Goal: Transaction & Acquisition: Purchase product/service

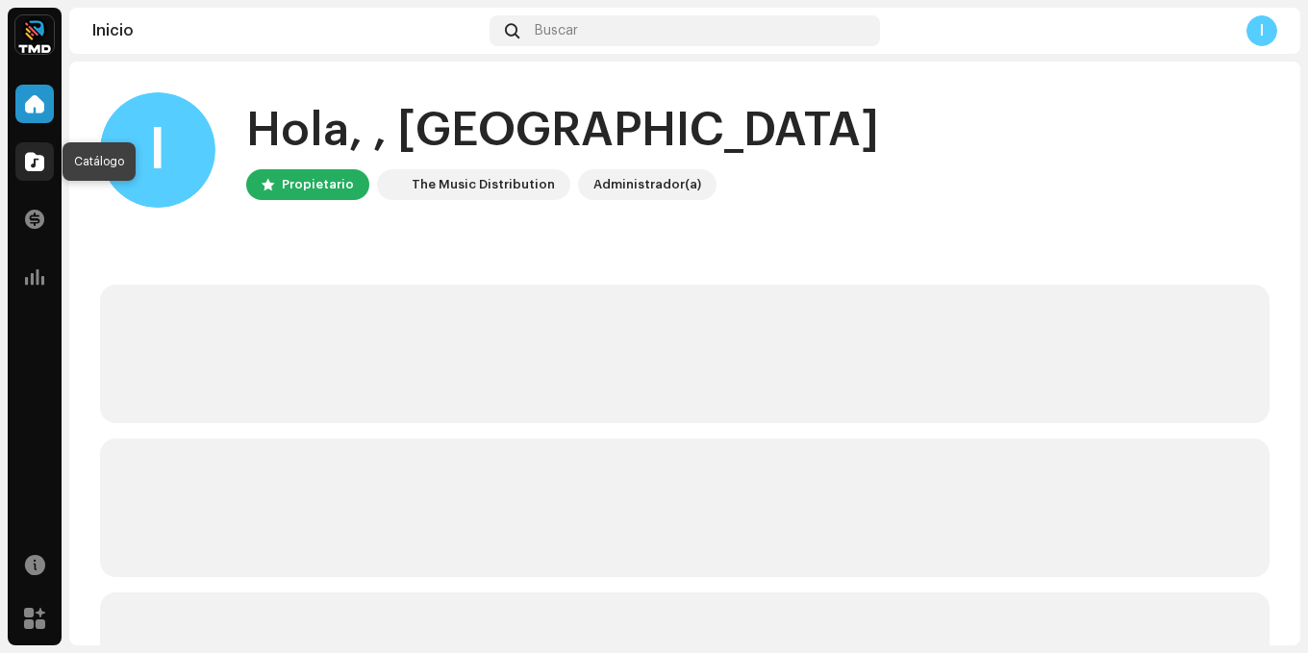
click at [31, 154] on span at bounding box center [34, 161] width 19 height 15
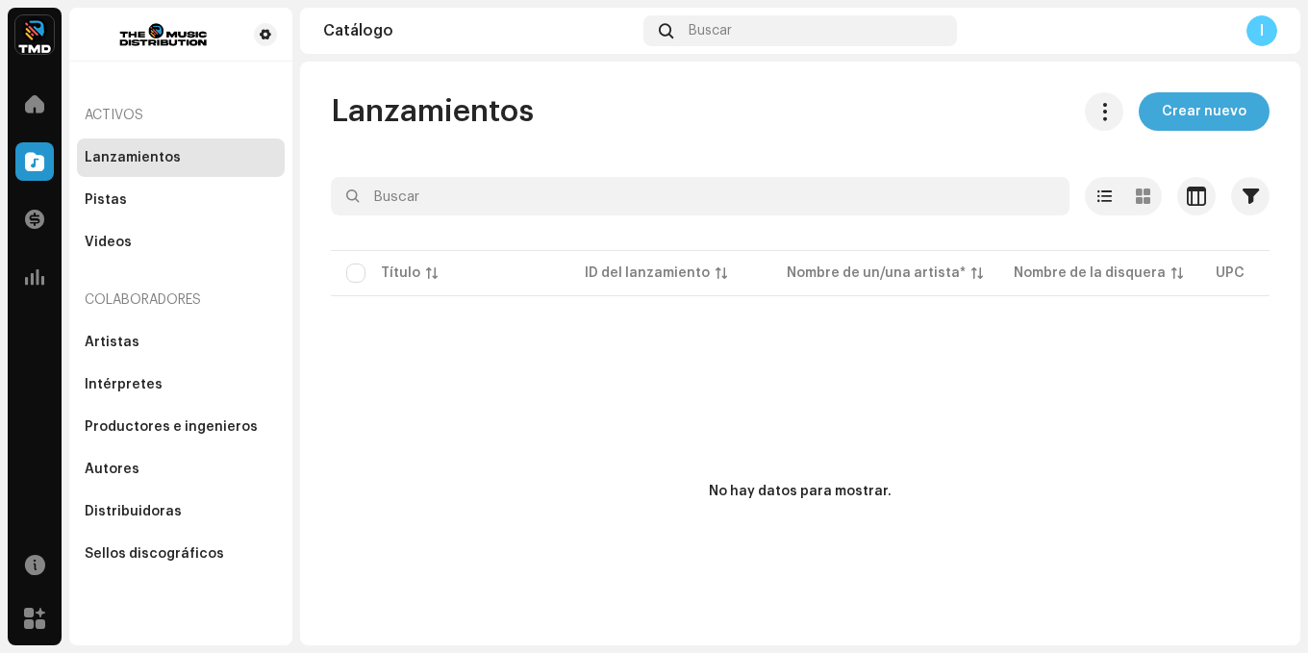
click at [1158, 125] on div "Lanzamientos Crear nuevo Seleccionado 0 Deseleccionar todo 0 Opciones Filtros E…" at bounding box center [800, 388] width 1000 height 593
click at [1155, 119] on button "Crear nuevo" at bounding box center [1204, 111] width 131 height 38
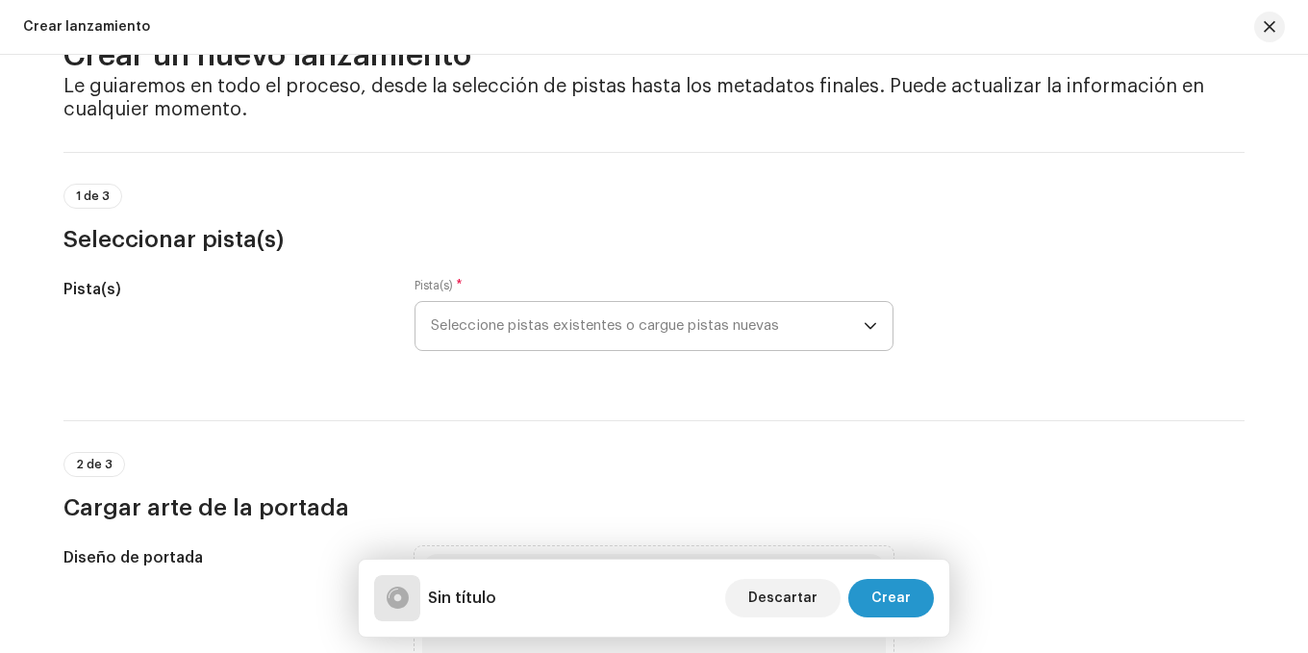
scroll to position [96, 0]
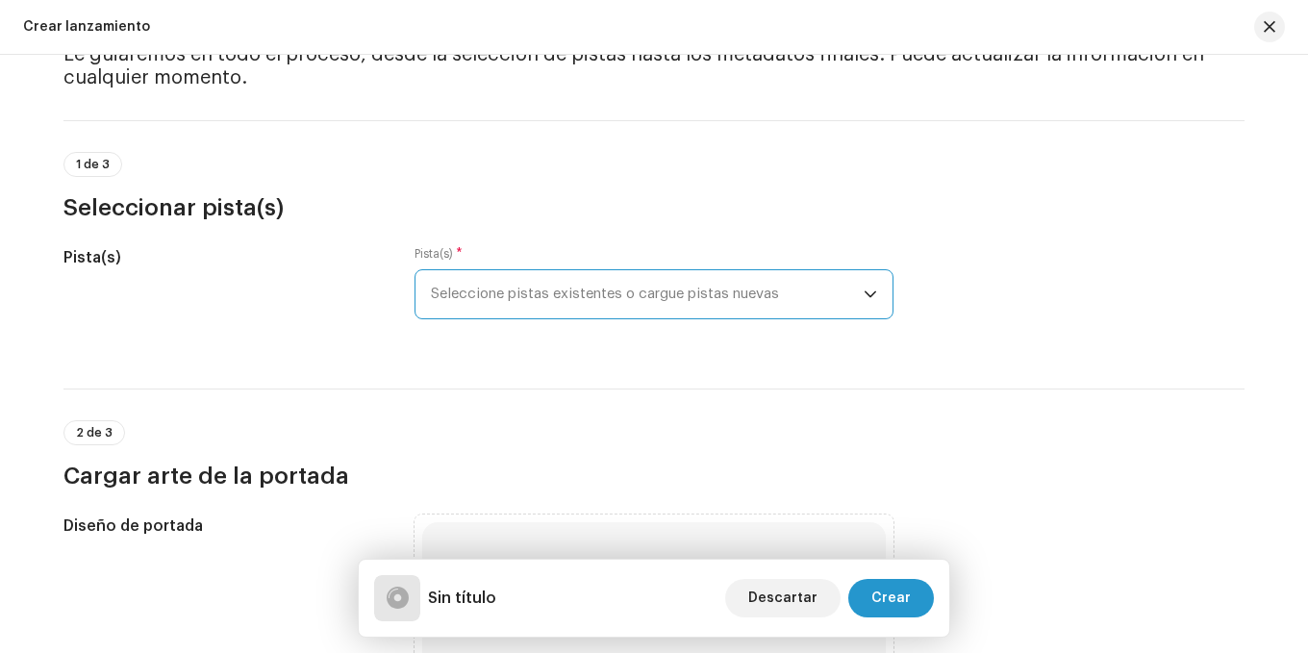
click at [535, 298] on span "Seleccione pistas existentes o cargue pistas nuevas" at bounding box center [647, 294] width 433 height 48
click at [474, 292] on span "Seleccione pistas existentes o cargue pistas nuevas" at bounding box center [647, 294] width 433 height 48
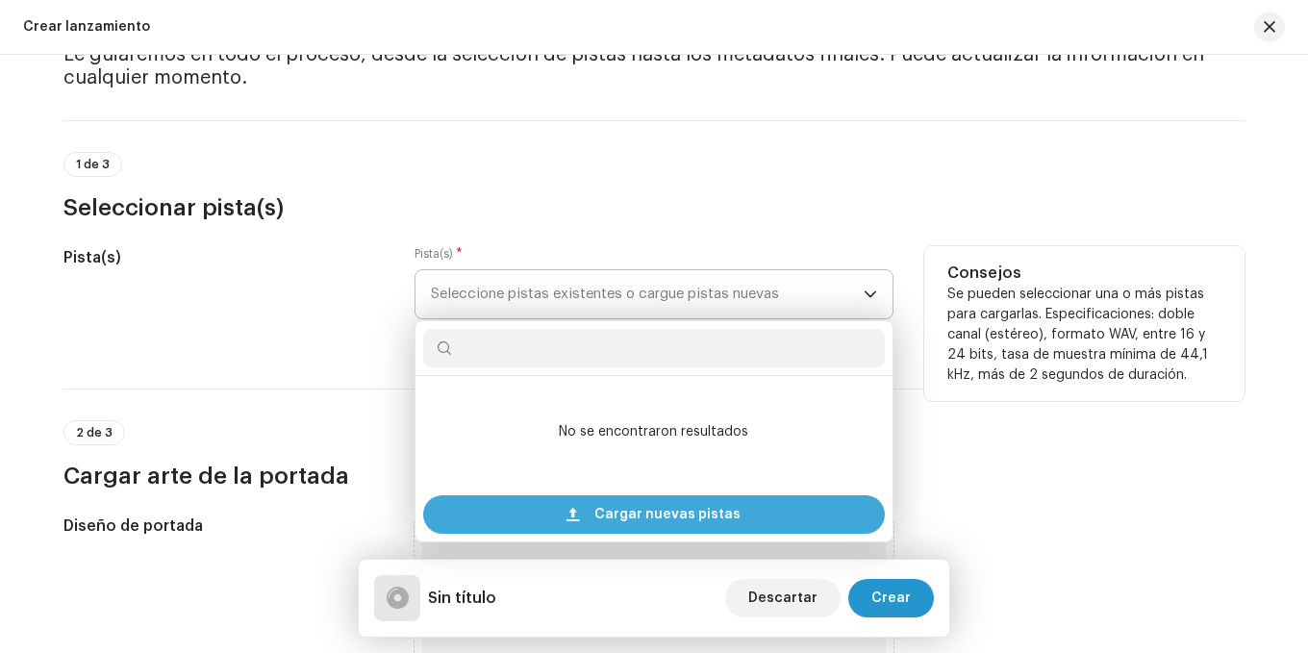
click at [607, 503] on span "Cargar nuevas pistas" at bounding box center [667, 514] width 146 height 38
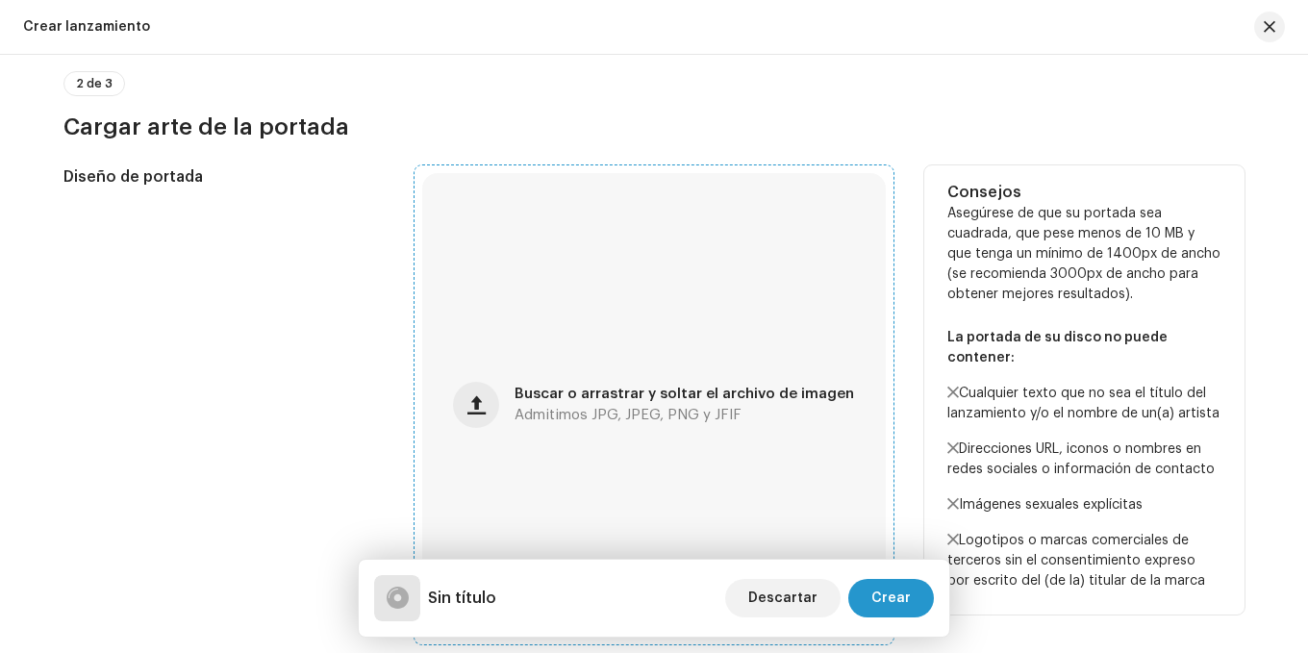
scroll to position [673, 0]
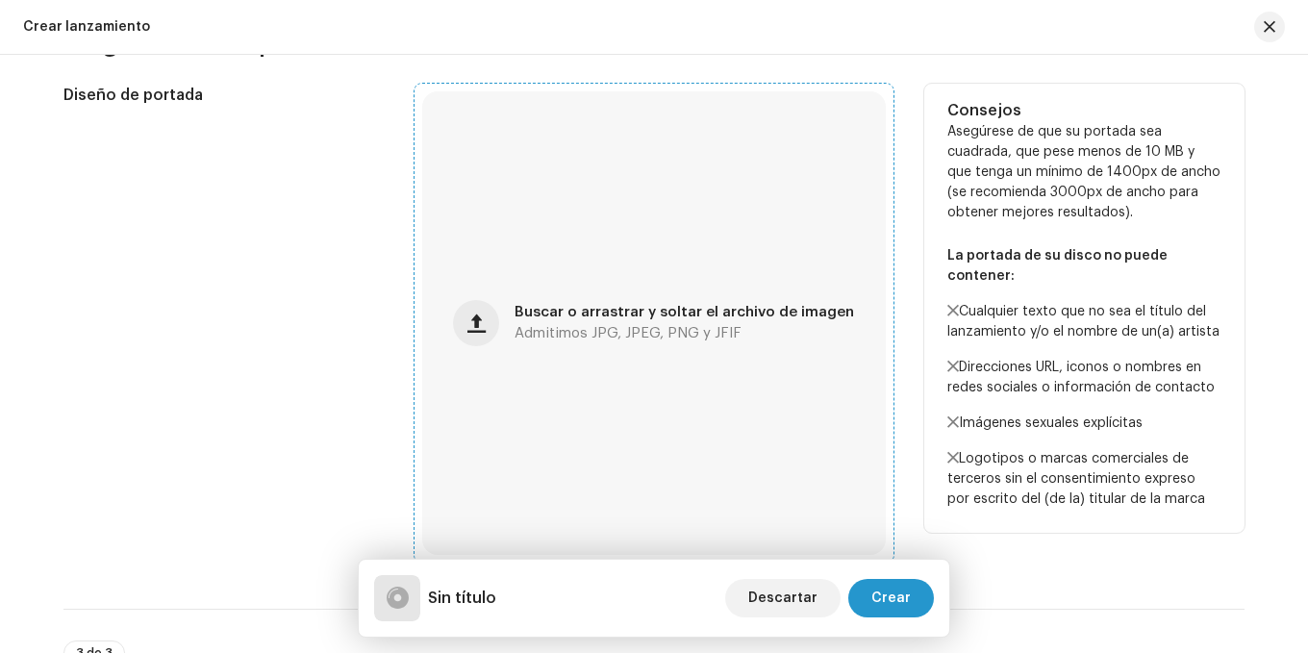
click at [620, 306] on span "Buscar o arrastrar y soltar el archivo de imagen" at bounding box center [685, 312] width 340 height 13
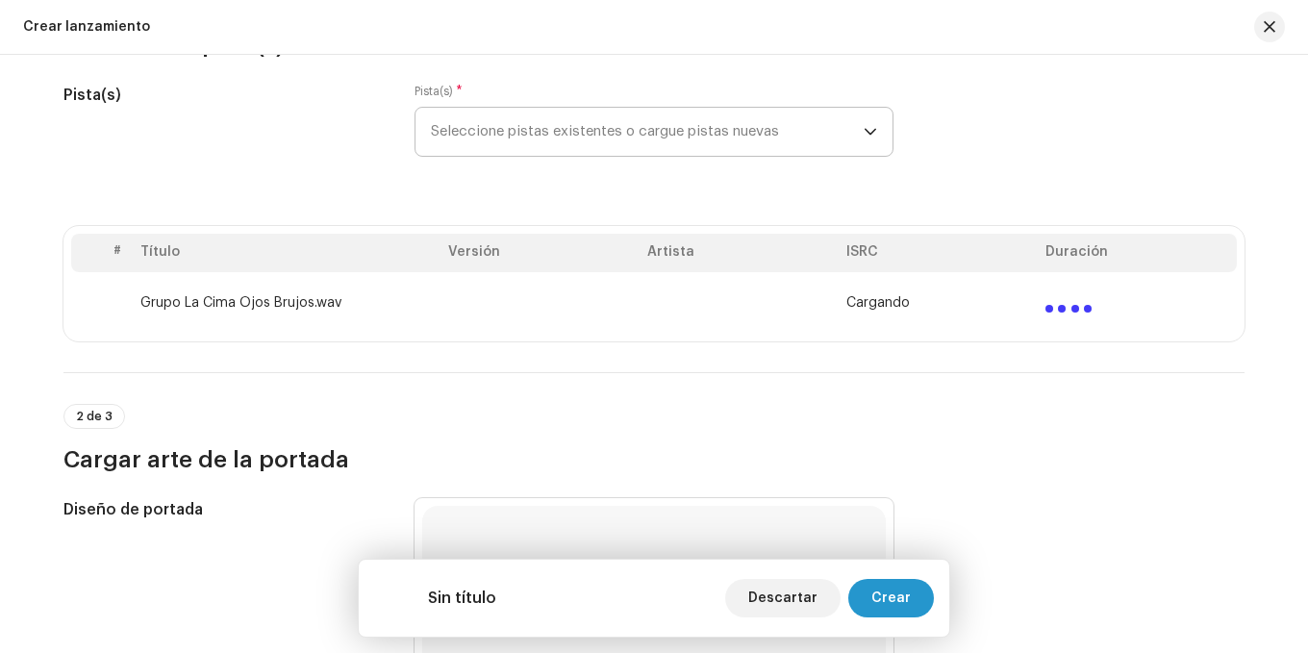
scroll to position [289, 0]
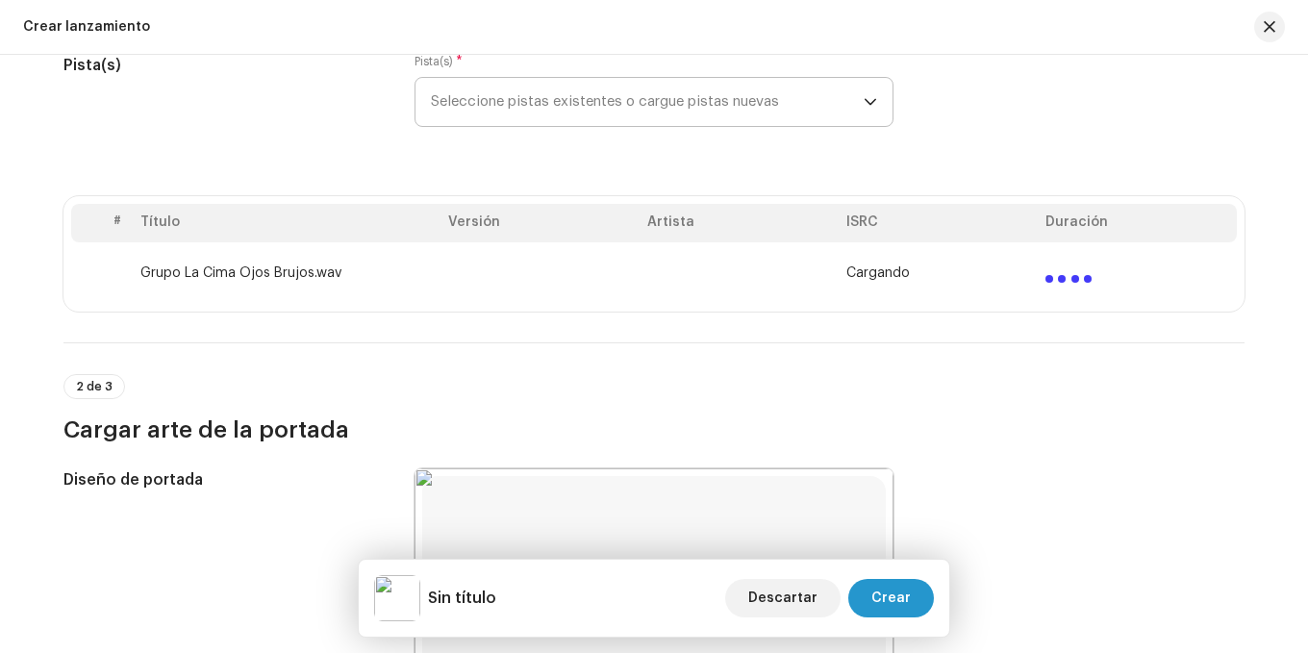
click at [420, 273] on td "Grupo La Cima Ojos Brujos.wav" at bounding box center [287, 273] width 308 height 62
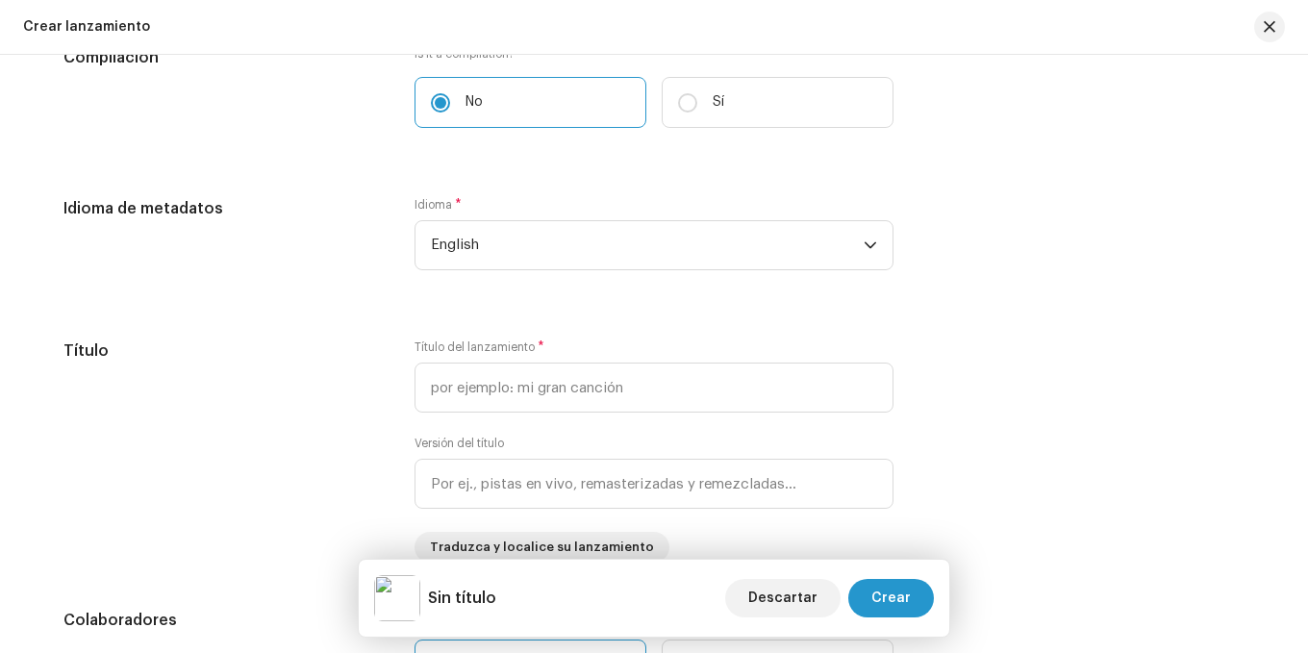
scroll to position [1443, 0]
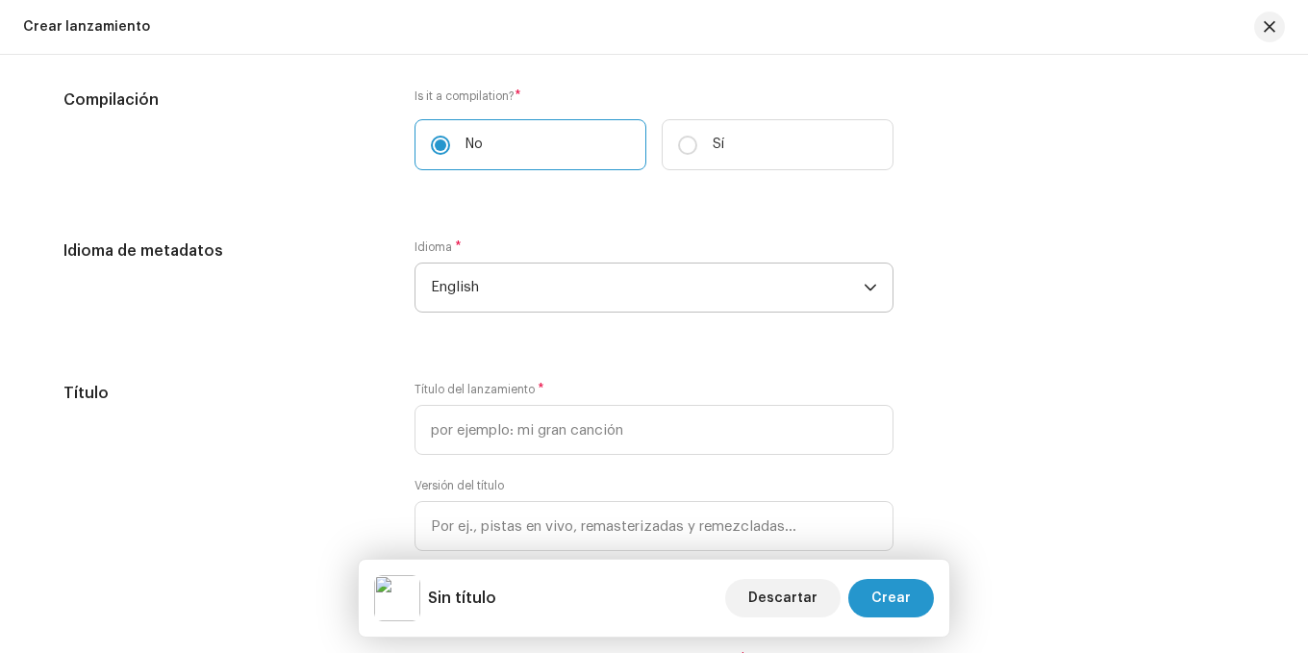
click at [540, 276] on span "English" at bounding box center [647, 288] width 433 height 48
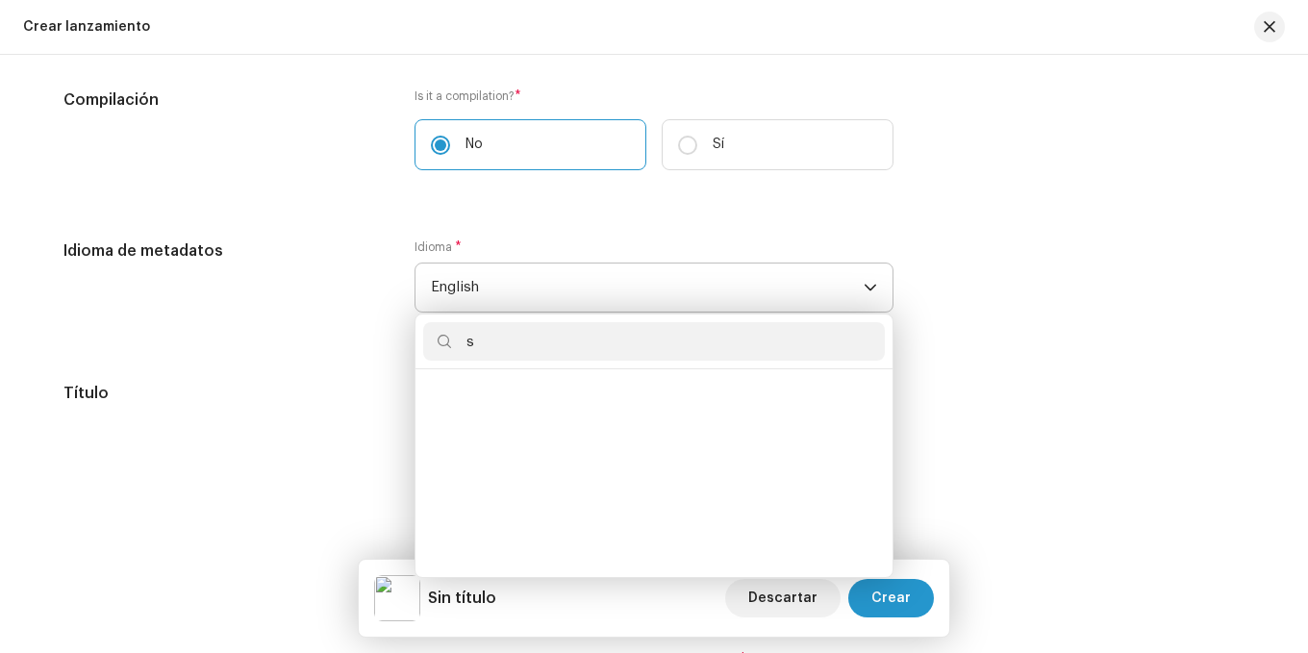
scroll to position [8, 0]
type input "sp"
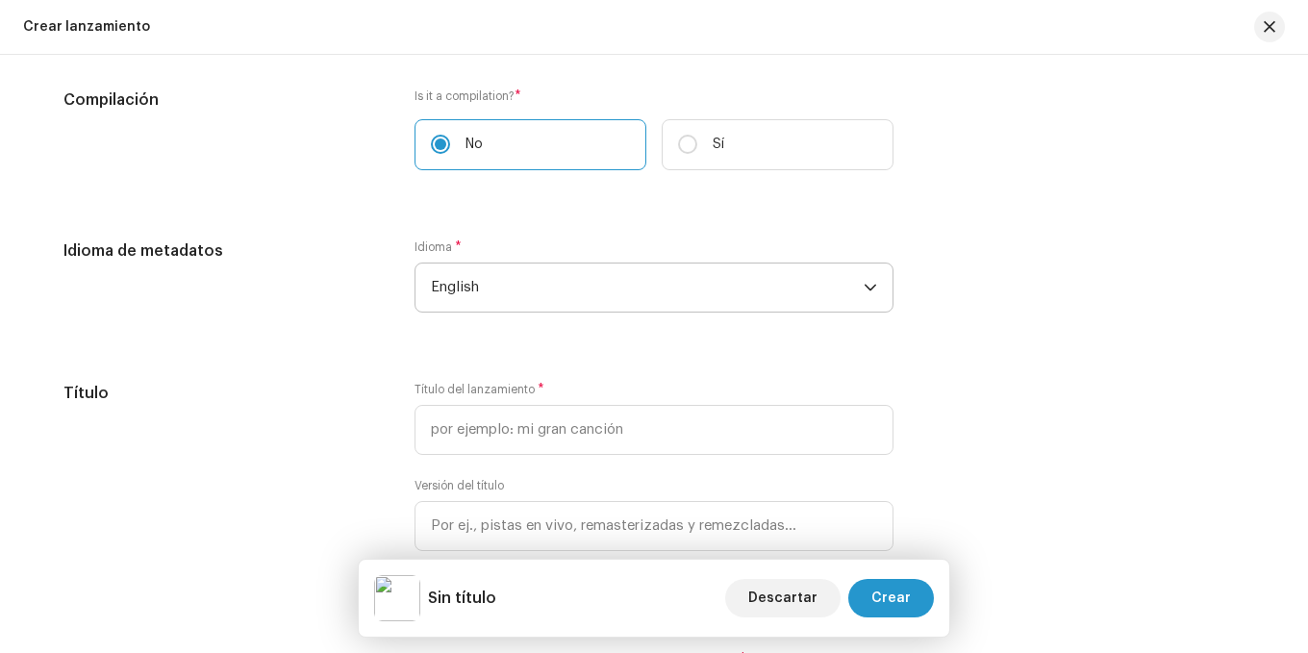
click at [712, 293] on span "English" at bounding box center [647, 288] width 433 height 48
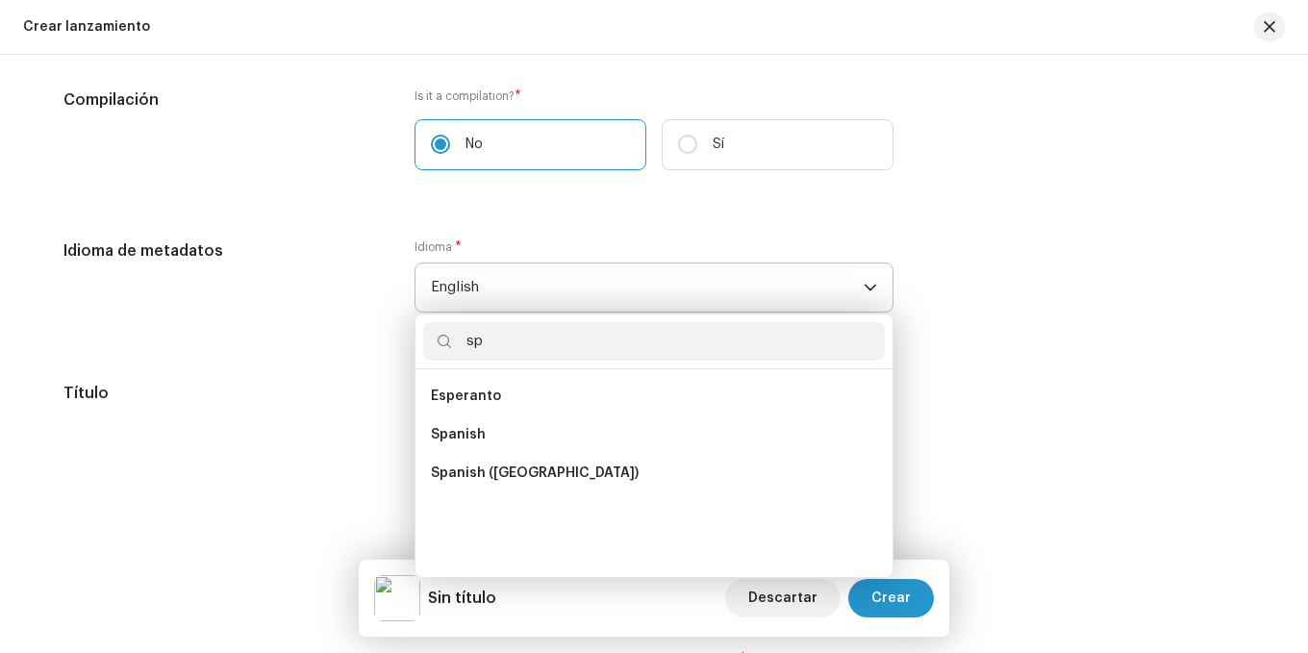
scroll to position [0, 0]
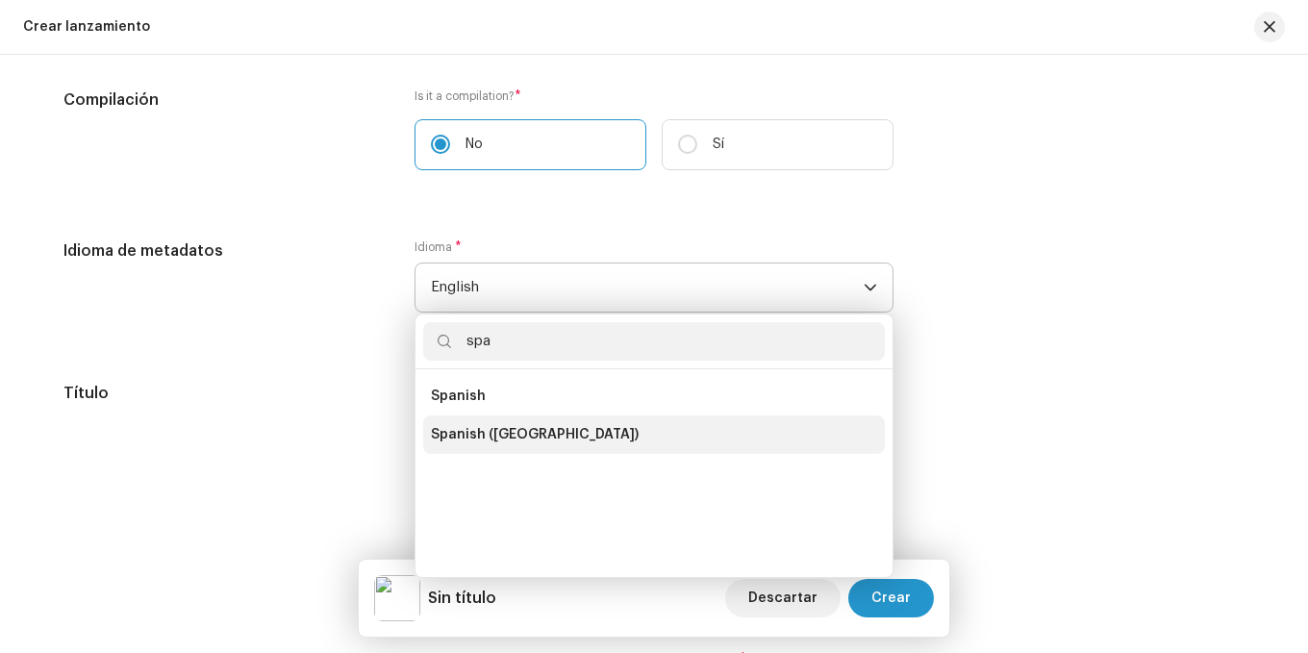
type input "spa"
click at [563, 423] on li "Spanish ([GEOGRAPHIC_DATA])" at bounding box center [654, 435] width 462 height 38
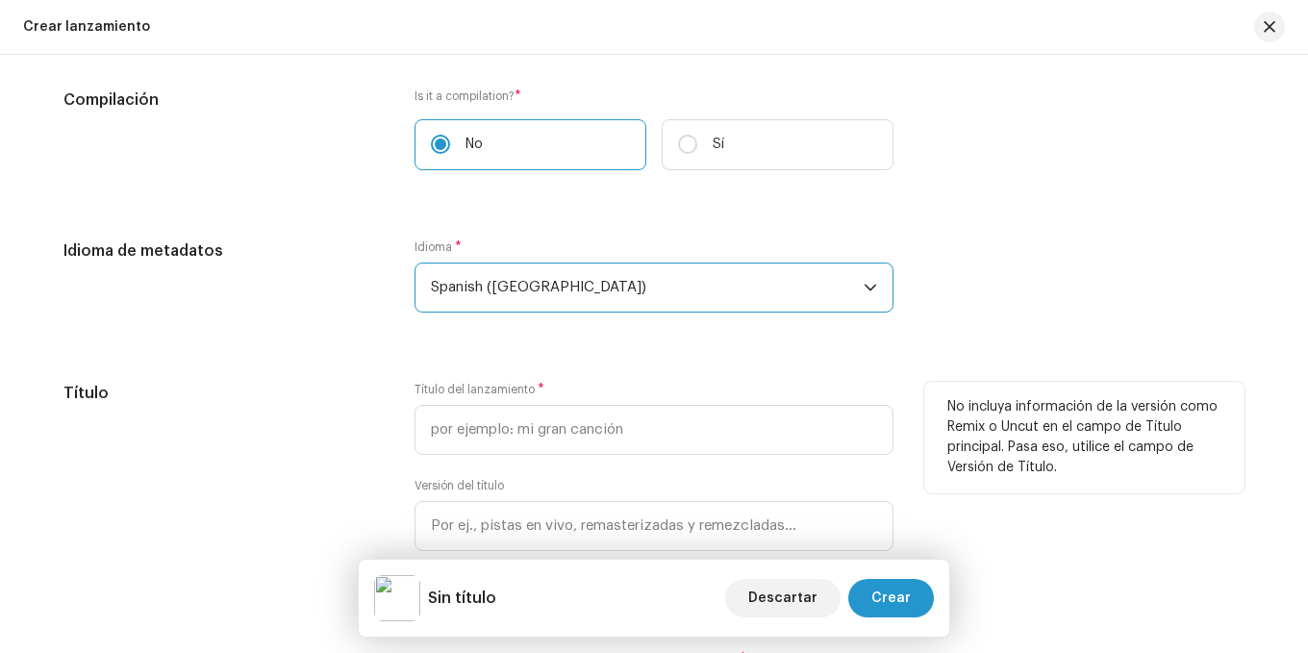
scroll to position [1617, 0]
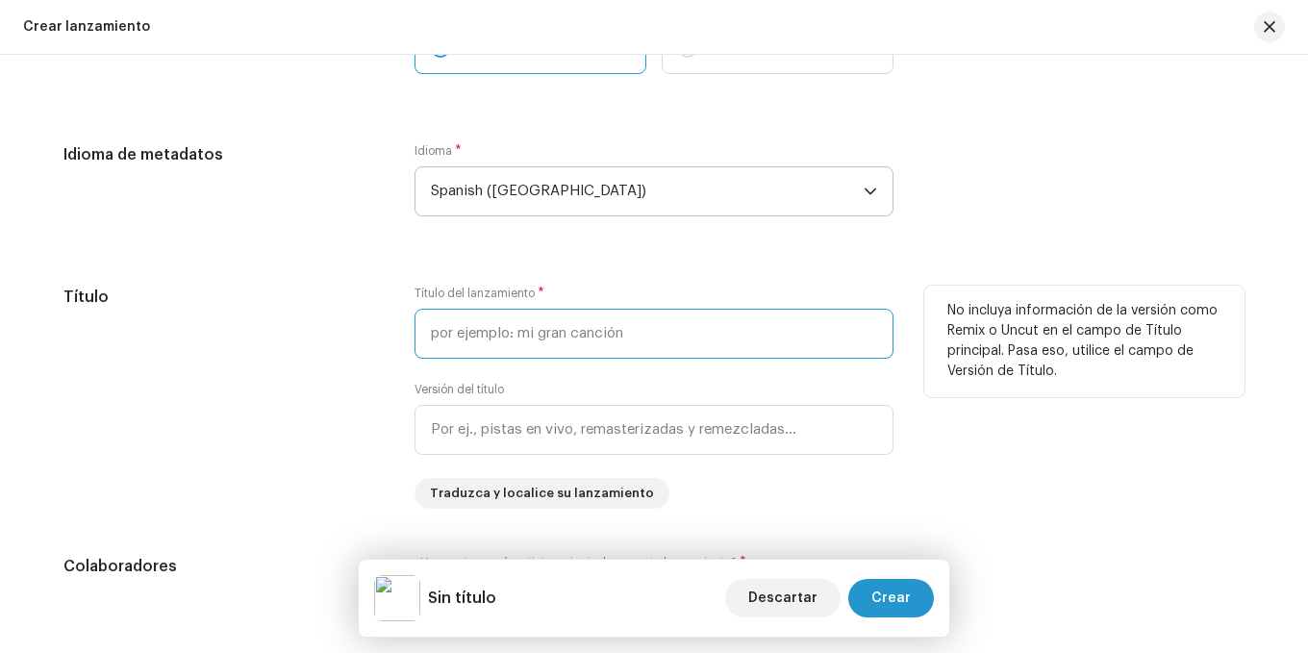
click at [514, 338] on input "text" at bounding box center [654, 334] width 479 height 50
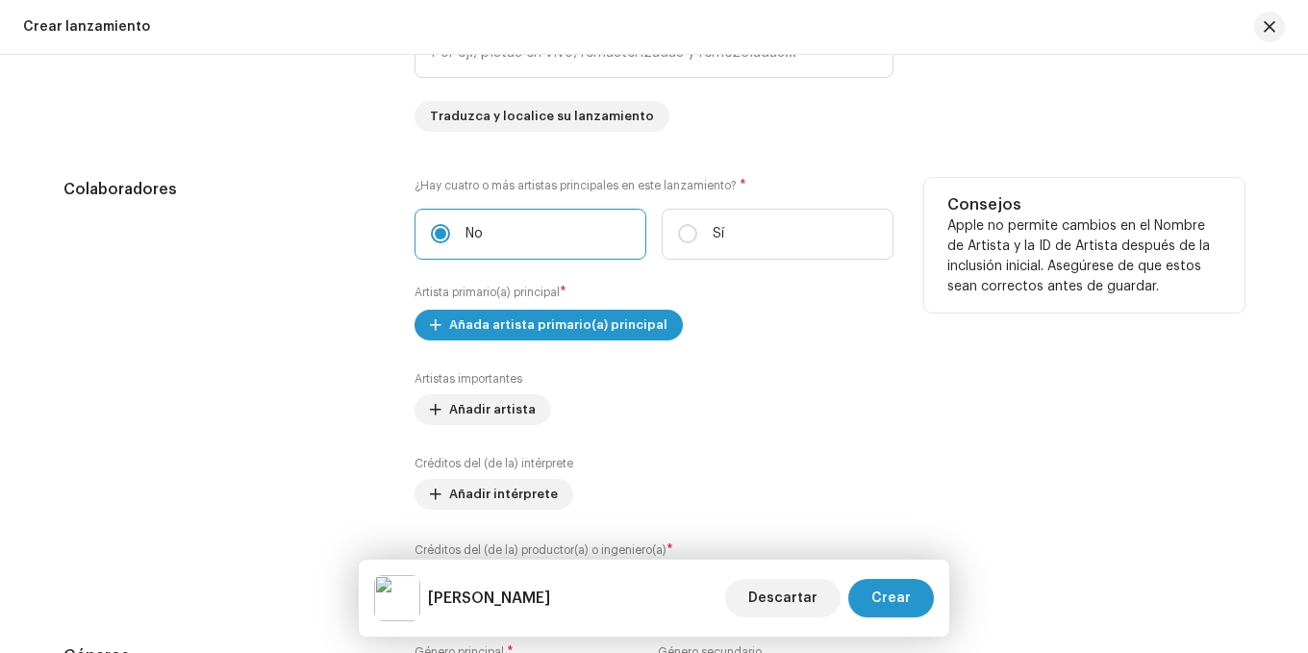
scroll to position [2002, 0]
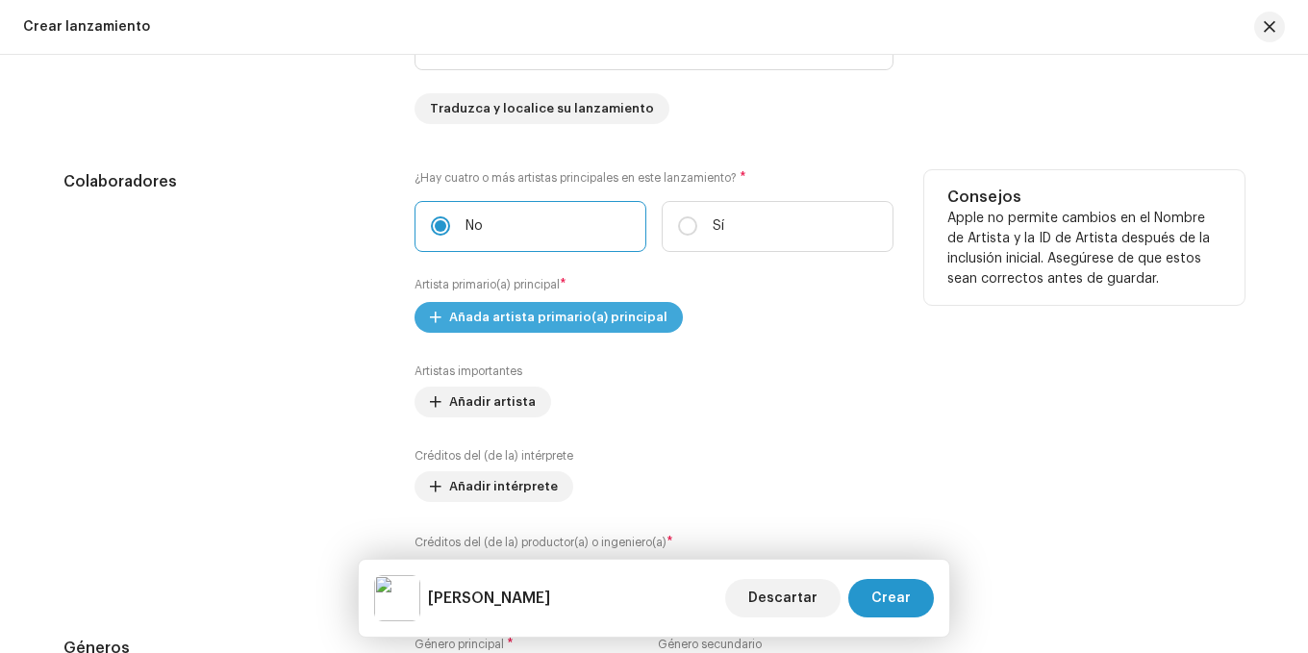
type input "[PERSON_NAME]"
click at [501, 326] on span "Añada artista primario(a) principal" at bounding box center [558, 317] width 218 height 38
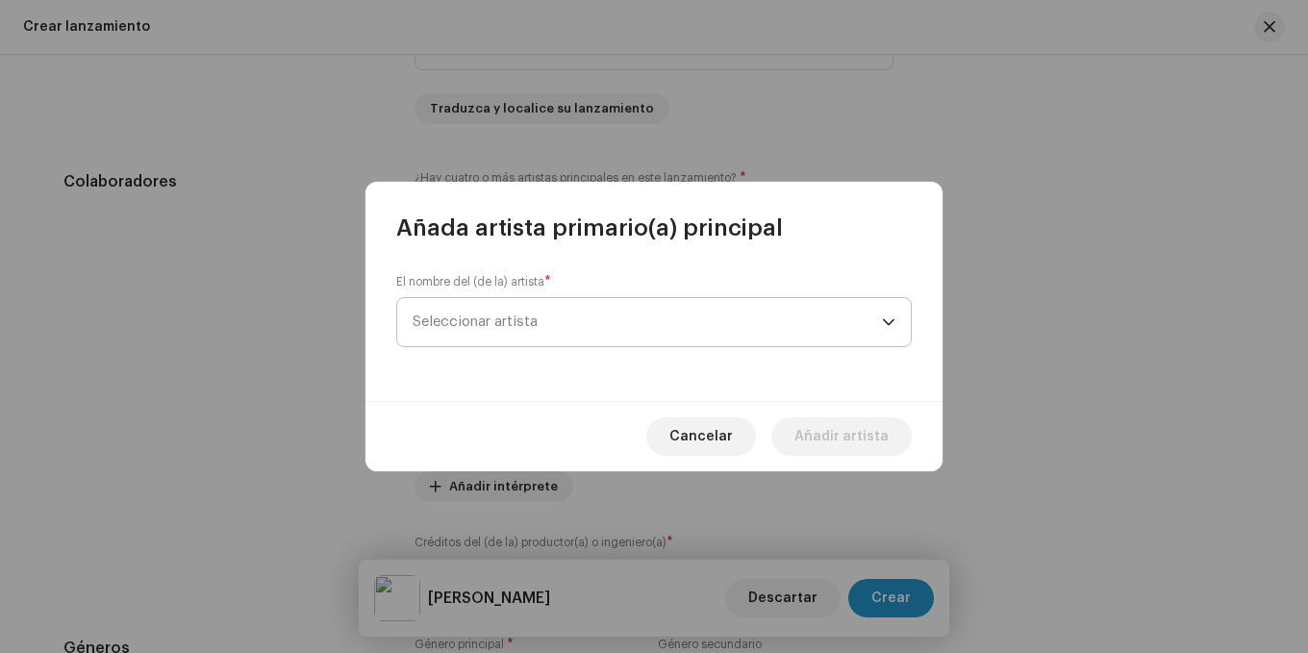
click at [550, 332] on span "Seleccionar artista" at bounding box center [647, 322] width 469 height 48
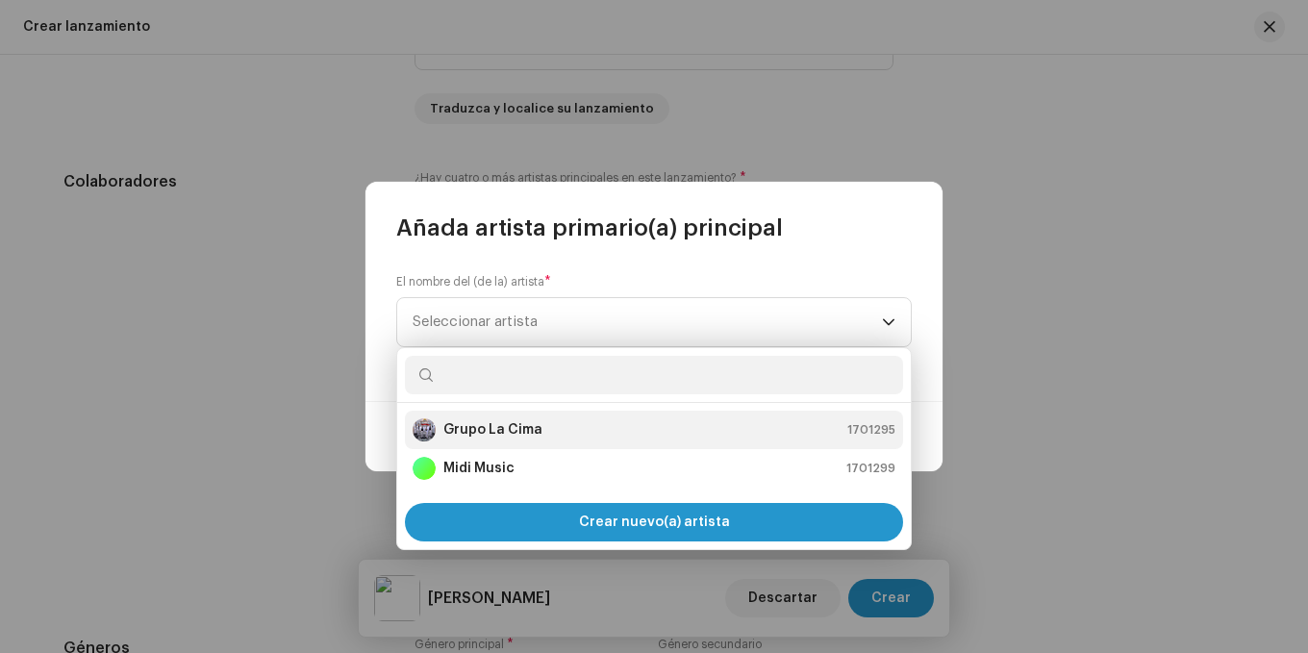
click at [550, 437] on div "Grupo La Cima 1701295" at bounding box center [654, 429] width 483 height 23
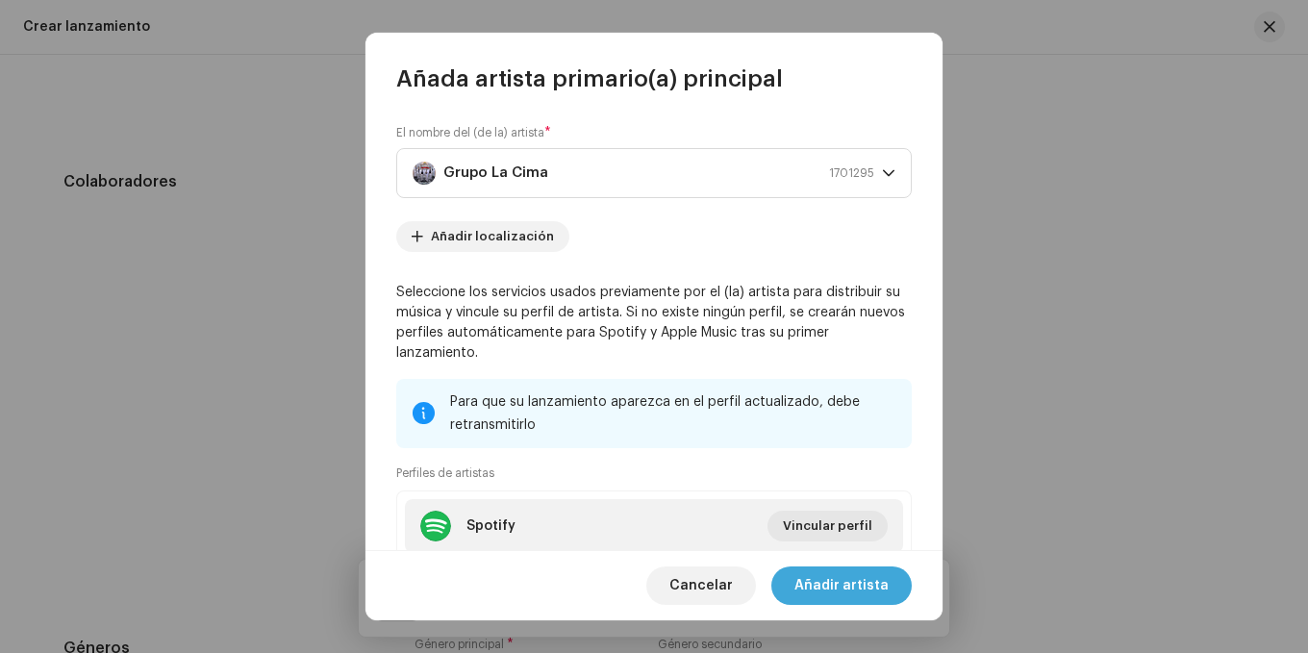
click at [850, 583] on span "Añadir artista" at bounding box center [842, 586] width 94 height 38
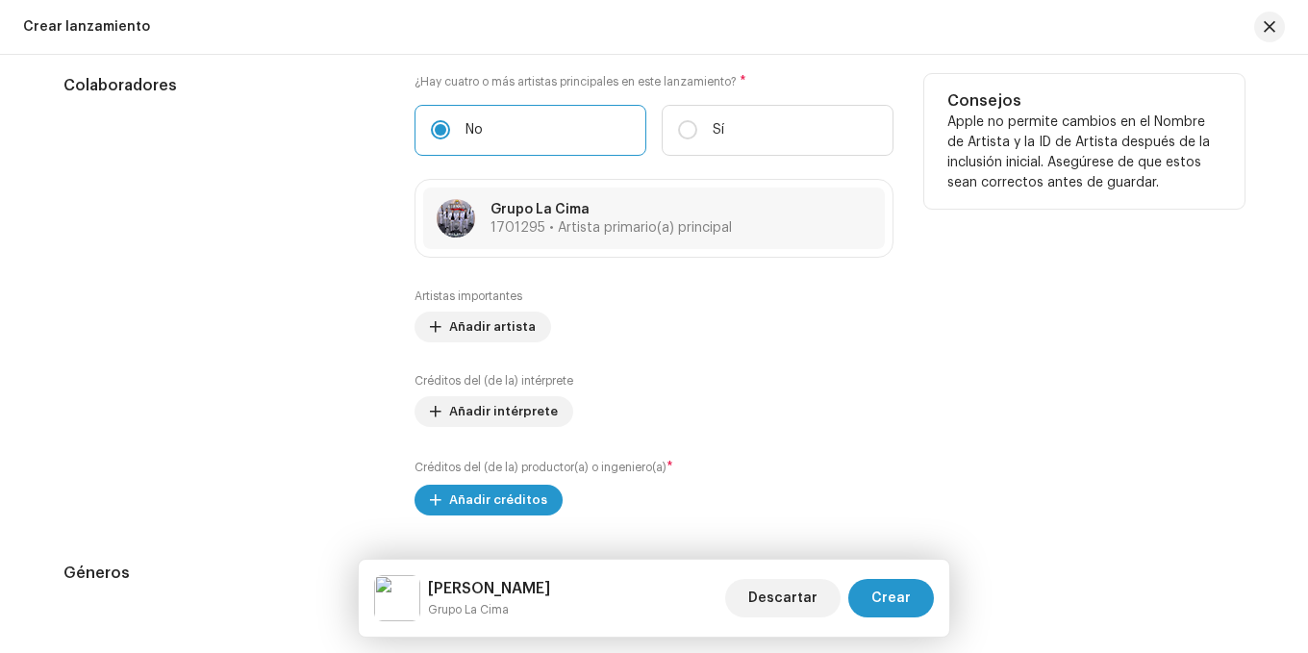
scroll to position [2194, 0]
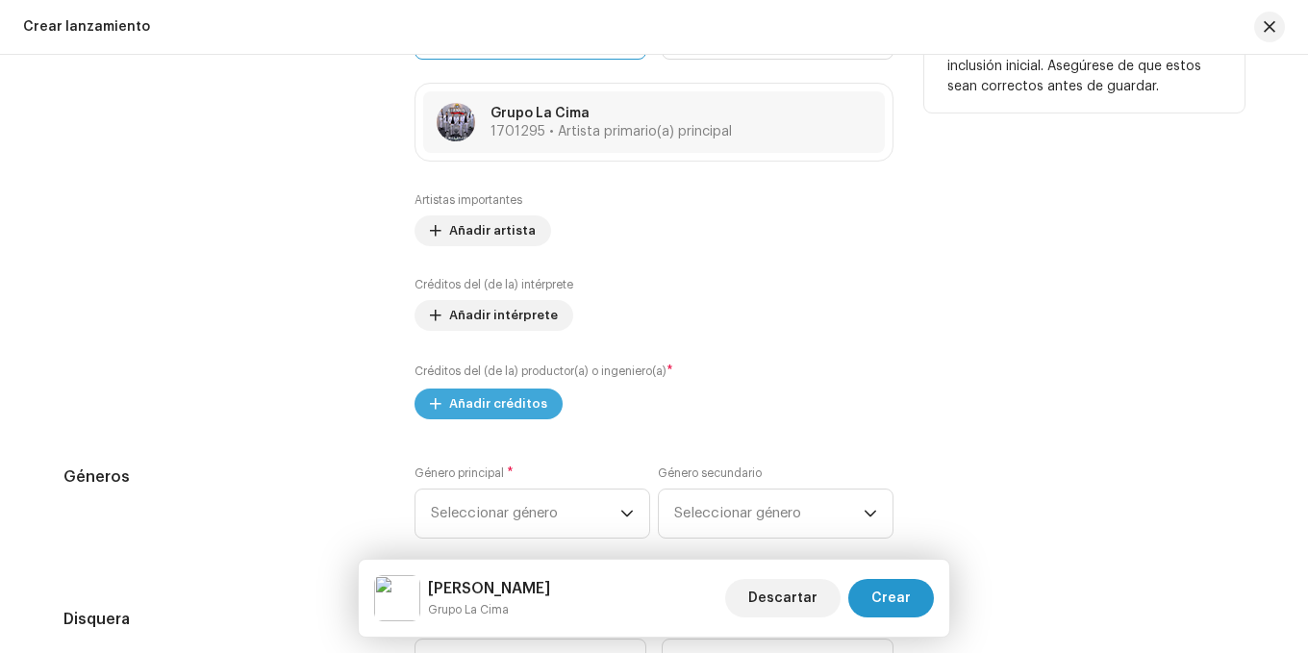
click at [511, 404] on span "Añadir créditos" at bounding box center [498, 404] width 98 height 38
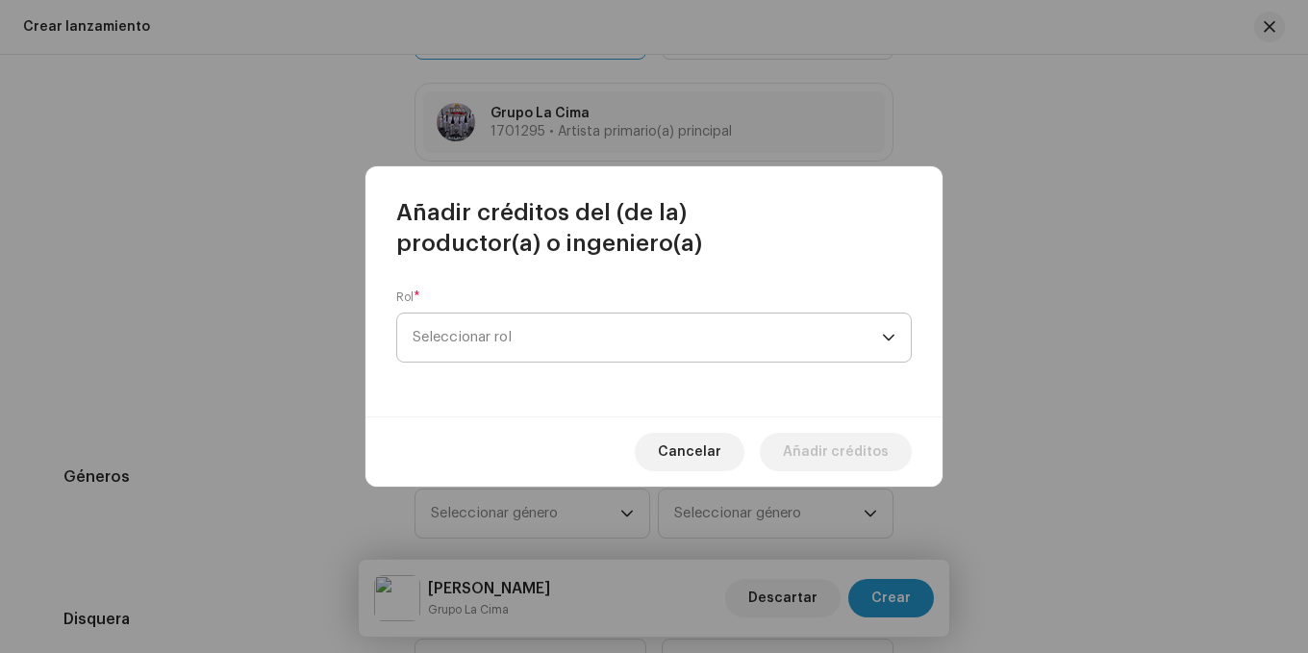
click at [519, 335] on span "Seleccionar rol" at bounding box center [647, 338] width 469 height 48
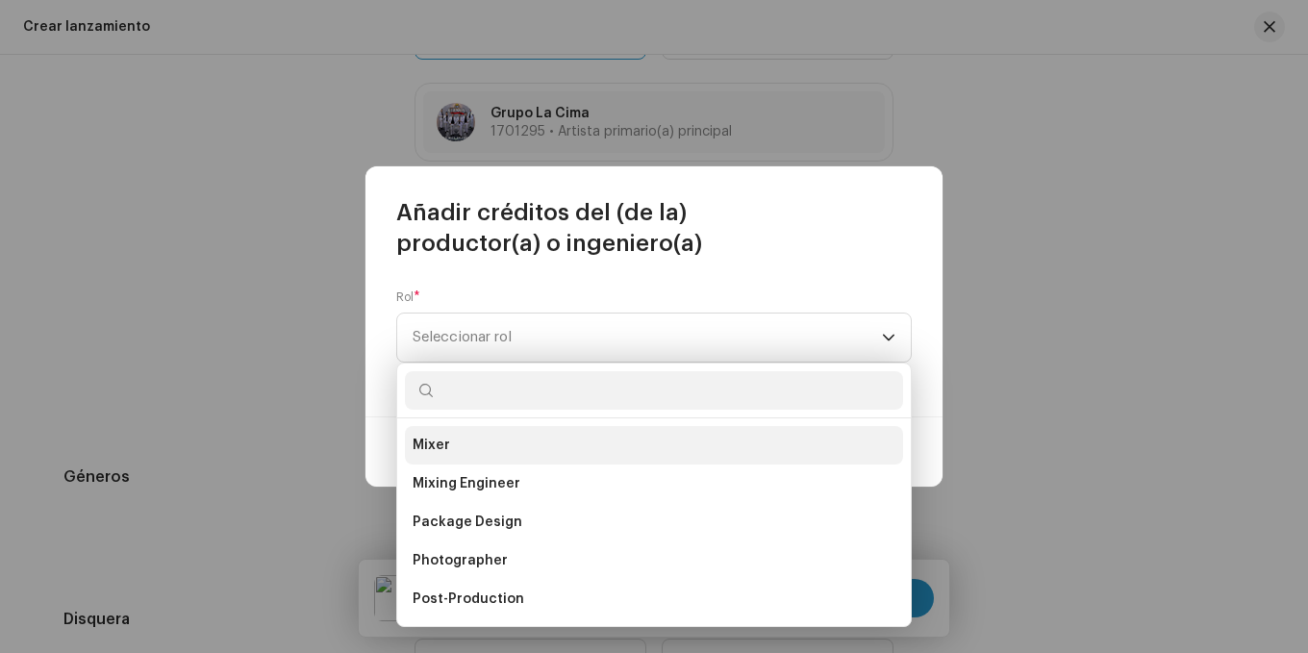
scroll to position [673, 0]
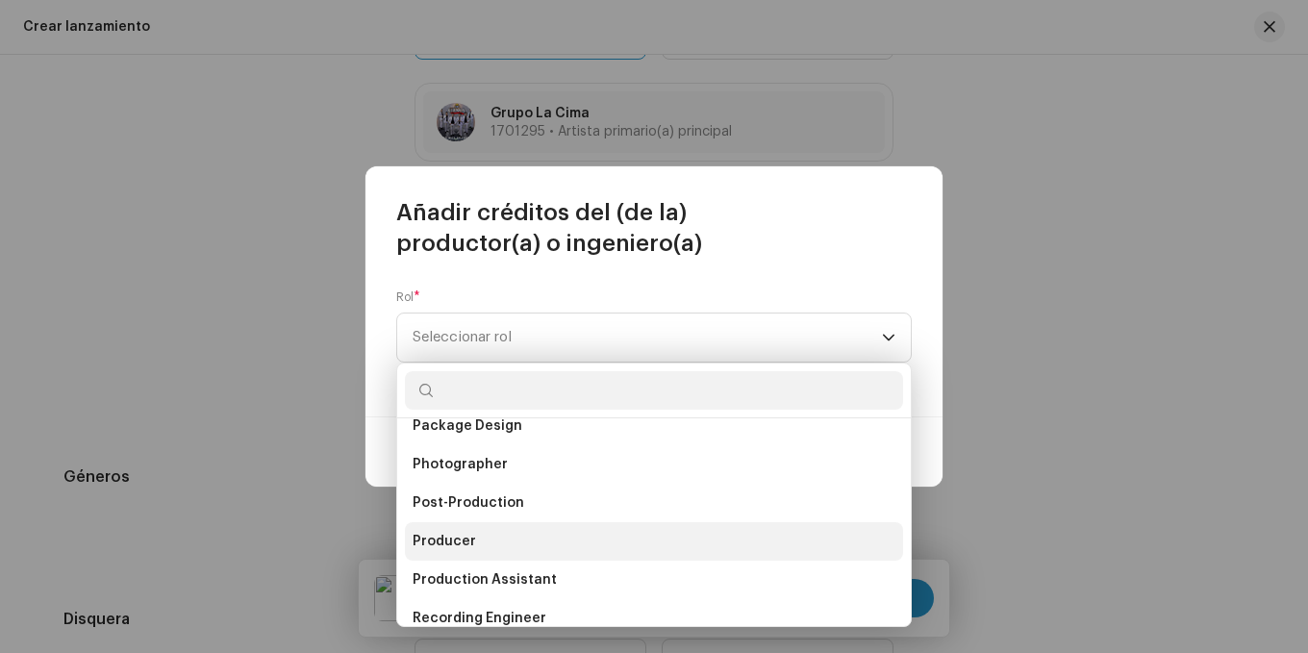
click at [470, 535] on span "Producer" at bounding box center [444, 541] width 63 height 19
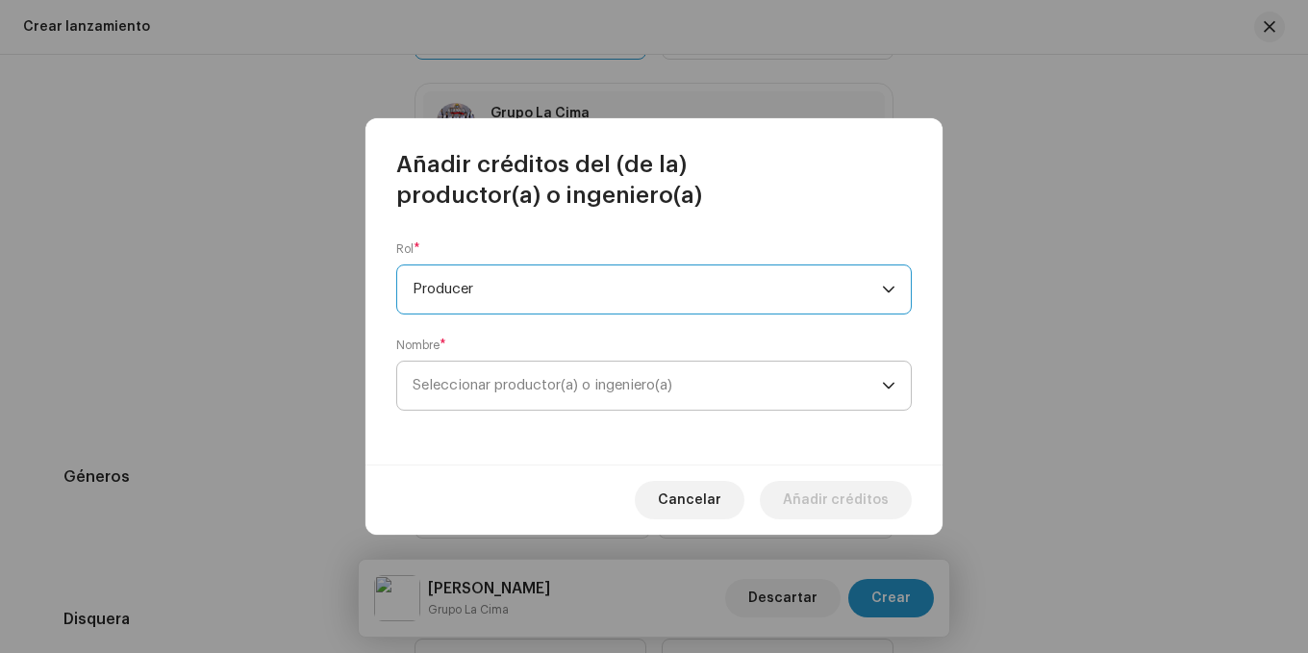
click at [627, 379] on span "Seleccionar productor(a) o ingeniero(a)" at bounding box center [543, 385] width 260 height 14
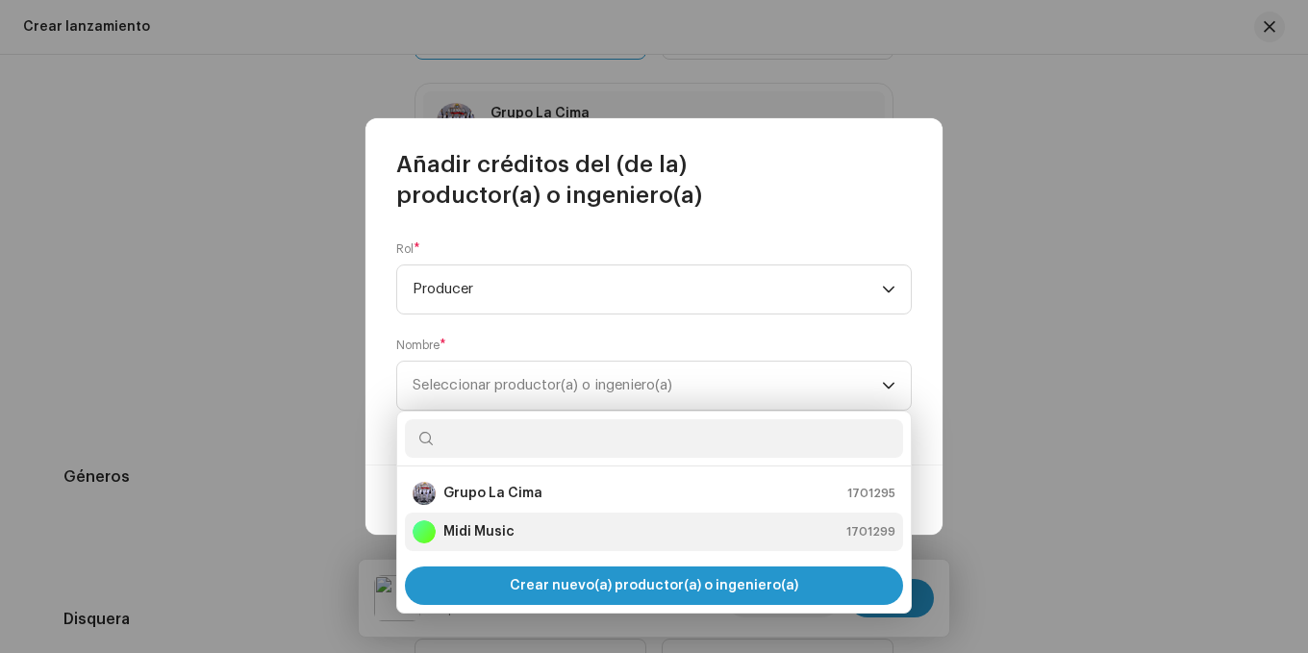
click at [525, 542] on div "Midi Music 1701299" at bounding box center [654, 531] width 483 height 23
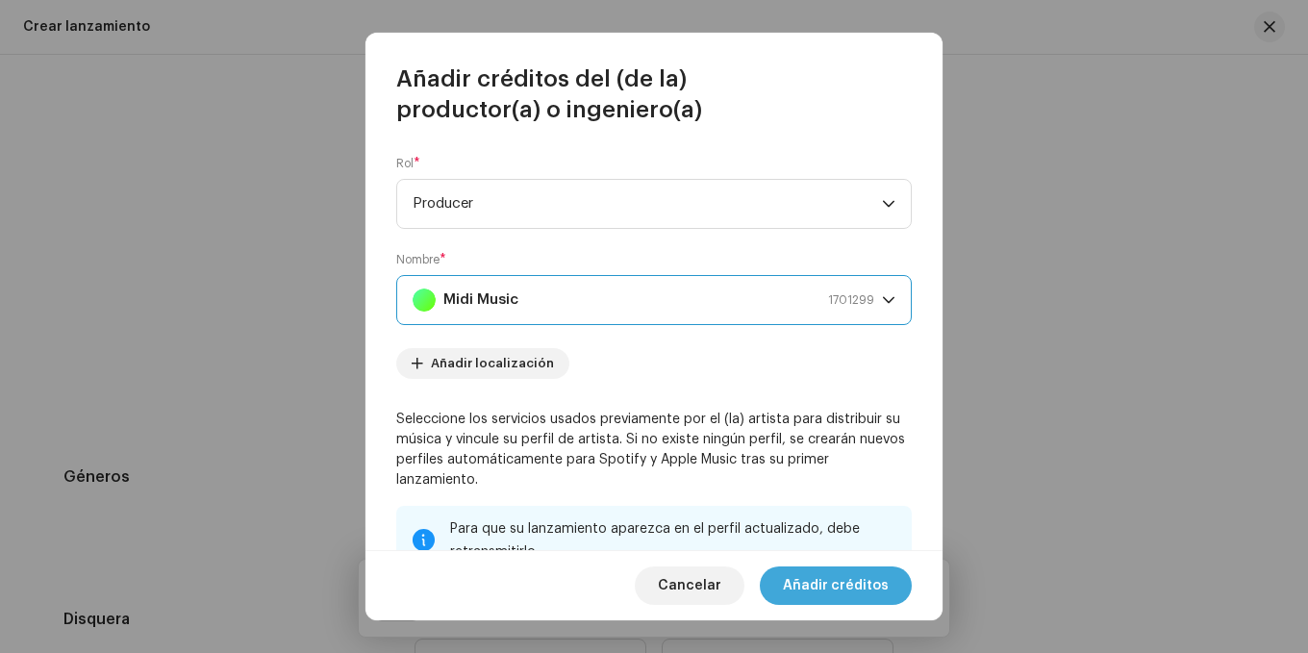
click at [816, 580] on span "Añadir créditos" at bounding box center [836, 586] width 106 height 38
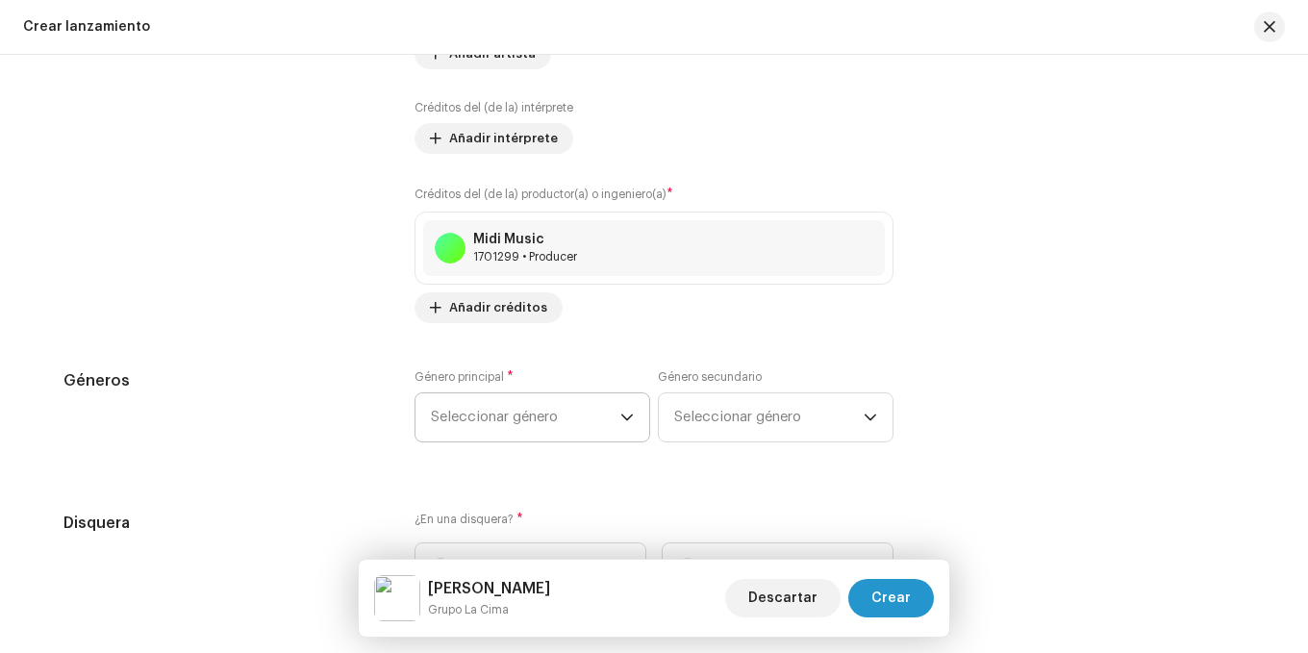
scroll to position [2387, 0]
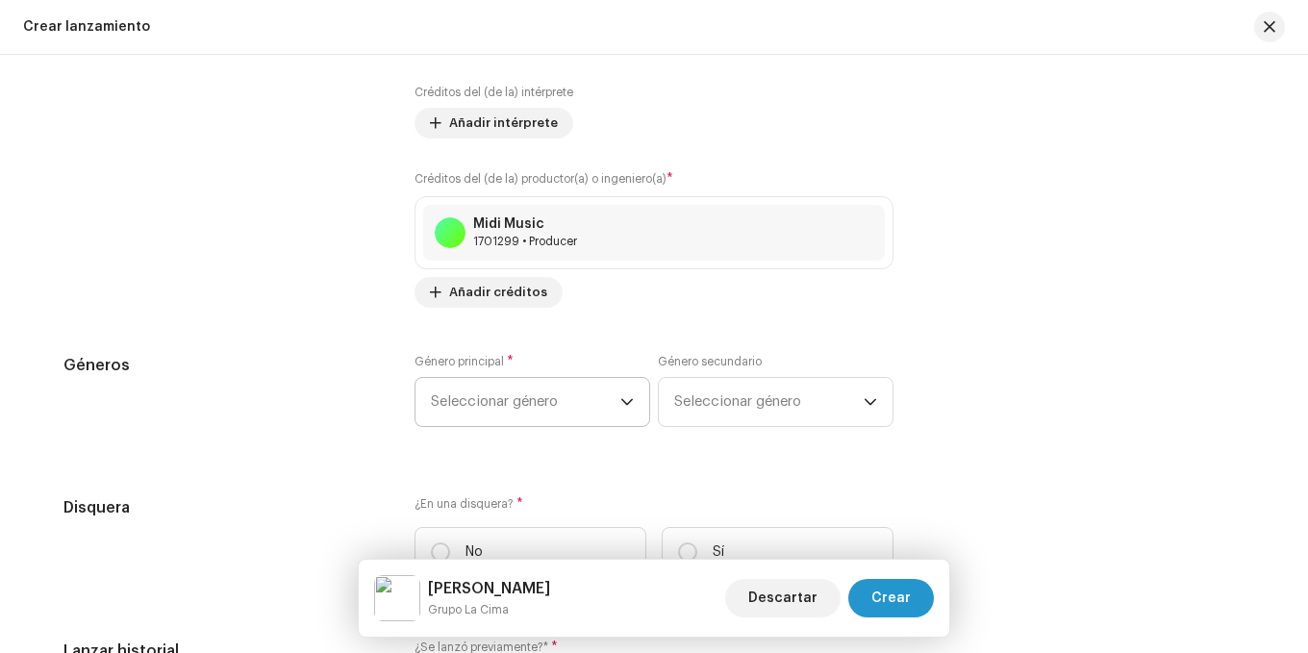
click at [482, 392] on span "Seleccionar género" at bounding box center [526, 402] width 190 height 48
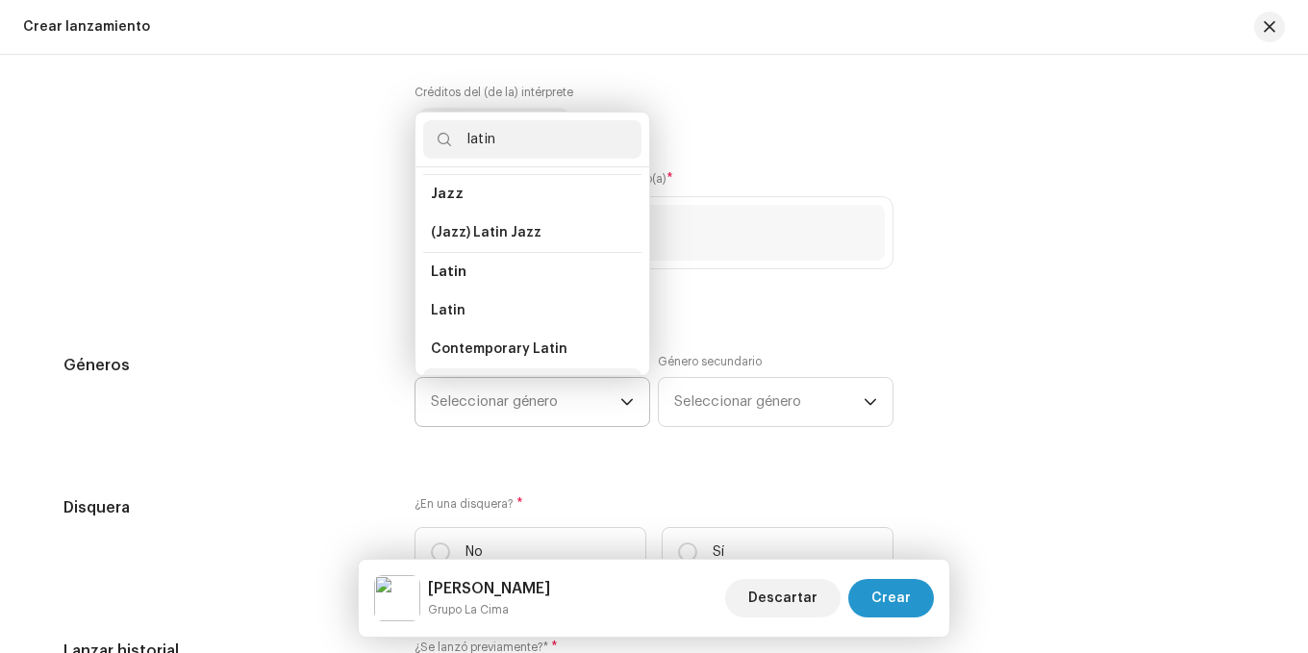
scroll to position [156, 0]
type input "latin"
click at [453, 223] on span "Latin" at bounding box center [448, 232] width 35 height 19
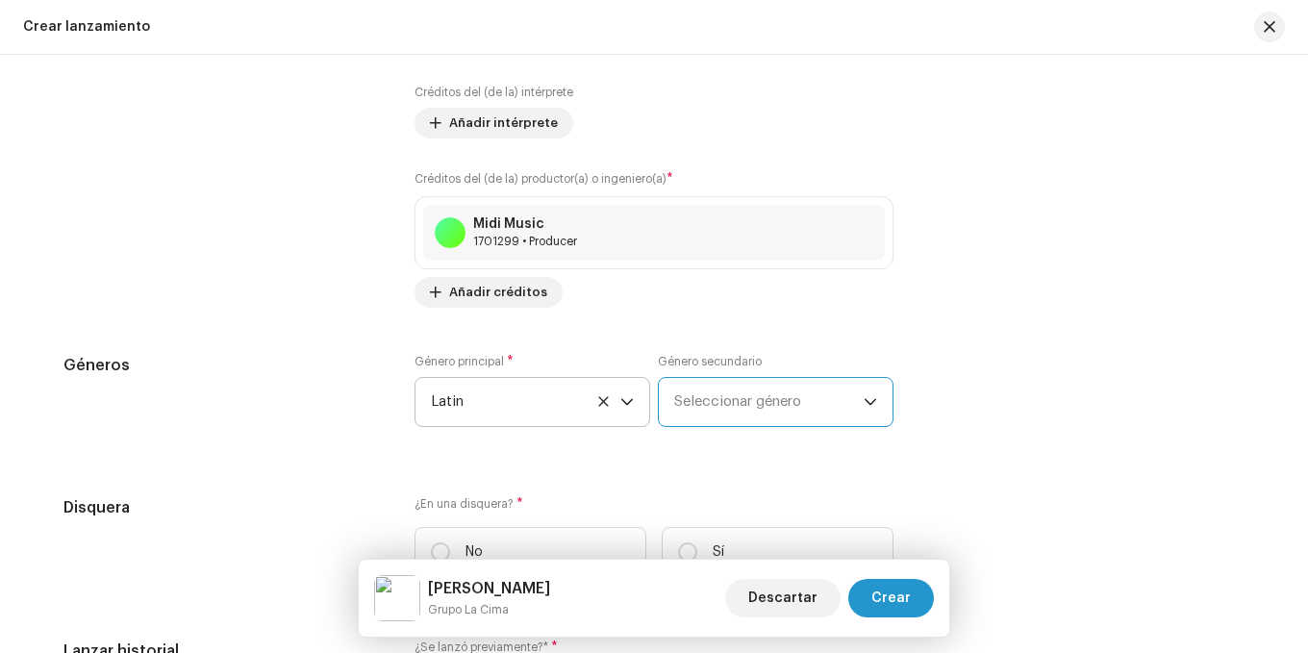
click at [760, 396] on span "Seleccionar género" at bounding box center [769, 402] width 190 height 48
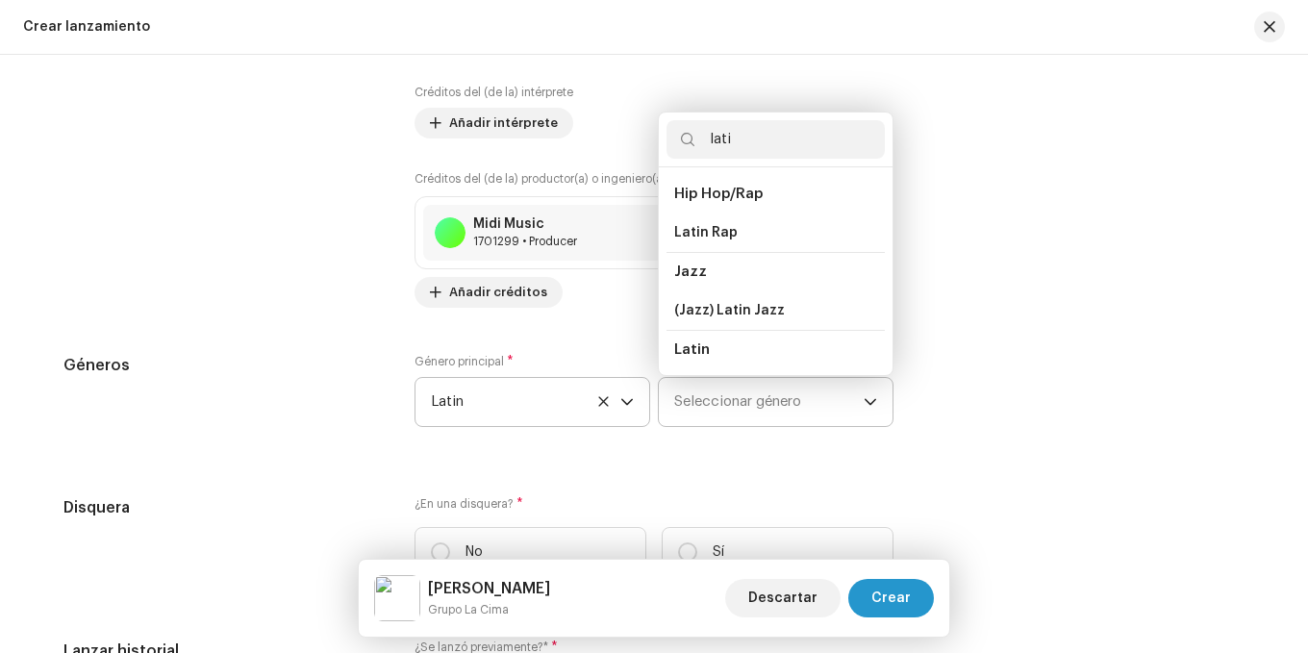
type input "latin"
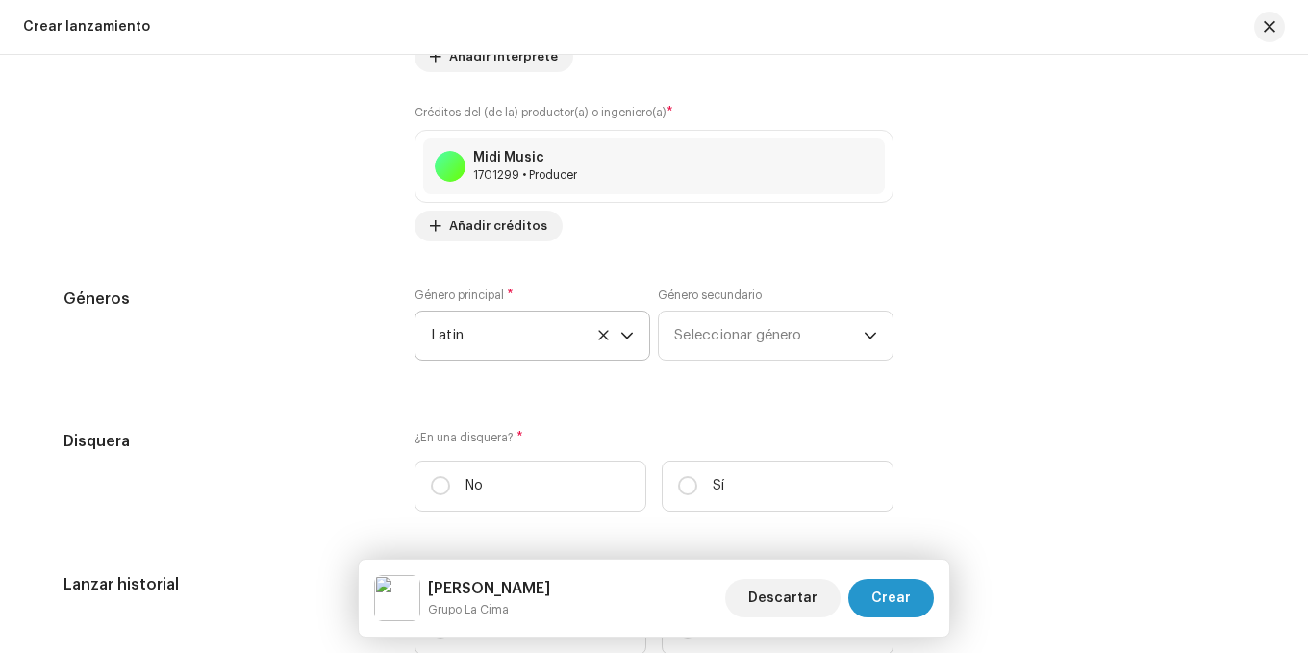
scroll to position [2483, 0]
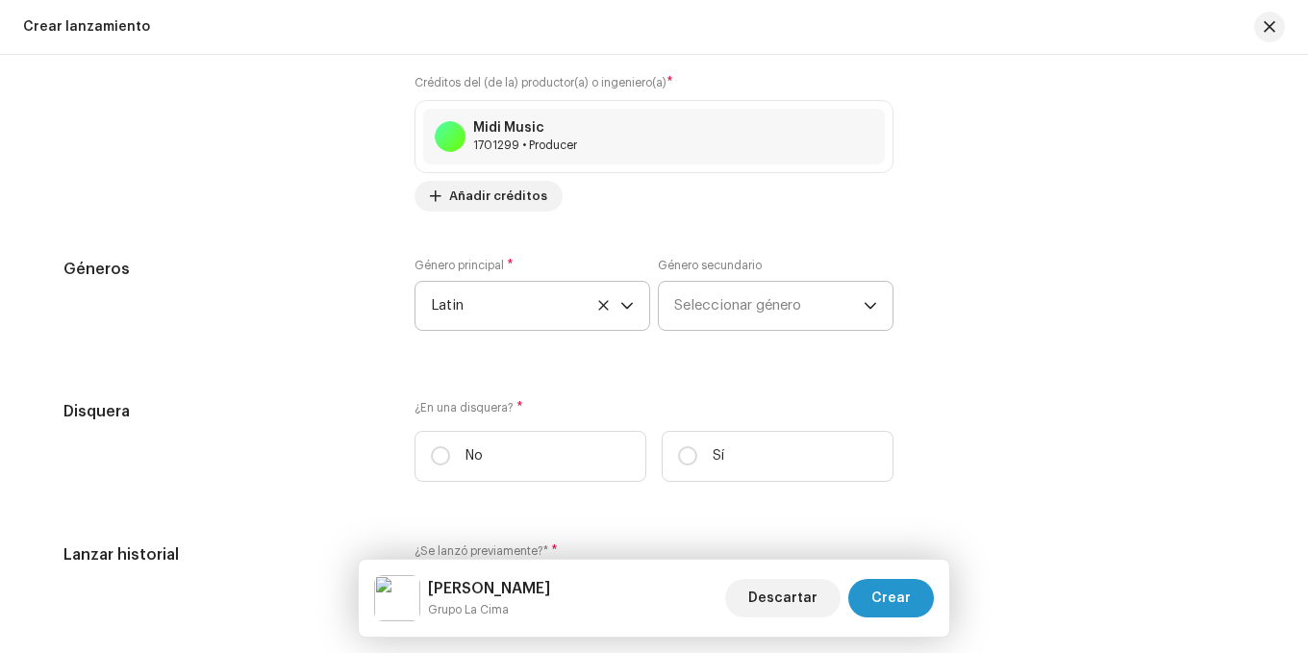
click at [716, 291] on span "Seleccionar género" at bounding box center [769, 306] width 190 height 48
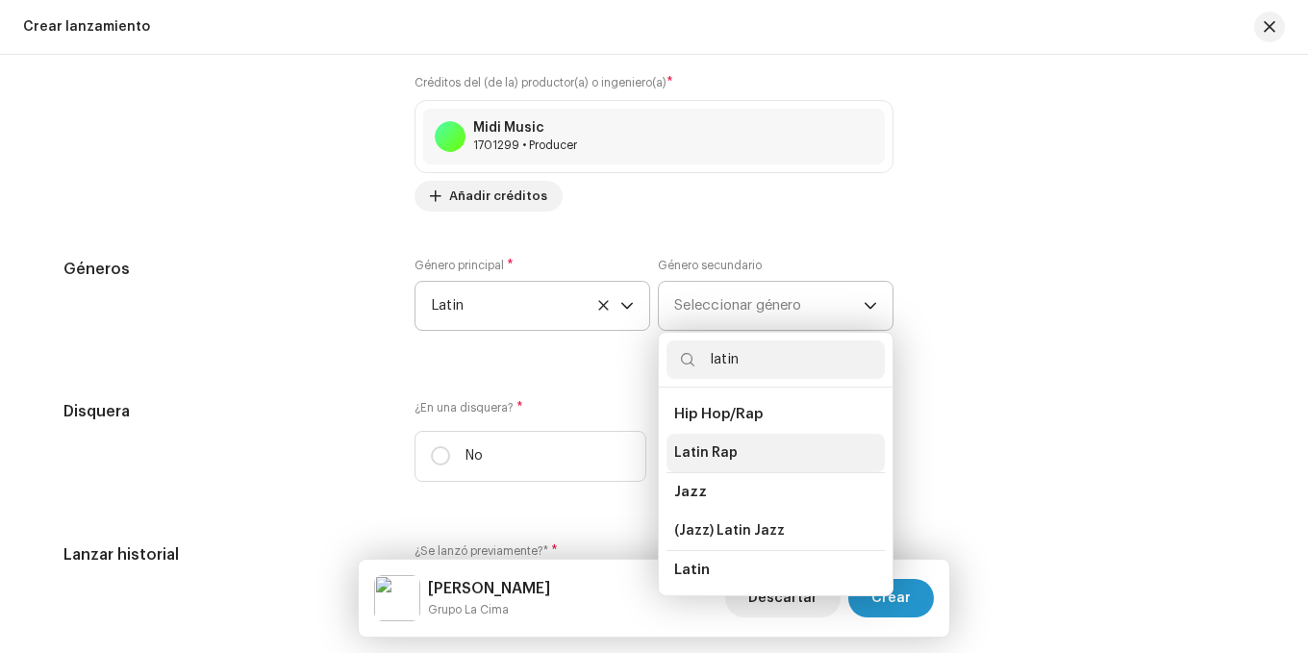
scroll to position [96, 0]
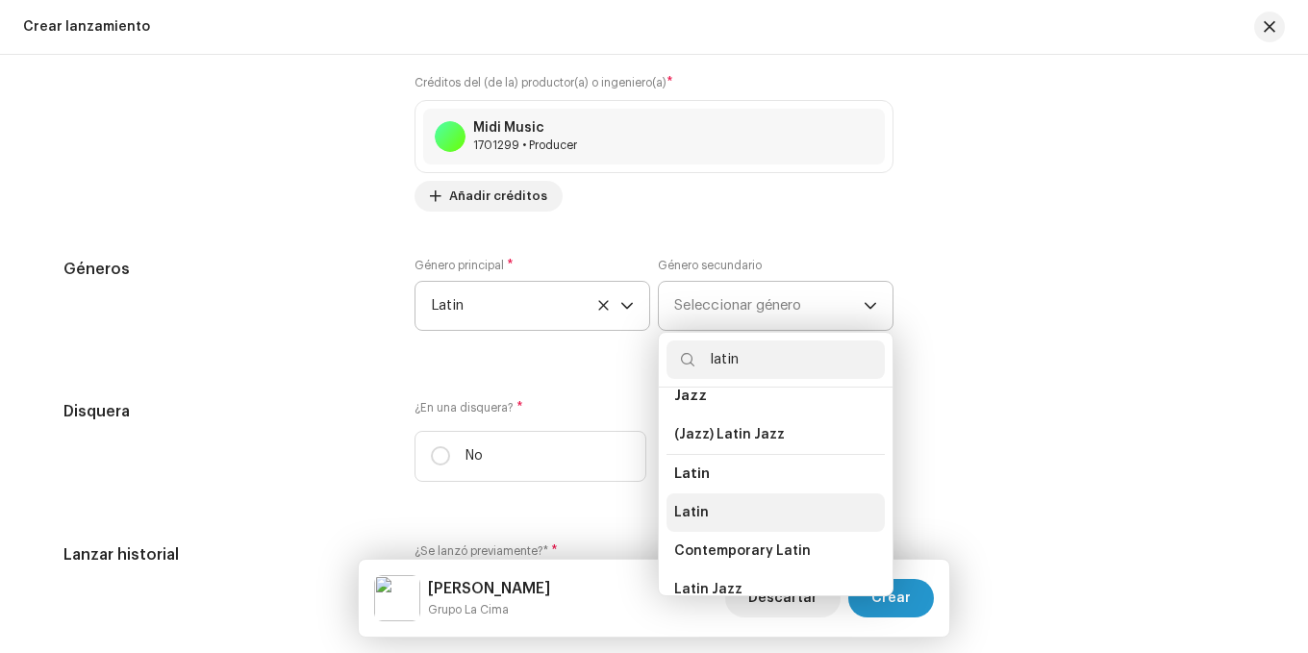
type input "latin"
click at [721, 518] on li "Latin" at bounding box center [776, 512] width 218 height 38
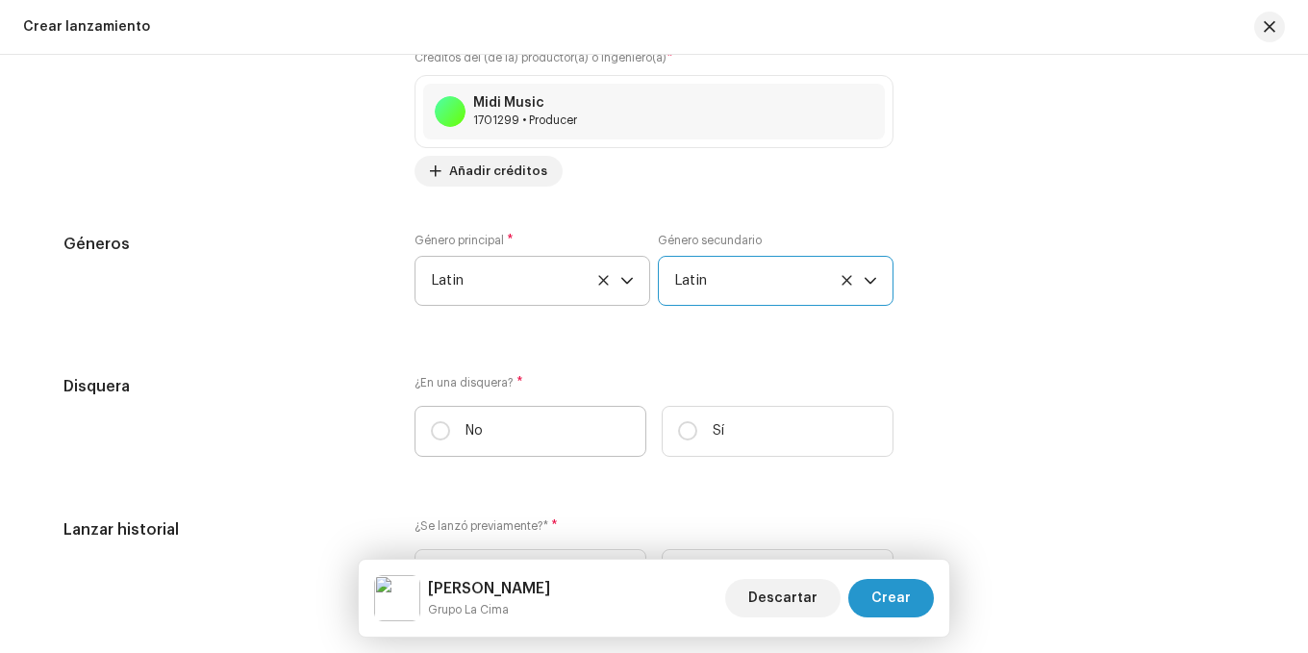
scroll to position [2579, 0]
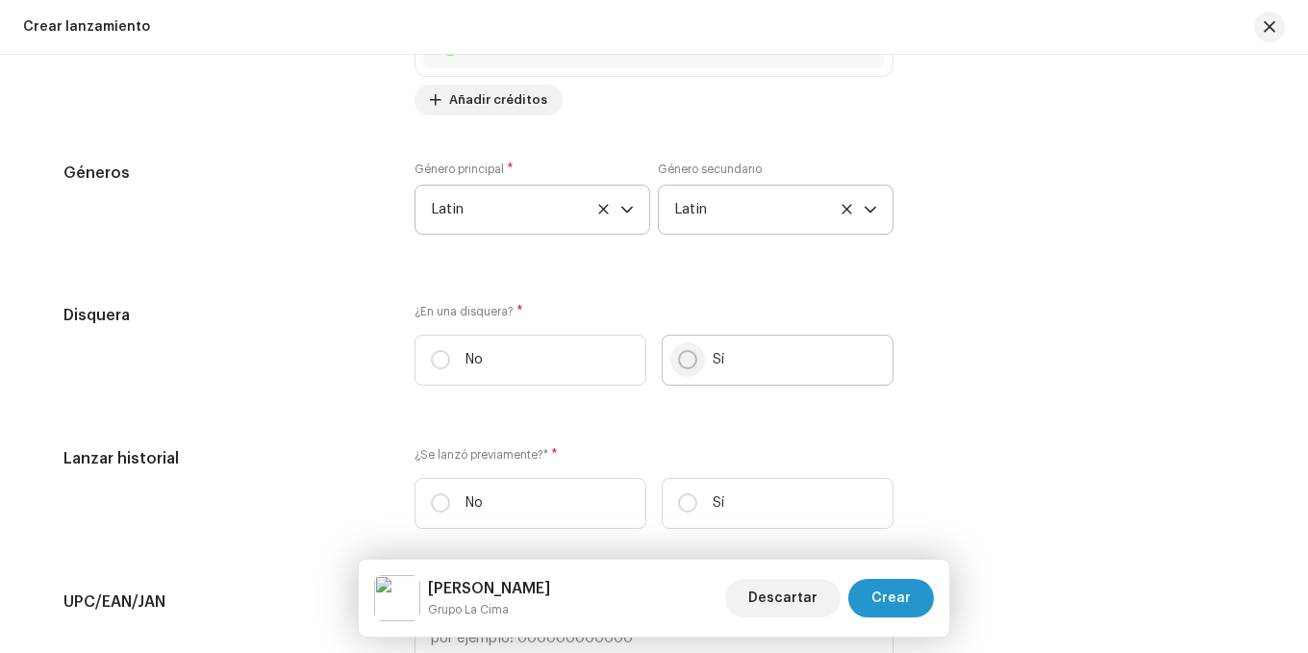
click at [689, 356] on input "Sí" at bounding box center [687, 359] width 19 height 19
radio input "true"
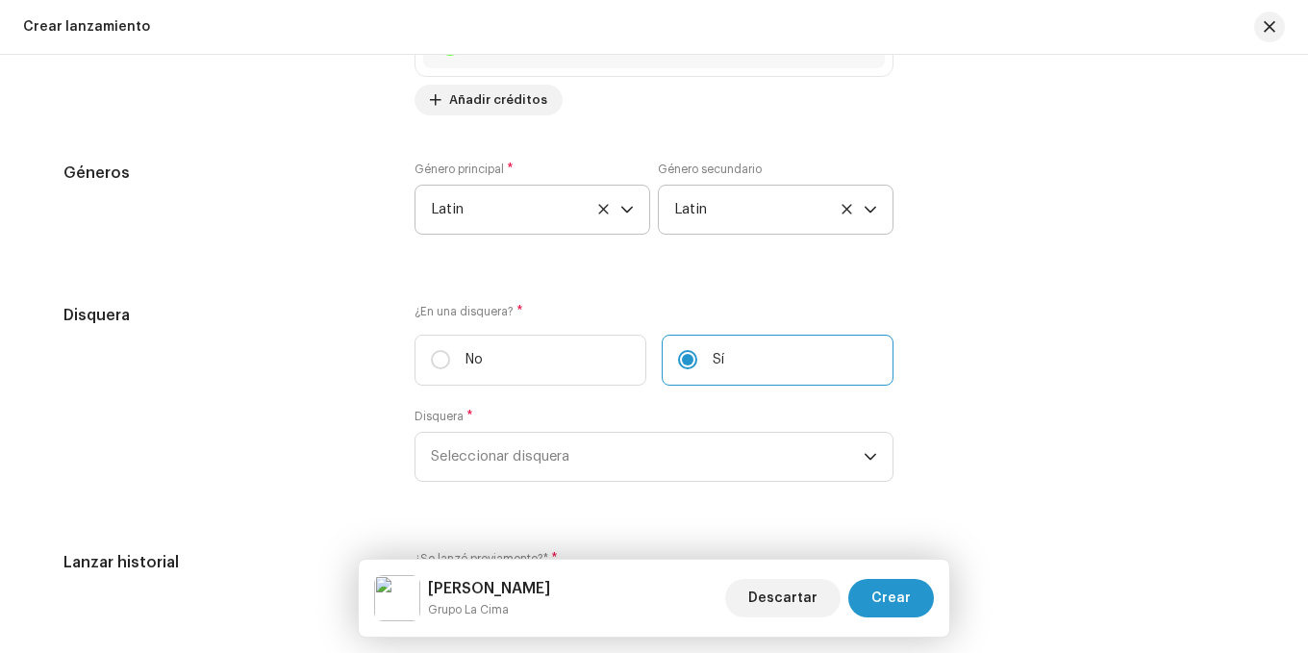
scroll to position [2771, 0]
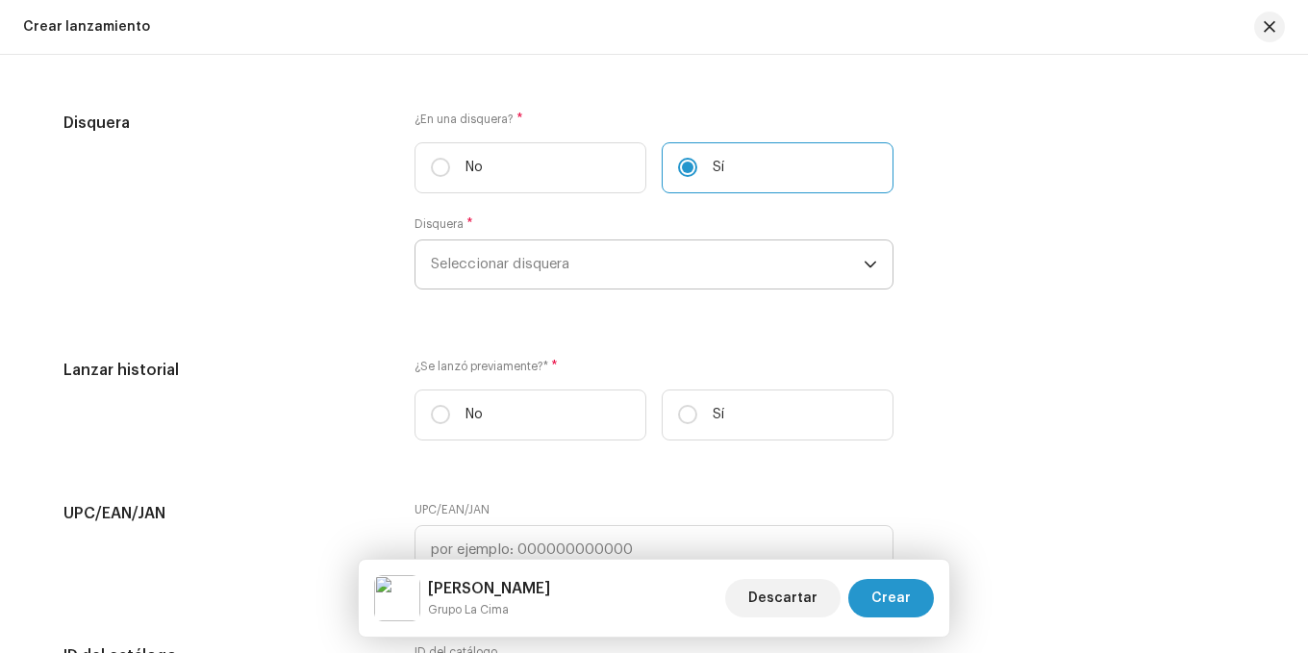
click at [512, 272] on span "Seleccionar disquera" at bounding box center [647, 264] width 433 height 48
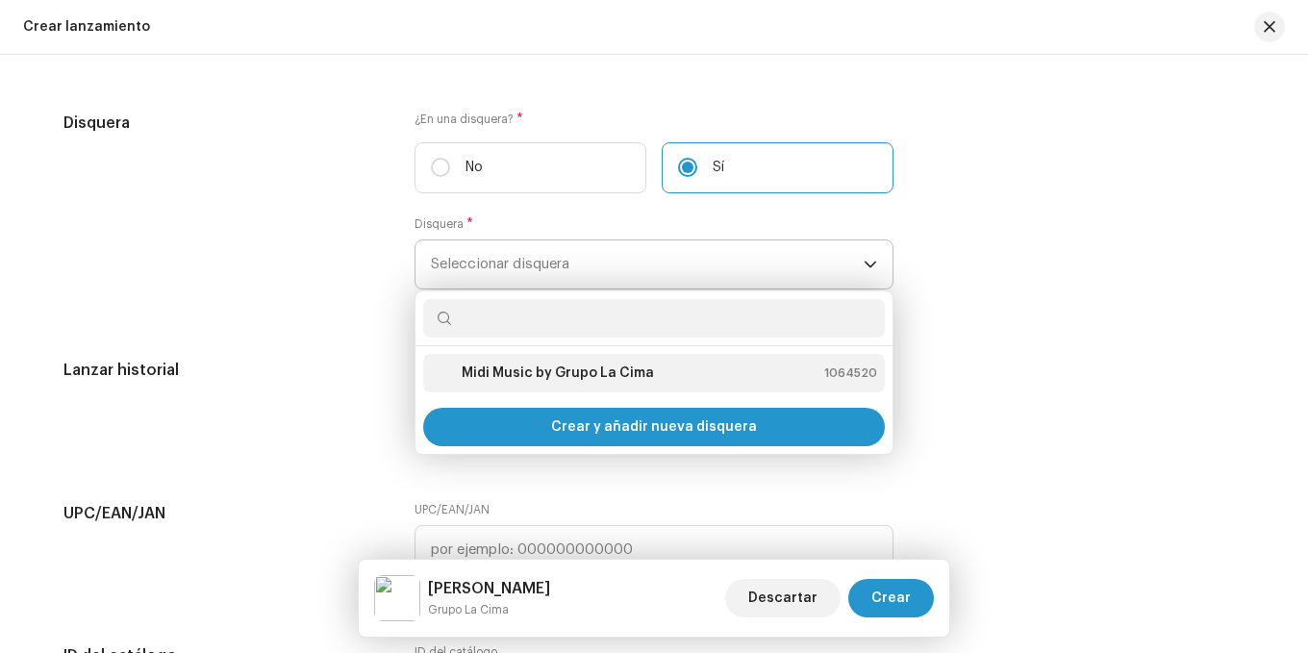
click at [566, 375] on strong "Midi Music by Grupo La Cima" at bounding box center [558, 373] width 192 height 19
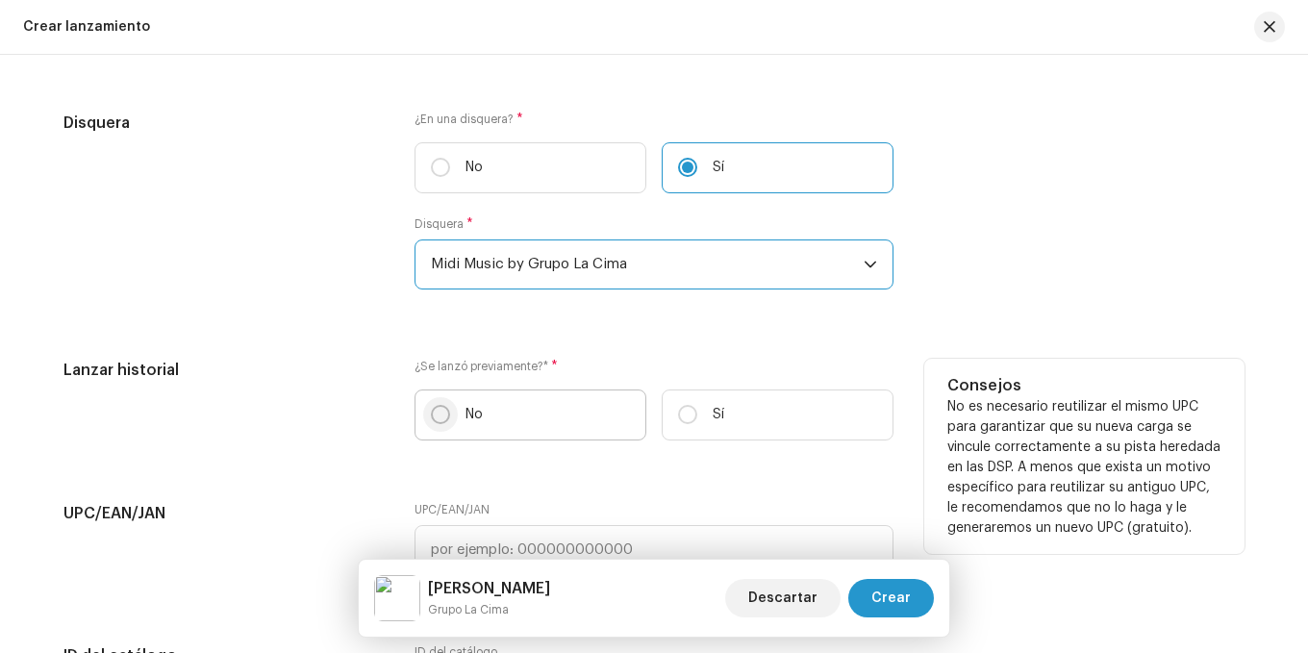
click at [434, 413] on input "No" at bounding box center [440, 414] width 19 height 19
radio input "true"
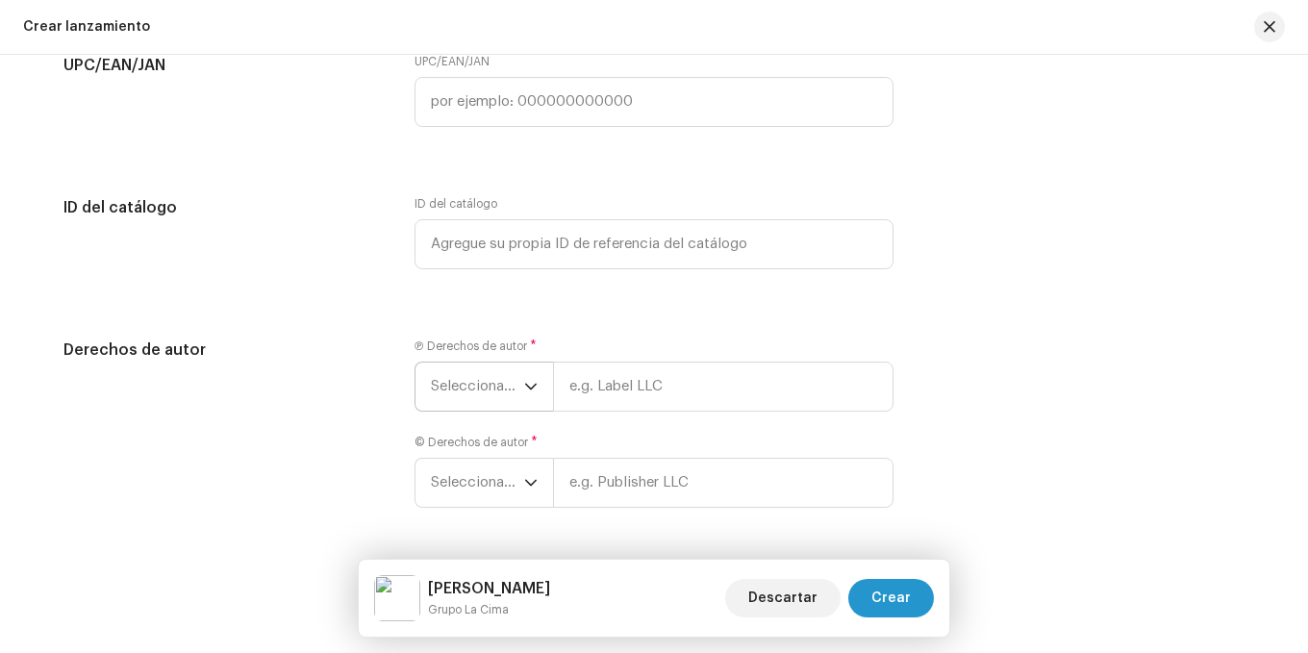
scroll to position [3252, 0]
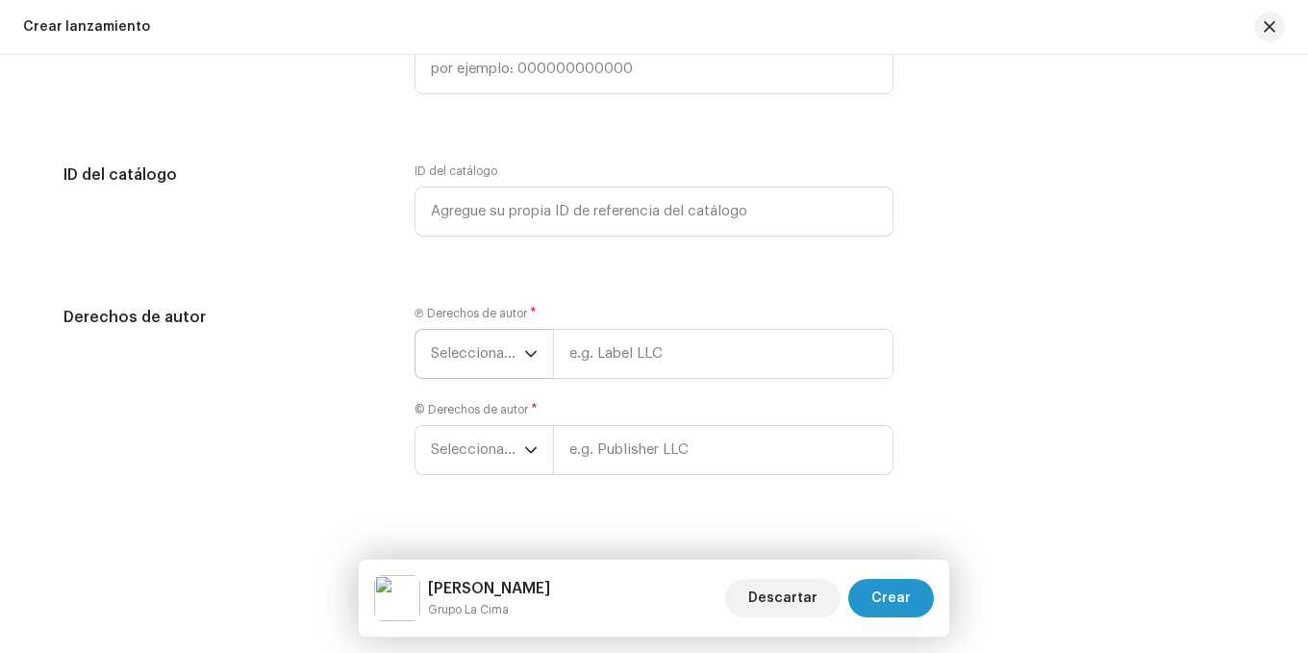
click at [474, 340] on span "Seleccionar año" at bounding box center [477, 354] width 93 height 48
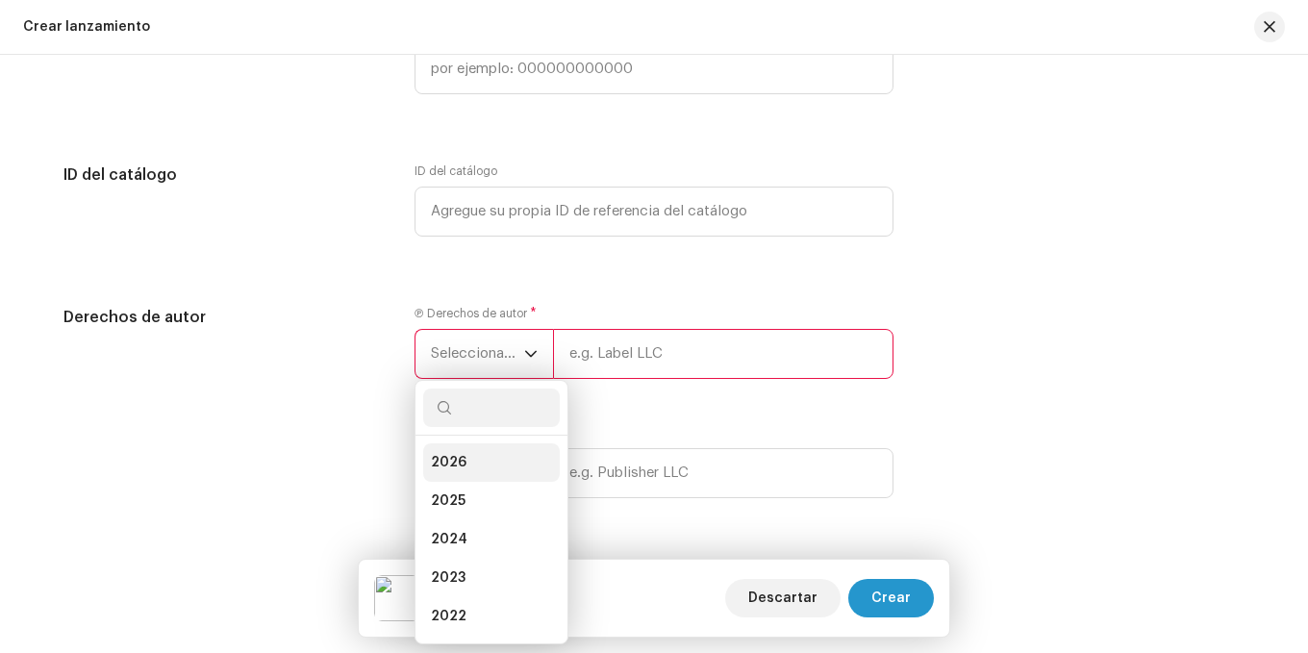
click at [452, 454] on span "2026" at bounding box center [449, 462] width 36 height 19
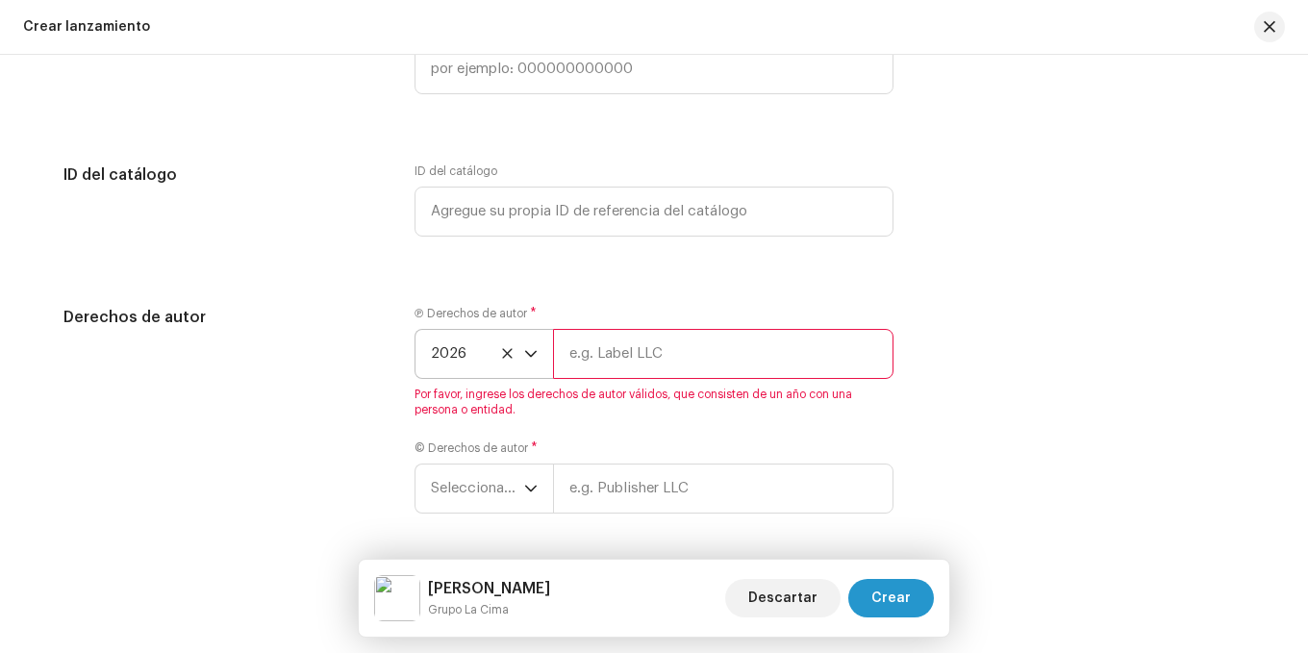
click at [579, 346] on input "text" at bounding box center [723, 354] width 341 height 50
type input "Midi Music by Grupo La Cima"
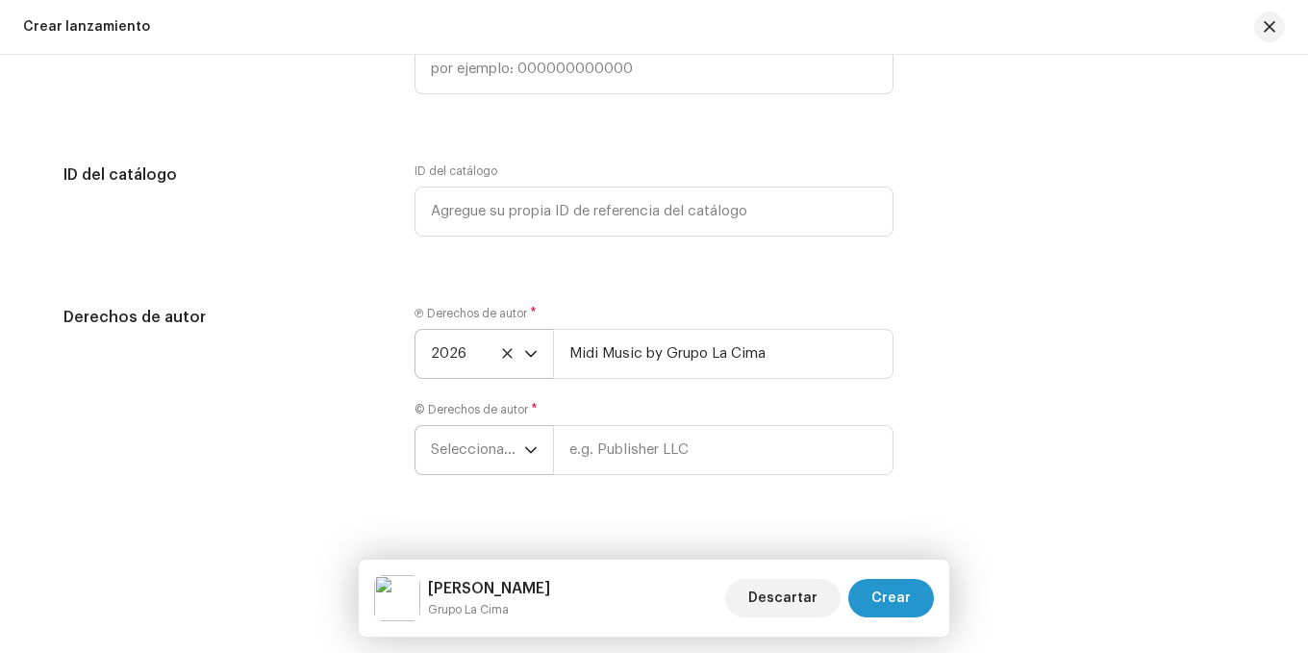
click at [536, 453] on p-select "Seleccionar año" at bounding box center [484, 450] width 139 height 50
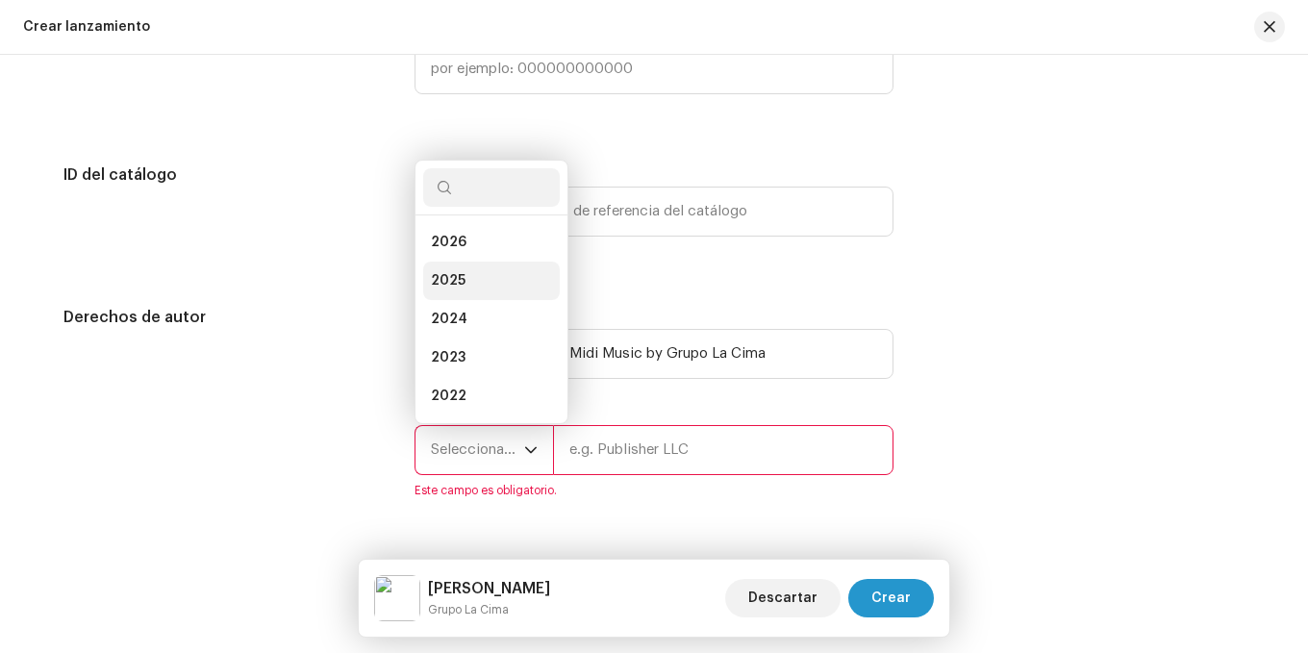
click at [463, 284] on li "2025" at bounding box center [491, 281] width 137 height 38
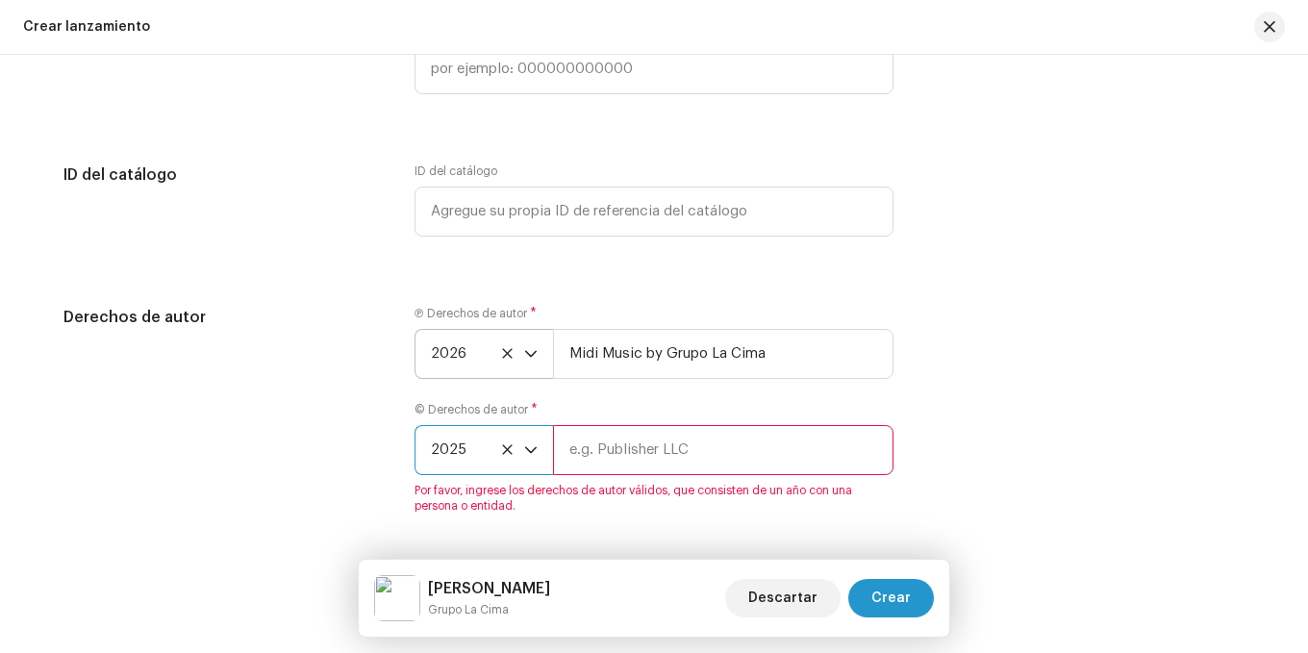
click at [490, 351] on span "2026" at bounding box center [477, 354] width 93 height 48
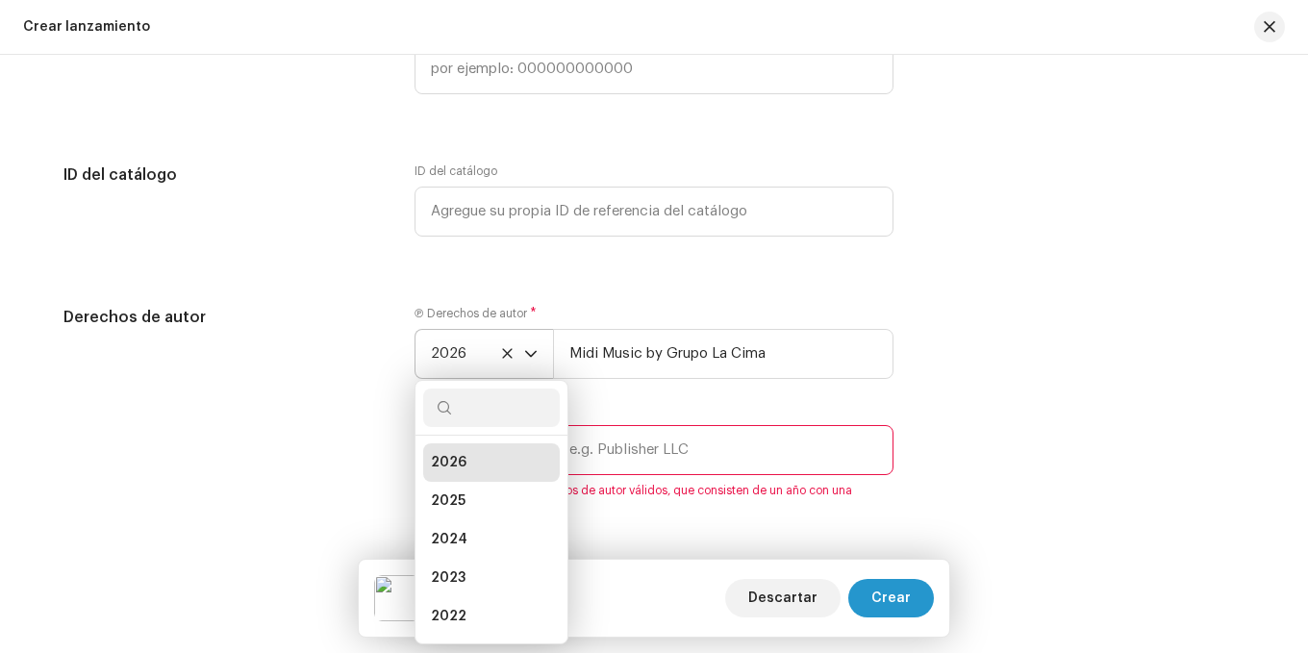
scroll to position [8, 0]
click at [478, 493] on li "2025" at bounding box center [491, 493] width 137 height 38
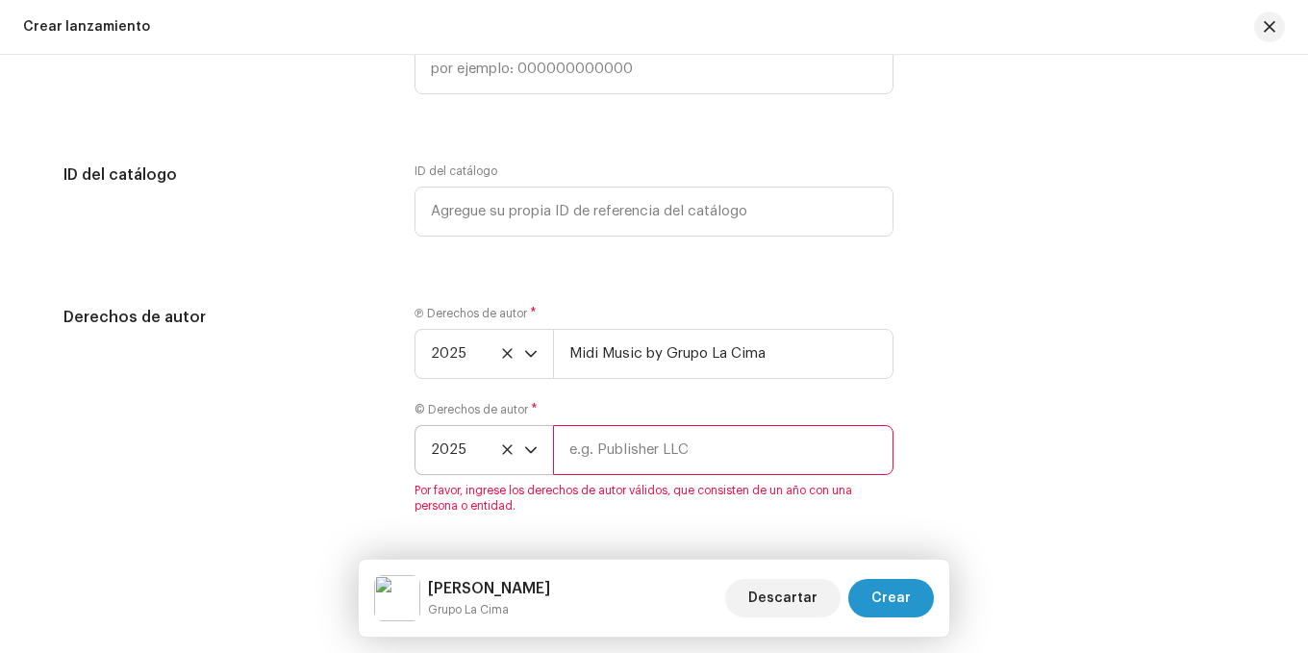
click at [639, 443] on input "text" at bounding box center [723, 450] width 341 height 50
type input "Midi Music by Grupo La Cima"
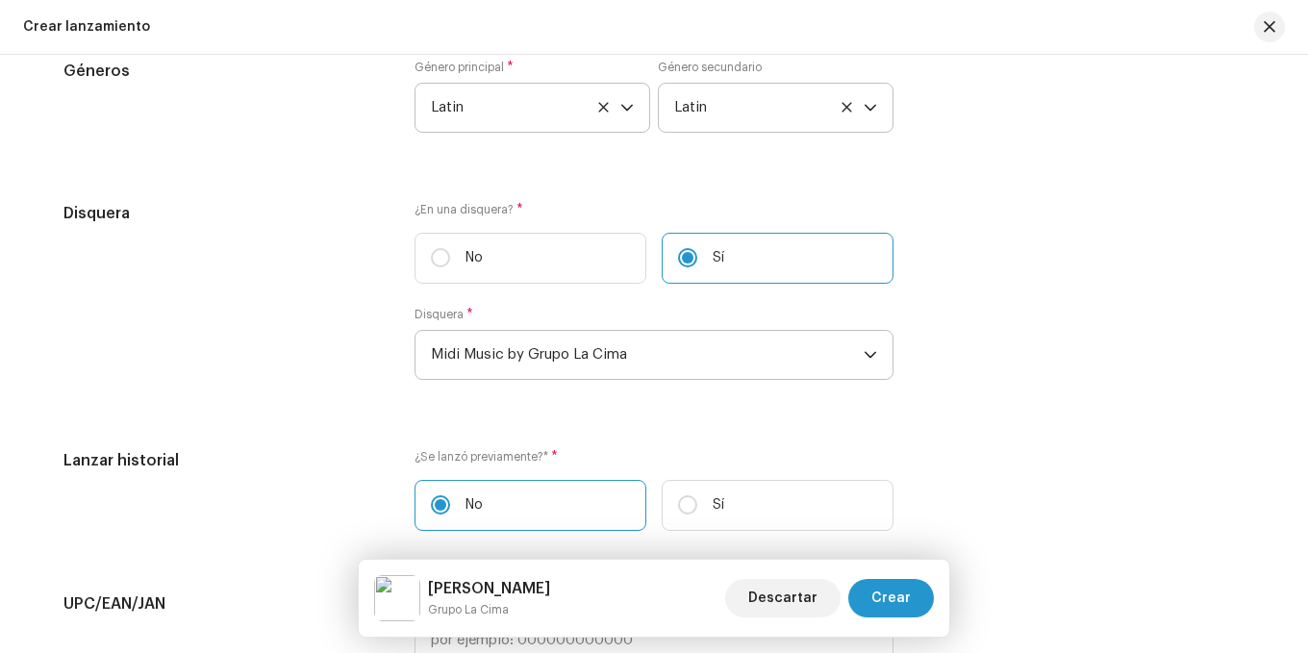
scroll to position [2675, 0]
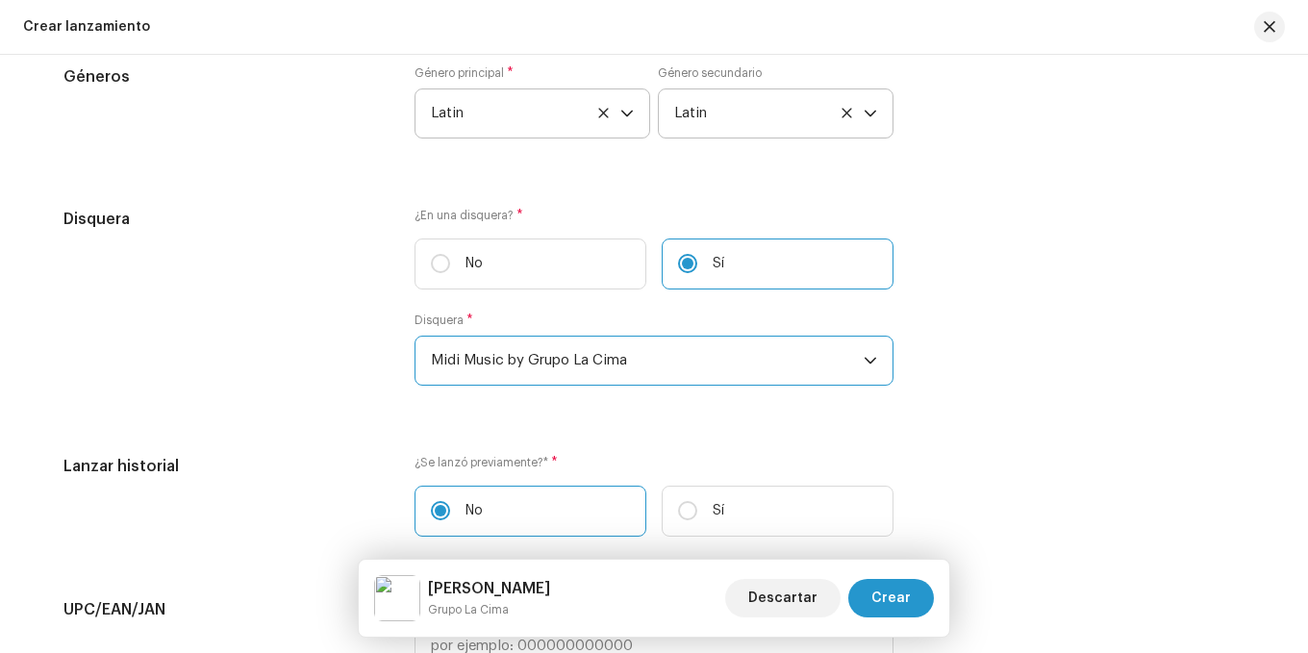
click at [668, 366] on span "Midi Music by Grupo La Cima" at bounding box center [647, 361] width 433 height 48
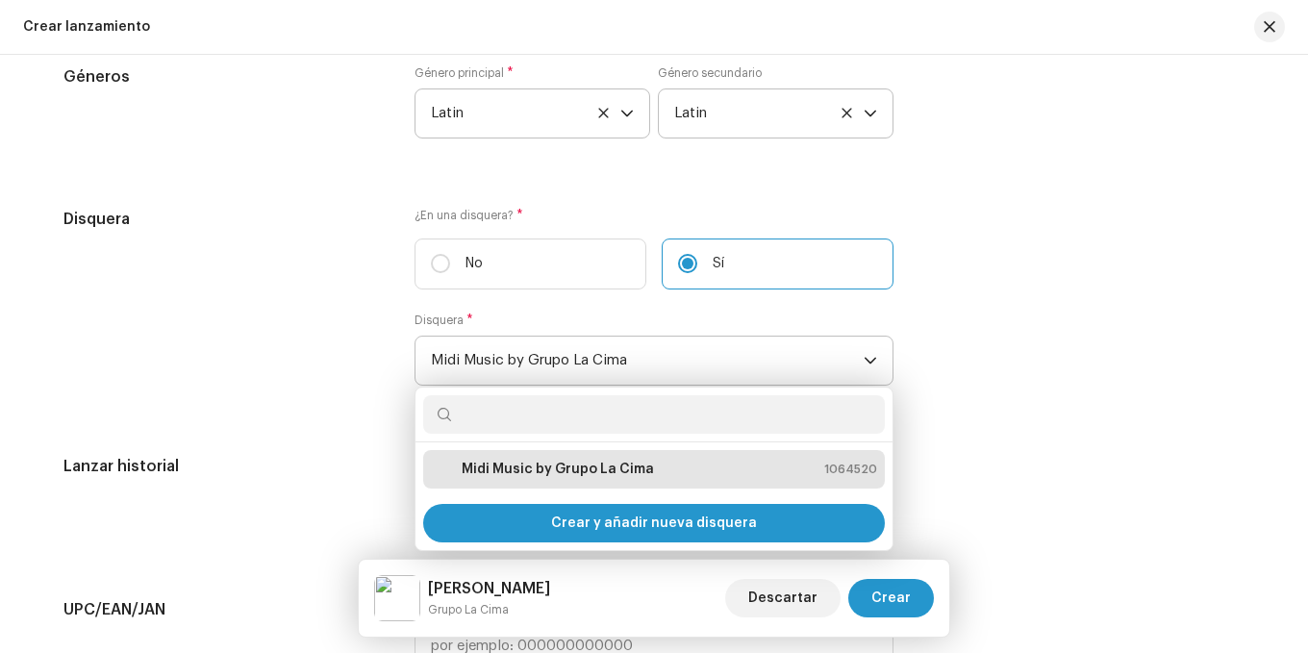
click at [666, 367] on span "Midi Music by Grupo La Cima" at bounding box center [647, 361] width 433 height 48
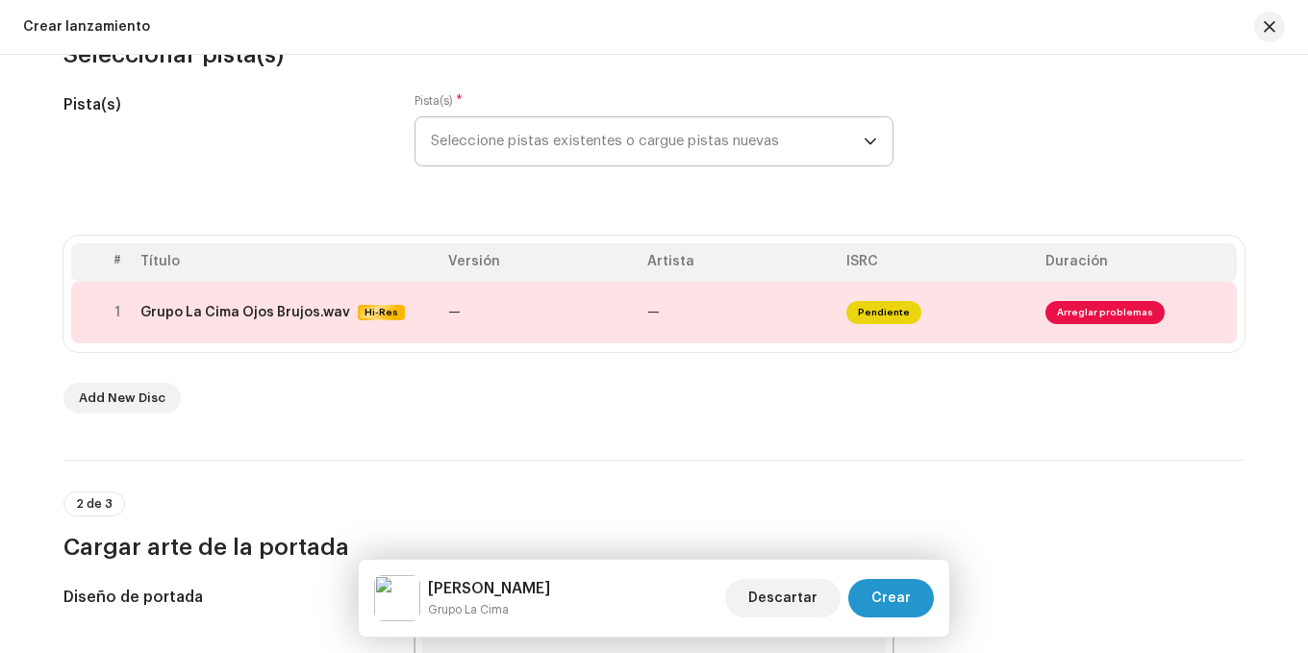
scroll to position [204, 0]
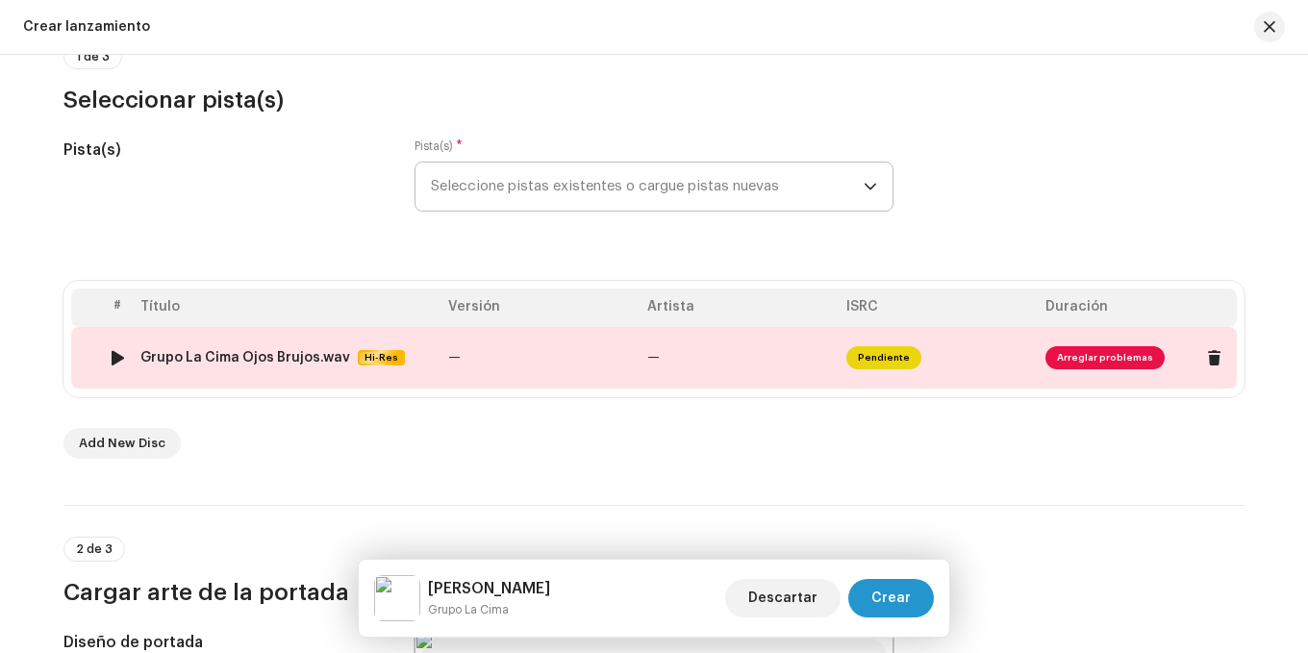
click at [1088, 351] on span "Arreglar problemas" at bounding box center [1105, 357] width 119 height 23
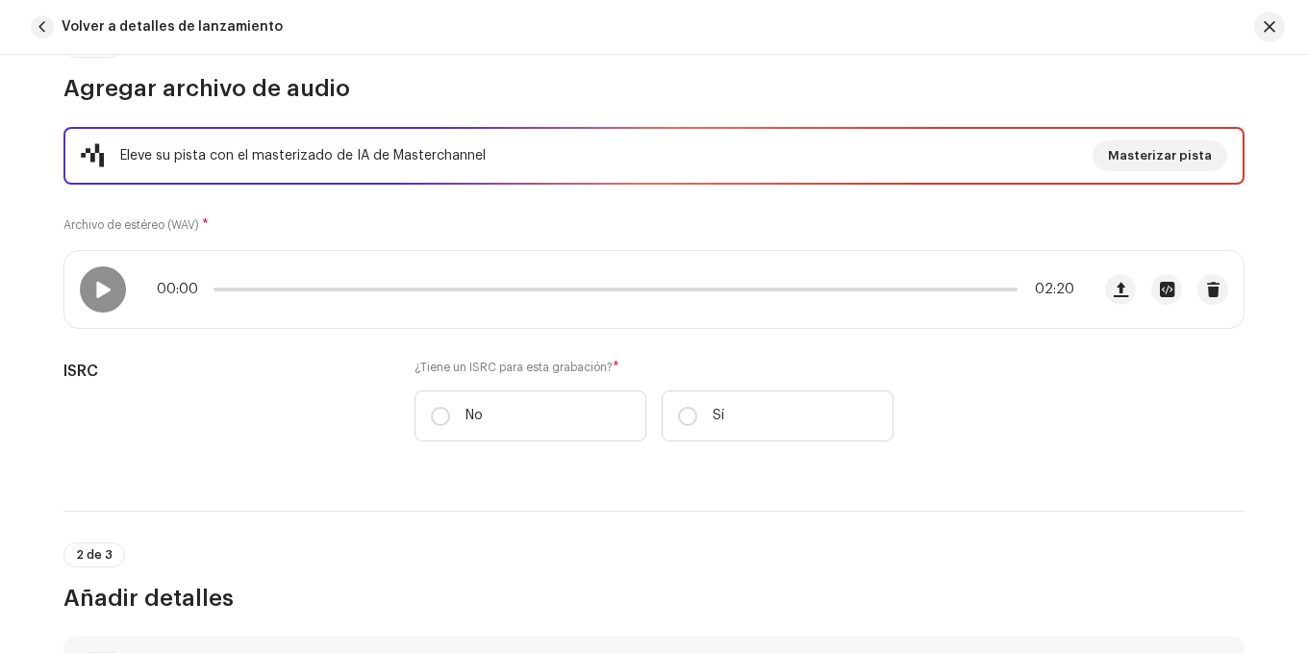
scroll to position [385, 0]
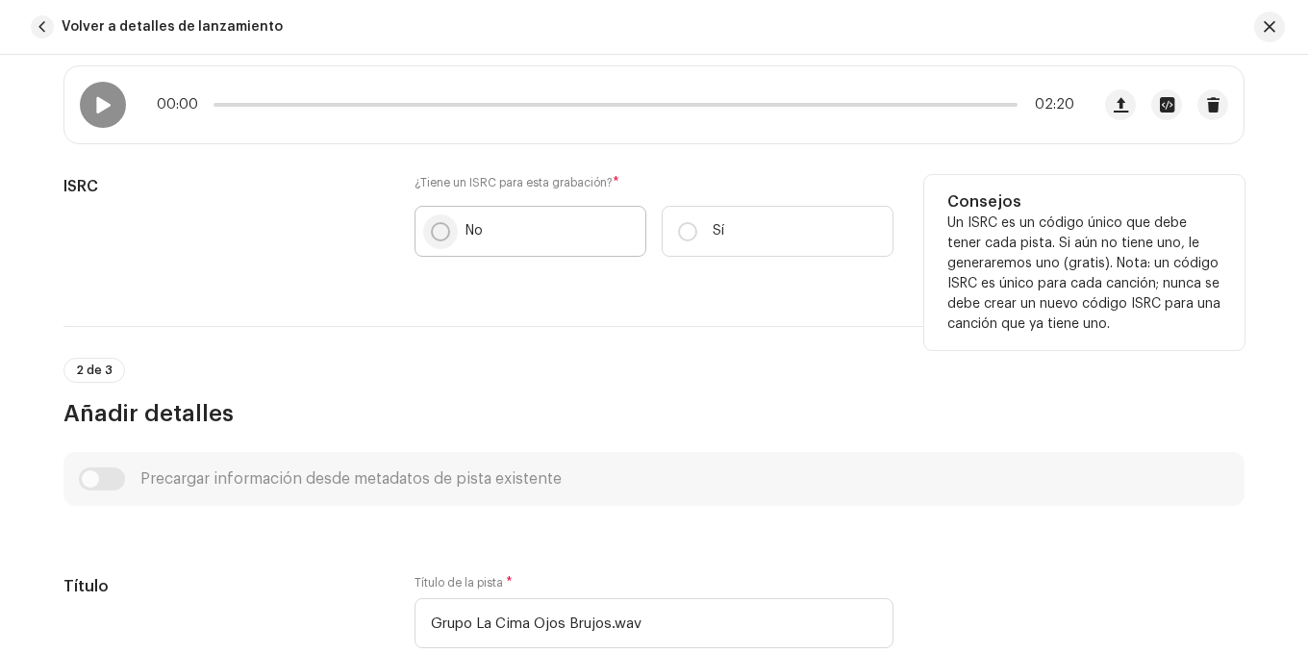
click at [443, 230] on input "No" at bounding box center [440, 231] width 19 height 19
radio input "true"
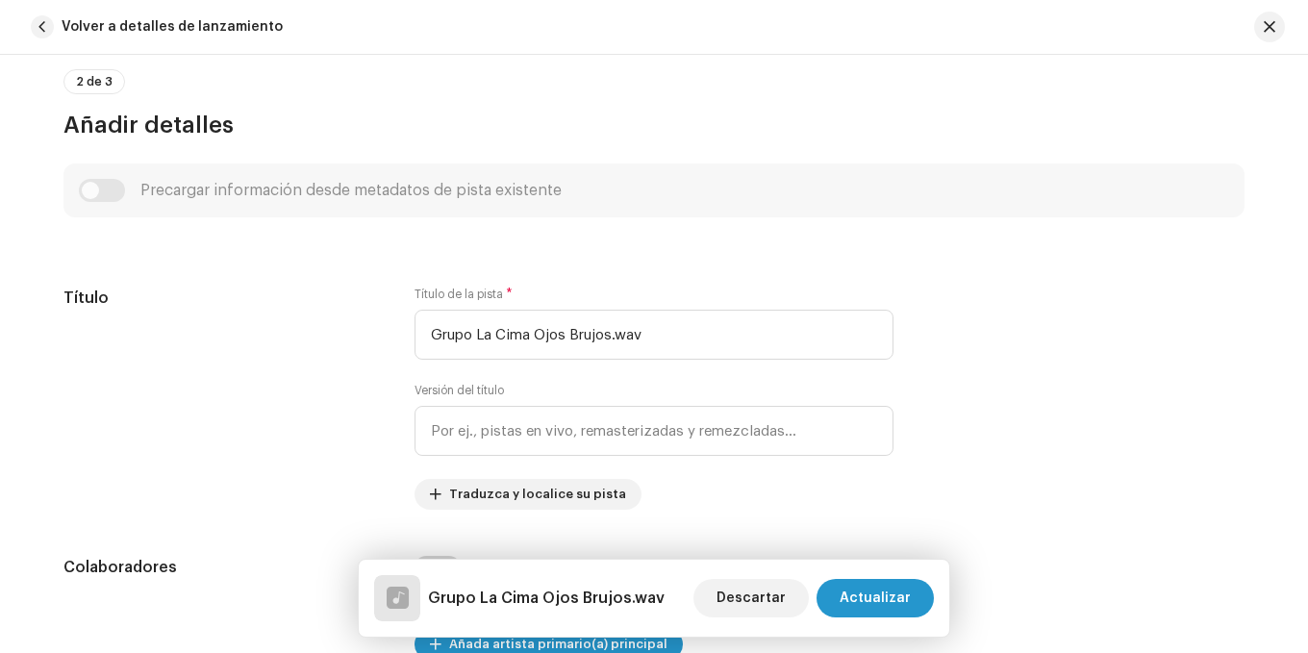
scroll to position [770, 0]
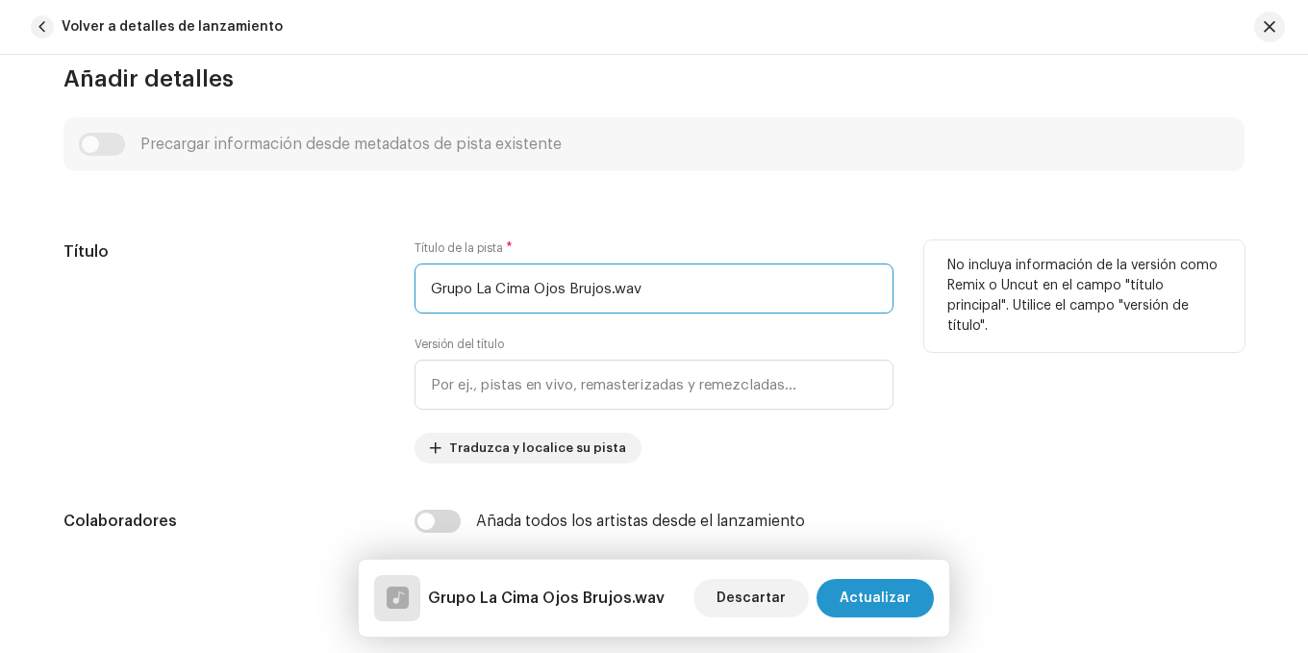
click at [636, 286] on input "Grupo La Cima Ojos Brujos.wav" at bounding box center [654, 289] width 479 height 50
click at [533, 291] on input "Grupo La Cima Ojos Brujos" at bounding box center [654, 289] width 479 height 50
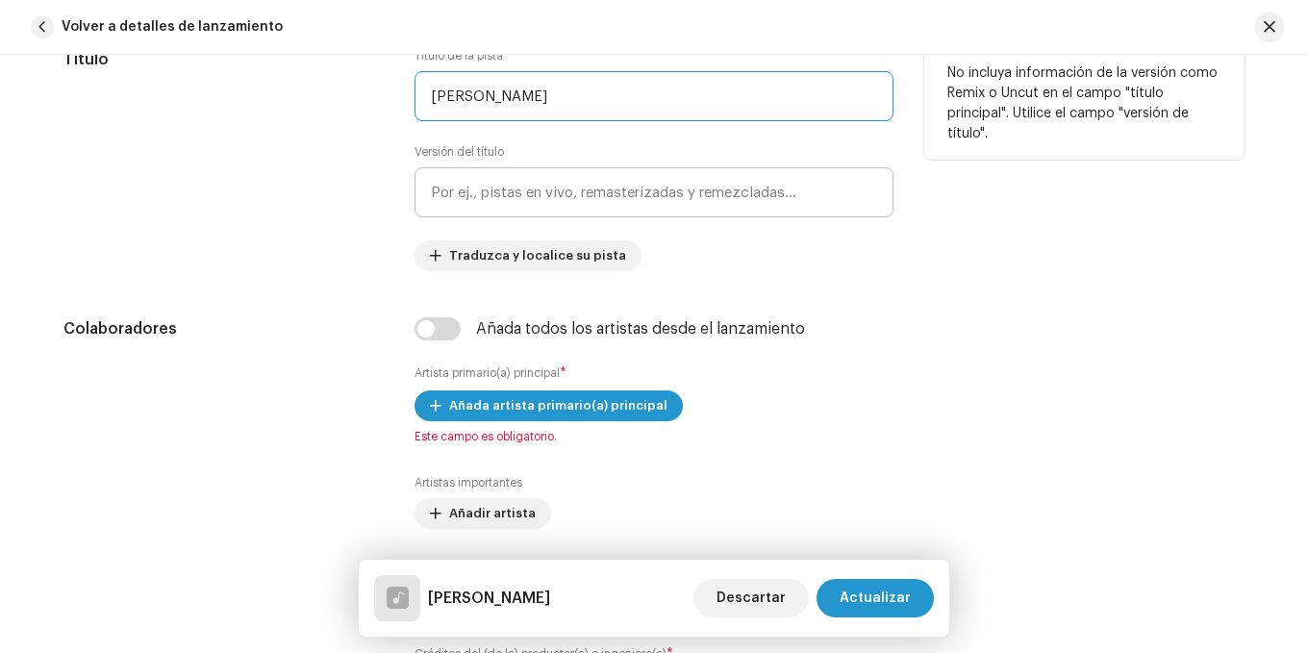
scroll to position [1058, 0]
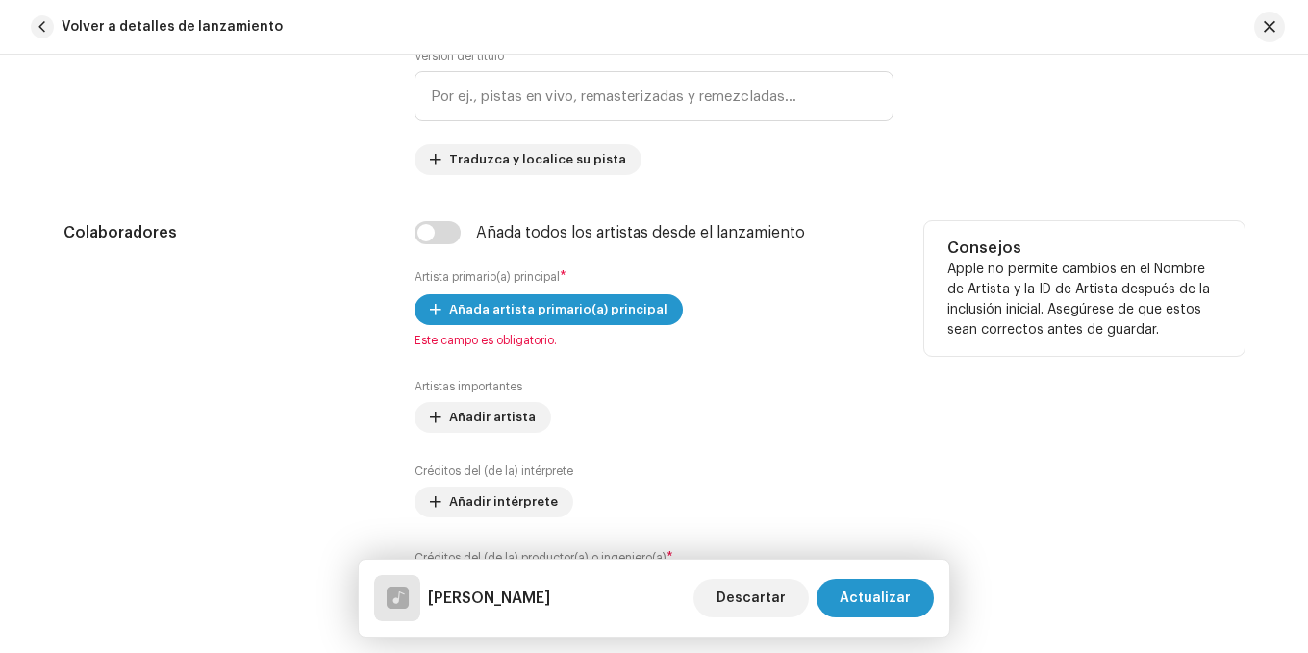
type input "[PERSON_NAME]"
click at [512, 326] on div "Añada artista primario(a) principal Este campo es obligatorio." at bounding box center [654, 321] width 479 height 54
click at [510, 314] on span "Añada artista primario(a) principal" at bounding box center [558, 310] width 218 height 38
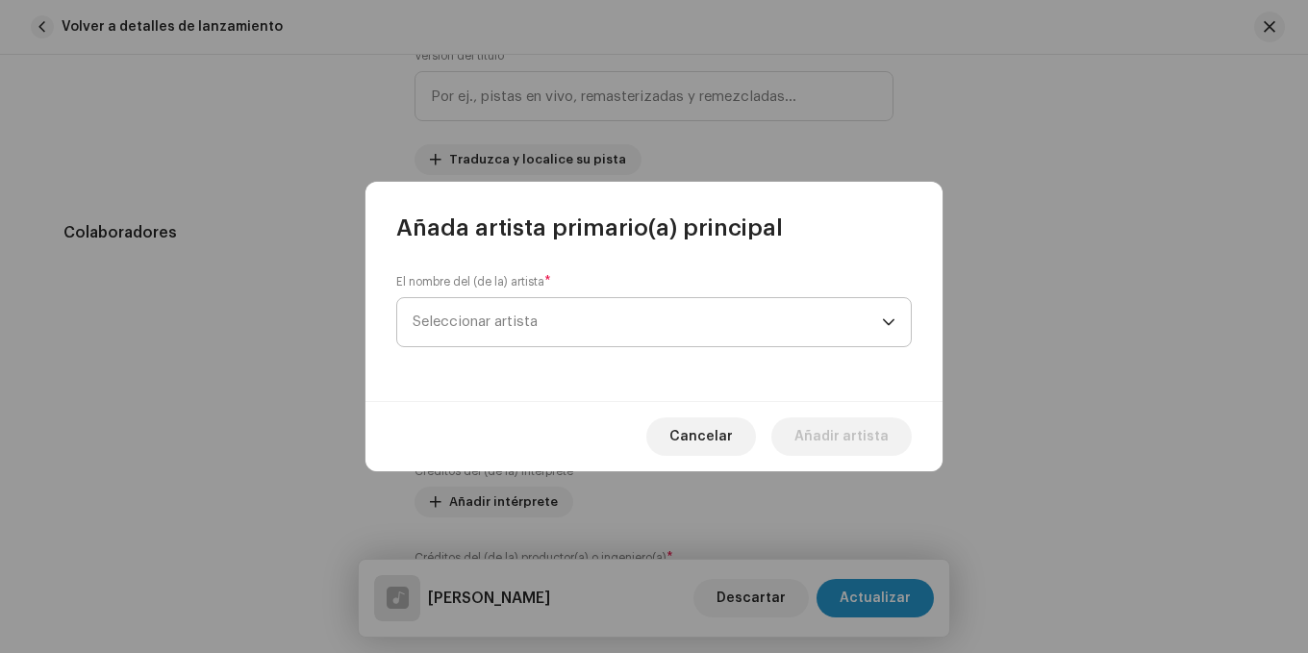
click at [586, 316] on span "Seleccionar artista" at bounding box center [647, 322] width 469 height 48
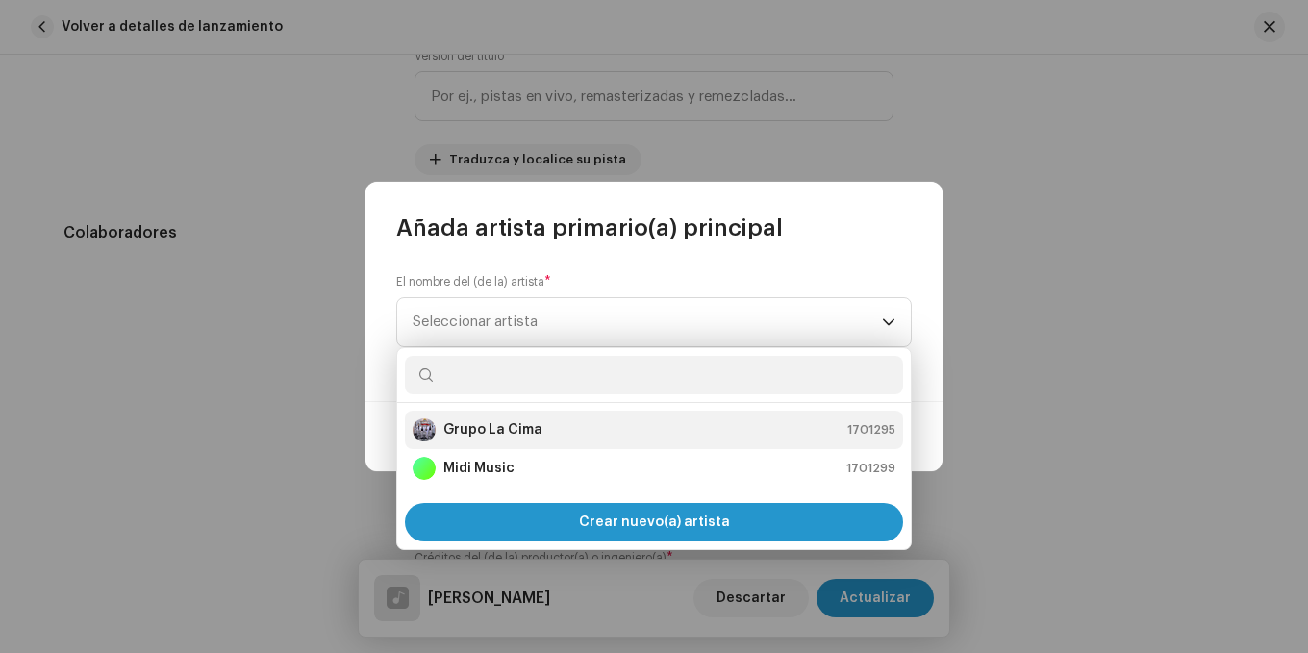
click at [538, 424] on strong "Grupo La Cima" at bounding box center [492, 429] width 99 height 19
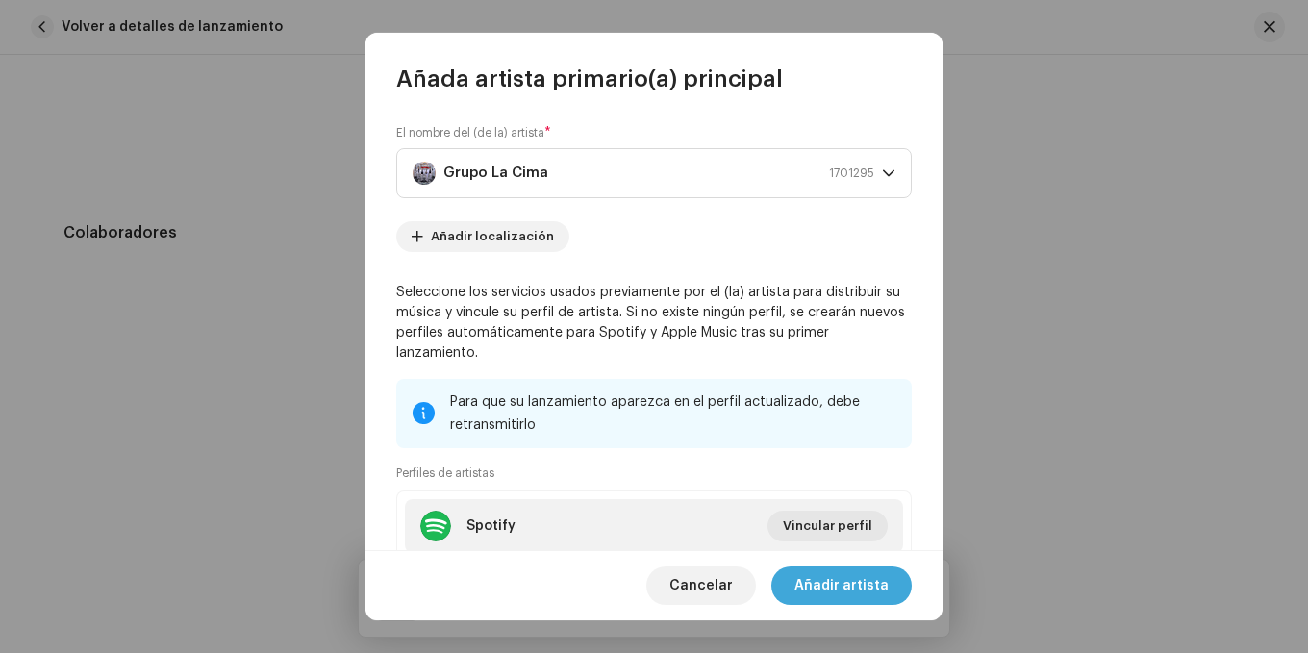
click at [852, 579] on span "Añadir artista" at bounding box center [842, 586] width 94 height 38
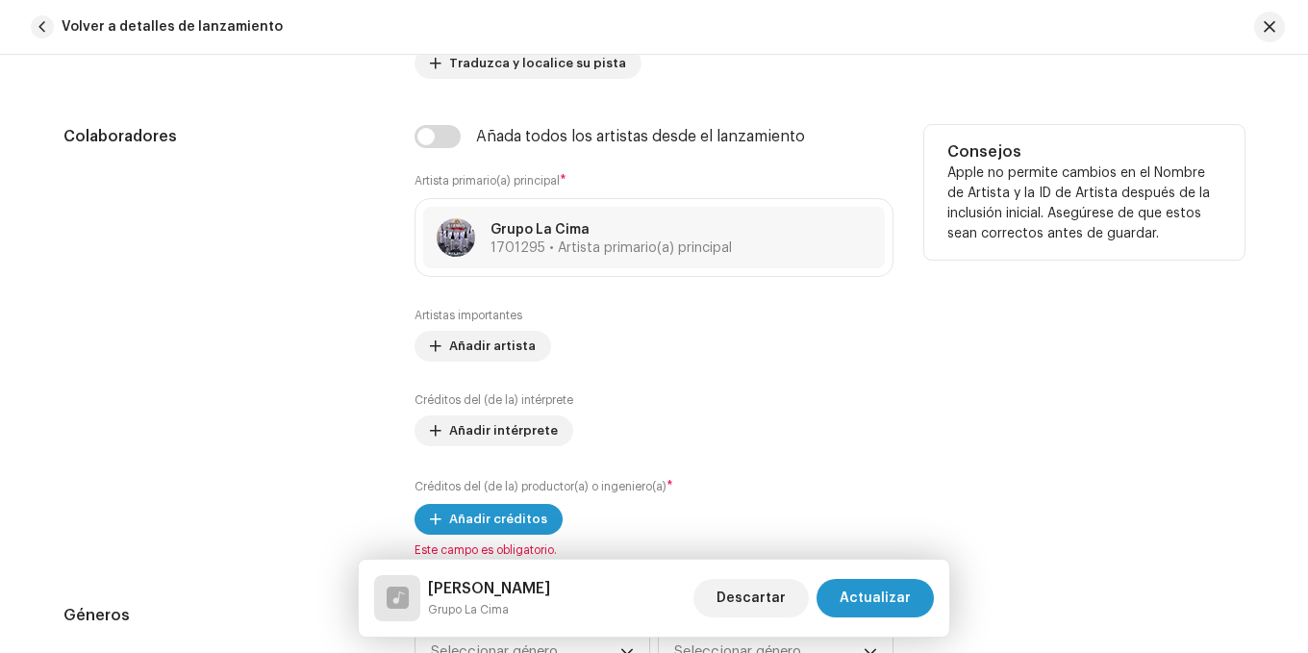
scroll to position [1347, 0]
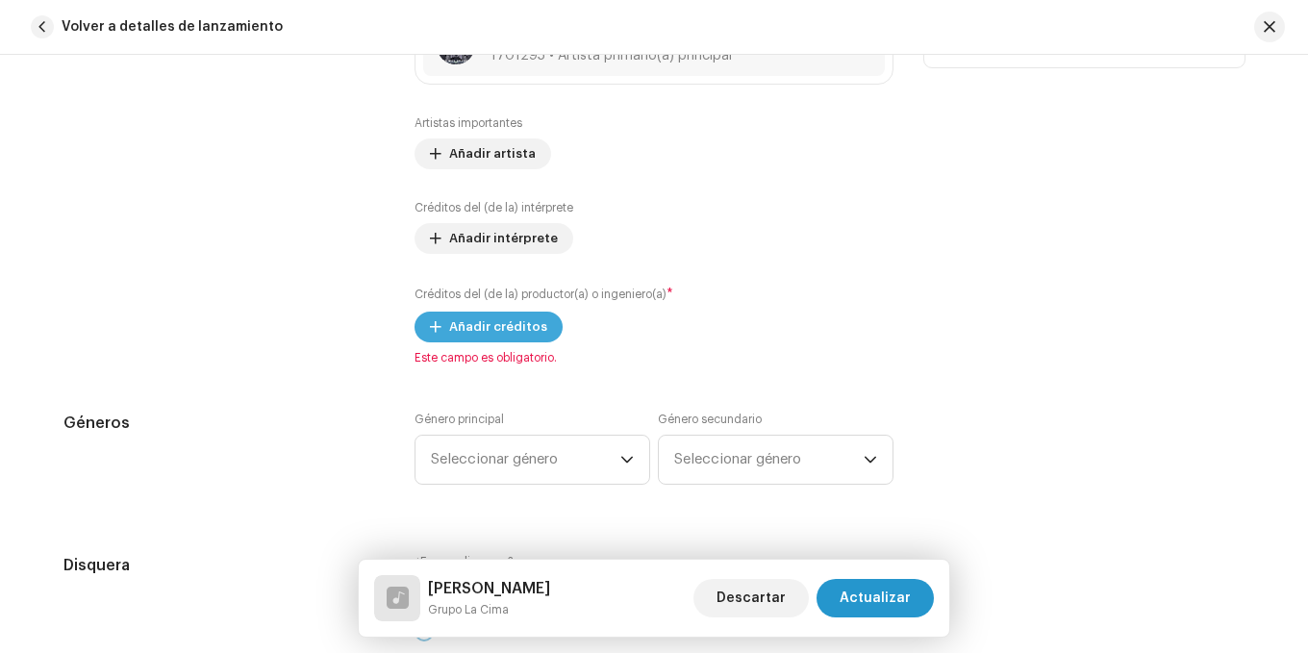
click at [510, 336] on span "Añadir créditos" at bounding box center [498, 327] width 98 height 38
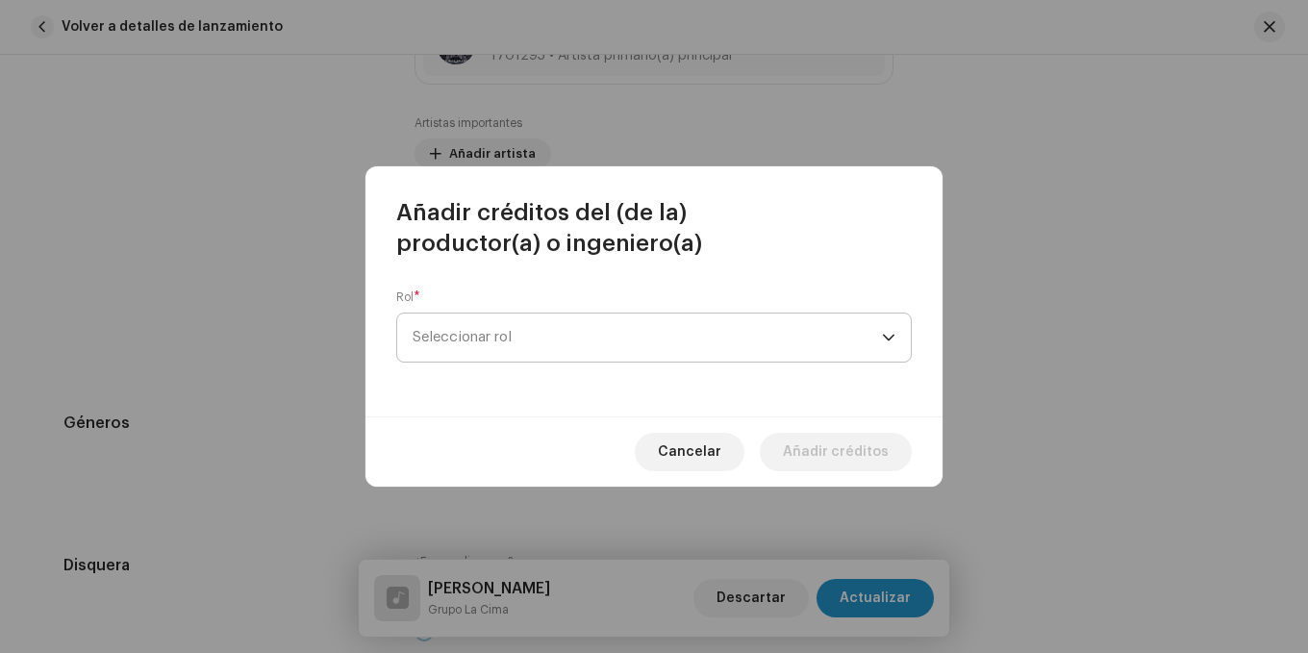
click at [534, 352] on span "Seleccionar rol" at bounding box center [647, 338] width 469 height 48
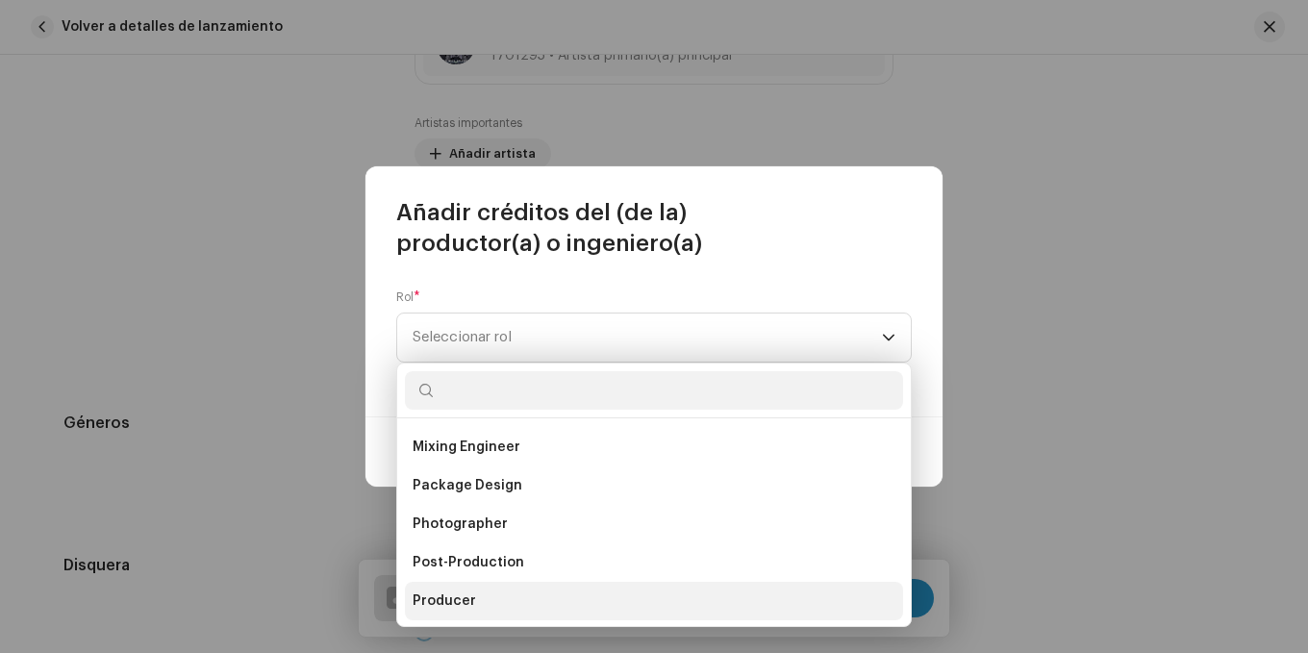
scroll to position [673, 0]
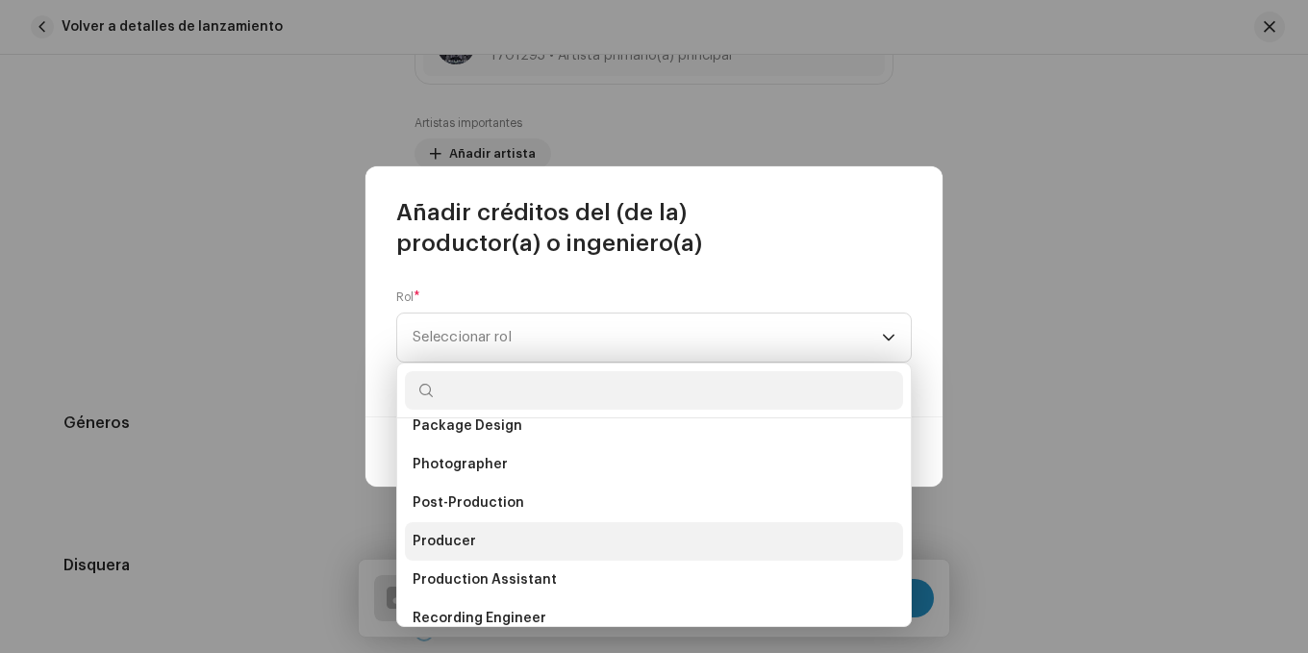
click at [481, 534] on li "Producer" at bounding box center [654, 541] width 498 height 38
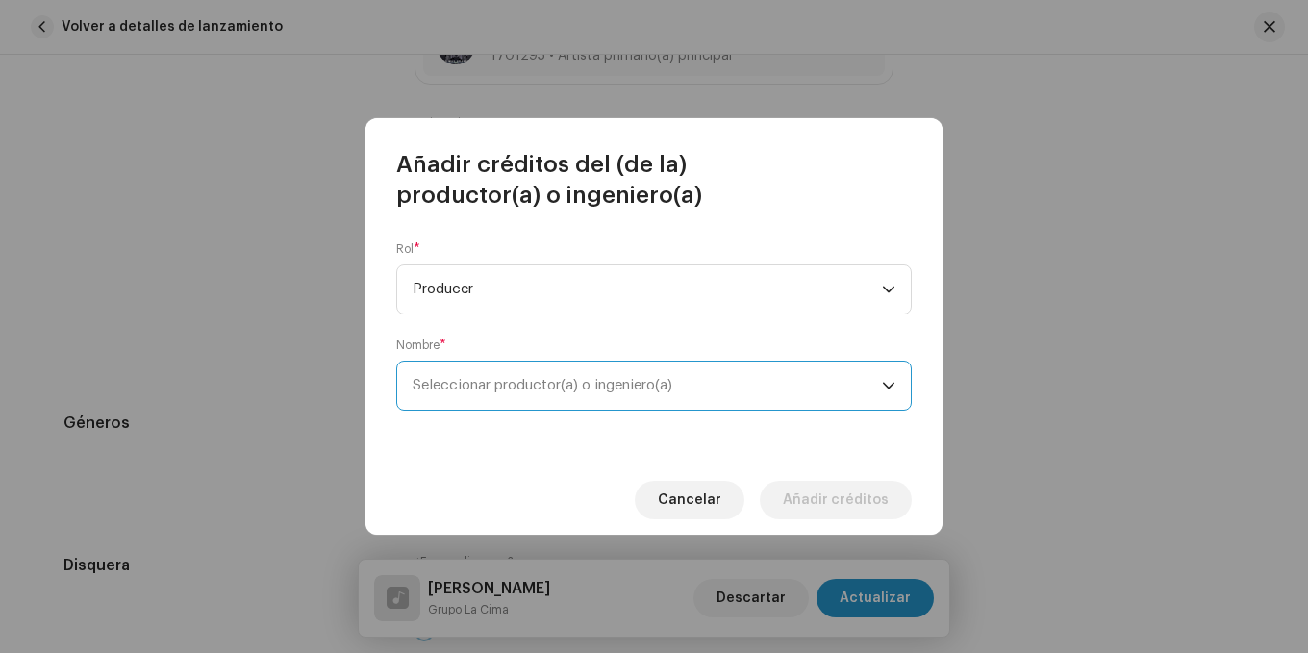
click at [518, 386] on span "Seleccionar productor(a) o ingeniero(a)" at bounding box center [543, 385] width 260 height 14
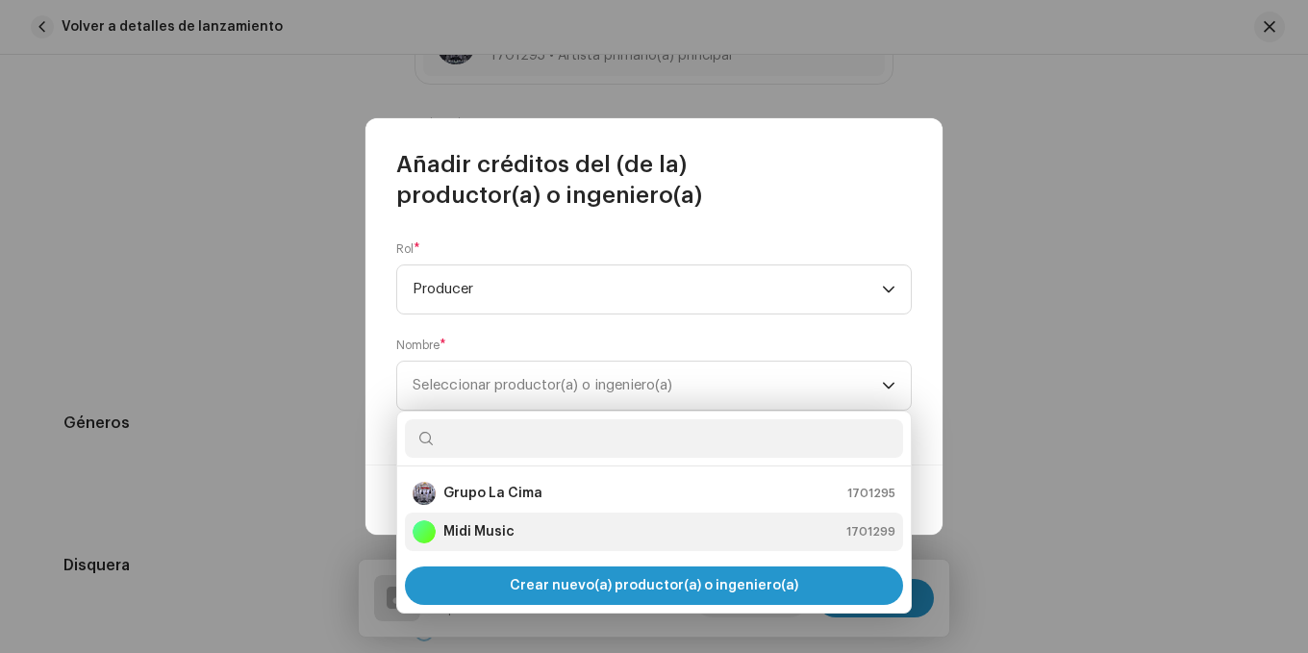
click at [523, 533] on div "Midi Music 1701299" at bounding box center [654, 531] width 483 height 23
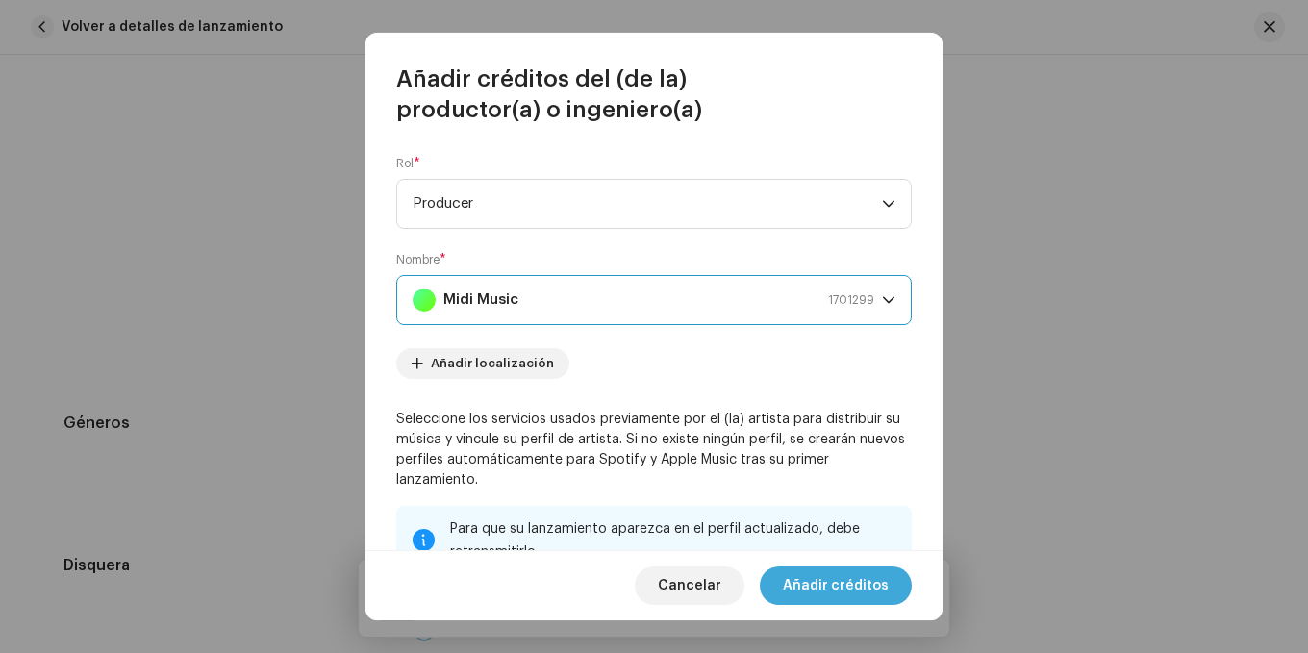
click at [840, 583] on span "Añadir créditos" at bounding box center [836, 586] width 106 height 38
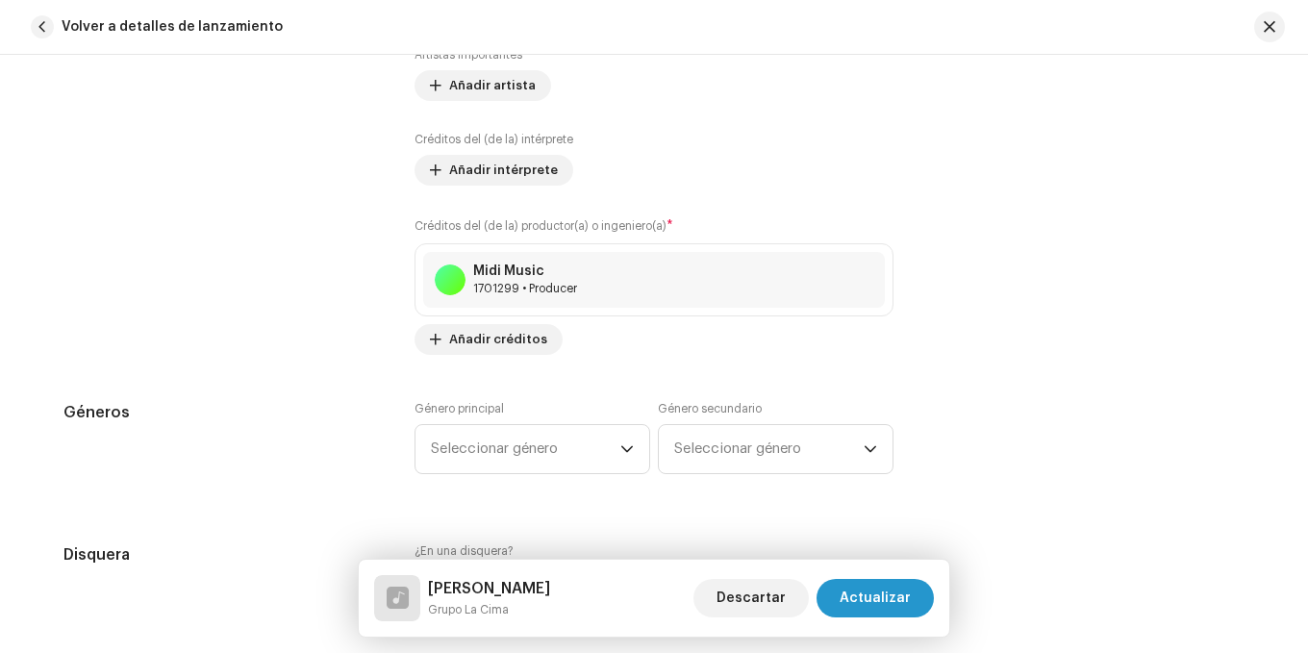
scroll to position [1443, 0]
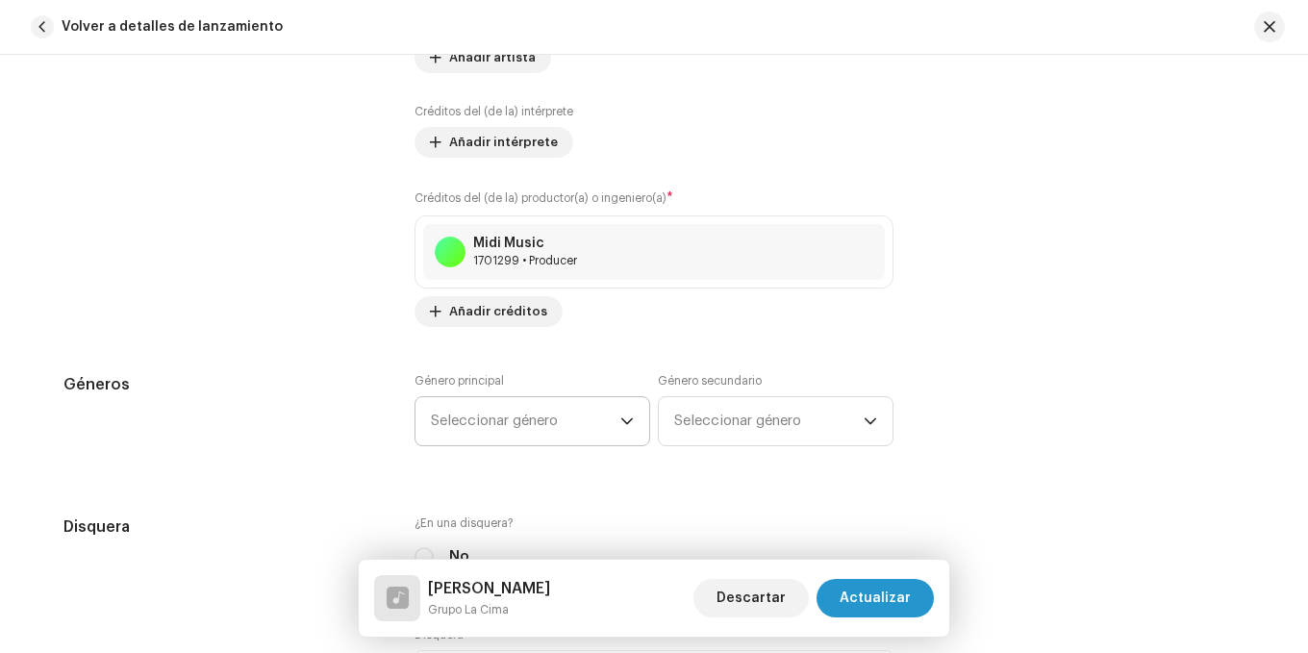
click at [494, 405] on span "Seleccionar género" at bounding box center [526, 421] width 190 height 48
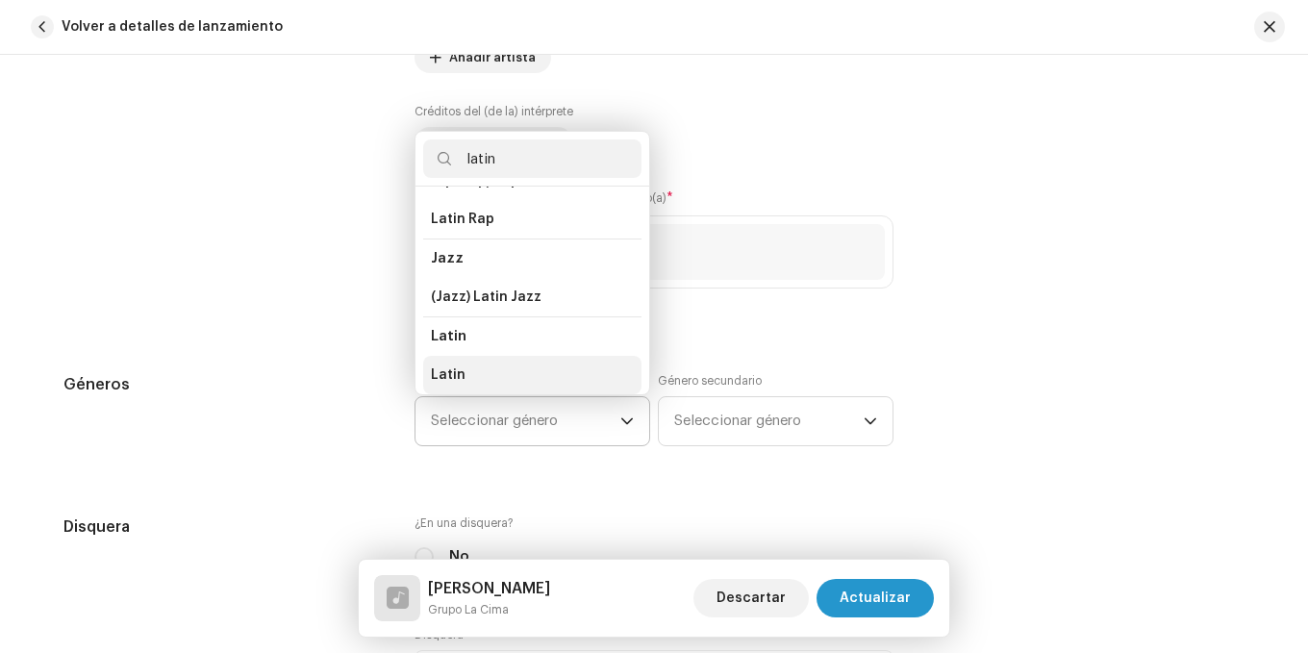
scroll to position [129, 0]
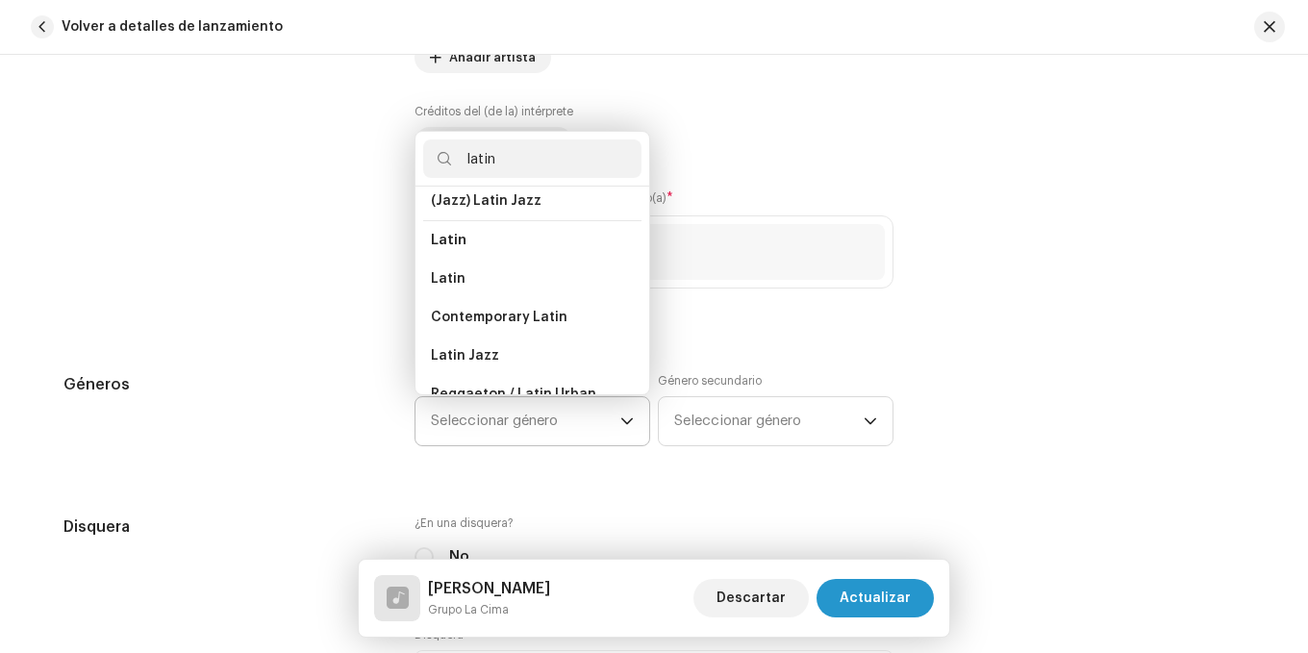
type input "latin"
click at [458, 256] on li "Latin" at bounding box center [532, 239] width 218 height 39
click at [469, 276] on li "Latin" at bounding box center [532, 279] width 218 height 38
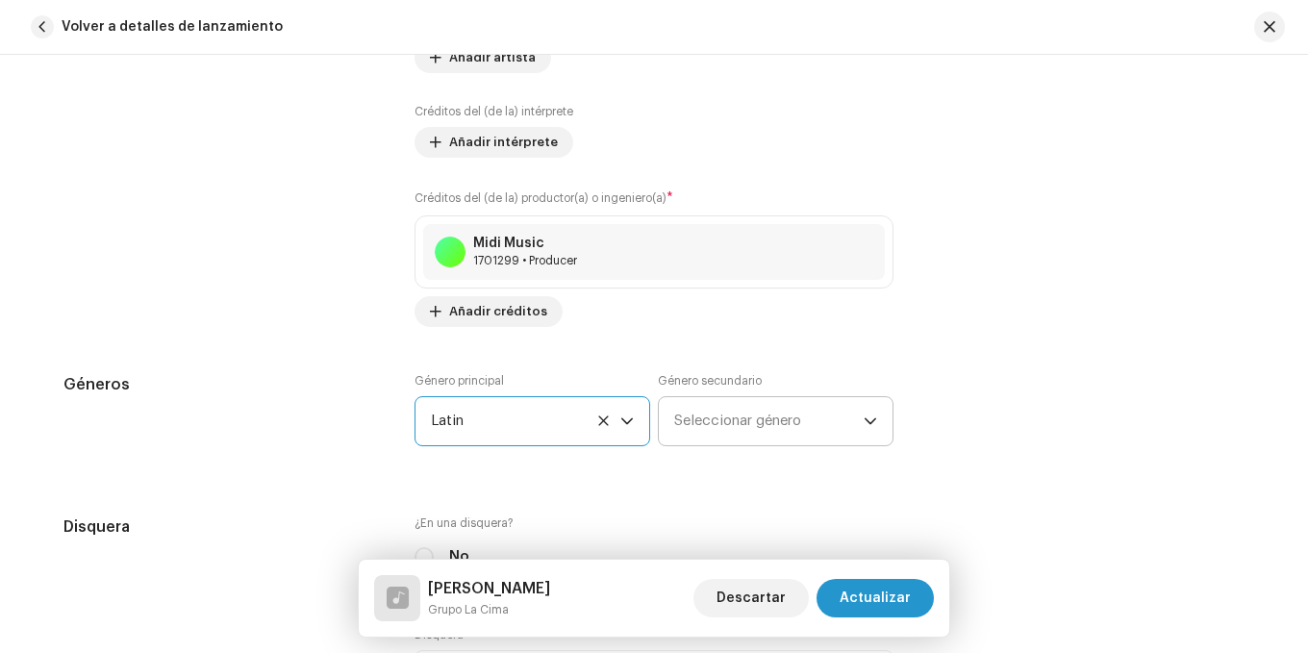
click at [711, 411] on span "Seleccionar género" at bounding box center [769, 421] width 190 height 48
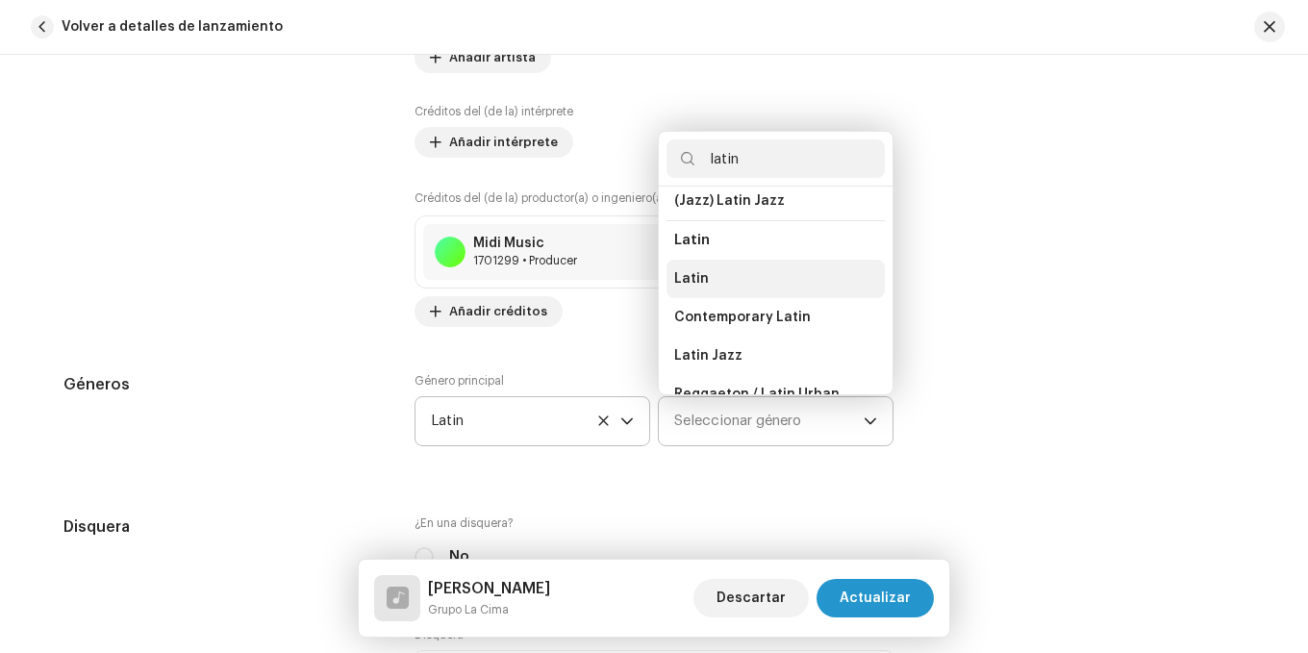
type input "latin"
click at [690, 284] on span "Latin" at bounding box center [691, 278] width 35 height 19
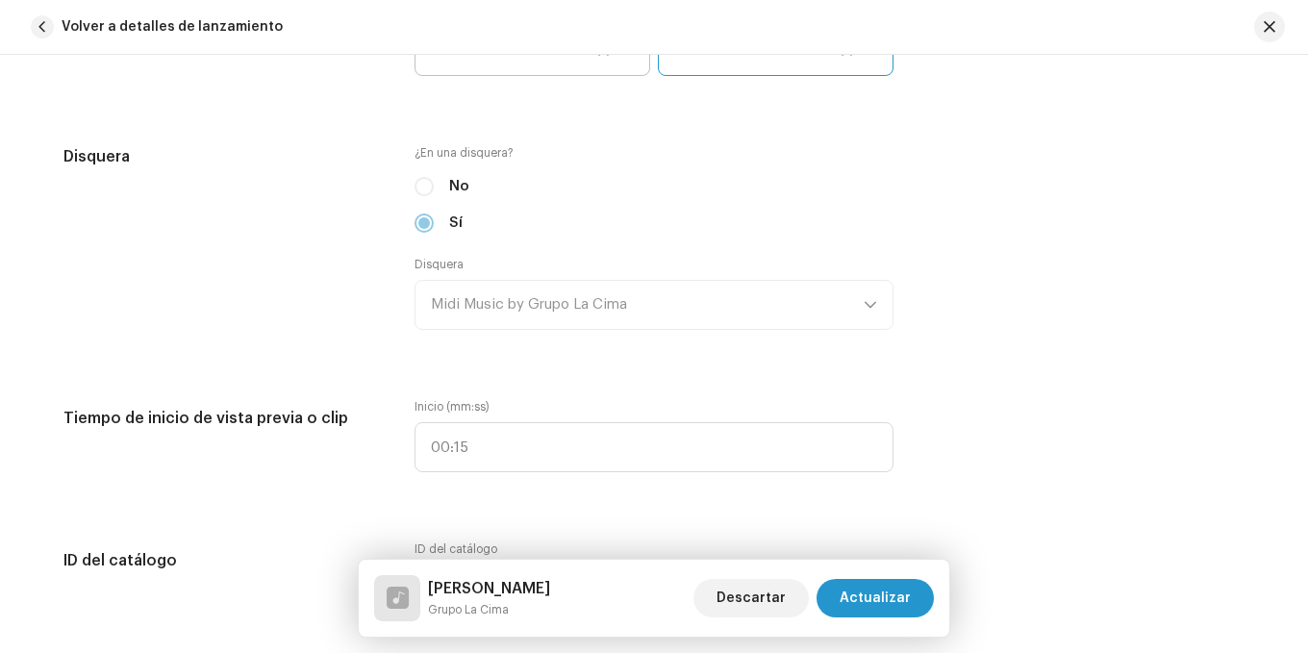
scroll to position [1828, 0]
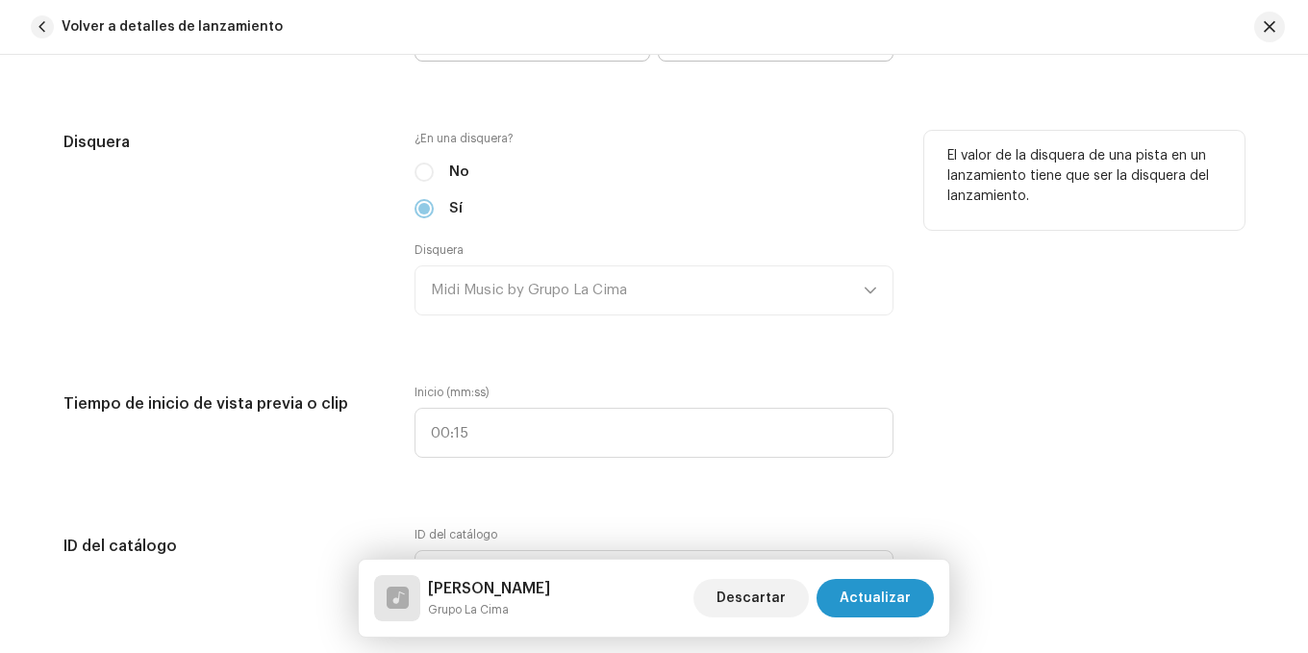
click at [480, 301] on div "Disquera Midi Music by Grupo La Cima" at bounding box center [654, 278] width 479 height 73
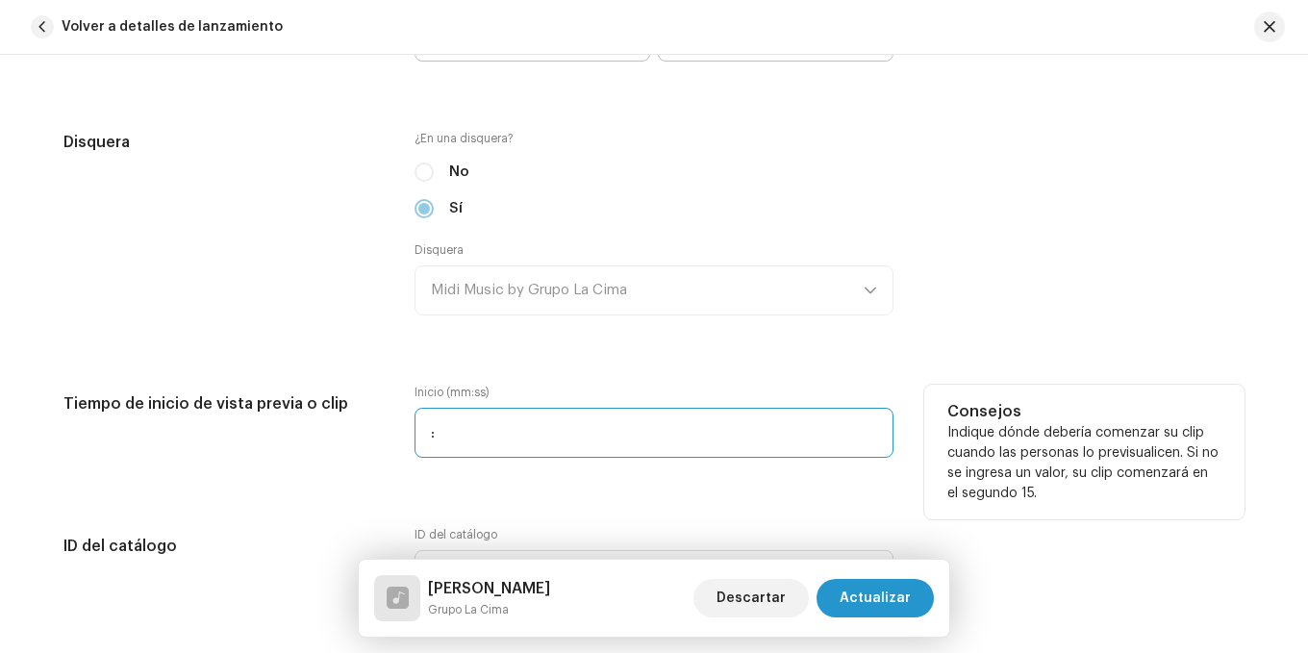
click at [488, 416] on input ":" at bounding box center [654, 433] width 479 height 50
click at [434, 428] on input ":" at bounding box center [654, 433] width 479 height 50
click at [428, 433] on input ":" at bounding box center [654, 433] width 479 height 50
click at [417, 434] on input ":" at bounding box center [654, 433] width 479 height 50
click at [453, 433] on input "00:" at bounding box center [654, 433] width 479 height 50
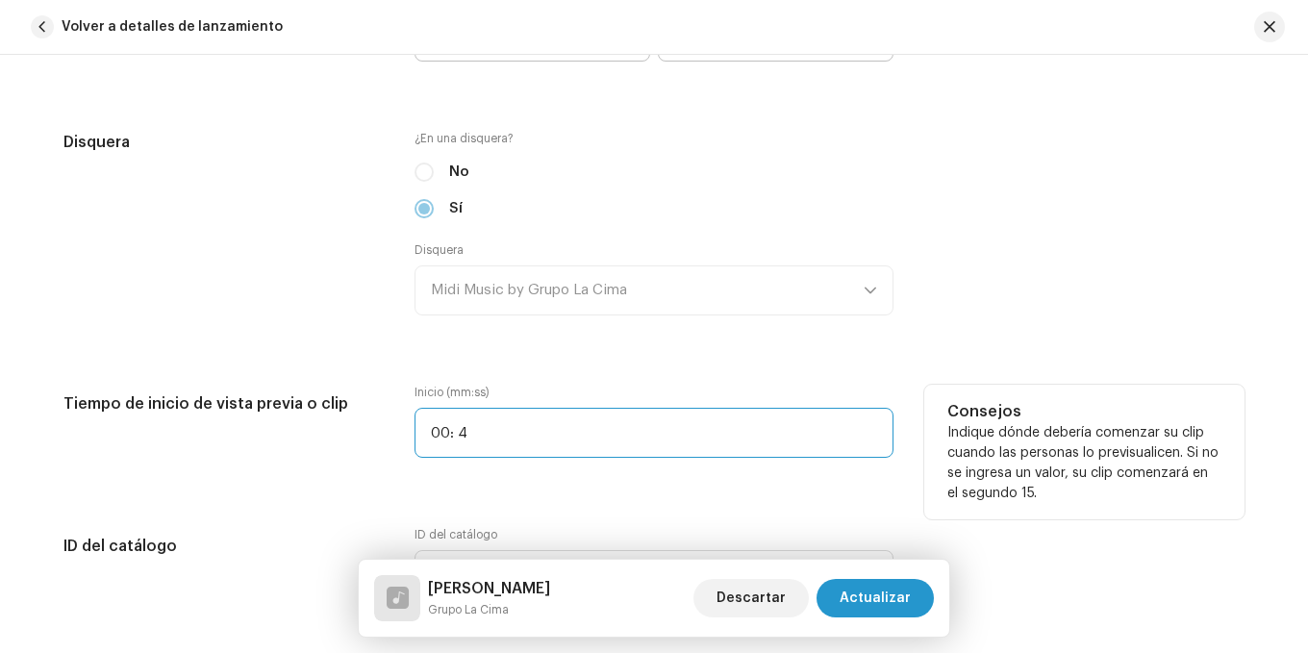
click at [453, 439] on input "00: 4" at bounding box center [654, 433] width 479 height 50
click at [460, 438] on input "00: 4" at bounding box center [654, 433] width 479 height 50
type input "00:45"
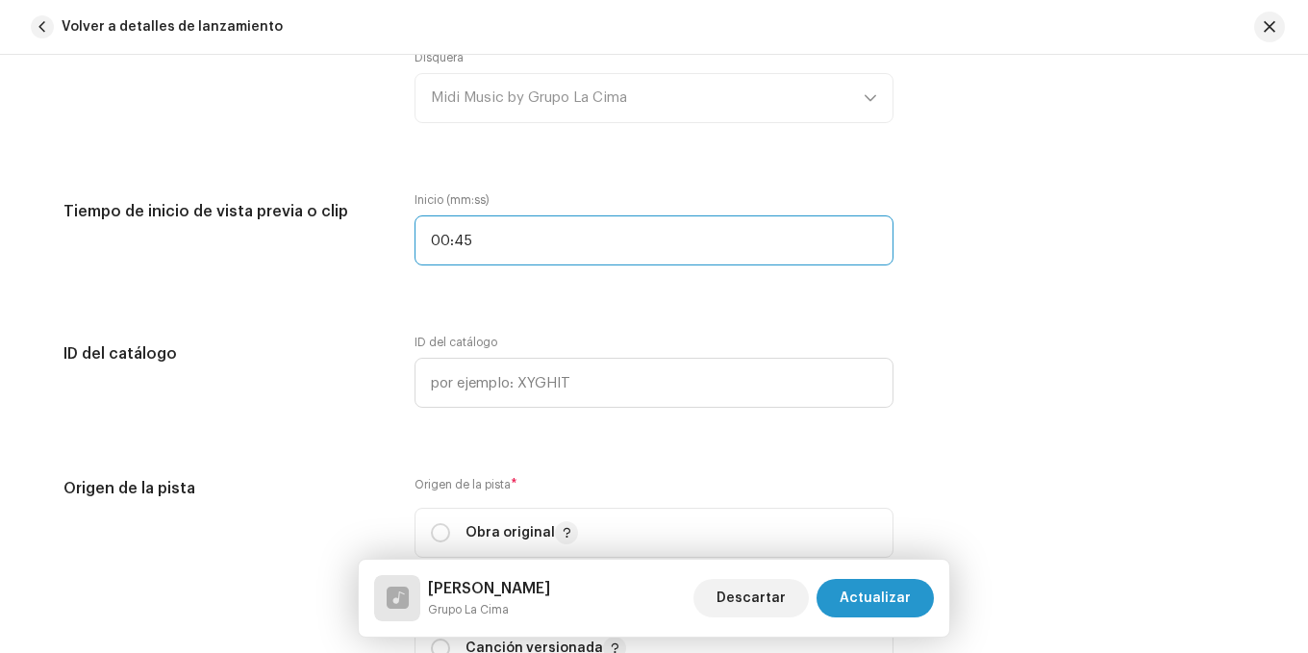
scroll to position [2213, 0]
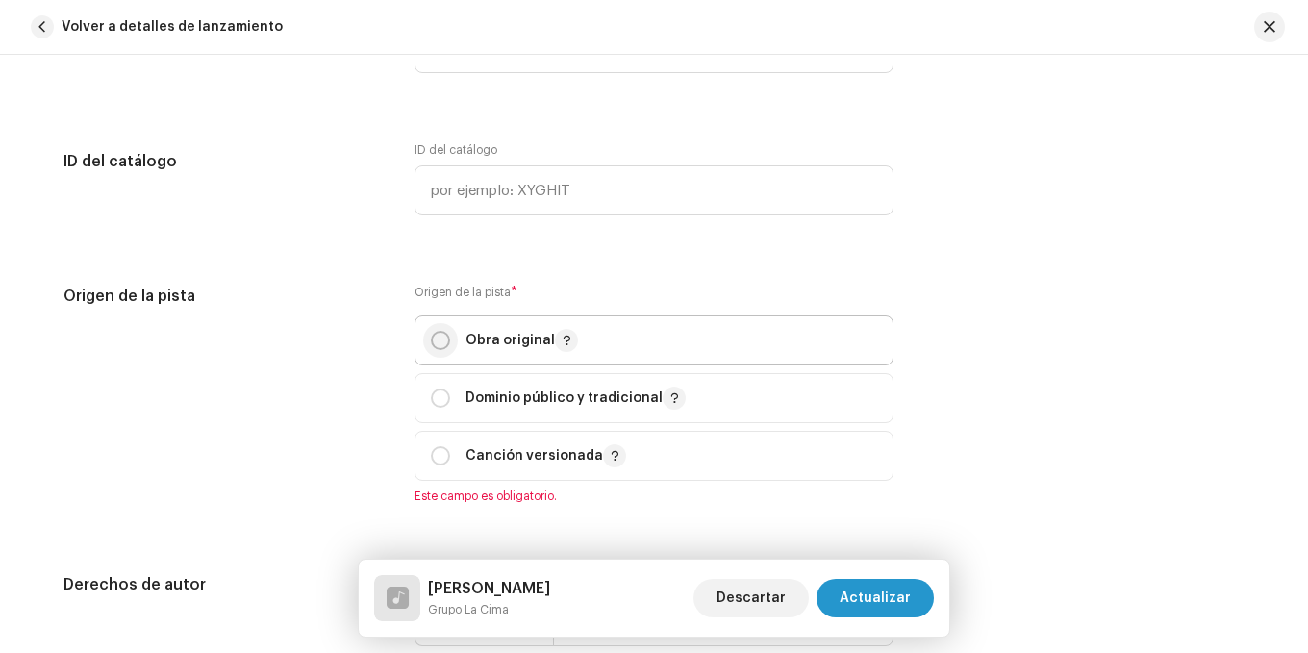
click at [435, 348] on input "radio" at bounding box center [440, 340] width 19 height 19
radio input "true"
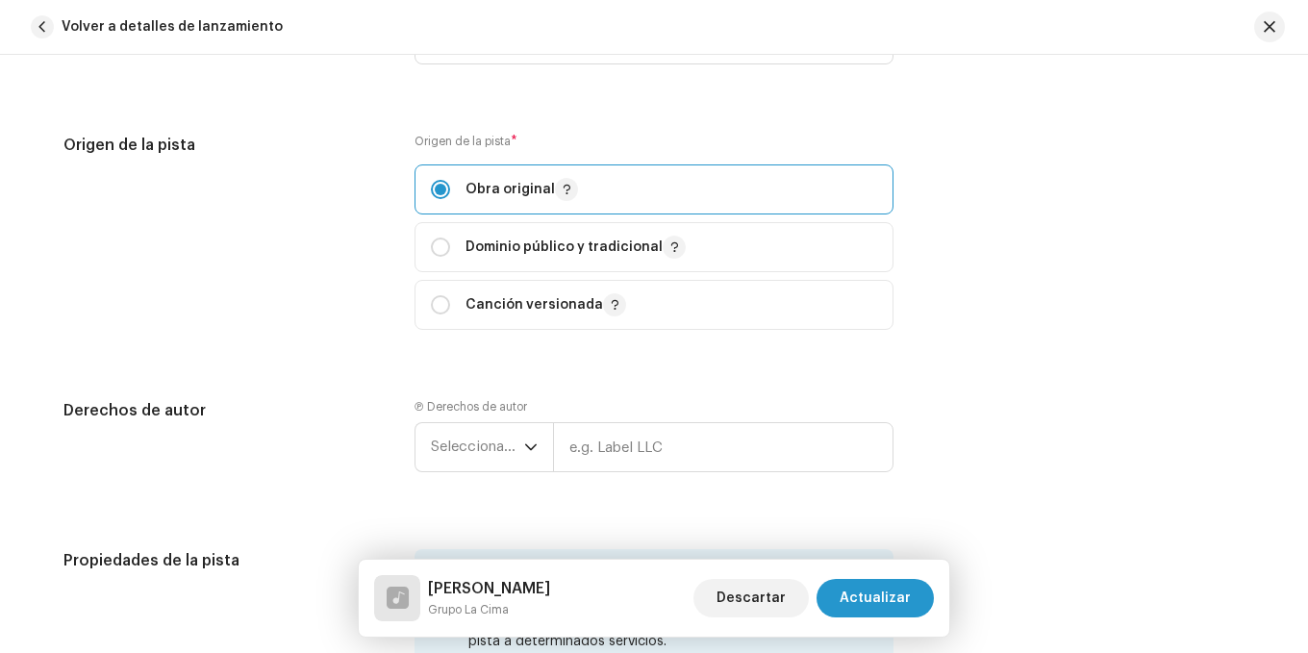
scroll to position [2405, 0]
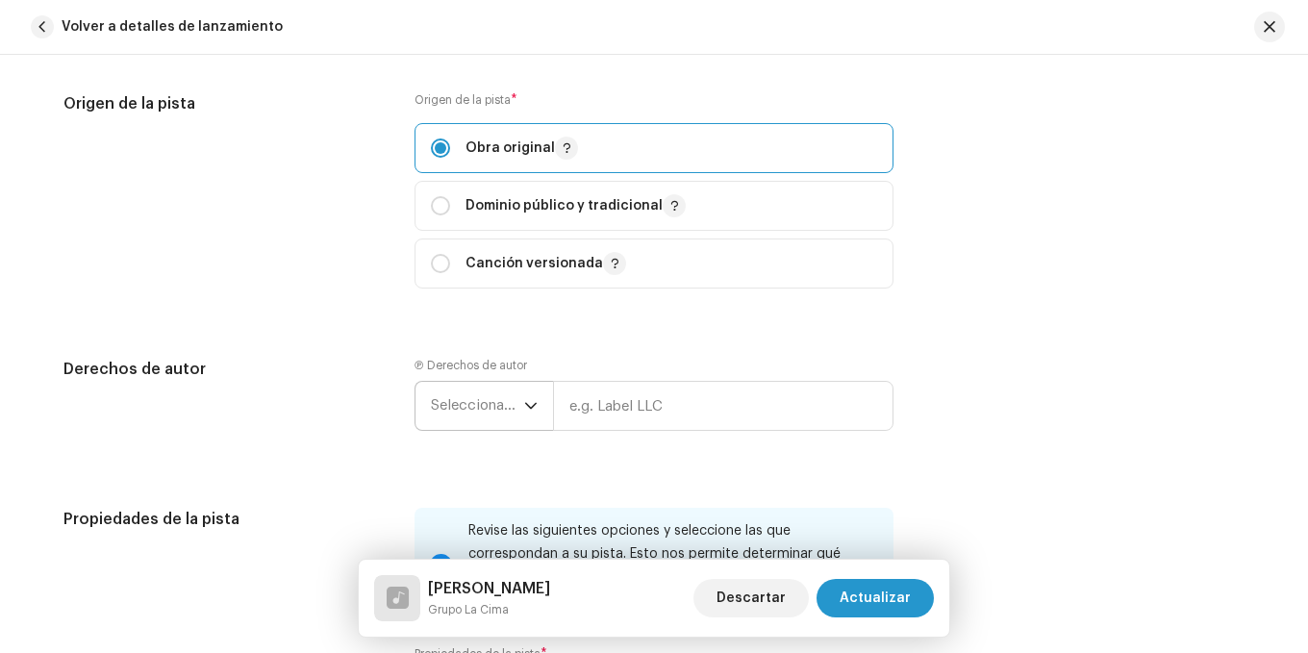
click at [472, 390] on span "Seleccionar año" at bounding box center [477, 406] width 93 height 48
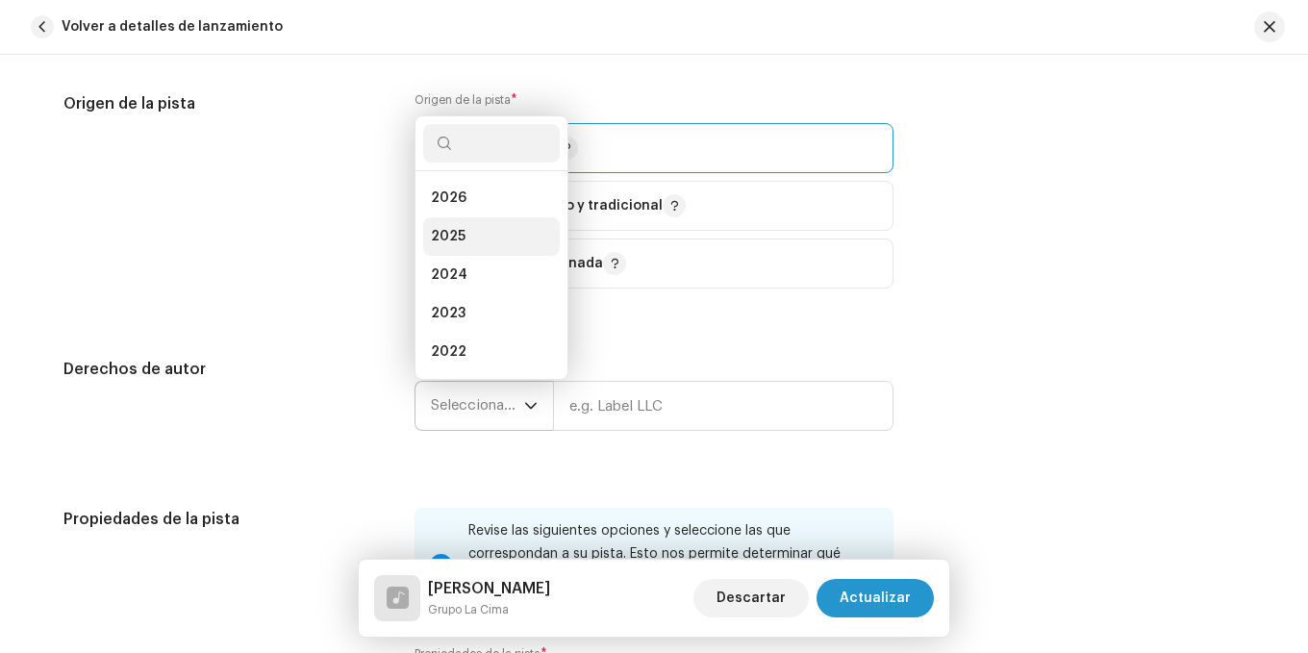
click at [443, 248] on li "2025" at bounding box center [491, 236] width 137 height 38
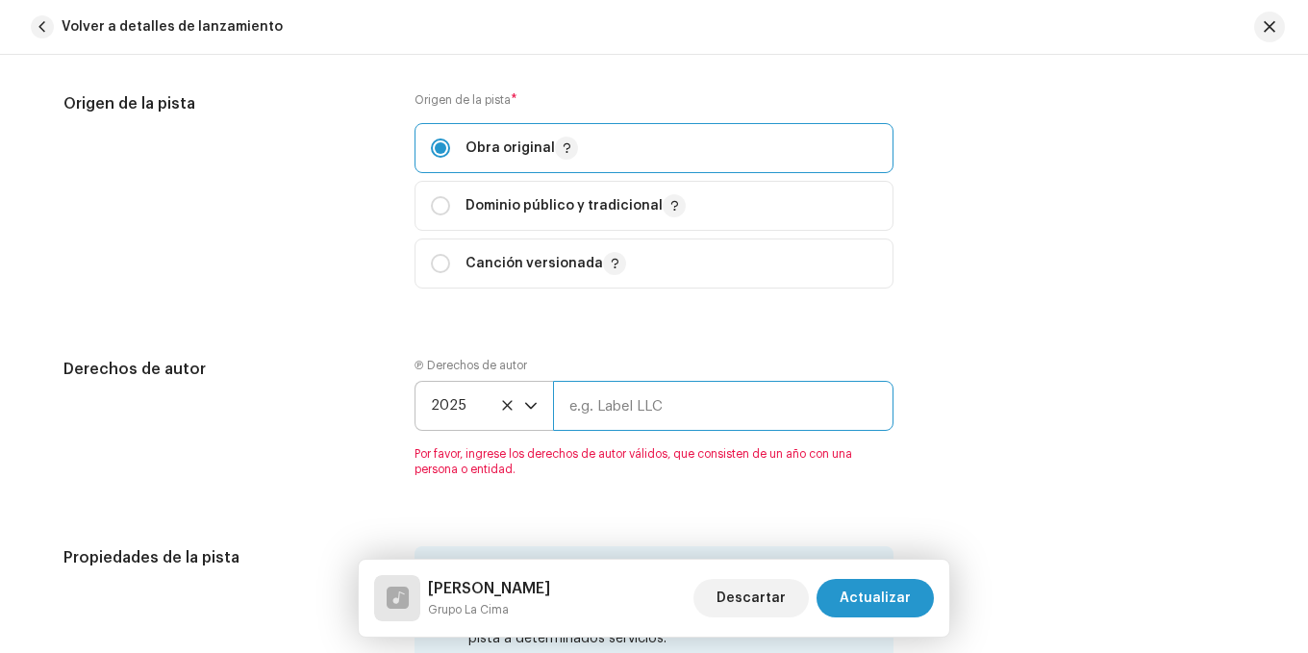
click at [613, 415] on input "text" at bounding box center [723, 406] width 341 height 50
type input "Midi Music by Grupo La Cima"
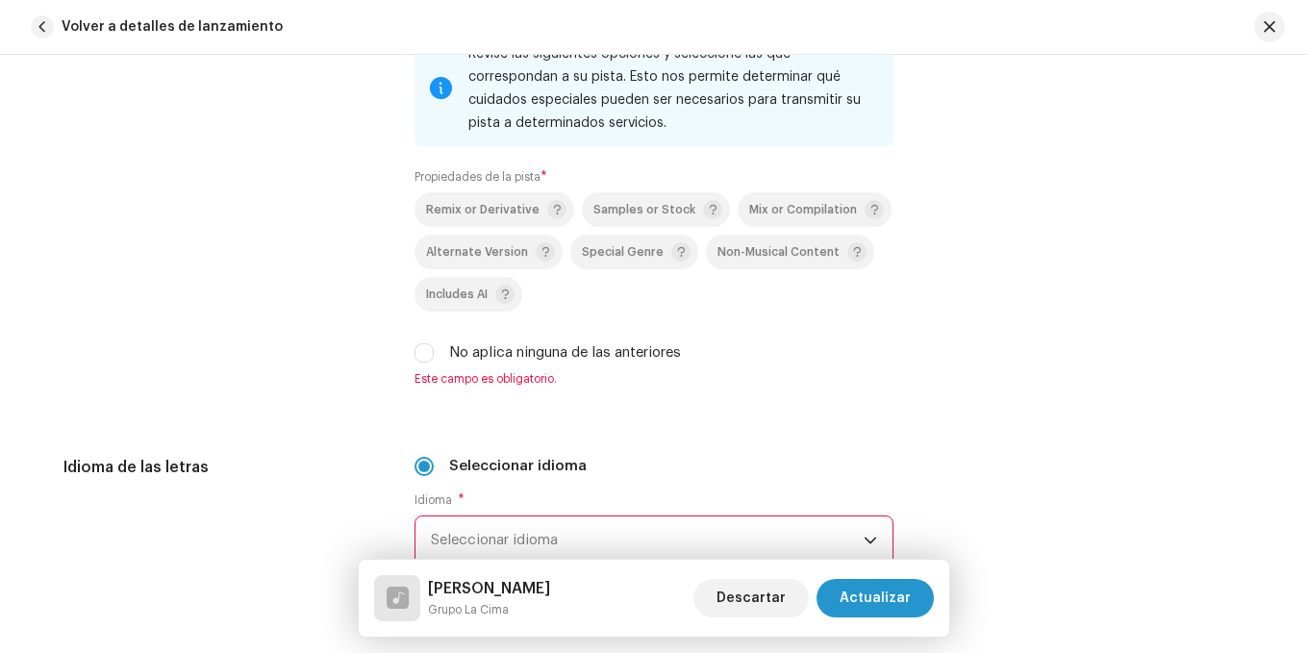
scroll to position [2886, 0]
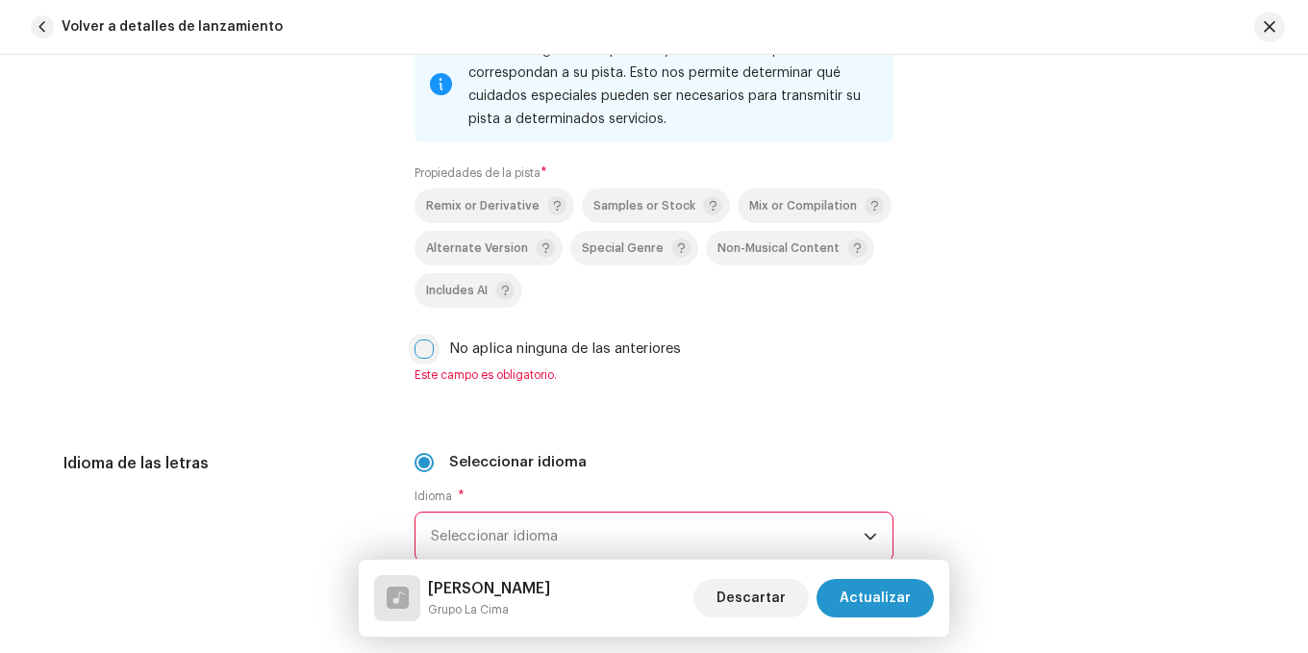
click at [429, 354] on input "No aplica ninguna de las anteriores" at bounding box center [424, 349] width 19 height 19
checkbox input "true"
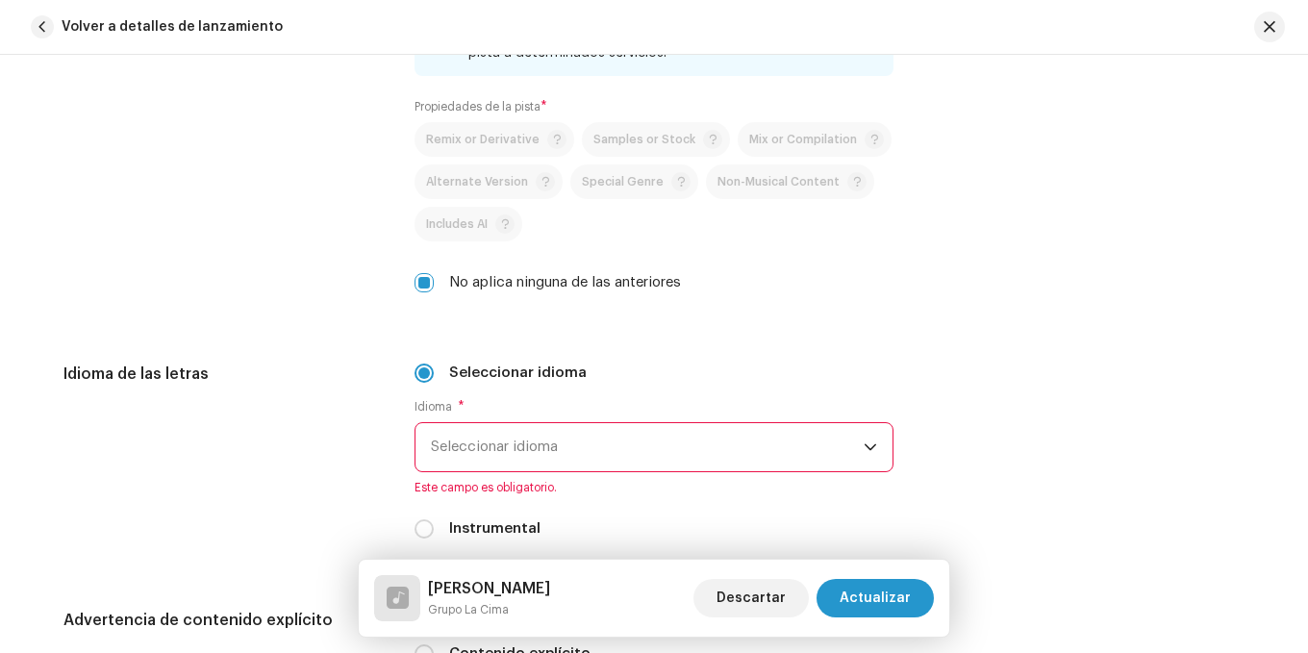
scroll to position [2982, 0]
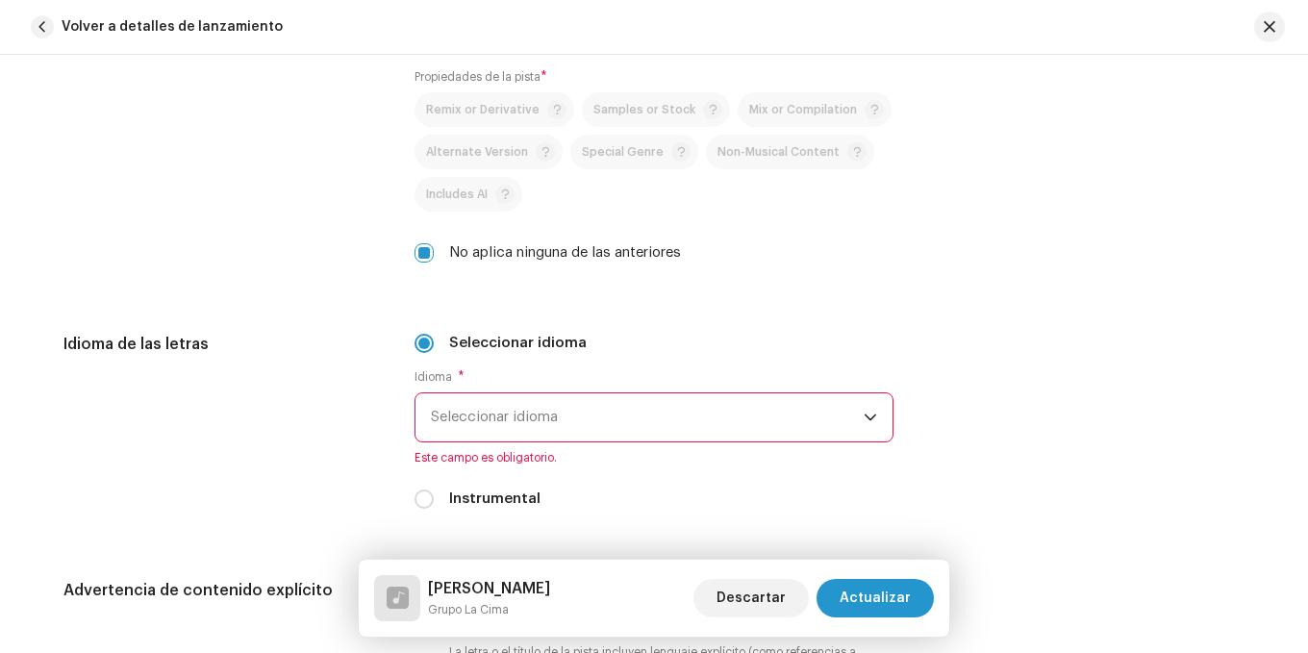
click at [505, 422] on span "Seleccionar idioma" at bounding box center [647, 417] width 433 height 48
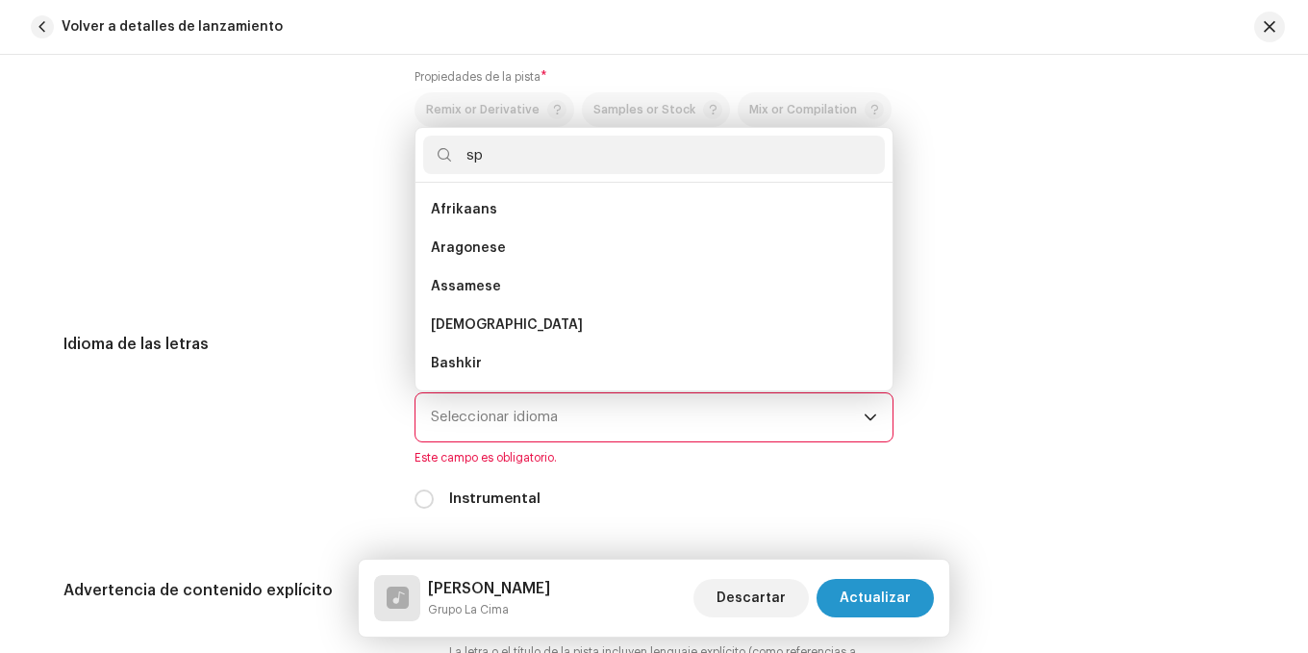
scroll to position [0, 0]
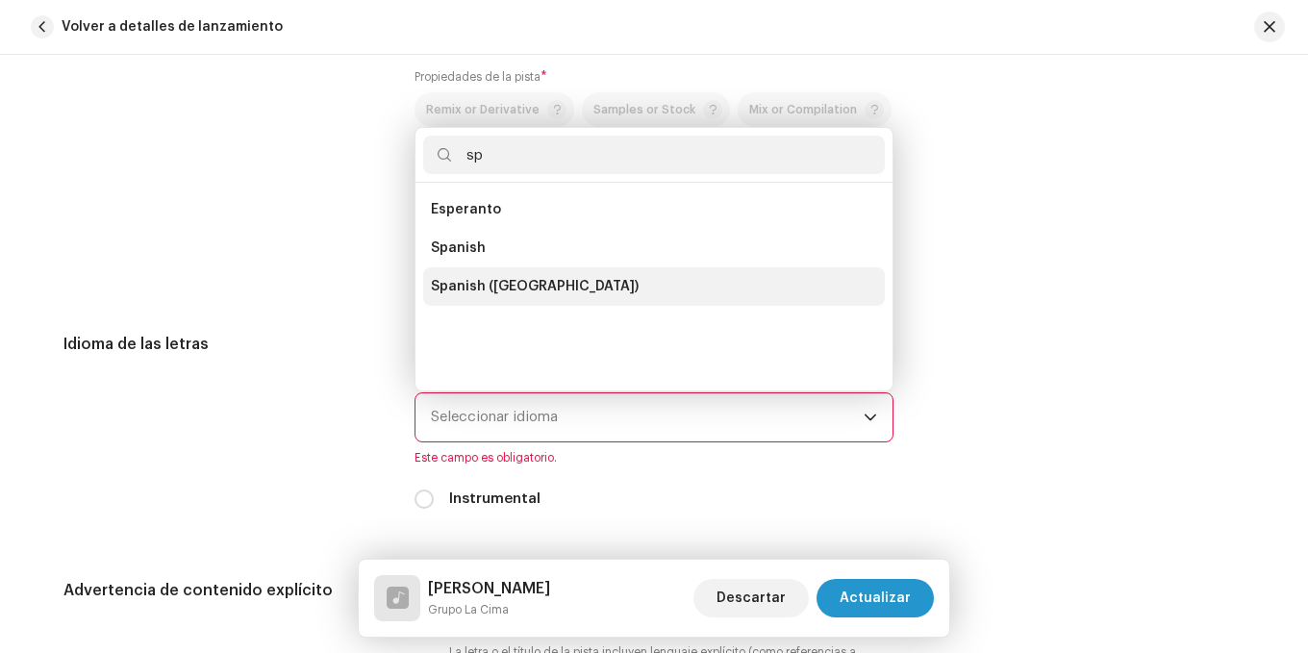
type input "sp"
click at [514, 291] on span "Spanish ([GEOGRAPHIC_DATA])" at bounding box center [535, 286] width 208 height 19
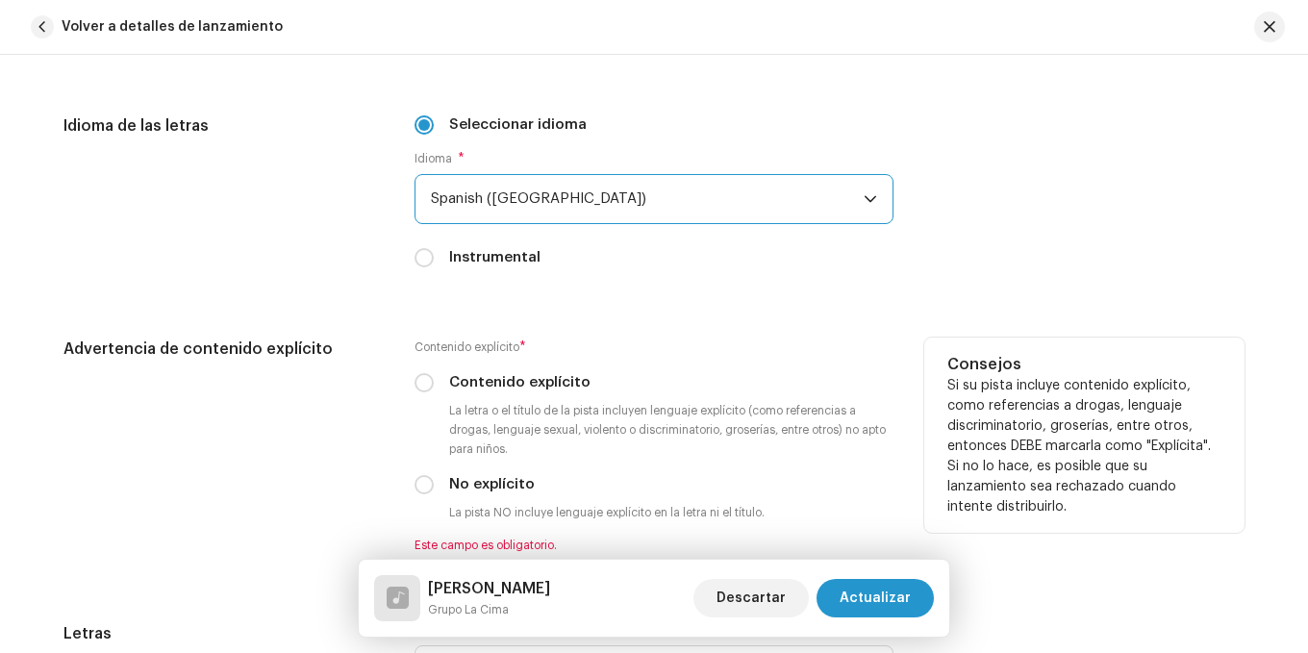
scroll to position [3271, 0]
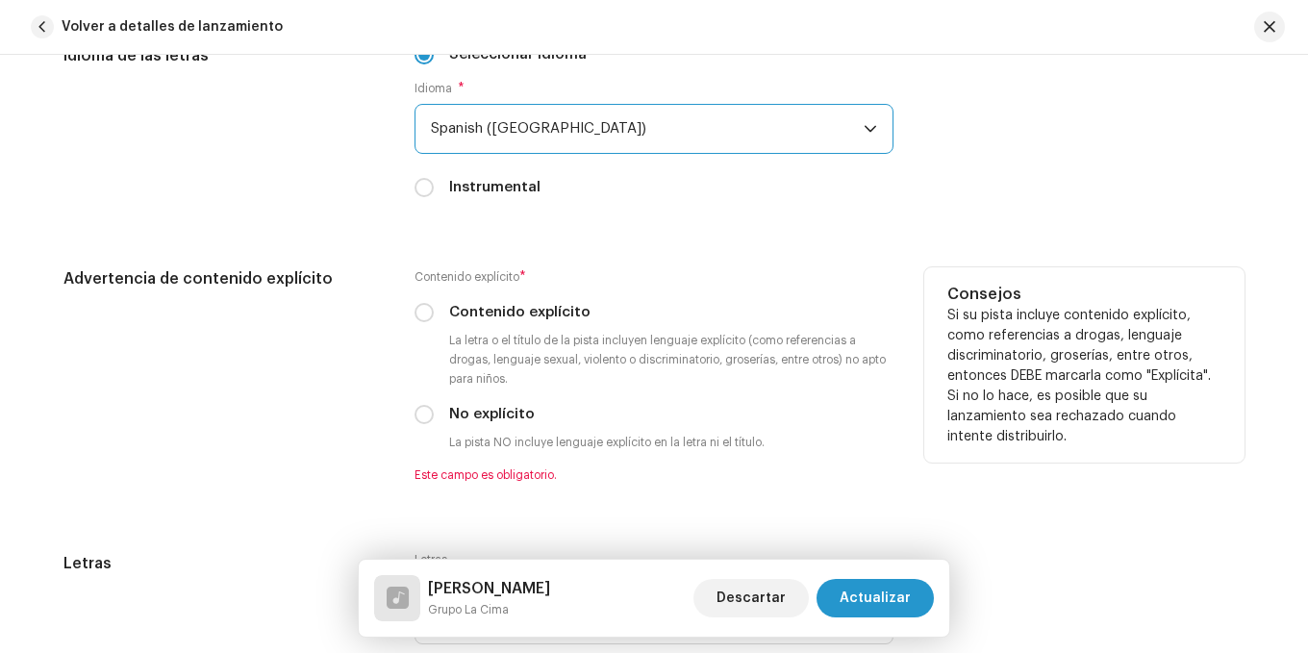
click at [425, 426] on div "Contenido explícito * Contenido explícito La letra o el título de la pista incl…" at bounding box center [654, 374] width 479 height 215
click at [421, 414] on input "No explícito" at bounding box center [424, 414] width 19 height 19
radio input "true"
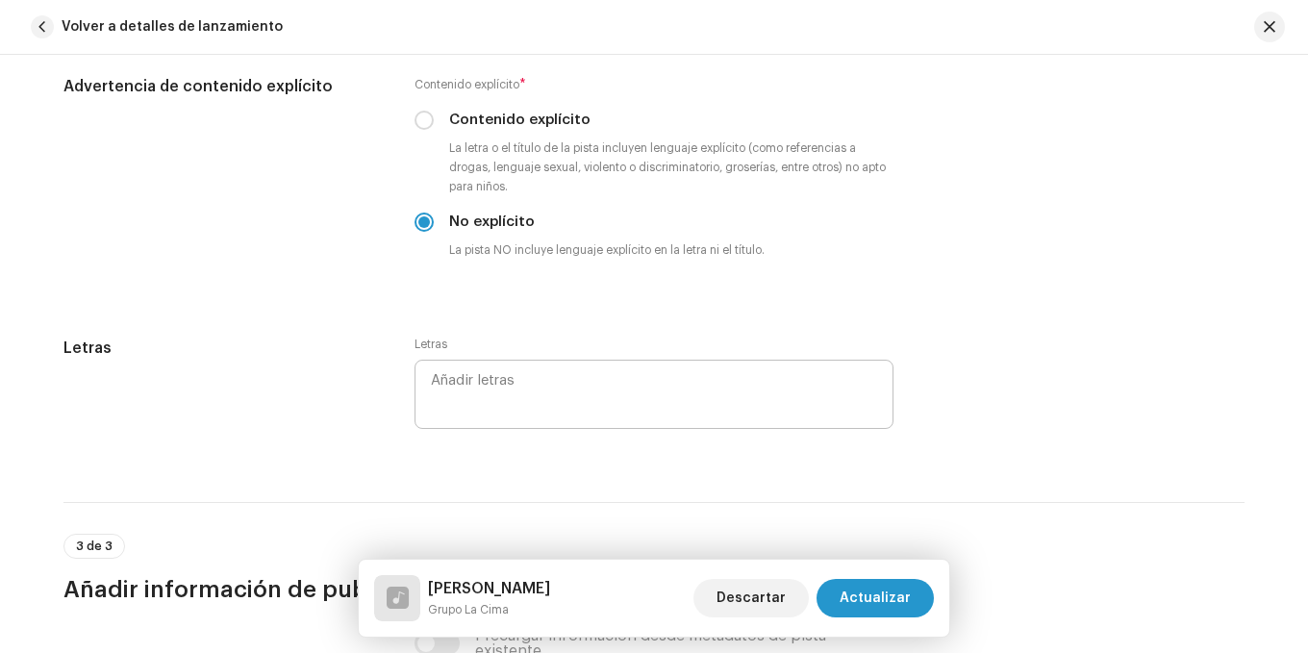
scroll to position [3848, 0]
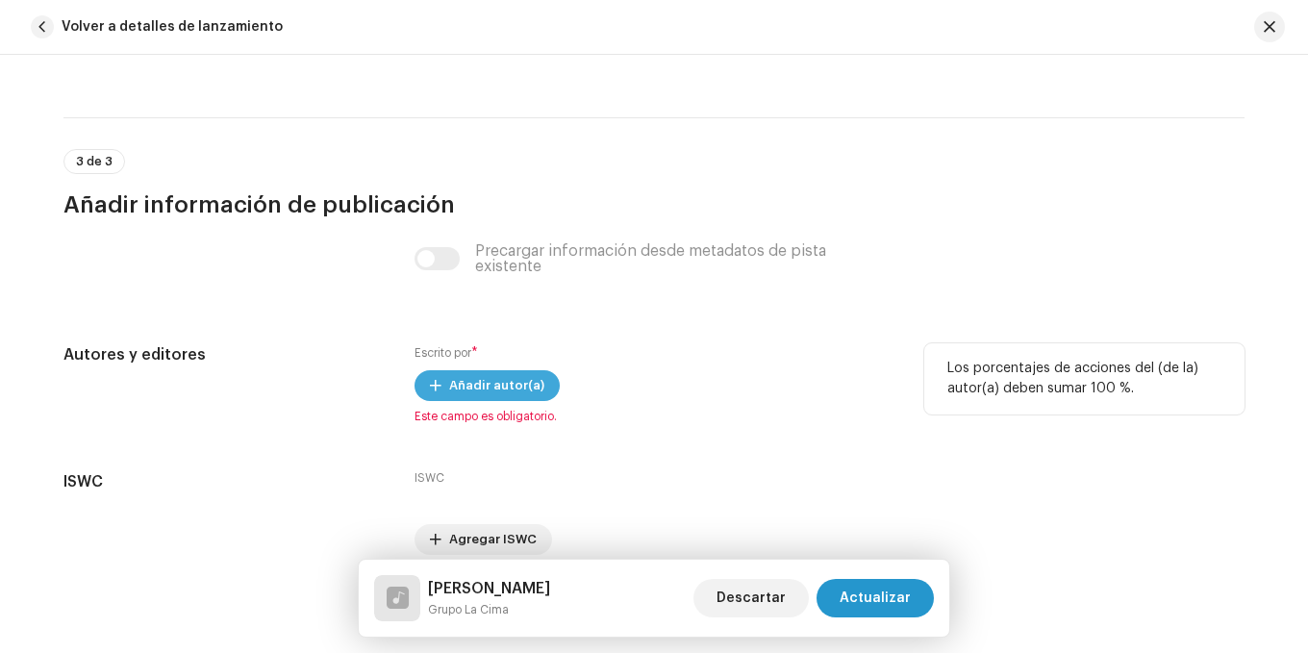
click at [459, 383] on span "Añadir autor(a)" at bounding box center [496, 386] width 95 height 38
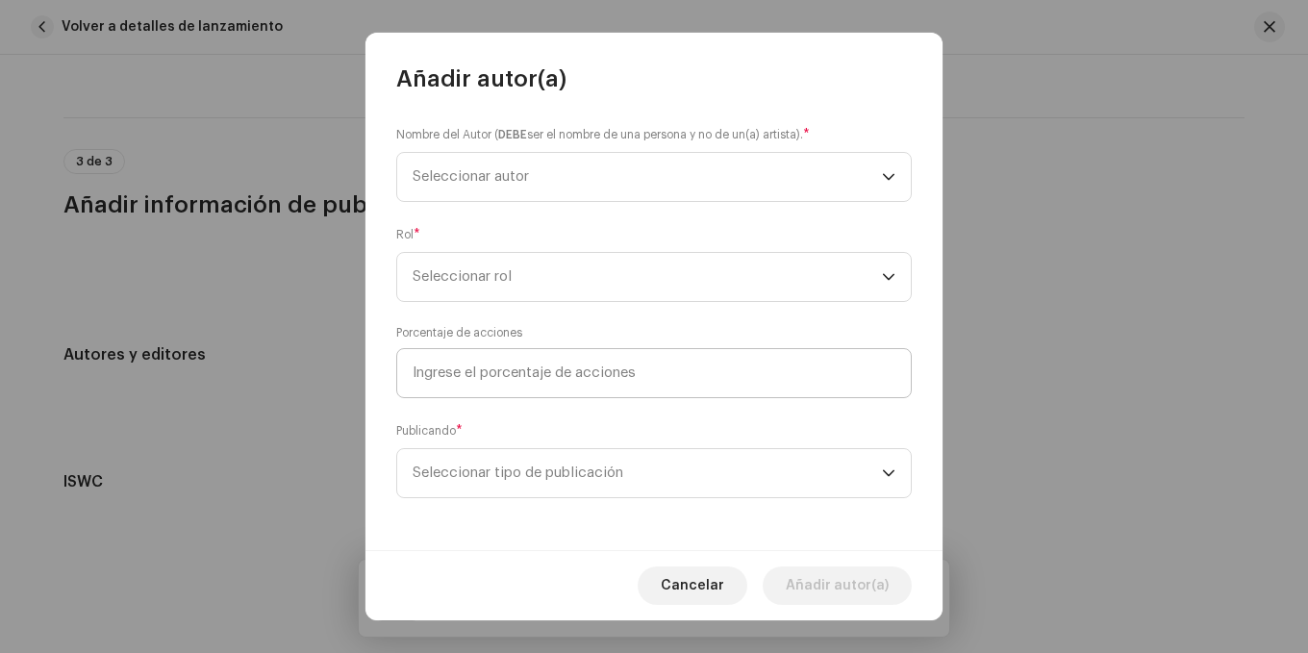
scroll to position [2, 0]
click at [465, 168] on span "Seleccionar autor" at bounding box center [471, 174] width 116 height 14
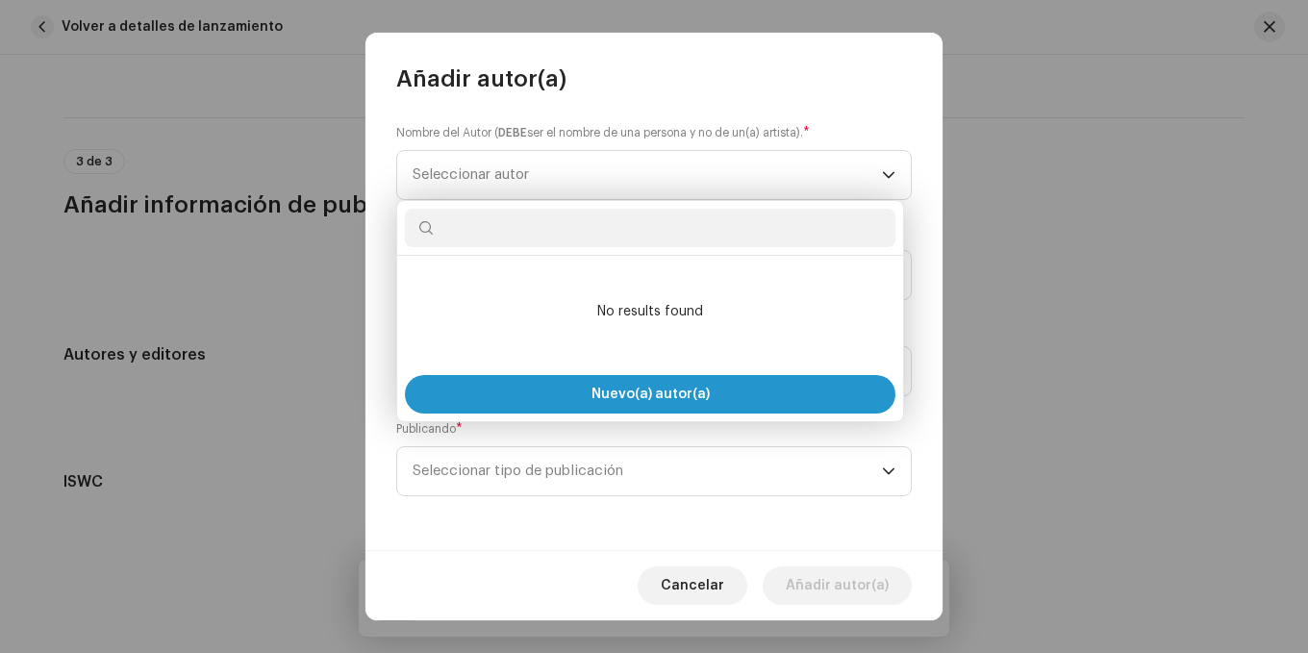
click at [533, 295] on li "No results found" at bounding box center [650, 312] width 491 height 96
click at [488, 172] on span "Seleccionar autor" at bounding box center [471, 174] width 116 height 14
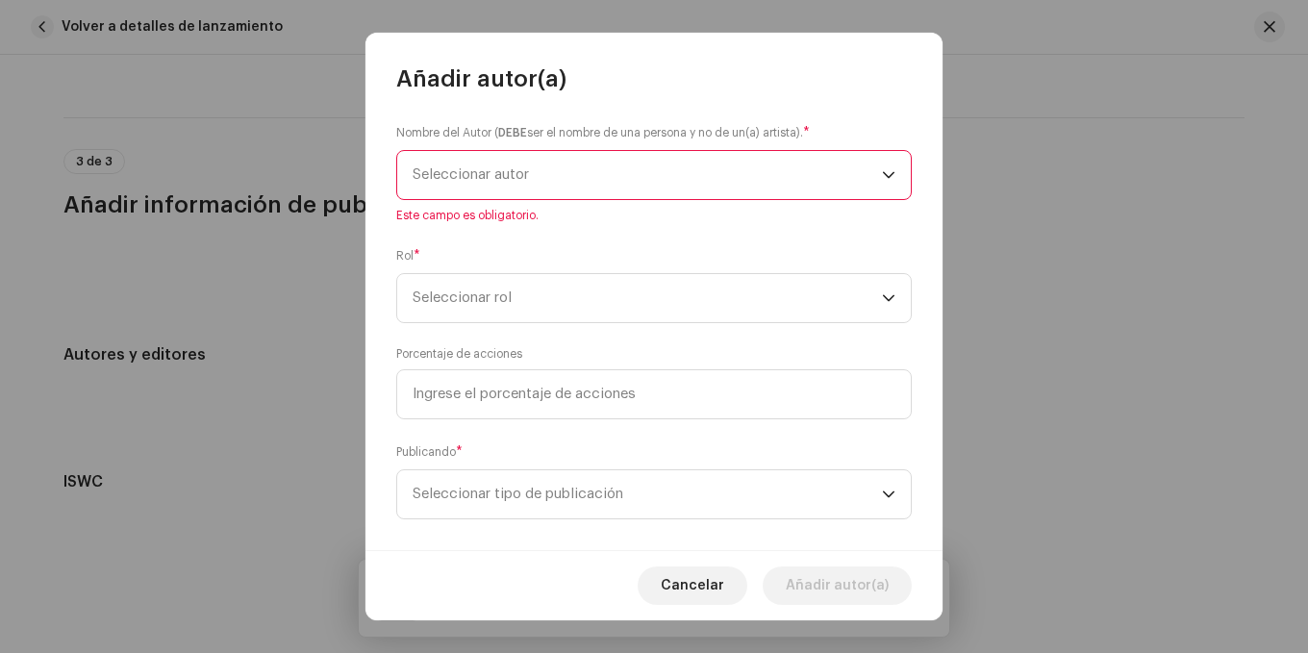
click at [510, 185] on span "Seleccionar autor" at bounding box center [647, 175] width 469 height 48
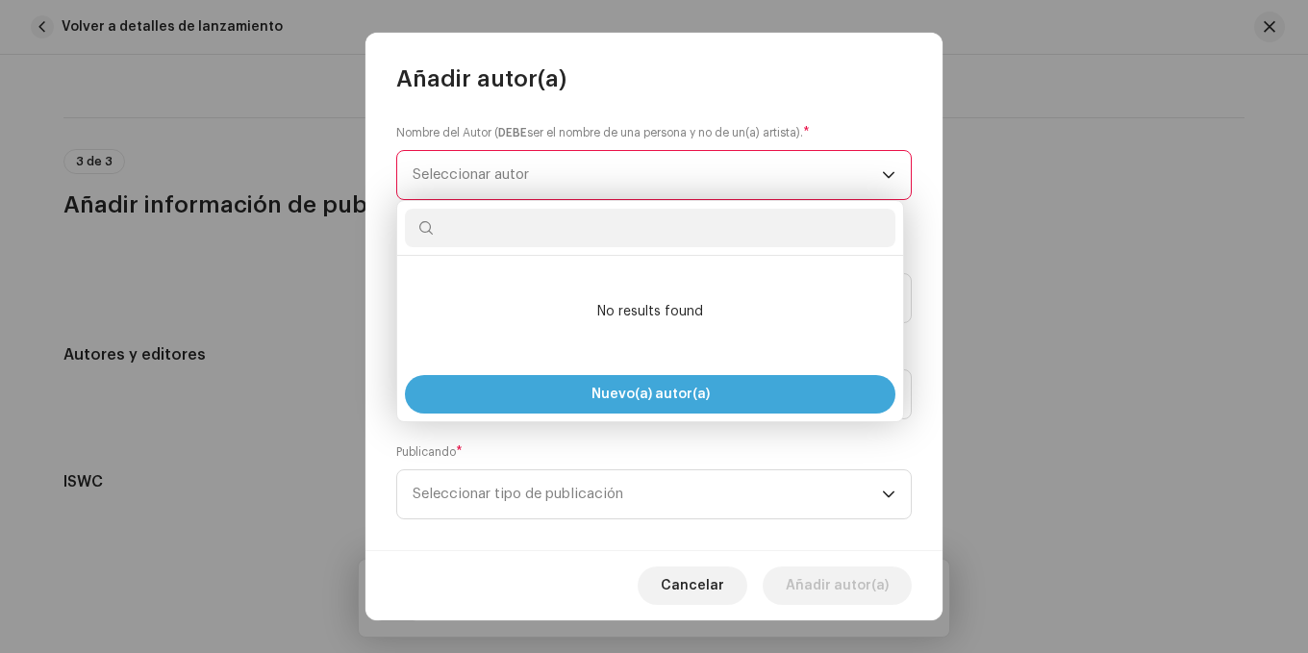
click at [624, 385] on button "Nuevo(a) autor(a)" at bounding box center [650, 394] width 491 height 38
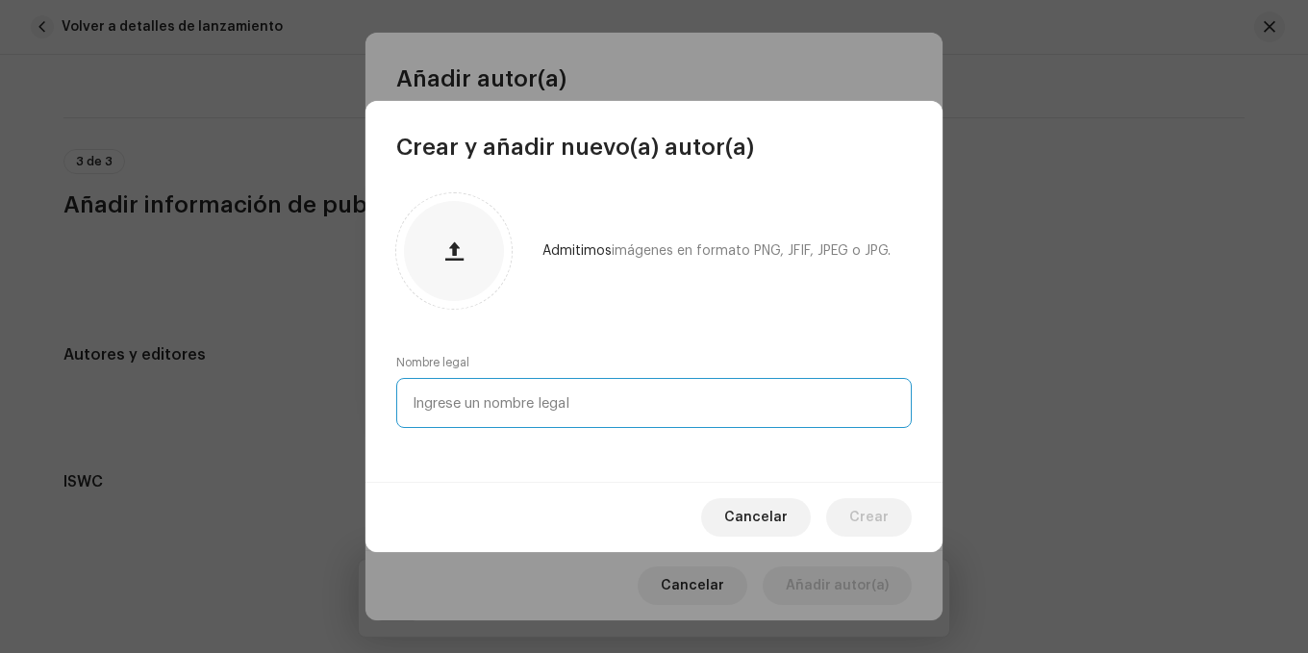
click at [569, 425] on input "text" at bounding box center [654, 403] width 516 height 50
type input "Hermanos Romero"
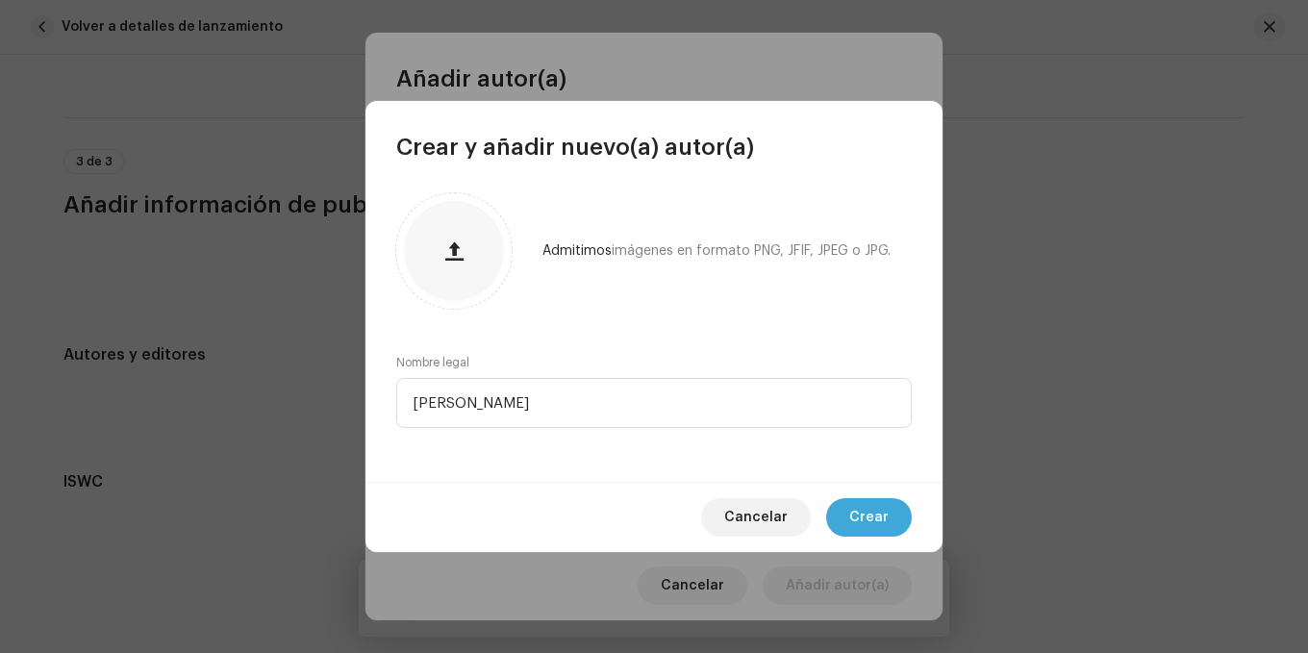
click at [874, 505] on span "Crear" at bounding box center [868, 517] width 39 height 38
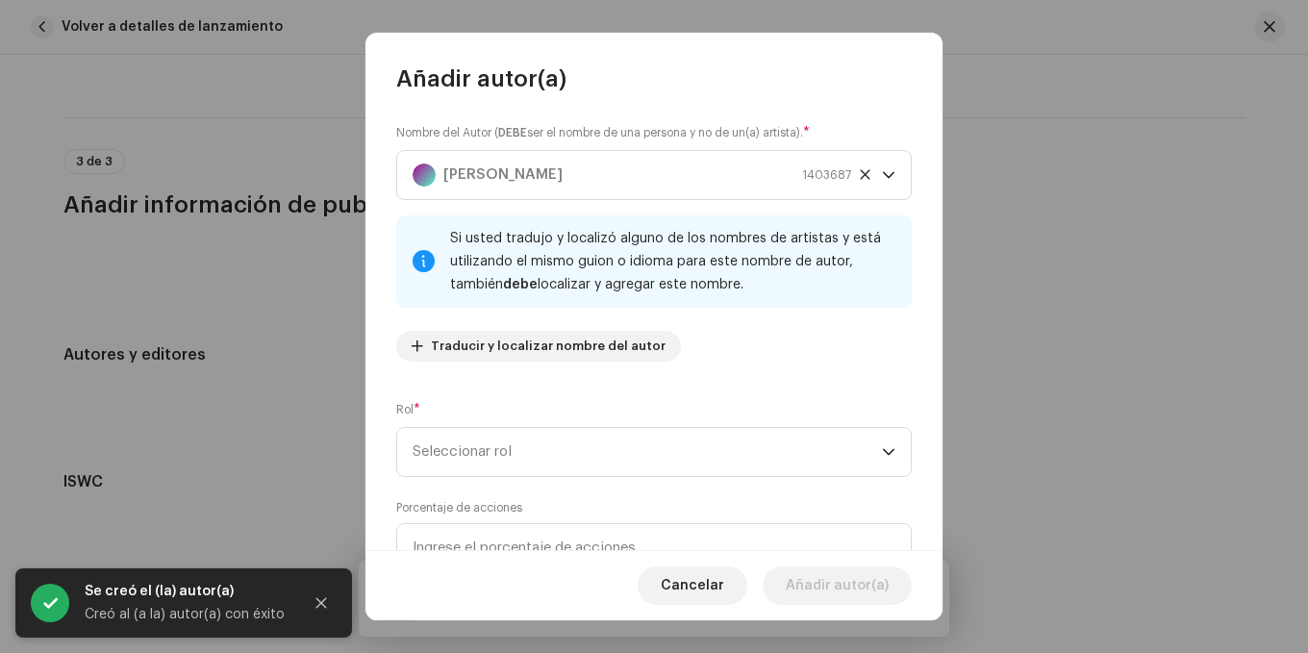
scroll to position [98, 0]
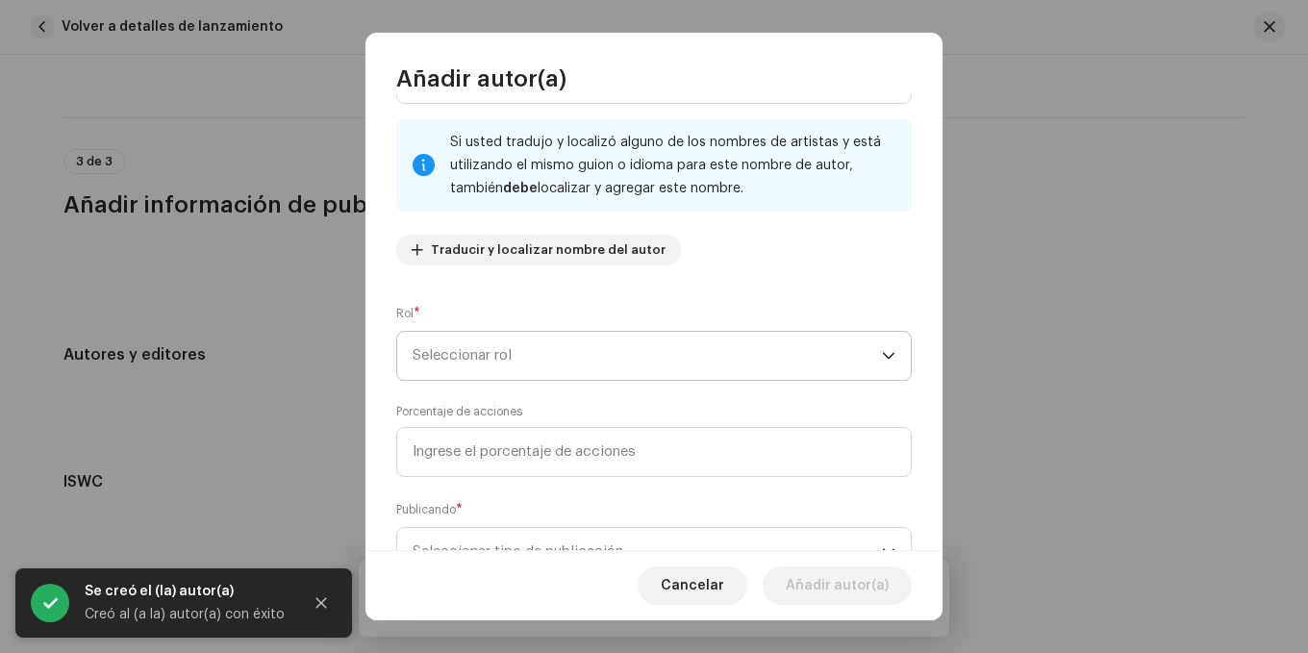
click at [545, 371] on span "Seleccionar rol" at bounding box center [647, 356] width 469 height 48
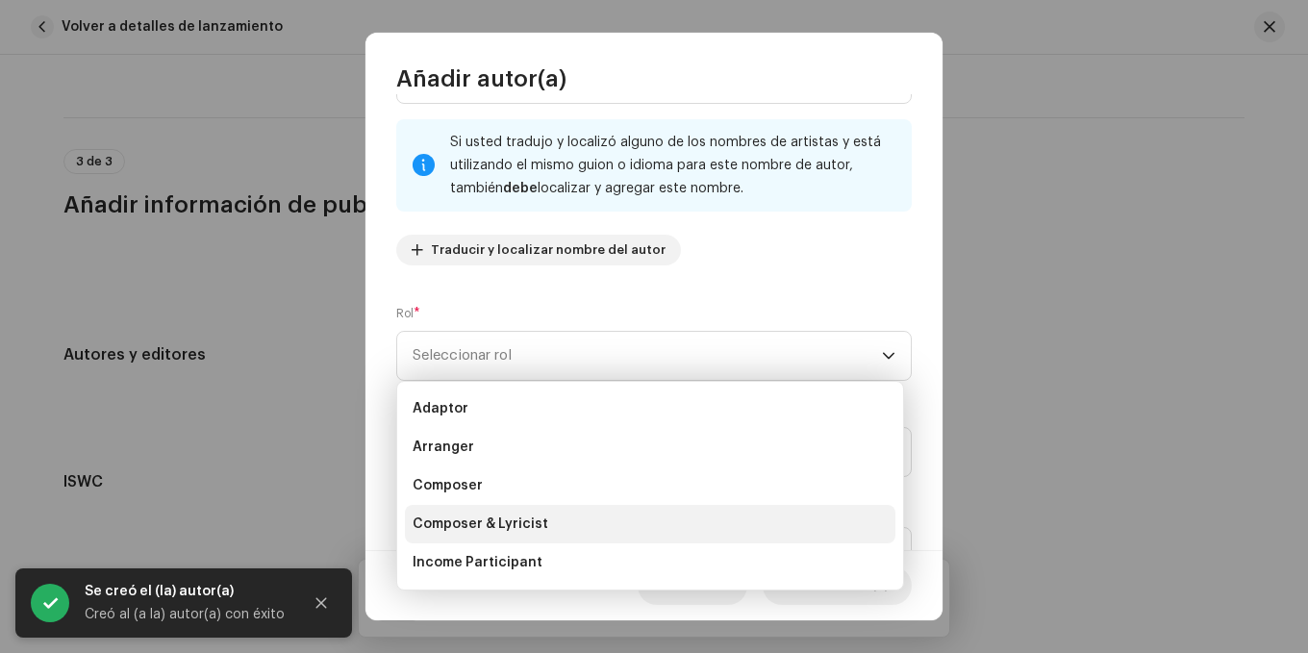
click at [510, 529] on span "Composer & Lyricist" at bounding box center [481, 524] width 136 height 19
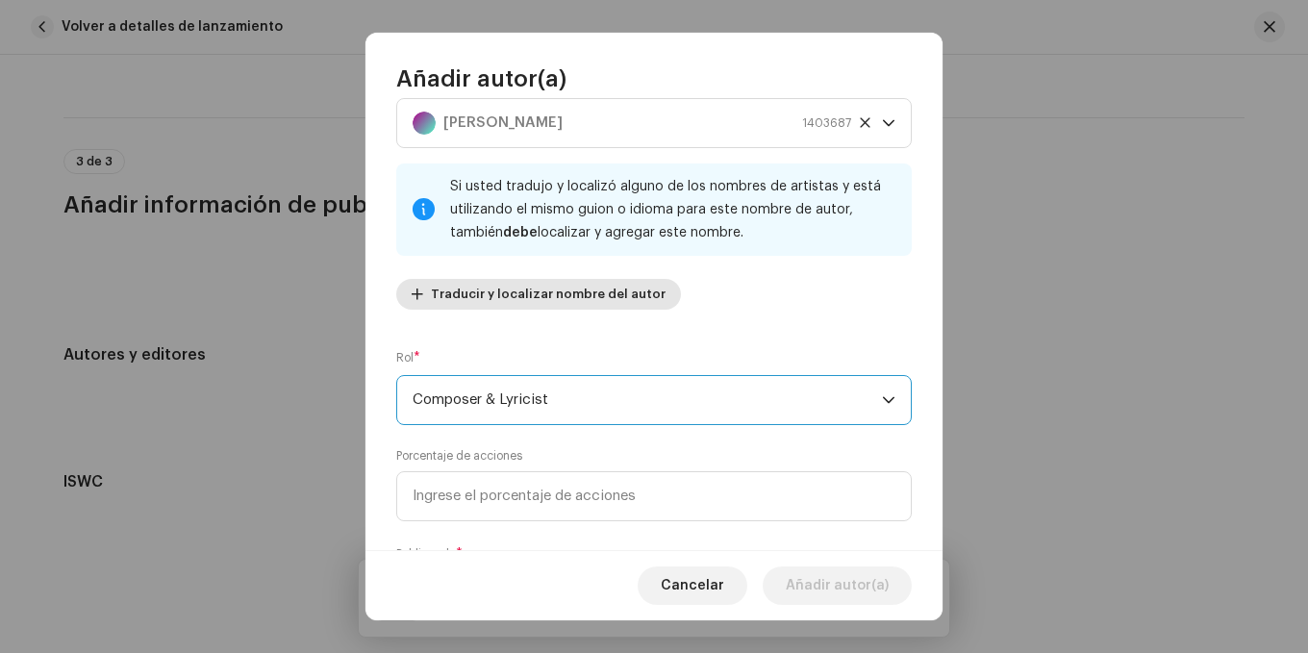
scroll to position [96, 0]
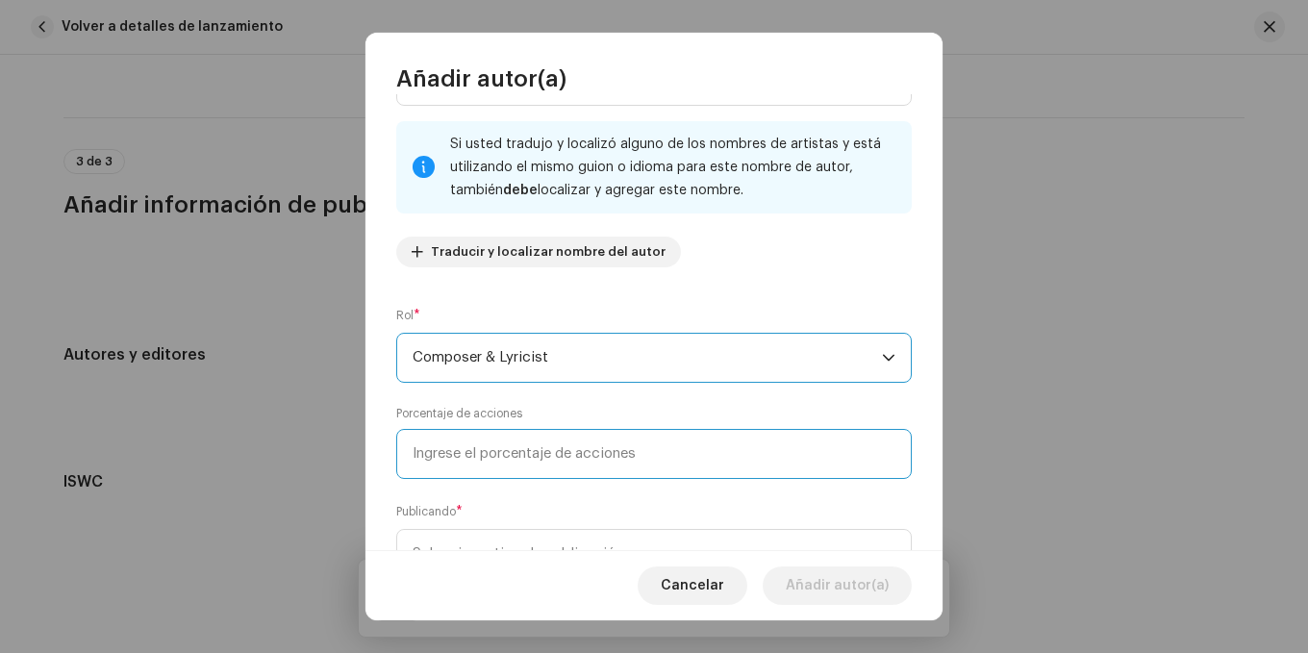
click at [601, 472] on input at bounding box center [654, 454] width 516 height 50
type input "100,00"
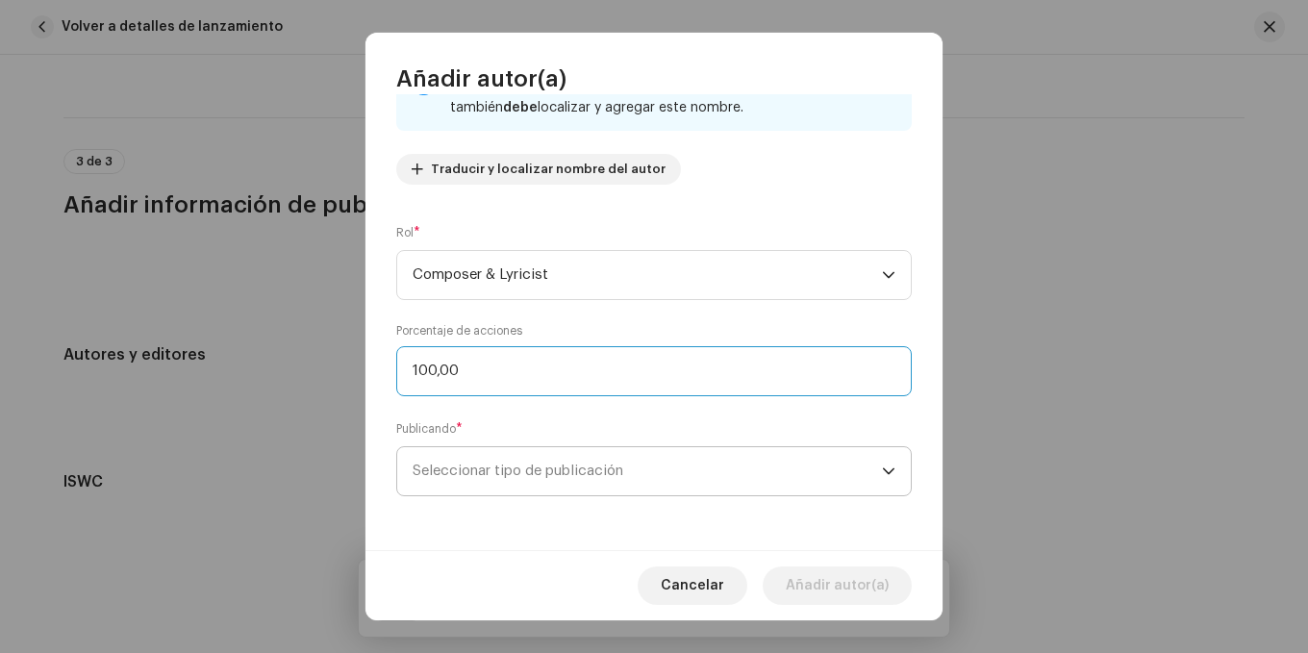
scroll to position [83, 0]
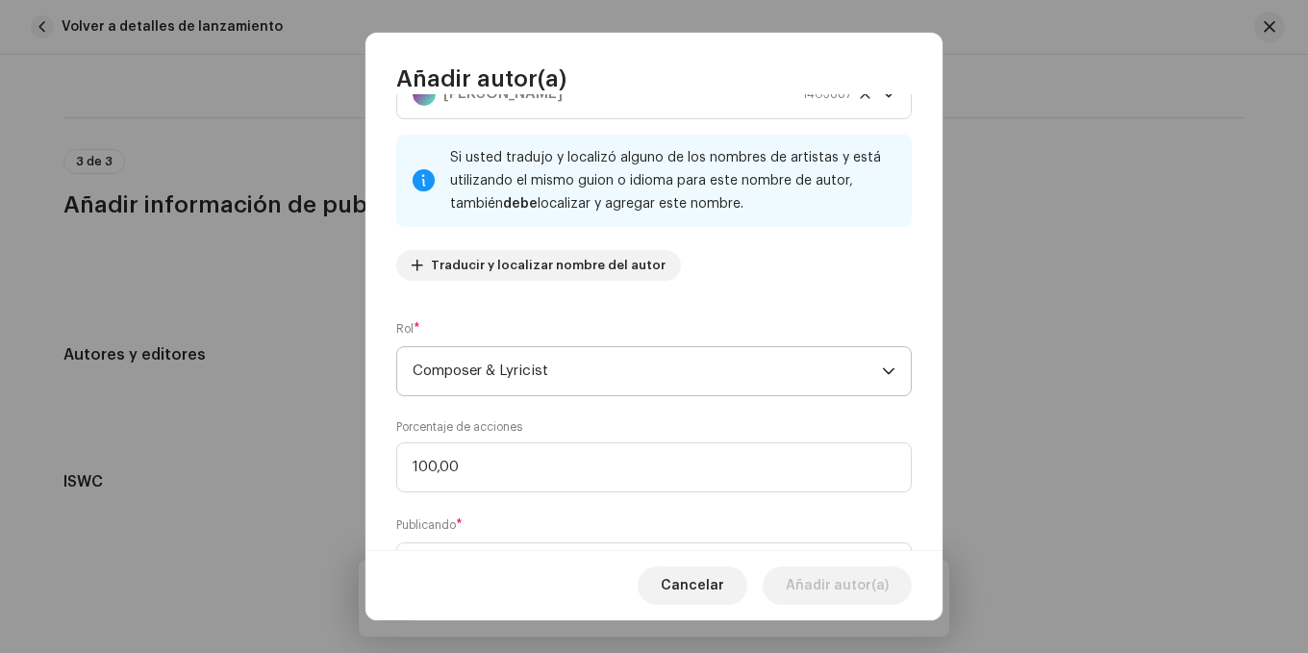
click at [600, 375] on span "Composer & Lyricist" at bounding box center [647, 371] width 469 height 48
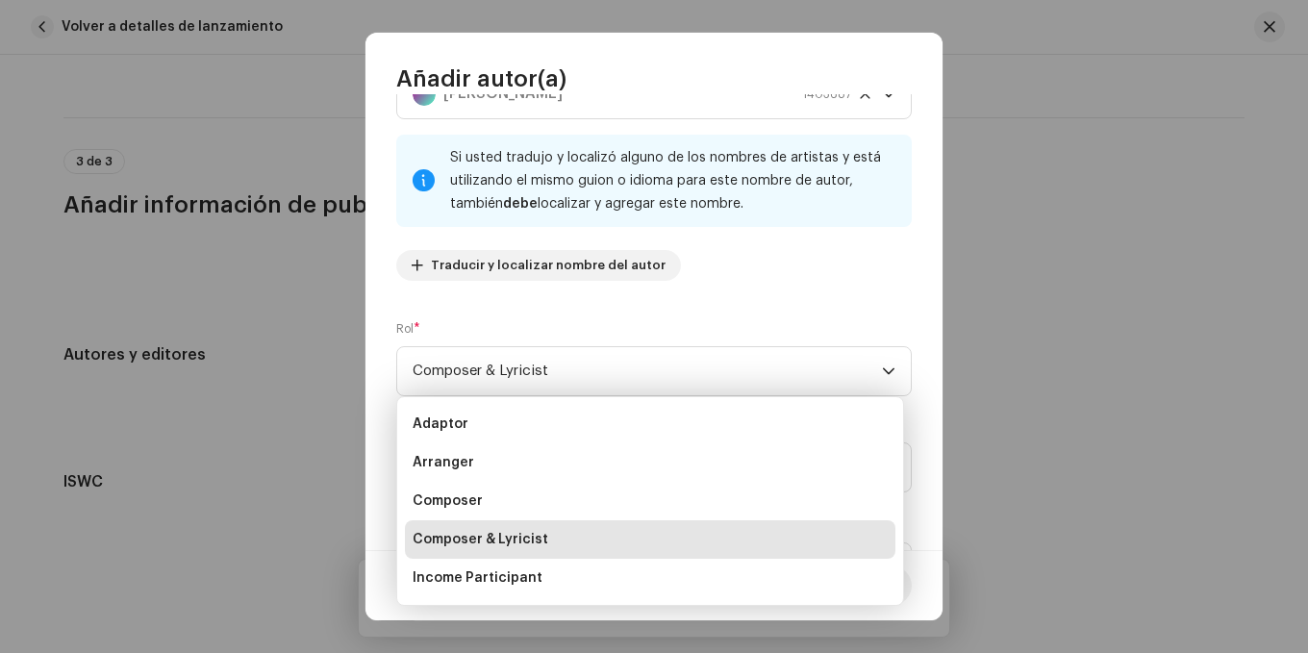
click at [514, 538] on span "Composer & Lyricist" at bounding box center [481, 539] width 136 height 19
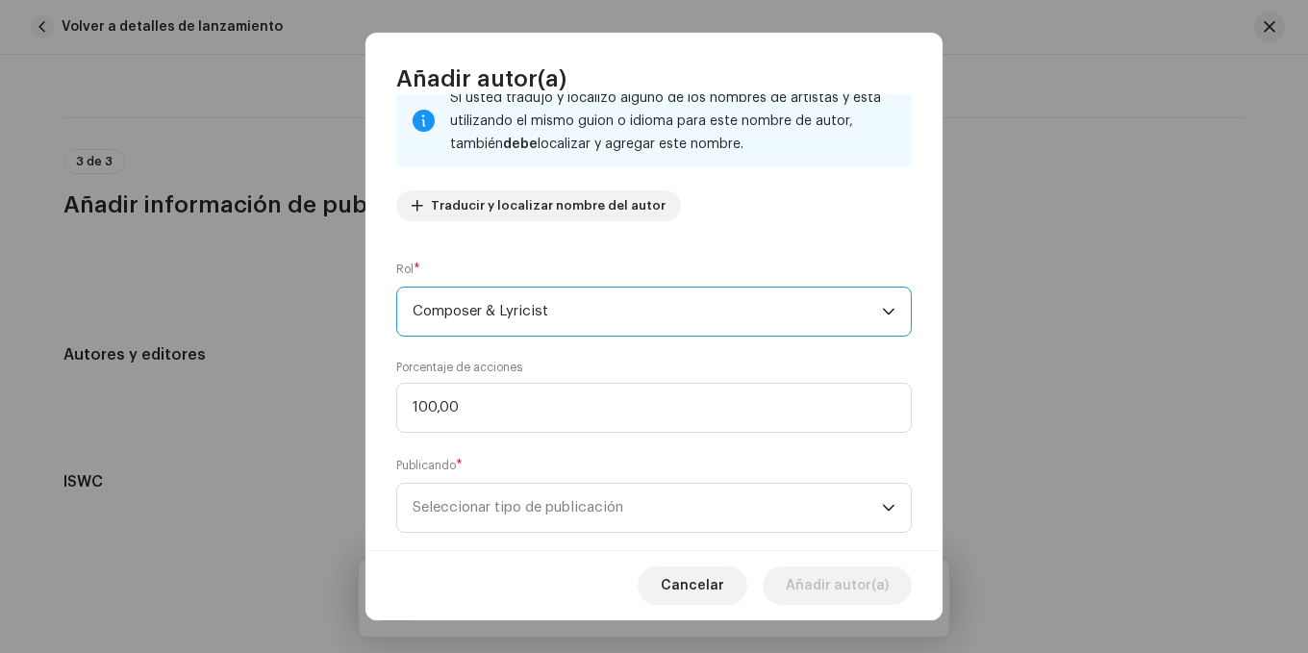
scroll to position [179, 0]
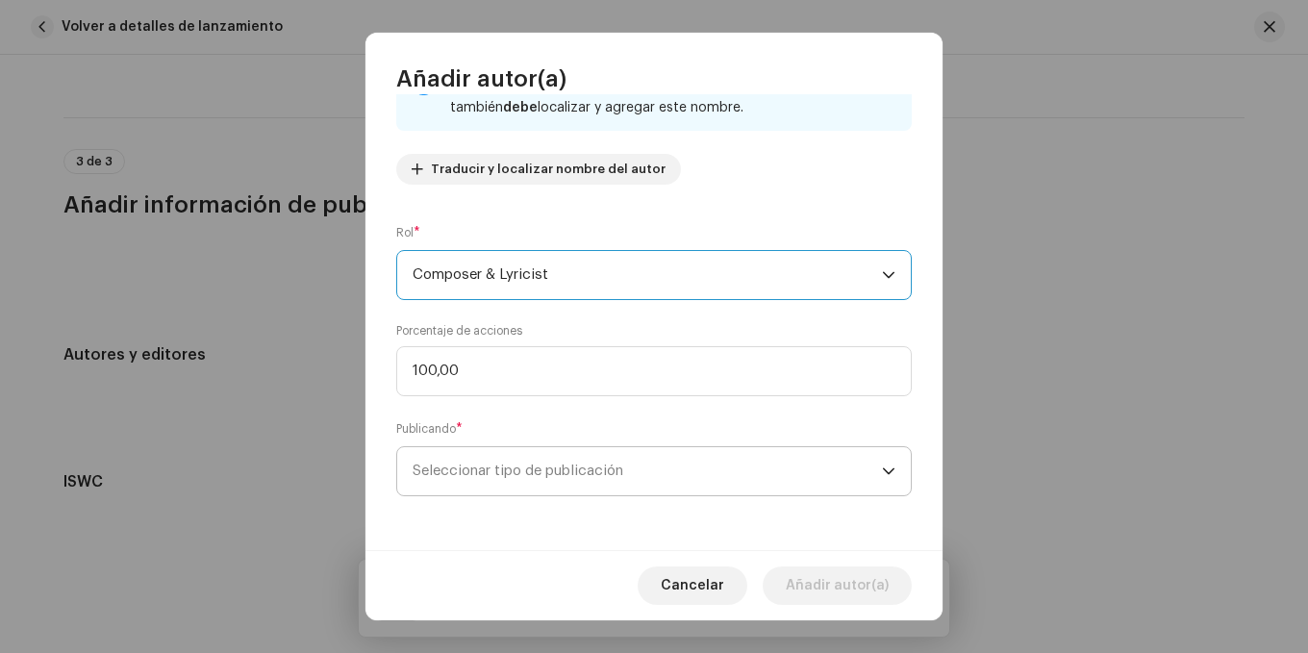
click at [497, 466] on span "Seleccionar tipo de publicación" at bounding box center [647, 471] width 469 height 48
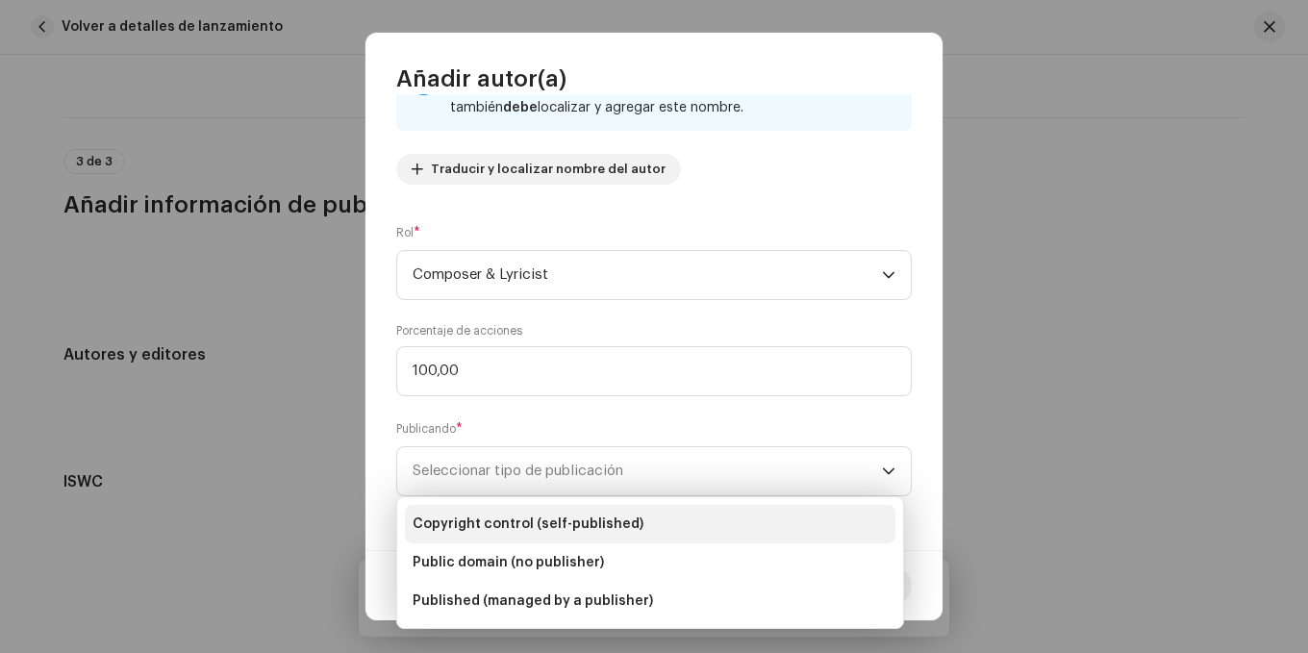
click at [615, 522] on span "Copyright control (self-published)" at bounding box center [528, 524] width 231 height 19
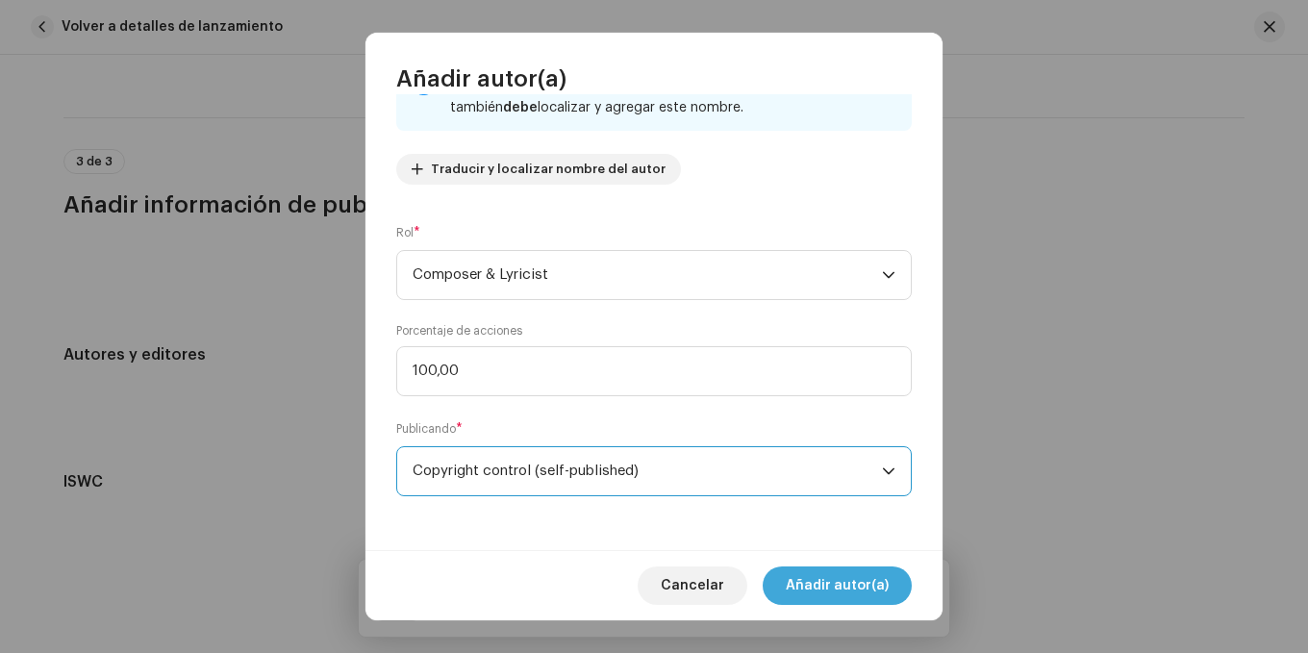
click at [829, 579] on span "Añadir autor(a)" at bounding box center [837, 586] width 103 height 38
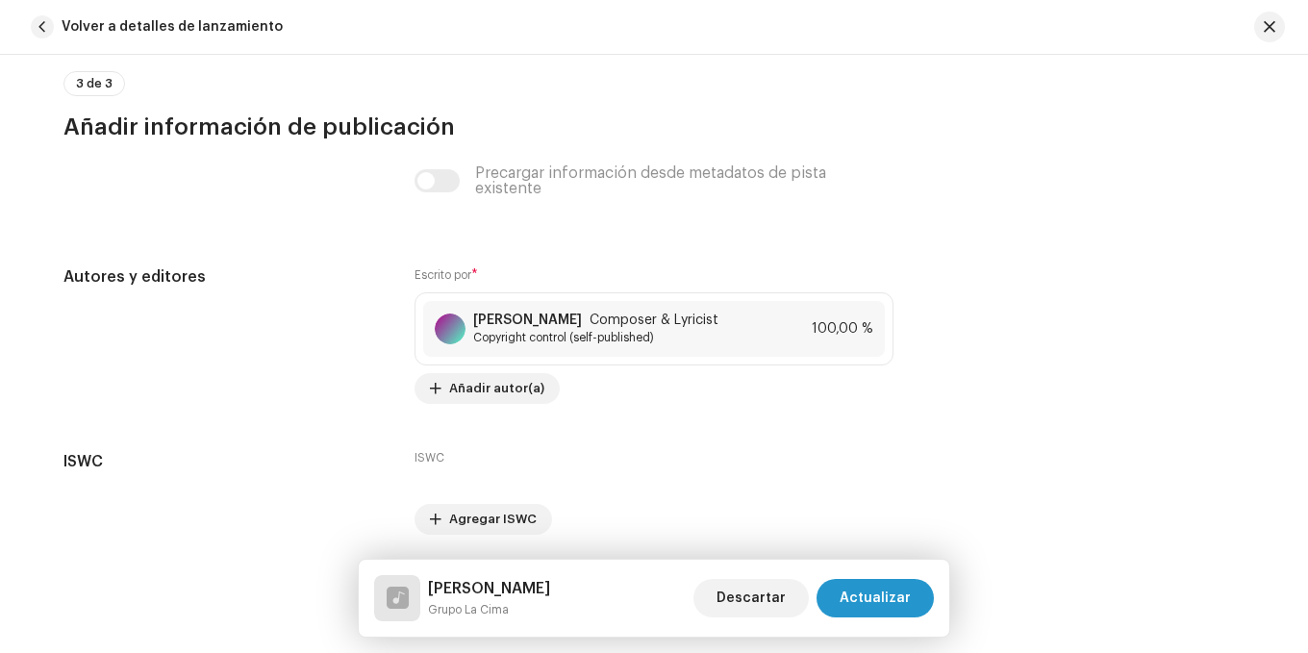
scroll to position [3992, 0]
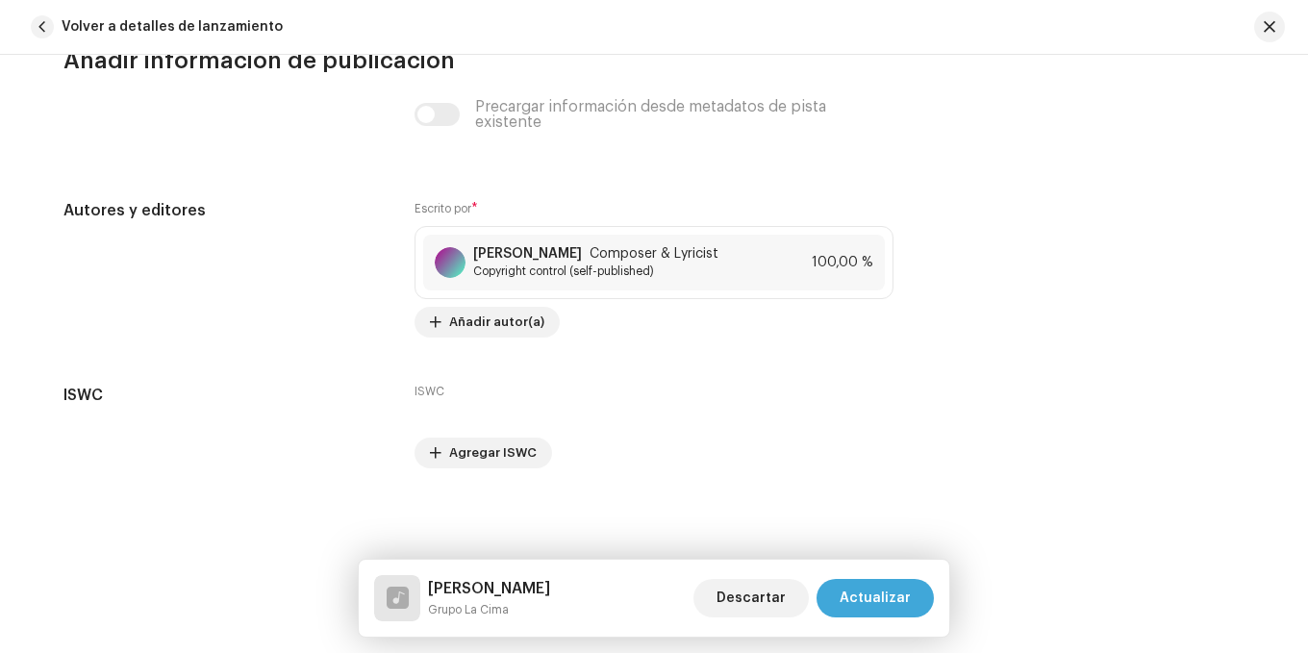
click at [876, 581] on span "Actualizar" at bounding box center [875, 598] width 71 height 38
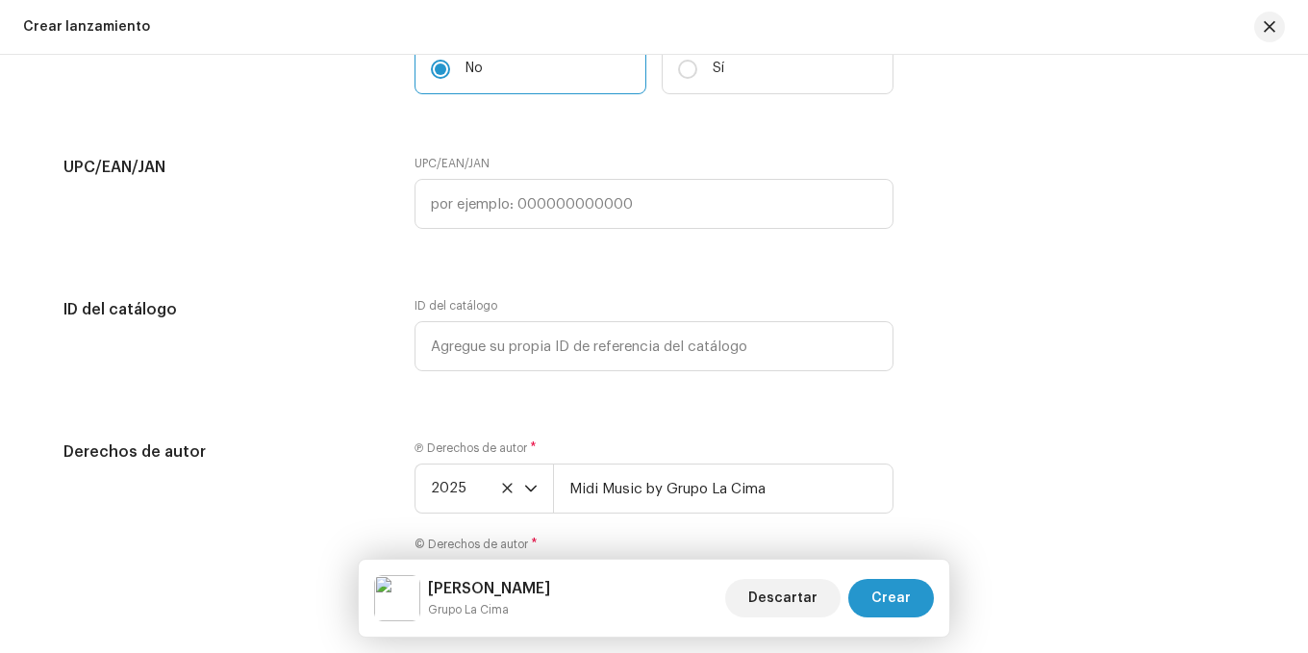
scroll to position [3281, 0]
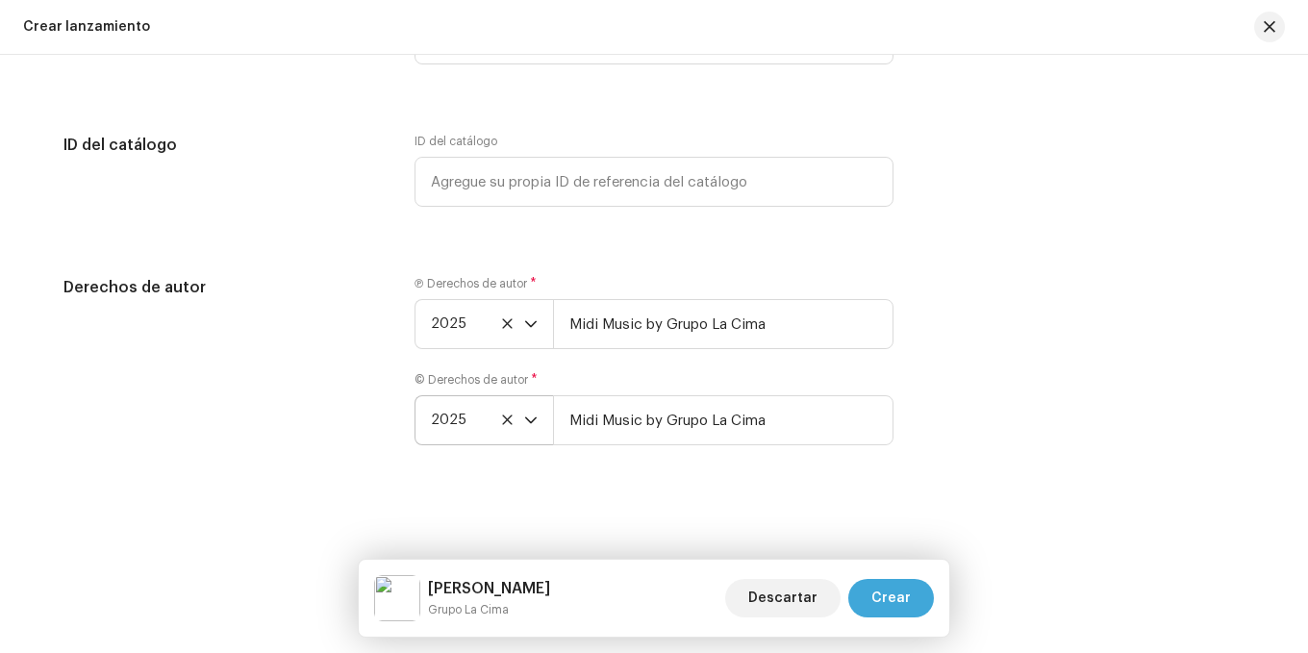
click at [893, 598] on span "Crear" at bounding box center [891, 598] width 39 height 38
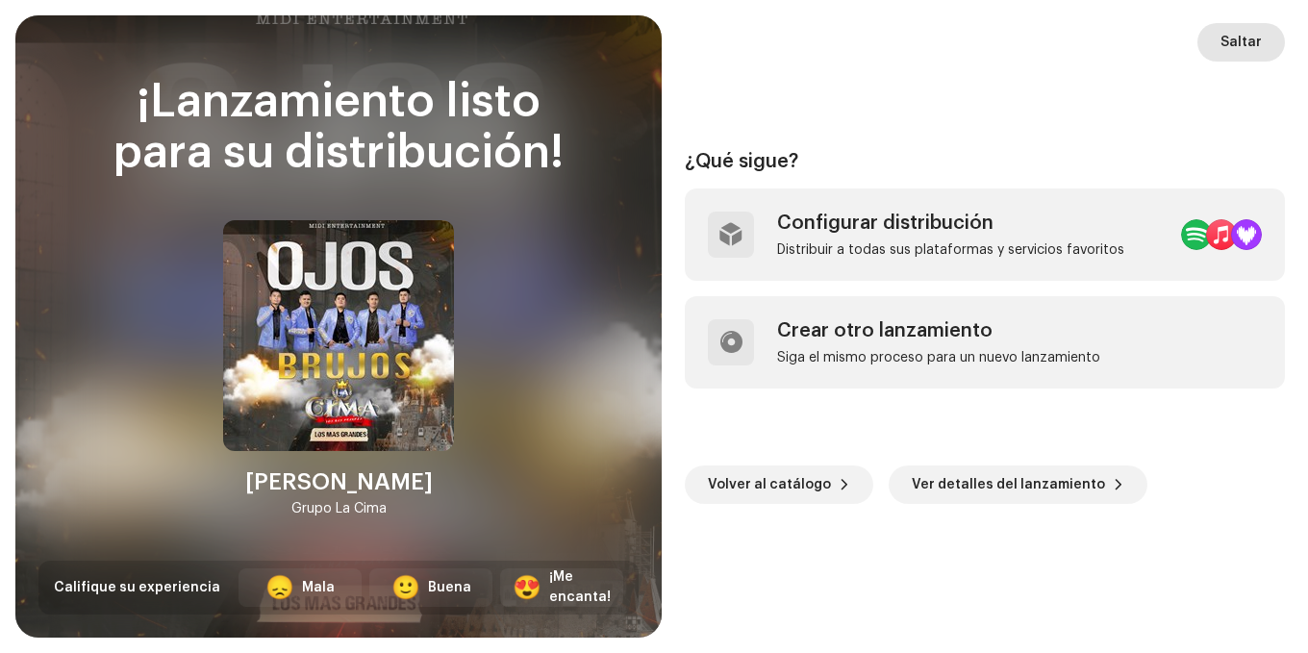
click at [1237, 46] on span "Saltar" at bounding box center [1241, 42] width 41 height 38
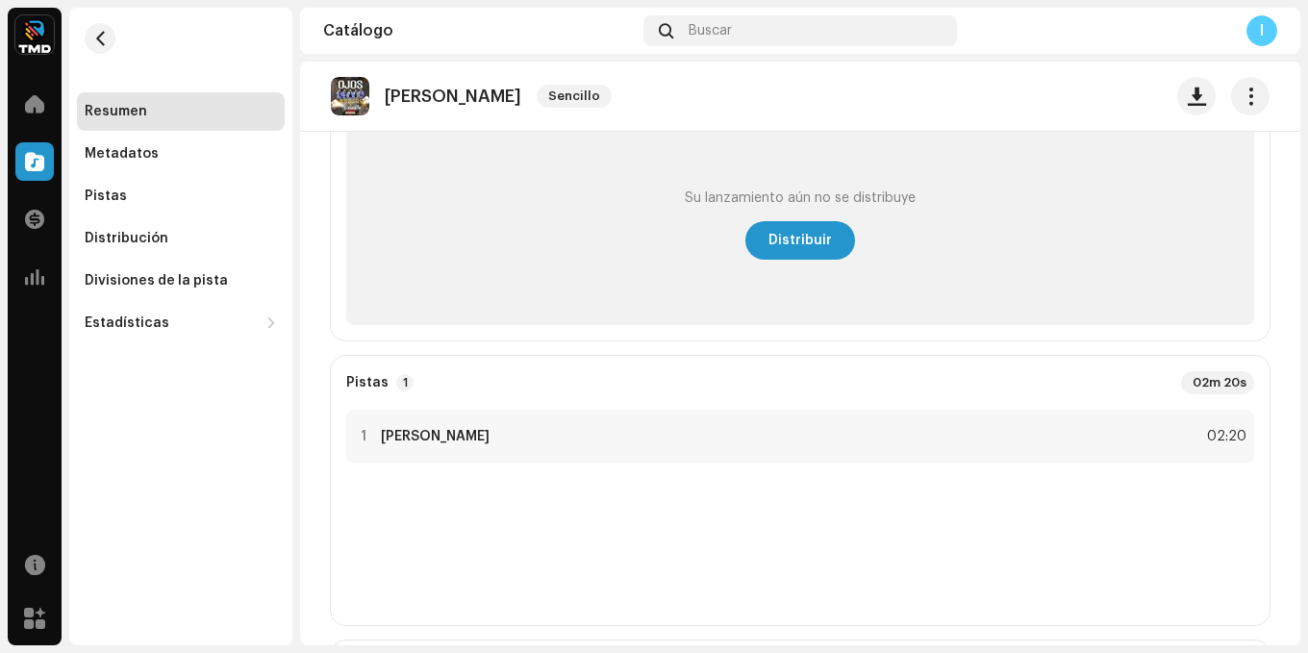
scroll to position [192, 0]
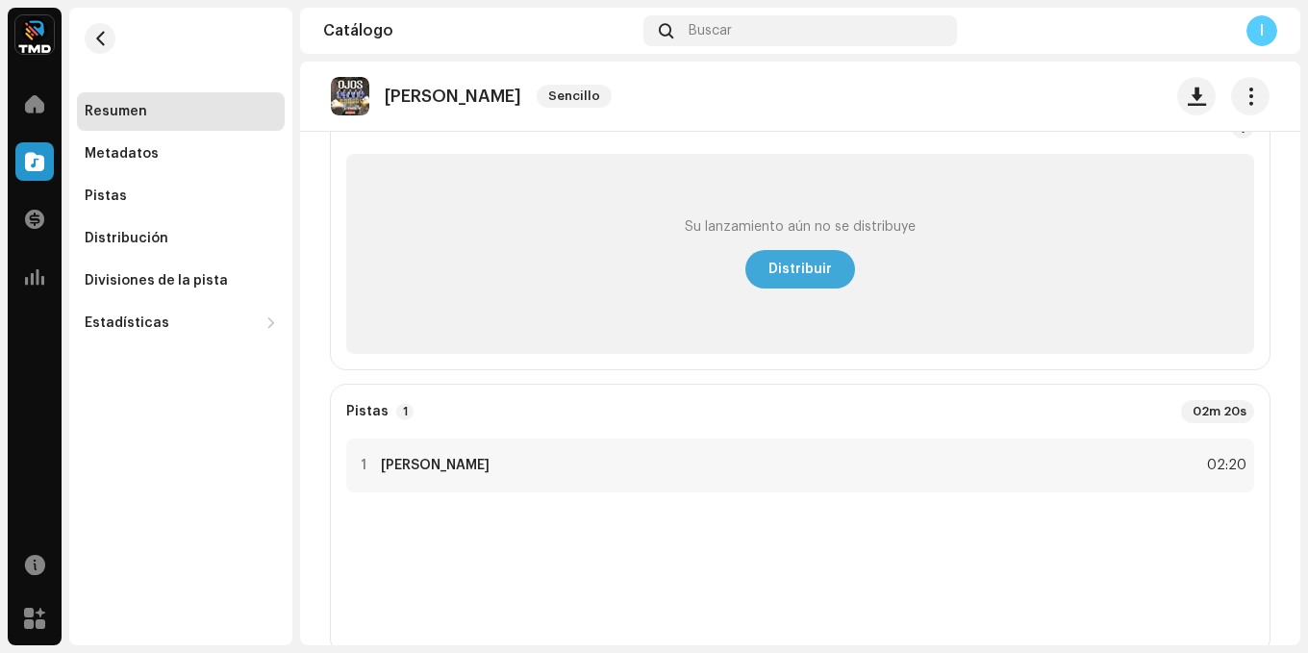
click at [754, 270] on button "Distribuir" at bounding box center [801, 269] width 110 height 38
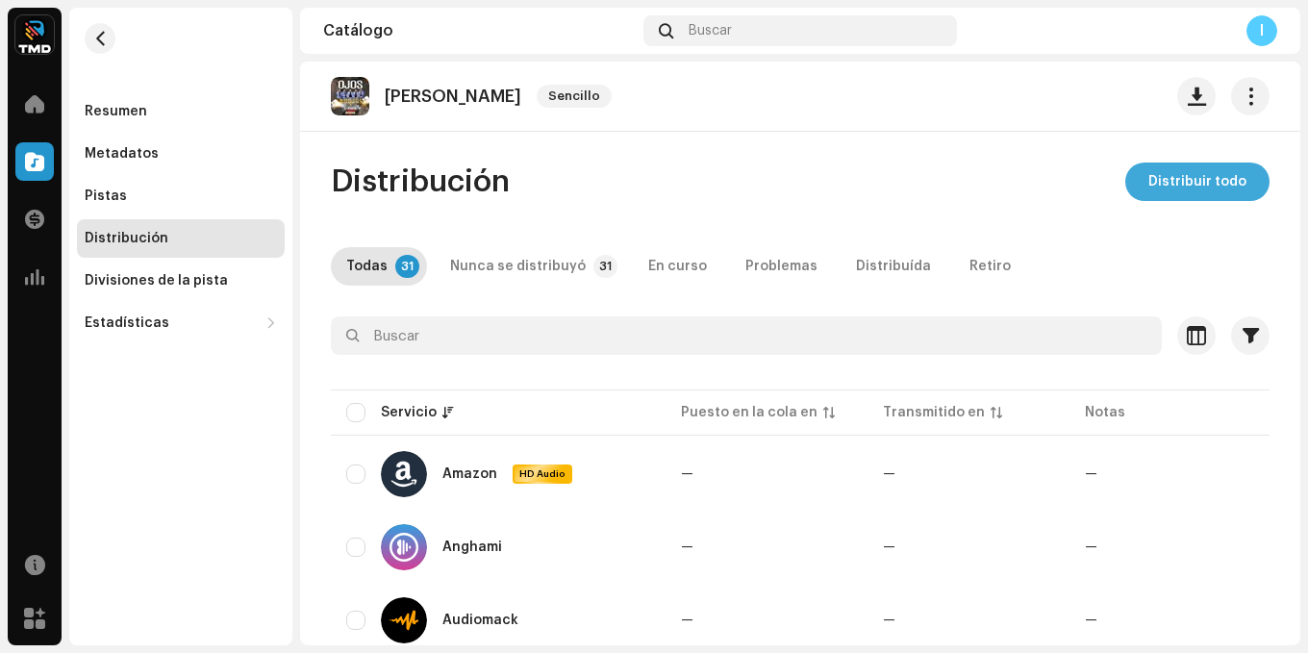
click at [1153, 178] on span "Distribuir todo" at bounding box center [1198, 182] width 98 height 38
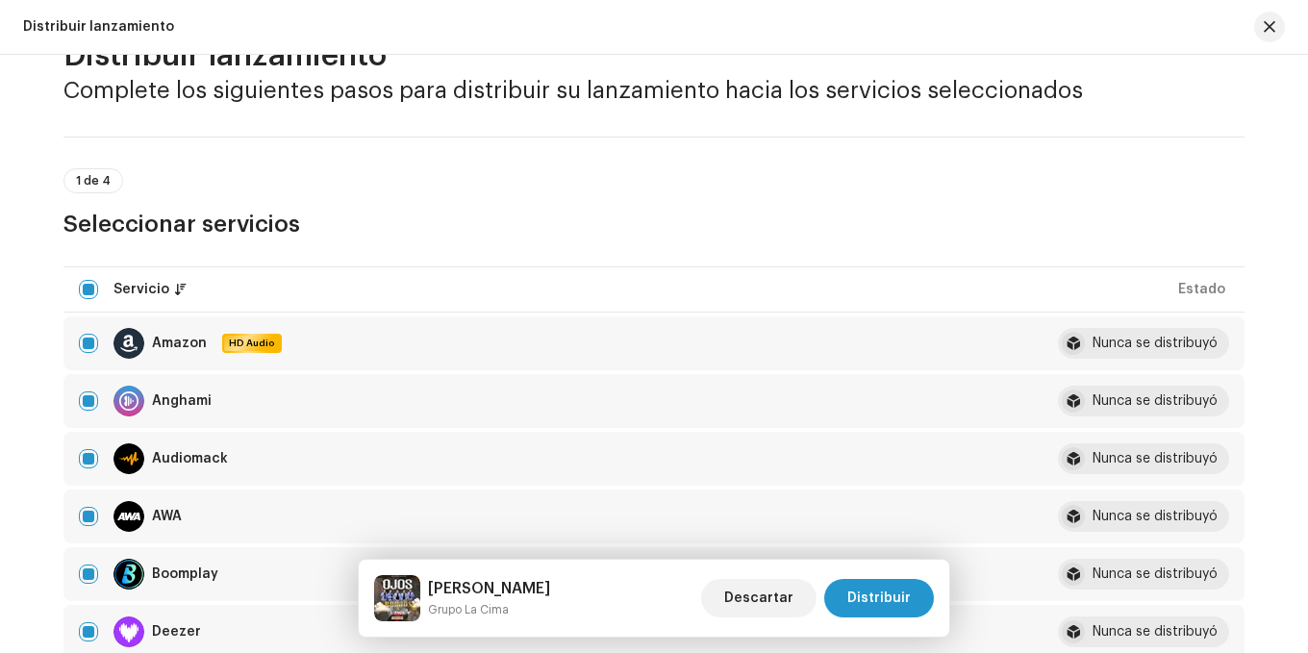
scroll to position [96, 0]
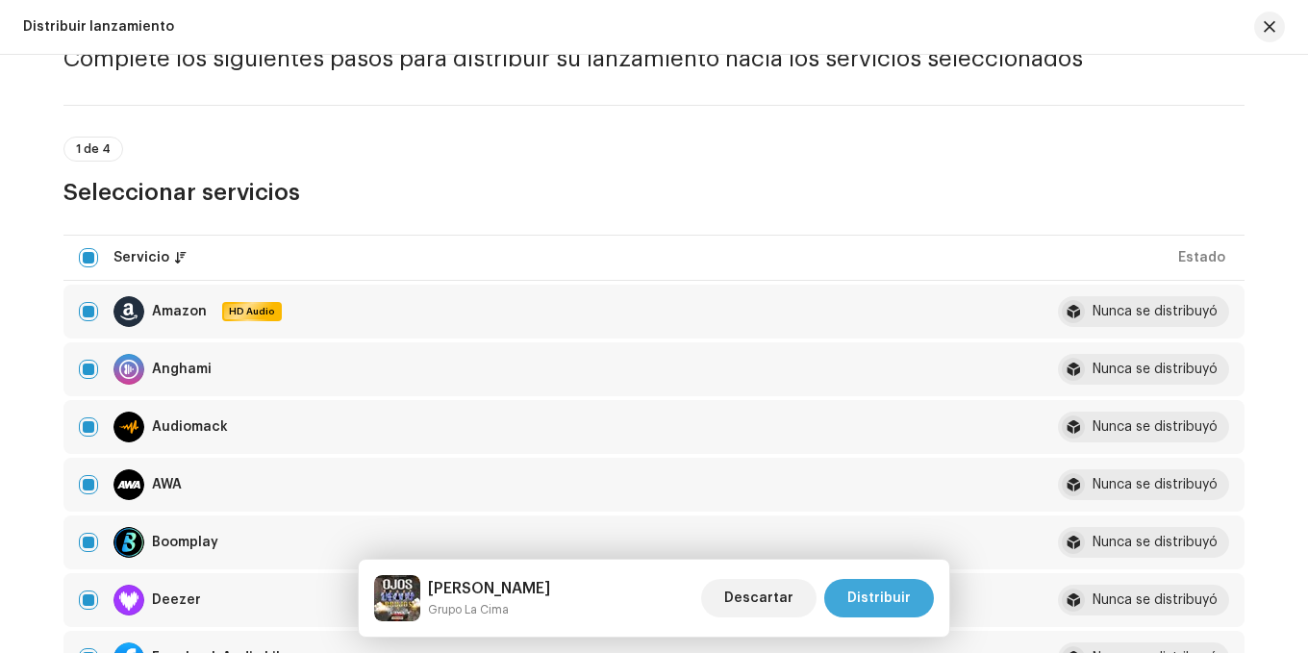
click at [899, 597] on span "Distribuir" at bounding box center [878, 598] width 63 height 38
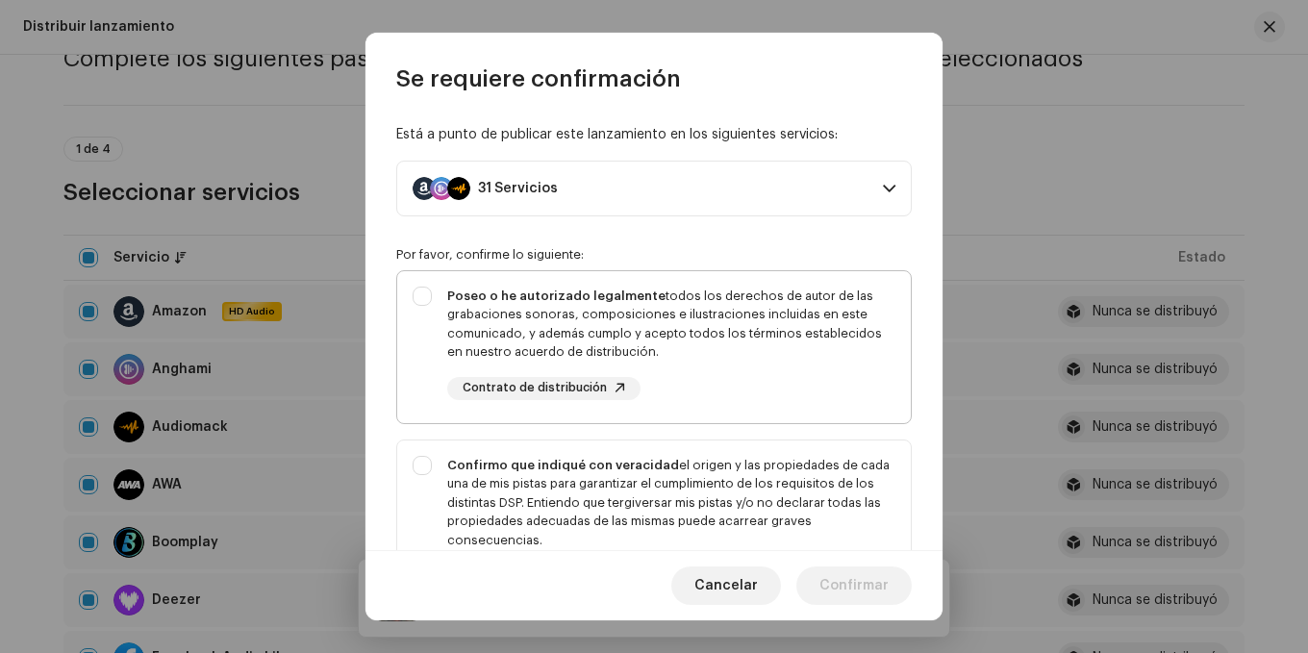
click at [417, 302] on div "Poseo o he autorizado legalmente todos los derechos de autor de las grabaciones…" at bounding box center [654, 343] width 514 height 144
checkbox input "true"
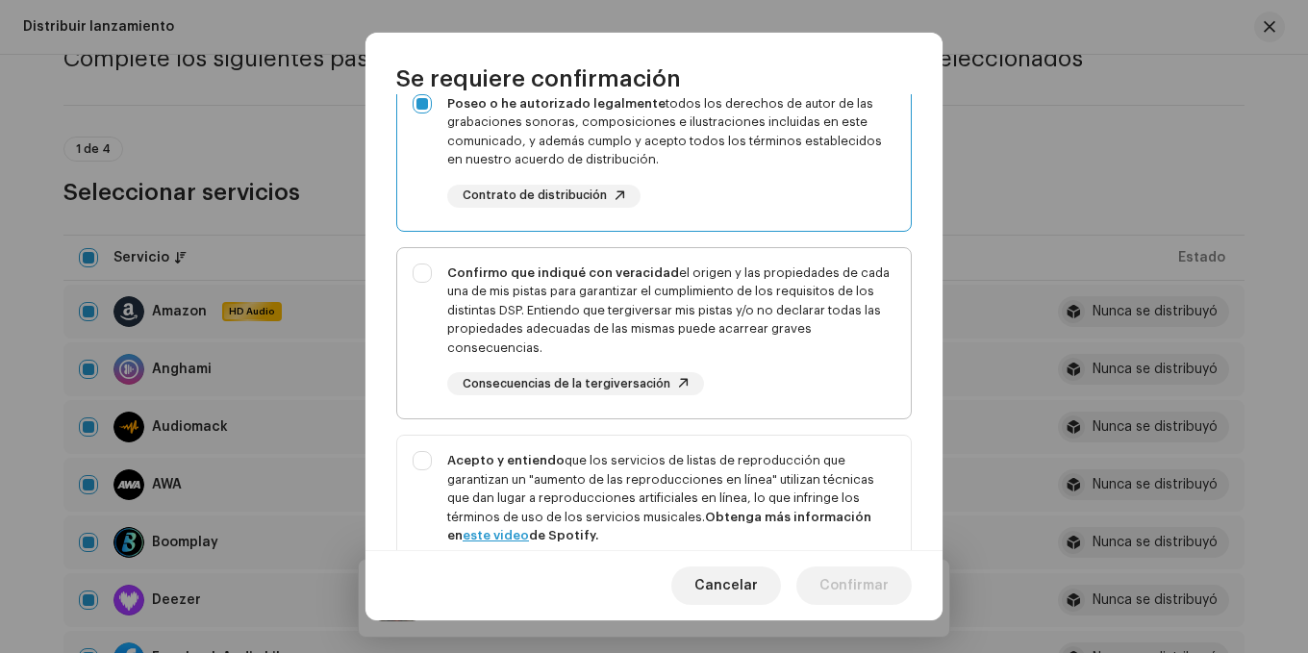
click at [418, 281] on div "Confirmo que indiqué con veracidad el origen y las propiedades de cada una de m…" at bounding box center [654, 330] width 514 height 164
checkbox input "true"
click at [430, 460] on div "Acepto y entiendo que los servicios de listas de reproducción que garantizan un…" at bounding box center [654, 533] width 514 height 194
checkbox input "true"
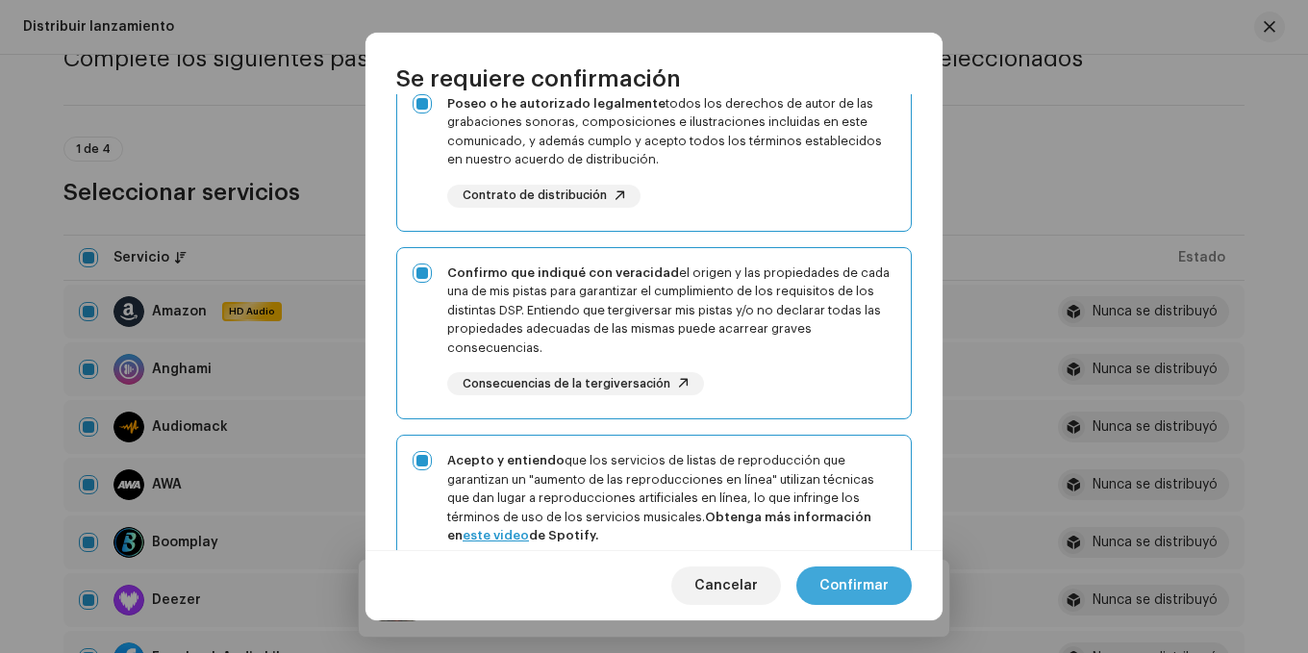
click at [872, 588] on span "Confirmar" at bounding box center [854, 586] width 69 height 38
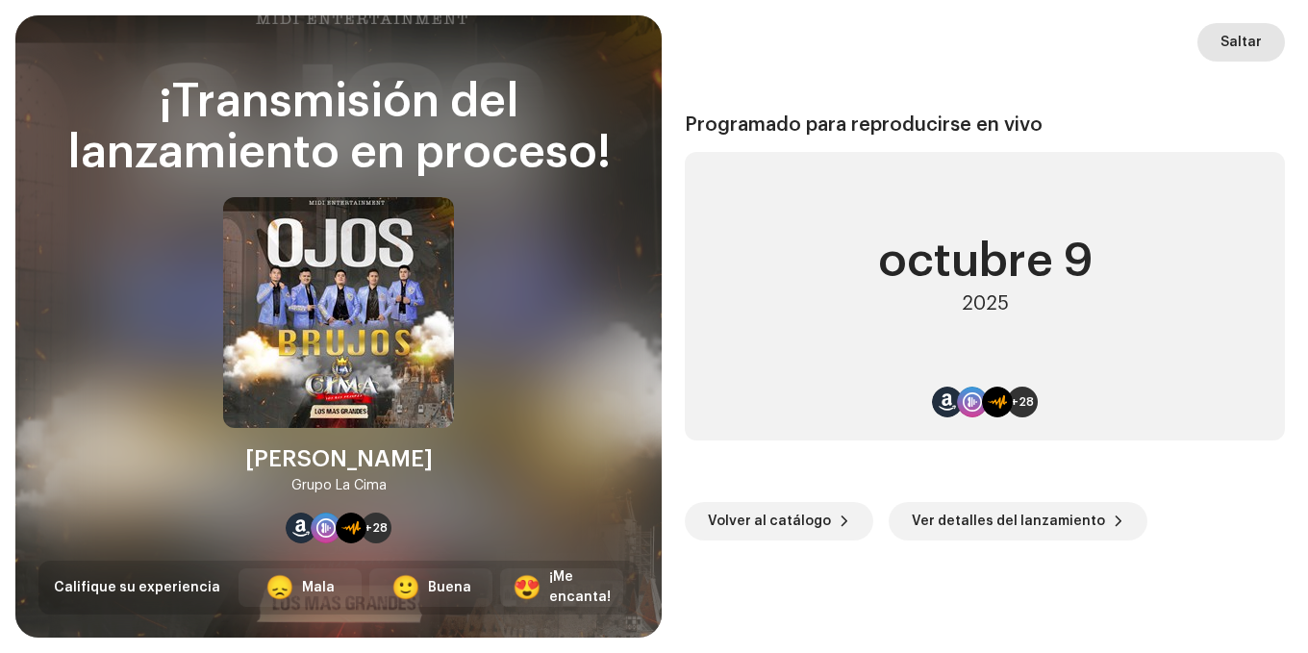
click at [1225, 46] on span "Saltar" at bounding box center [1241, 42] width 41 height 38
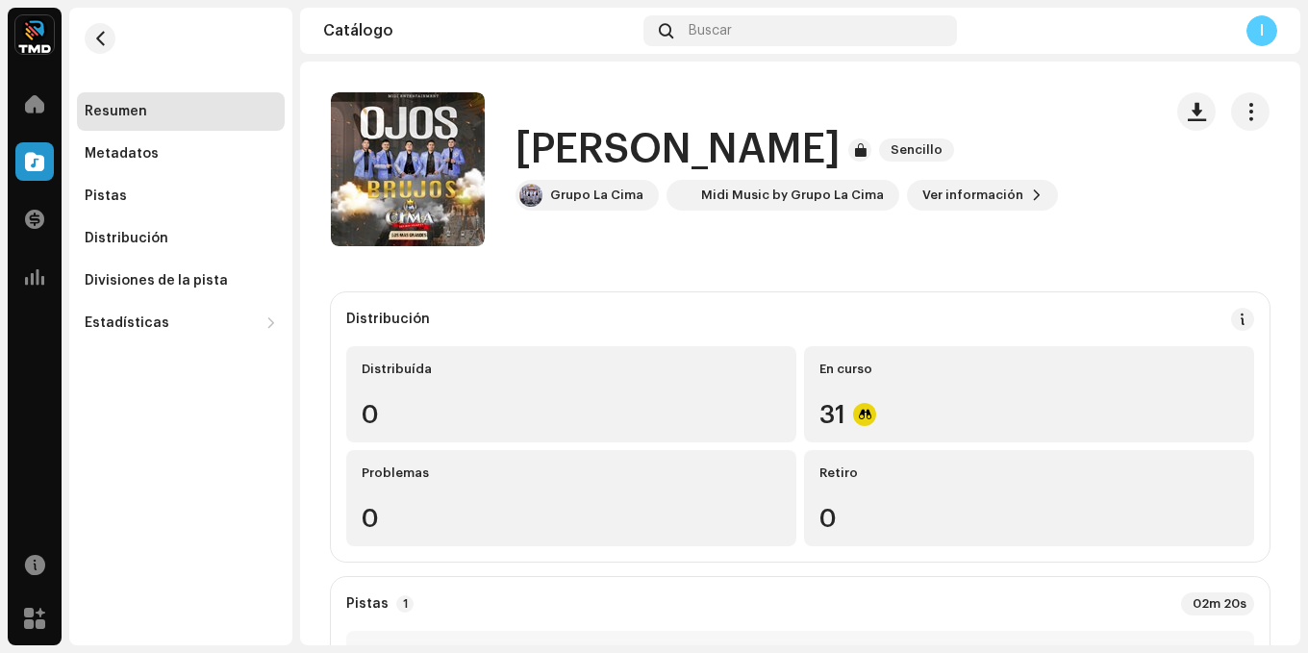
click at [83, 355] on div "Resumen Metadatos Pistas Distribución Divisiones de la pista Estadísticas Consu…" at bounding box center [180, 327] width 223 height 638
click at [1231, 109] on button "button" at bounding box center [1250, 111] width 38 height 38
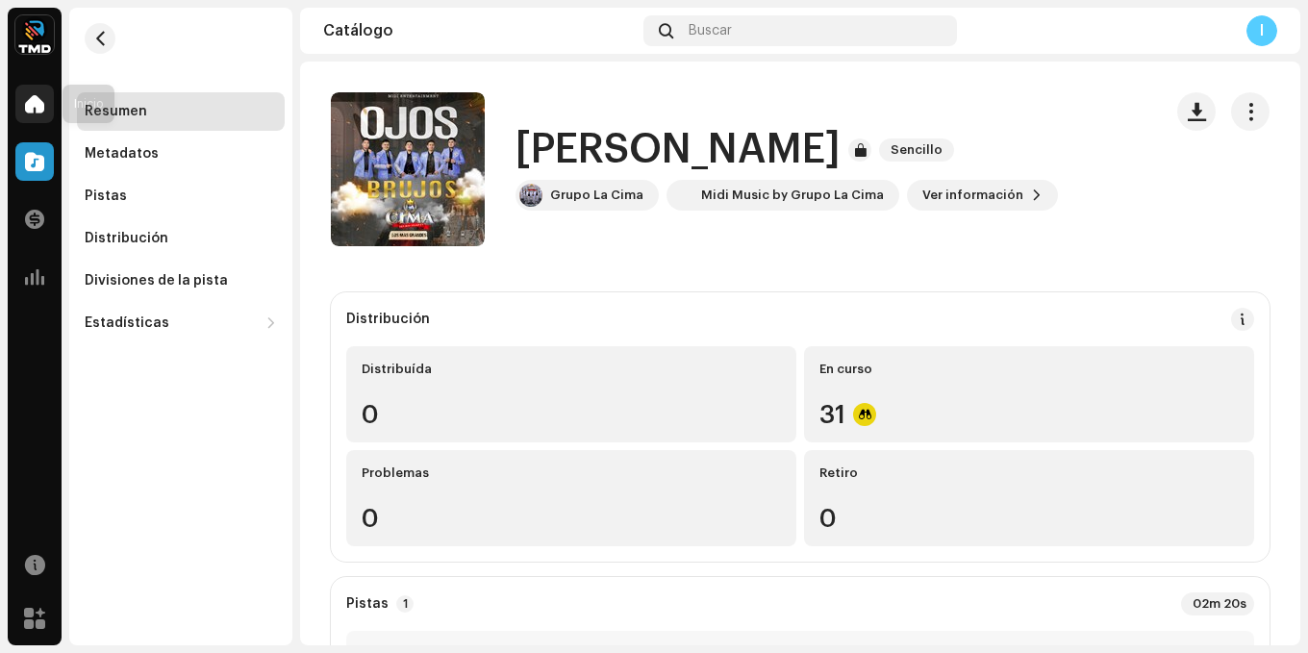
click at [50, 106] on div at bounding box center [34, 104] width 38 height 38
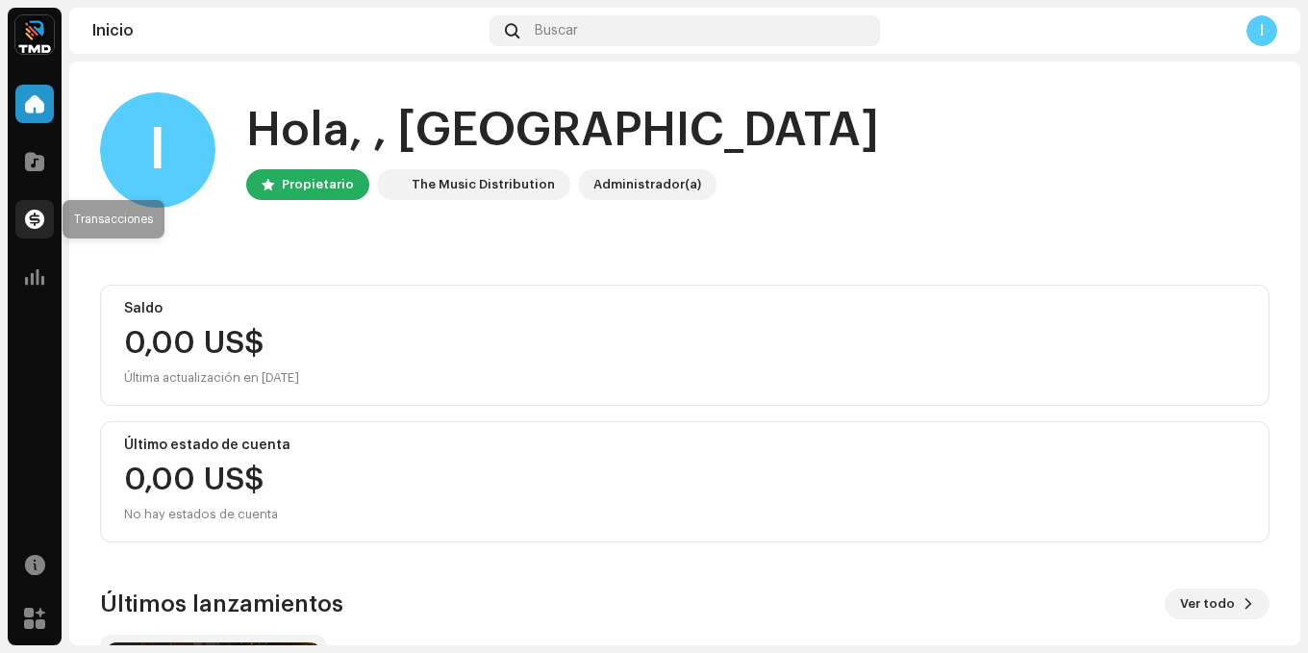
click at [29, 205] on div at bounding box center [34, 219] width 38 height 38
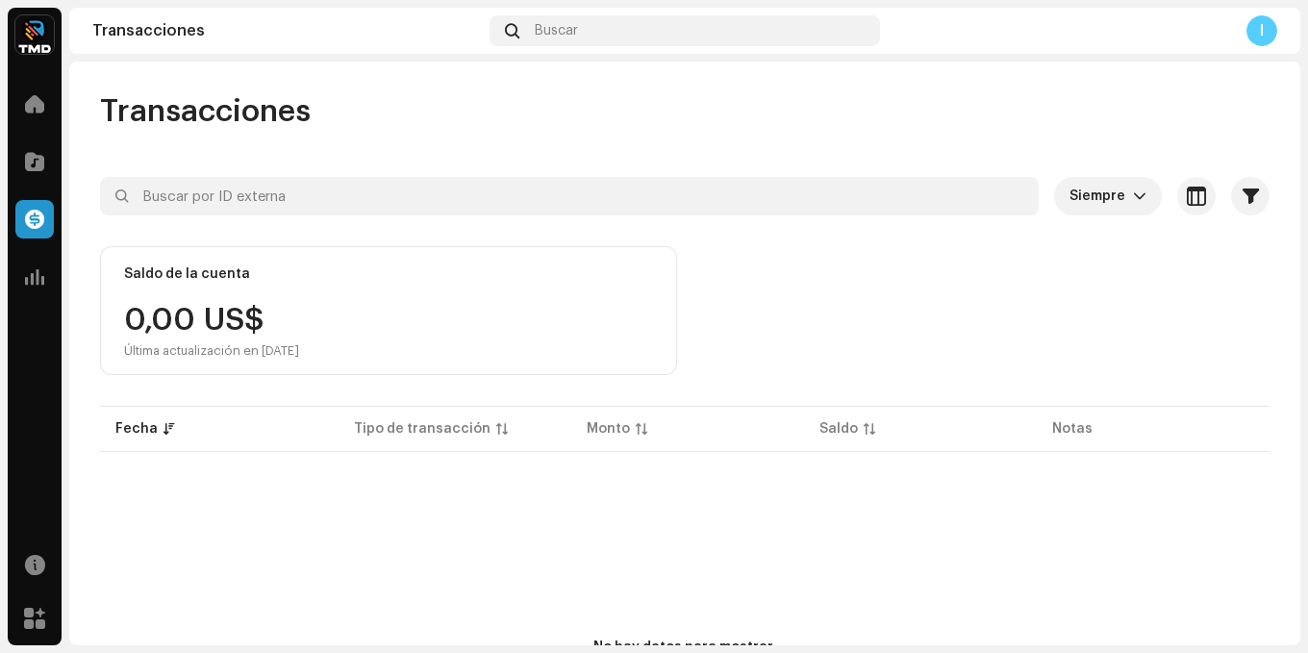
click at [13, 222] on div "Transacciones" at bounding box center [35, 219] width 54 height 54
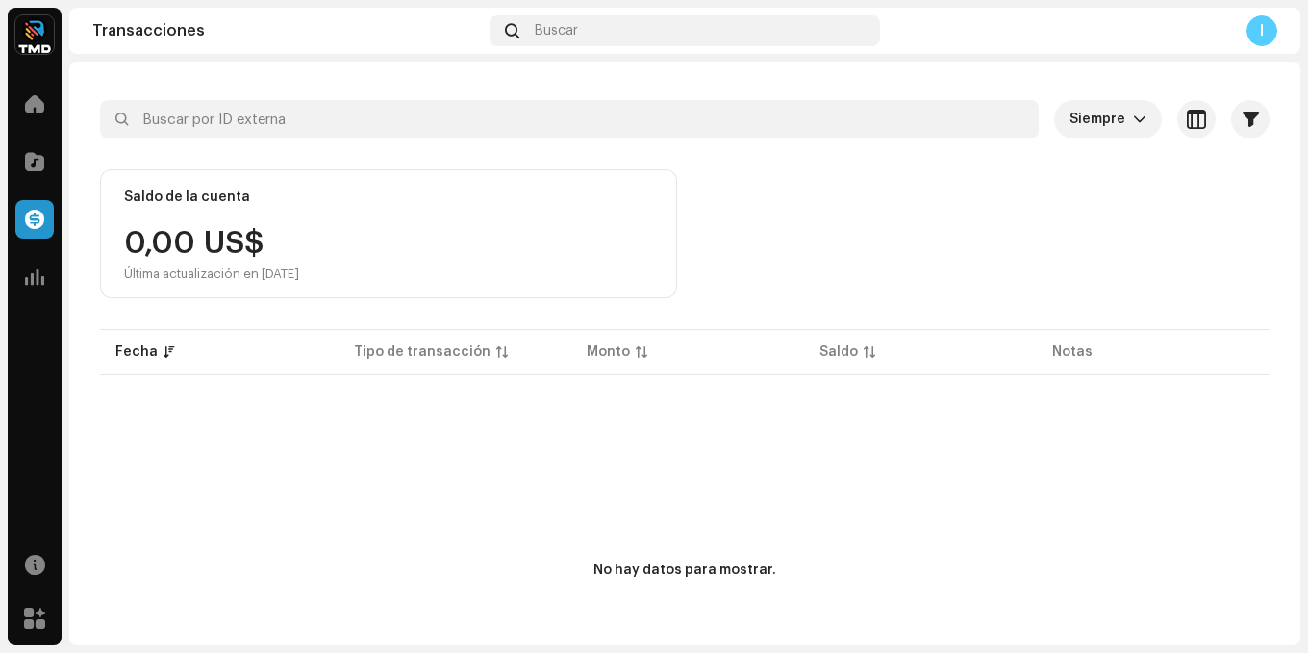
scroll to position [195, 0]
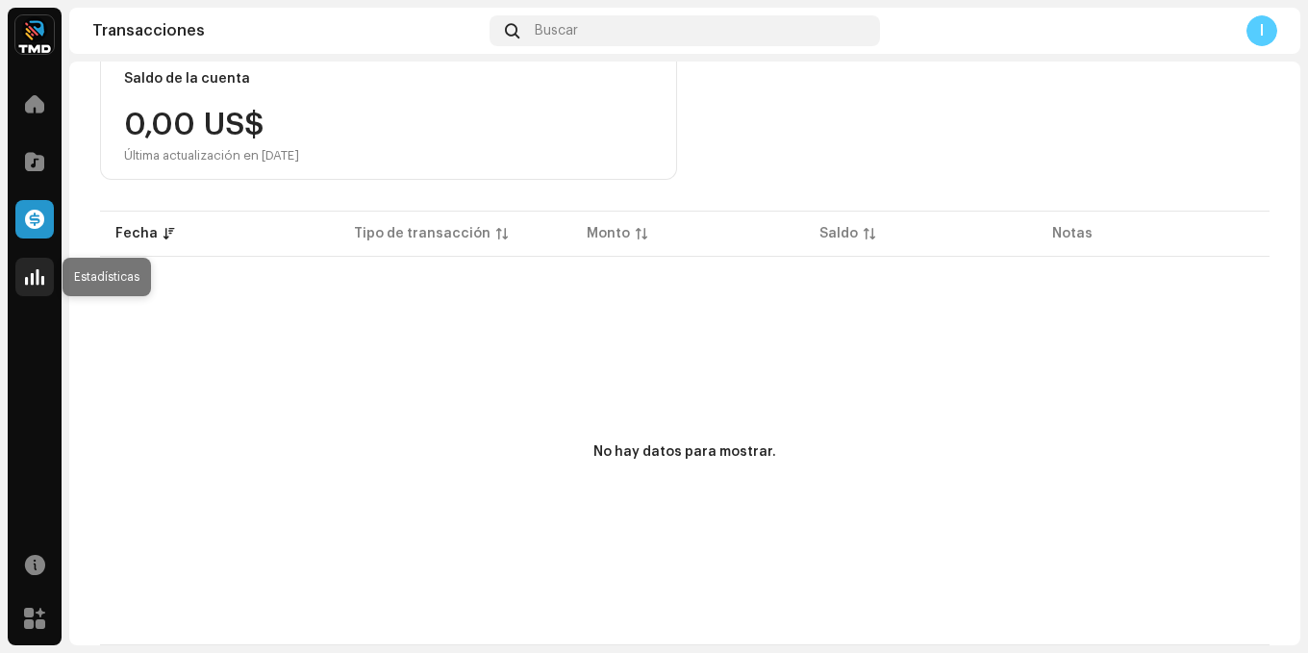
click at [49, 276] on div at bounding box center [34, 277] width 38 height 38
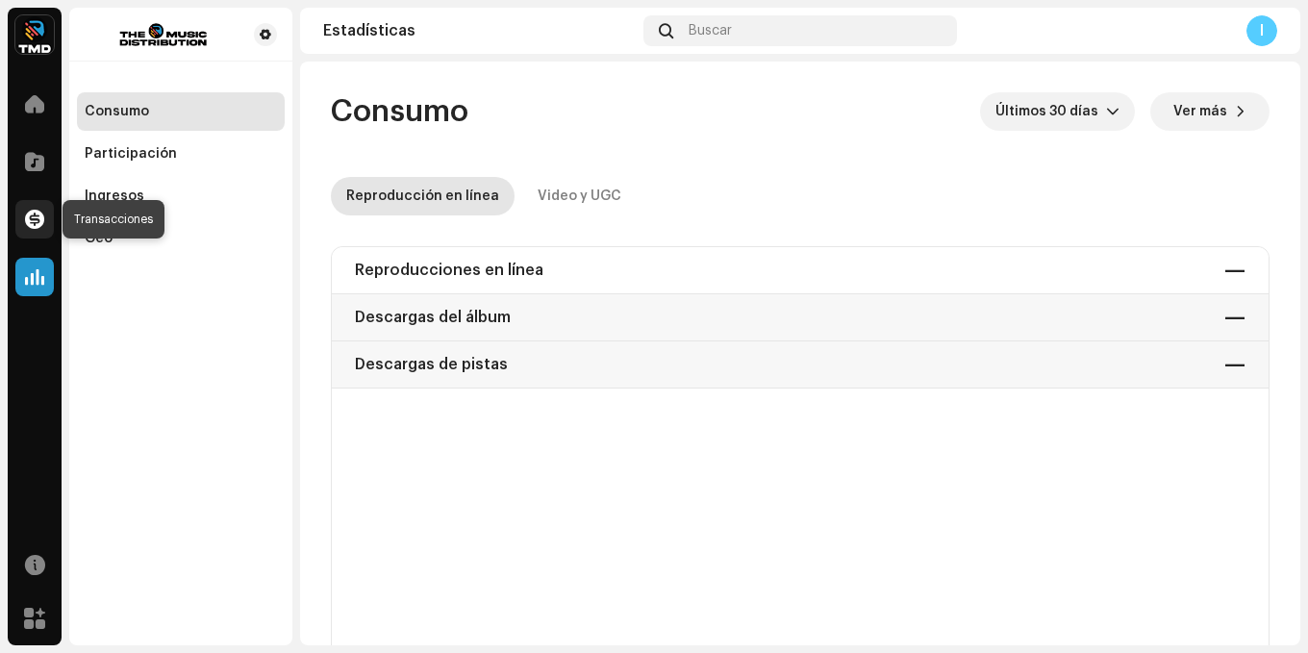
click at [34, 214] on span at bounding box center [34, 219] width 19 height 15
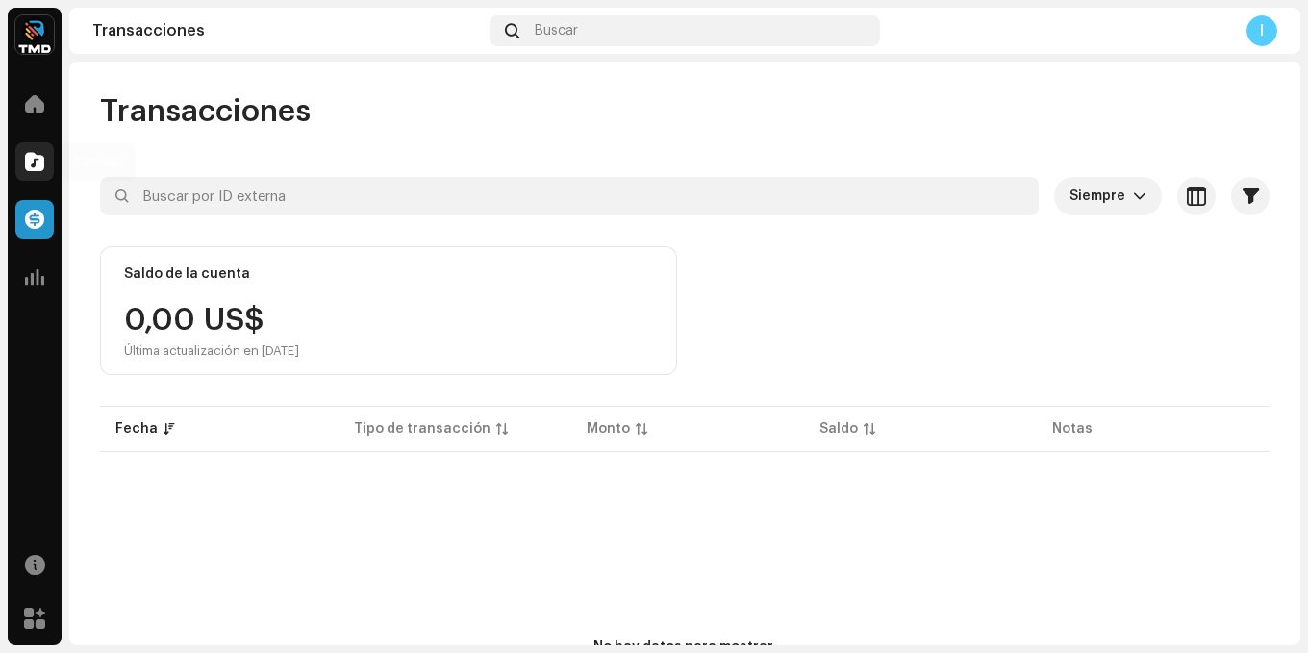
click at [31, 162] on span at bounding box center [34, 161] width 19 height 15
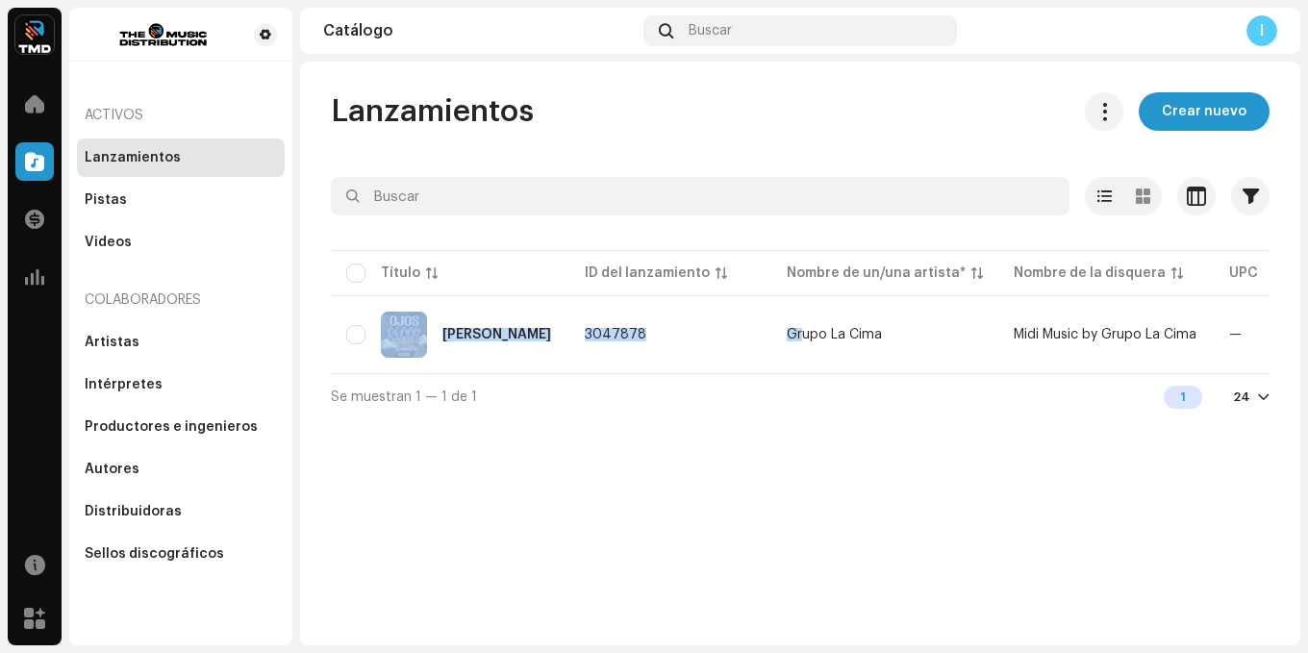
drag, startPoint x: 806, startPoint y: 371, endPoint x: 841, endPoint y: 390, distance: 39.2
click at [872, 373] on div "Título ID del lanzamiento Nombre de un/una artista* Nombre de la disquera UPC F…" at bounding box center [800, 309] width 939 height 127
drag, startPoint x: 829, startPoint y: 383, endPoint x: 866, endPoint y: 370, distance: 38.6
click at [870, 378] on div "Seleccionado 0 Opciones Filtros Estado de distribución Nunca se distribuyó En c…" at bounding box center [800, 298] width 939 height 242
click at [543, 417] on div "Se muestran 1 — 1 de 1 1 24" at bounding box center [800, 396] width 939 height 46
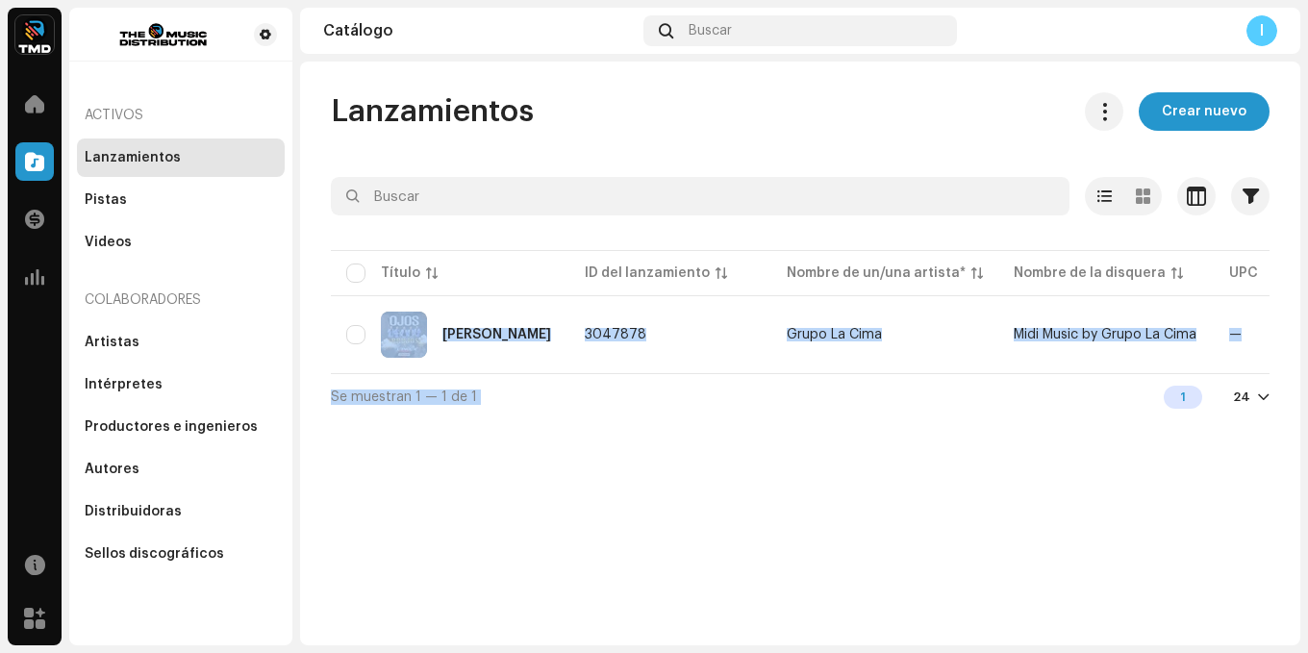
click at [550, 467] on div "Lanzamientos Crear nuevo Seleccionado 0 Opciones Filtros Estado de distribución…" at bounding box center [800, 354] width 1000 height 584
click at [508, 330] on div "[PERSON_NAME]" at bounding box center [497, 334] width 109 height 13
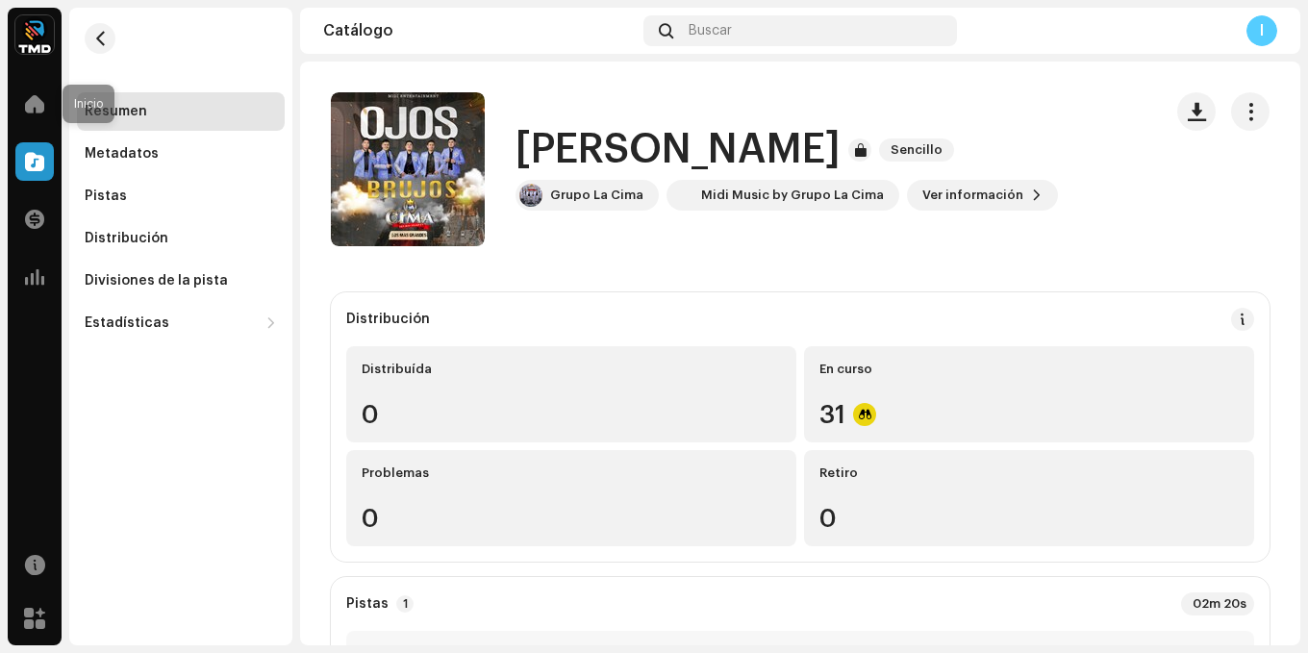
drag, startPoint x: 36, startPoint y: 111, endPoint x: 46, endPoint y: 142, distance: 33.5
click at [40, 114] on div at bounding box center [34, 104] width 38 height 38
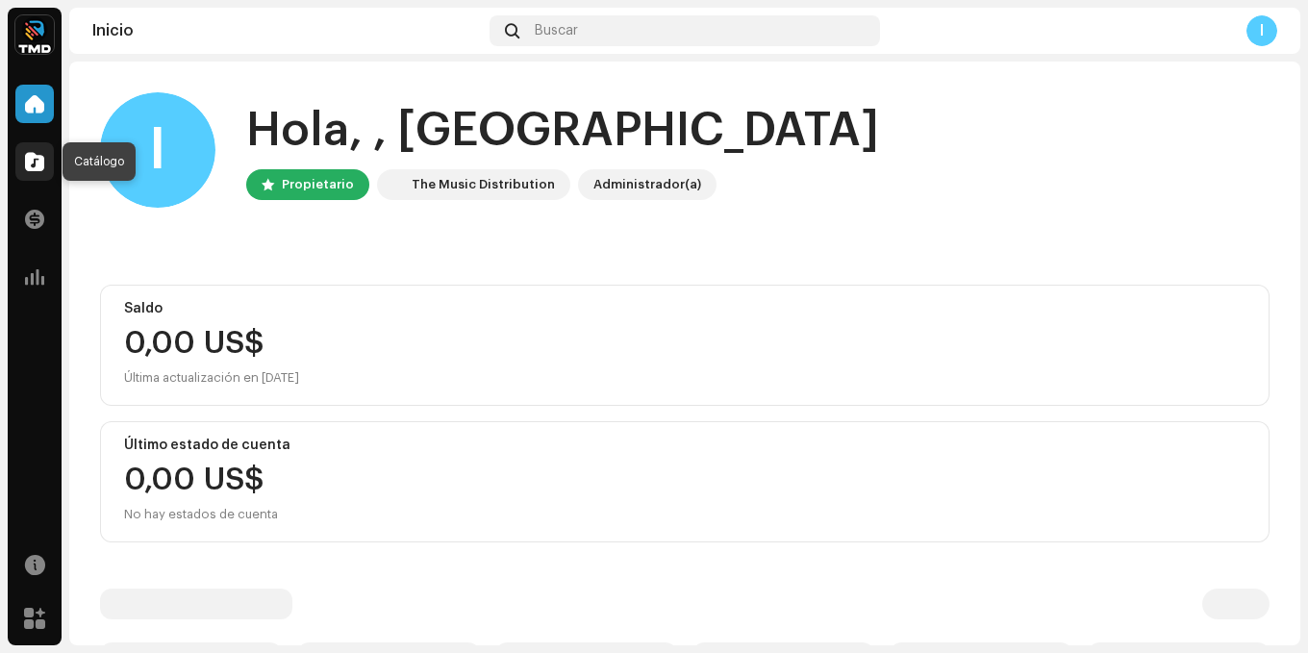
click at [45, 168] on div at bounding box center [34, 161] width 38 height 38
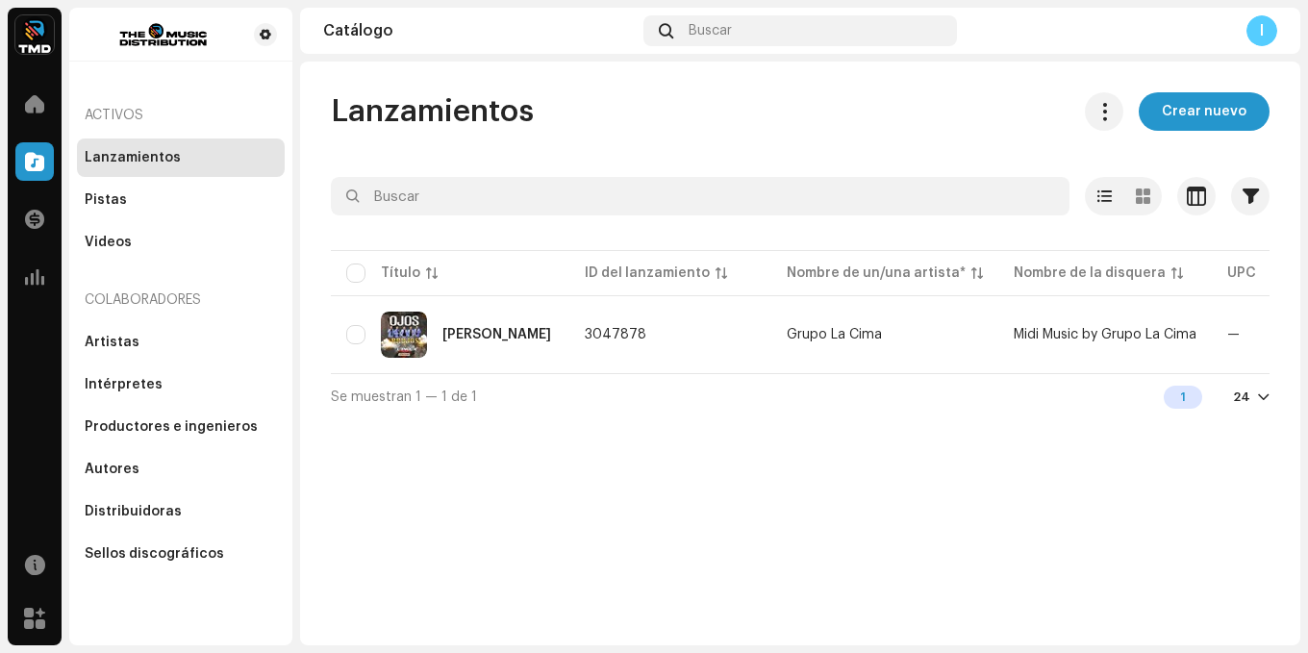
click at [1212, 106] on span "Crear nuevo" at bounding box center [1204, 111] width 85 height 38
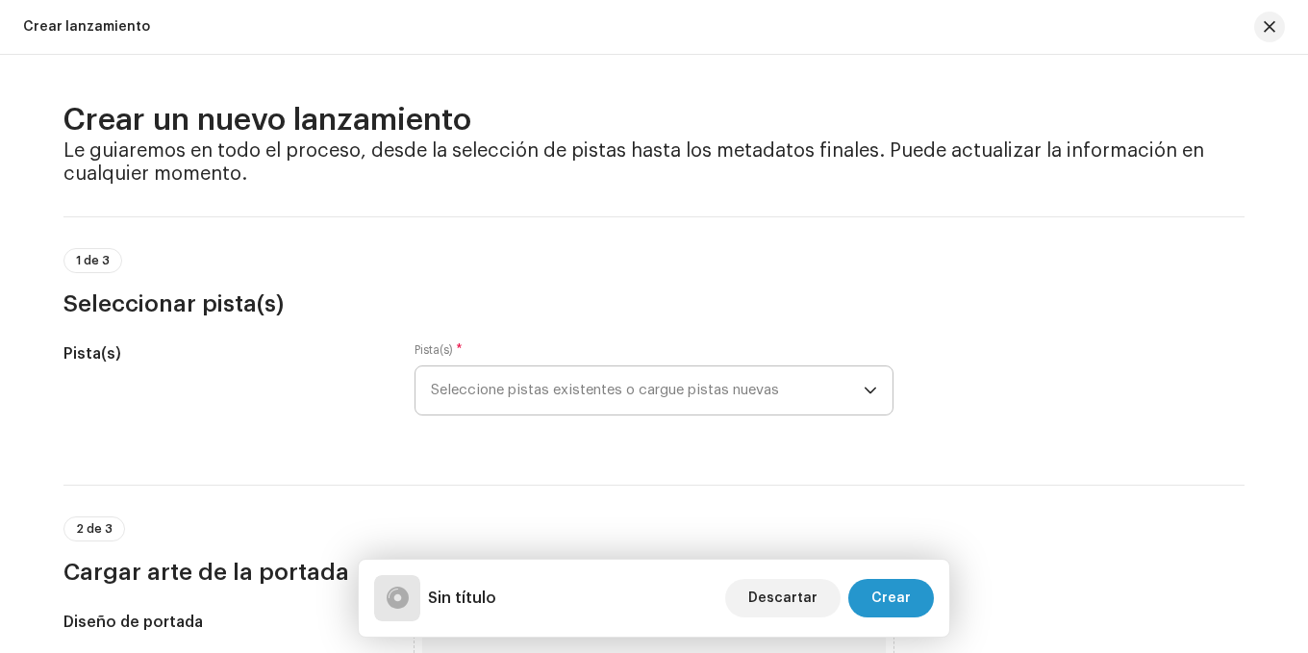
click at [681, 389] on span "Seleccione pistas existentes o cargue pistas nuevas" at bounding box center [647, 391] width 433 height 48
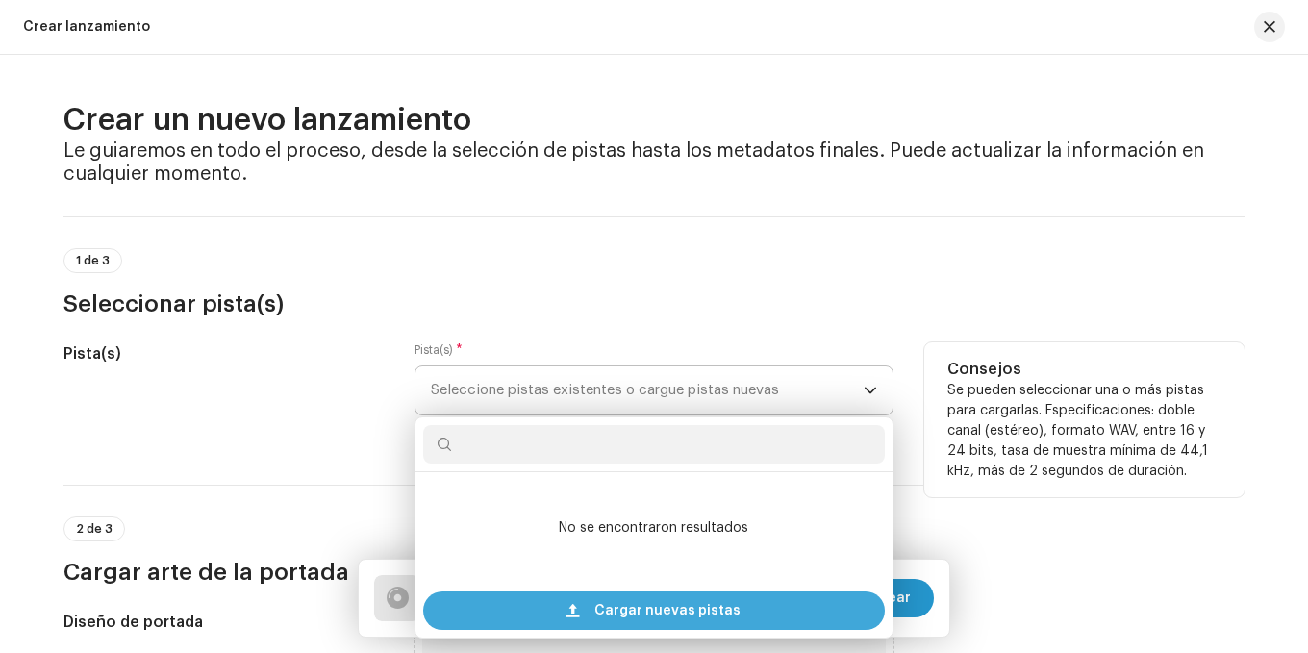
click at [676, 607] on span "Cargar nuevas pistas" at bounding box center [667, 611] width 146 height 38
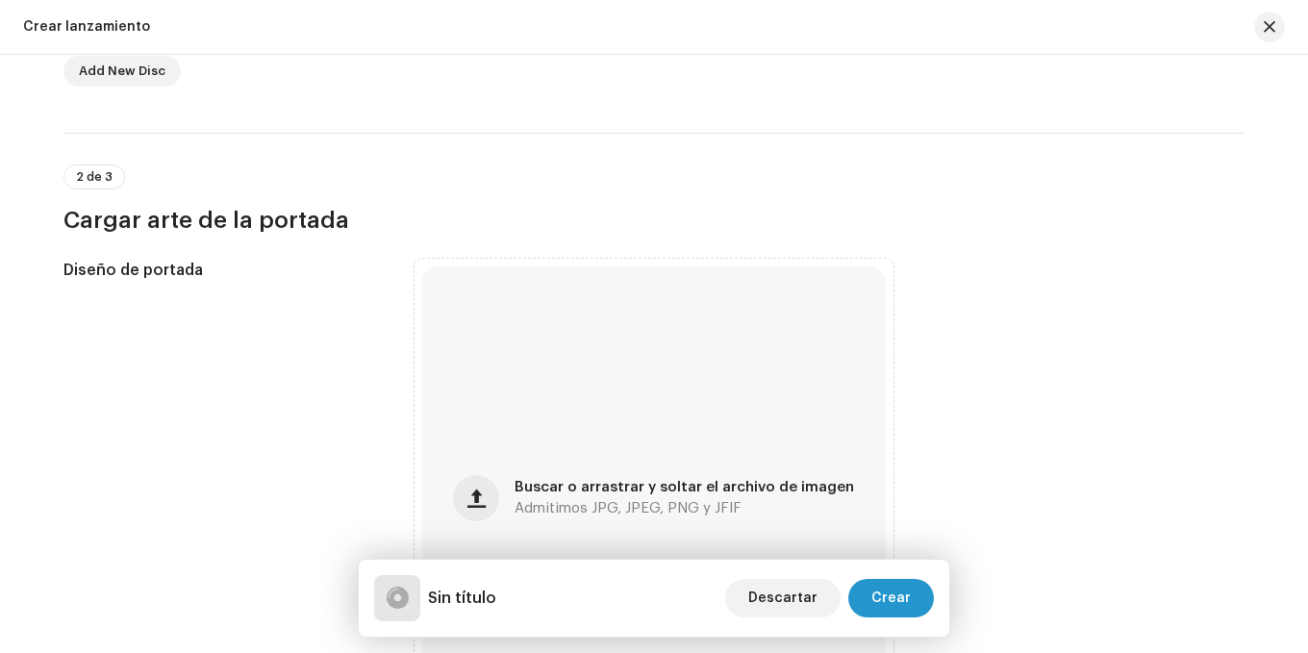
scroll to position [673, 0]
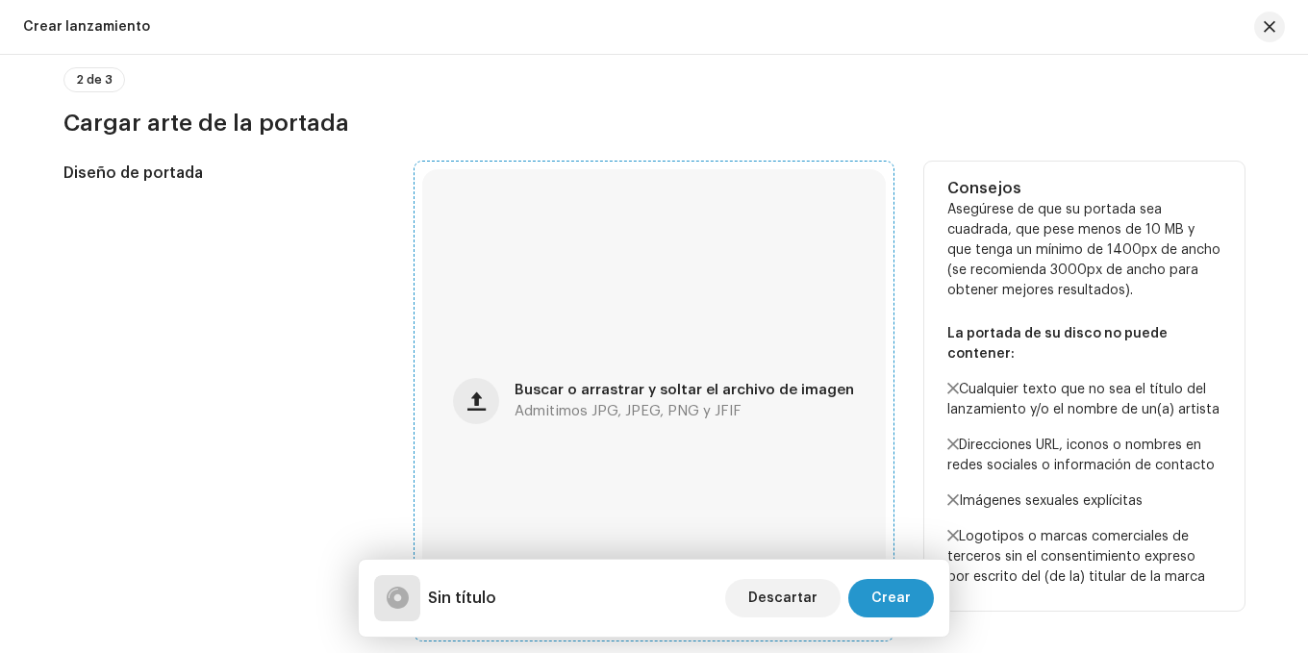
click at [550, 373] on div "Buscar o arrastrar y soltar el archivo de imagen Admitimos JPG, JPEG, PNG y JFIF" at bounding box center [654, 401] width 464 height 464
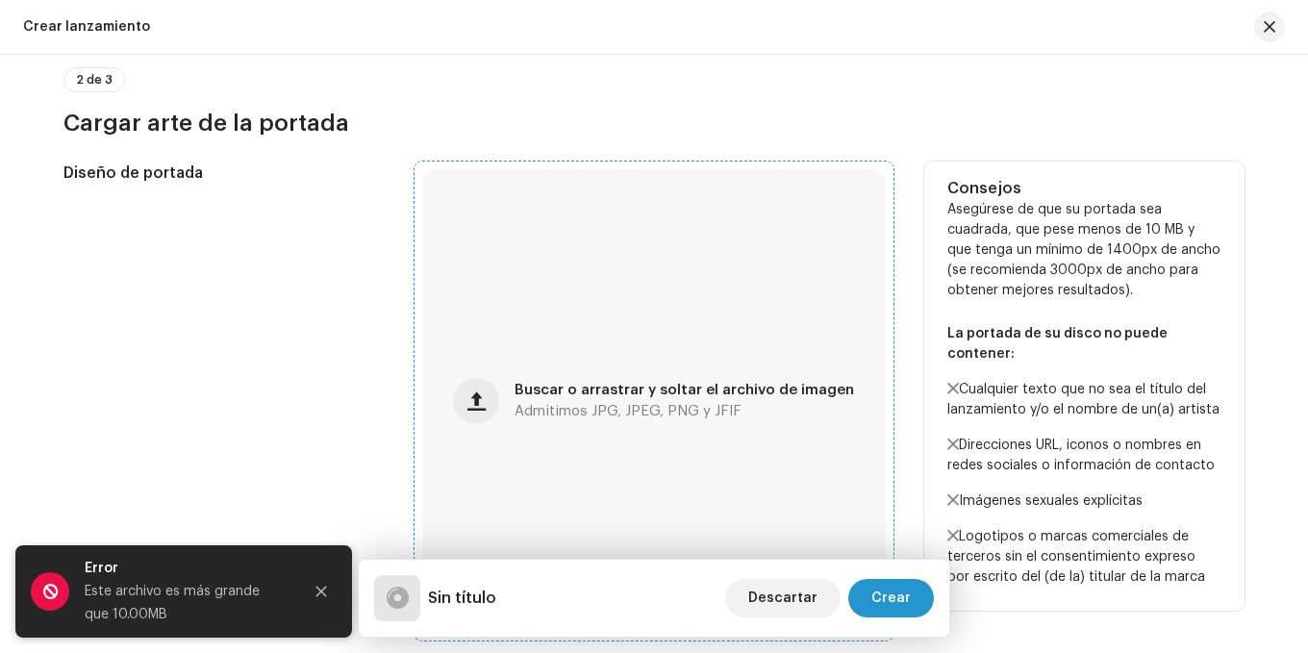
click at [654, 386] on span "Buscar o arrastrar y soltar el archivo de imagen" at bounding box center [685, 390] width 340 height 13
click at [623, 357] on div "Buscar o arrastrar y soltar el archivo de imagen Admitimos JPG, JPEG, PNG y JFIF" at bounding box center [654, 401] width 464 height 464
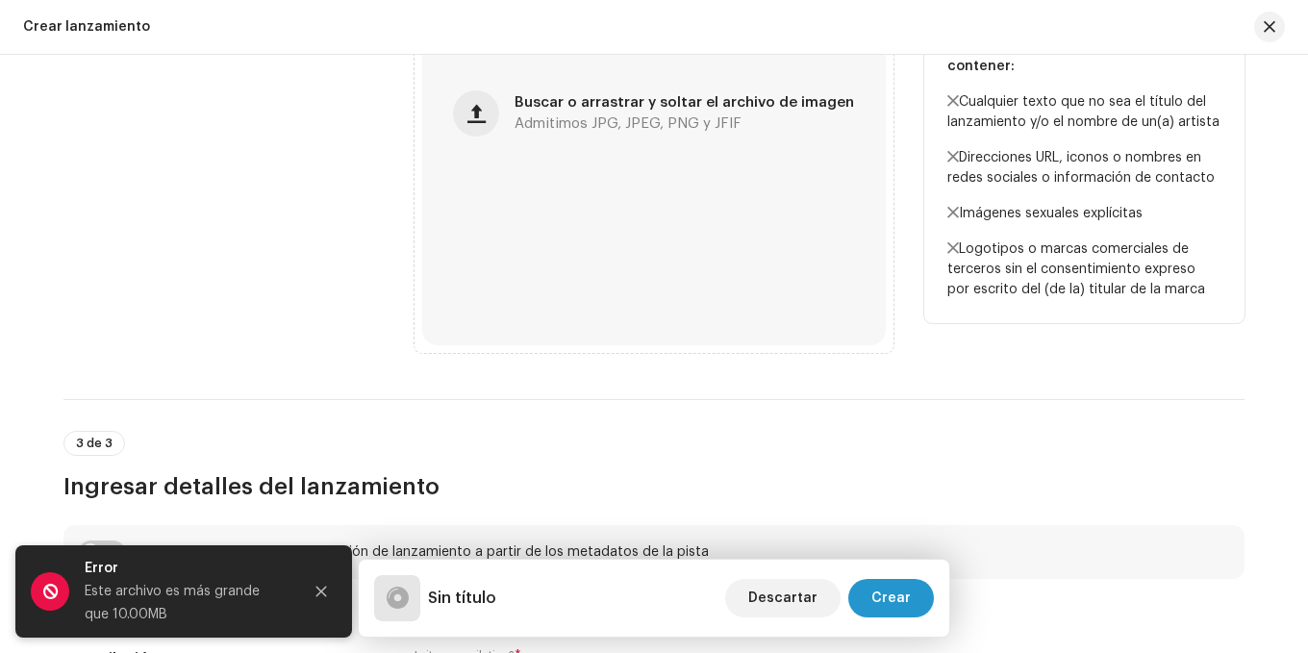
scroll to position [962, 0]
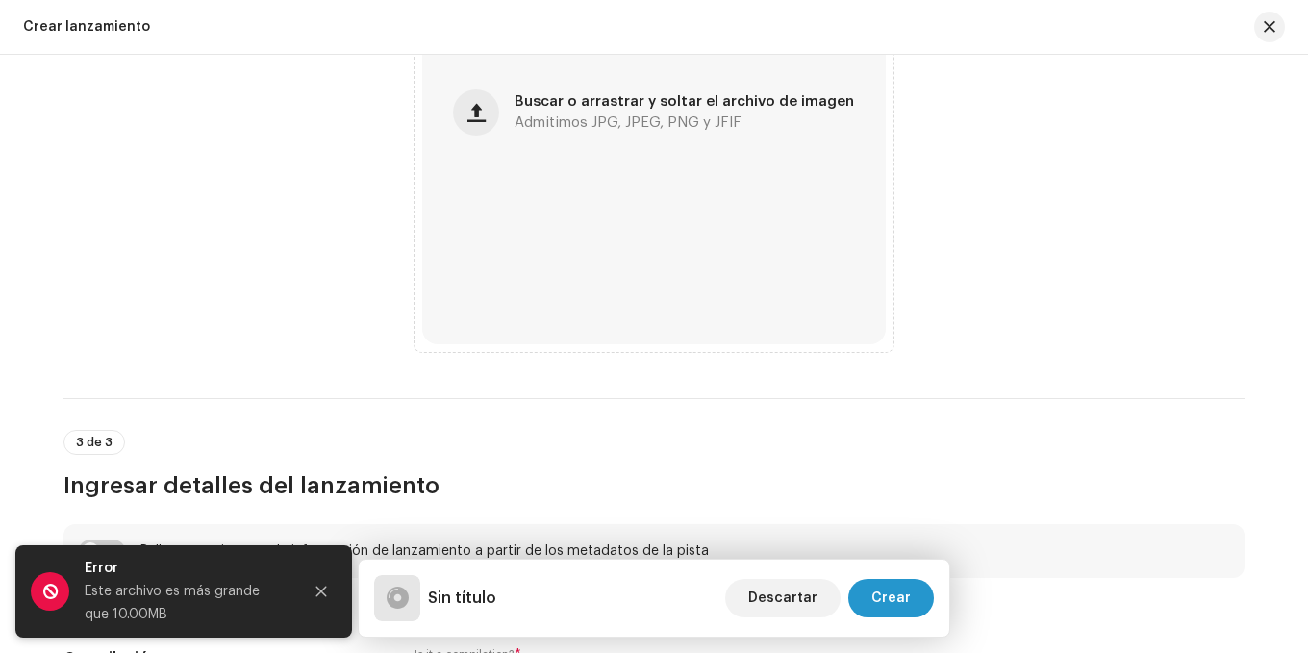
drag, startPoint x: 325, startPoint y: 598, endPoint x: 346, endPoint y: 578, distance: 29.3
click at [325, 597] on button "Close" at bounding box center [321, 591] width 38 height 38
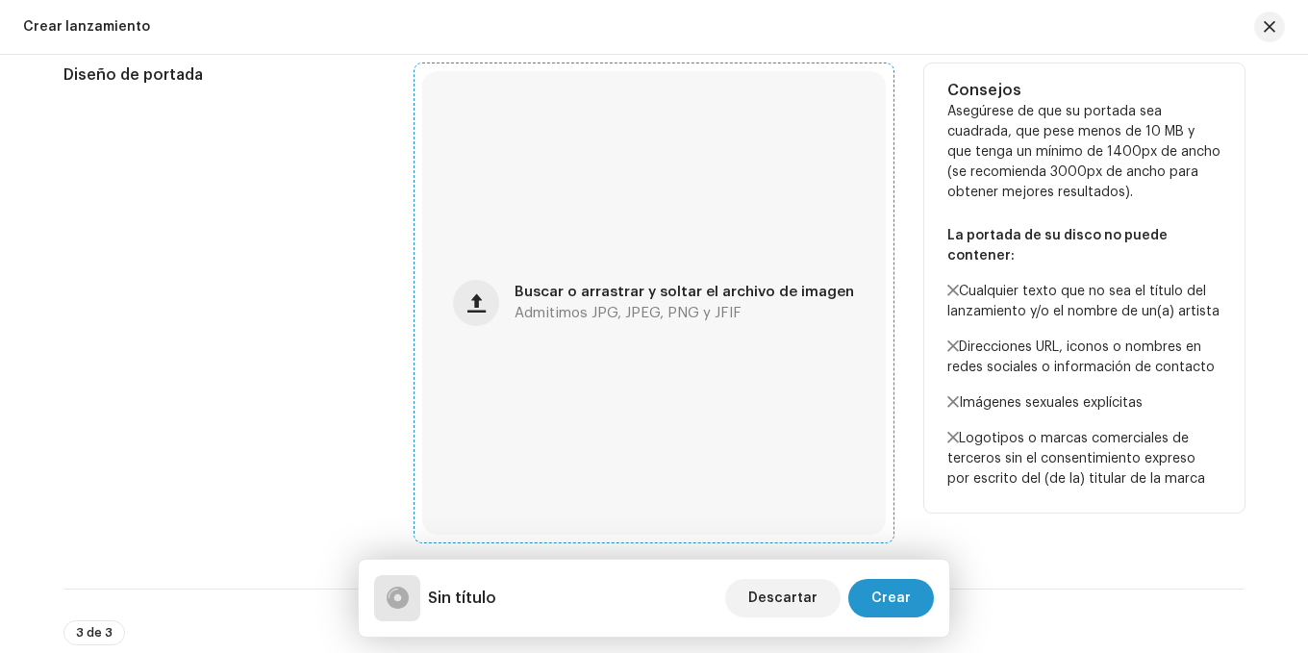
scroll to position [770, 0]
click at [588, 330] on div "Buscar o arrastrar y soltar el archivo de imagen Admitimos JPG, JPEG, PNG y JFIF" at bounding box center [654, 305] width 464 height 464
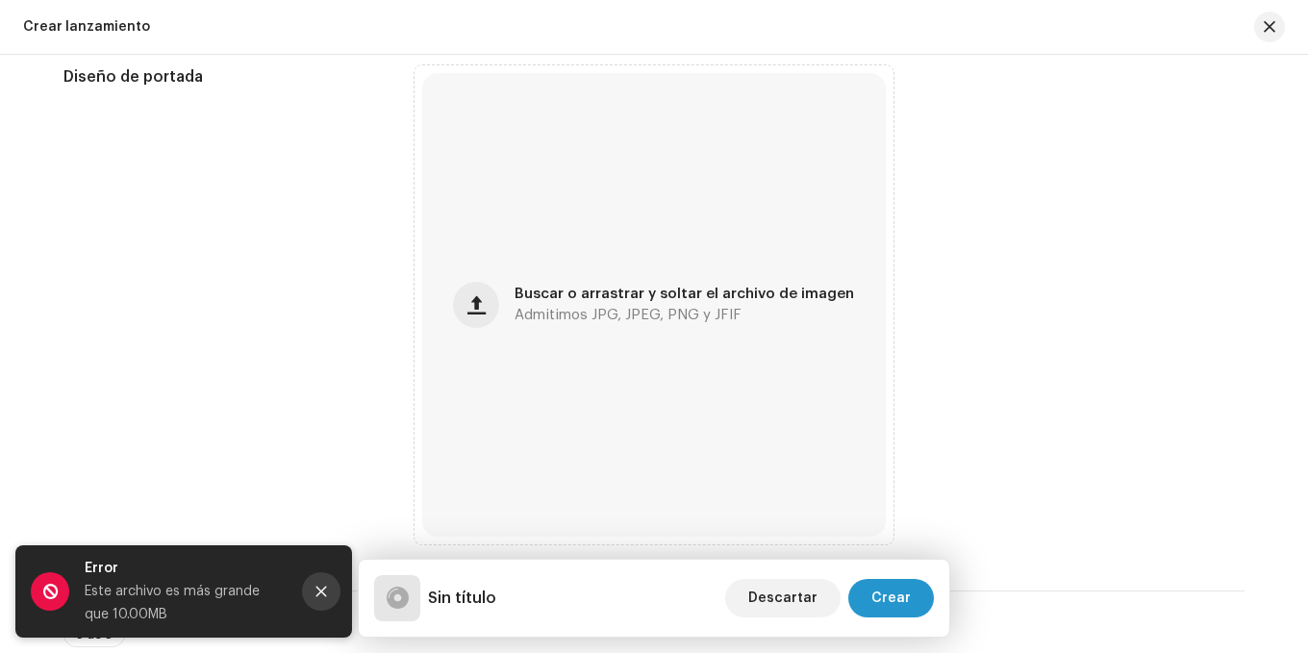
click at [323, 594] on icon "Close" at bounding box center [321, 592] width 11 height 11
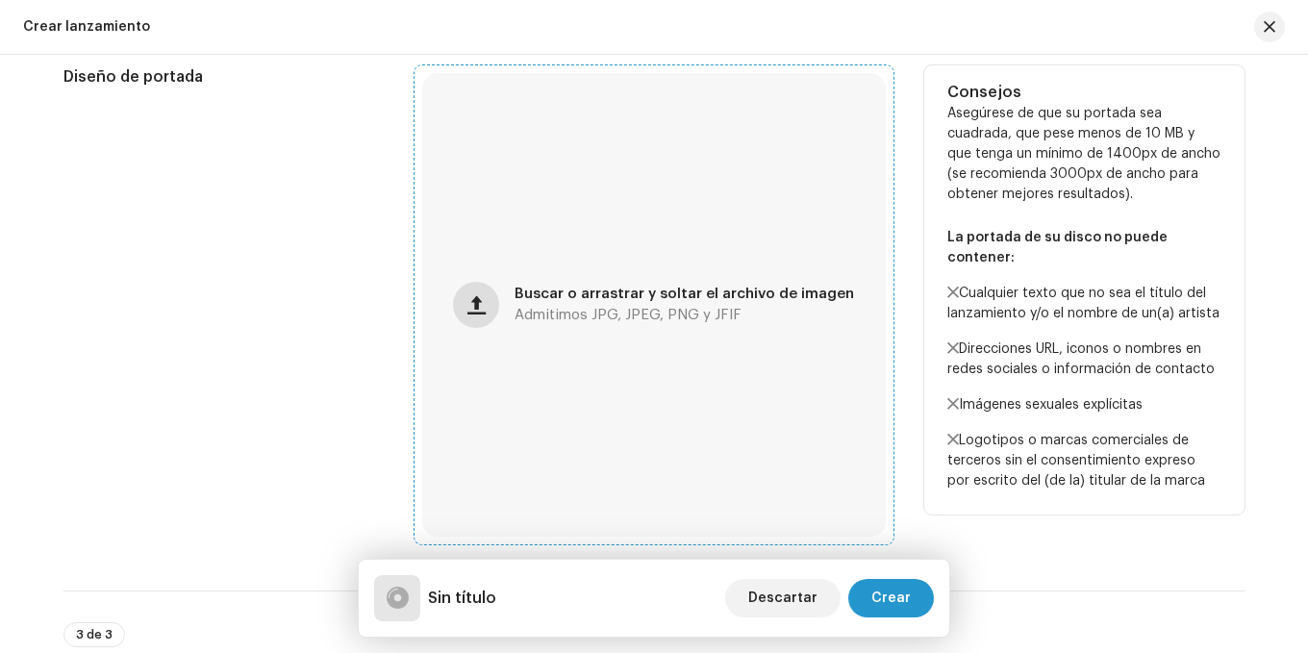
click at [493, 305] on button "button" at bounding box center [476, 305] width 46 height 46
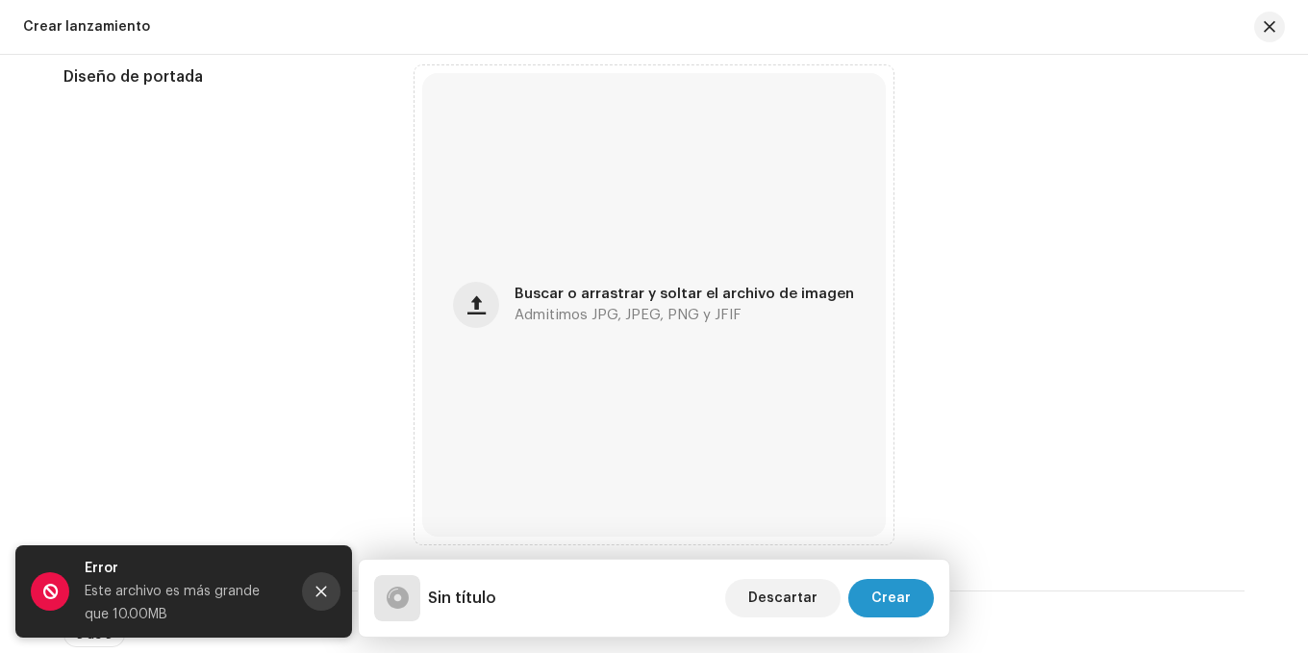
click at [324, 599] on button "Close" at bounding box center [321, 591] width 38 height 38
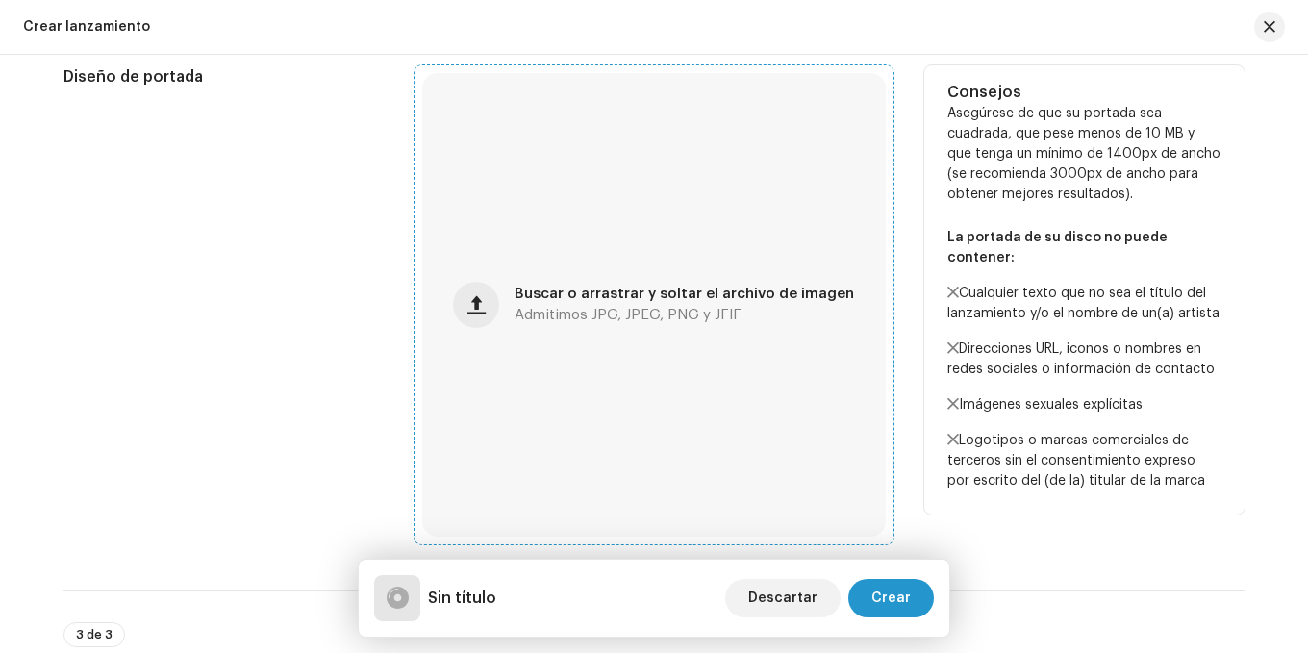
click at [598, 293] on span "Buscar o arrastrar y soltar el archivo de imagen" at bounding box center [685, 294] width 340 height 13
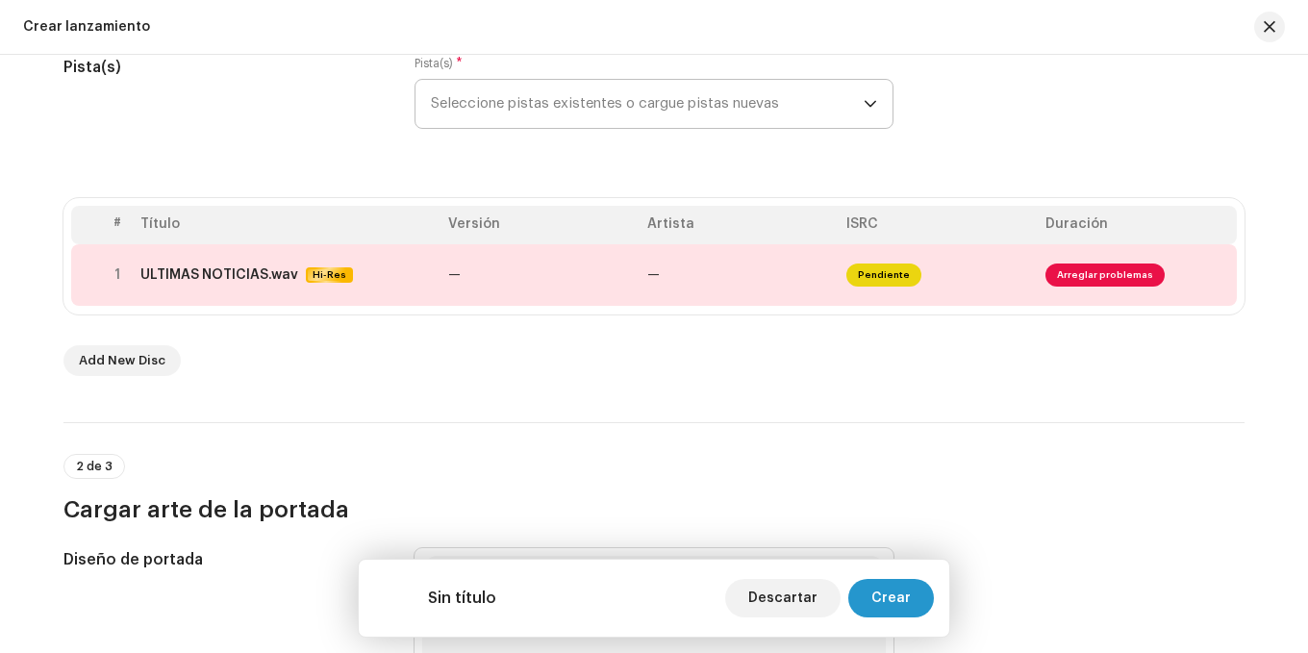
scroll to position [289, 0]
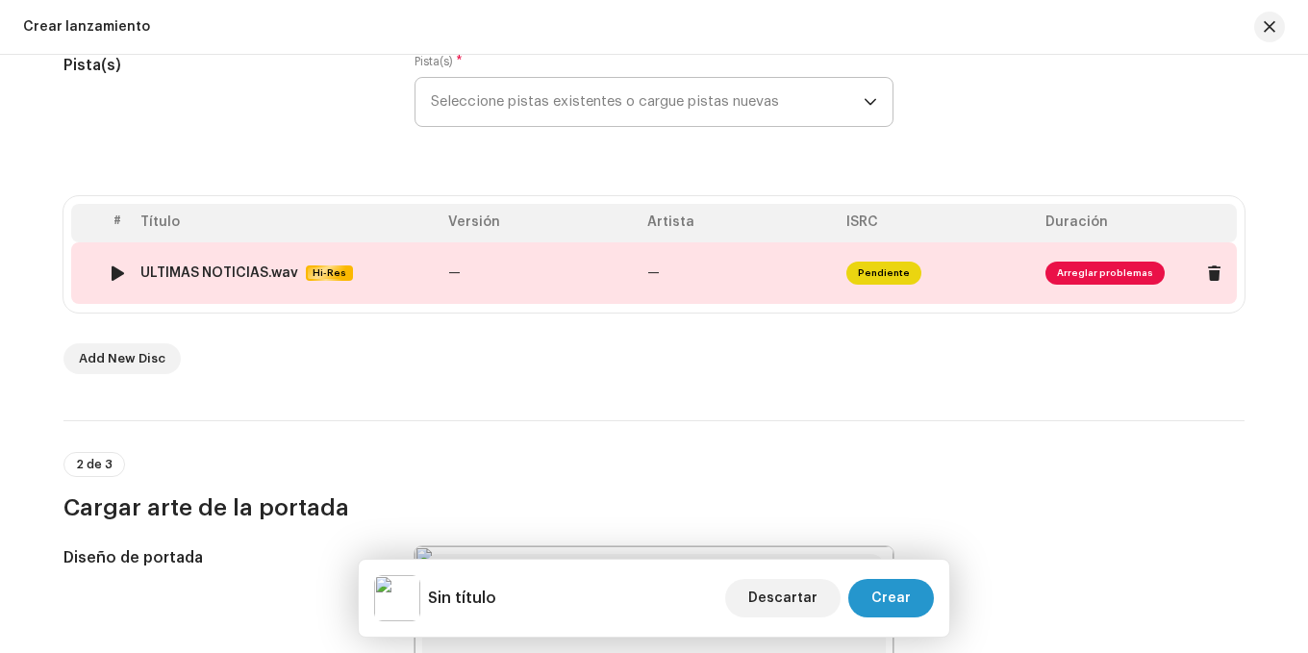
click at [421, 267] on div "ULTIMAS NOTICIAS.wav Hi-Res" at bounding box center [286, 273] width 292 height 16
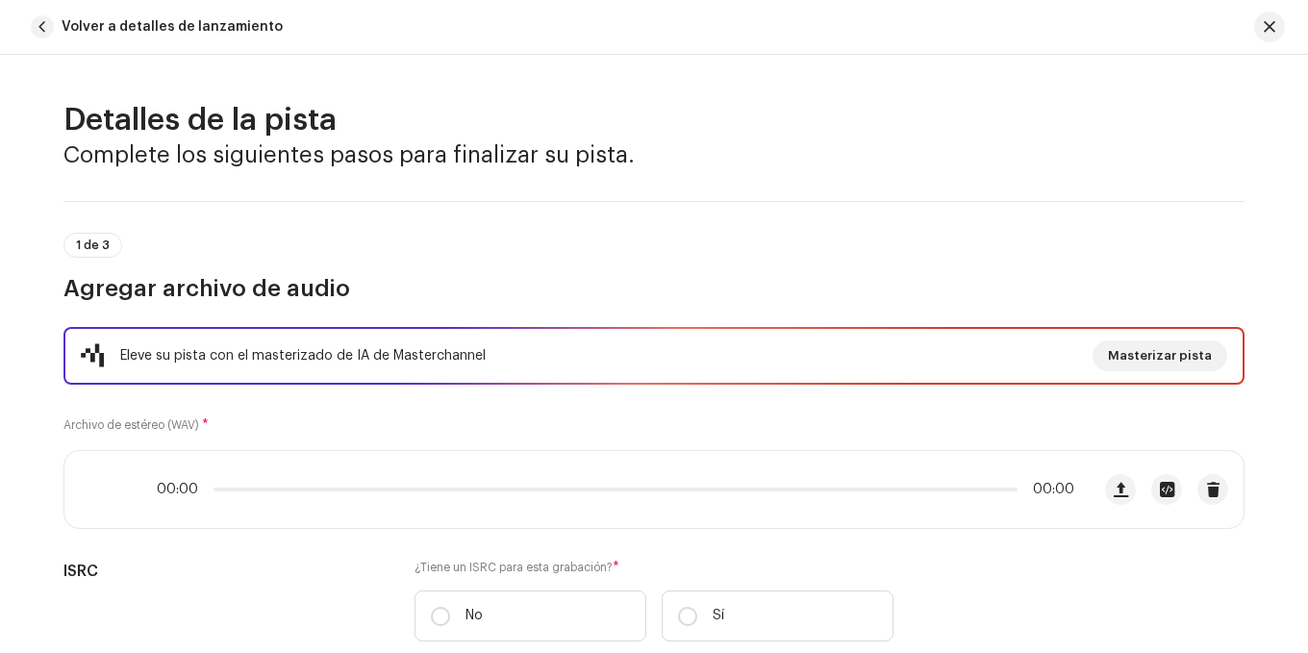
click at [421, 267] on div "1 de 3 Agregar archivo de audio" at bounding box center [653, 268] width 1181 height 71
click at [95, 483] on span at bounding box center [102, 489] width 16 height 15
click at [100, 493] on span at bounding box center [102, 489] width 16 height 15
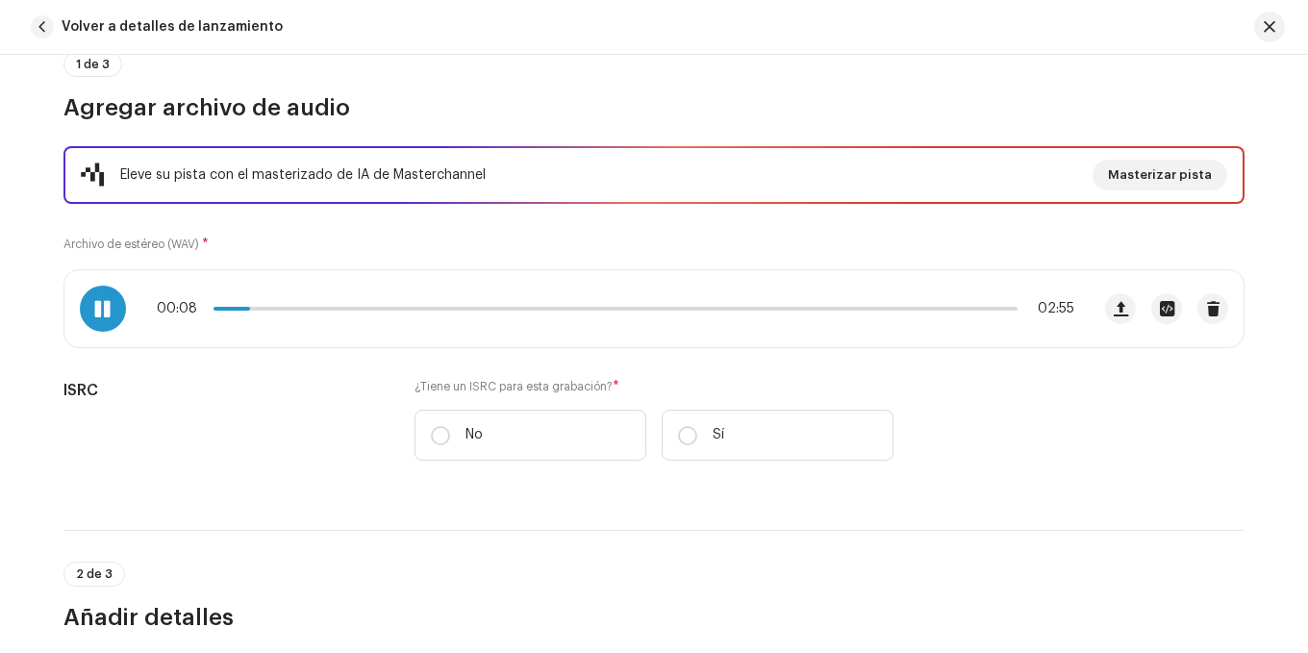
scroll to position [192, 0]
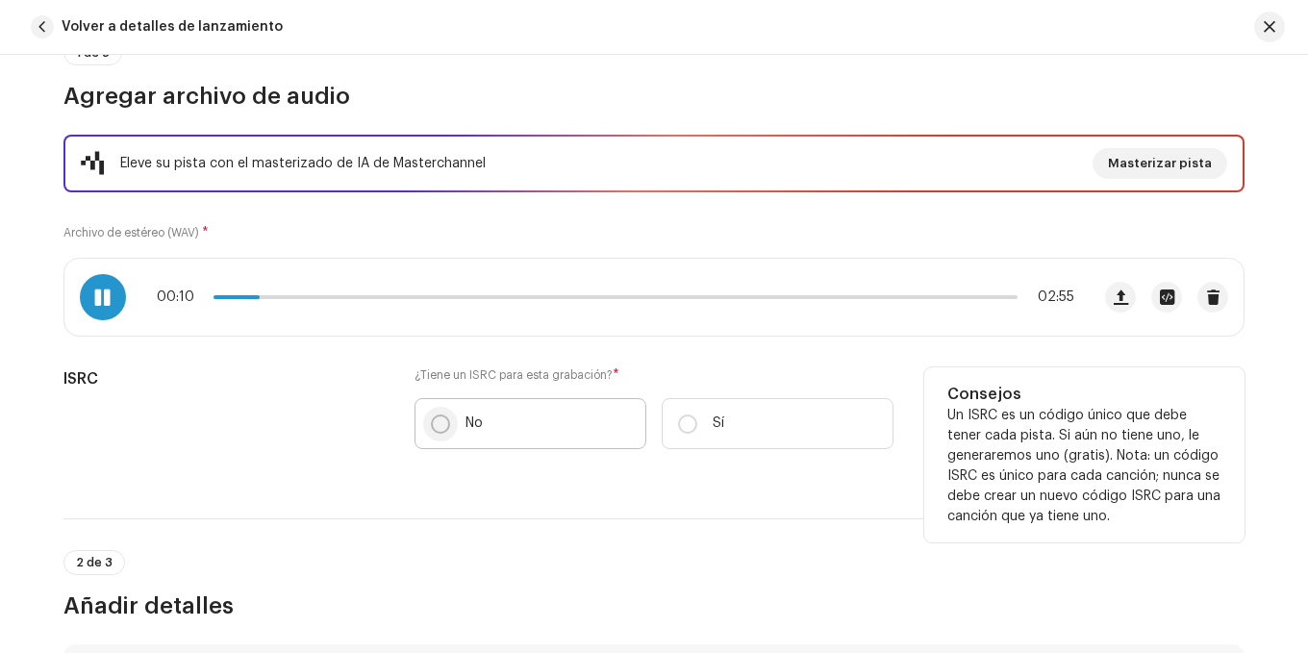
click at [439, 431] on input "No" at bounding box center [440, 424] width 19 height 19
radio input "true"
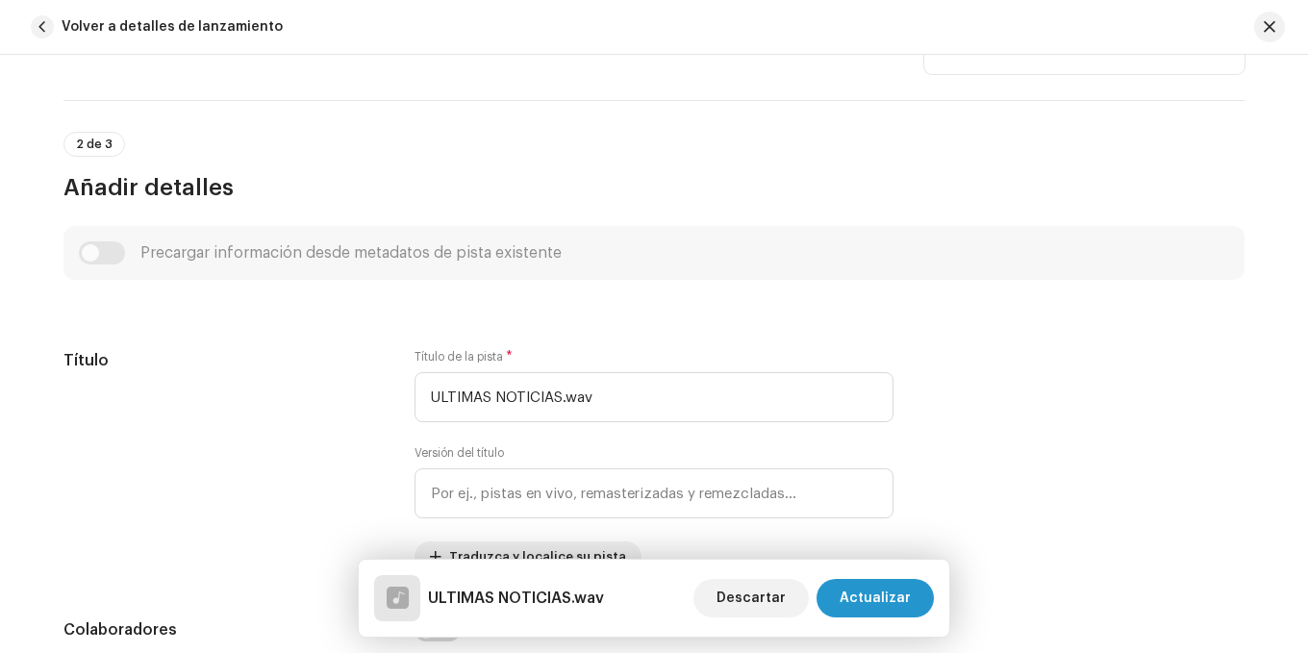
scroll to position [673, 0]
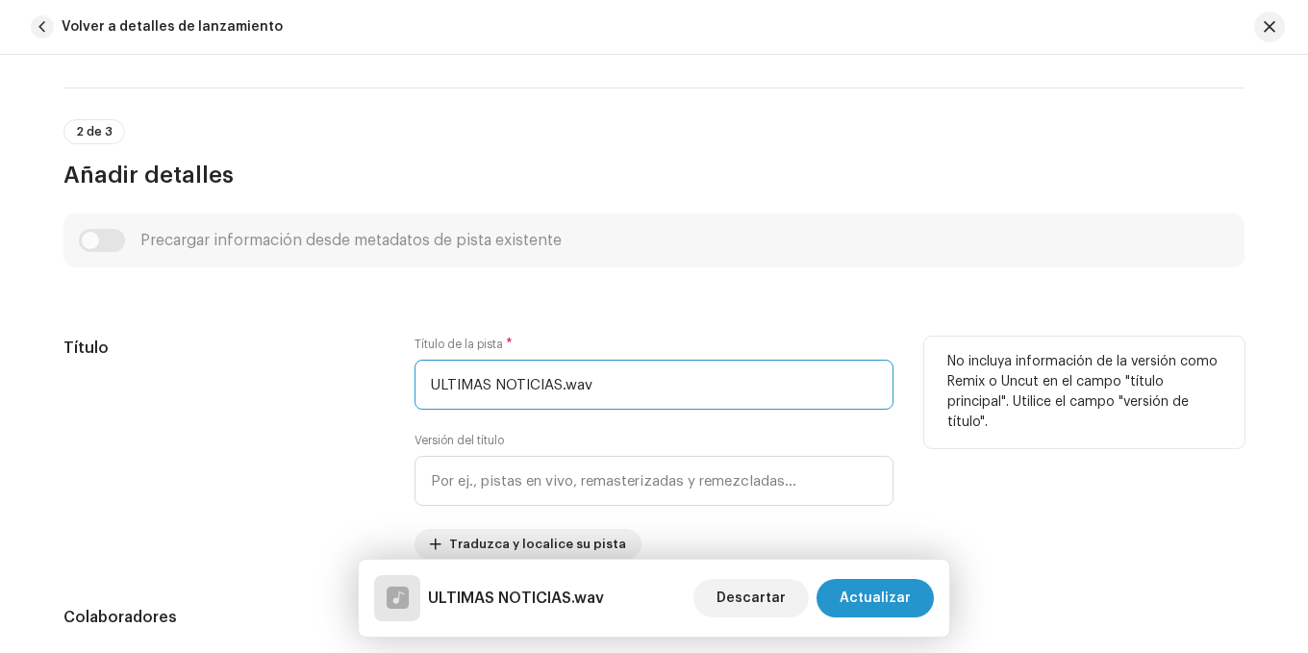
click at [601, 385] on input "ULTIMAS NOTICIAS.wav" at bounding box center [654, 385] width 479 height 50
type input "U"
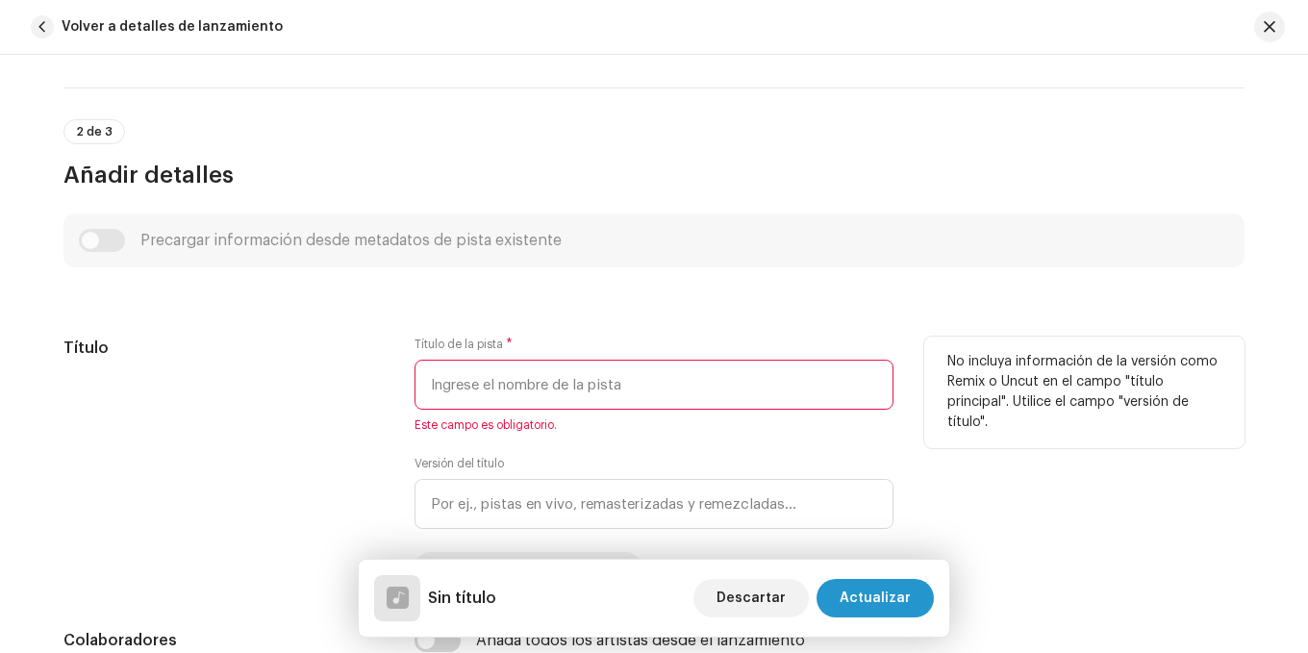
type input "u"
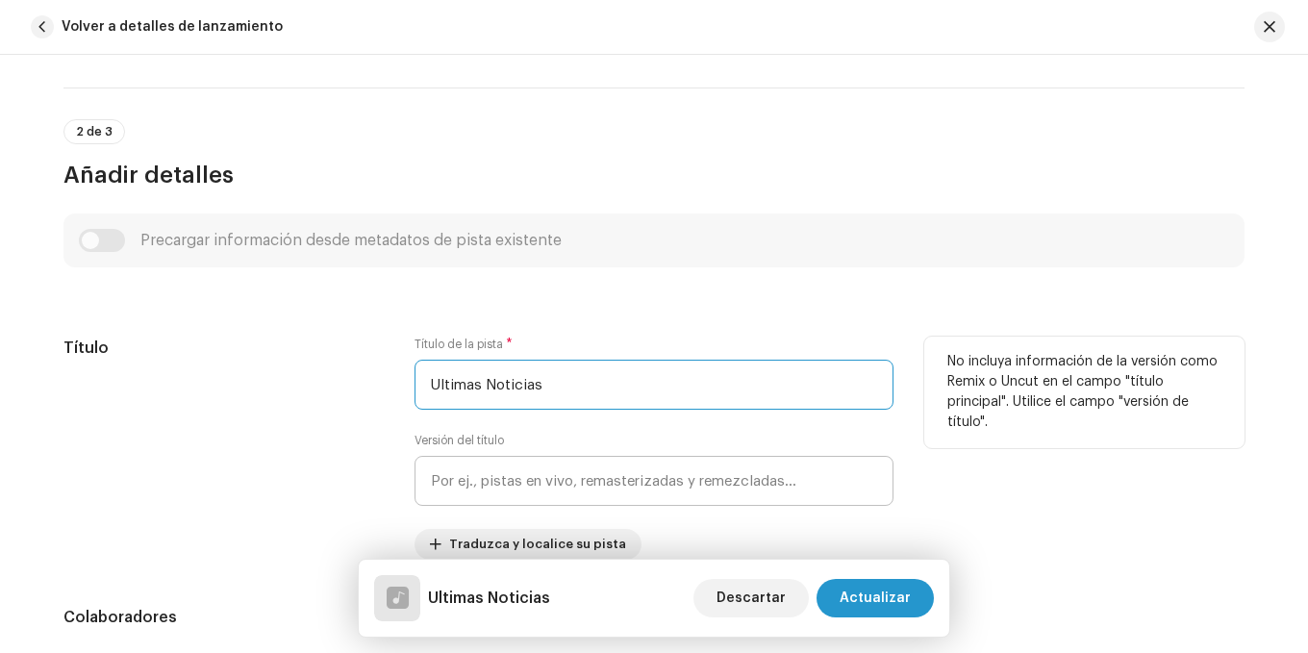
type input "Ultimas Noticias"
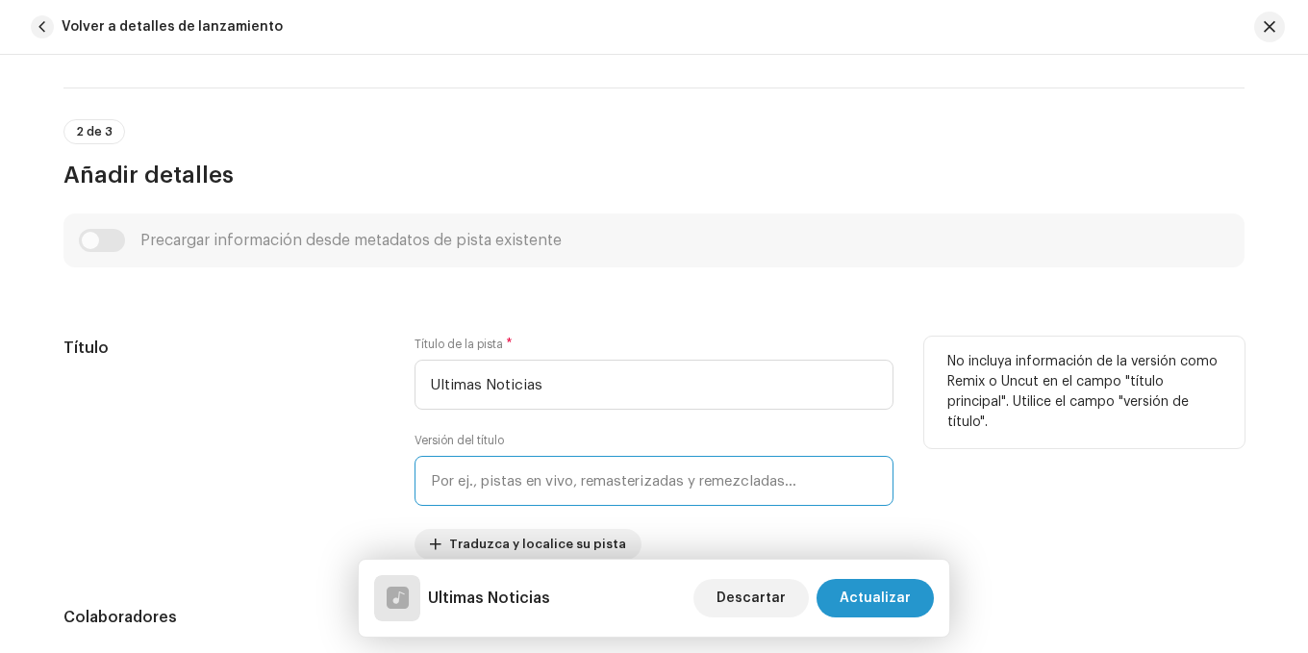
click at [497, 465] on input "text" at bounding box center [654, 481] width 479 height 50
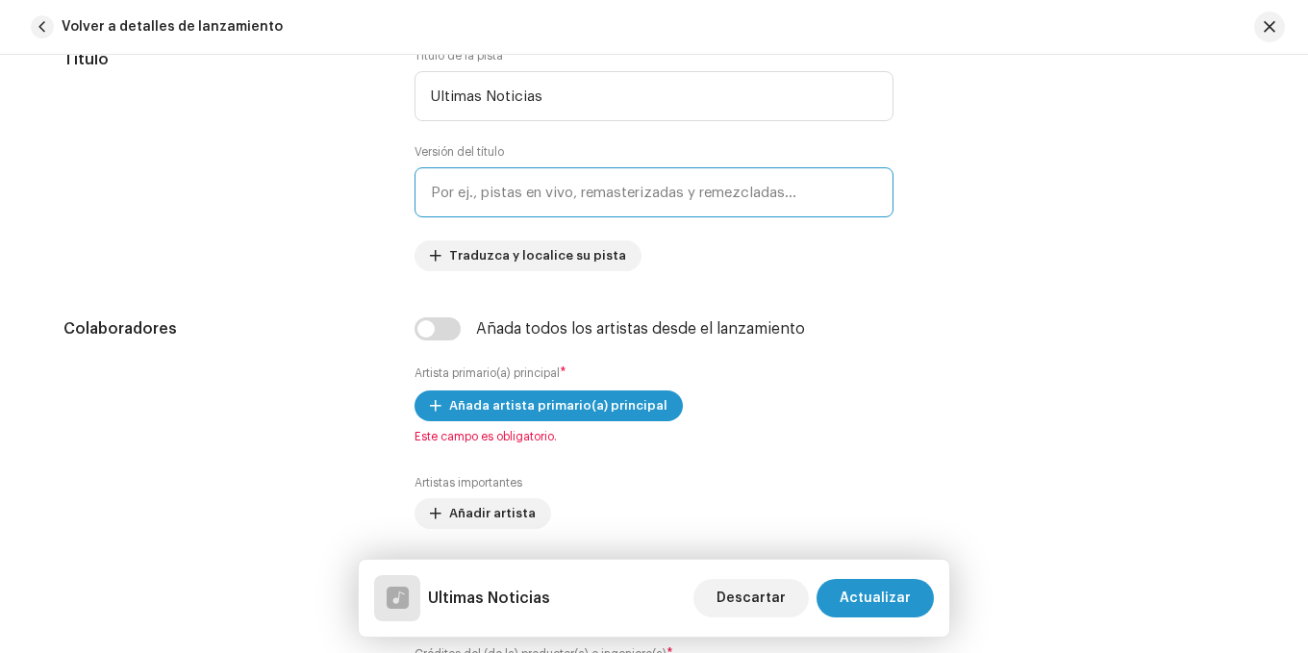
scroll to position [1058, 0]
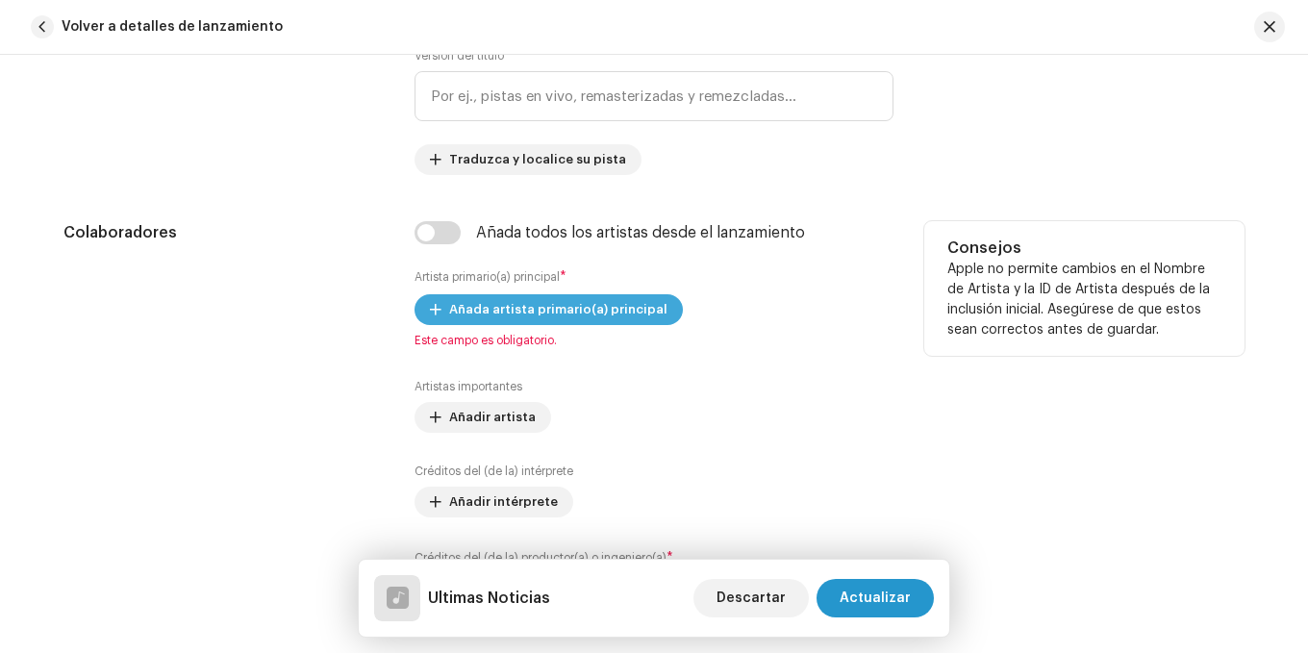
click at [550, 302] on span "Añada artista primario(a) principal" at bounding box center [558, 310] width 218 height 38
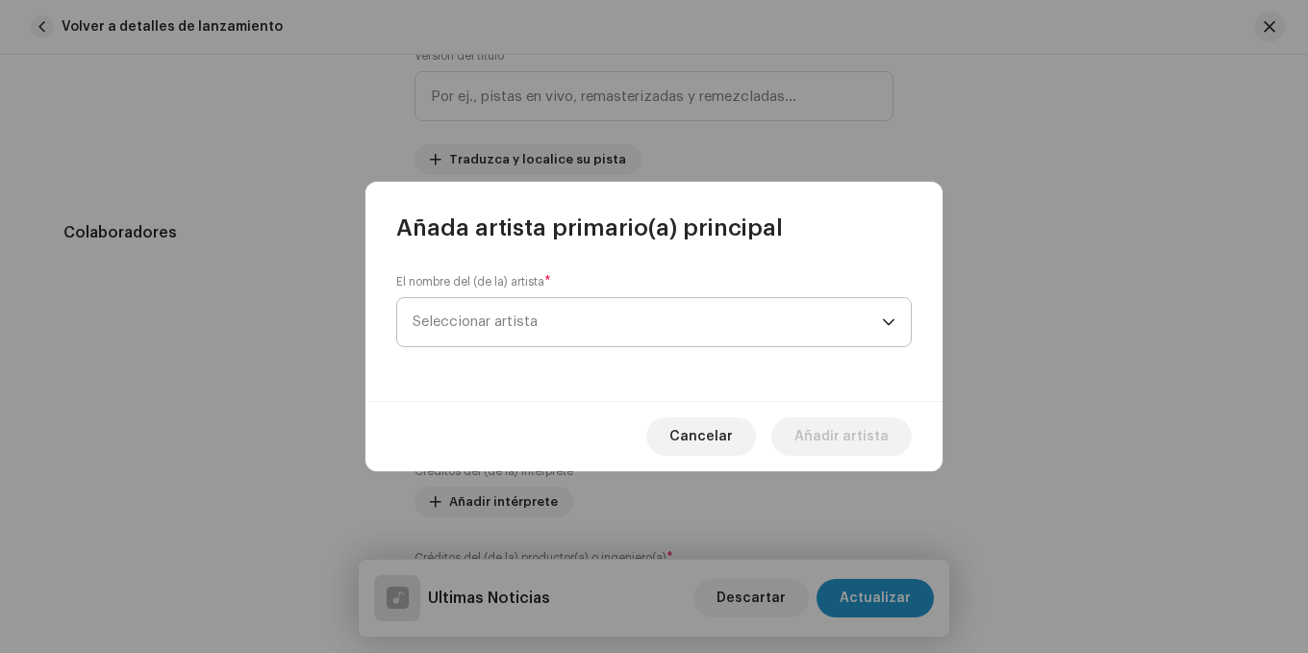
click at [886, 323] on div "dropdown trigger" at bounding box center [888, 322] width 13 height 48
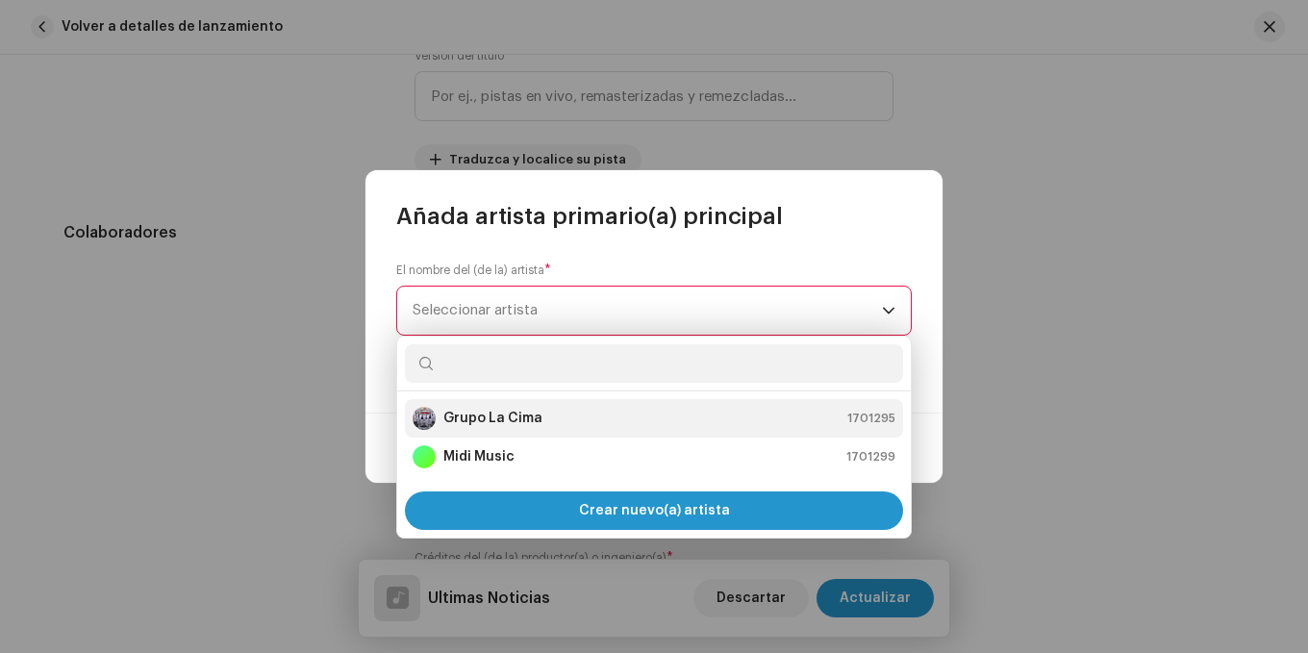
click at [520, 417] on strong "Grupo La Cima" at bounding box center [492, 418] width 99 height 19
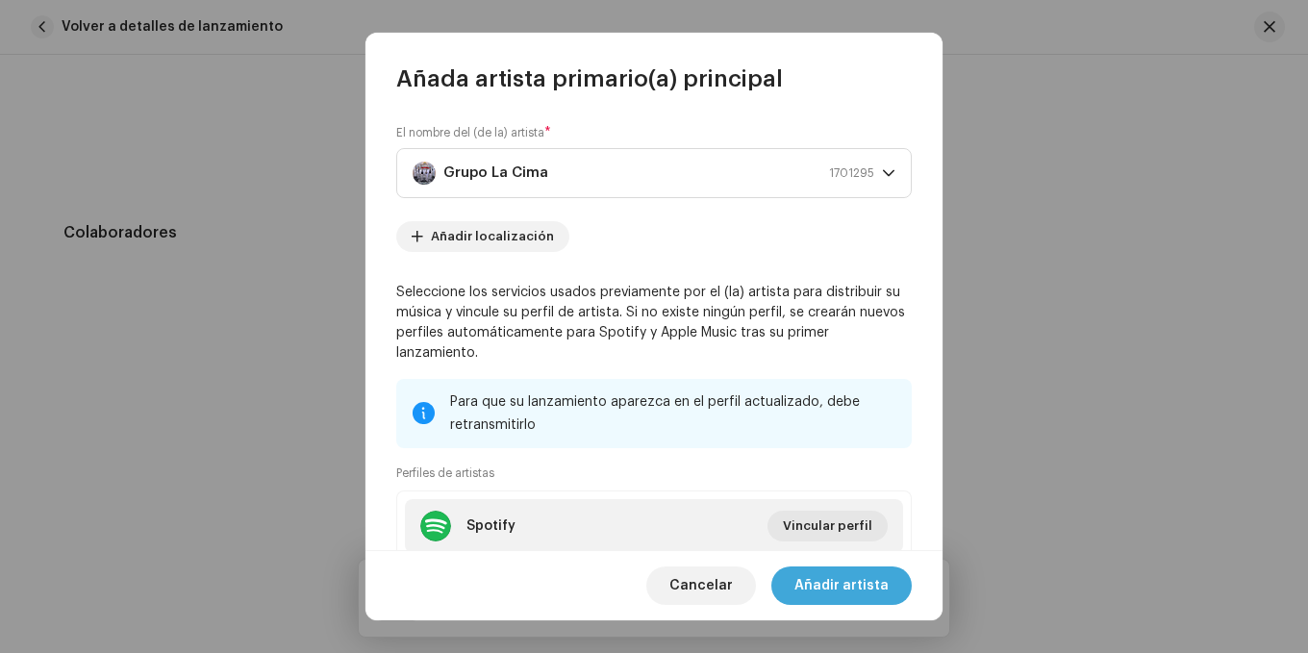
click at [819, 587] on span "Añadir artista" at bounding box center [842, 586] width 94 height 38
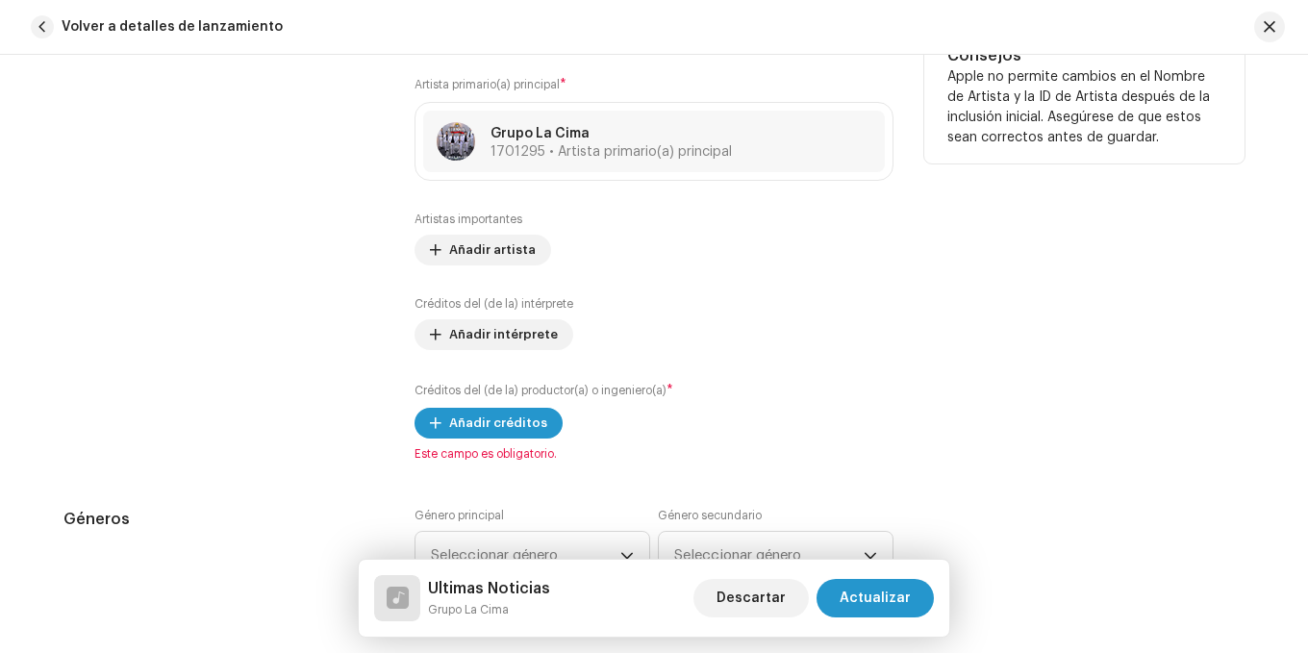
scroll to position [1347, 0]
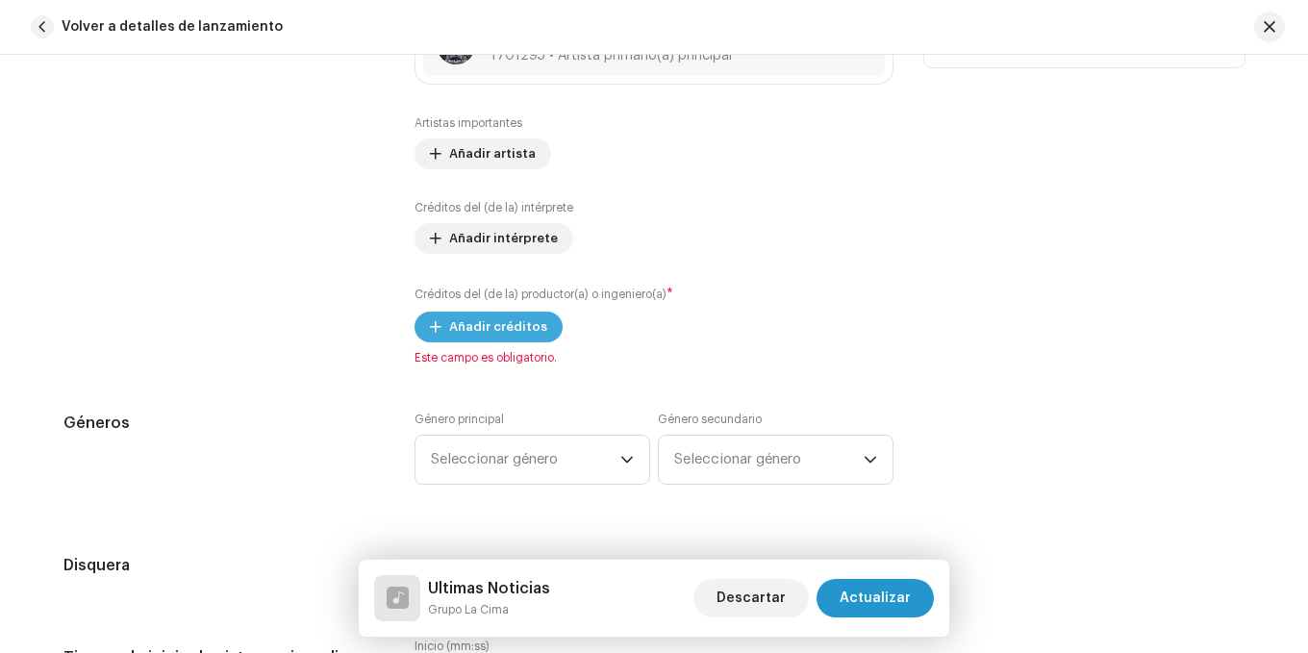
click at [495, 332] on span "Añadir créditos" at bounding box center [498, 327] width 98 height 38
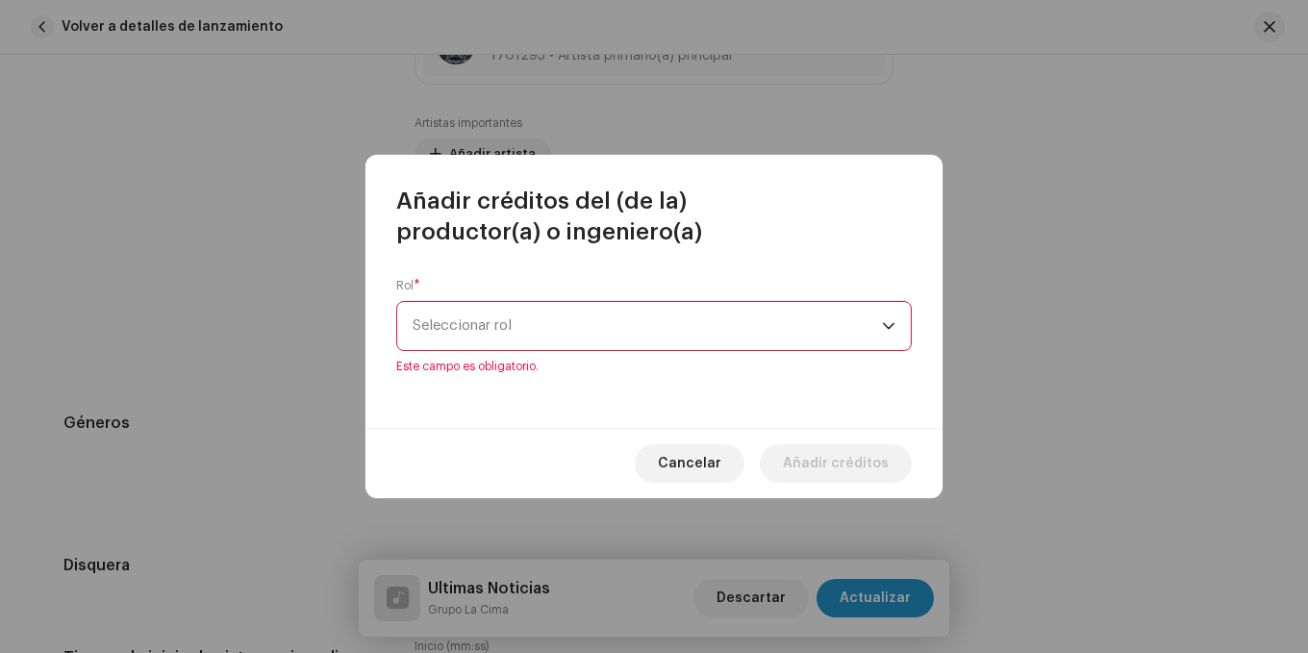
click at [894, 338] on div "dropdown trigger" at bounding box center [888, 326] width 13 height 48
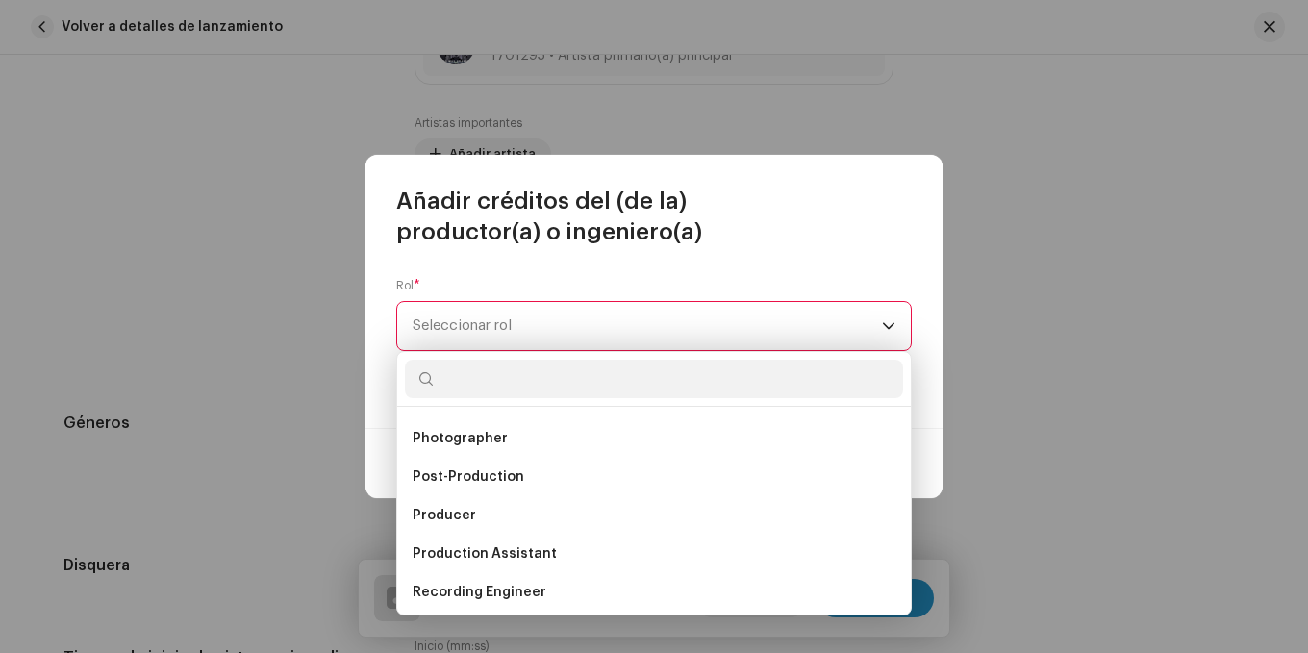
scroll to position [654, 0]
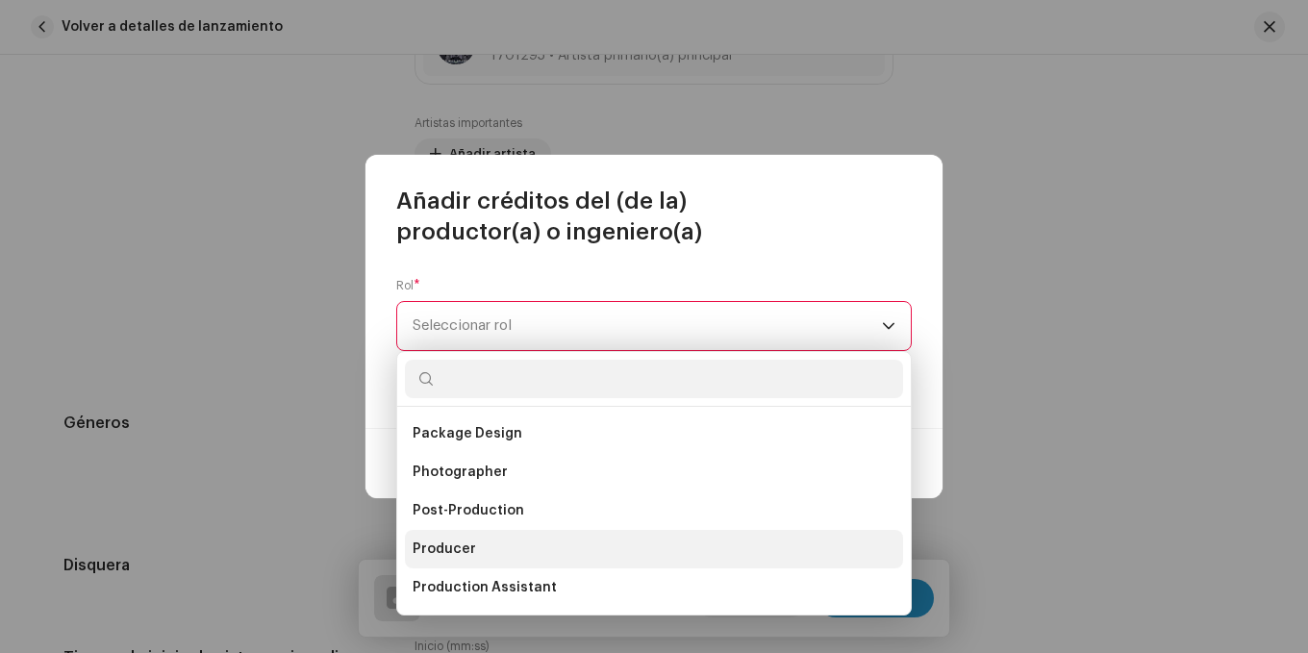
click at [484, 547] on li "Producer" at bounding box center [654, 549] width 498 height 38
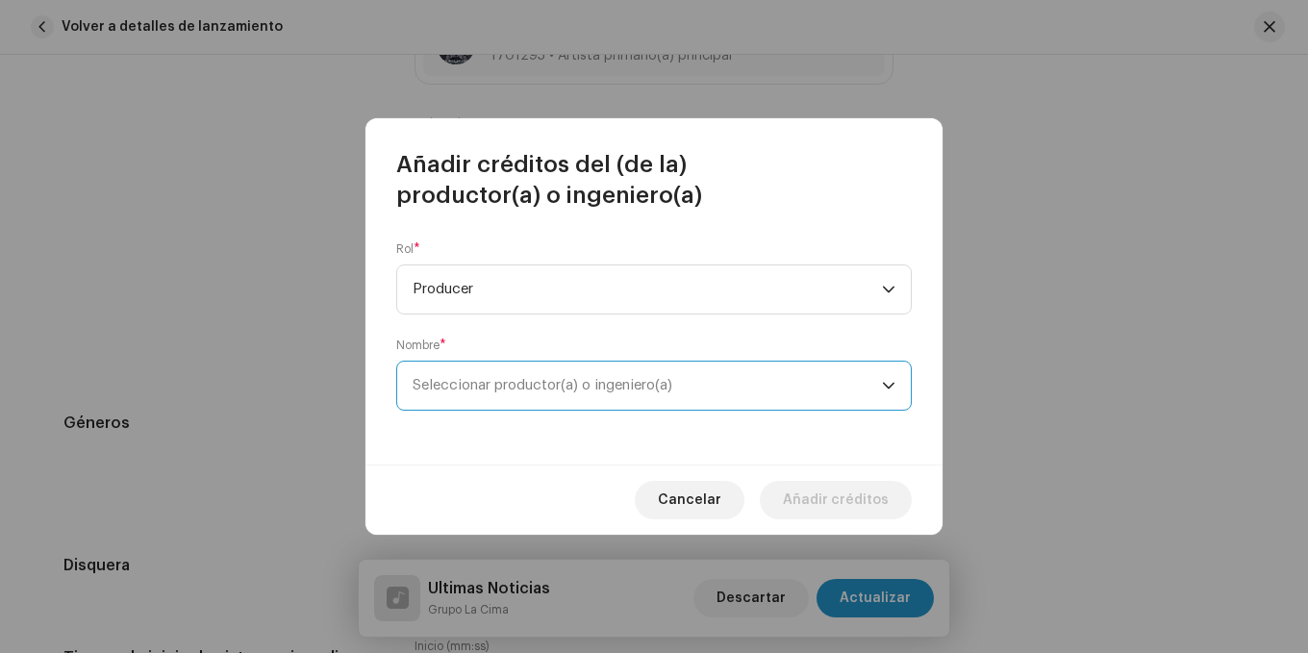
click at [876, 378] on span "Seleccionar productor(a) o ingeniero(a)" at bounding box center [647, 386] width 469 height 48
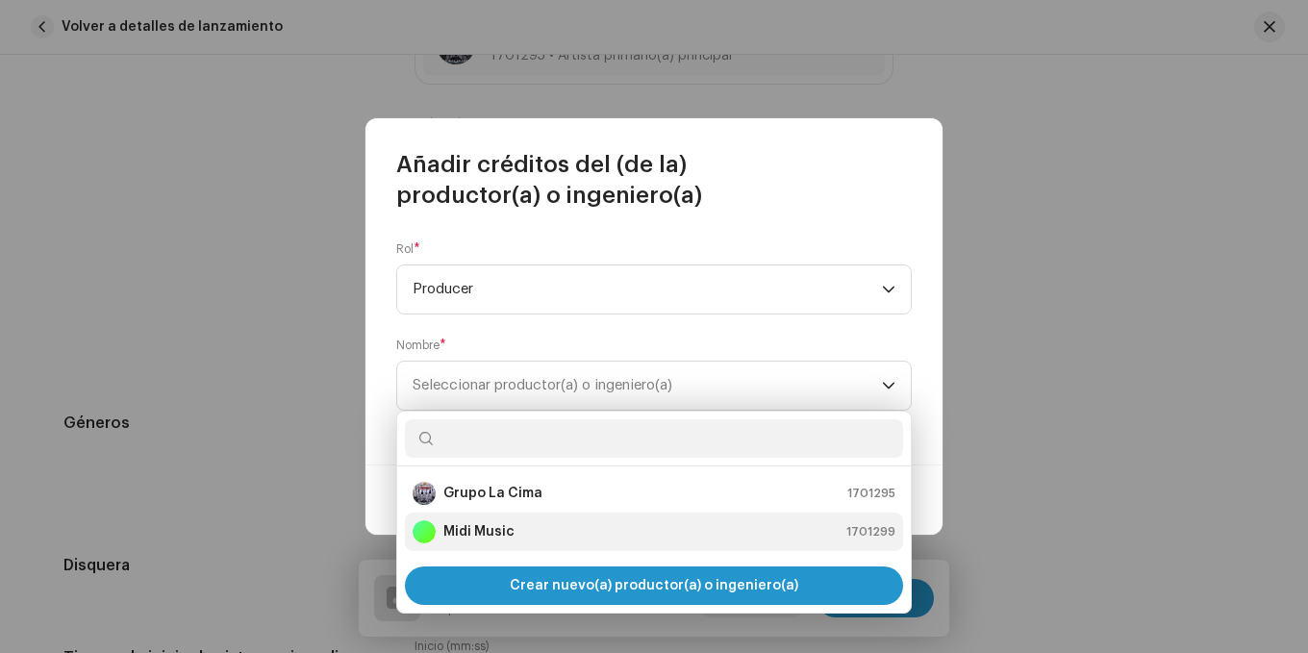
click at [550, 523] on div "Midi Music 1701299" at bounding box center [654, 531] width 483 height 23
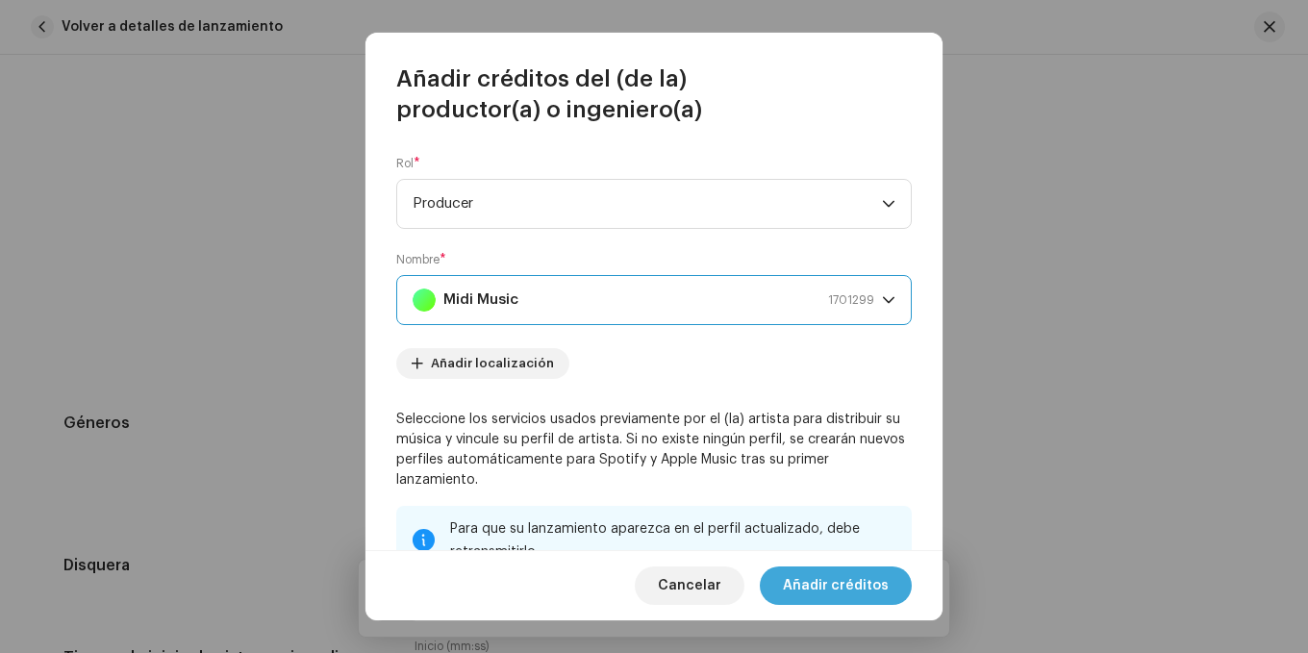
click at [858, 577] on span "Añadir créditos" at bounding box center [836, 586] width 106 height 38
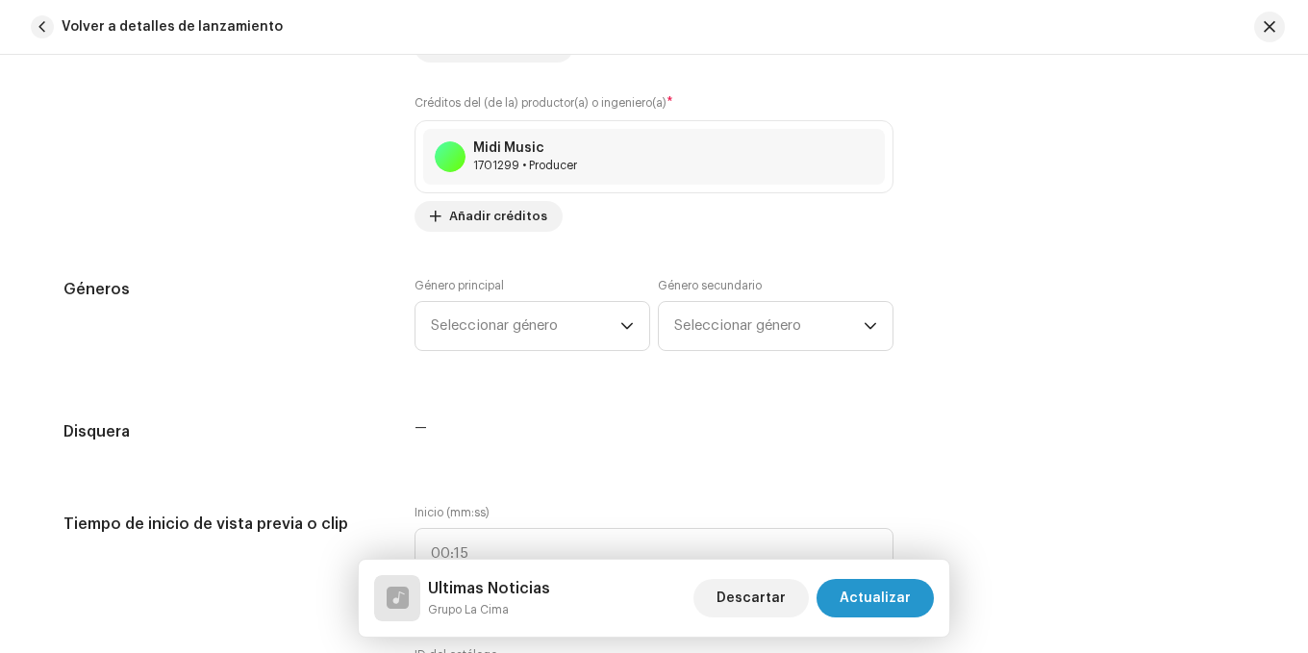
scroll to position [1539, 0]
click at [622, 334] on div "dropdown trigger" at bounding box center [626, 325] width 13 height 48
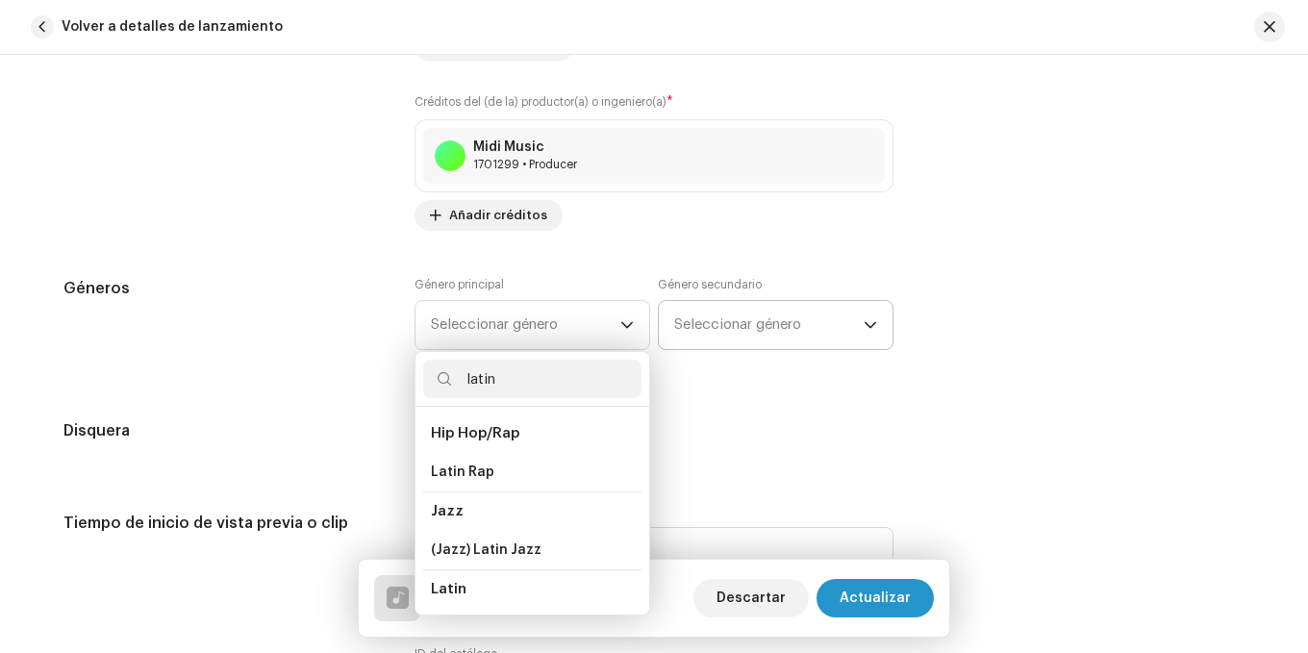
type input "latin"
click at [760, 303] on span "Seleccionar género" at bounding box center [769, 325] width 190 height 48
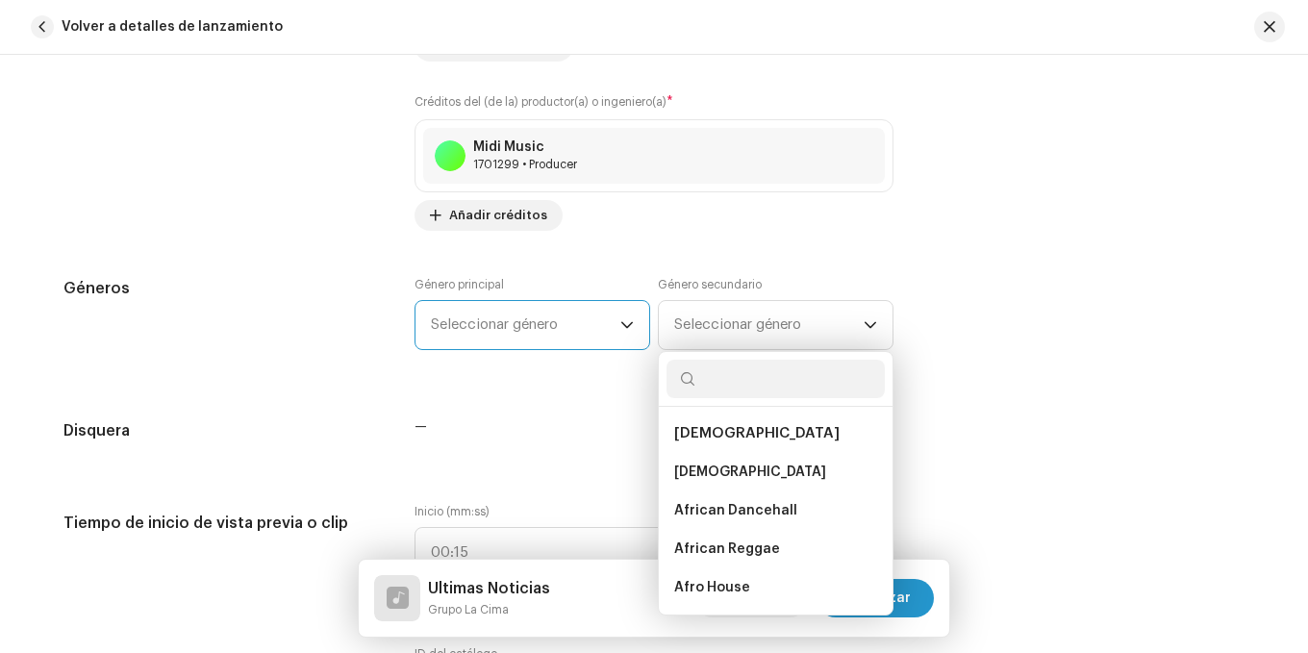
click at [513, 336] on span "Seleccionar género" at bounding box center [526, 325] width 190 height 48
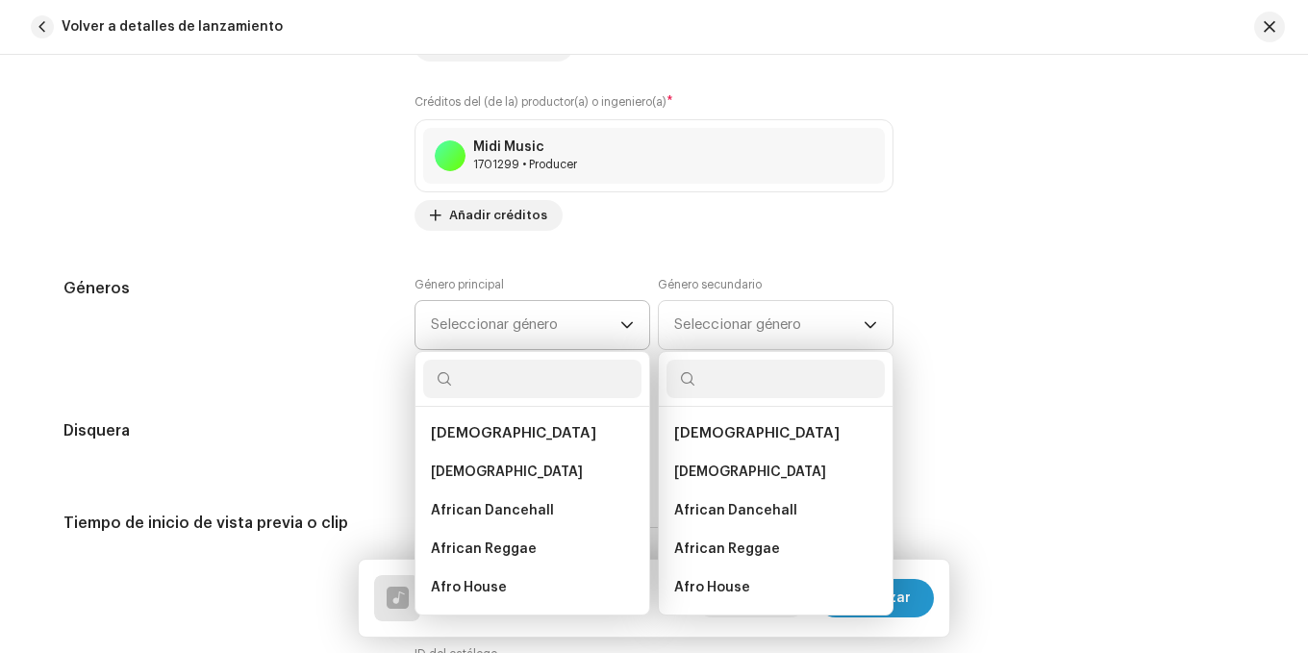
click at [586, 309] on span "Seleccionar género" at bounding box center [526, 325] width 190 height 48
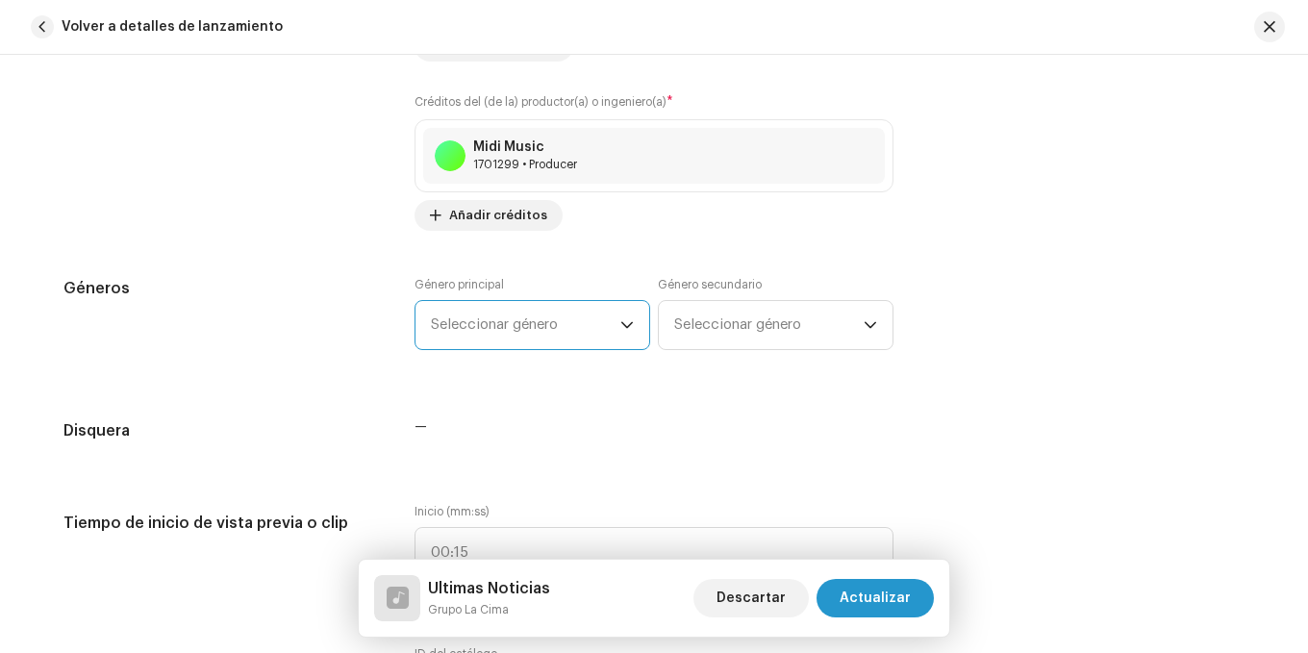
click at [586, 309] on span "Seleccionar género" at bounding box center [526, 325] width 190 height 48
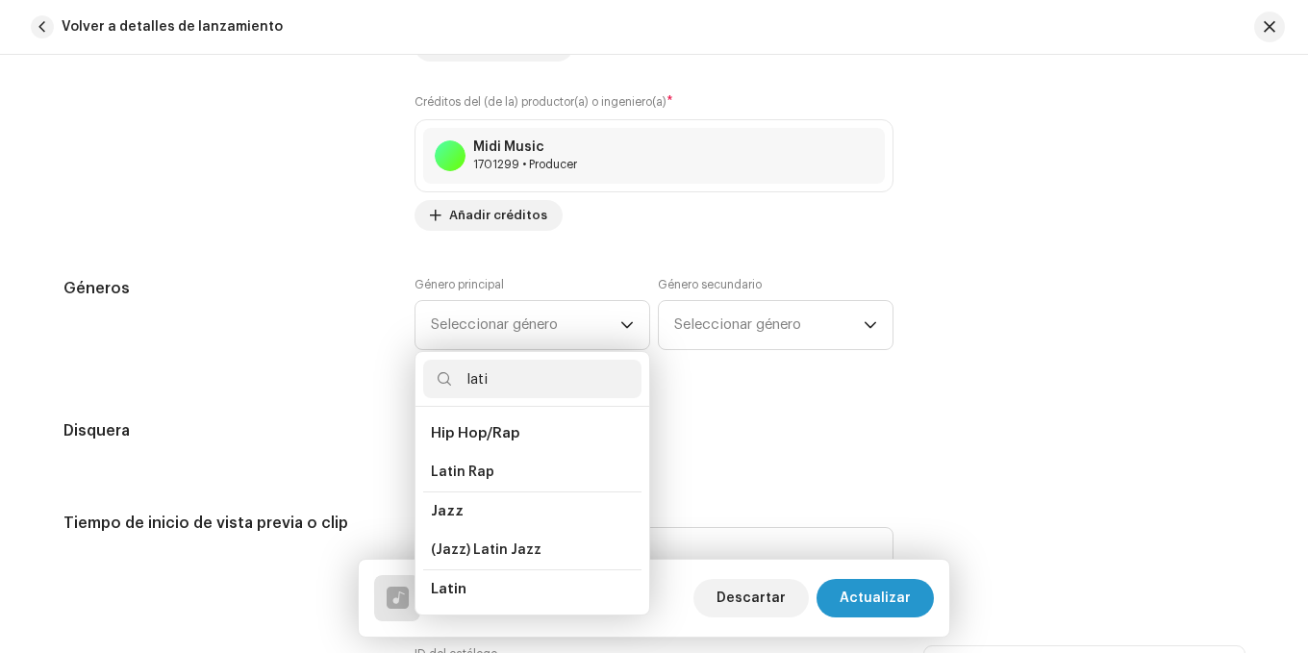
scroll to position [33, 0]
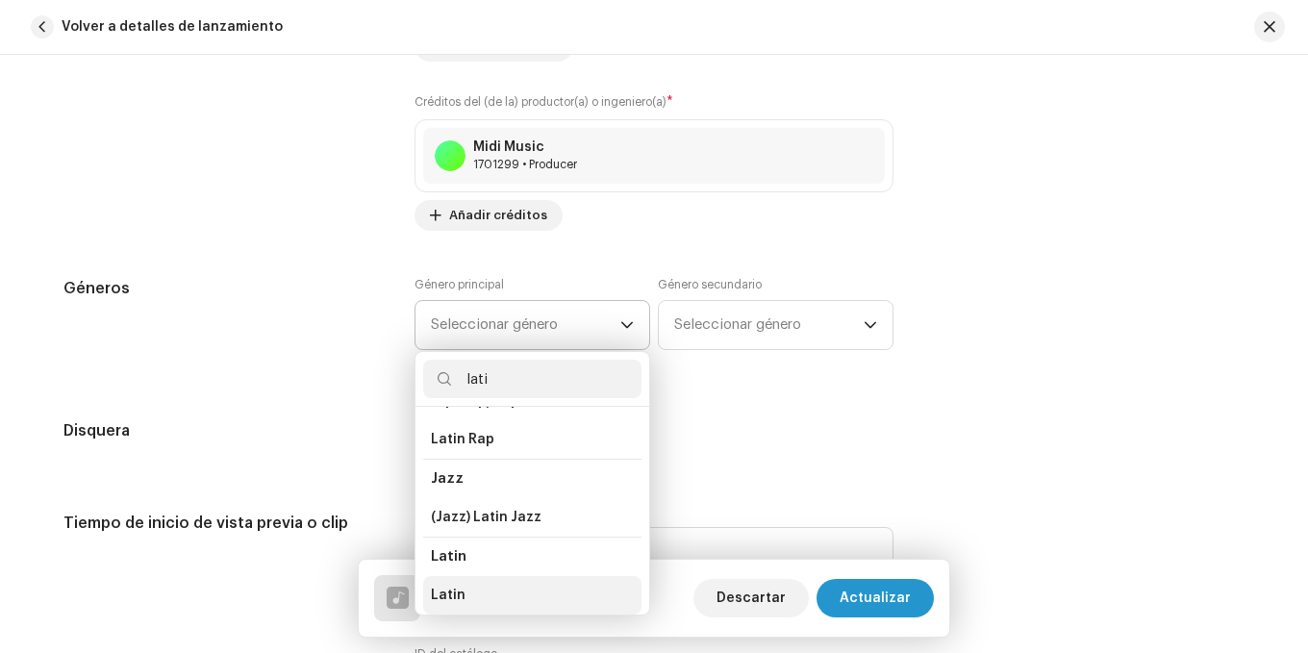
type input "lati"
click at [449, 594] on span "Latin" at bounding box center [448, 595] width 35 height 19
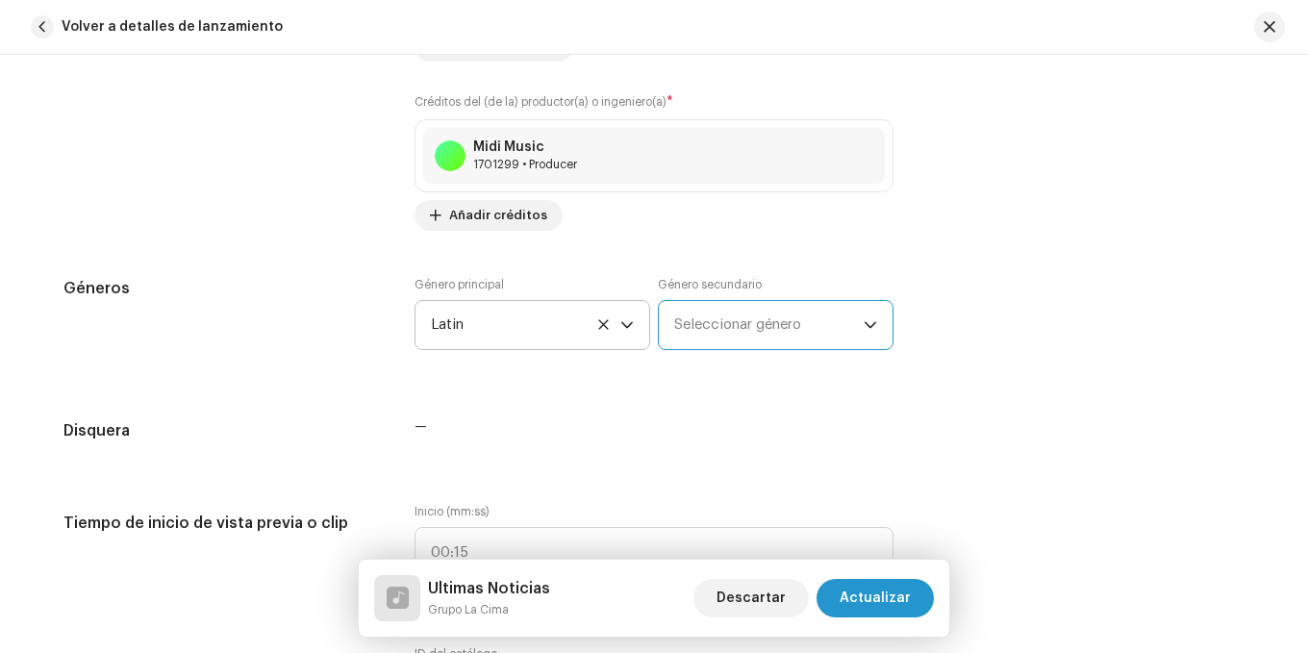
click at [717, 307] on span "Seleccionar género" at bounding box center [769, 325] width 190 height 48
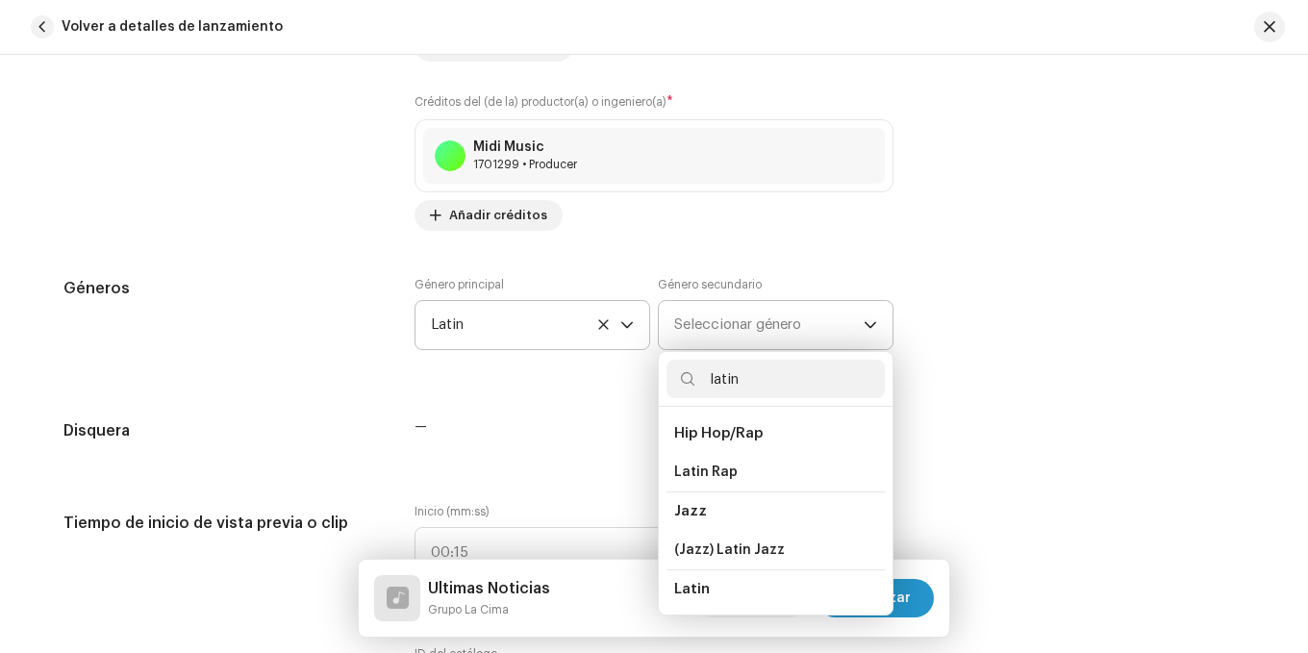
type input "latin"
click at [700, 588] on span "Latin" at bounding box center [692, 589] width 36 height 14
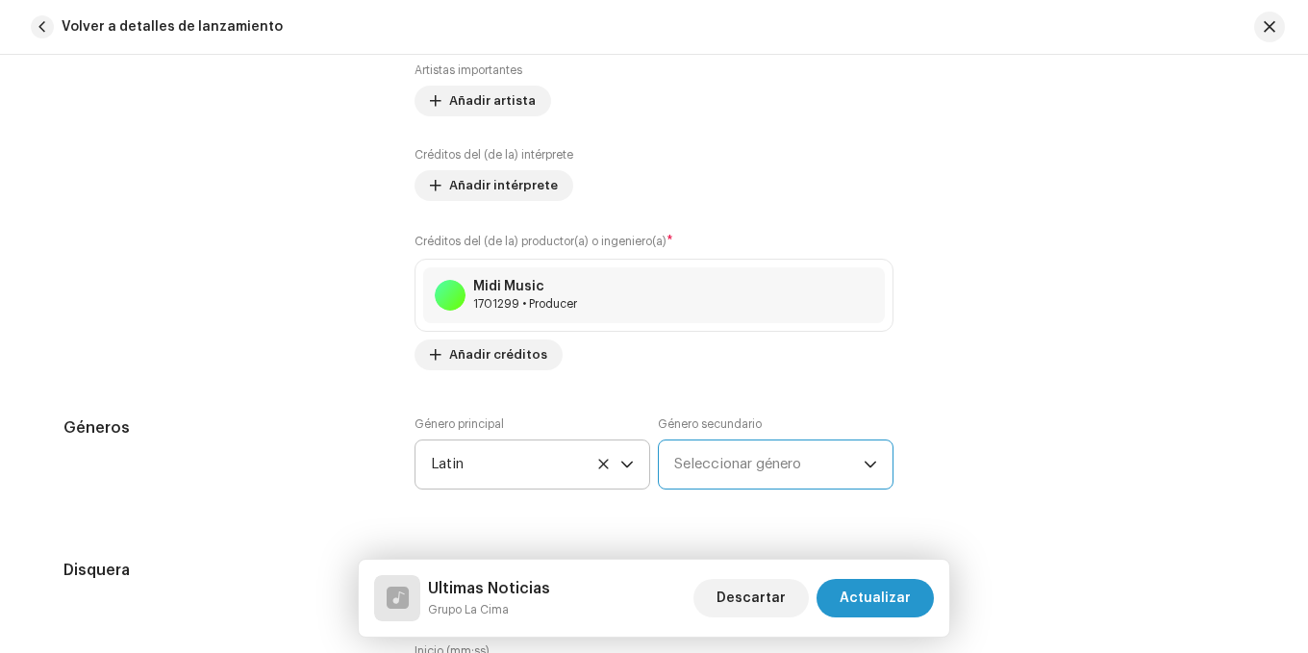
scroll to position [1347, 0]
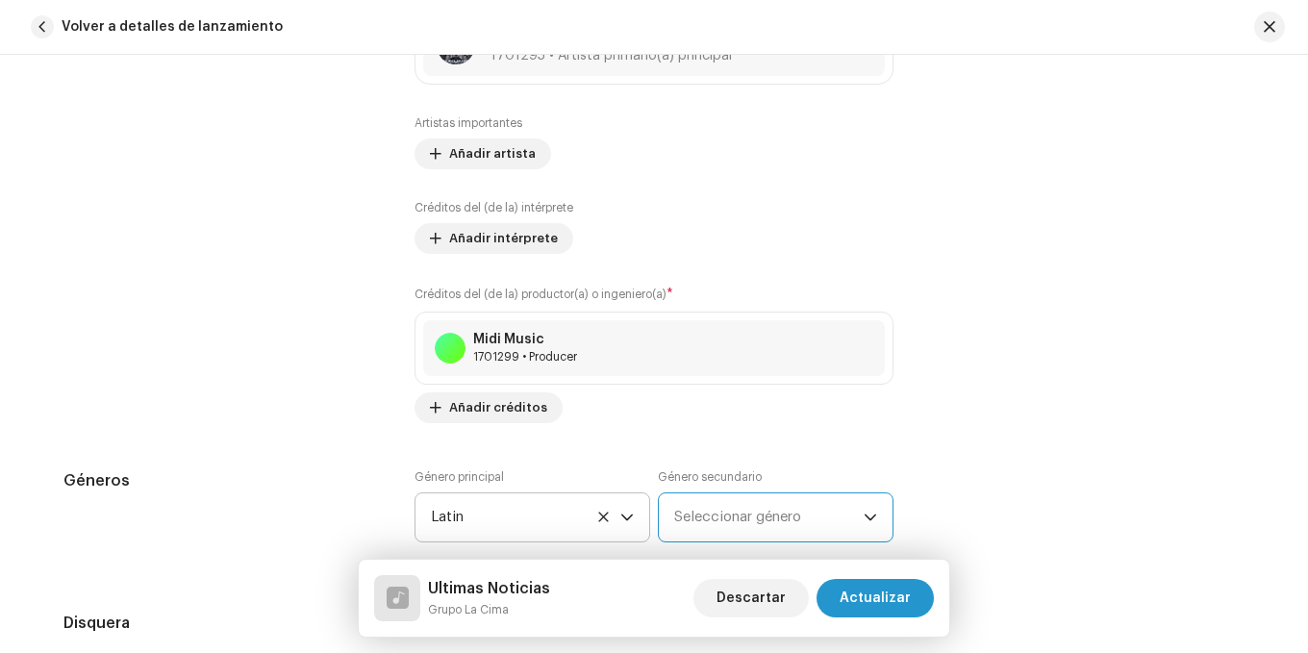
click at [719, 505] on span "Seleccionar género" at bounding box center [769, 517] width 190 height 48
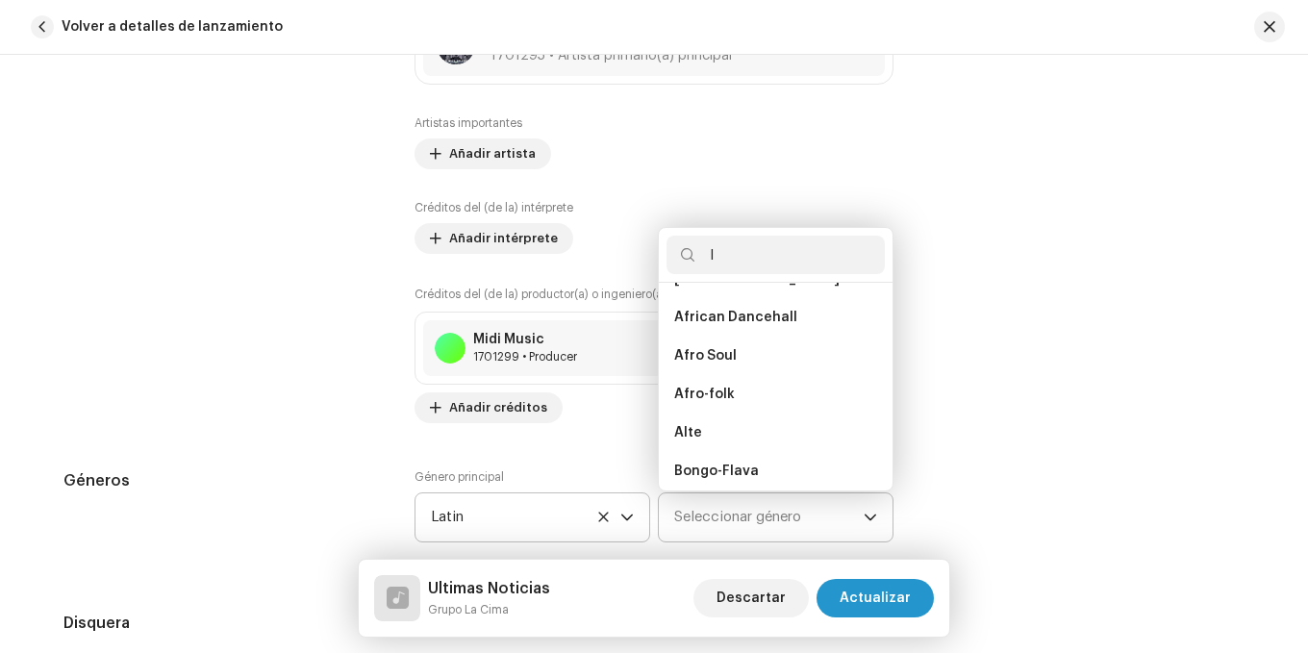
scroll to position [0, 0]
type input "latin"
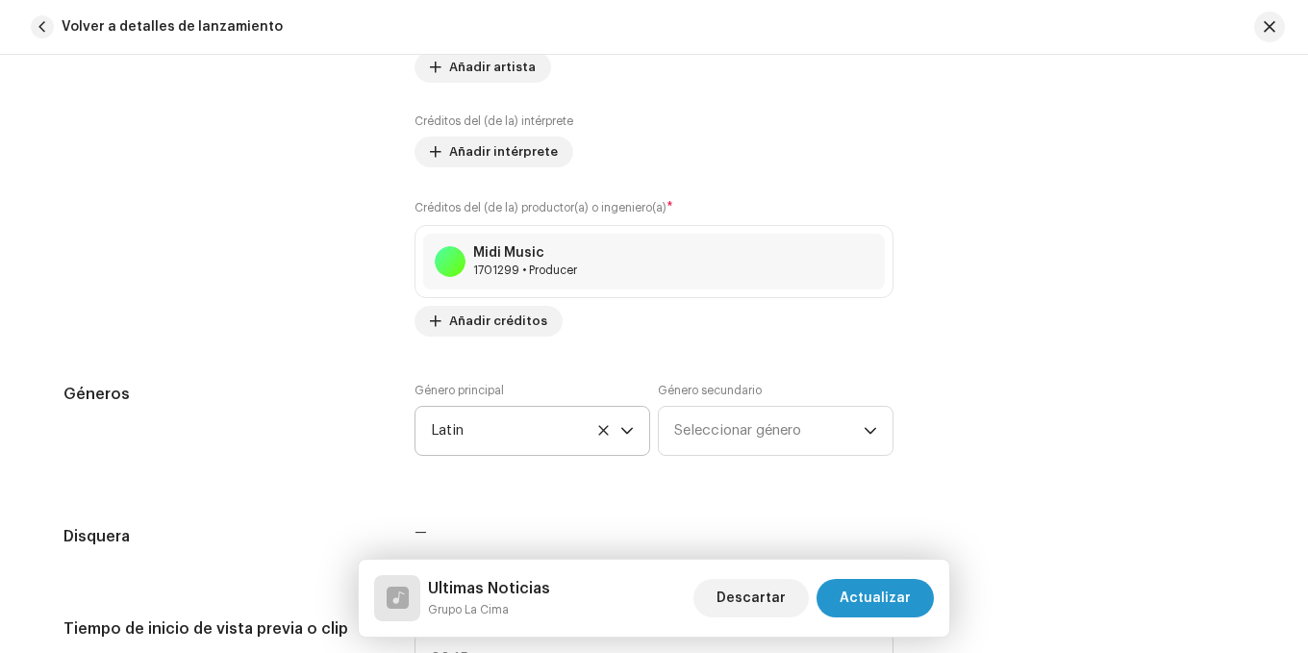
scroll to position [1539, 0]
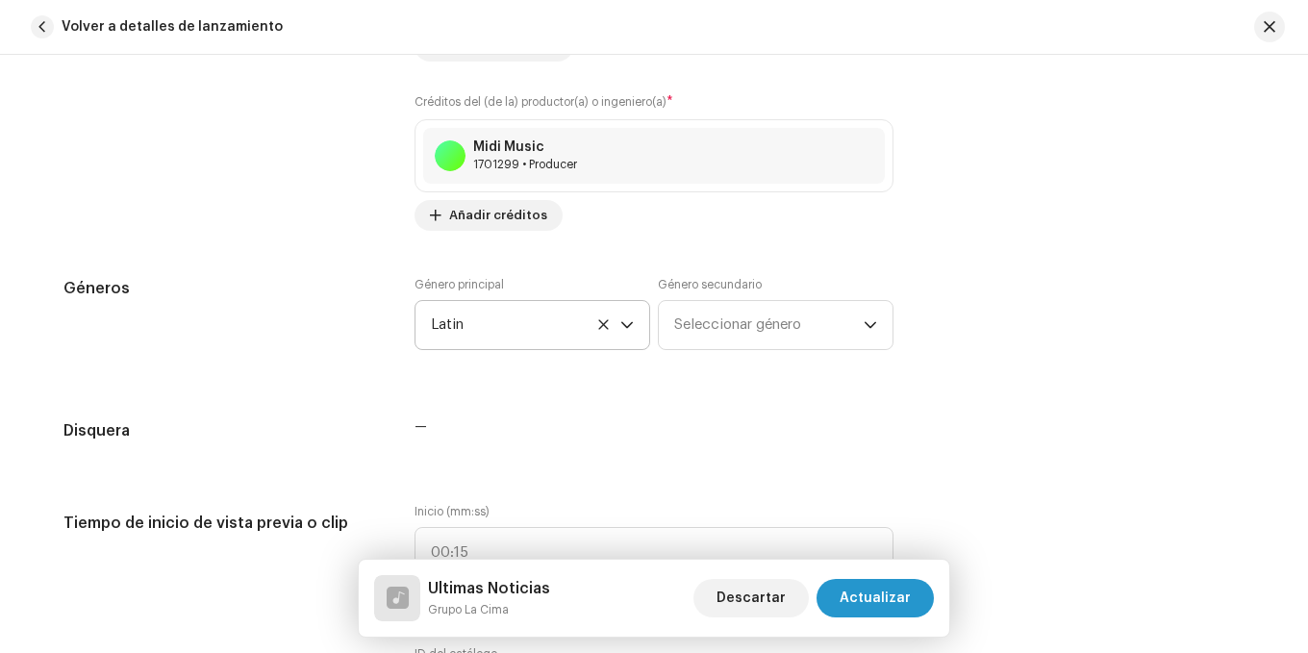
drag, startPoint x: 777, startPoint y: 295, endPoint x: 768, endPoint y: 330, distance: 35.9
click at [777, 297] on div "Género secundario Seleccionar género" at bounding box center [776, 313] width 236 height 73
click at [768, 330] on span "Seleccionar género" at bounding box center [769, 325] width 190 height 48
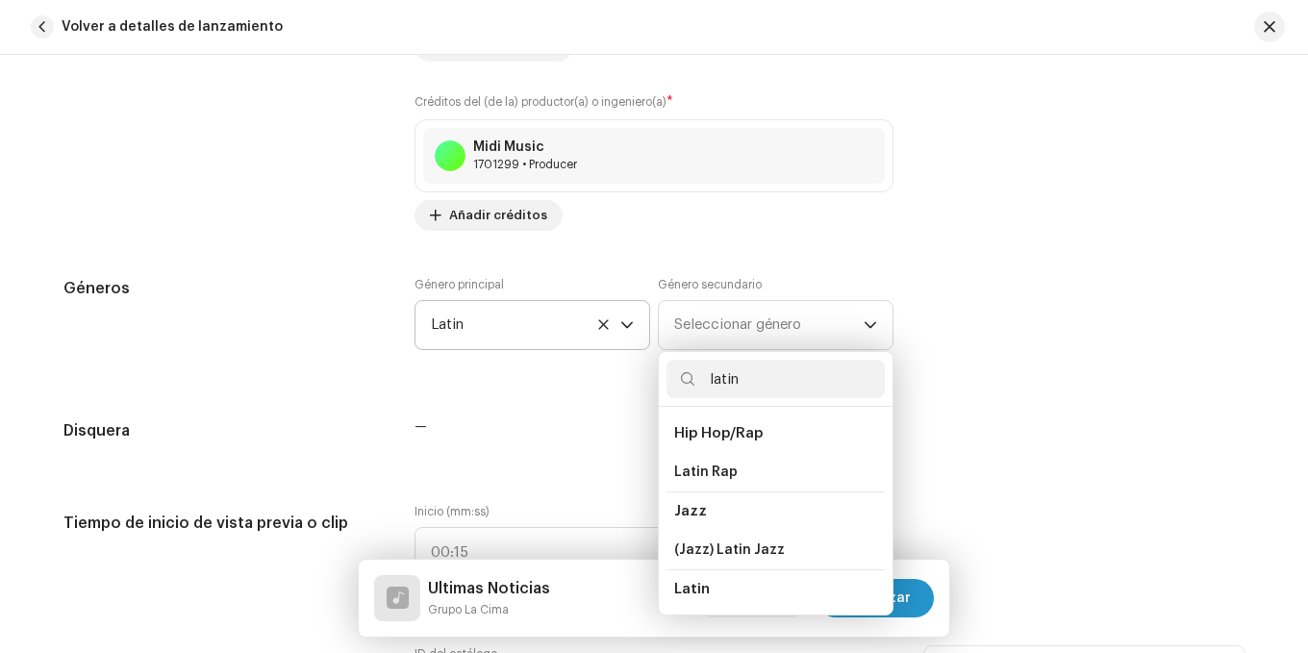
scroll to position [33, 0]
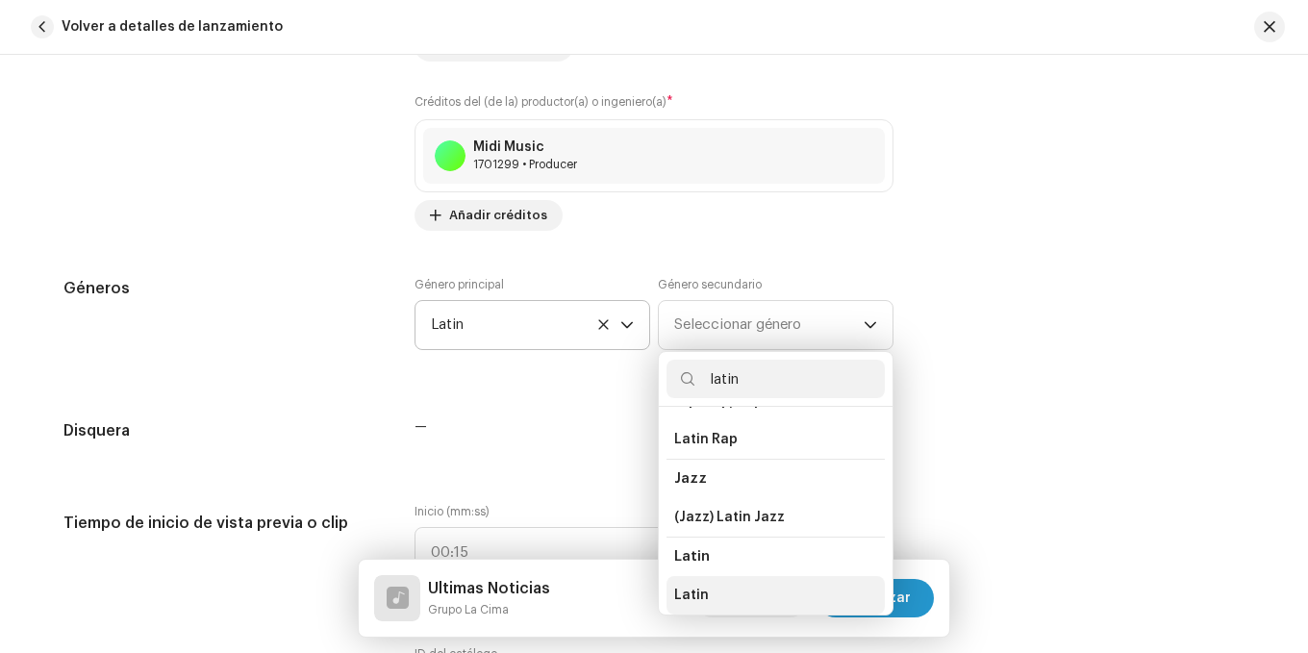
type input "latin"
click at [678, 594] on span "Latin" at bounding box center [691, 595] width 35 height 19
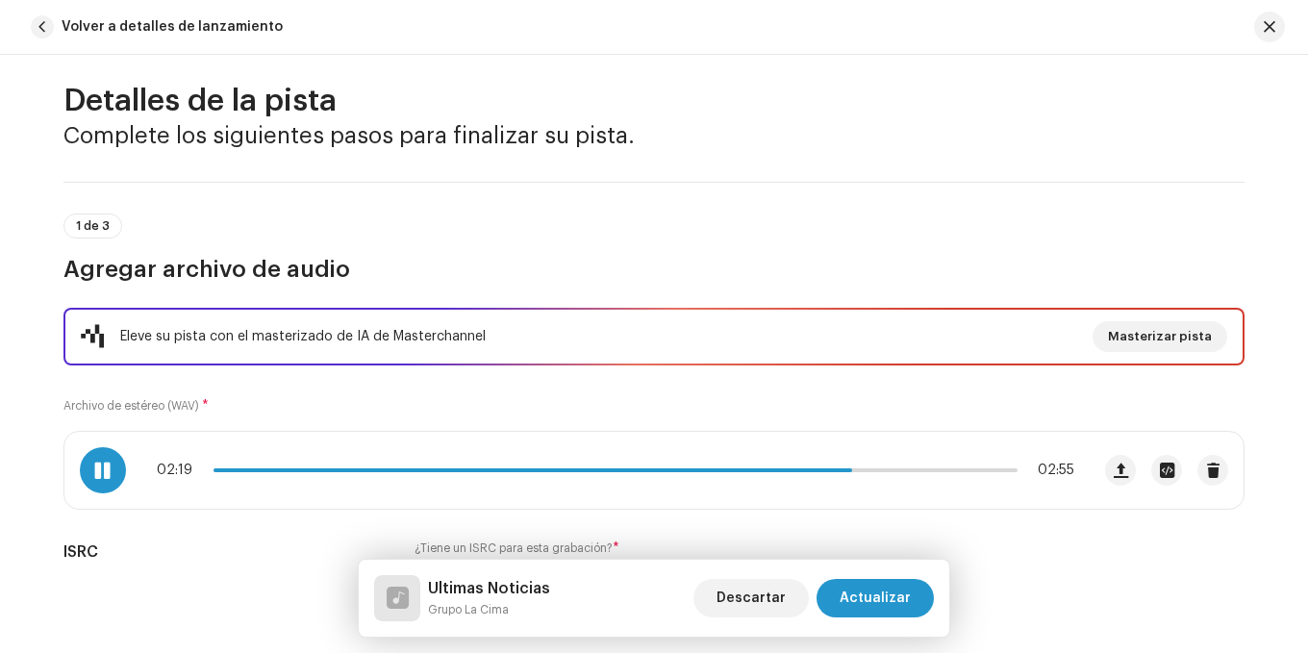
scroll to position [0, 0]
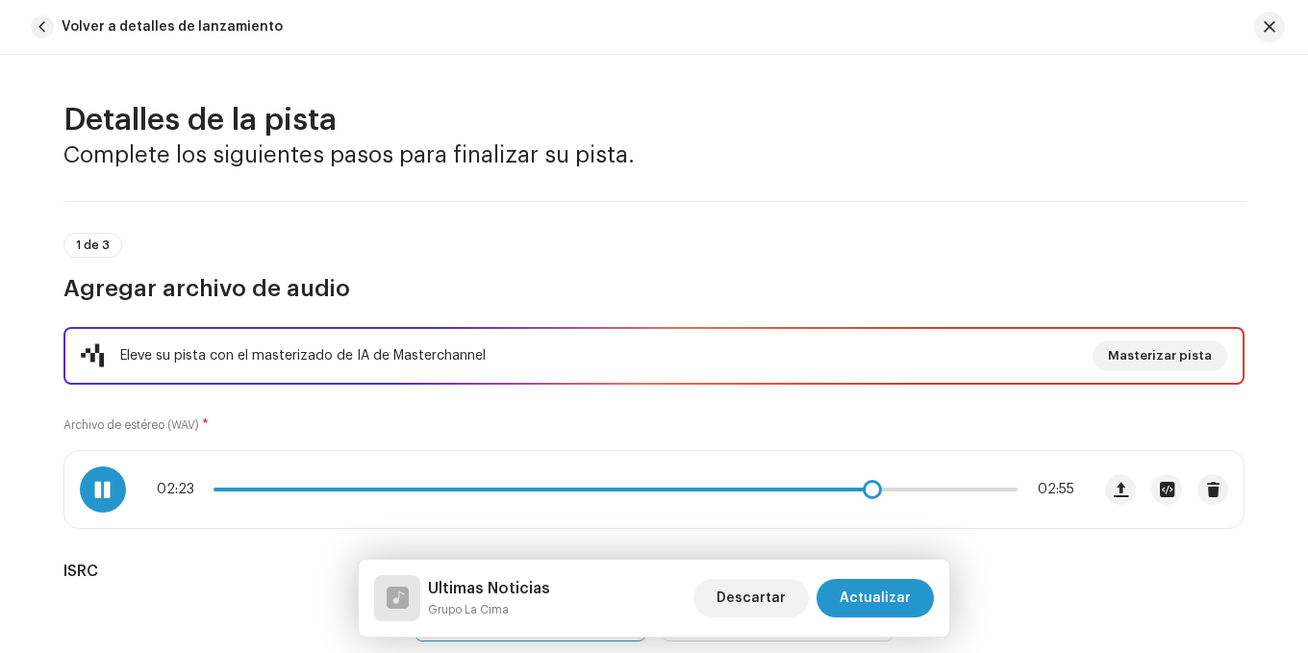
click at [449, 488] on span at bounding box center [542, 490] width 657 height 4
click at [367, 488] on span at bounding box center [340, 490] width 253 height 4
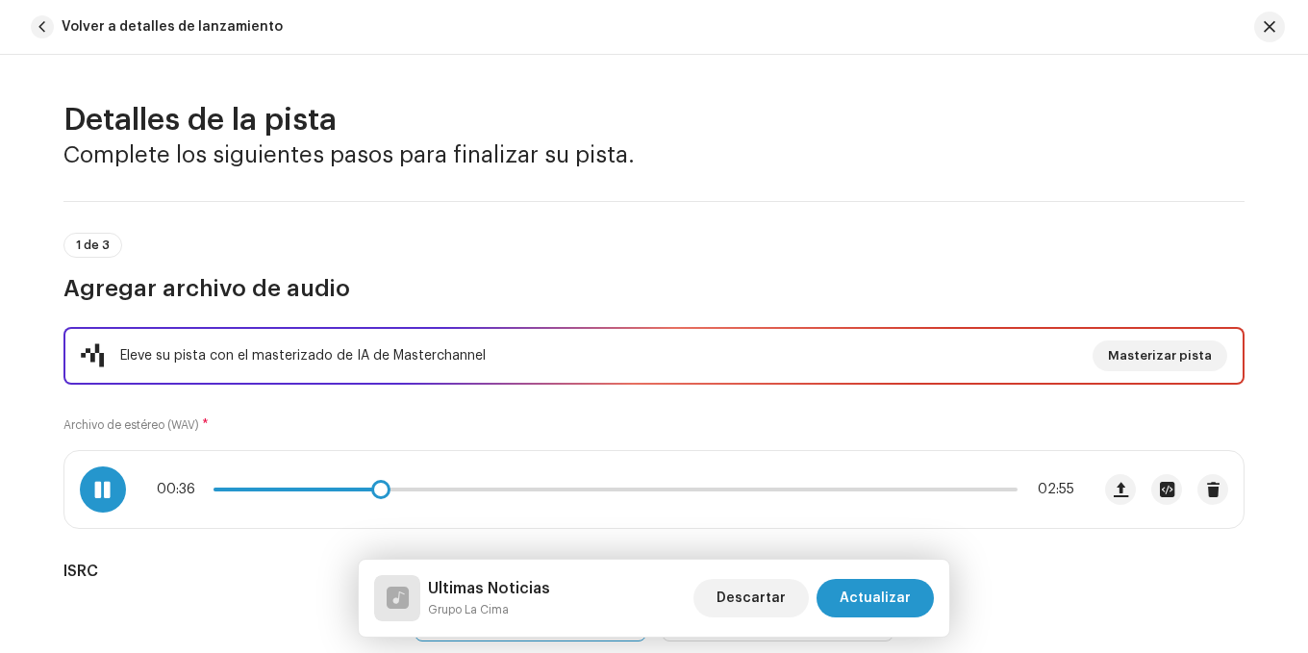
click at [310, 486] on div "00:36 02:55" at bounding box center [616, 489] width 918 height 15
click at [320, 486] on div "00:37 02:55" at bounding box center [616, 489] width 918 height 15
click at [318, 487] on div "00:38 02:55" at bounding box center [616, 489] width 918 height 15
click at [314, 481] on div "00:39 02:55" at bounding box center [576, 489] width 1025 height 77
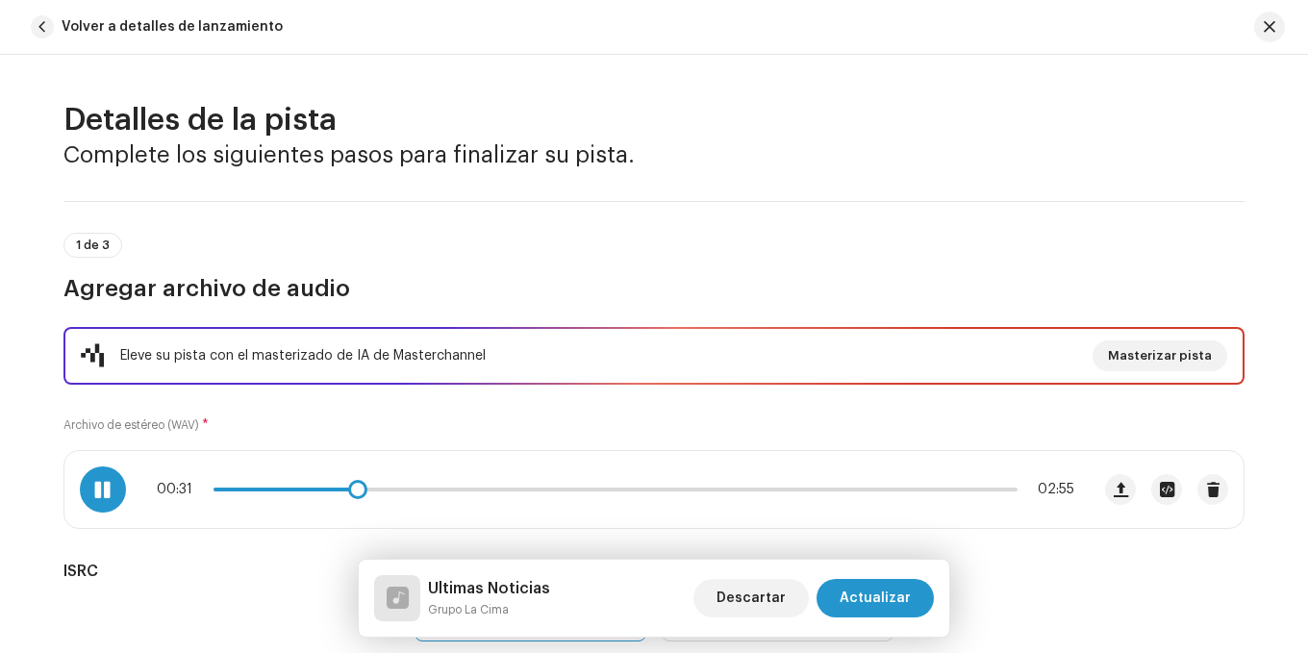
drag, startPoint x: 398, startPoint y: 497, endPoint x: 352, endPoint y: 503, distance: 46.5
click at [352, 503] on div "00:31 02:55" at bounding box center [576, 489] width 1025 height 77
click at [358, 492] on span at bounding box center [367, 489] width 19 height 19
click at [102, 482] on span at bounding box center [102, 489] width 16 height 15
drag, startPoint x: 358, startPoint y: 485, endPoint x: 347, endPoint y: 494, distance: 14.3
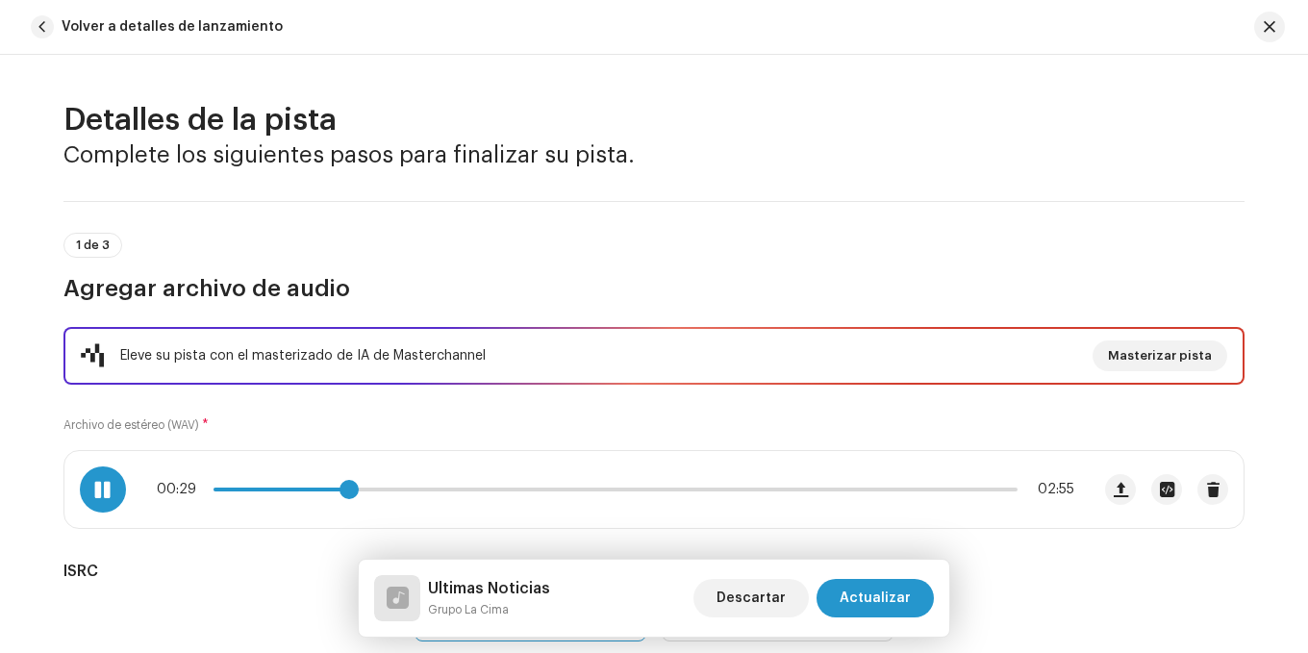
click at [347, 494] on span at bounding box center [349, 489] width 19 height 19
drag, startPoint x: 347, startPoint y: 493, endPoint x: 304, endPoint y: 514, distance: 47.8
click at [304, 514] on div "00:20 02:55" at bounding box center [576, 489] width 1025 height 77
drag, startPoint x: 307, startPoint y: 491, endPoint x: 292, endPoint y: 508, distance: 22.5
click at [292, 508] on div "00:18 02:55" at bounding box center [576, 489] width 1025 height 77
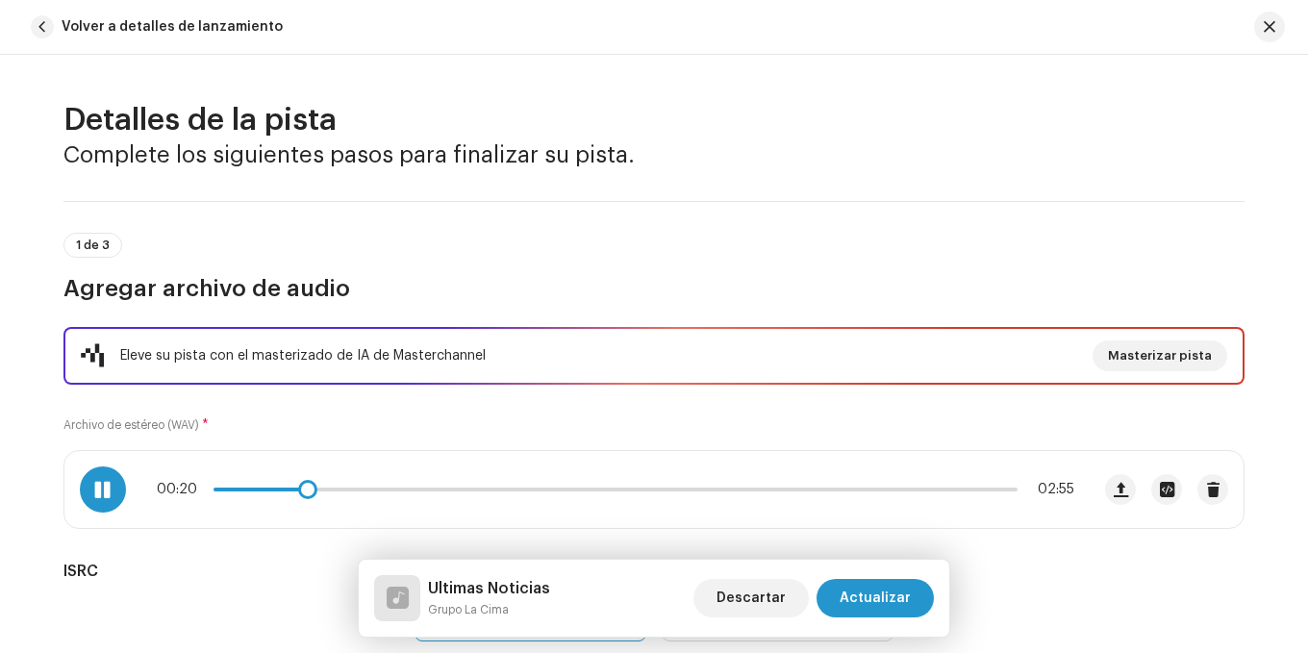
click at [105, 479] on div at bounding box center [103, 490] width 46 height 46
click at [291, 487] on div "00:20 02:55" at bounding box center [616, 489] width 918 height 15
click at [293, 500] on div "00:19 02:55" at bounding box center [576, 489] width 1025 height 77
drag, startPoint x: 302, startPoint y: 493, endPoint x: 270, endPoint y: 498, distance: 32.1
click at [270, 498] on div "00:13 02:55" at bounding box center [576, 489] width 1025 height 77
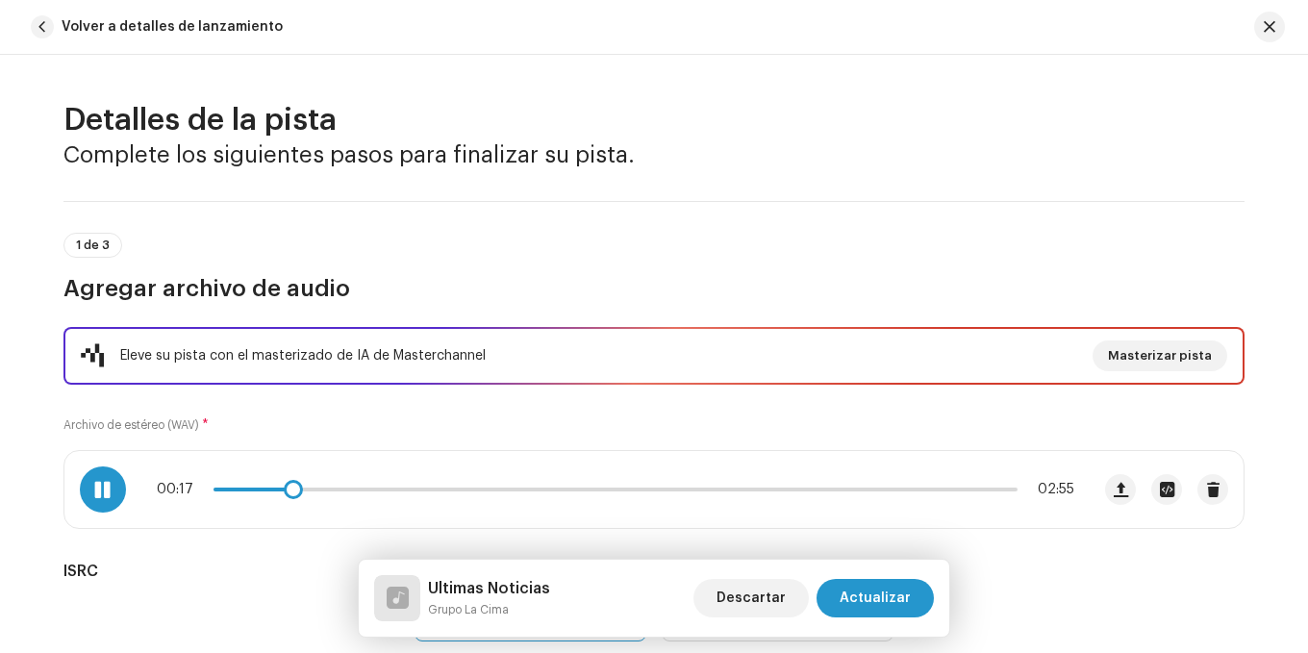
click at [99, 489] on span at bounding box center [102, 489] width 16 height 15
click at [107, 483] on span at bounding box center [102, 489] width 16 height 15
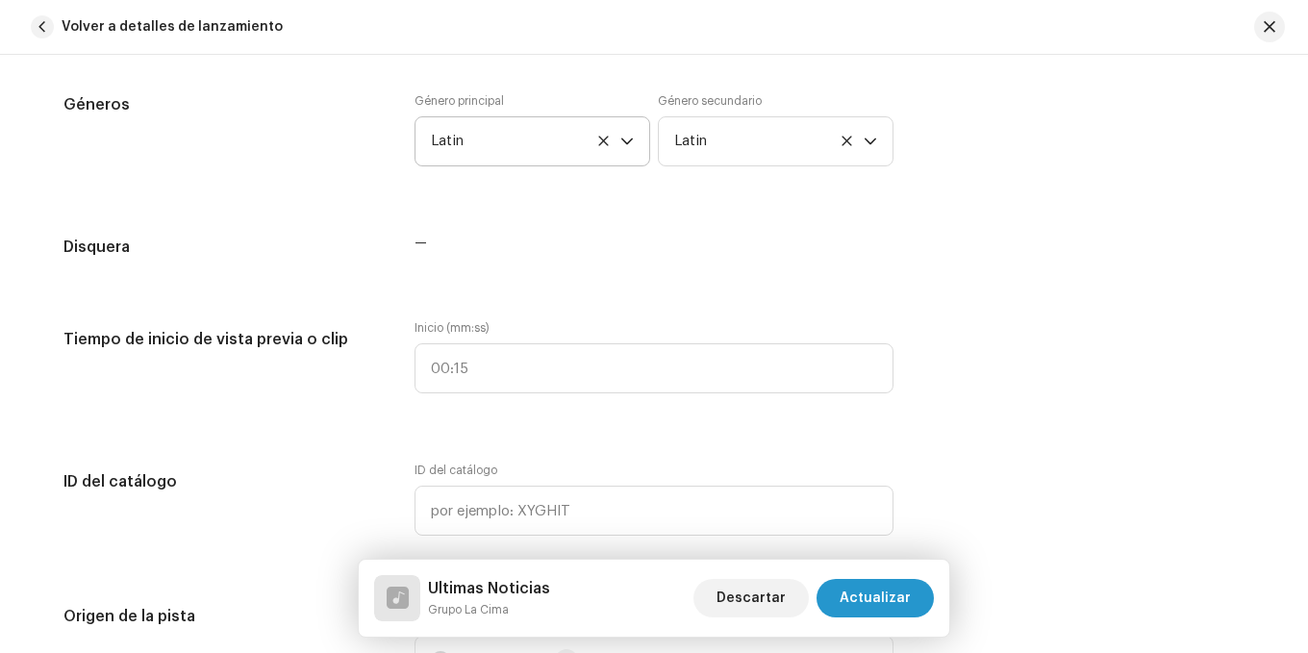
scroll to position [1732, 0]
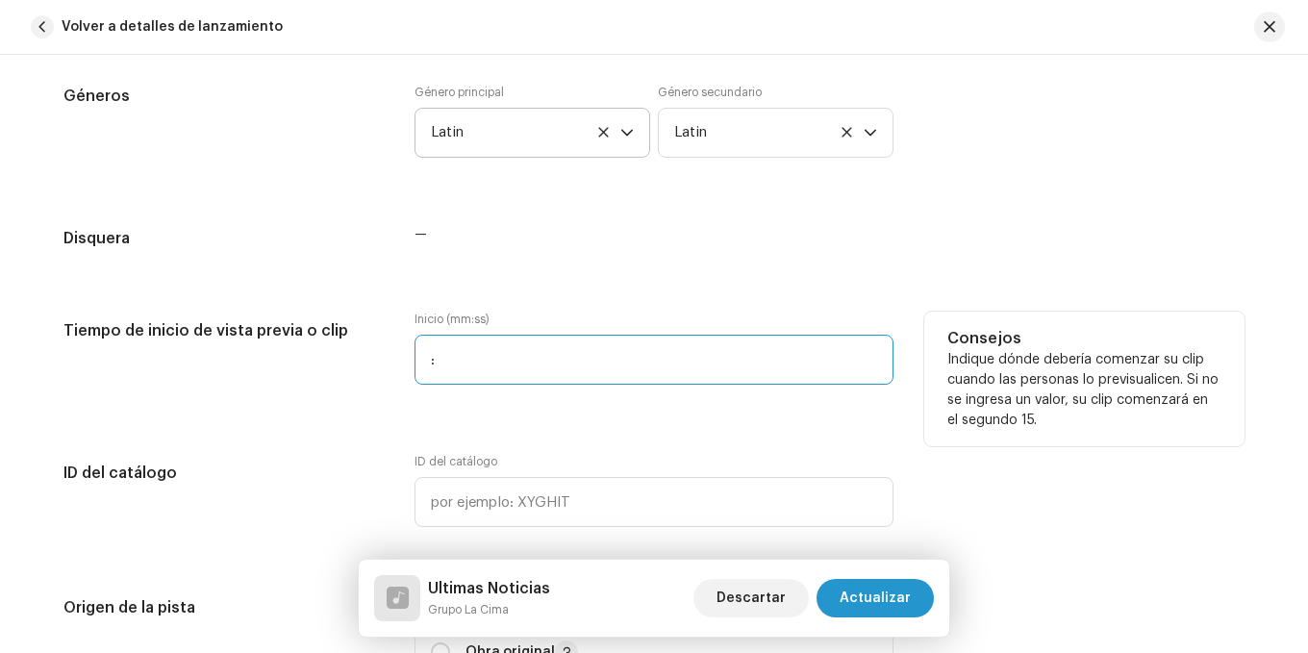
click at [431, 359] on input ":" at bounding box center [654, 360] width 479 height 50
type input "00:18"
click at [502, 366] on input "00:18" at bounding box center [654, 360] width 479 height 50
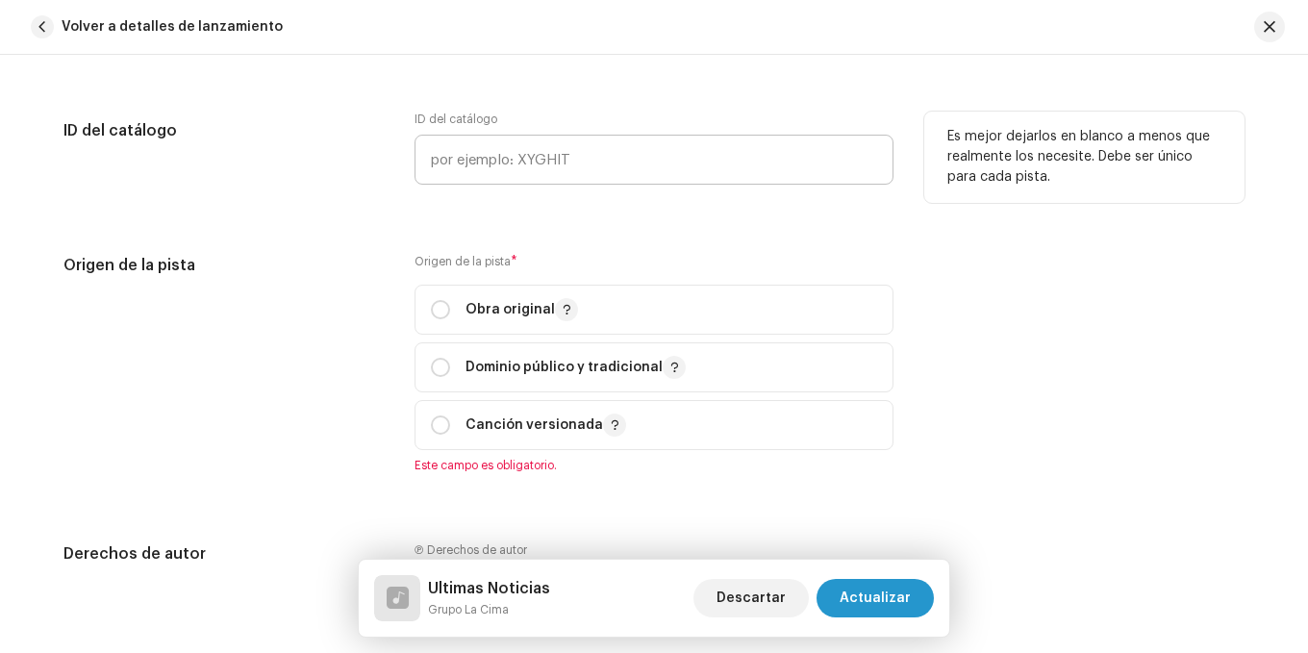
scroll to position [2116, 0]
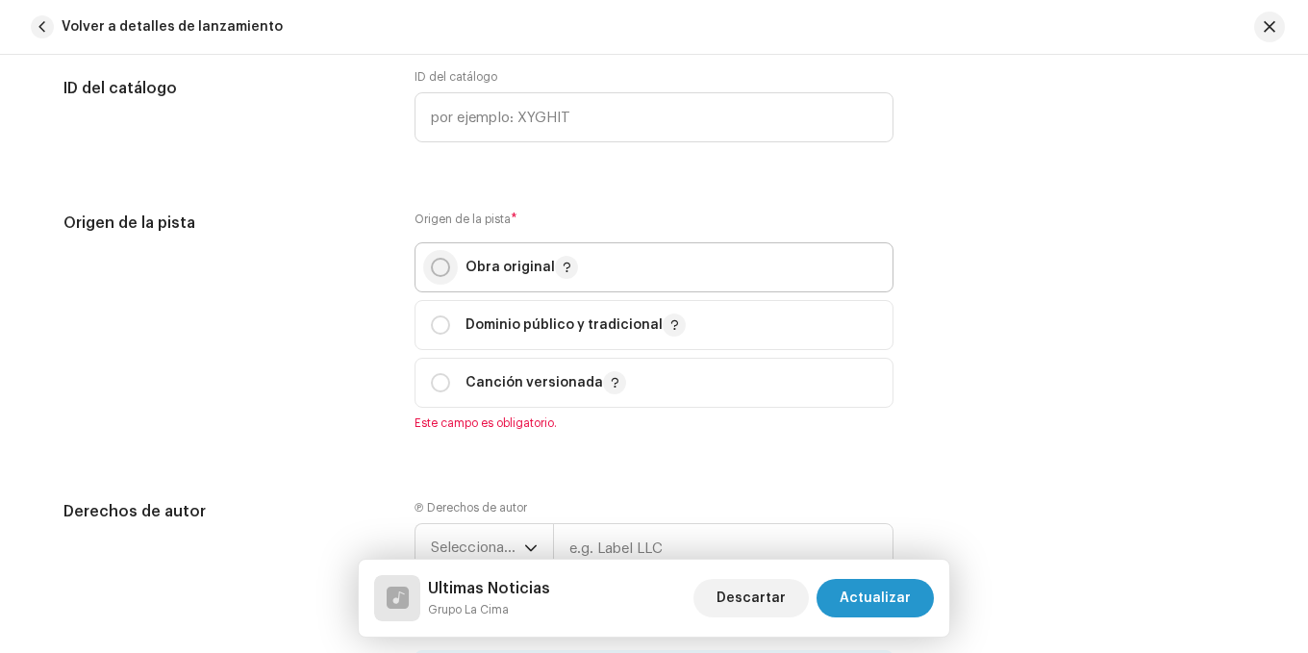
click at [438, 266] on input "radio" at bounding box center [440, 267] width 19 height 19
radio input "true"
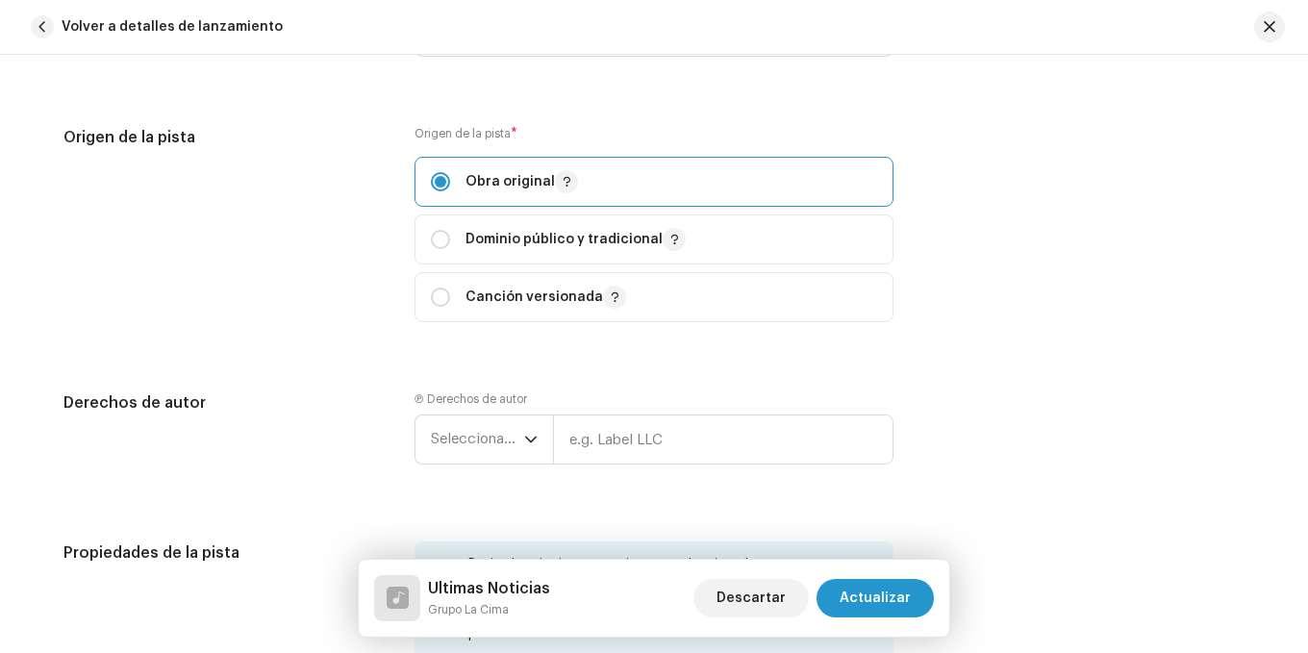
scroll to position [2405, 0]
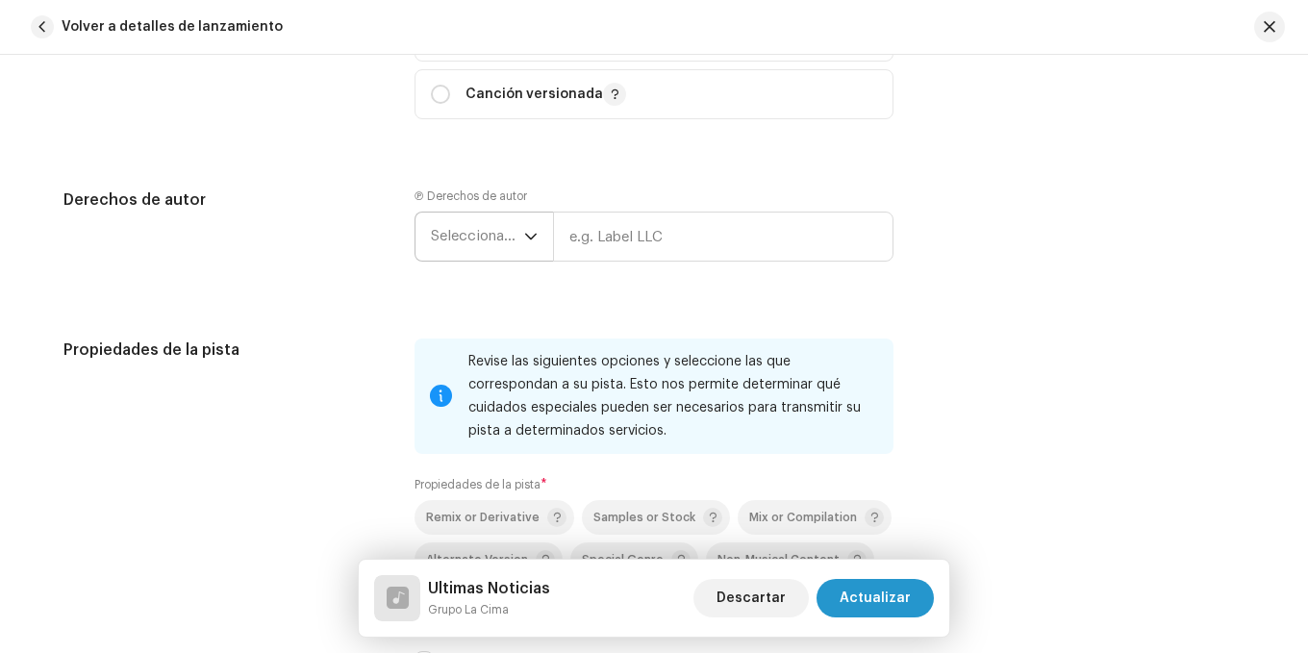
click at [524, 230] on icon "dropdown trigger" at bounding box center [530, 236] width 13 height 13
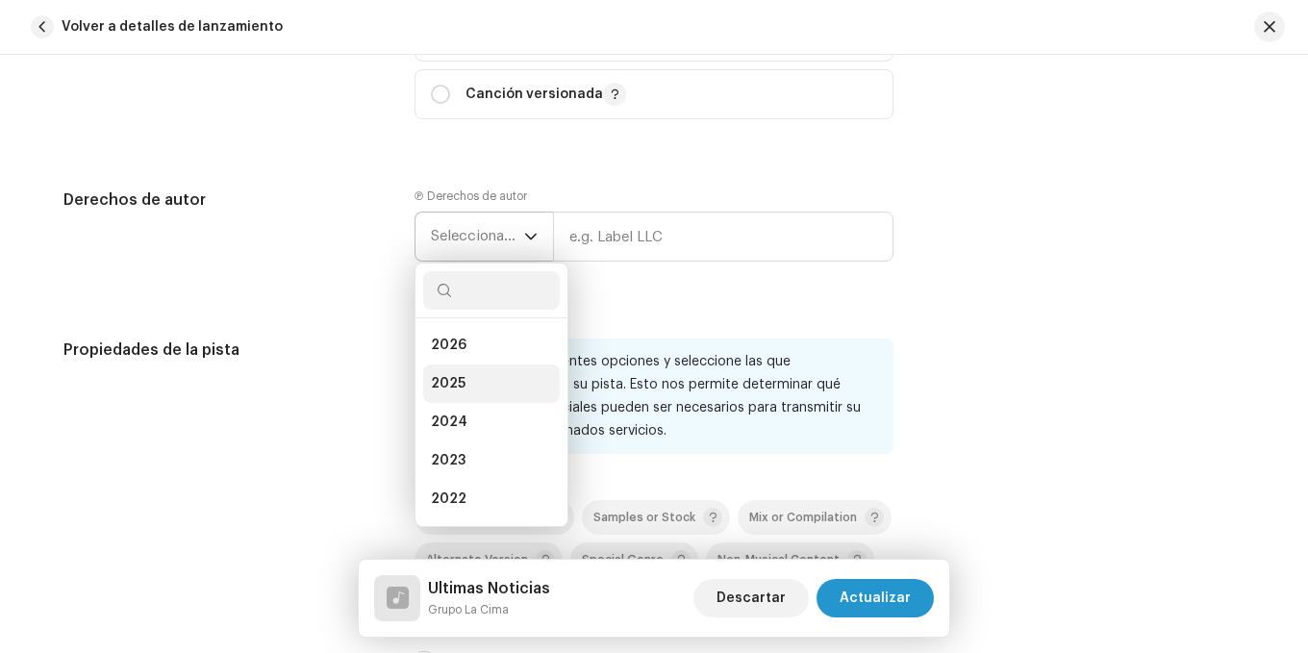
click at [467, 394] on li "2025" at bounding box center [491, 384] width 137 height 38
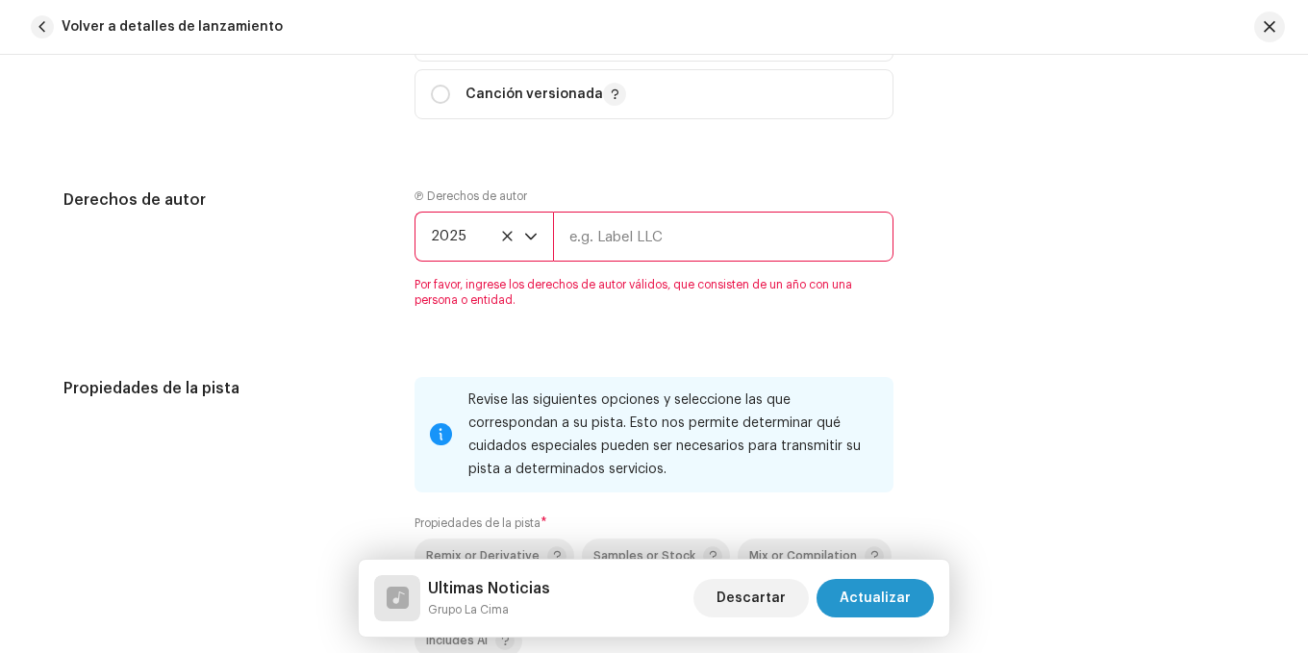
click at [640, 234] on input "text" at bounding box center [723, 237] width 341 height 50
type input "Midi Music by Grupo La Cima"
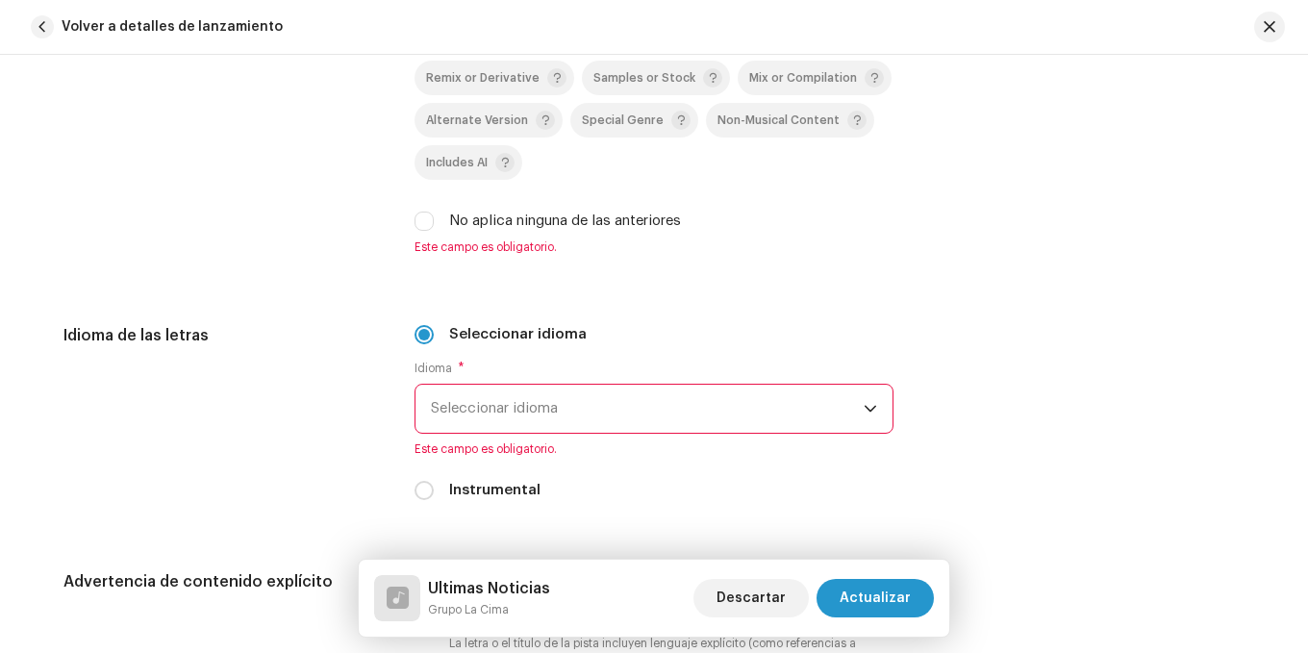
scroll to position [2886, 0]
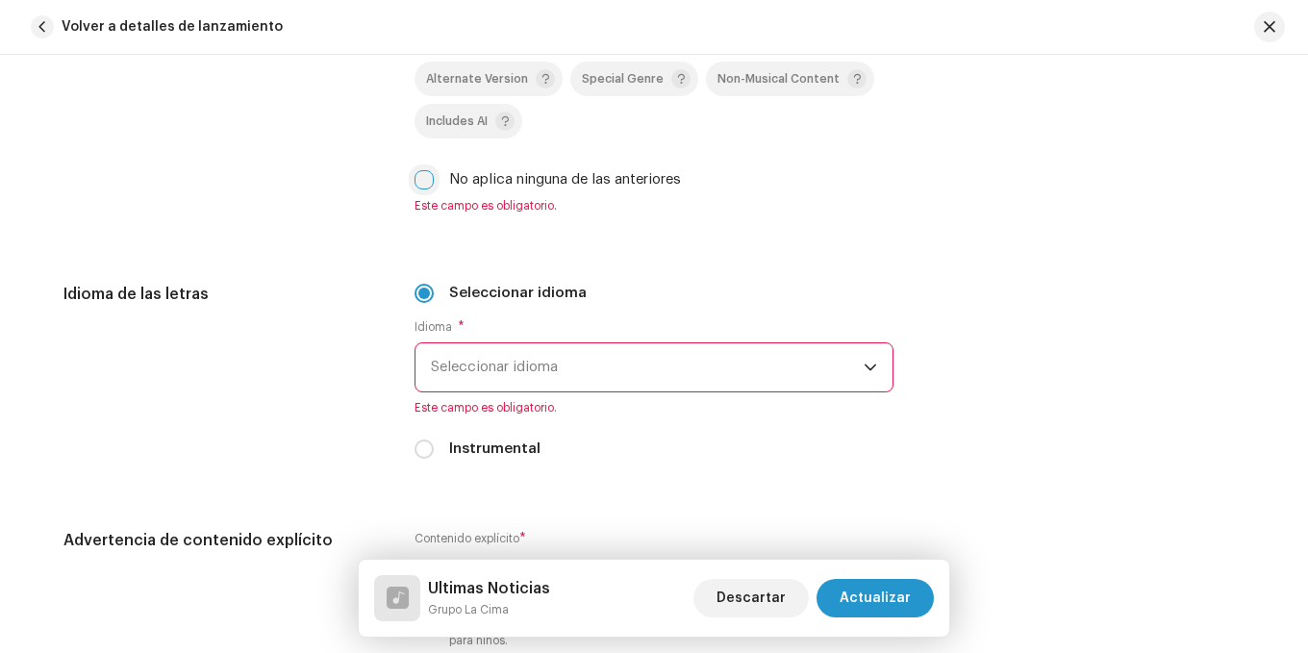
click at [425, 186] on input "No aplica ninguna de las anteriores" at bounding box center [424, 179] width 19 height 19
checkbox input "true"
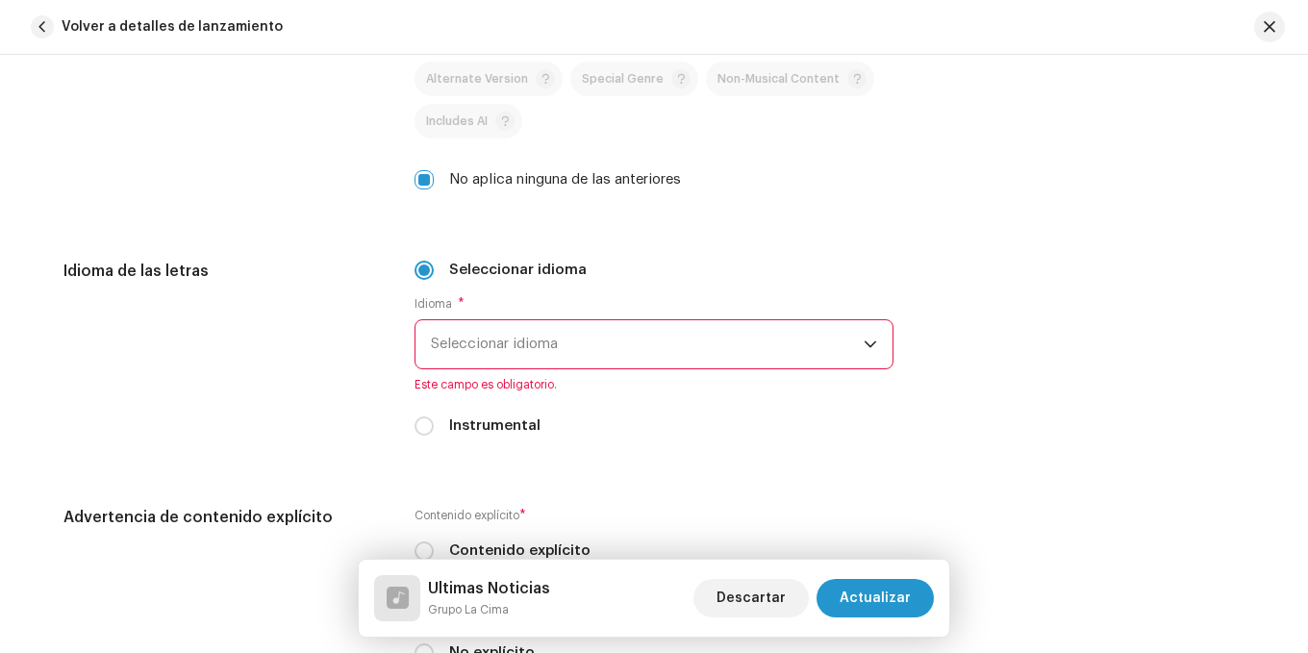
click at [589, 348] on span "Seleccionar idioma" at bounding box center [647, 344] width 433 height 48
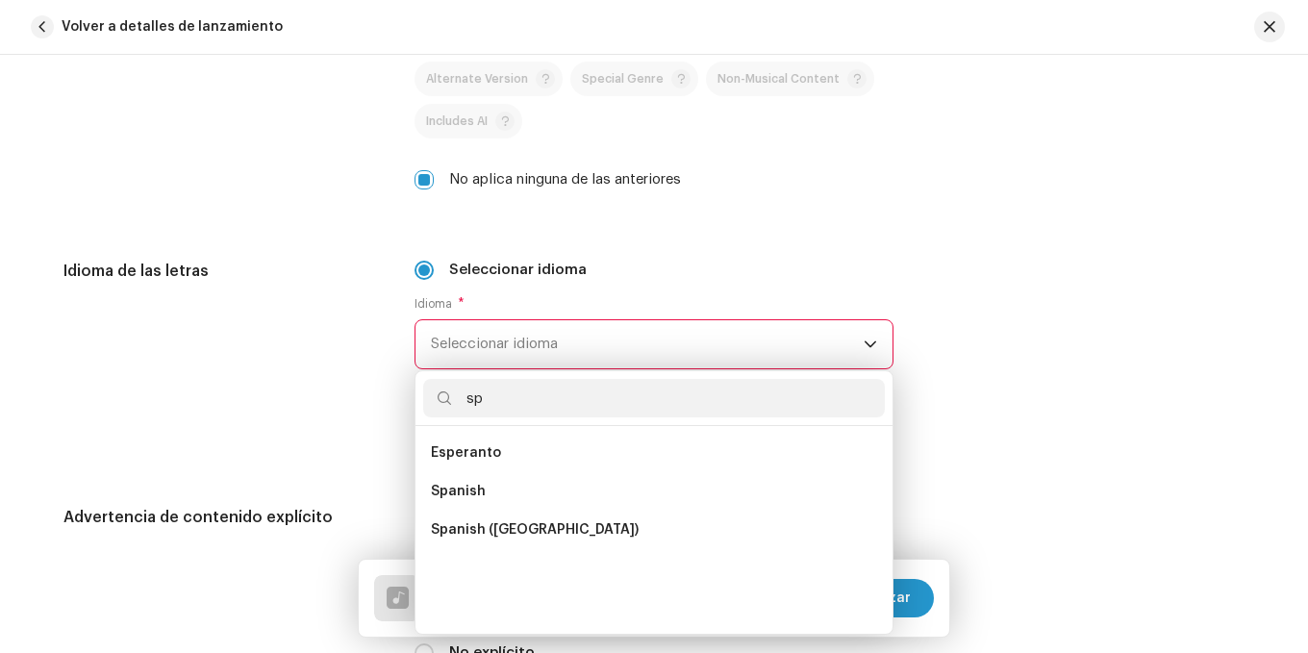
scroll to position [0, 0]
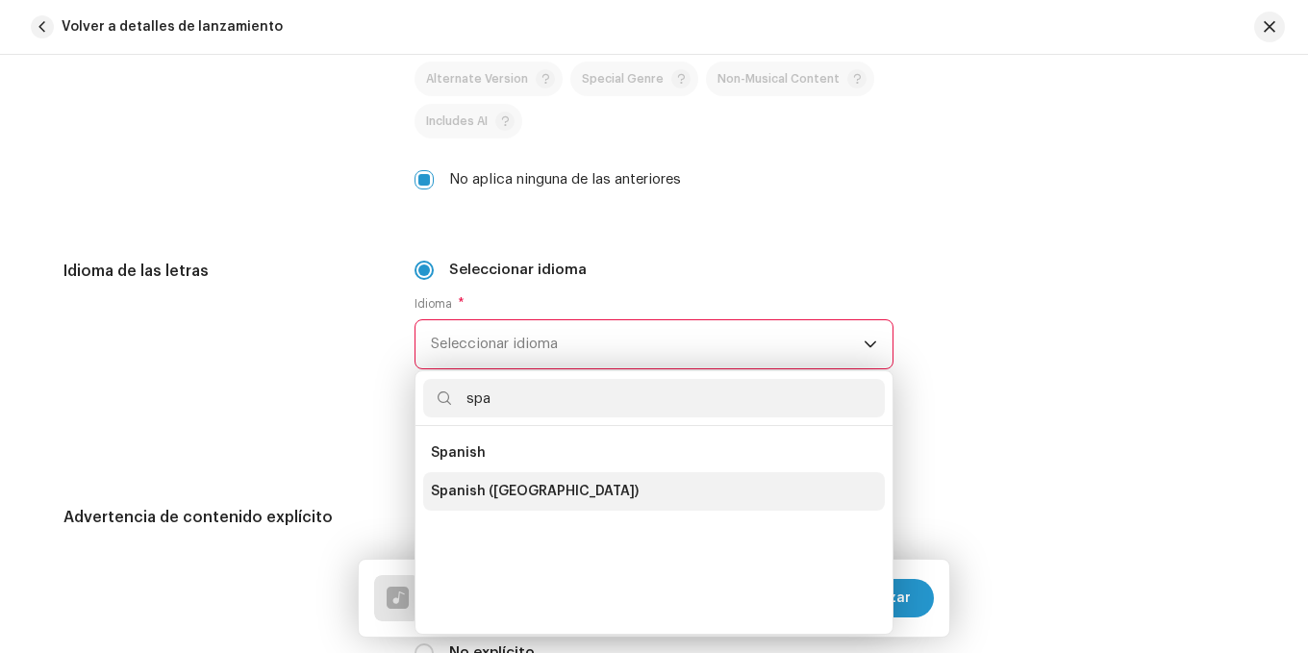
type input "spa"
click at [491, 493] on span "Spanish ([GEOGRAPHIC_DATA])" at bounding box center [535, 491] width 208 height 19
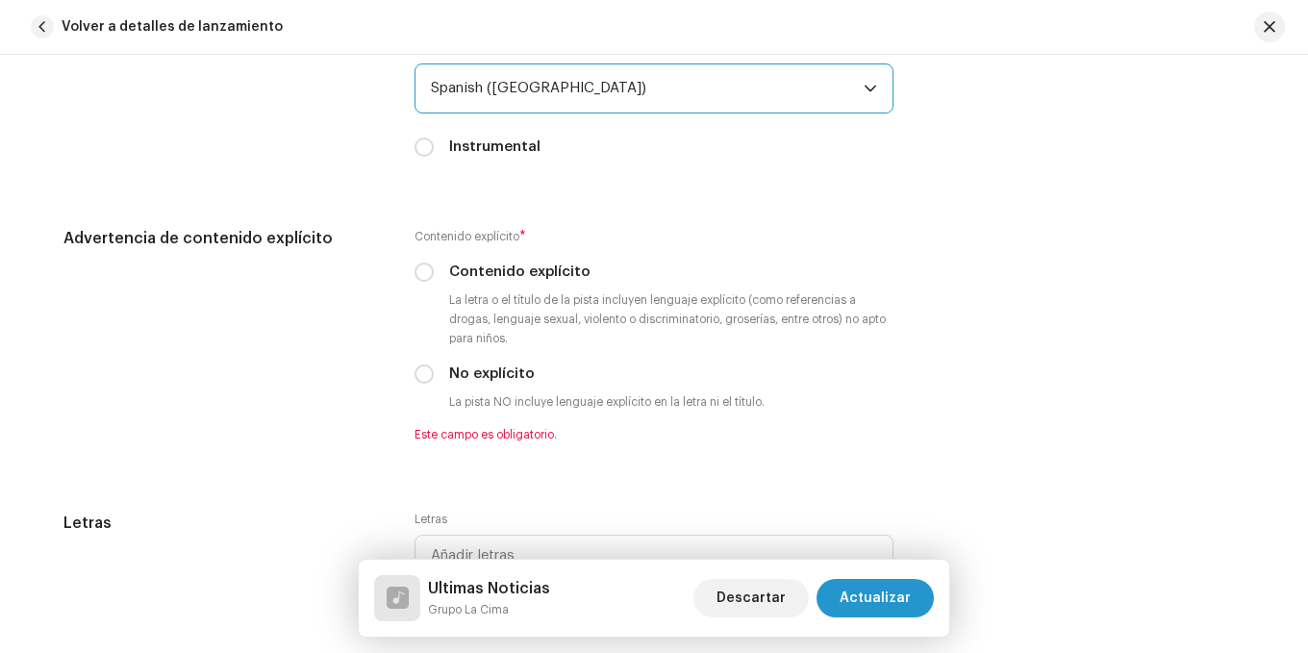
scroll to position [3174, 0]
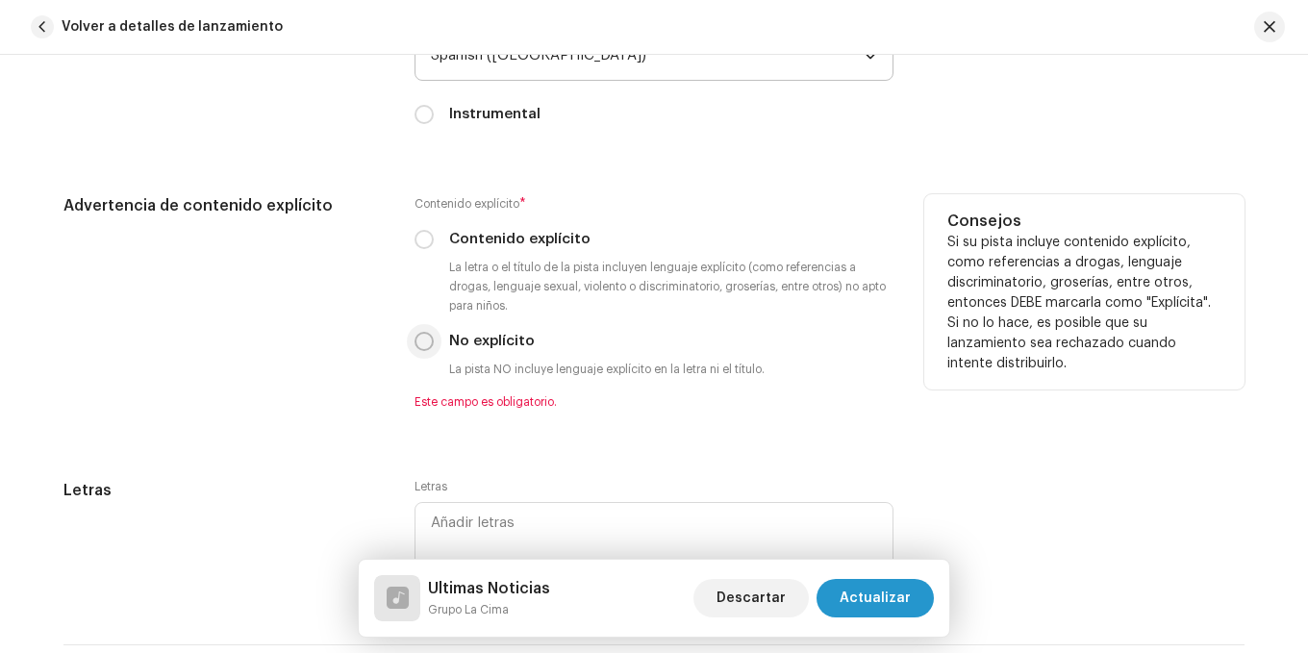
click at [417, 342] on input "No explícito" at bounding box center [424, 341] width 19 height 19
radio input "true"
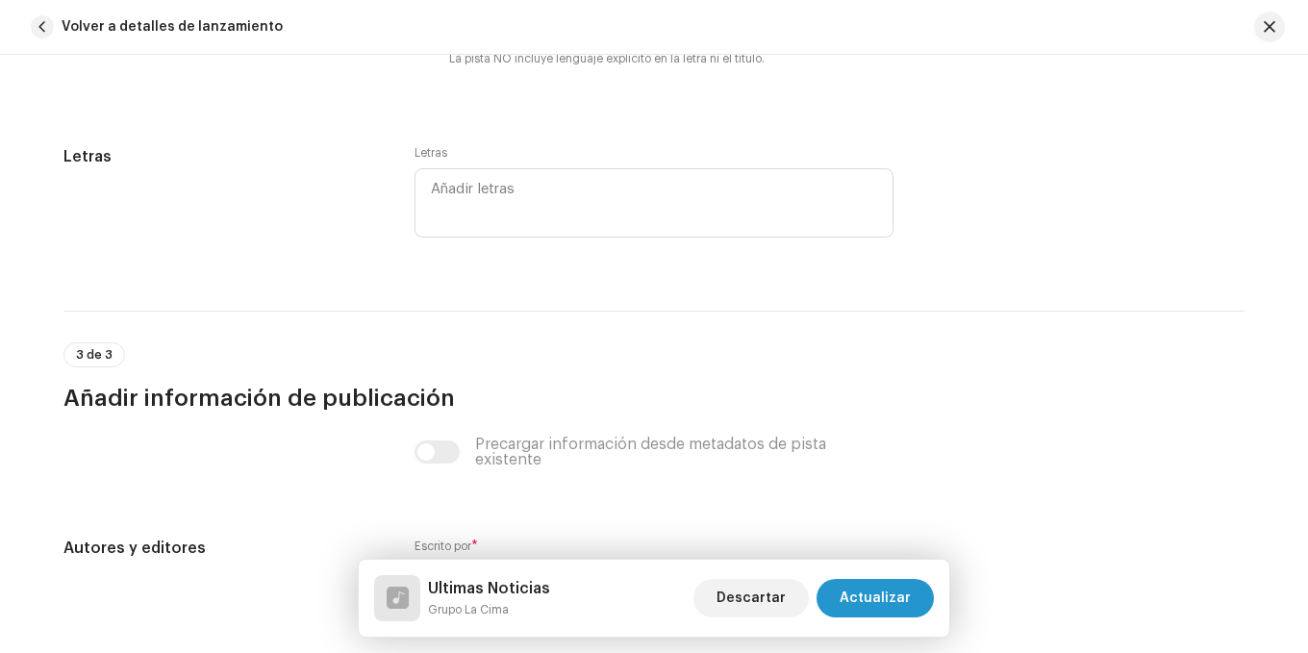
scroll to position [3655, 0]
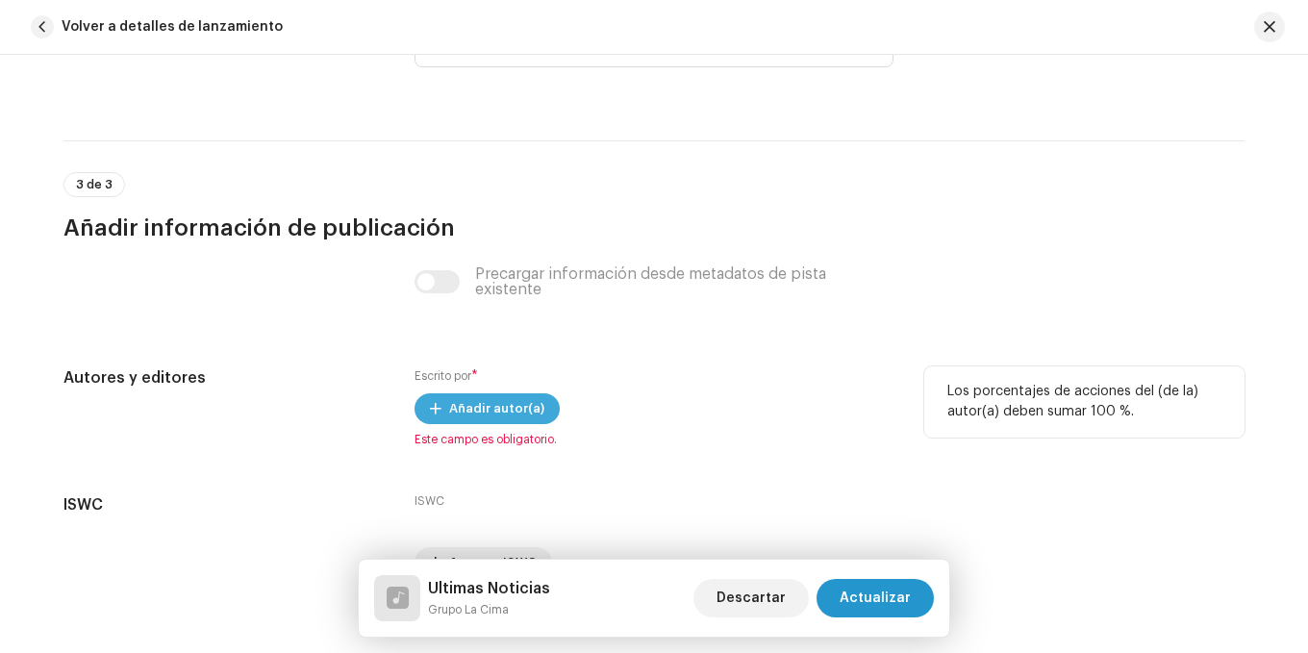
click at [500, 413] on span "Añadir autor(a)" at bounding box center [496, 409] width 95 height 38
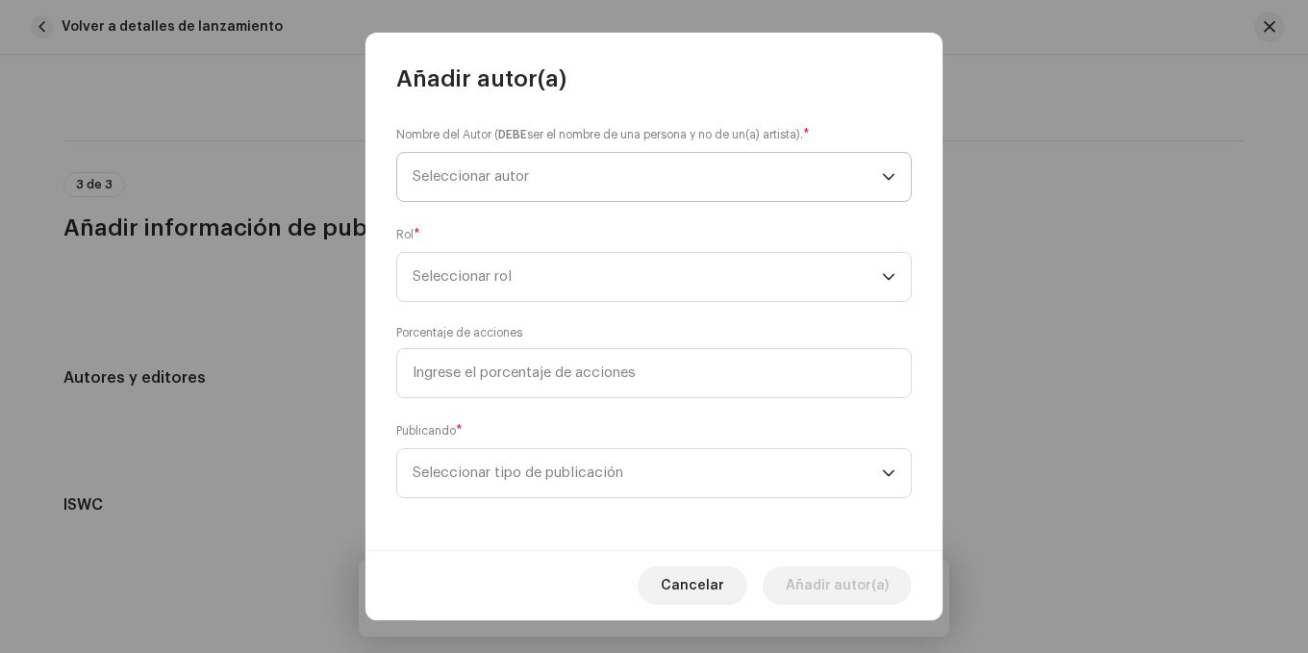
click at [524, 174] on span "Seleccionar autor" at bounding box center [471, 176] width 116 height 14
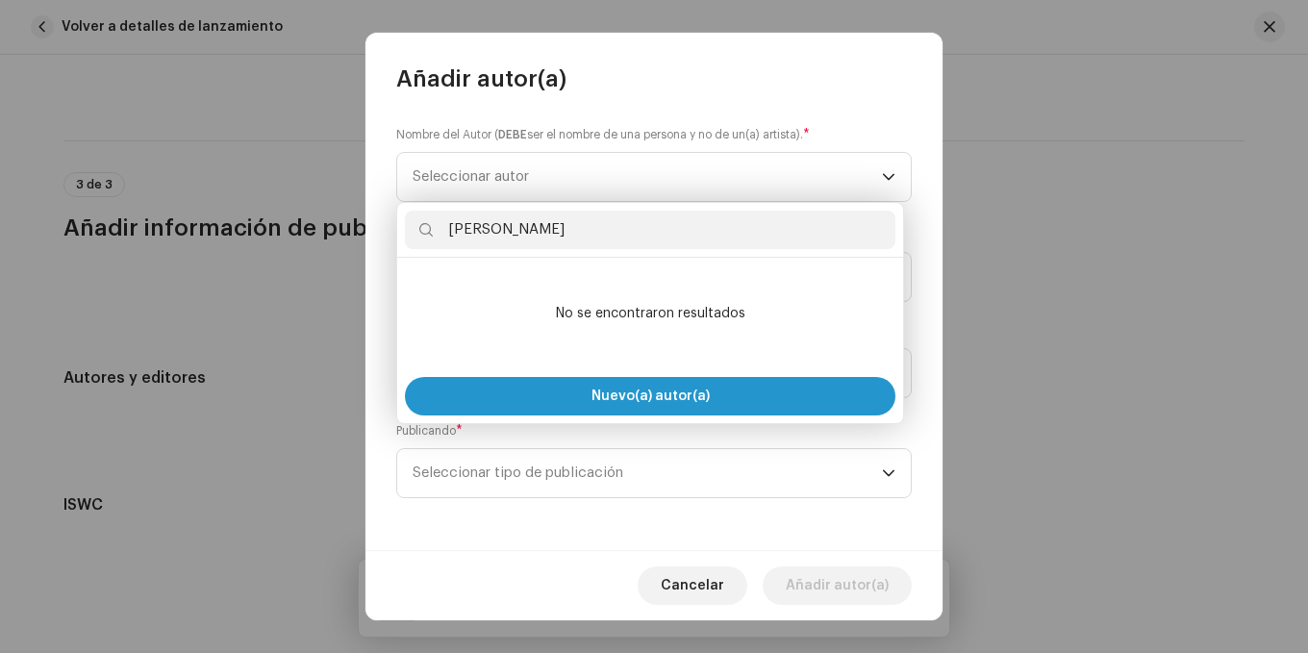
click at [662, 240] on input "Fausto R" at bounding box center [650, 230] width 491 height 38
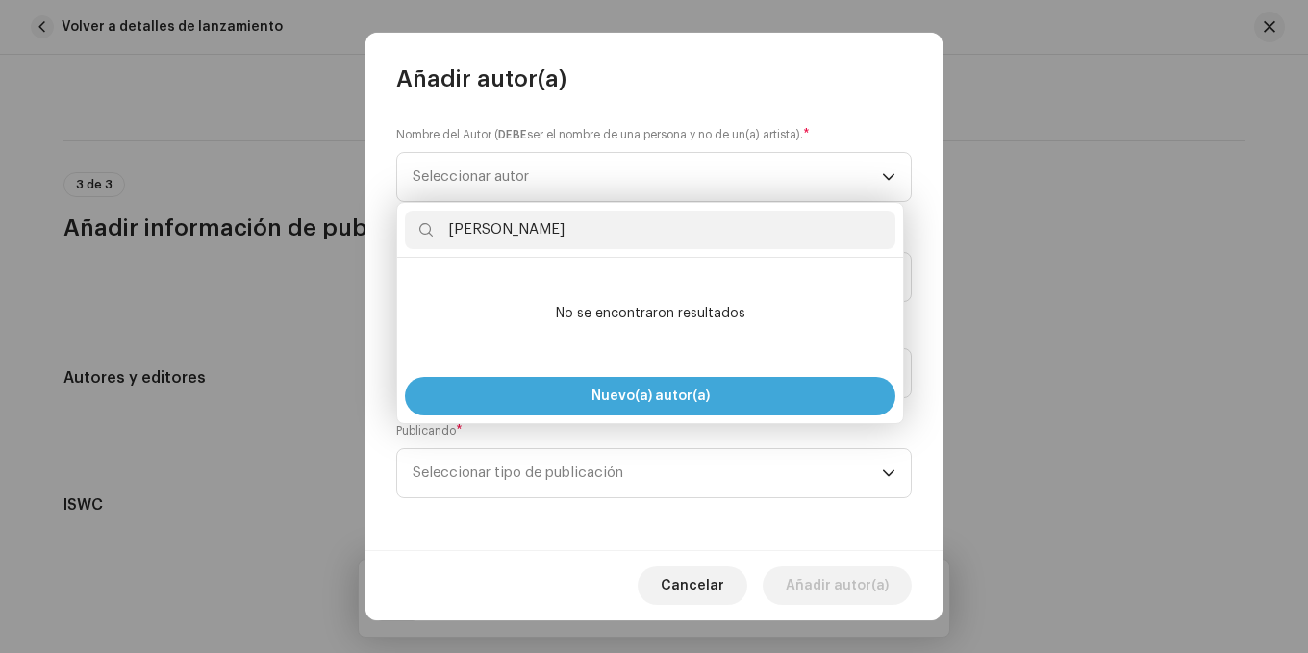
type input "Fausto Roberto"
click at [751, 389] on button "Nuevo(a) autor(a)" at bounding box center [650, 396] width 491 height 38
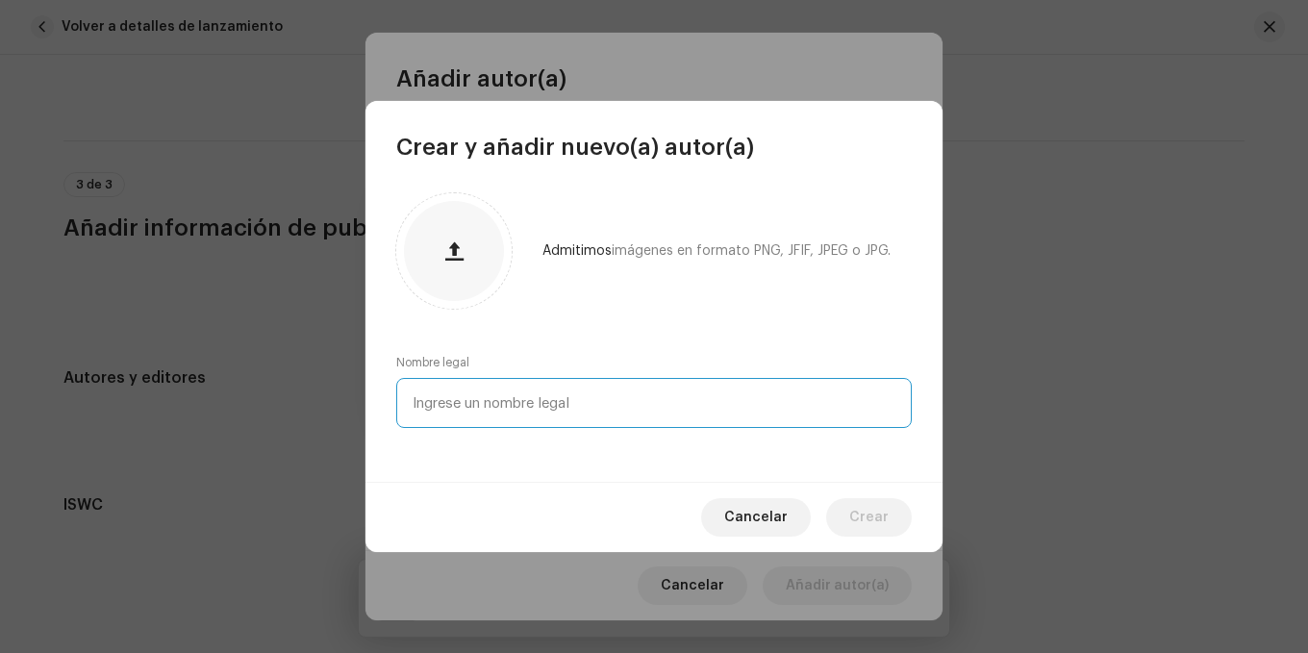
click at [595, 391] on input "text" at bounding box center [654, 403] width 516 height 50
type input "Fausto Roberto"
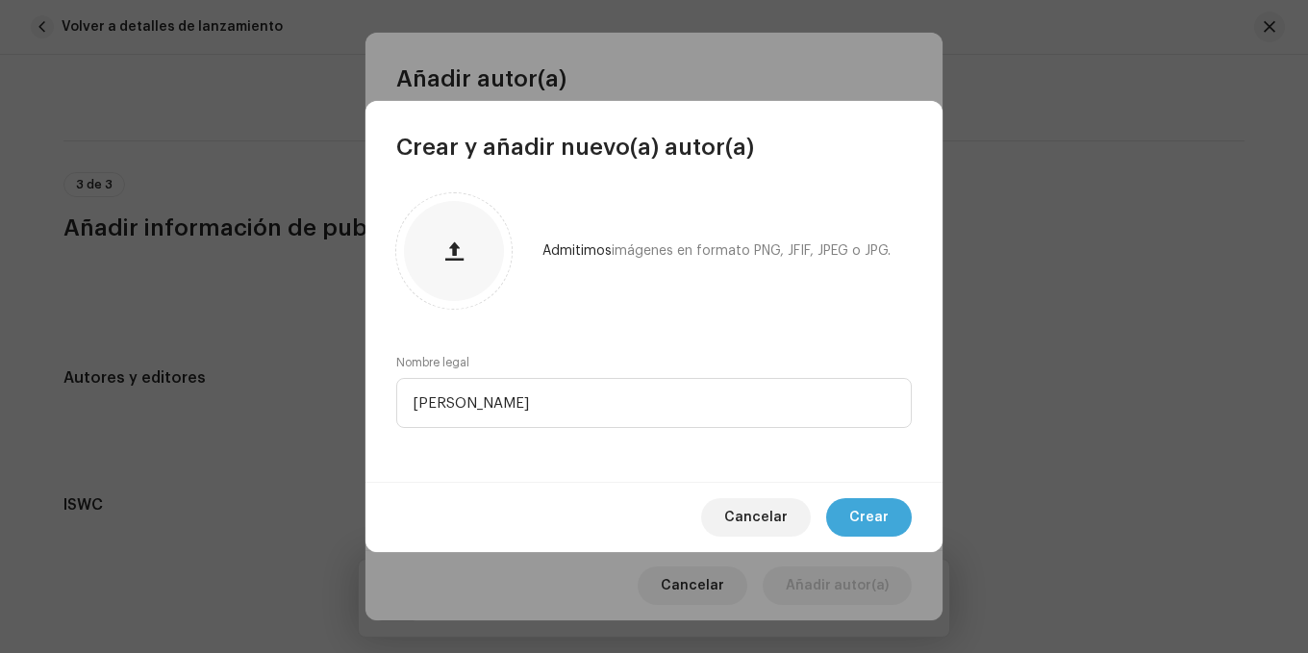
click at [897, 514] on button "Crear" at bounding box center [869, 517] width 86 height 38
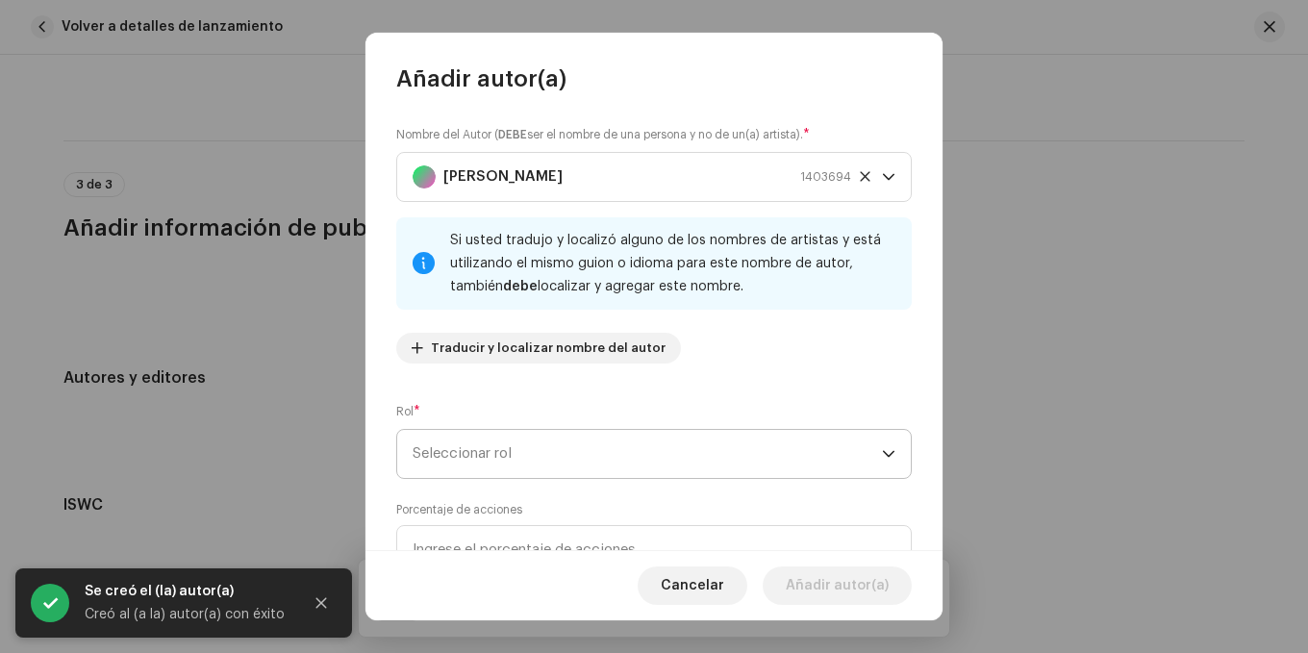
click at [575, 463] on span "Seleccionar rol" at bounding box center [647, 454] width 469 height 48
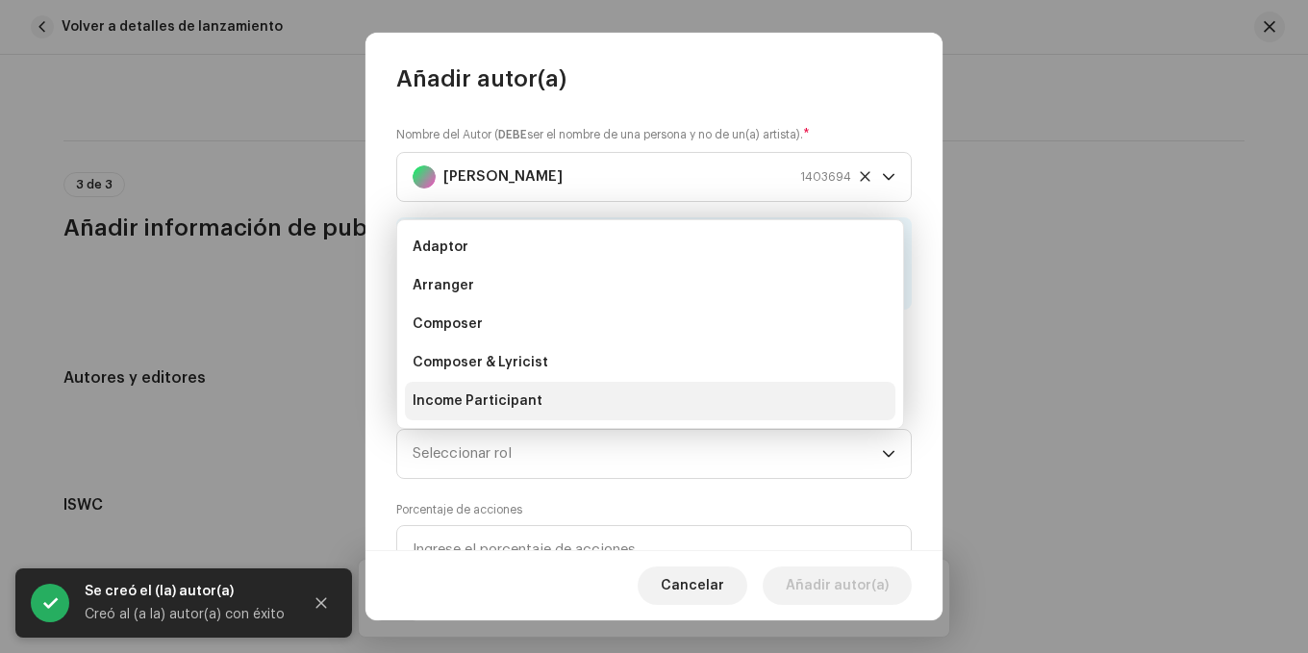
scroll to position [31, 0]
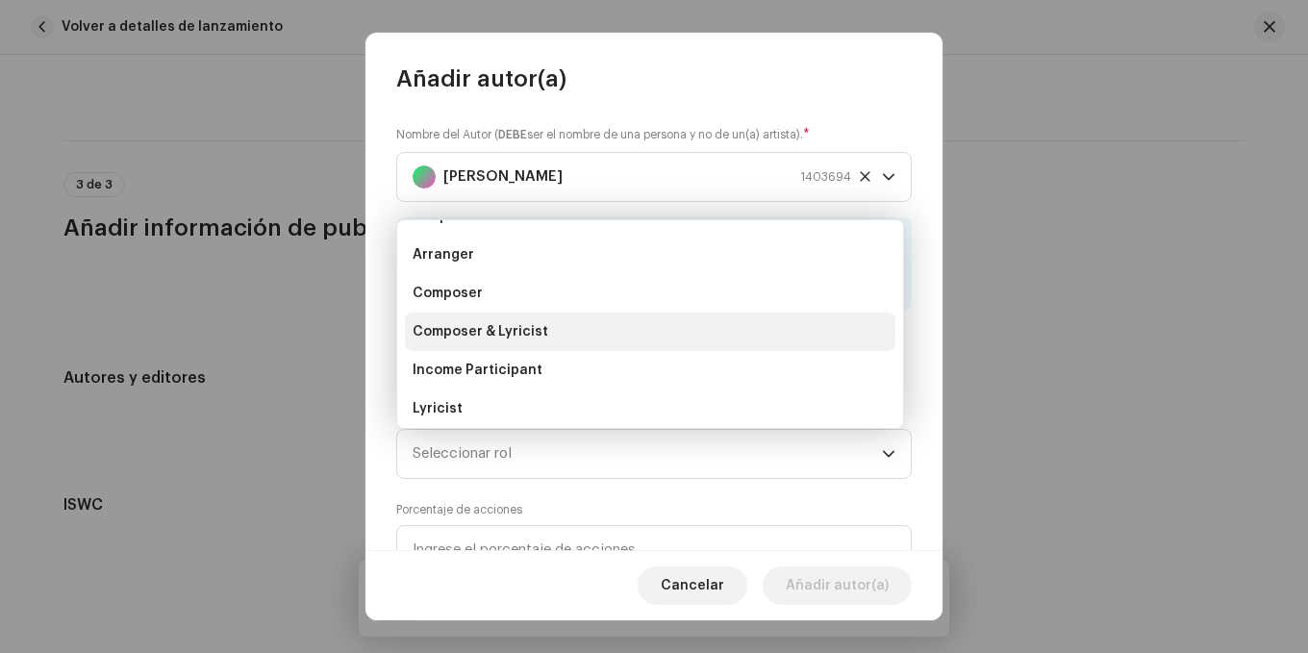
click at [492, 334] on span "Composer & Lyricist" at bounding box center [481, 331] width 136 height 19
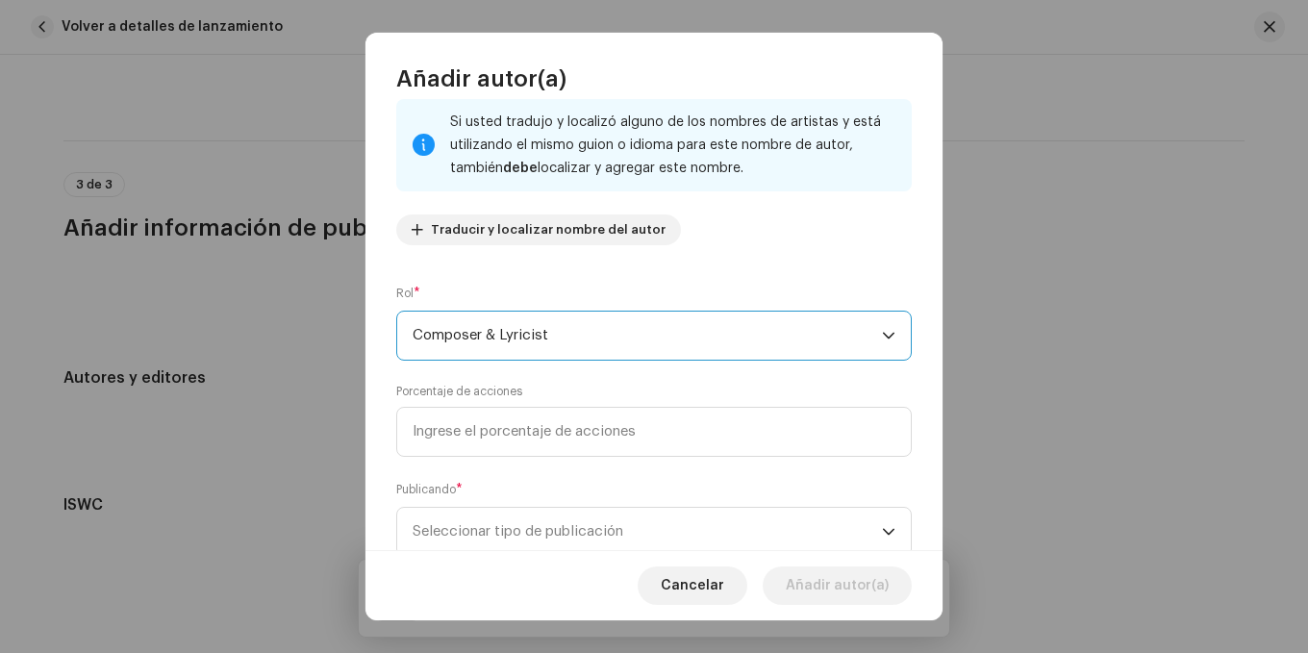
scroll to position [179, 0]
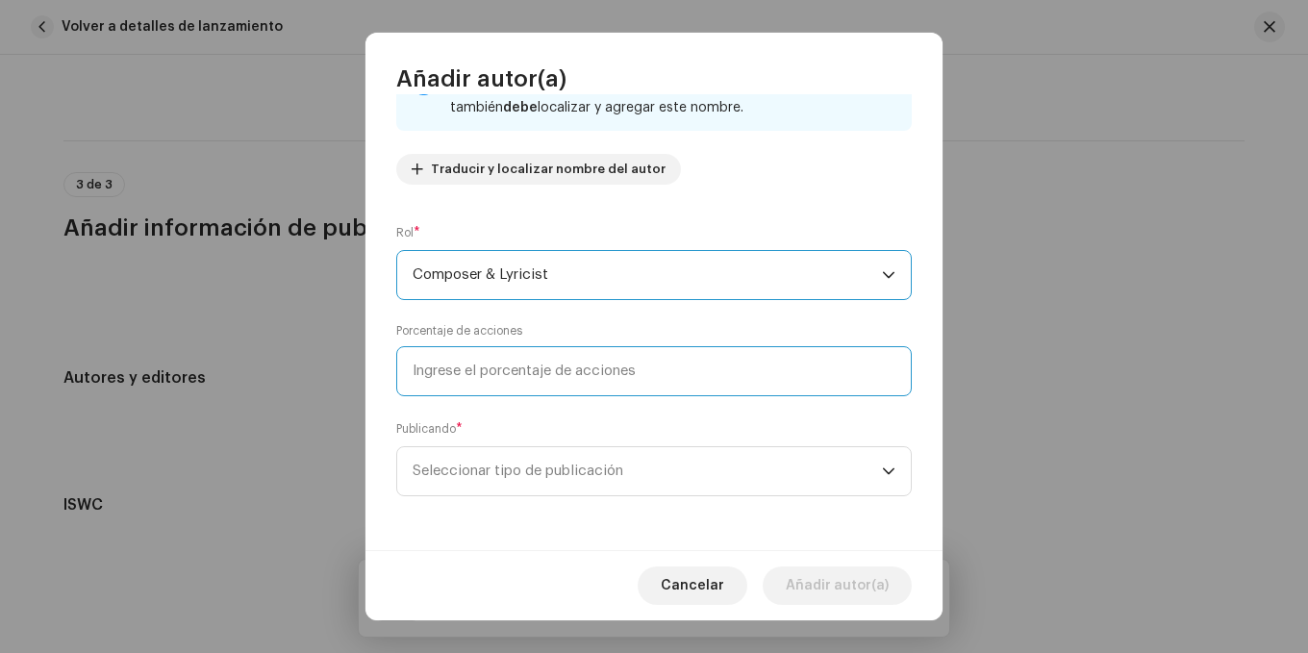
click at [601, 370] on input at bounding box center [654, 371] width 516 height 50
type input "100,00"
click at [601, 370] on input "100,00" at bounding box center [654, 371] width 516 height 50
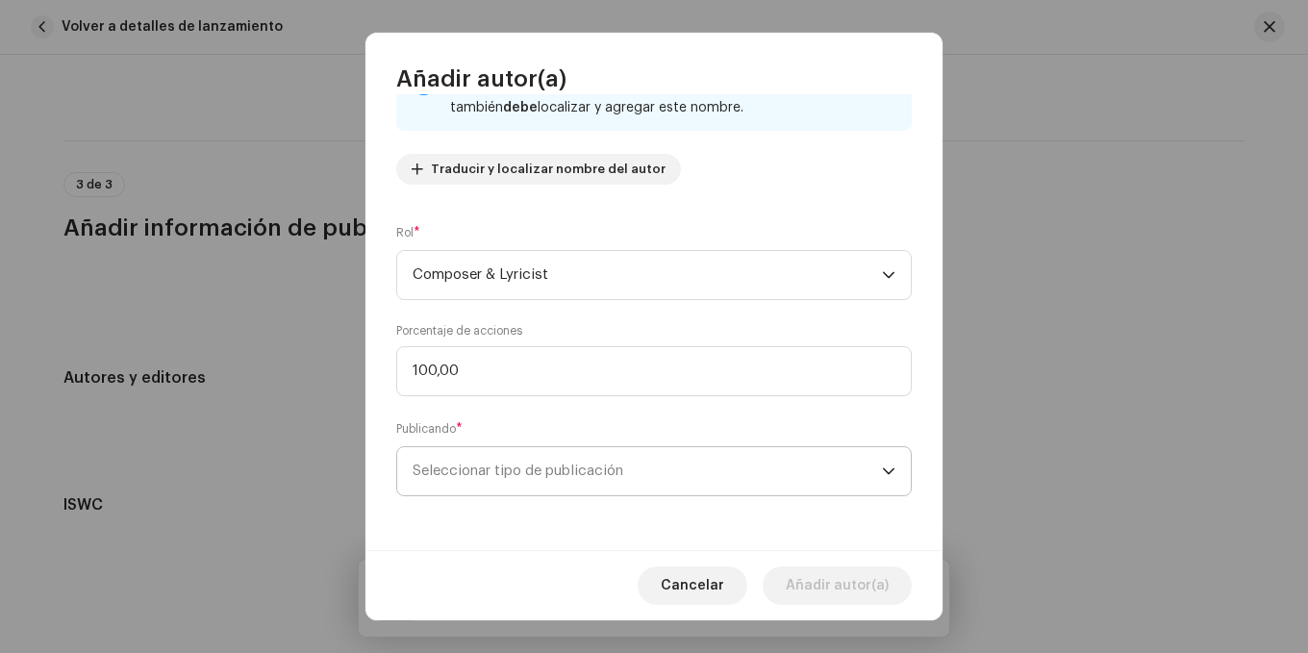
click at [499, 464] on span "Seleccionar tipo de publicación" at bounding box center [647, 471] width 469 height 48
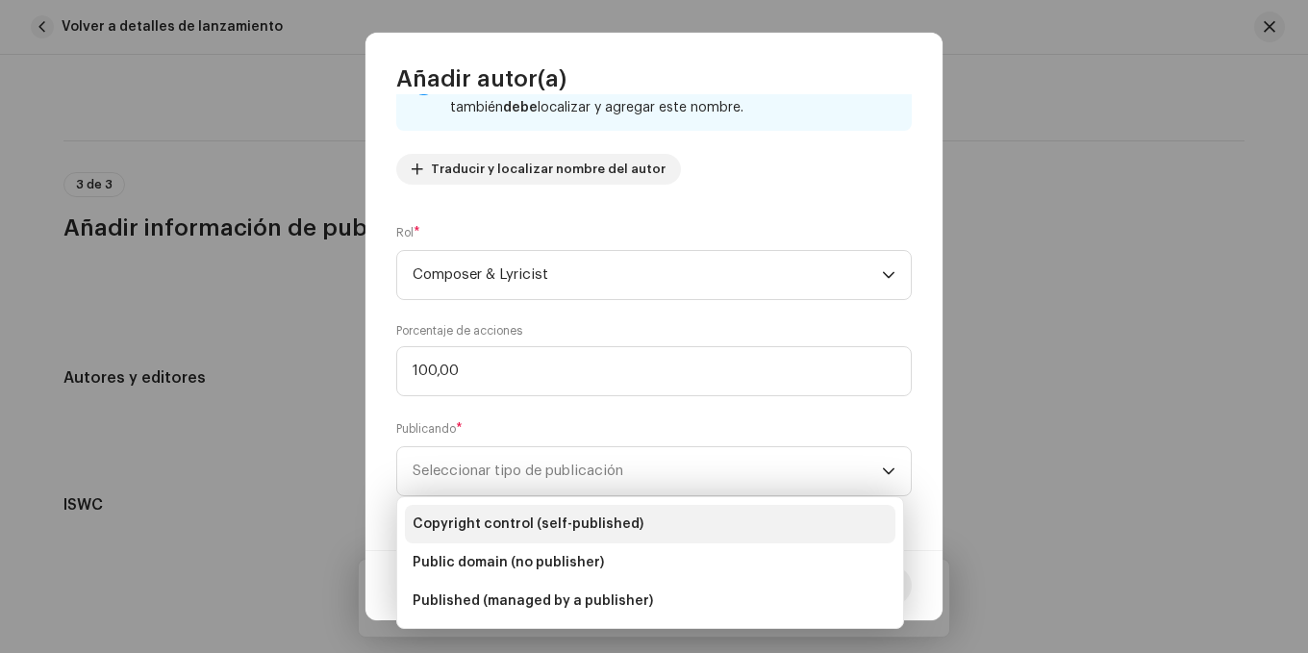
click at [492, 518] on span "Copyright control (self-published)" at bounding box center [528, 524] width 231 height 19
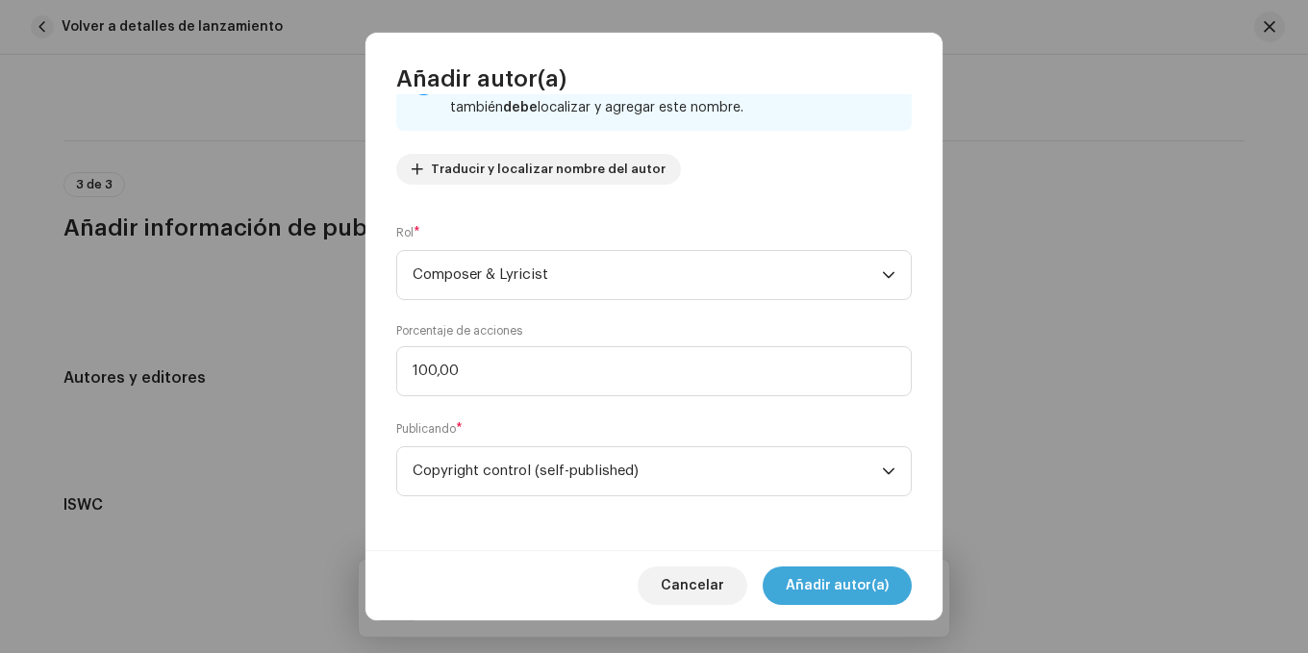
click at [836, 583] on span "Añadir autor(a)" at bounding box center [837, 586] width 103 height 38
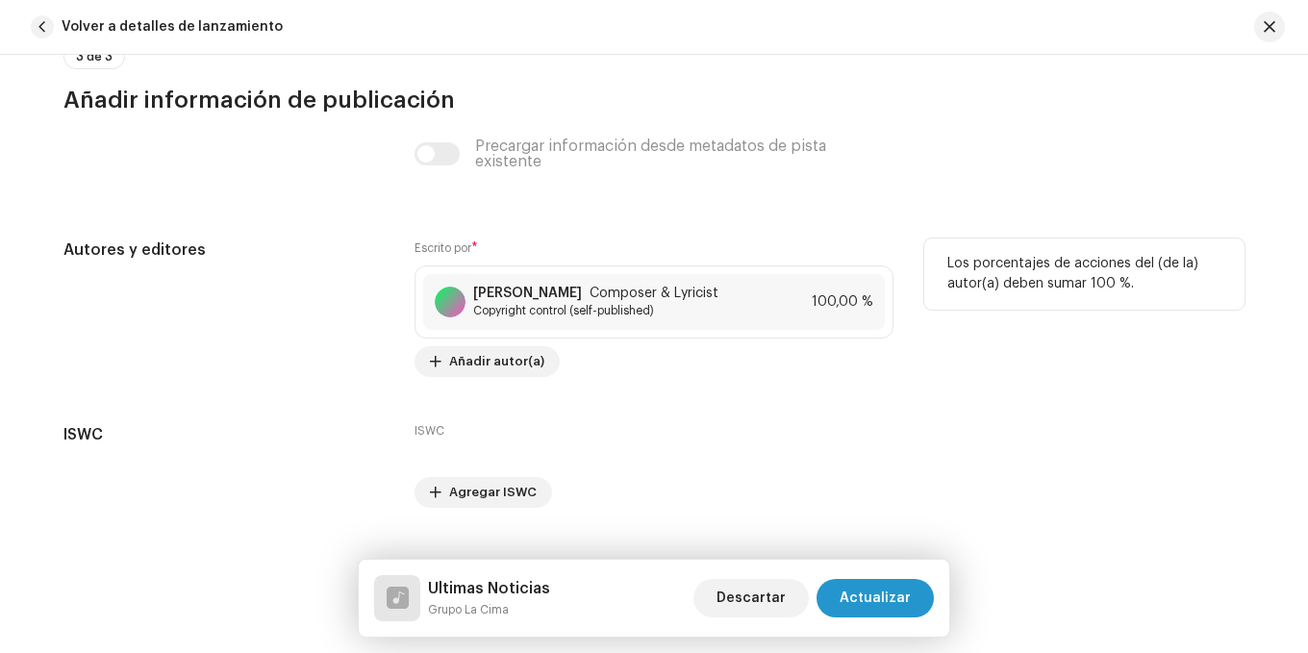
scroll to position [3823, 0]
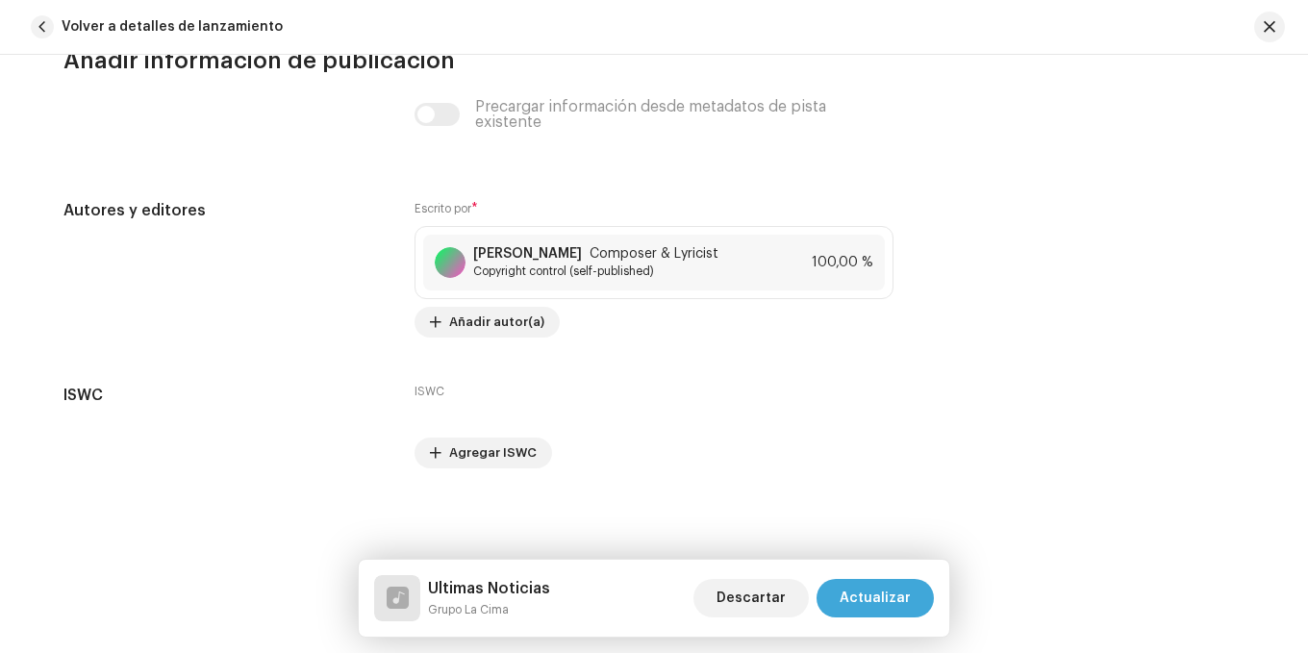
click at [897, 593] on span "Actualizar" at bounding box center [875, 598] width 71 height 38
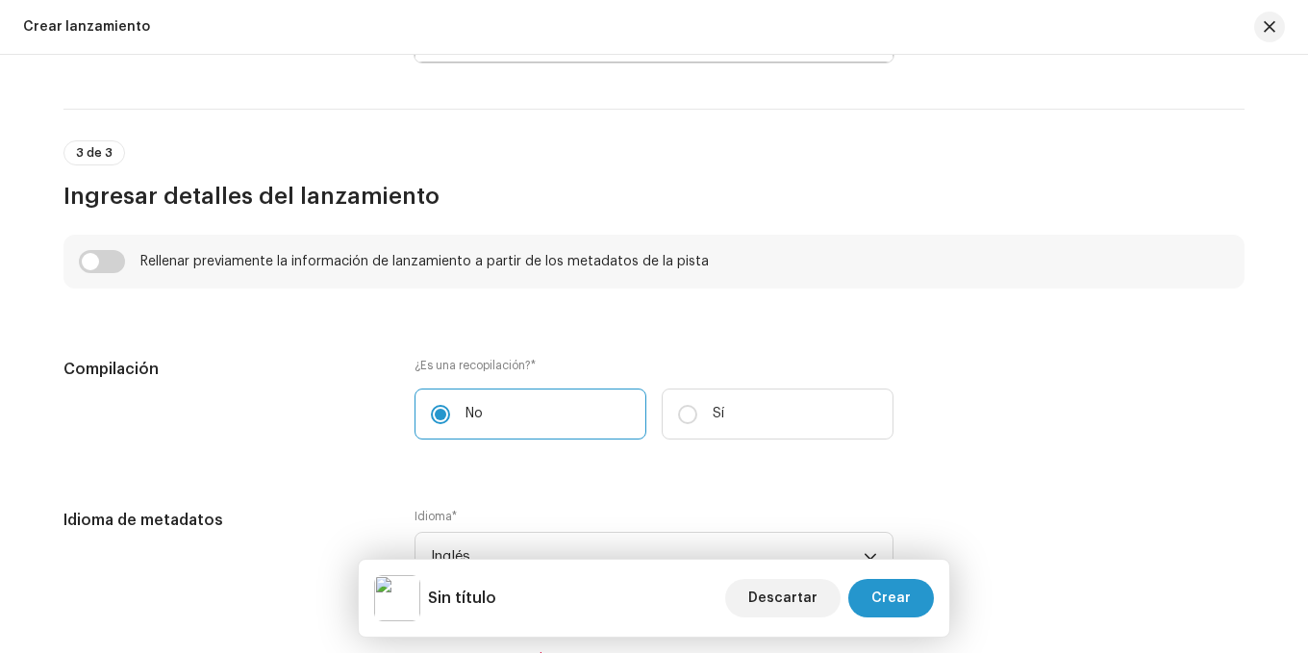
scroll to position [1347, 0]
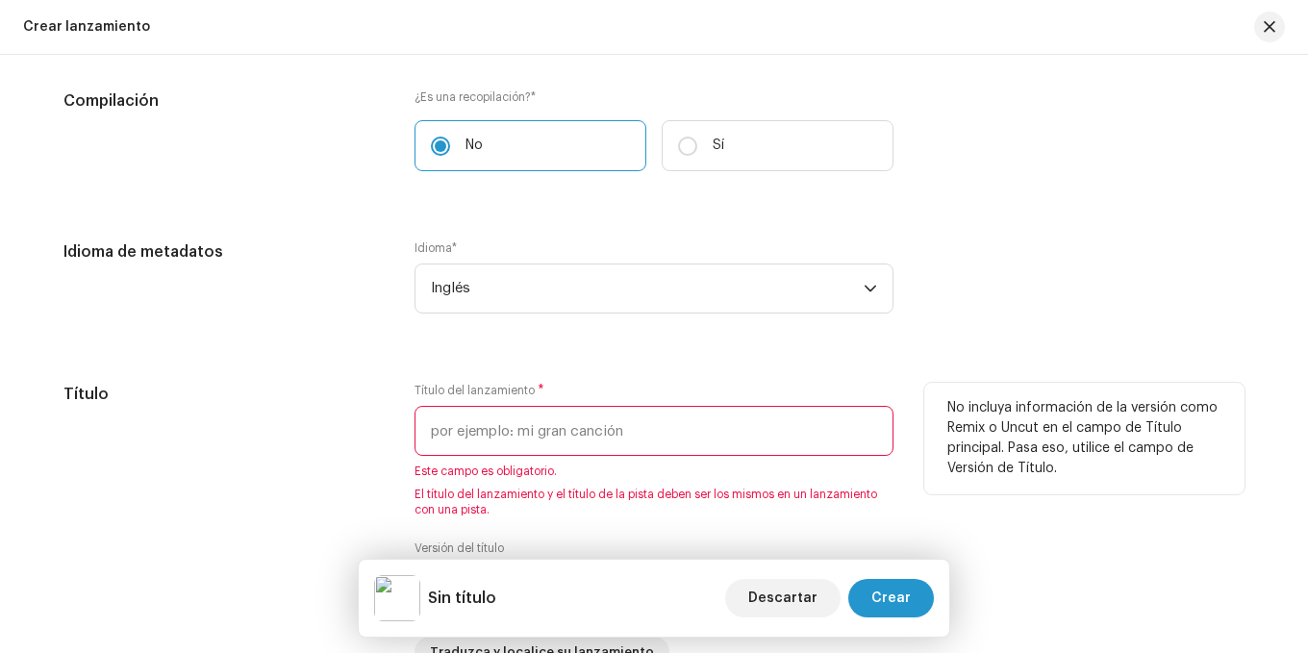
scroll to position [1539, 0]
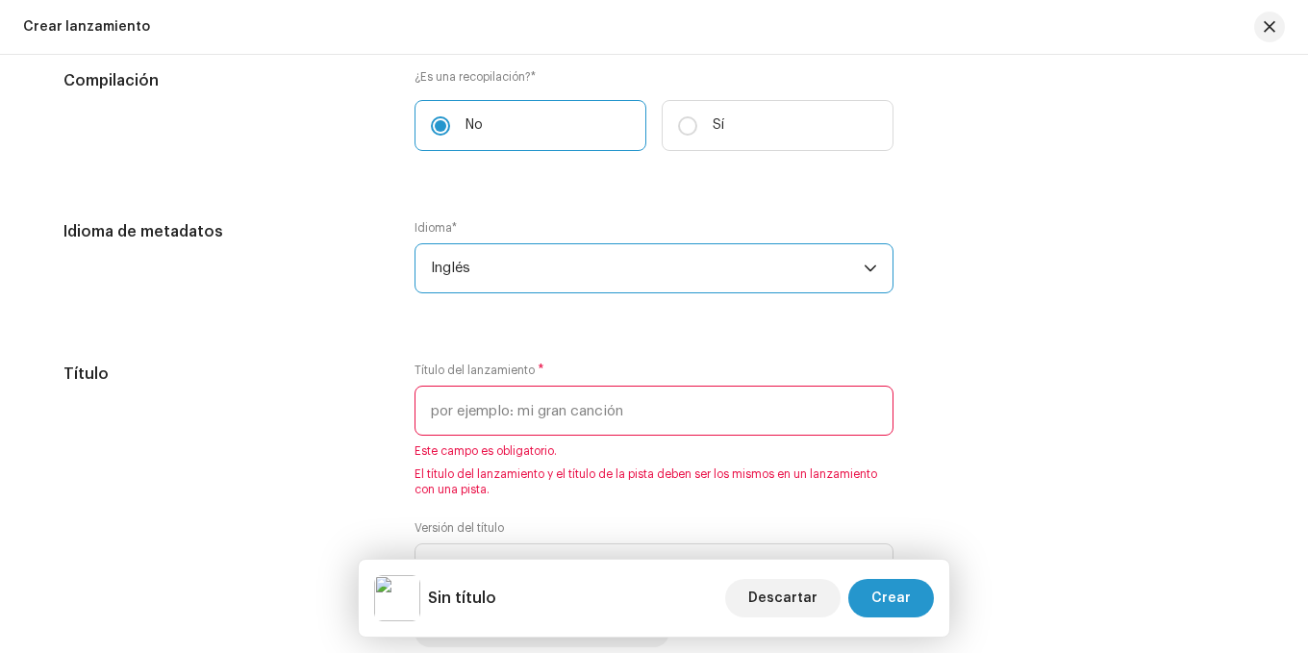
click at [510, 275] on span "Inglés" at bounding box center [647, 268] width 433 height 48
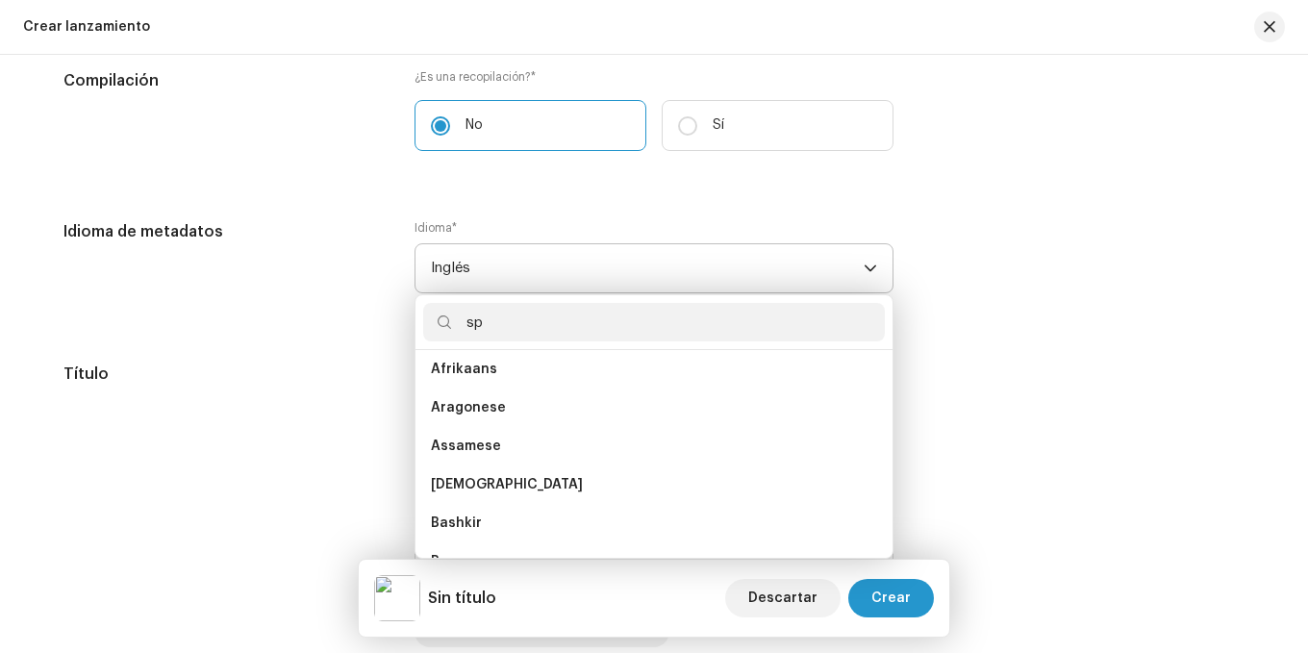
scroll to position [0, 0]
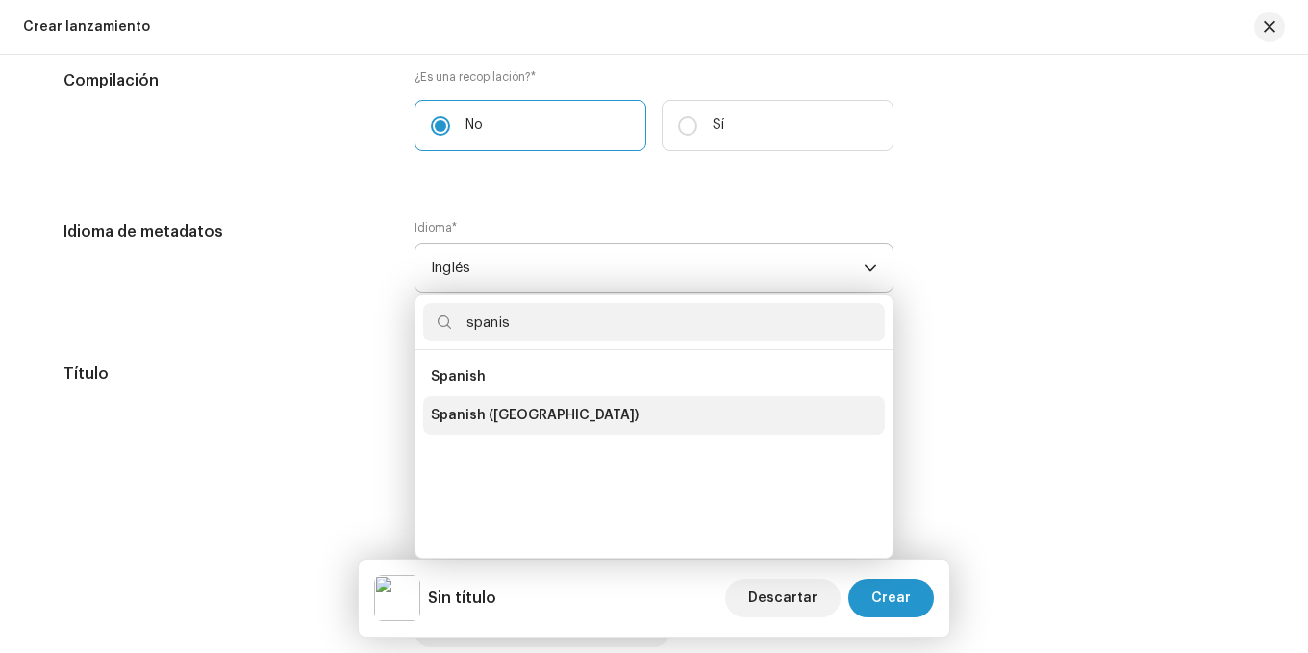
type input "spanis"
click at [508, 415] on span "Spanish ([GEOGRAPHIC_DATA])" at bounding box center [535, 415] width 208 height 19
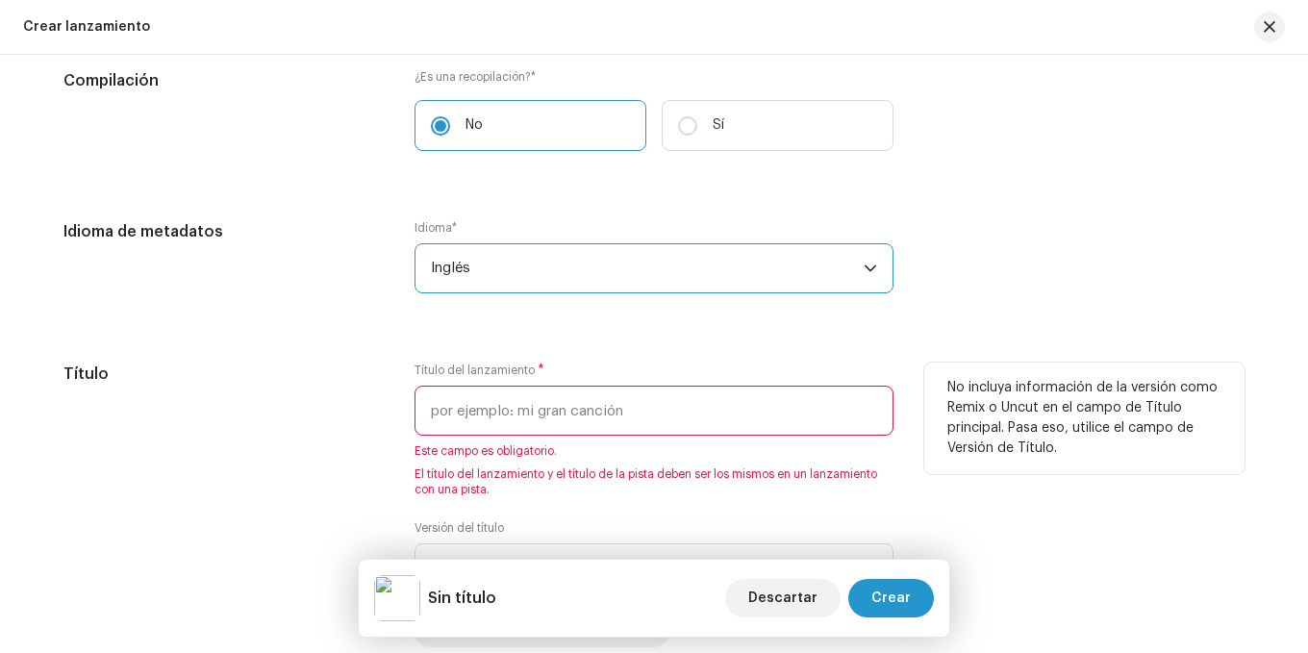
scroll to position [1635, 0]
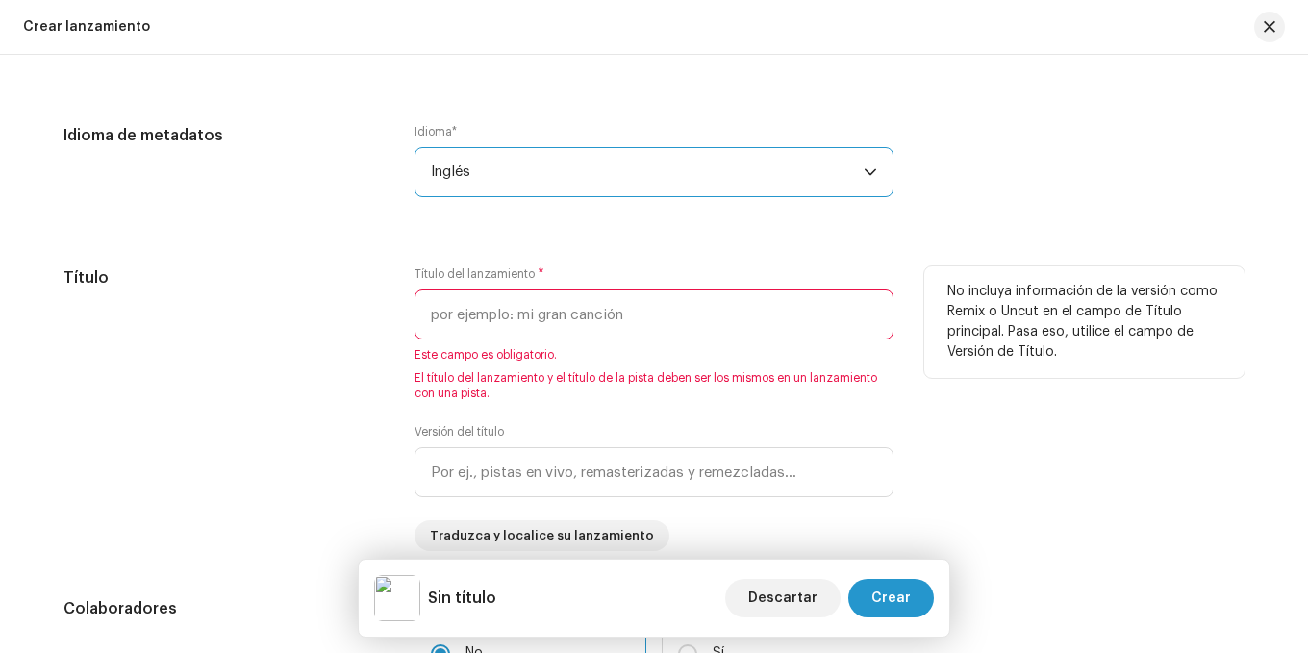
click at [498, 320] on input "text" at bounding box center [654, 315] width 479 height 50
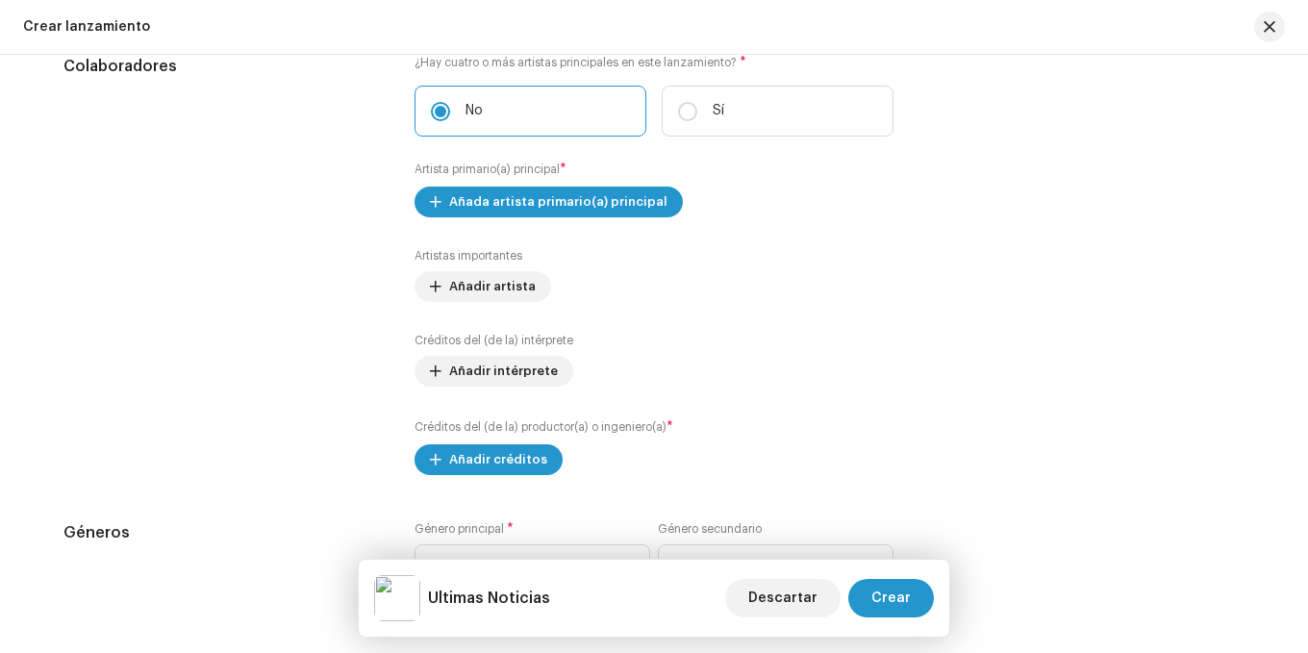
scroll to position [2213, 0]
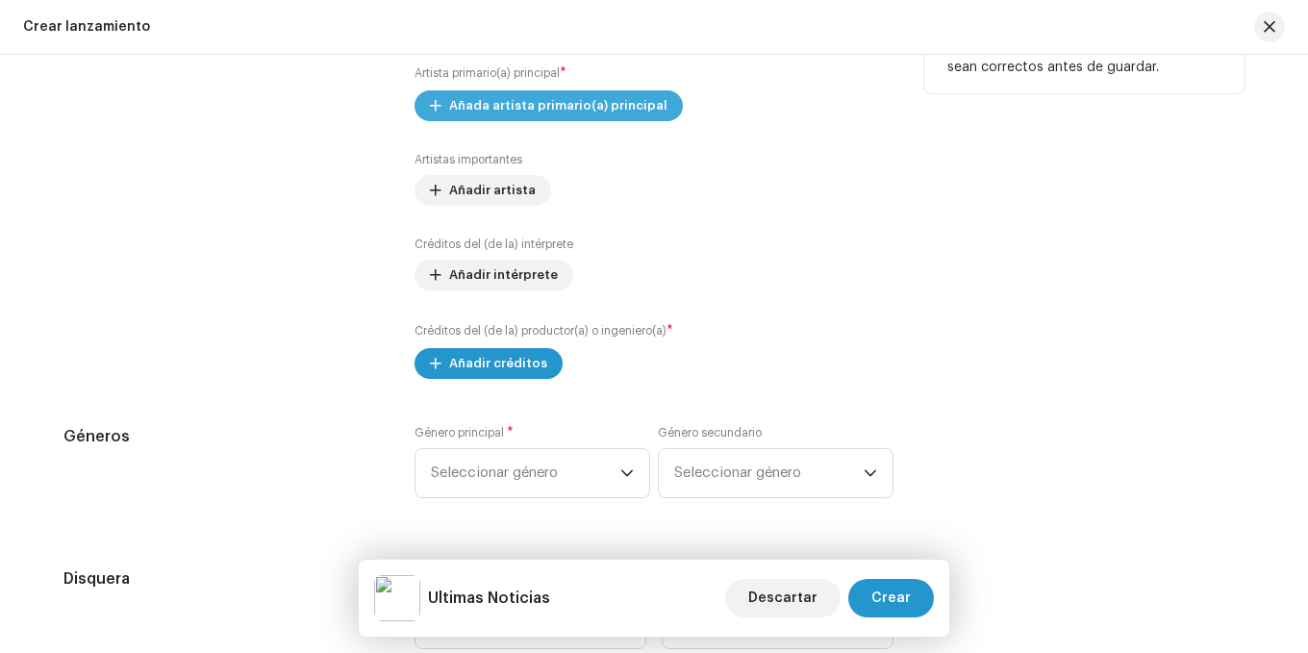
type input "Ultimas Noticias"
click at [525, 101] on span "Añada artista primario(a) principal" at bounding box center [558, 106] width 218 height 38
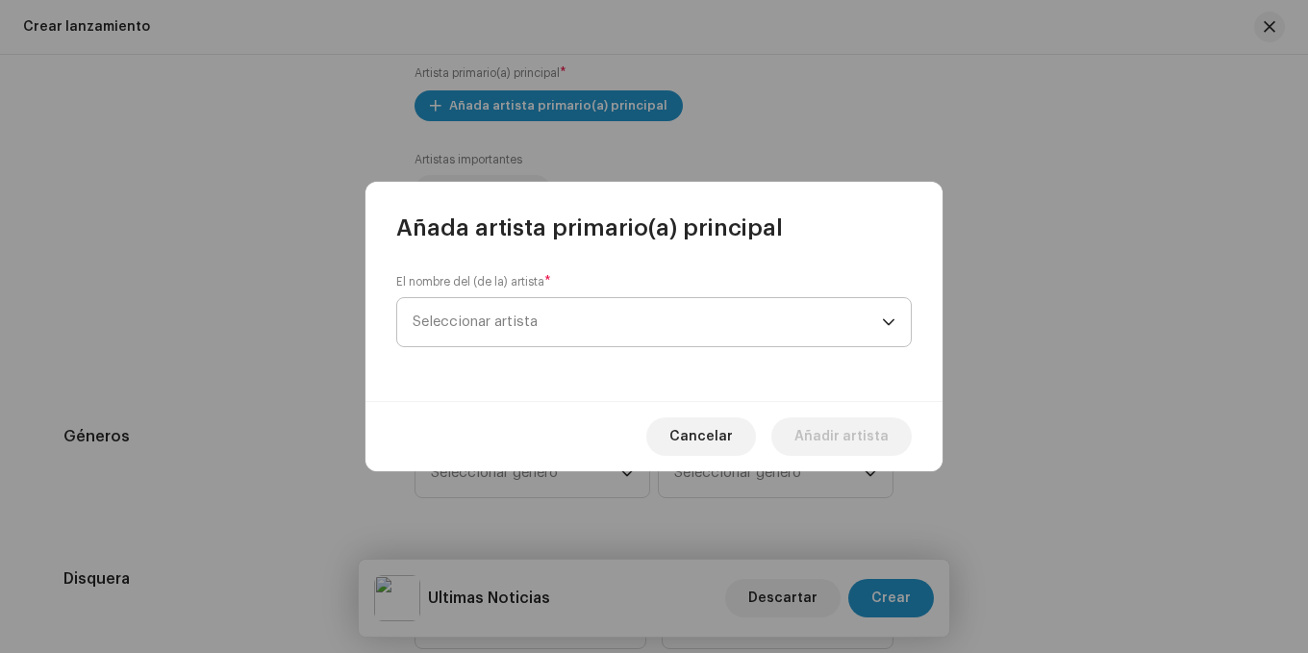
click at [858, 304] on span "Seleccionar artista" at bounding box center [647, 322] width 469 height 48
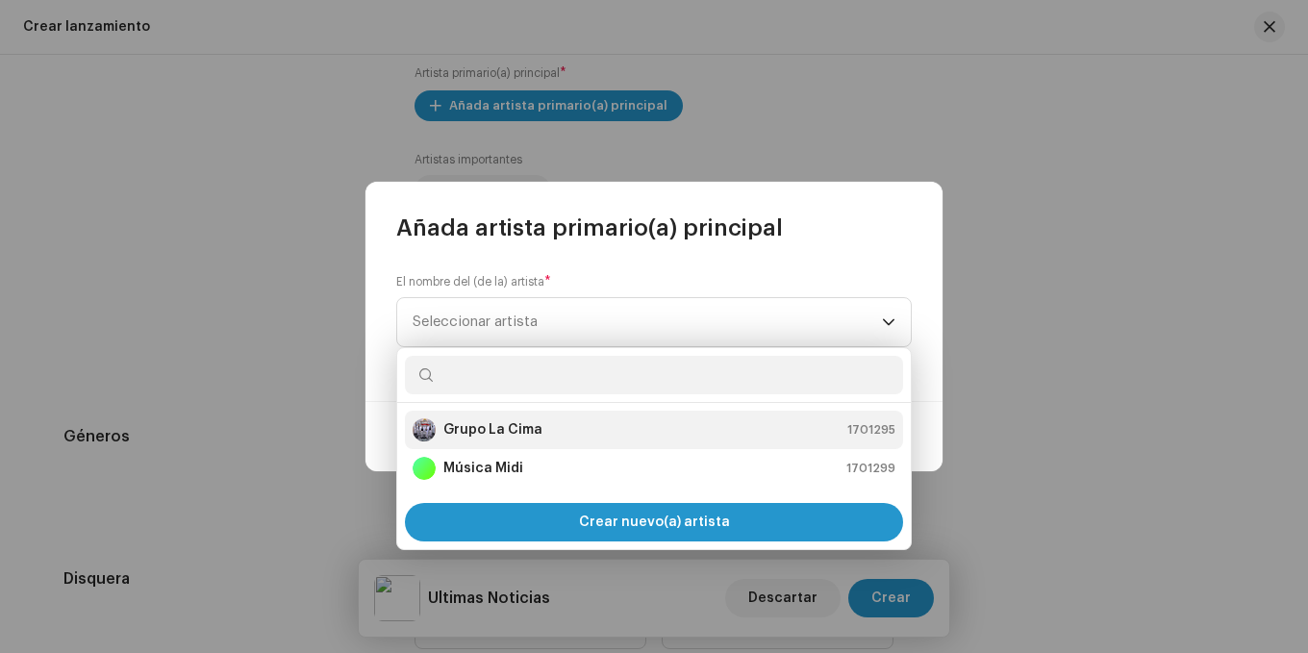
click at [490, 422] on strong "Grupo La Cima" at bounding box center [492, 429] width 99 height 19
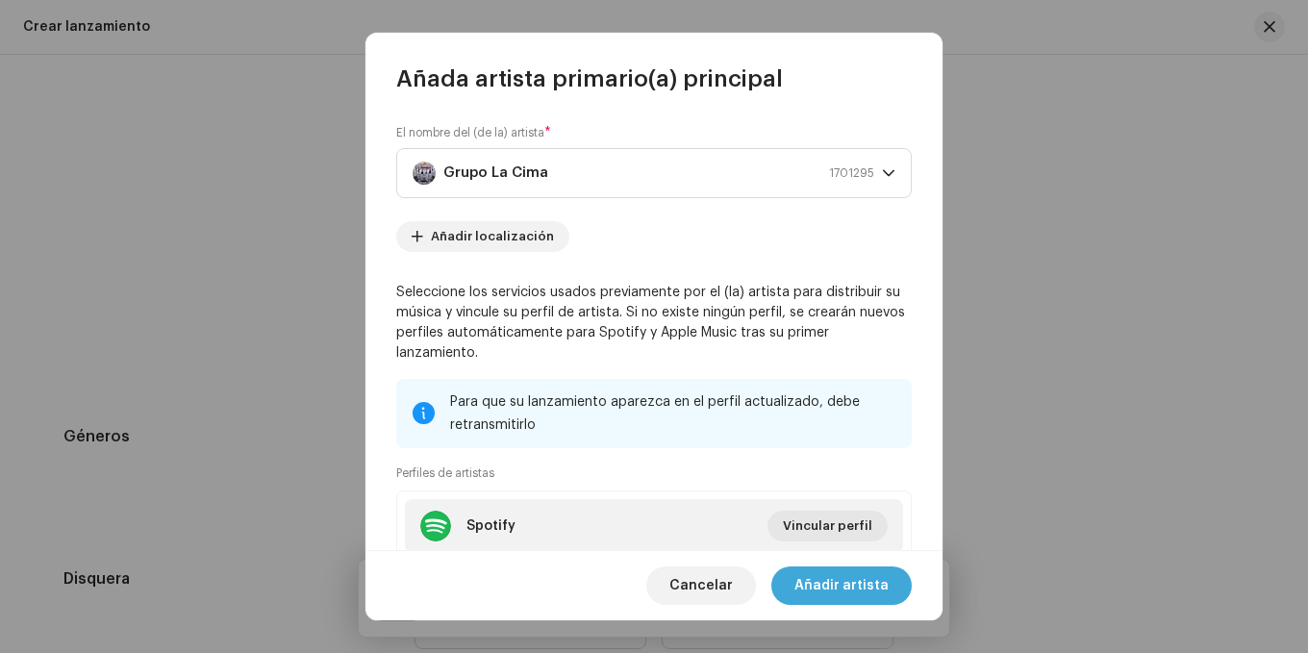
click at [888, 580] on font "Añadir artista" at bounding box center [842, 585] width 94 height 13
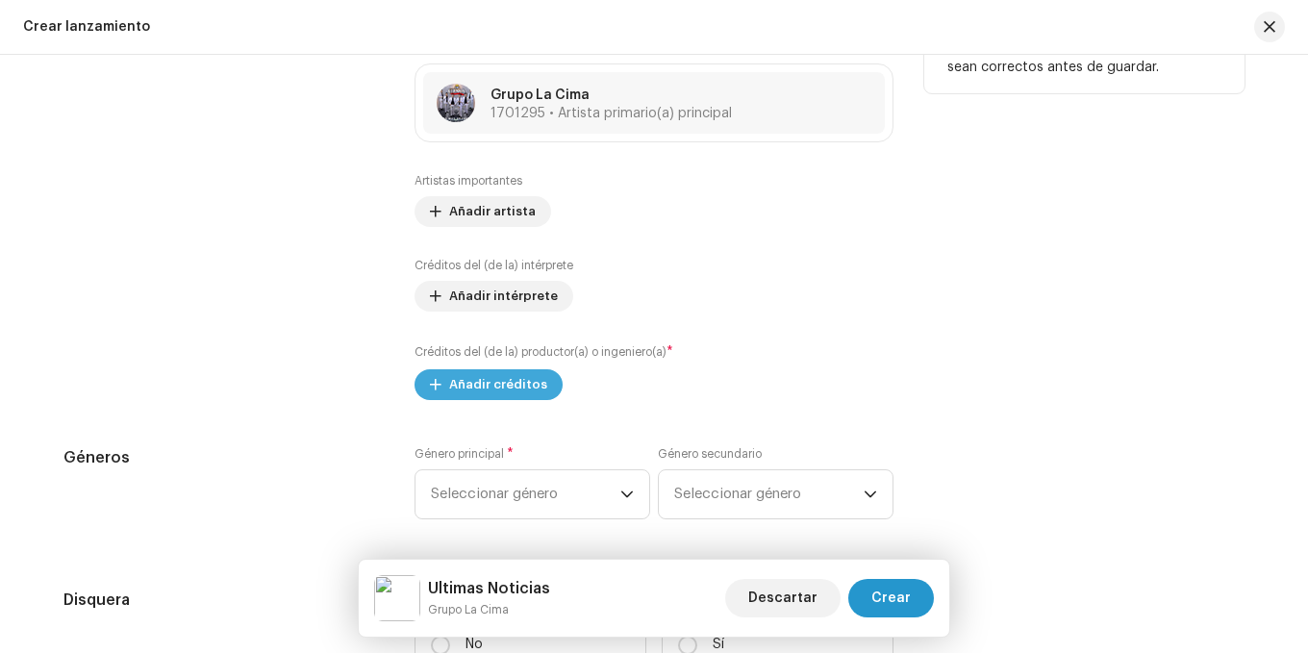
click at [500, 389] on span "Añadir créditos" at bounding box center [498, 385] width 98 height 38
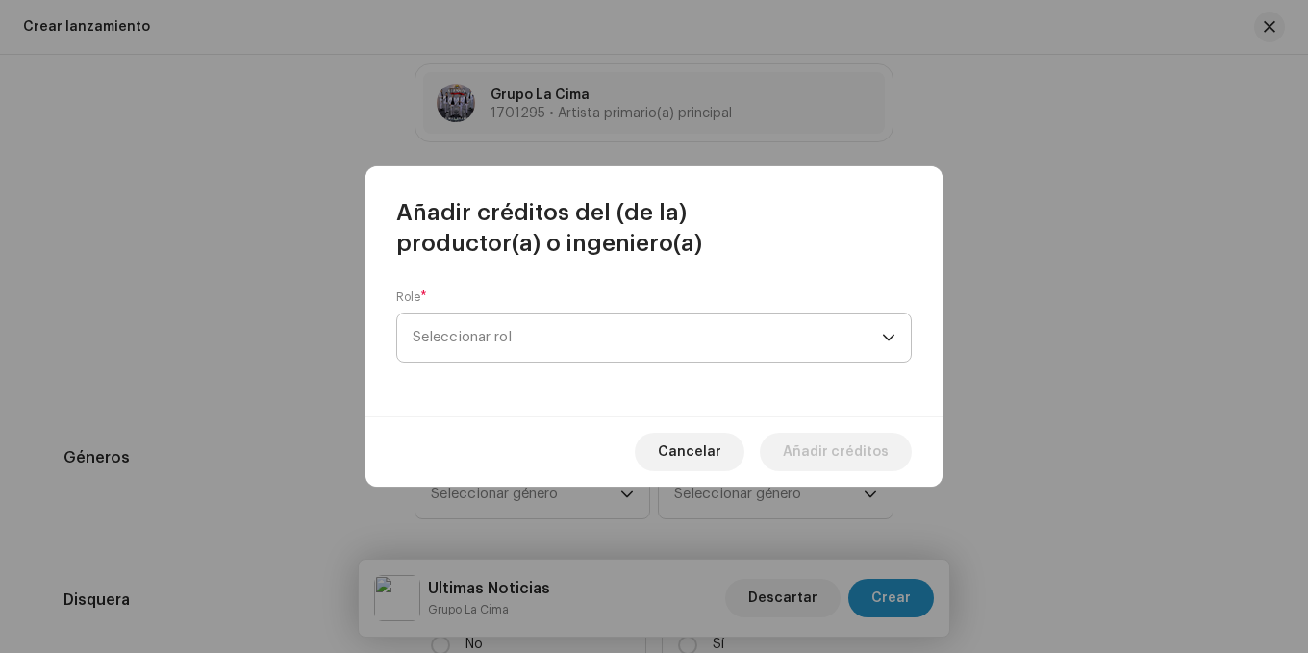
click at [846, 328] on span "Seleccionar rol" at bounding box center [647, 338] width 469 height 48
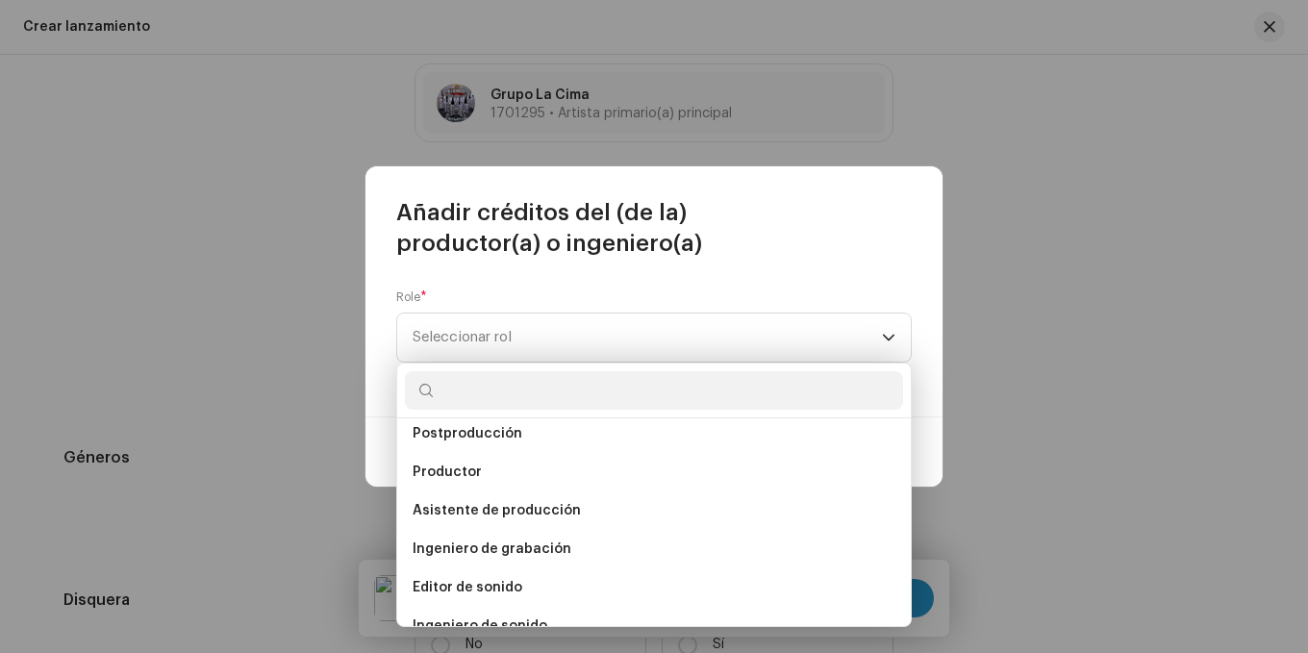
scroll to position [770, 0]
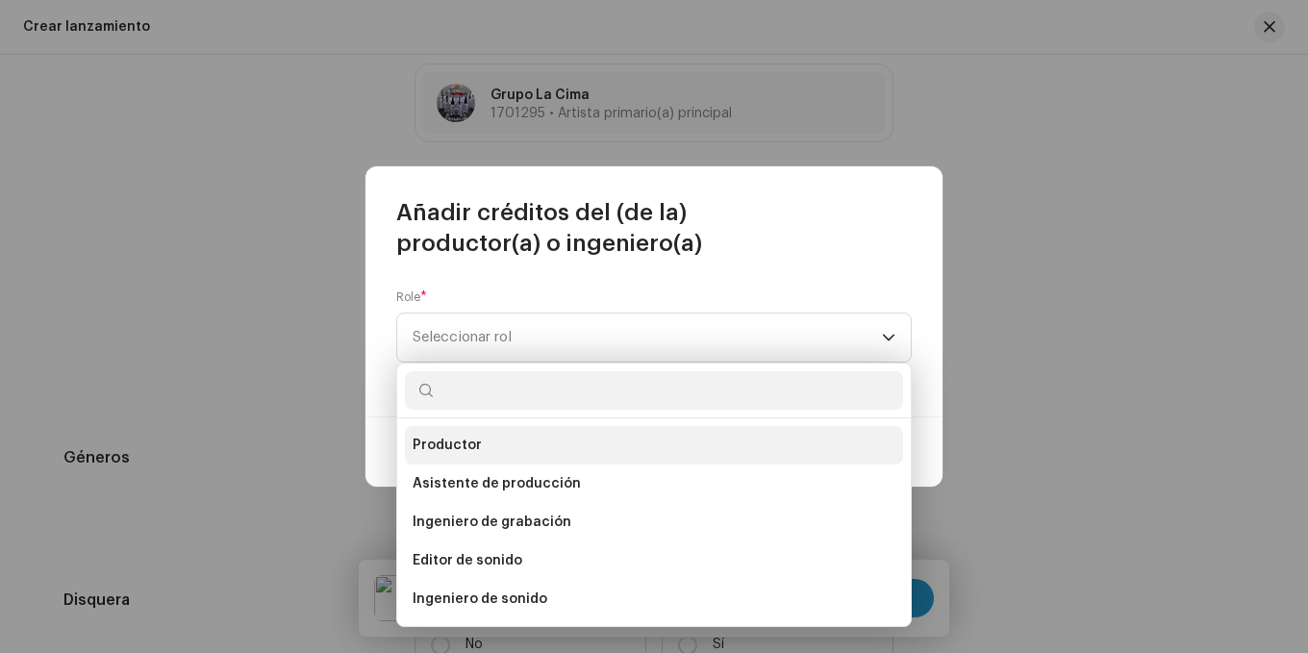
click at [496, 447] on li "Productor" at bounding box center [654, 445] width 498 height 38
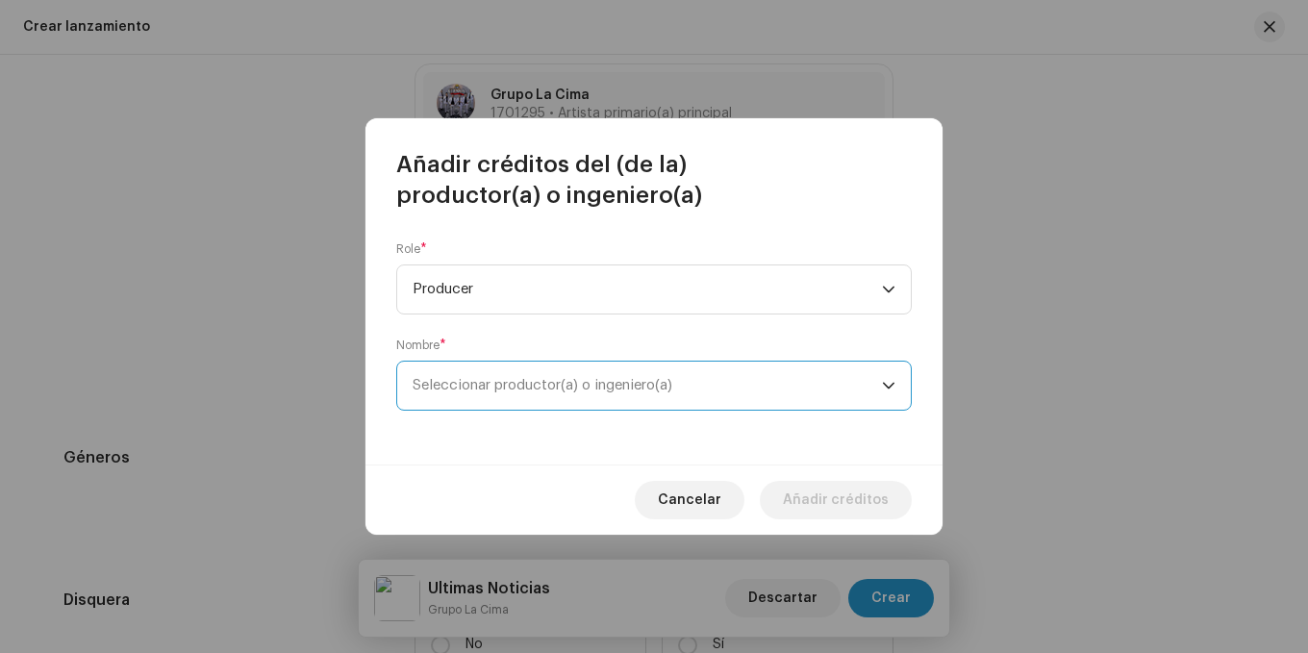
click at [851, 366] on span "Seleccionar productor(a) o ingeniero(a)" at bounding box center [647, 386] width 469 height 48
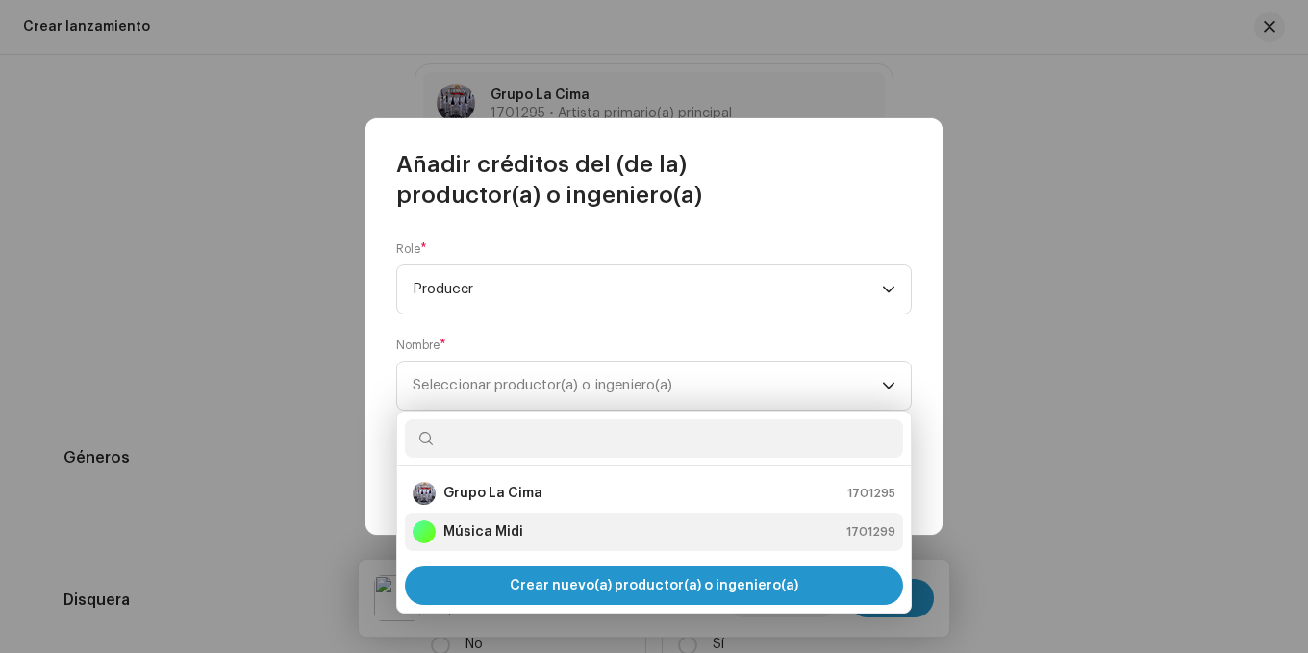
click at [504, 524] on strong "Música Midi" at bounding box center [483, 531] width 80 height 19
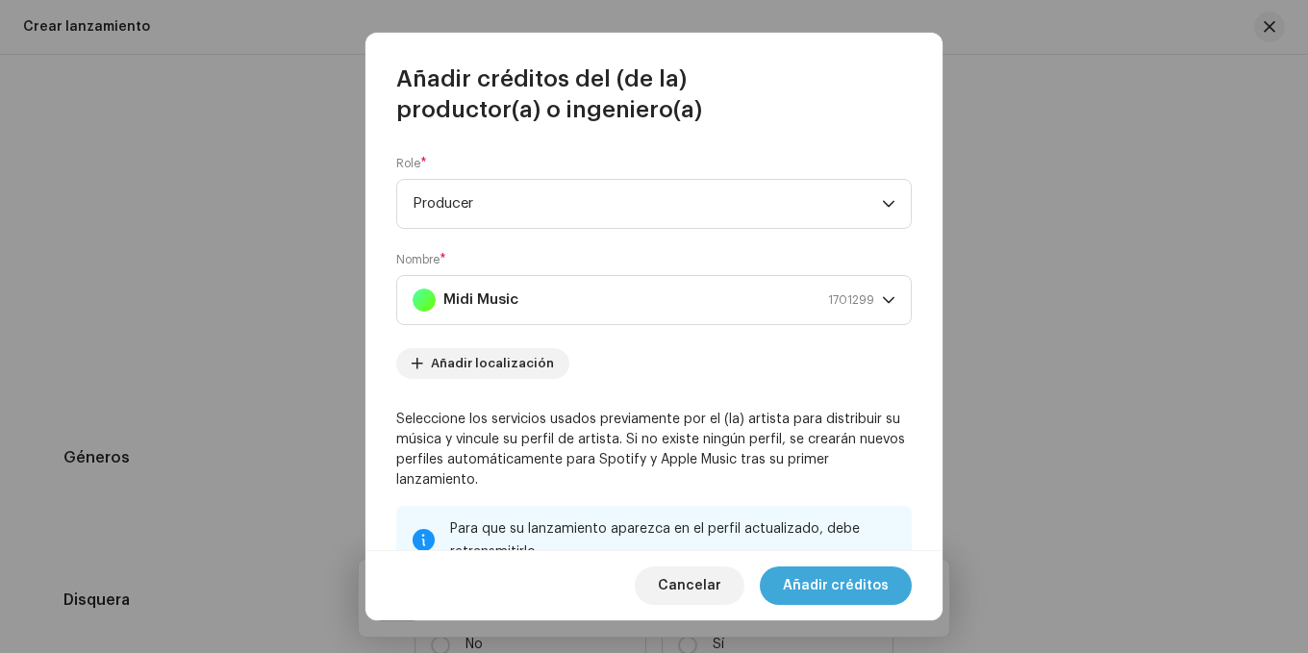
click at [847, 580] on font "Añadir créditos" at bounding box center [836, 585] width 106 height 13
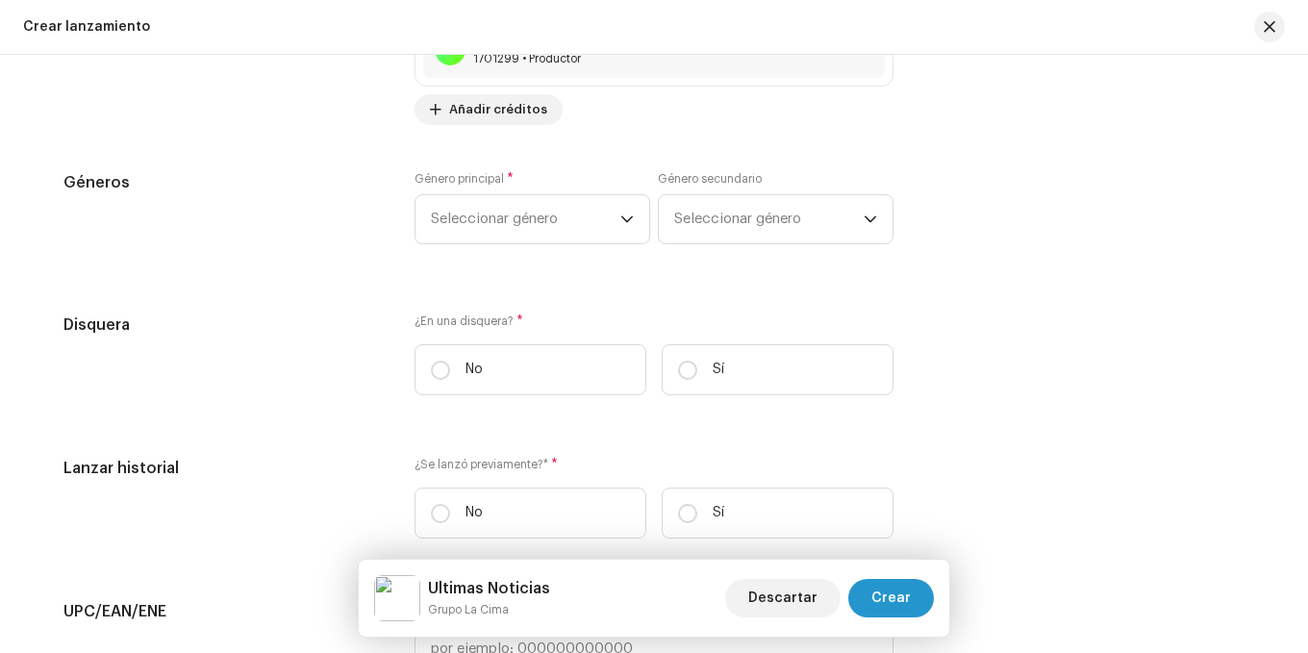
scroll to position [2597, 0]
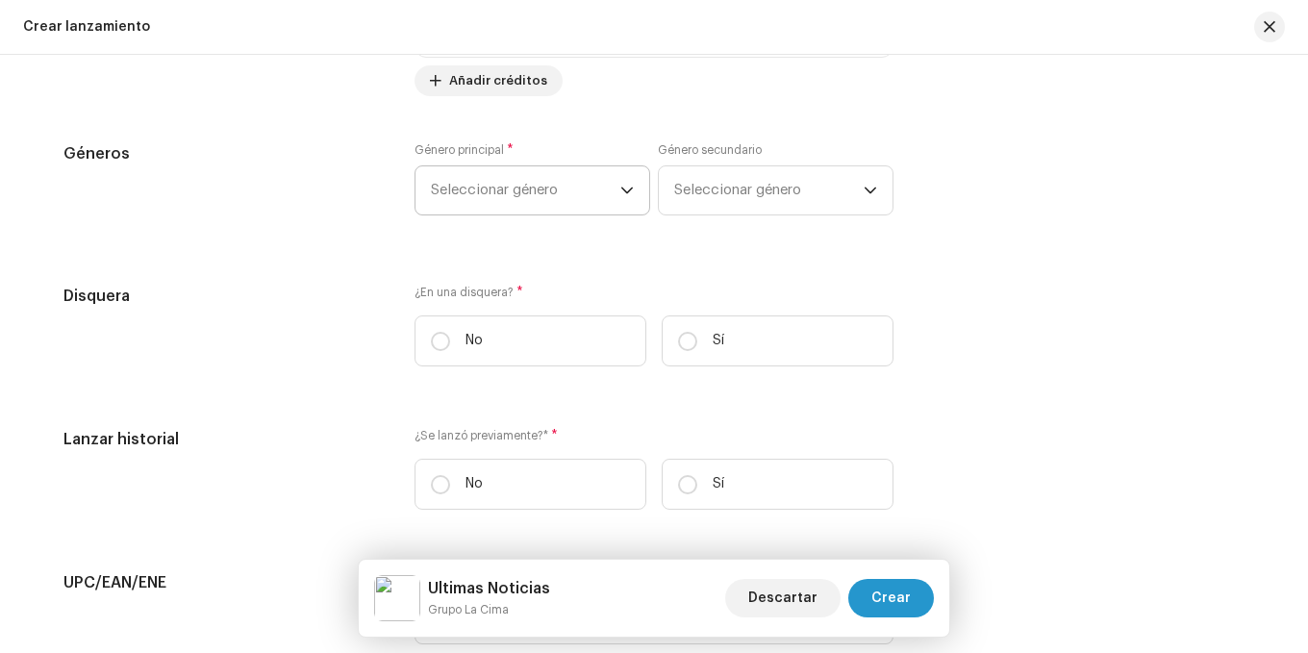
click at [621, 188] on icon "disparador desplegable" at bounding box center [627, 191] width 12 height 7
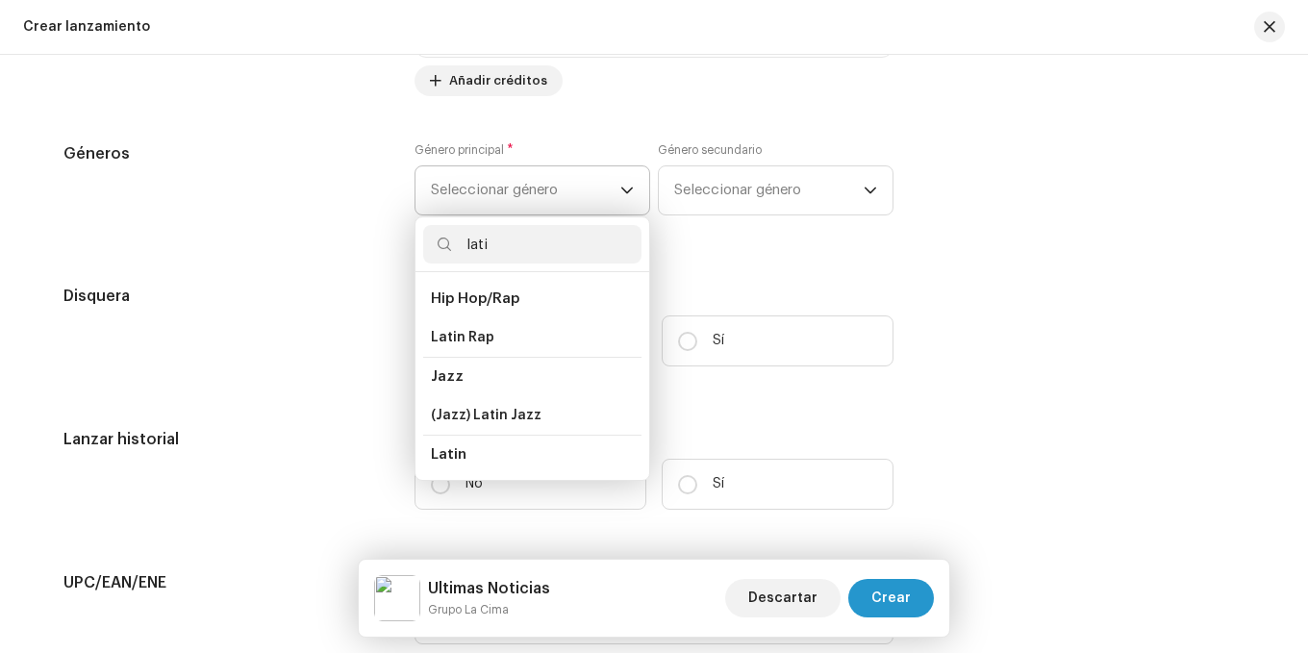
type input "latin"
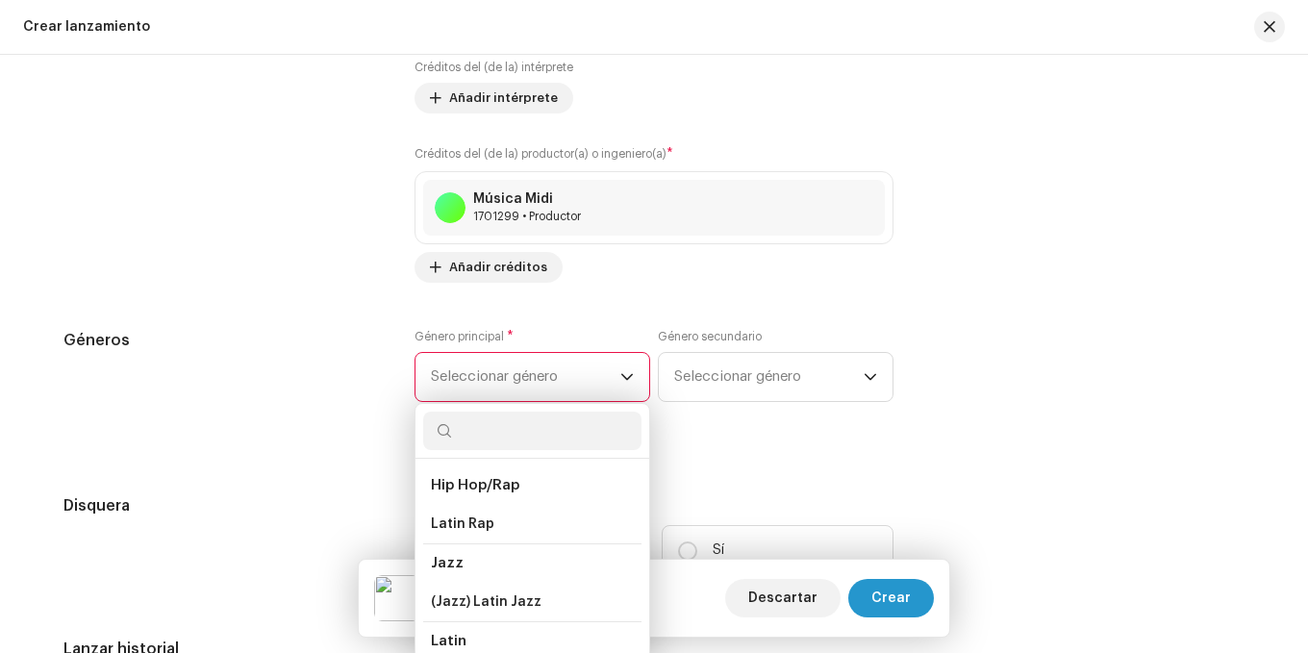
scroll to position [2405, 0]
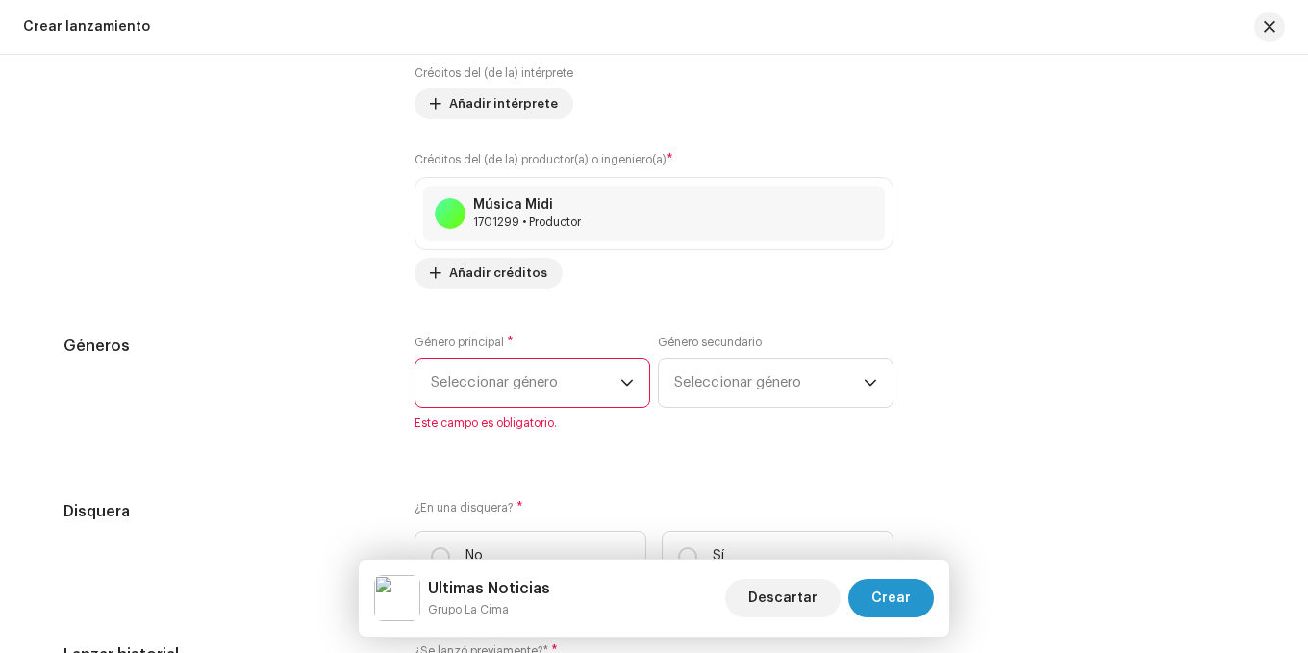
click at [555, 377] on span "Seleccionar género" at bounding box center [526, 383] width 190 height 48
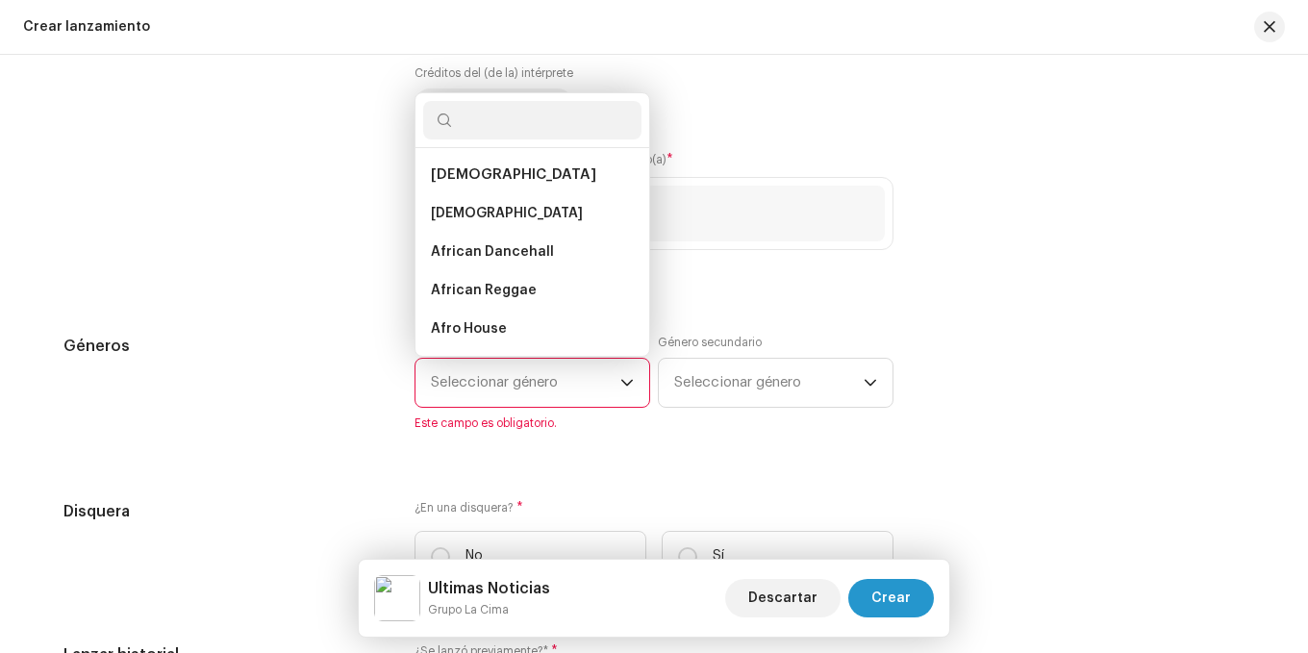
click at [545, 384] on span "Seleccionar género" at bounding box center [526, 383] width 190 height 48
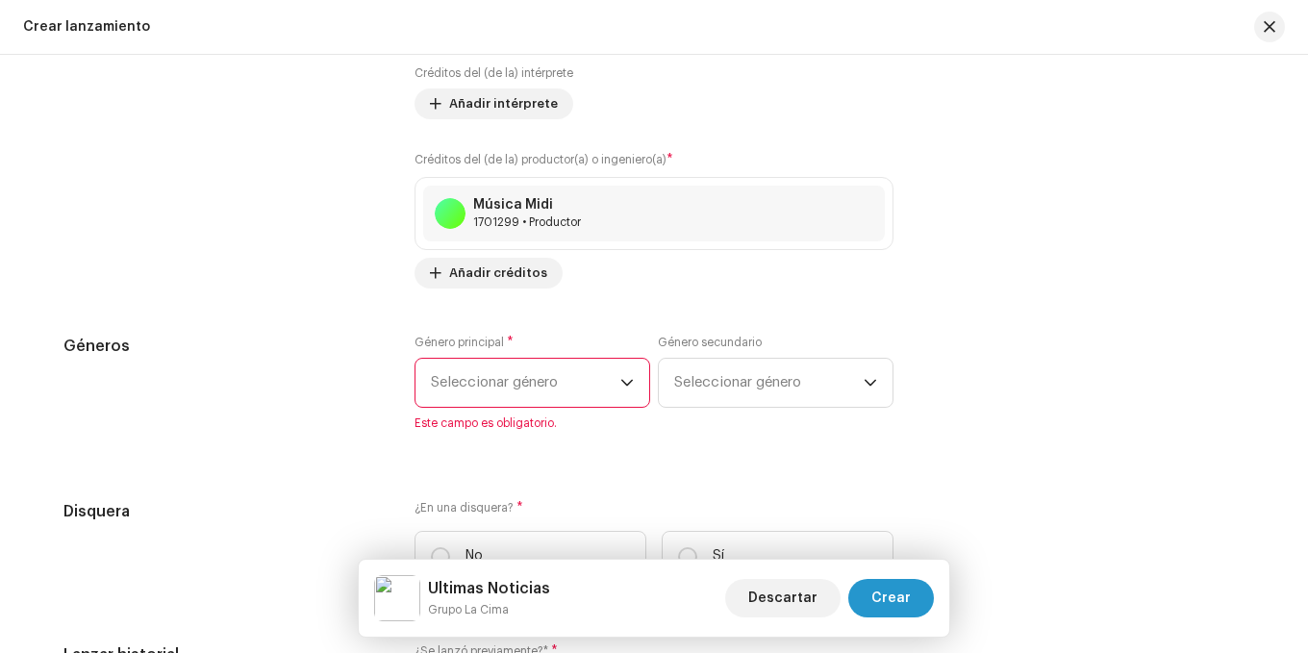
click at [464, 383] on span "Seleccionar género" at bounding box center [526, 383] width 190 height 48
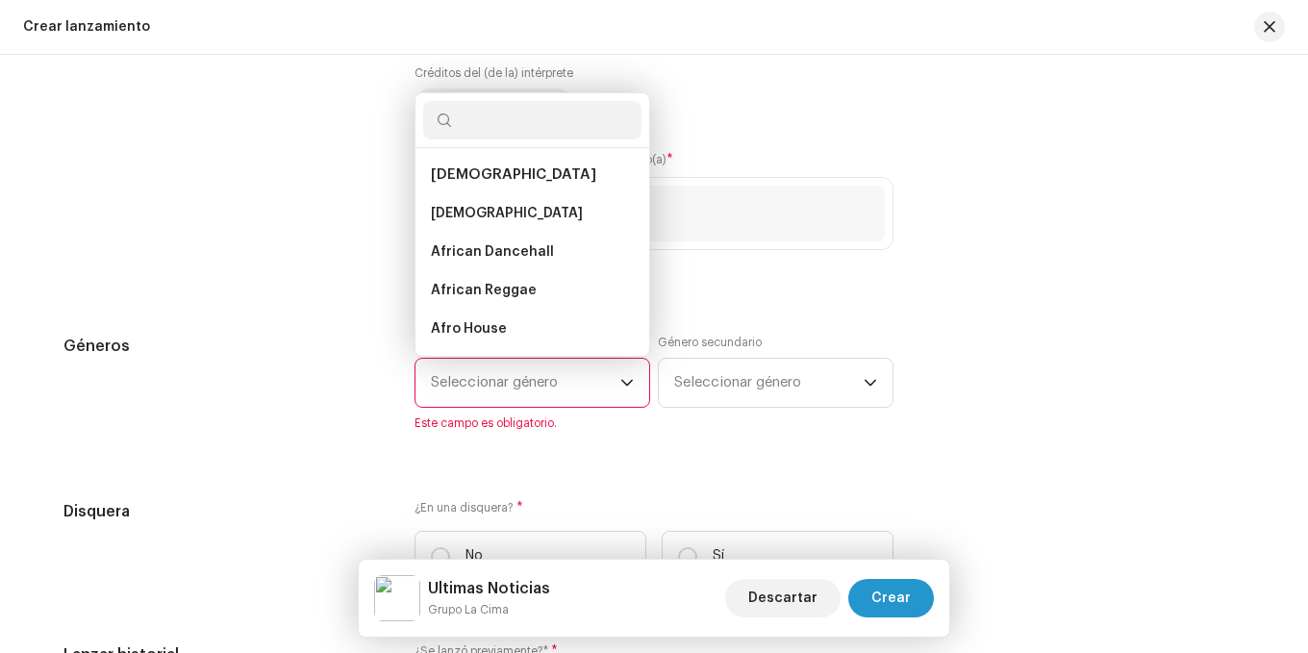
scroll to position [31, 0]
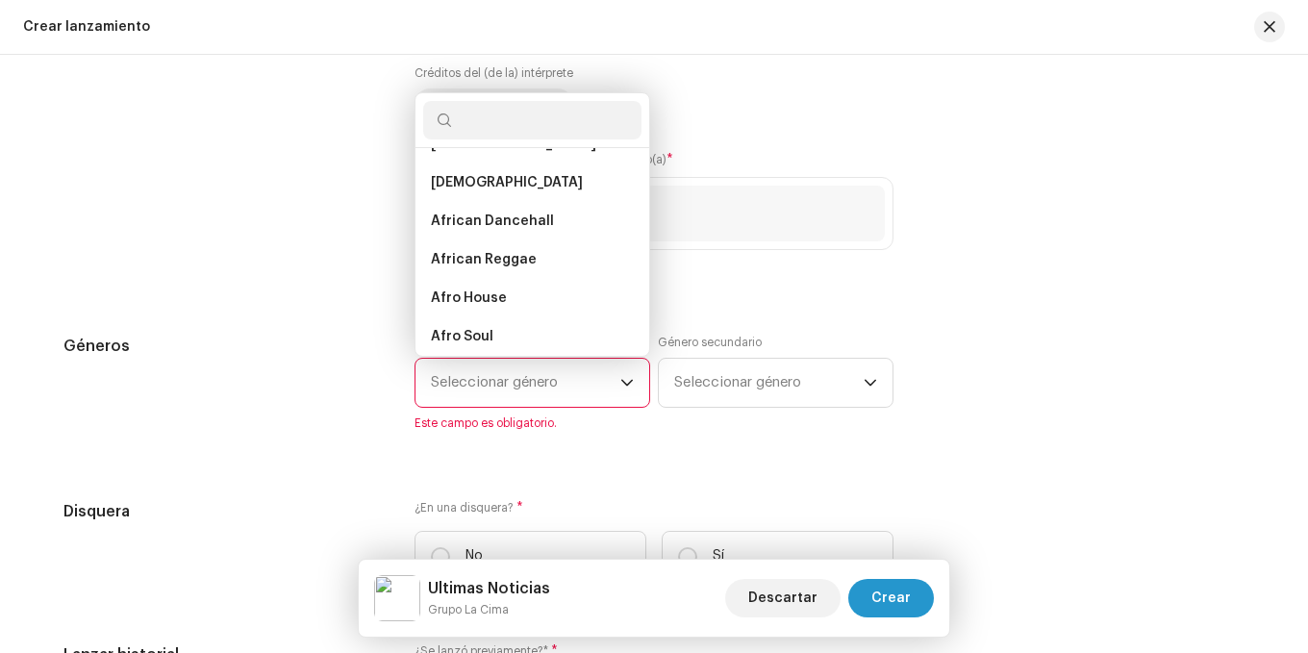
click at [439, 371] on span "Seleccionar género" at bounding box center [526, 383] width 190 height 48
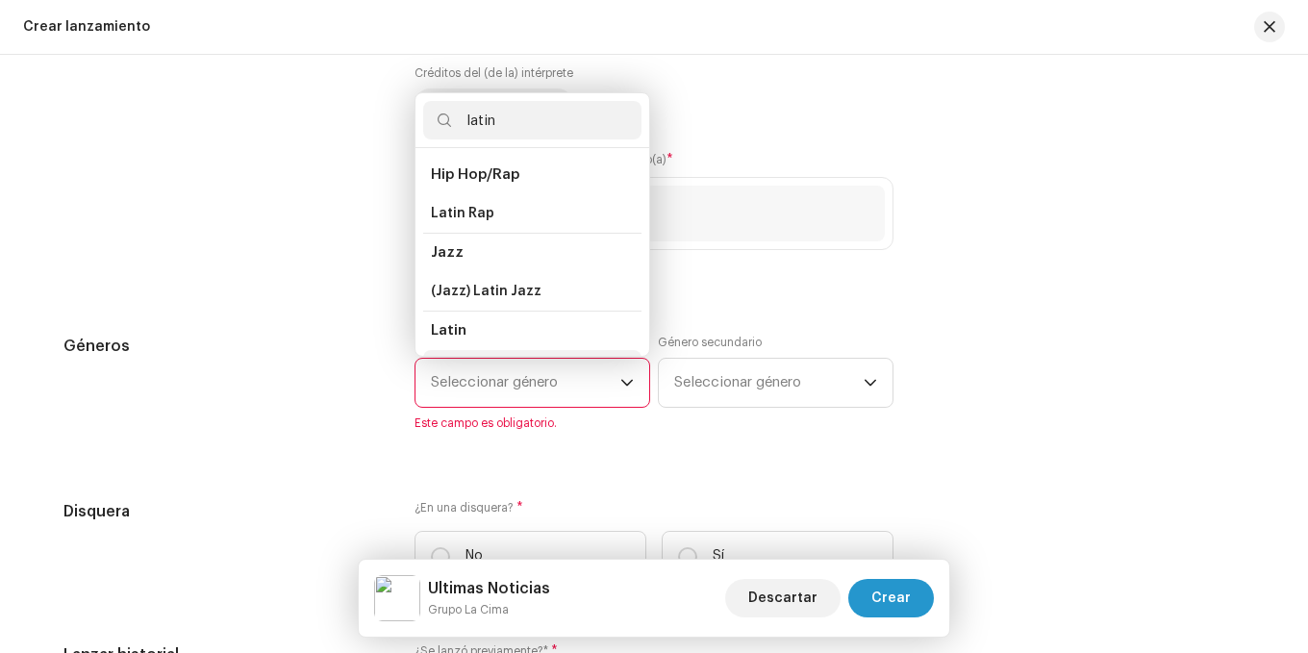
scroll to position [33, 0]
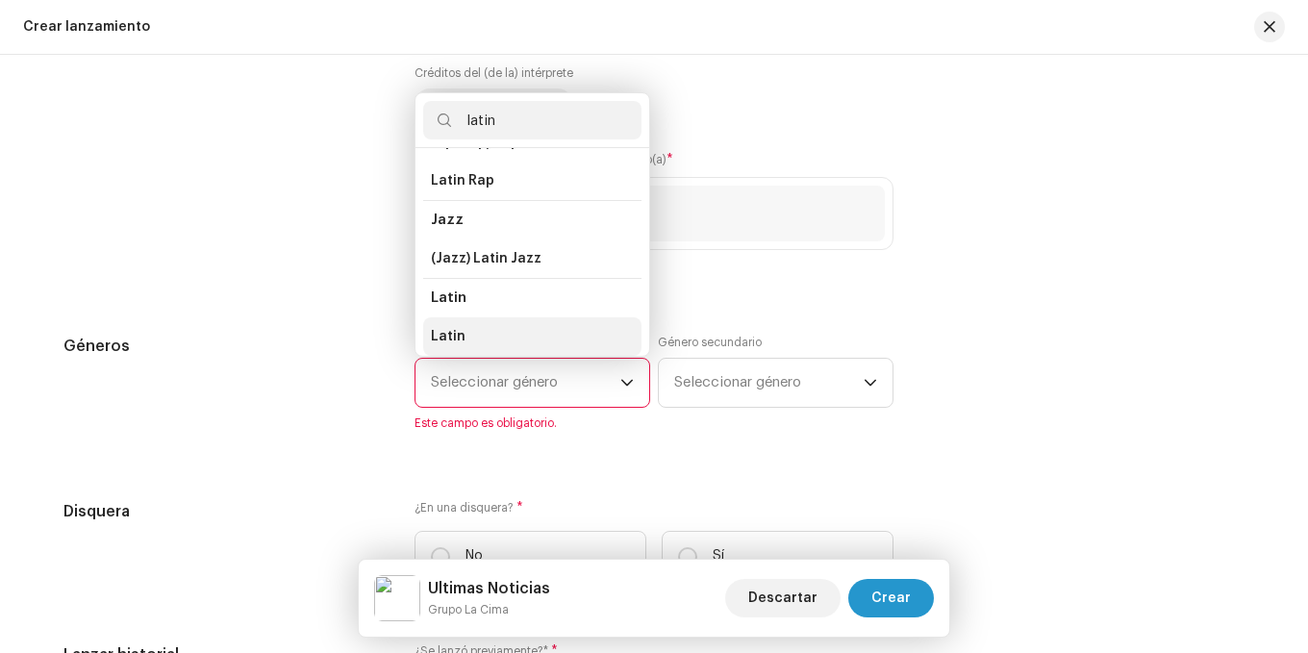
type input "latin"
click at [493, 336] on li "Latin" at bounding box center [532, 336] width 218 height 38
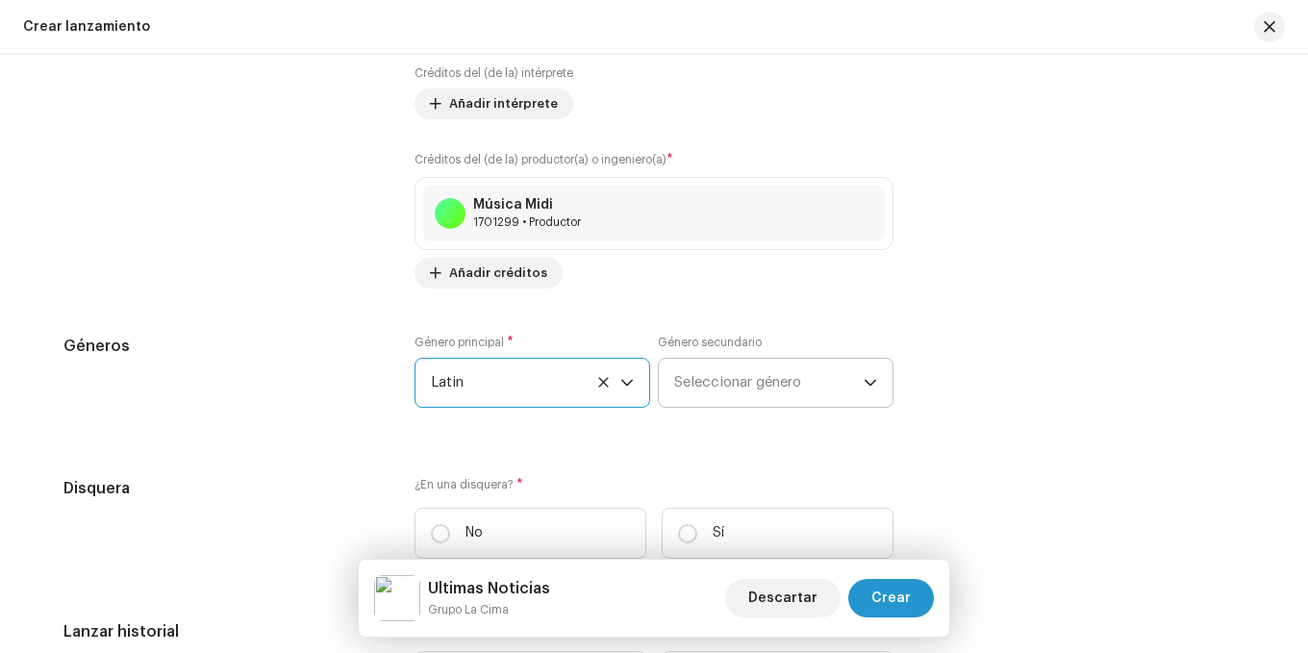
click at [716, 401] on span "Seleccionar género" at bounding box center [769, 383] width 190 height 48
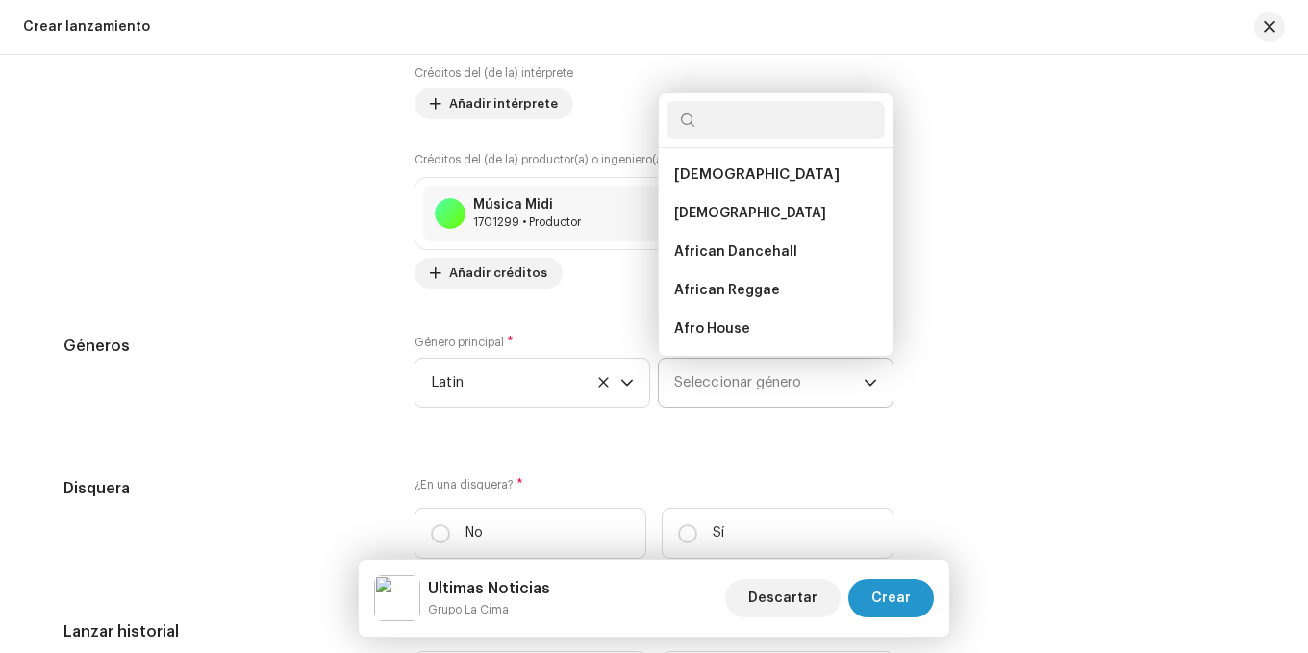
click at [713, 373] on span "Seleccionar género" at bounding box center [769, 383] width 190 height 48
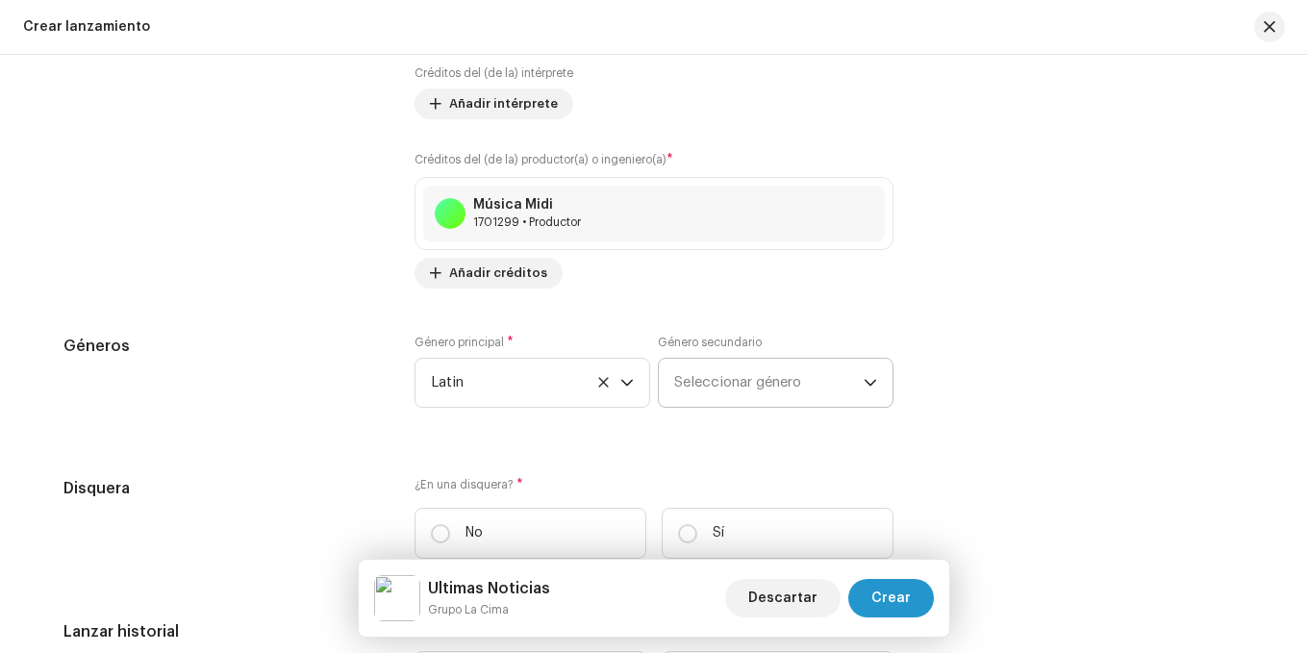
scroll to position [31, 0]
click at [720, 370] on span "Seleccionar género" at bounding box center [769, 383] width 190 height 48
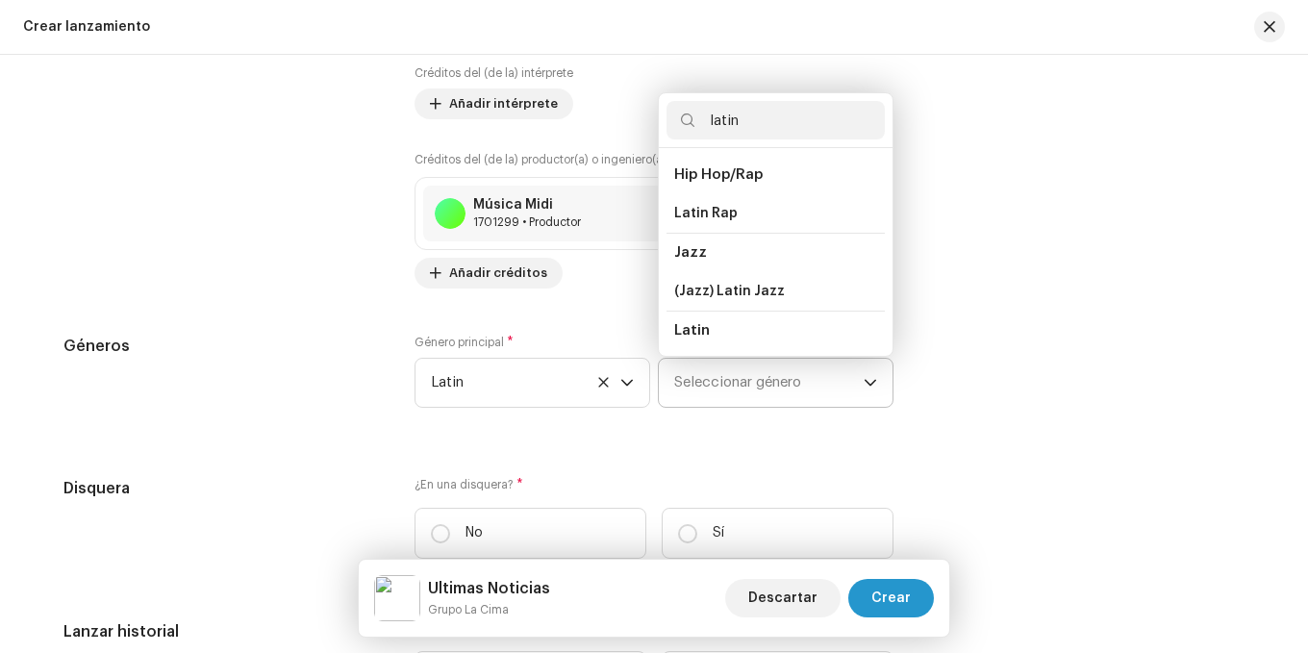
scroll to position [33, 0]
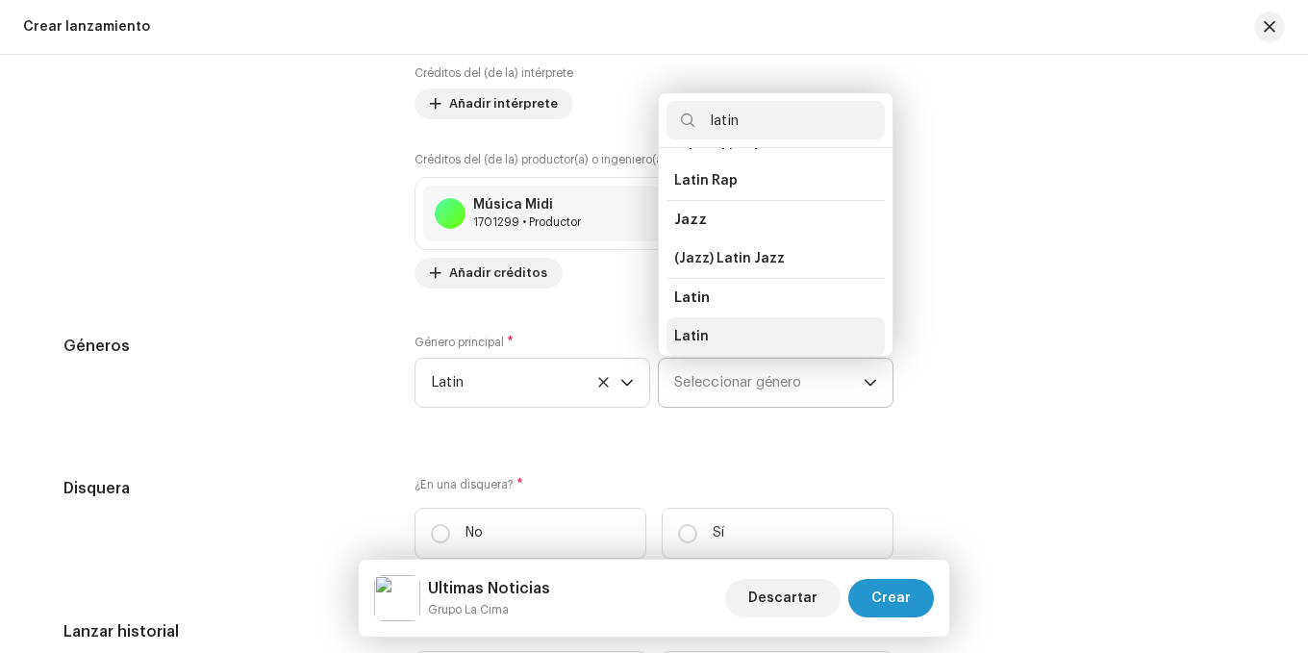
type input "latin"
click at [696, 343] on span "Latin" at bounding box center [691, 336] width 35 height 19
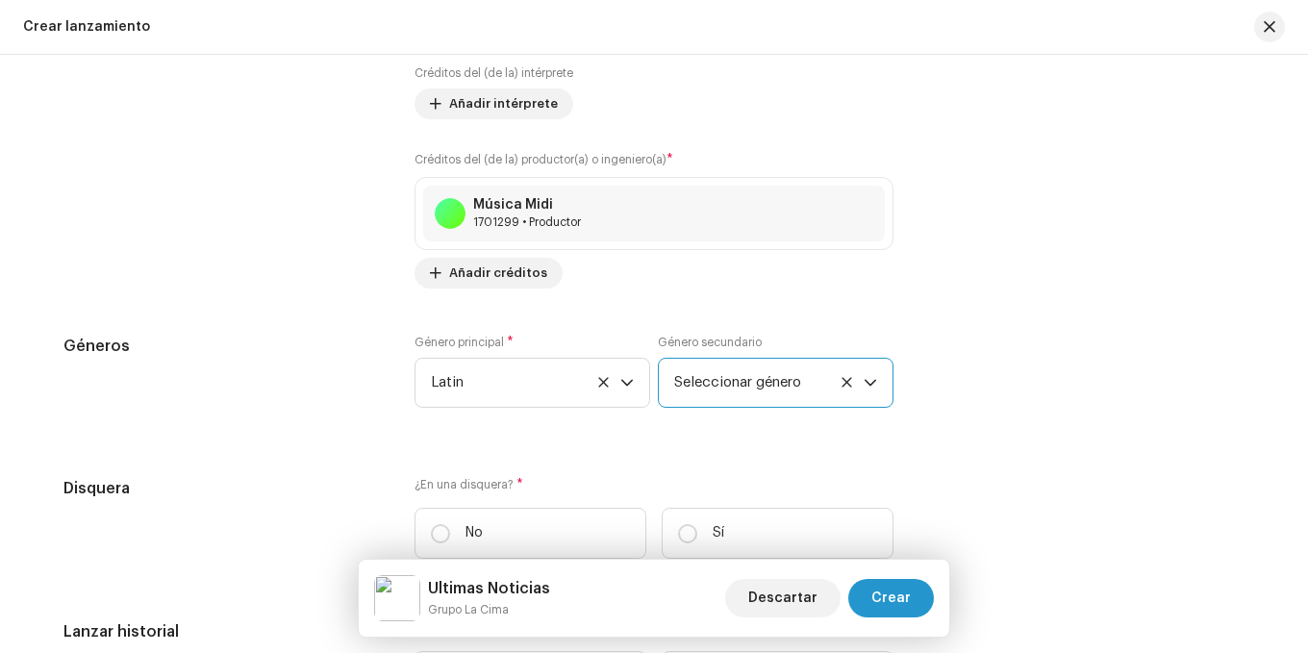
click at [730, 374] on span "Seleccionar género" at bounding box center [769, 383] width 190 height 48
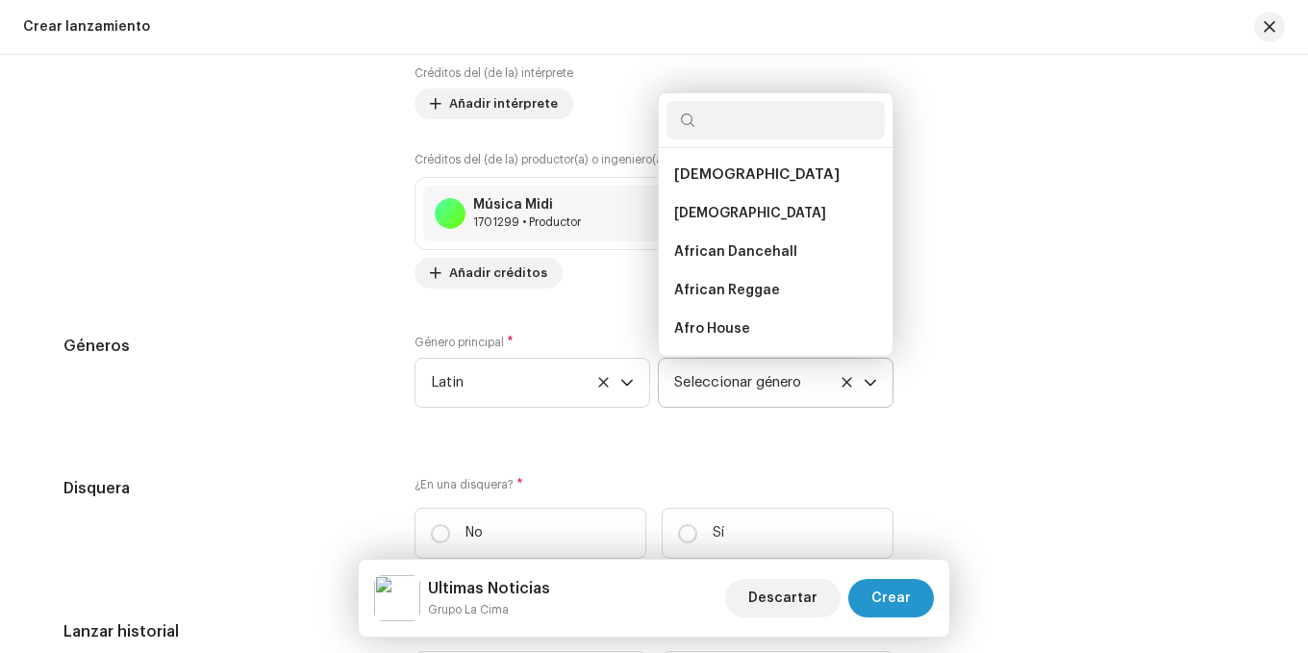
scroll to position [10756, 0]
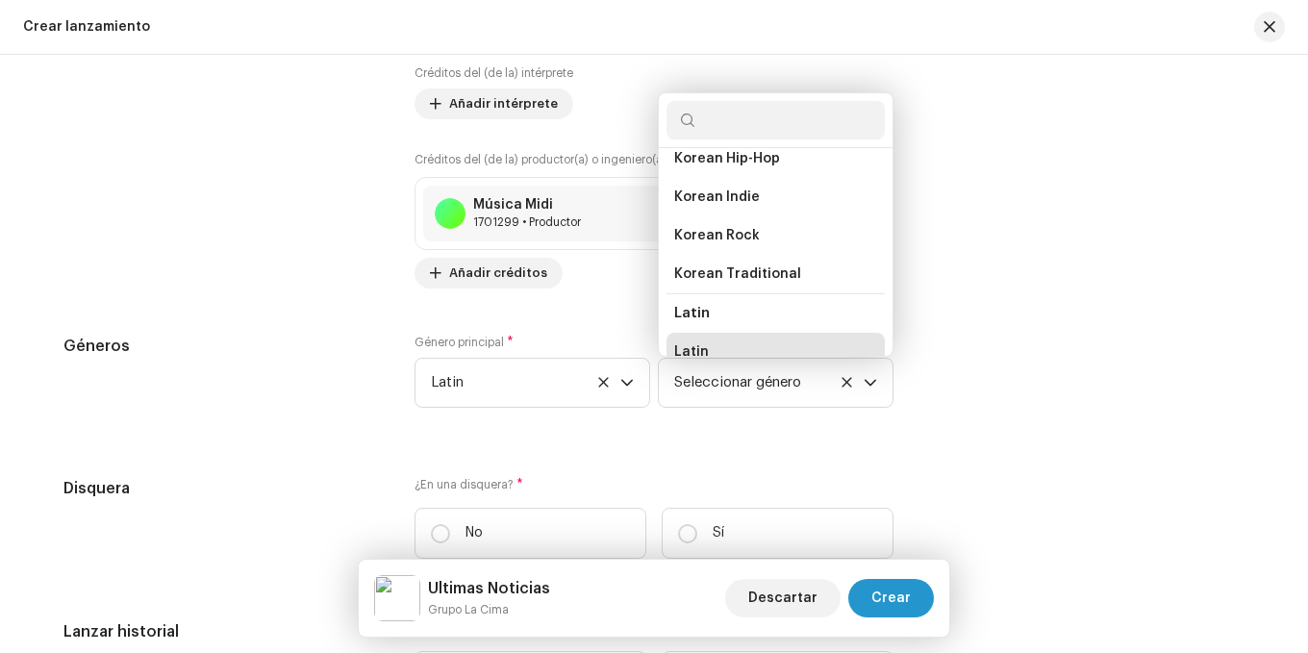
click at [722, 333] on li "Latin" at bounding box center [776, 352] width 218 height 38
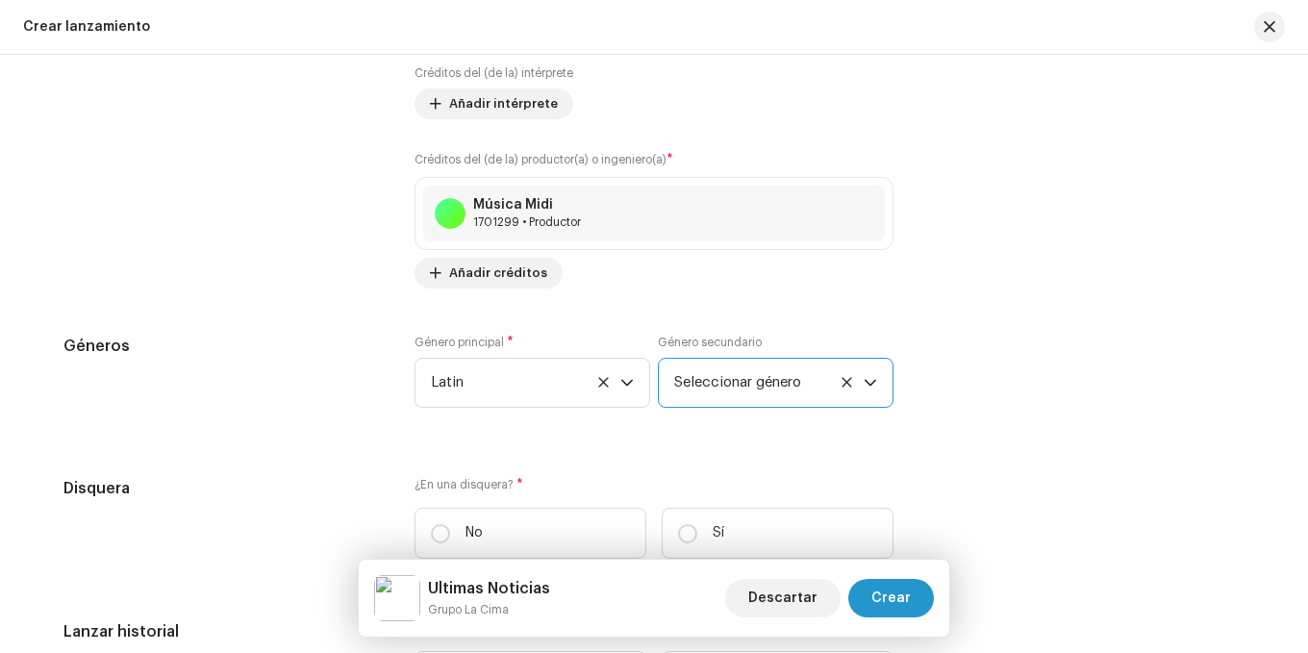
click at [752, 369] on span "Seleccionar género" at bounding box center [769, 383] width 190 height 48
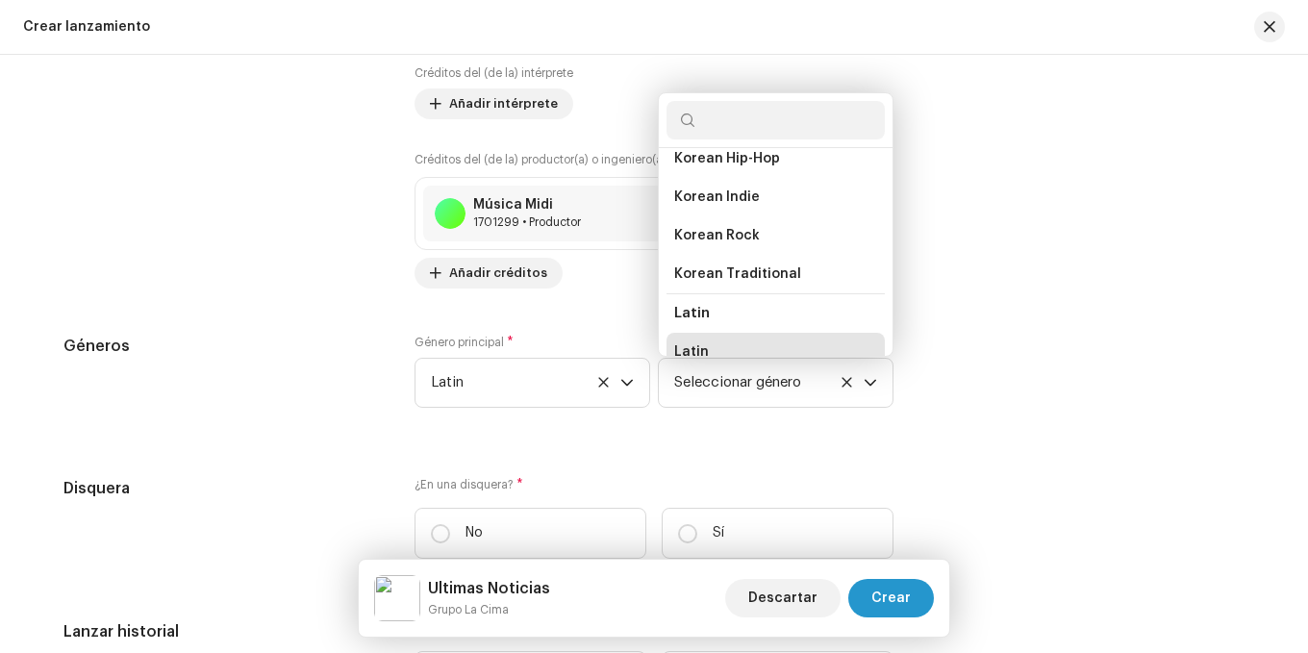
click at [757, 333] on li "Latin" at bounding box center [776, 352] width 218 height 38
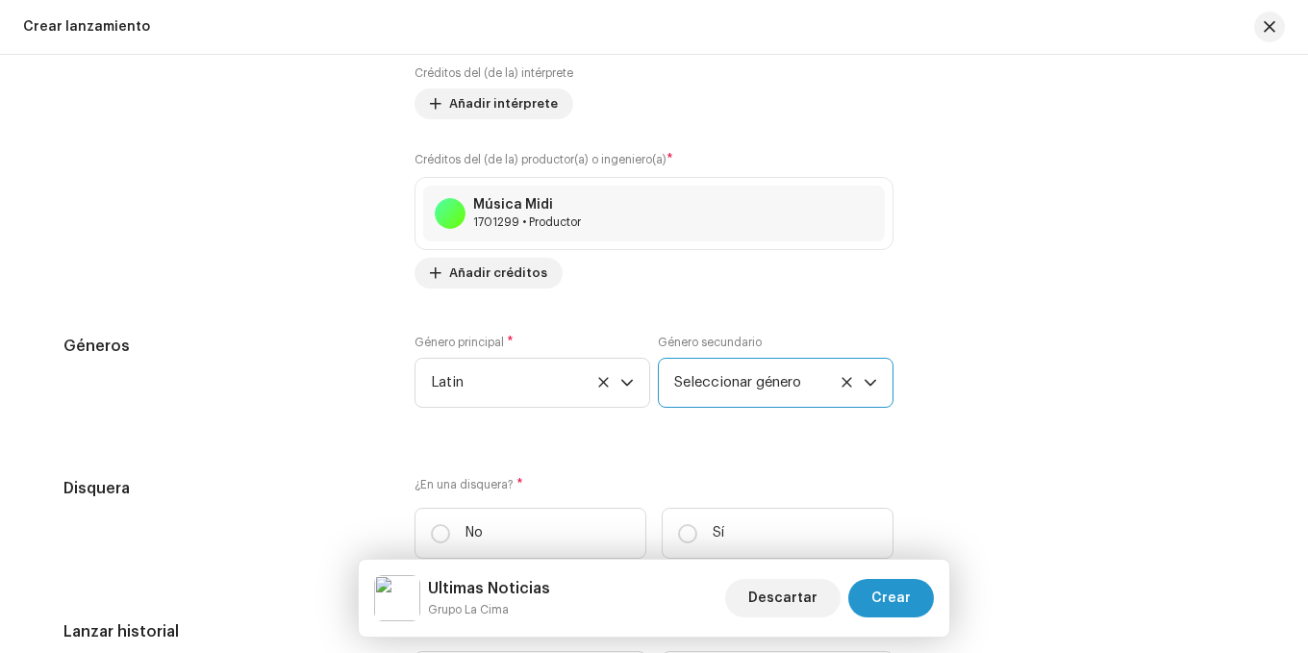
click at [719, 367] on span "Seleccionar género" at bounding box center [769, 383] width 190 height 48
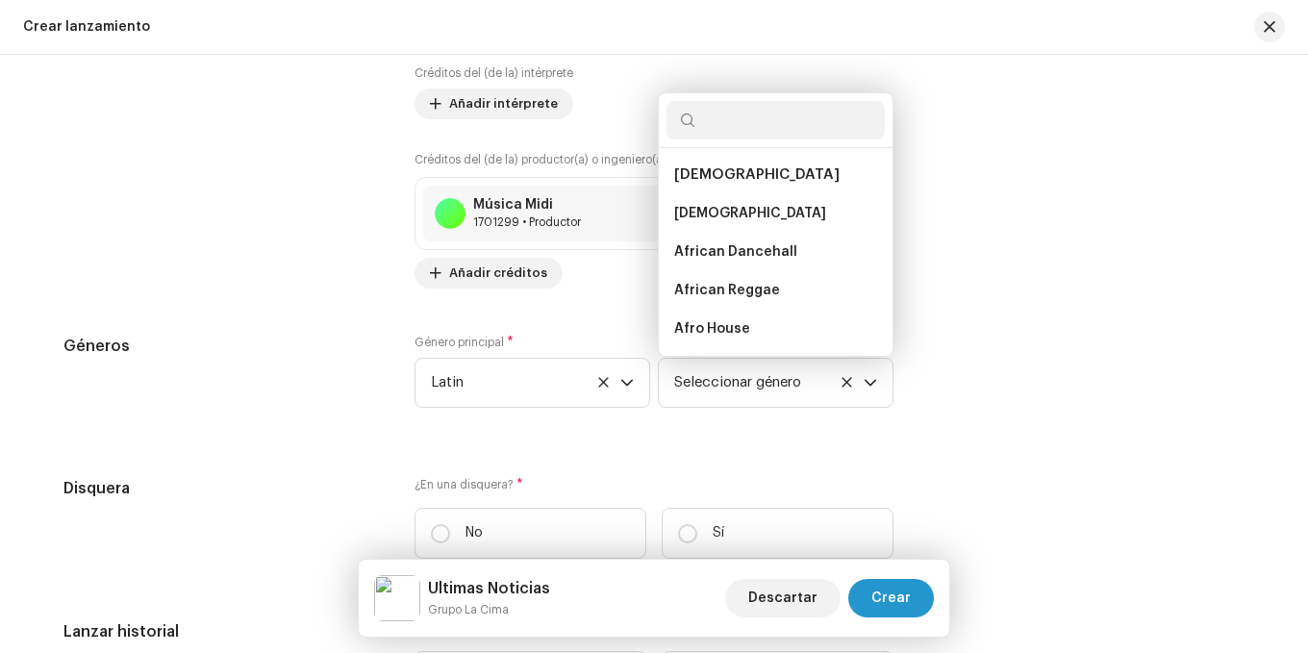
scroll to position [10732, 0]
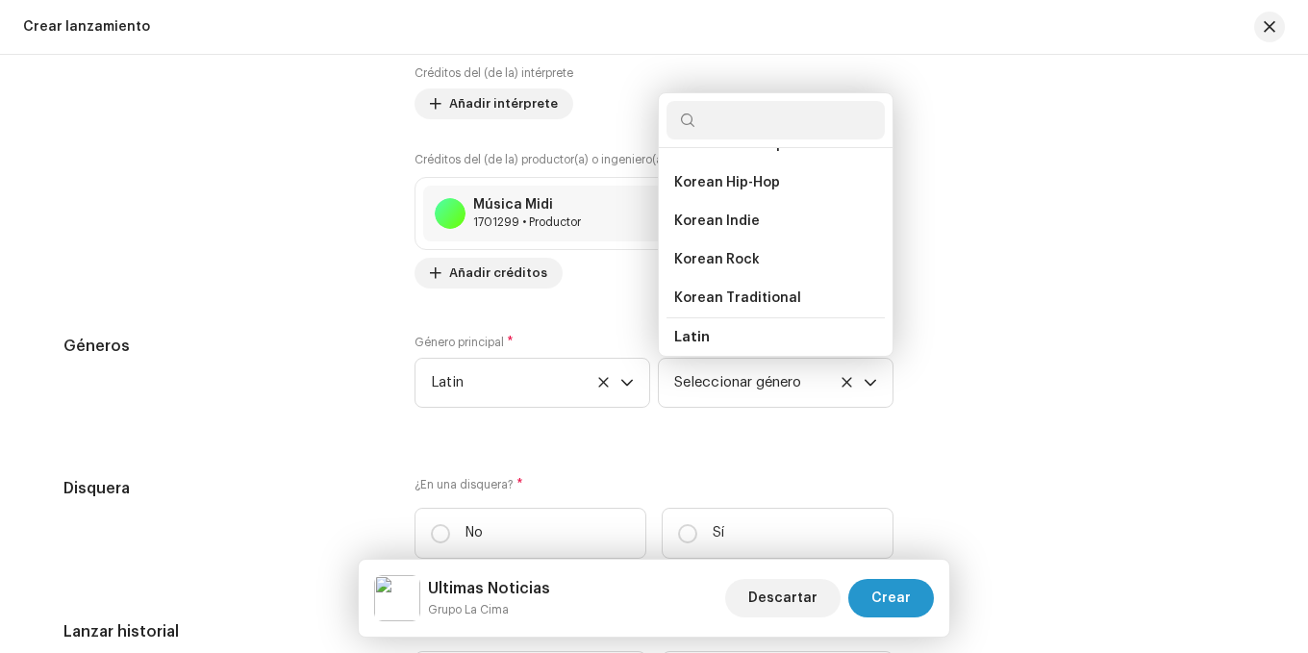
click at [722, 127] on input "text" at bounding box center [776, 120] width 218 height 38
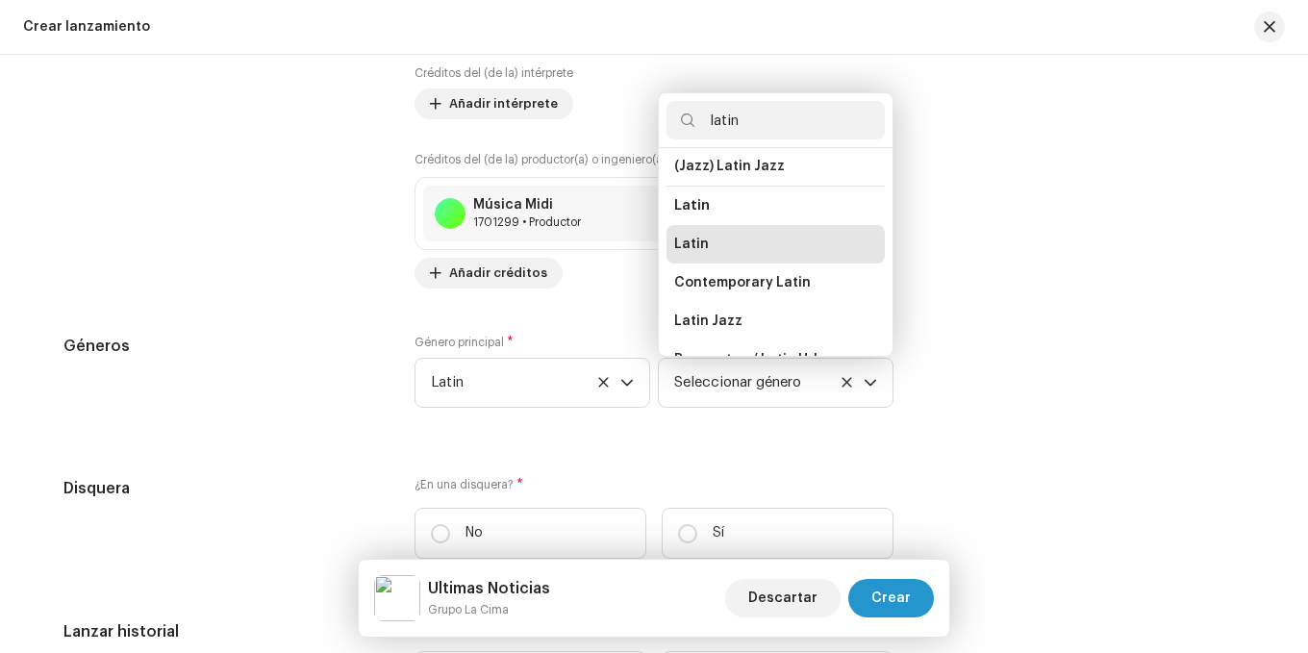
scroll to position [124, 0]
type input "latin"
click at [721, 255] on li "Latin" at bounding box center [776, 245] width 218 height 38
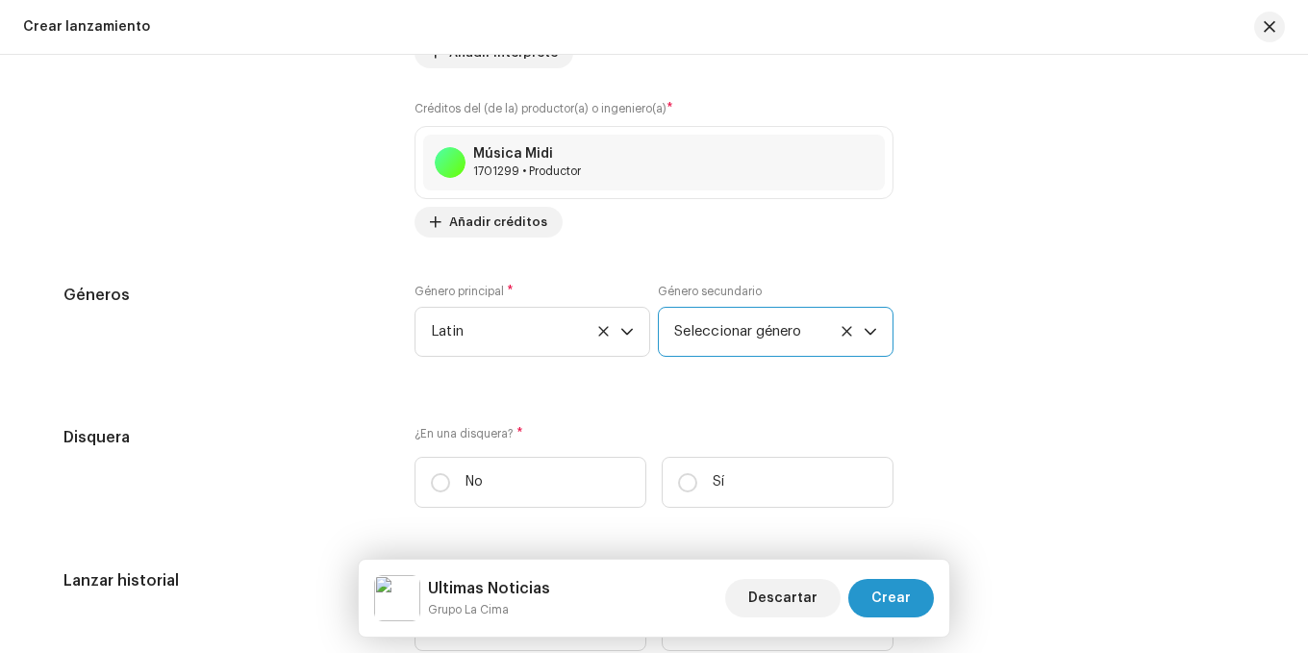
scroll to position [2501, 0]
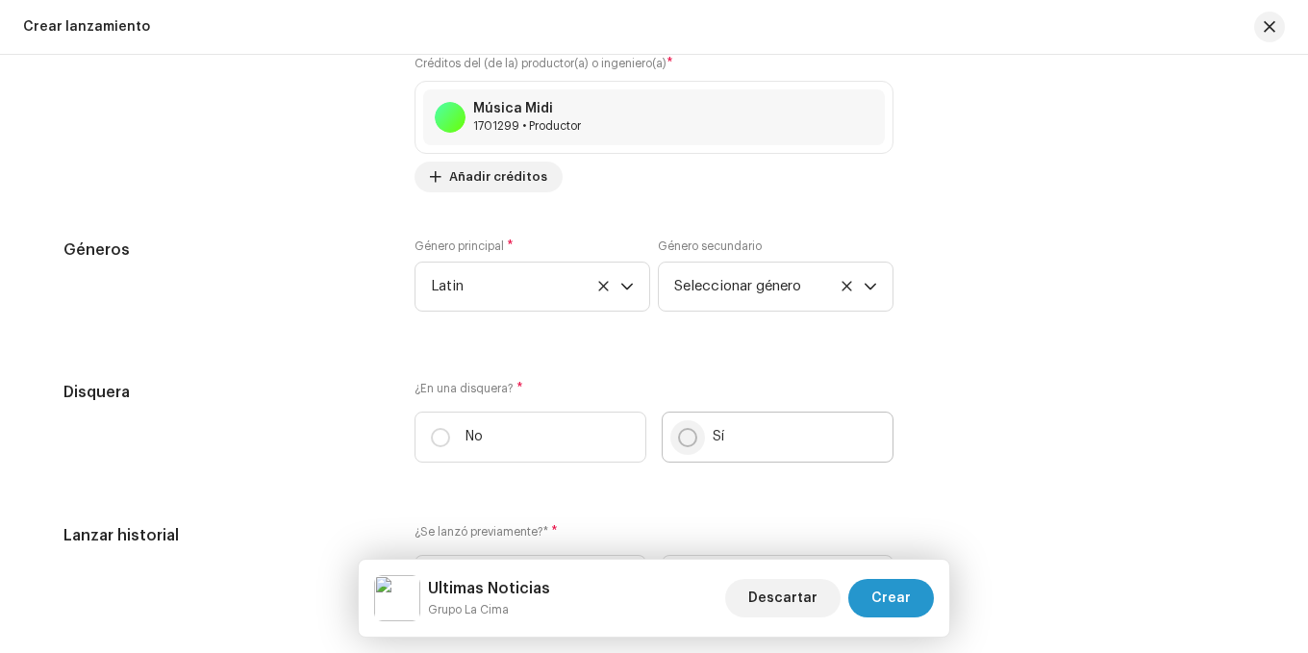
click at [687, 437] on input "Sí" at bounding box center [687, 437] width 19 height 19
radio input "true"
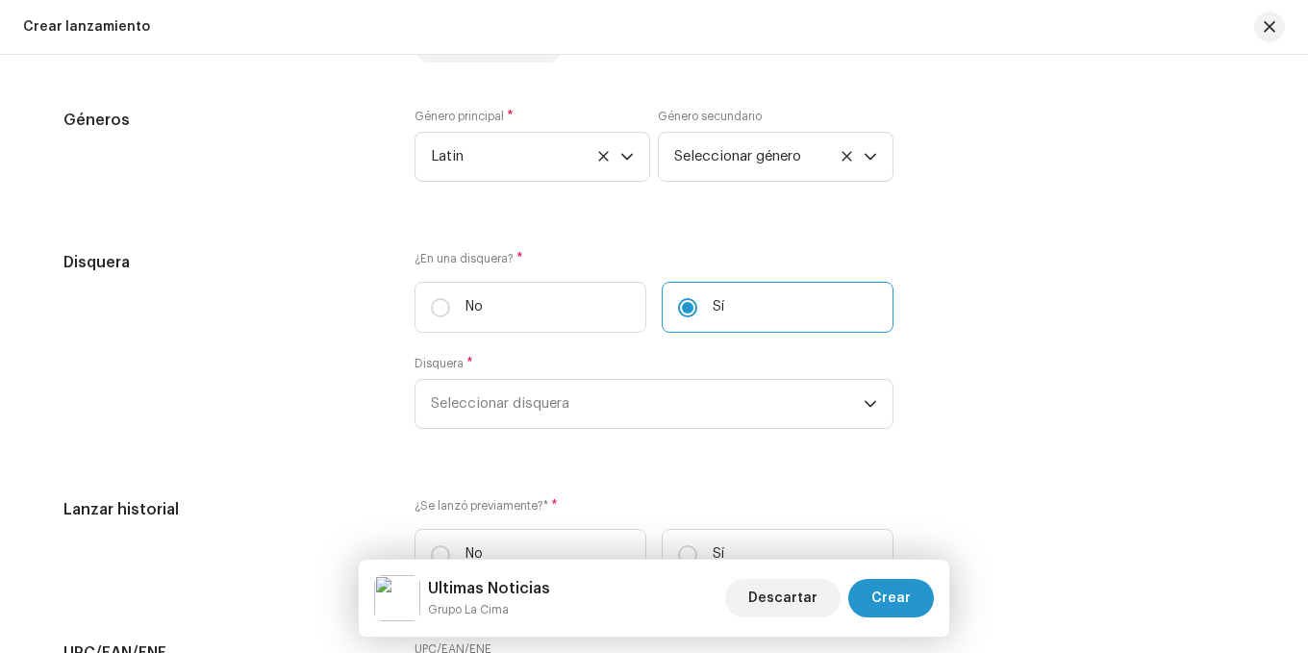
scroll to position [2597, 0]
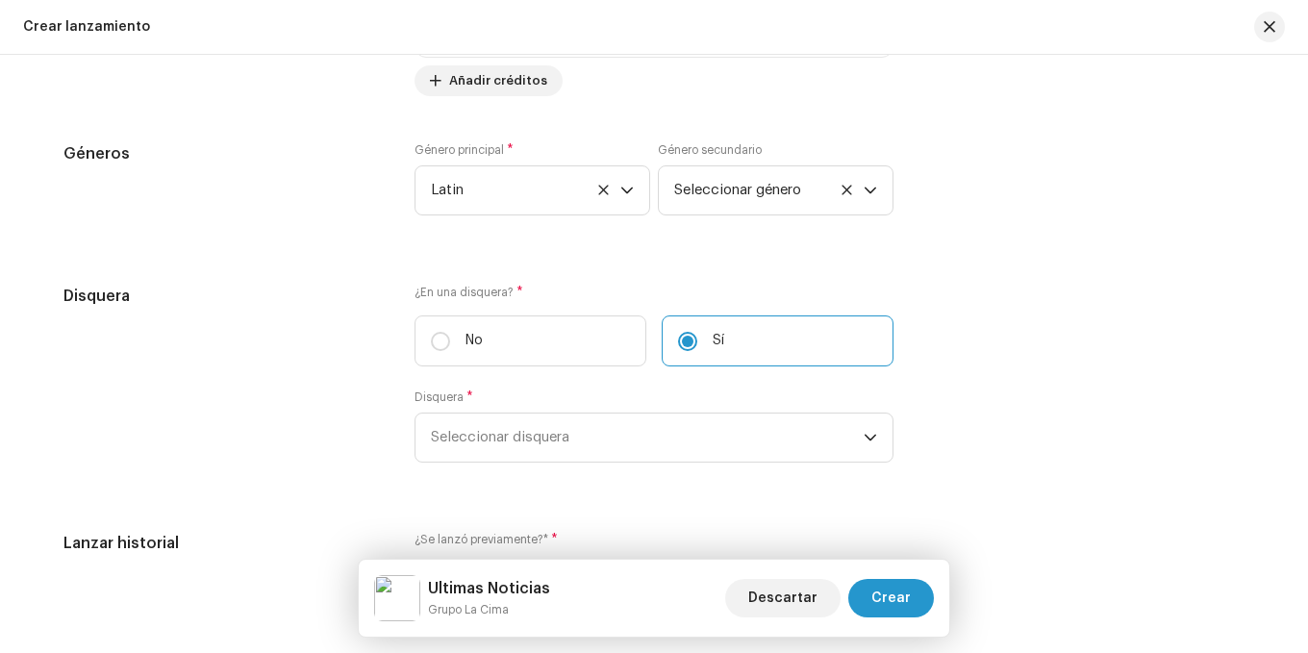
click at [458, 277] on div "Rellenar previamente la información de lanzamiento a partir de los metadatos de…" at bounding box center [653, 20] width 1181 height 2264
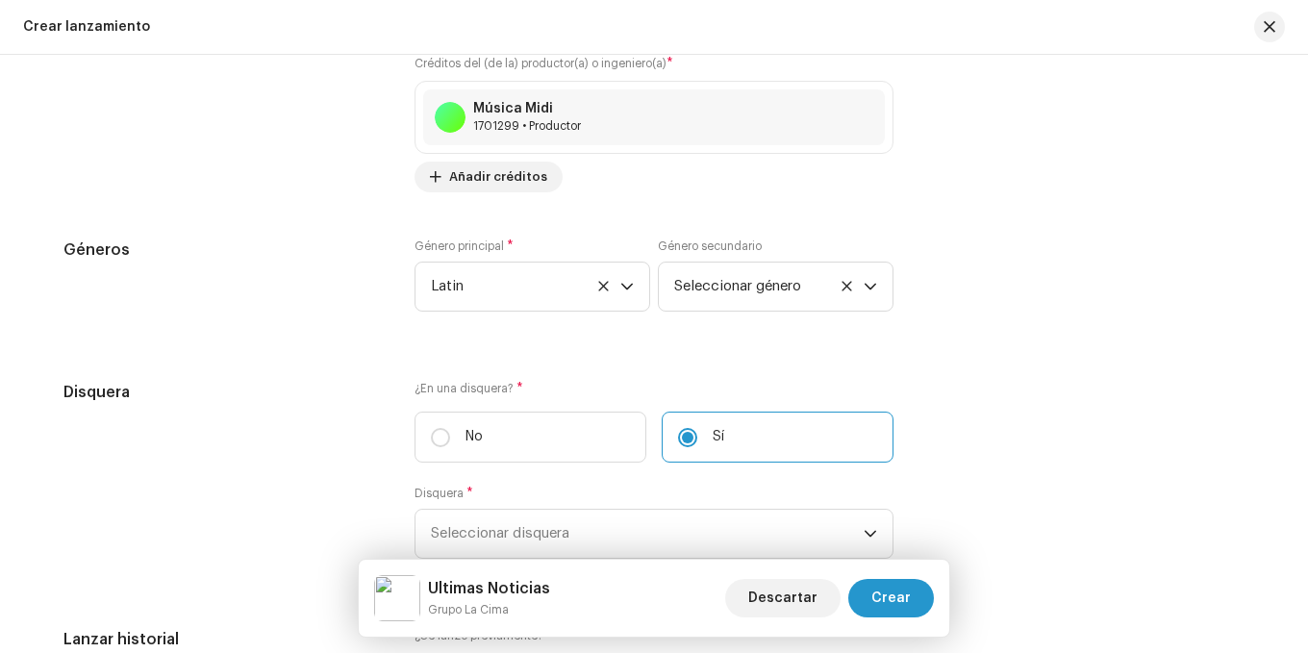
click at [715, 191] on div "Créditos del (de la) productor(a) o ingeniero(a) * Música Midi 1701299 • Produc…" at bounding box center [654, 123] width 479 height 139
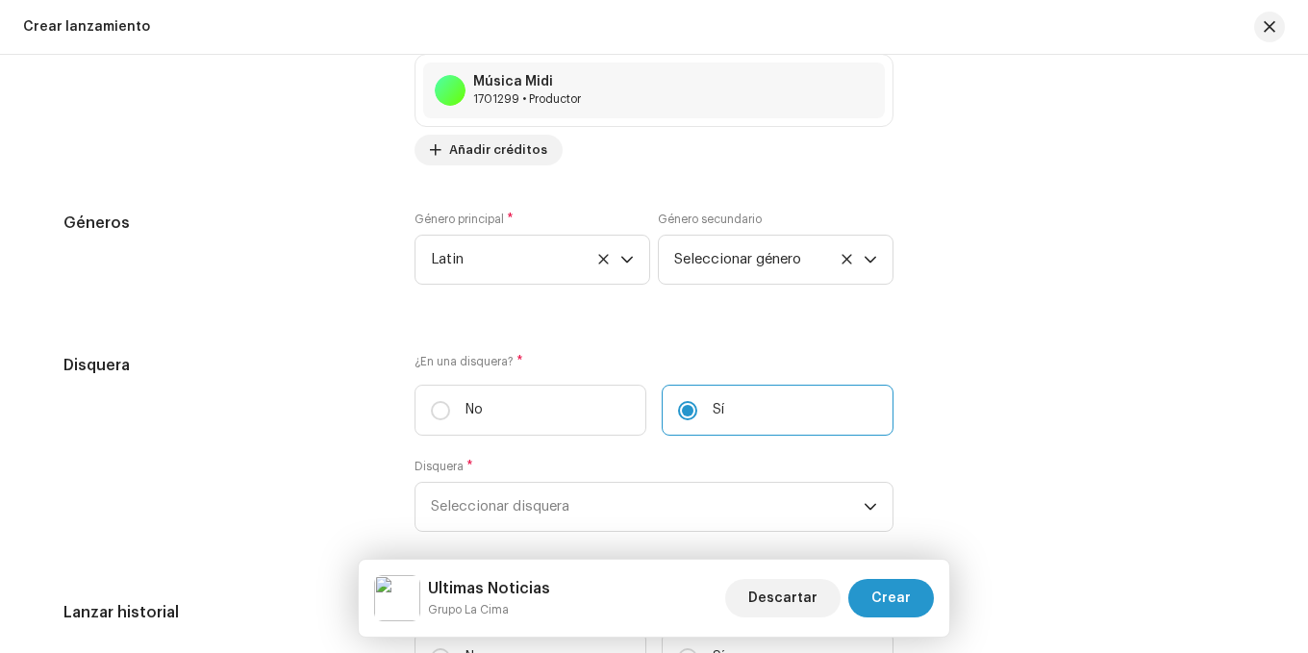
scroll to position [2597, 0]
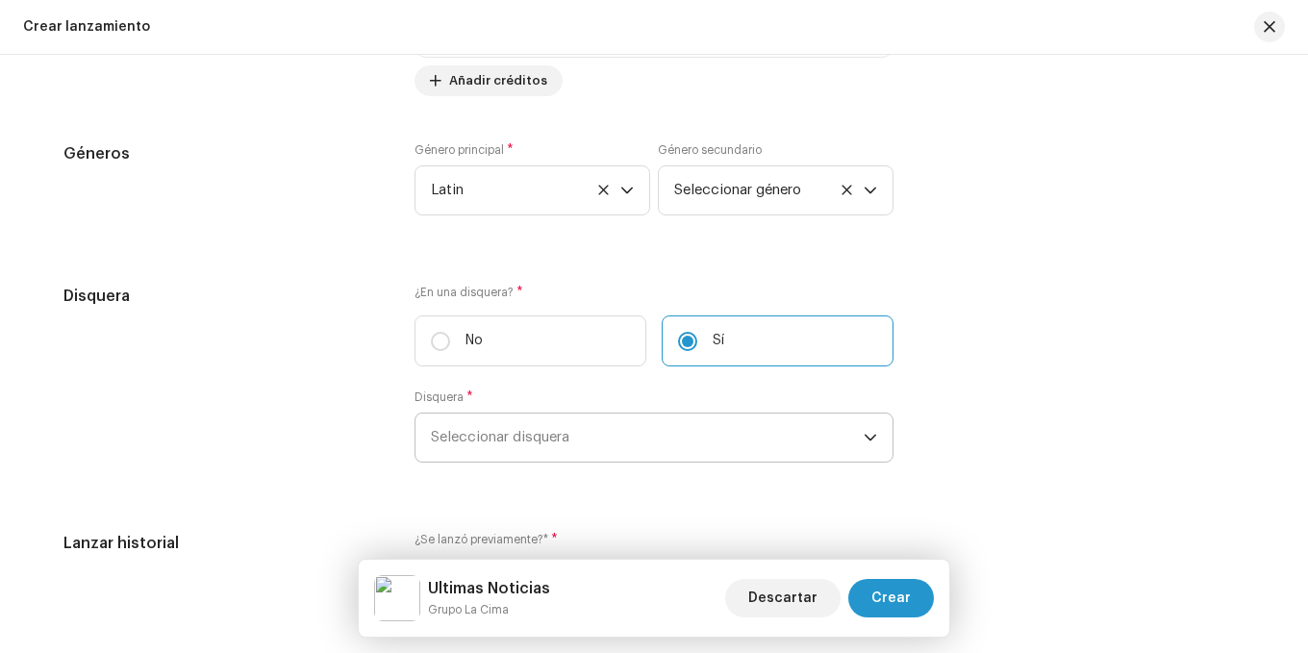
click at [628, 439] on span "Seleccionar disquera" at bounding box center [647, 438] width 433 height 48
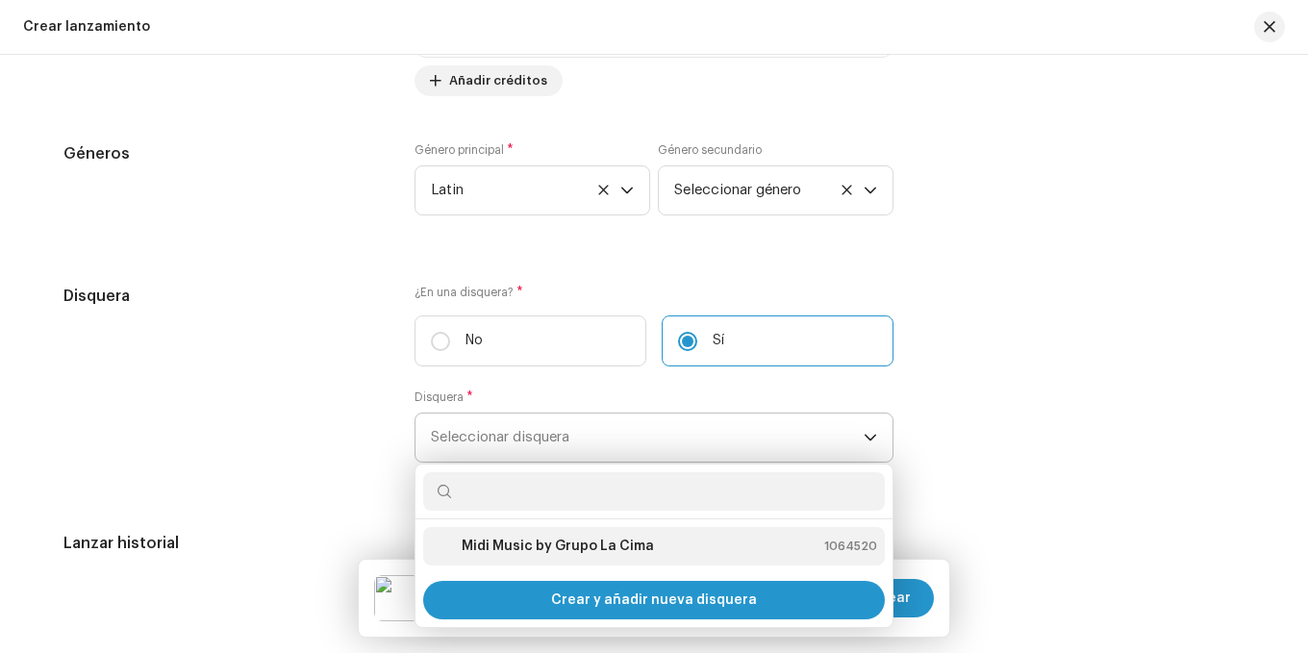
click at [571, 537] on strong "Midi Music by Grupo La Cima" at bounding box center [558, 546] width 192 height 19
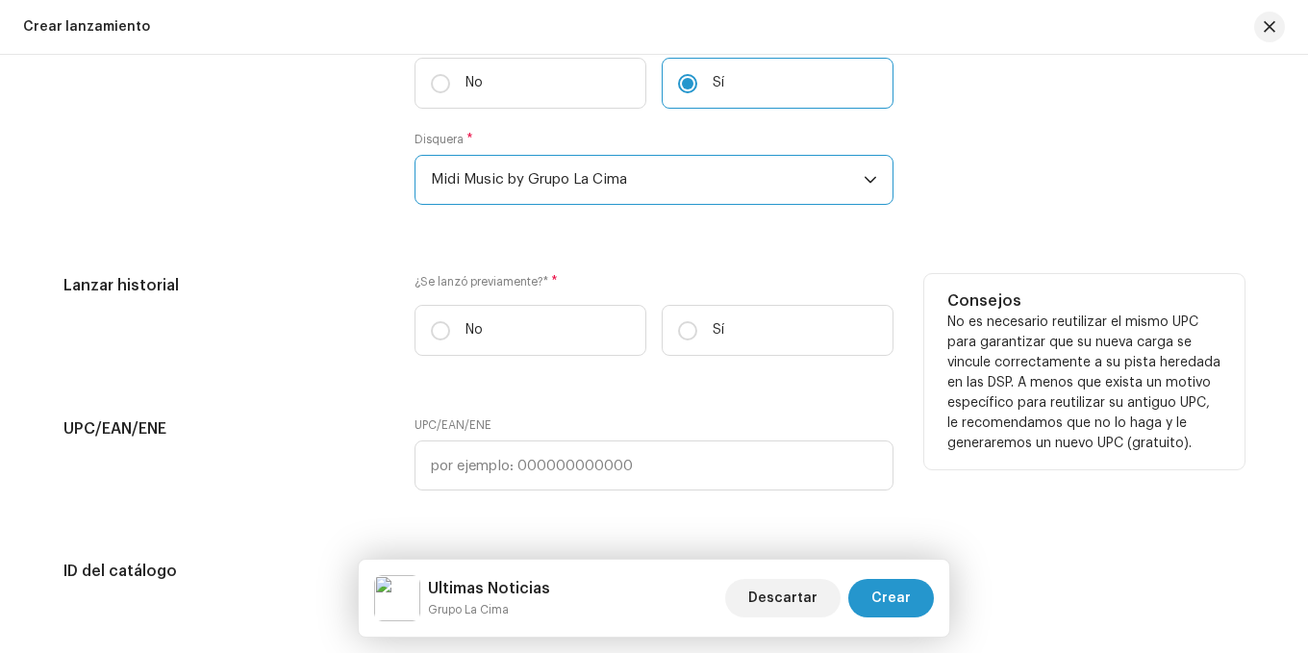
scroll to position [2886, 0]
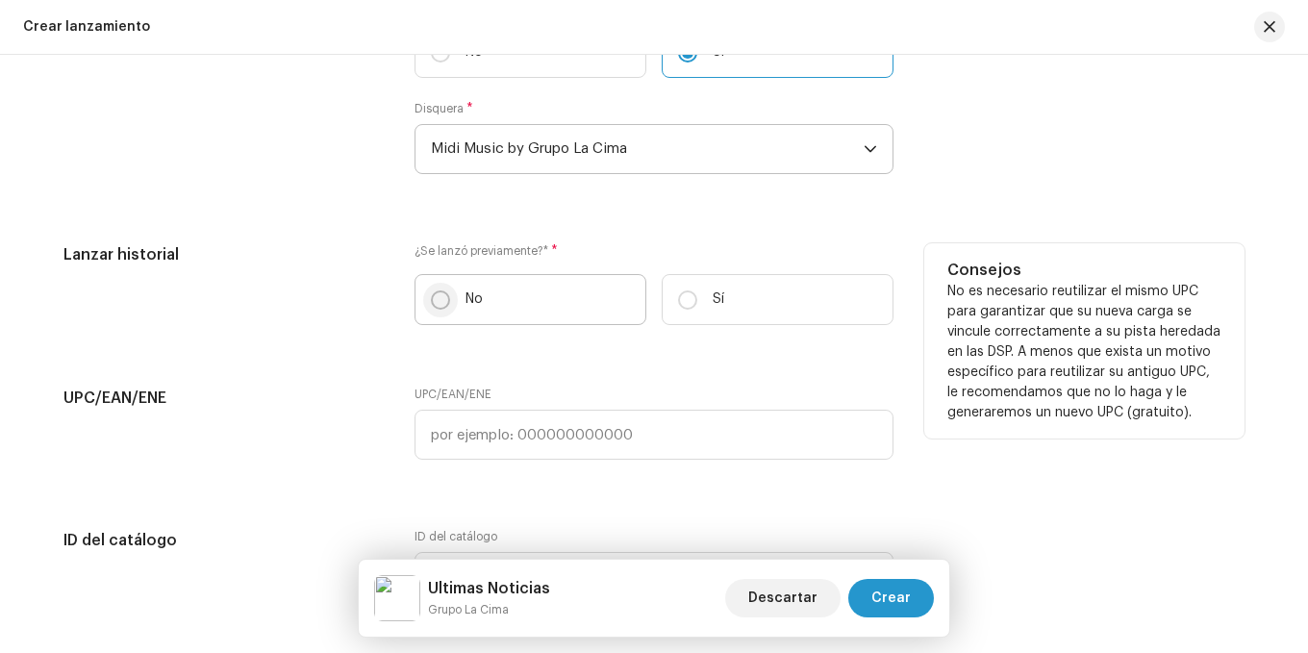
click at [435, 308] on input "No" at bounding box center [440, 300] width 19 height 19
radio input "true"
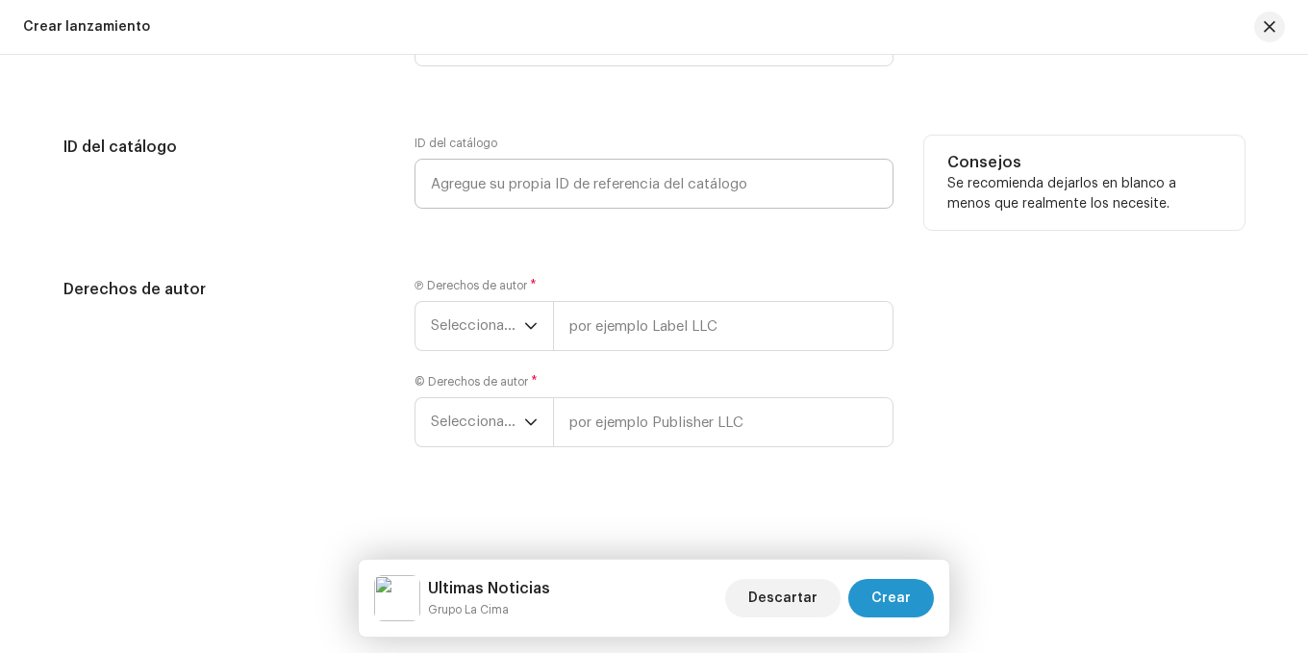
scroll to position [3281, 0]
click at [524, 317] on icon "disparador desplegable" at bounding box center [530, 323] width 13 height 13
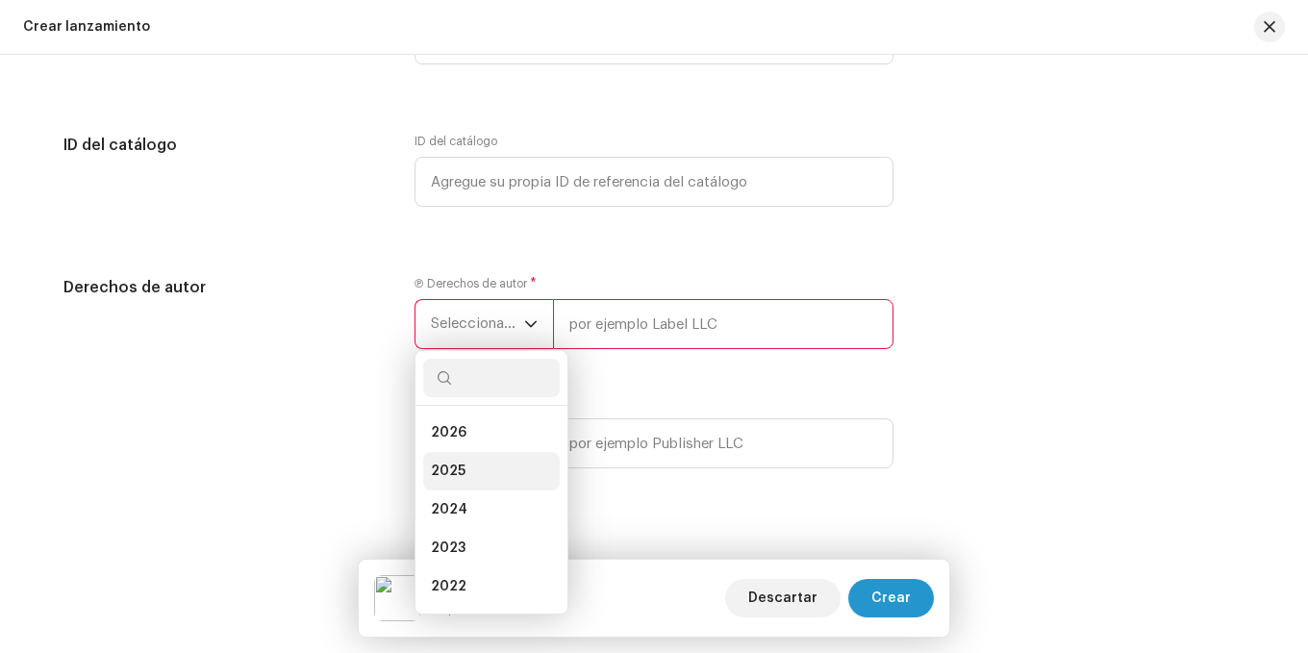
click at [469, 471] on li "2025" at bounding box center [491, 471] width 137 height 38
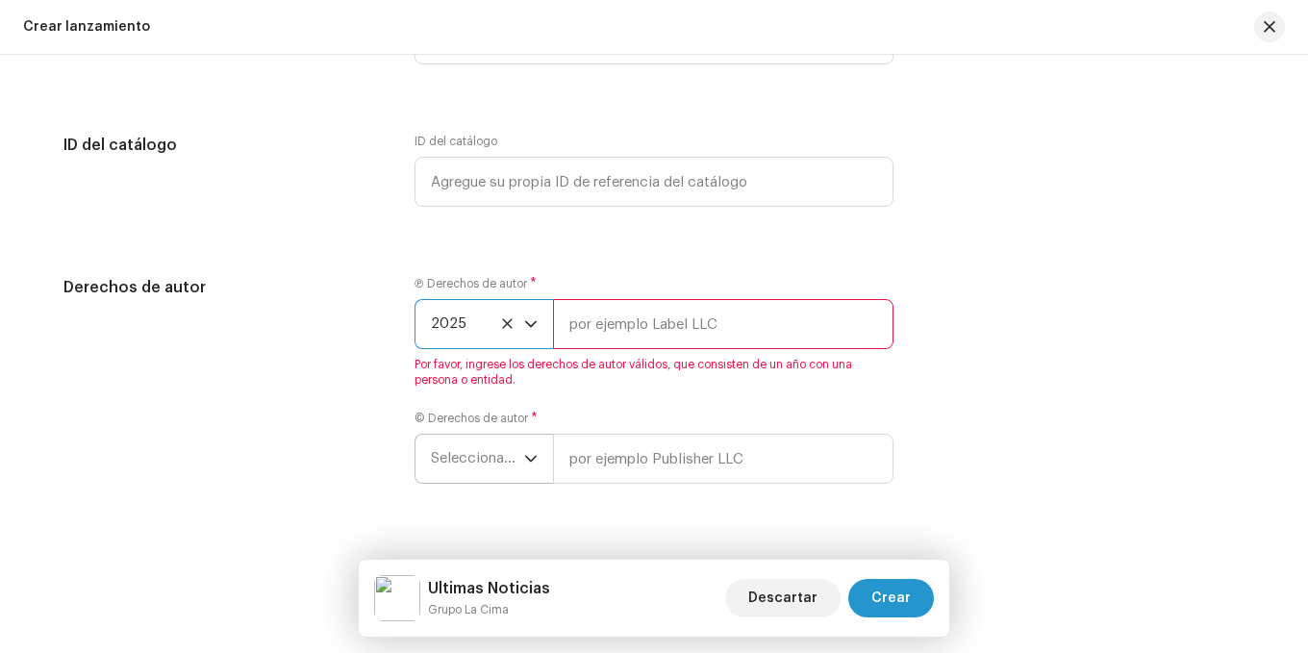
click at [524, 450] on div "disparador desplegable" at bounding box center [530, 459] width 13 height 48
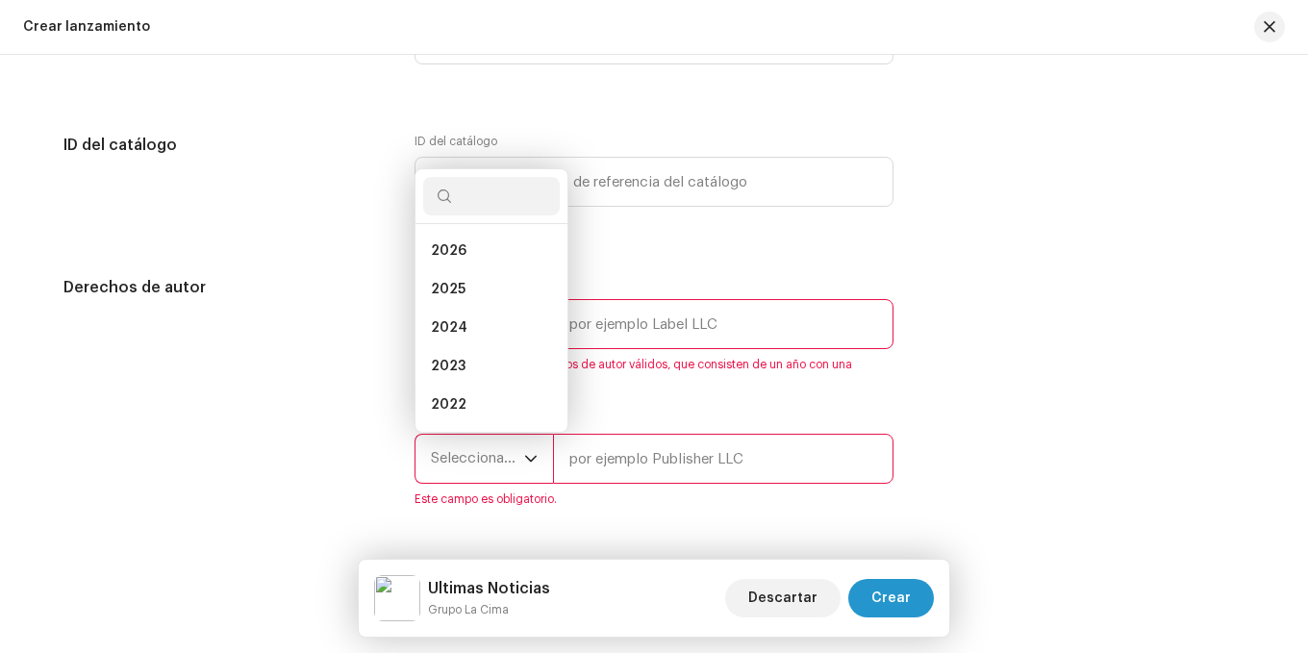
scroll to position [31, 0]
click at [457, 266] on span "2025" at bounding box center [448, 258] width 35 height 19
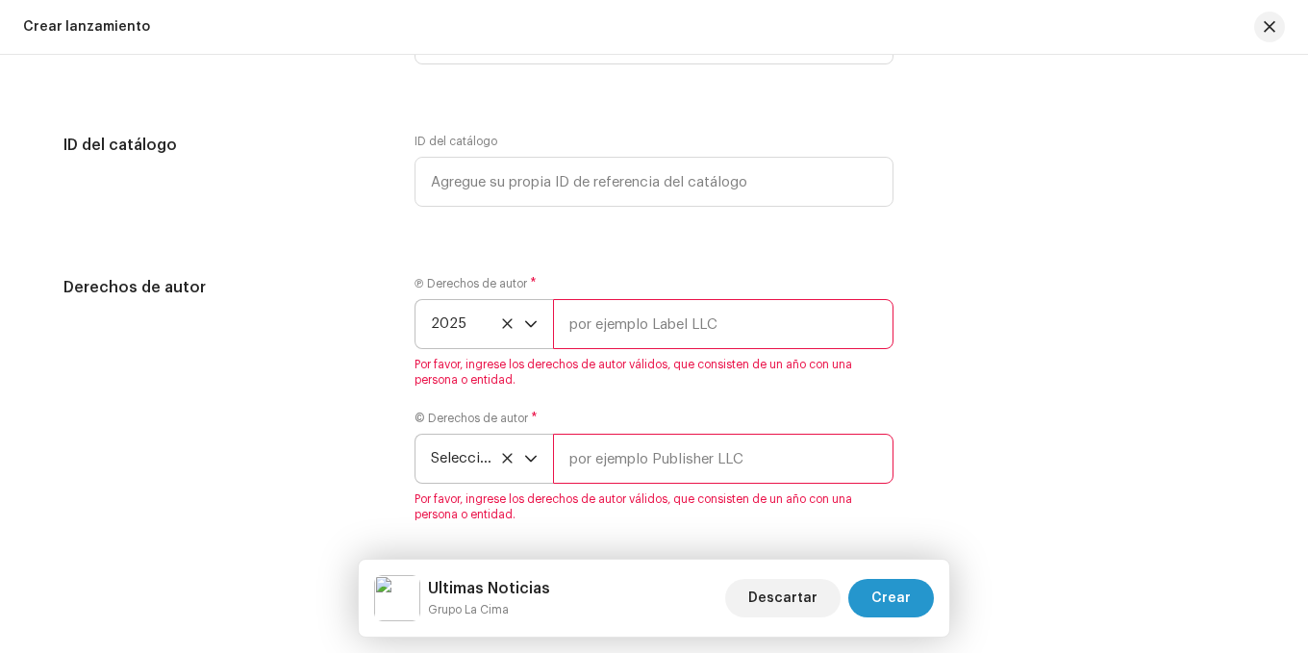
click at [626, 331] on input "text" at bounding box center [723, 324] width 341 height 50
type input "Midi Music by Grupo La Cima"
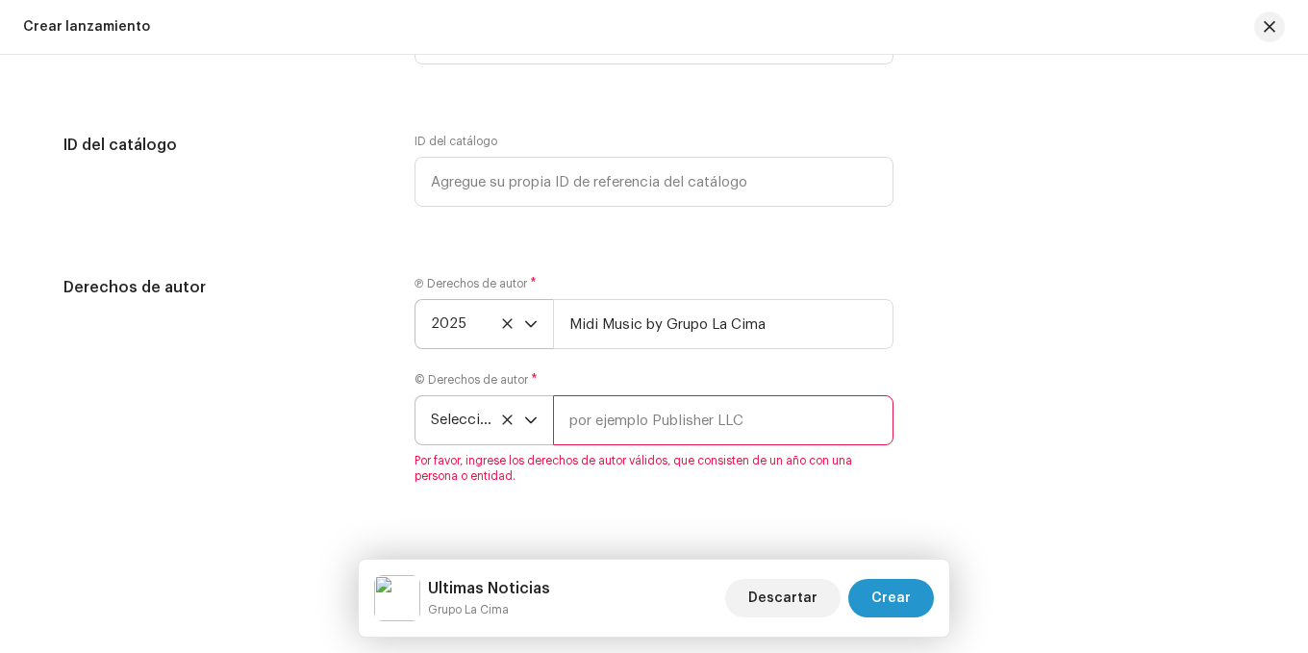
click at [675, 415] on input "text" at bounding box center [723, 420] width 341 height 50
type input "Midi Music by Grupo La Cima"
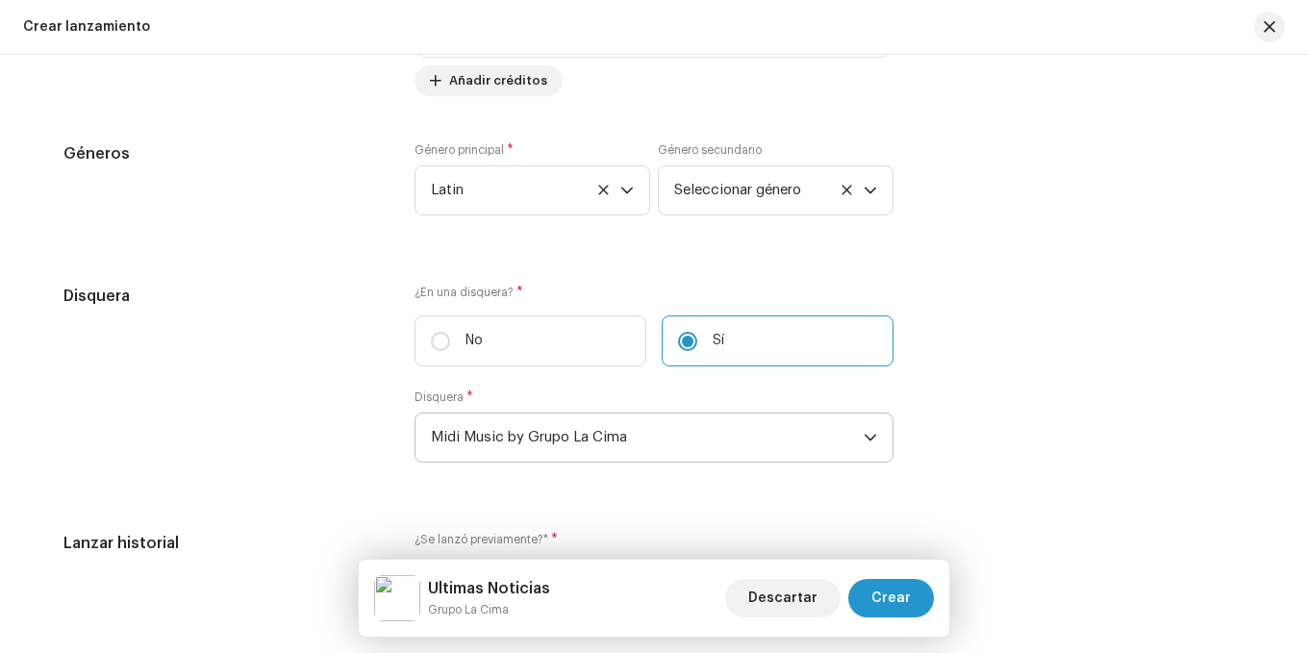
scroll to position [2415, 0]
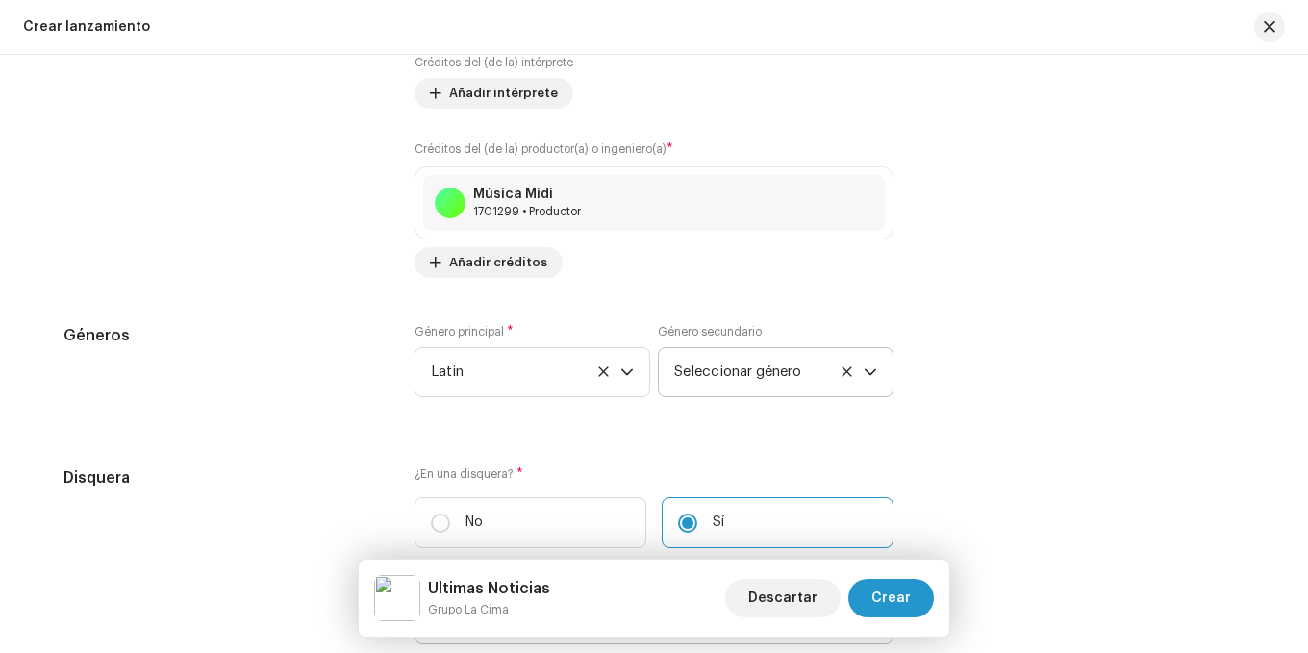
click at [794, 369] on font "Seleccionar género" at bounding box center [737, 372] width 127 height 14
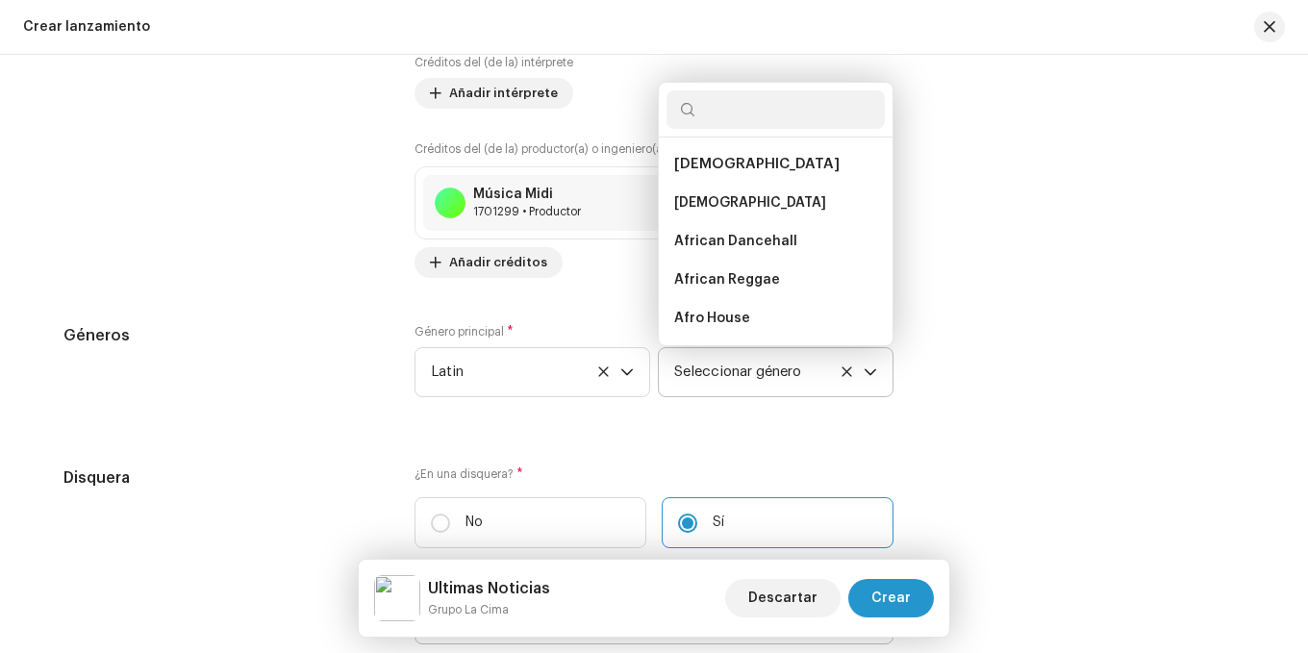
scroll to position [10756, 0]
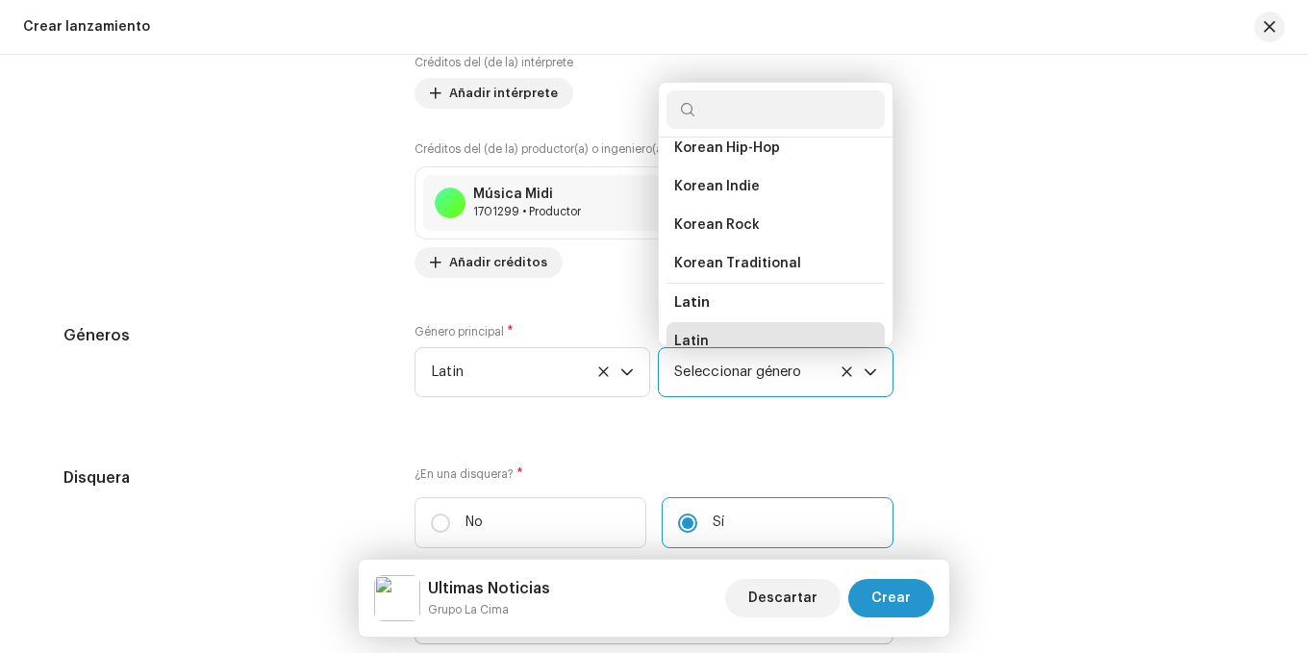
click at [846, 362] on span "Seleccionar género" at bounding box center [769, 372] width 190 height 48
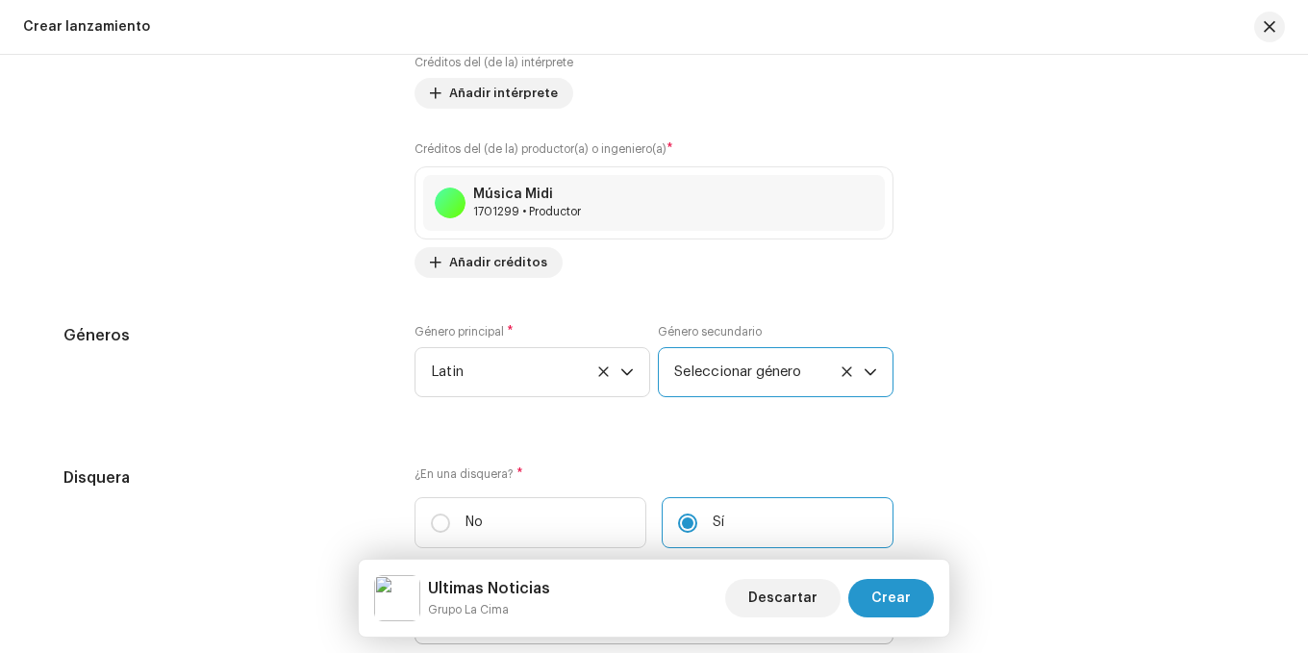
click at [844, 369] on icon at bounding box center [847, 372] width 13 height 13
click at [766, 363] on span "Seleccionar género" at bounding box center [769, 372] width 190 height 48
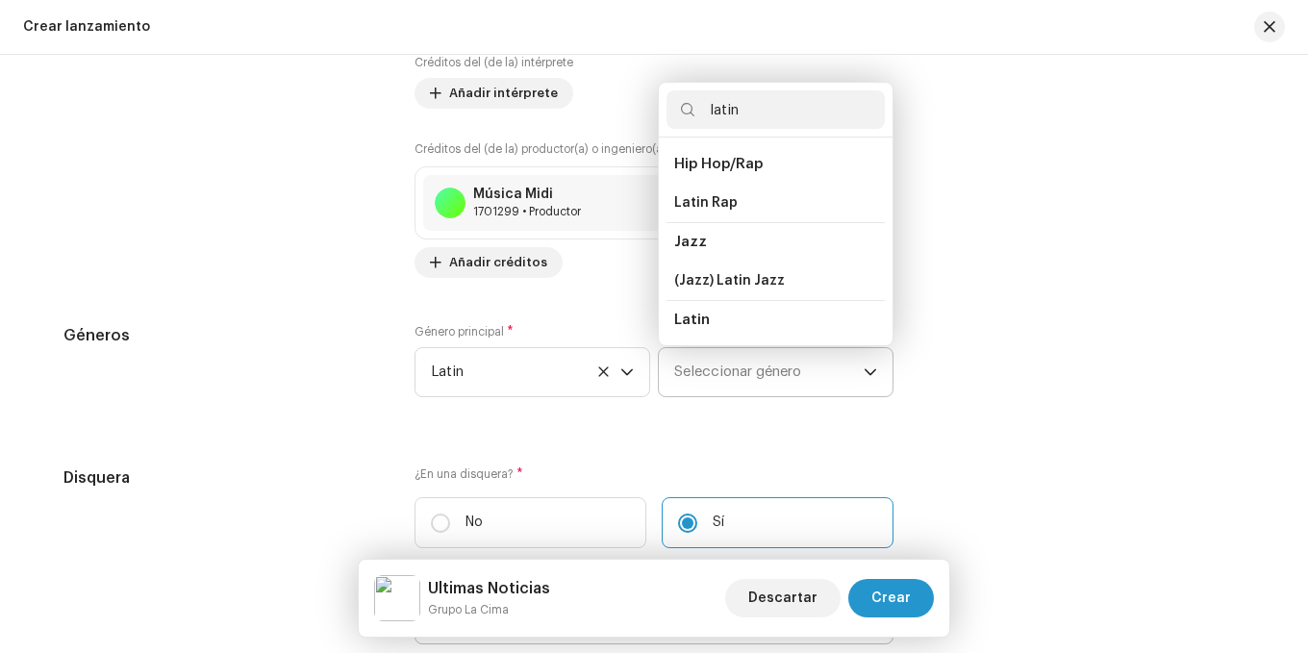
scroll to position [33, 0]
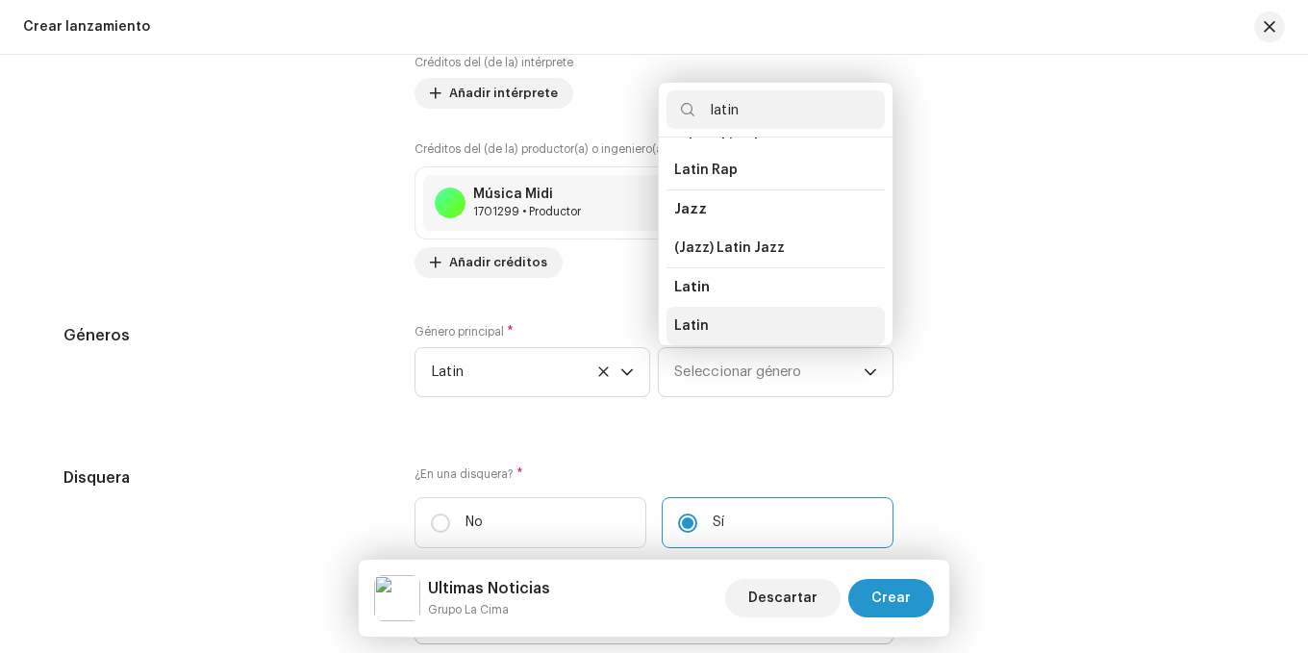
type input "latin"
click at [692, 318] on span "Latin" at bounding box center [691, 325] width 35 height 19
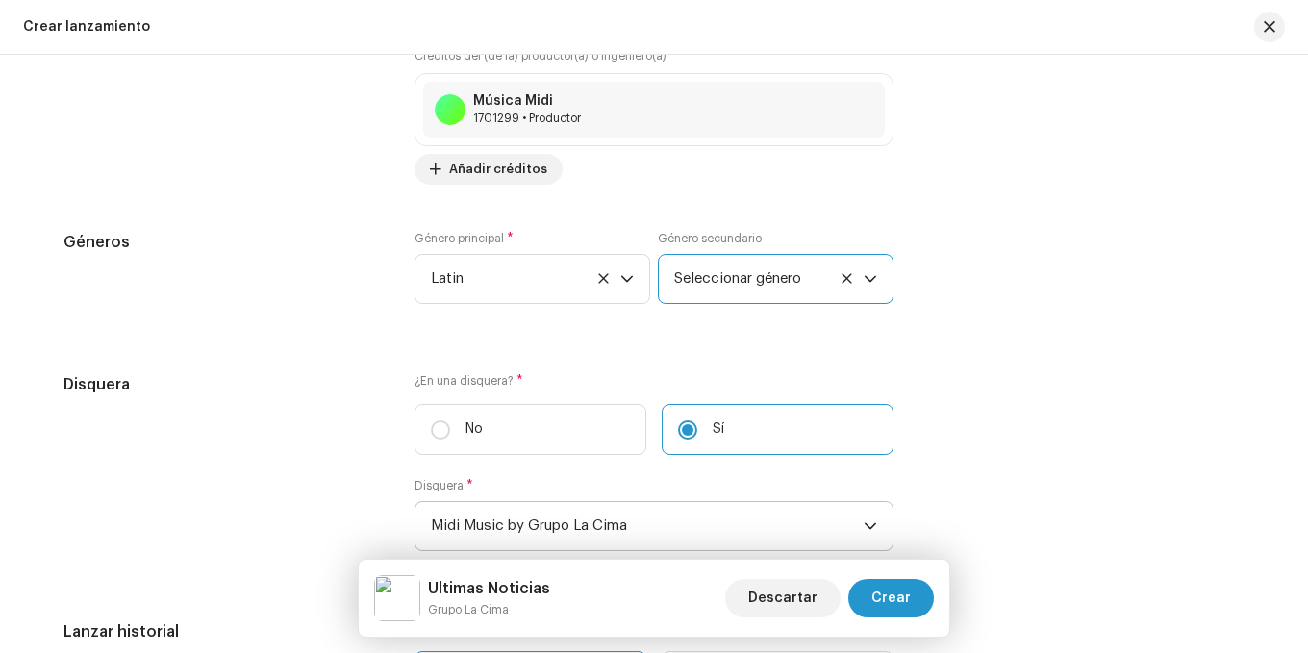
scroll to position [2800, 0]
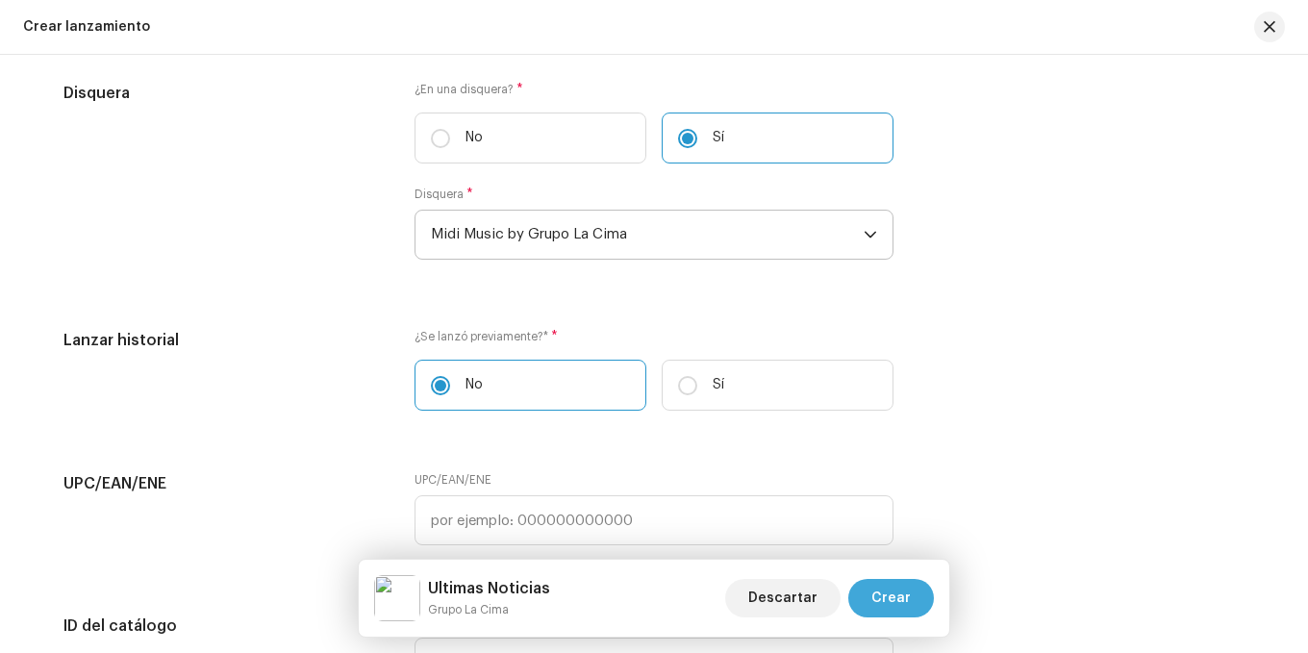
click at [883, 600] on span "Crear" at bounding box center [891, 598] width 39 height 38
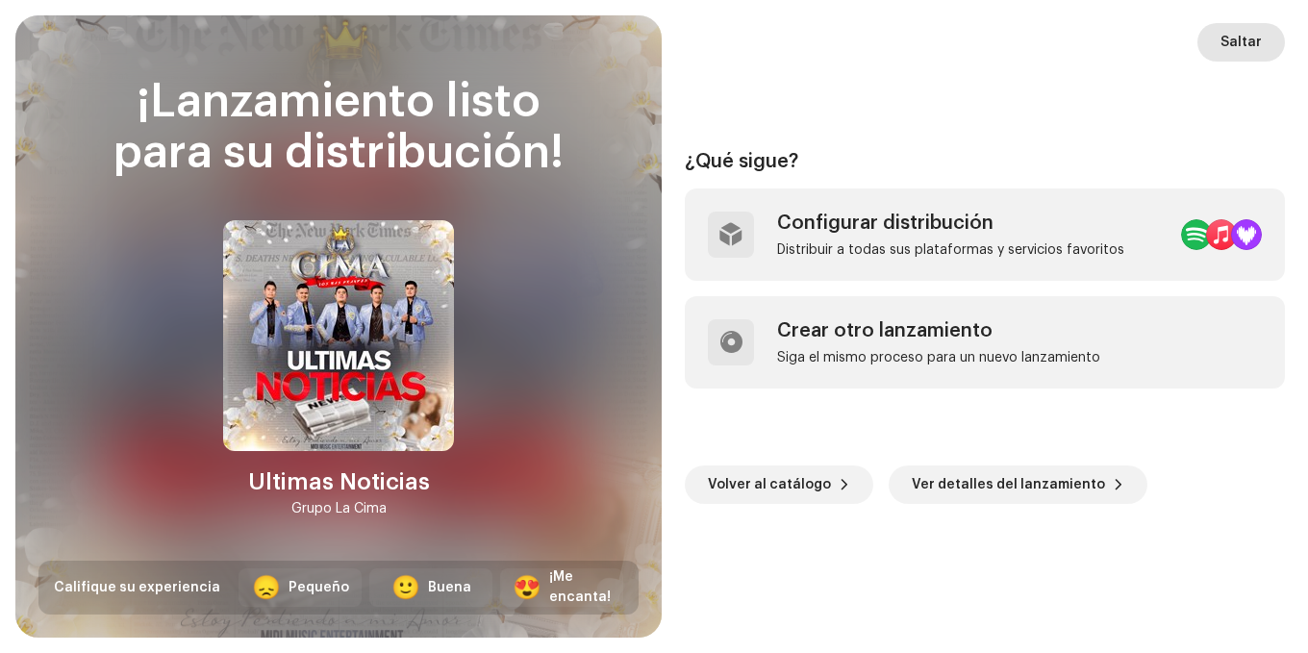
click at [1227, 38] on span "Saltar" at bounding box center [1241, 42] width 41 height 38
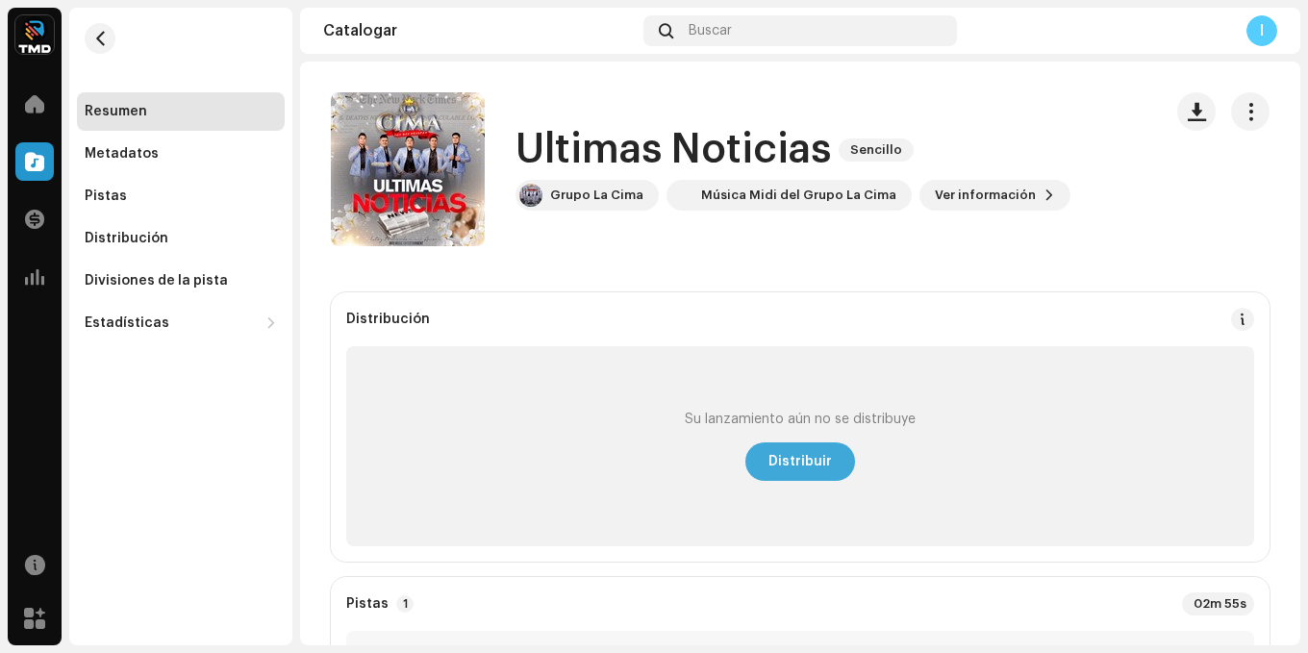
click at [790, 452] on span "Distribuir" at bounding box center [800, 462] width 63 height 38
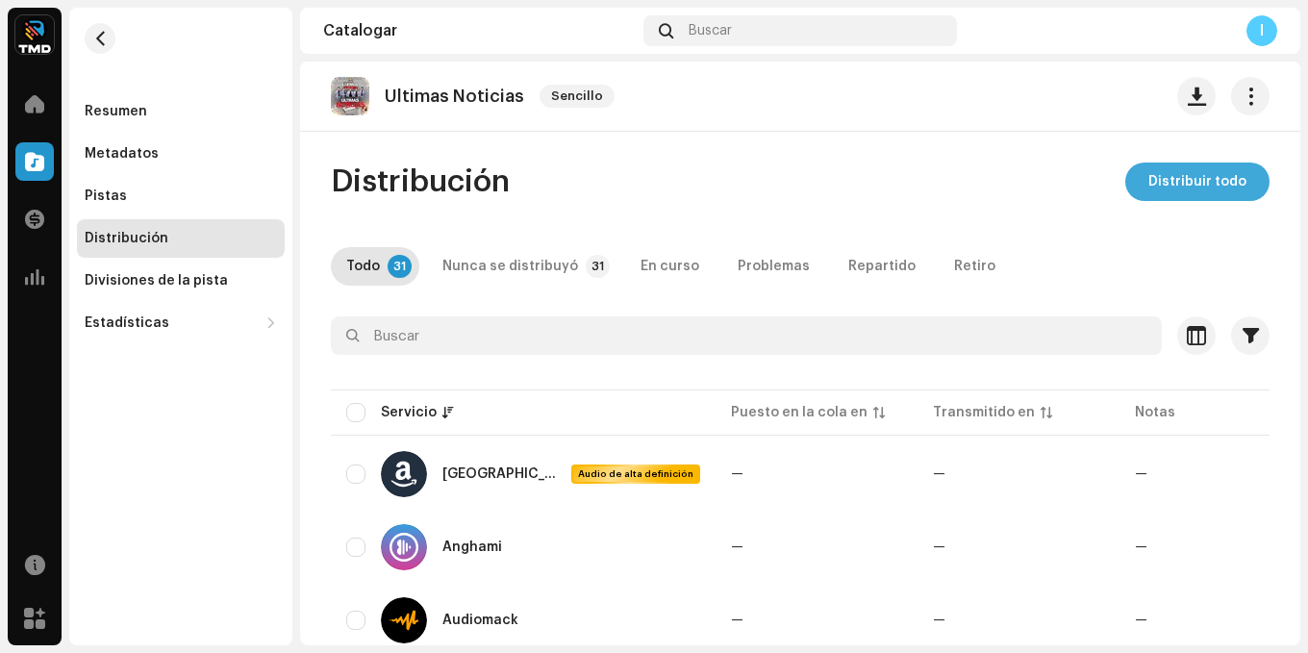
click at [1214, 175] on span "Distribuir todo" at bounding box center [1198, 182] width 98 height 38
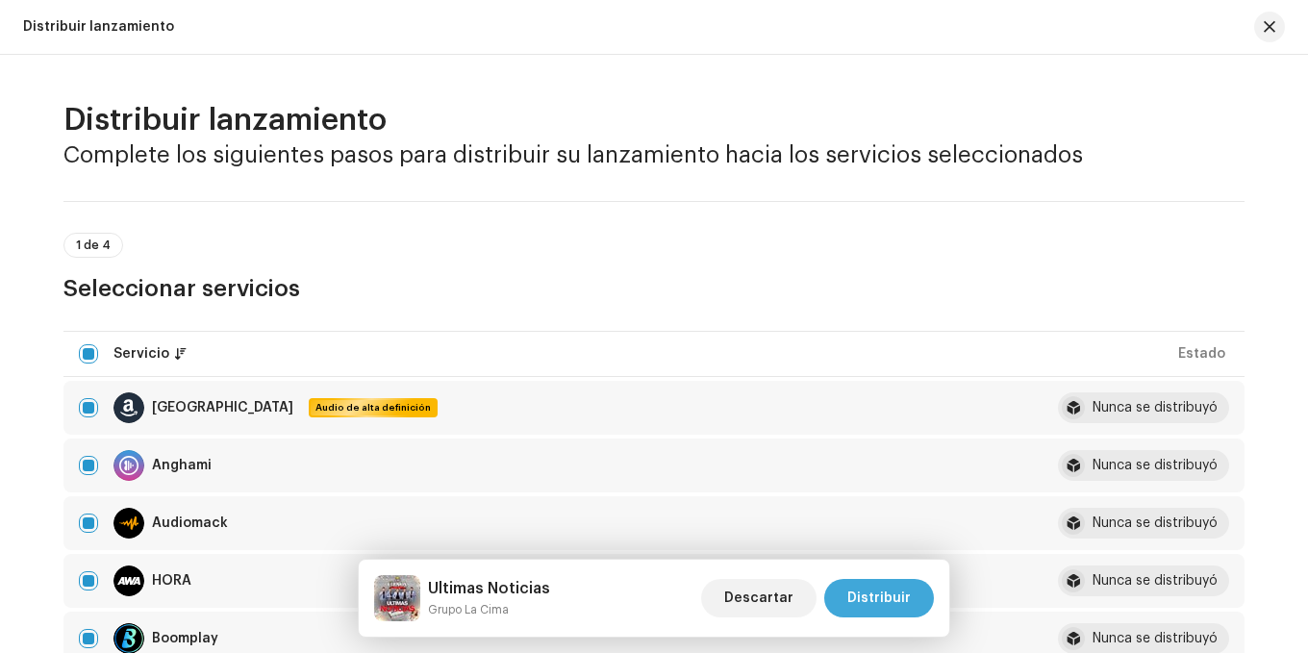
click at [895, 589] on span "Distribuir" at bounding box center [878, 598] width 63 height 38
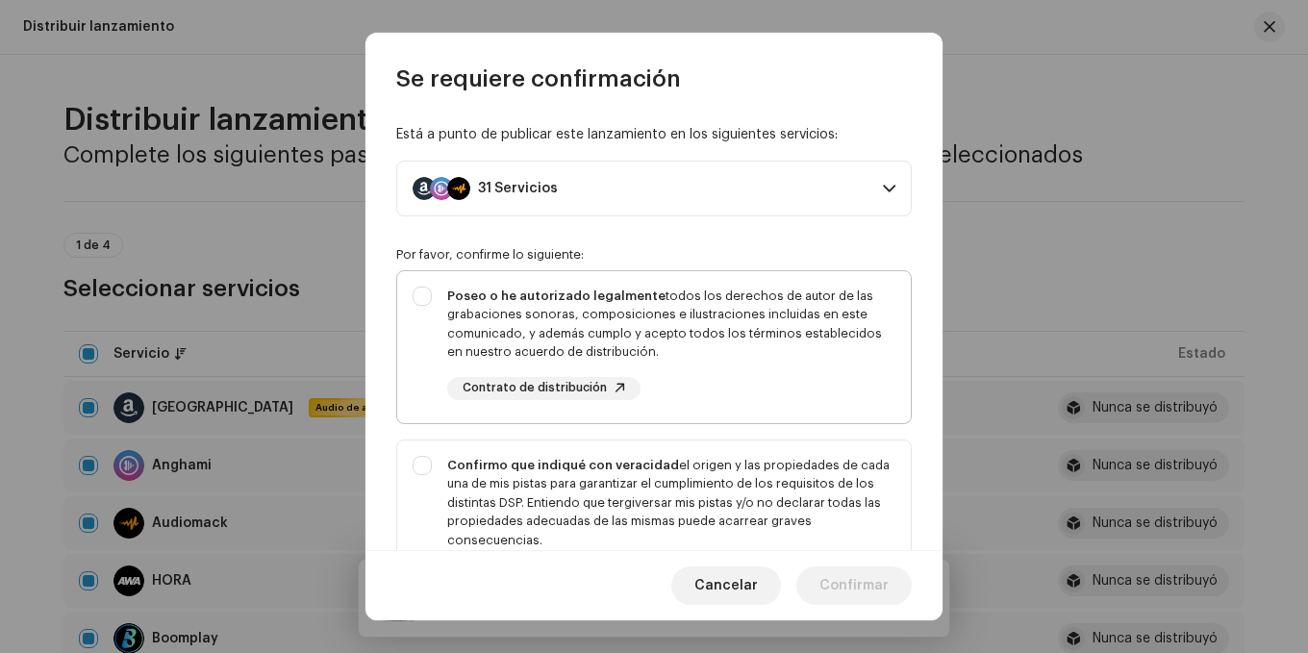
drag, startPoint x: 419, startPoint y: 295, endPoint x: 414, endPoint y: 309, distance: 14.7
click at [419, 297] on div "Poseo o he autorizado legalmente todos los derechos de autor de las grabaciones…" at bounding box center [654, 343] width 514 height 144
checkbox input "true"
click at [420, 465] on div "Confirmo que indiqué con veracidad el origen y las propiedades de cada una de m…" at bounding box center [654, 523] width 514 height 164
checkbox input "true"
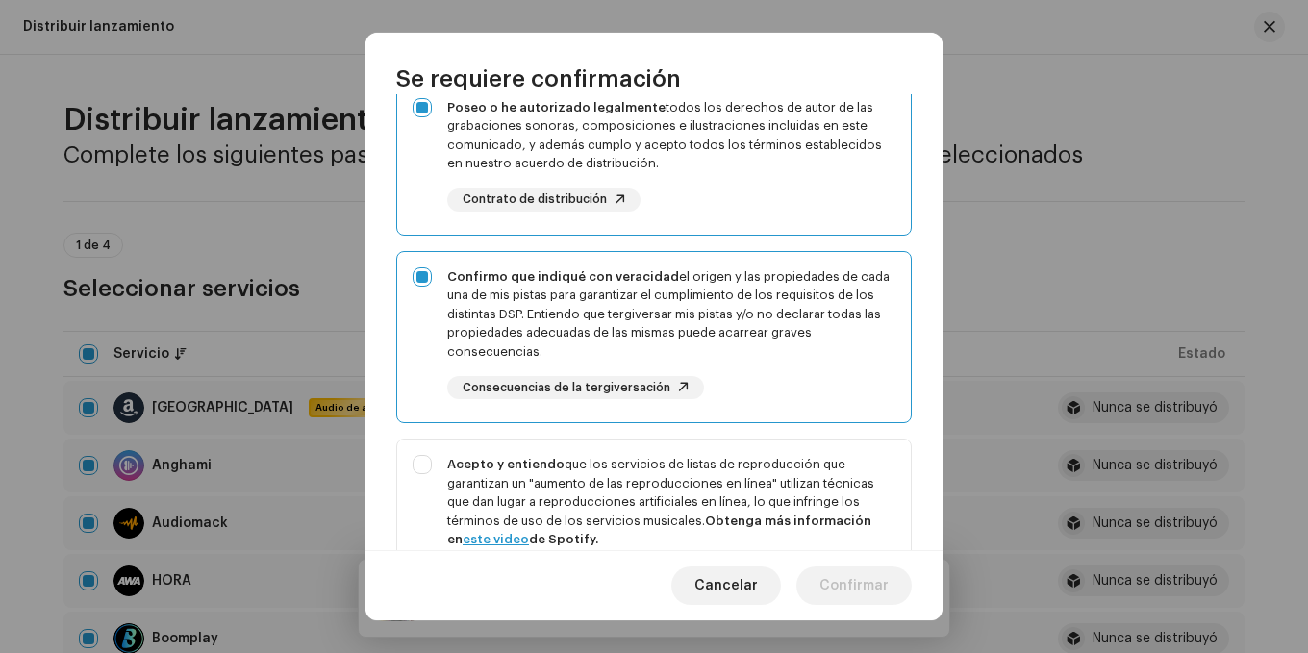
scroll to position [192, 0]
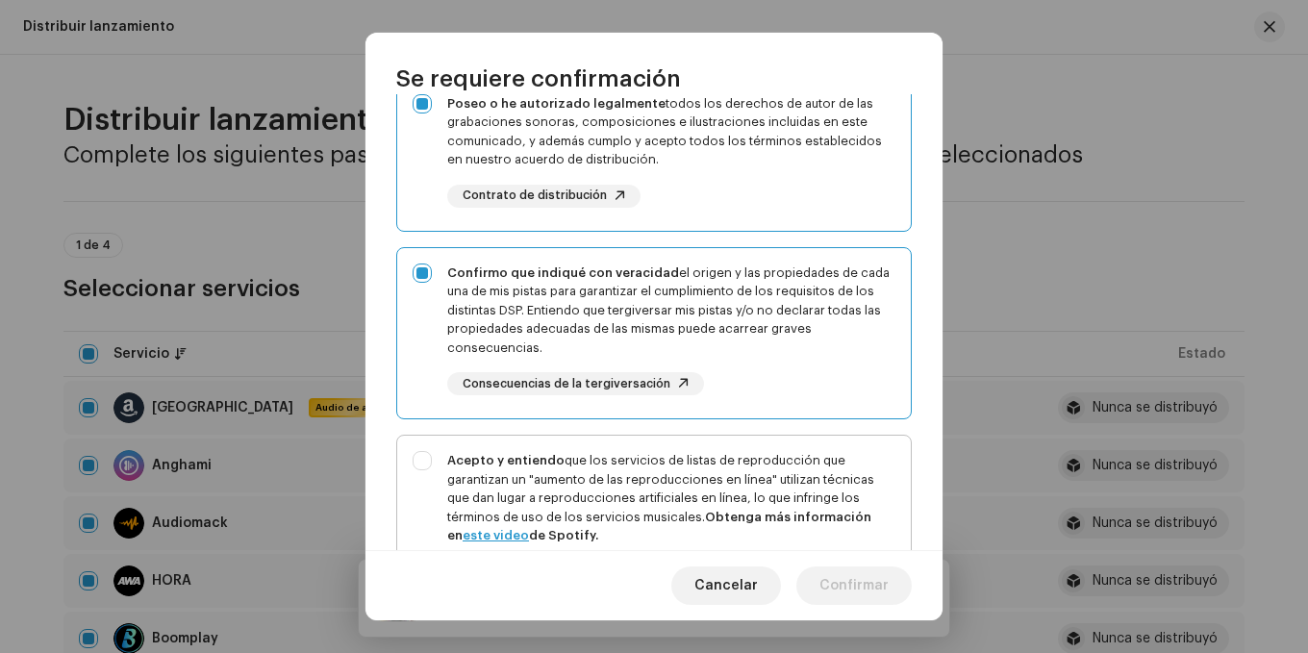
click at [414, 462] on div "Acepto y entiendo que los servicios de listas de reproducción que garantizan un…" at bounding box center [654, 533] width 514 height 194
checkbox input "true"
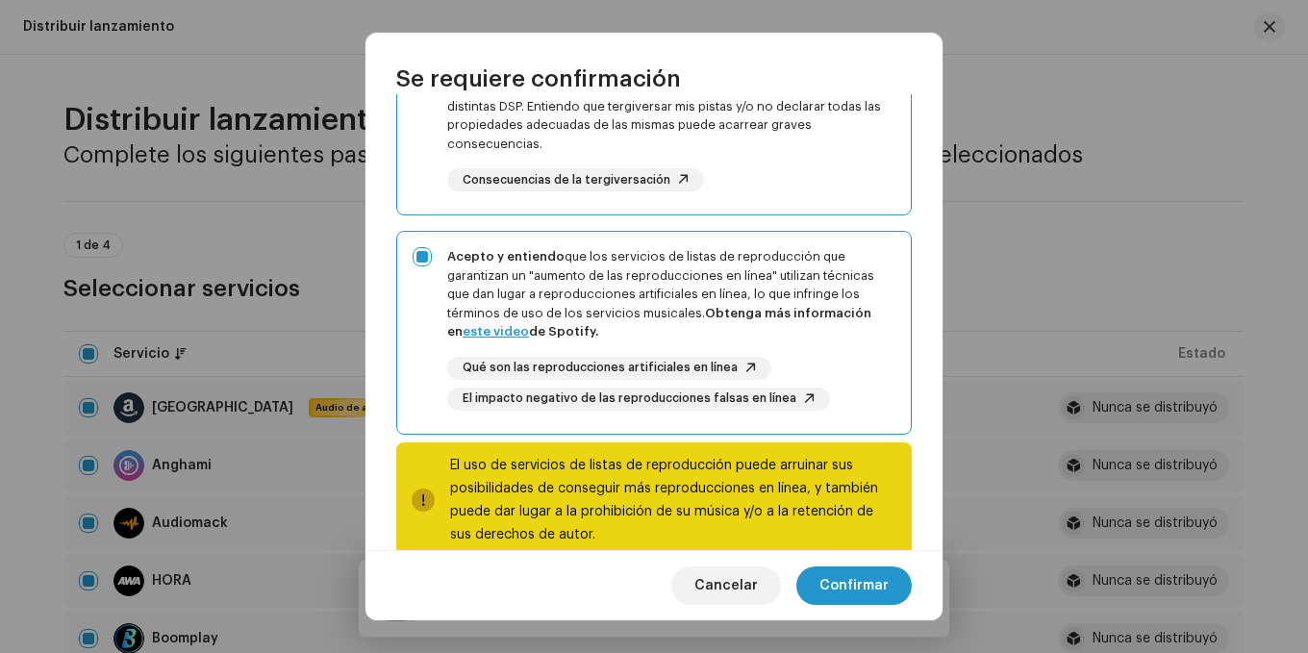
scroll to position [435, 0]
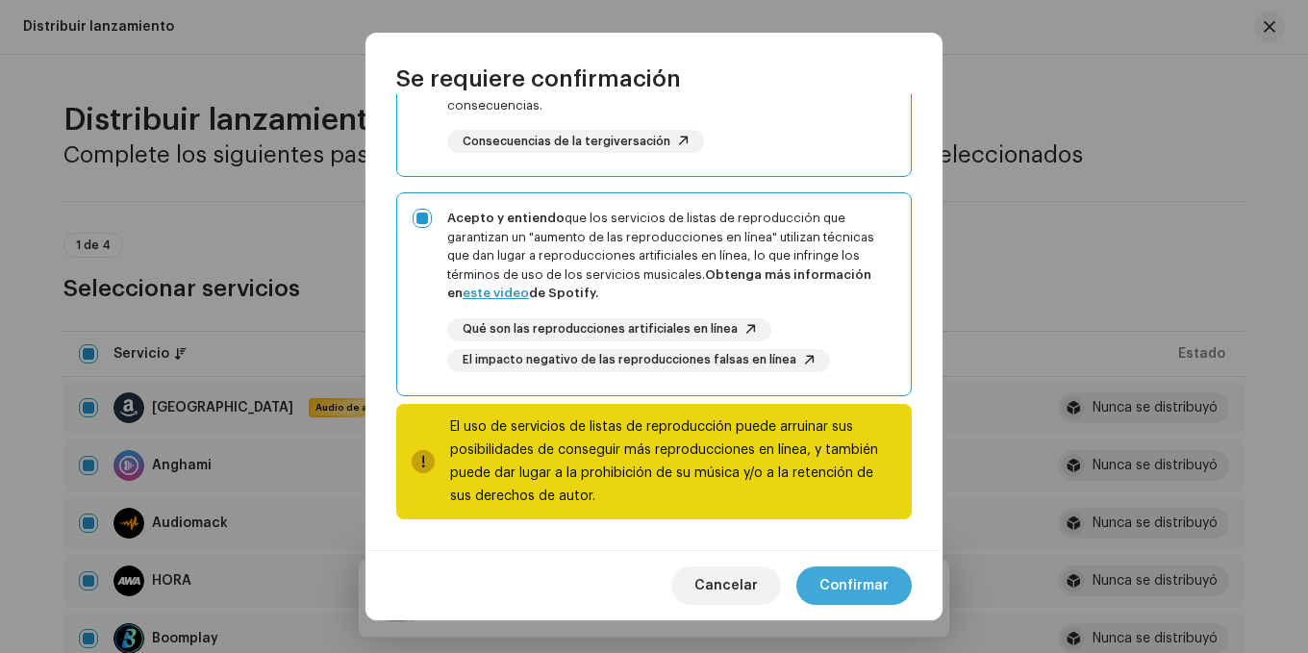
click at [858, 581] on font "Confirmar" at bounding box center [854, 585] width 69 height 13
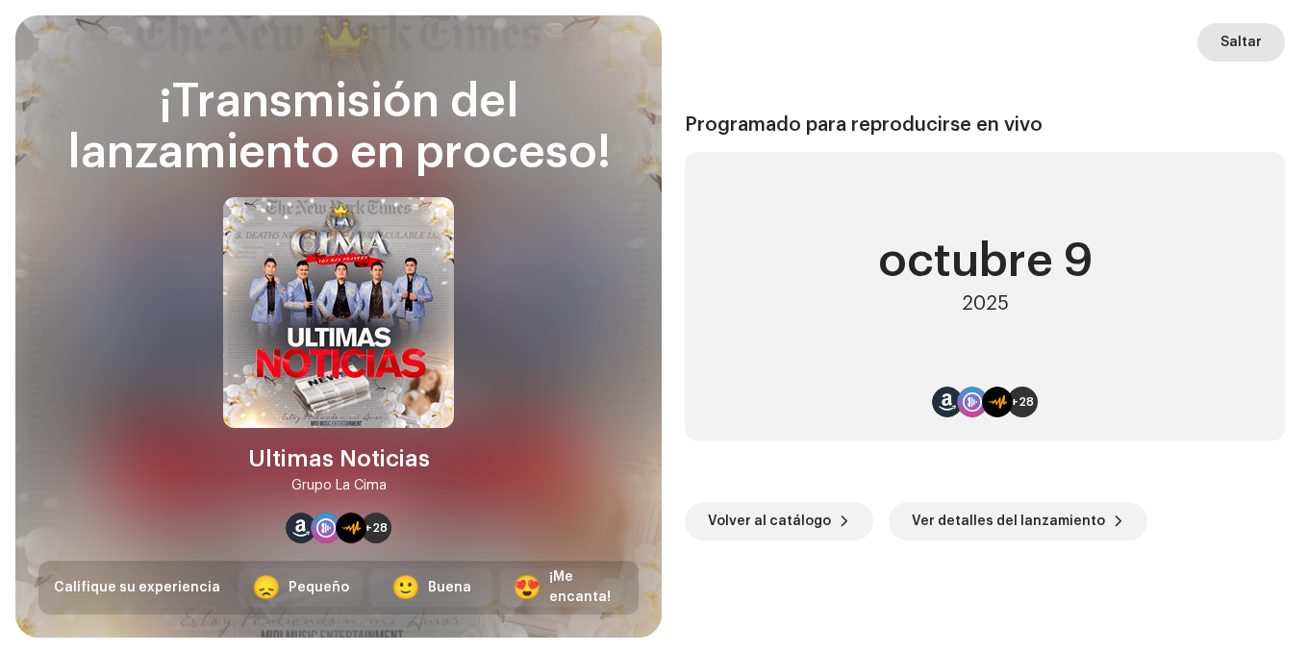
click at [1235, 46] on font "Saltar" at bounding box center [1241, 42] width 41 height 13
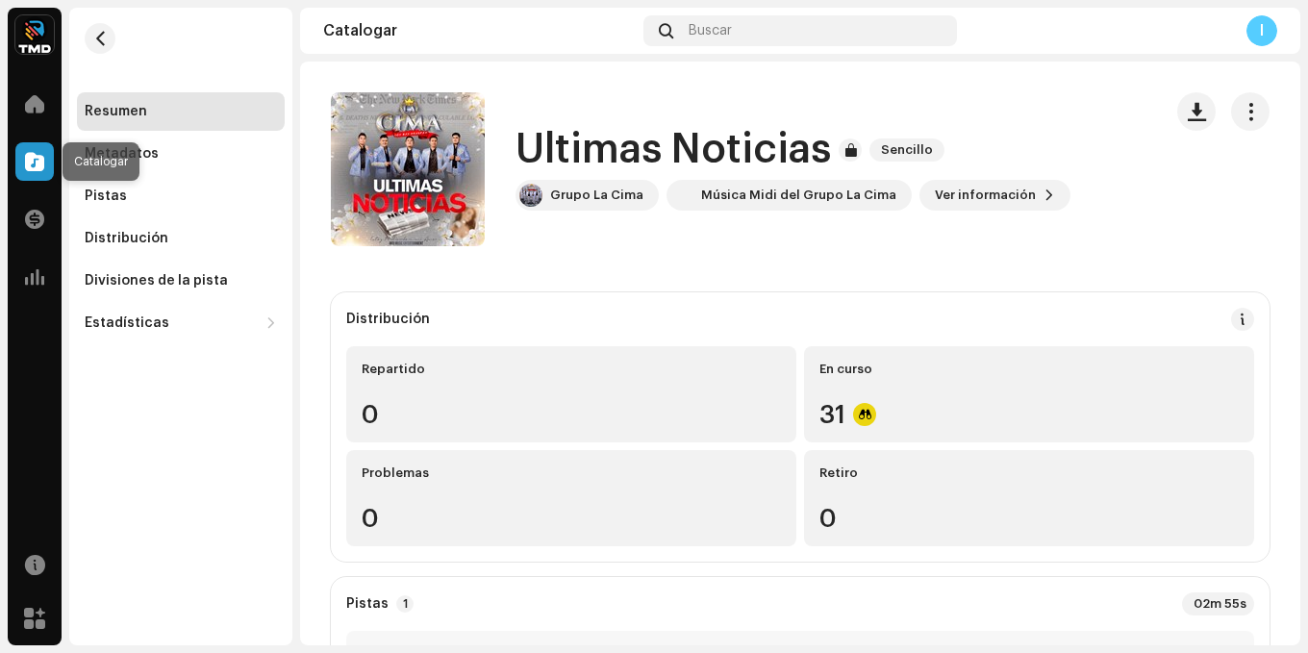
click at [41, 147] on div at bounding box center [34, 161] width 38 height 38
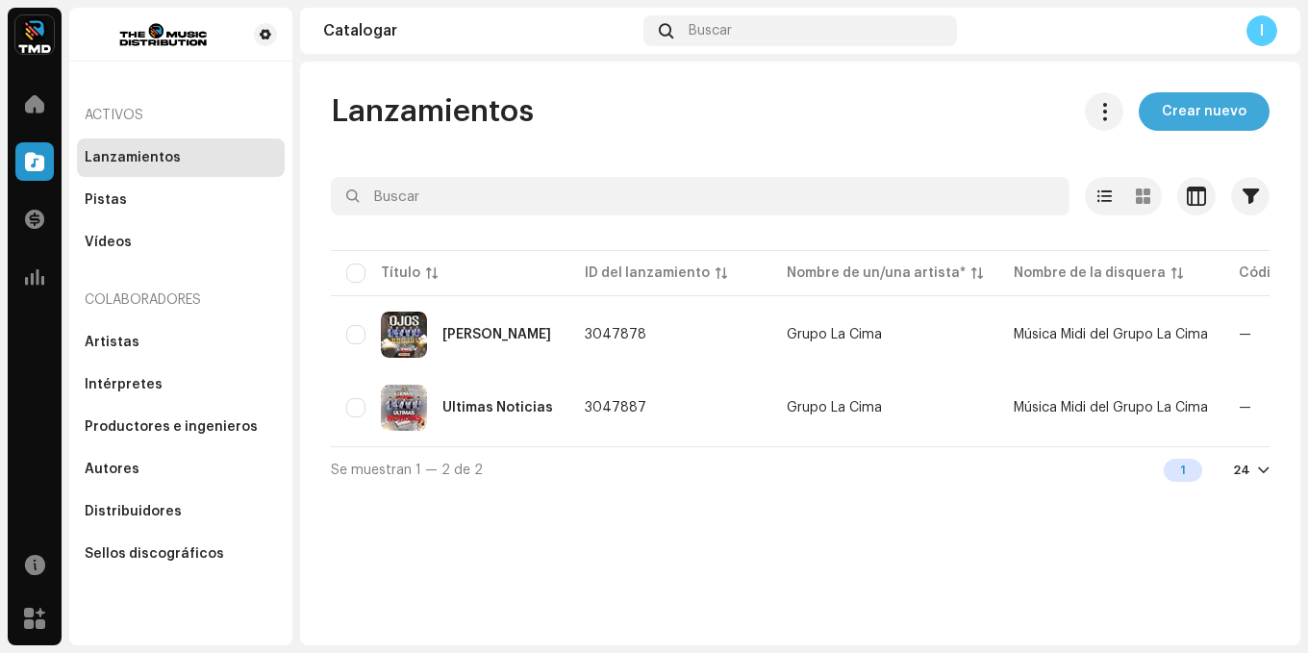
click at [1219, 122] on span "Crear nuevo" at bounding box center [1204, 111] width 85 height 38
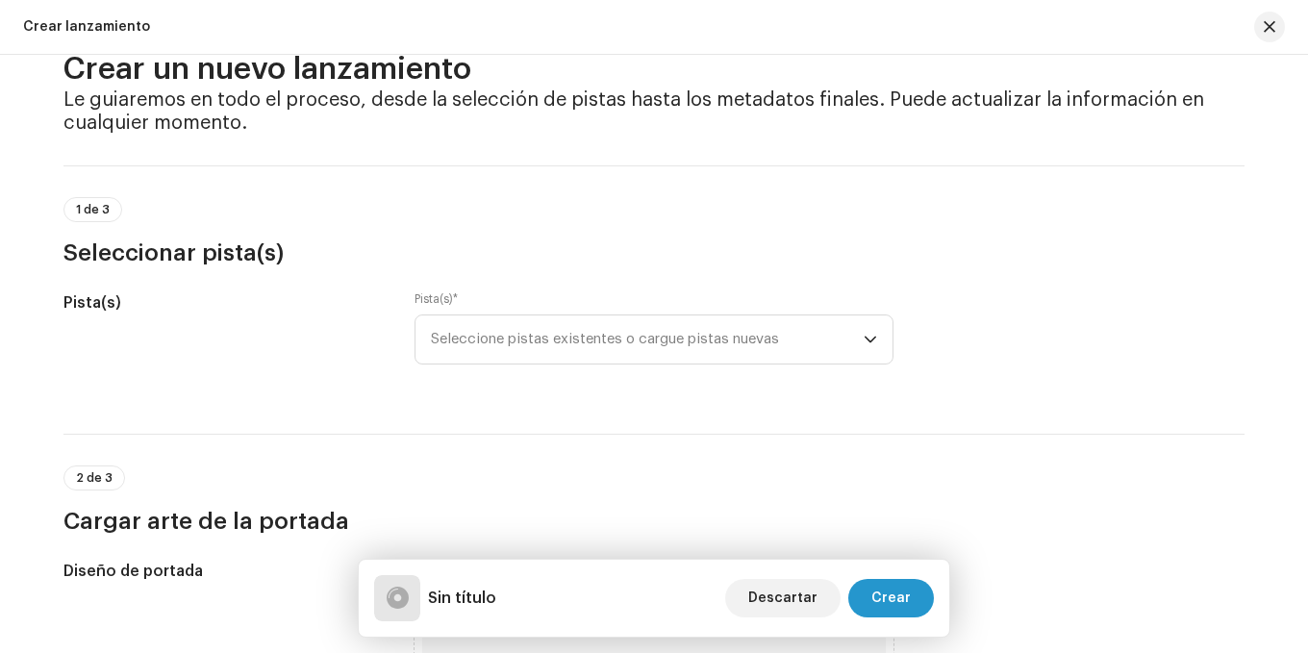
scroll to position [96, 0]
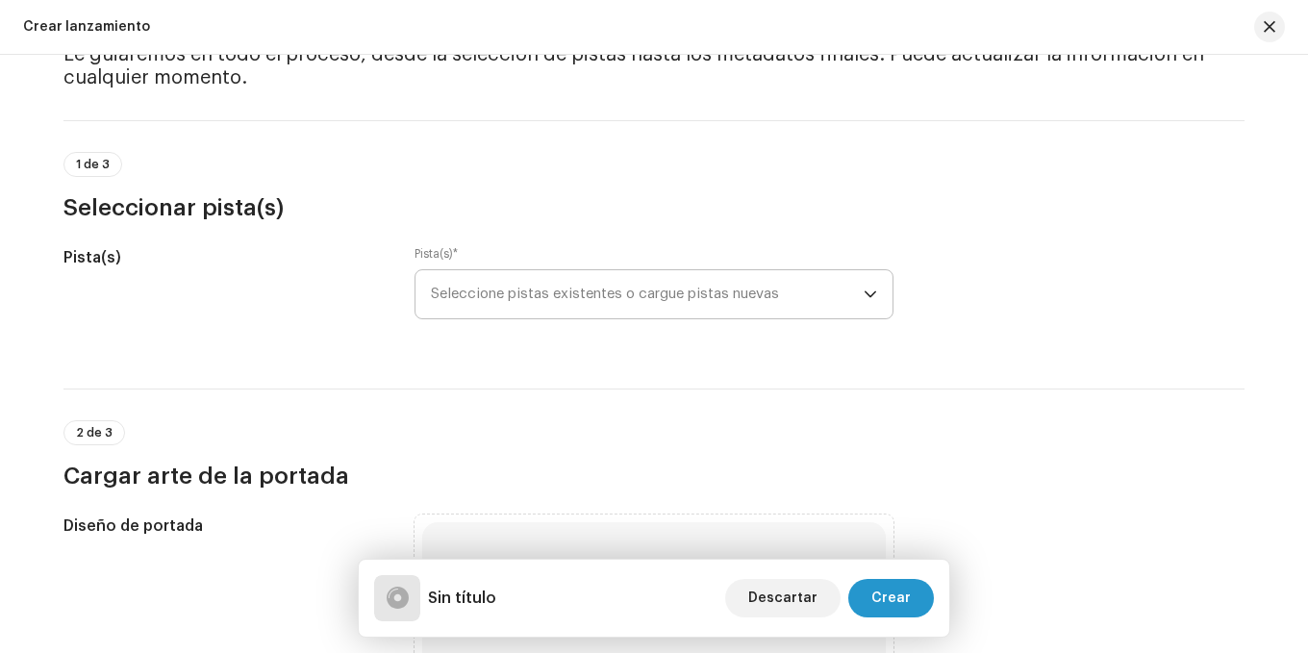
click at [581, 307] on span "Seleccione pistas existentes o cargue pistas nuevas" at bounding box center [647, 294] width 433 height 48
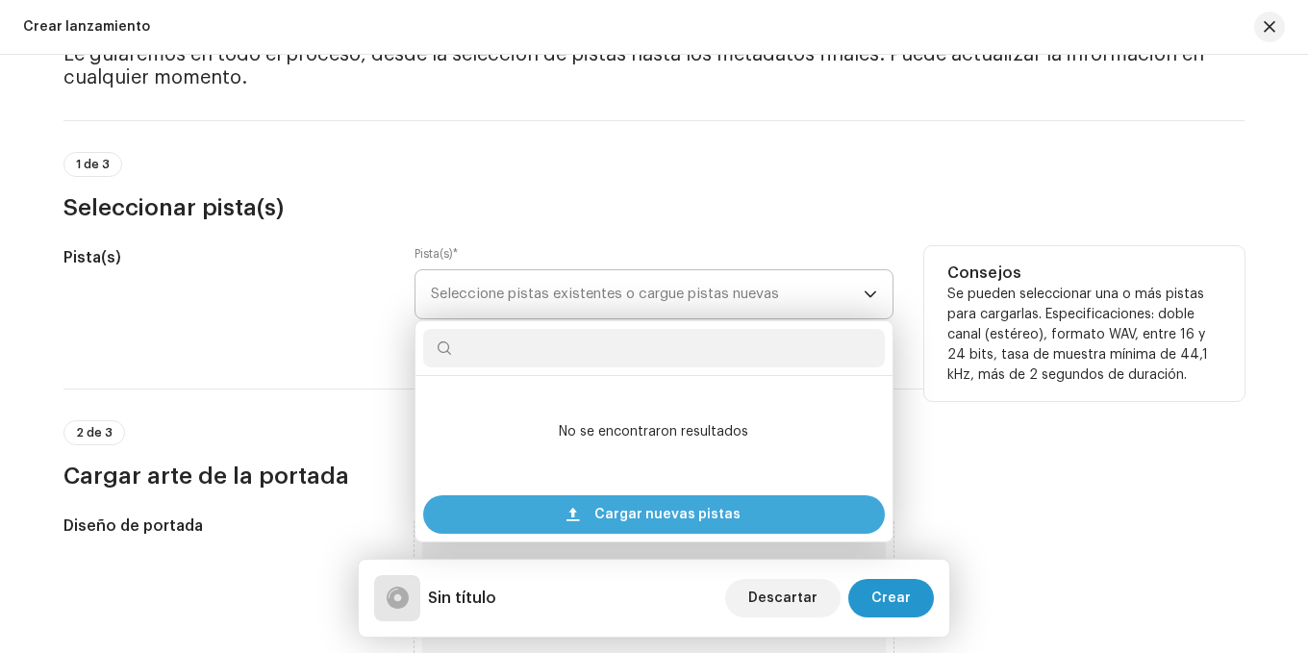
click at [680, 500] on span "Cargar nuevas pistas" at bounding box center [667, 514] width 146 height 38
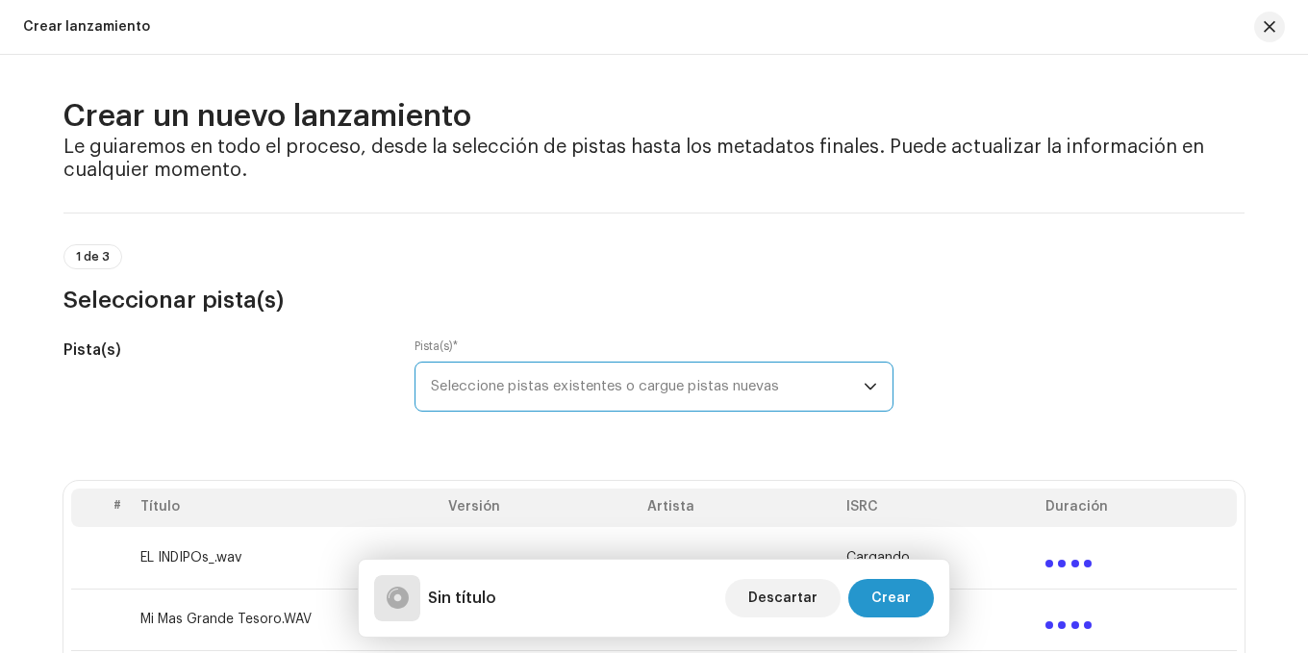
scroll to position [0, 0]
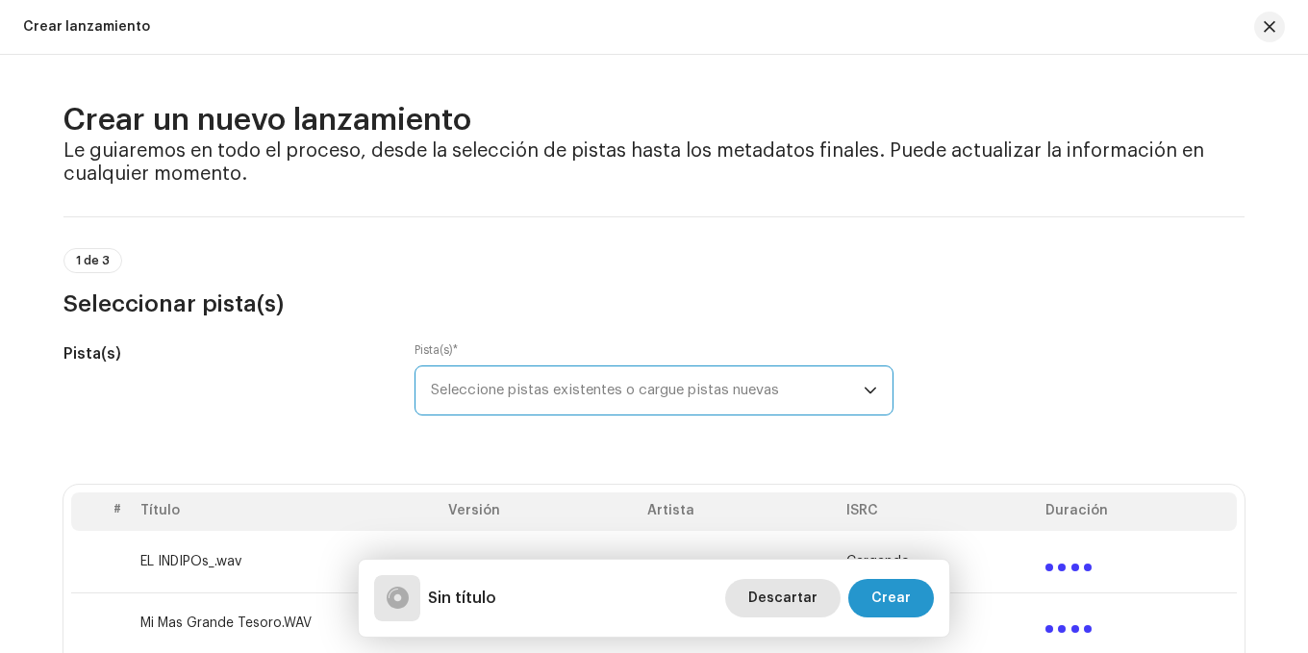
click at [789, 583] on span "Descartar" at bounding box center [782, 598] width 69 height 38
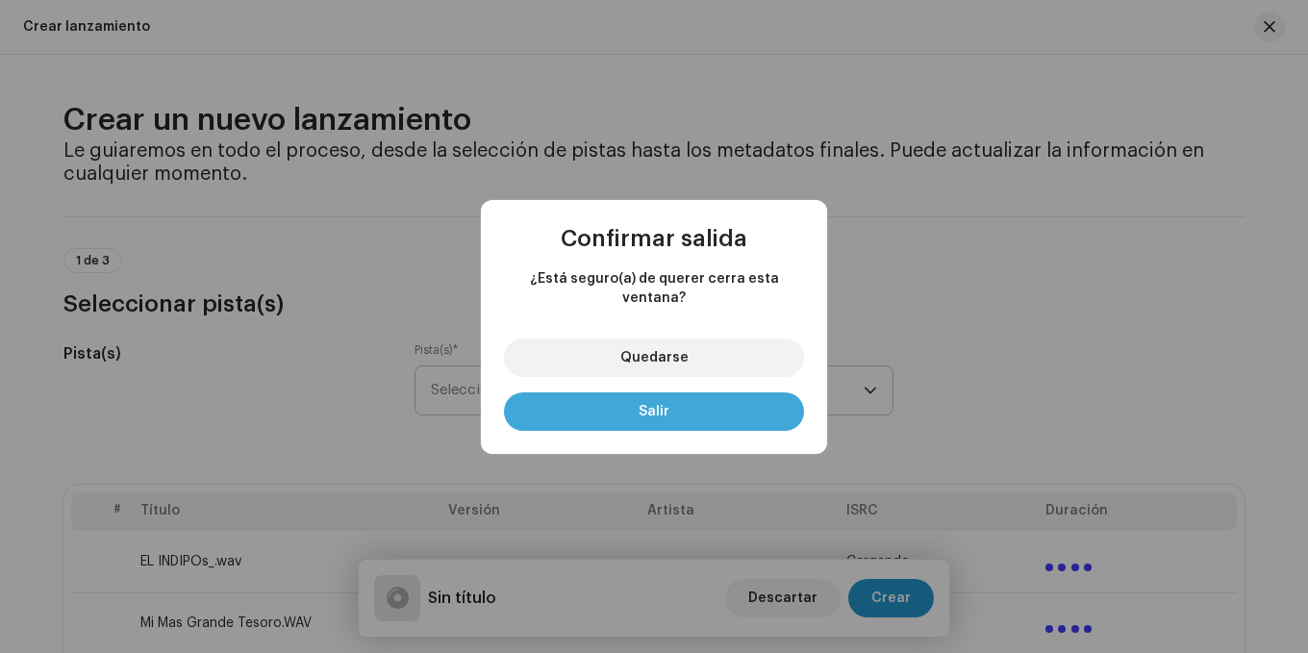
click at [692, 396] on button "Salir" at bounding box center [654, 411] width 300 height 38
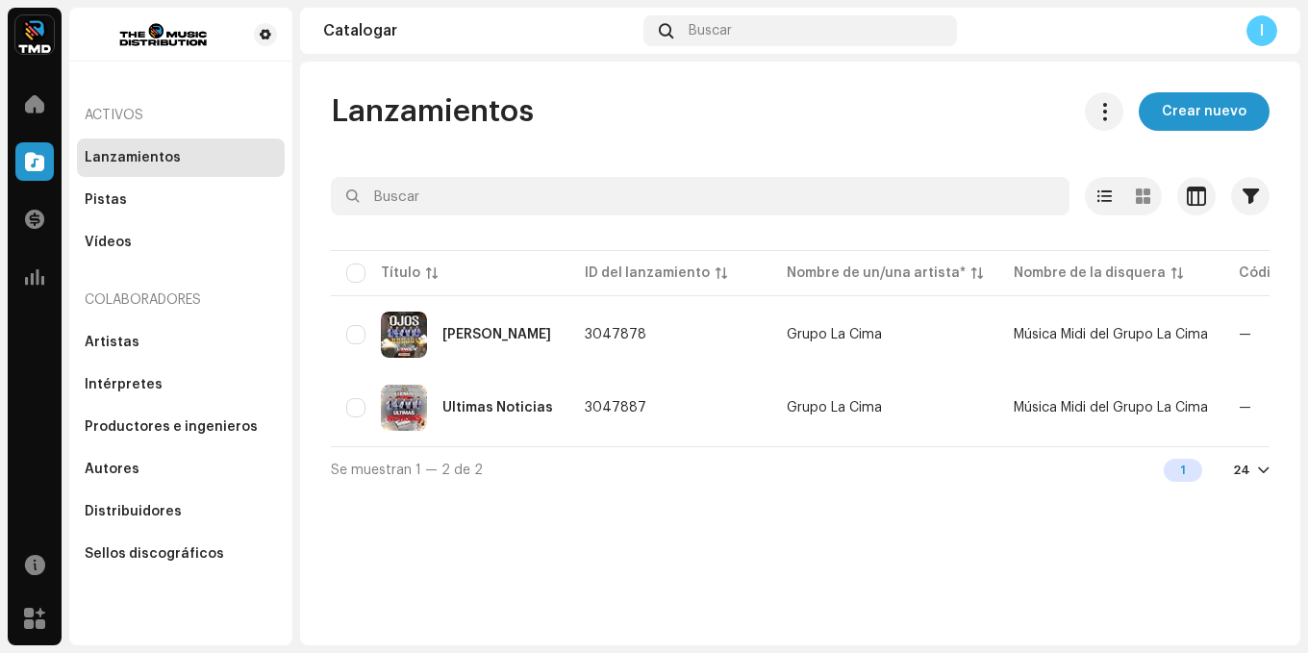
click at [623, 512] on div "Lanzamientos Crear nuevo Seleccionado 0 Opciones Filtros Estado de distribución…" at bounding box center [800, 354] width 1000 height 584
click at [1206, 119] on span "Crear nuevo" at bounding box center [1204, 111] width 85 height 38
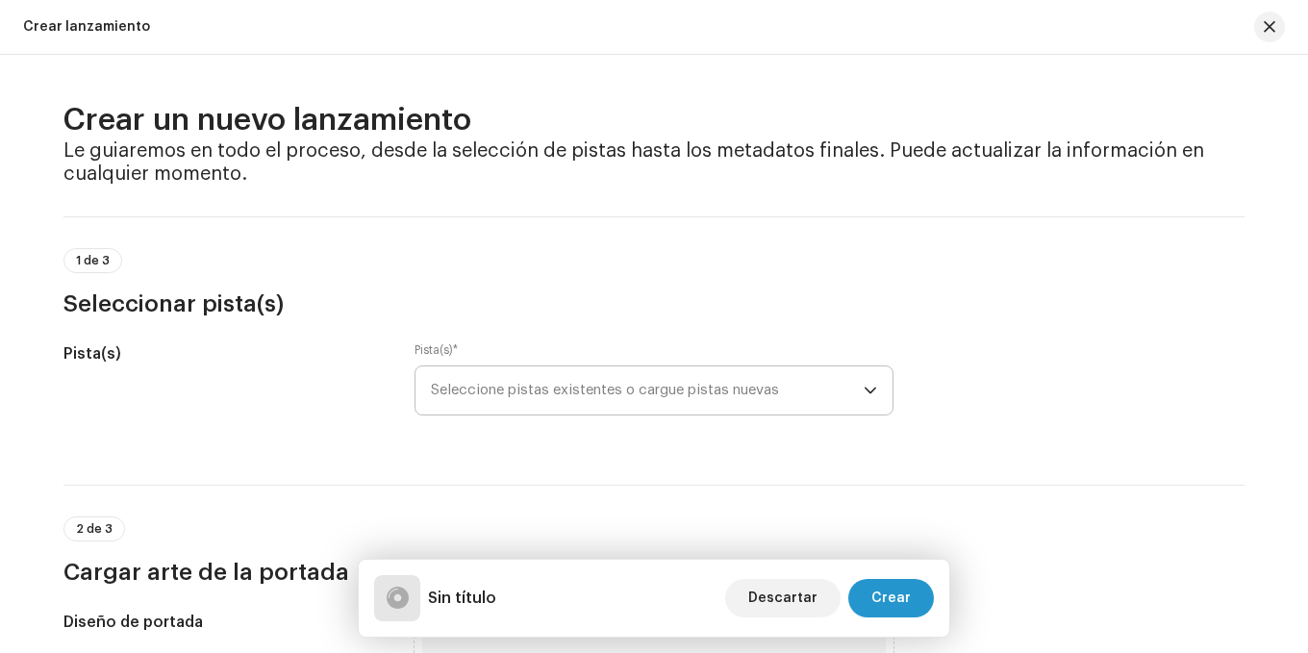
click at [594, 392] on font "Seleccione pistas existentes o cargue pistas nuevas" at bounding box center [605, 390] width 348 height 14
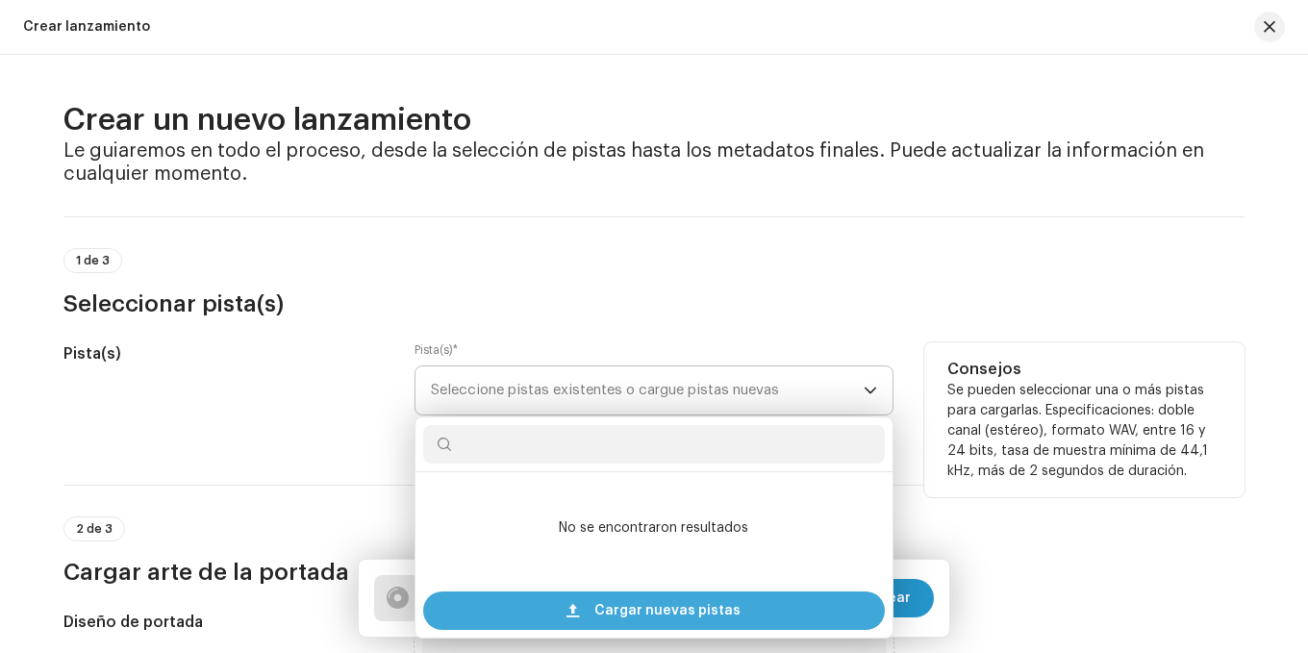
click at [720, 602] on span "Cargar nuevas pistas" at bounding box center [667, 611] width 146 height 38
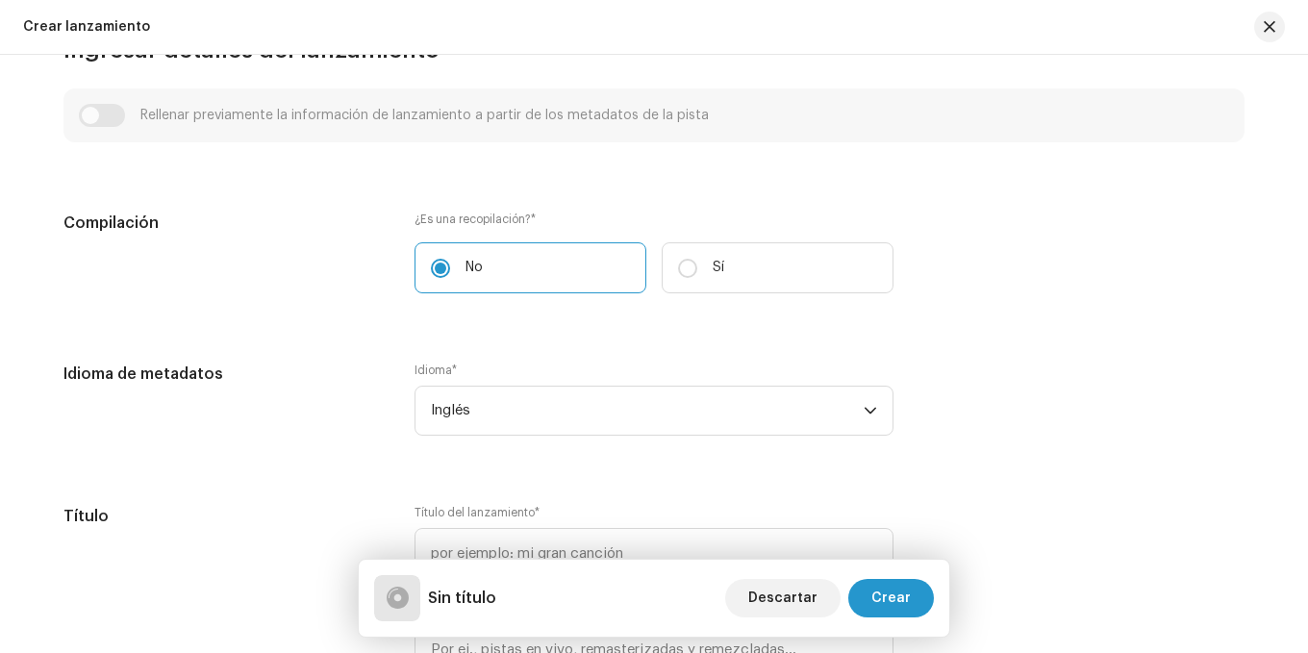
scroll to position [1732, 0]
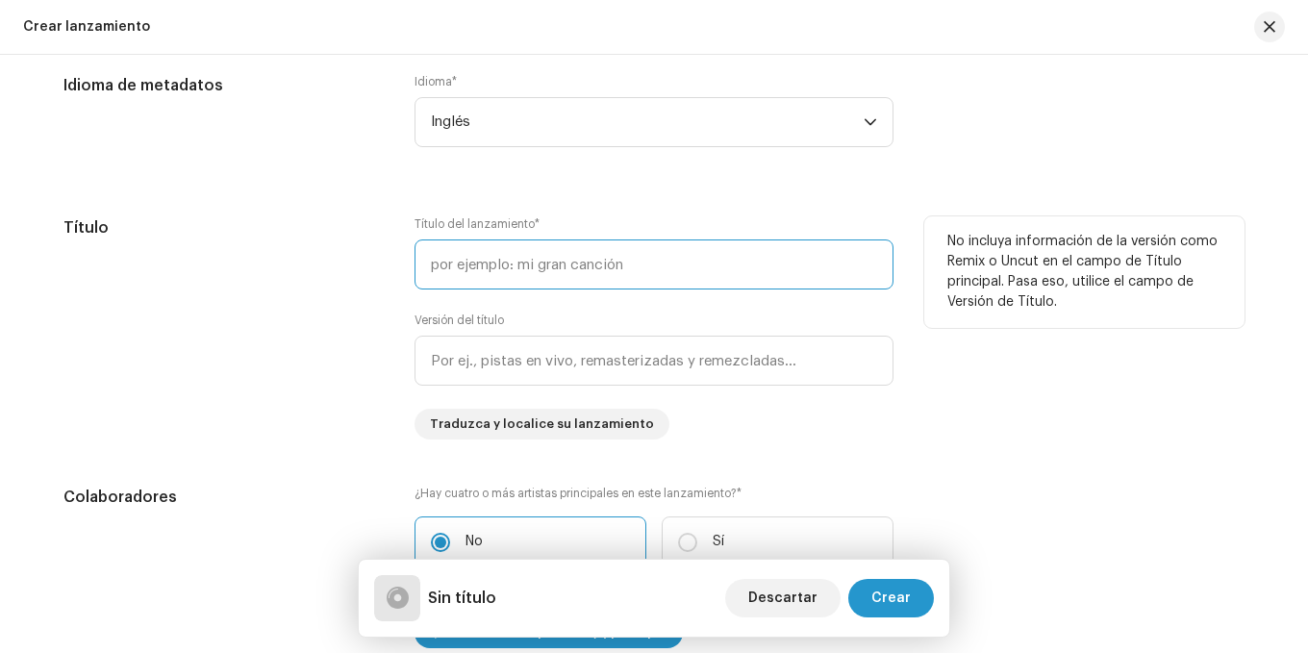
click at [547, 264] on input "text" at bounding box center [654, 265] width 479 height 50
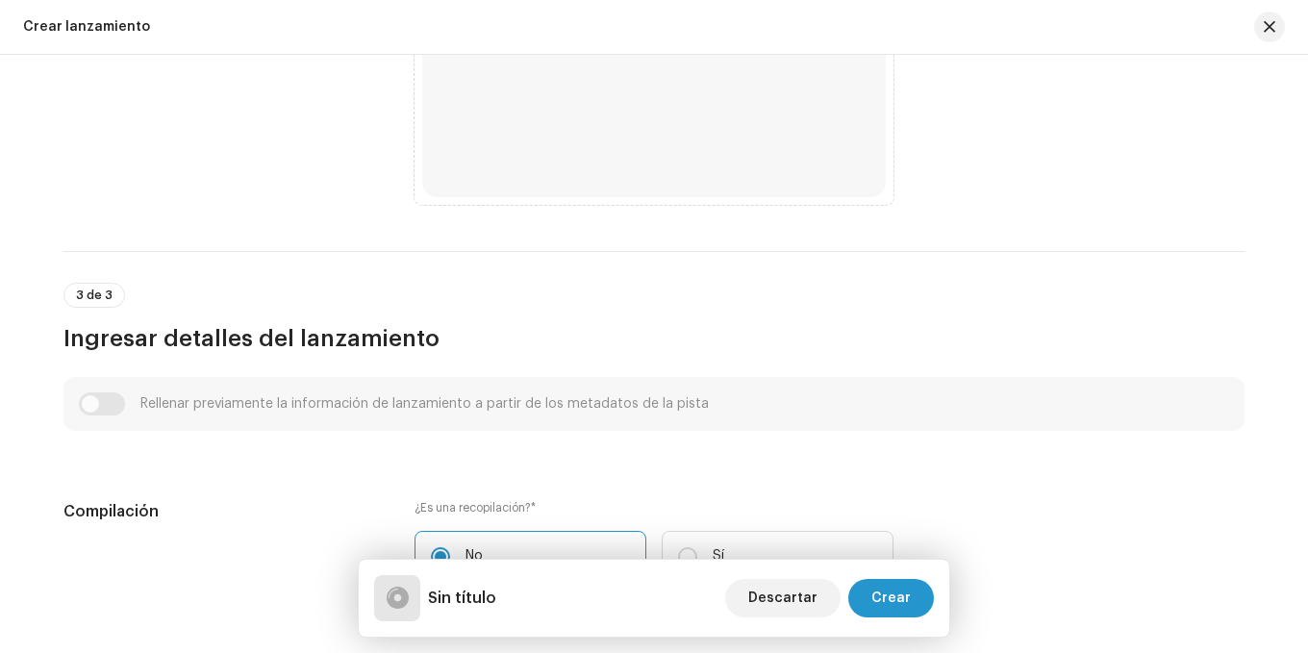
scroll to position [866, 0]
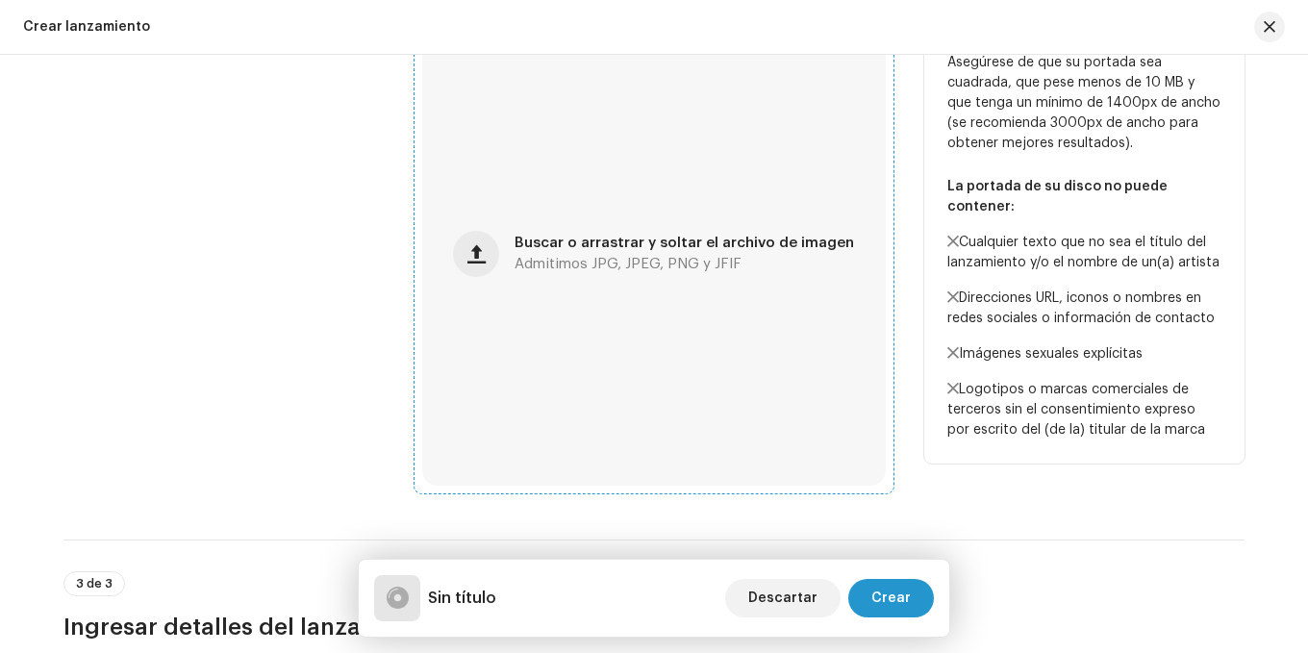
click at [521, 227] on div "Buscar o arrastrar y soltar el archivo de imagen Admitimos JPG, JPEG, PNG y JFIF" at bounding box center [654, 254] width 464 height 464
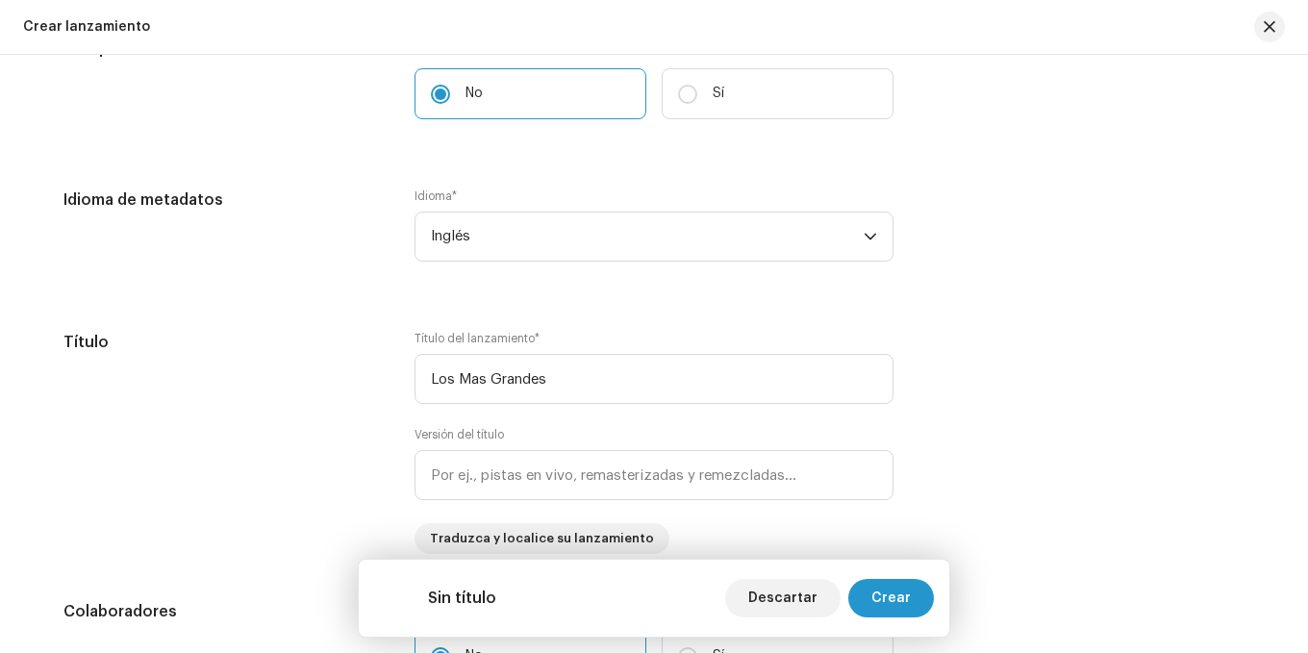
scroll to position [1635, 0]
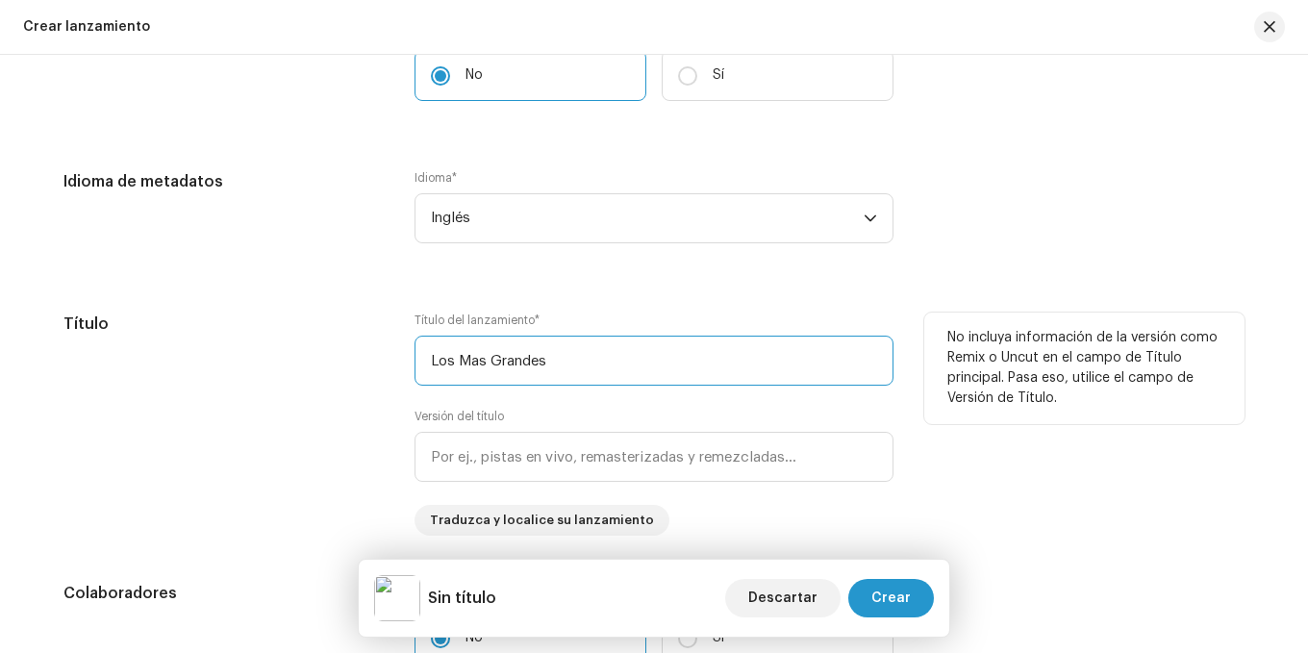
click at [591, 363] on input "Los Mas Grandes" at bounding box center [654, 361] width 479 height 50
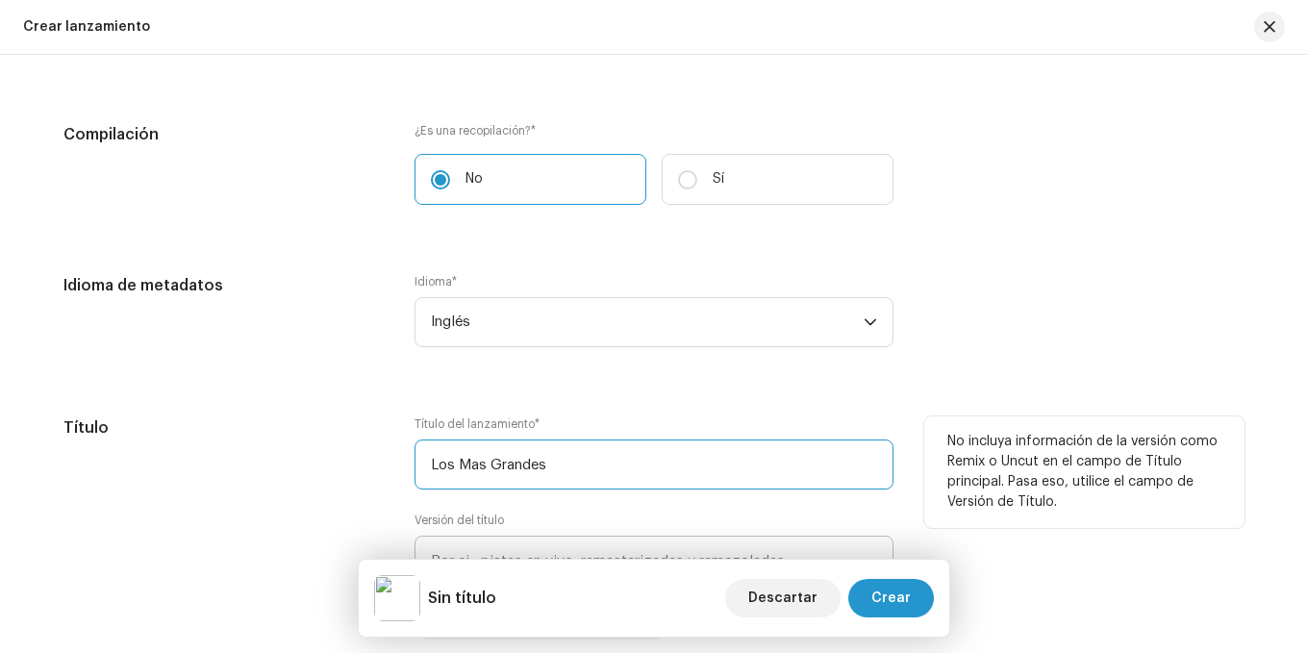
scroll to position [1924, 0]
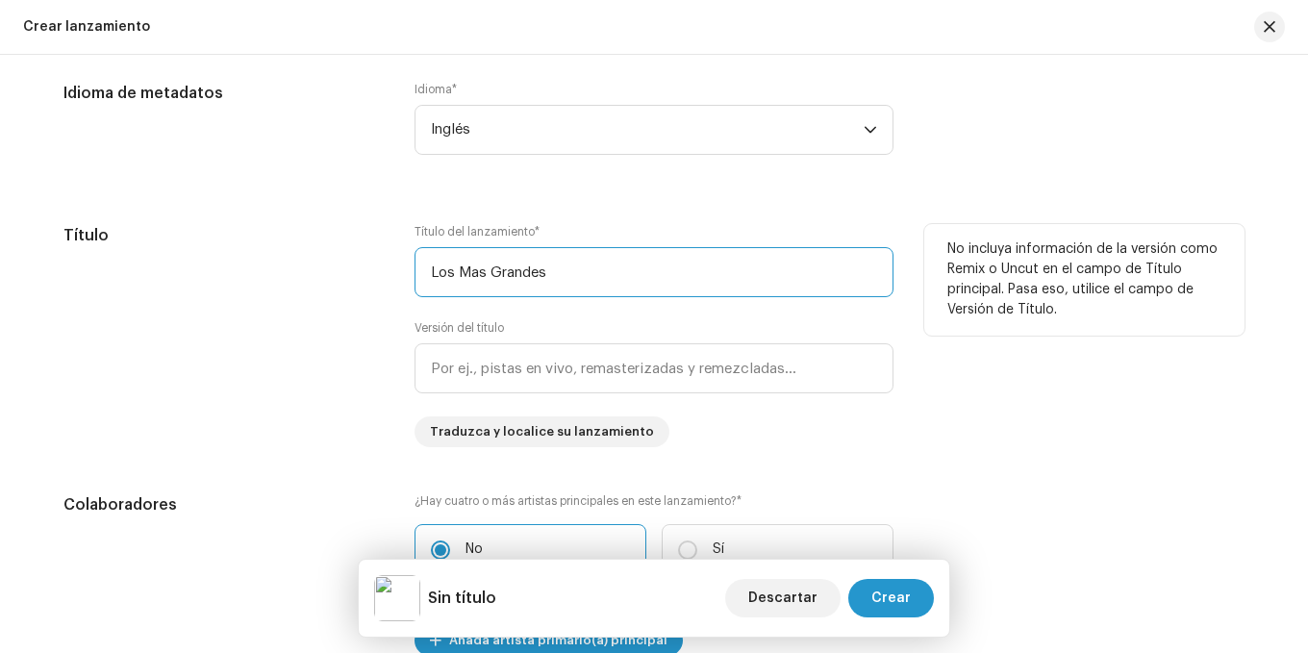
click at [564, 273] on input "Los Mas Grandes" at bounding box center [654, 272] width 479 height 50
type input "L"
click at [581, 251] on input "Los MS GRADNES" at bounding box center [654, 272] width 479 height 50
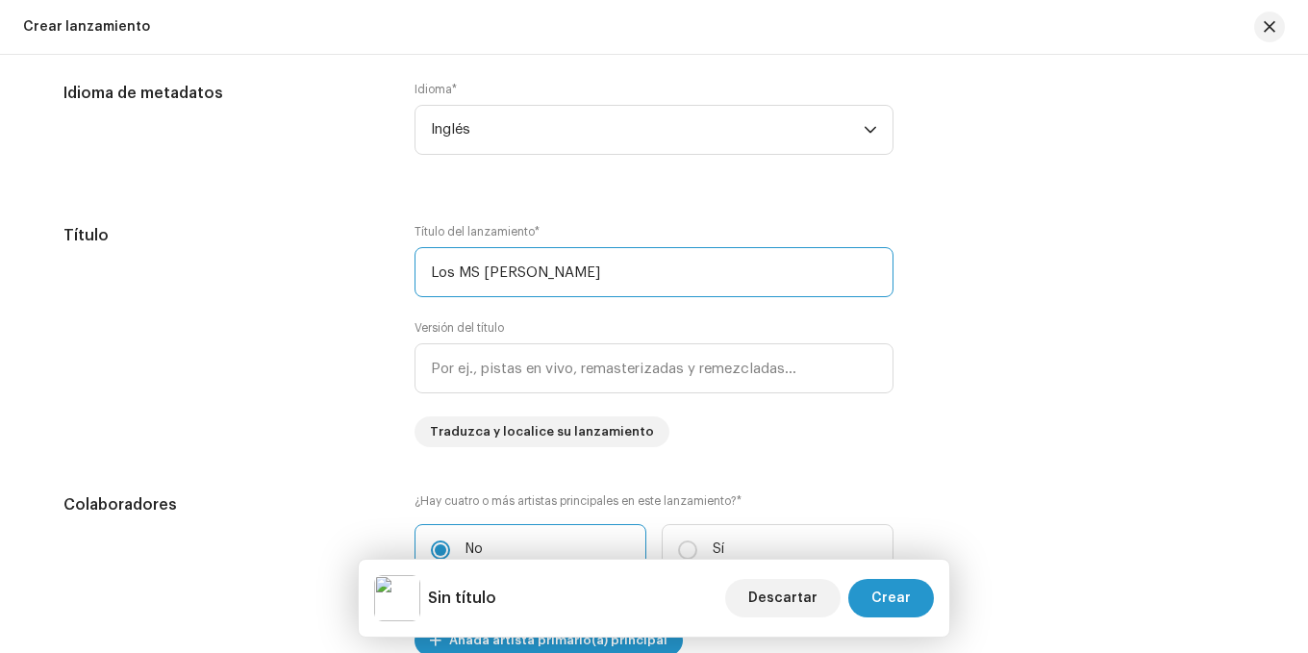
type input "Los MS GRADNES"
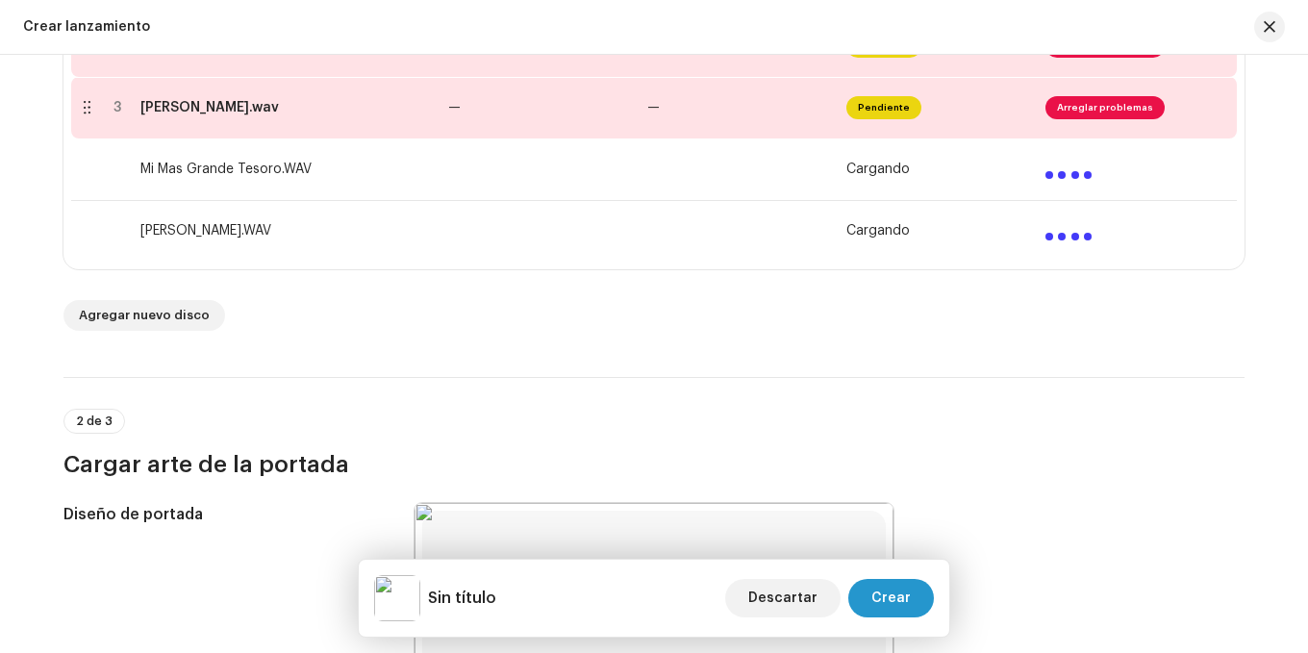
scroll to position [192, 0]
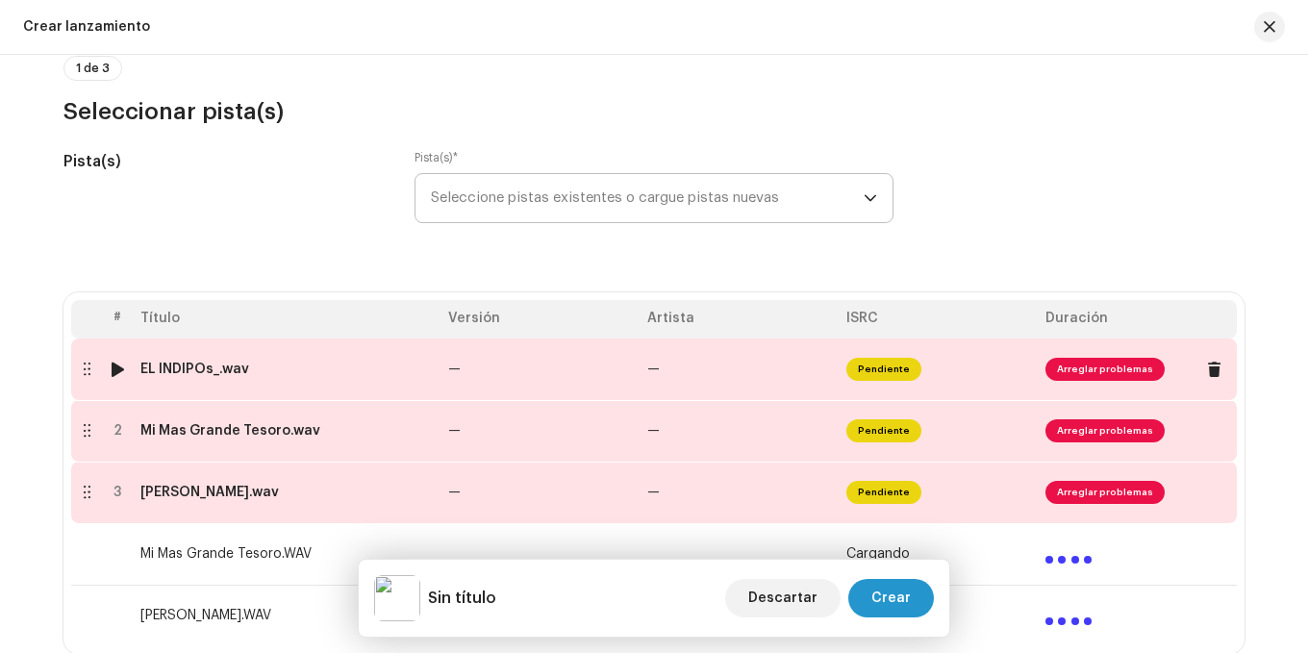
click at [721, 367] on td "—" at bounding box center [739, 370] width 199 height 62
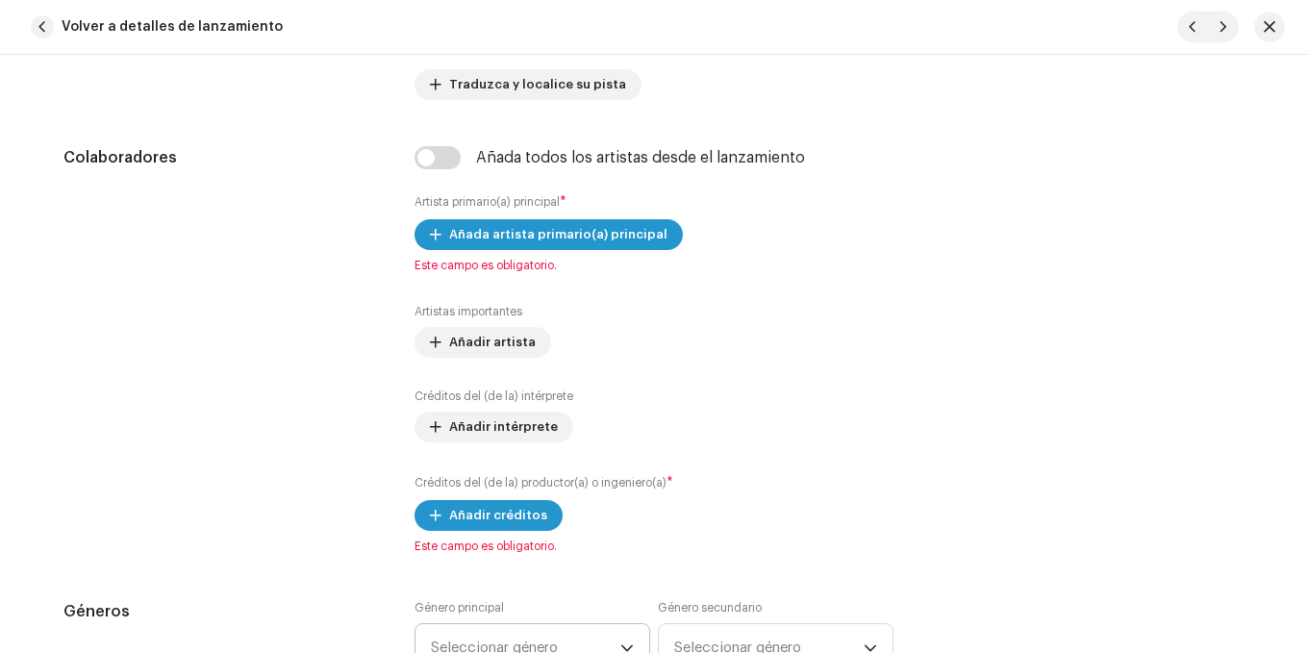
scroll to position [1443, 0]
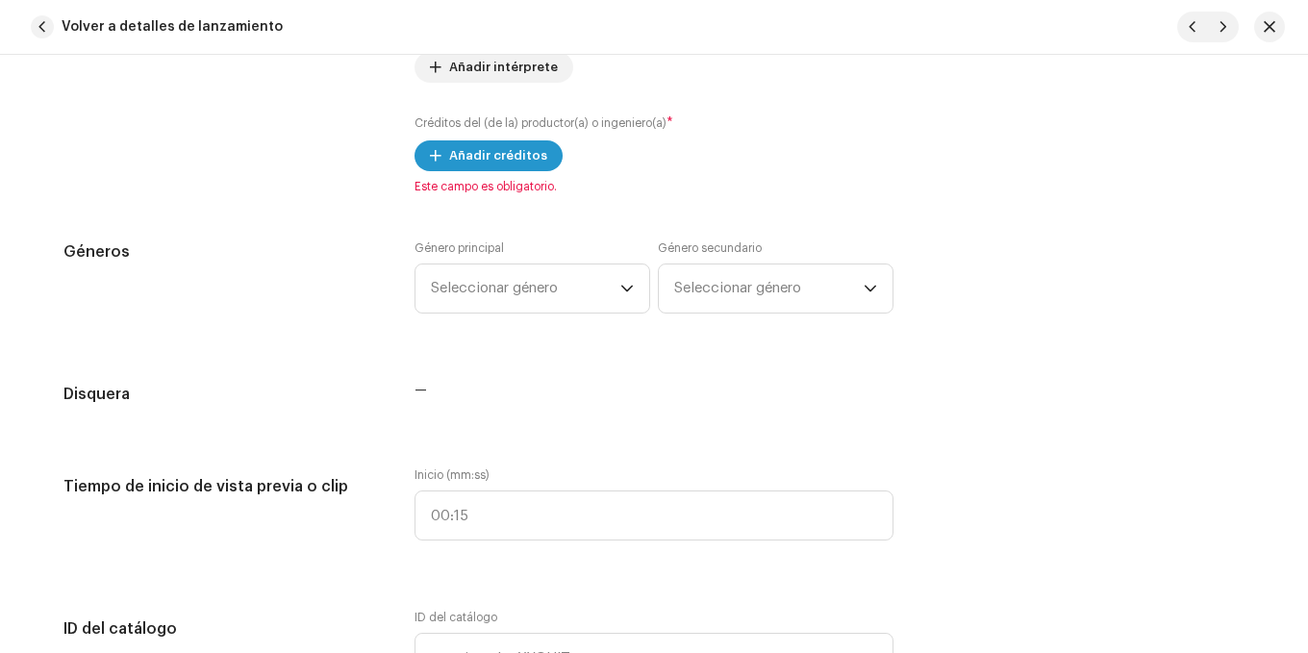
click at [42, 27] on span "button" at bounding box center [42, 26] width 23 height 23
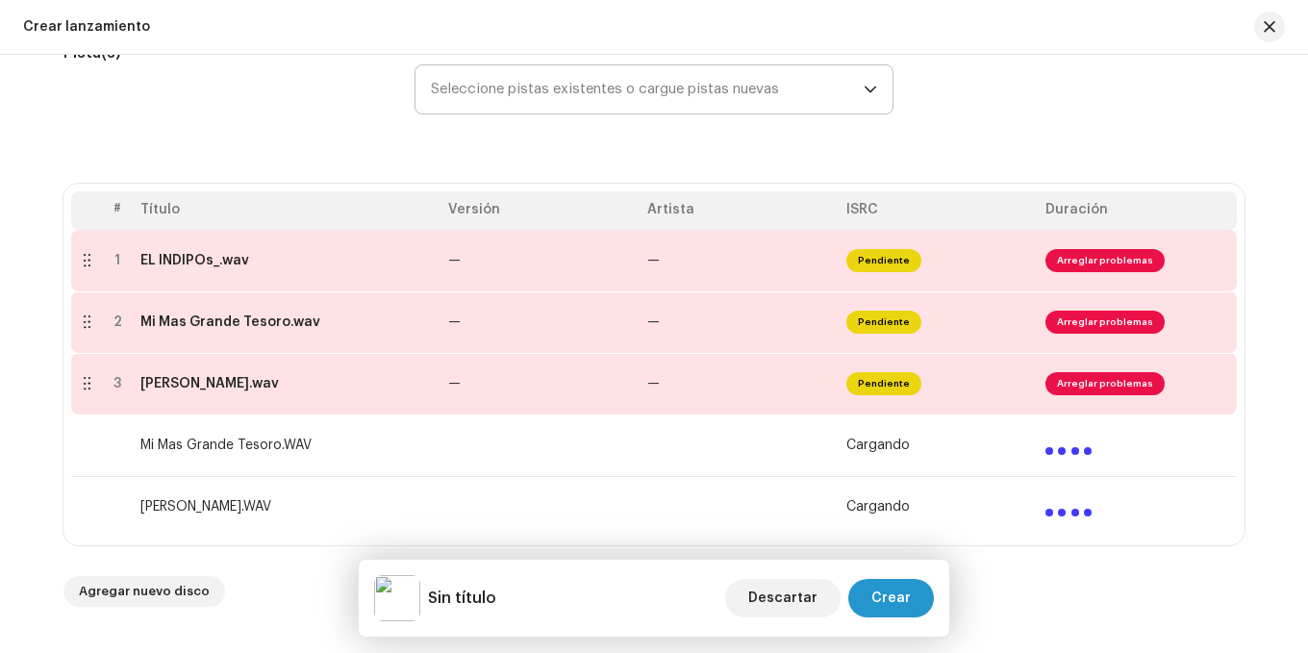
scroll to position [481, 0]
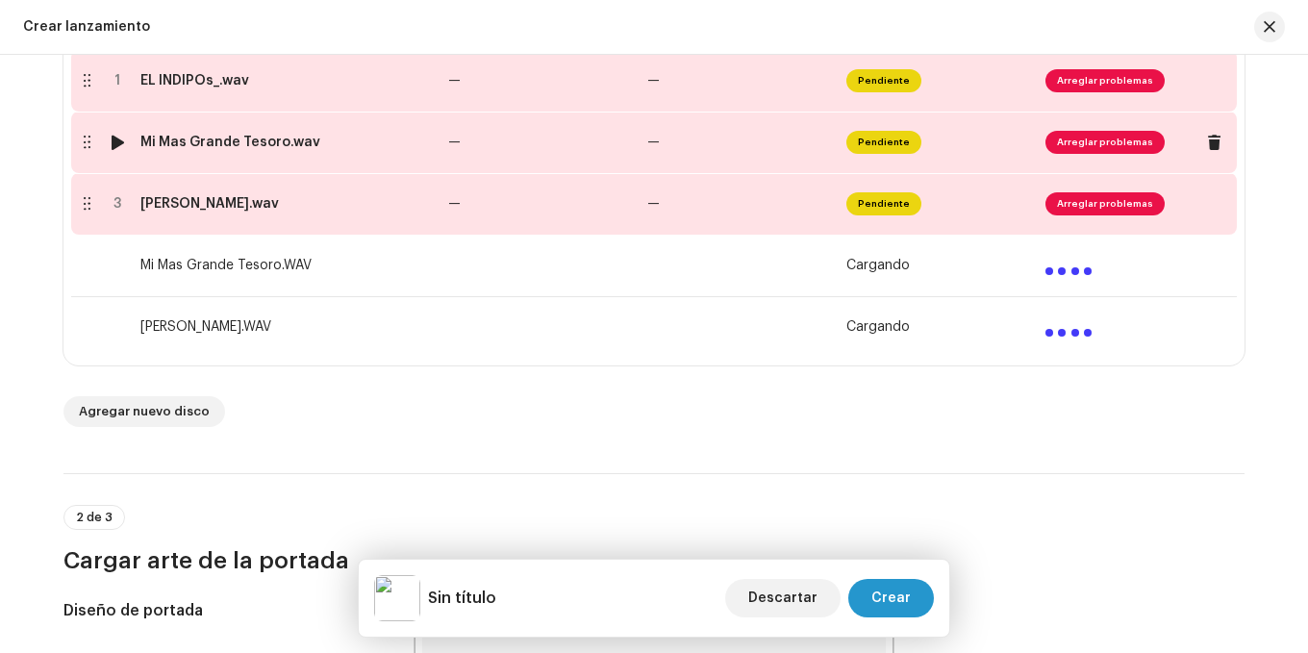
click at [483, 167] on td "—" at bounding box center [540, 143] width 199 height 62
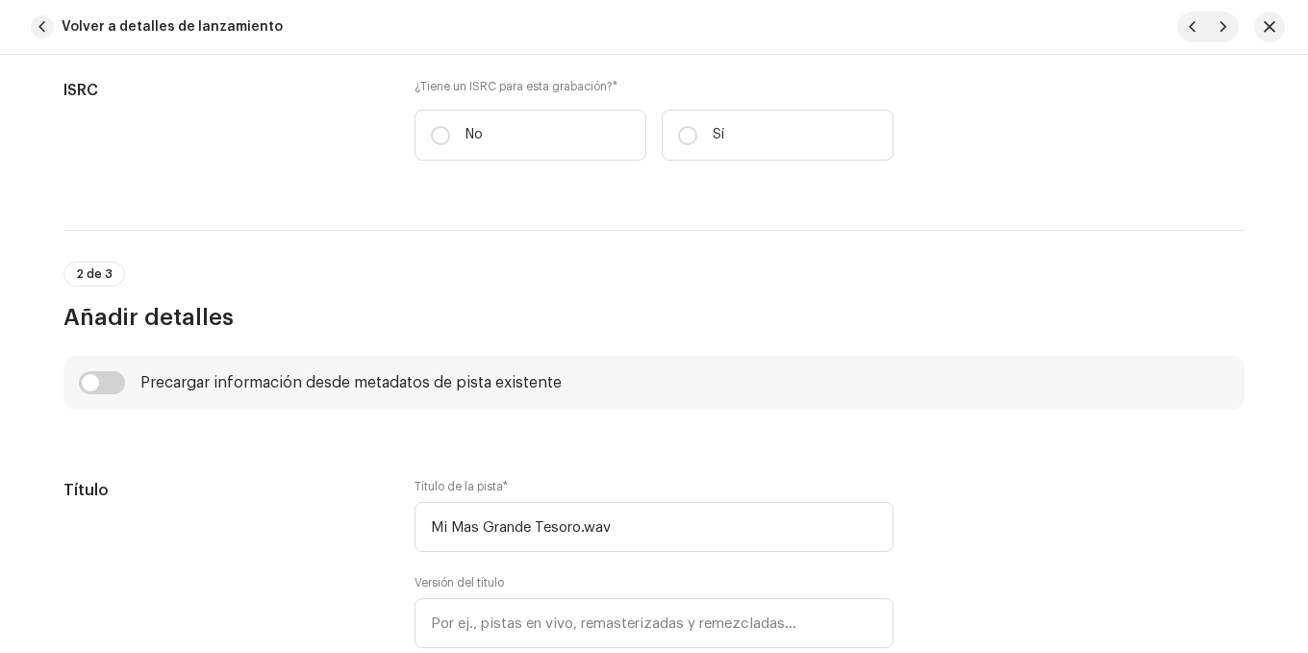
click at [40, 21] on span "button" at bounding box center [42, 26] width 23 height 23
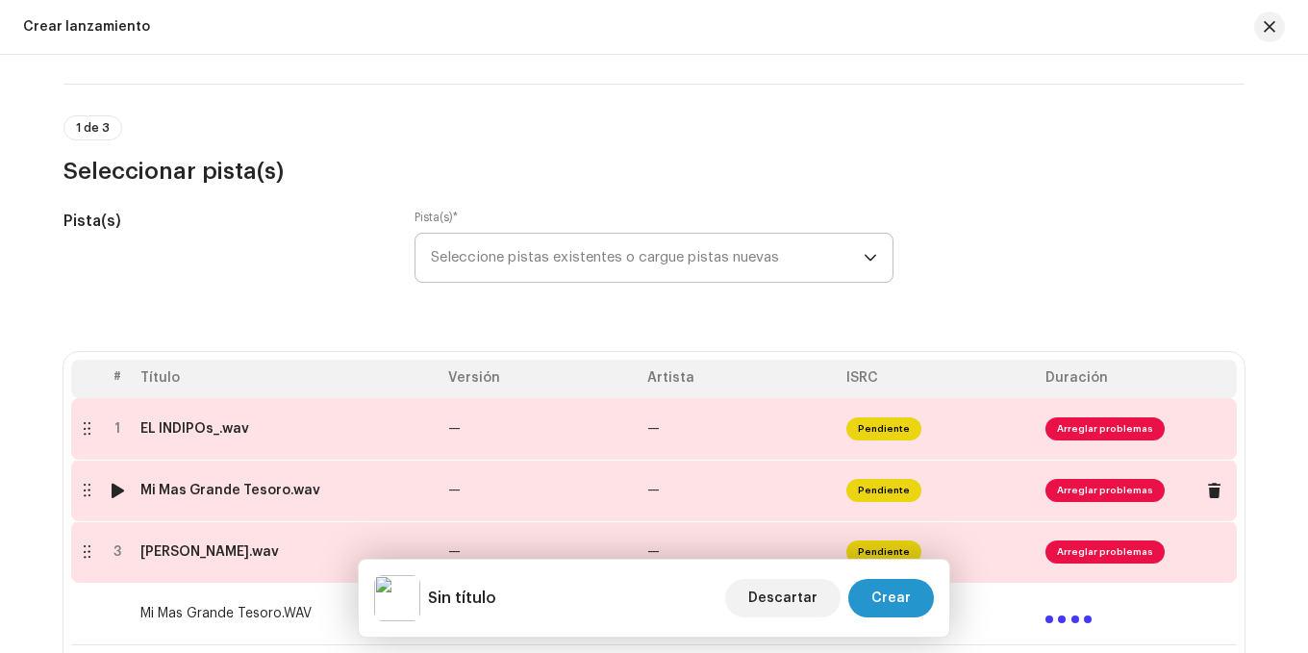
scroll to position [243, 0]
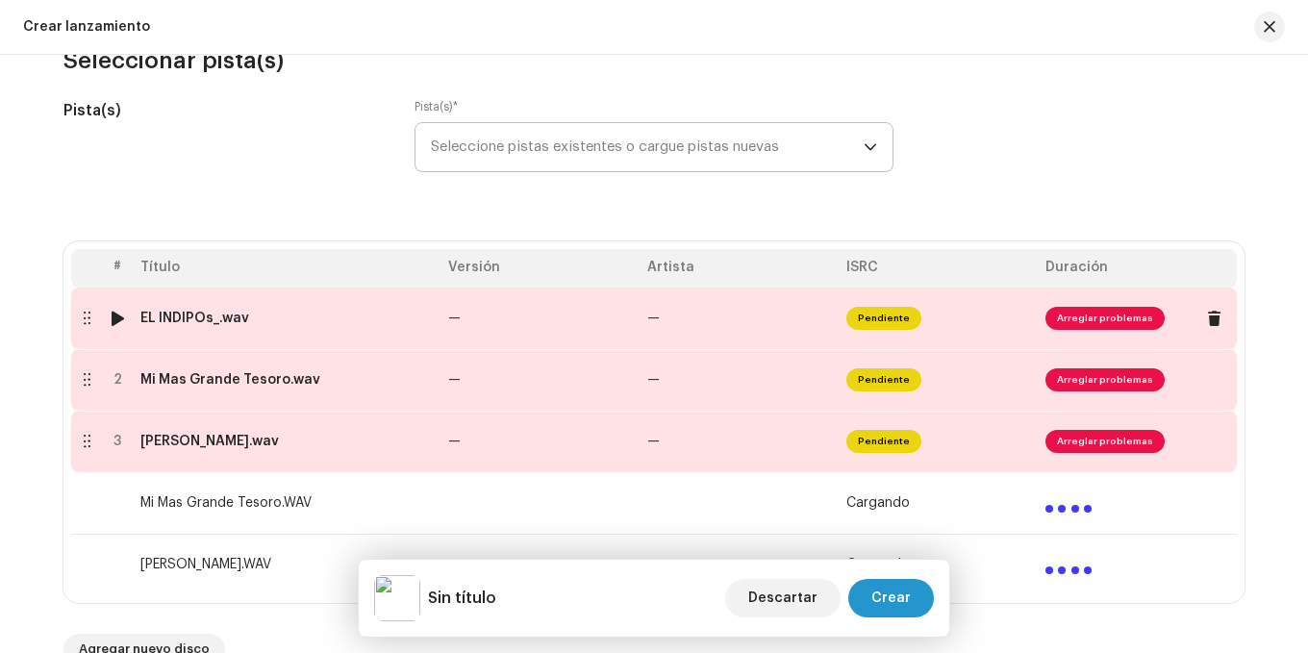
click at [536, 327] on td "—" at bounding box center [540, 319] width 199 height 62
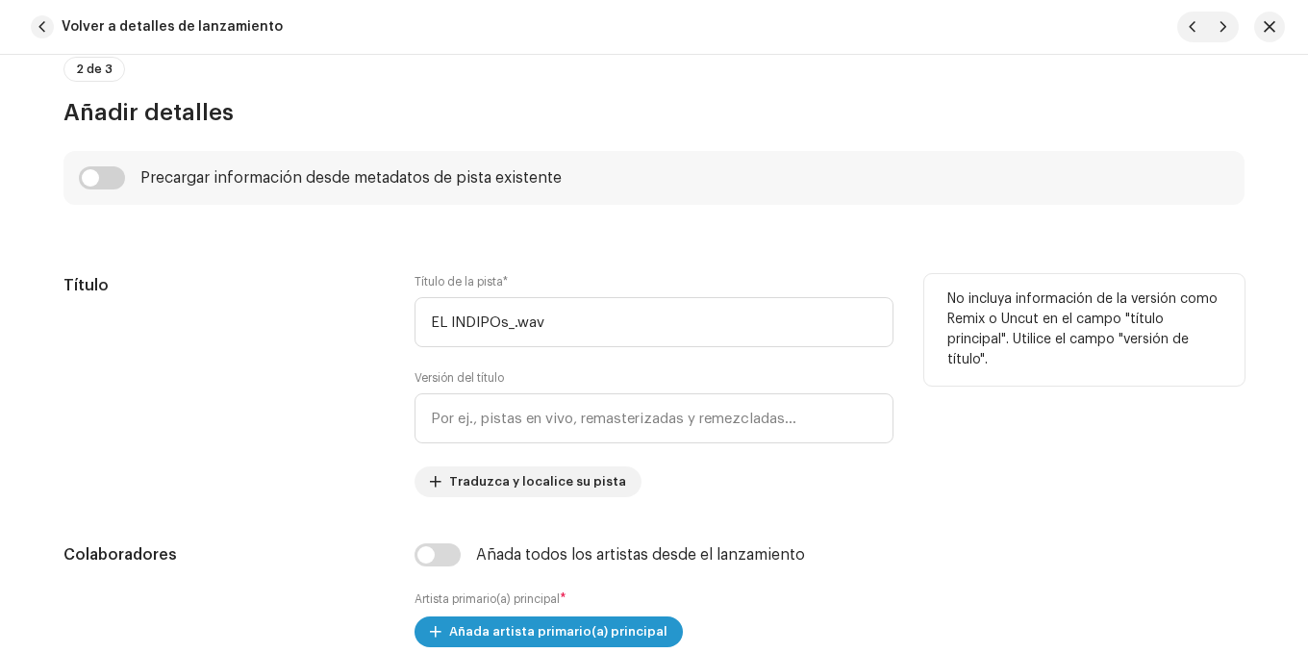
scroll to position [673, 0]
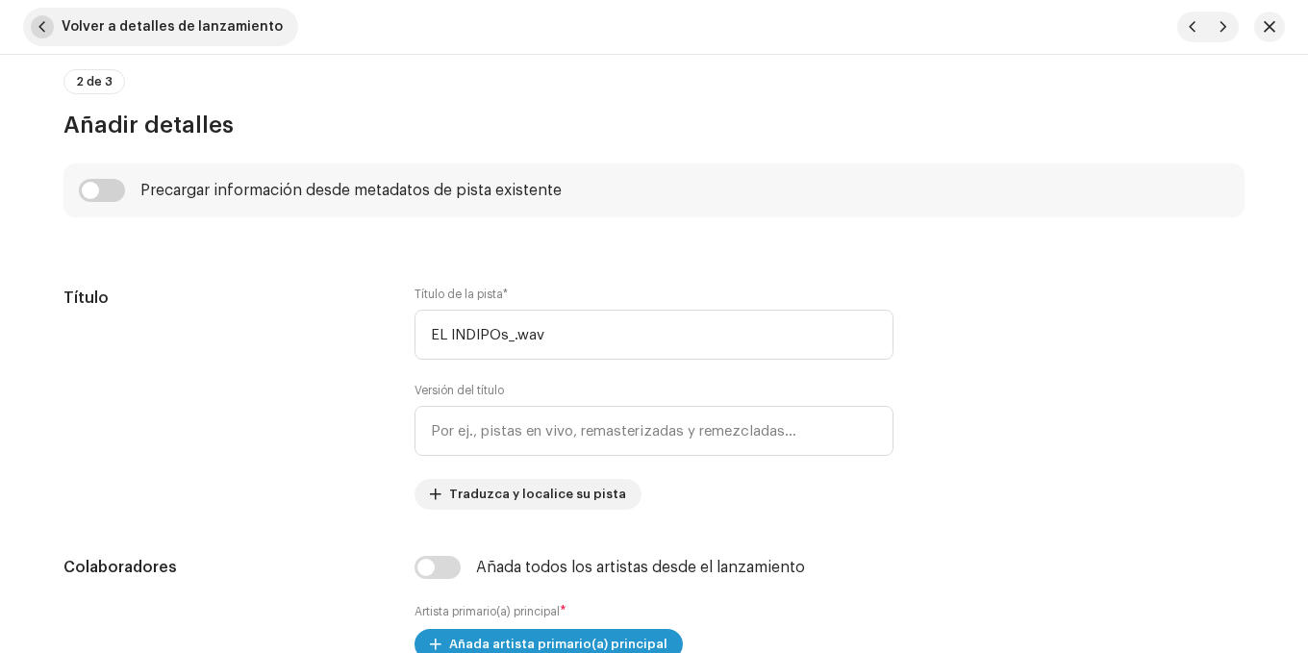
click at [47, 24] on span "button" at bounding box center [42, 26] width 23 height 23
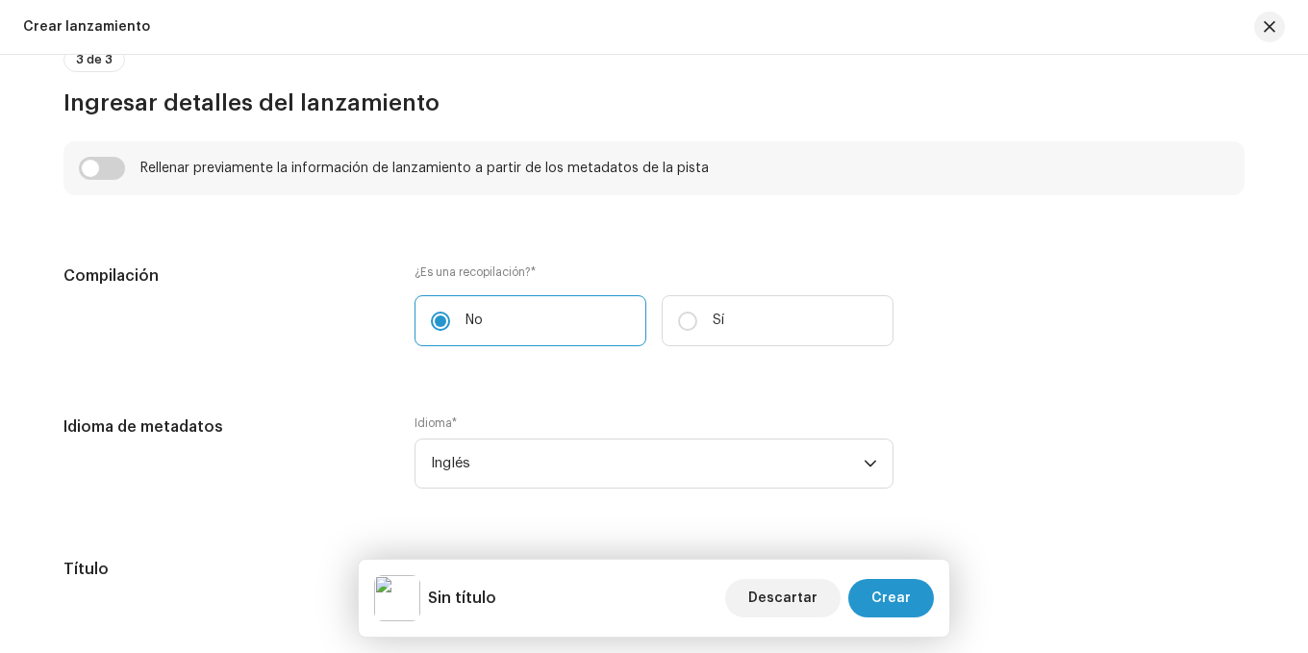
scroll to position [1879, 0]
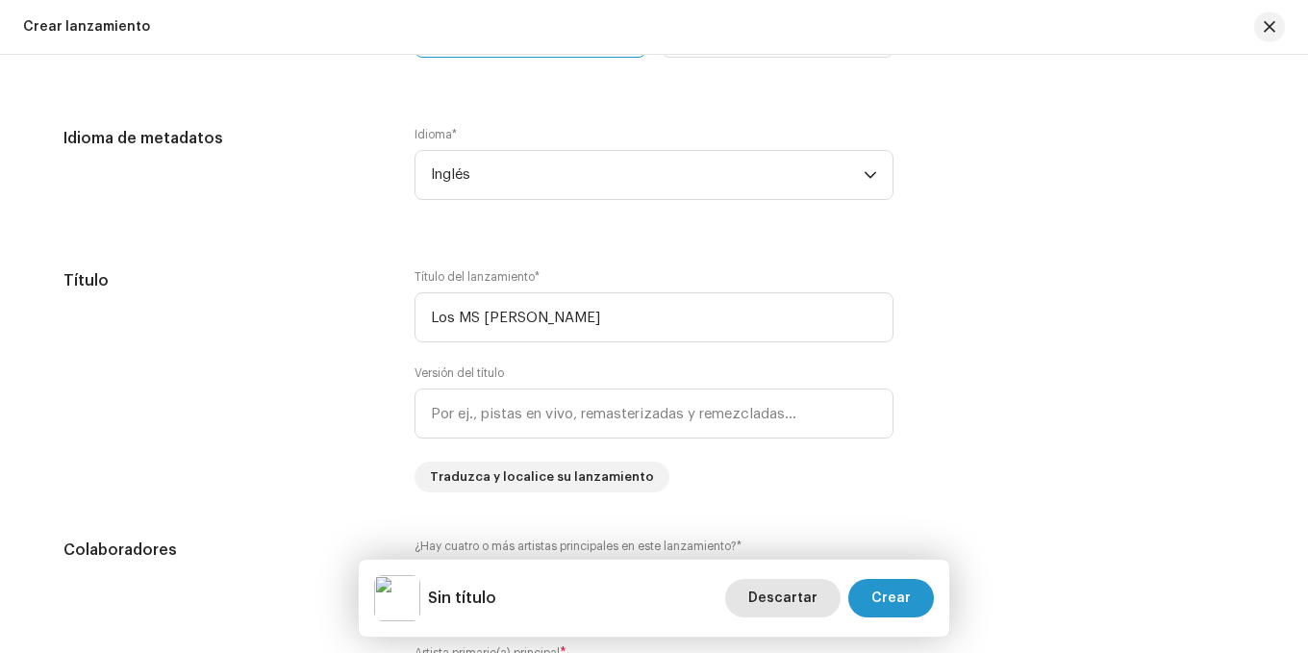
click at [812, 592] on font "Descartar" at bounding box center [782, 598] width 69 height 13
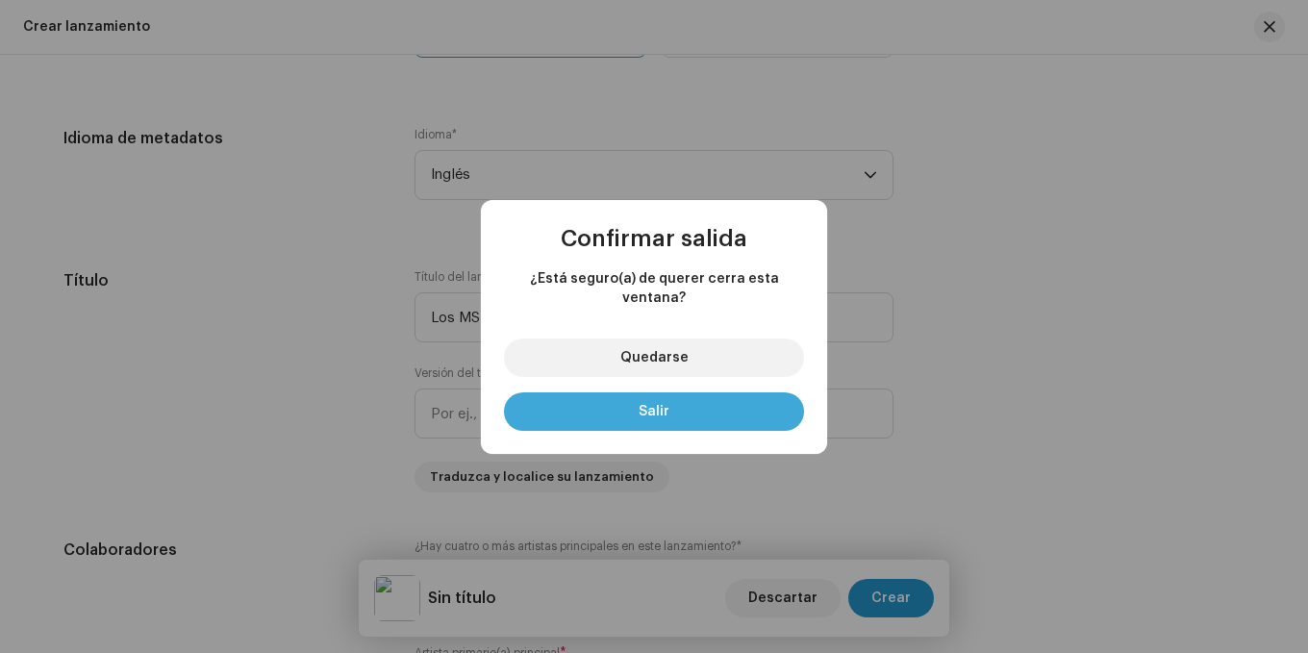
click at [687, 396] on button "Salir" at bounding box center [654, 411] width 300 height 38
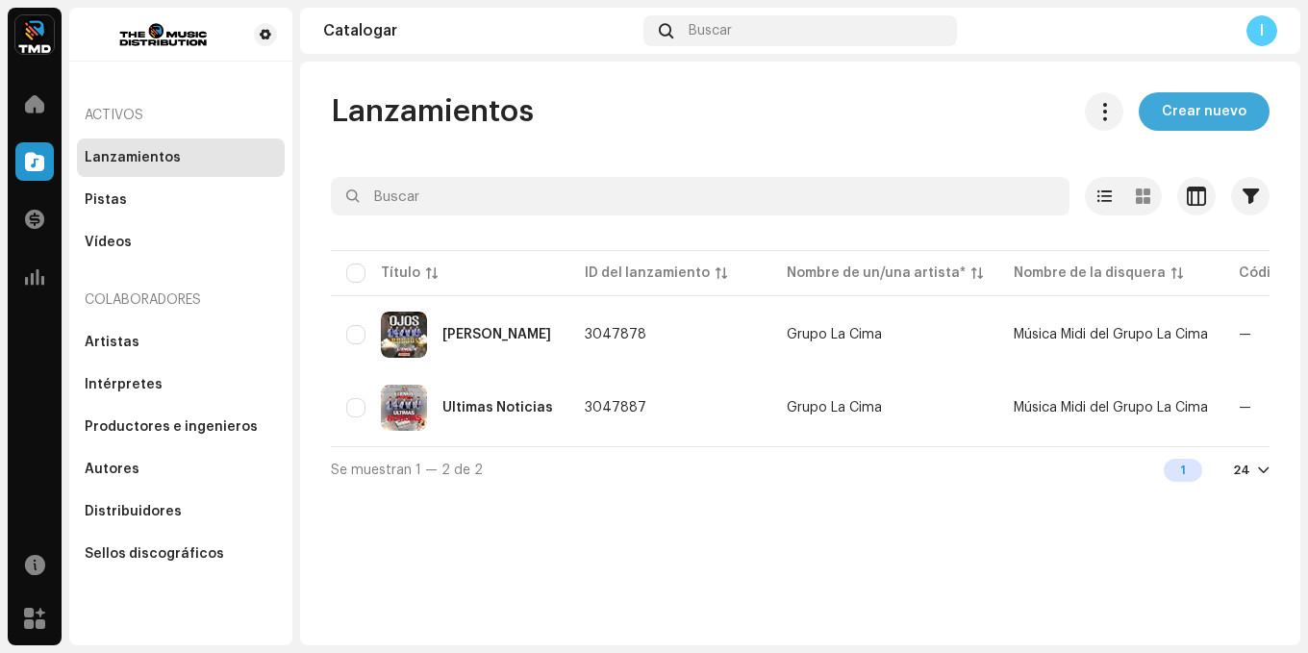
click at [1227, 119] on span "Crear nuevo" at bounding box center [1204, 111] width 85 height 38
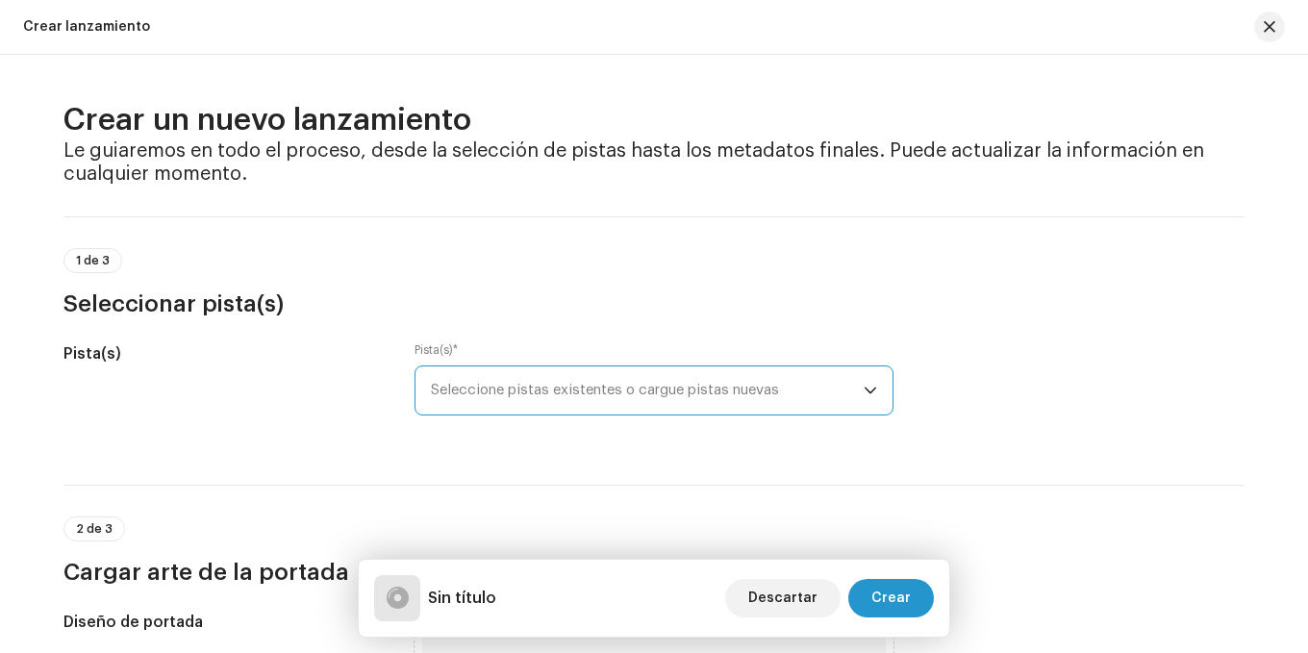
click at [707, 371] on span "Seleccione pistas existentes o cargue pistas nuevas" at bounding box center [647, 391] width 433 height 48
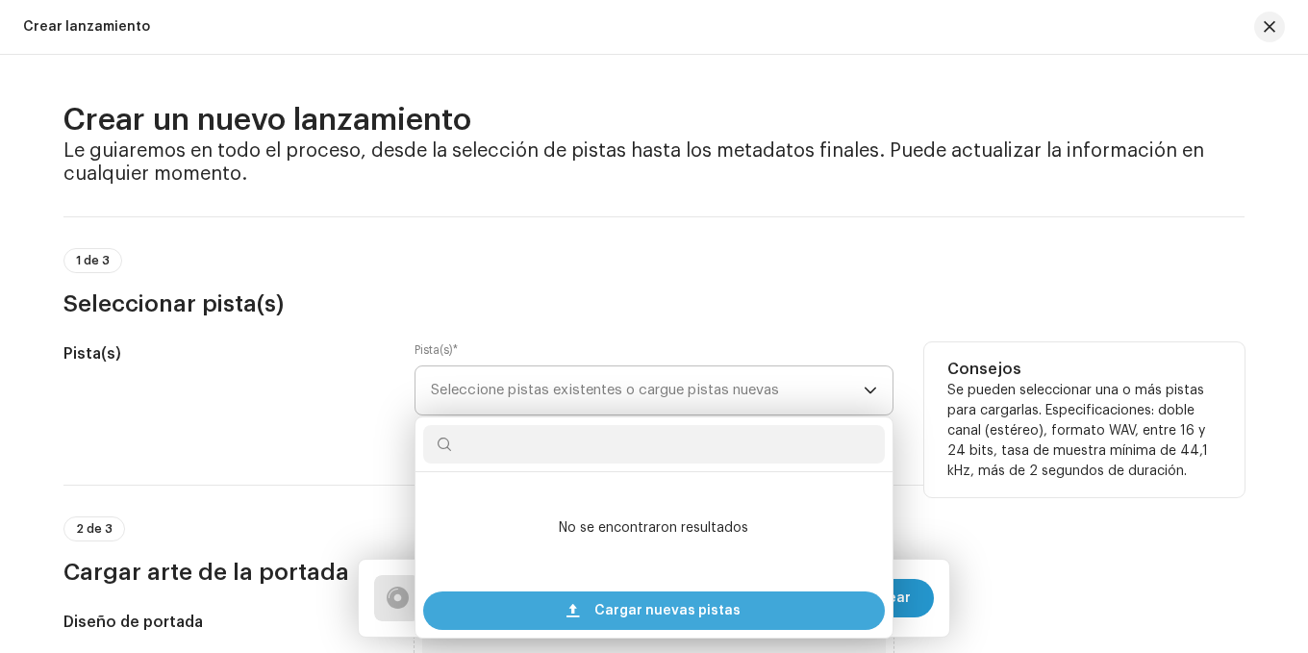
click at [724, 596] on span "Cargar nuevas pistas" at bounding box center [667, 611] width 146 height 38
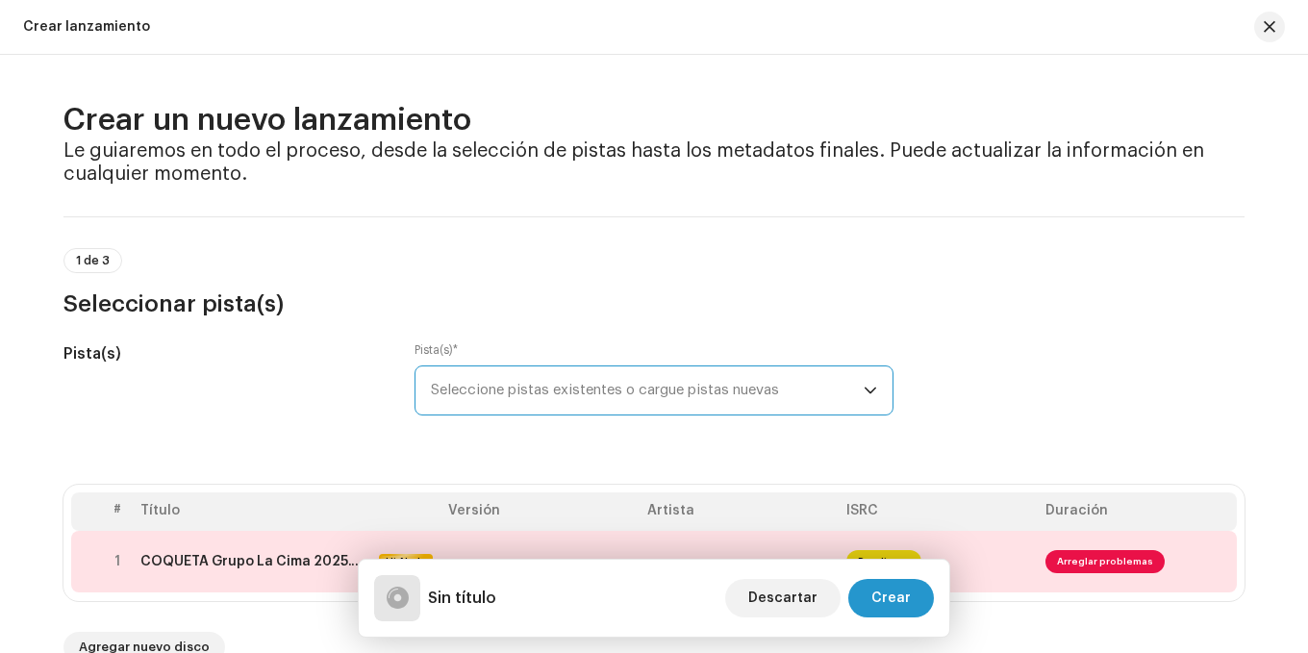
click at [708, 299] on h3 "Seleccionar pista(s)" at bounding box center [653, 304] width 1181 height 31
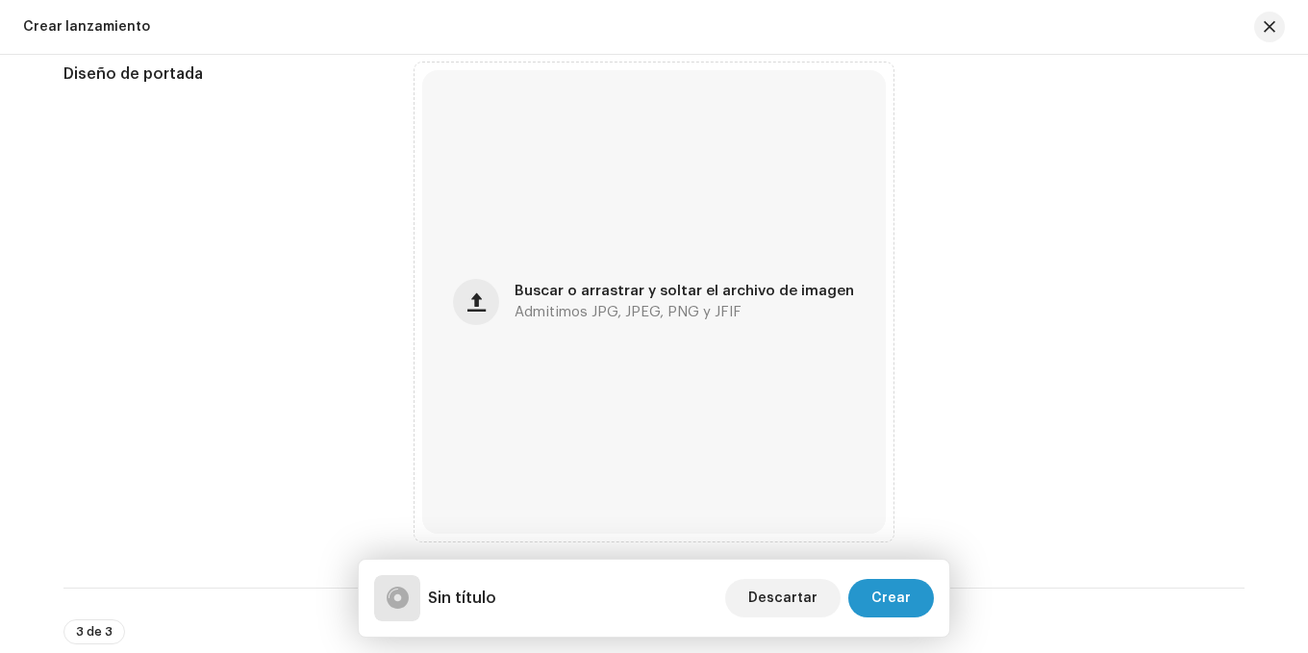
scroll to position [866, 0]
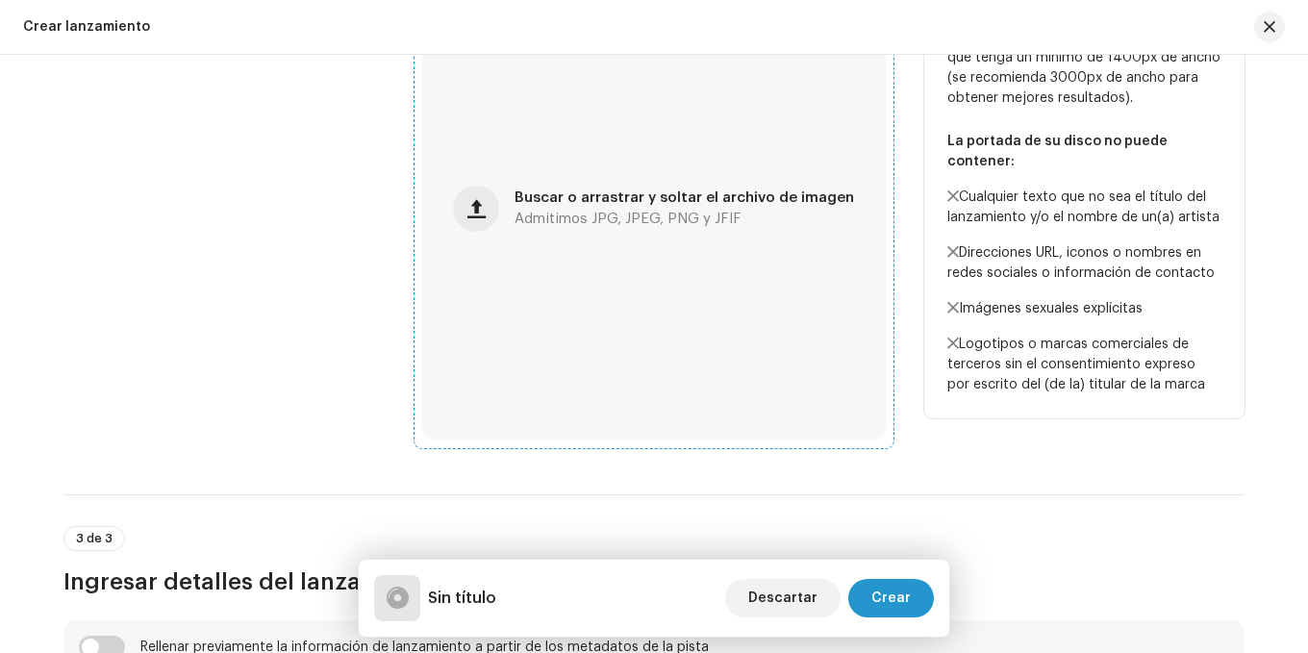
click at [629, 218] on font "Admitimos JPG, JPEG, PNG y JFIF" at bounding box center [628, 219] width 227 height 14
click at [564, 212] on font "Admitimos JPG, JPEG, PNG y JFIF" at bounding box center [628, 219] width 227 height 14
click at [569, 239] on div "Buscar o arrastrar y soltar el archivo de imagen Admitimos JPG, JPEG, PNG y JFIF" at bounding box center [654, 209] width 464 height 464
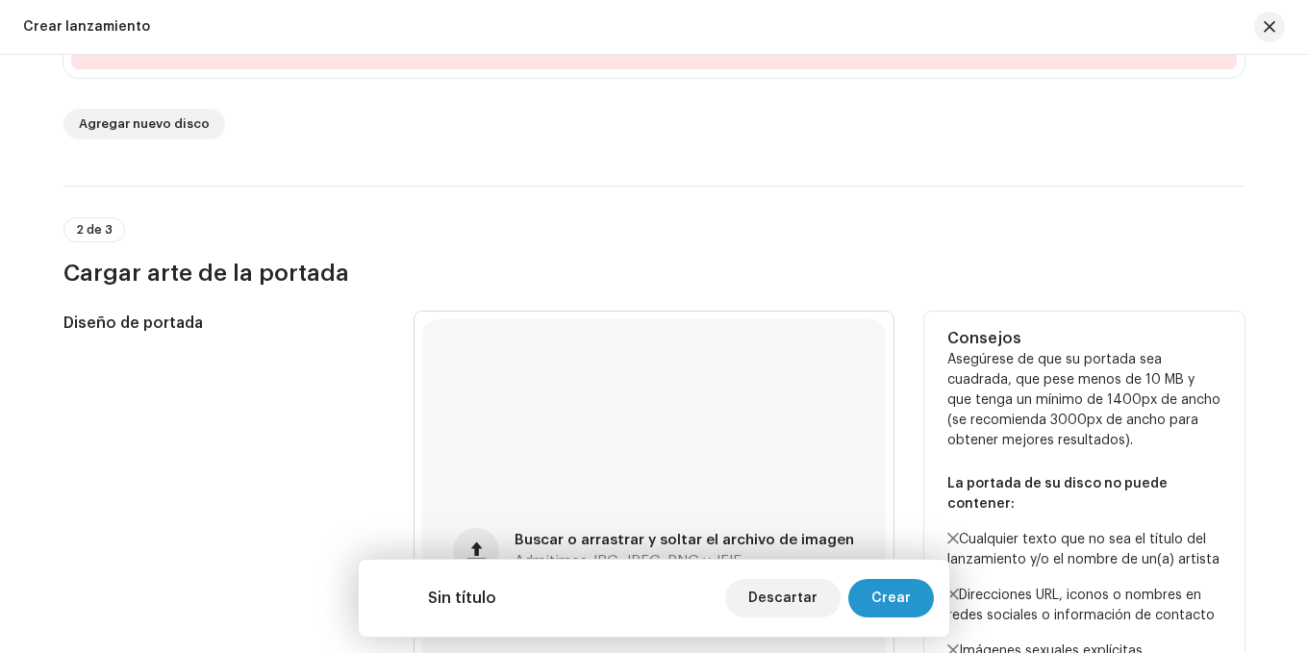
scroll to position [385, 0]
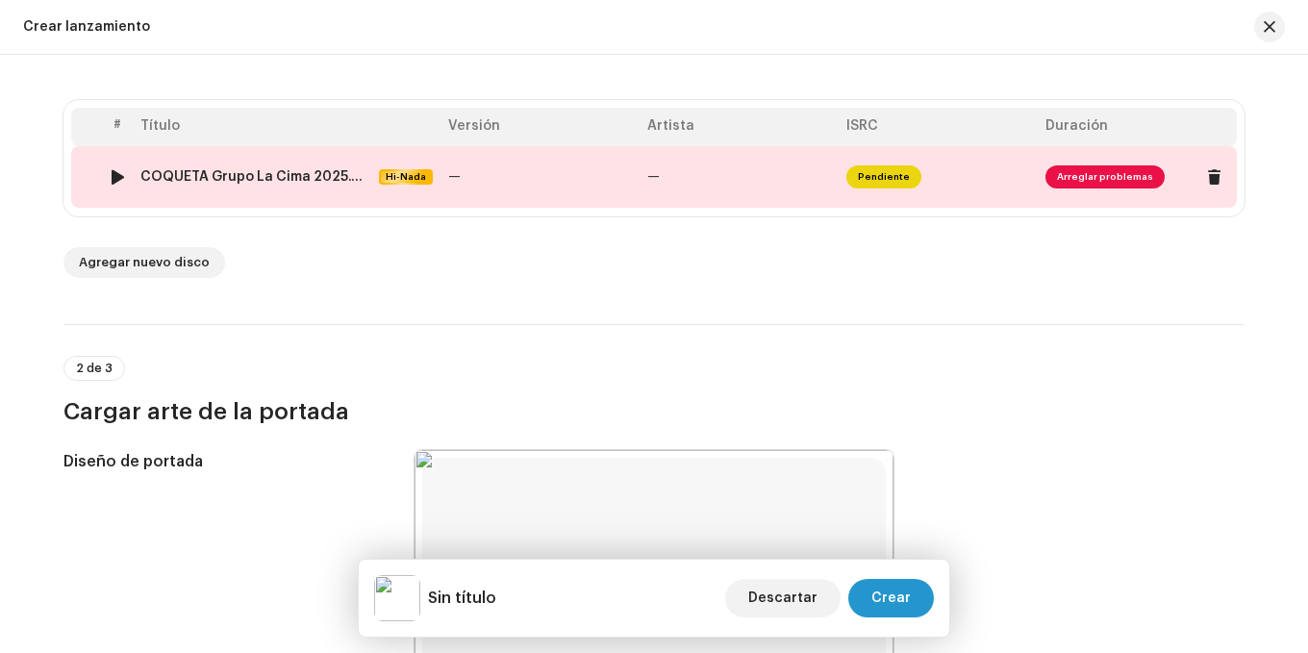
click at [265, 154] on td "COQUETA Grupo La Cima 2025.wav Hi-Nada" at bounding box center [287, 177] width 308 height 62
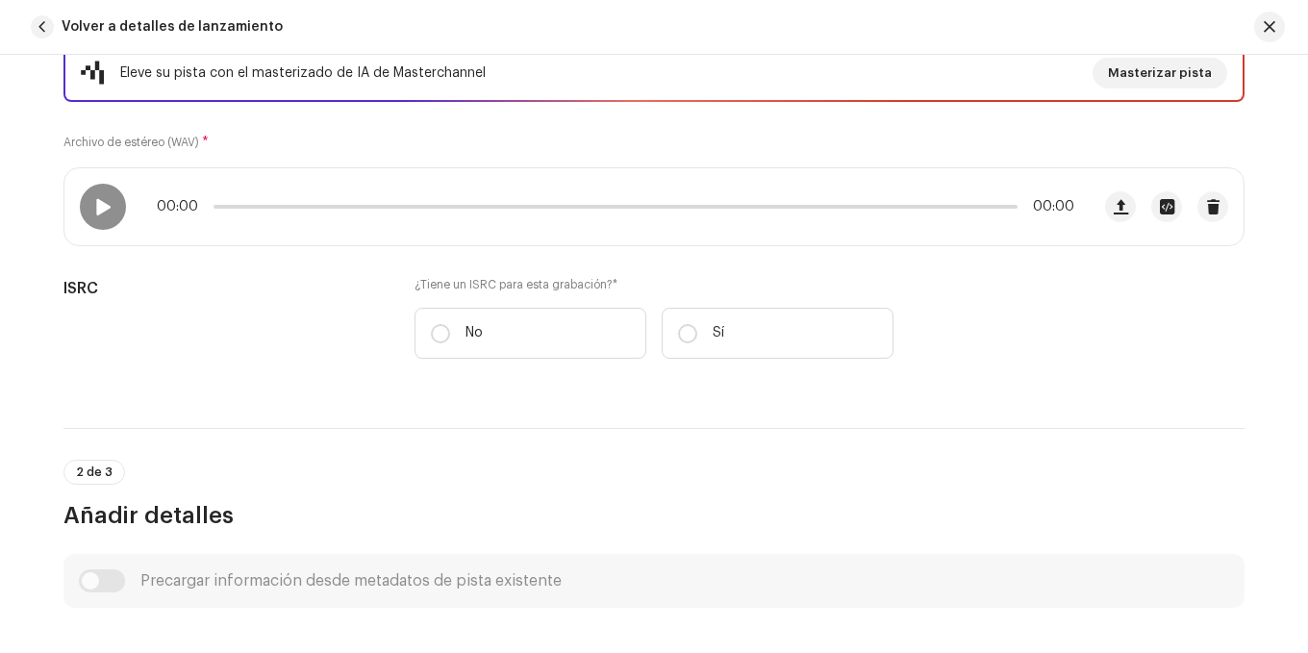
scroll to position [289, 0]
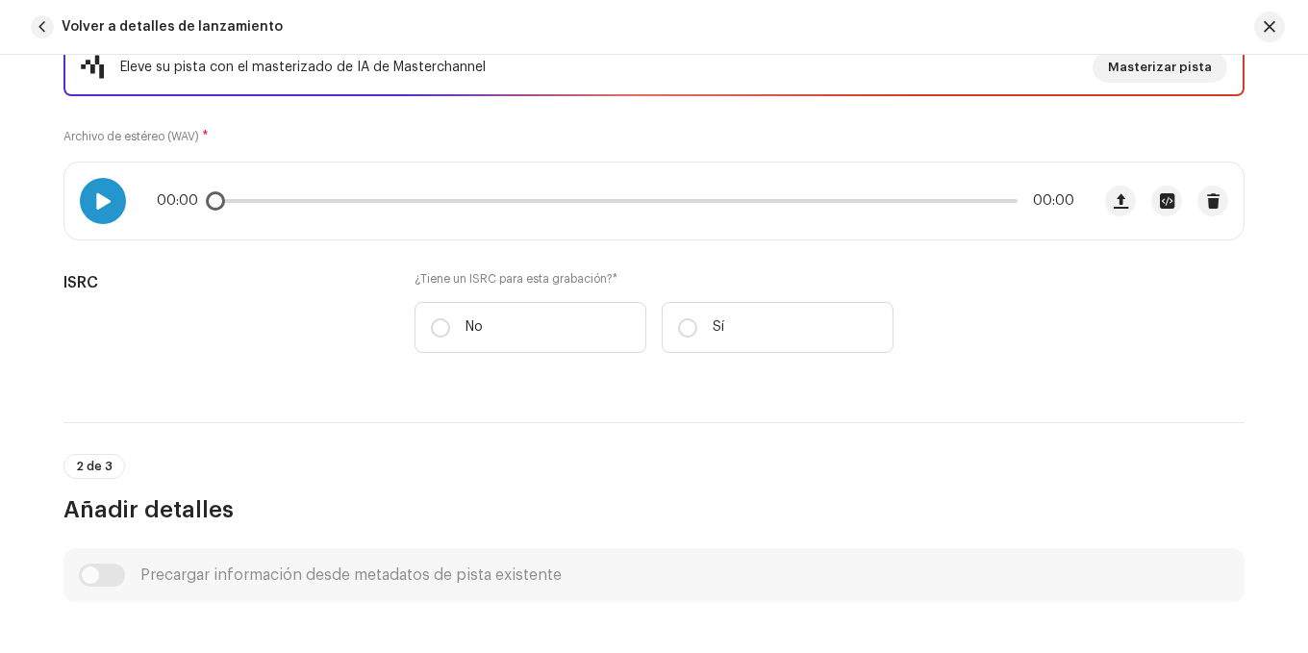
click at [94, 203] on span at bounding box center [102, 200] width 16 height 15
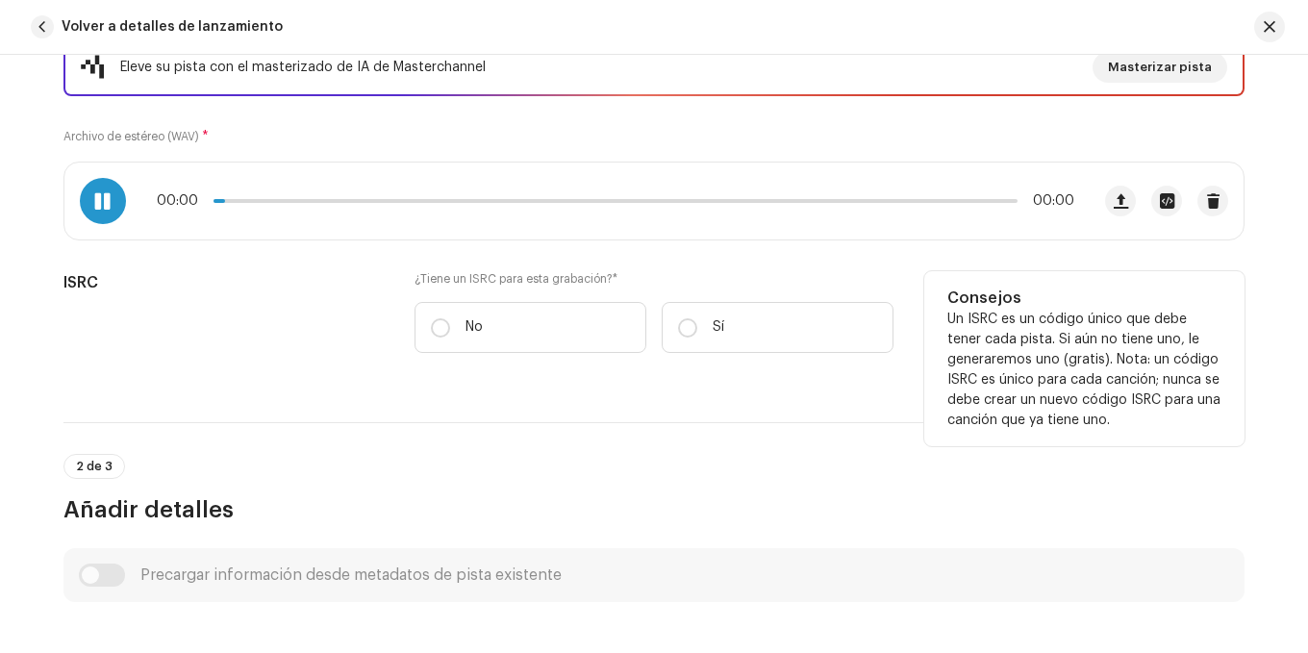
scroll to position [385, 0]
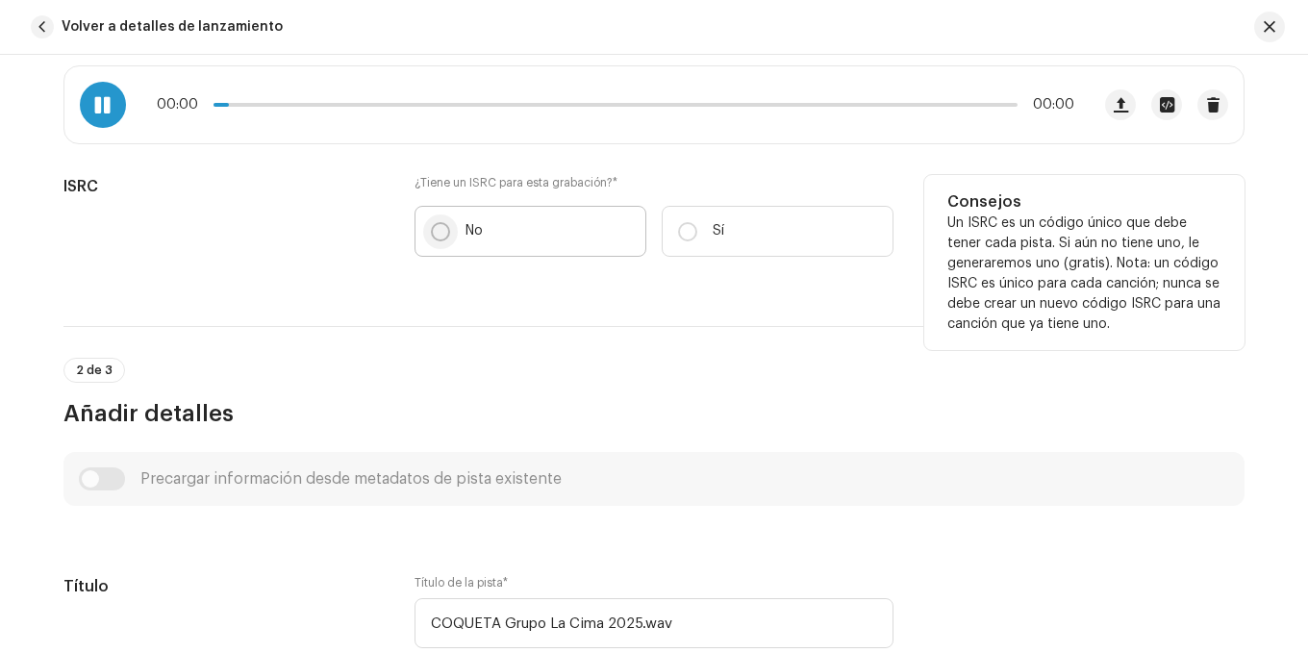
click at [442, 229] on input "No" at bounding box center [440, 231] width 19 height 19
radio input "true"
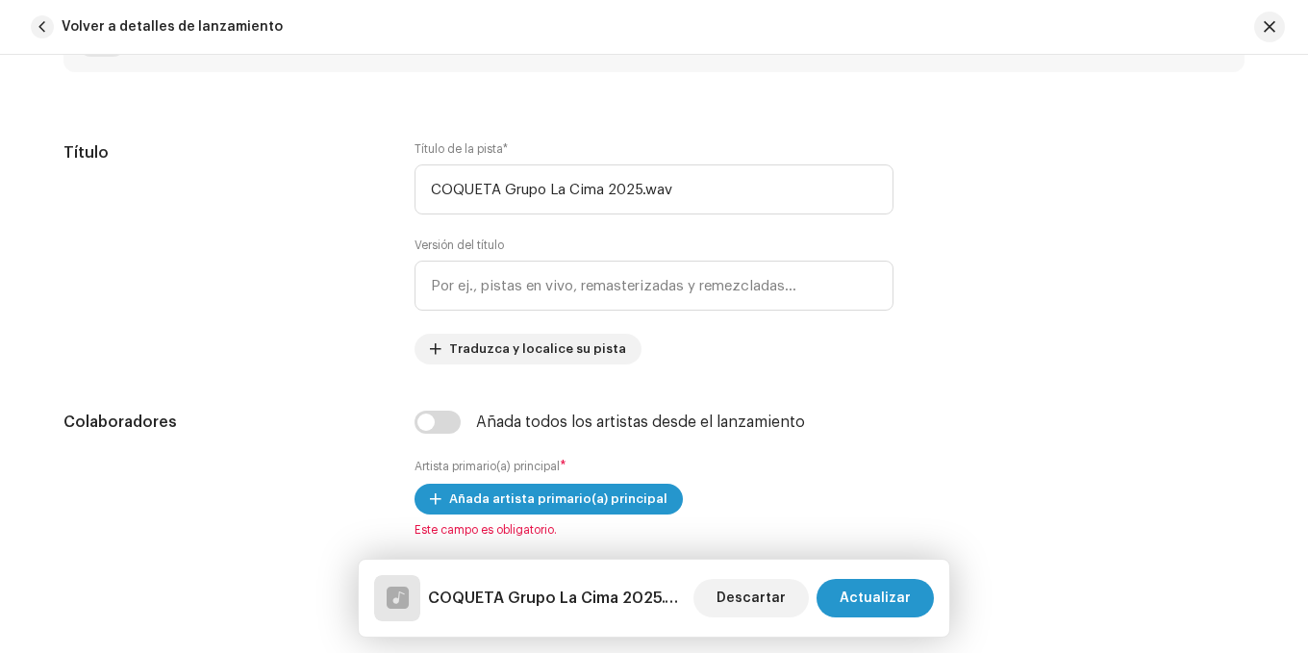
scroll to position [962, 0]
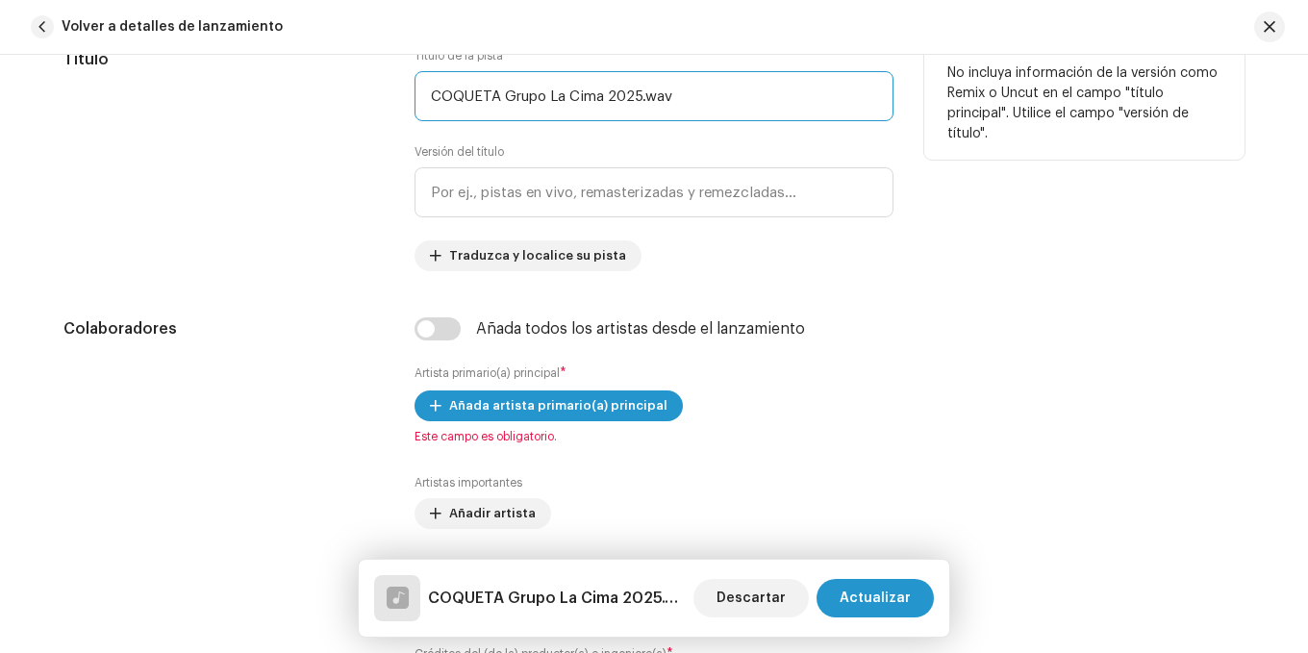
drag, startPoint x: 708, startPoint y: 107, endPoint x: 493, endPoint y: 110, distance: 215.5
click at [493, 110] on input "COQUETA Grupo La Cima 2025.wav" at bounding box center [654, 96] width 479 height 50
type input "Coqueta"
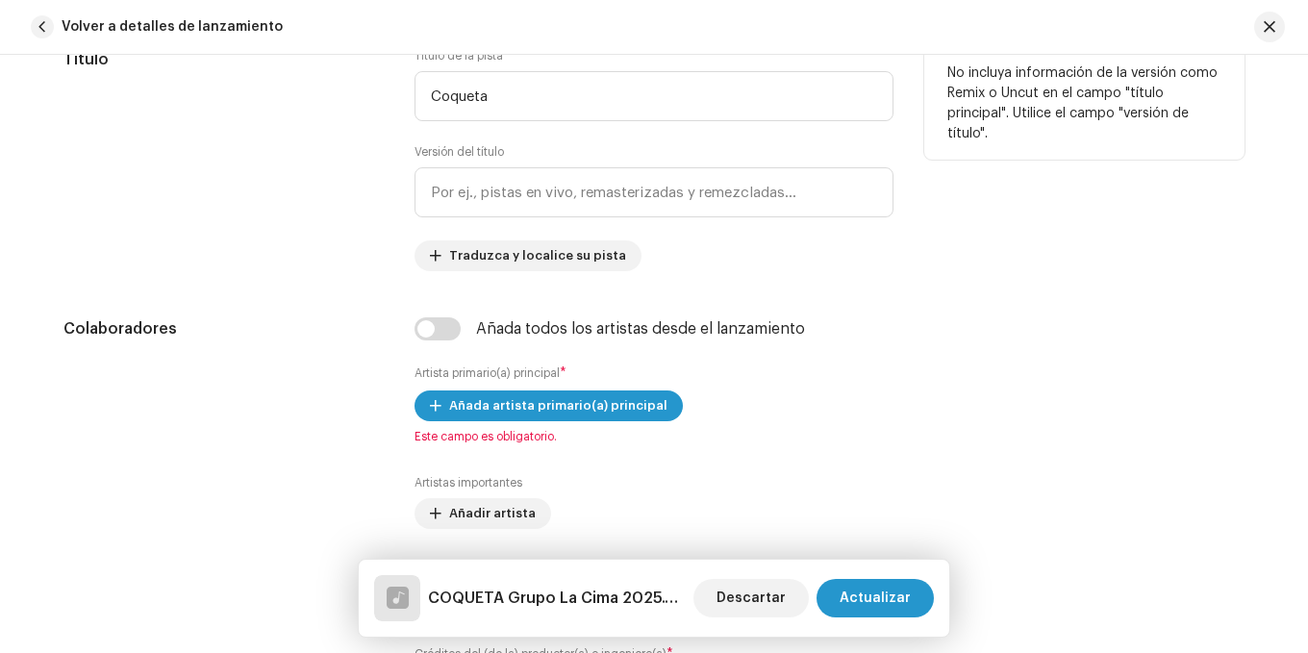
click at [258, 149] on div "Título" at bounding box center [223, 159] width 320 height 223
click at [533, 199] on input "text" at bounding box center [654, 192] width 479 height 50
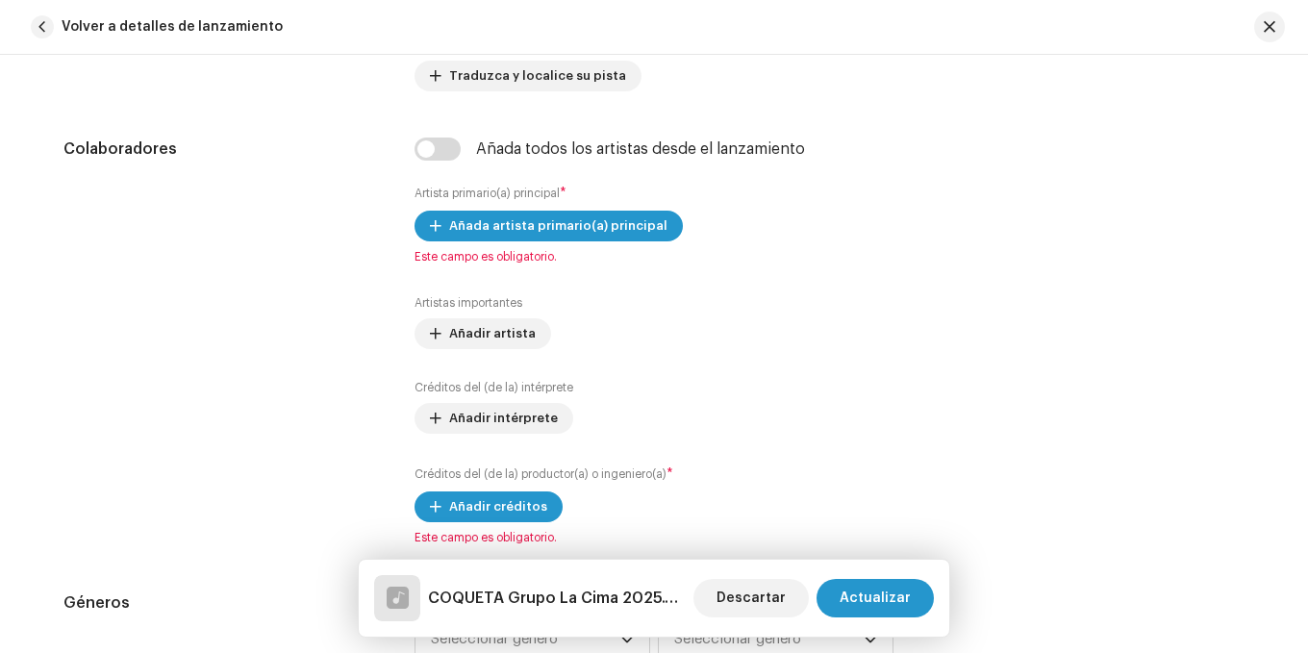
scroll to position [1251, 0]
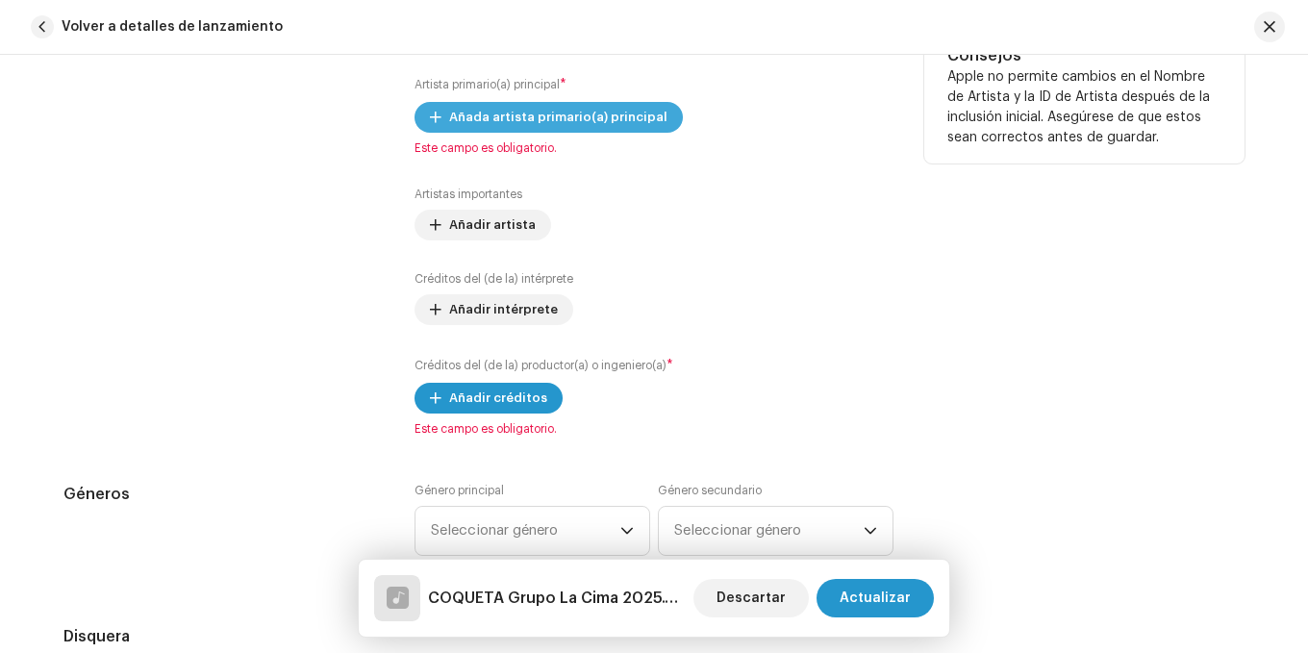
click at [531, 106] on span "Añada artista primario(a) principal" at bounding box center [558, 117] width 218 height 38
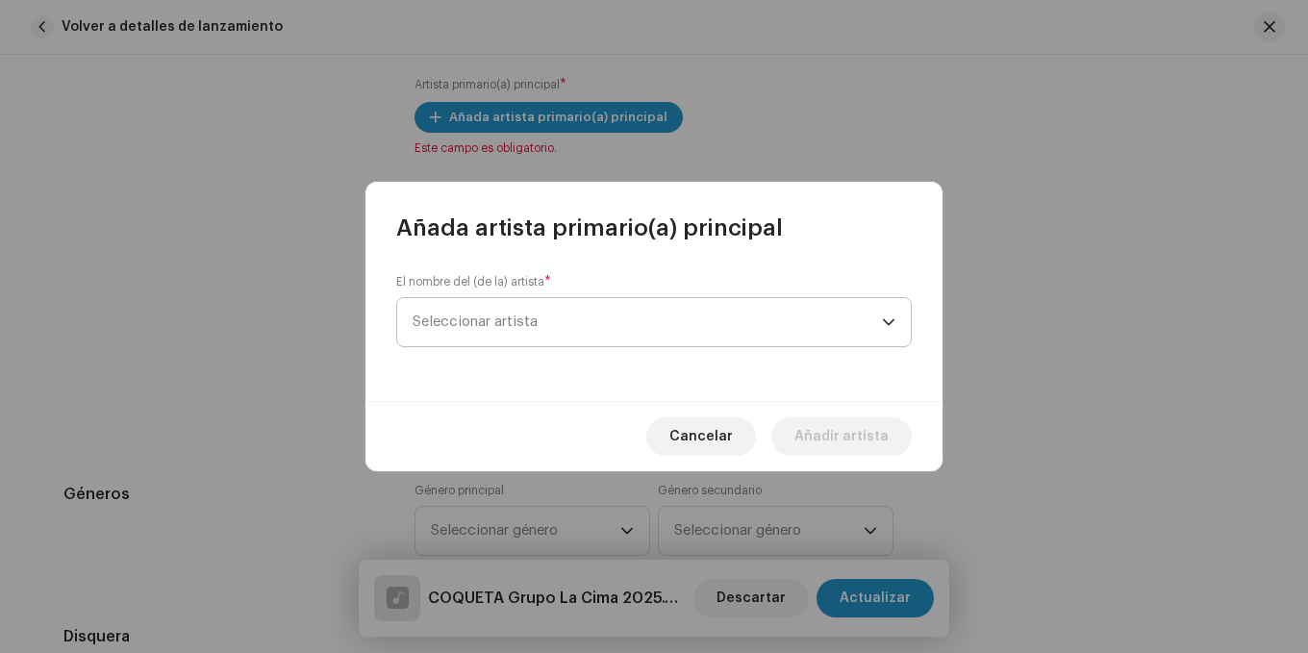
click at [565, 318] on span "Seleccionar artista" at bounding box center [647, 322] width 469 height 48
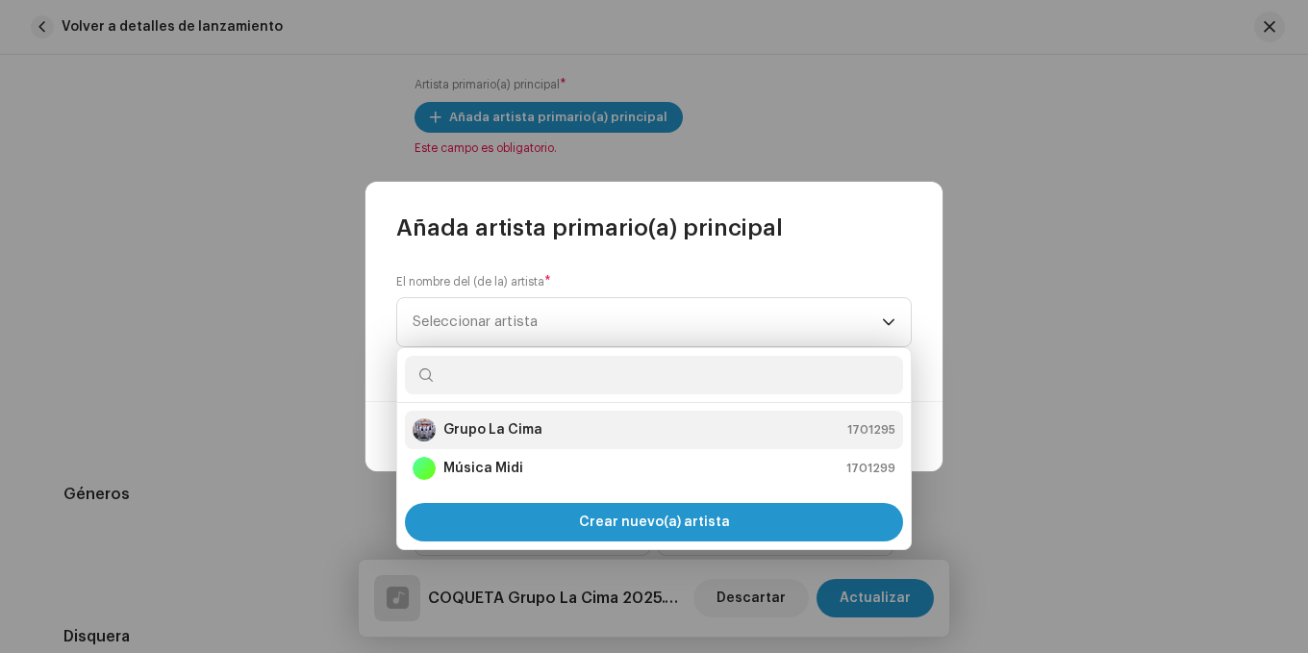
click at [524, 422] on strong "Grupo La Cima" at bounding box center [492, 429] width 99 height 19
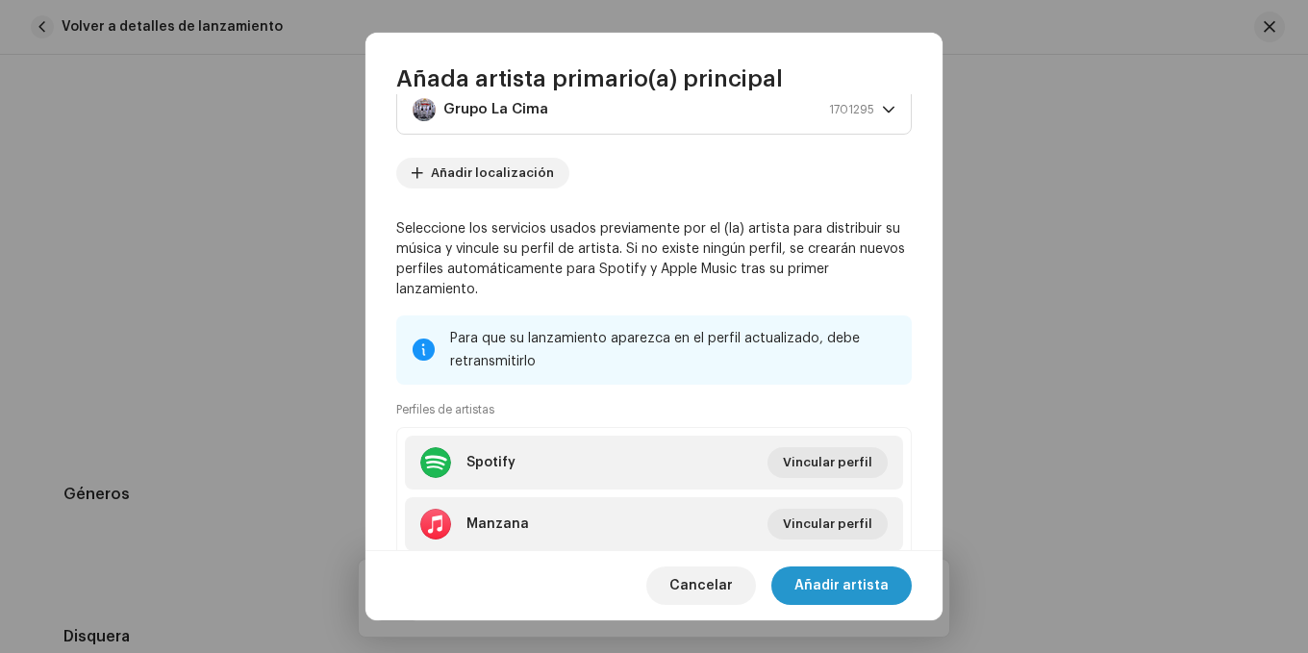
scroll to position [96, 0]
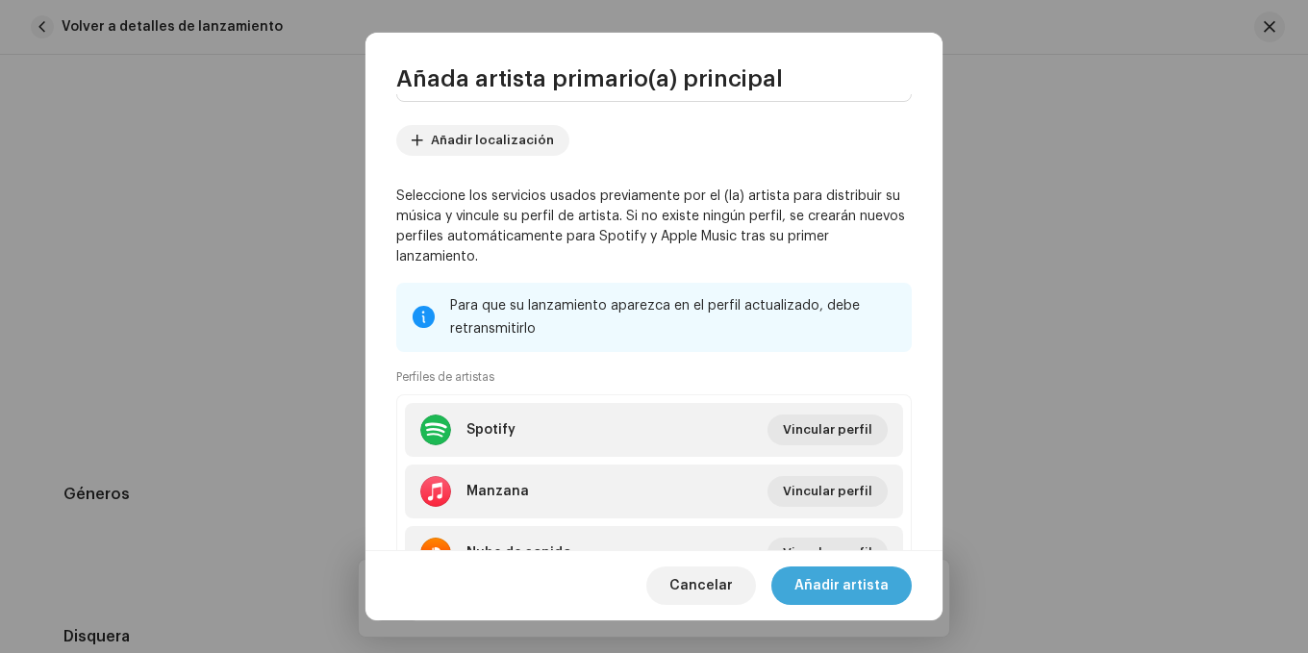
click at [878, 577] on span "Añadir artista" at bounding box center [842, 586] width 94 height 38
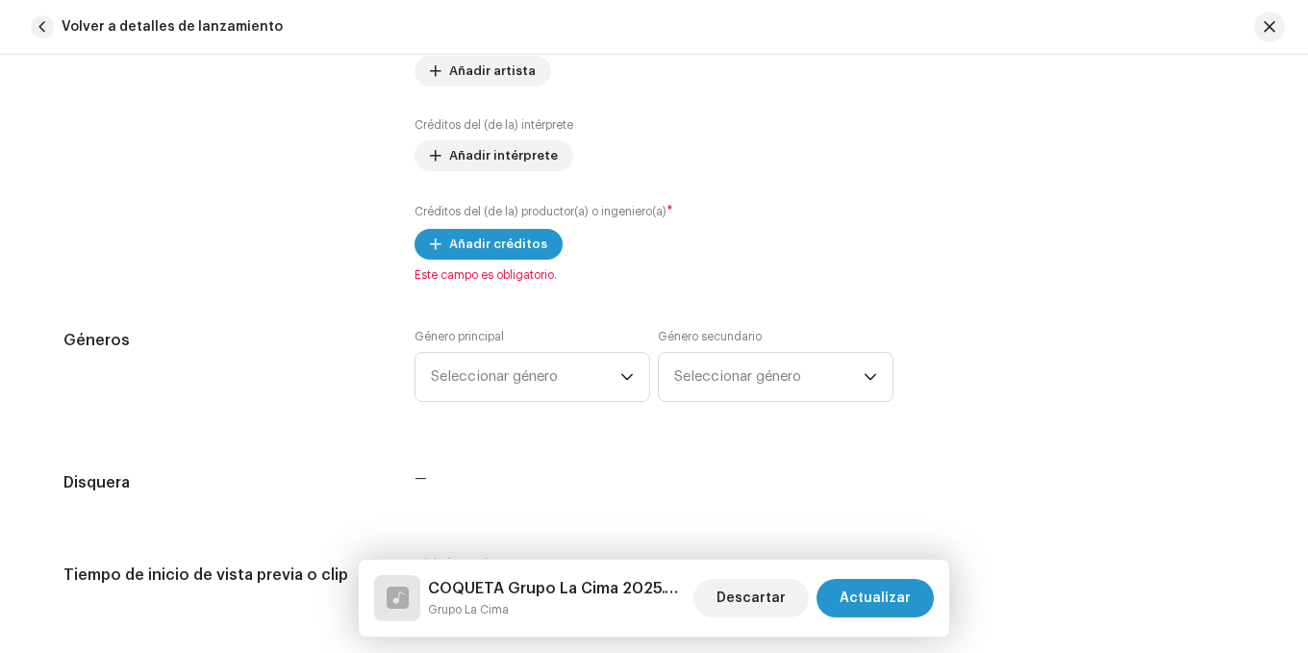
scroll to position [1443, 0]
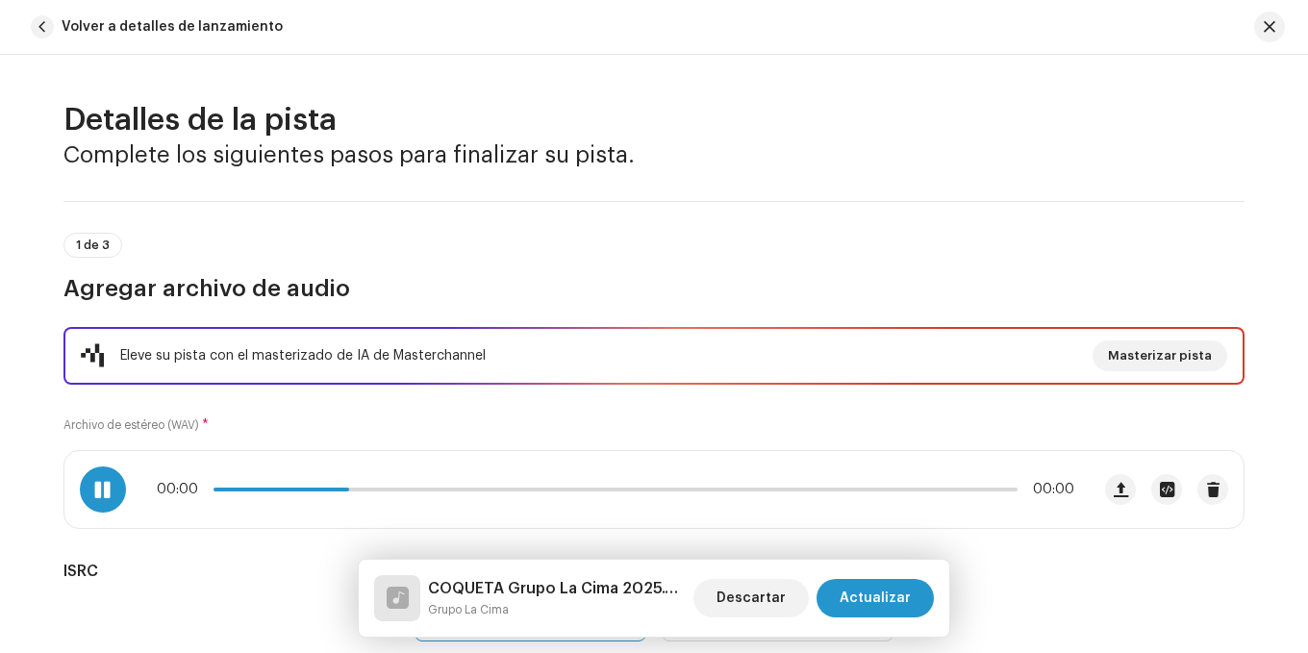
scroll to position [1443, 0]
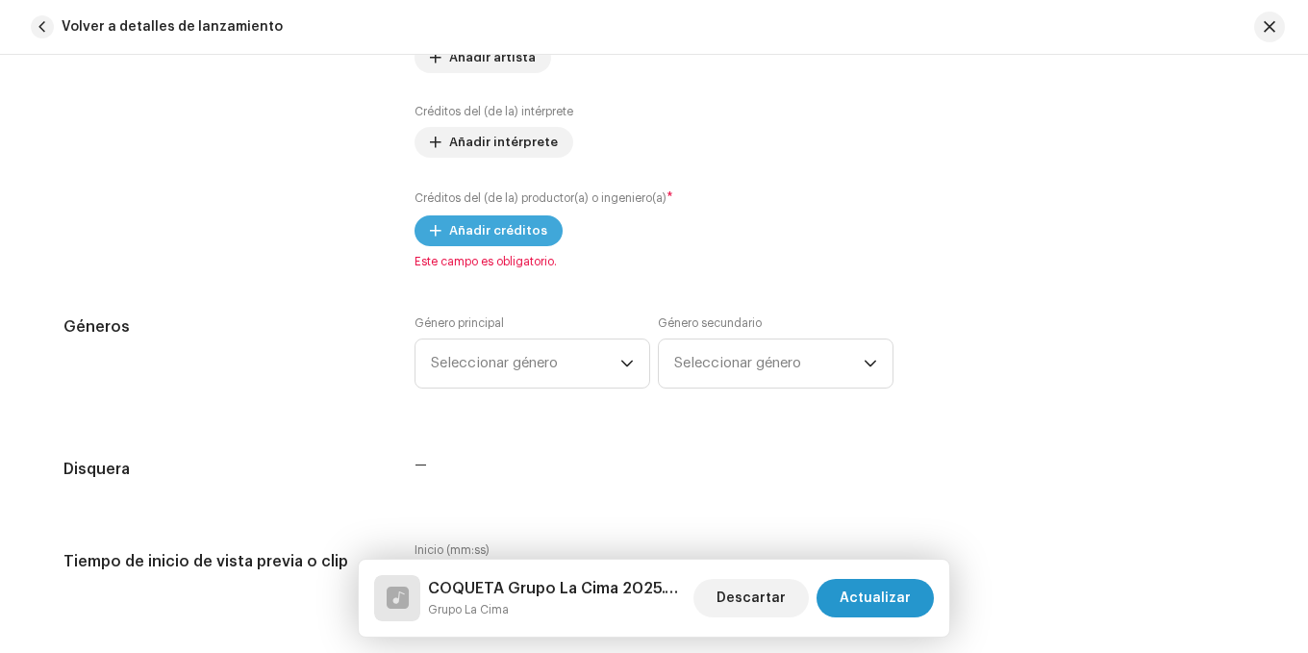
click at [476, 226] on font "Añadir créditos" at bounding box center [498, 230] width 98 height 13
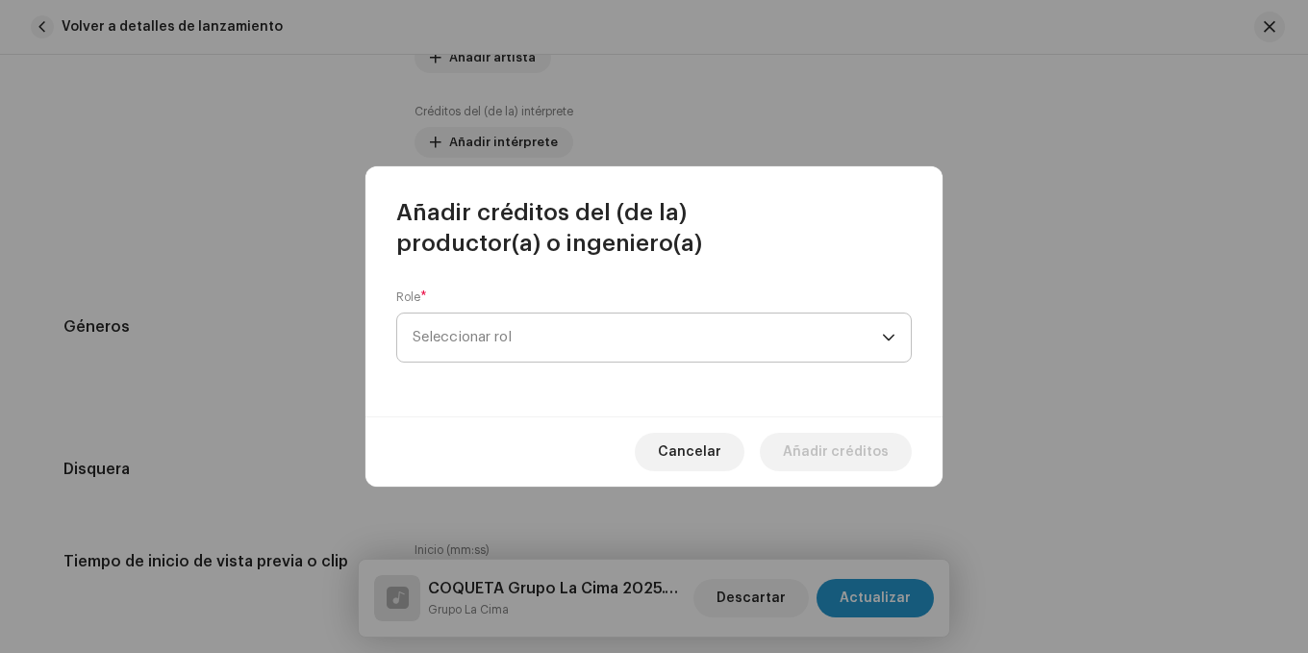
click at [596, 326] on span "Seleccionar rol" at bounding box center [647, 338] width 469 height 48
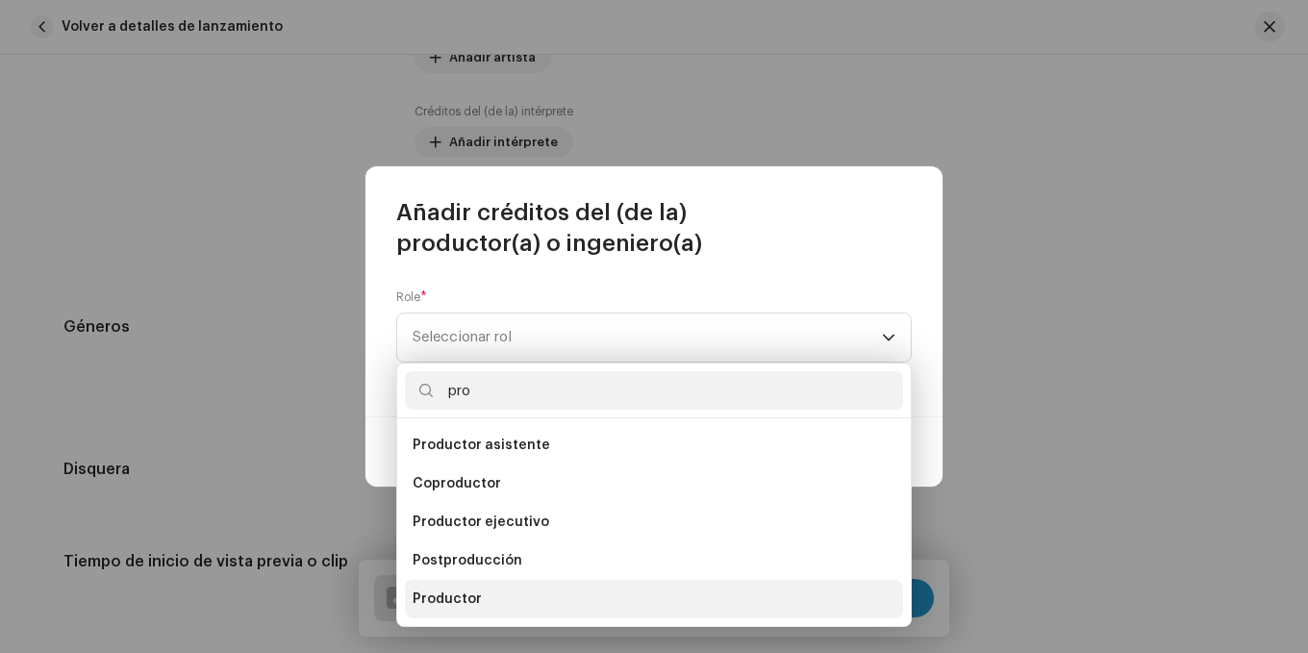
type input "pro"
click at [484, 600] on li "Productor" at bounding box center [654, 599] width 498 height 38
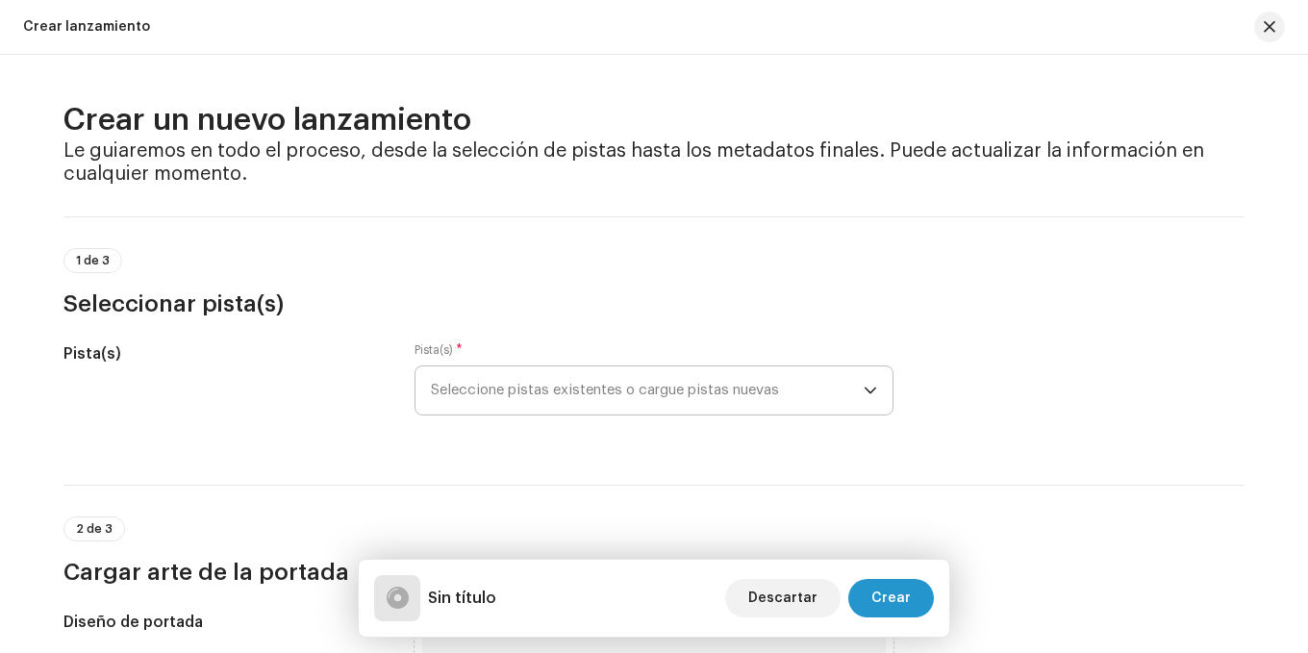
click at [554, 367] on span "Seleccione pistas existentes o cargue pistas nuevas" at bounding box center [647, 391] width 433 height 48
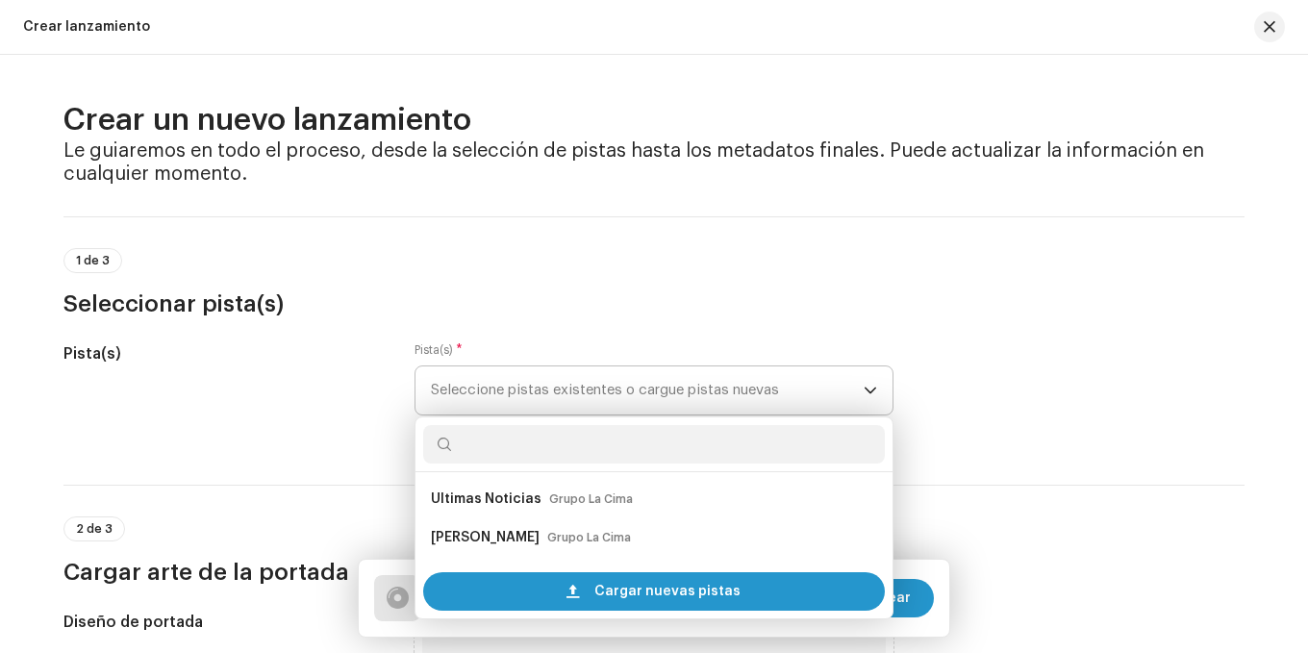
click at [554, 385] on span "Seleccione pistas existentes o cargue pistas nuevas" at bounding box center [647, 391] width 433 height 48
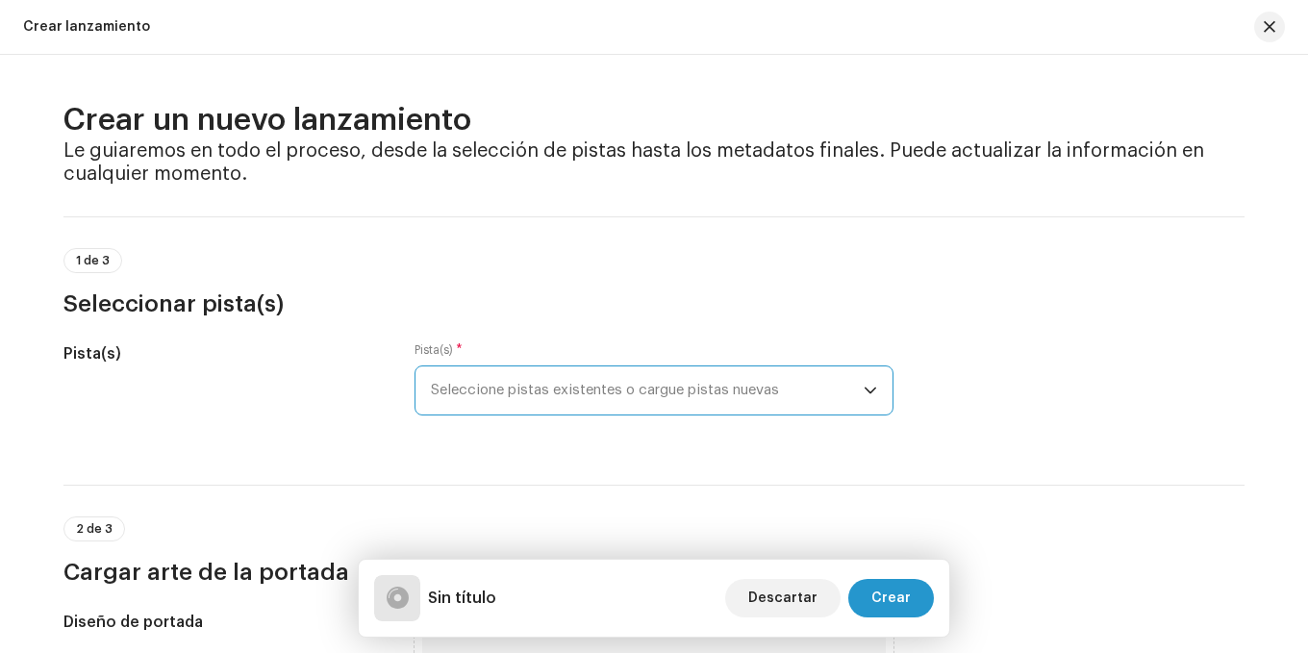
click at [553, 385] on span "Seleccione pistas existentes o cargue pistas nuevas" at bounding box center [647, 391] width 433 height 48
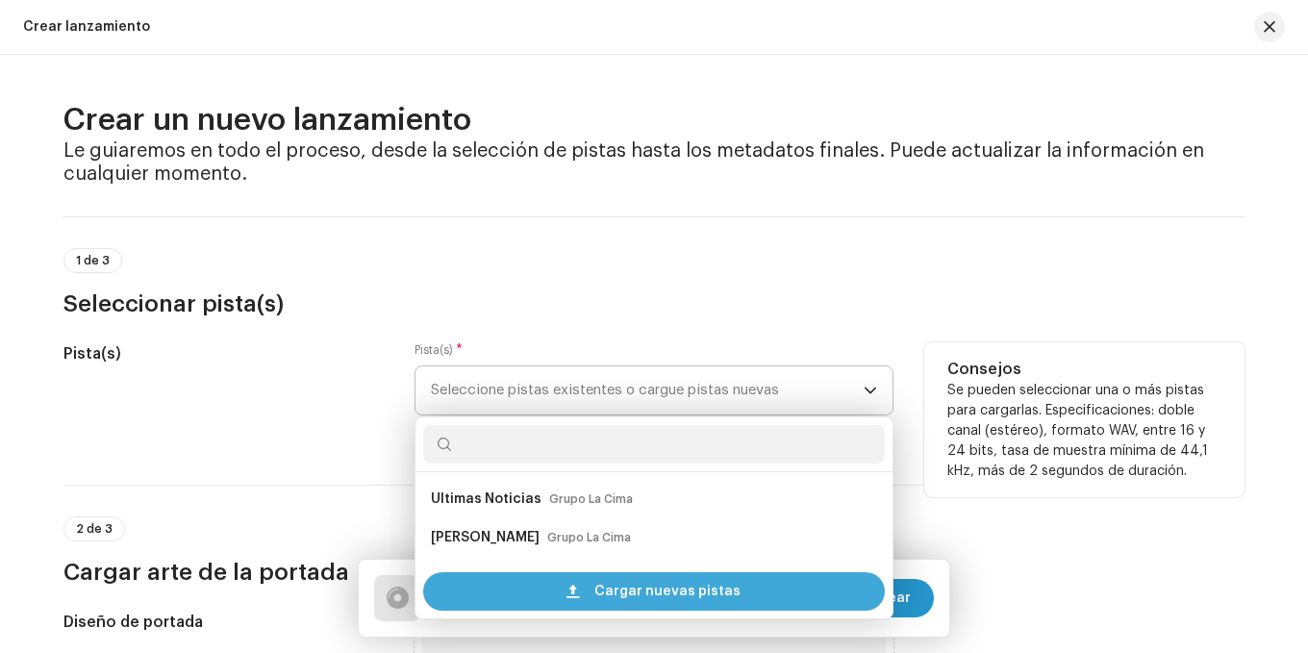
click at [594, 593] on div "Cargar nuevas pistas" at bounding box center [654, 591] width 462 height 38
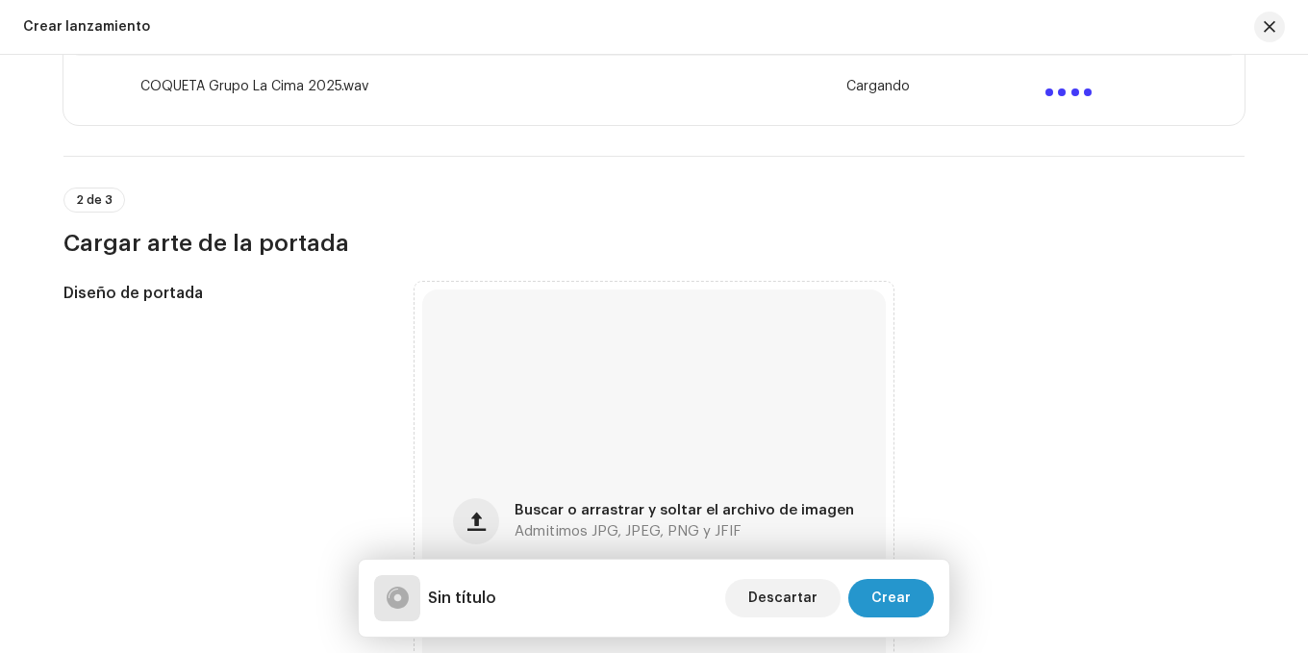
scroll to position [481, 0]
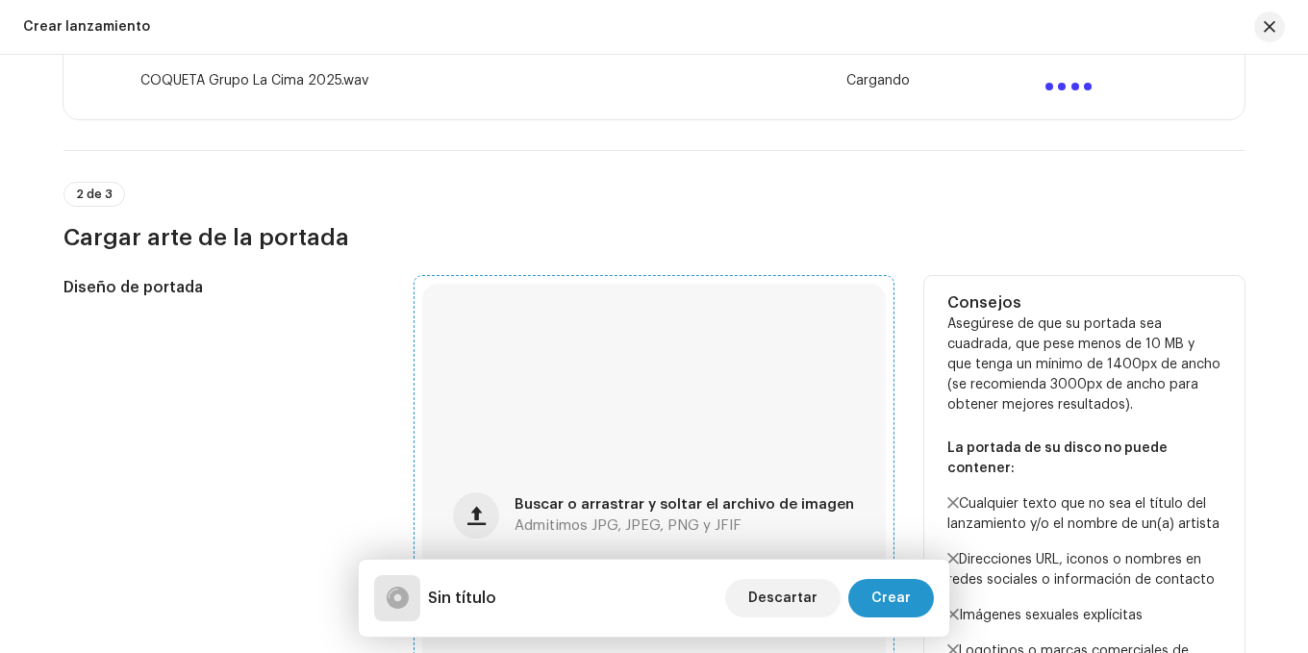
click at [583, 429] on div "Buscar o arrastrar y soltar el archivo de imagen Admitimos JPG, JPEG, PNG y JFIF" at bounding box center [654, 516] width 464 height 464
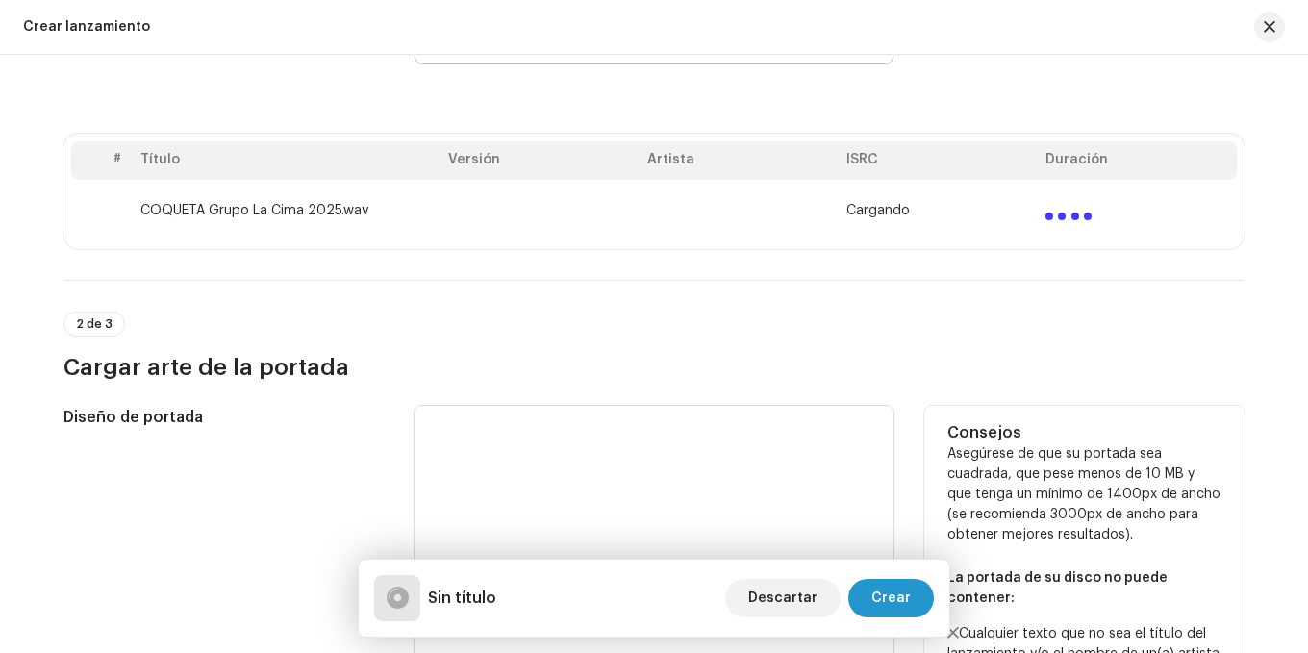
scroll to position [192, 0]
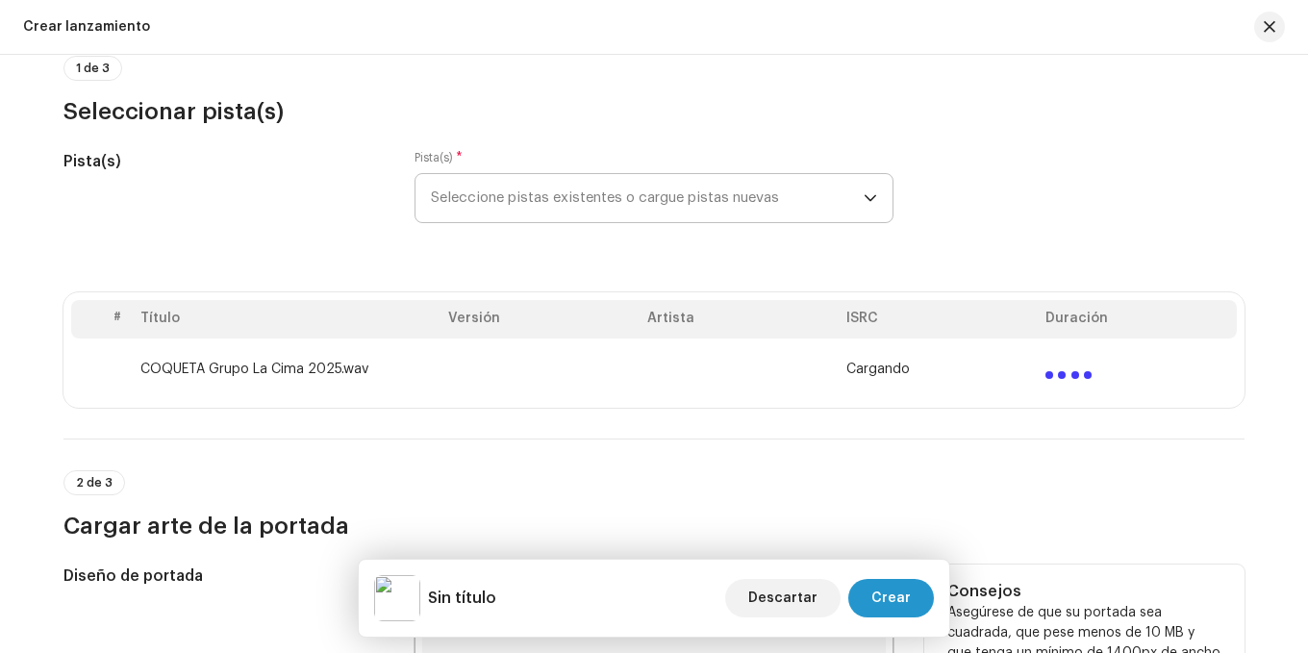
click at [761, 496] on div "2 de 3 Cargar arte de la portada" at bounding box center [653, 505] width 1181 height 71
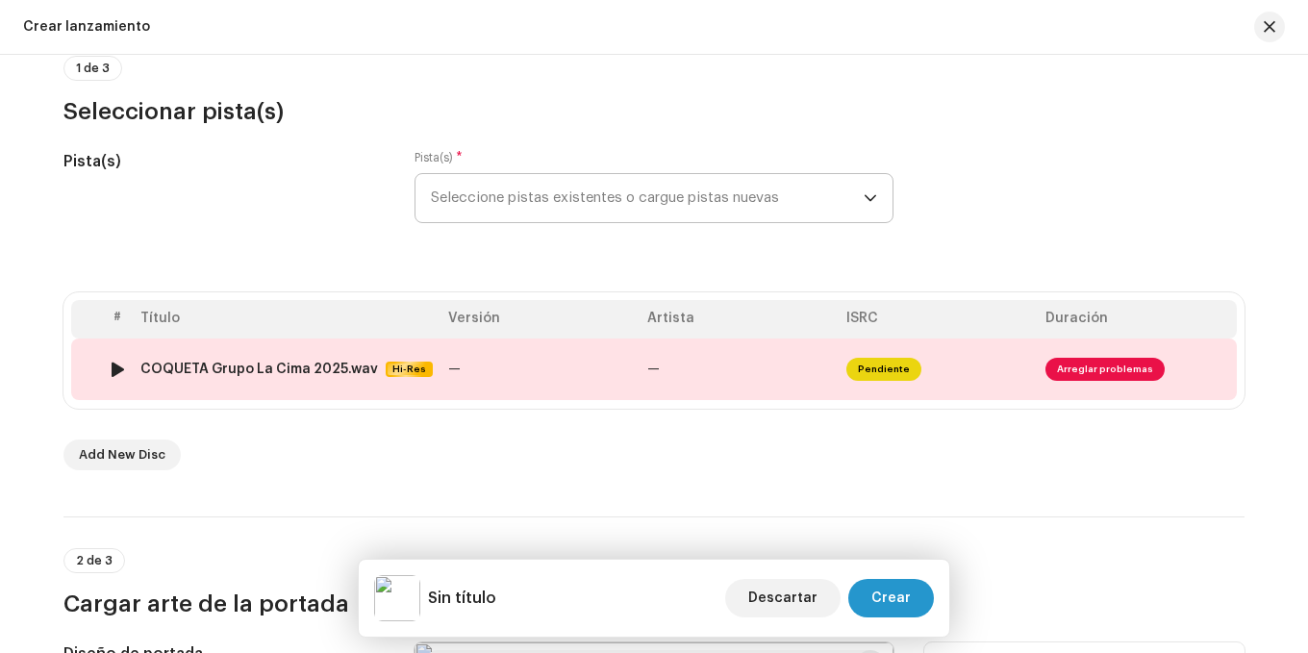
click at [586, 361] on td "—" at bounding box center [540, 370] width 199 height 62
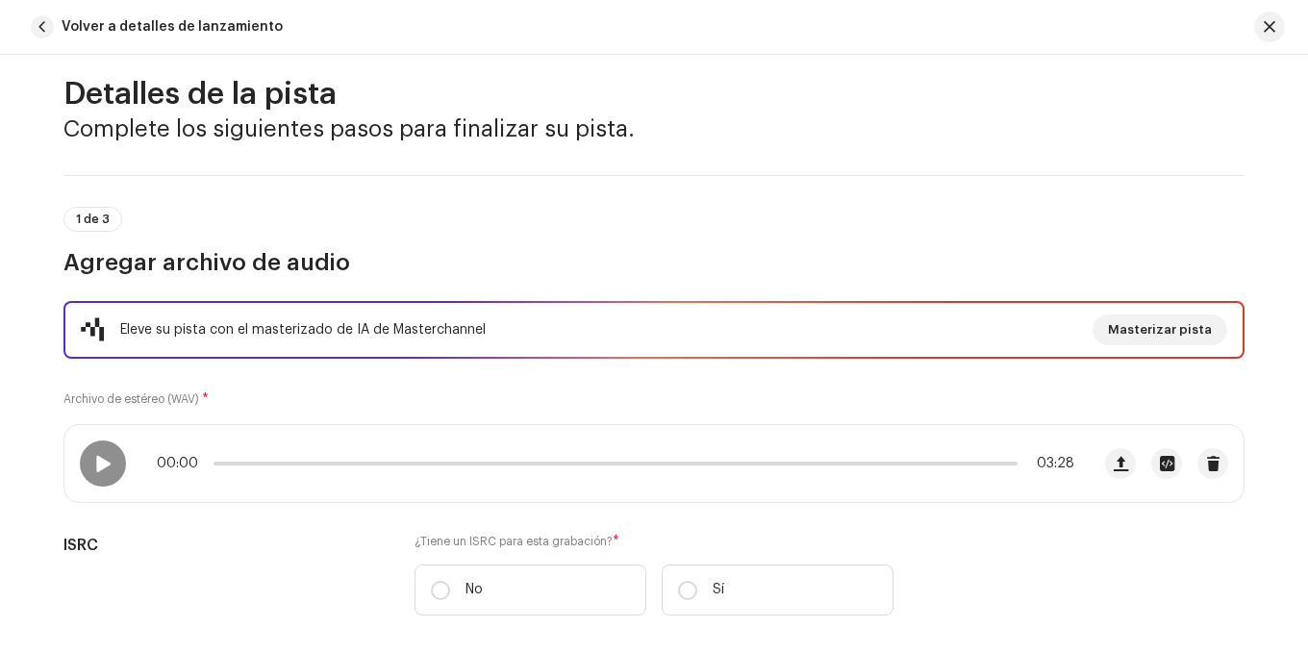
scroll to position [96, 0]
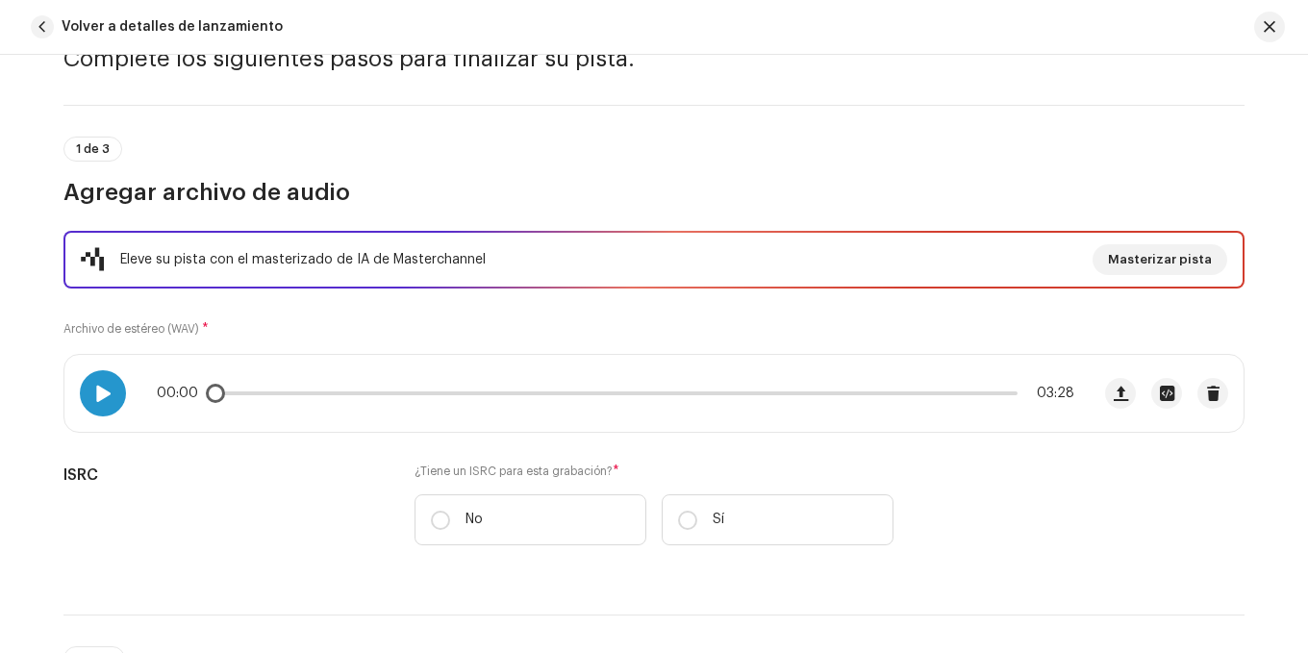
click at [94, 398] on span at bounding box center [102, 393] width 16 height 15
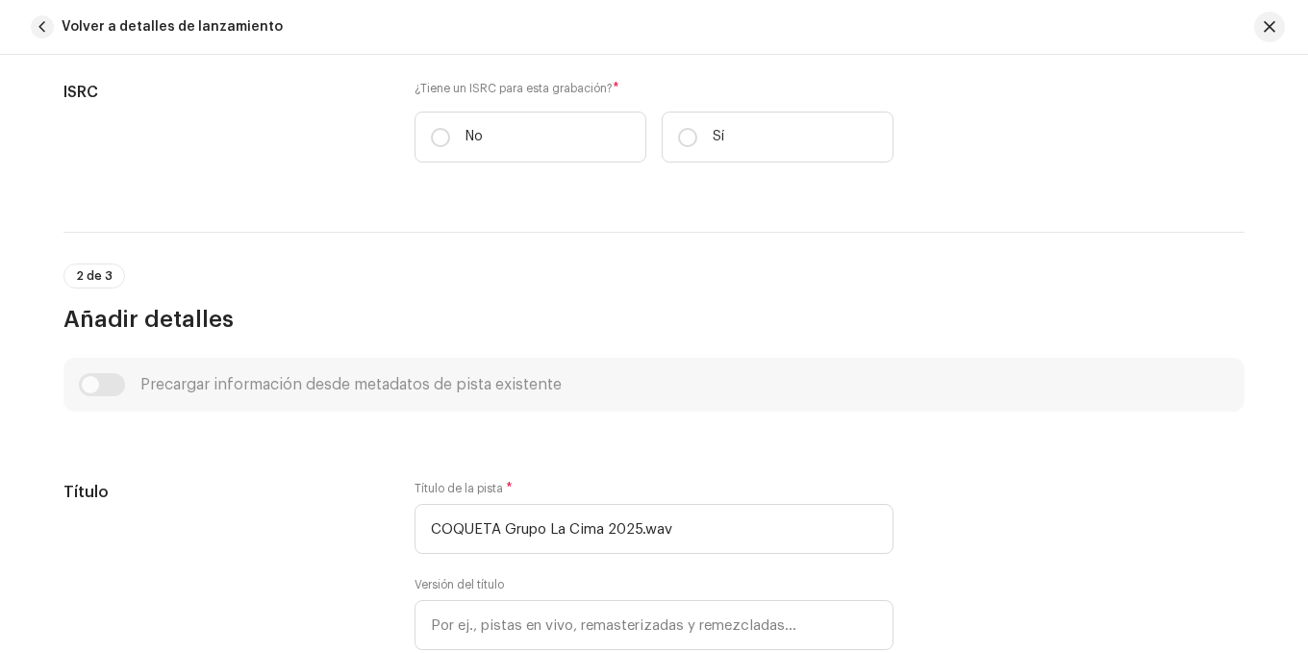
scroll to position [481, 0]
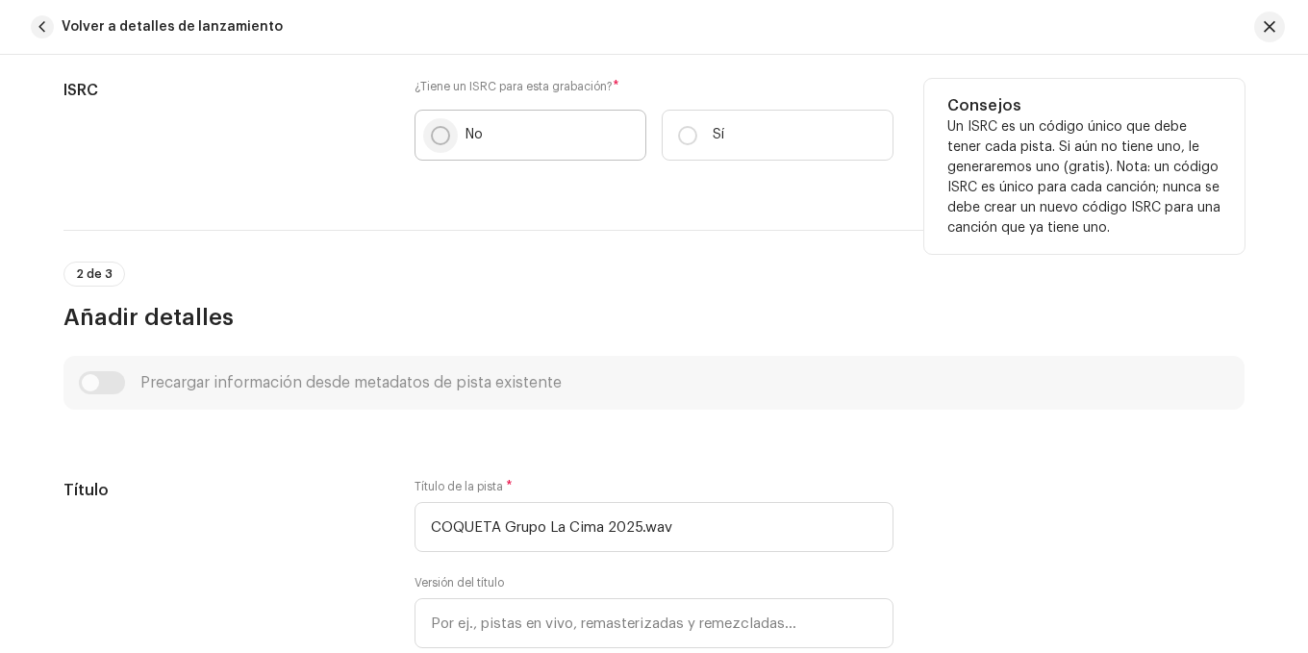
click at [431, 139] on input "No" at bounding box center [440, 135] width 19 height 19
radio input "true"
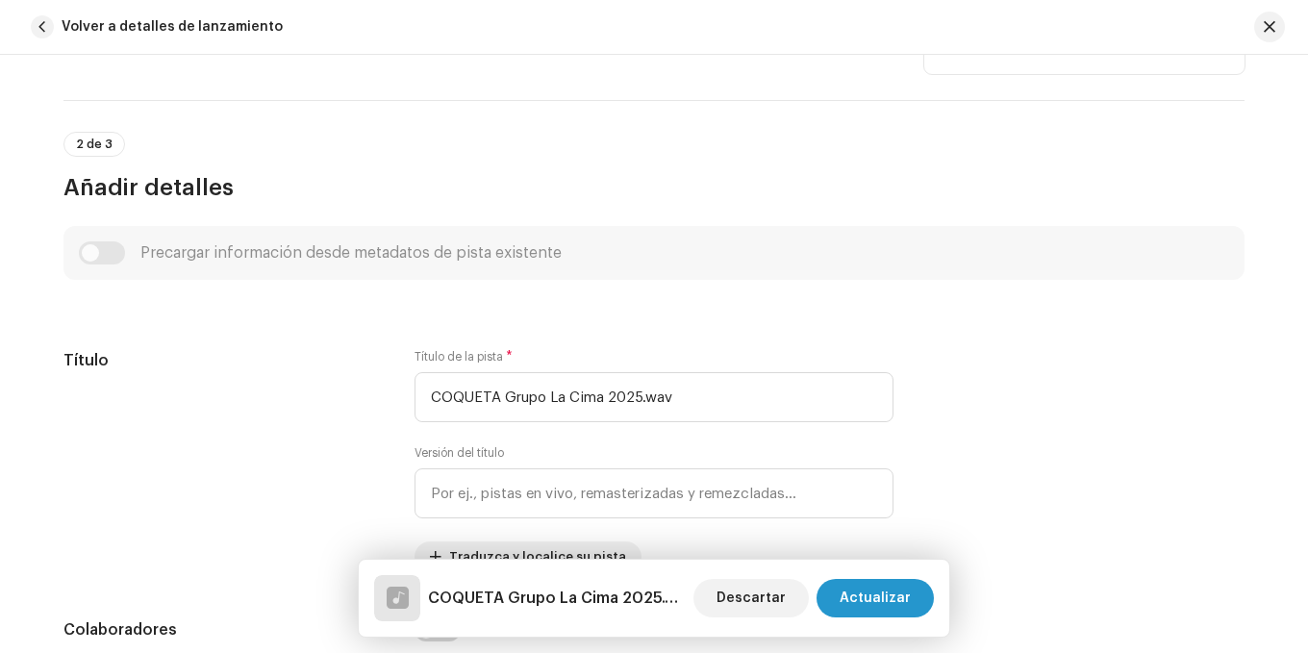
scroll to position [770, 0]
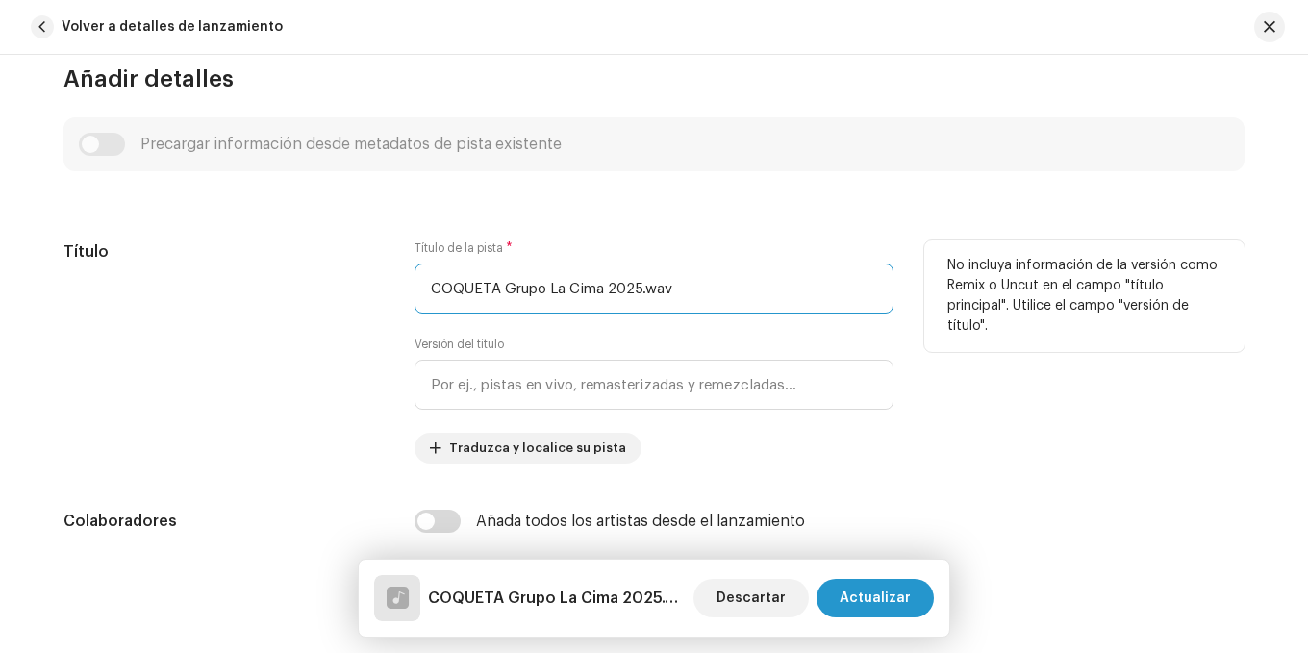
drag, startPoint x: 701, startPoint y: 281, endPoint x: 435, endPoint y: 276, distance: 266.5
click at [435, 276] on input "COQUETA Grupo La Cima 2025.wav" at bounding box center [654, 289] width 479 height 50
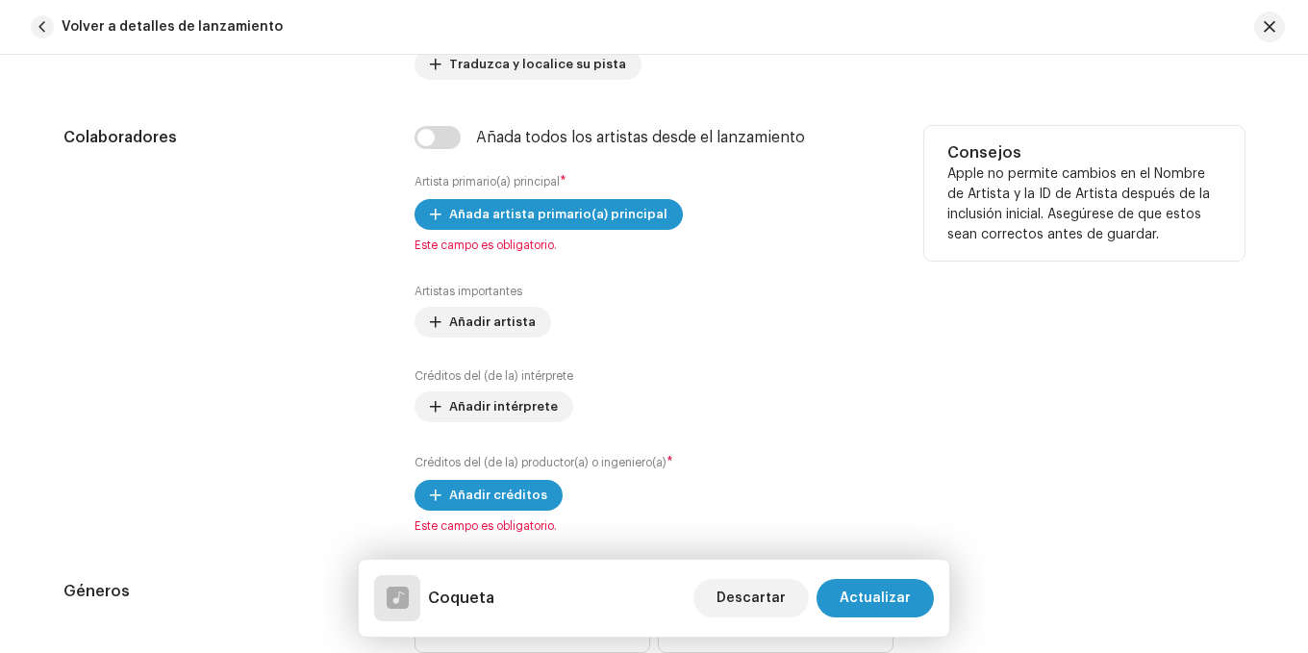
scroll to position [1154, 0]
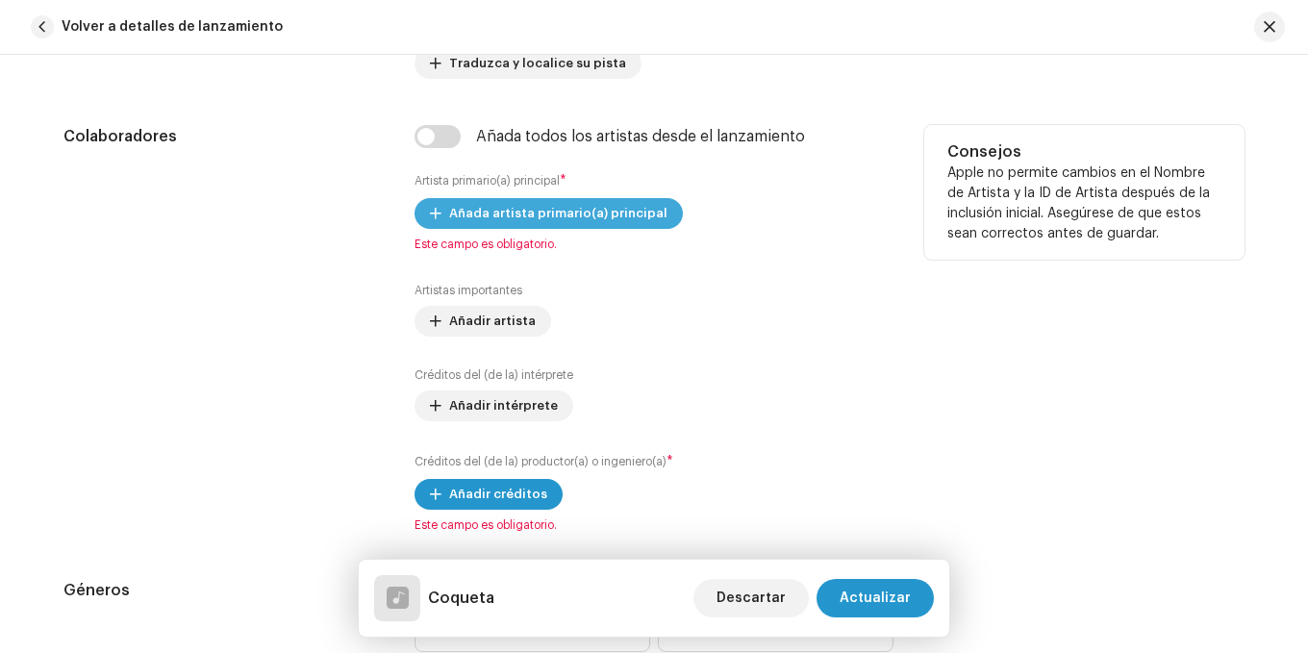
type input "Coqueta"
click at [537, 203] on span "Añada artista primario(a) principal" at bounding box center [558, 213] width 218 height 38
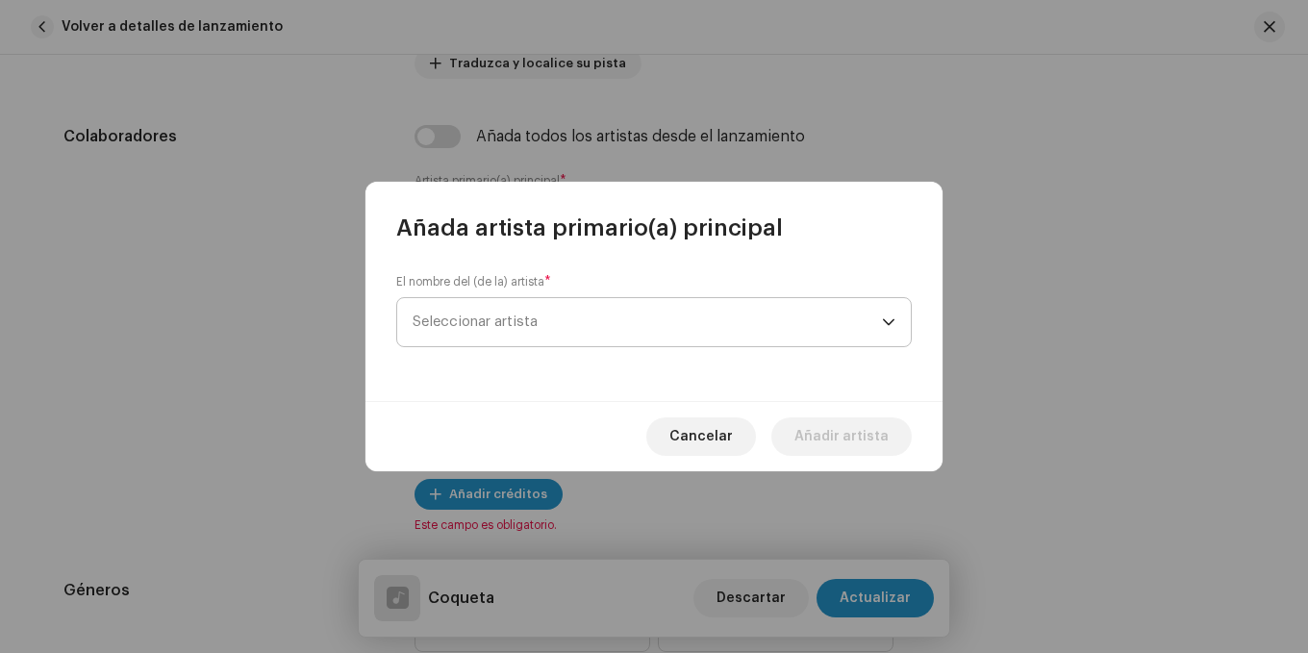
click at [640, 313] on span "Seleccionar artista" at bounding box center [647, 322] width 469 height 48
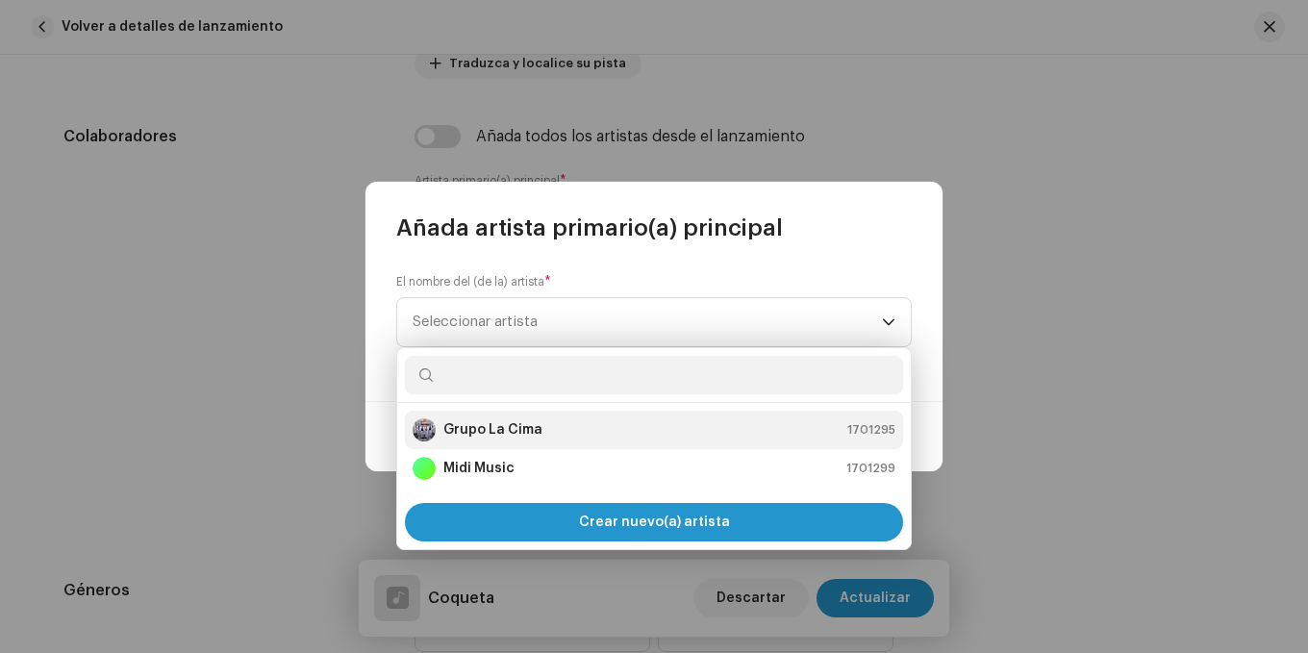
click at [514, 420] on strong "Grupo La Cima" at bounding box center [492, 429] width 99 height 19
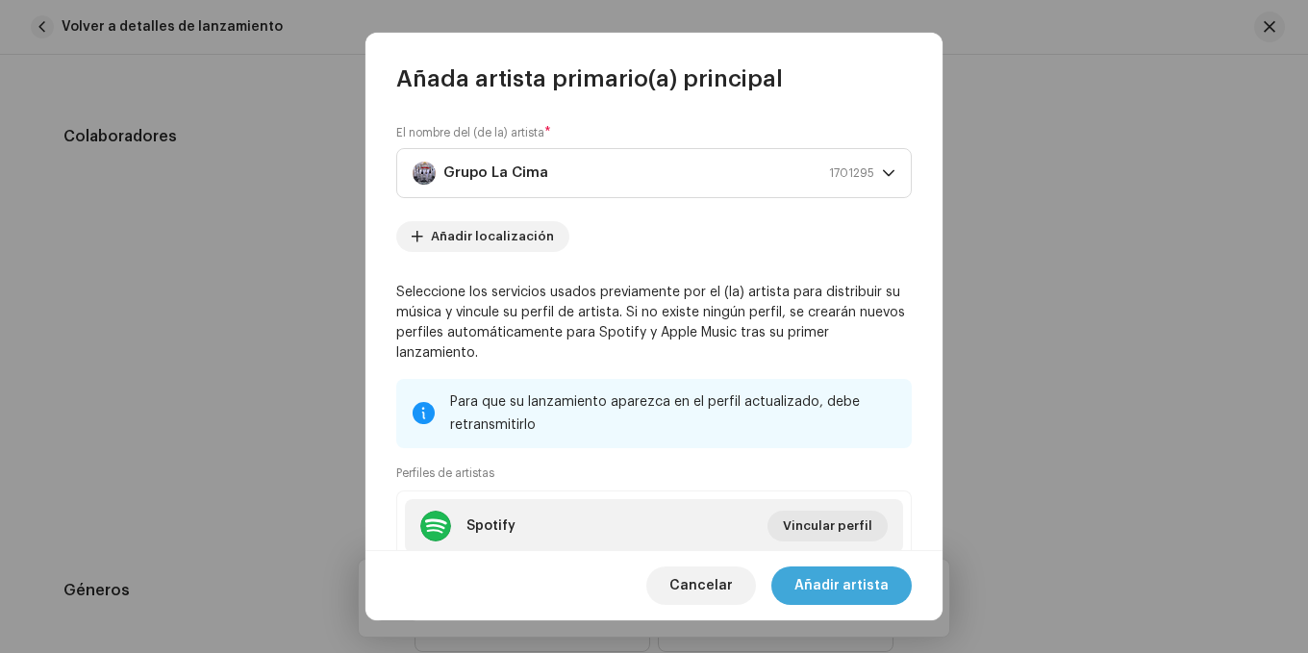
click at [838, 590] on span "Añadir artista" at bounding box center [842, 586] width 94 height 38
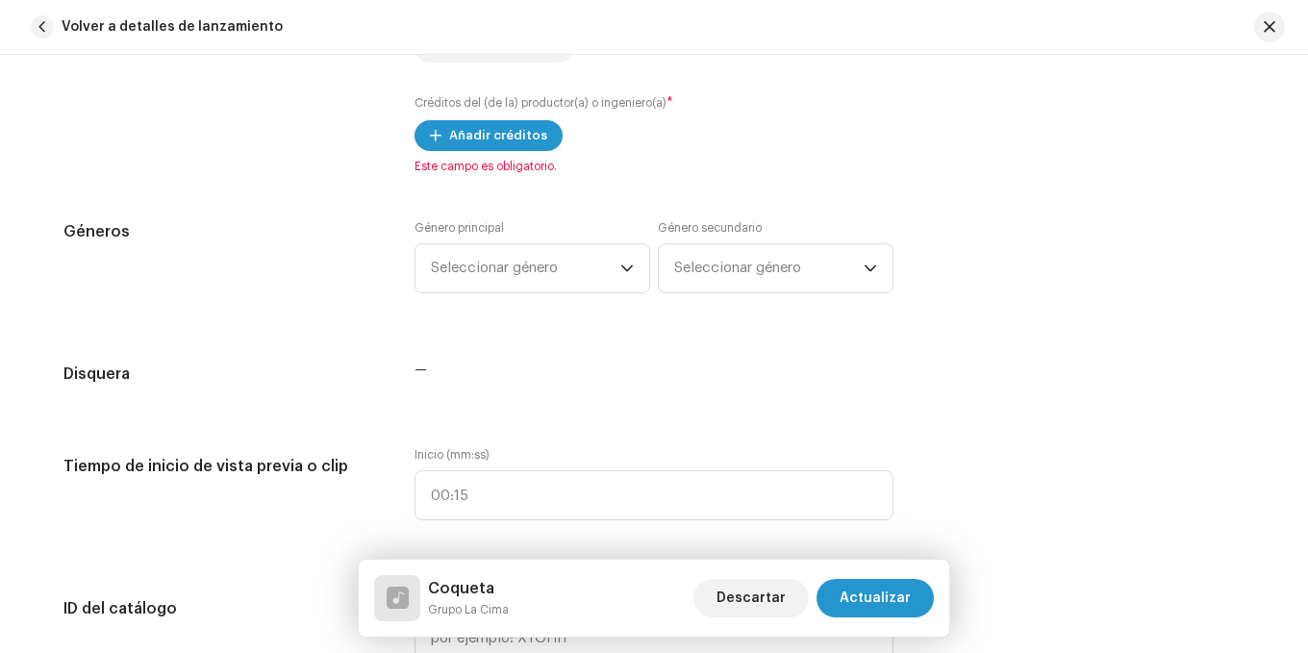
scroll to position [1539, 0]
click at [460, 128] on span "Añadir créditos" at bounding box center [498, 134] width 98 height 38
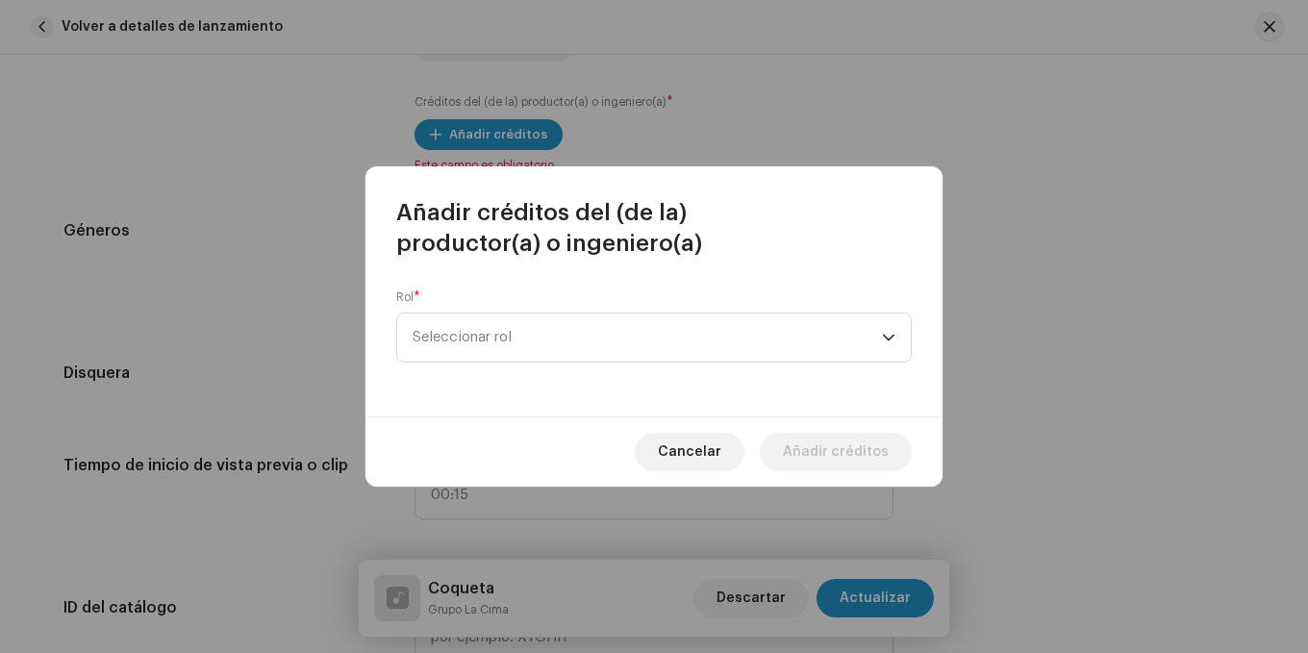
click at [670, 307] on div "Rol * Seleccionar rol" at bounding box center [654, 326] width 516 height 73
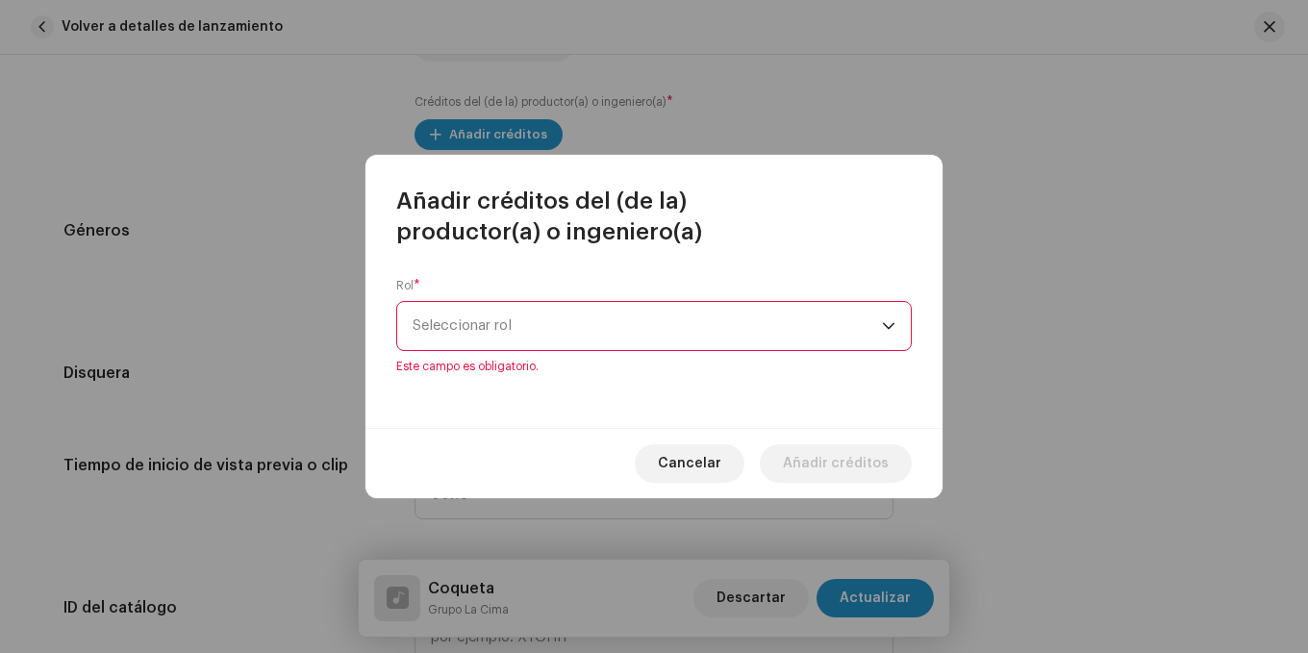
click at [608, 311] on span "Seleccionar rol" at bounding box center [647, 326] width 469 height 48
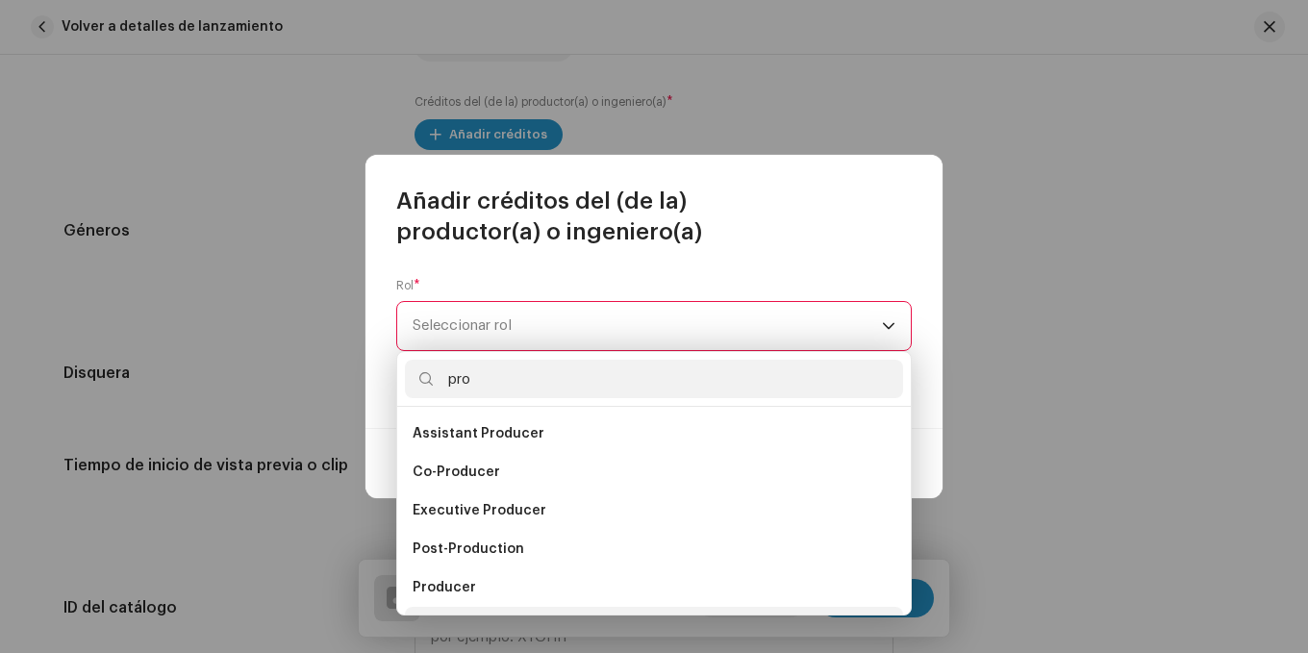
scroll to position [31, 0]
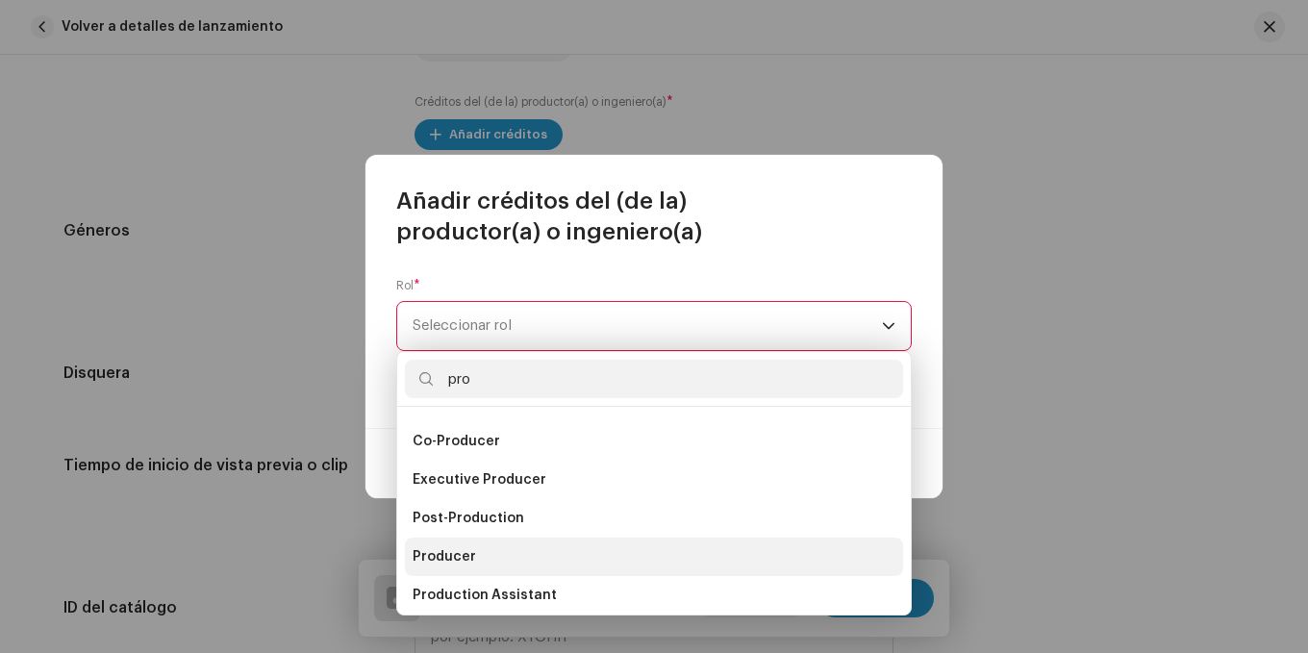
type input "pro"
click at [452, 542] on li "Producer" at bounding box center [654, 557] width 498 height 38
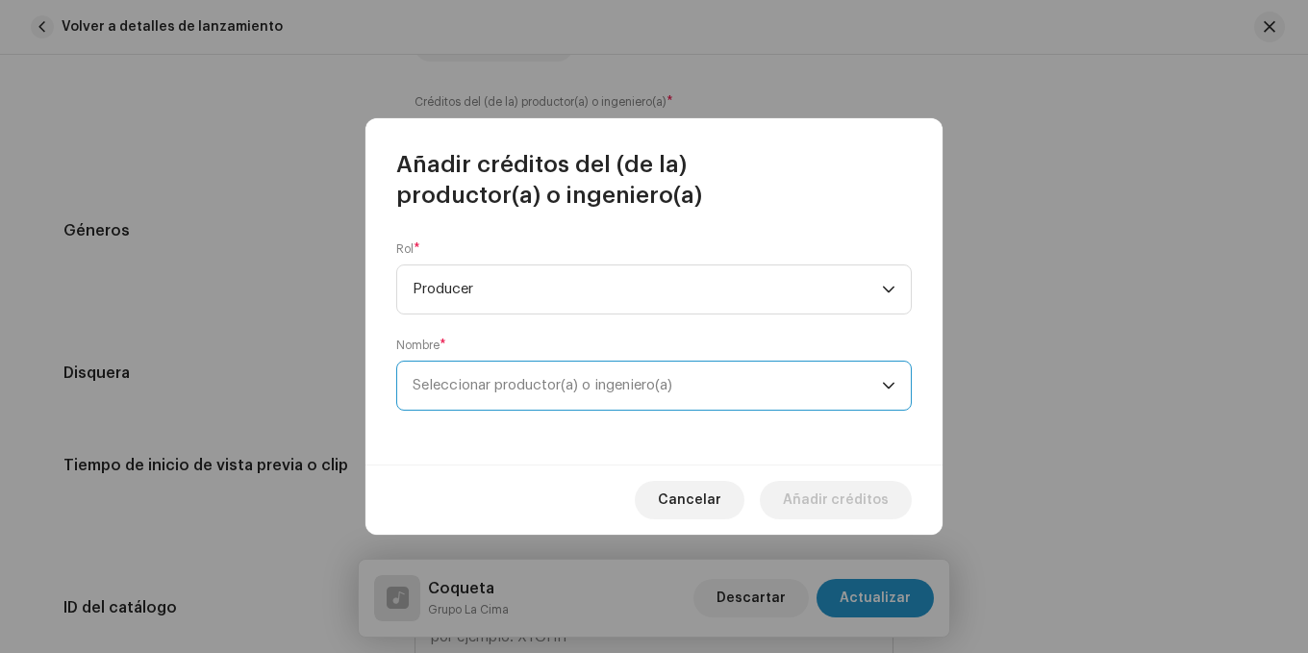
click at [504, 390] on span "Seleccionar productor(a) o ingeniero(a)" at bounding box center [543, 385] width 260 height 14
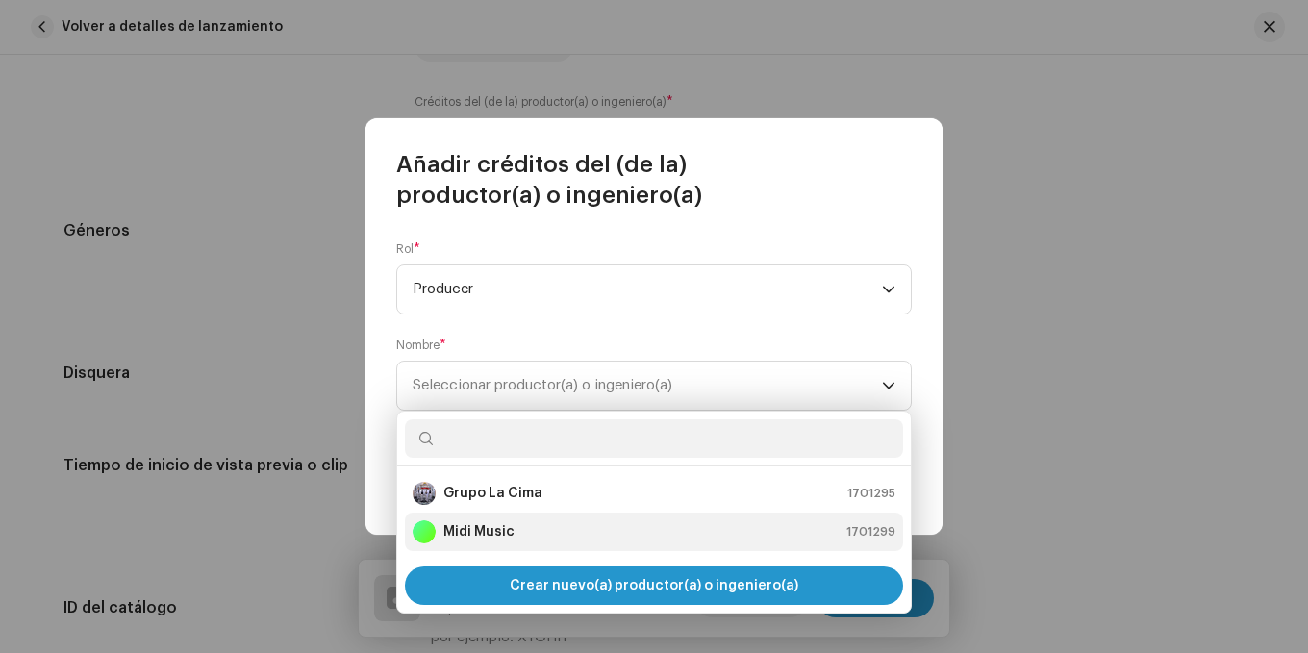
click at [505, 528] on strong "Midi Music" at bounding box center [478, 531] width 71 height 19
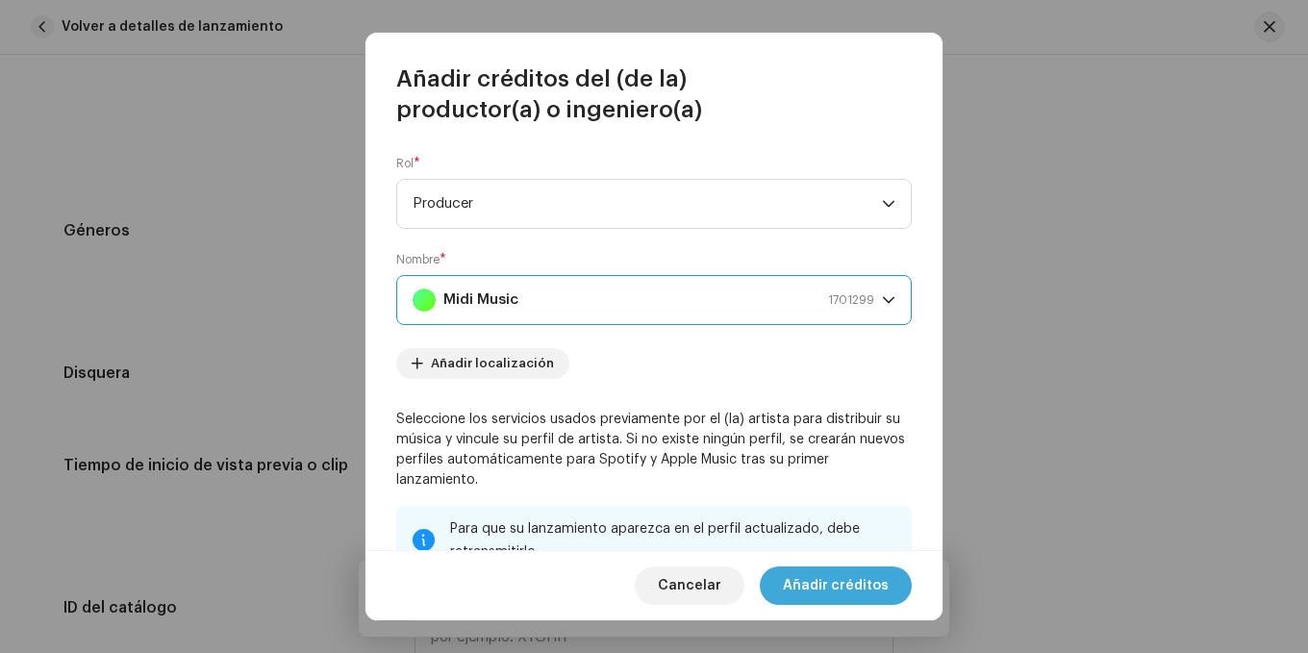
click at [814, 584] on span "Añadir créditos" at bounding box center [836, 586] width 106 height 38
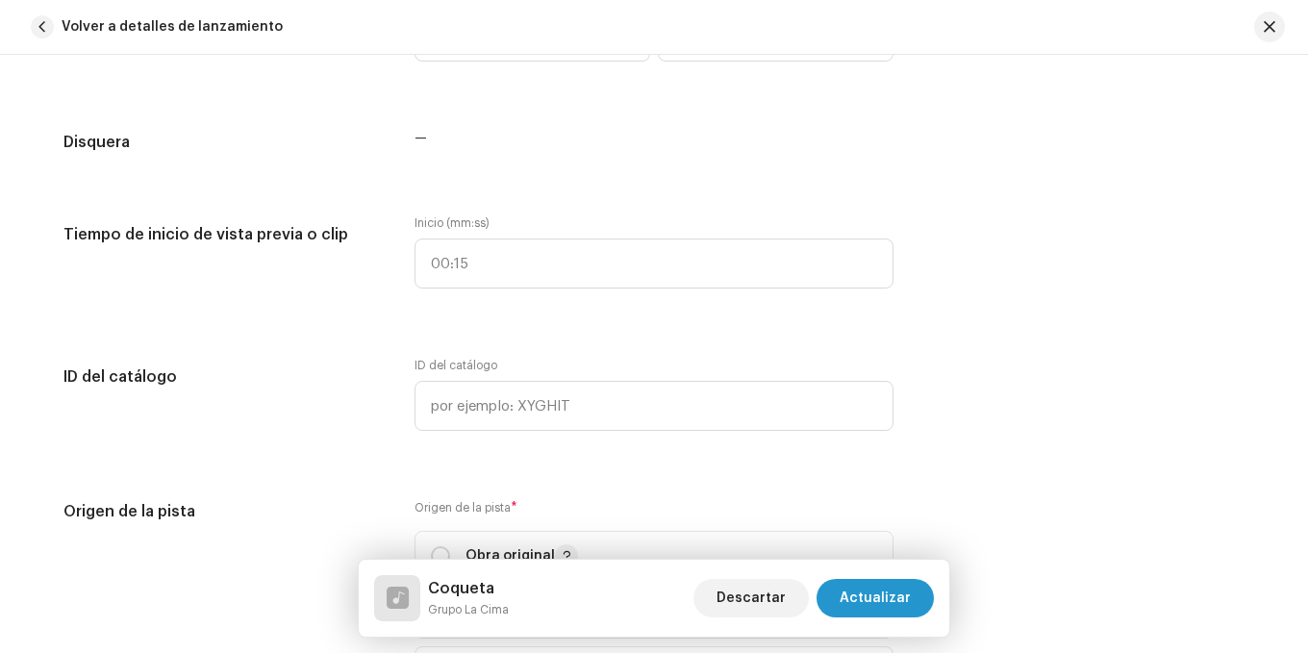
scroll to position [1732, 0]
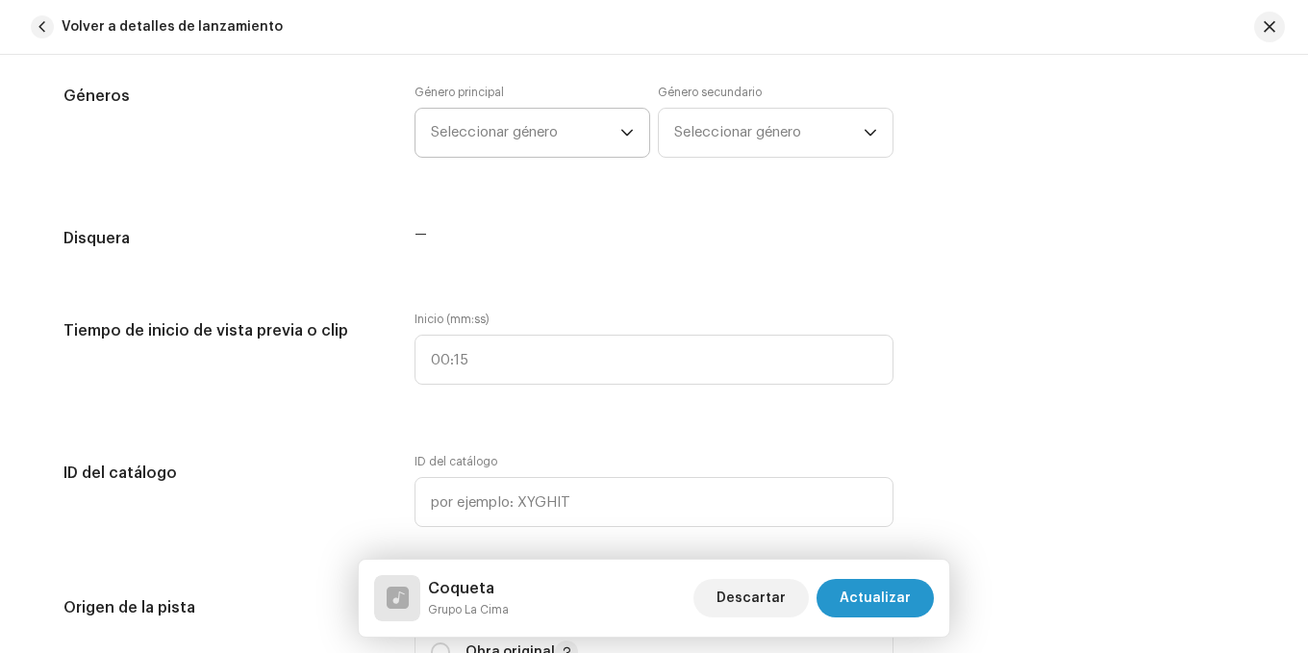
click at [482, 141] on span "Seleccionar género" at bounding box center [526, 133] width 190 height 48
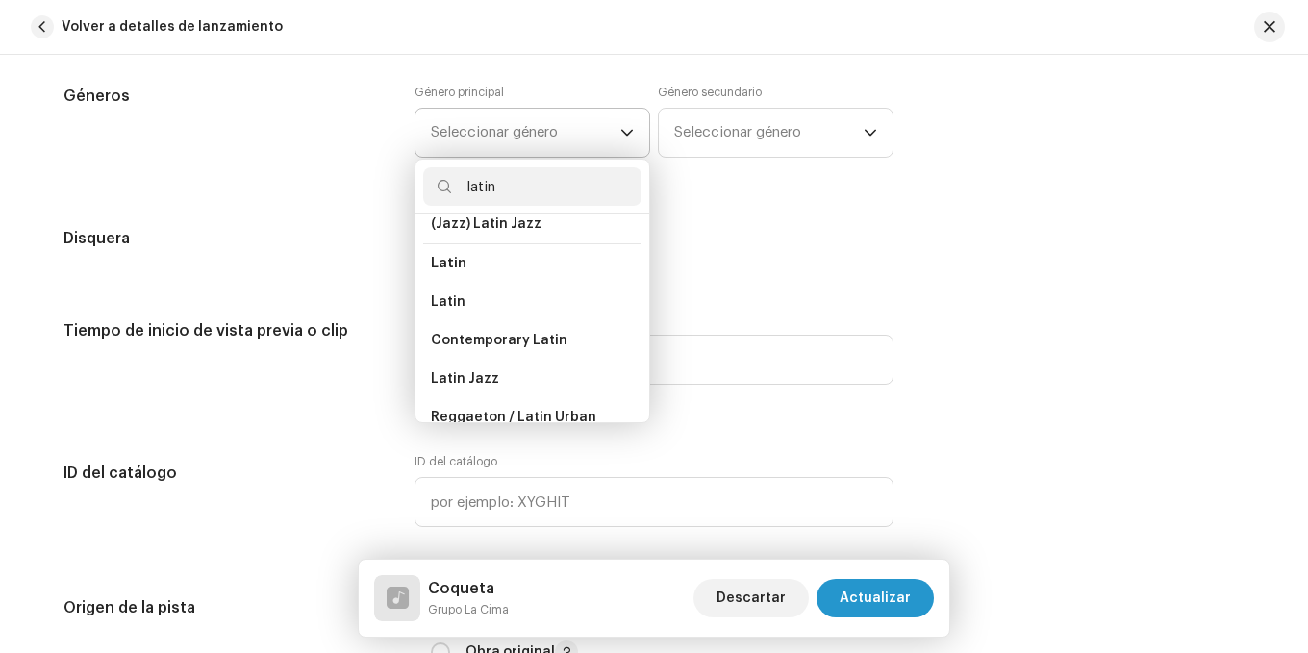
scroll to position [156, 0]
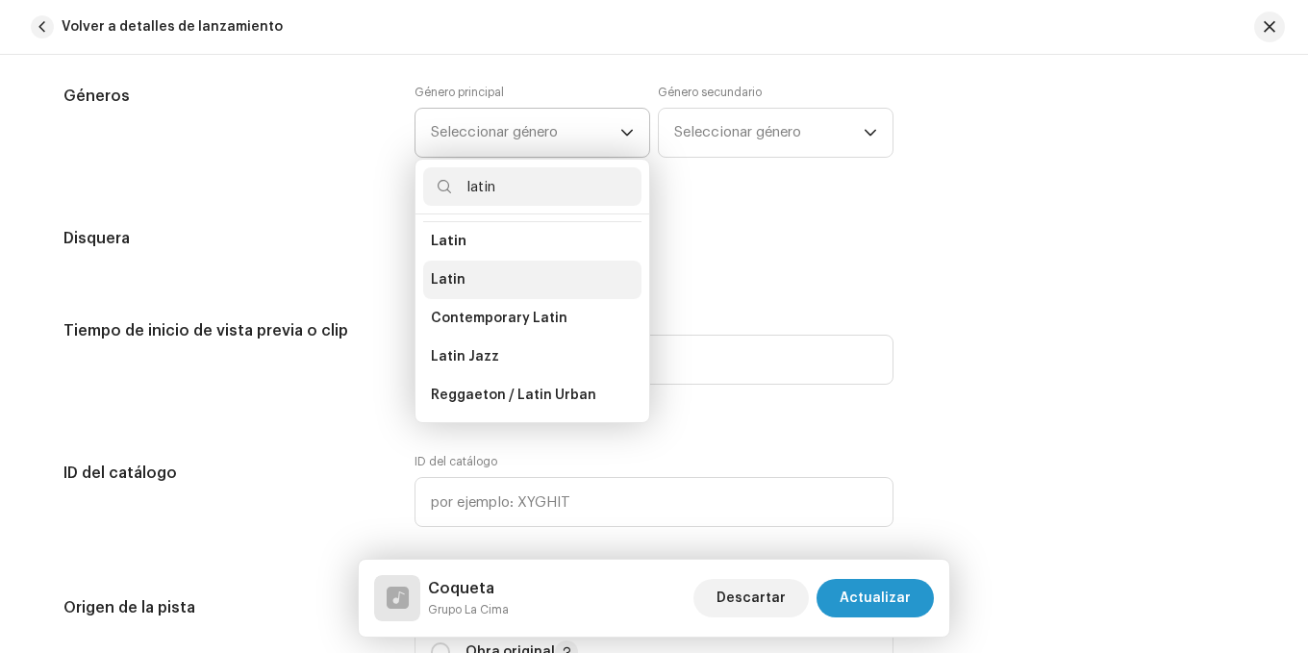
type input "latin"
click at [467, 277] on li "Latin" at bounding box center [532, 280] width 218 height 38
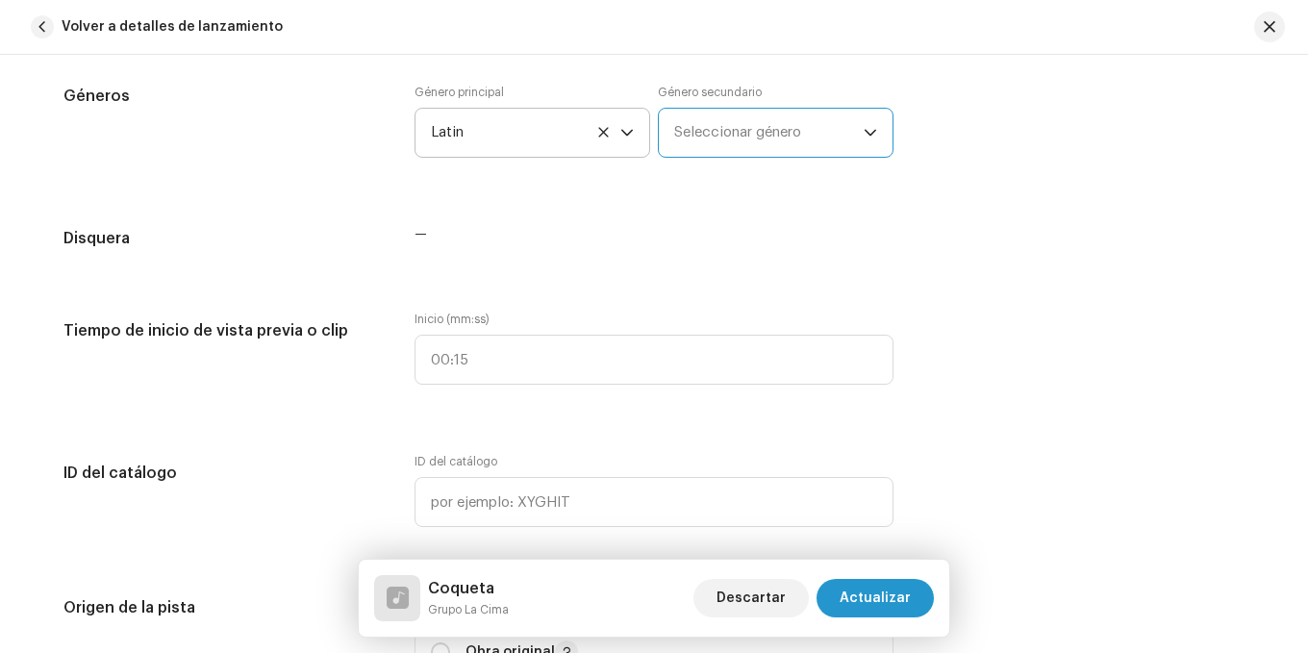
click at [802, 128] on span "Seleccionar género" at bounding box center [769, 133] width 190 height 48
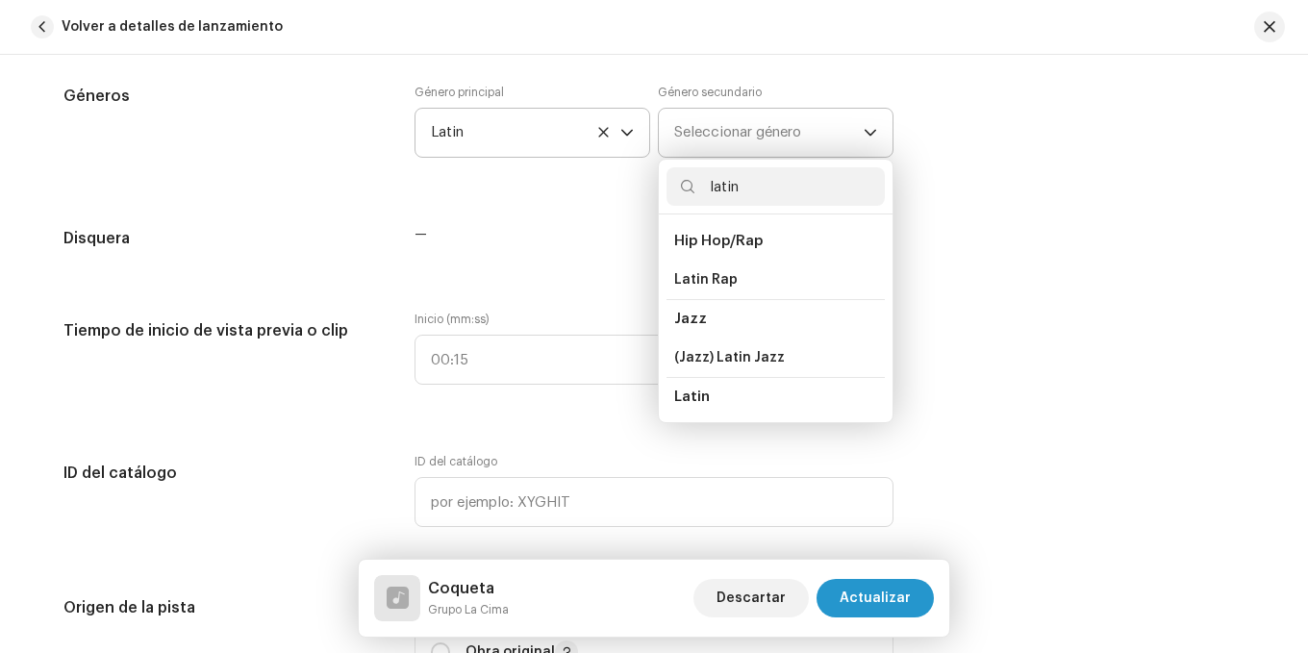
scroll to position [96, 0]
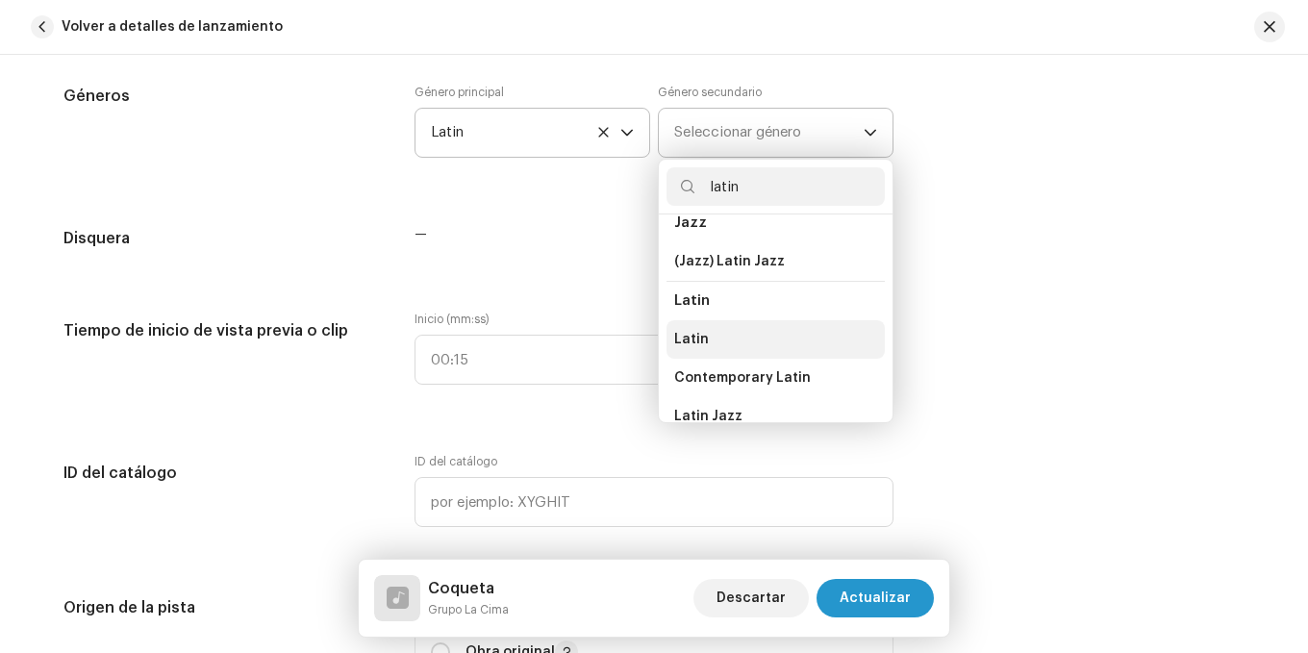
type input "latin"
click at [696, 333] on span "Latin" at bounding box center [691, 339] width 35 height 19
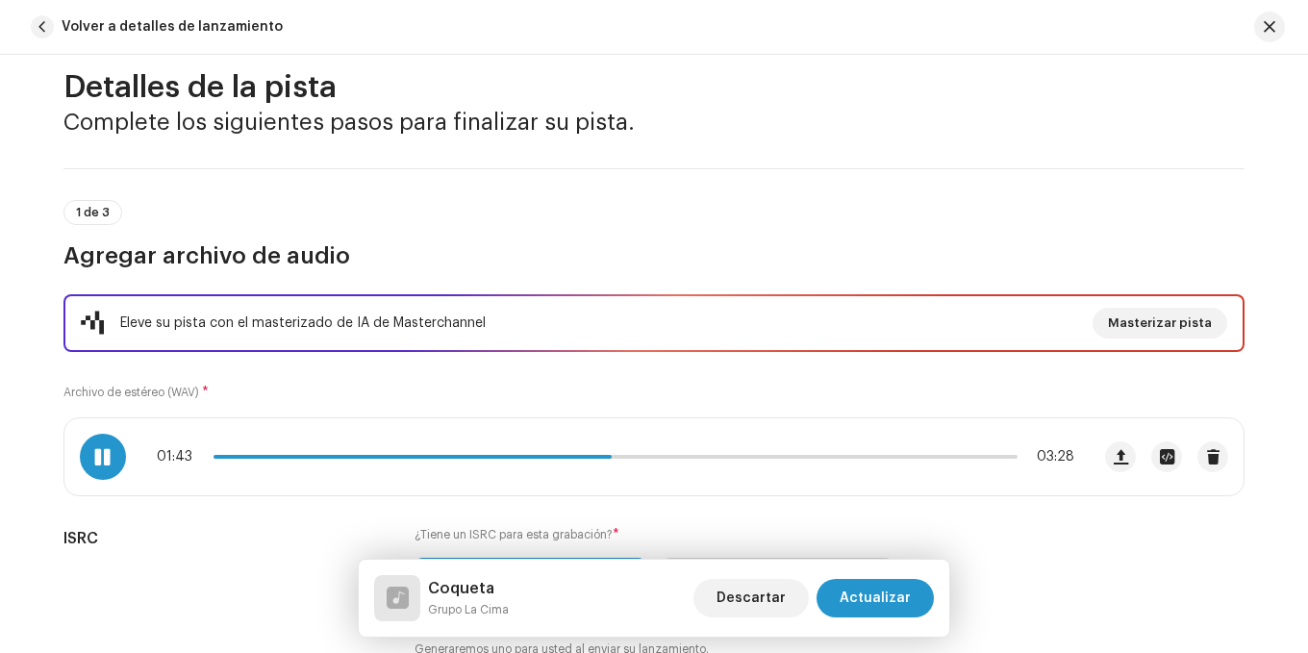
scroll to position [0, 0]
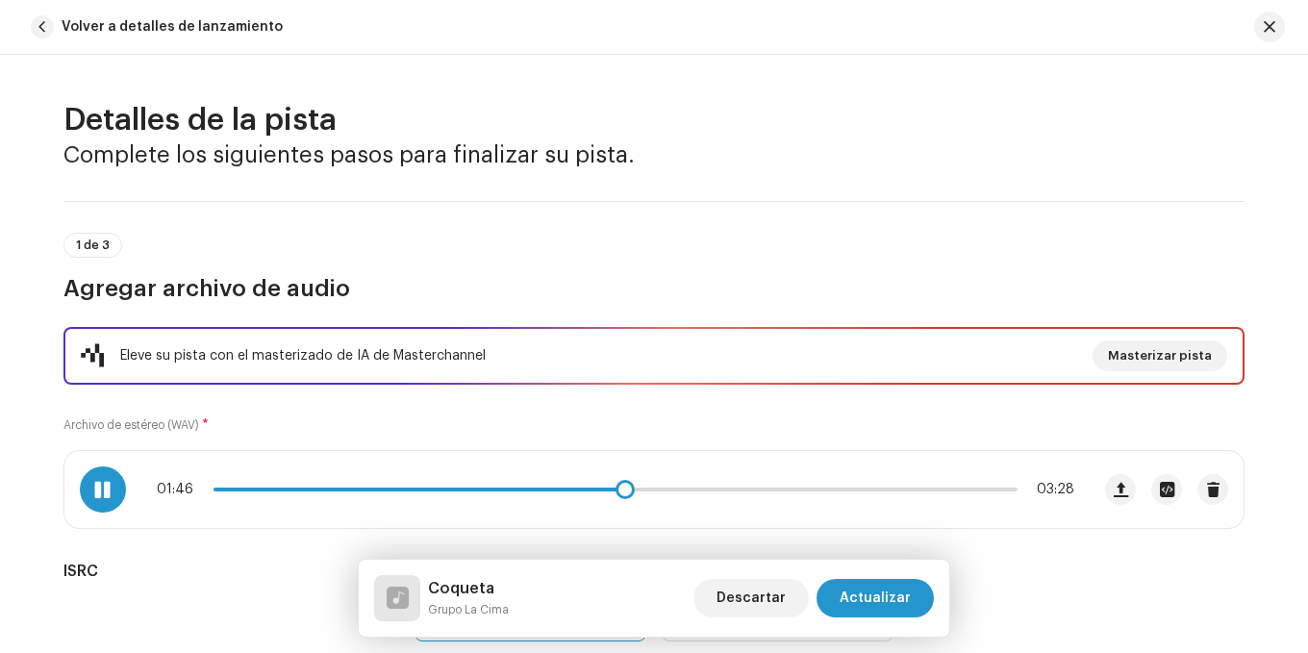
click at [278, 483] on div "01:46 03:28" at bounding box center [616, 489] width 918 height 15
click at [280, 491] on span at bounding box center [421, 490] width 414 height 4
drag, startPoint x: 331, startPoint y: 482, endPoint x: 343, endPoint y: 491, distance: 15.2
click at [342, 491] on div "00:20 03:28" at bounding box center [616, 489] width 918 height 15
click at [343, 491] on p-slider at bounding box center [616, 490] width 804 height 4
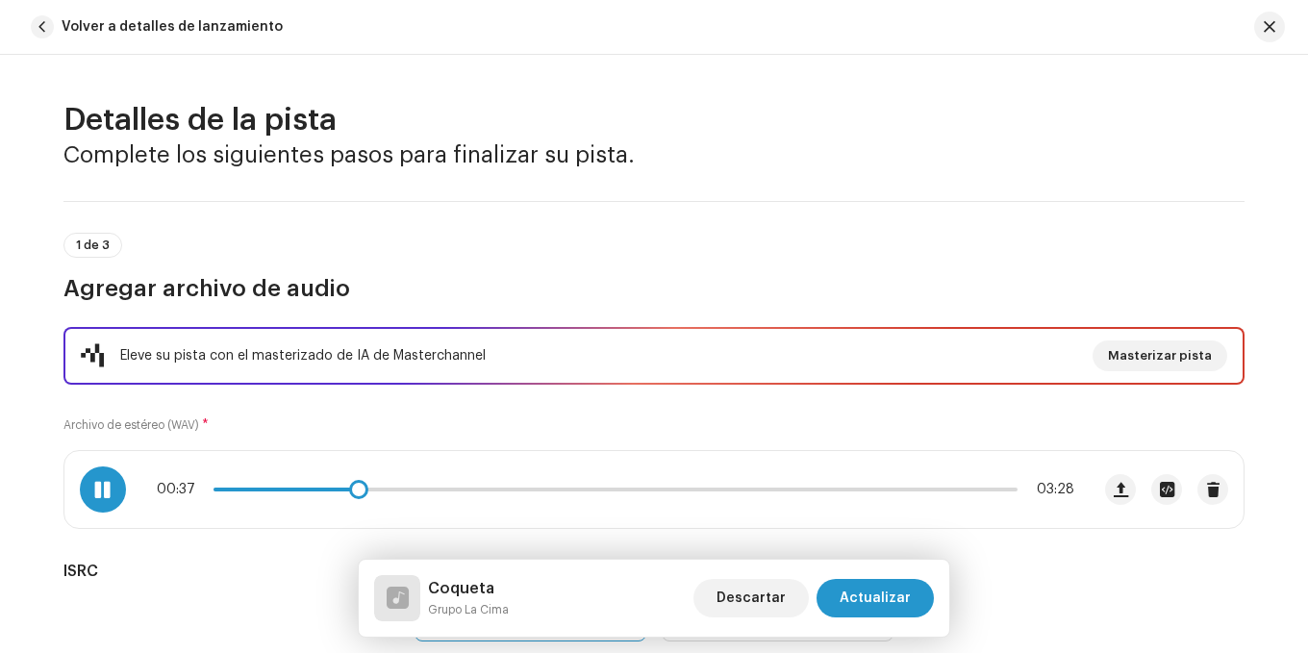
click at [281, 488] on span at bounding box center [285, 490] width 143 height 4
drag, startPoint x: 294, startPoint y: 493, endPoint x: 304, endPoint y: 503, distance: 14.3
click at [304, 503] on div "00:25 03:28" at bounding box center [576, 489] width 1025 height 77
click at [289, 488] on span at bounding box center [266, 490] width 105 height 4
click at [289, 488] on span at bounding box center [268, 490] width 109 height 4
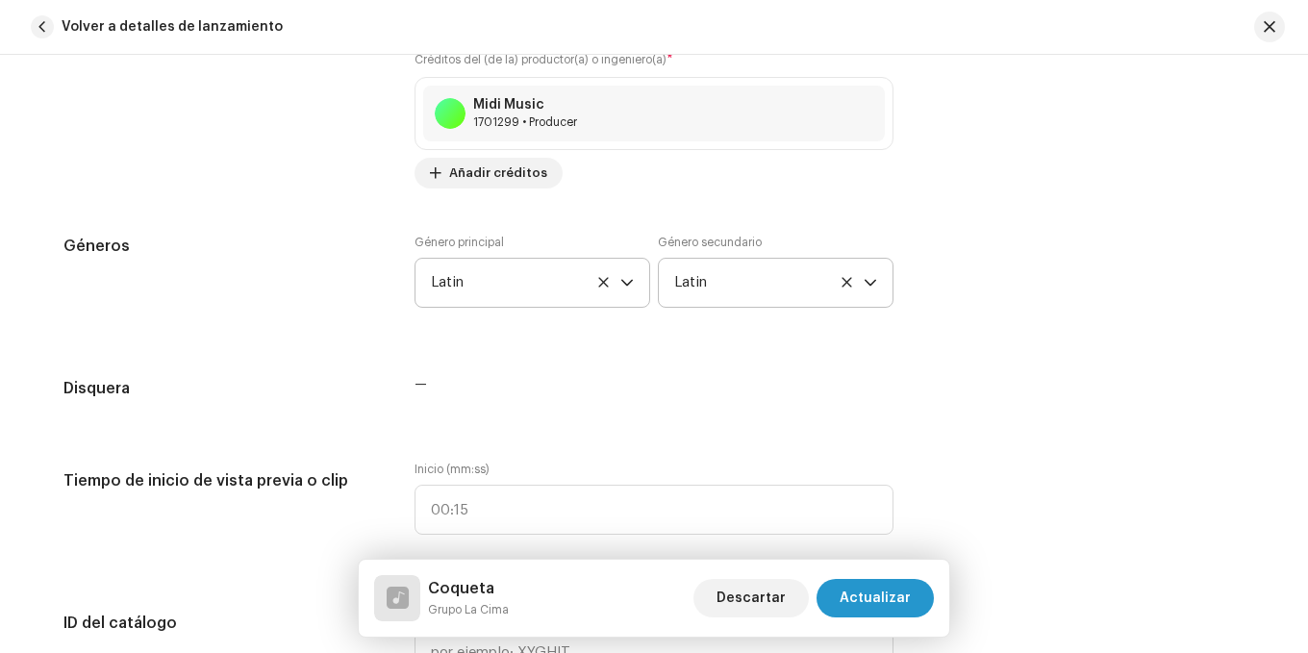
scroll to position [1774, 0]
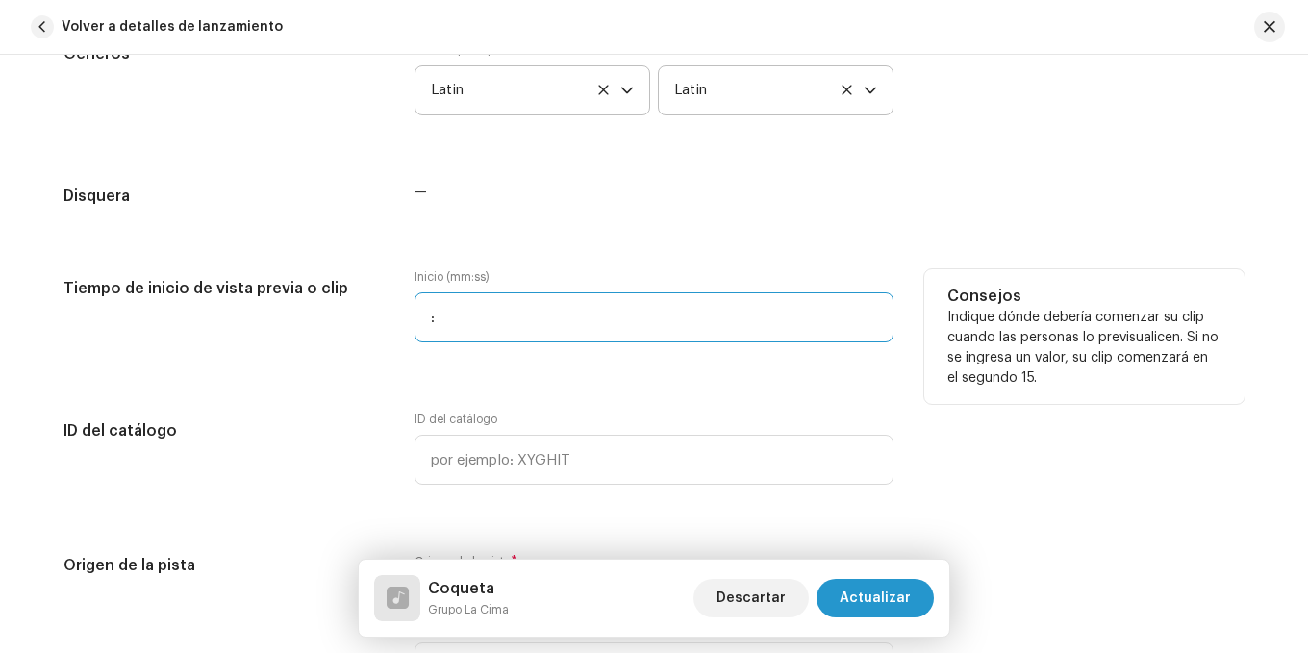
click at [499, 316] on input ":" at bounding box center [654, 317] width 479 height 50
click at [423, 310] on input ":" at bounding box center [654, 317] width 479 height 50
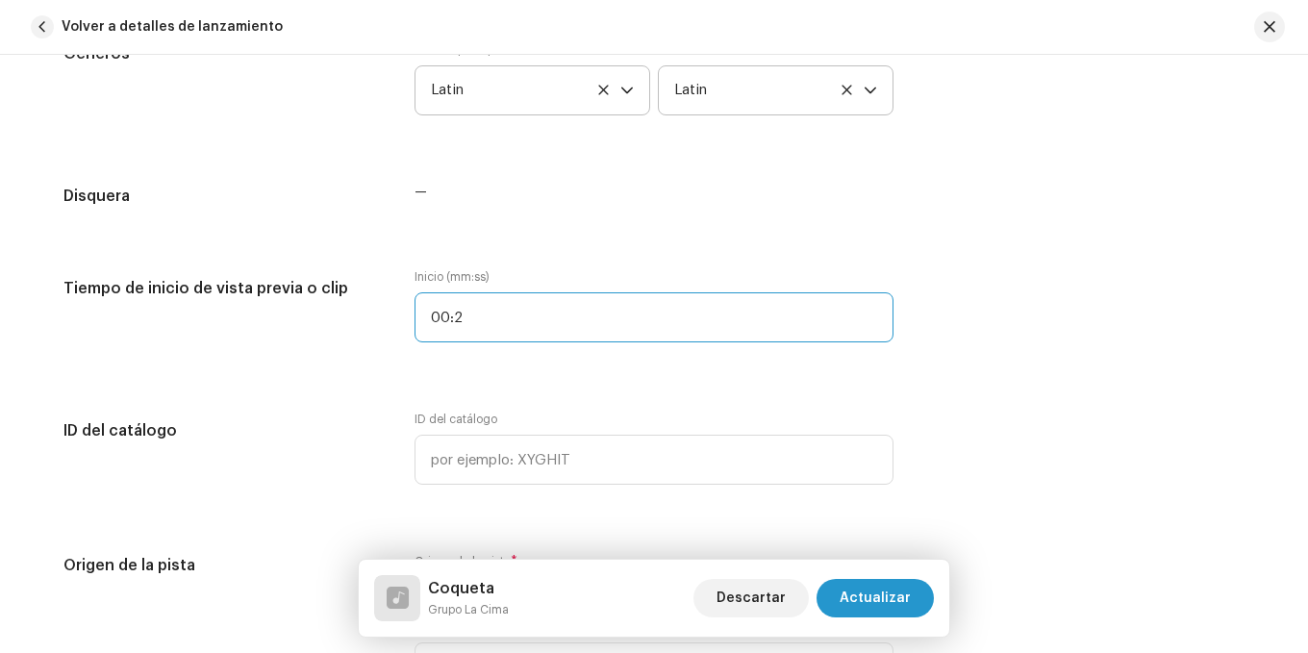
type input "00:23"
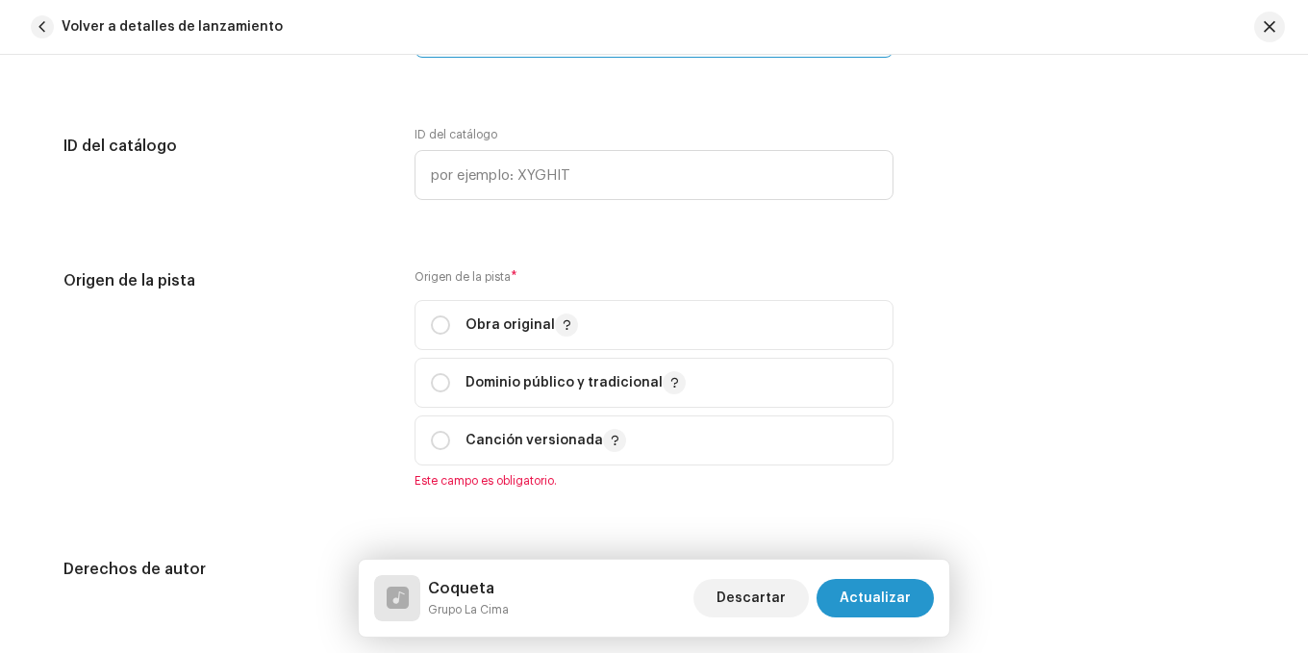
scroll to position [2159, 0]
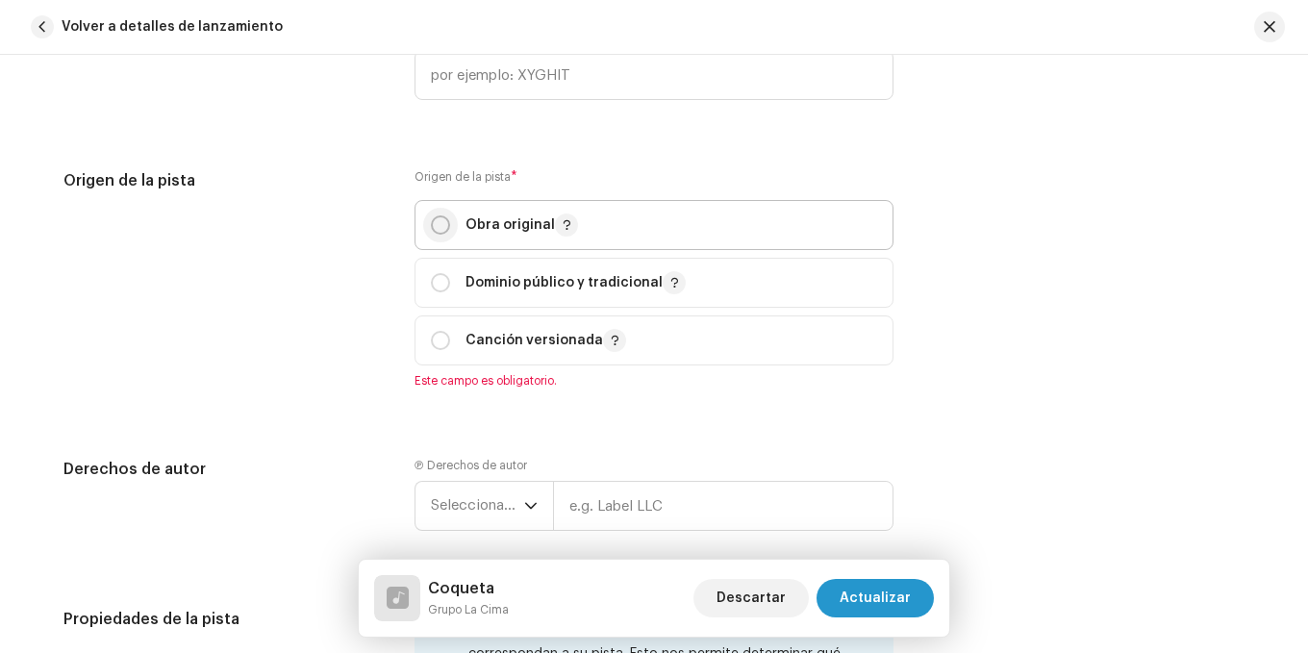
click at [436, 223] on input "radio" at bounding box center [440, 224] width 19 height 19
radio input "true"
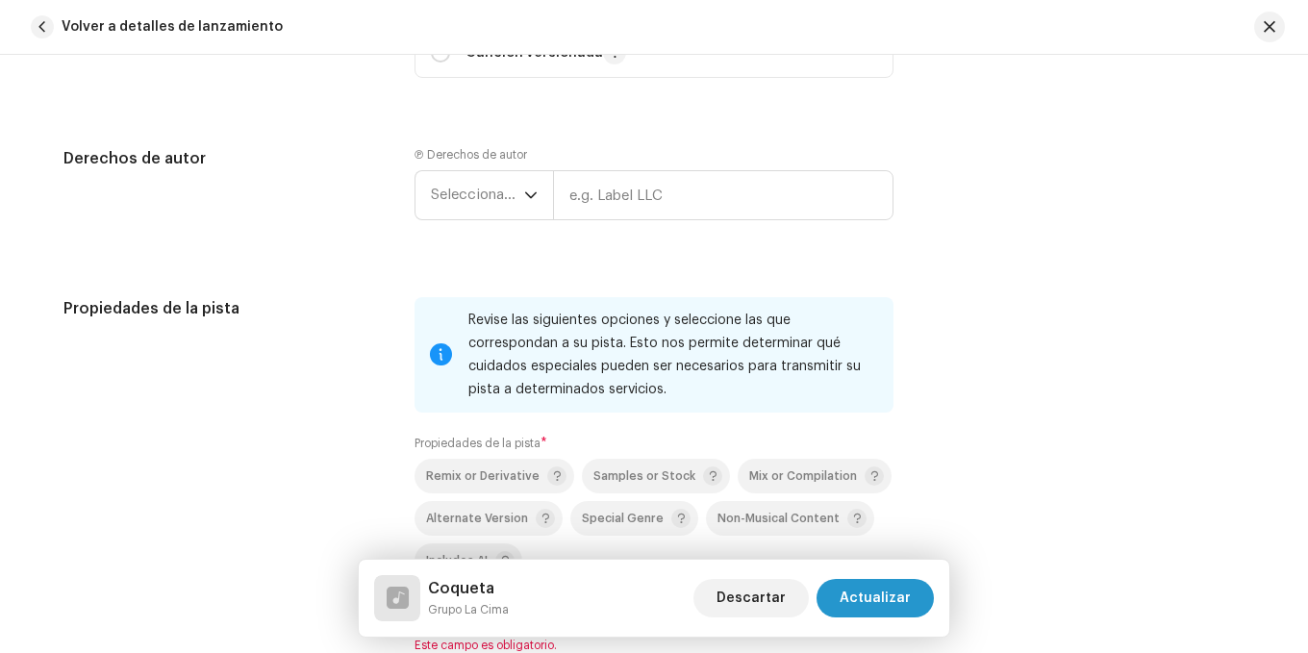
scroll to position [2447, 0]
click at [531, 185] on div "dropdown trigger" at bounding box center [530, 194] width 13 height 48
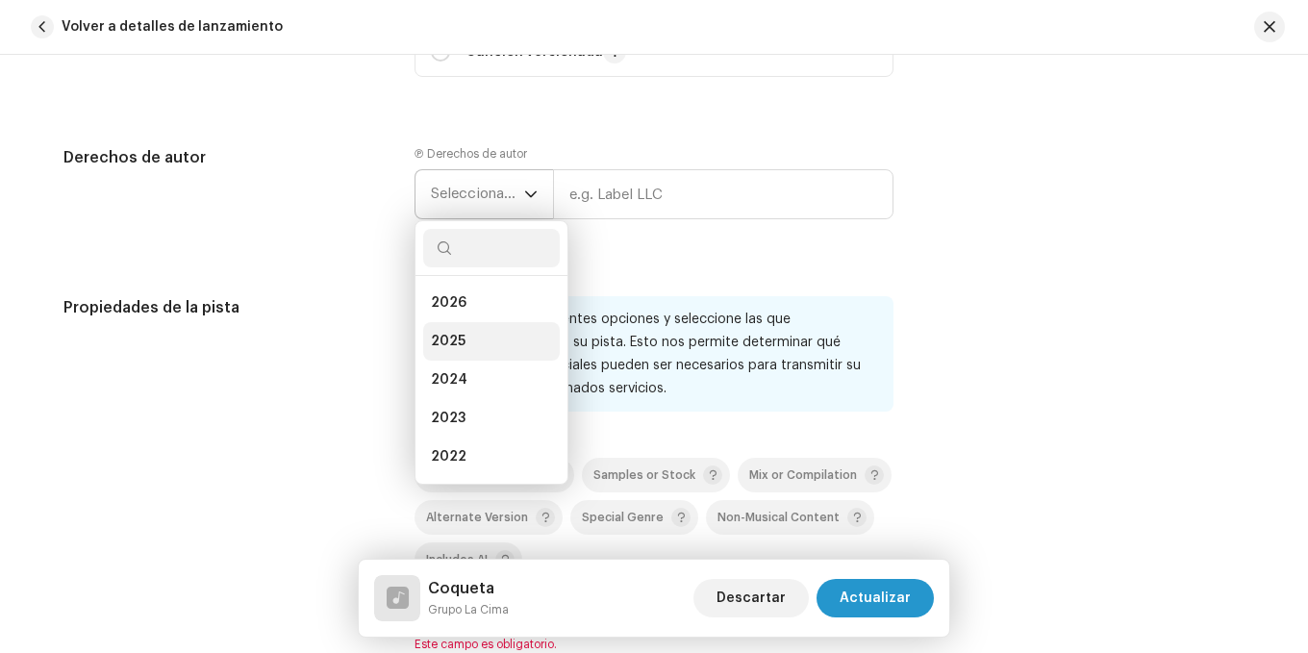
click at [449, 342] on span "2025" at bounding box center [448, 341] width 35 height 19
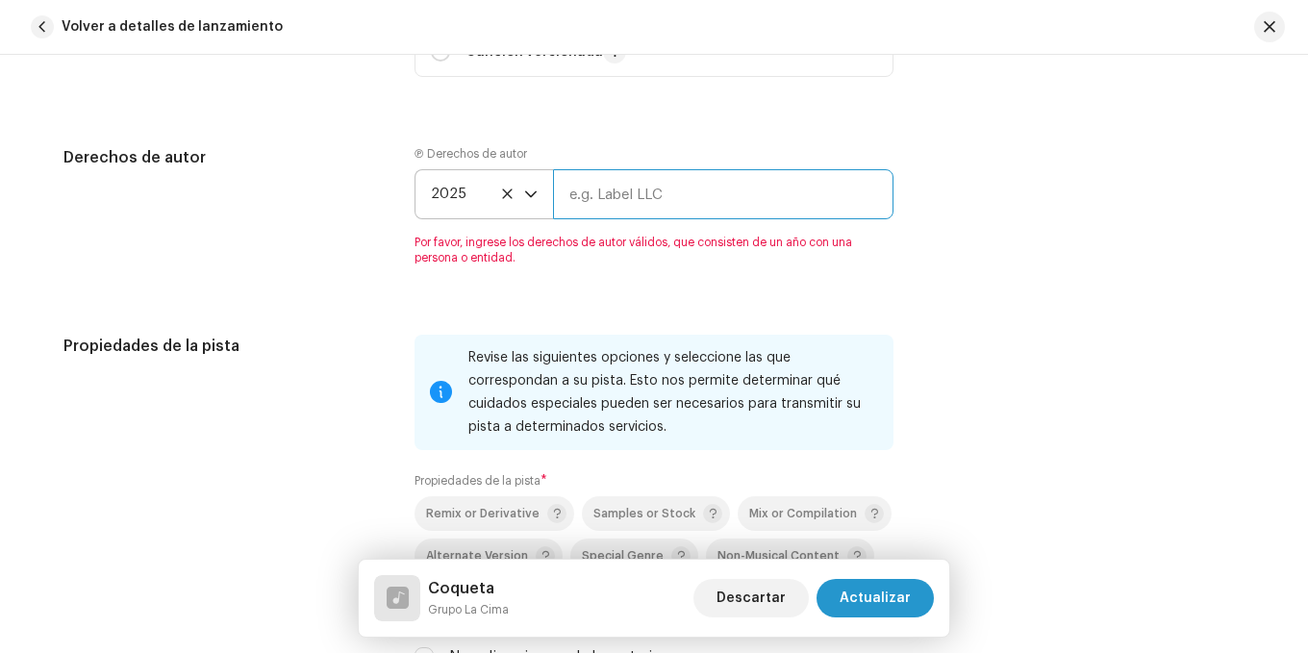
click at [692, 199] on input "text" at bounding box center [723, 194] width 341 height 50
type input "Midi Music by Grupo La Cima"
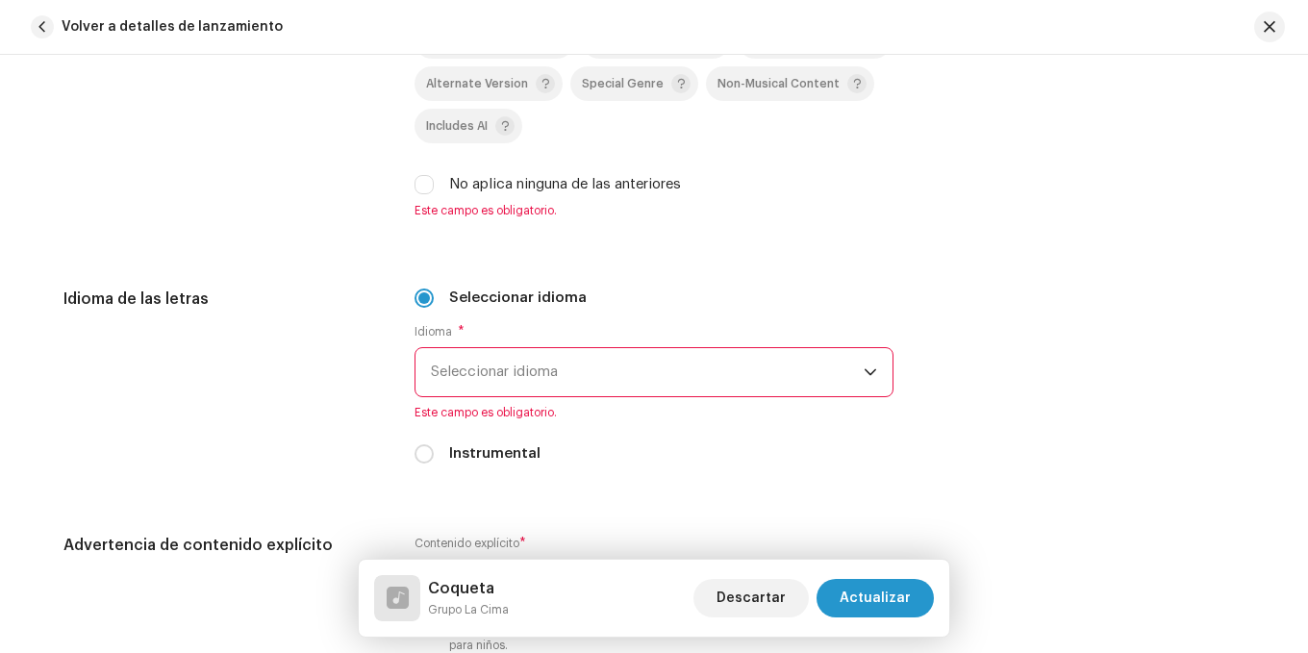
scroll to position [2928, 0]
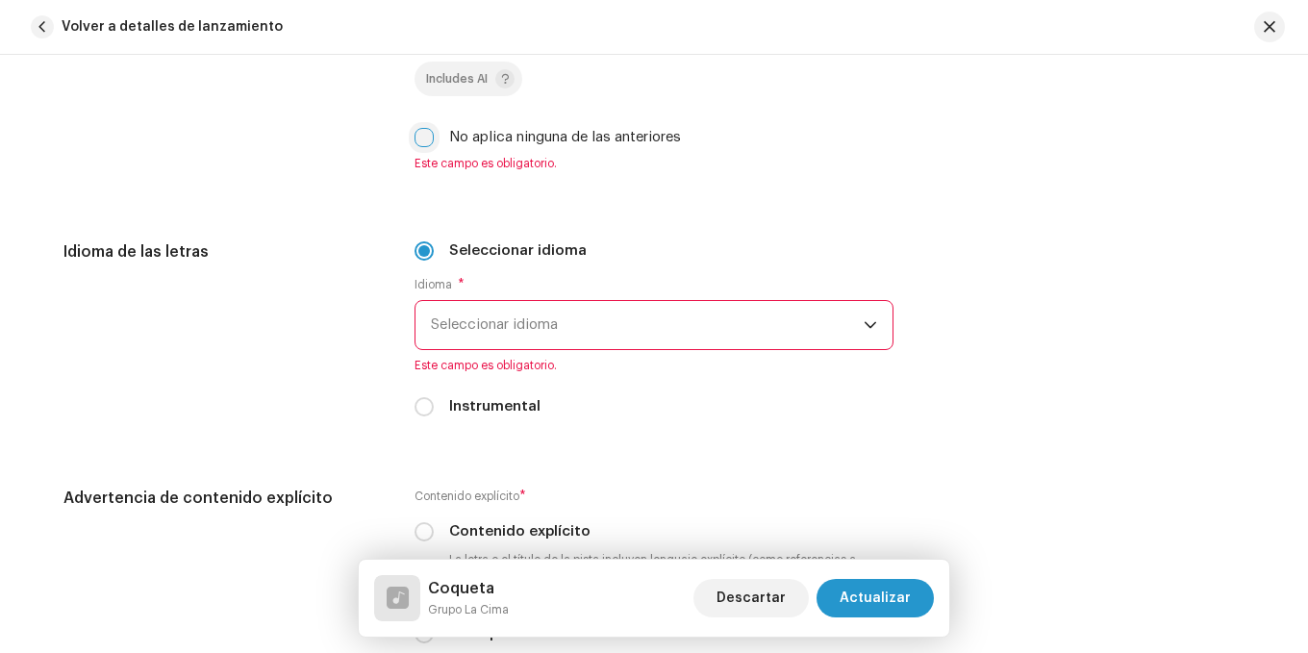
click at [417, 138] on input "No aplica ninguna de las anteriores" at bounding box center [424, 137] width 19 height 19
checkbox input "true"
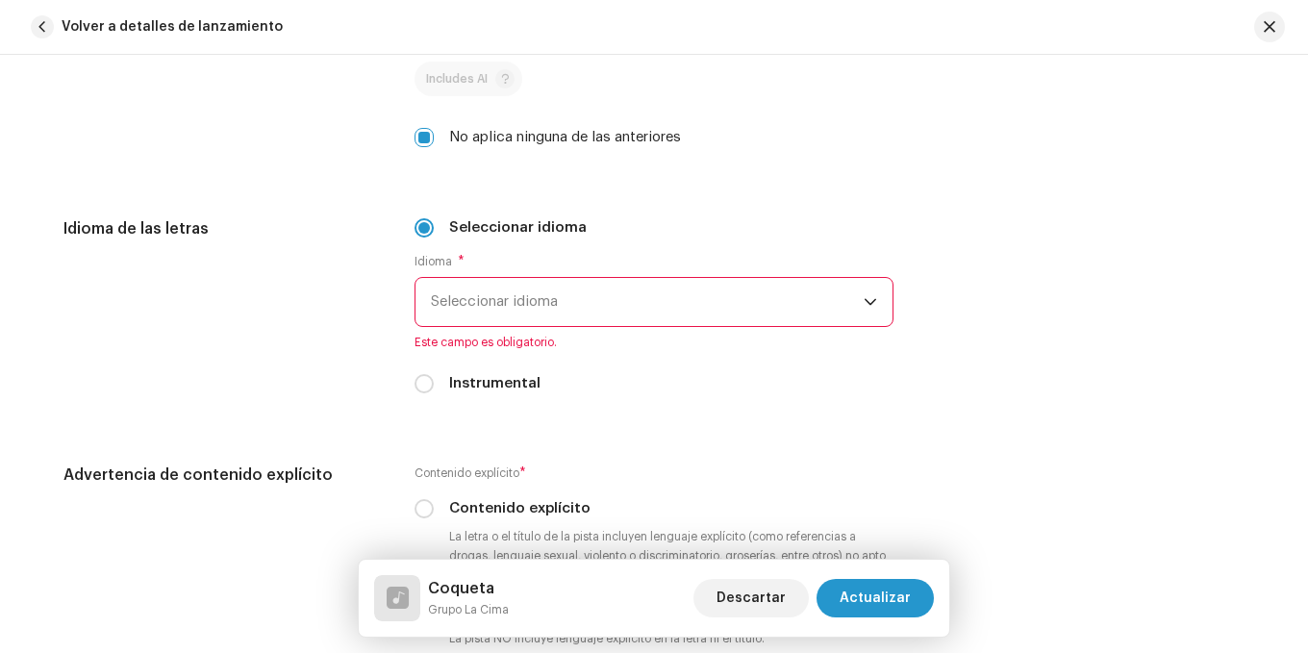
scroll to position [3024, 0]
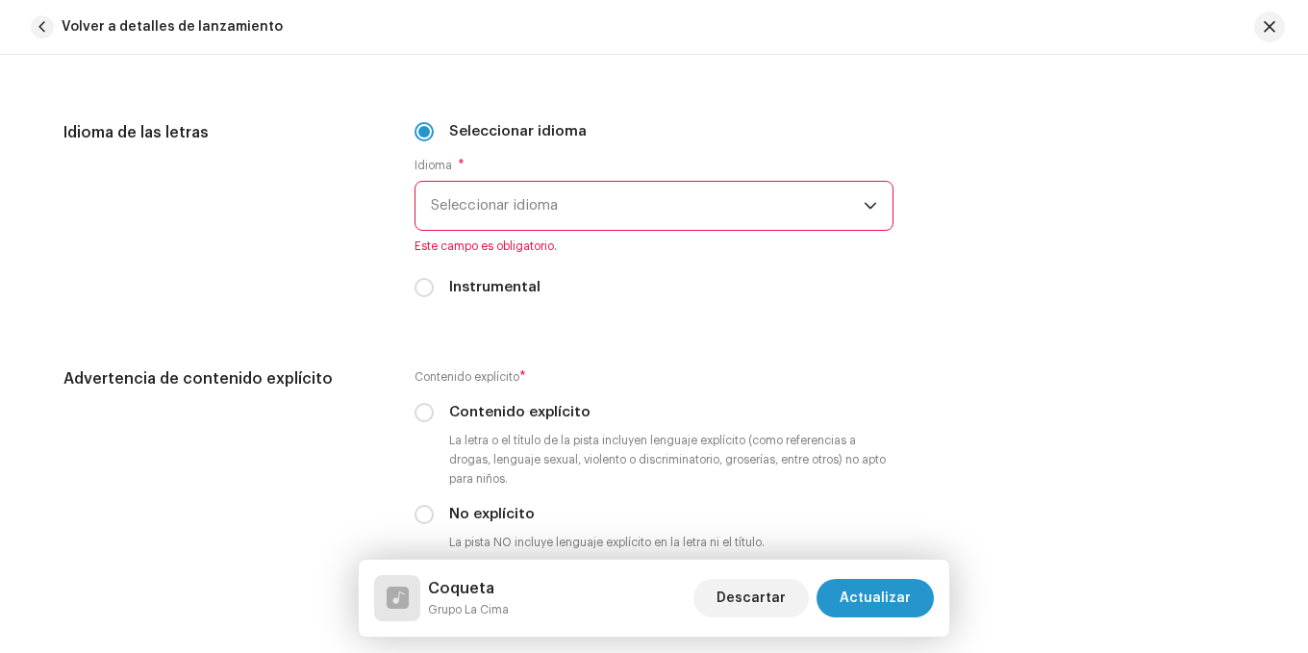
click at [548, 198] on span "Seleccionar idioma" at bounding box center [647, 206] width 433 height 48
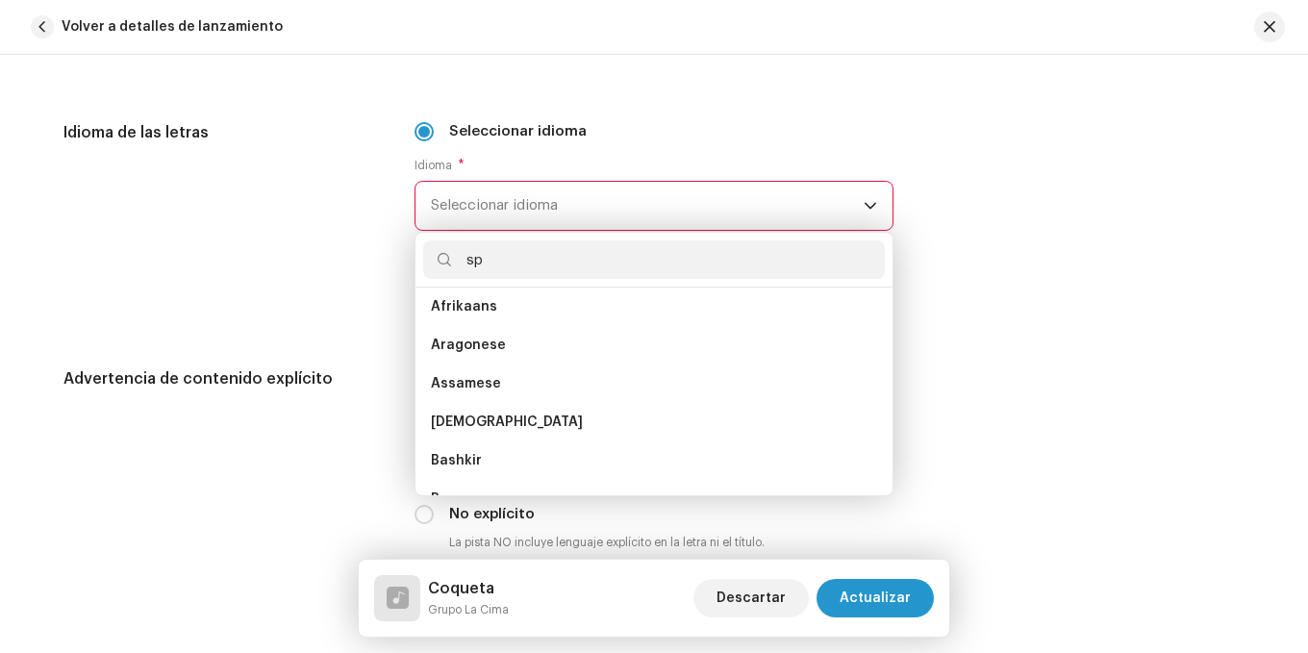
scroll to position [0, 0]
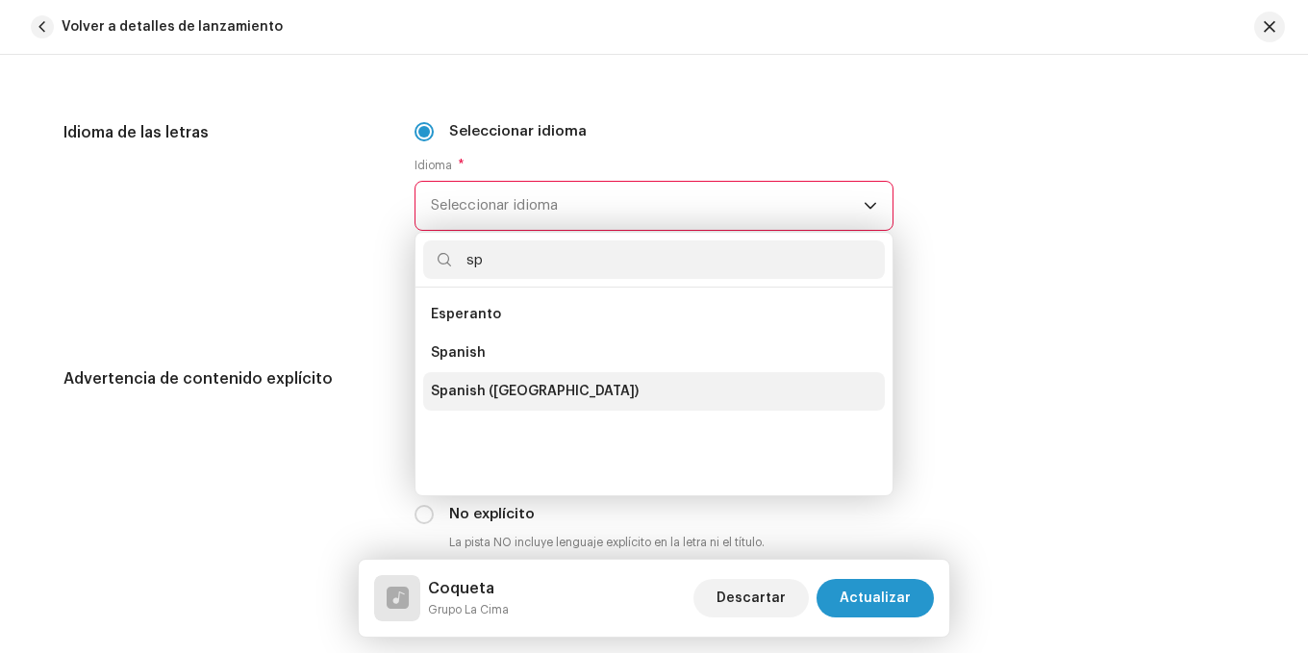
type input "sp"
click at [498, 393] on span "Spanish ([GEOGRAPHIC_DATA])" at bounding box center [535, 391] width 208 height 19
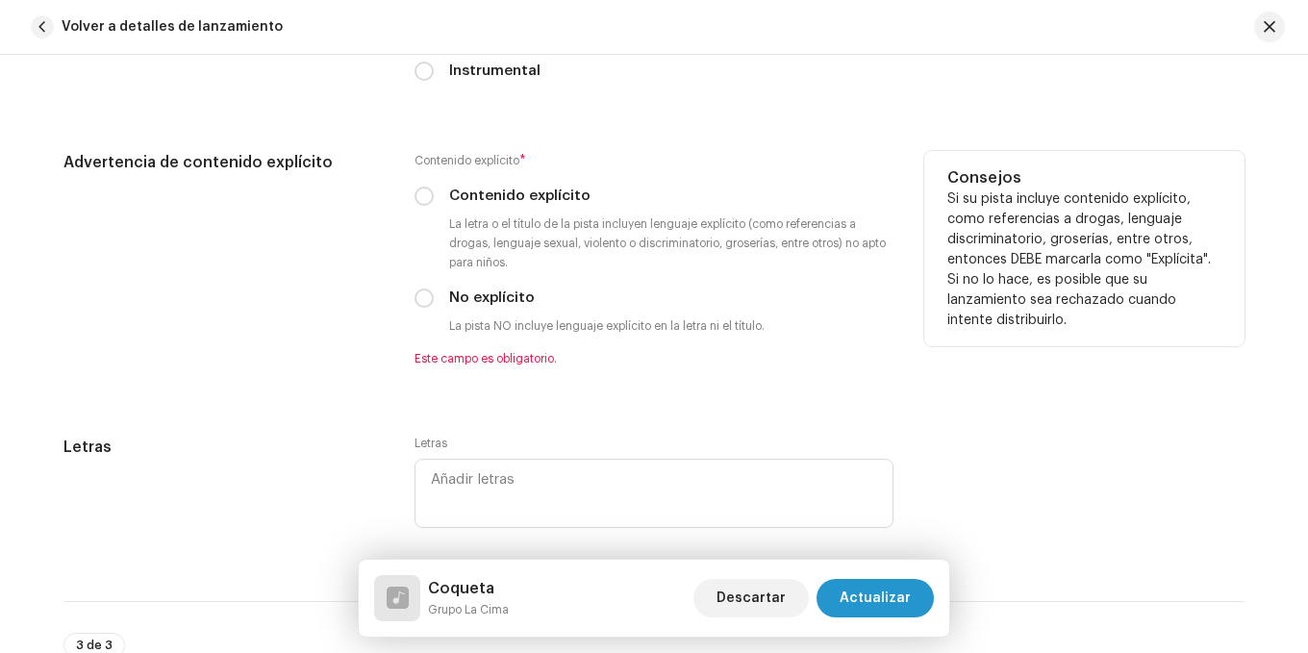
scroll to position [3217, 0]
click at [427, 188] on p-radiobutton at bounding box center [424, 197] width 19 height 19
click at [420, 291] on input "No explícito" at bounding box center [424, 299] width 19 height 19
radio input "true"
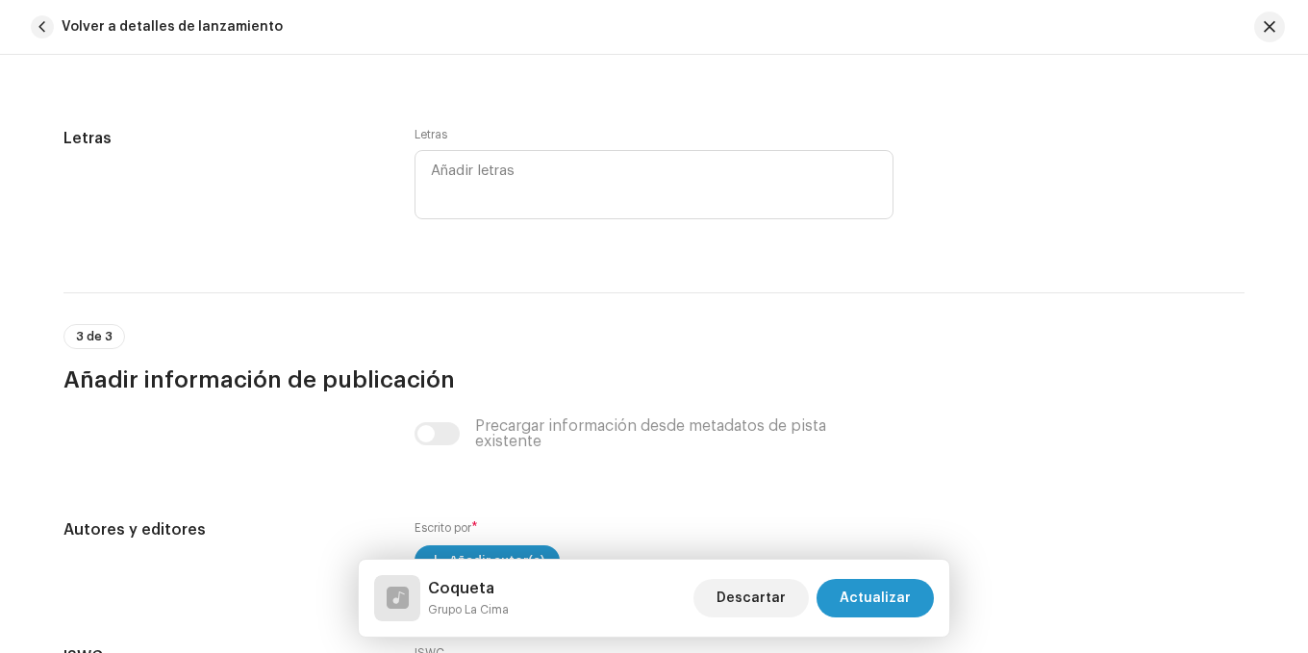
scroll to position [3505, 0]
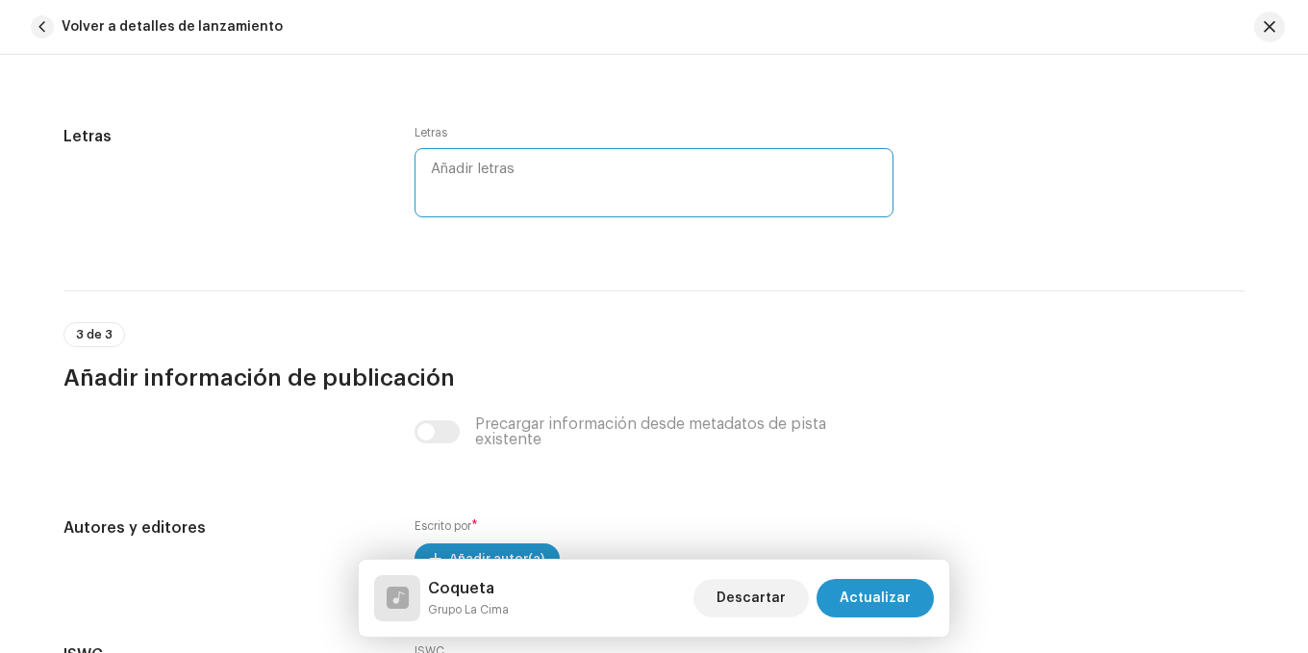
click at [493, 184] on textarea at bounding box center [654, 182] width 479 height 69
click at [319, 161] on div "Letras" at bounding box center [223, 184] width 320 height 119
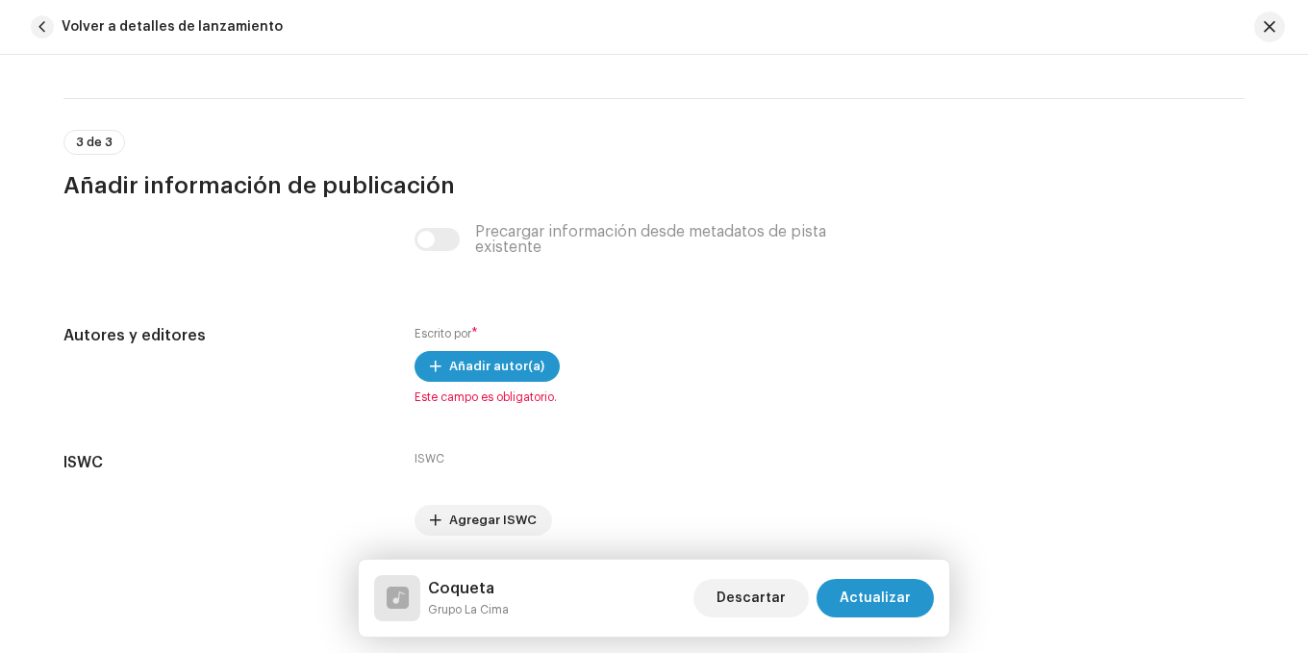
scroll to position [3765, 0]
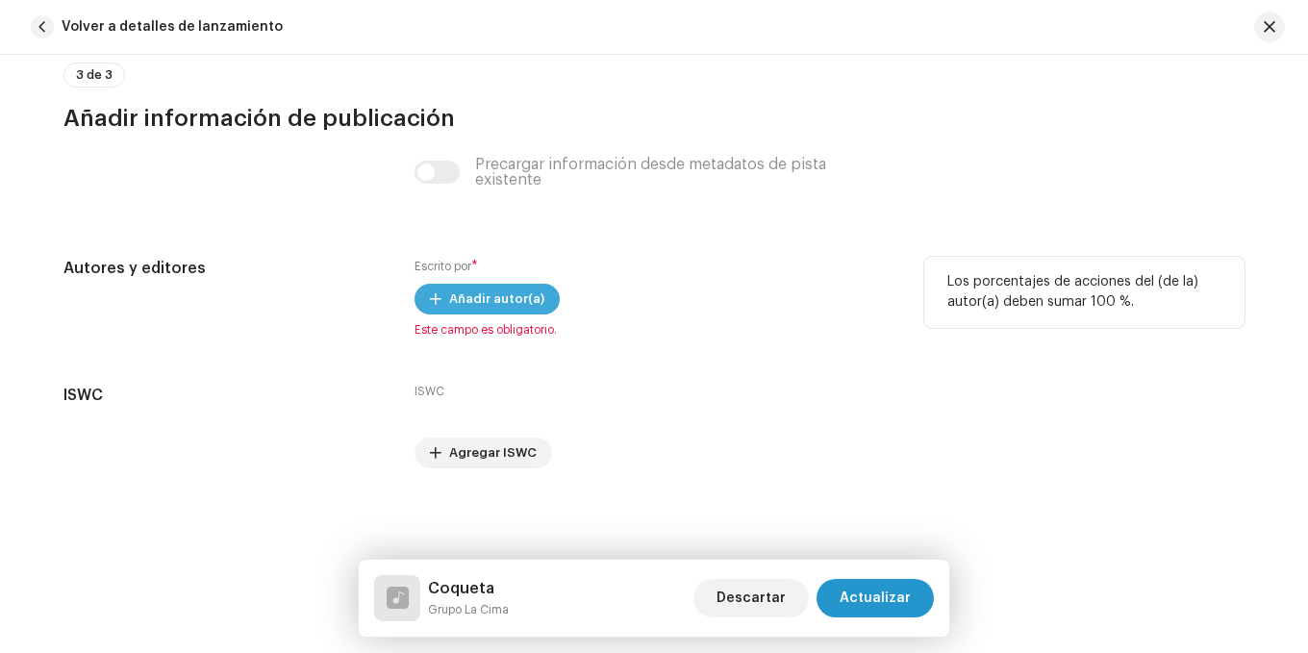
click at [488, 292] on span "Añadir autor(a)" at bounding box center [496, 299] width 95 height 38
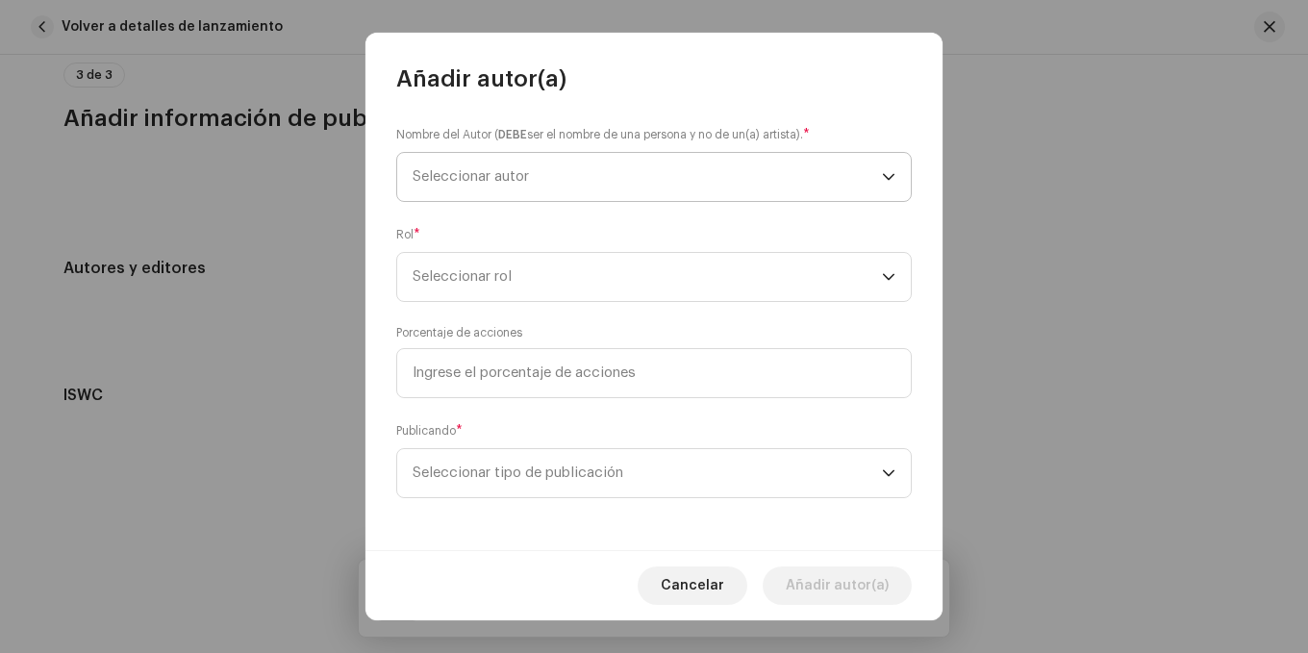
click at [536, 175] on span "Seleccionar autor" at bounding box center [647, 177] width 469 height 48
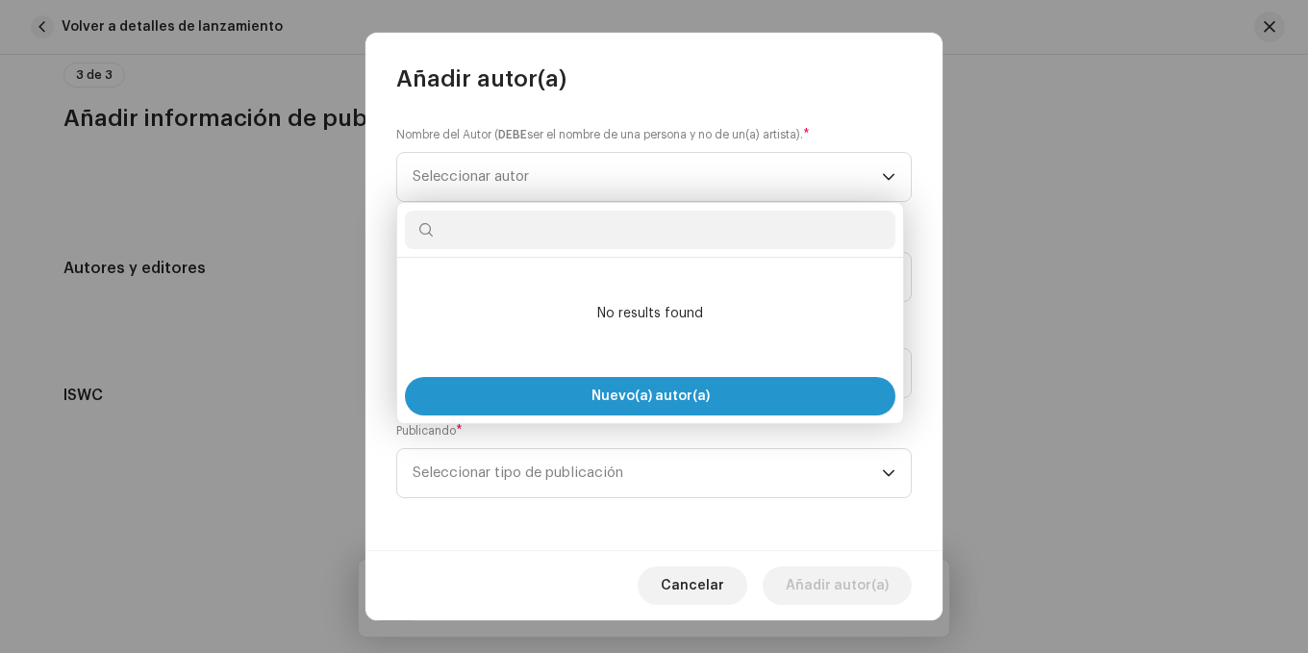
click at [513, 239] on input "text" at bounding box center [650, 230] width 491 height 38
click at [396, 147] on div "Nombre del Autor ( DEBE ser el nombre de una persona y no de un(a) artista). * …" at bounding box center [654, 163] width 516 height 77
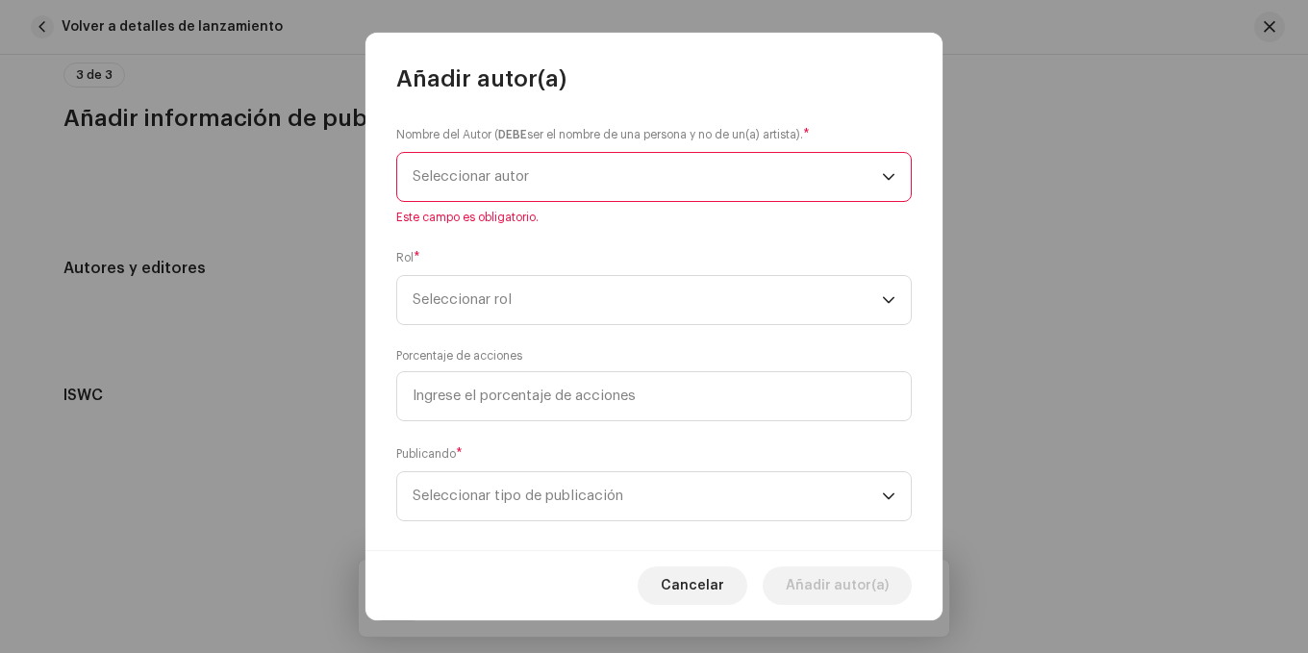
click at [519, 174] on span "Seleccionar autor" at bounding box center [471, 176] width 116 height 14
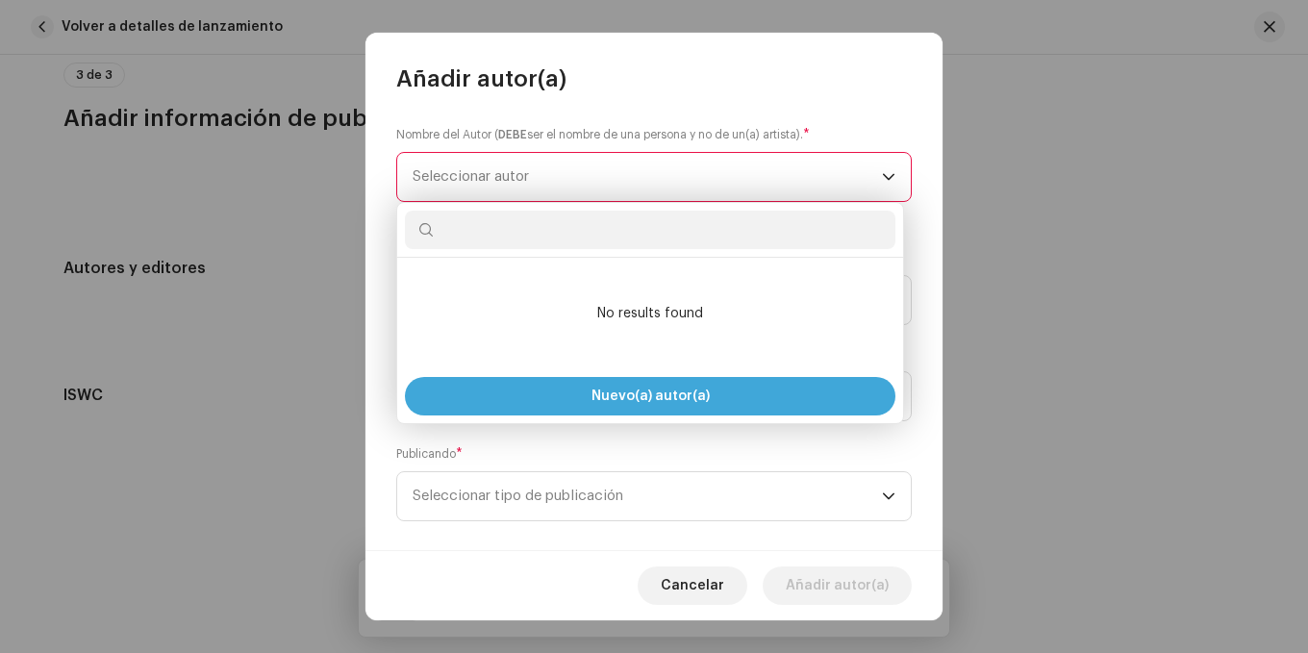
click at [631, 391] on span "Nuevo(a) autor(a)" at bounding box center [651, 396] width 118 height 13
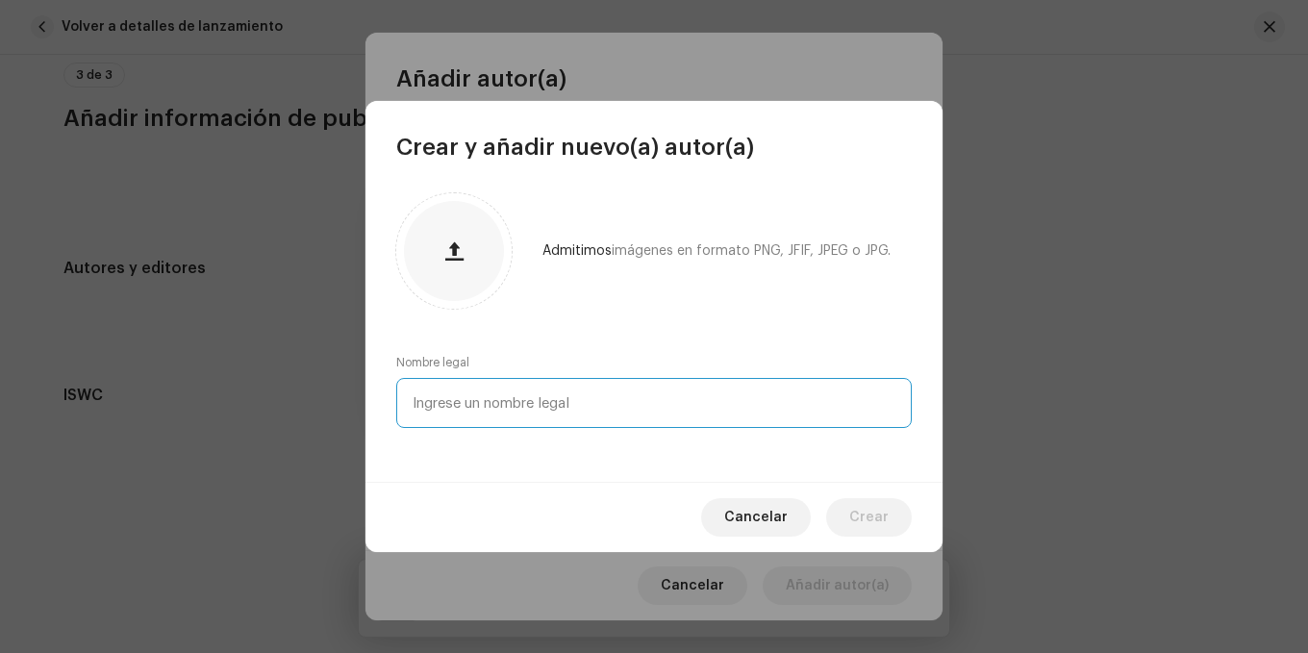
click at [574, 408] on input "text" at bounding box center [654, 403] width 516 height 50
type input "Feizar Mauricio Orjuela Aponte"
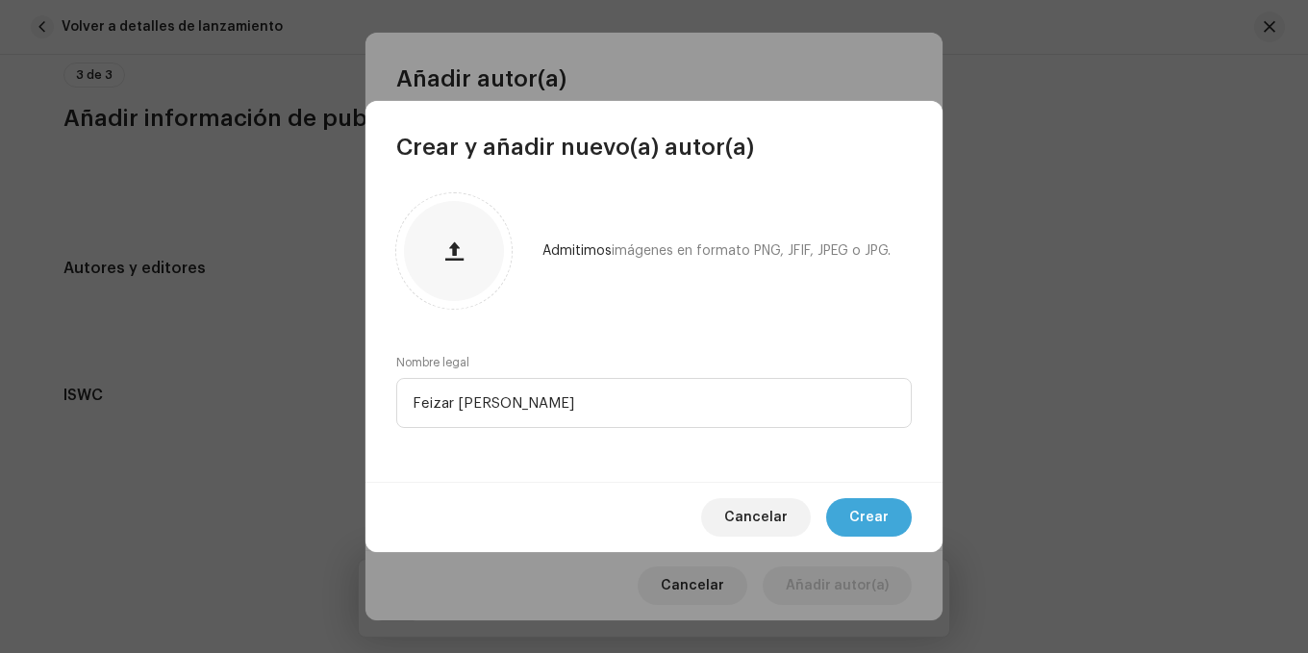
click at [876, 515] on span "Crear" at bounding box center [868, 517] width 39 height 38
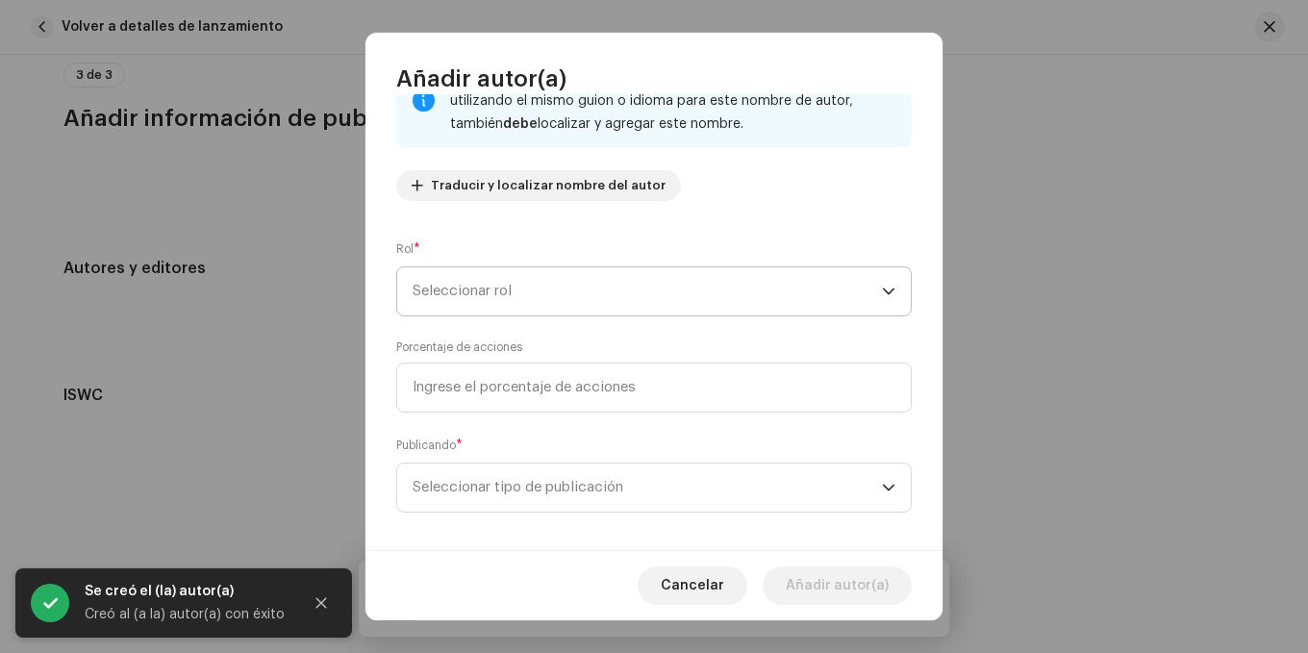
scroll to position [179, 0]
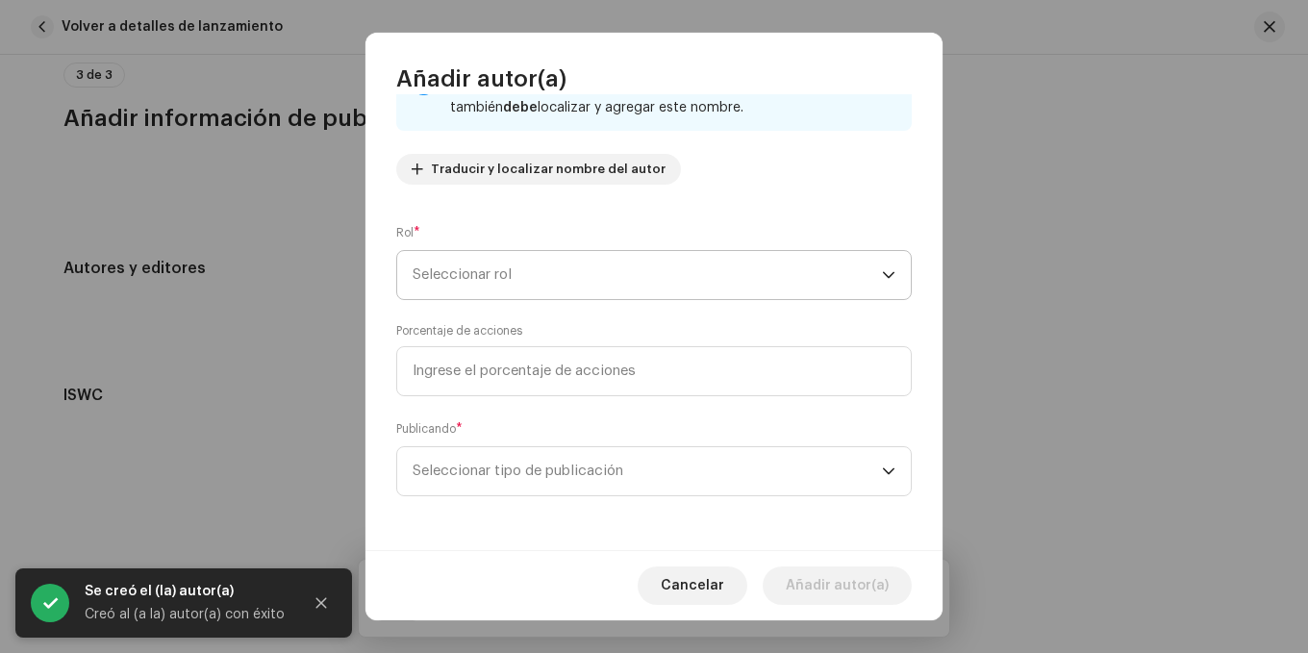
click at [656, 276] on span "Seleccionar rol" at bounding box center [647, 275] width 469 height 48
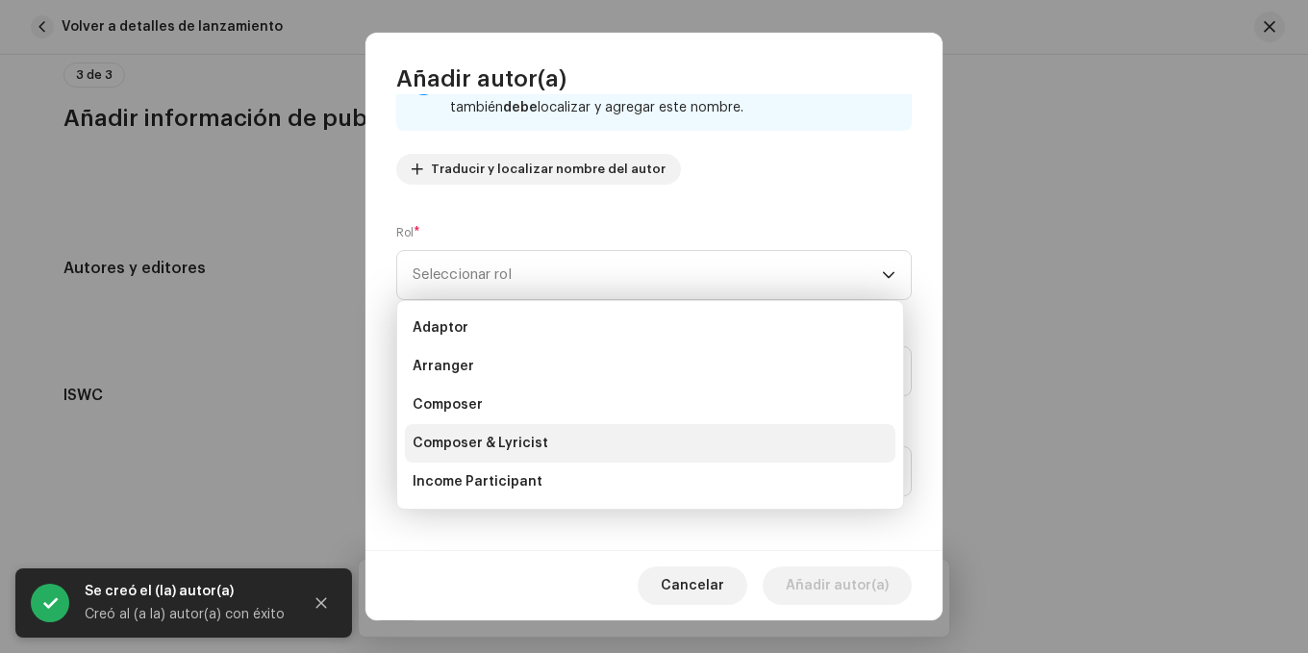
click at [530, 441] on span "Composer & Lyricist" at bounding box center [481, 443] width 136 height 19
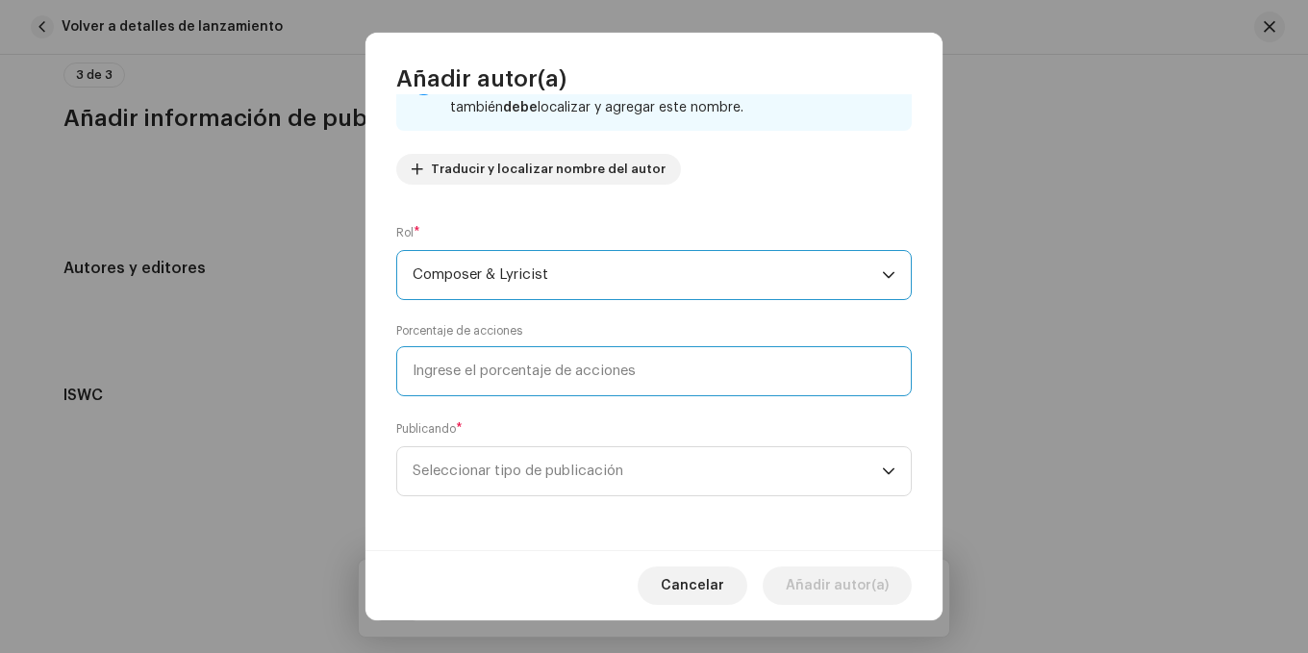
click at [544, 371] on input at bounding box center [654, 371] width 516 height 50
type input "100,00"
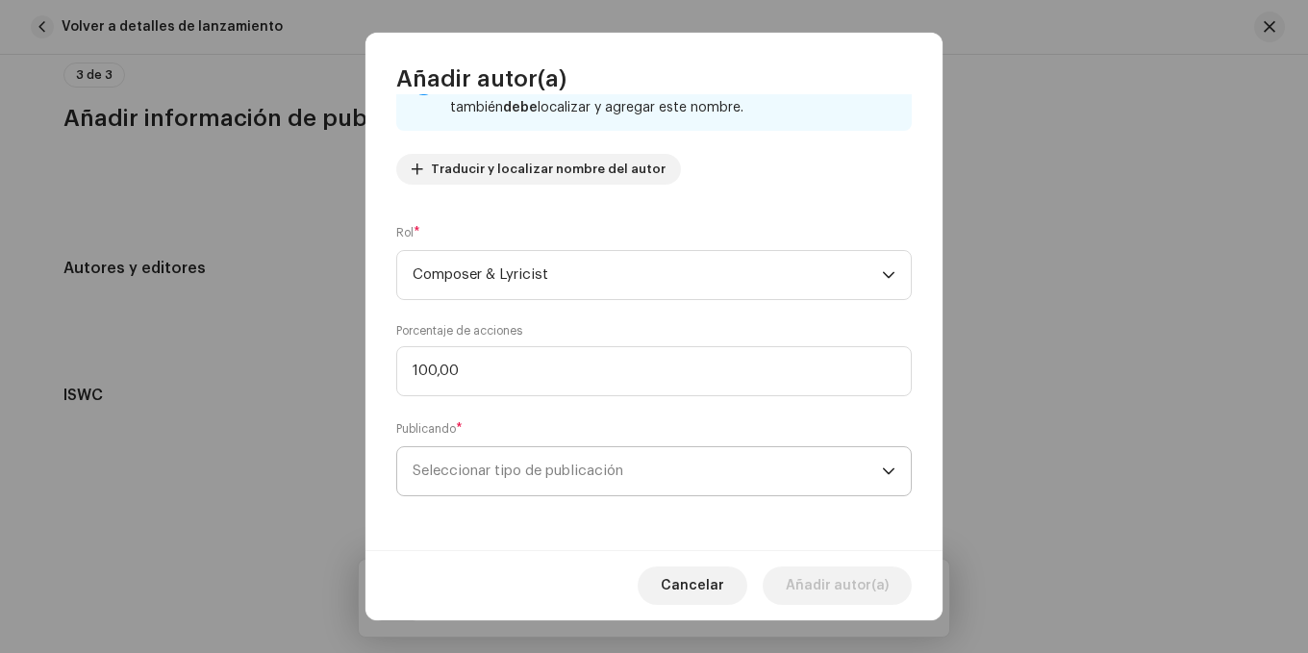
click at [615, 468] on span "Seleccionar tipo de publicación" at bounding box center [647, 471] width 469 height 48
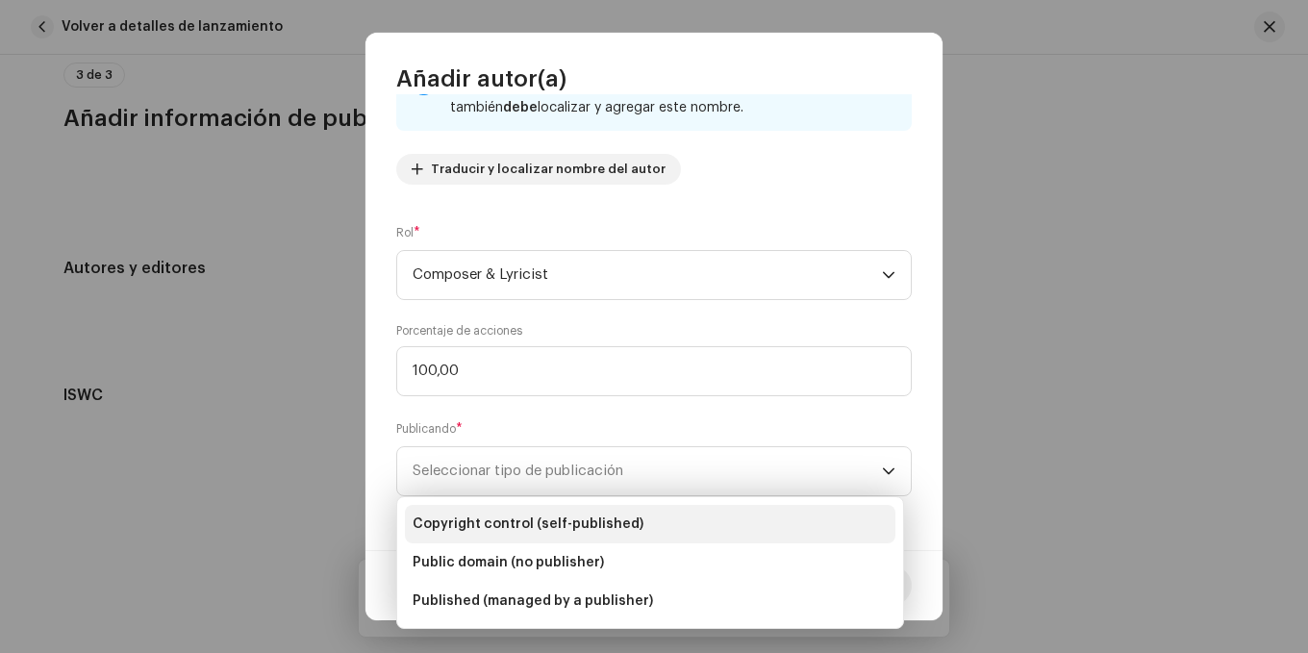
click at [579, 525] on span "Copyright control (self-published)" at bounding box center [528, 524] width 231 height 19
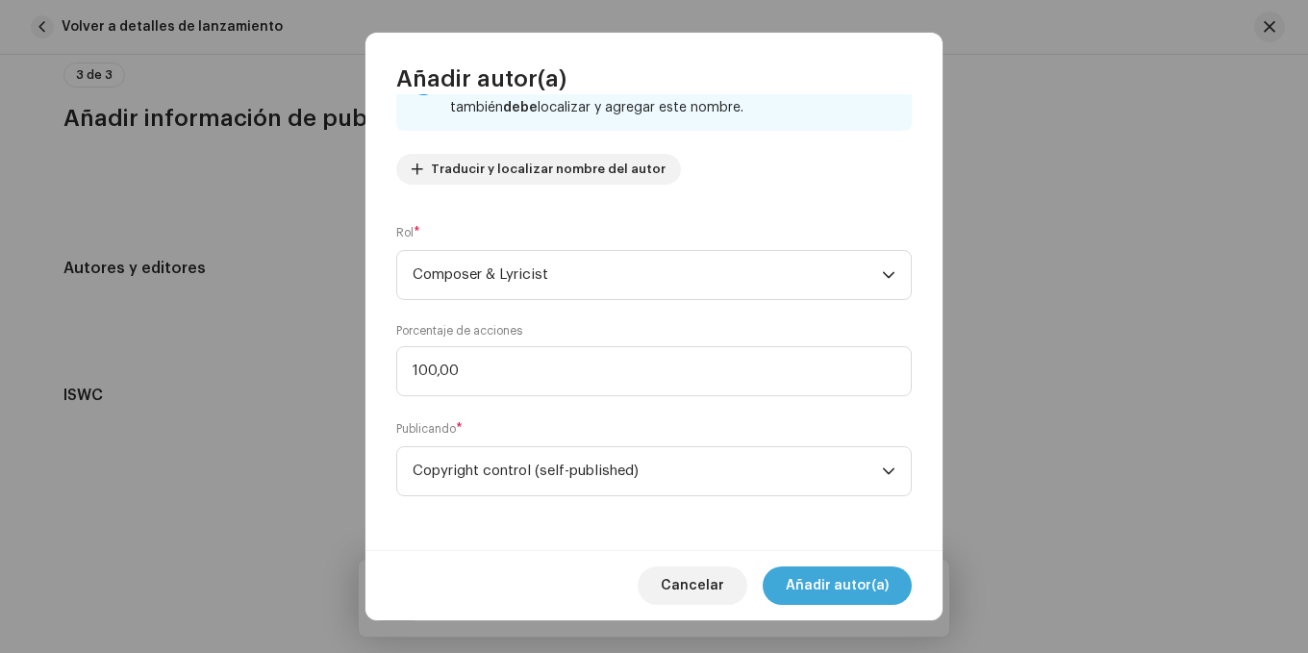
click at [839, 583] on span "Añadir autor(a)" at bounding box center [837, 586] width 103 height 38
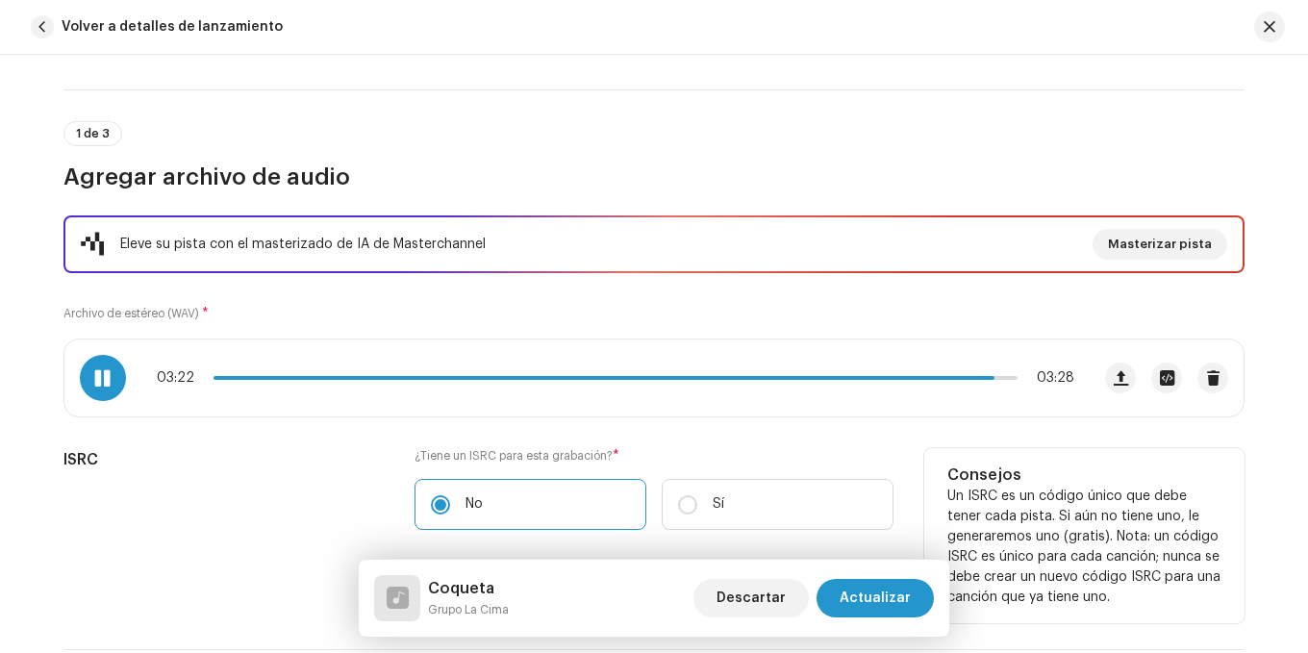
scroll to position [0, 0]
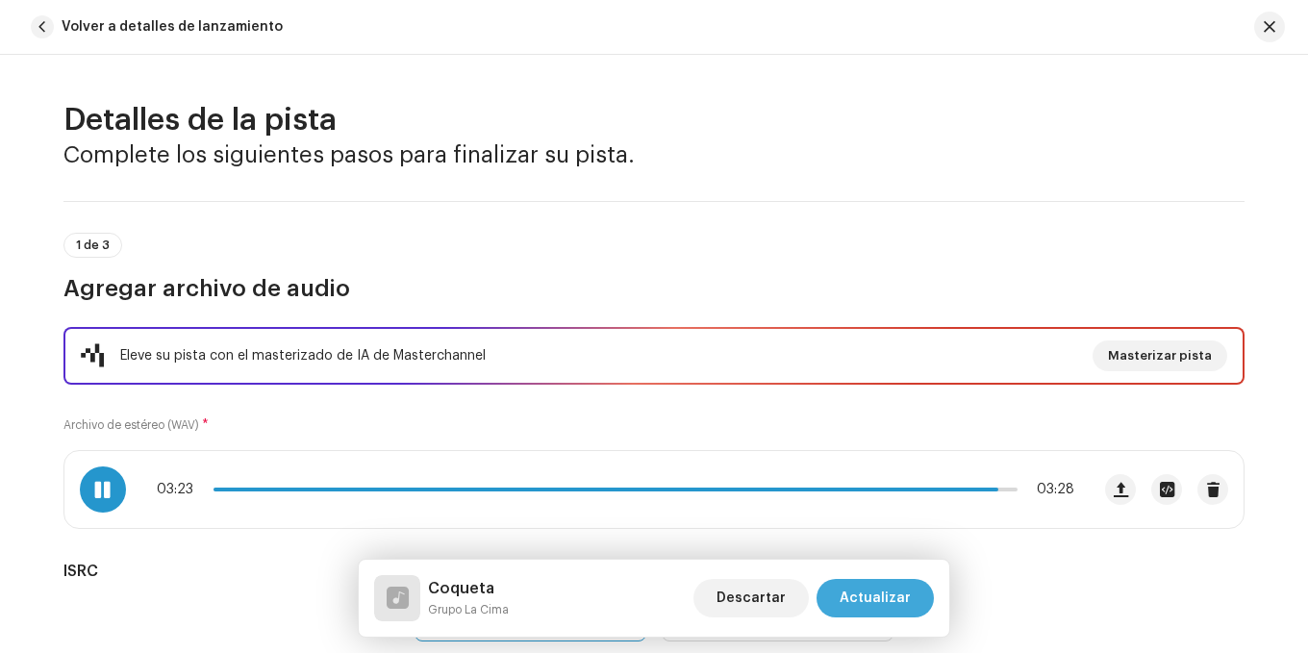
click at [880, 601] on span "Actualizar" at bounding box center [875, 598] width 71 height 38
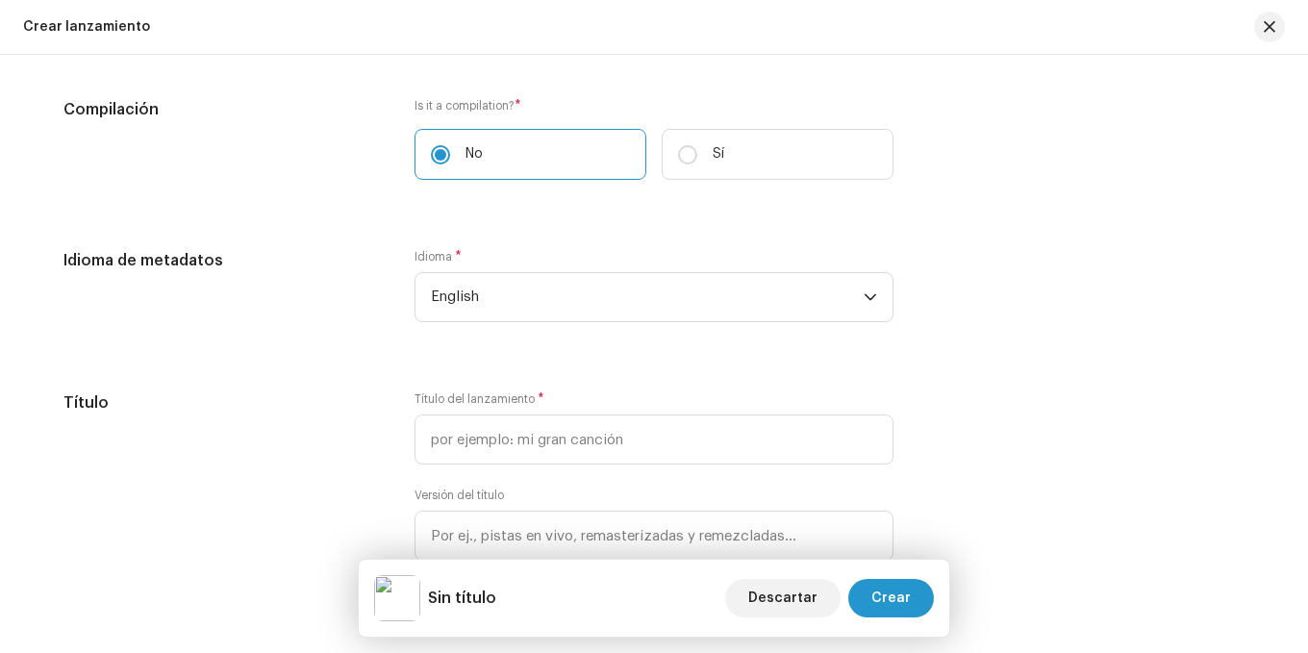
scroll to position [1539, 0]
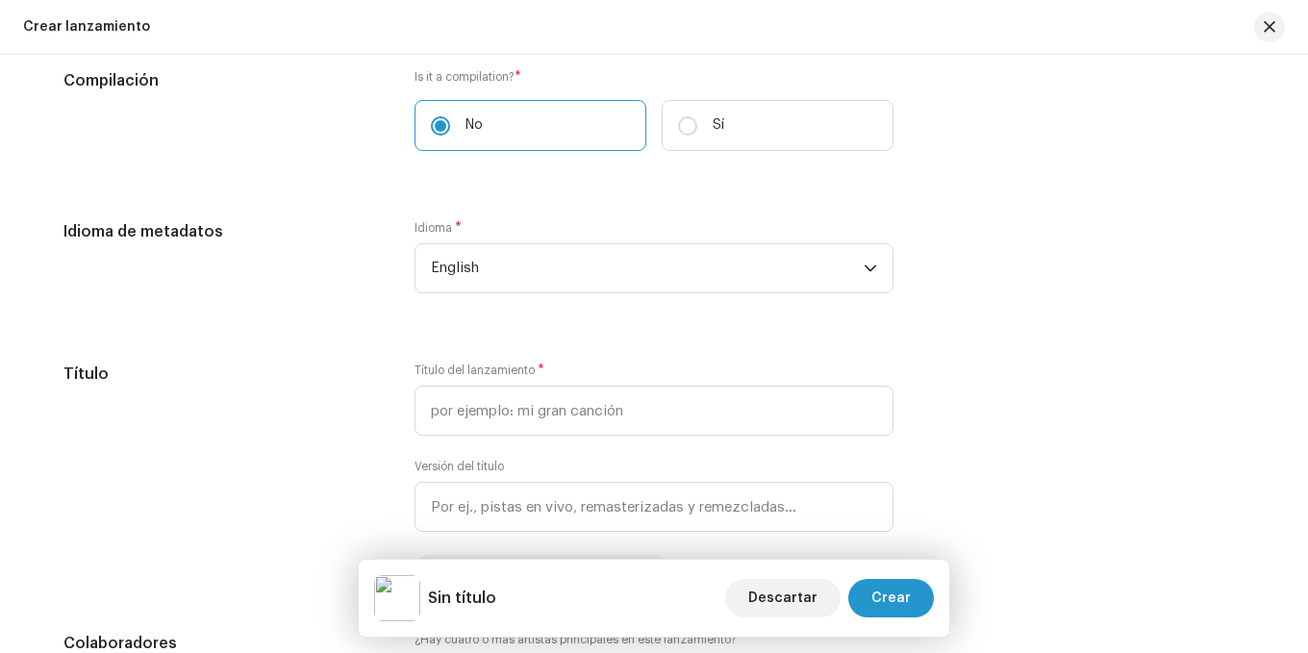
click at [514, 295] on div "Idioma * English" at bounding box center [654, 268] width 479 height 96
click at [501, 278] on span "English" at bounding box center [647, 268] width 433 height 48
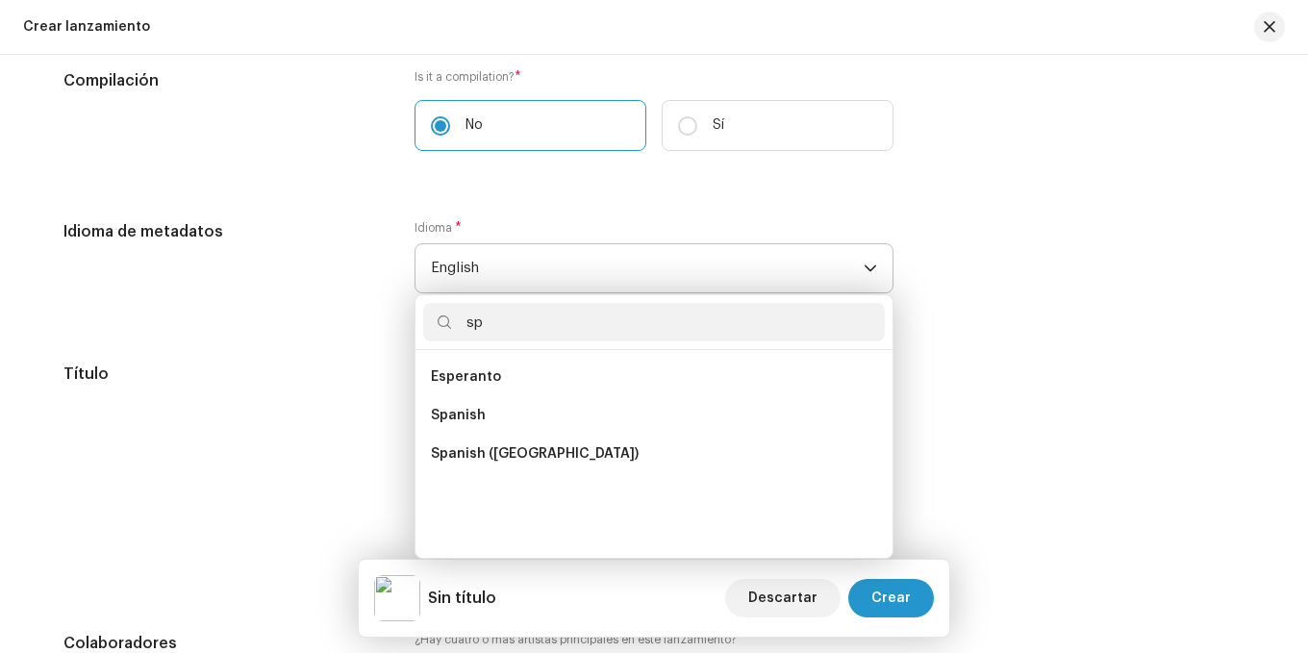
scroll to position [0, 0]
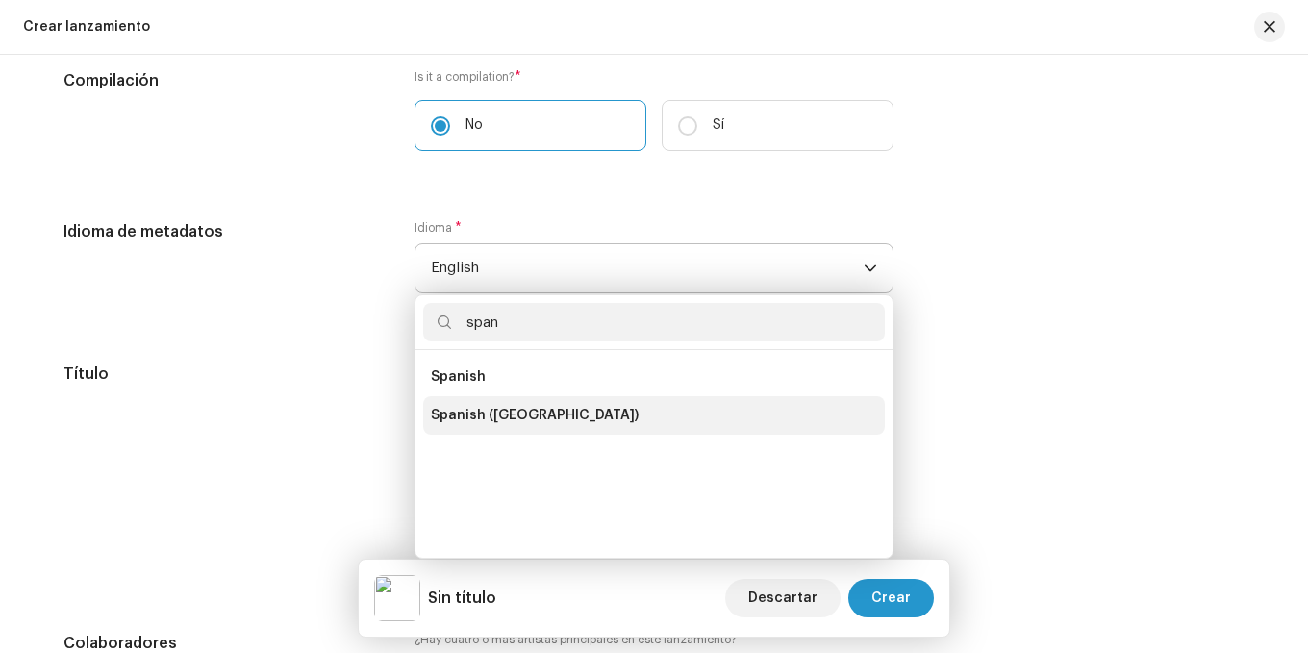
type input "span"
click at [492, 416] on span "Spanish ([GEOGRAPHIC_DATA])" at bounding box center [535, 415] width 208 height 19
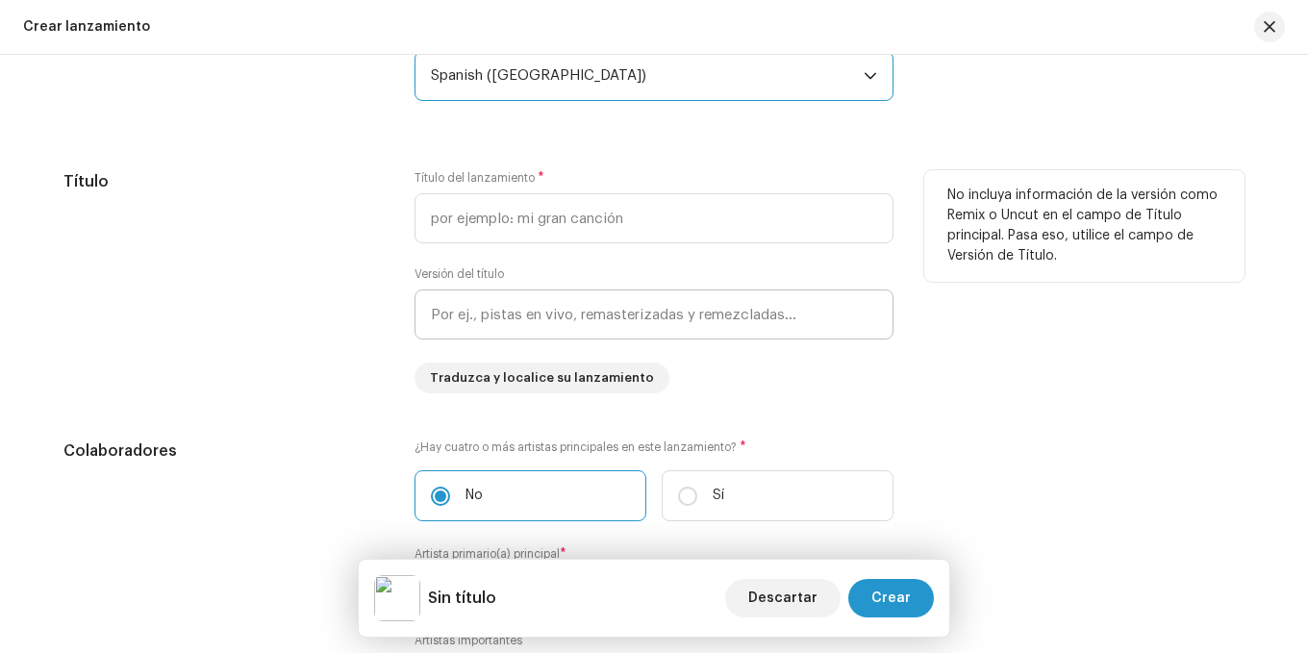
scroll to position [1635, 0]
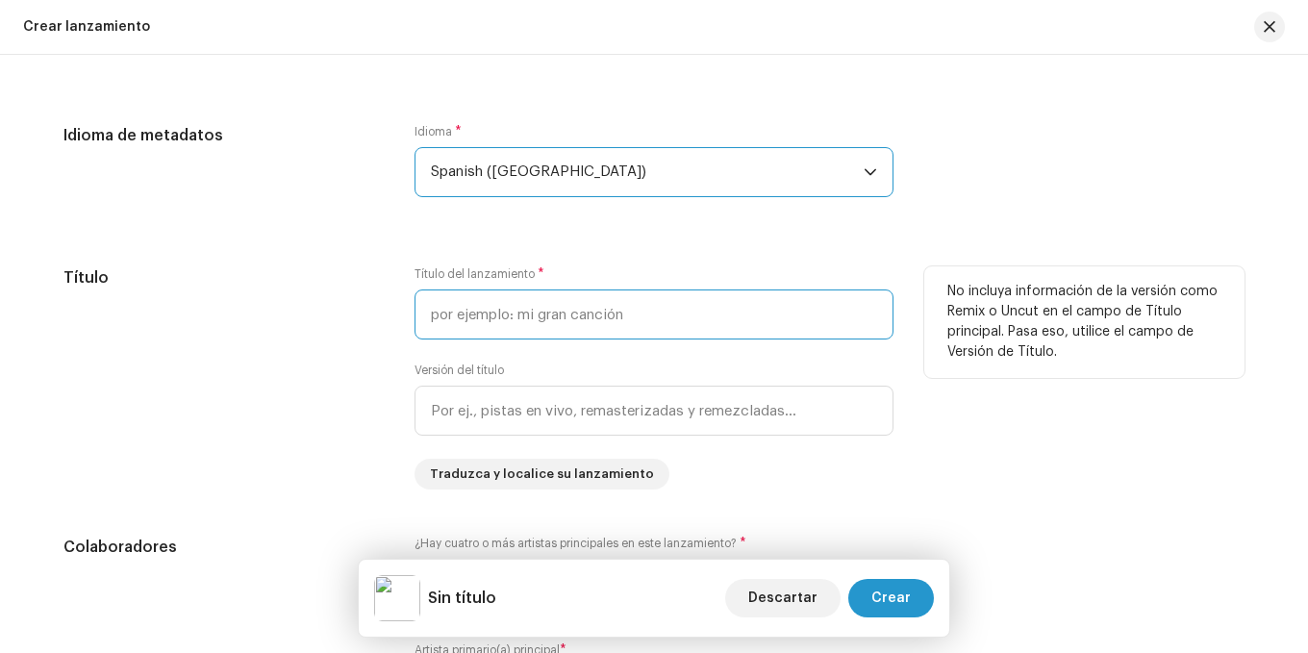
click at [498, 313] on input "text" at bounding box center [654, 315] width 479 height 50
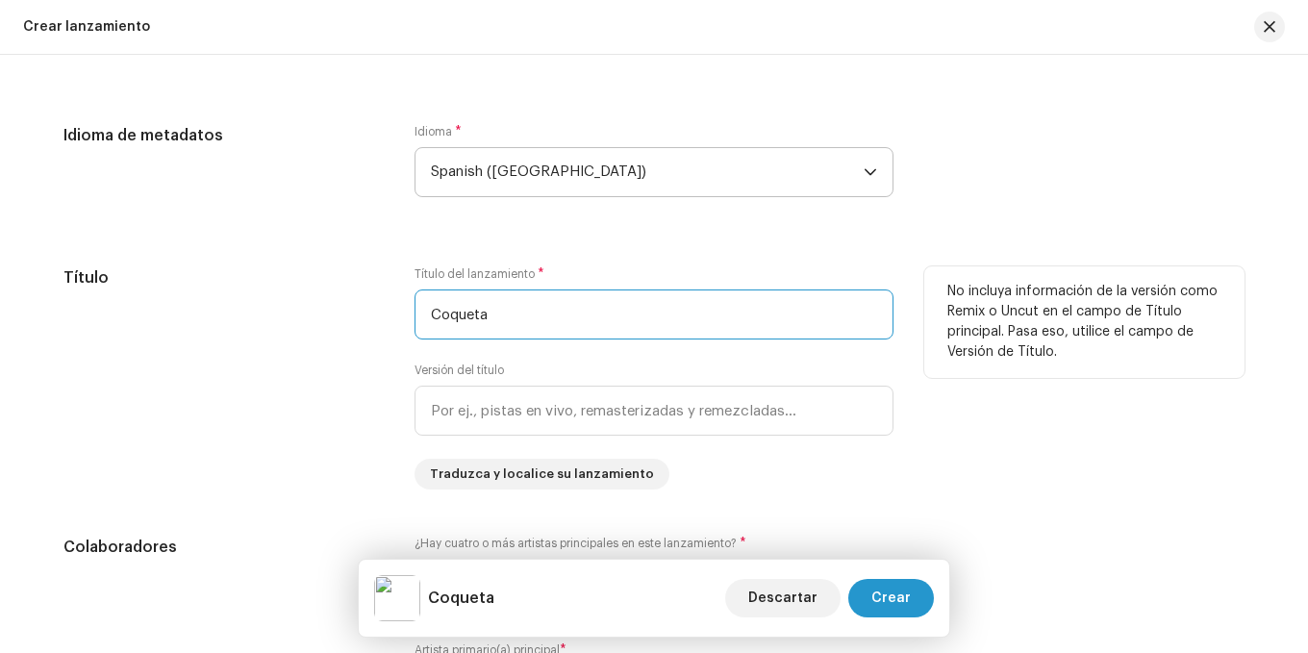
type input "Coqueta"
click at [286, 296] on div "Título" at bounding box center [223, 377] width 320 height 223
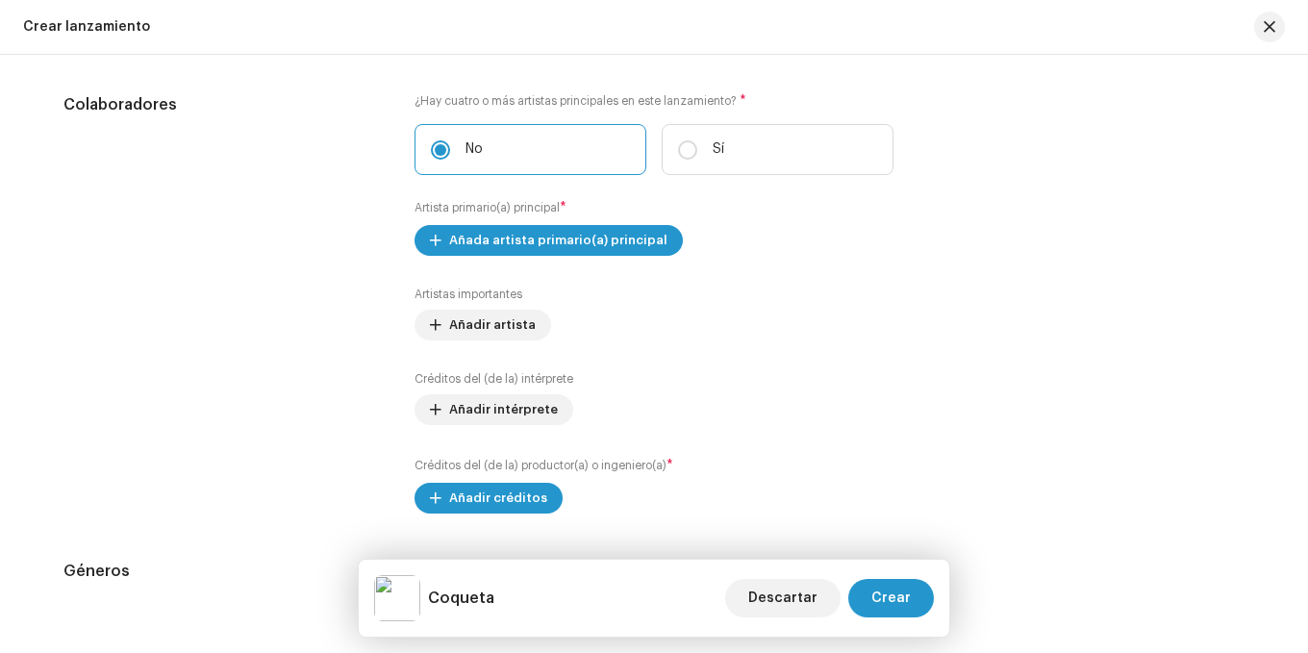
scroll to position [2116, 0]
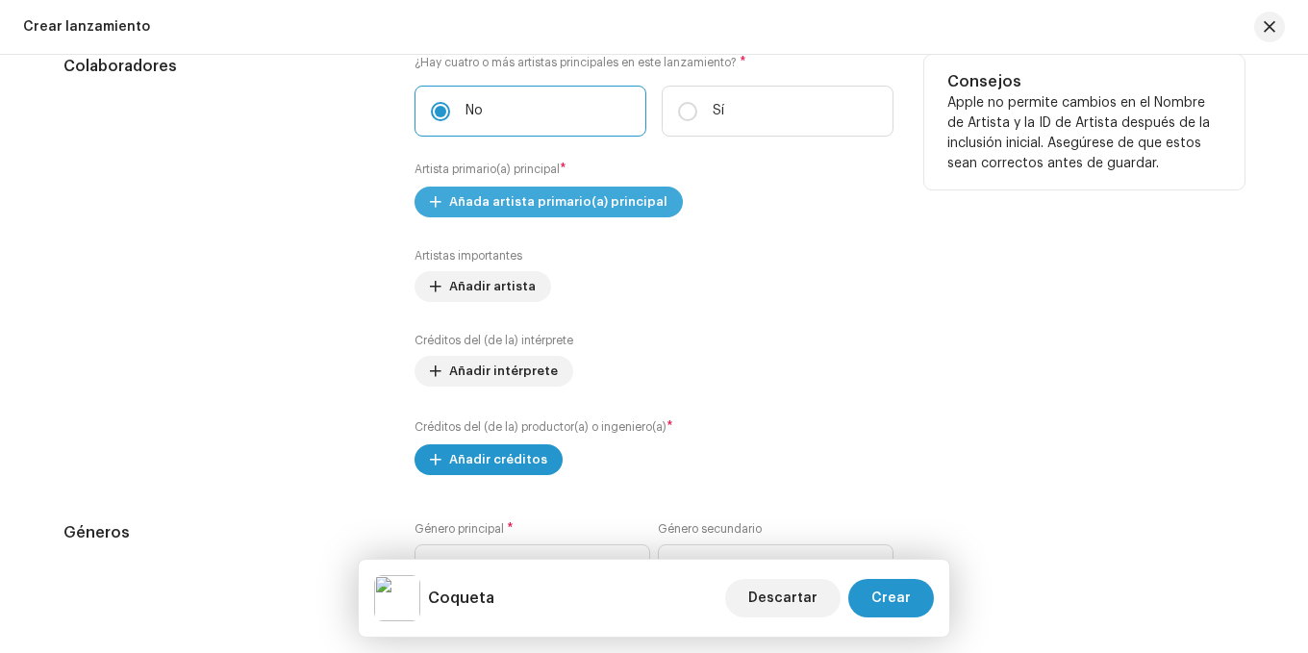
click at [488, 196] on span "Añada artista primario(a) principal" at bounding box center [558, 202] width 218 height 38
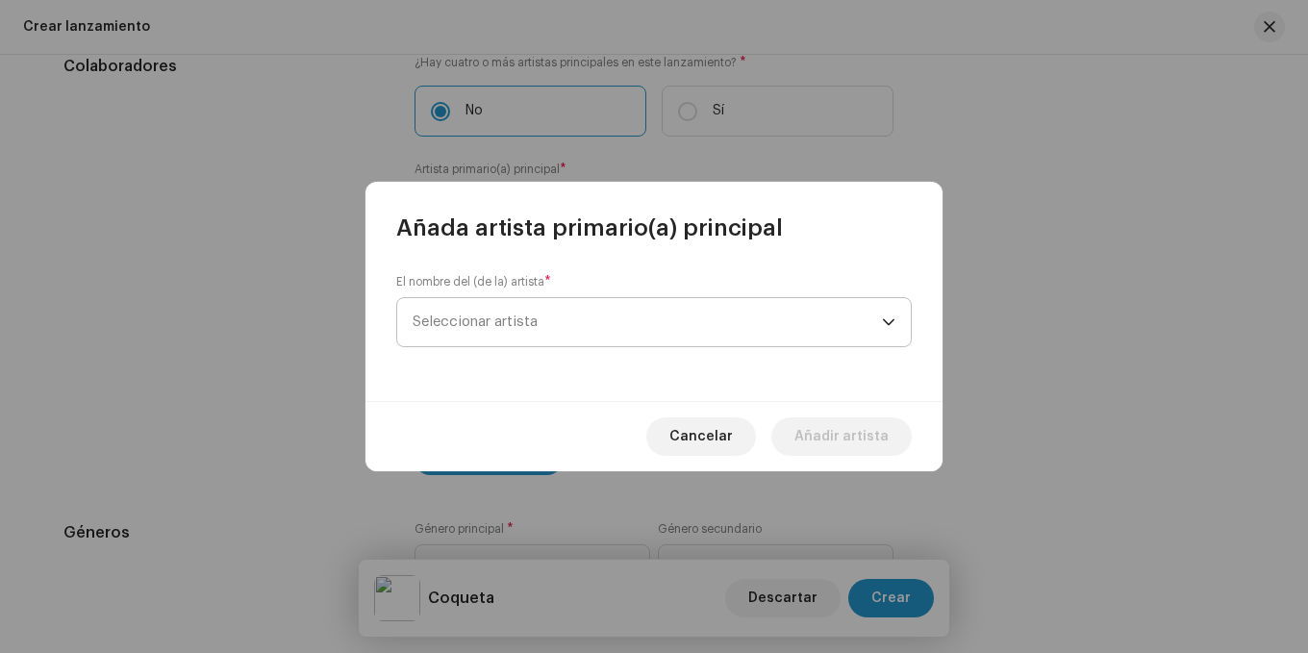
click at [669, 320] on span "Seleccionar artista" at bounding box center [647, 322] width 469 height 48
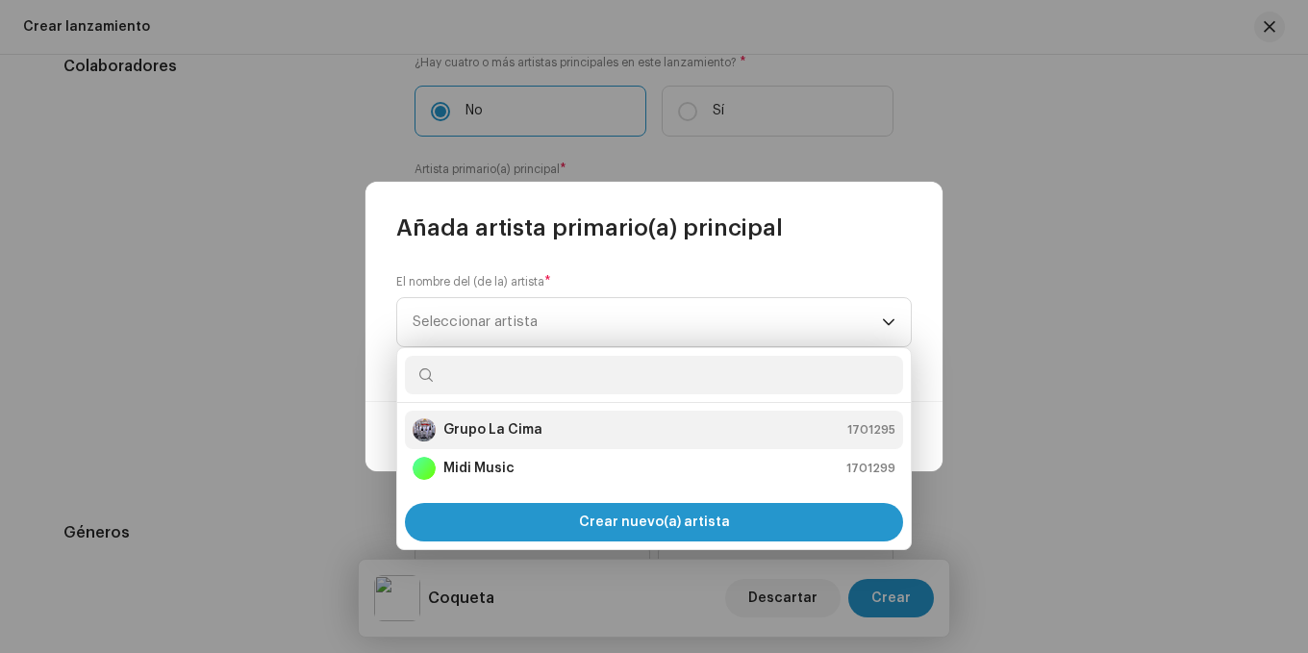
click at [531, 427] on strong "Grupo La Cima" at bounding box center [492, 429] width 99 height 19
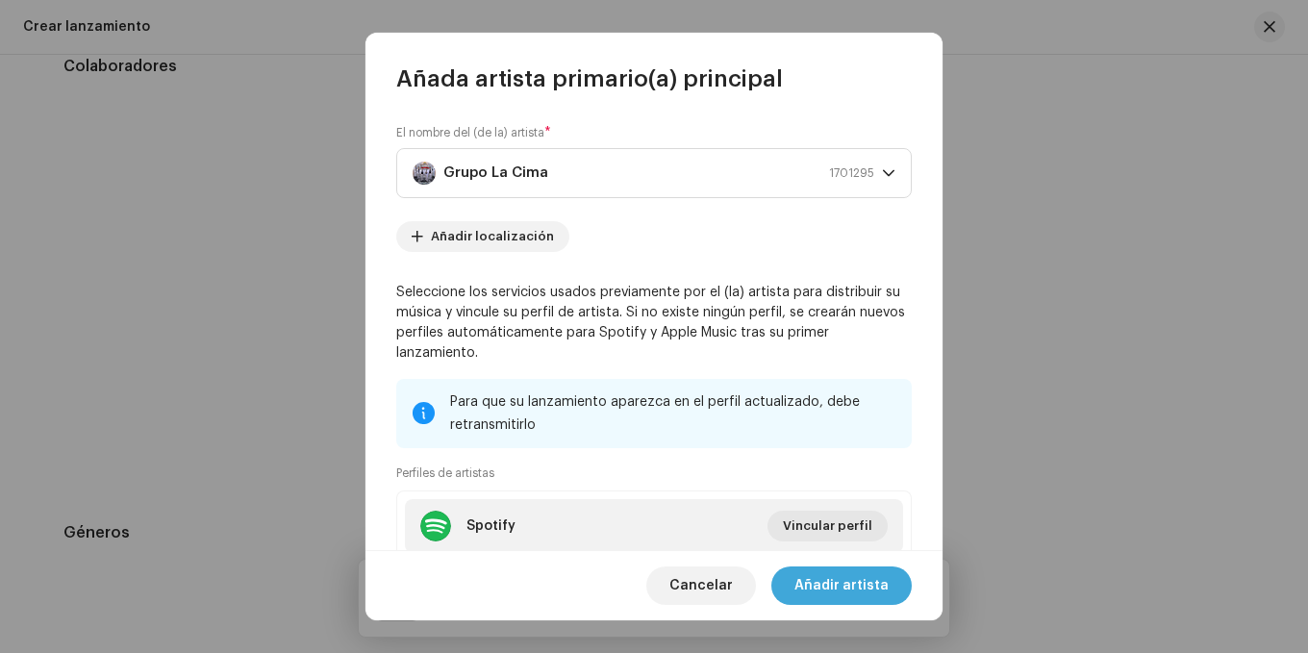
click at [834, 581] on span "Añadir artista" at bounding box center [842, 586] width 94 height 38
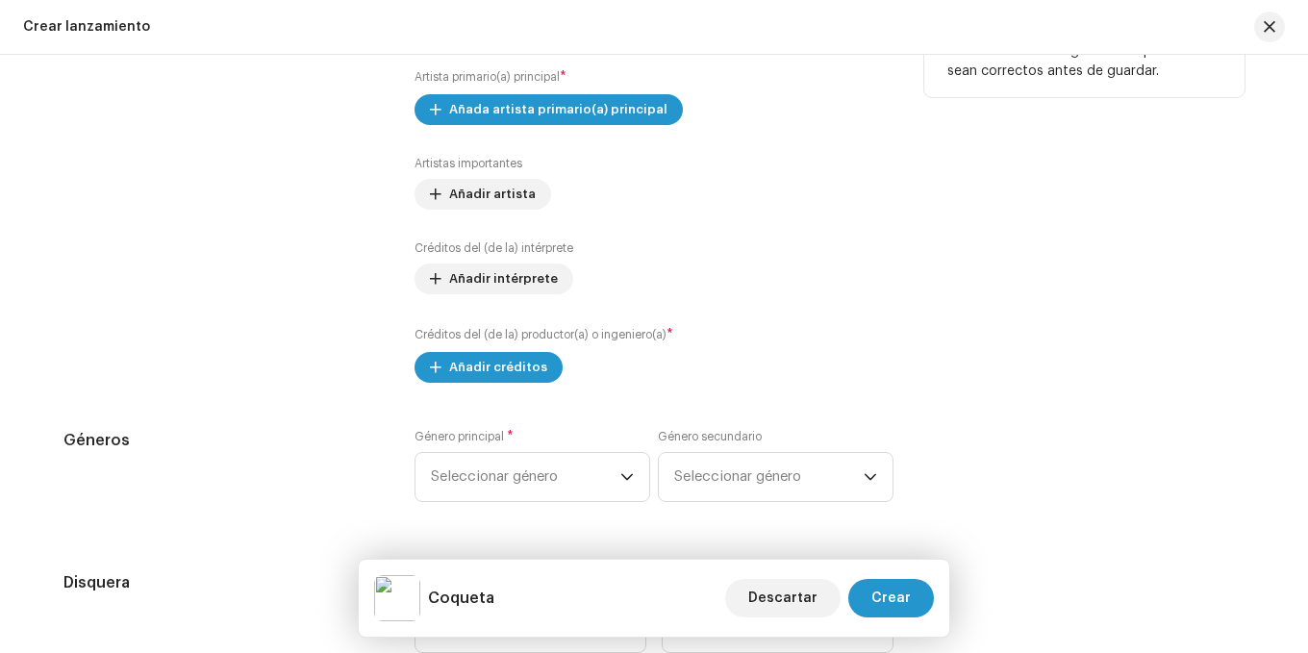
scroll to position [2213, 0]
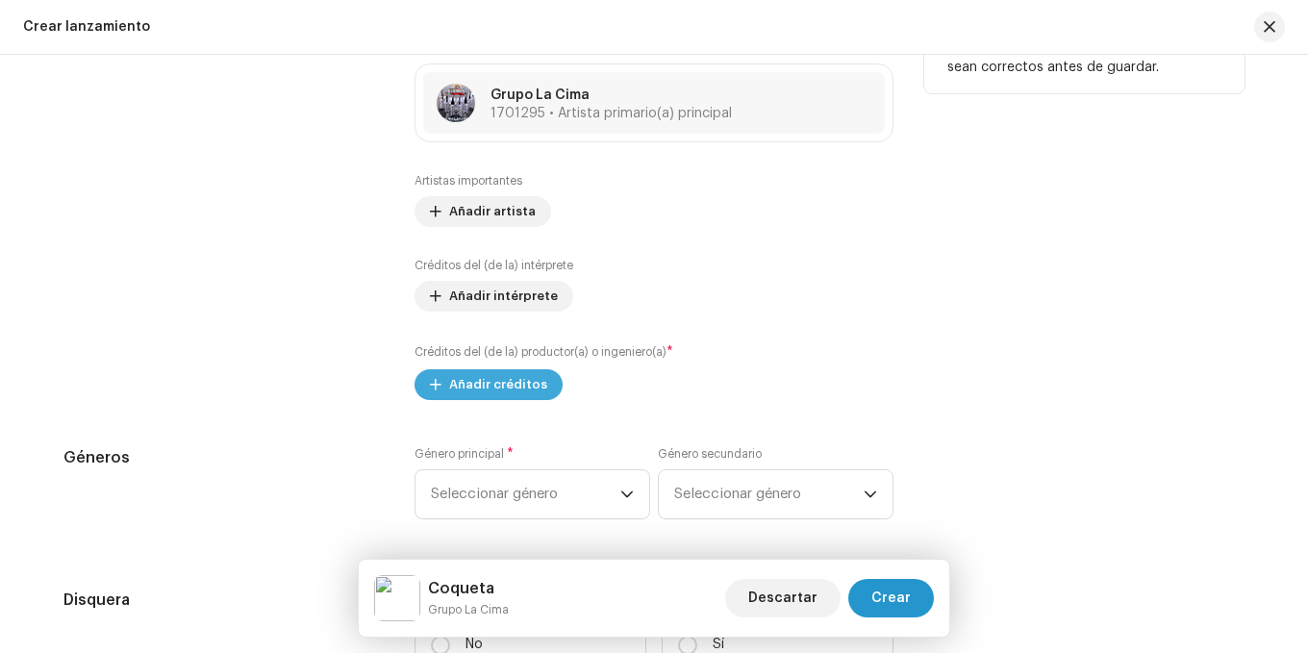
click at [489, 380] on span "Añadir créditos" at bounding box center [498, 385] width 98 height 38
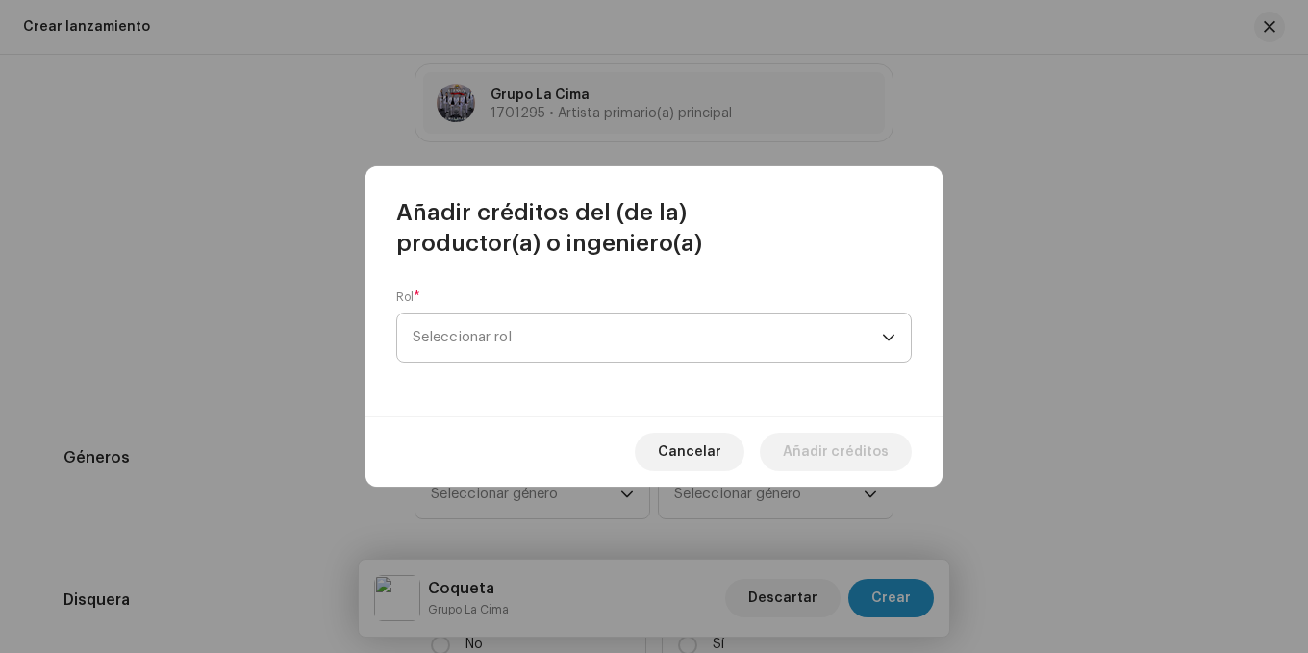
click at [696, 340] on span "Seleccionar rol" at bounding box center [647, 338] width 469 height 48
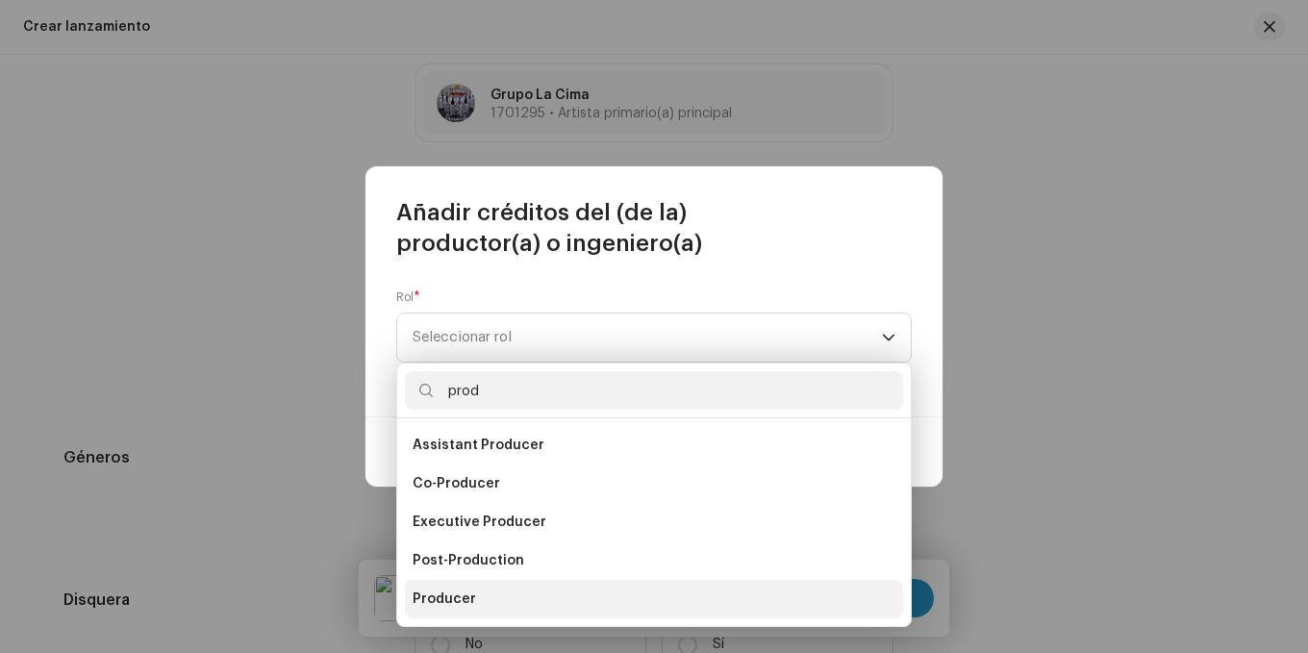
type input "prod"
click at [488, 595] on li "Producer" at bounding box center [654, 599] width 498 height 38
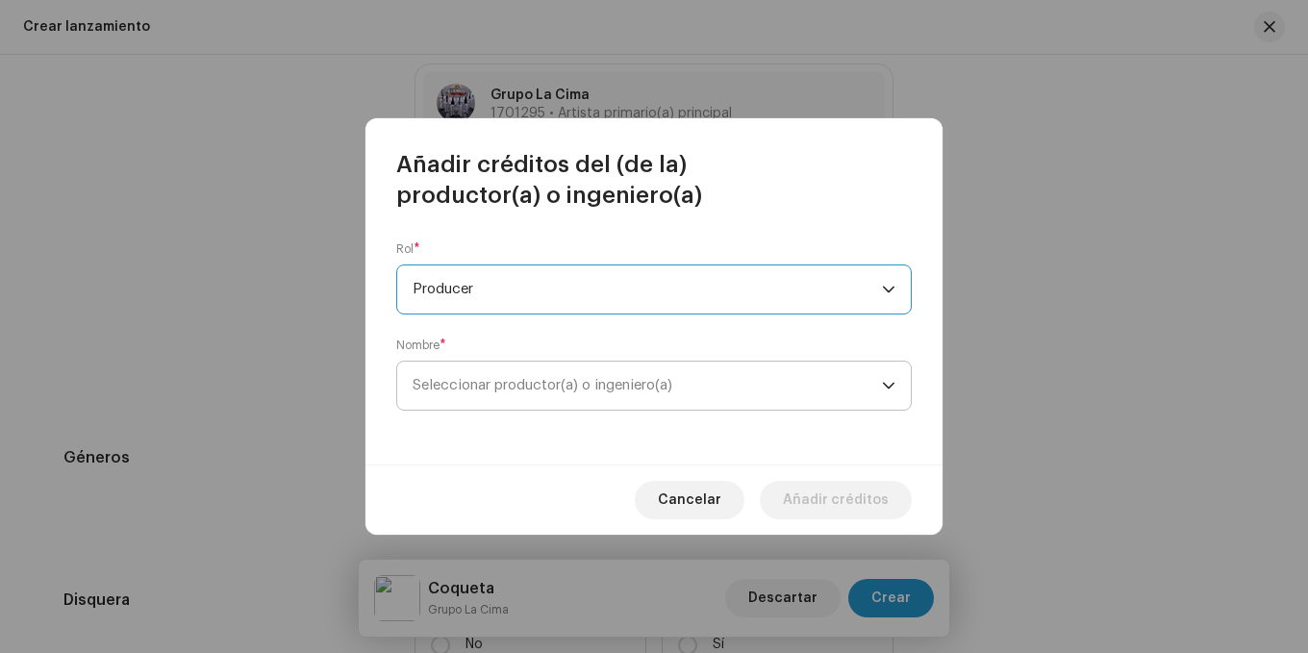
click at [570, 404] on span "Seleccionar productor(a) o ingeniero(a)" at bounding box center [647, 386] width 469 height 48
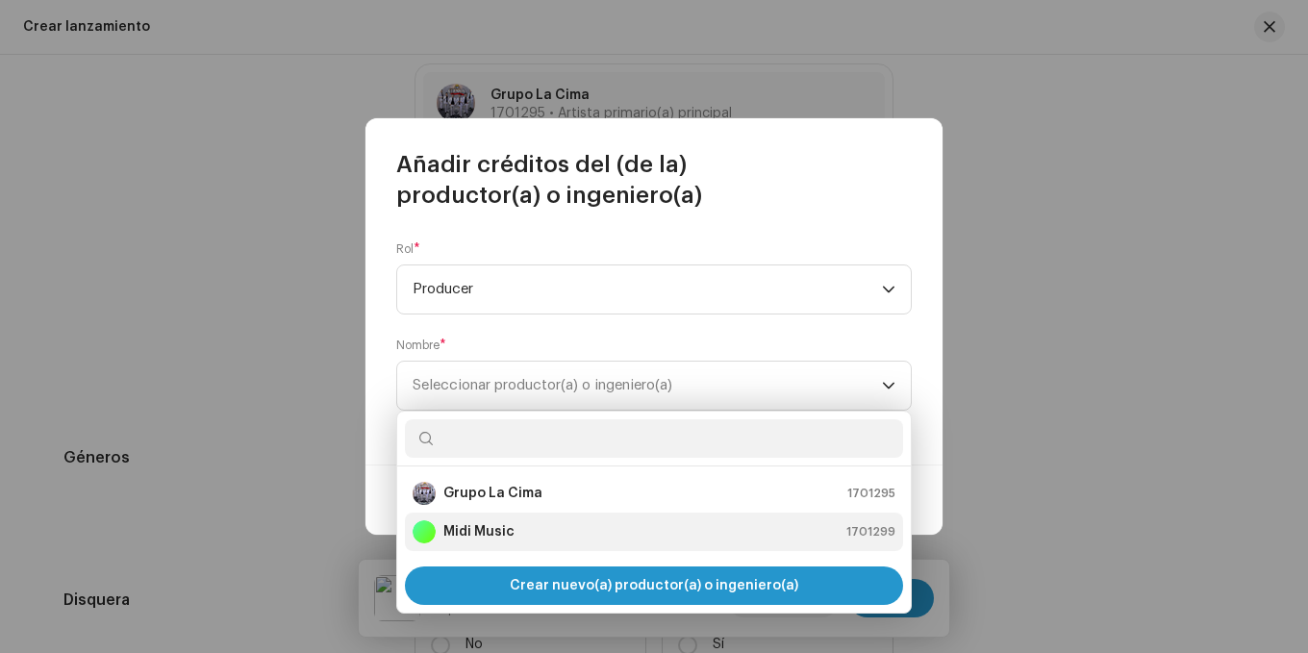
click at [524, 526] on div "Midi Music 1701299" at bounding box center [654, 531] width 483 height 23
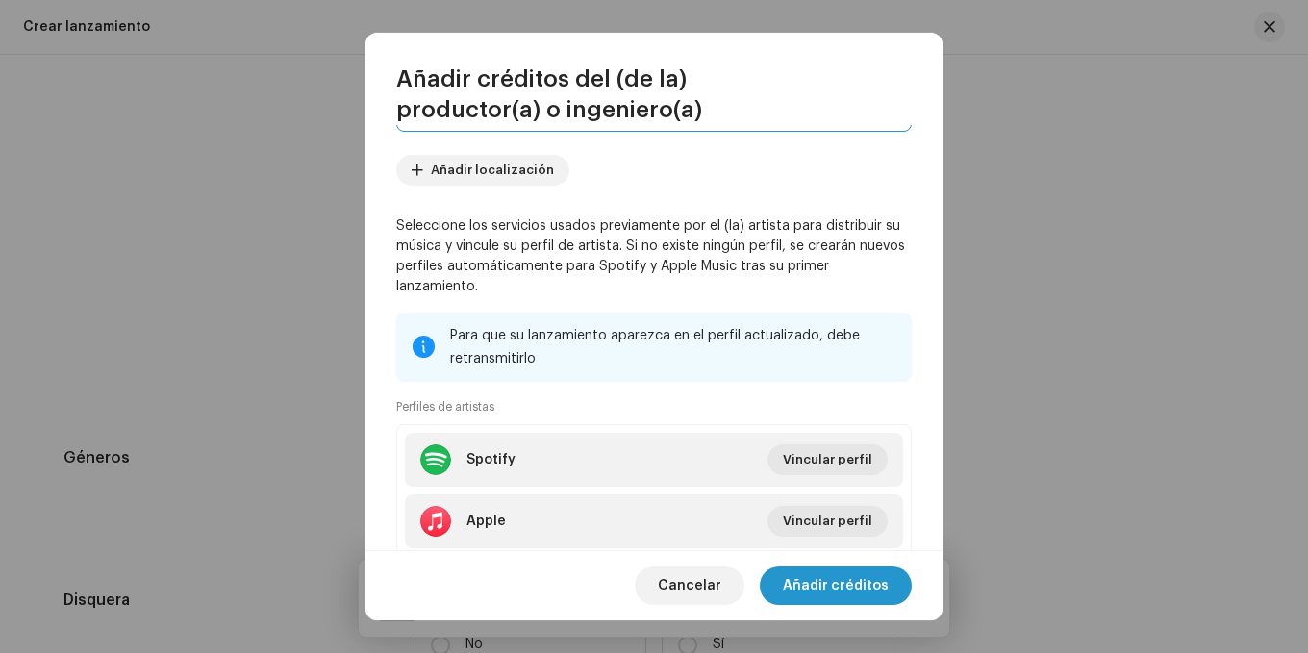
scroll to position [192, 0]
click at [829, 580] on span "Añadir créditos" at bounding box center [836, 586] width 106 height 38
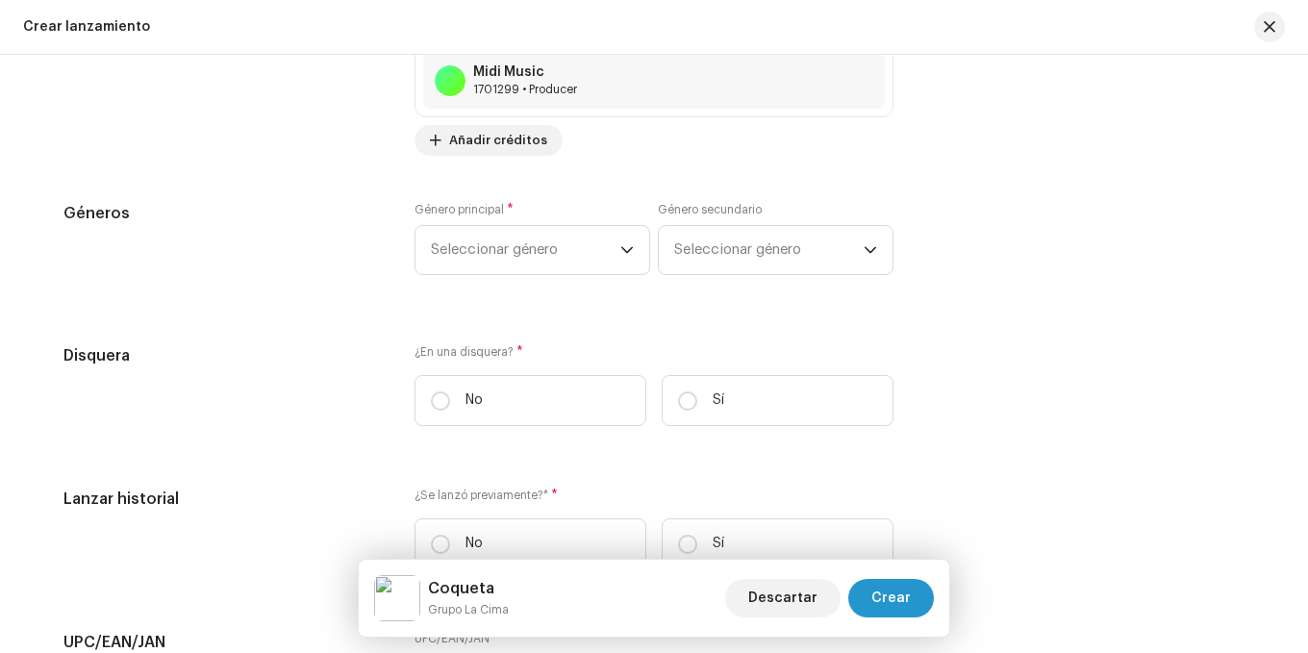
scroll to position [2597, 0]
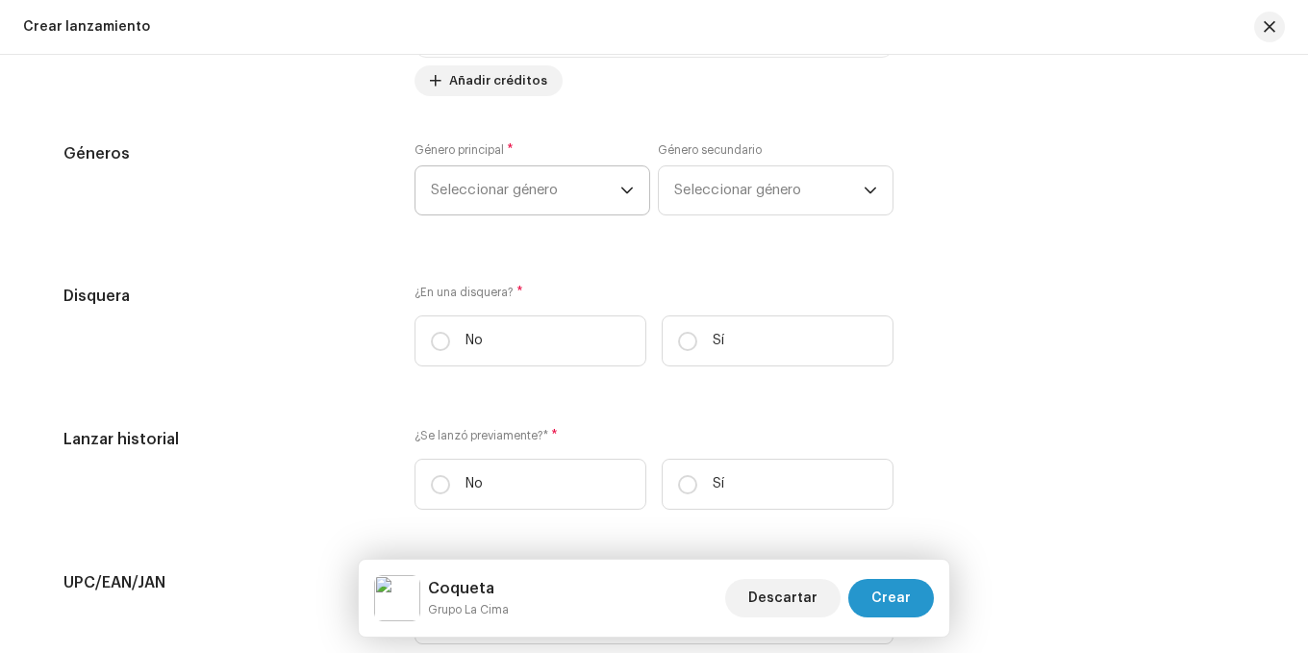
click at [561, 185] on span "Seleccionar género" at bounding box center [526, 190] width 190 height 48
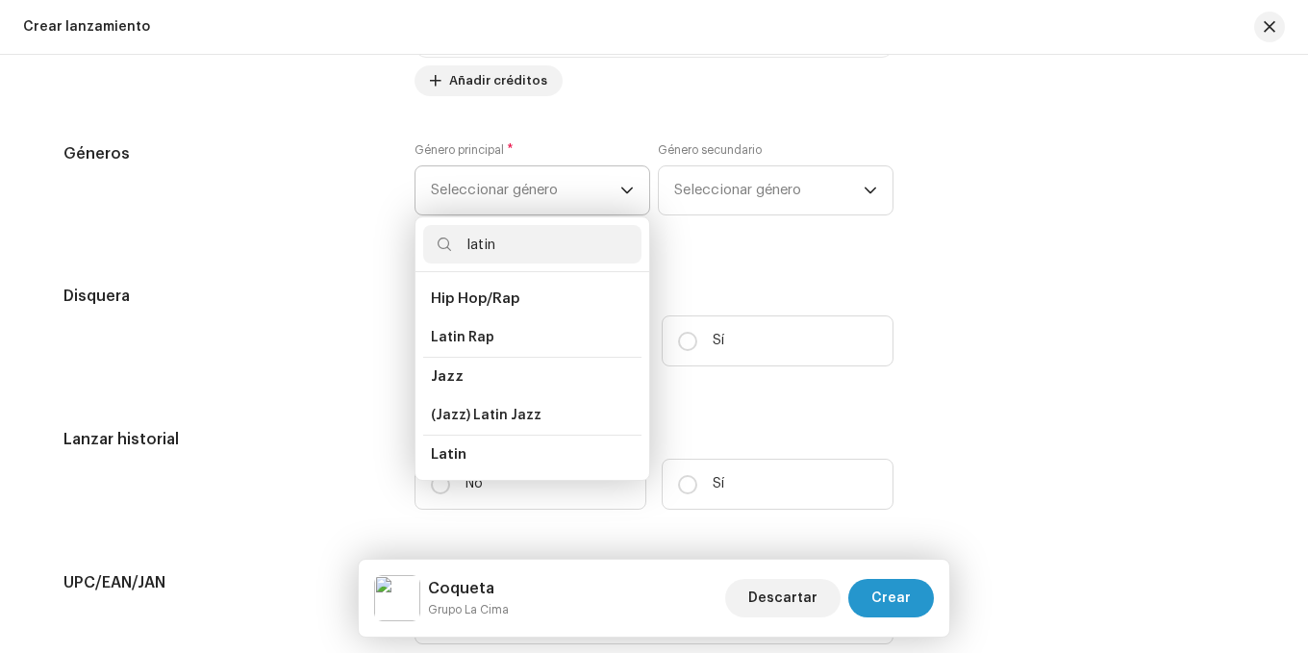
scroll to position [96, 0]
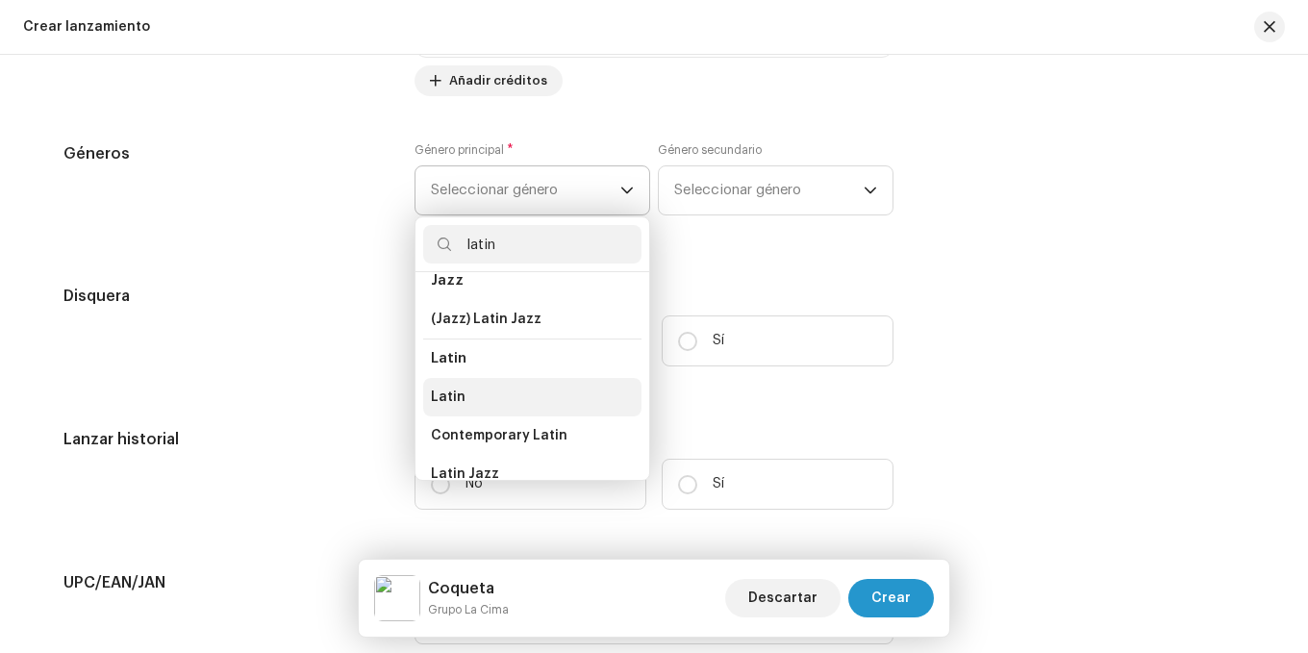
type input "latin"
click at [444, 389] on span "Latin" at bounding box center [448, 397] width 35 height 19
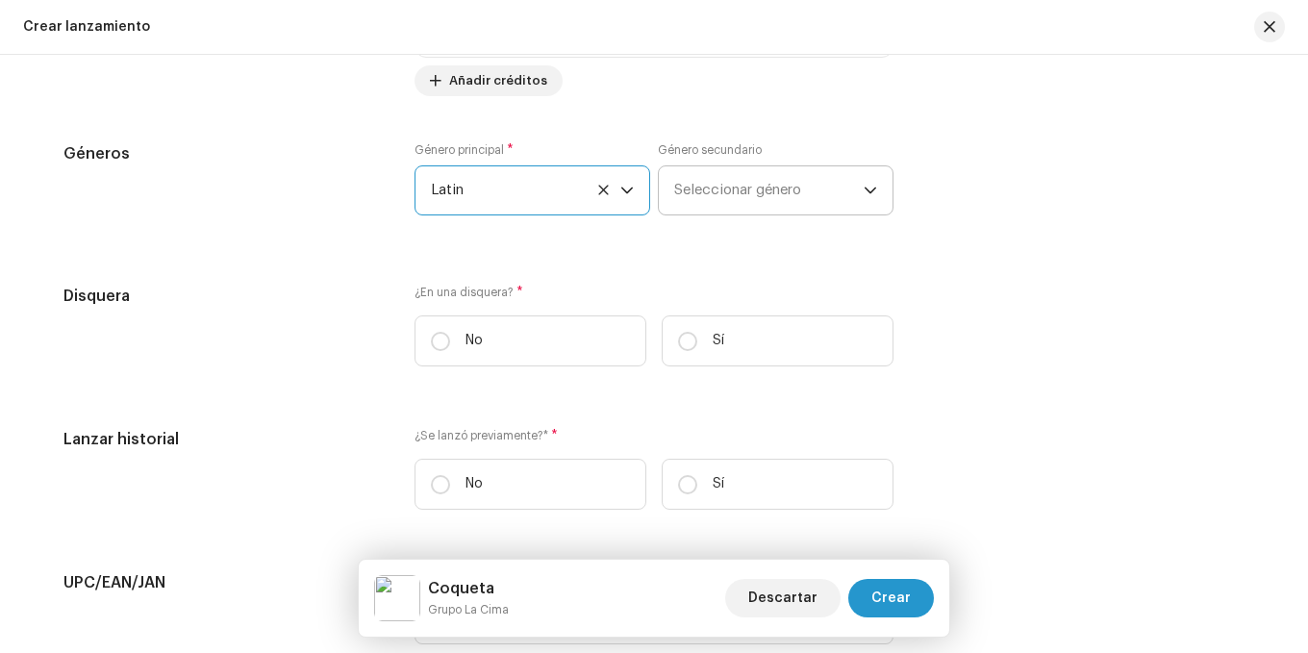
click at [804, 180] on span "Seleccionar género" at bounding box center [769, 190] width 190 height 48
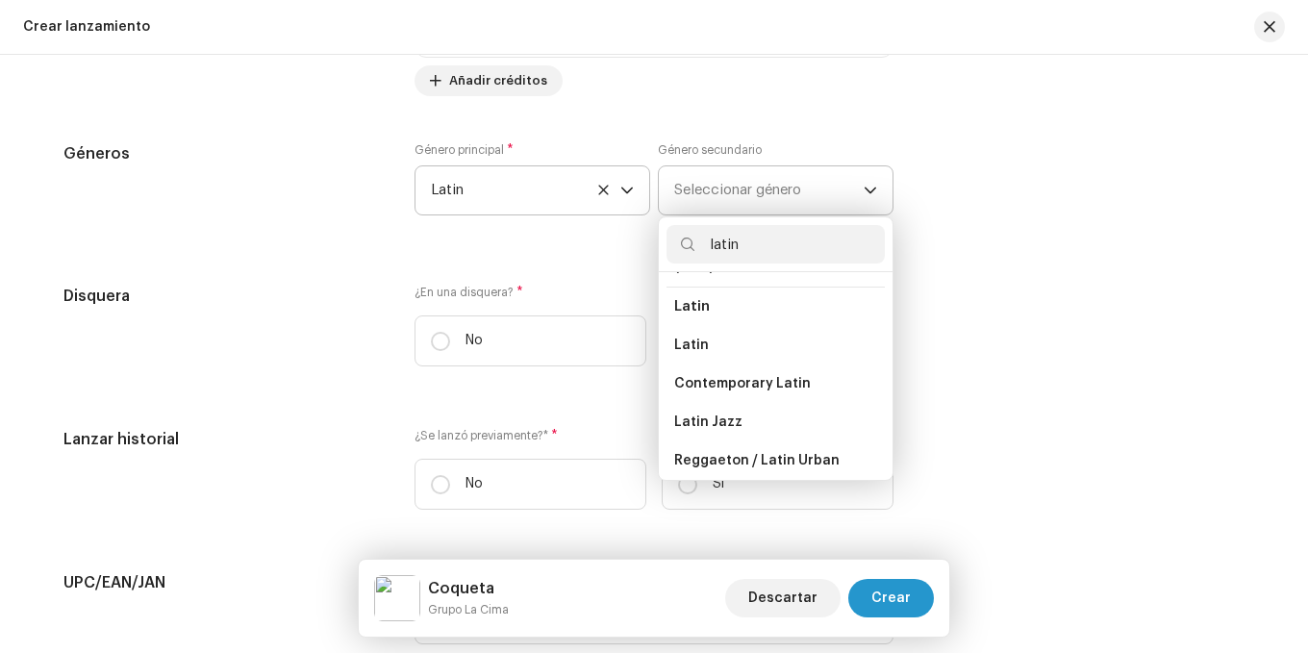
scroll to position [156, 0]
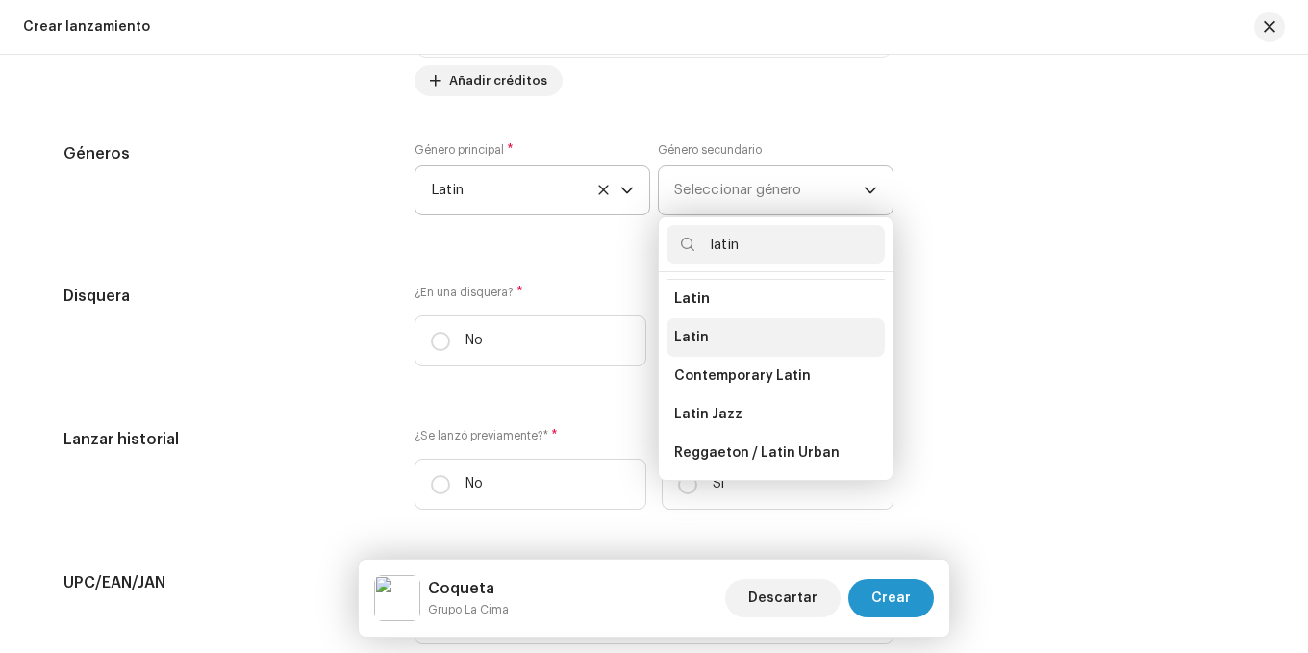
type input "latin"
click at [711, 339] on li "Latin" at bounding box center [776, 337] width 218 height 38
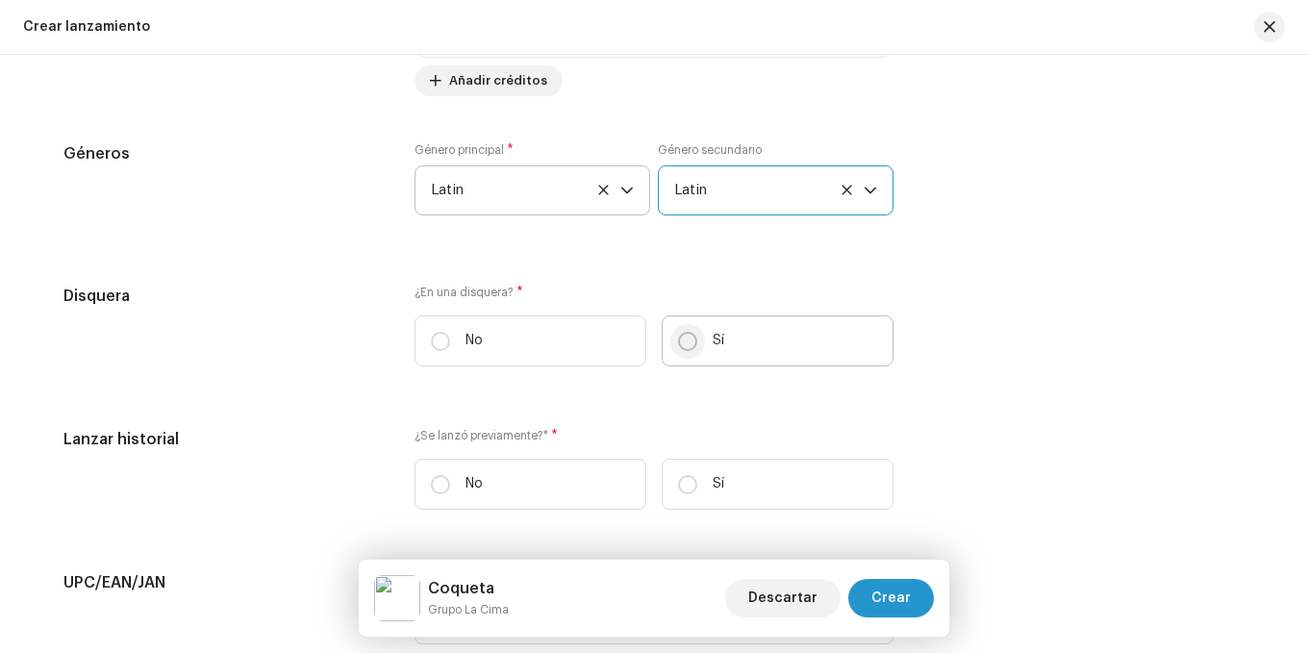
click at [678, 337] on input "Sí" at bounding box center [687, 341] width 19 height 19
radio input "true"
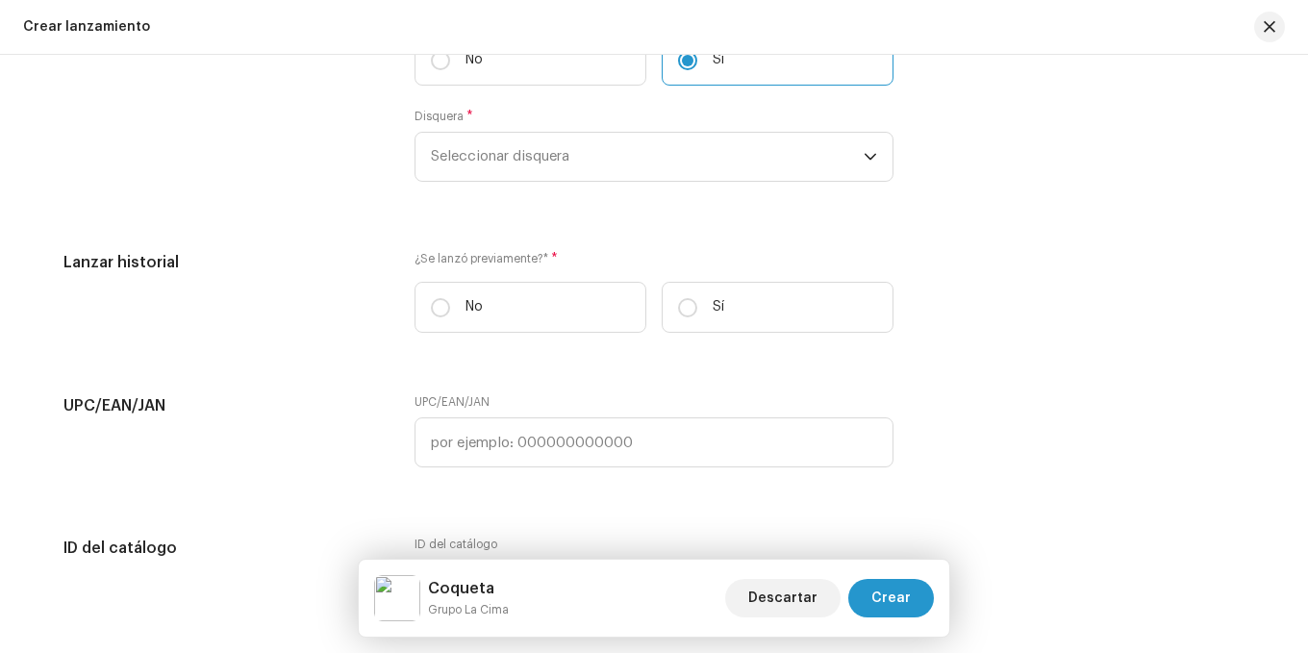
scroll to position [2886, 0]
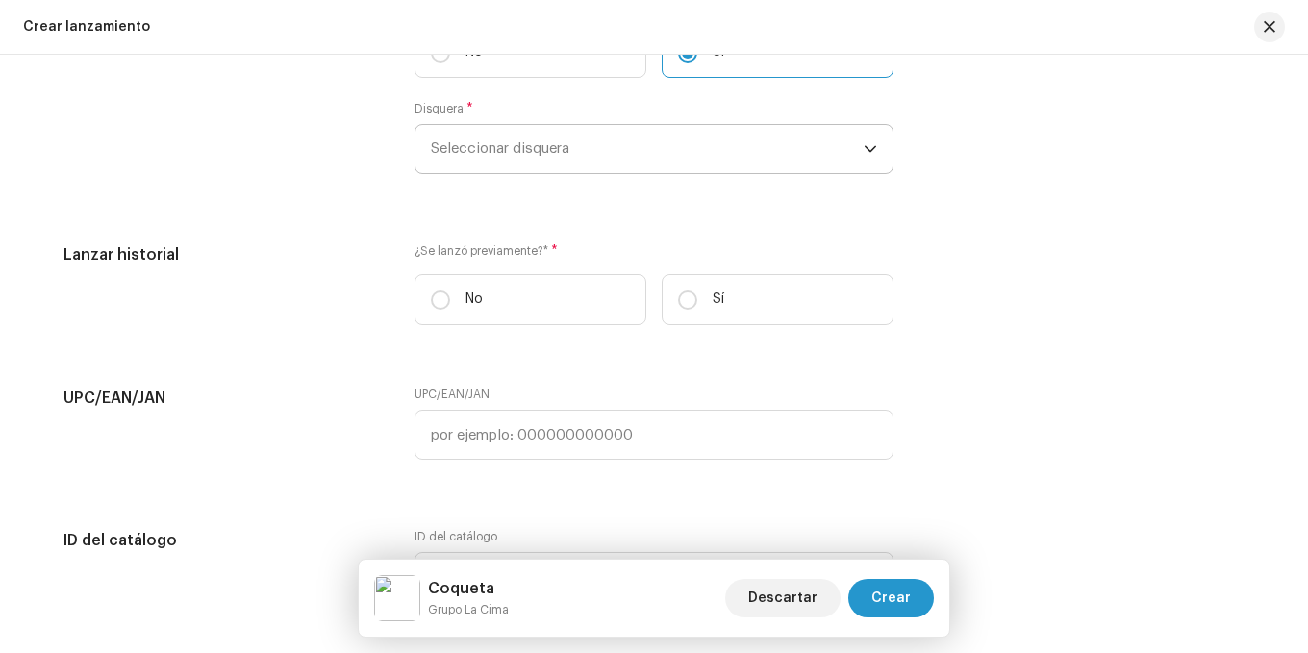
click at [592, 155] on span "Seleccionar disquera" at bounding box center [647, 149] width 433 height 48
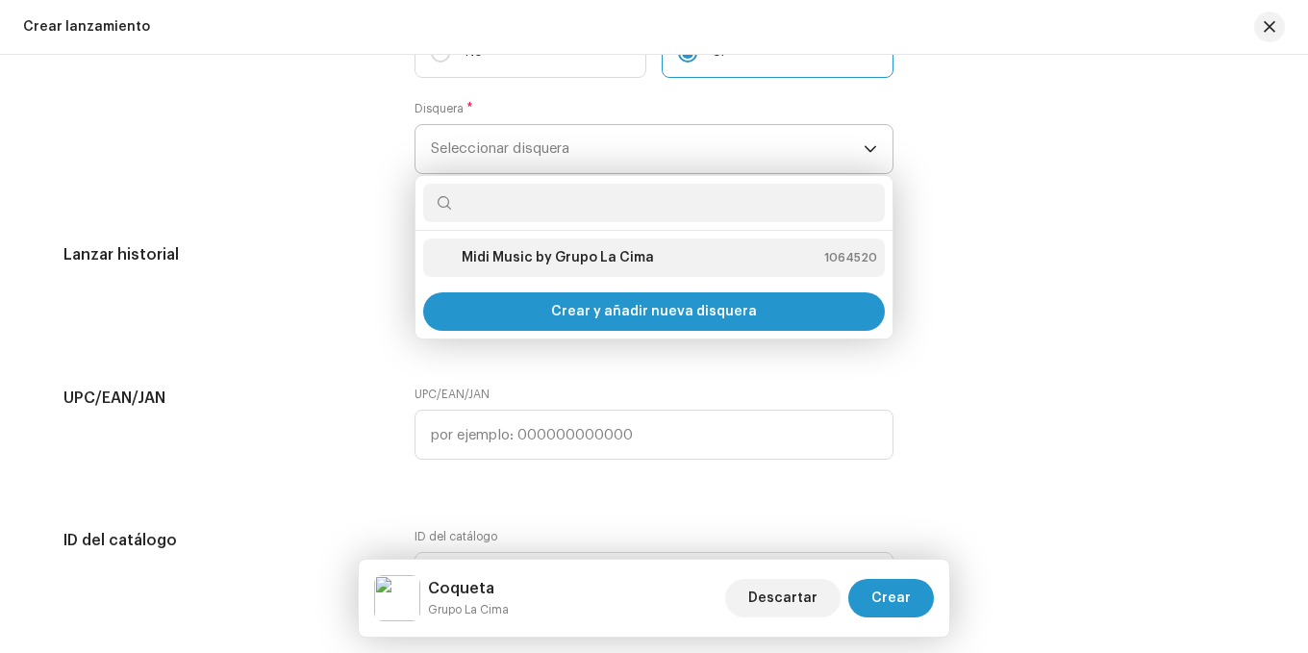
click at [629, 252] on strong "Midi Music by Grupo La Cima" at bounding box center [558, 257] width 192 height 19
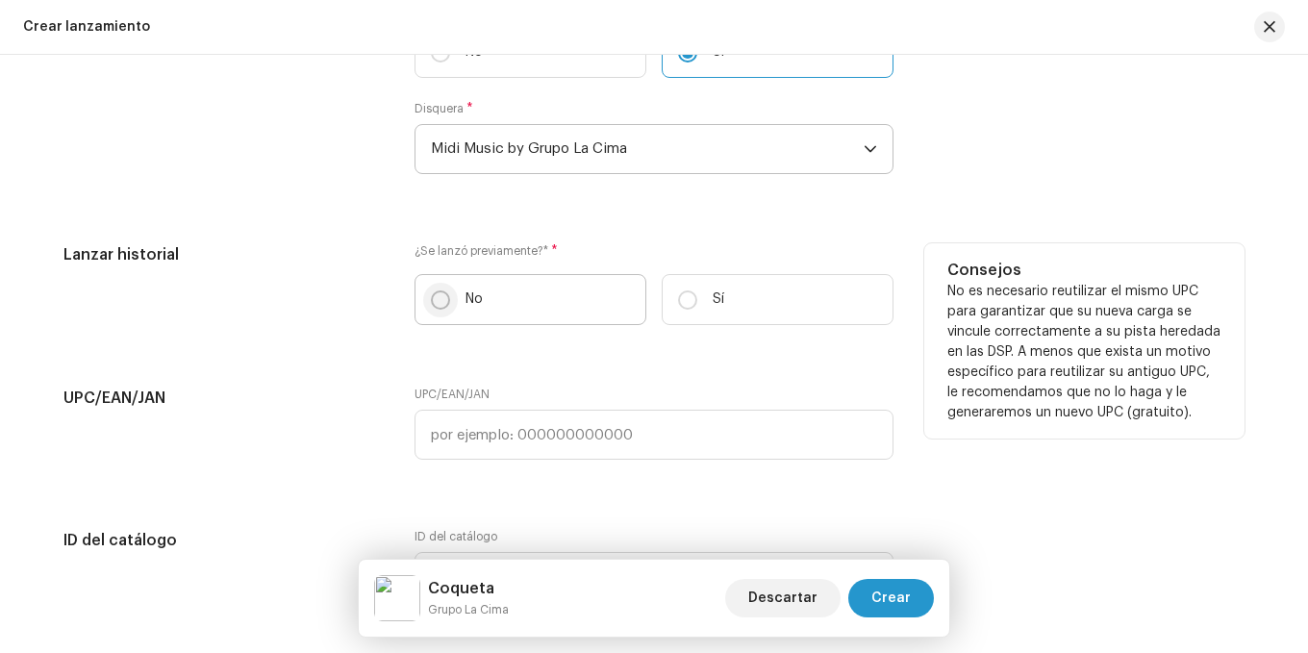
click at [433, 292] on input "No" at bounding box center [440, 300] width 19 height 19
radio input "true"
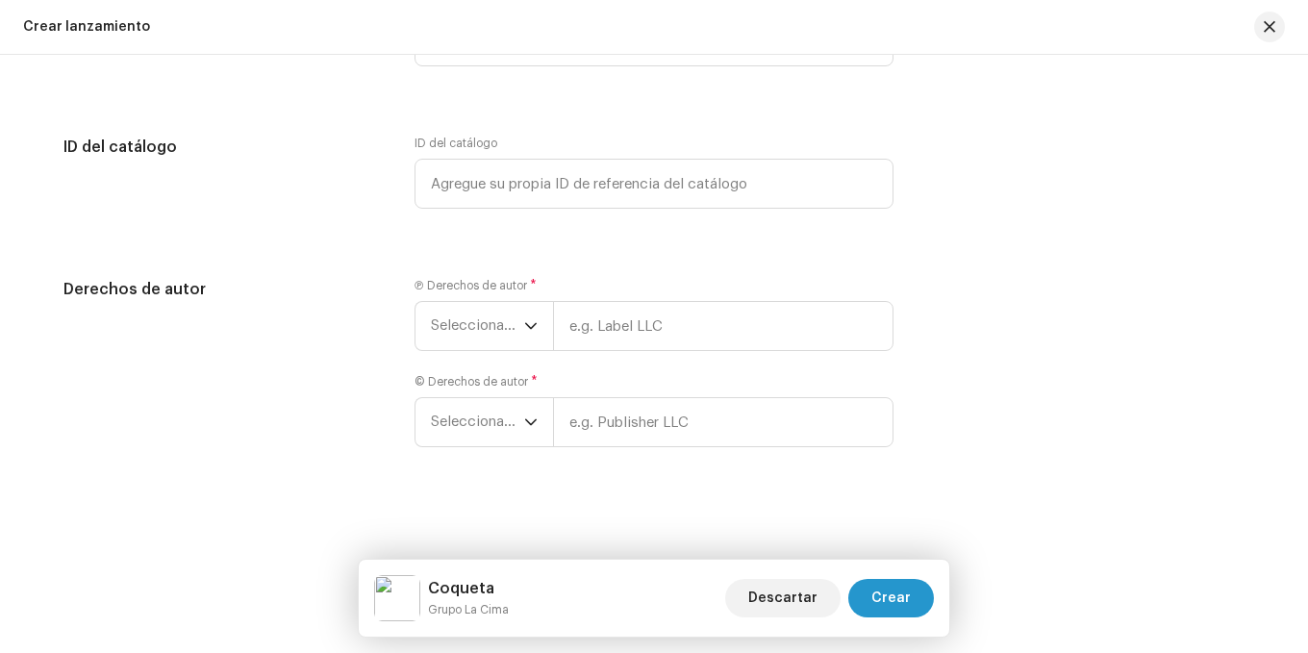
scroll to position [3281, 0]
click at [500, 329] on span "Seleccionar año" at bounding box center [477, 324] width 93 height 48
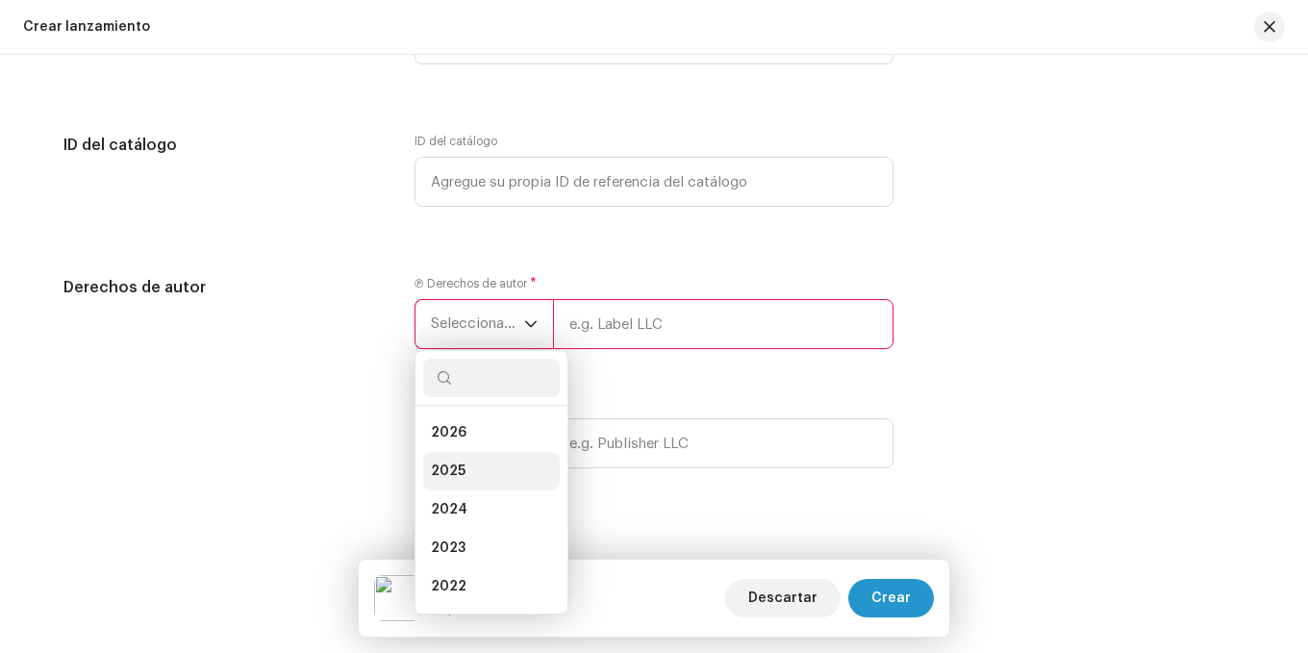
click at [473, 470] on li "2025" at bounding box center [491, 471] width 137 height 38
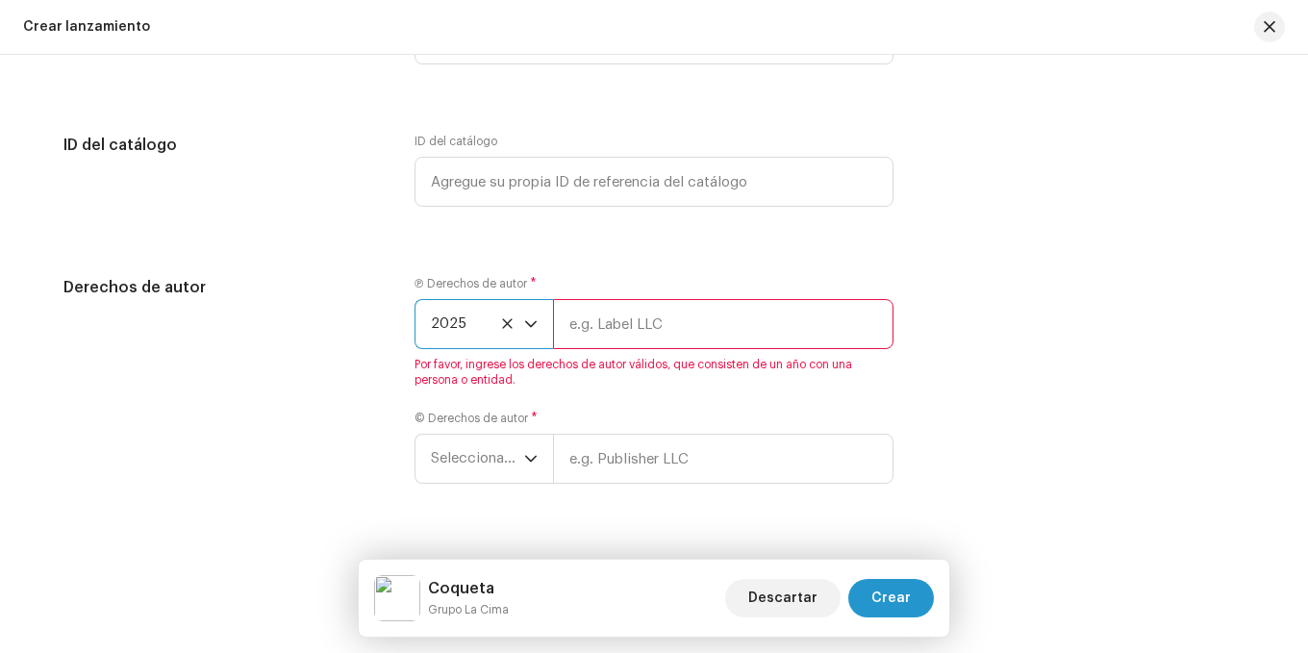
click at [643, 326] on input "text" at bounding box center [723, 324] width 341 height 50
type input "Midi Music by Grupo La Cima"
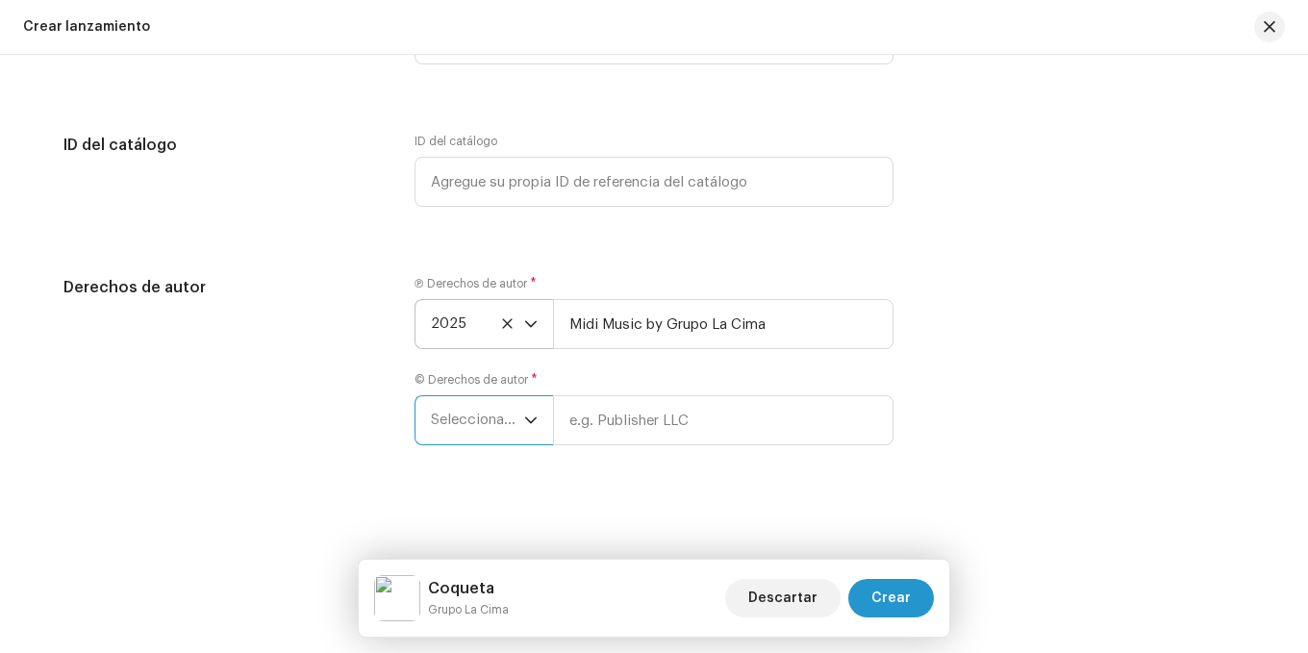
click at [444, 411] on span "Seleccionar año" at bounding box center [477, 420] width 93 height 48
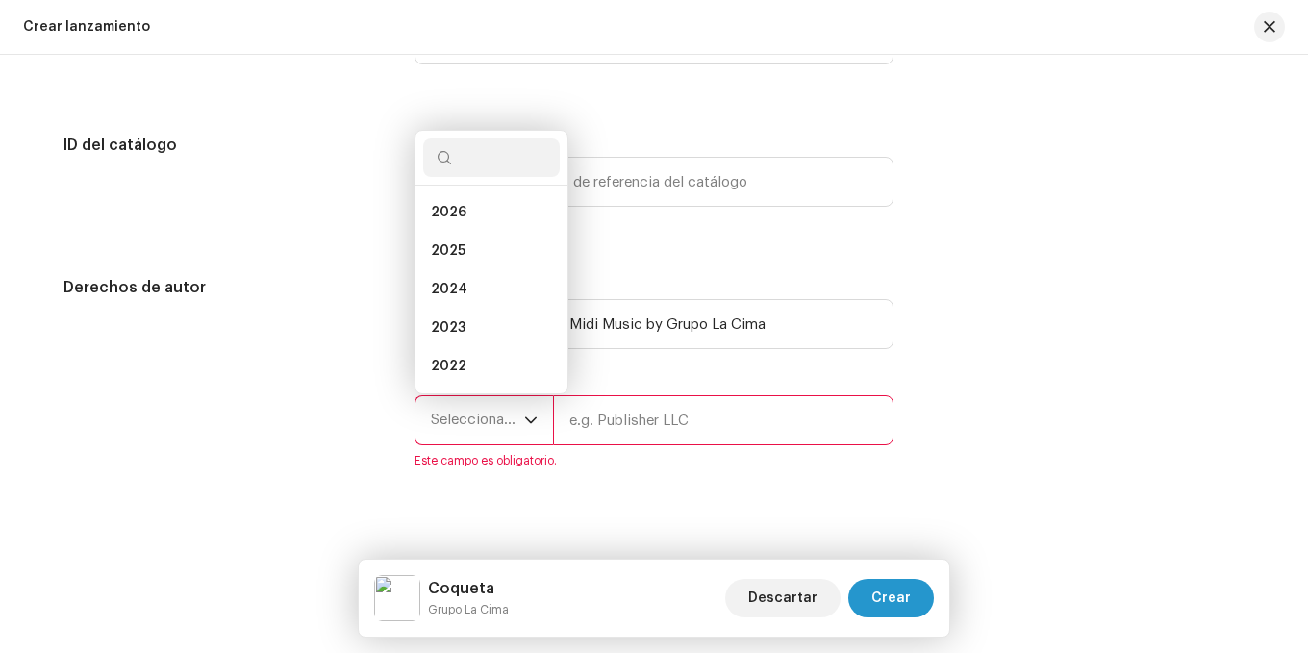
scroll to position [31, 0]
click at [457, 217] on span "2025" at bounding box center [448, 220] width 35 height 19
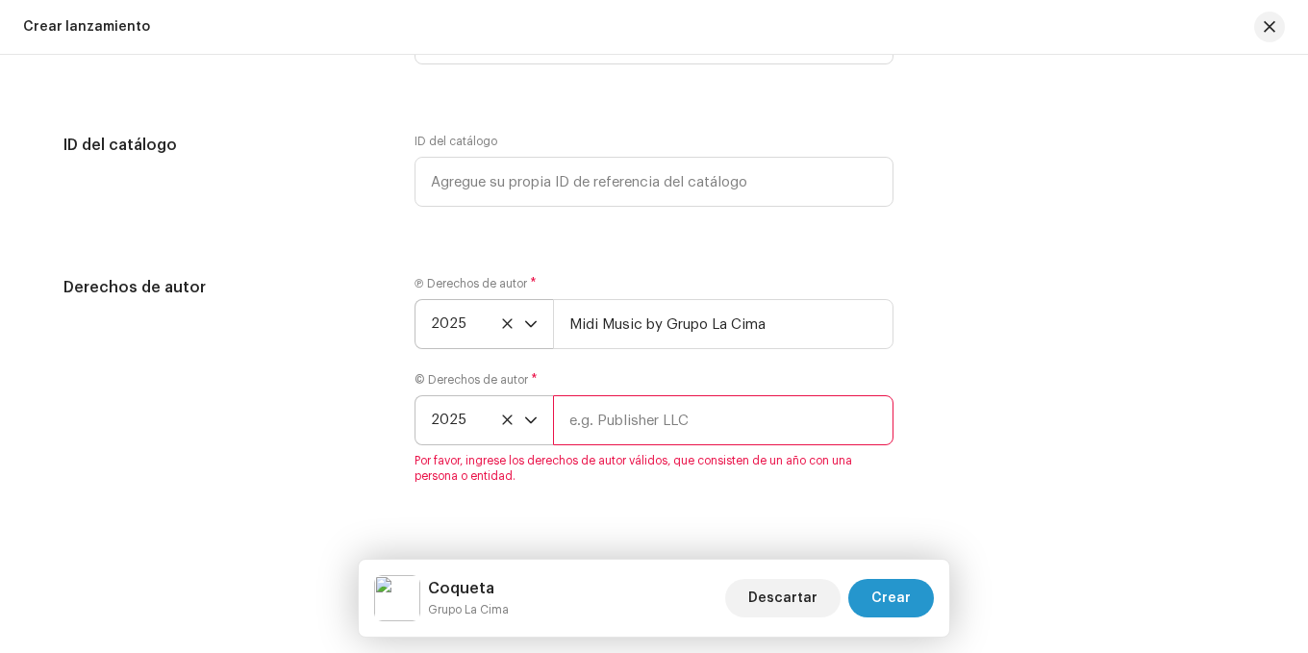
click at [675, 435] on input "text" at bounding box center [723, 420] width 341 height 50
type input "Midi Music by Grupo La Cima"
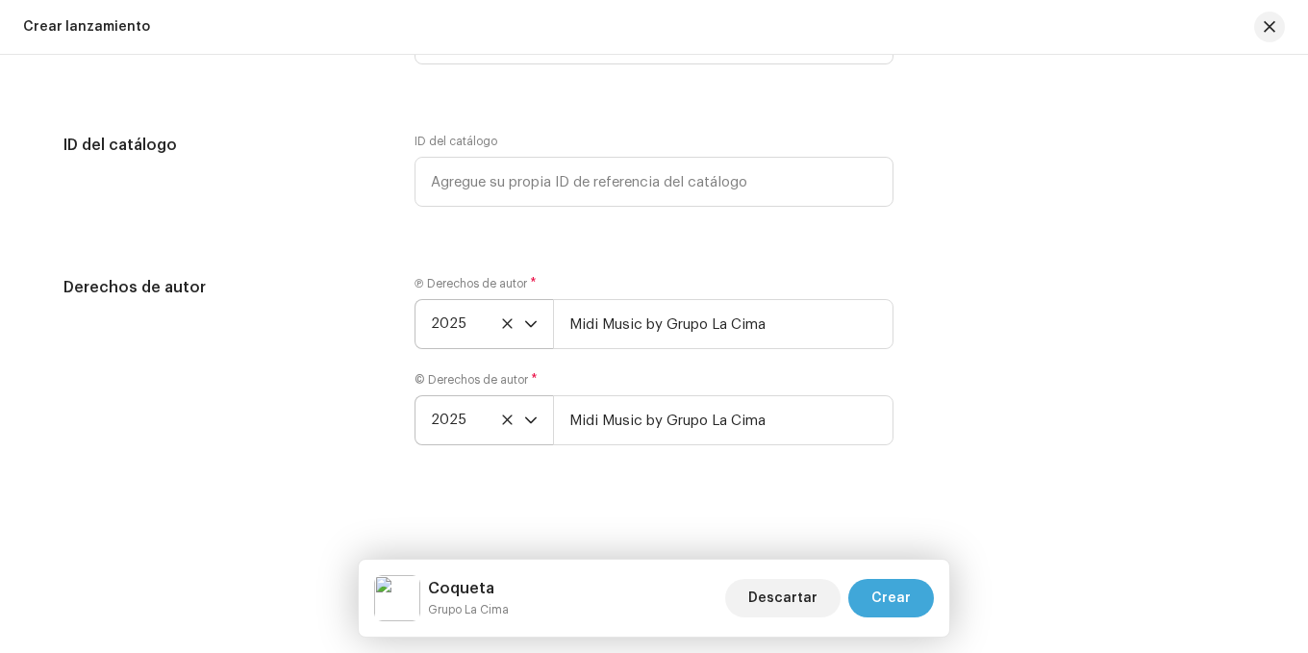
click at [885, 595] on span "Crear" at bounding box center [891, 598] width 39 height 38
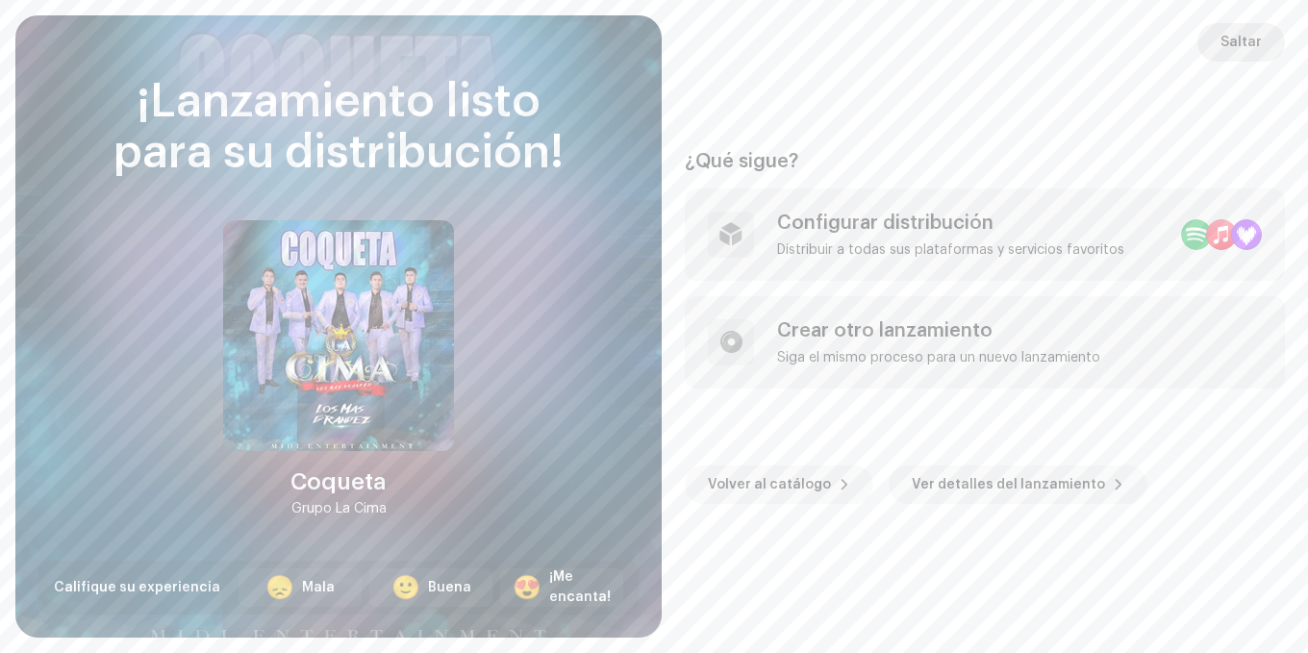
click at [1240, 36] on span "Saltar" at bounding box center [1241, 42] width 41 height 38
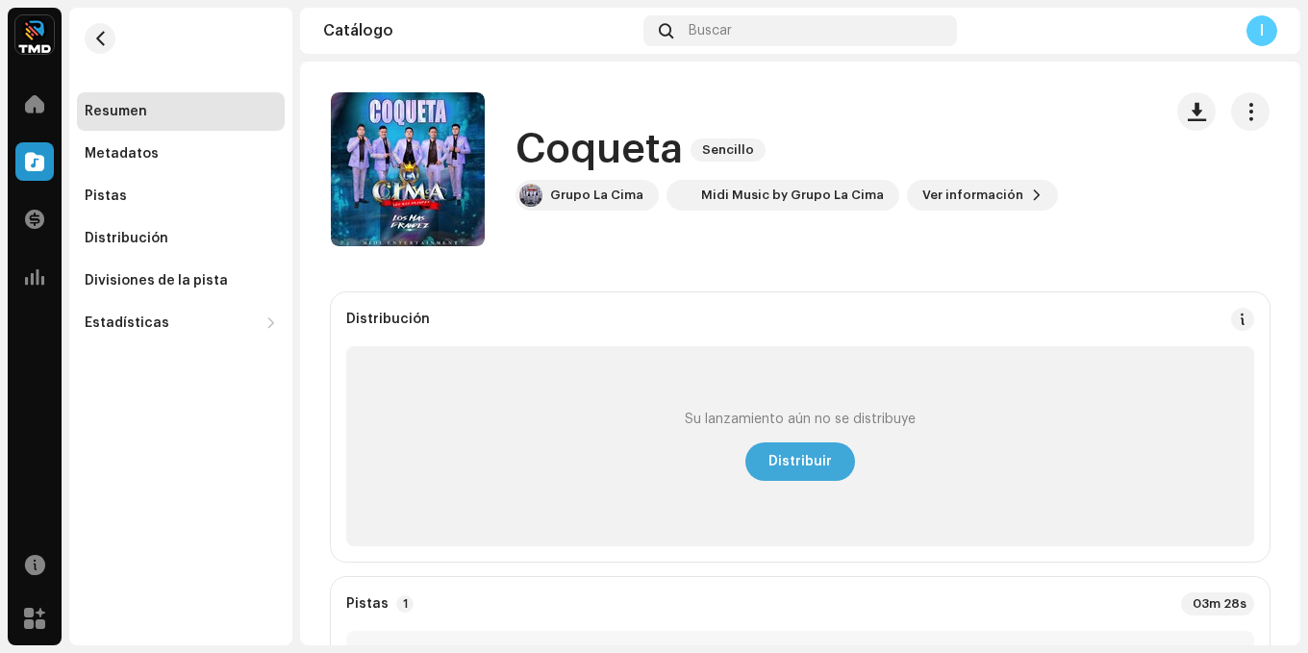
click at [785, 460] on span "Distribuir" at bounding box center [800, 462] width 63 height 38
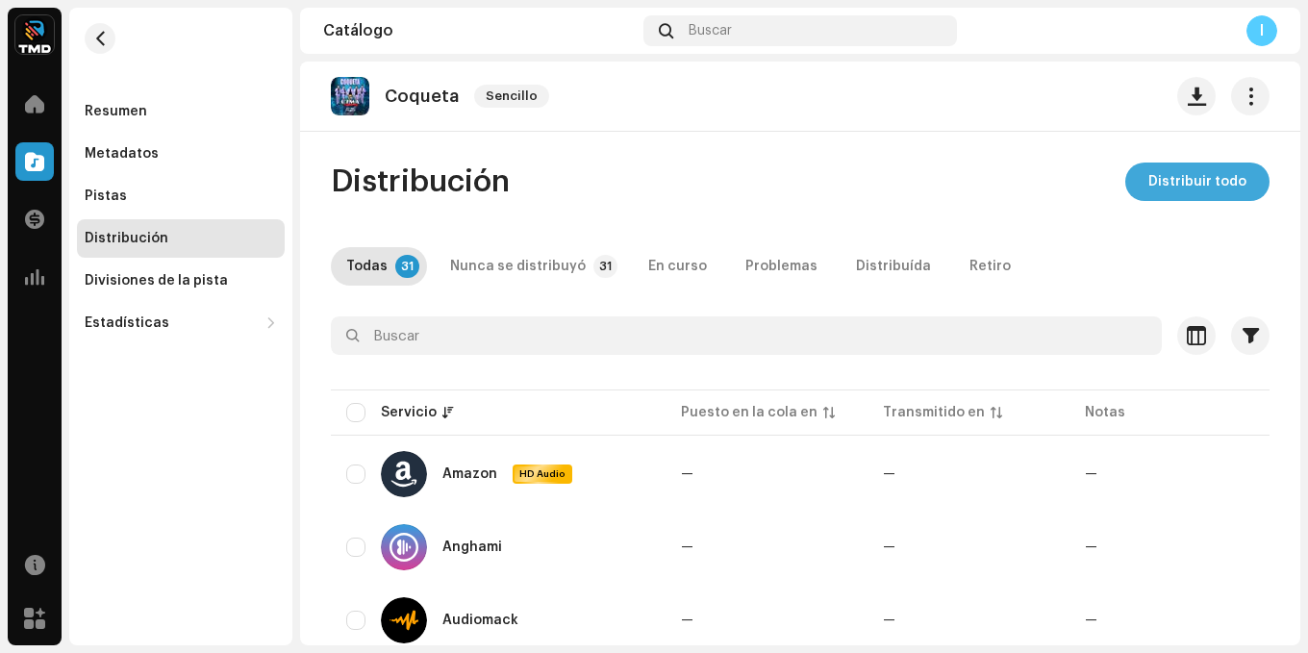
click at [1190, 170] on span "Distribuir todo" at bounding box center [1198, 182] width 98 height 38
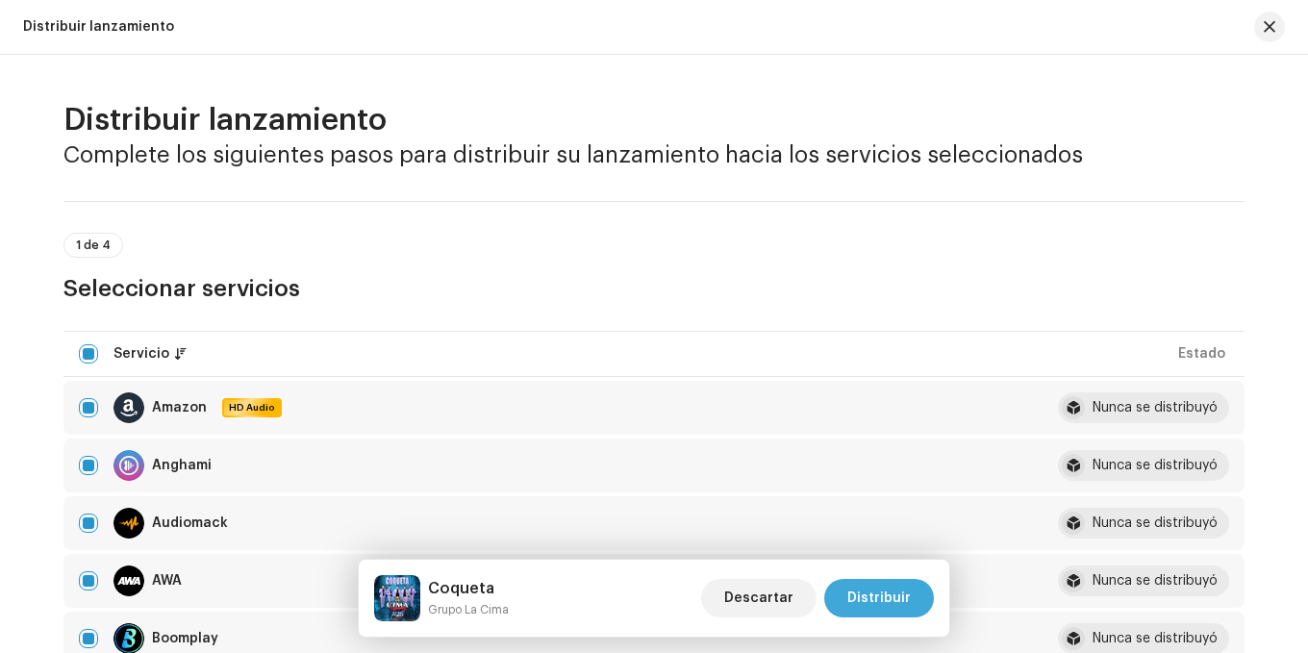
click at [875, 594] on span "Distribuir" at bounding box center [878, 598] width 63 height 38
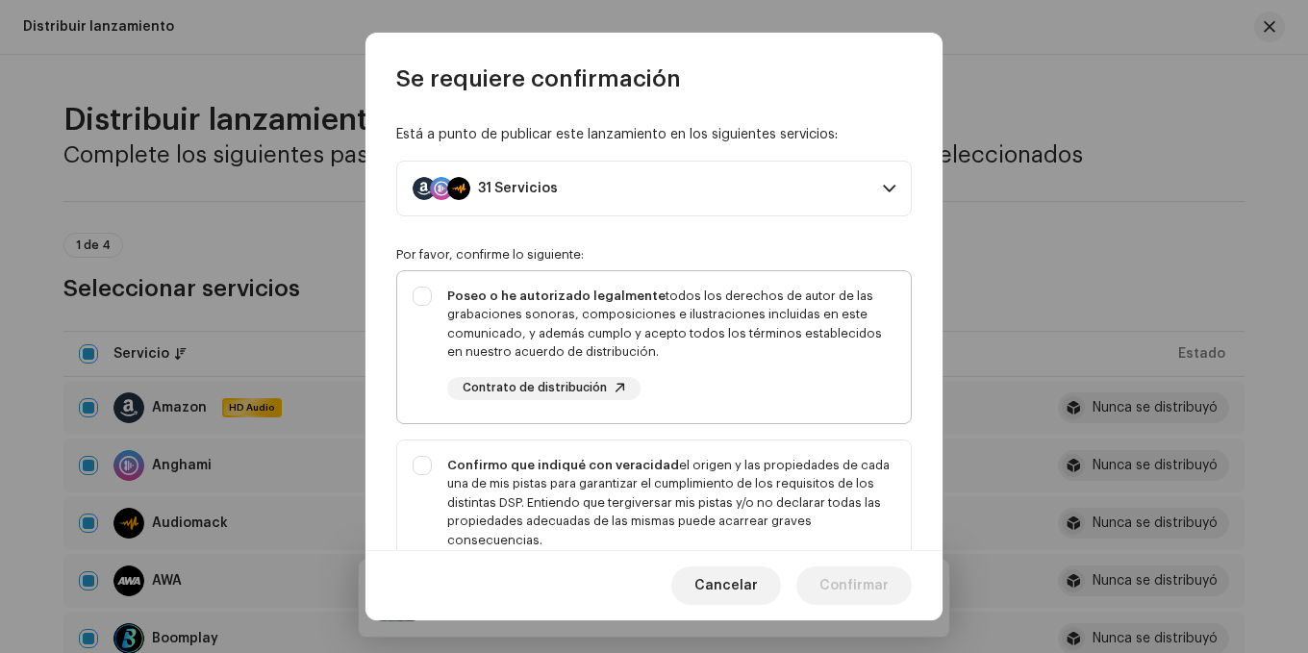
click at [409, 291] on div "Poseo o he autorizado legalmente todos los derechos de autor de las grabaciones…" at bounding box center [654, 343] width 514 height 144
checkbox input "true"
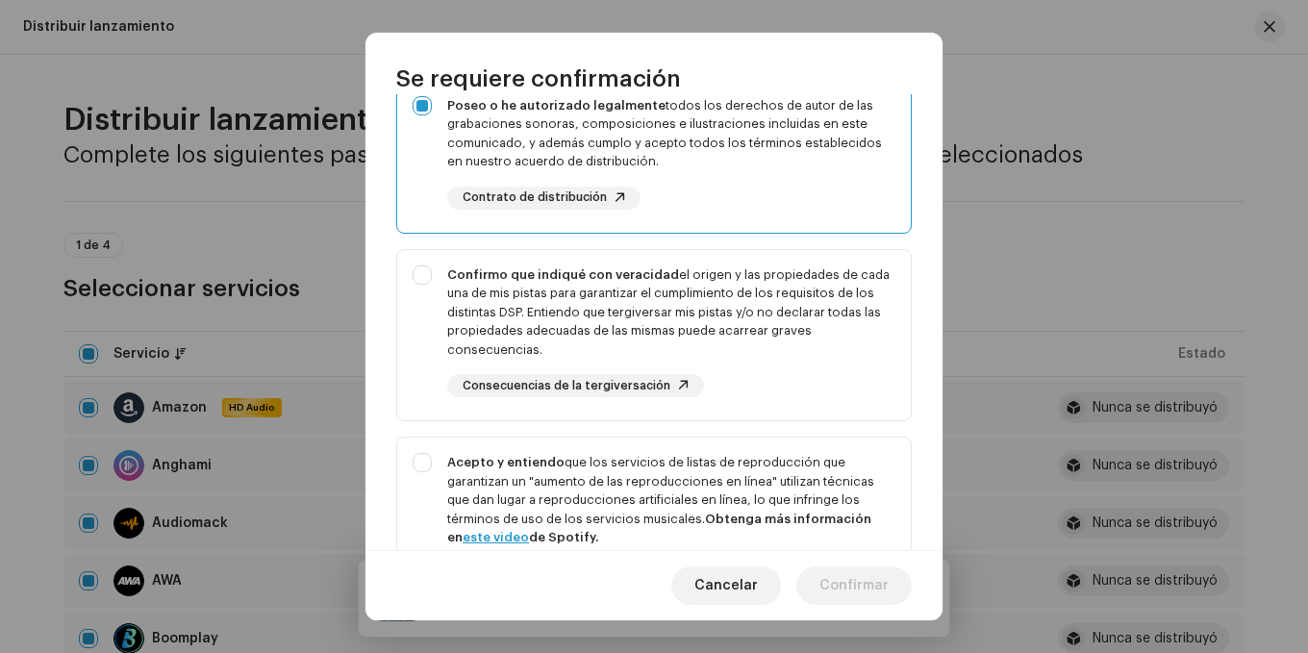
scroll to position [192, 0]
drag, startPoint x: 422, startPoint y: 262, endPoint x: 421, endPoint y: 295, distance: 33.7
click at [422, 266] on div "Confirmo que indiqué con veracidad el origen y las propiedades de cada una de m…" at bounding box center [654, 330] width 514 height 164
checkbox input "true"
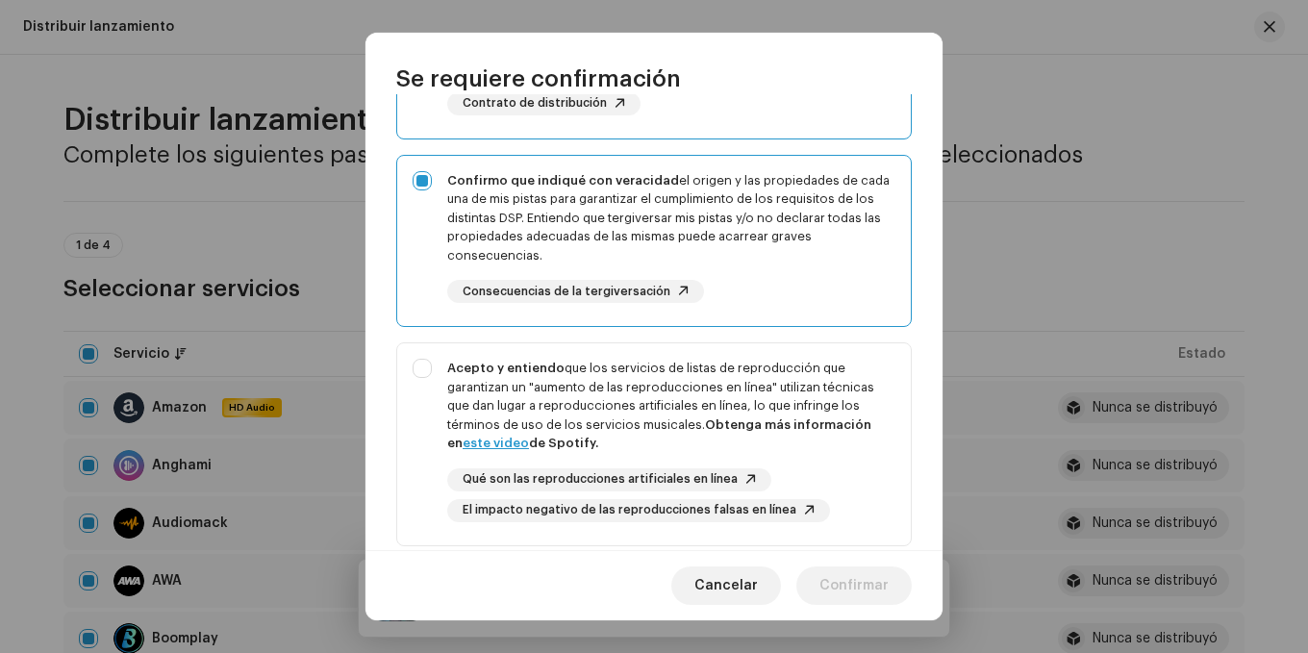
scroll to position [385, 0]
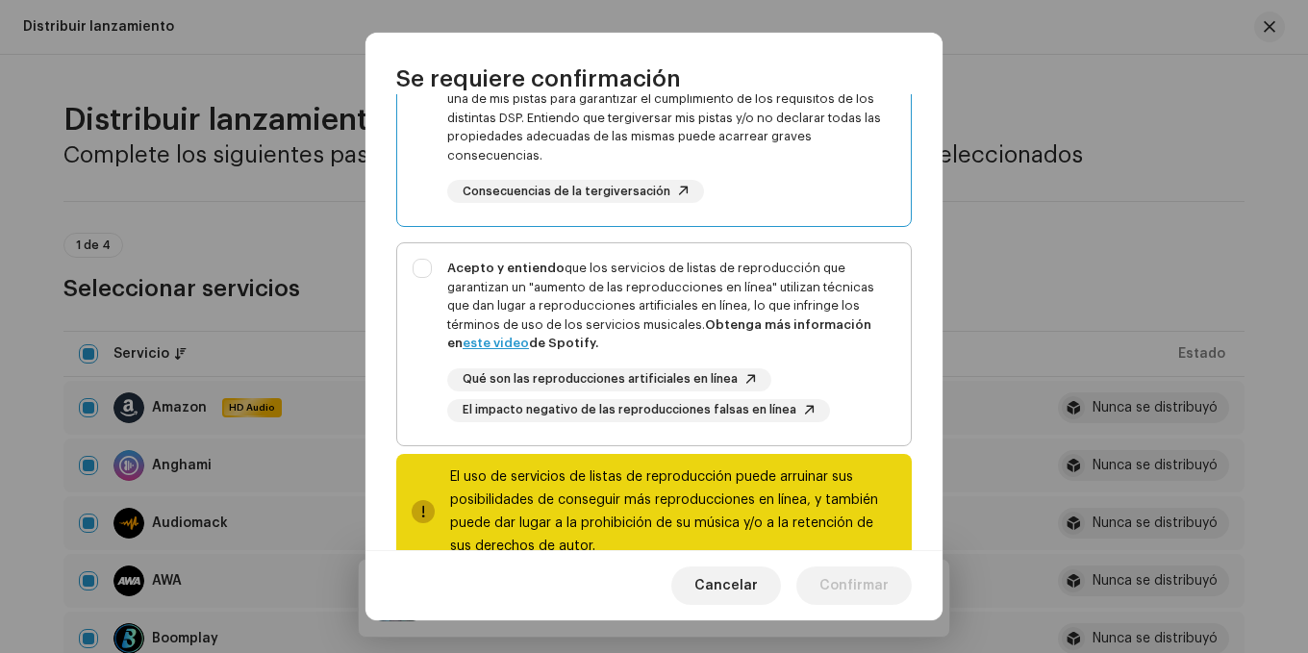
click at [424, 265] on div "Acepto y entiendo que los servicios de listas de reproducción que garantizan un…" at bounding box center [654, 340] width 514 height 194
checkbox input "true"
click at [875, 580] on span "Confirmar" at bounding box center [854, 586] width 69 height 38
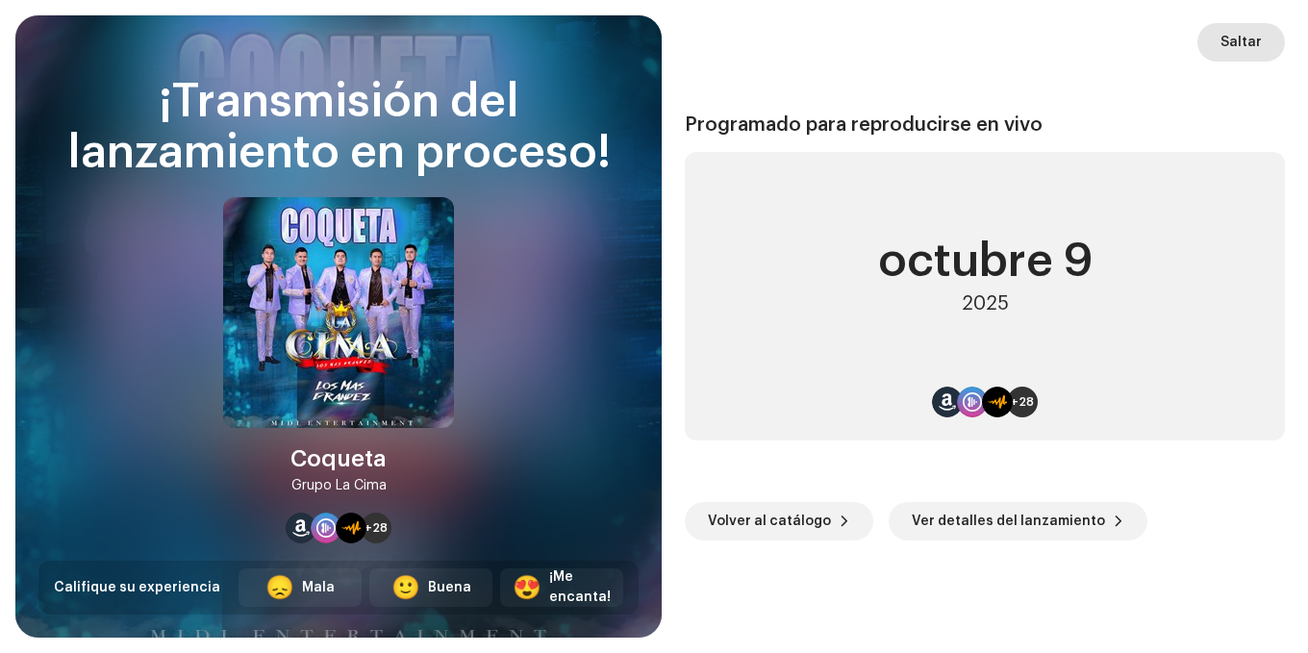
click at [1254, 39] on span "Saltar" at bounding box center [1241, 42] width 41 height 38
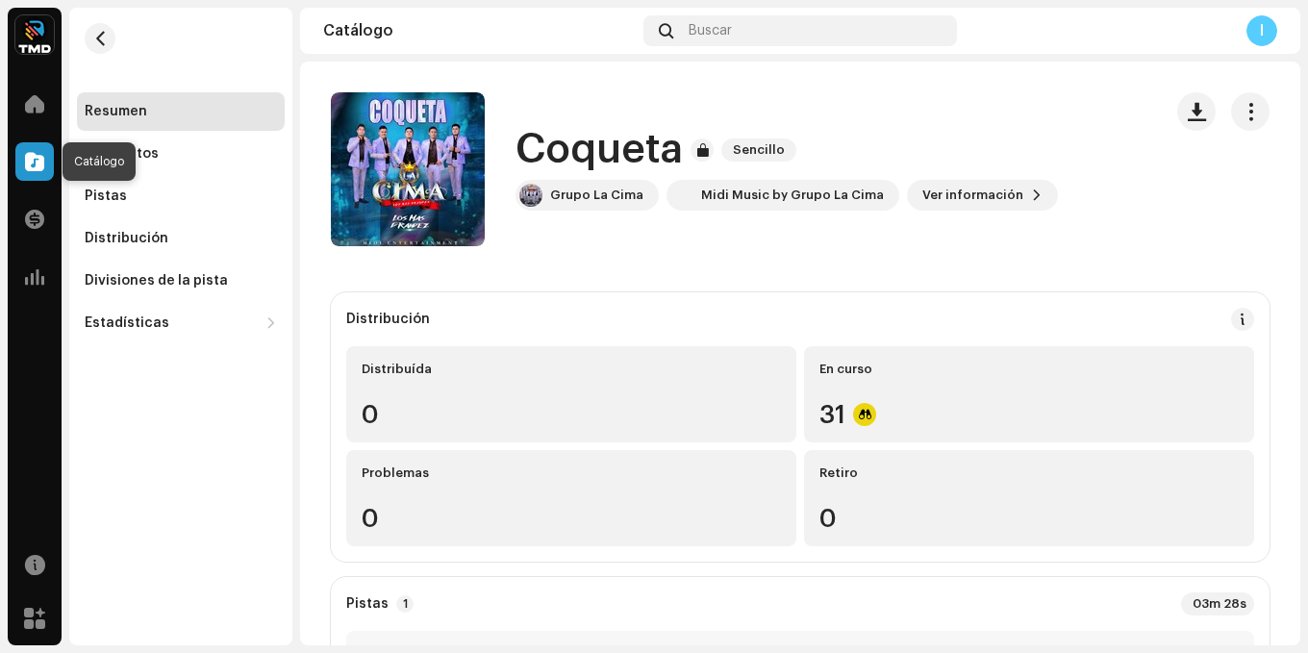
click at [33, 156] on span at bounding box center [34, 161] width 19 height 15
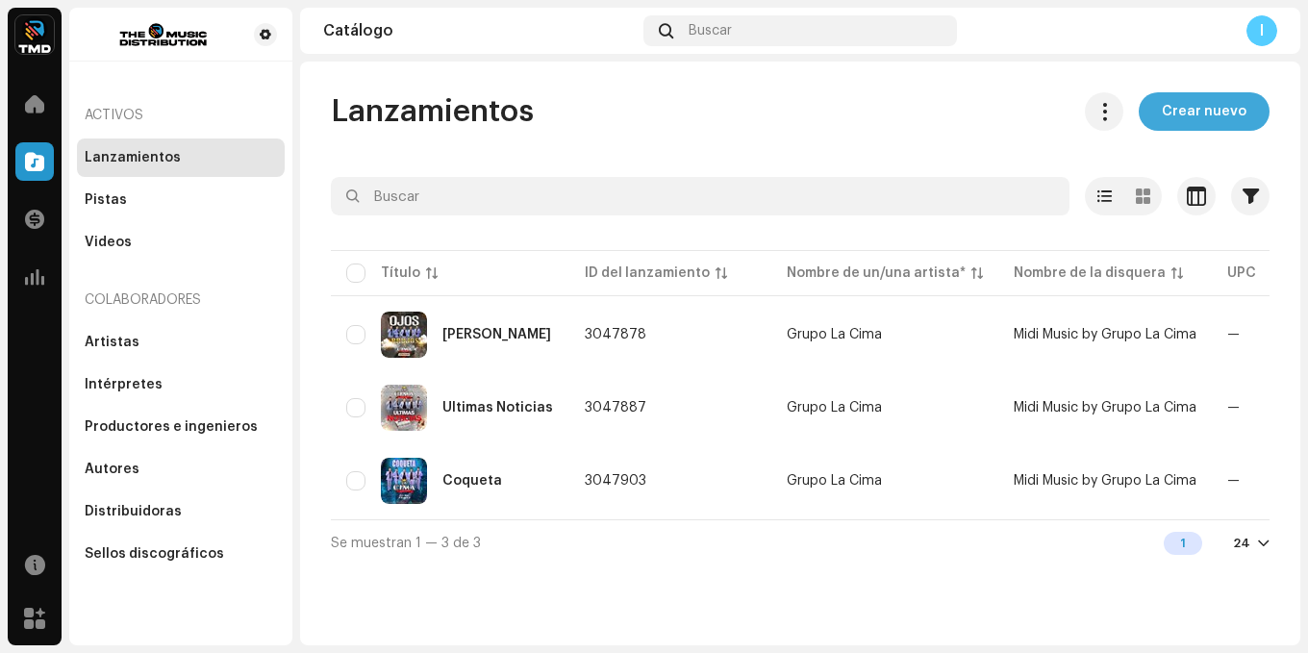
click at [1178, 110] on span "Crear nuevo" at bounding box center [1204, 111] width 85 height 38
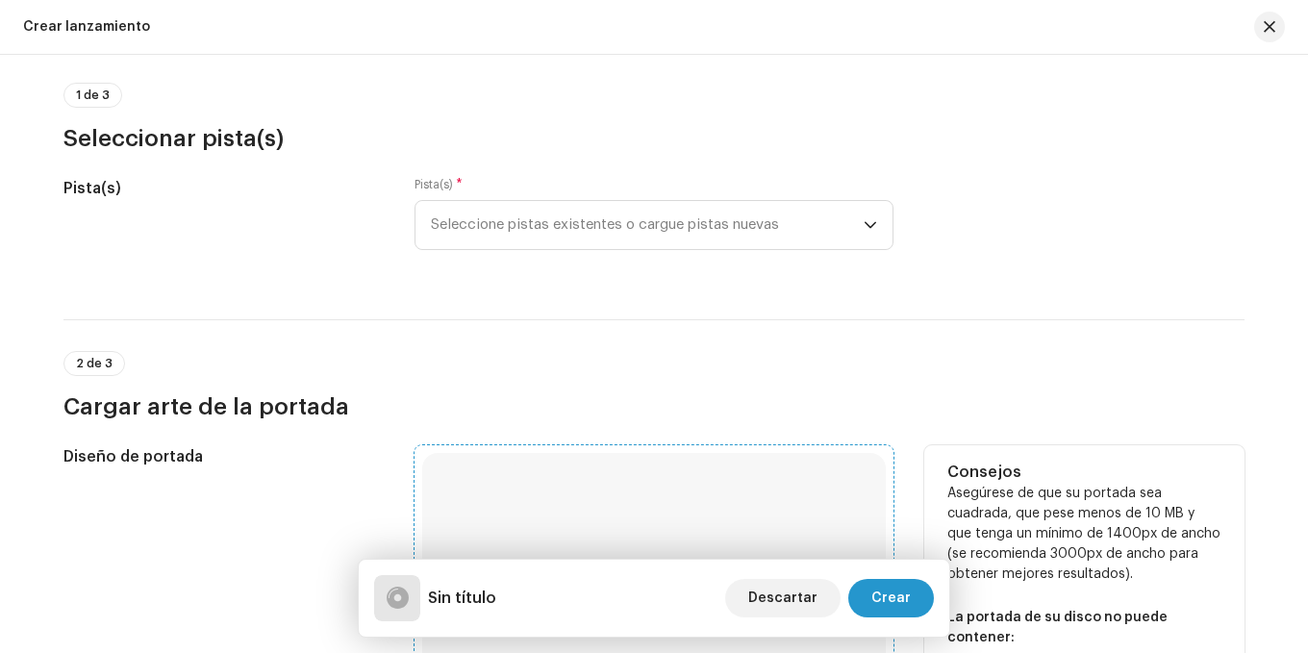
scroll to position [289, 0]
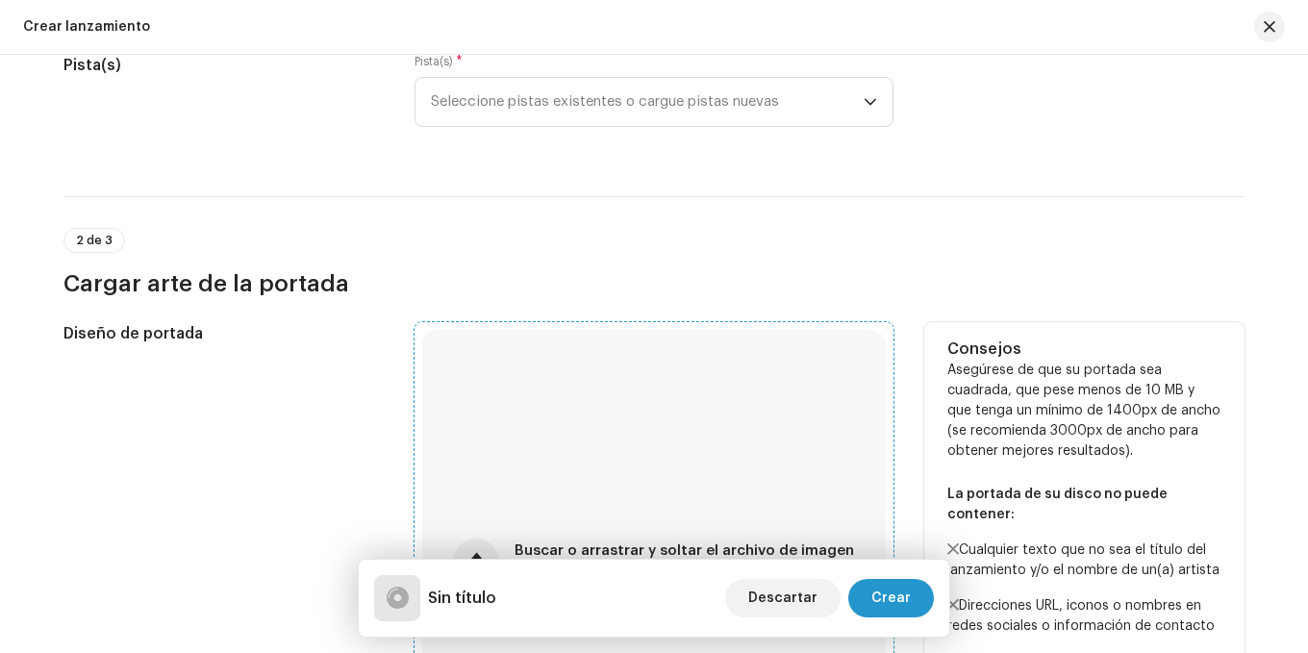
click at [568, 403] on div "Buscar o arrastrar y soltar el archivo de imagen Admitimos JPG, JPEG, PNG y JFIF" at bounding box center [654, 562] width 464 height 464
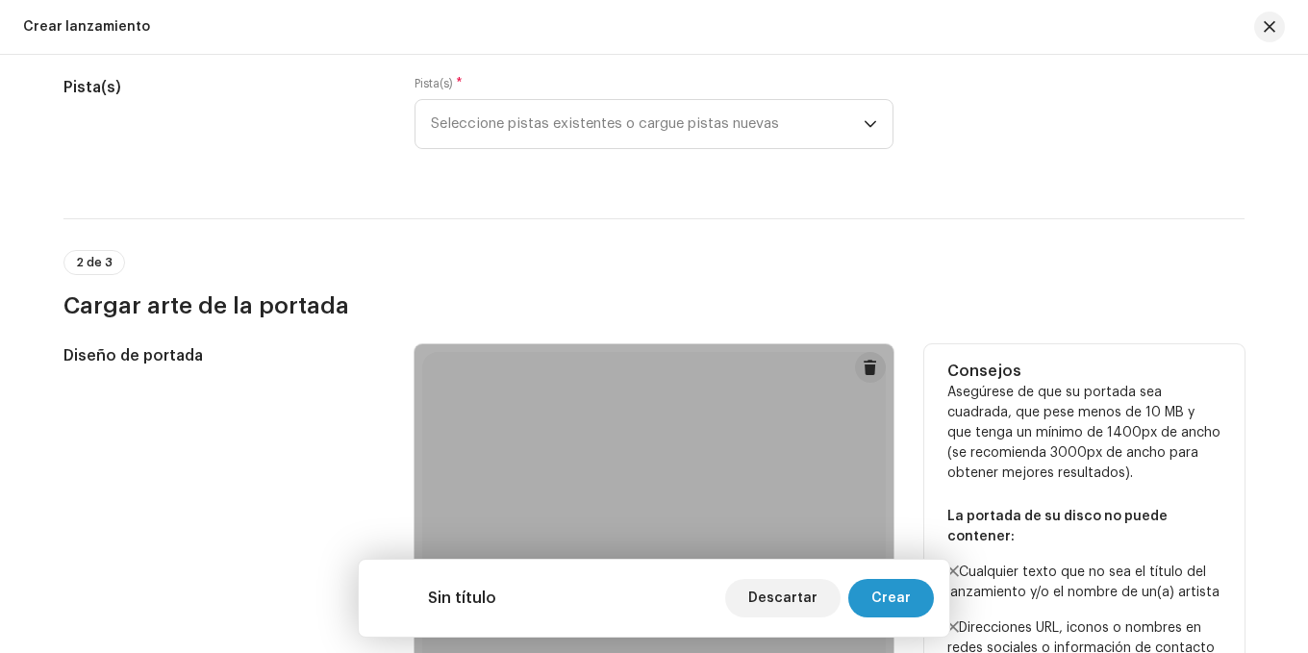
scroll to position [0, 0]
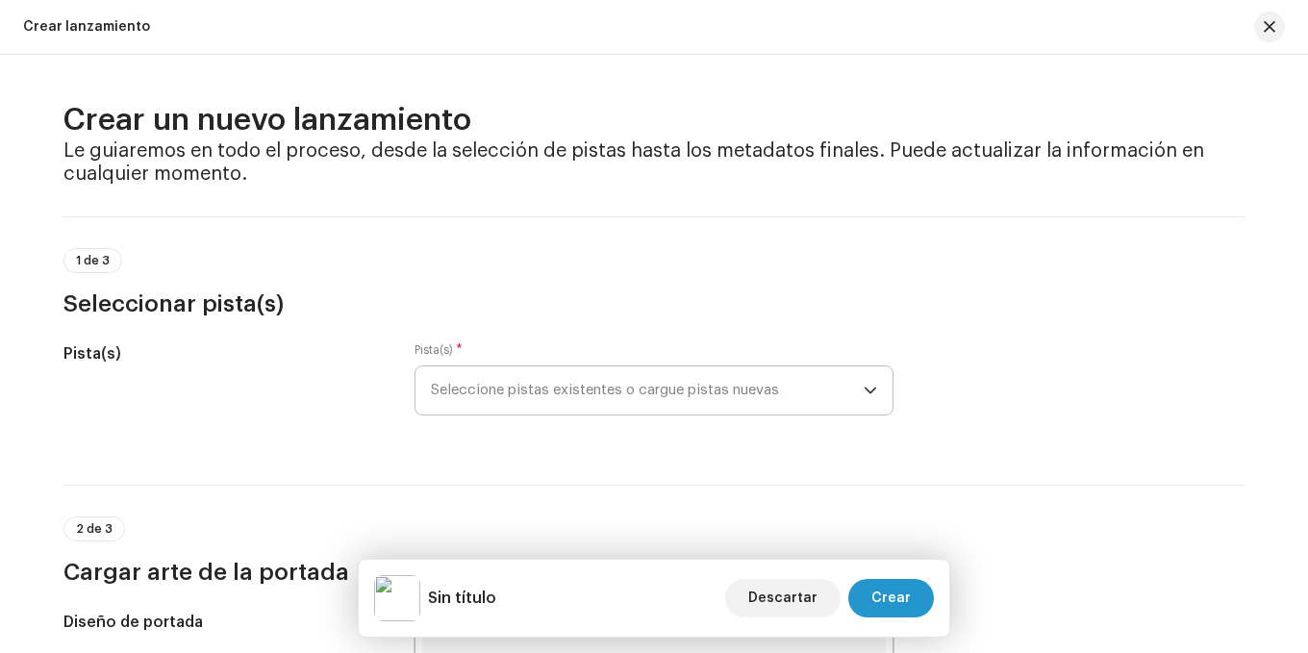
click at [548, 397] on span "Seleccione pistas existentes o cargue pistas nuevas" at bounding box center [647, 391] width 433 height 48
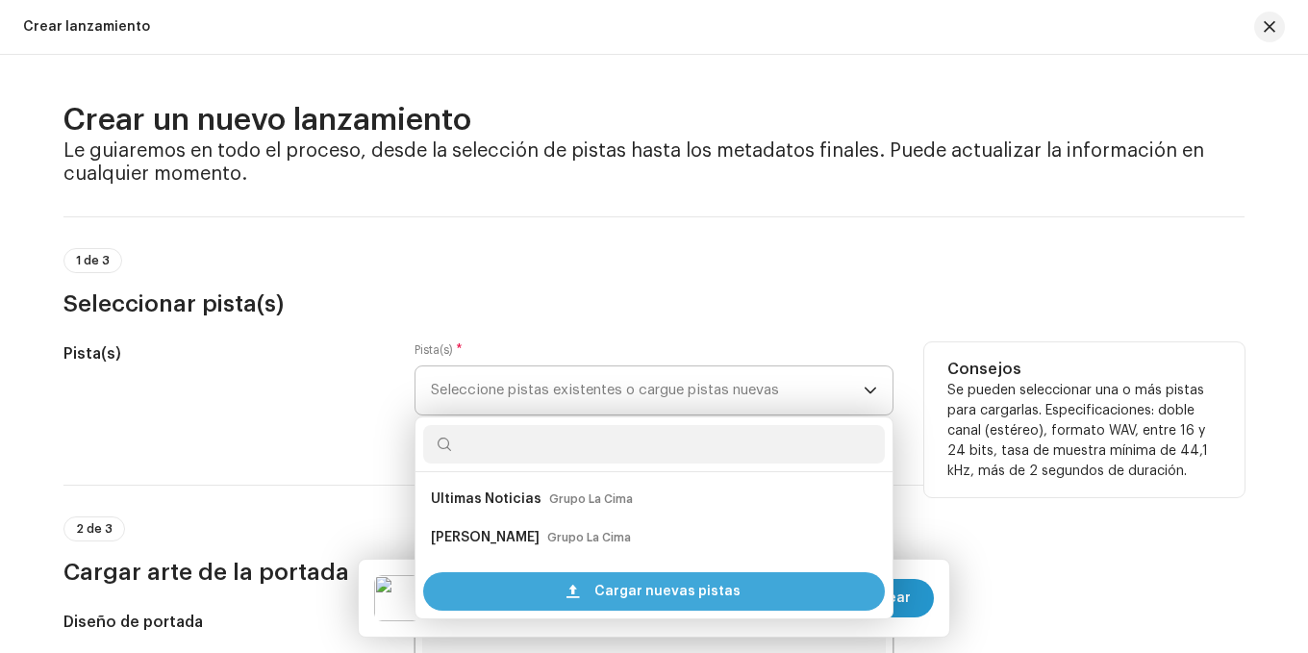
click at [625, 586] on span "Cargar nuevas pistas" at bounding box center [667, 591] width 146 height 38
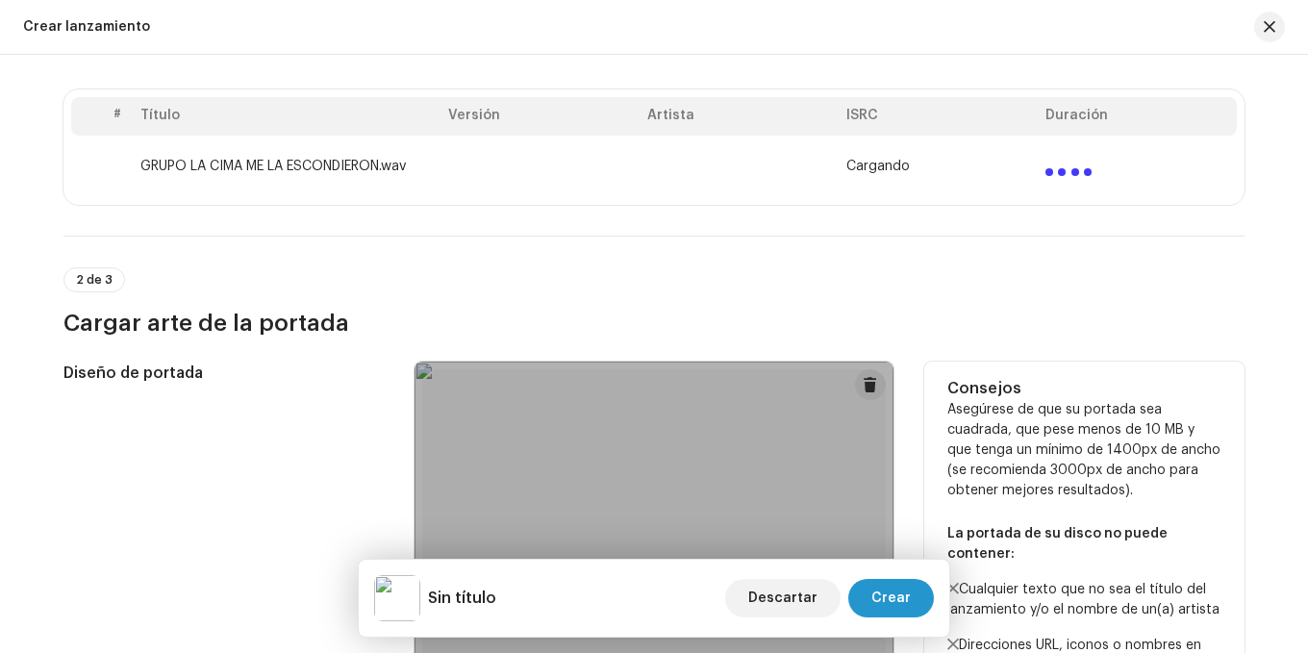
scroll to position [192, 0]
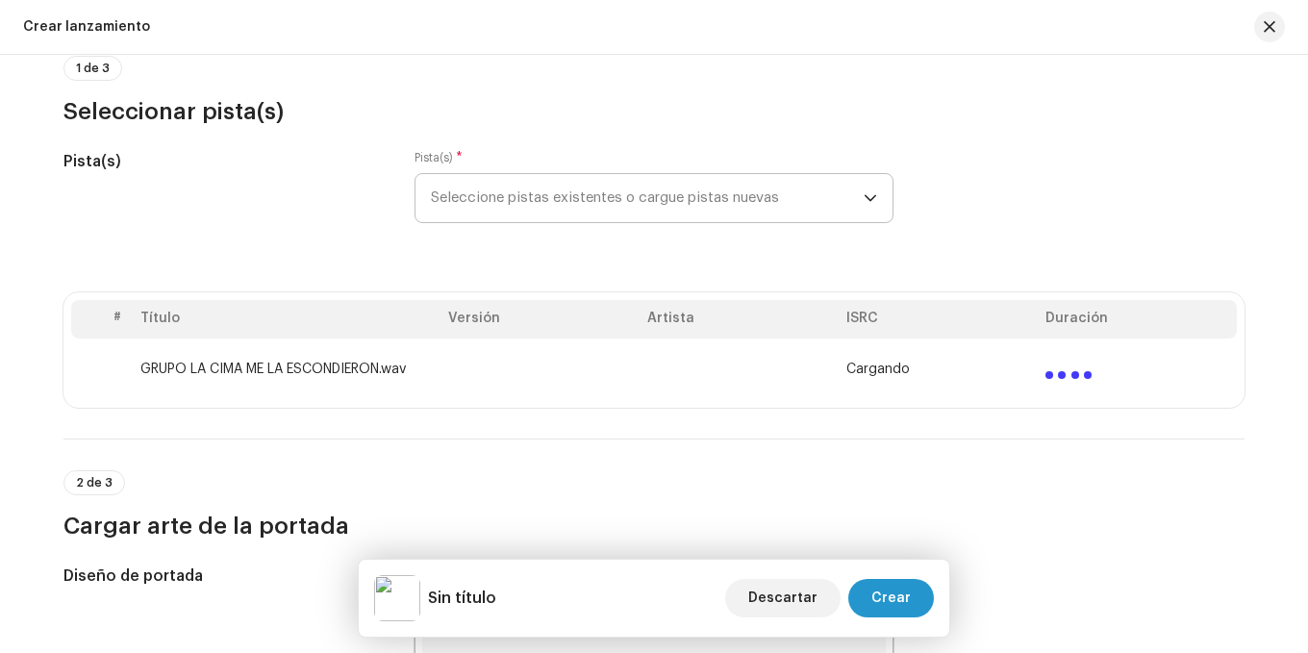
click at [556, 355] on td at bounding box center [540, 370] width 199 height 62
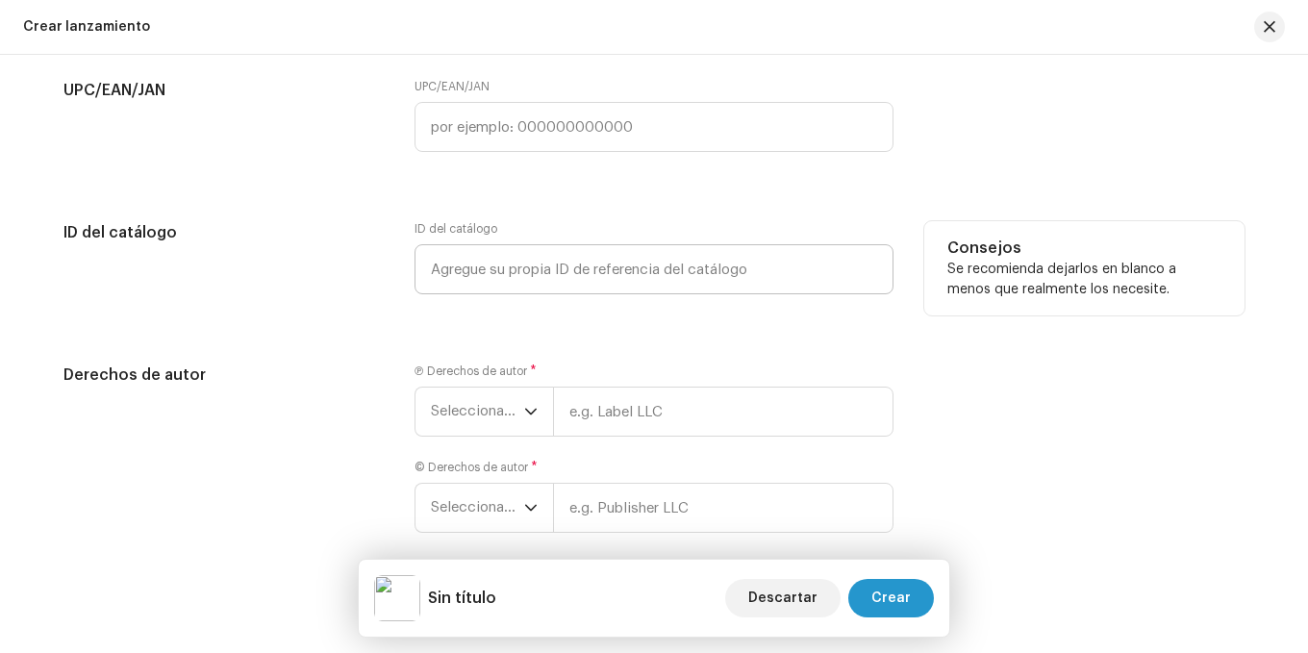
scroll to position [2998, 0]
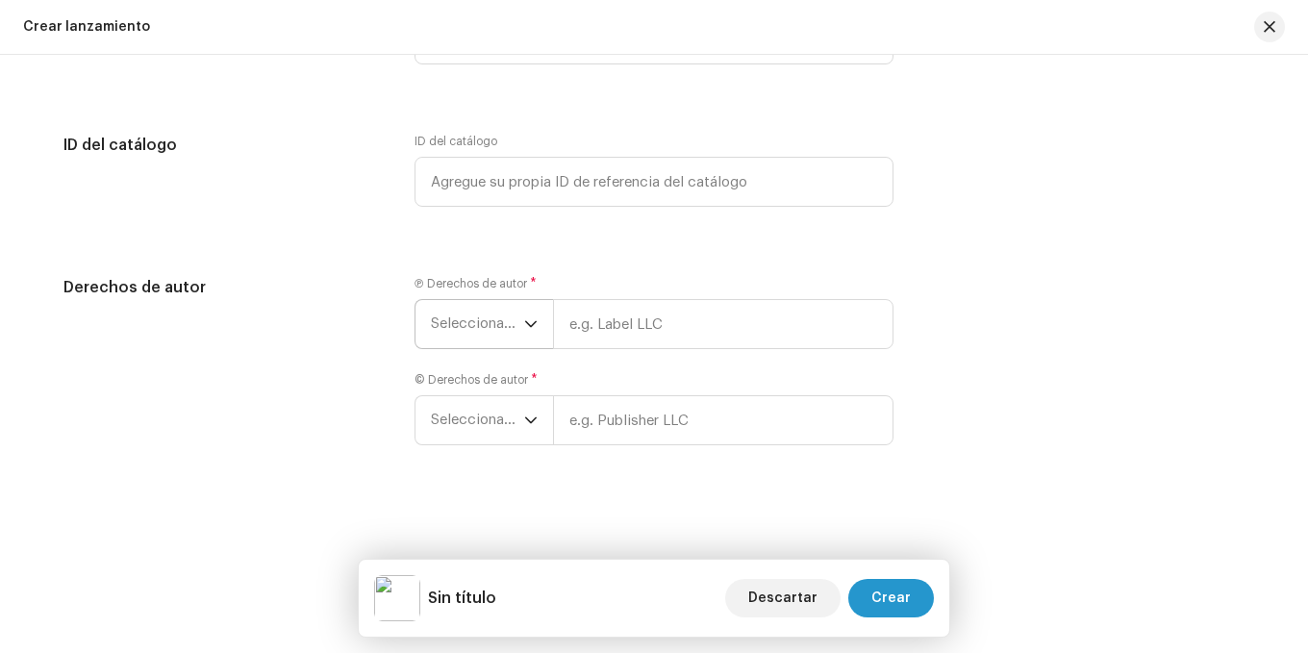
click at [455, 302] on span "Seleccionar año" at bounding box center [477, 324] width 93 height 48
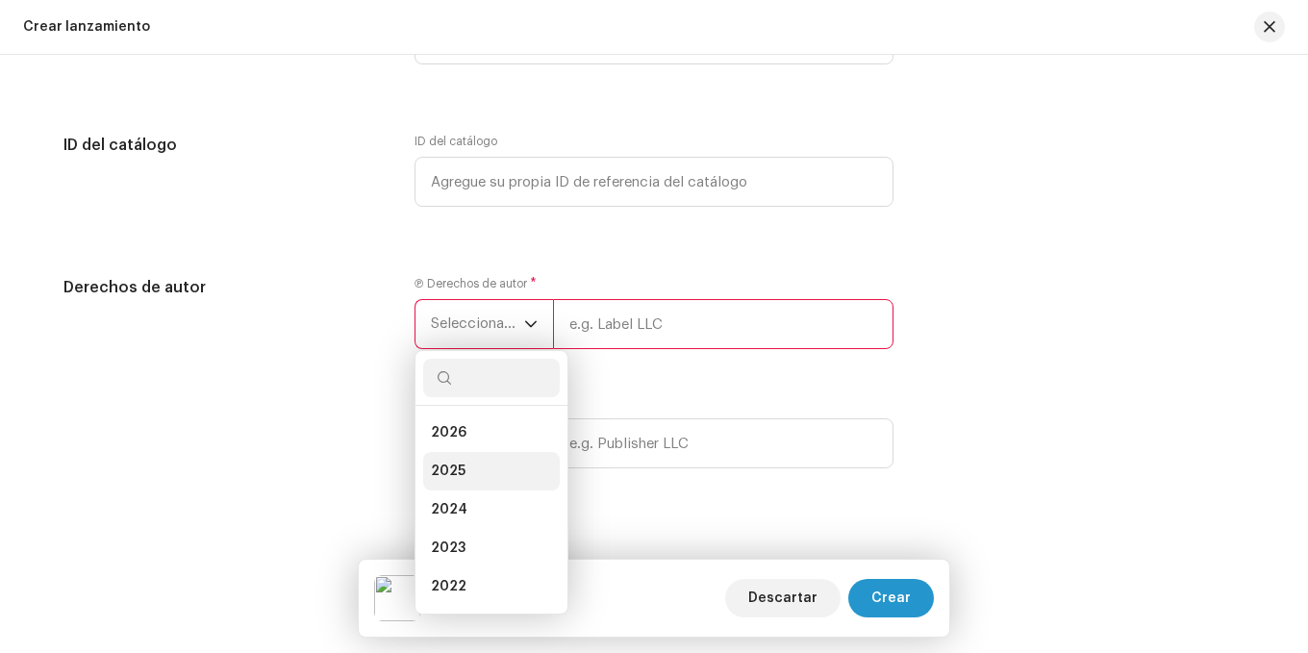
drag, startPoint x: 463, startPoint y: 463, endPoint x: 530, endPoint y: 378, distance: 108.2
click at [464, 462] on li "2025" at bounding box center [491, 471] width 137 height 38
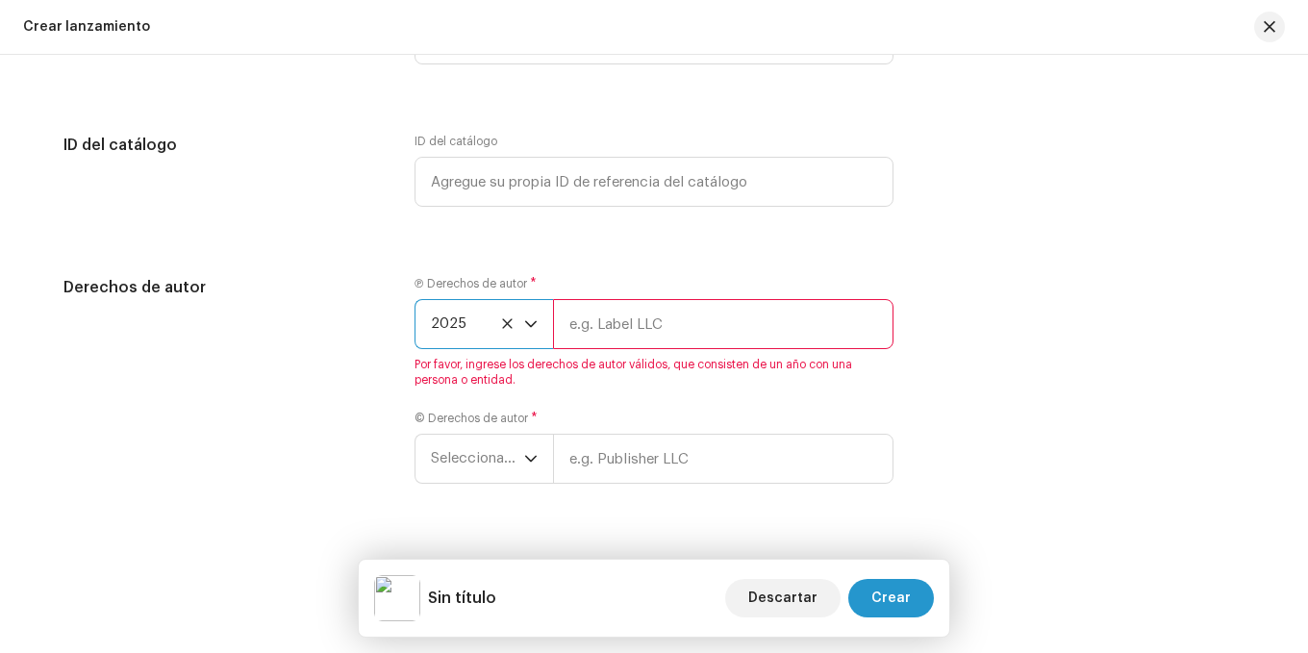
click at [562, 352] on div "Ⓟ Derechos de autor * 2025 Por favor, ingrese los derechos de autor válidos, qu…" at bounding box center [654, 332] width 479 height 112
click at [569, 332] on input "text" at bounding box center [723, 324] width 341 height 50
type input "Midi Music by Grupo La Cima"
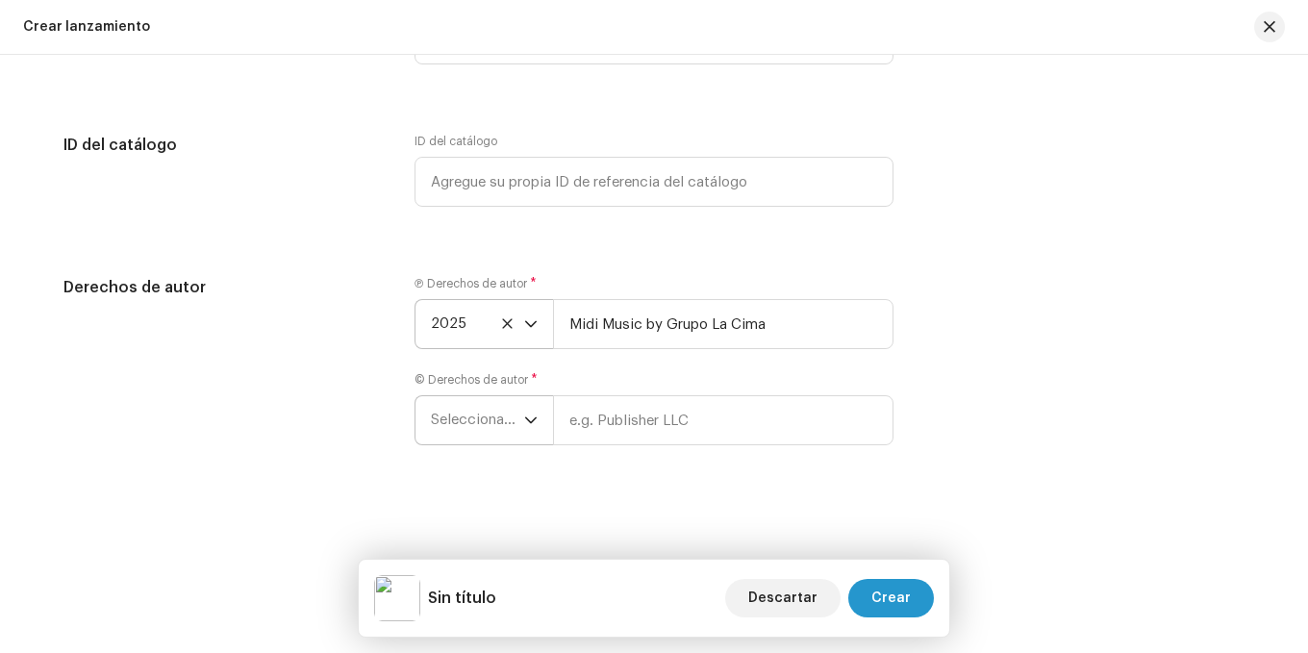
click at [466, 419] on span "Seleccionar año" at bounding box center [477, 420] width 93 height 48
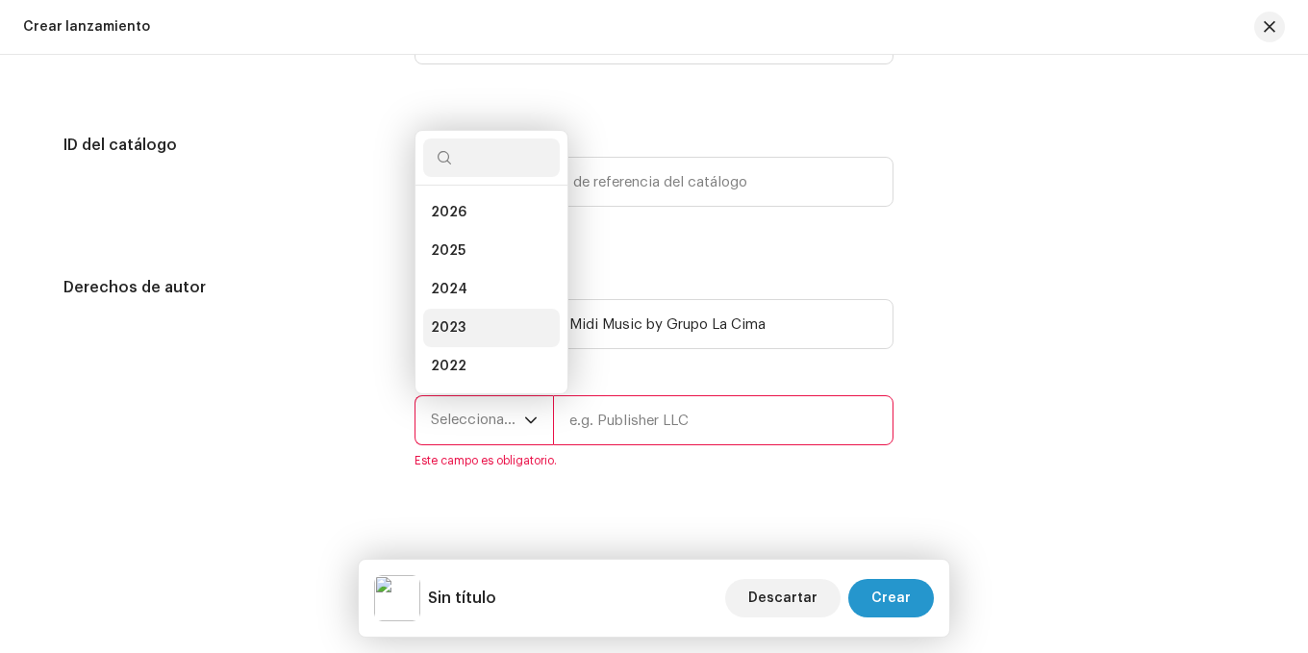
scroll to position [31, 0]
drag, startPoint x: 449, startPoint y: 226, endPoint x: 487, endPoint y: 262, distance: 51.7
click at [450, 226] on span "2025" at bounding box center [448, 220] width 35 height 19
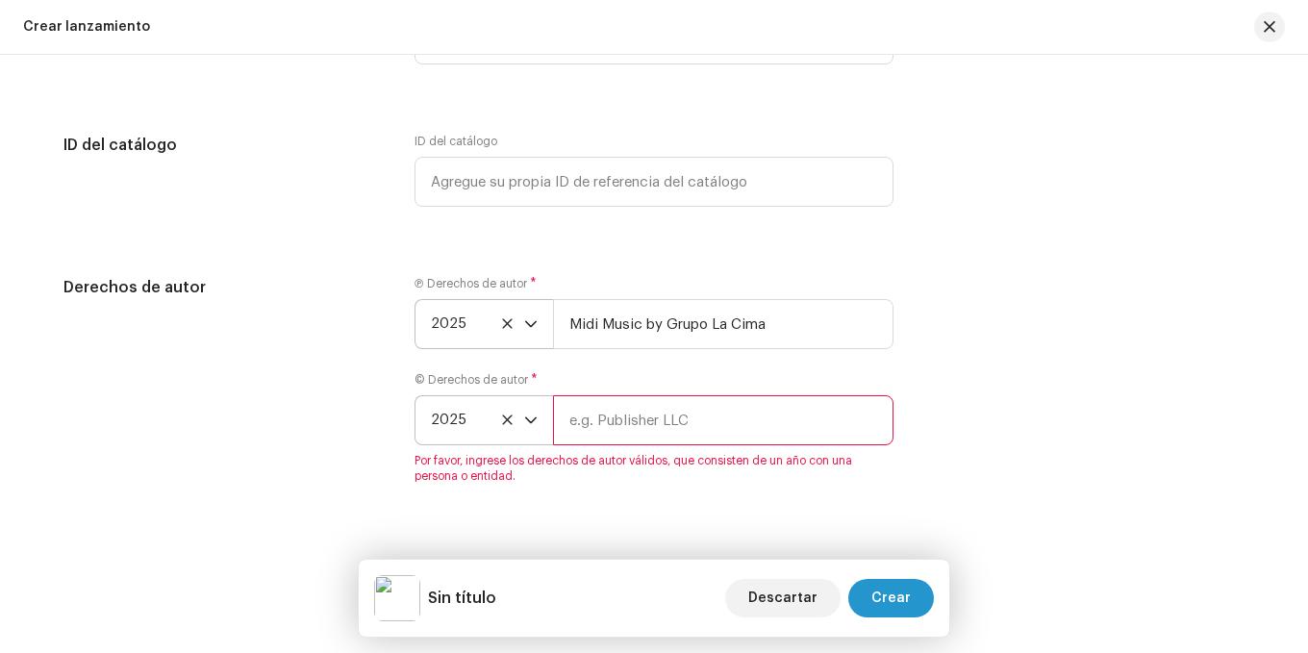
drag, startPoint x: 677, startPoint y: 424, endPoint x: 668, endPoint y: 425, distance: 9.7
click at [677, 424] on input "text" at bounding box center [723, 420] width 341 height 50
type input "Midi Music by Grupo La Cima"
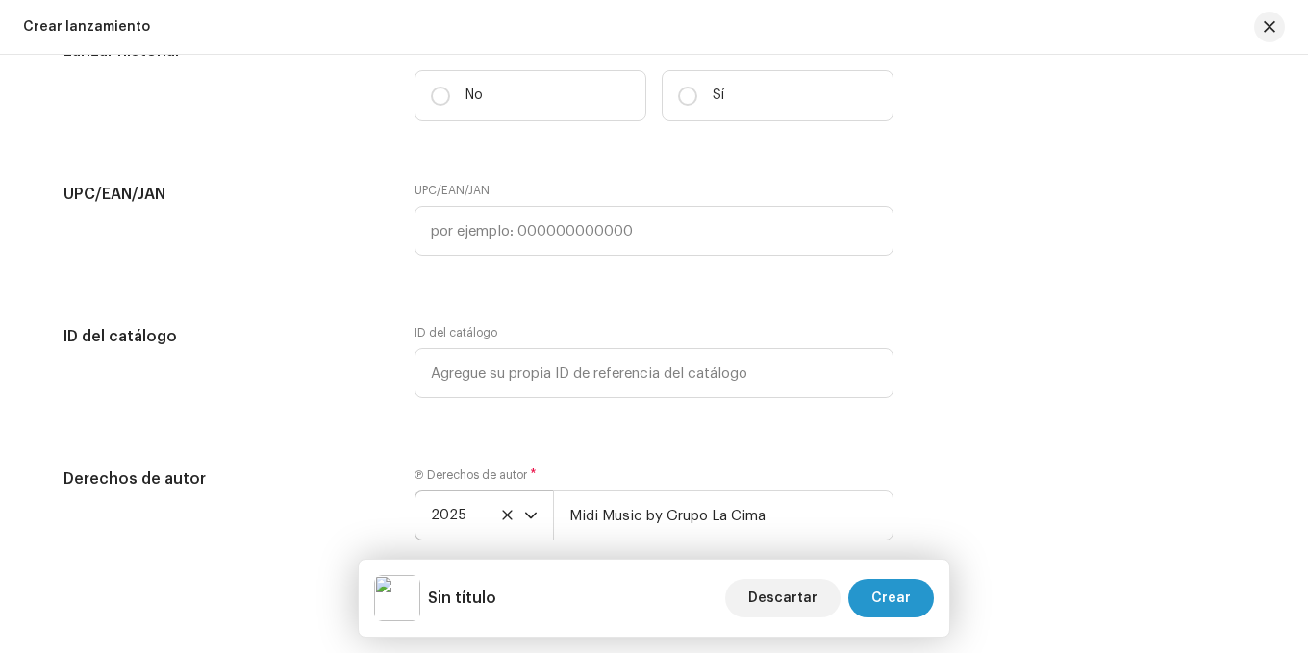
scroll to position [2806, 0]
click at [478, 245] on input "text" at bounding box center [654, 232] width 479 height 50
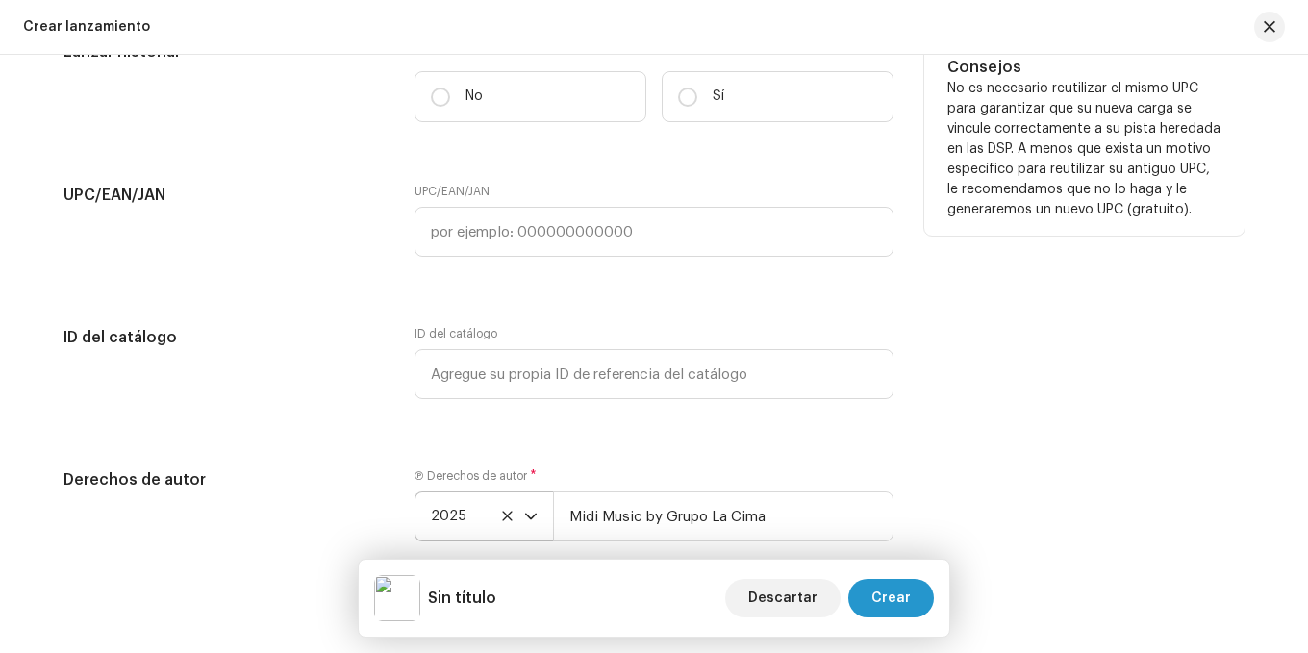
click at [455, 131] on div "¿Se lanzó previamente?* * No Sí" at bounding box center [654, 88] width 479 height 97
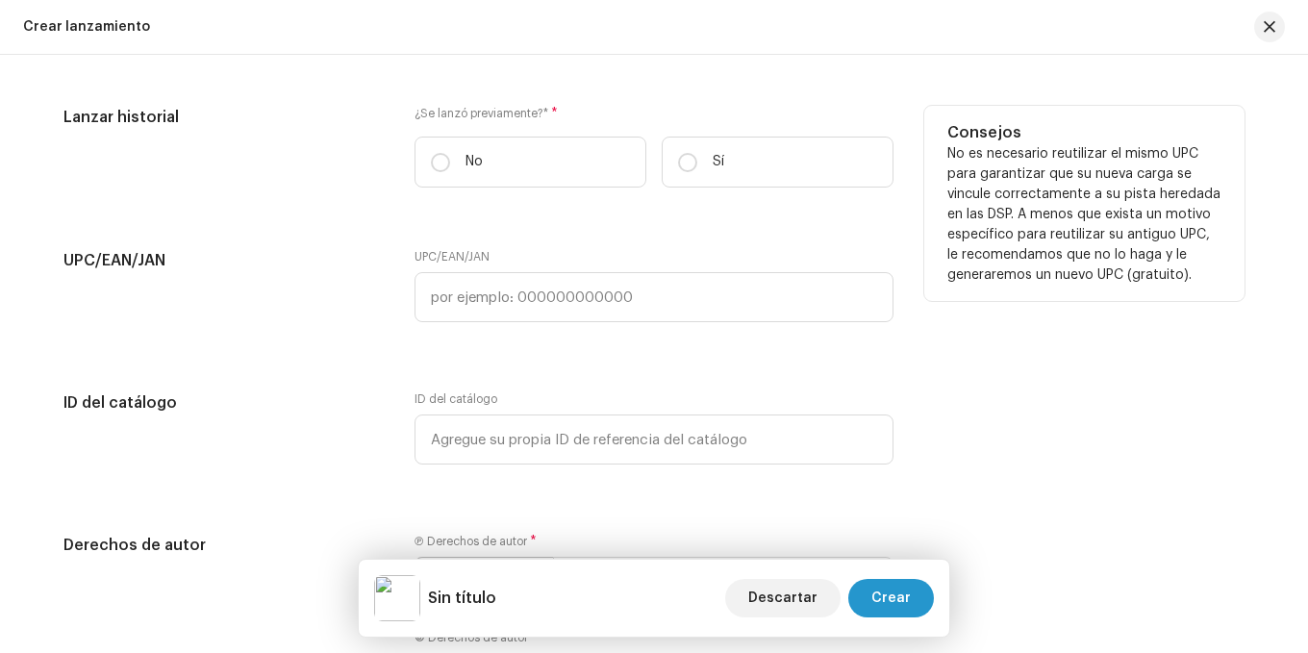
scroll to position [2710, 0]
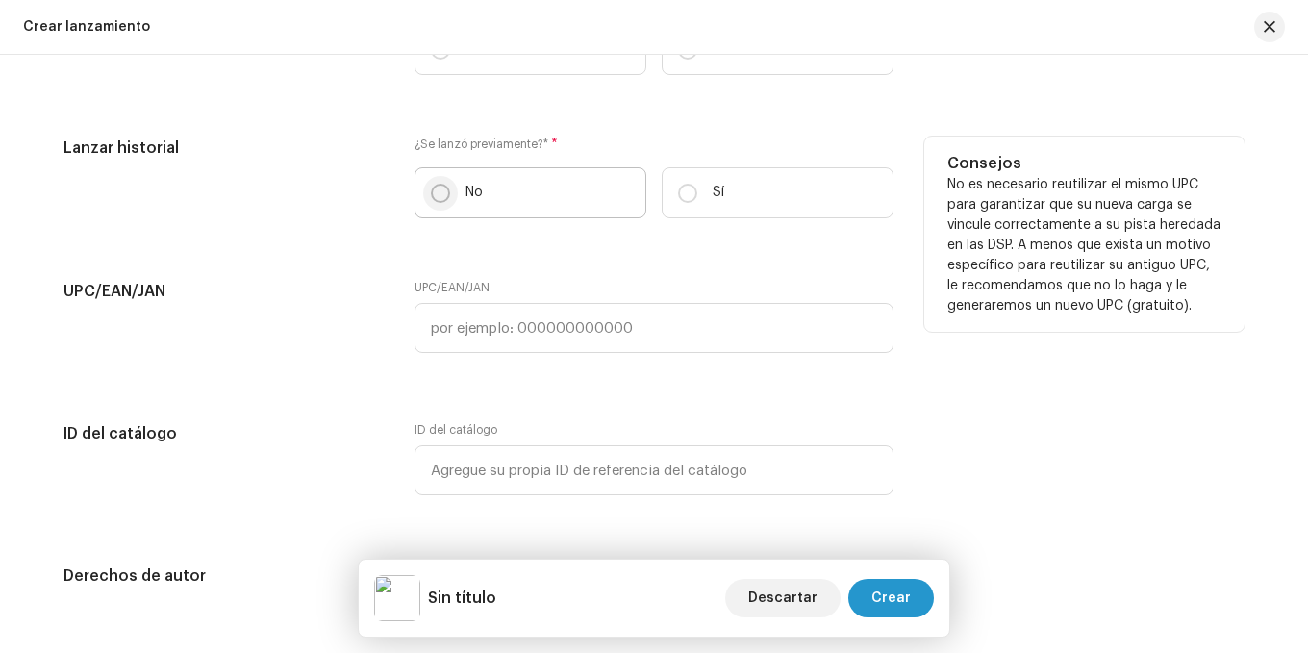
click at [440, 190] on input "No" at bounding box center [440, 193] width 19 height 19
radio input "true"
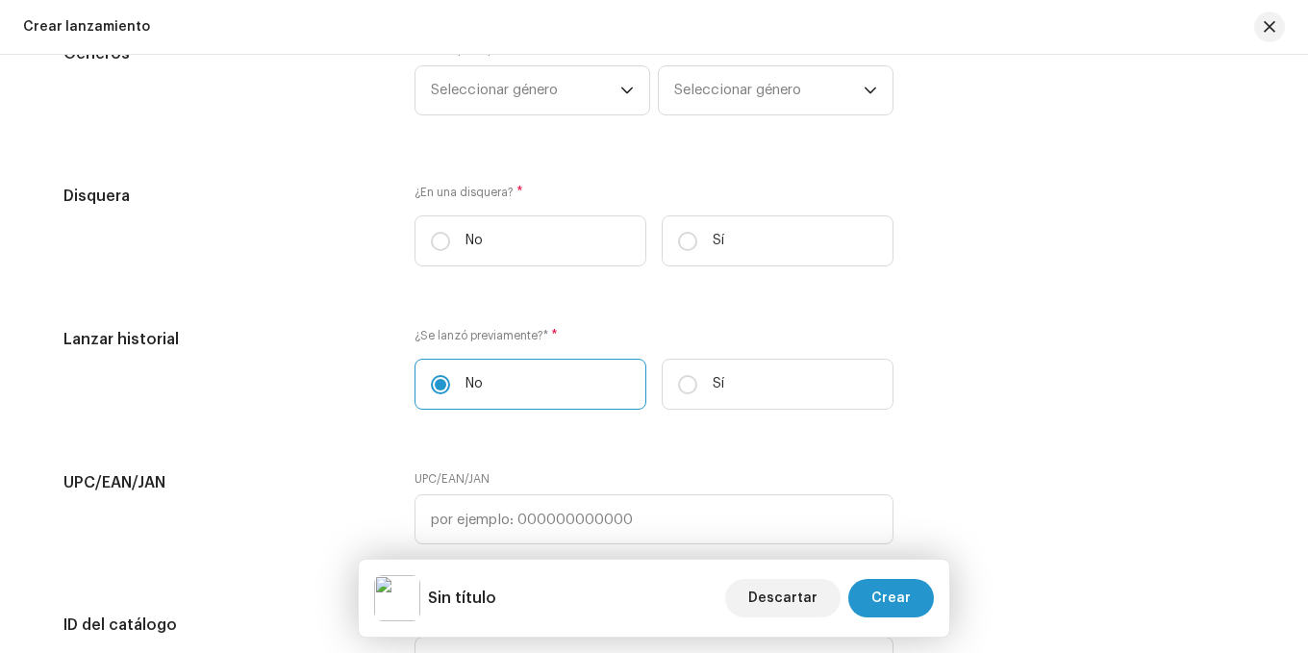
scroll to position [2517, 0]
click at [678, 233] on p-radiobutton at bounding box center [687, 242] width 19 height 19
click at [678, 233] on input "Sí" at bounding box center [687, 242] width 19 height 19
radio input "true"
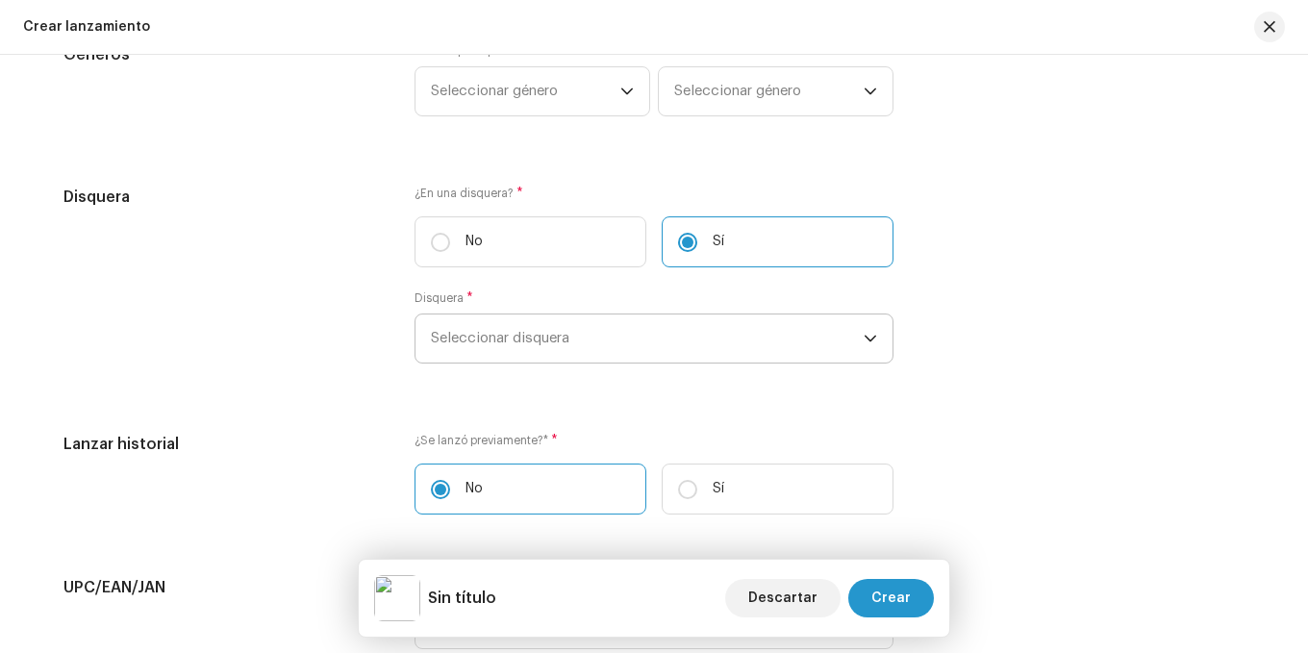
click at [570, 355] on span "Seleccionar disquera" at bounding box center [647, 339] width 433 height 48
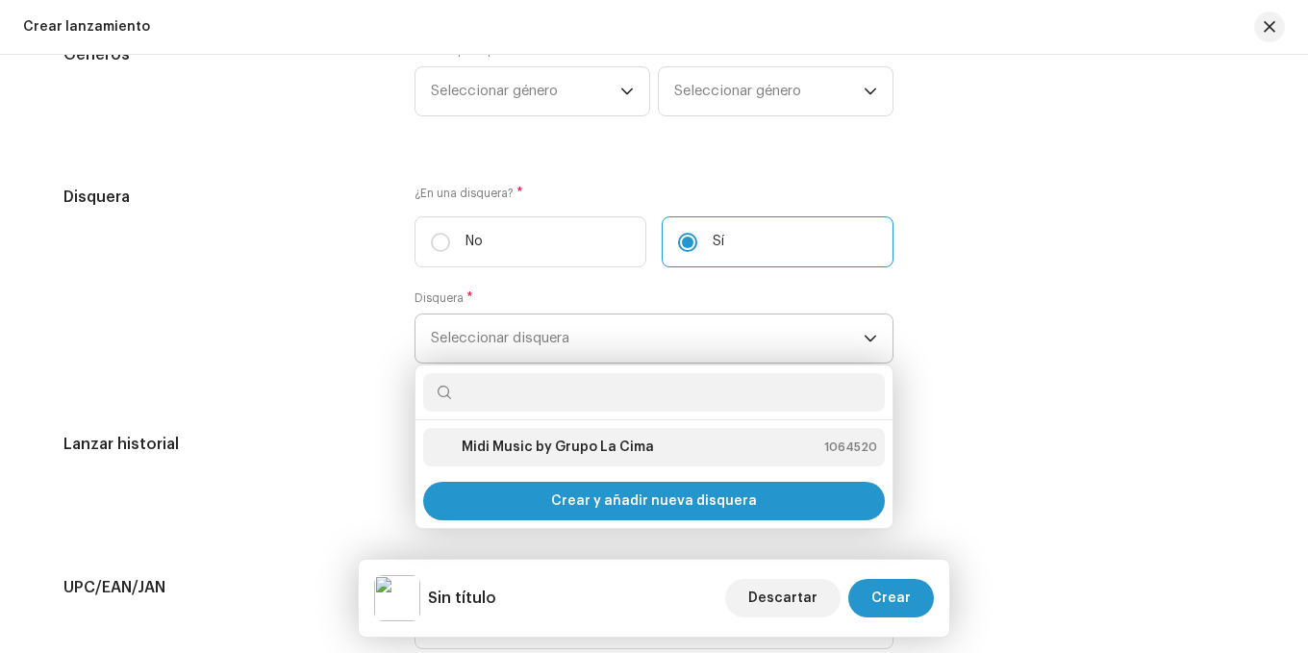
click at [594, 441] on strong "Midi Music by Grupo La Cima" at bounding box center [558, 447] width 192 height 19
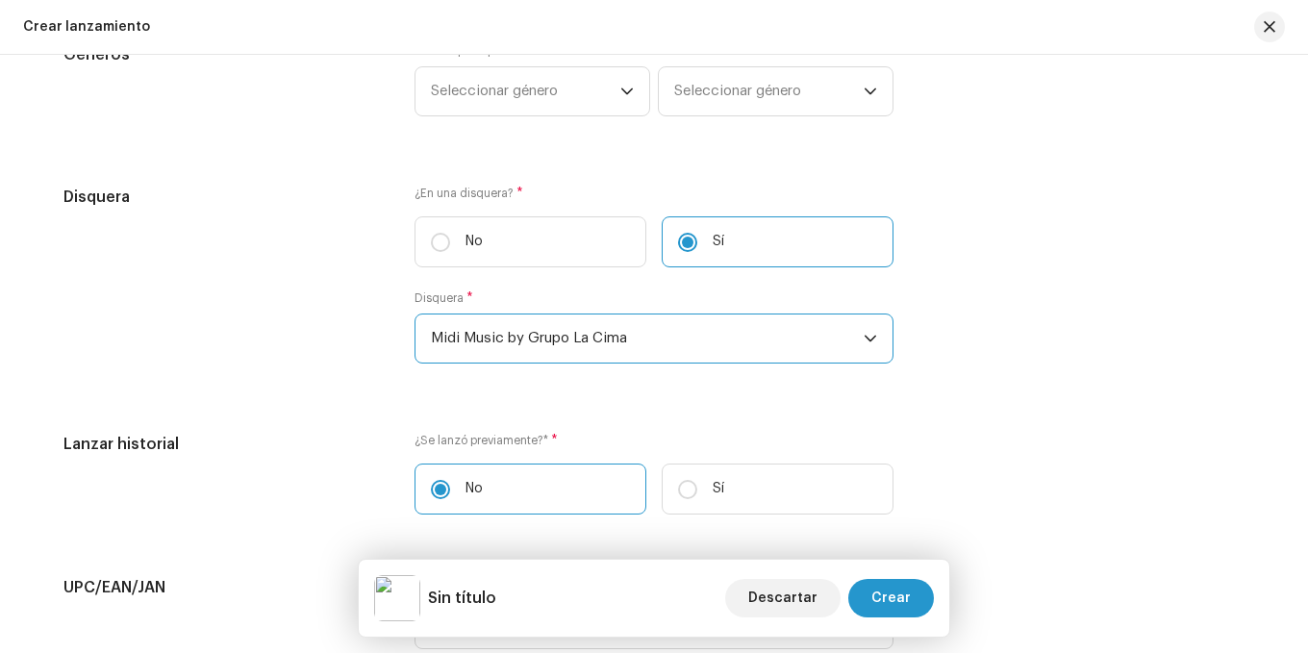
scroll to position [2229, 0]
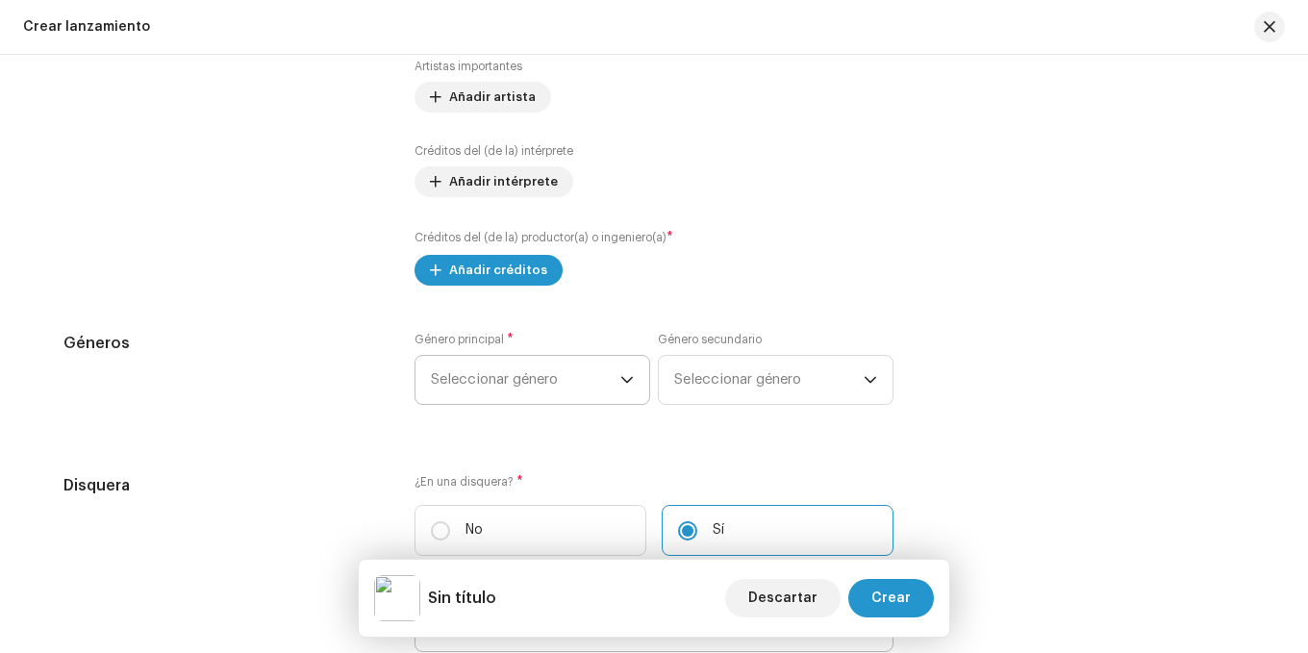
click at [501, 375] on span "Seleccionar género" at bounding box center [526, 380] width 190 height 48
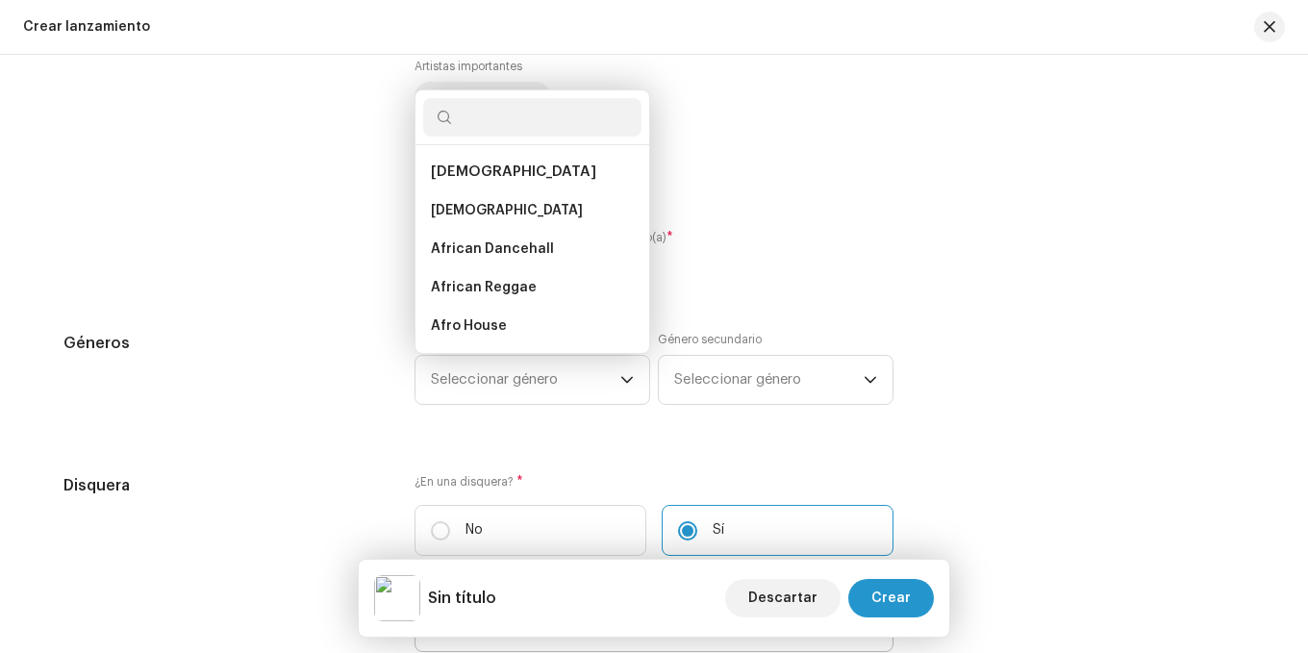
type input "L"
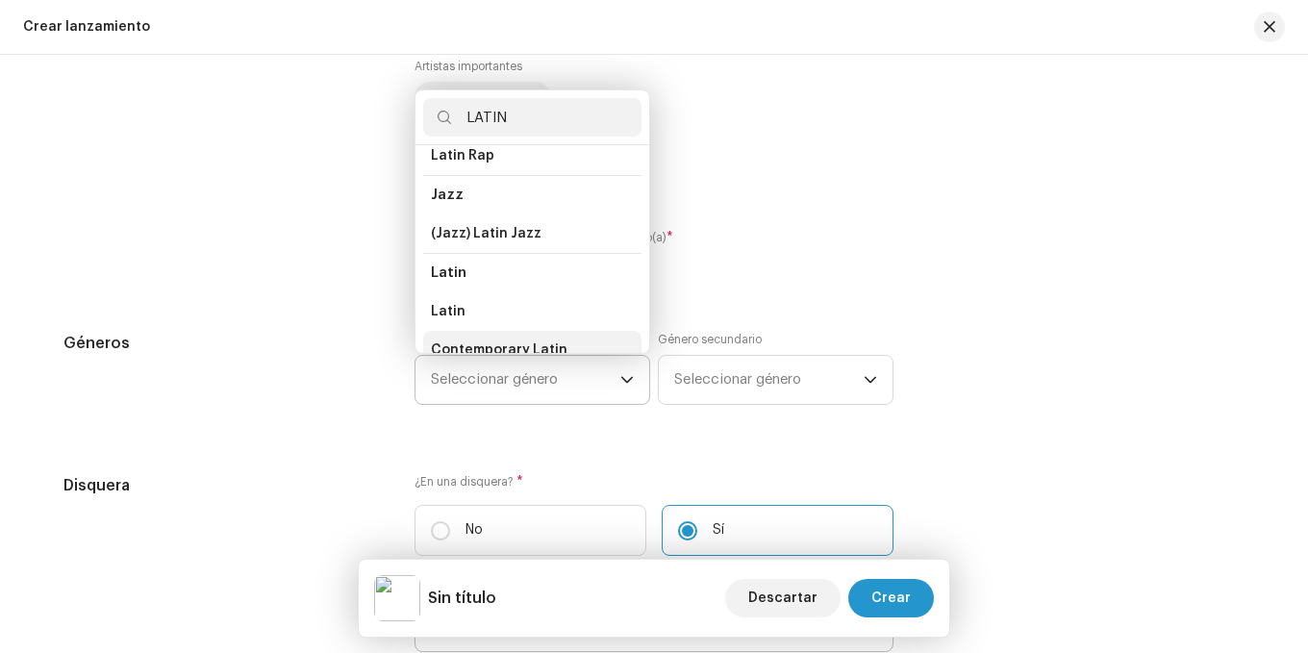
scroll to position [96, 0]
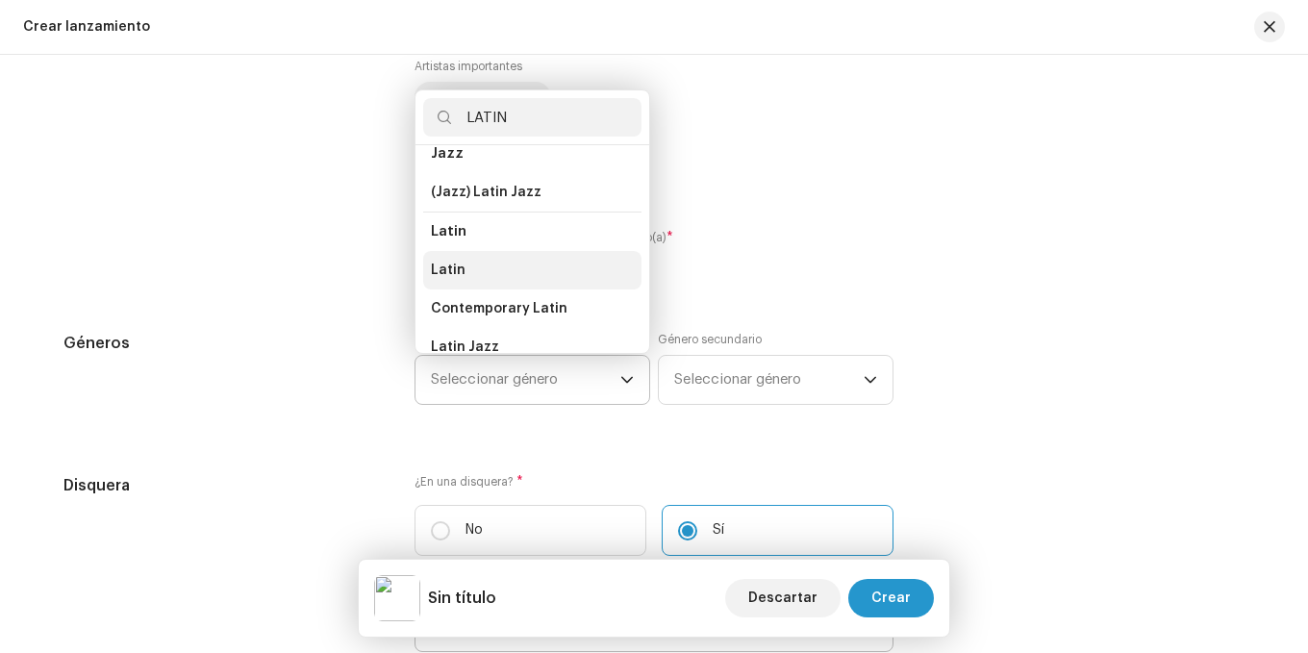
type input "LATIN"
click at [460, 289] on li "Latin" at bounding box center [532, 270] width 218 height 38
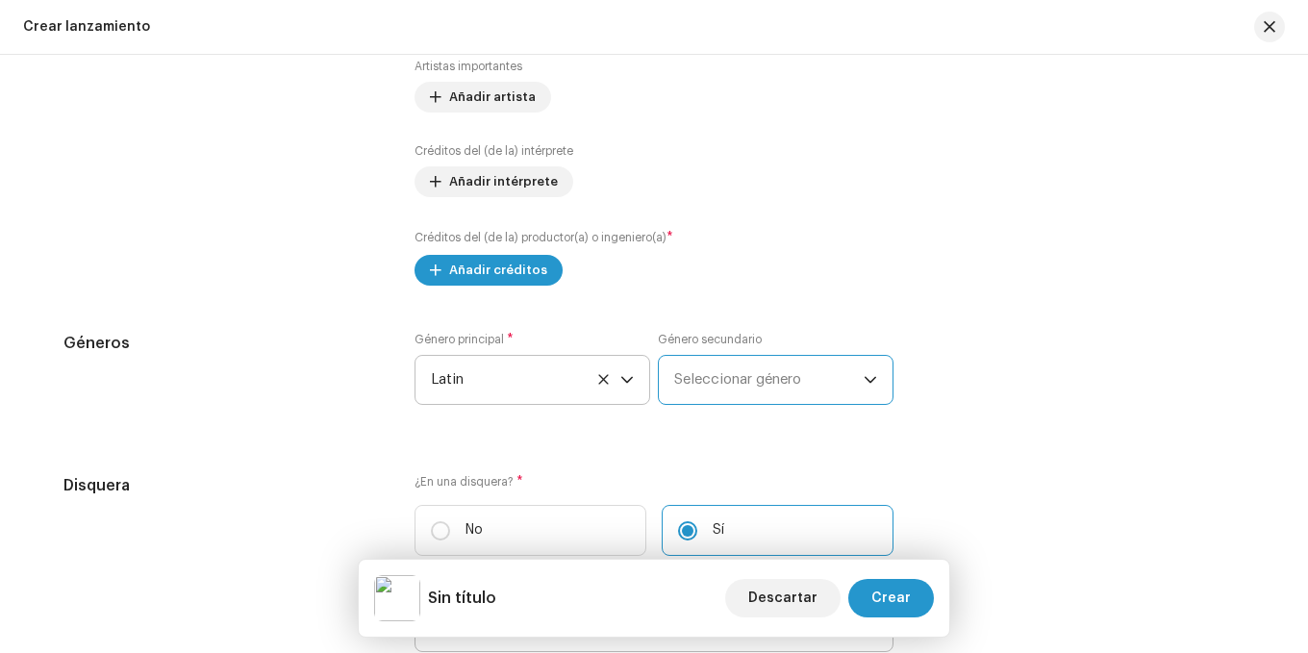
click at [696, 373] on span "Seleccionar género" at bounding box center [769, 380] width 190 height 48
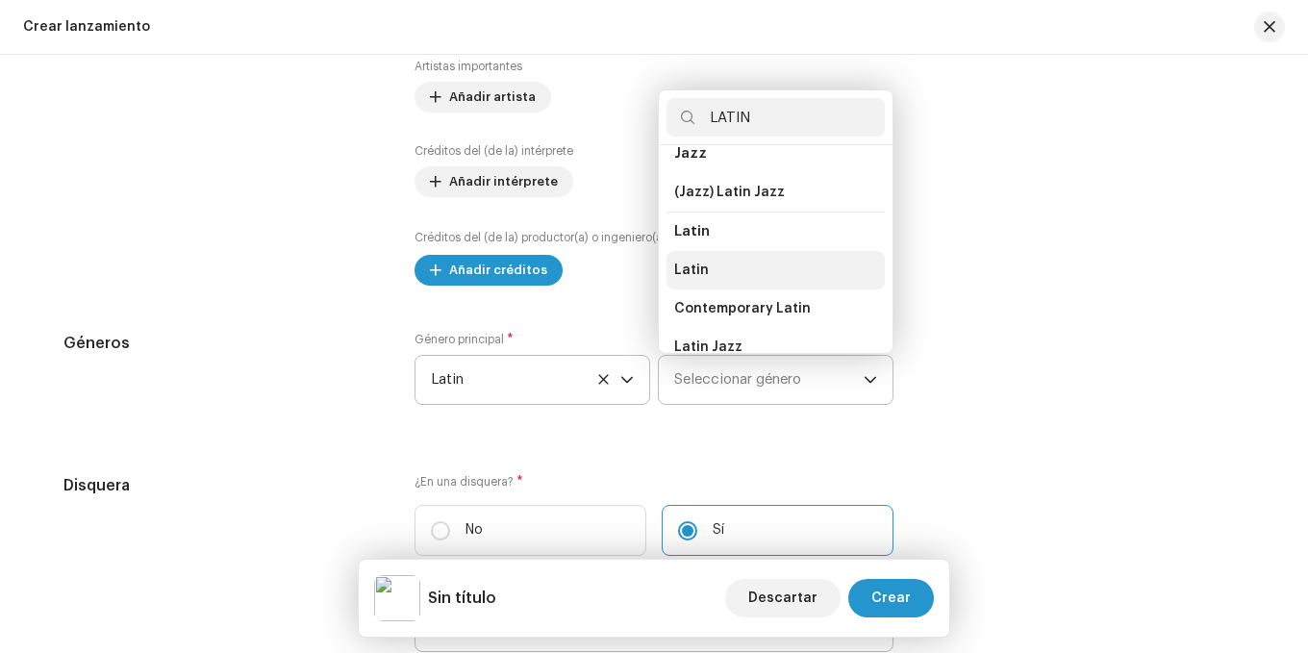
type input "LATIN"
click at [704, 264] on li "Latin" at bounding box center [776, 270] width 218 height 38
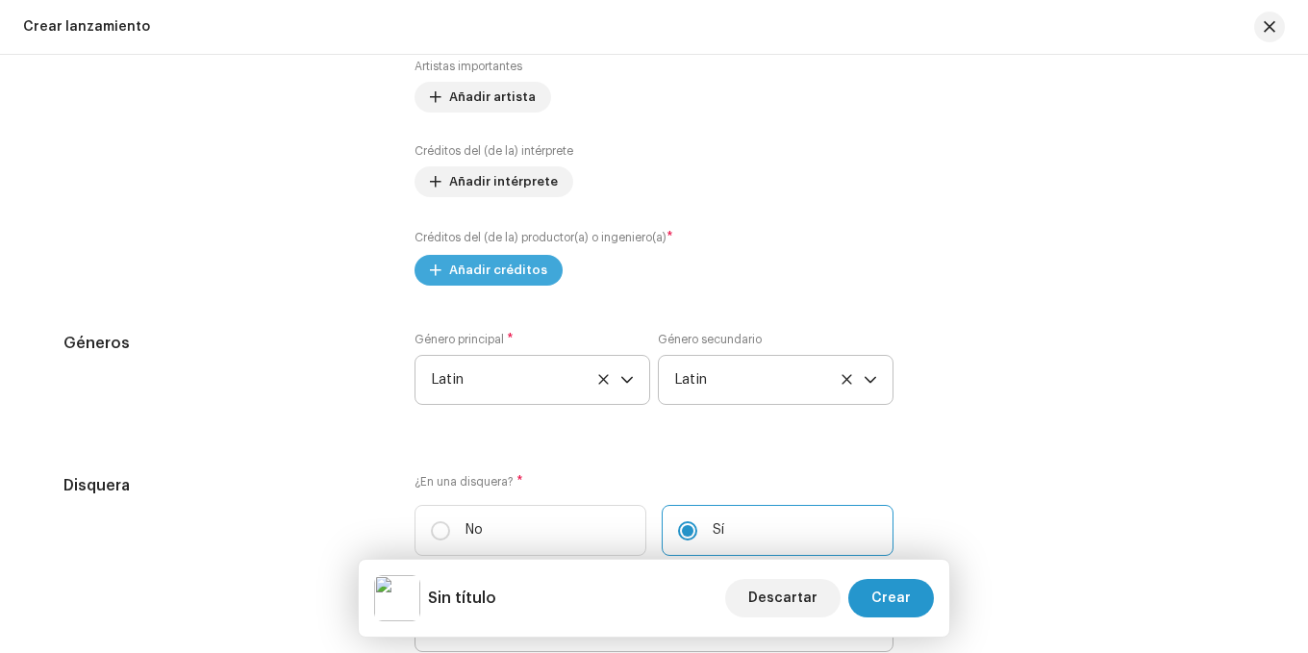
click at [487, 281] on span "Añadir créditos" at bounding box center [498, 270] width 98 height 38
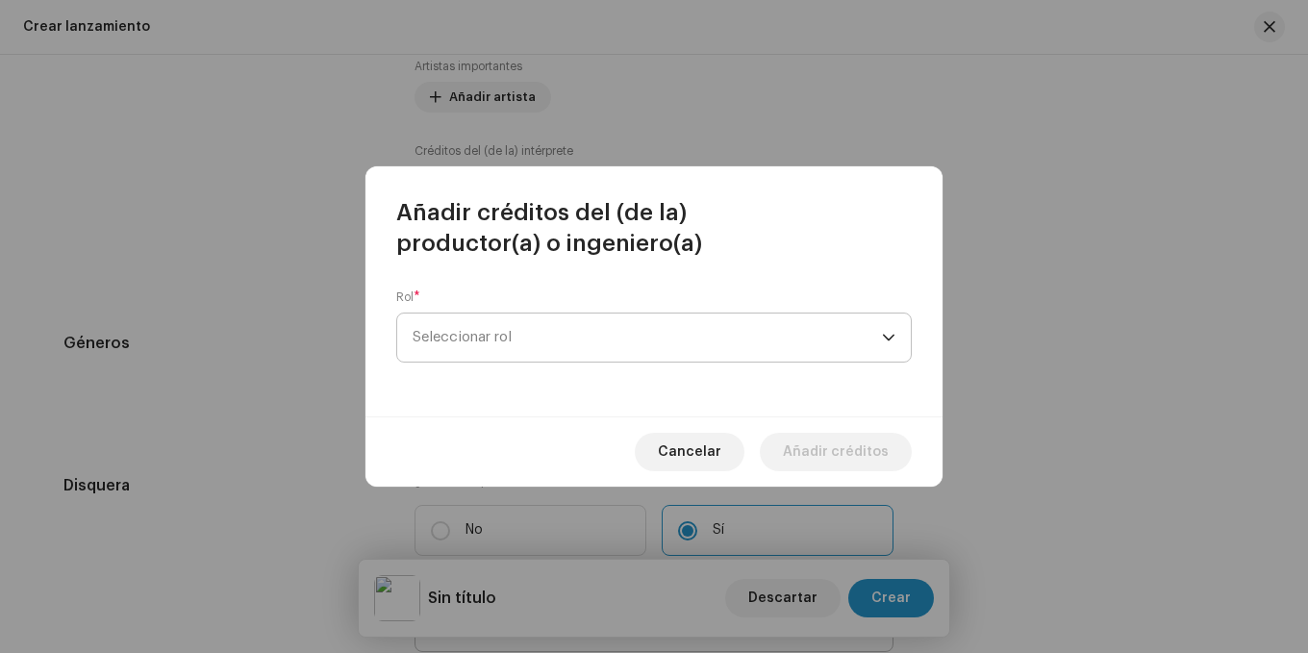
drag, startPoint x: 514, startPoint y: 326, endPoint x: 514, endPoint y: 347, distance: 21.2
click at [514, 327] on span "Seleccionar rol" at bounding box center [647, 338] width 469 height 48
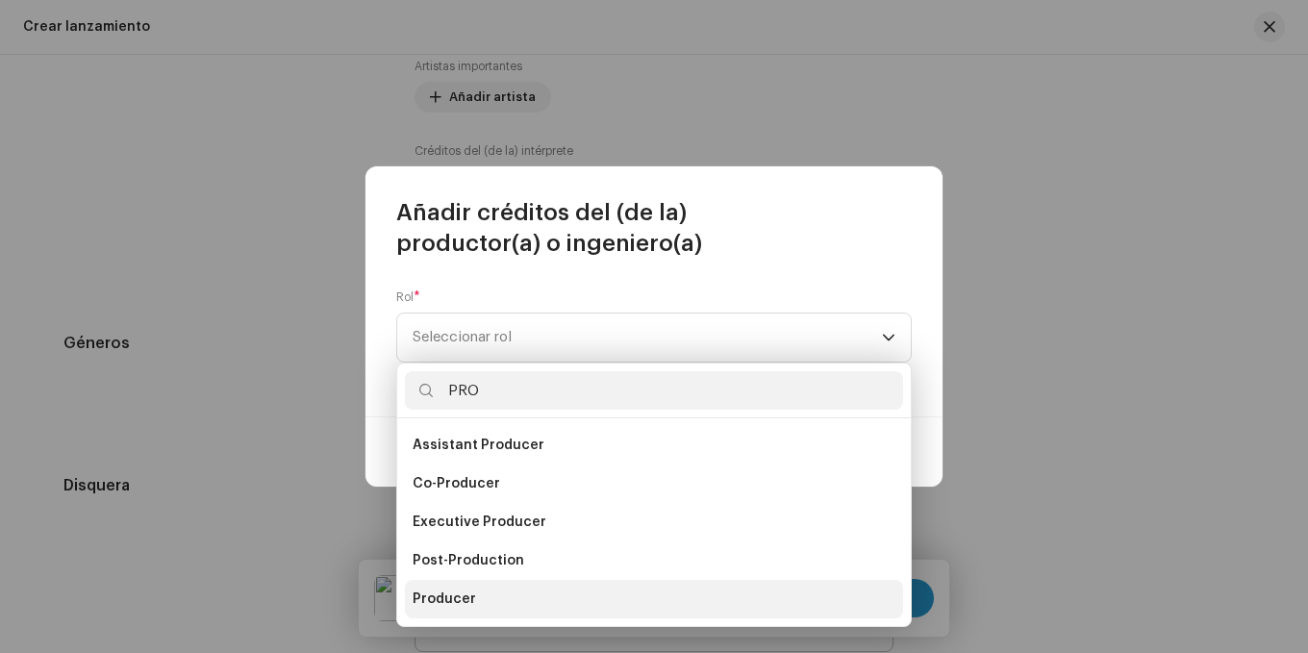
type input "PRO"
drag, startPoint x: 488, startPoint y: 606, endPoint x: 569, endPoint y: 503, distance: 130.9
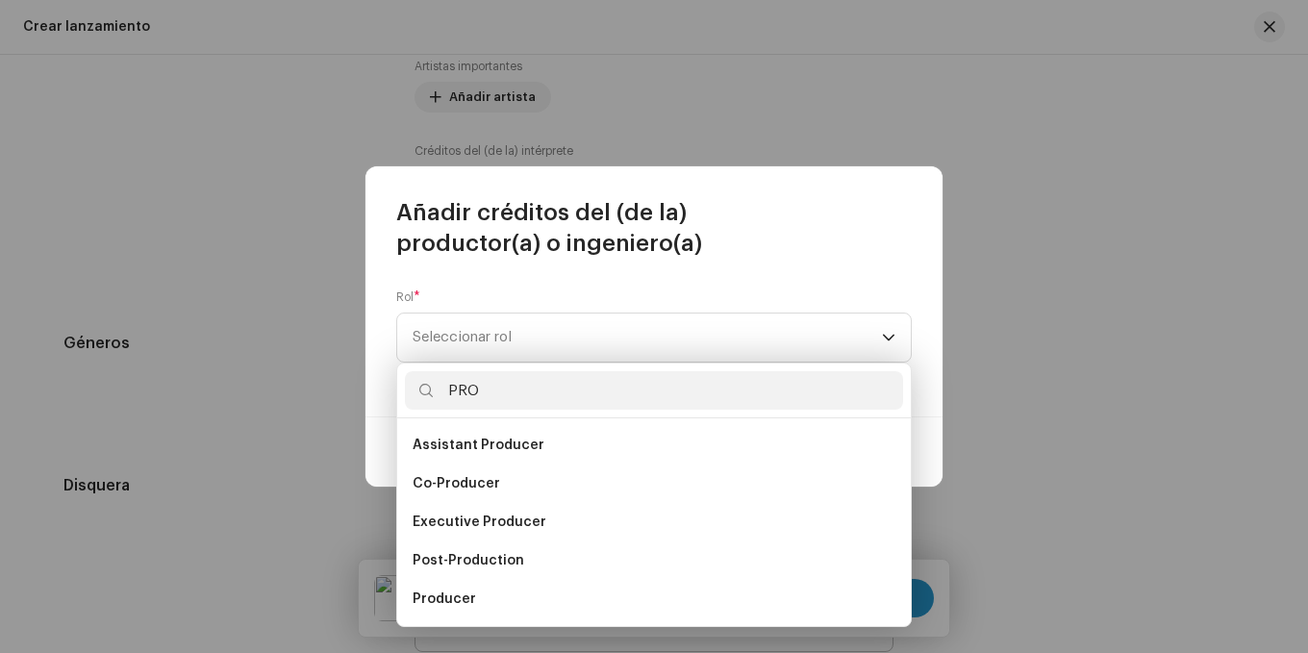
click at [492, 604] on li "Producer" at bounding box center [654, 599] width 498 height 38
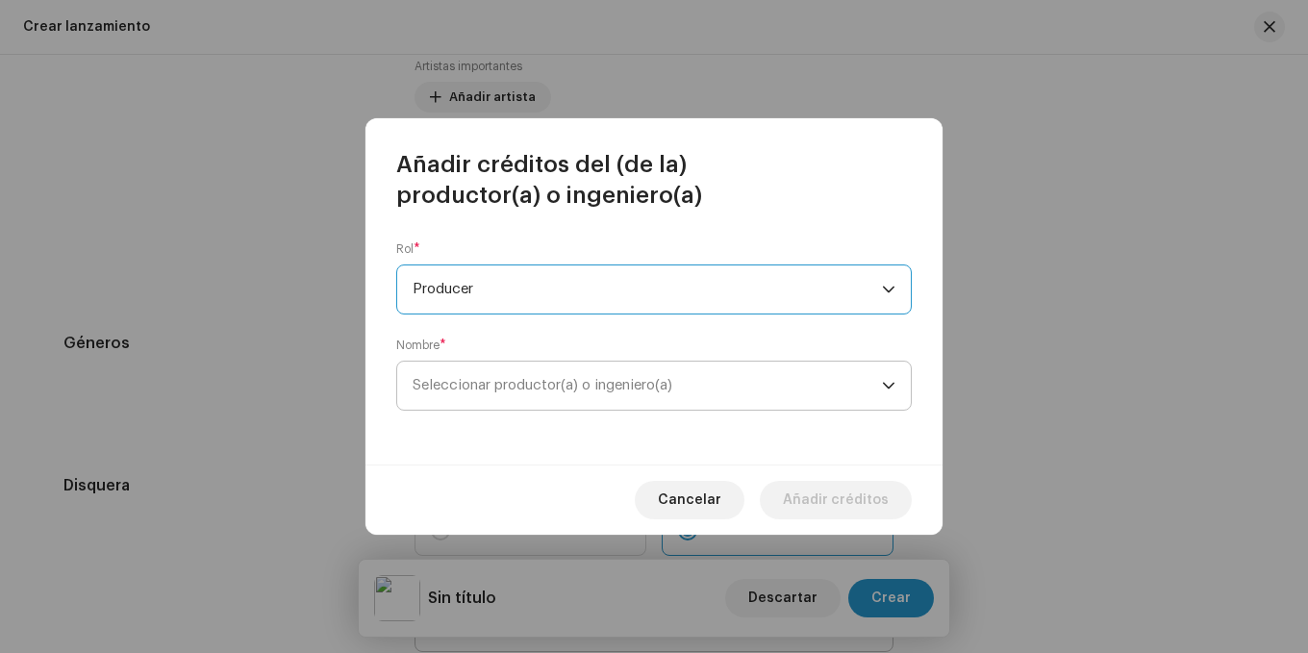
click at [660, 395] on span "Seleccionar productor(a) o ingeniero(a)" at bounding box center [647, 386] width 469 height 48
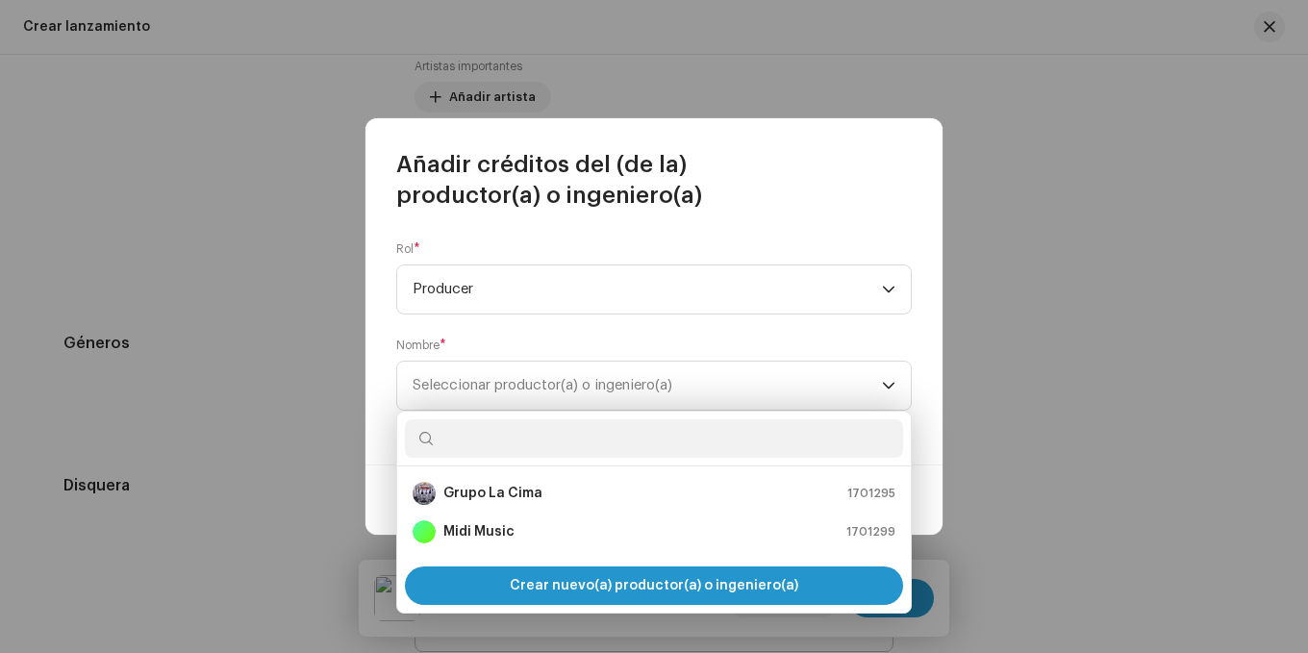
drag, startPoint x: 557, startPoint y: 540, endPoint x: 695, endPoint y: 555, distance: 138.4
click at [559, 540] on div "Midi Music 1701299" at bounding box center [654, 531] width 483 height 23
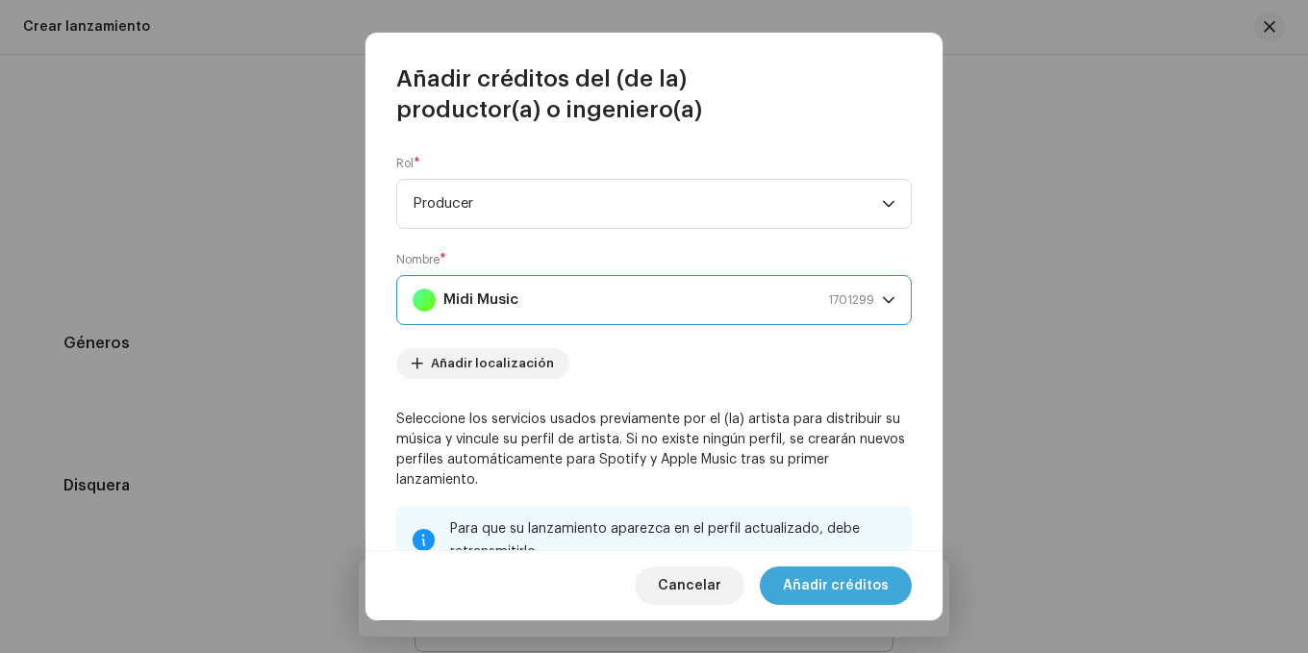
click at [832, 589] on span "Añadir créditos" at bounding box center [836, 586] width 106 height 38
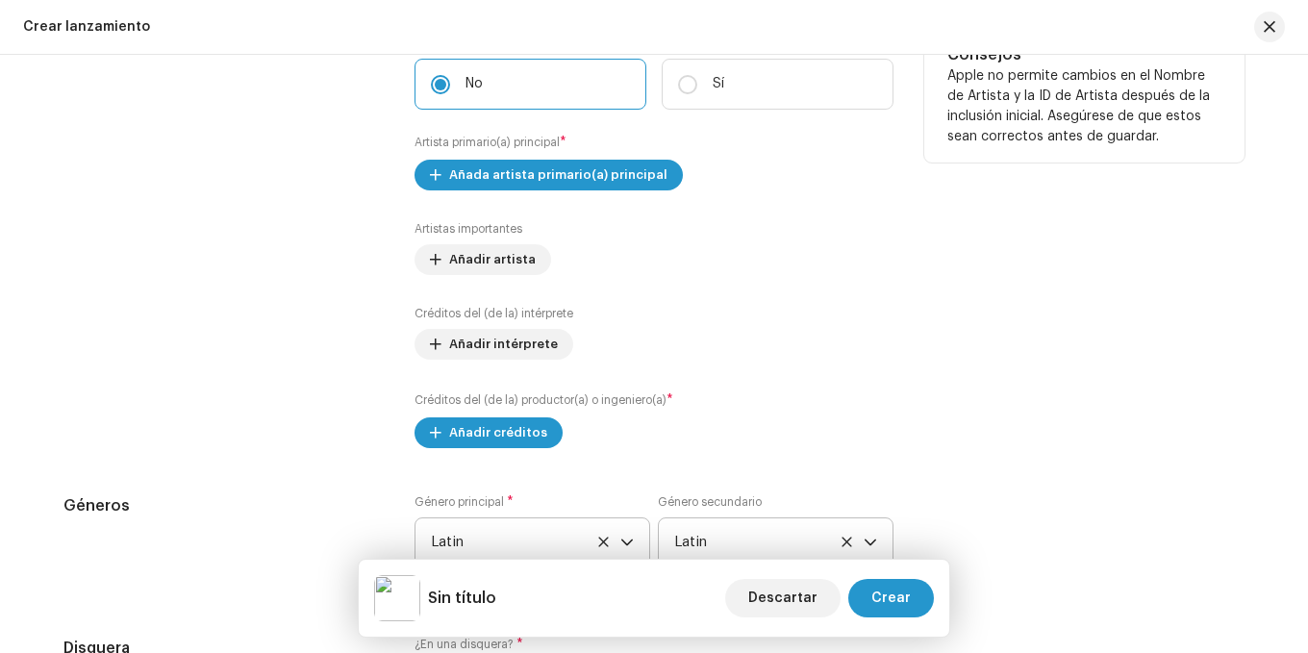
scroll to position [2036, 0]
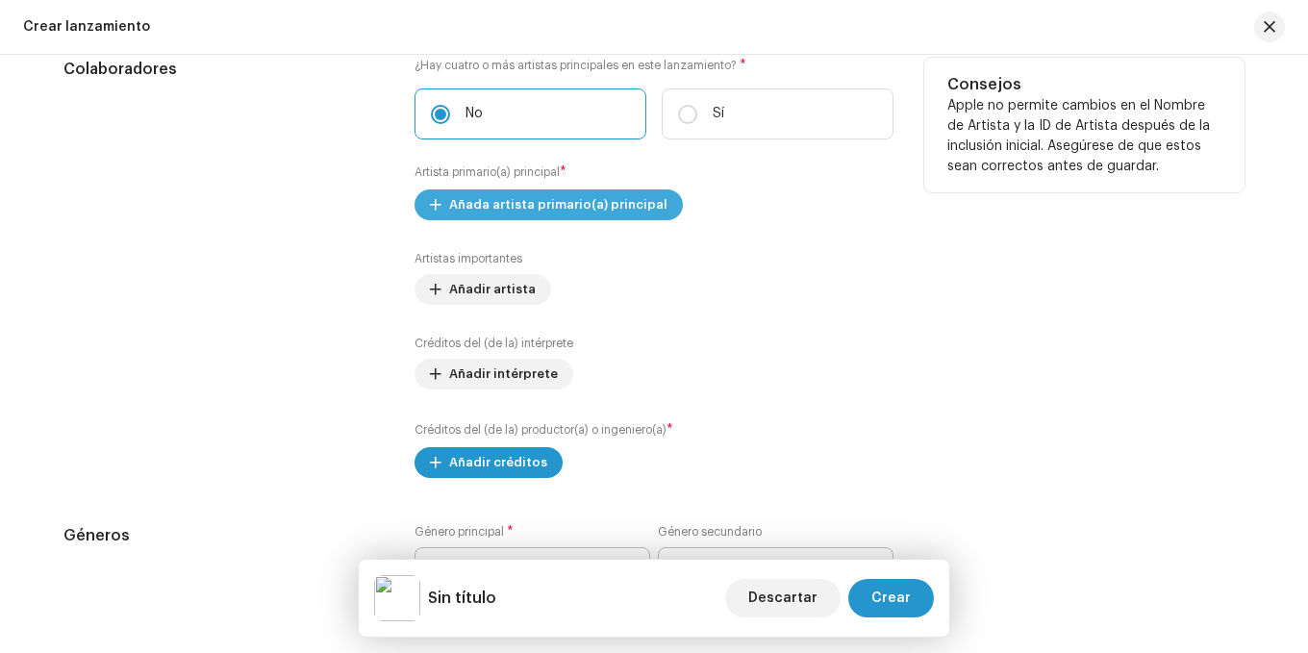
click at [495, 213] on span "Añada artista primario(a) principal" at bounding box center [558, 205] width 218 height 38
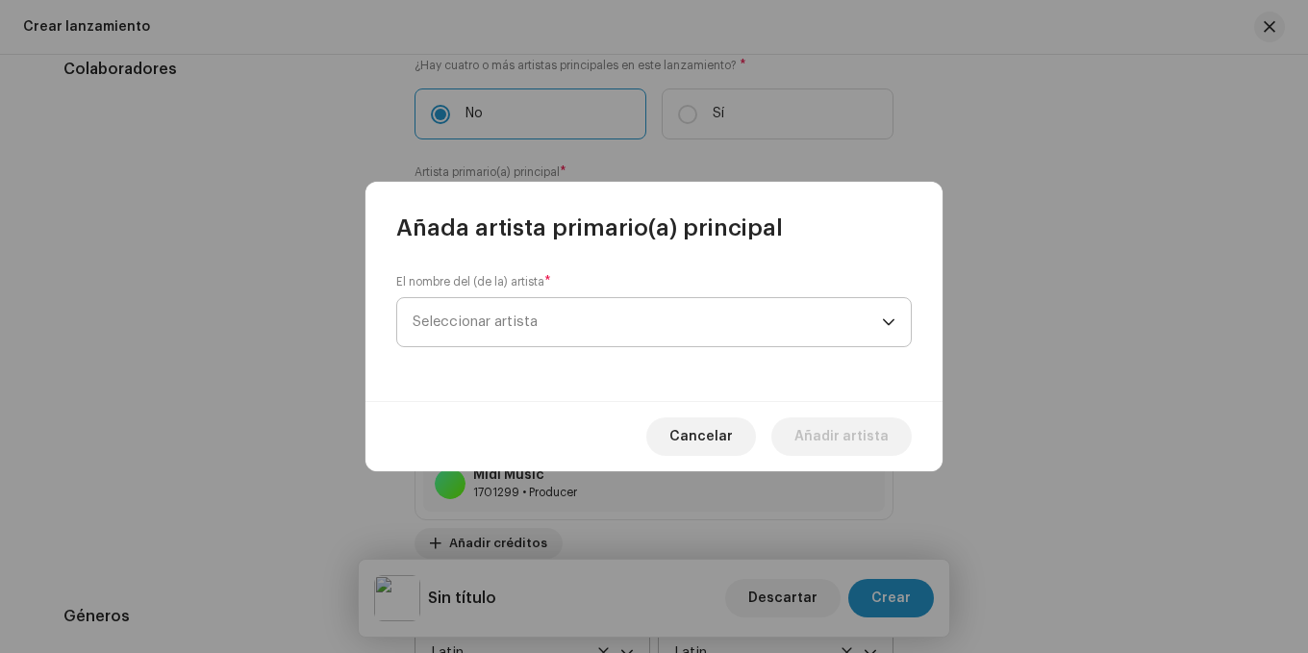
click at [528, 321] on span "Seleccionar artista" at bounding box center [475, 322] width 125 height 14
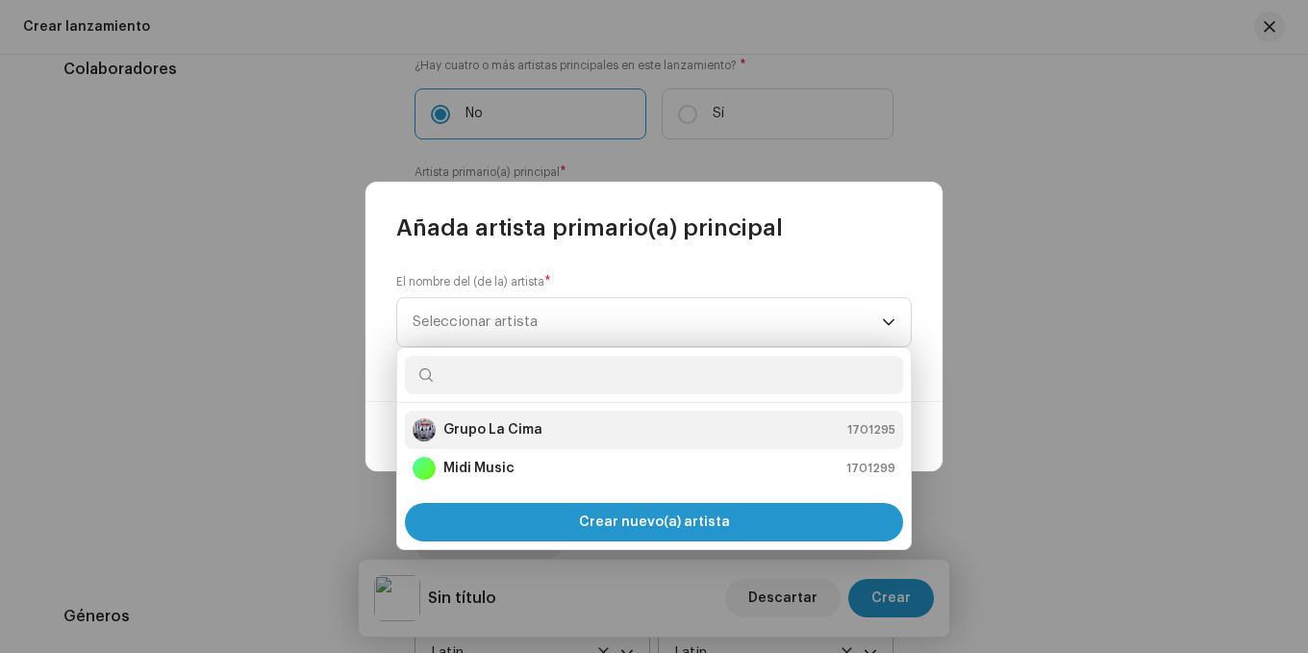
click at [533, 432] on strong "Grupo La Cima" at bounding box center [492, 429] width 99 height 19
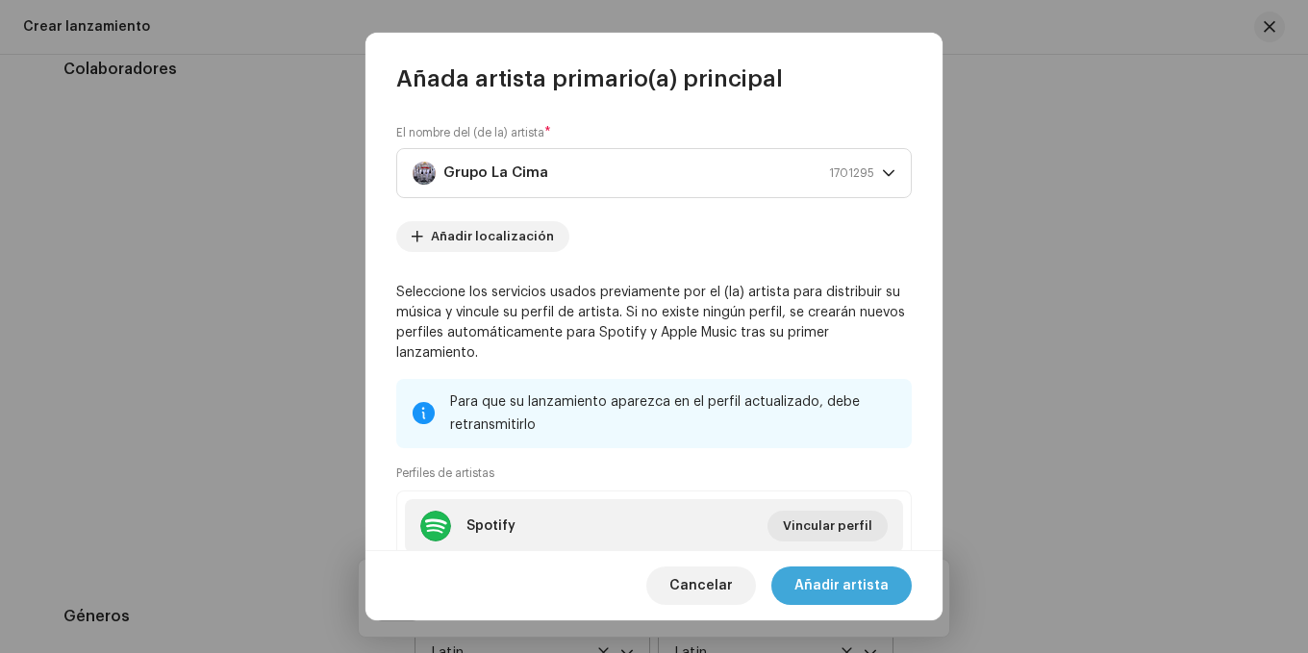
click at [818, 590] on span "Añadir artista" at bounding box center [842, 586] width 94 height 38
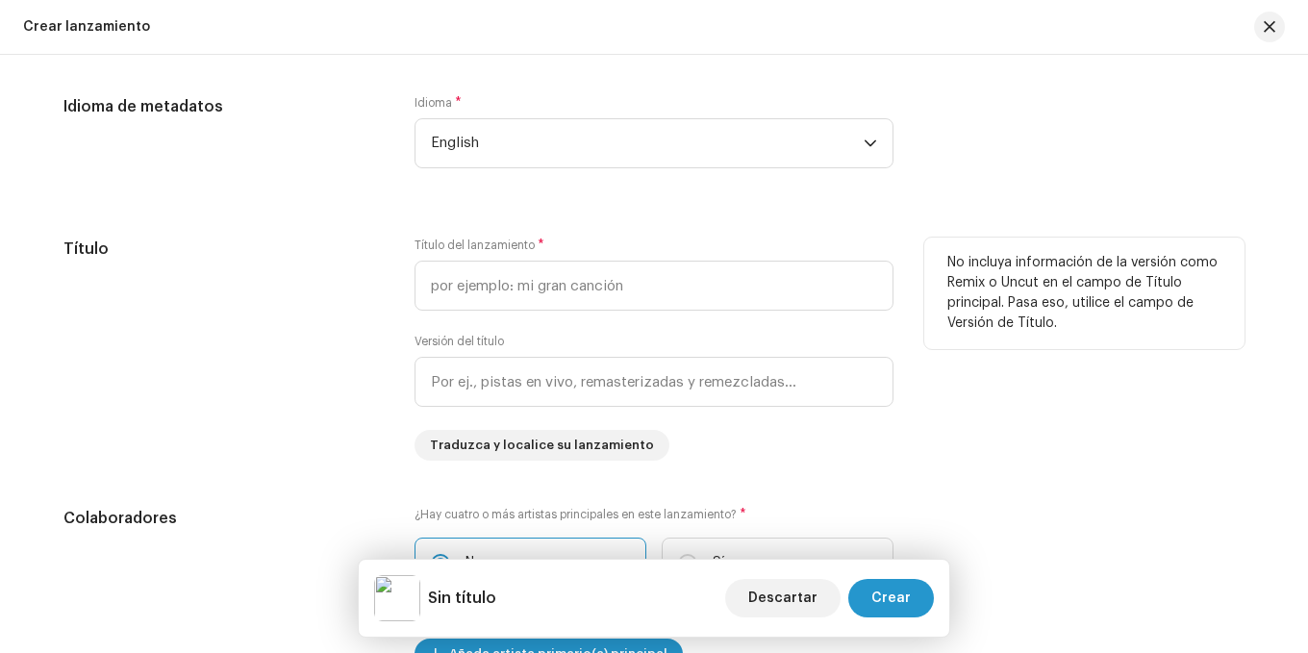
scroll to position [1555, 0]
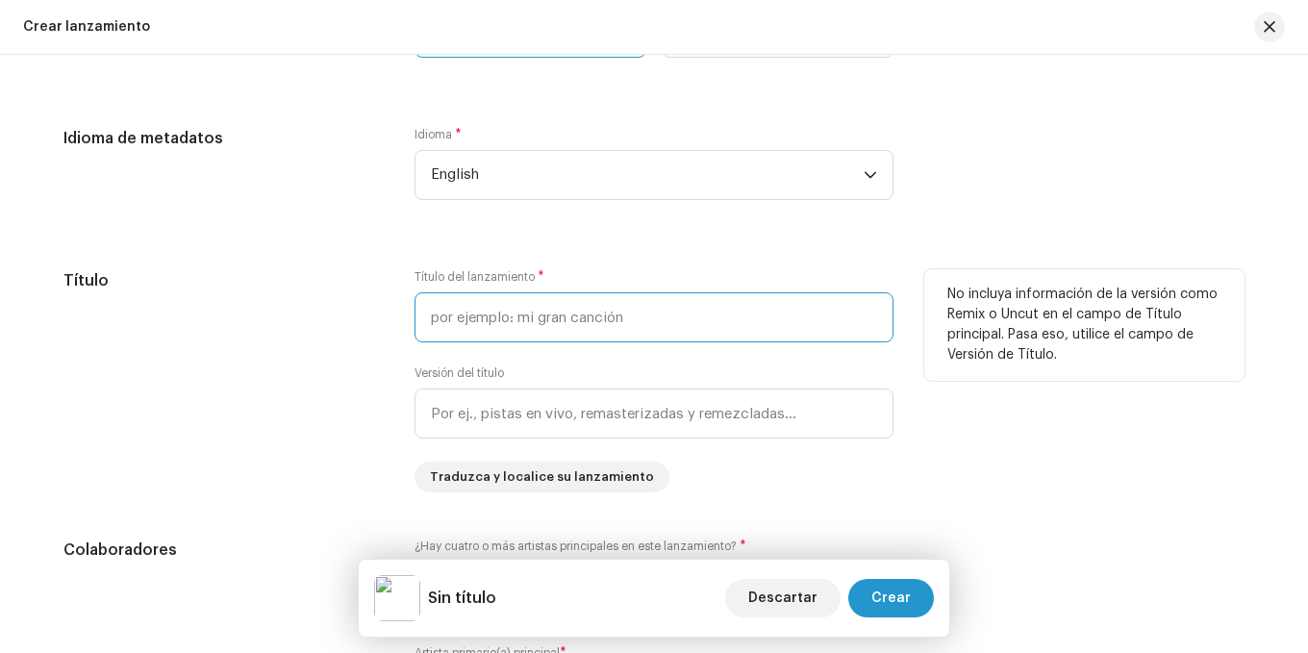
click at [540, 316] on input "text" at bounding box center [654, 317] width 479 height 50
click at [525, 324] on input "Me La Escondieron Sus Padres" at bounding box center [654, 317] width 479 height 50
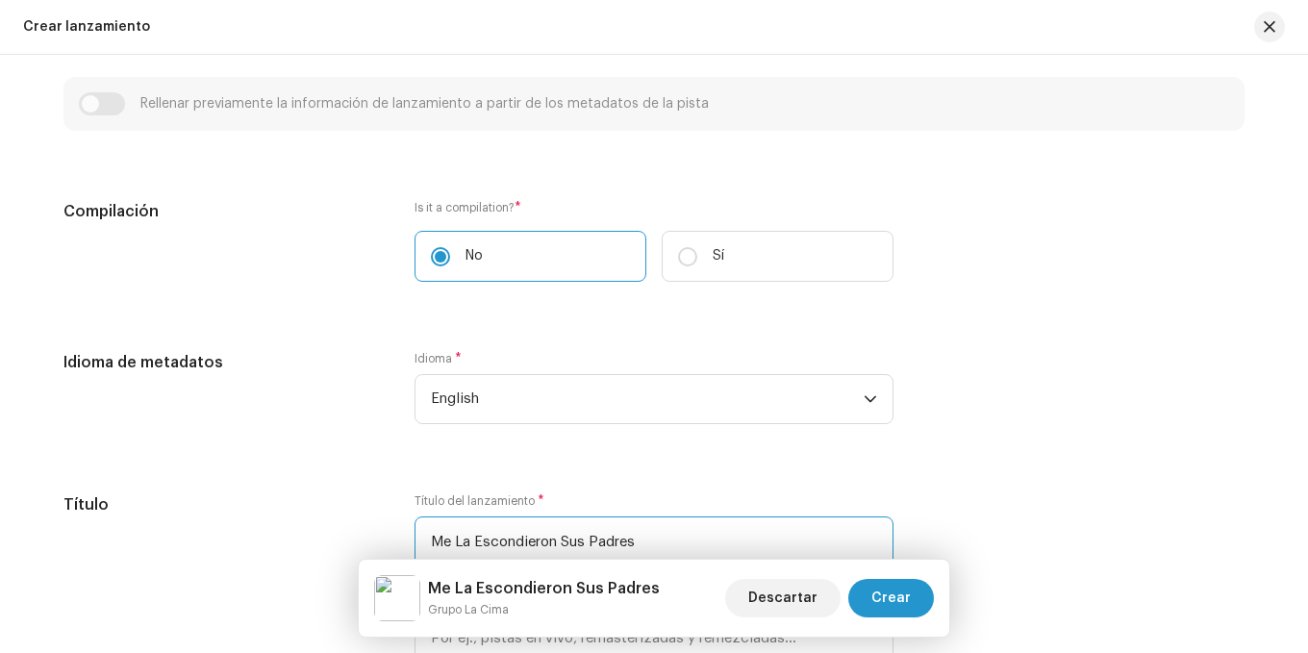
scroll to position [1363, 0]
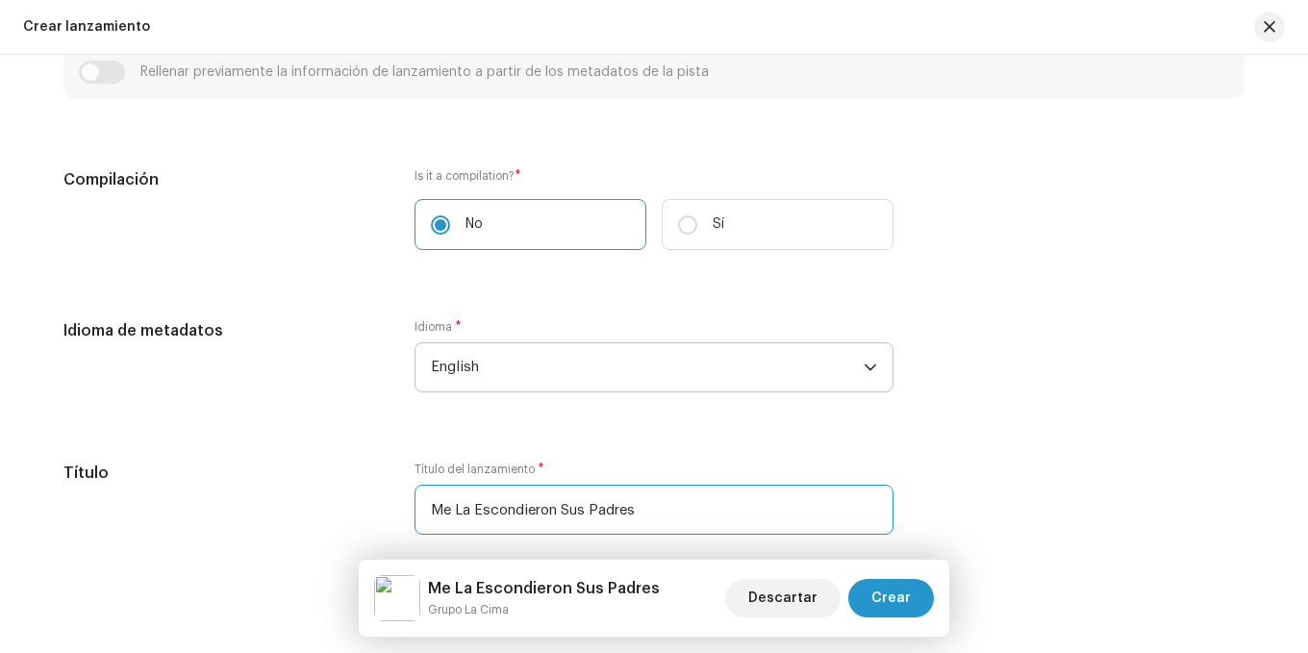
type input "Me La Escondieron Sus Padres"
click at [546, 345] on span "English" at bounding box center [647, 367] width 433 height 48
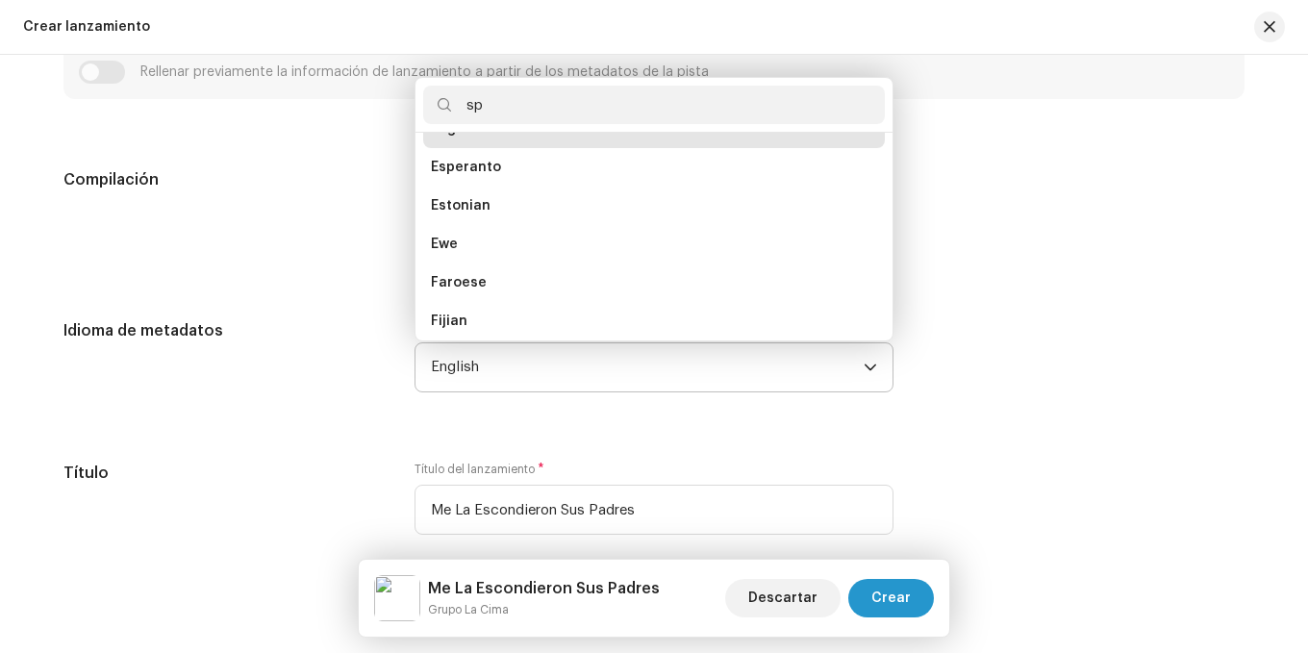
scroll to position [0, 0]
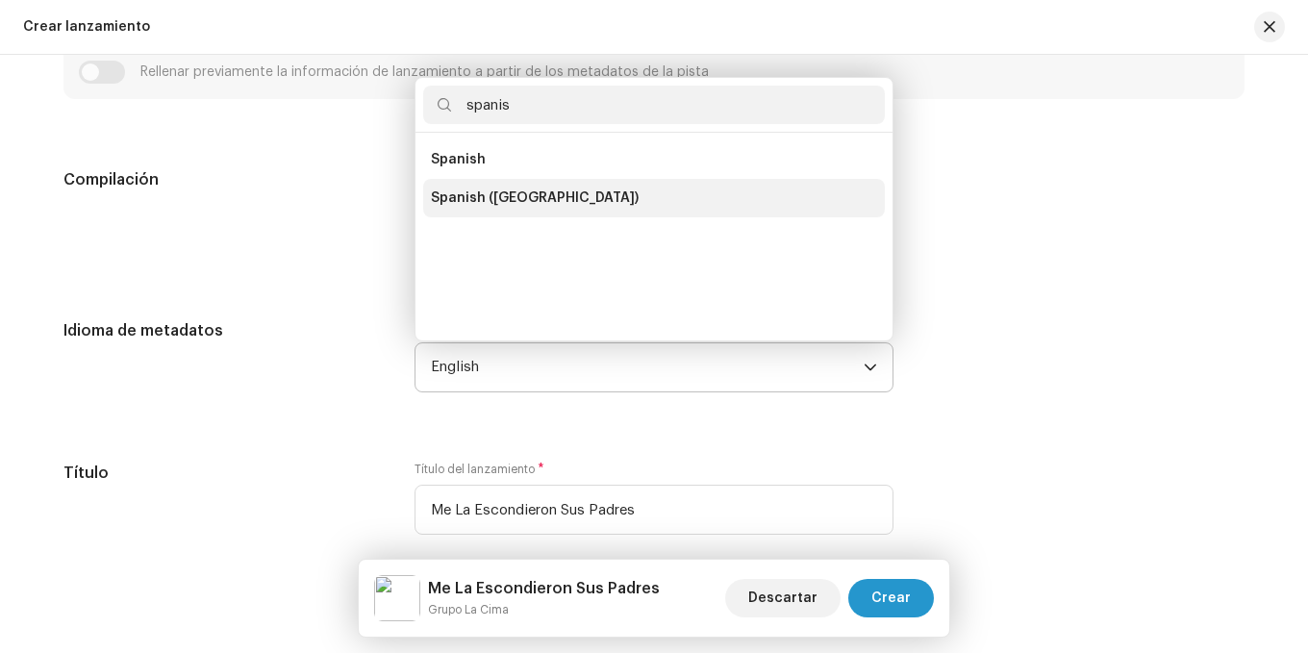
type input "spanis"
click at [527, 200] on span "Spanish ([GEOGRAPHIC_DATA])" at bounding box center [535, 198] width 208 height 19
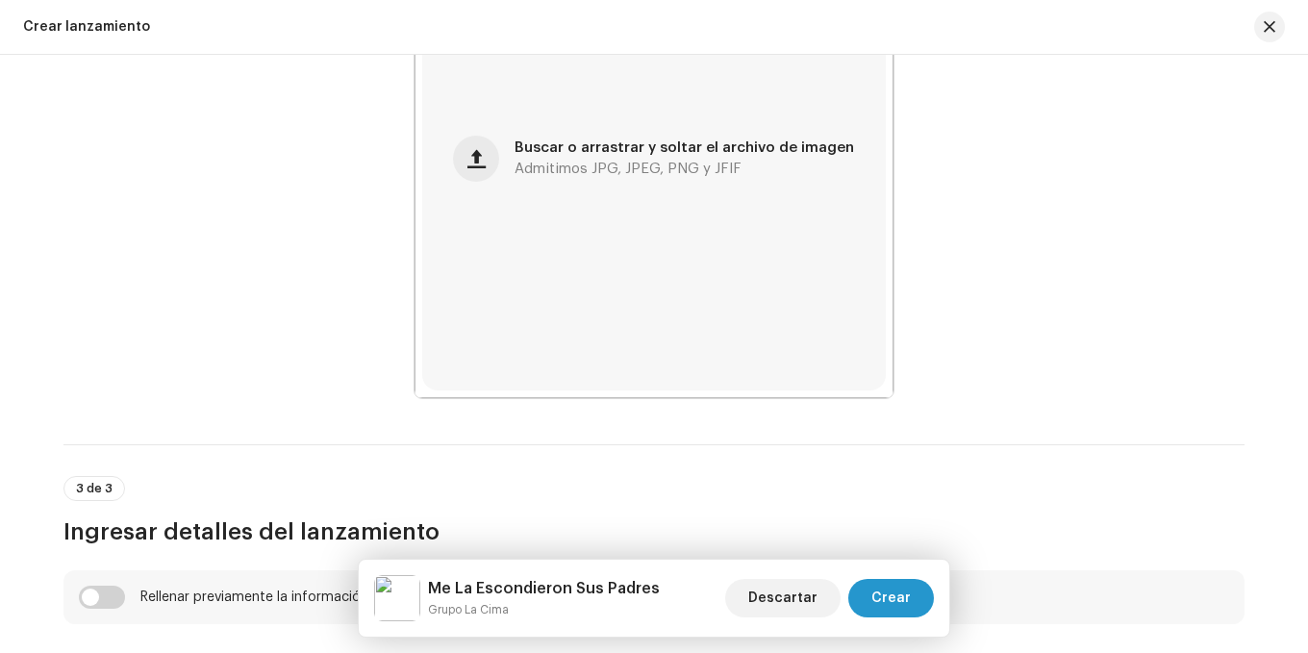
scroll to position [435, 0]
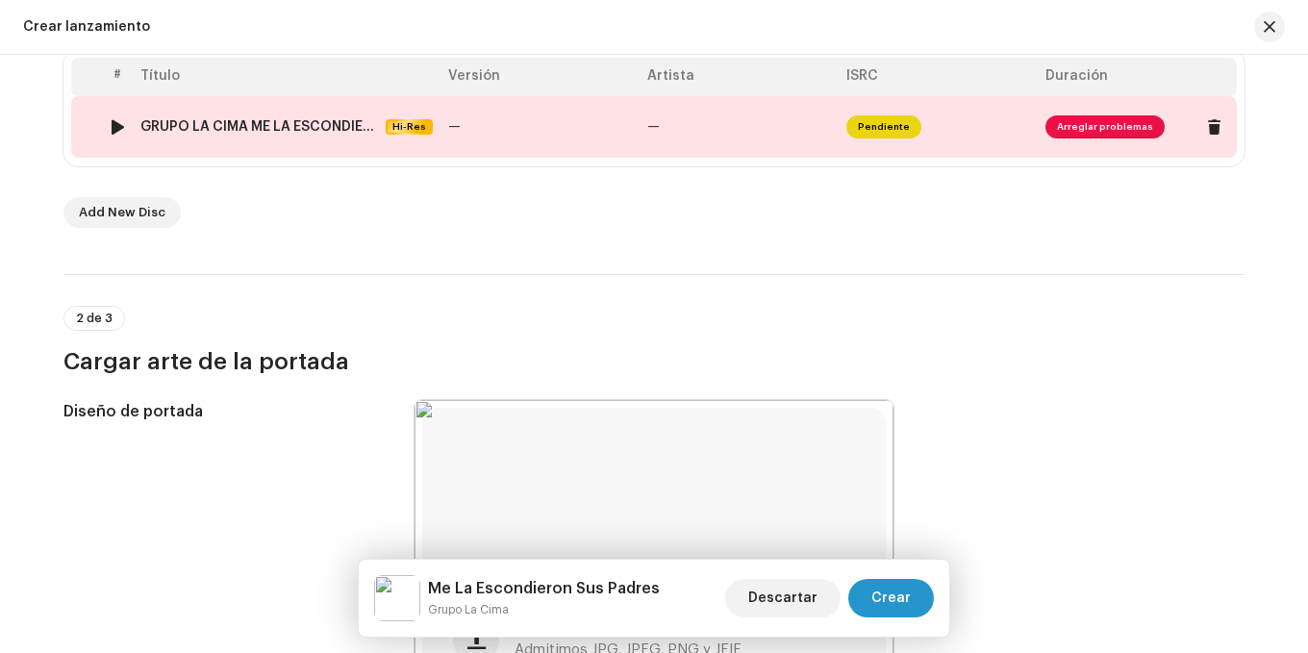
click at [470, 124] on td "—" at bounding box center [540, 127] width 199 height 62
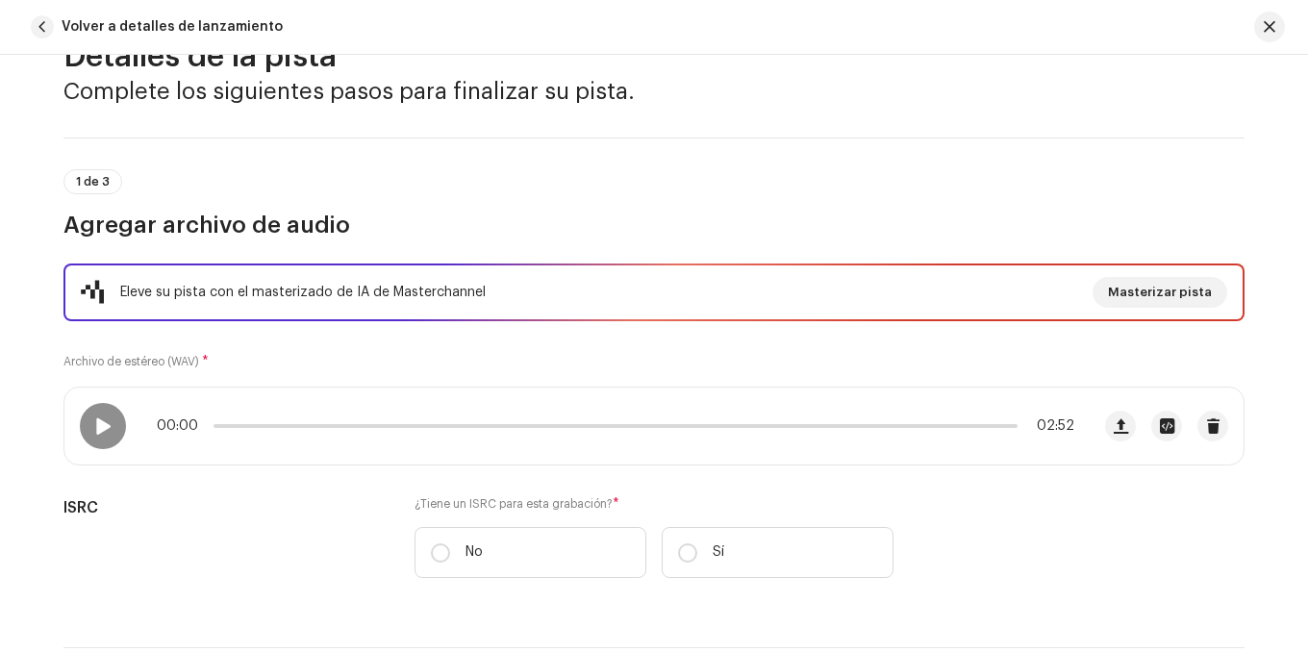
scroll to position [96, 0]
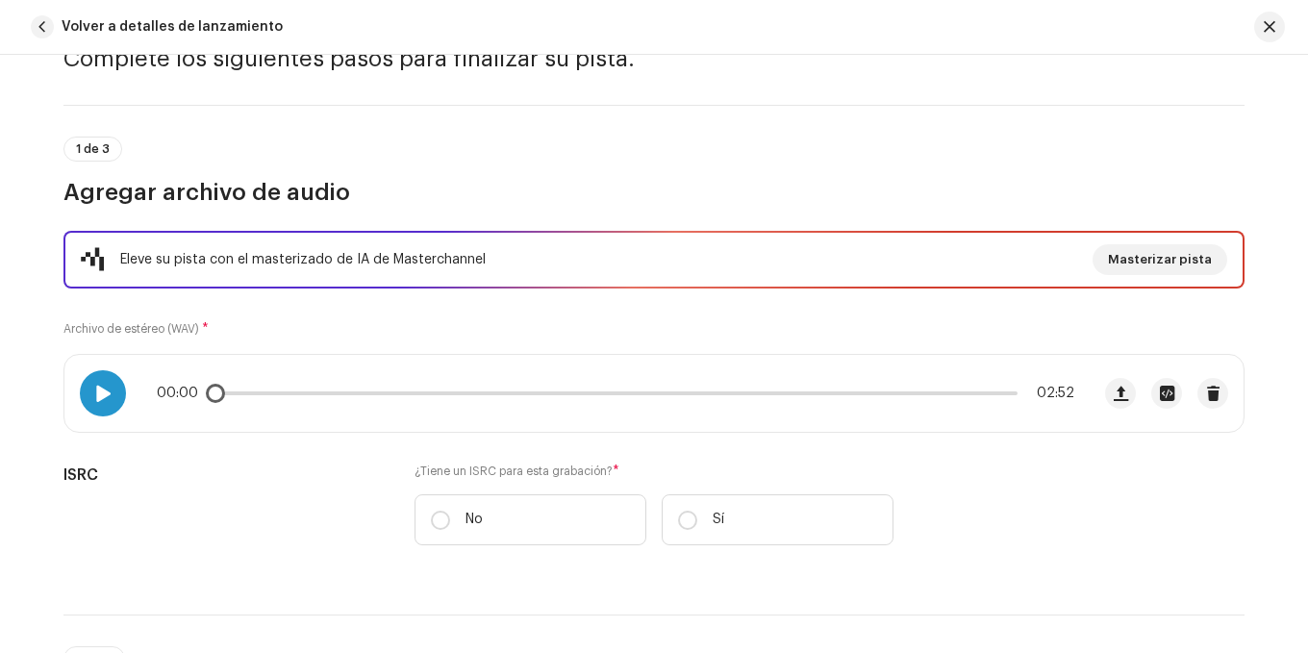
click at [105, 398] on span at bounding box center [102, 393] width 16 height 15
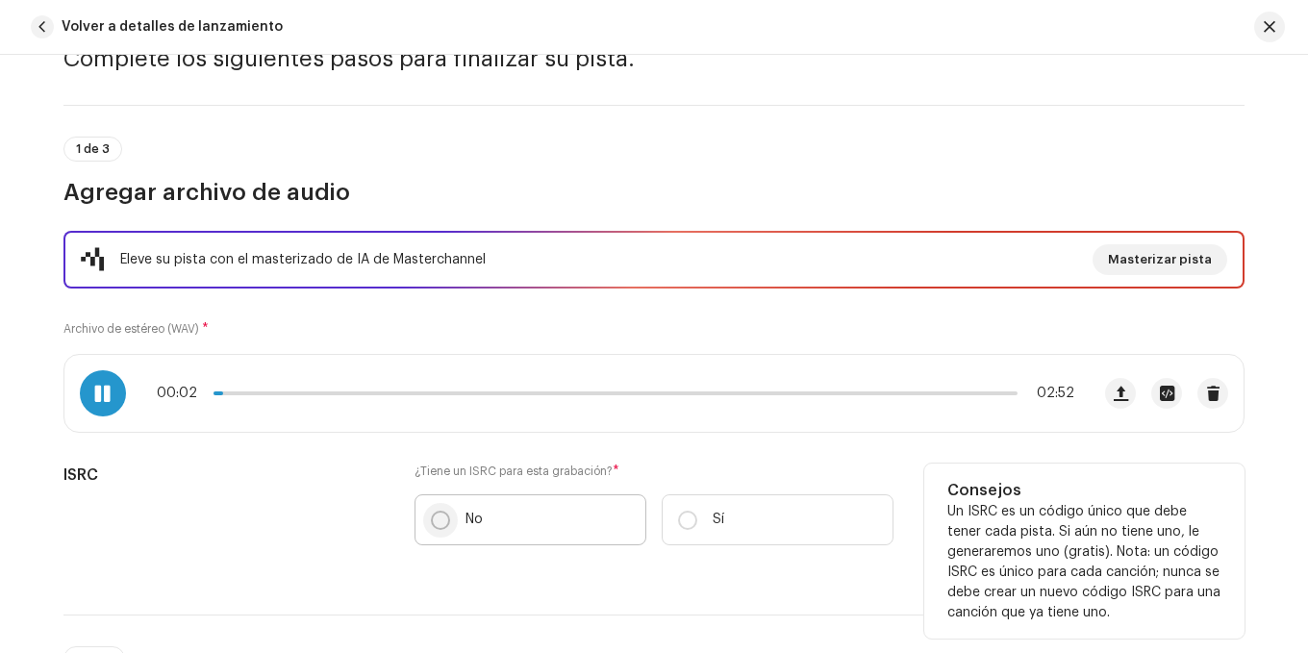
click at [432, 512] on input "No" at bounding box center [440, 520] width 19 height 19
radio input "true"
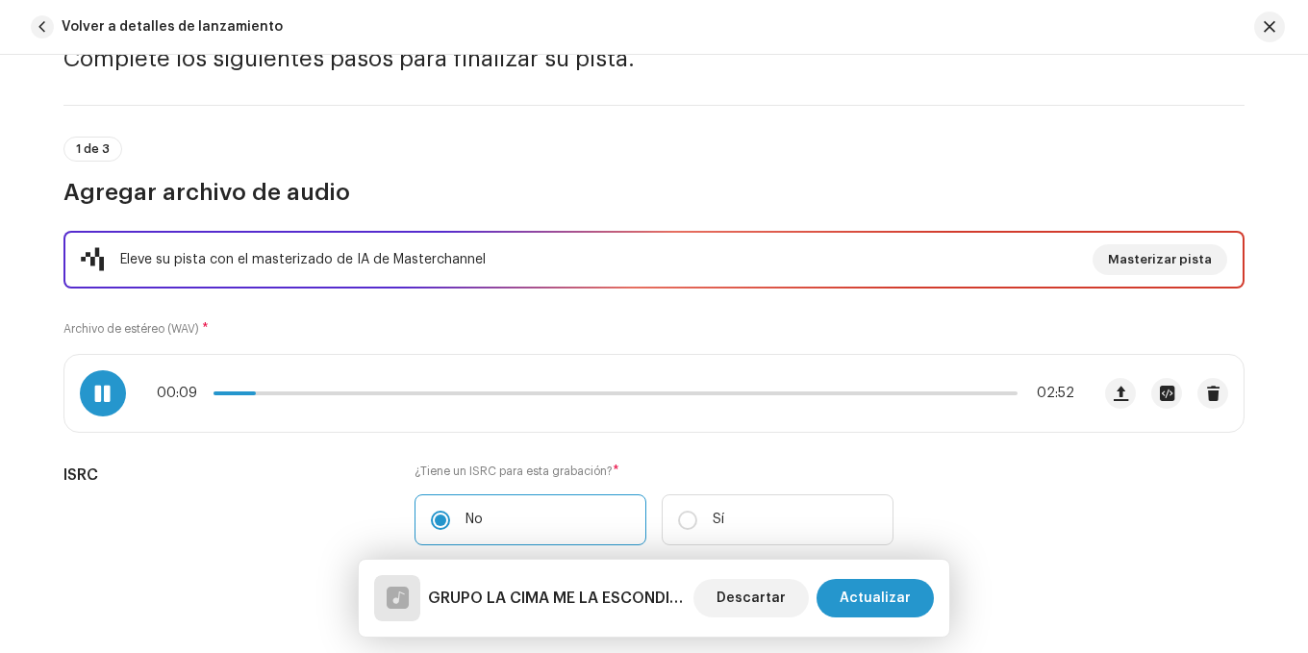
click at [343, 346] on div "Eleve su pista con el masterizado de IA de Masterchannel Masterizar pista Archi…" at bounding box center [653, 425] width 1181 height 388
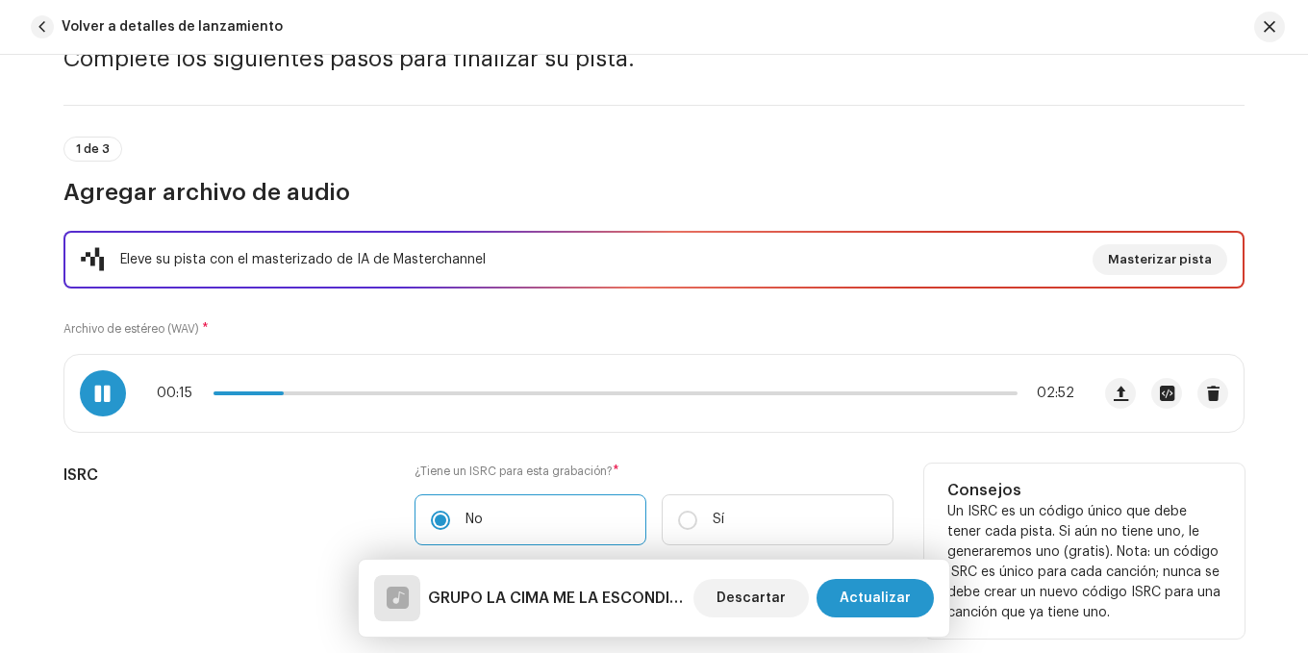
click at [898, 474] on div "ISRC ¿Tiene un ISRC para esta grabación? * No Sí Generaremos uno para usted al …" at bounding box center [653, 541] width 1181 height 155
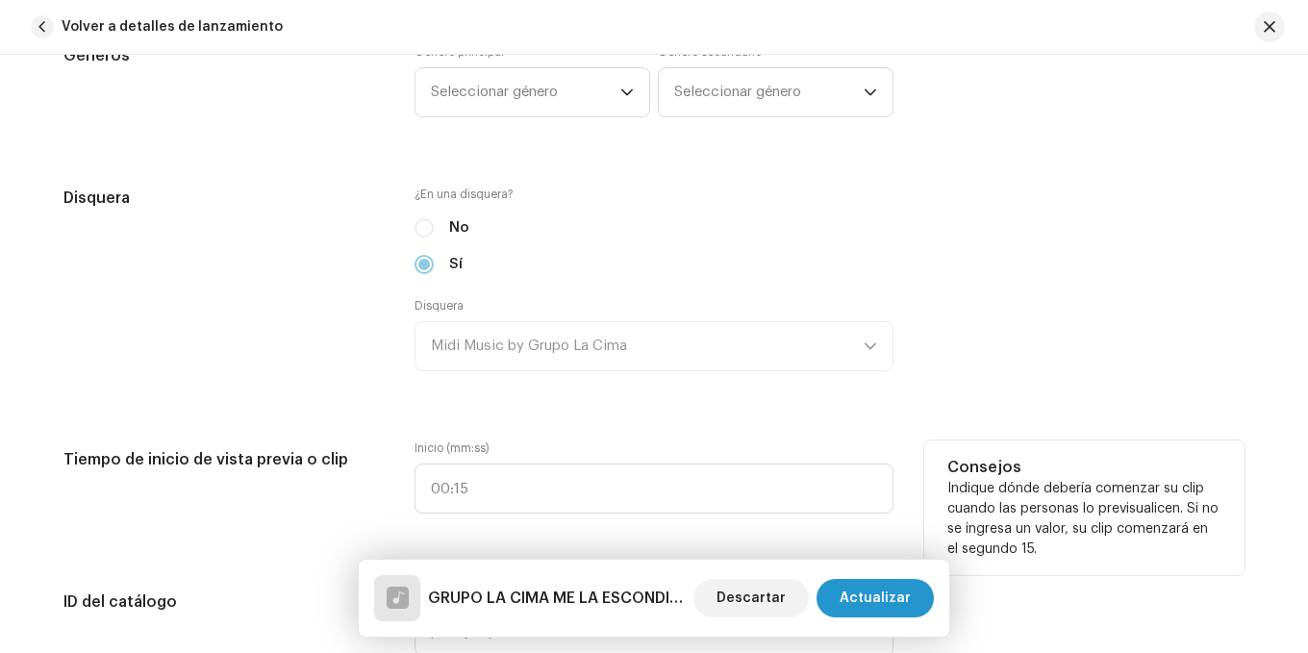
scroll to position [1732, 0]
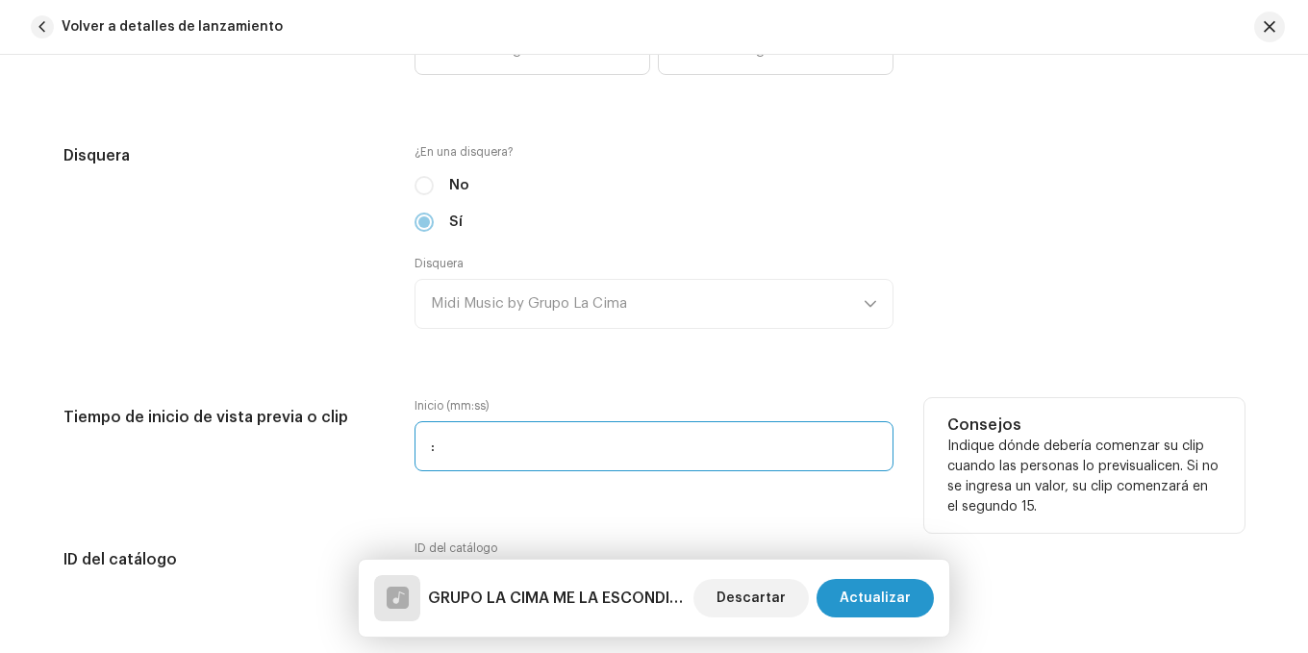
click at [486, 440] on input ":" at bounding box center [654, 446] width 479 height 50
type input "00:34"
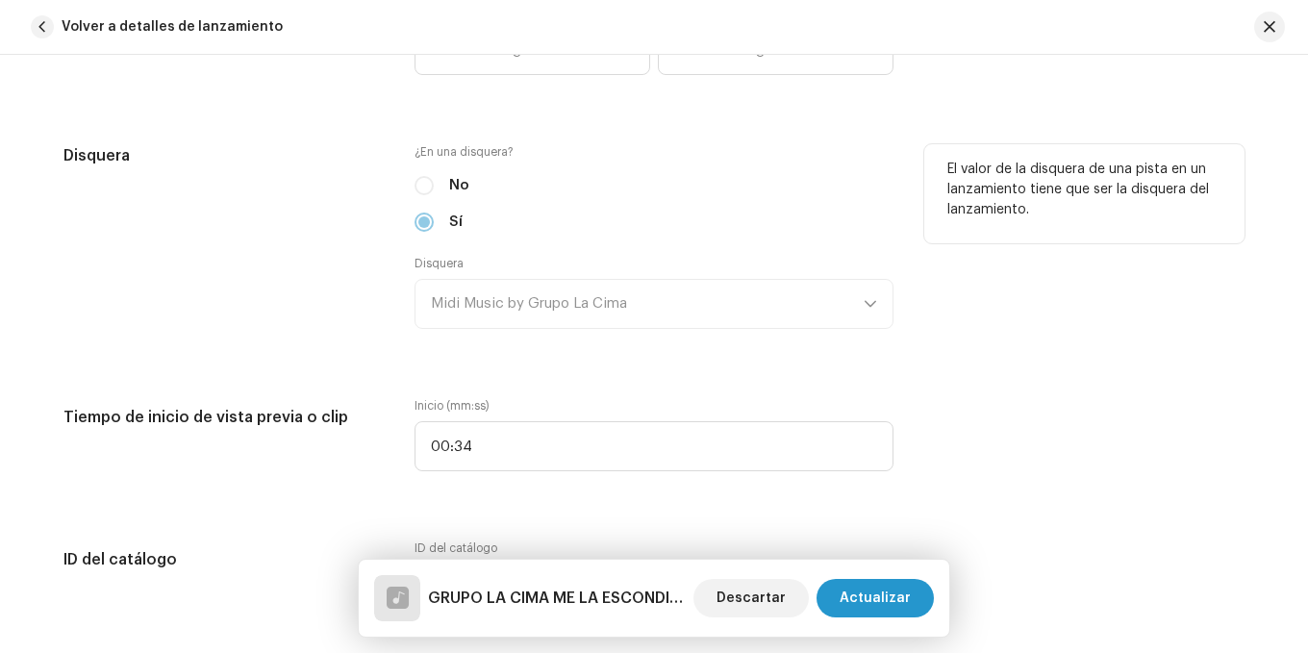
drag, startPoint x: 367, startPoint y: 271, endPoint x: 377, endPoint y: 269, distance: 10.8
click at [367, 271] on div "Disquera" at bounding box center [223, 248] width 320 height 208
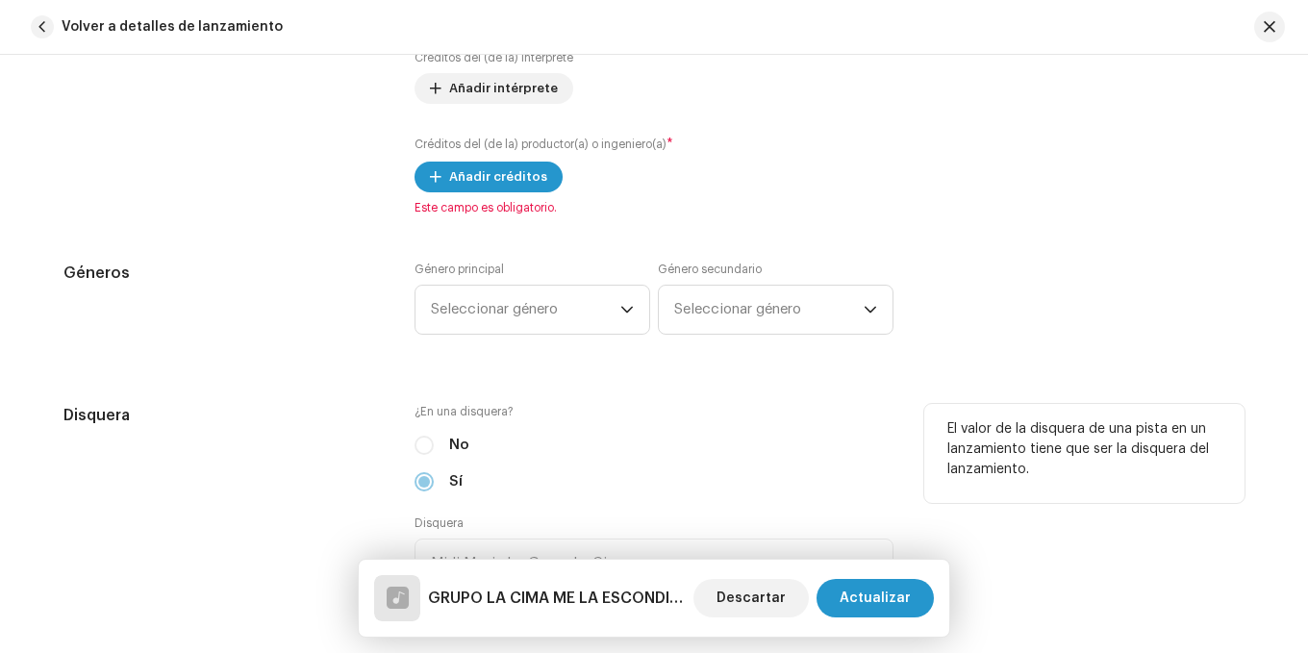
scroll to position [1443, 0]
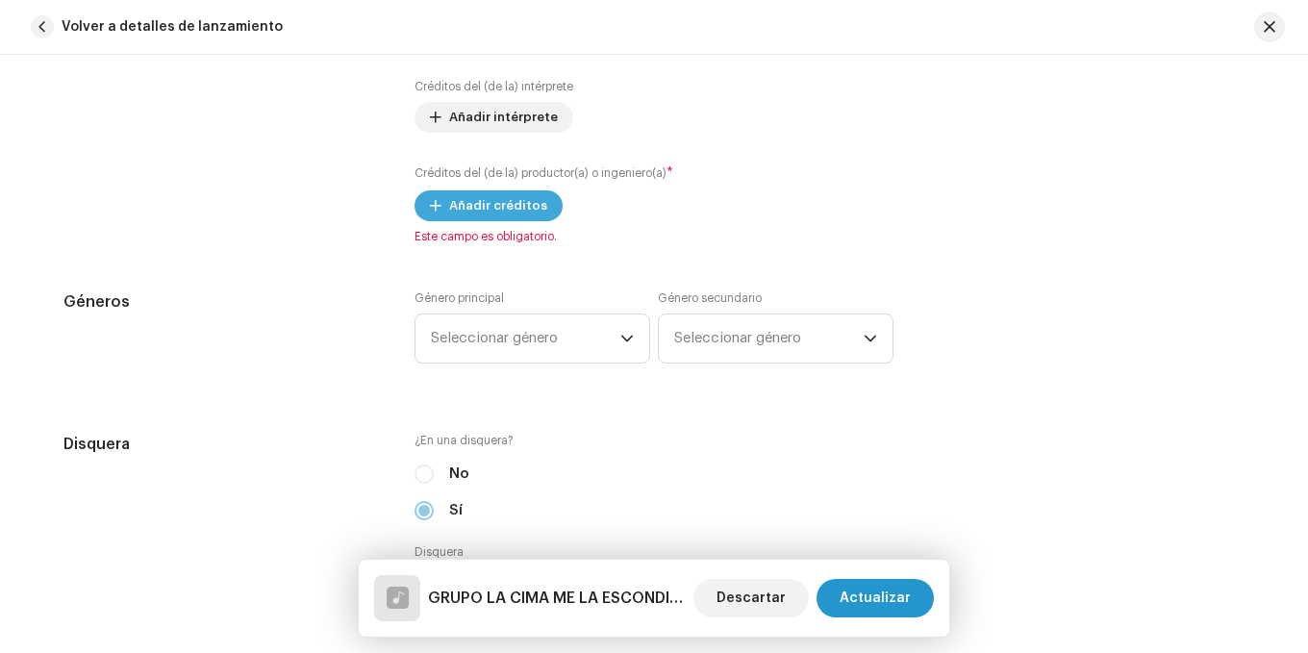
click at [458, 202] on span "Añadir créditos" at bounding box center [498, 206] width 98 height 38
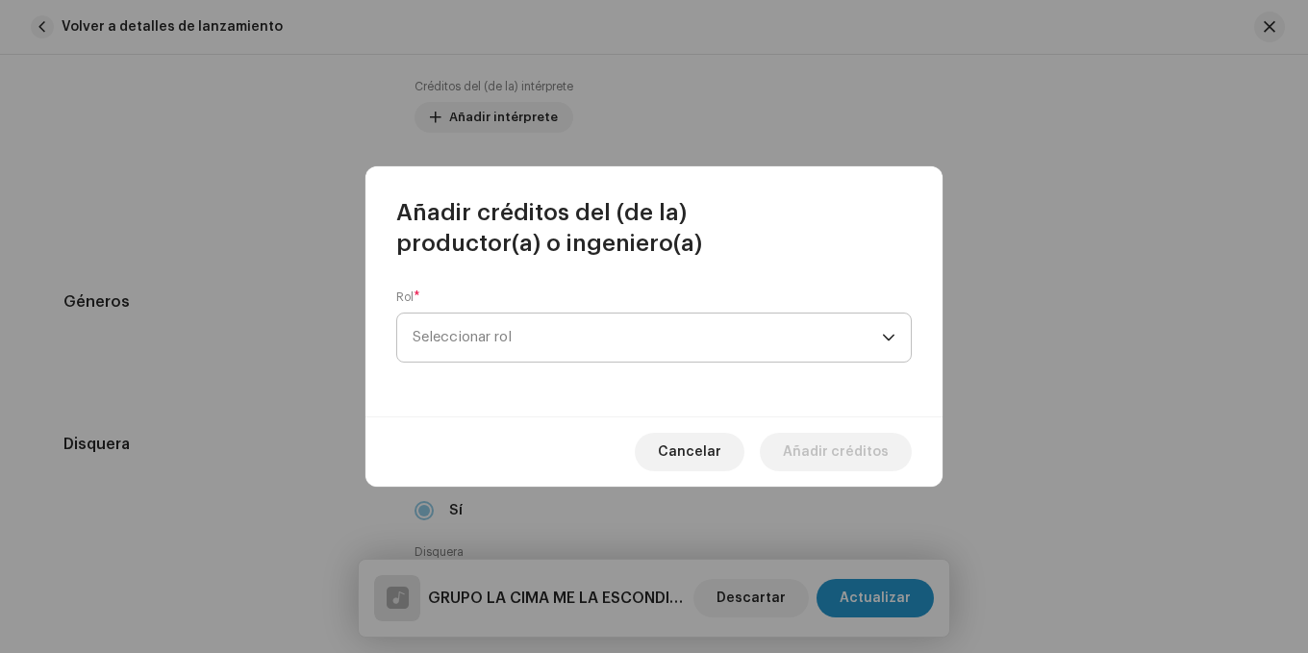
click at [522, 336] on span "Seleccionar rol" at bounding box center [647, 338] width 469 height 48
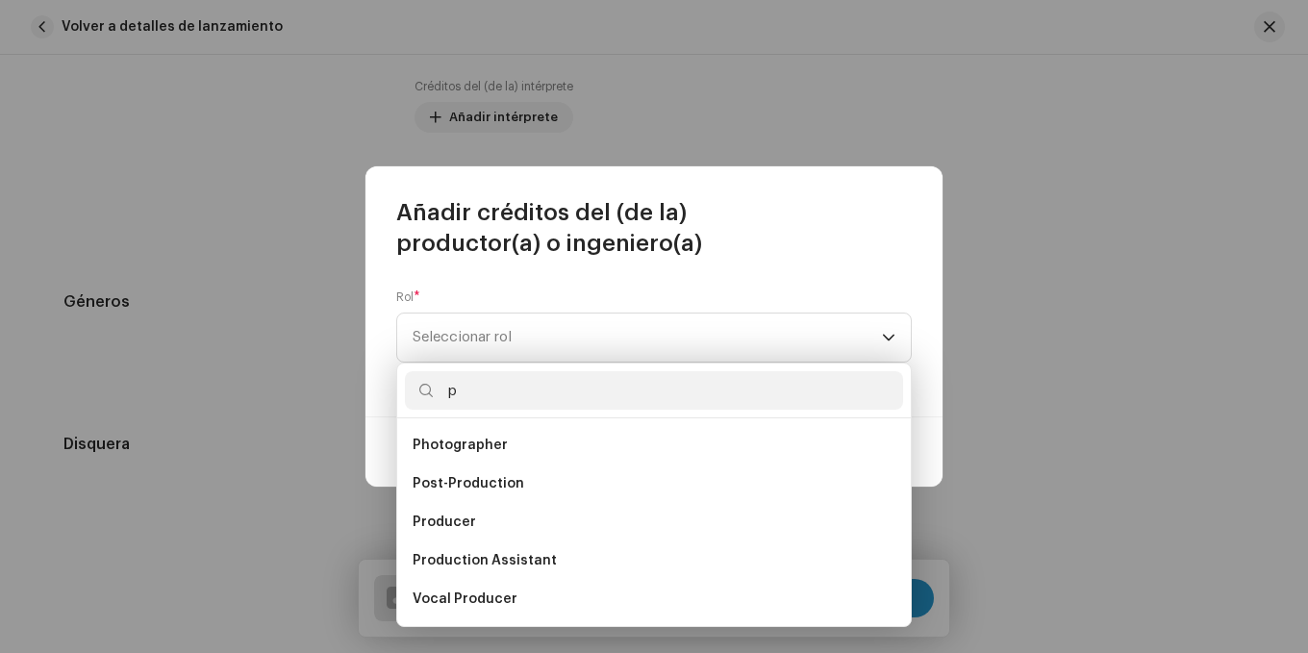
scroll to position [19, 0]
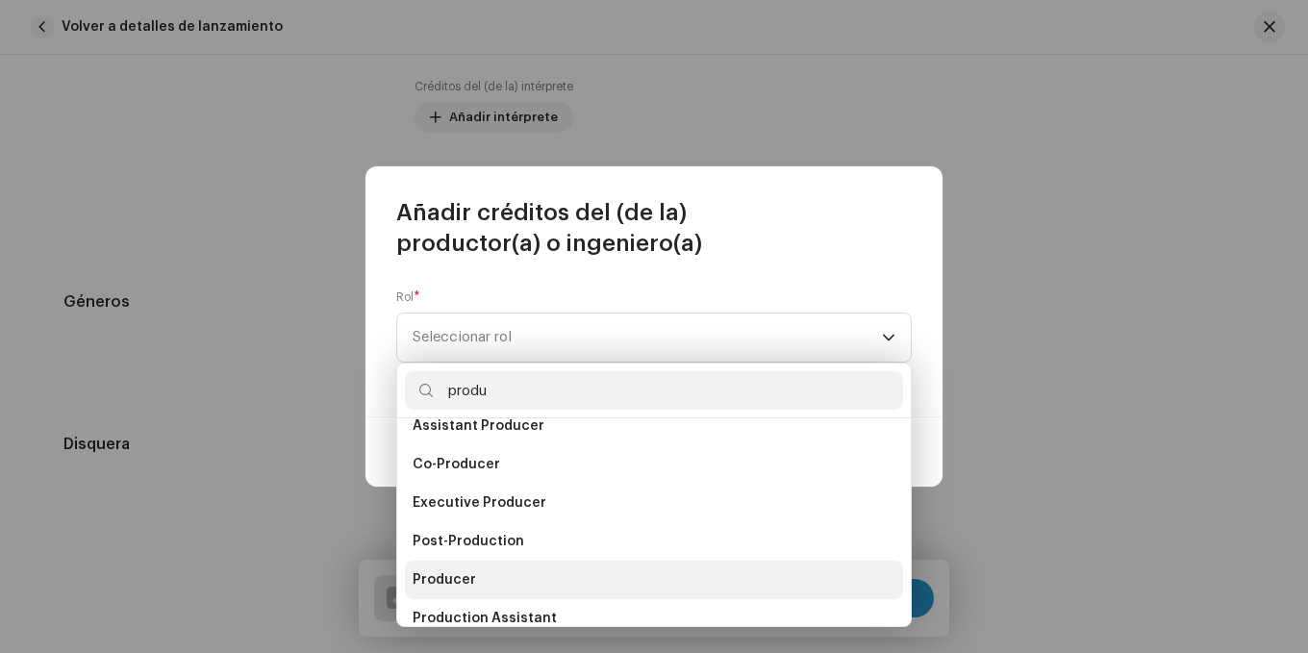
type input "produ"
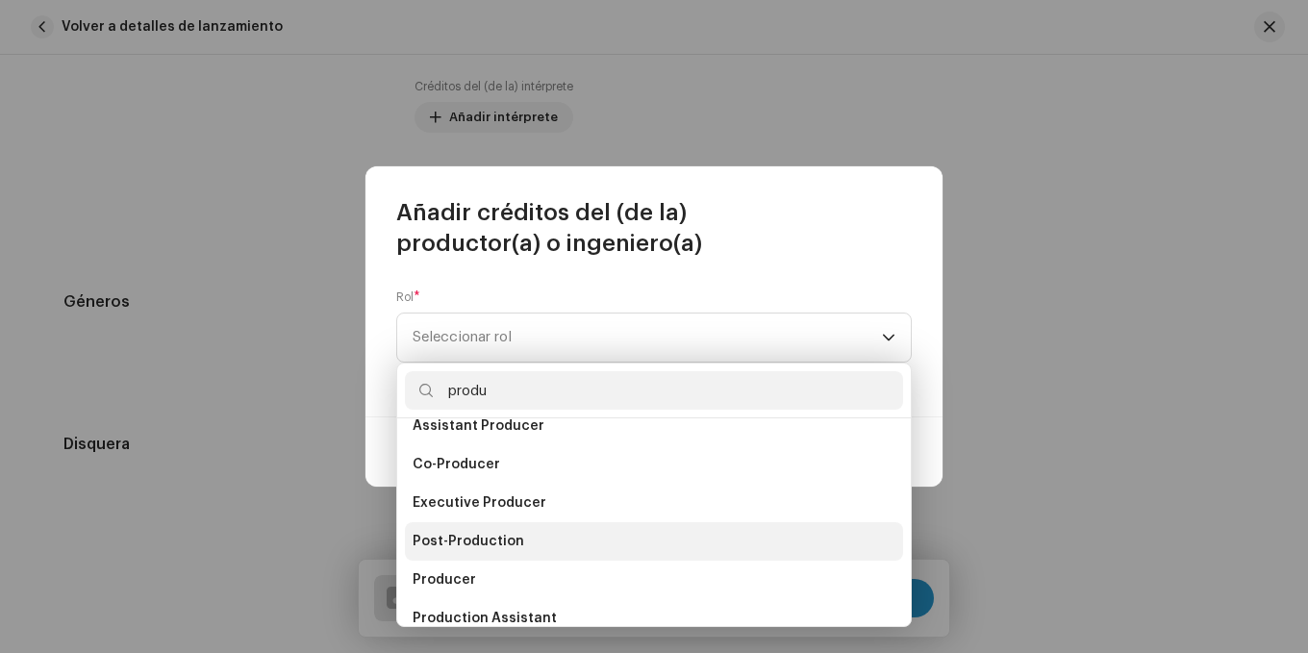
drag, startPoint x: 479, startPoint y: 579, endPoint x: 601, endPoint y: 505, distance: 142.9
click at [488, 576] on li "Producer" at bounding box center [654, 580] width 498 height 38
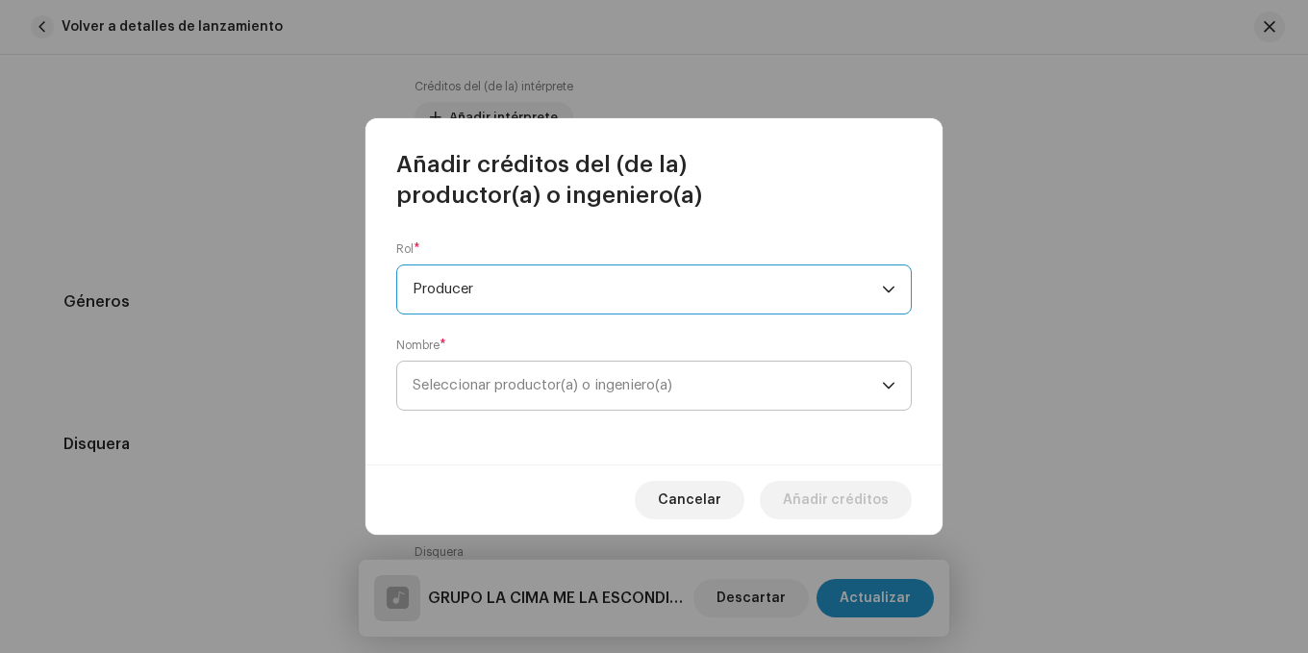
click at [748, 373] on span "Seleccionar productor(a) o ingeniero(a)" at bounding box center [647, 386] width 469 height 48
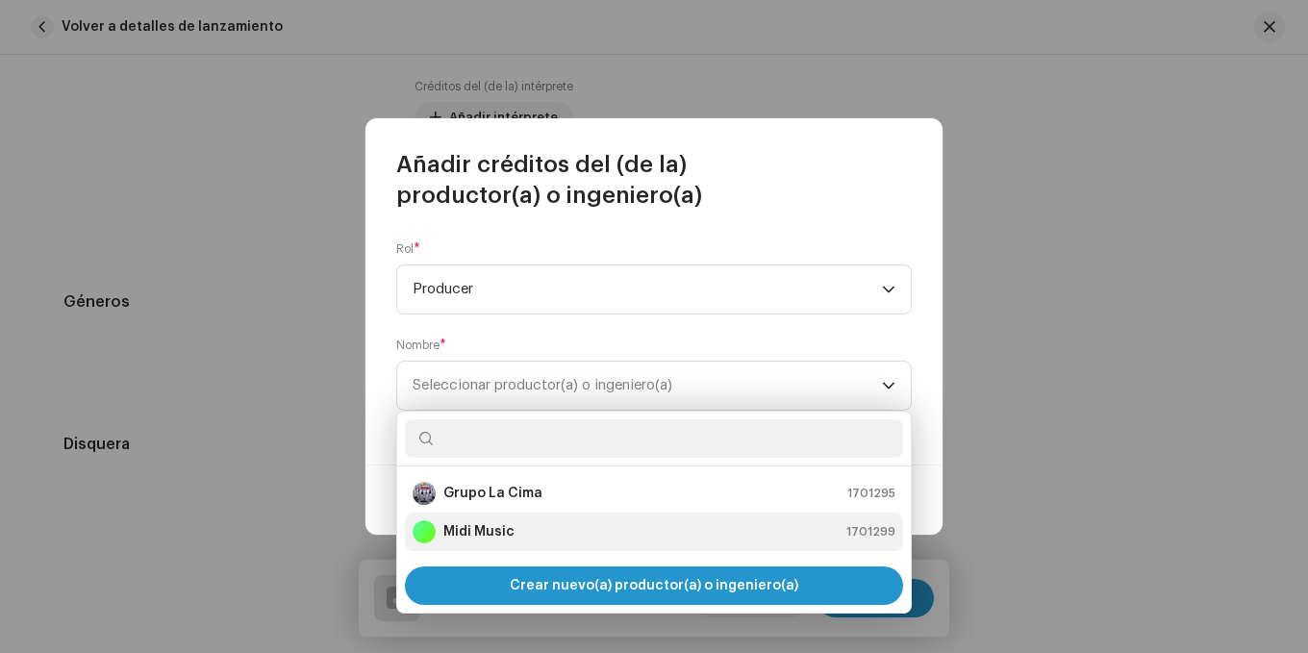
click at [562, 542] on div "Midi Music 1701299" at bounding box center [654, 531] width 483 height 23
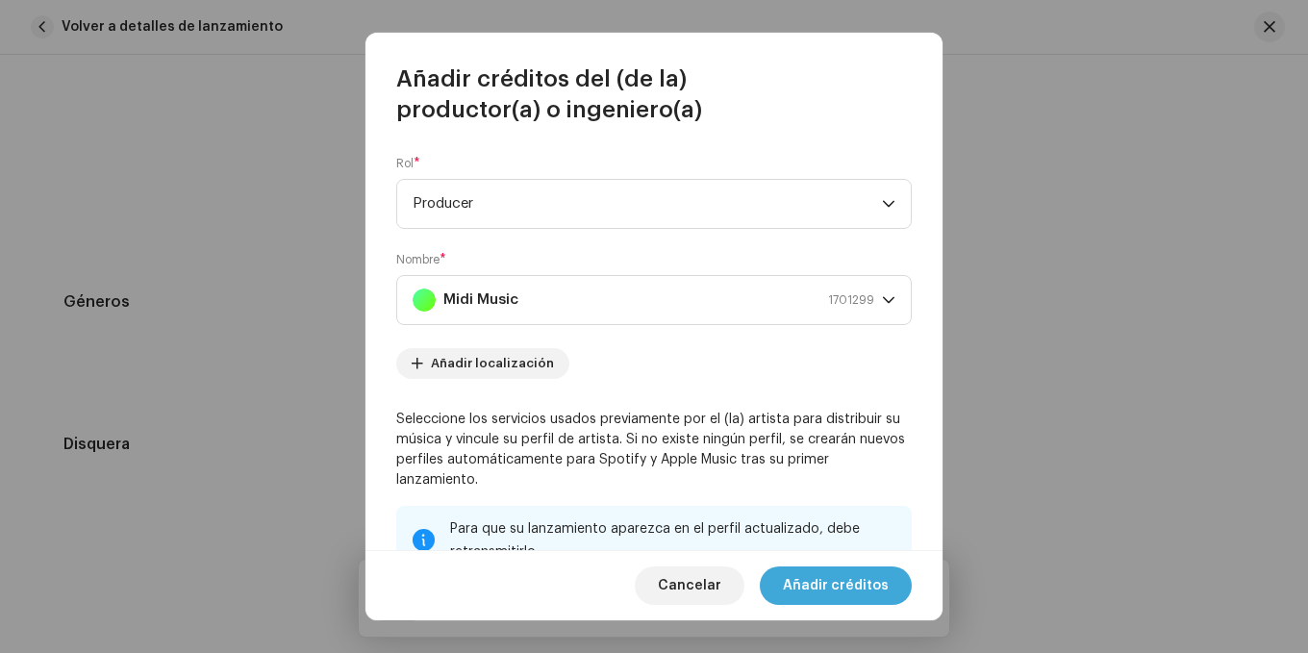
click at [834, 594] on span "Añadir créditos" at bounding box center [836, 586] width 106 height 38
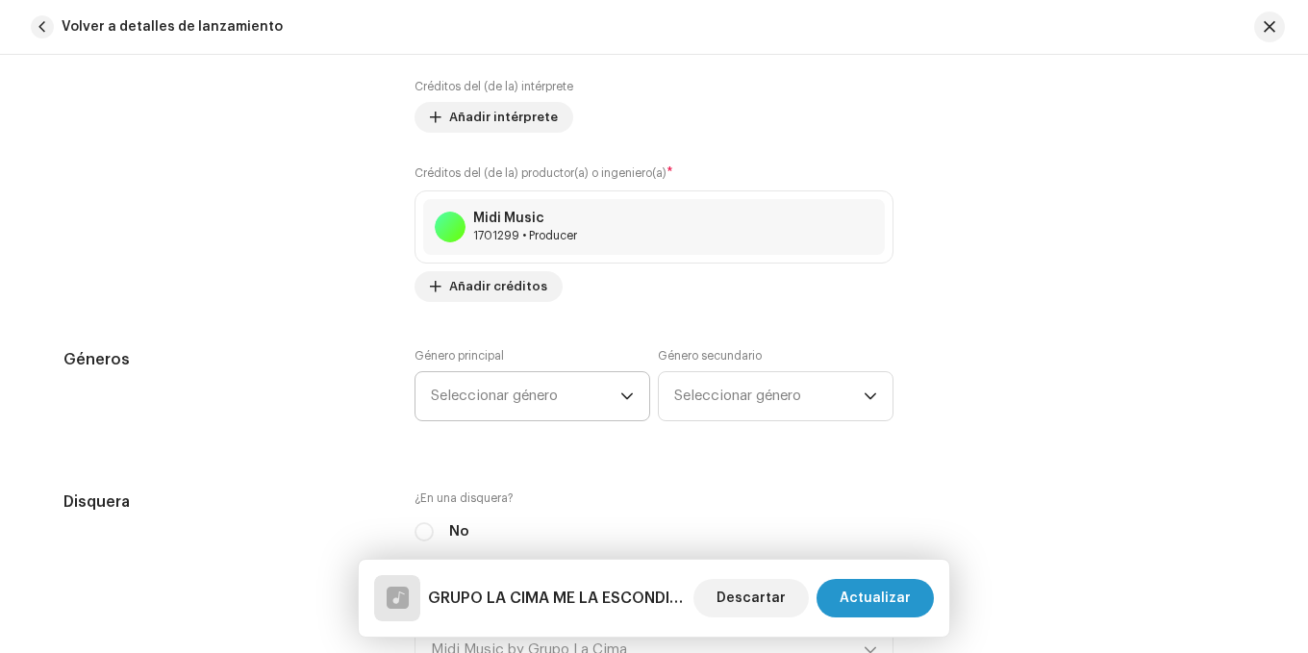
drag, startPoint x: 546, startPoint y: 399, endPoint x: 564, endPoint y: 392, distance: 18.6
click at [546, 398] on span "Seleccionar género" at bounding box center [526, 396] width 190 height 48
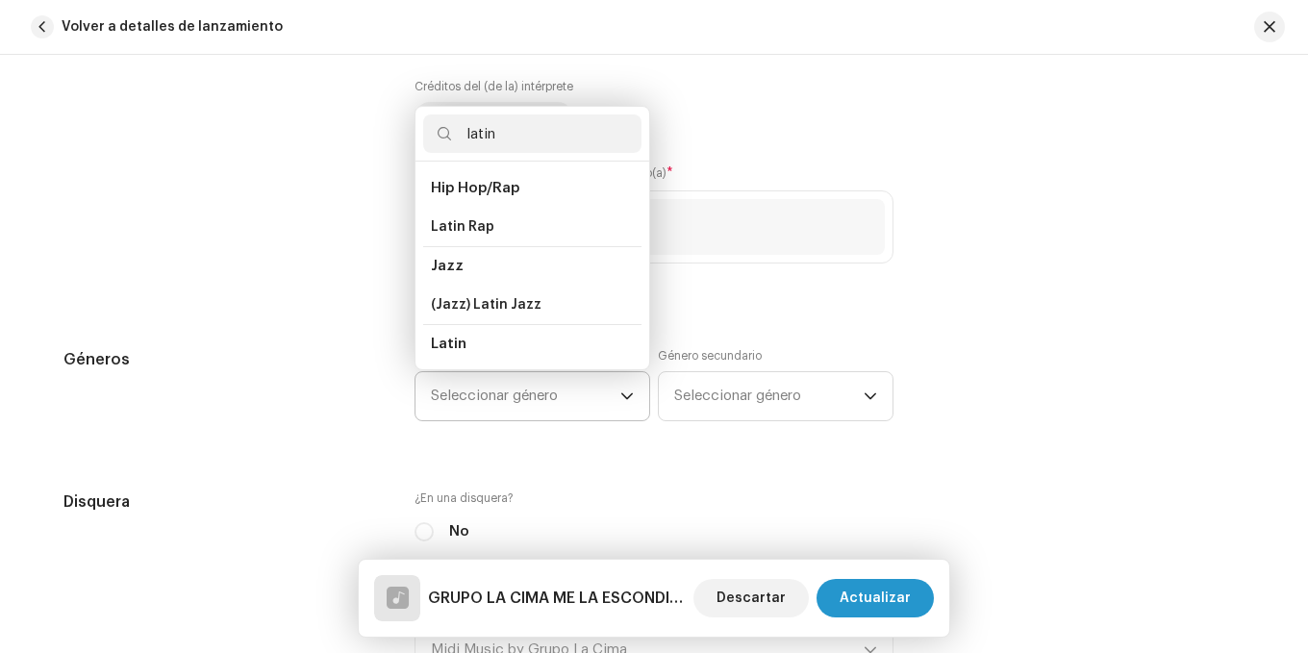
scroll to position [33, 0]
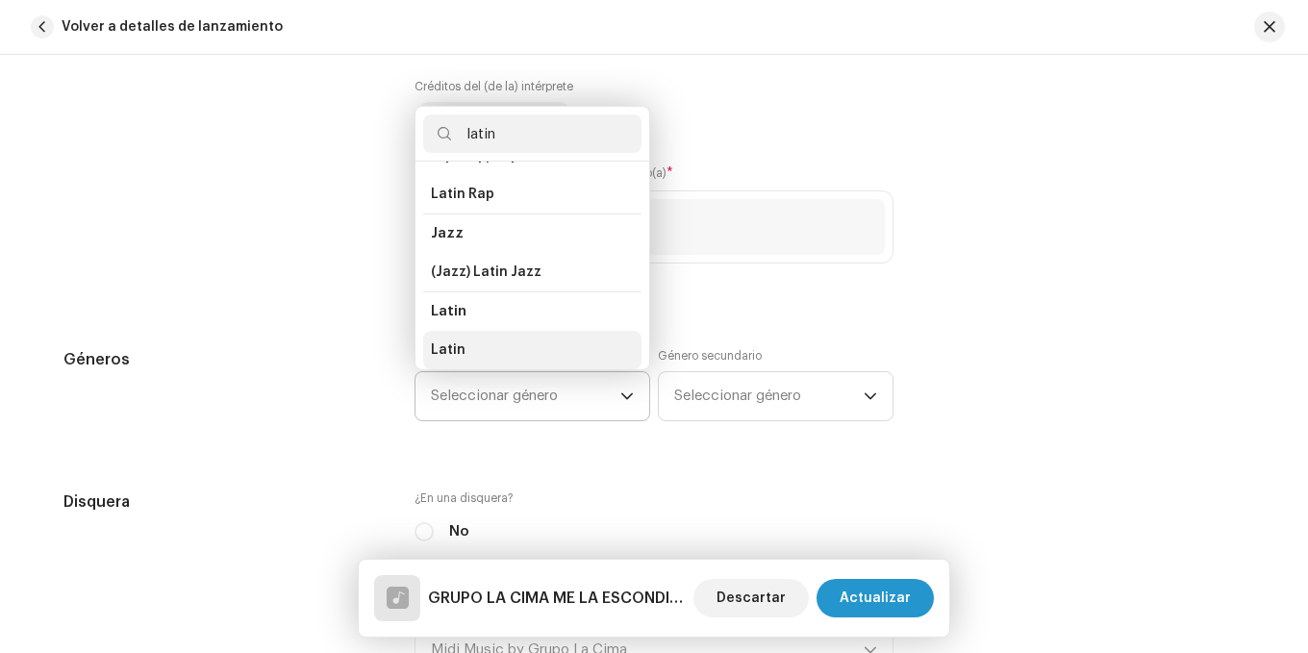
type input "latin"
click at [475, 343] on li "Latin" at bounding box center [532, 350] width 218 height 38
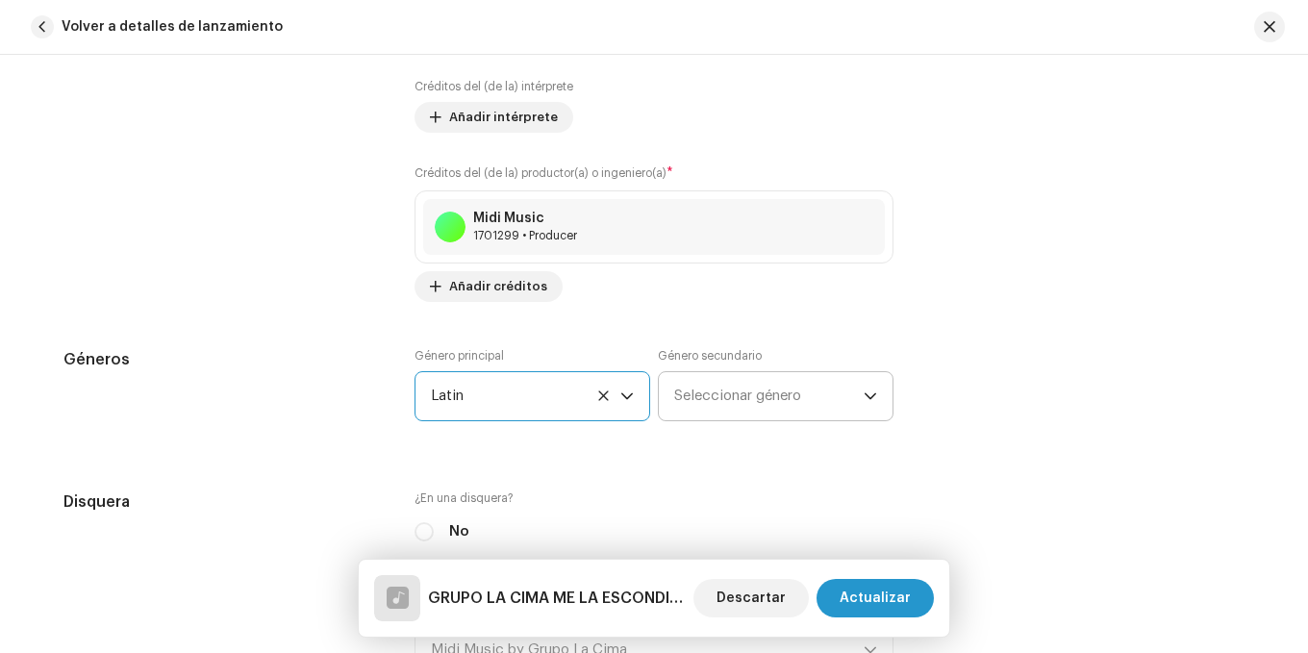
click at [729, 391] on span "Seleccionar género" at bounding box center [769, 396] width 190 height 48
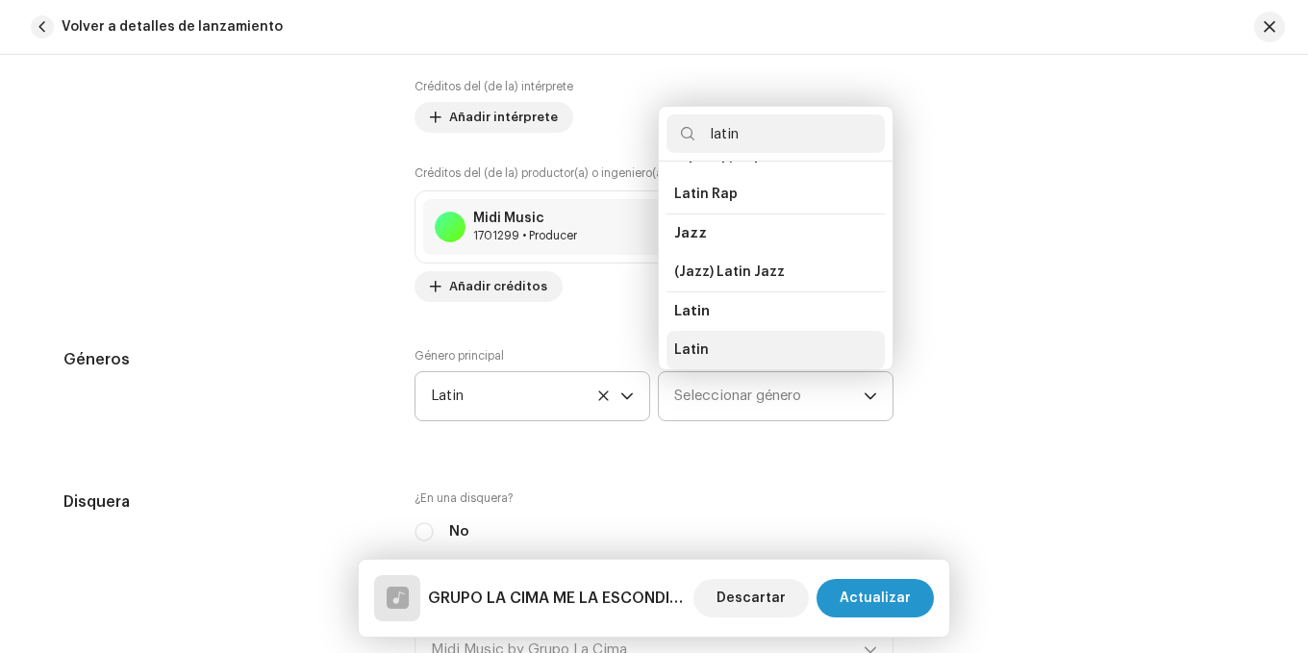
type input "latin"
click at [708, 338] on li "Latin" at bounding box center [776, 350] width 218 height 38
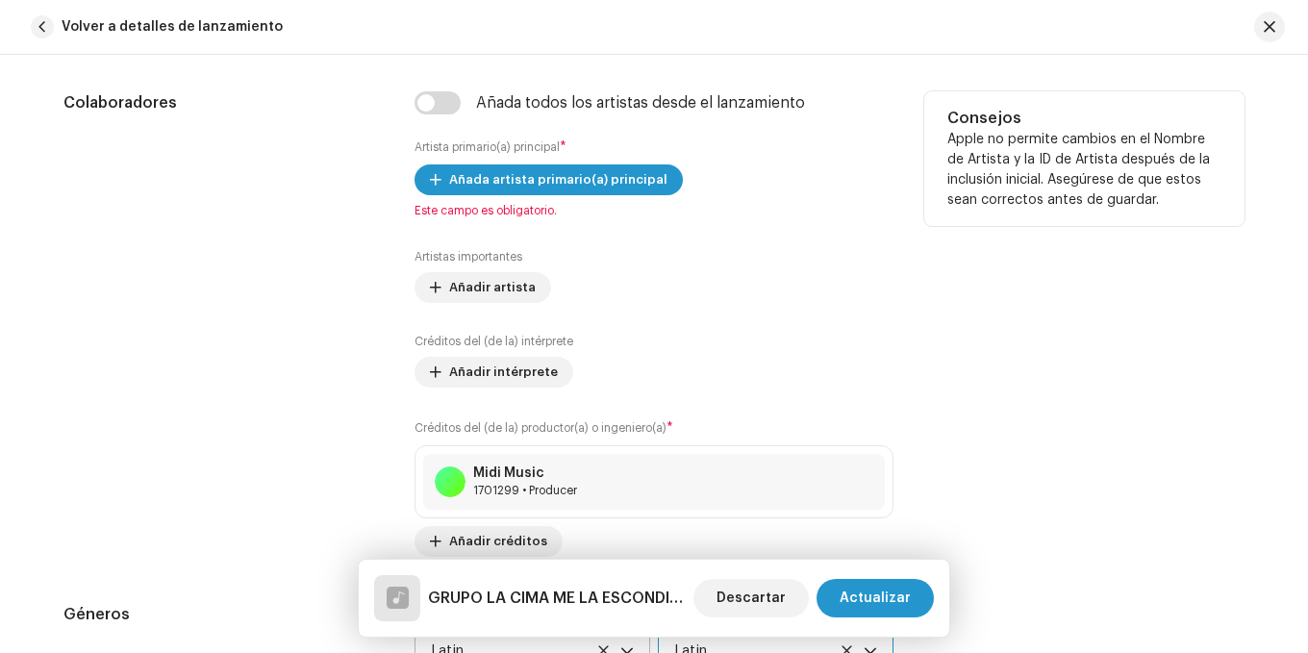
scroll to position [1154, 0]
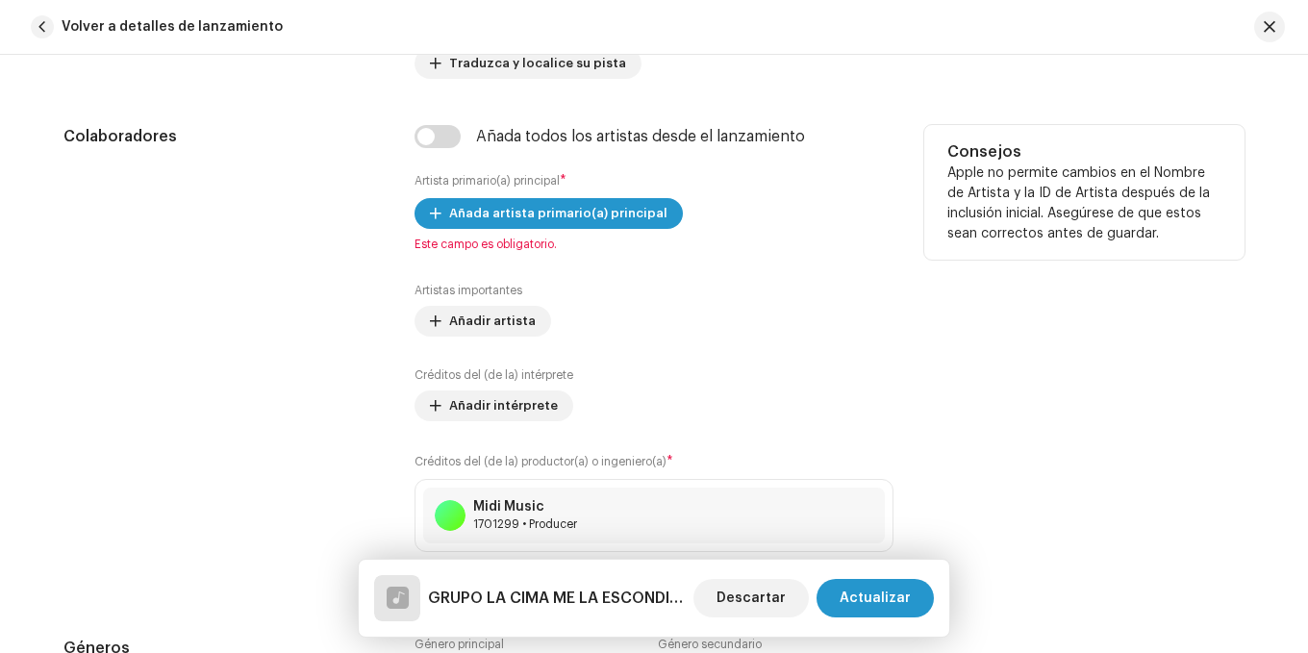
click at [472, 231] on div "Añada artista primario(a) principal Este campo es obligatorio." at bounding box center [654, 225] width 479 height 54
click at [475, 227] on span "Añada artista primario(a) principal" at bounding box center [558, 213] width 218 height 38
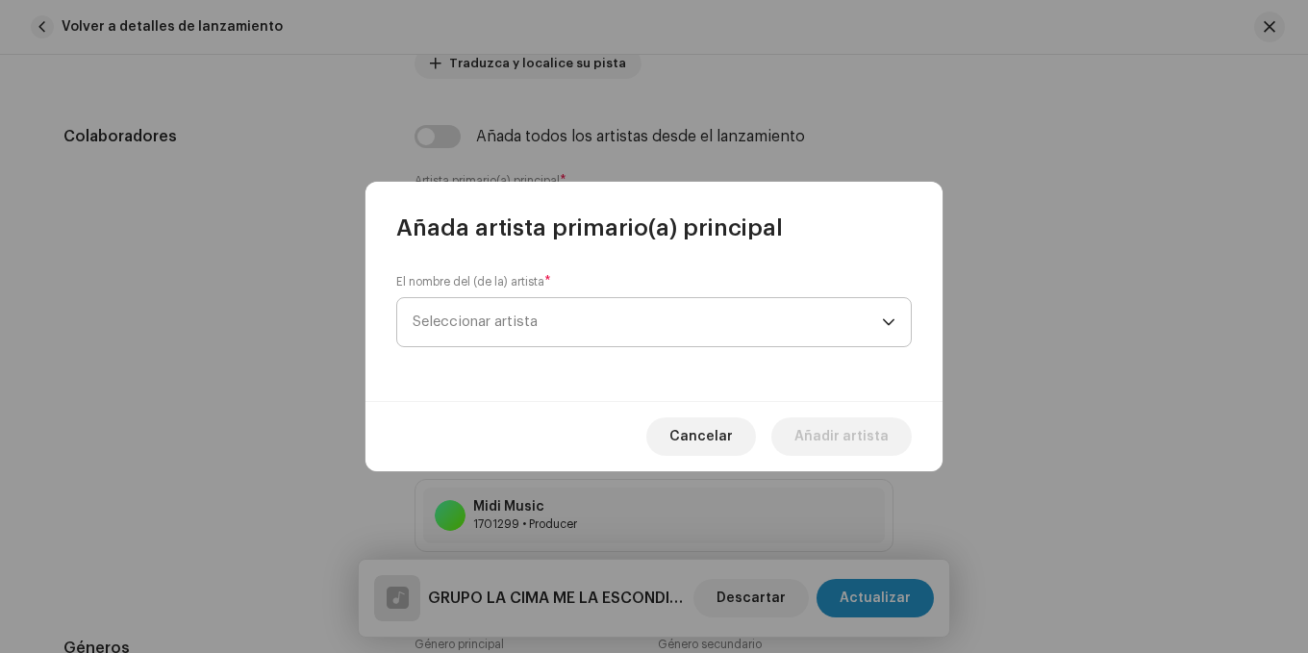
click at [525, 291] on div "El nombre del (de la) artista * Seleccionar artista" at bounding box center [654, 310] width 516 height 73
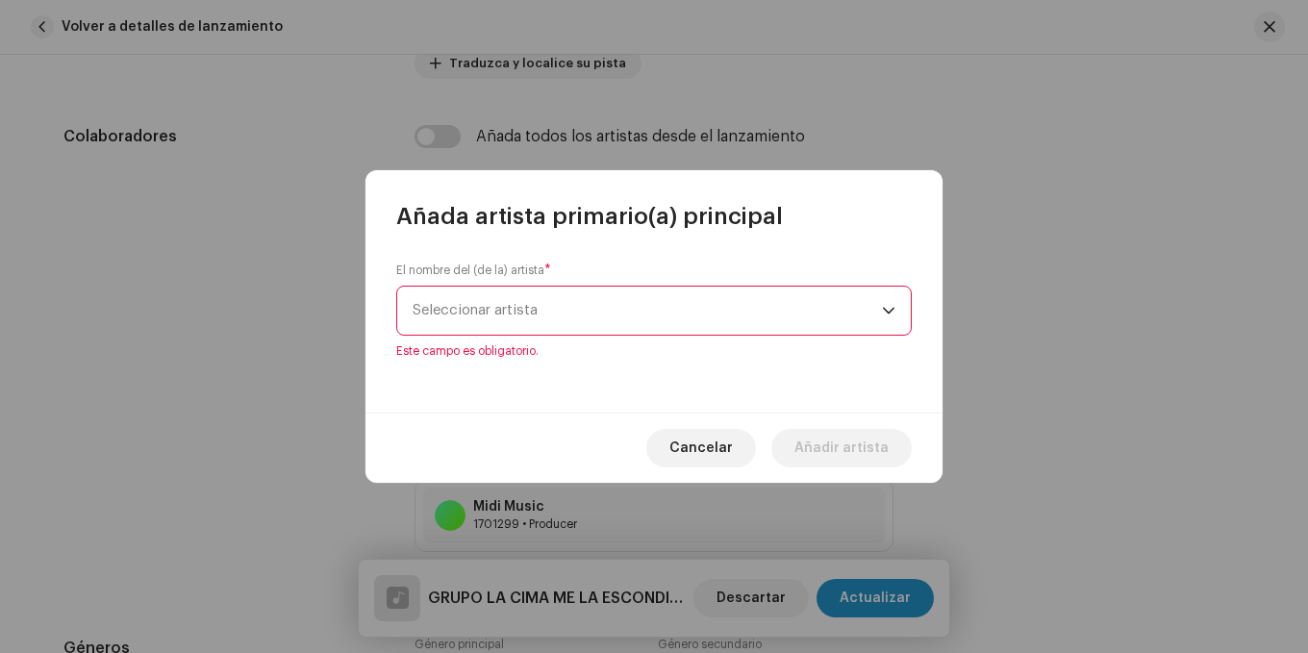
click at [531, 313] on span "Seleccionar artista" at bounding box center [475, 310] width 125 height 14
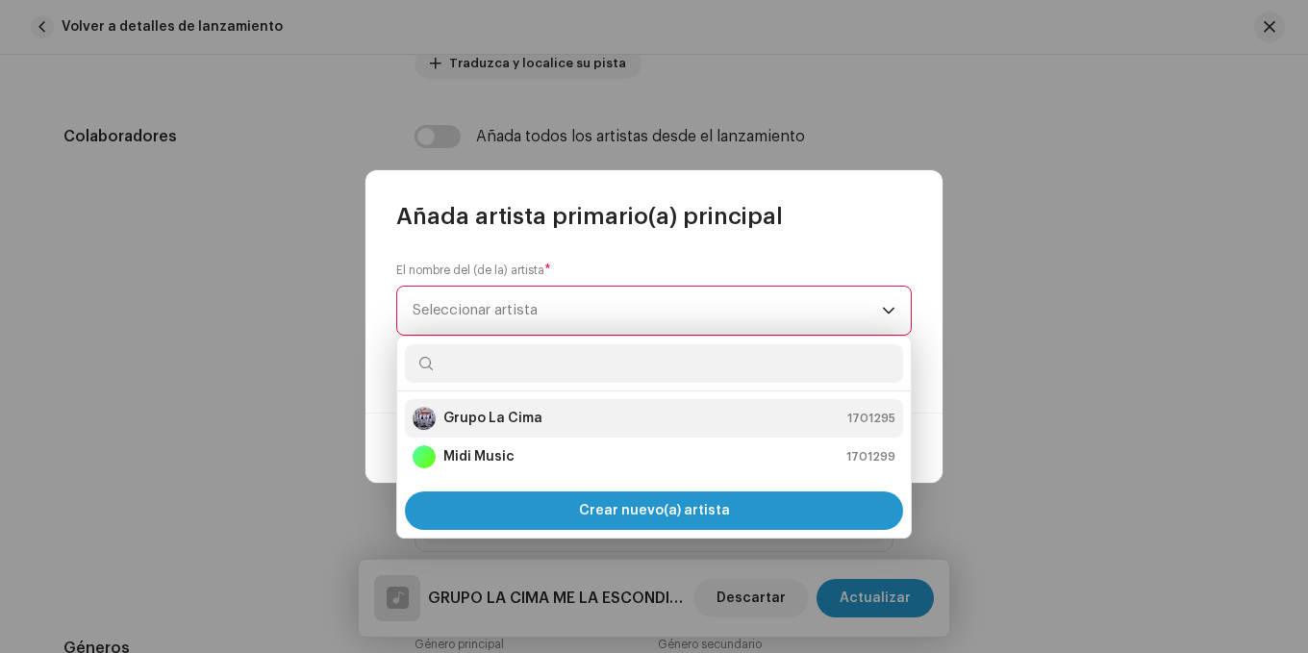
click at [489, 414] on strong "Grupo La Cima" at bounding box center [492, 418] width 99 height 19
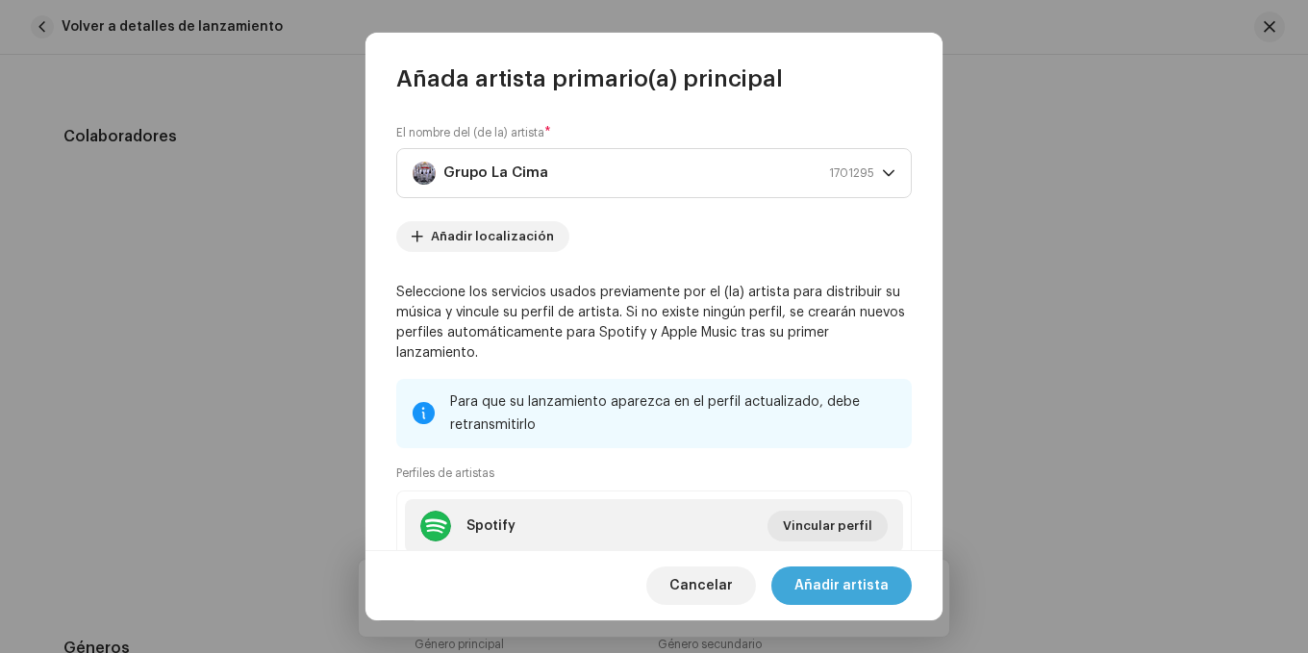
click at [823, 577] on span "Añadir artista" at bounding box center [842, 586] width 94 height 38
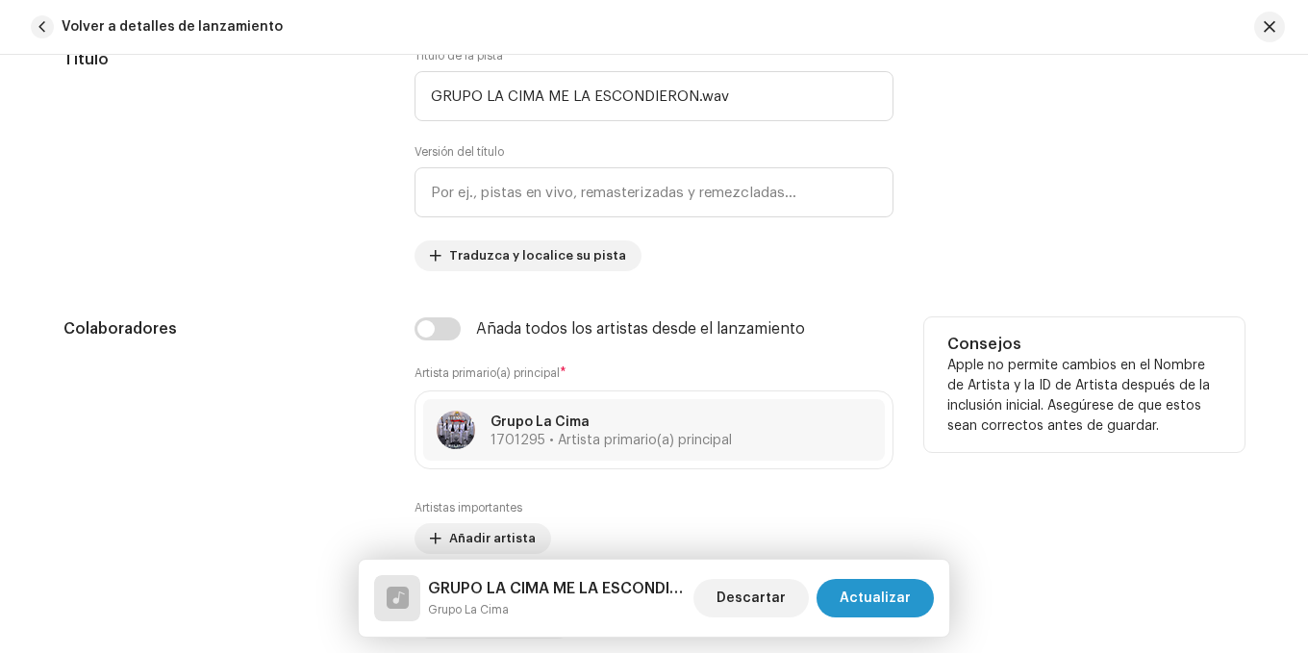
scroll to position [770, 0]
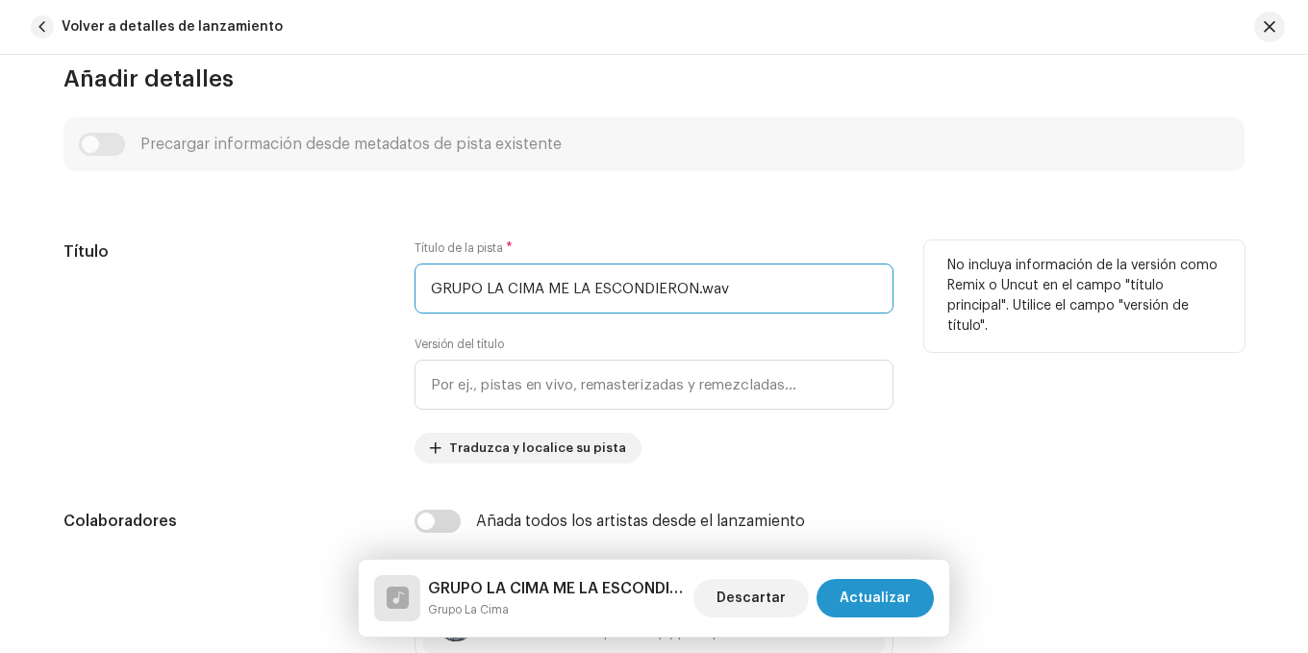
click at [734, 290] on input "GRUPO LA CIMA ME LA ESCONDIERON.wav" at bounding box center [654, 289] width 479 height 50
type input "G"
click at [591, 269] on input "Me La Escondieron Sus Padres" at bounding box center [654, 289] width 479 height 50
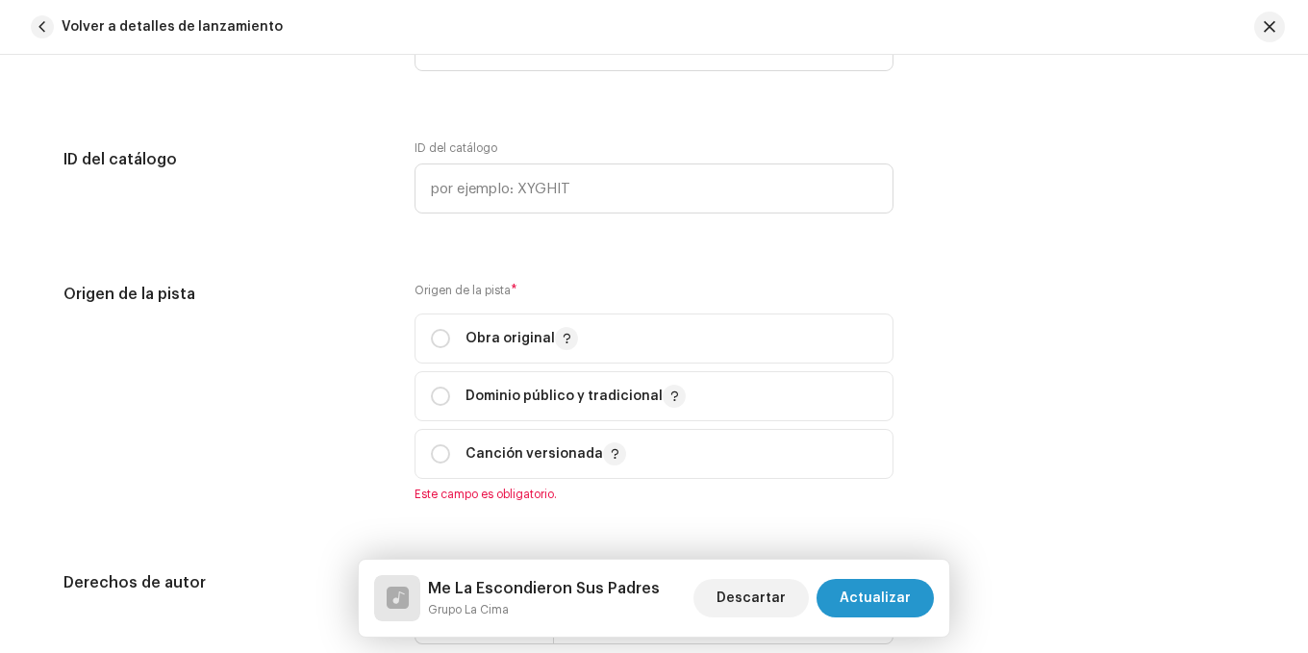
scroll to position [2309, 0]
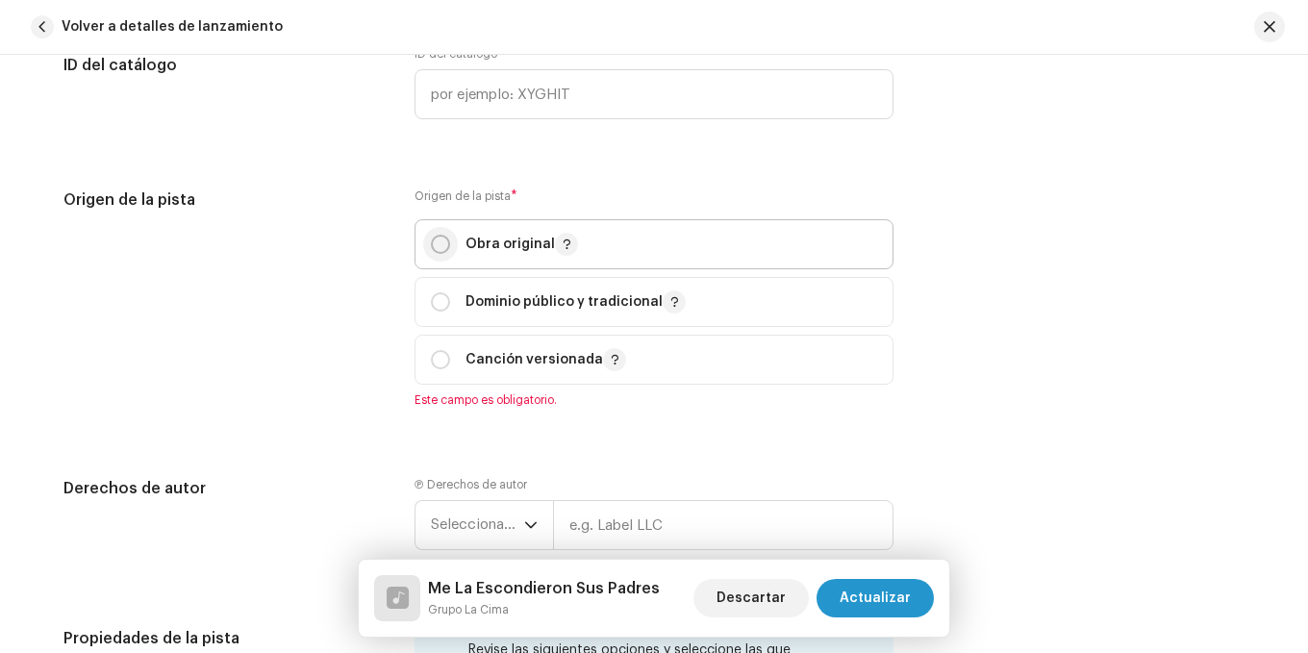
type input "Me La Escondieron Sus Padres"
click at [438, 245] on input "radio" at bounding box center [440, 244] width 19 height 19
radio input "true"
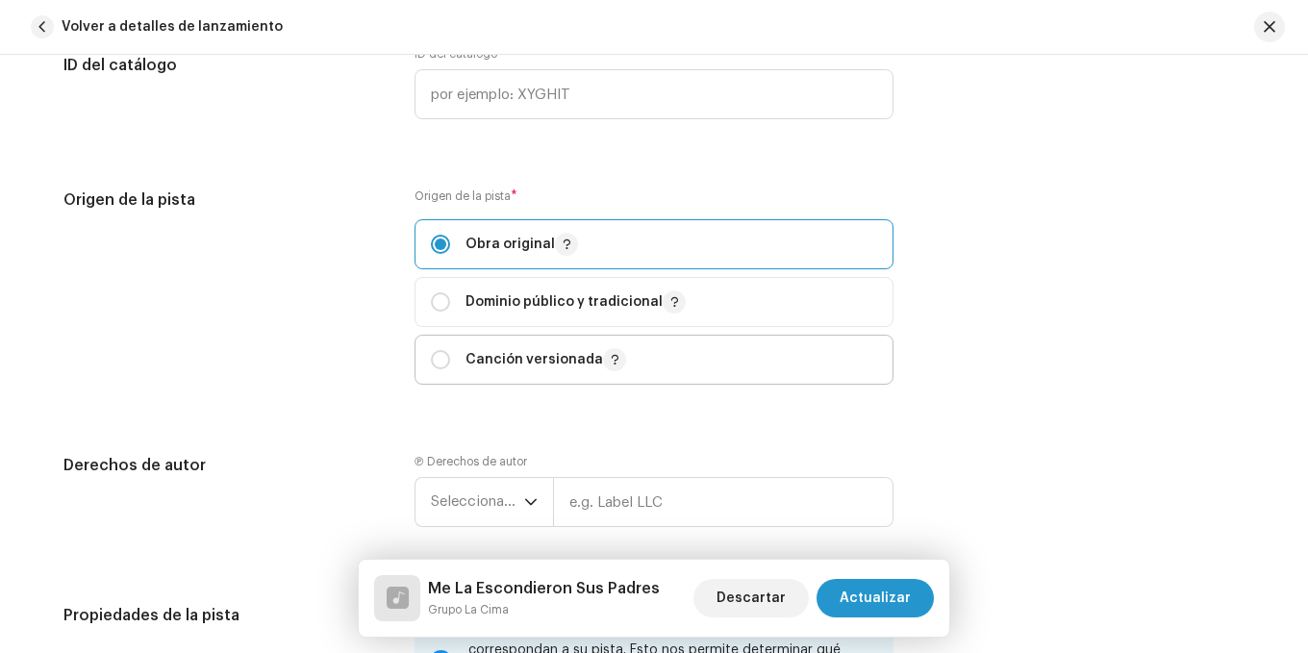
scroll to position [2405, 0]
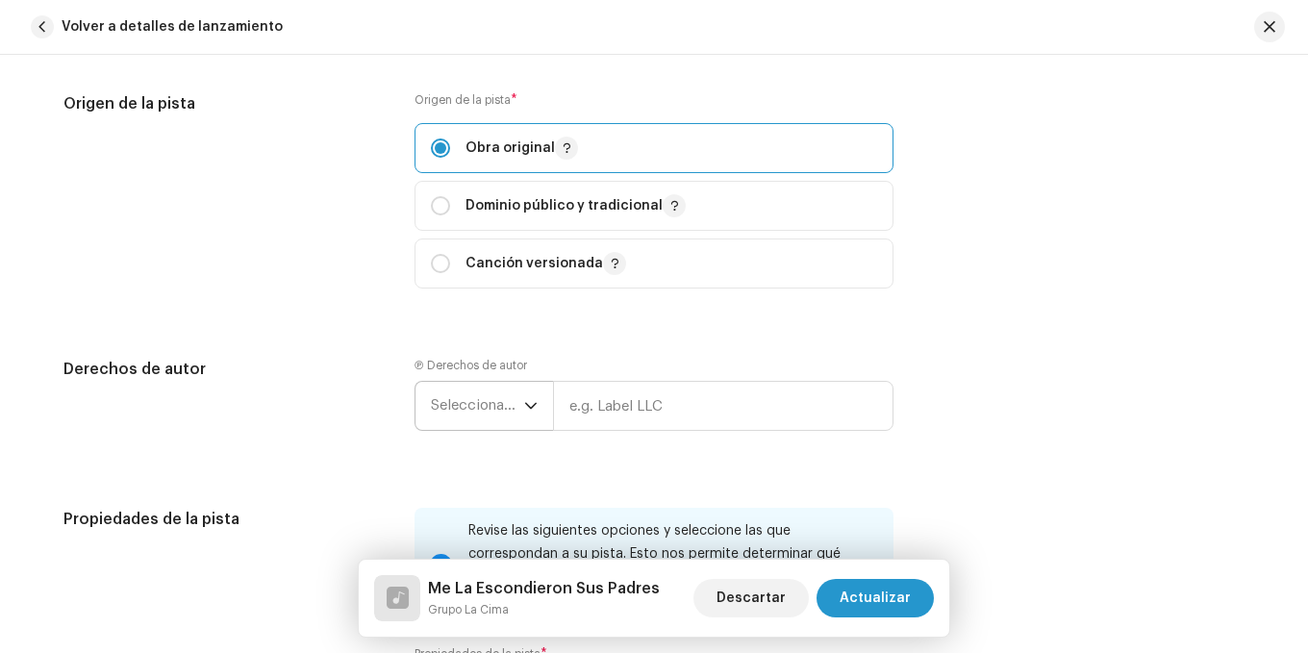
click at [486, 417] on span "Seleccionar año" at bounding box center [477, 406] width 93 height 48
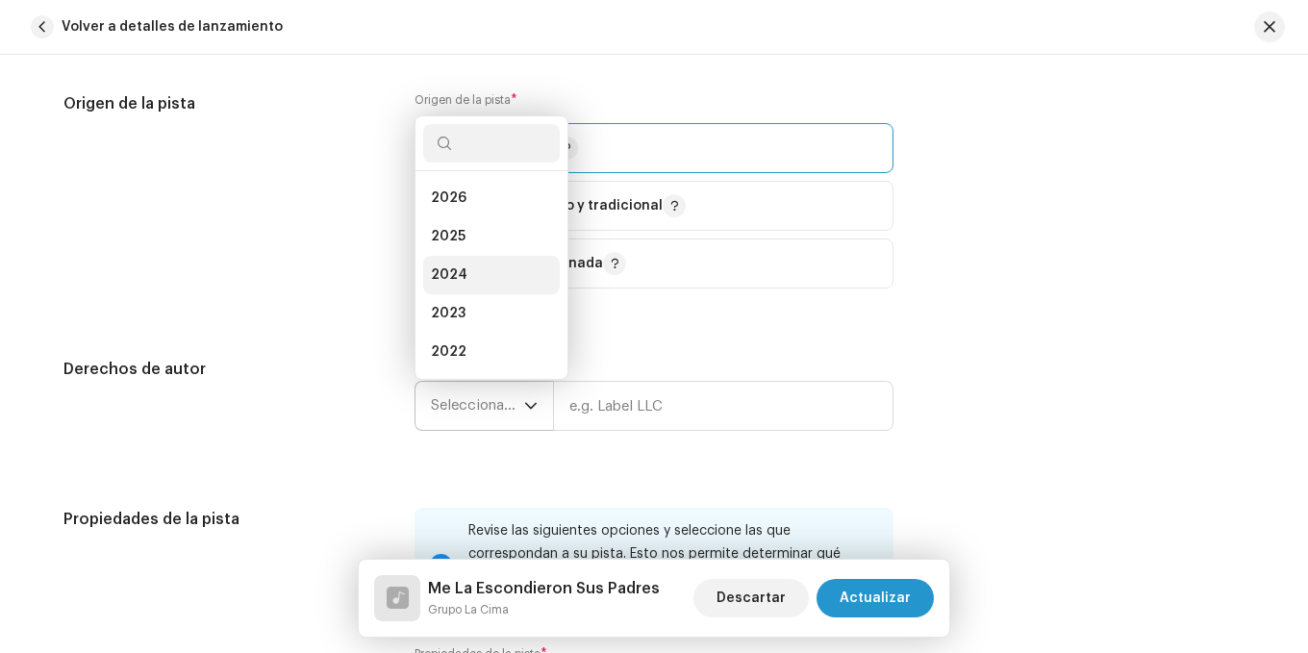
scroll to position [31, 0]
click at [443, 217] on li "2025" at bounding box center [491, 206] width 137 height 38
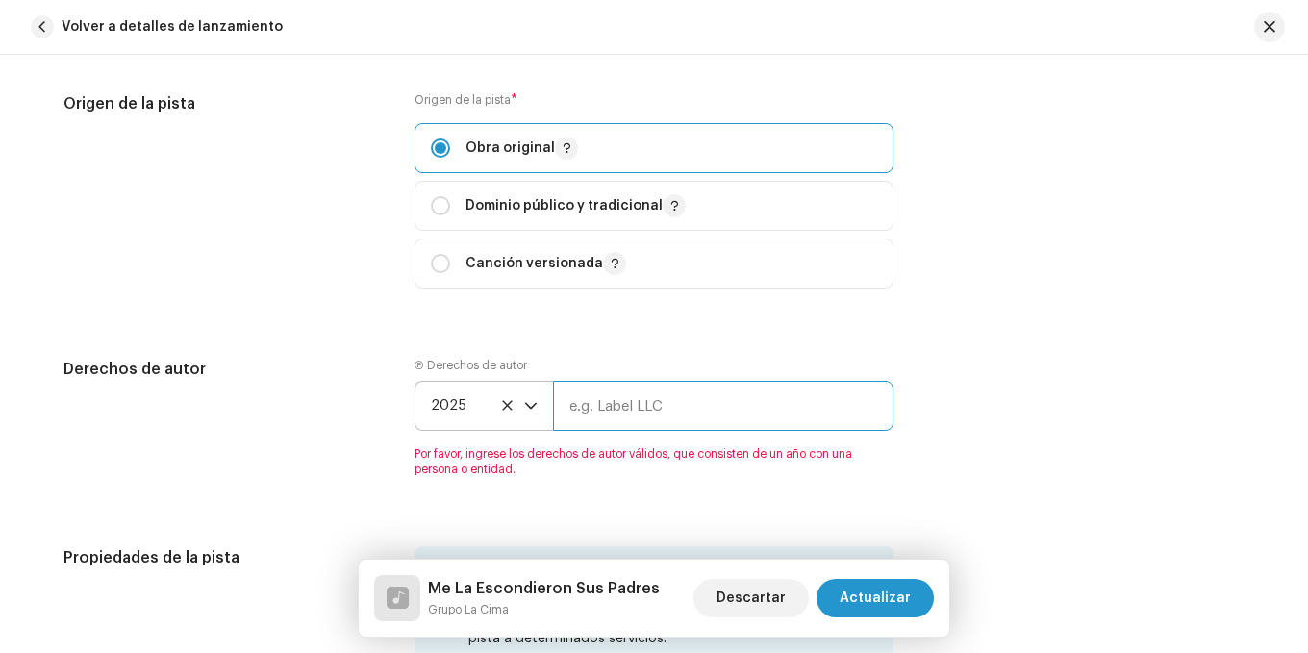
click at [595, 395] on input "text" at bounding box center [723, 406] width 341 height 50
type input "Midi Music by Grupo La Cima"
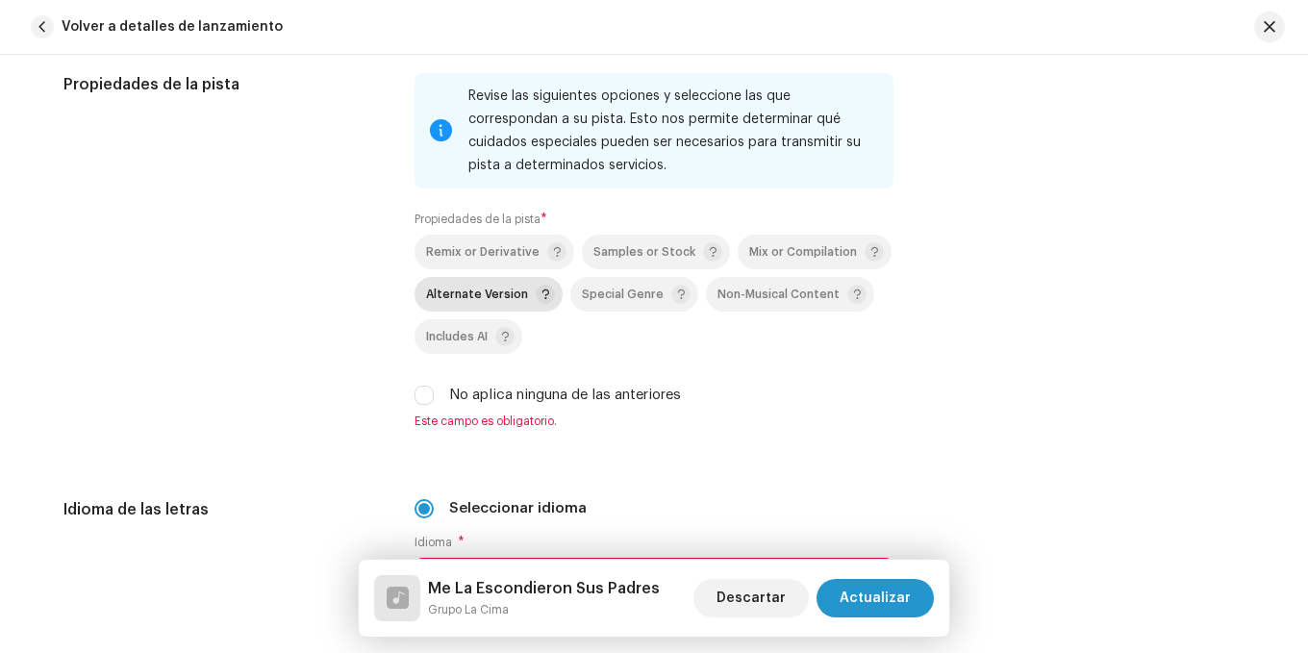
scroll to position [3078, 0]
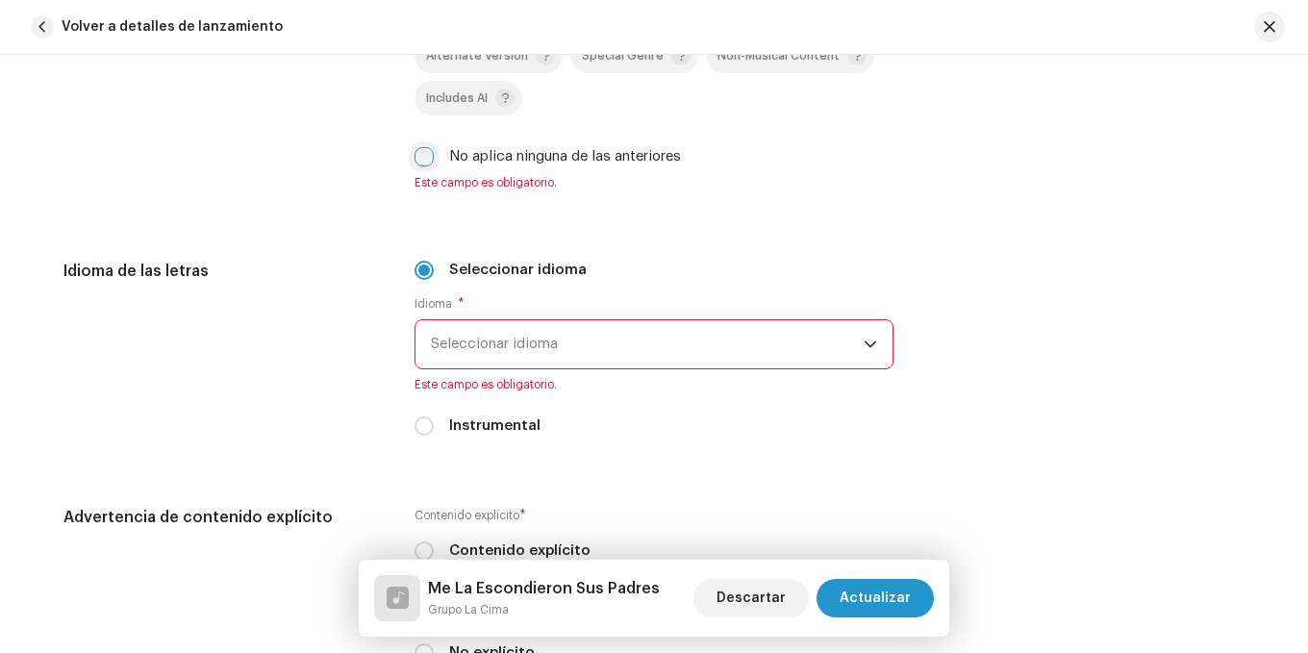
click at [423, 164] on input "No aplica ninguna de las anteriores" at bounding box center [424, 156] width 19 height 19
checkbox input "true"
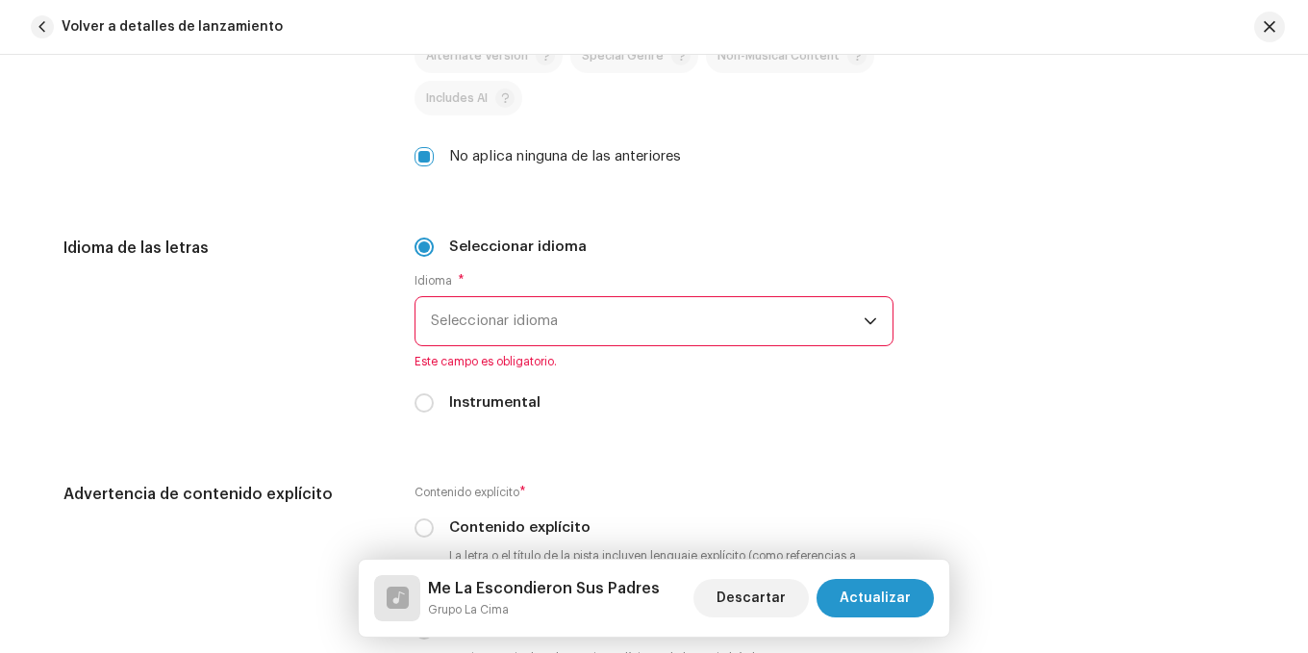
click at [445, 326] on span "Seleccionar idioma" at bounding box center [647, 321] width 433 height 48
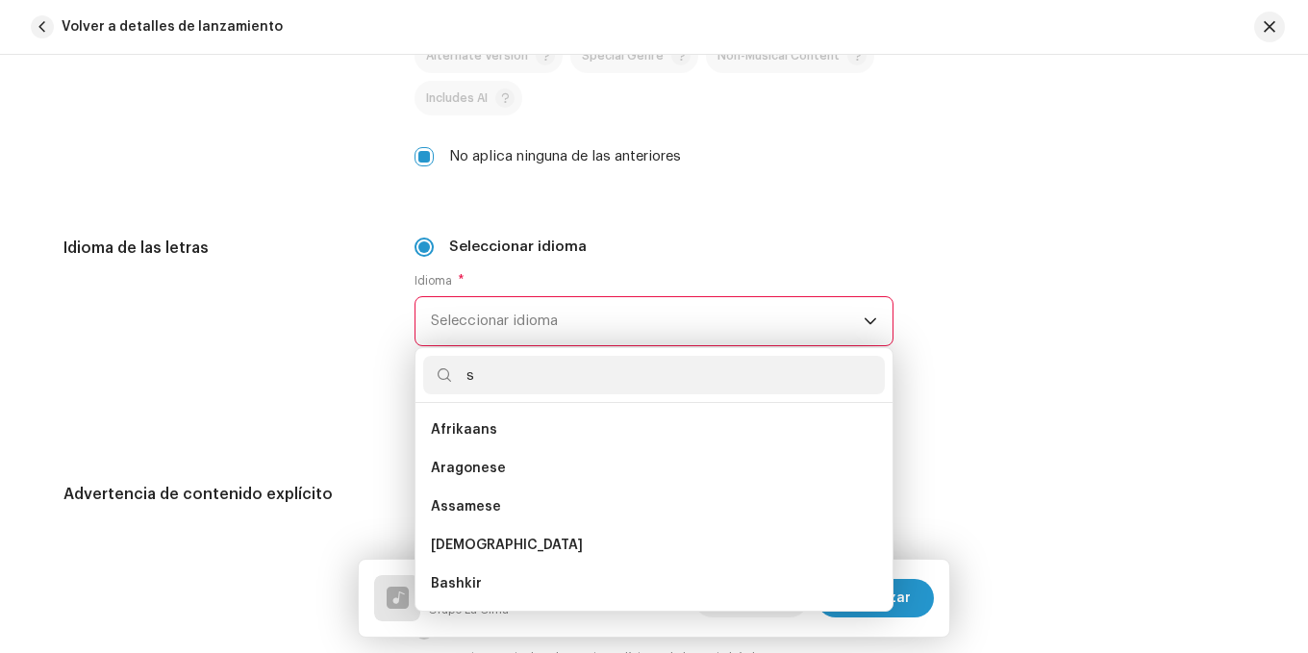
scroll to position [0, 0]
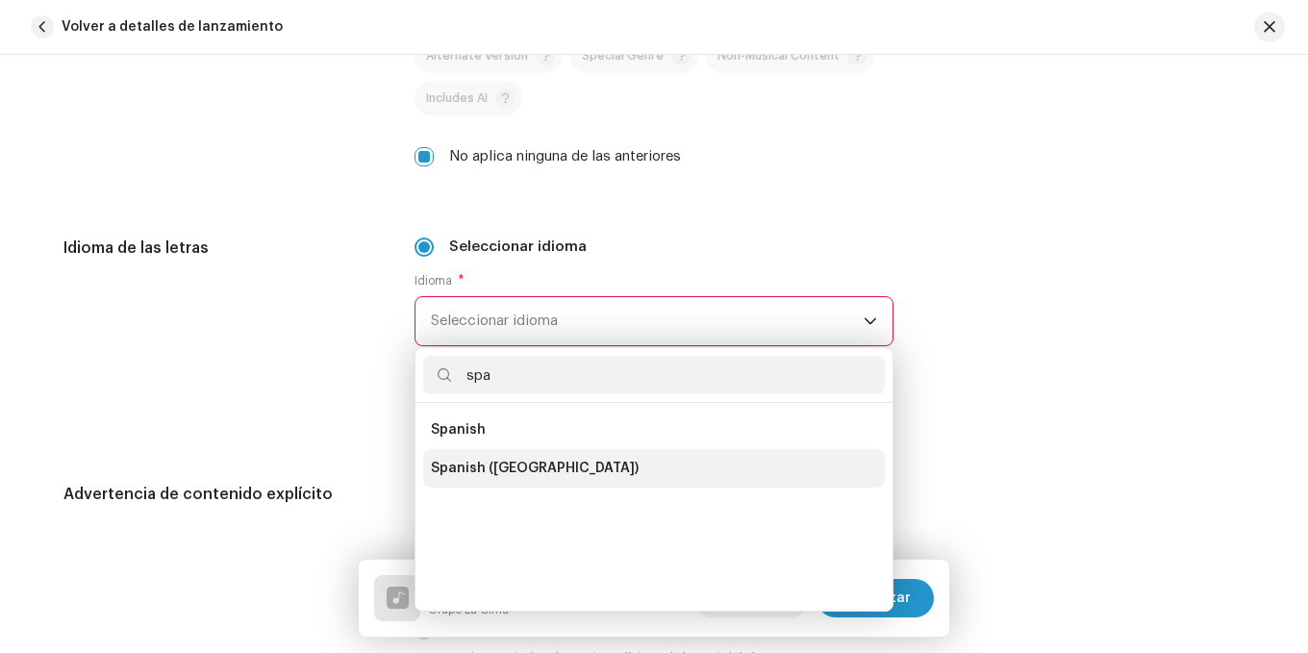
type input "spa"
click at [521, 466] on span "Spanish ([GEOGRAPHIC_DATA])" at bounding box center [535, 468] width 208 height 19
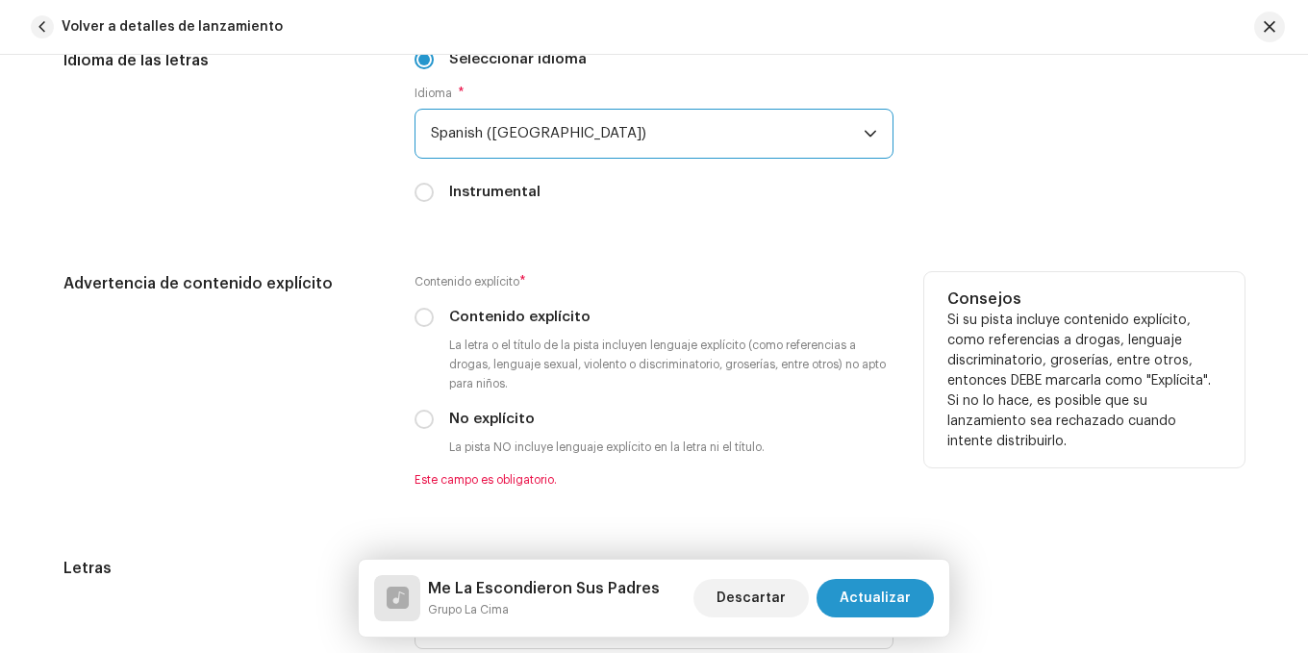
scroll to position [3271, 0]
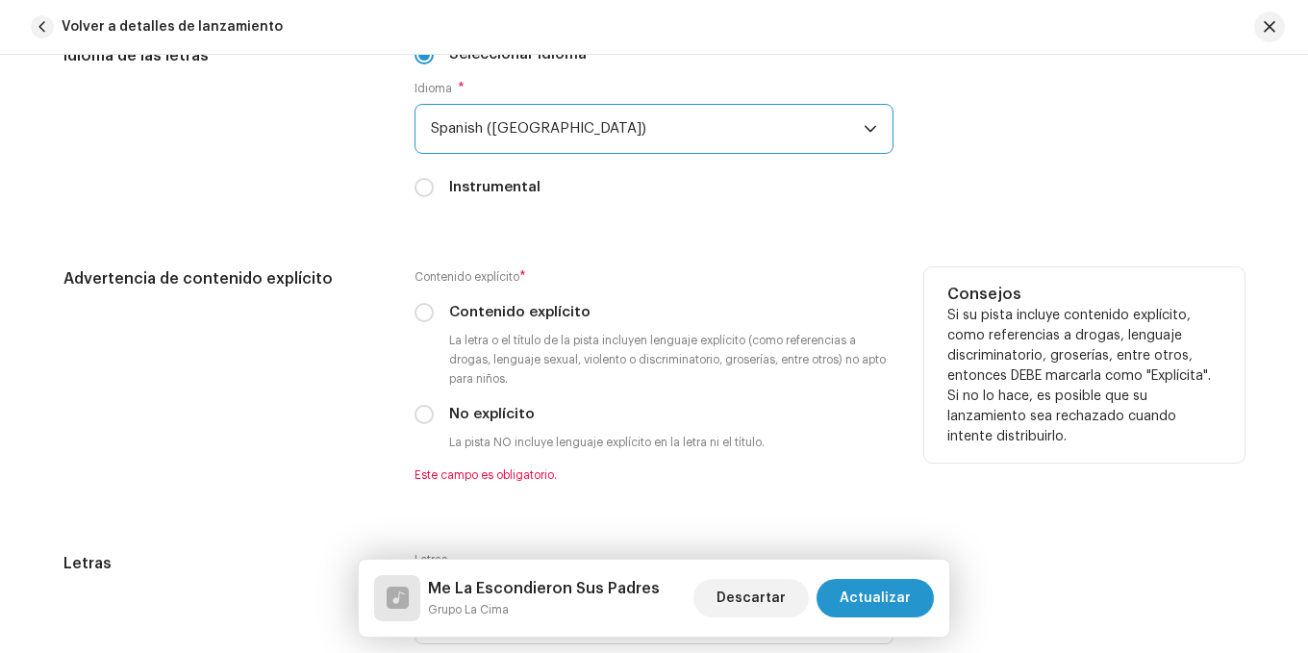
click at [424, 427] on div "Contenido explícito * Contenido explícito La letra o el título de la pista incl…" at bounding box center [654, 374] width 479 height 215
drag, startPoint x: 416, startPoint y: 412, endPoint x: 427, endPoint y: 410, distance: 11.7
click at [417, 411] on input "No explícito" at bounding box center [424, 414] width 19 height 19
radio input "true"
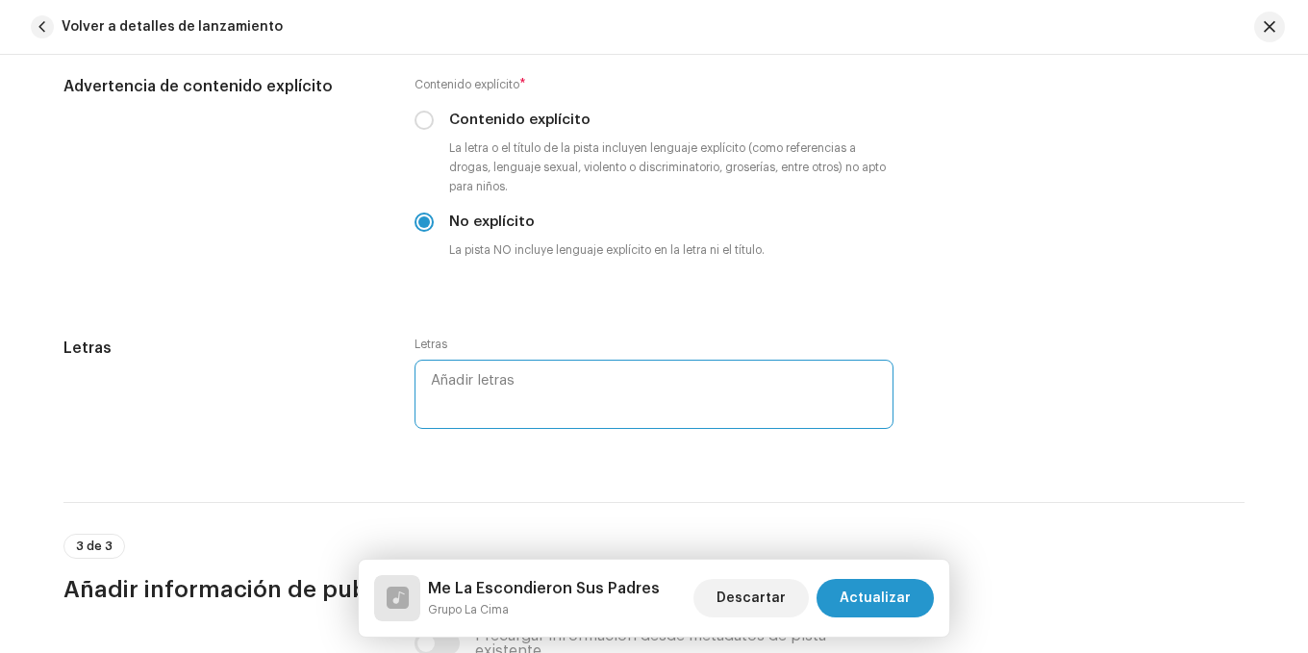
click at [454, 401] on textarea at bounding box center [654, 394] width 479 height 69
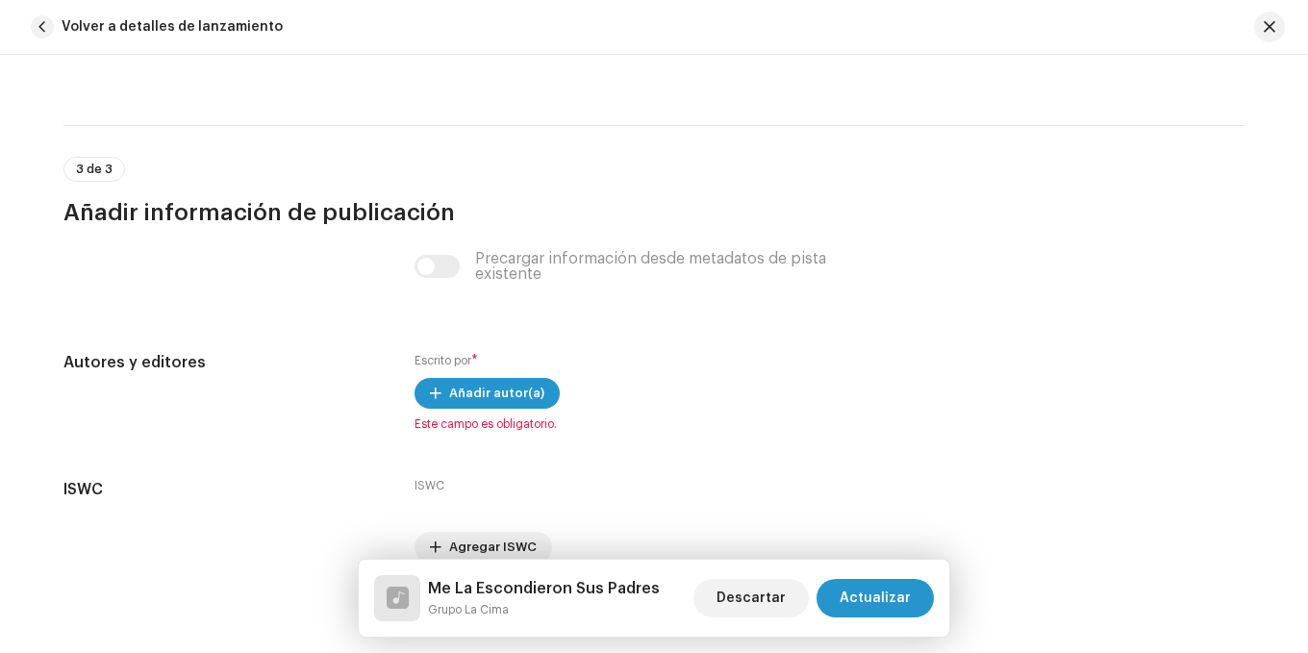
scroll to position [3848, 0]
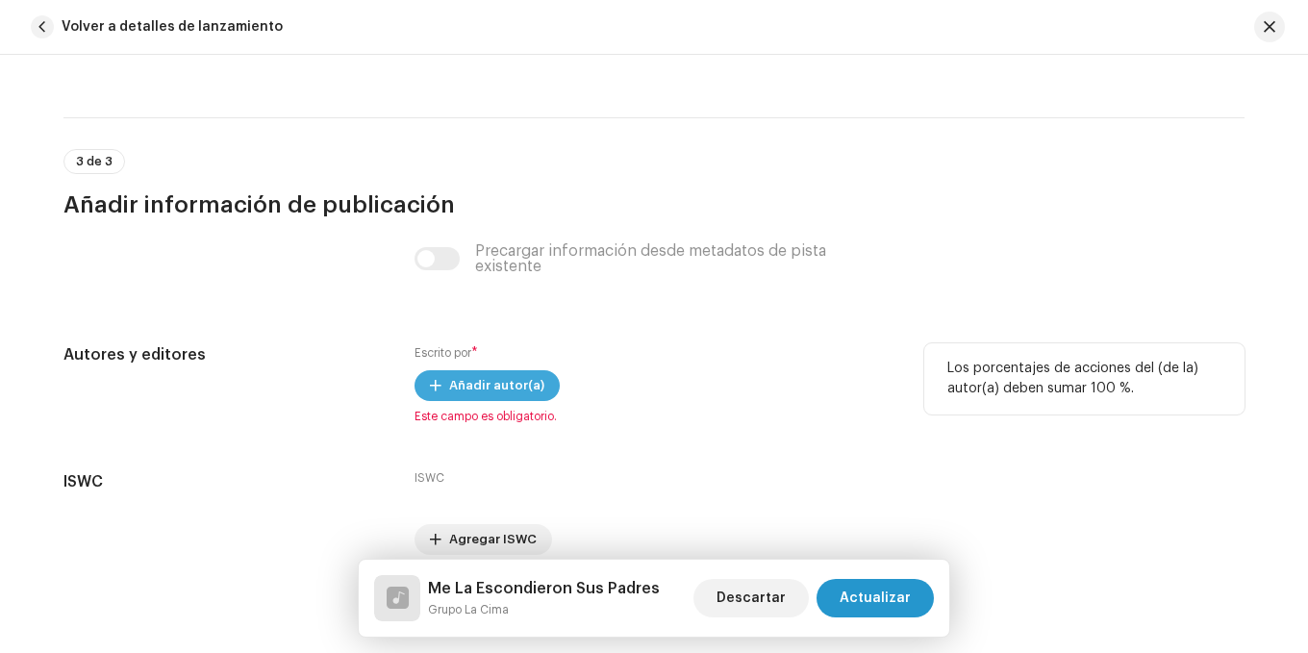
click at [453, 392] on span "Añadir autor(a)" at bounding box center [496, 386] width 95 height 38
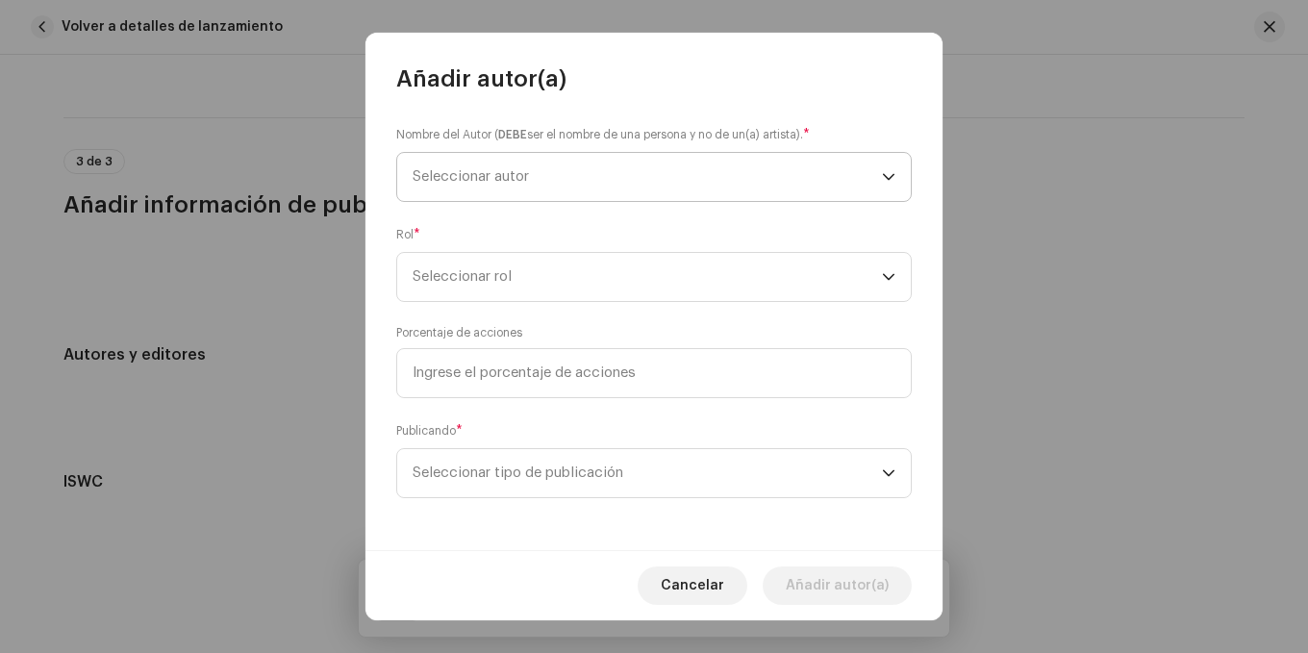
click at [485, 182] on span "Seleccionar autor" at bounding box center [471, 176] width 116 height 14
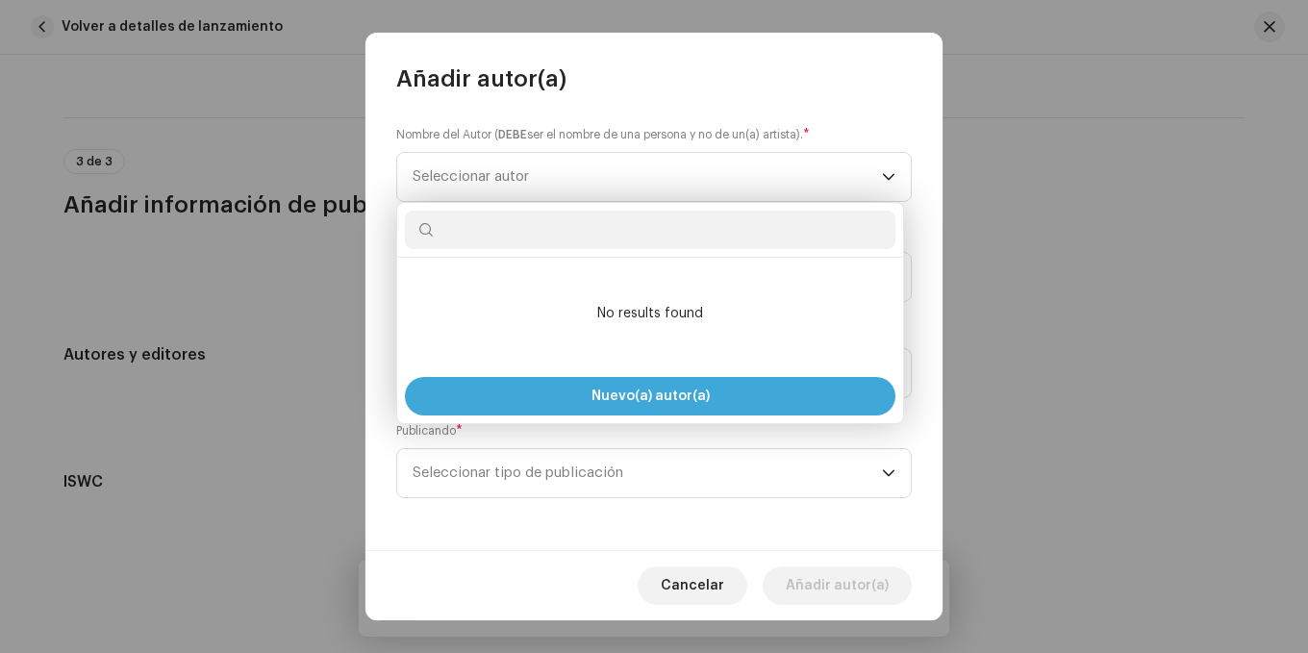
click at [606, 377] on button "Nuevo(a) autor(a)" at bounding box center [650, 396] width 491 height 38
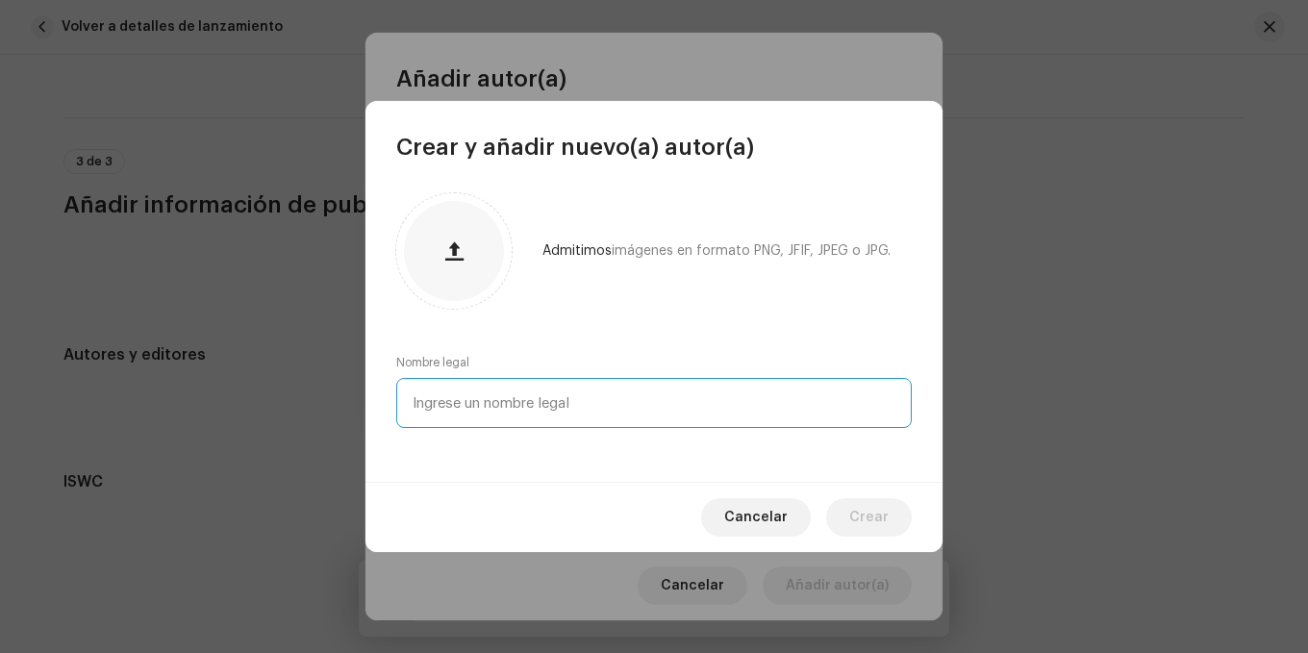
click at [572, 393] on input "text" at bounding box center [654, 403] width 516 height 50
type input "Joan Sebastian"
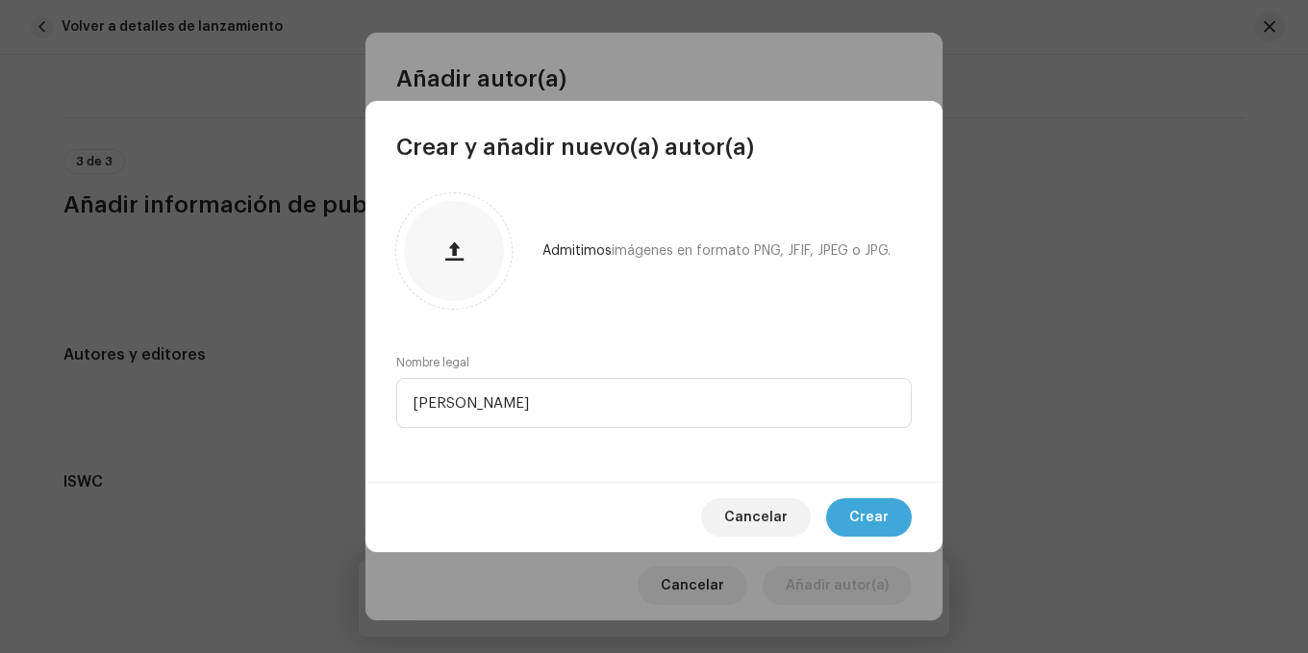
click at [878, 525] on span "Crear" at bounding box center [868, 517] width 39 height 38
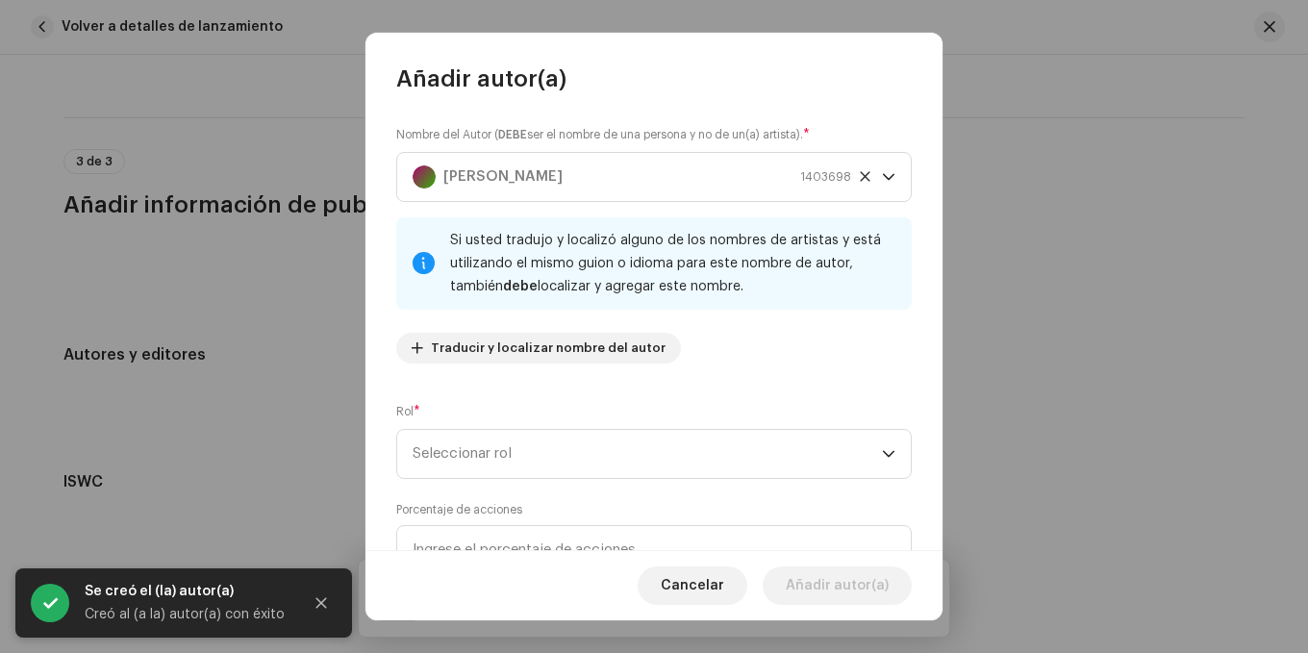
click at [490, 297] on div "Si usted tradujo y localizó alguno de los nombres de artistas y está utilizando…" at bounding box center [673, 263] width 446 height 69
click at [528, 457] on span "Seleccionar rol" at bounding box center [647, 454] width 469 height 48
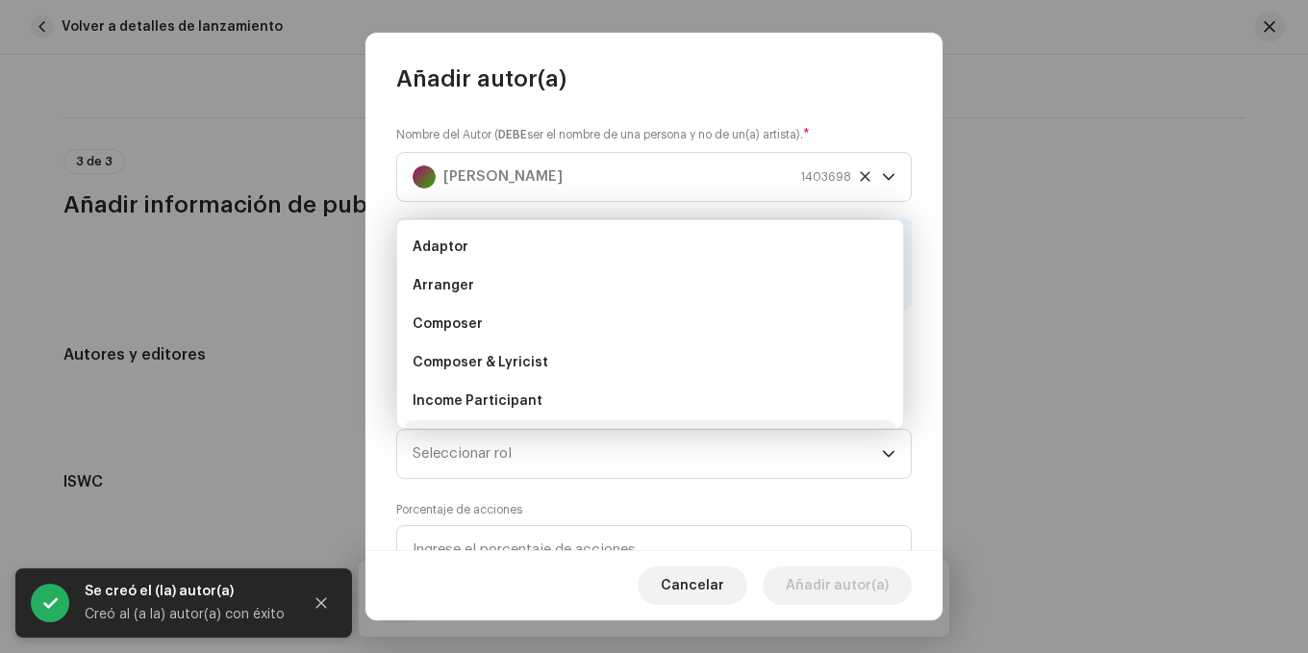
scroll to position [31, 0]
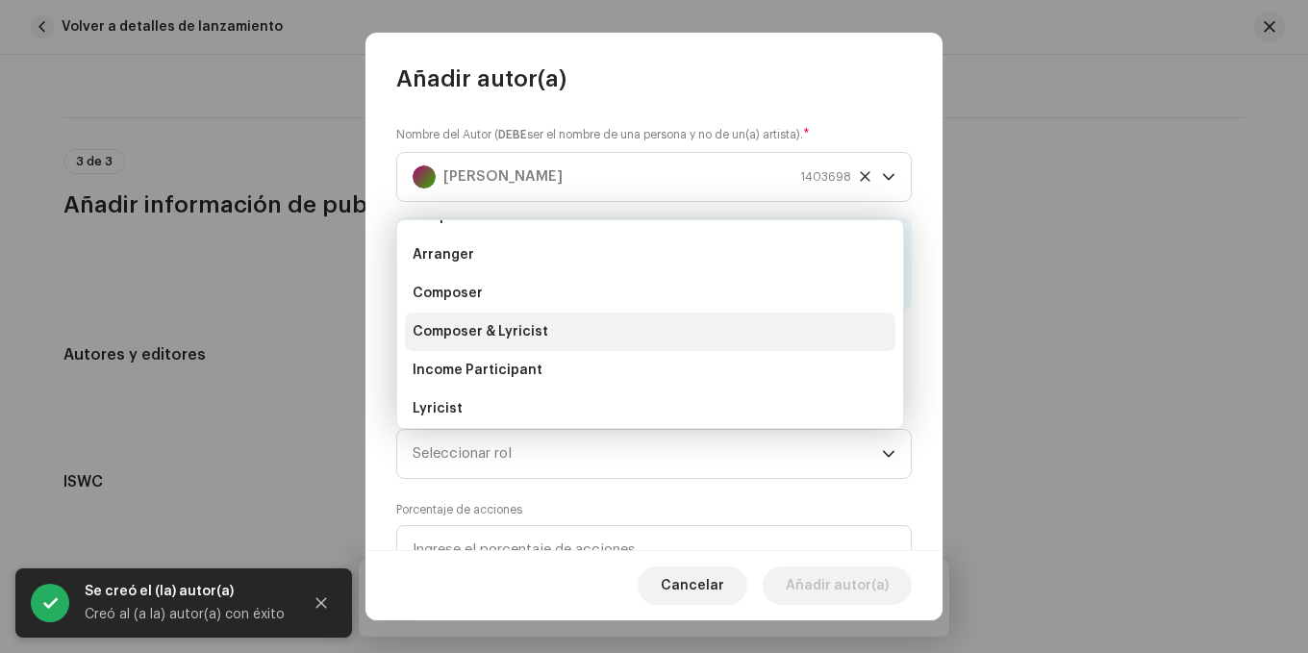
click at [489, 327] on span "Composer & Lyricist" at bounding box center [481, 331] width 136 height 19
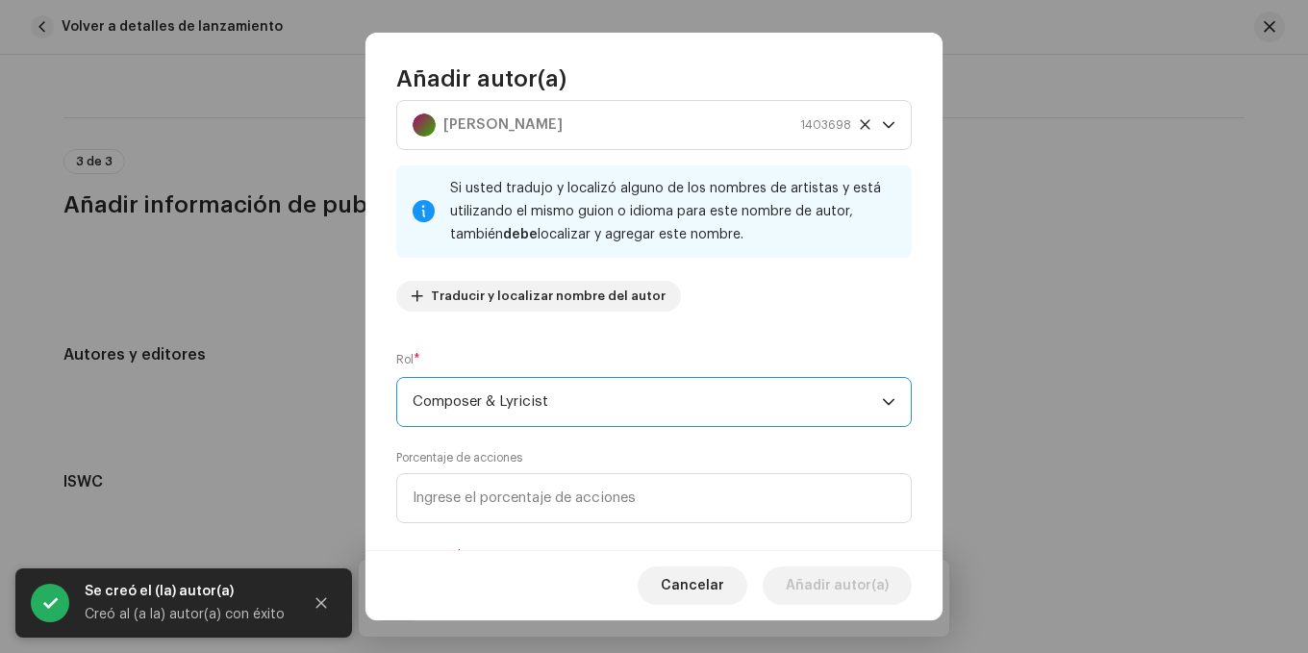
scroll to position [96, 0]
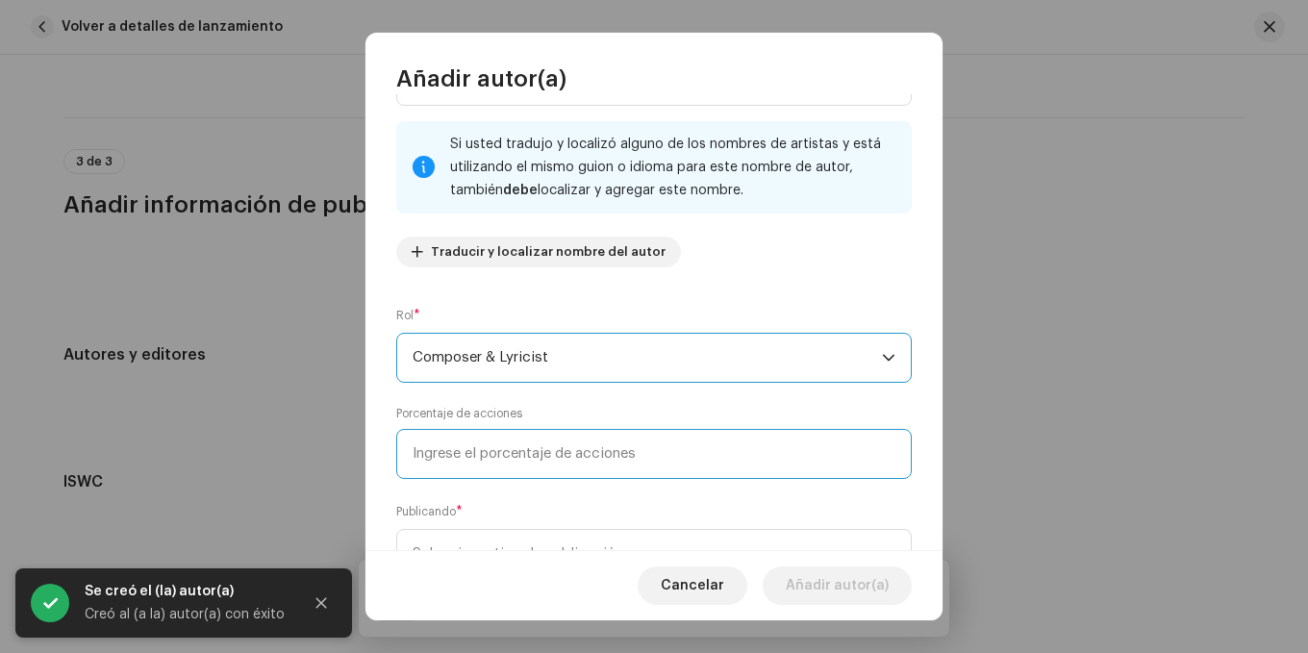
click at [518, 458] on input at bounding box center [654, 454] width 516 height 50
type input "100,00"
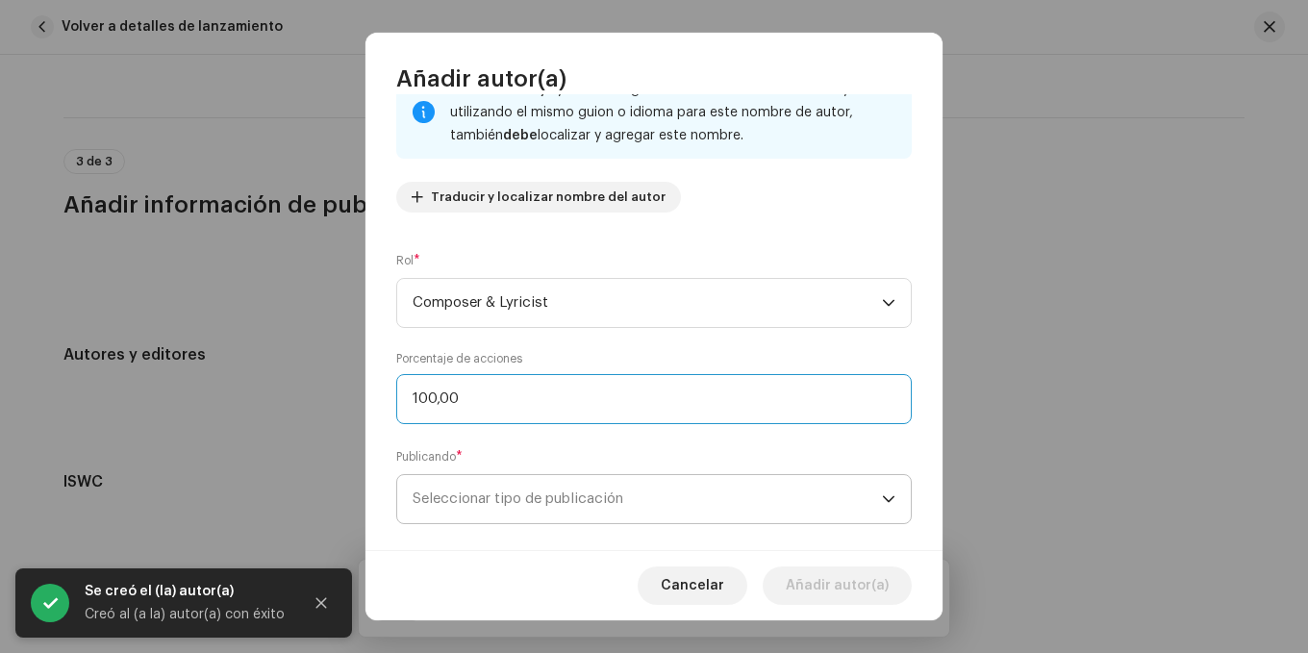
scroll to position [179, 0]
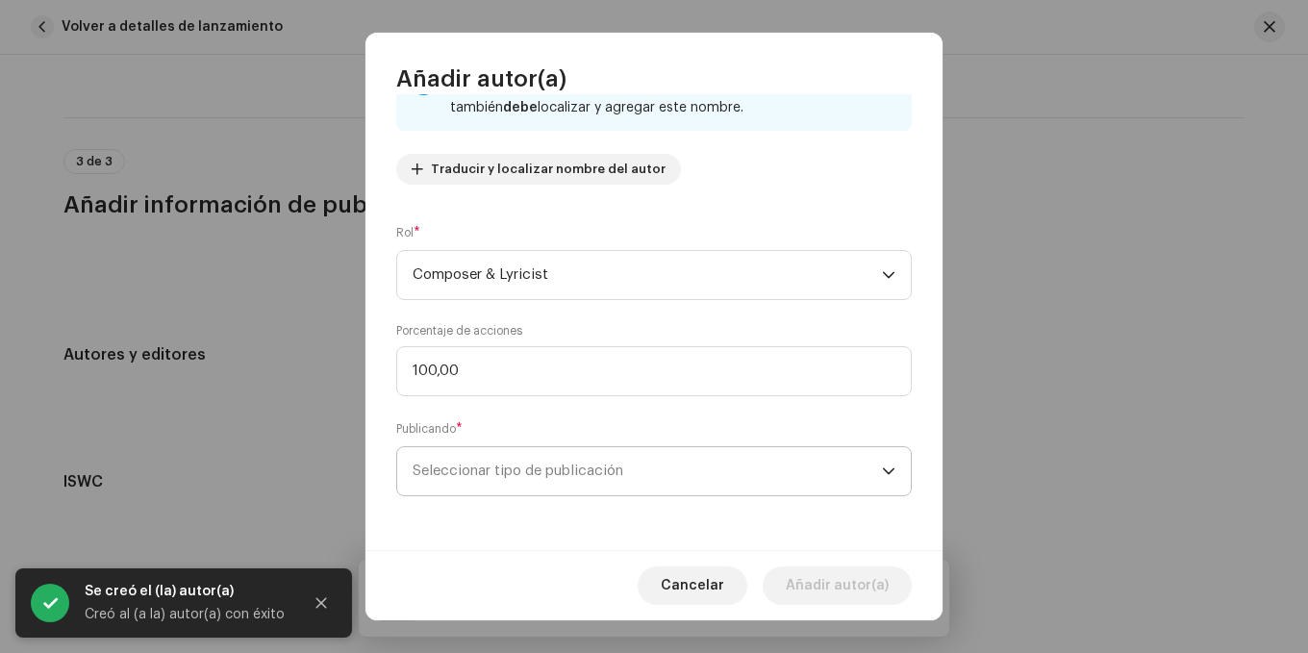
click at [502, 448] on span "Seleccionar tipo de publicación" at bounding box center [647, 471] width 469 height 48
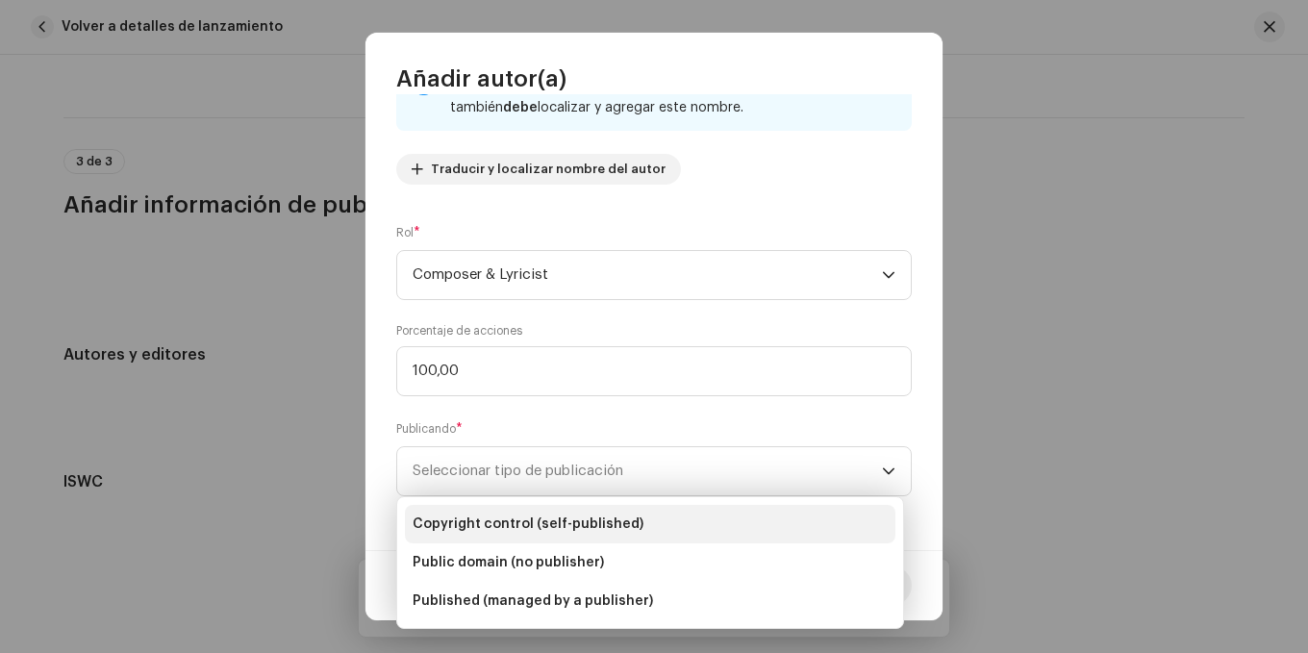
click at [513, 536] on li "Copyright control (self-published)" at bounding box center [650, 524] width 491 height 38
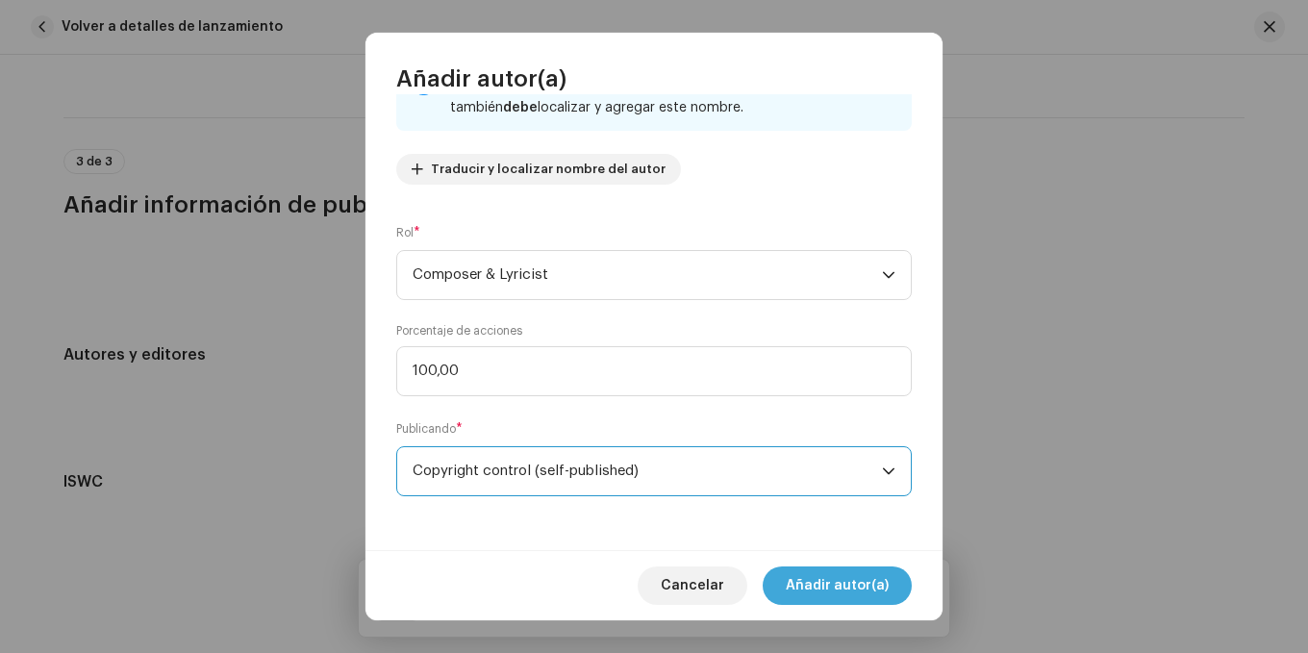
click at [810, 581] on span "Añadir autor(a)" at bounding box center [837, 586] width 103 height 38
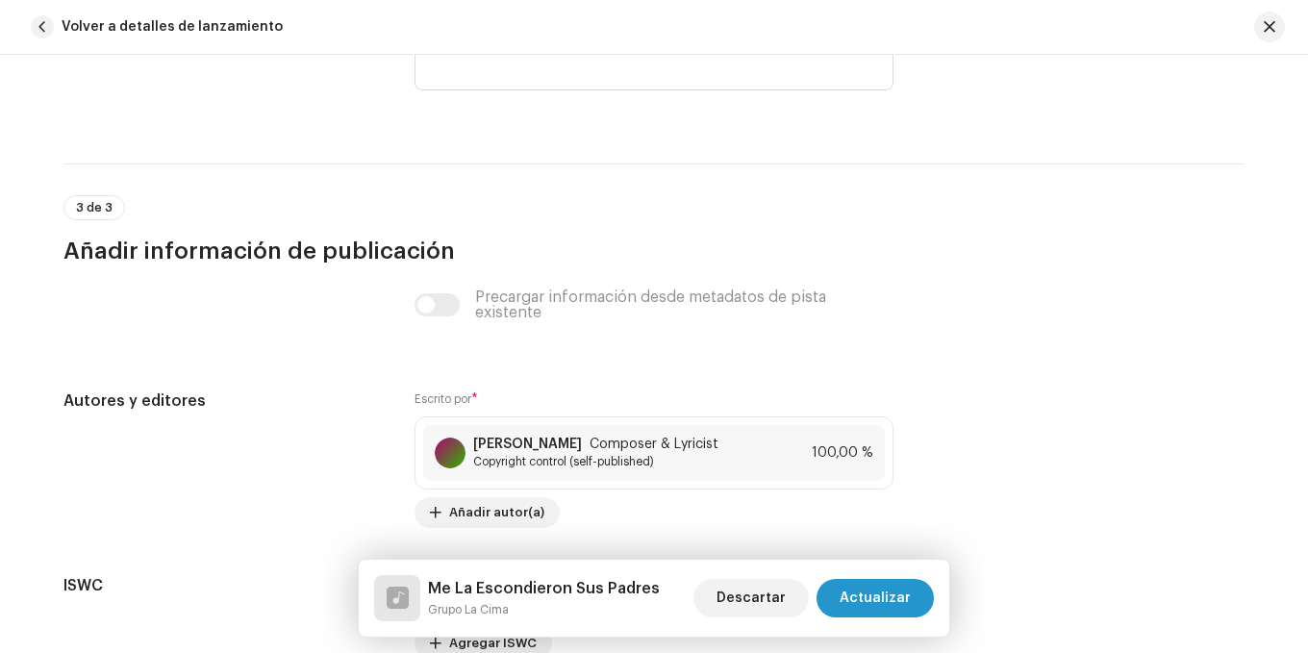
scroll to position [3800, 0]
click at [863, 584] on span "Actualizar" at bounding box center [875, 598] width 71 height 38
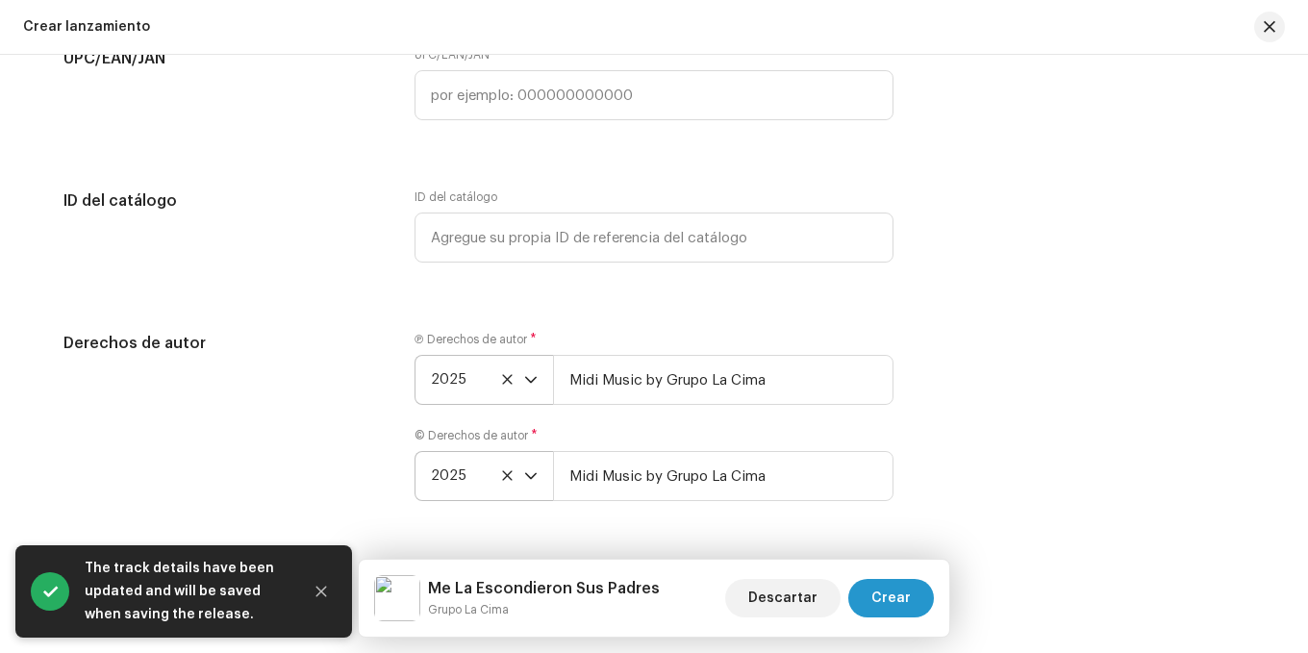
scroll to position [3281, 0]
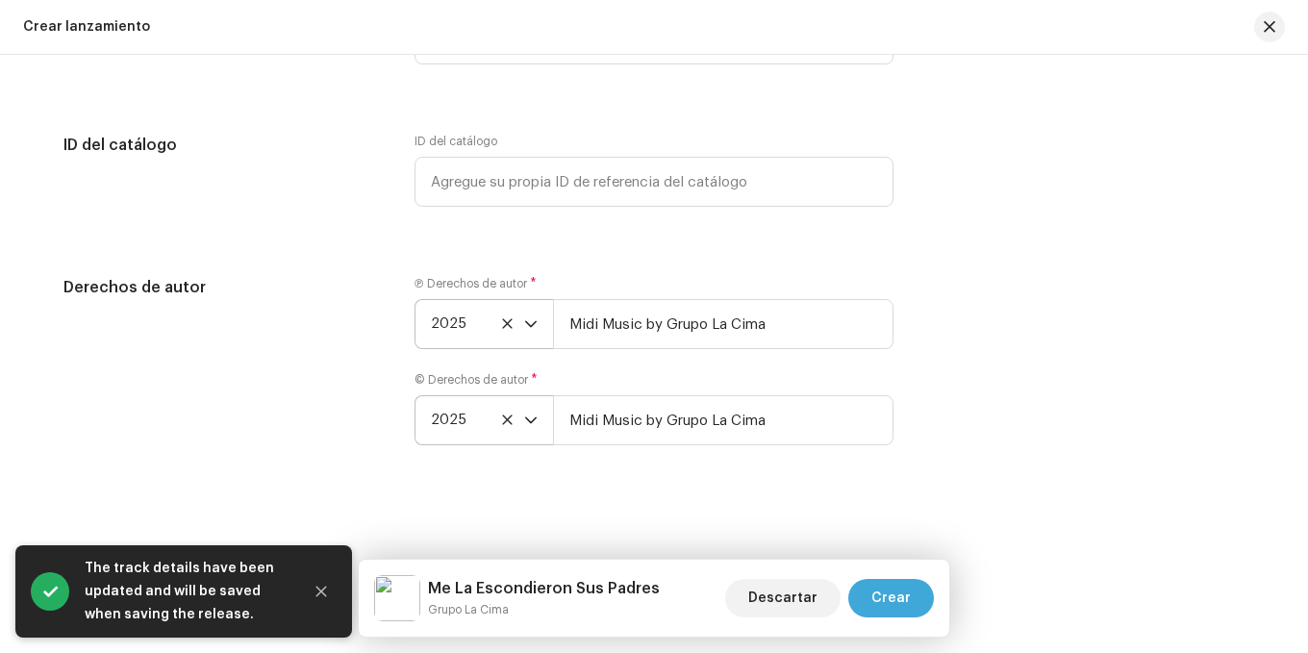
click at [881, 585] on span "Crear" at bounding box center [891, 598] width 39 height 38
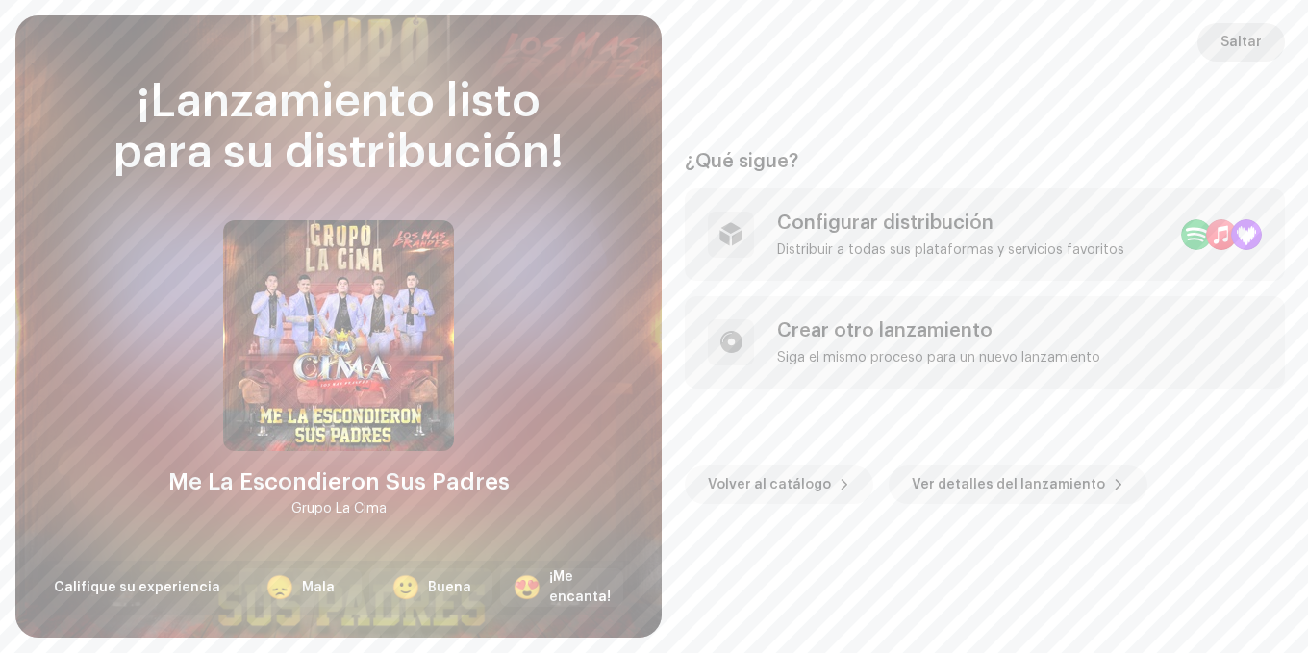
click at [1219, 36] on button "Saltar" at bounding box center [1242, 42] width 88 height 38
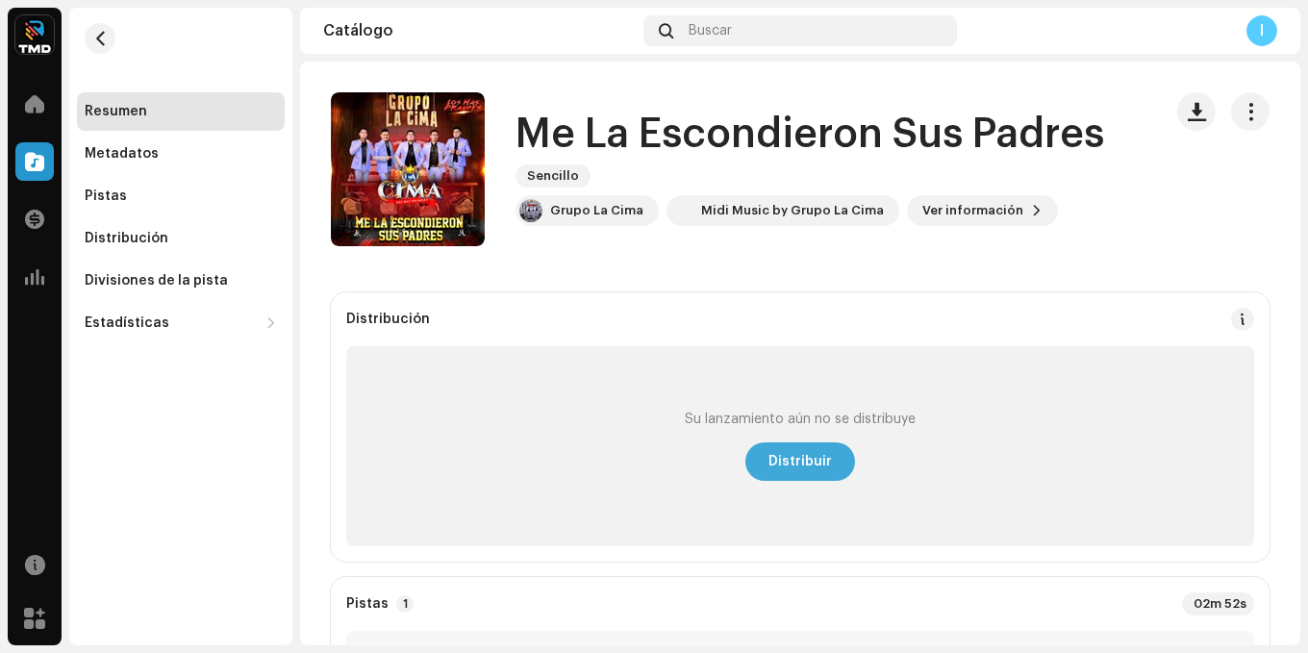
click at [794, 450] on span "Distribuir" at bounding box center [800, 462] width 63 height 38
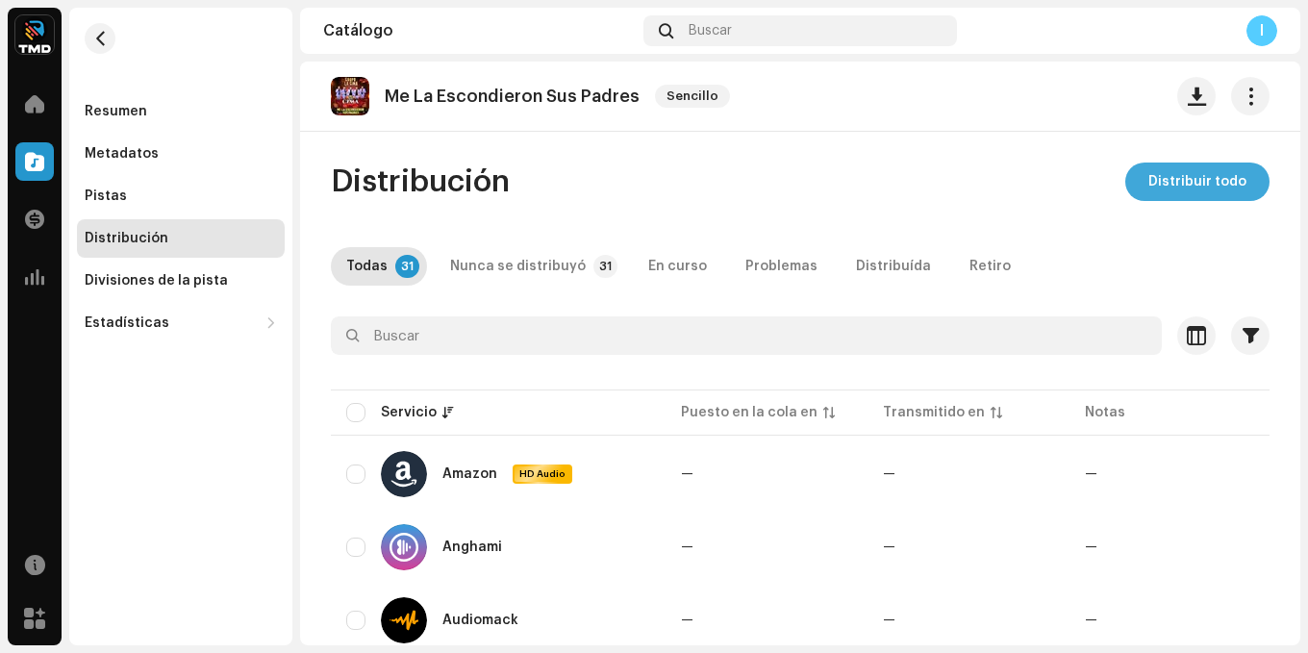
click at [1191, 170] on span "Distribuir todo" at bounding box center [1198, 182] width 98 height 38
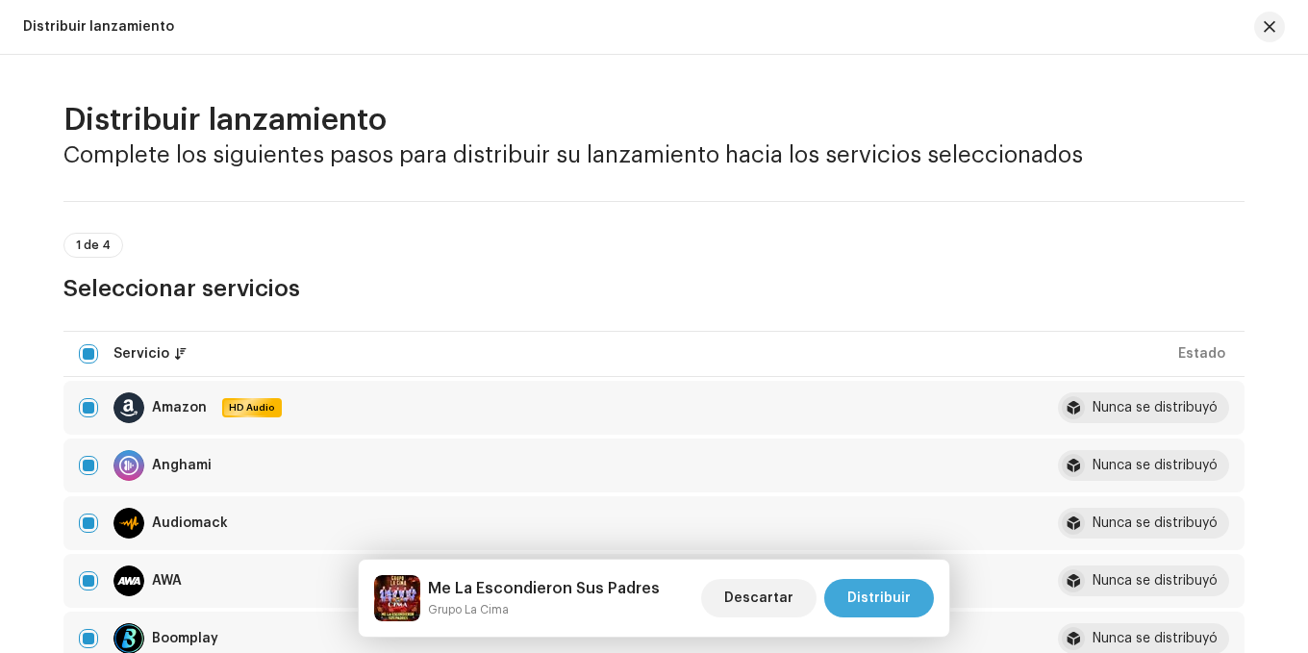
click at [868, 584] on span "Distribuir" at bounding box center [878, 598] width 63 height 38
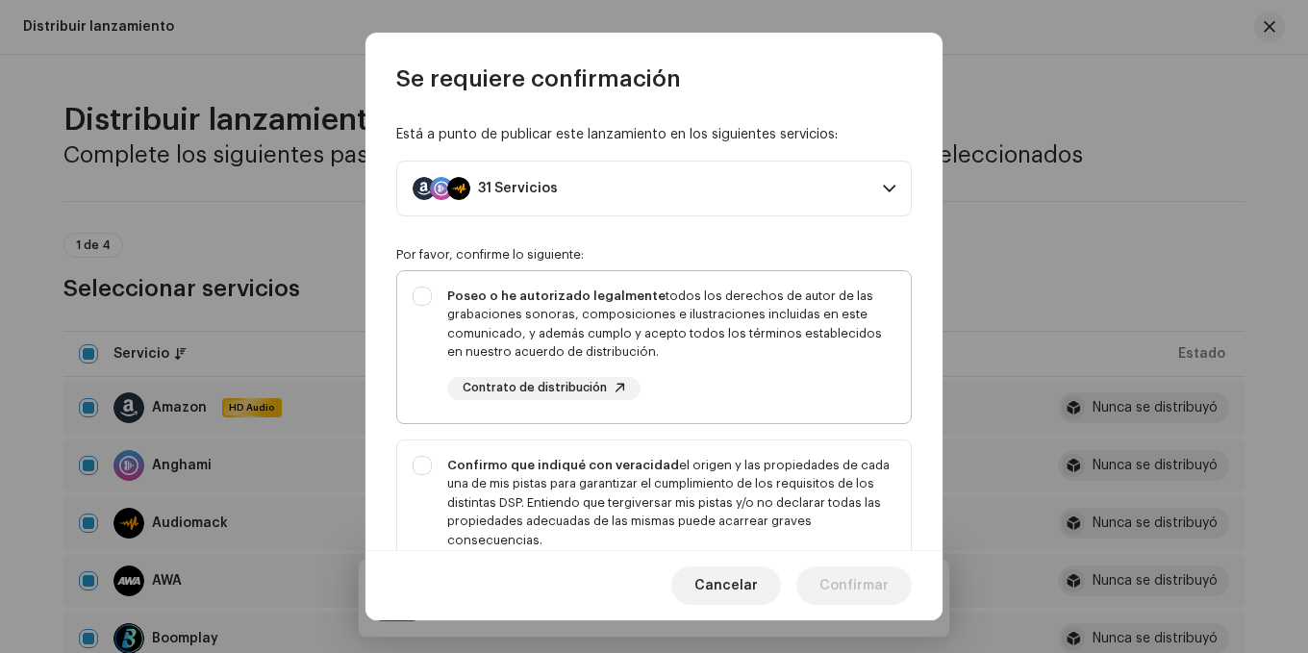
drag, startPoint x: 417, startPoint y: 294, endPoint x: 425, endPoint y: 329, distance: 35.5
click at [418, 294] on div "Poseo o he autorizado legalmente todos los derechos de autor de las grabaciones…" at bounding box center [654, 343] width 514 height 144
checkbox input "true"
click at [423, 457] on div "Confirmo que indiqué con veracidad el origen y las propiedades de cada una de m…" at bounding box center [654, 523] width 514 height 164
checkbox input "true"
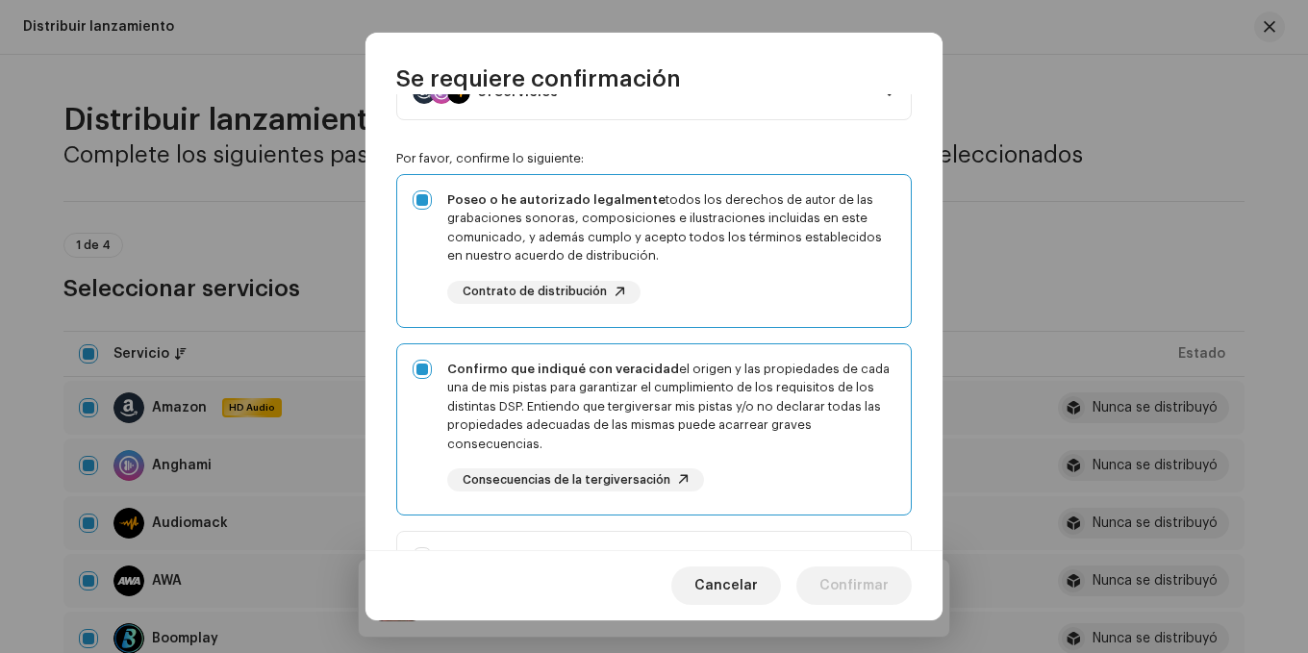
scroll to position [192, 0]
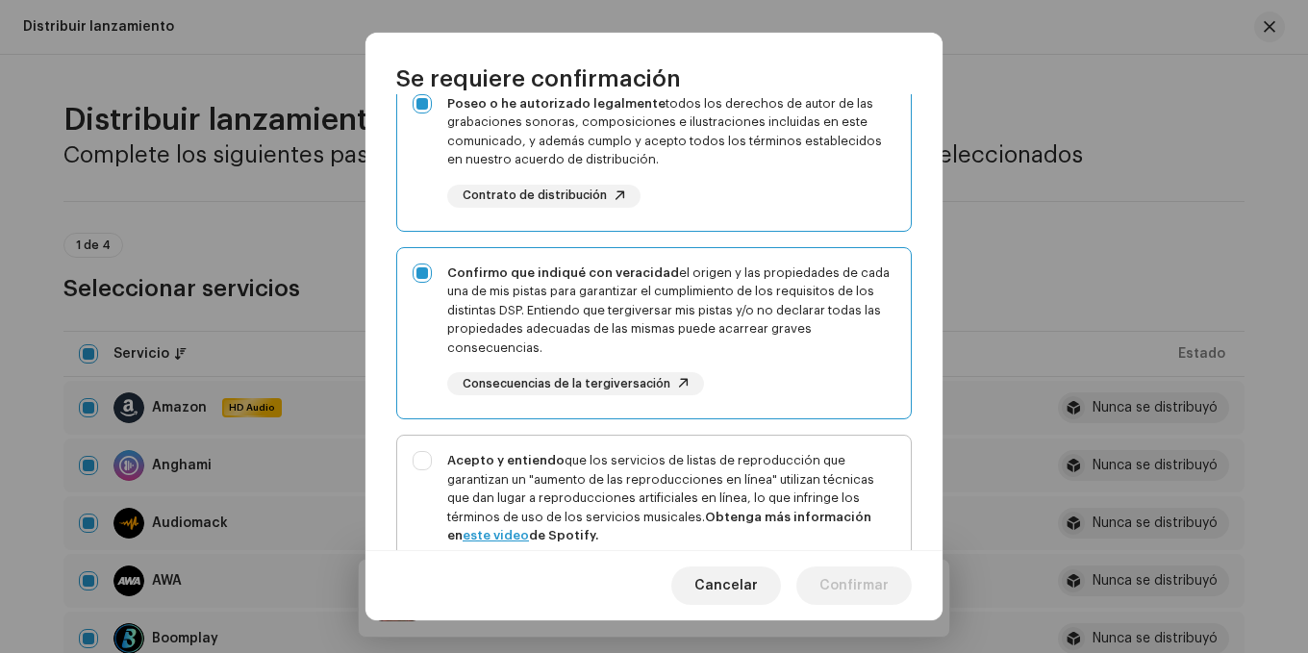
click at [428, 464] on div "Acepto y entiendo que los servicios de listas de reproducción que garantizan un…" at bounding box center [654, 533] width 514 height 194
checkbox input "true"
click at [865, 576] on span "Confirmar" at bounding box center [854, 586] width 69 height 38
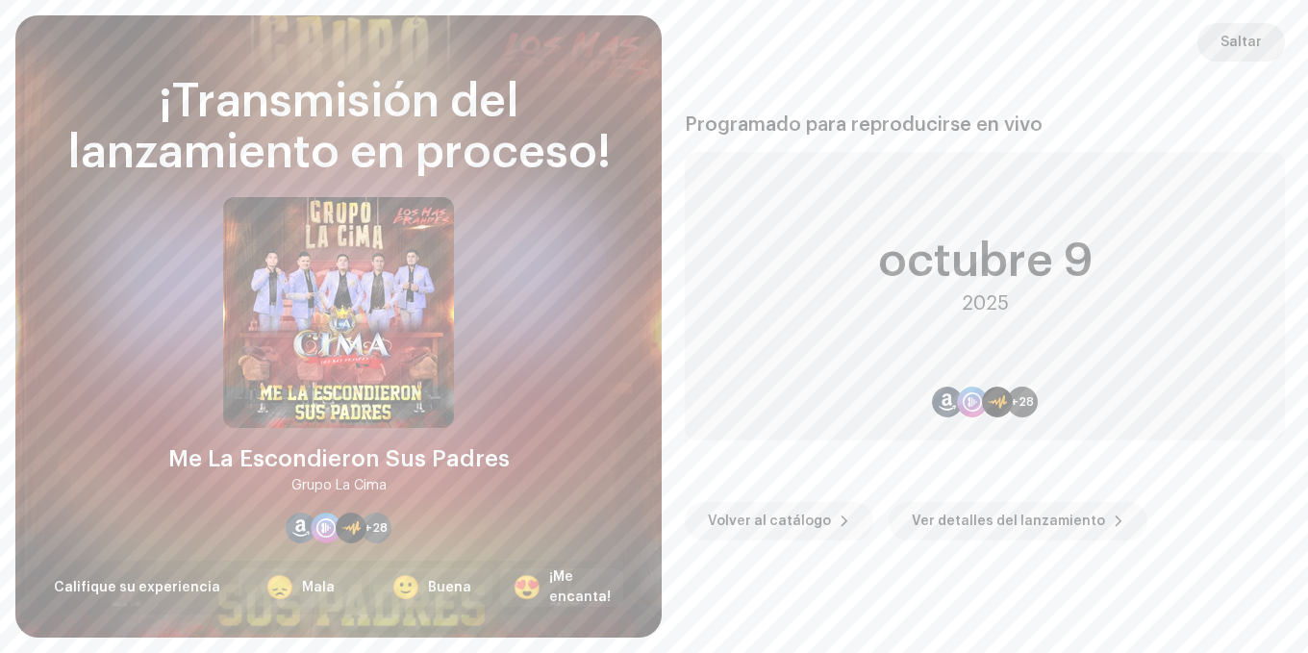
click at [1248, 56] on span "Saltar" at bounding box center [1241, 42] width 41 height 38
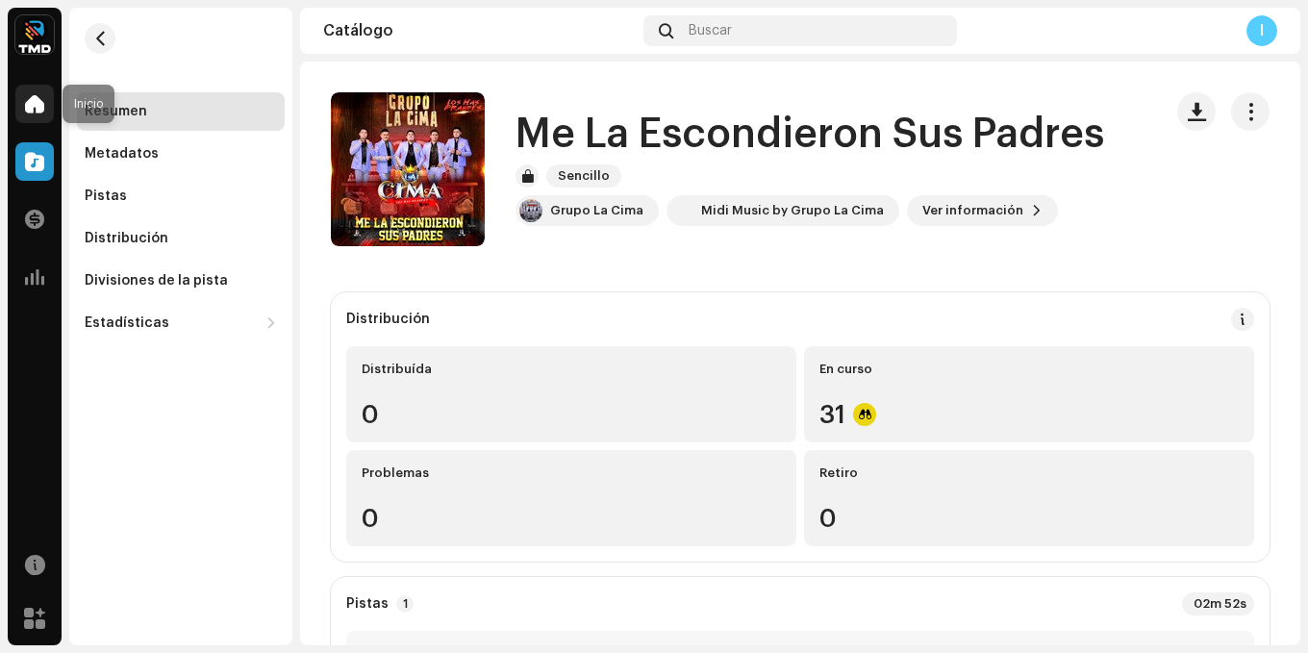
click at [25, 103] on span at bounding box center [34, 103] width 19 height 15
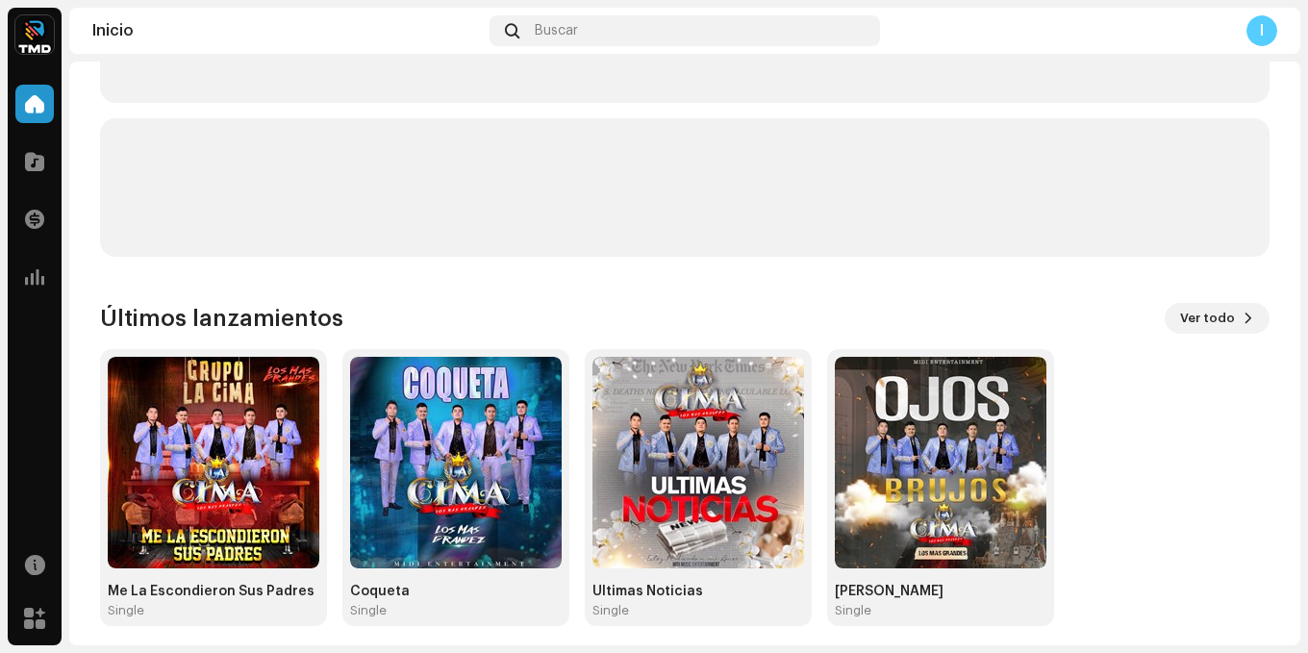
scroll to position [297, 0]
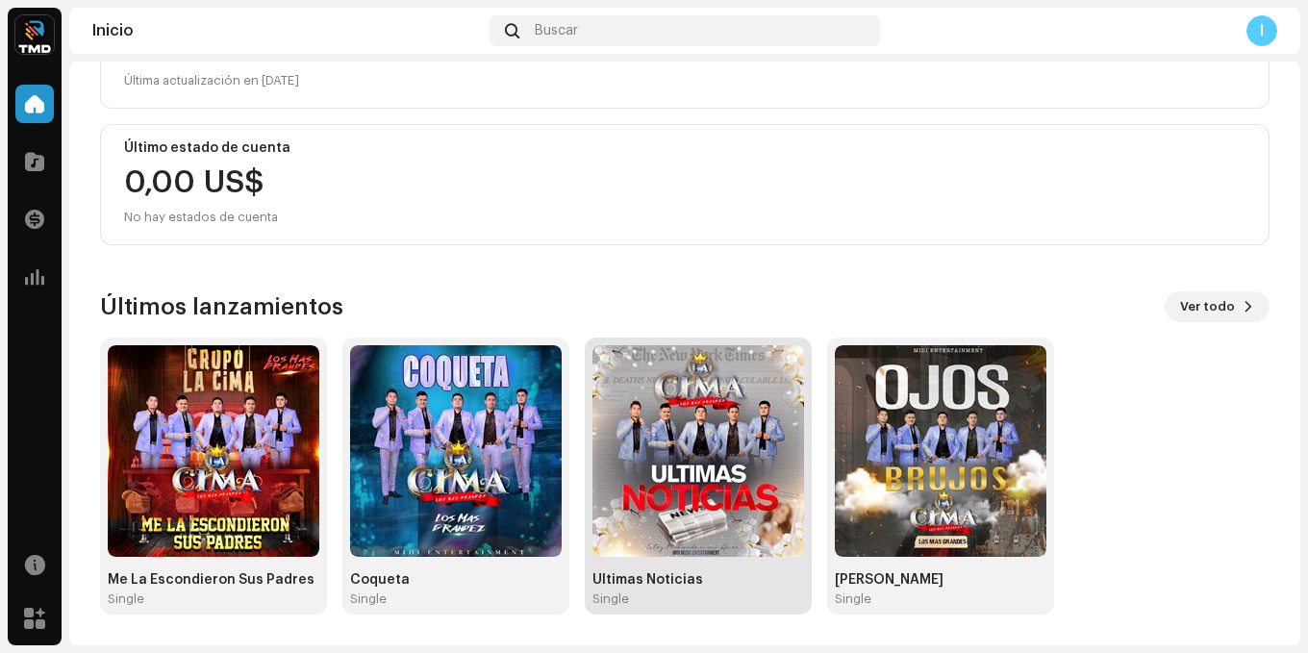
click at [739, 475] on img at bounding box center [699, 451] width 212 height 212
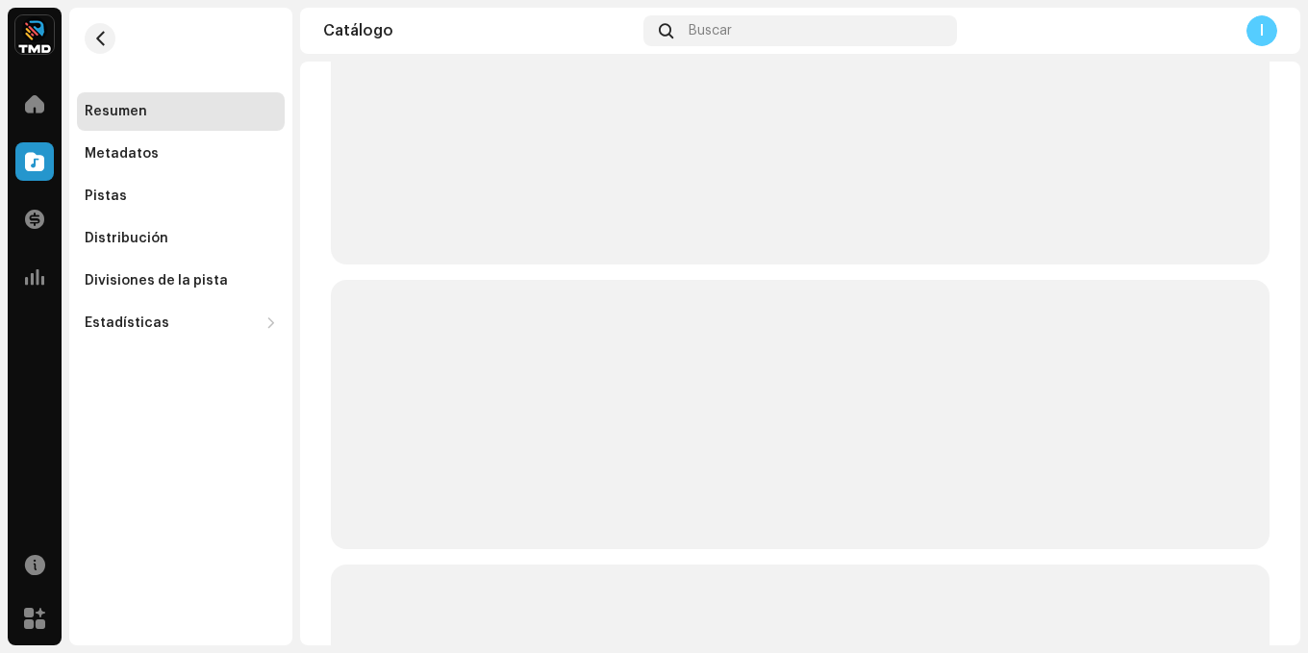
click at [739, 475] on p-skeleton at bounding box center [800, 414] width 939 height 269
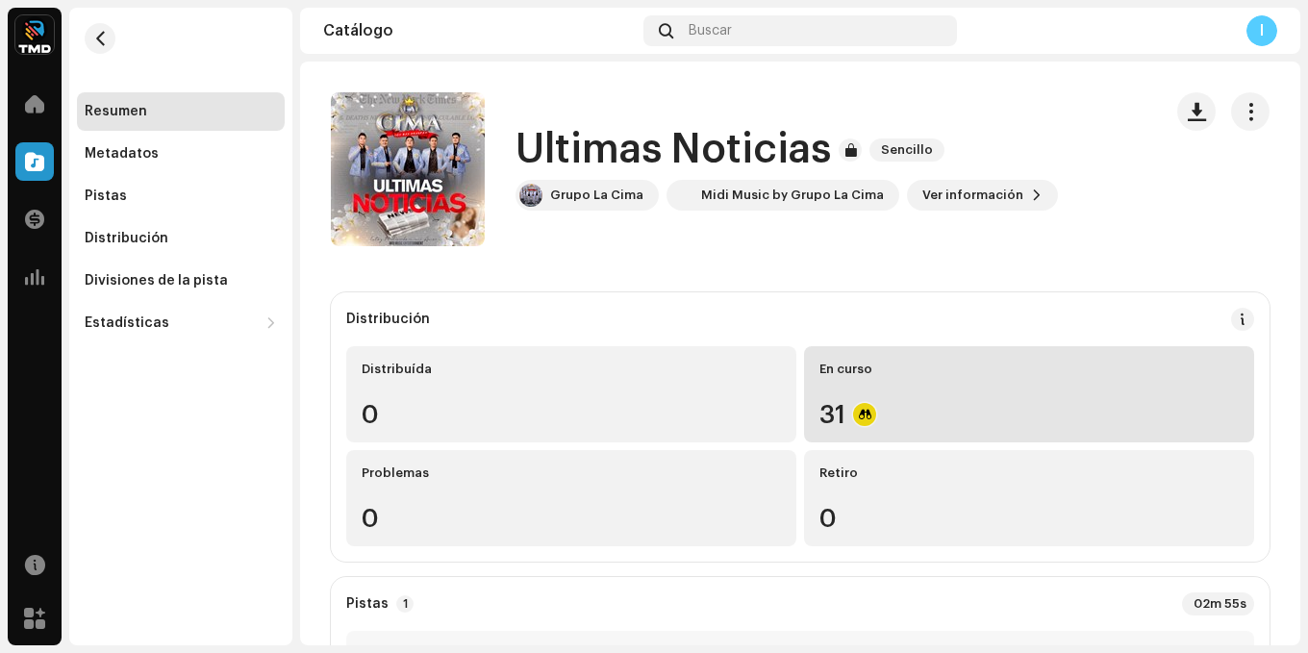
click at [919, 394] on div "En curso 31" at bounding box center [1029, 394] width 450 height 96
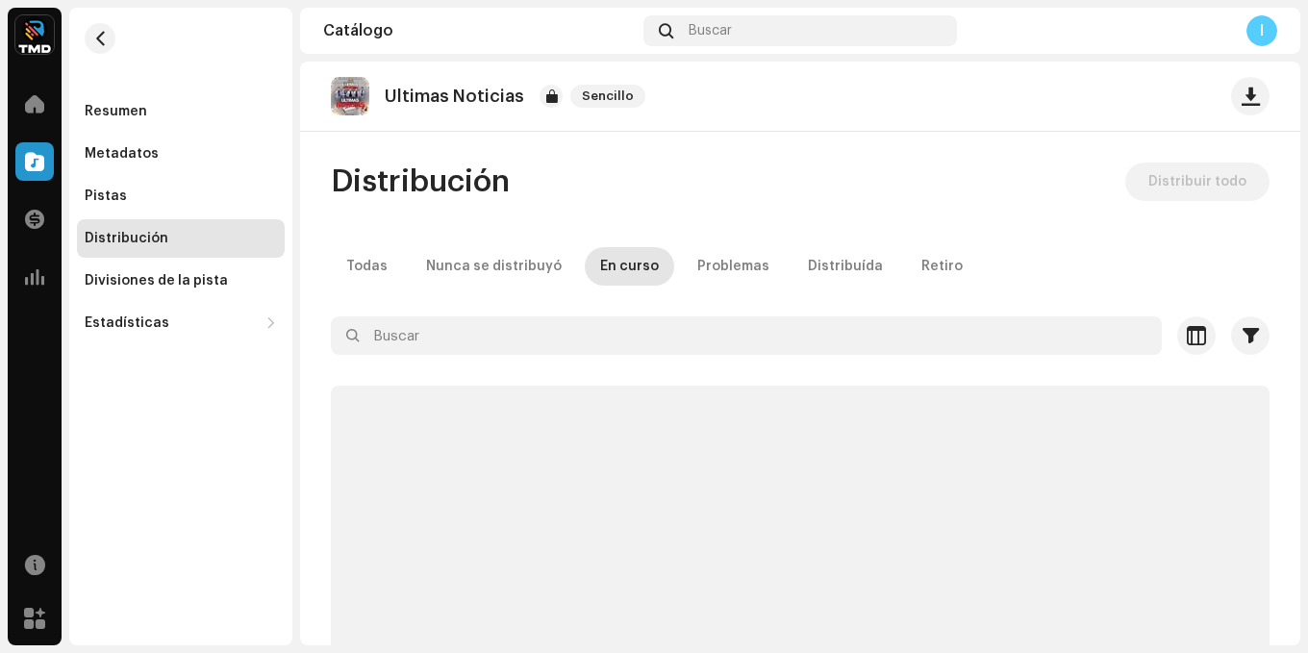
click at [919, 394] on p-skeleton at bounding box center [800, 588] width 939 height 404
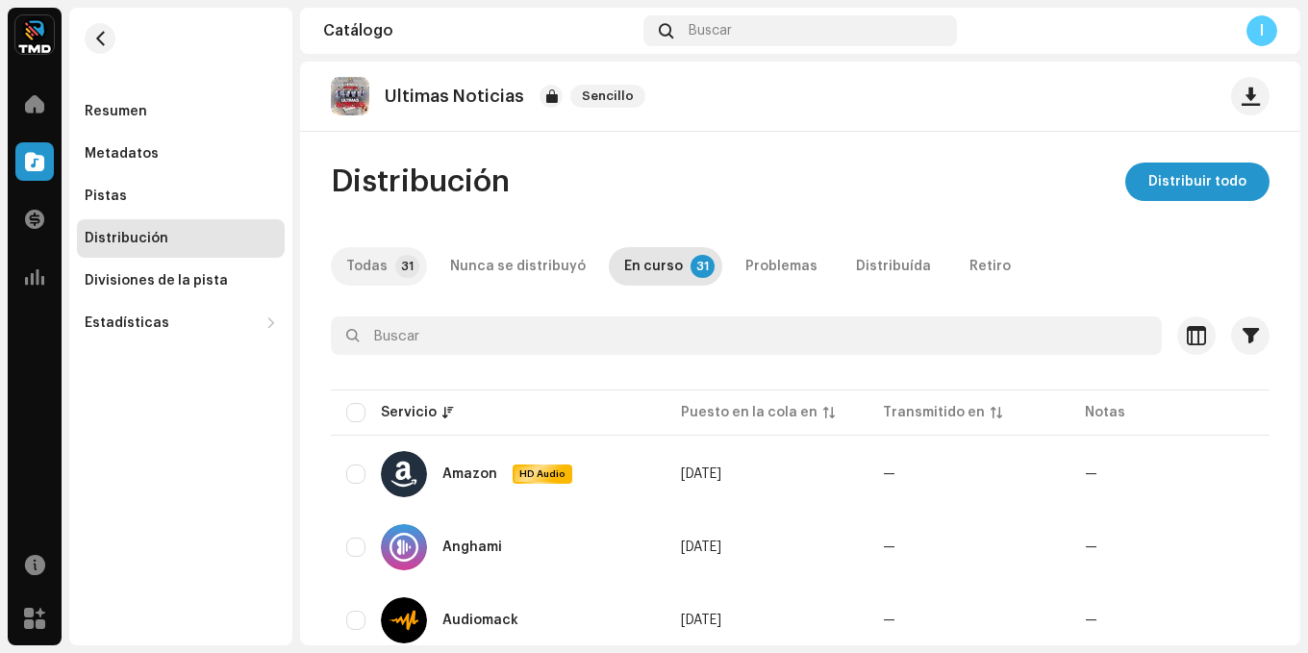
click at [359, 259] on div "Todas" at bounding box center [366, 266] width 41 height 38
click at [63, 98] on navigation-secondary "Resumen Metadatos Pistas Distribución Divisiones de la pista Estadísticas Consu…" at bounding box center [177, 327] width 231 height 638
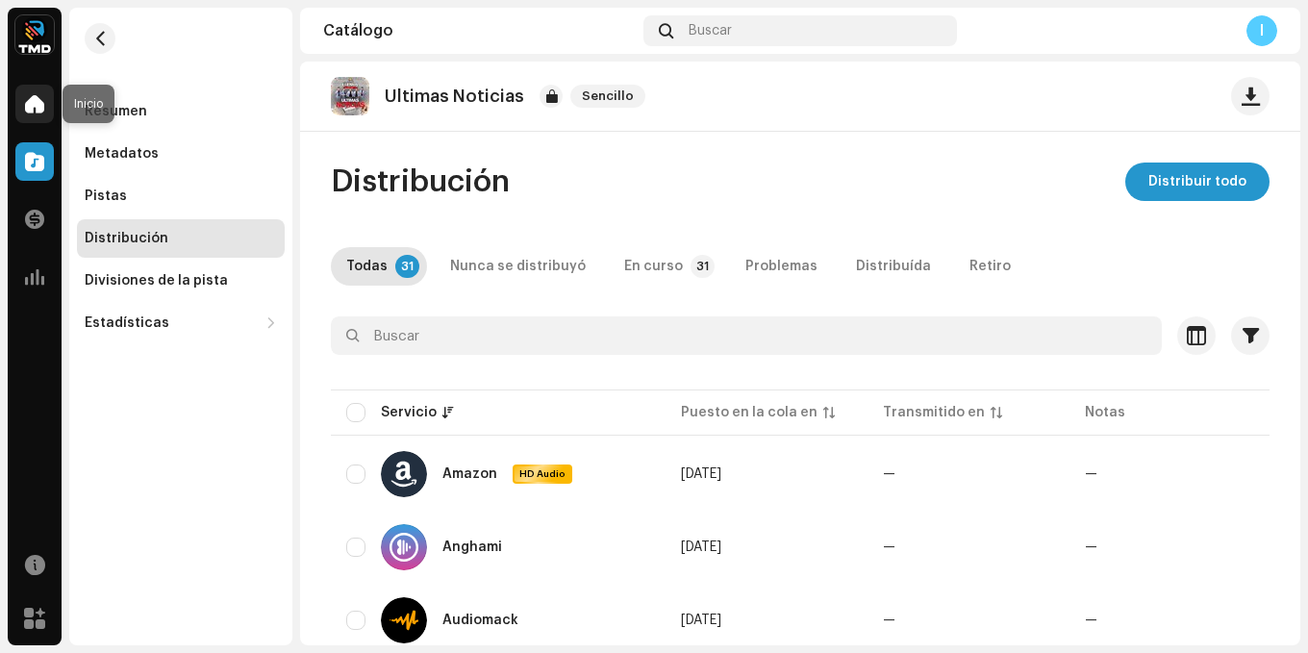
click at [32, 108] on span at bounding box center [34, 103] width 19 height 15
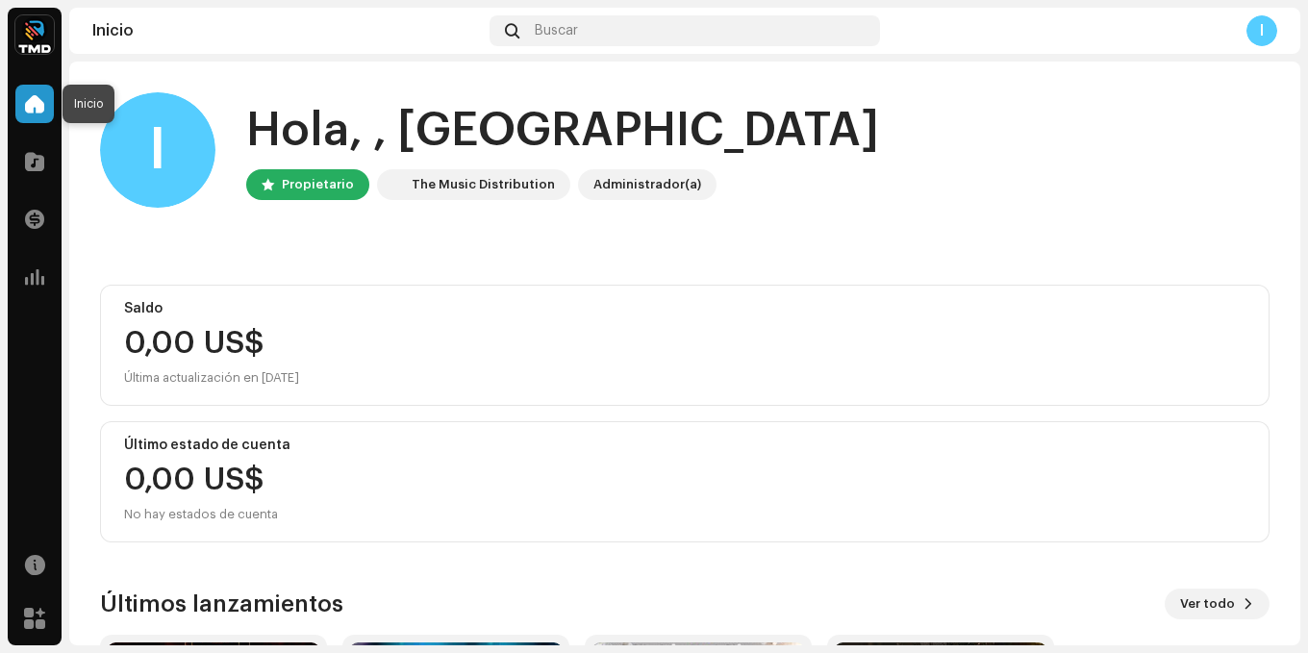
click at [41, 101] on span at bounding box center [34, 103] width 19 height 15
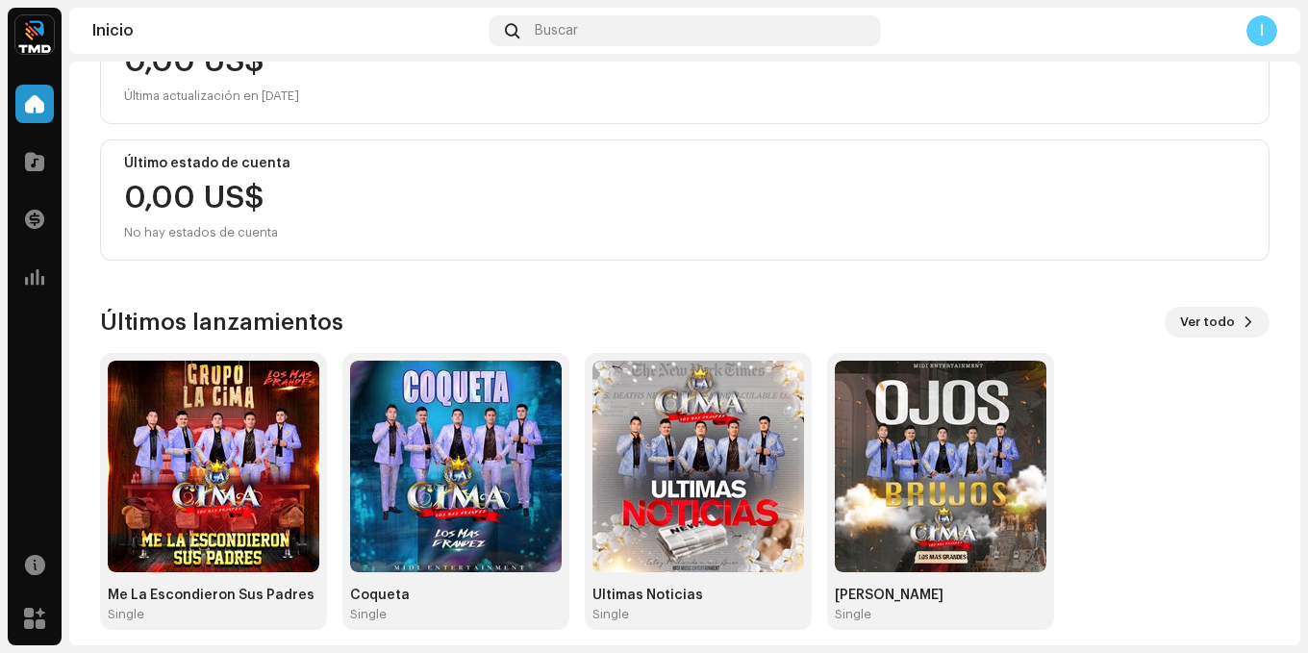
scroll to position [297, 0]
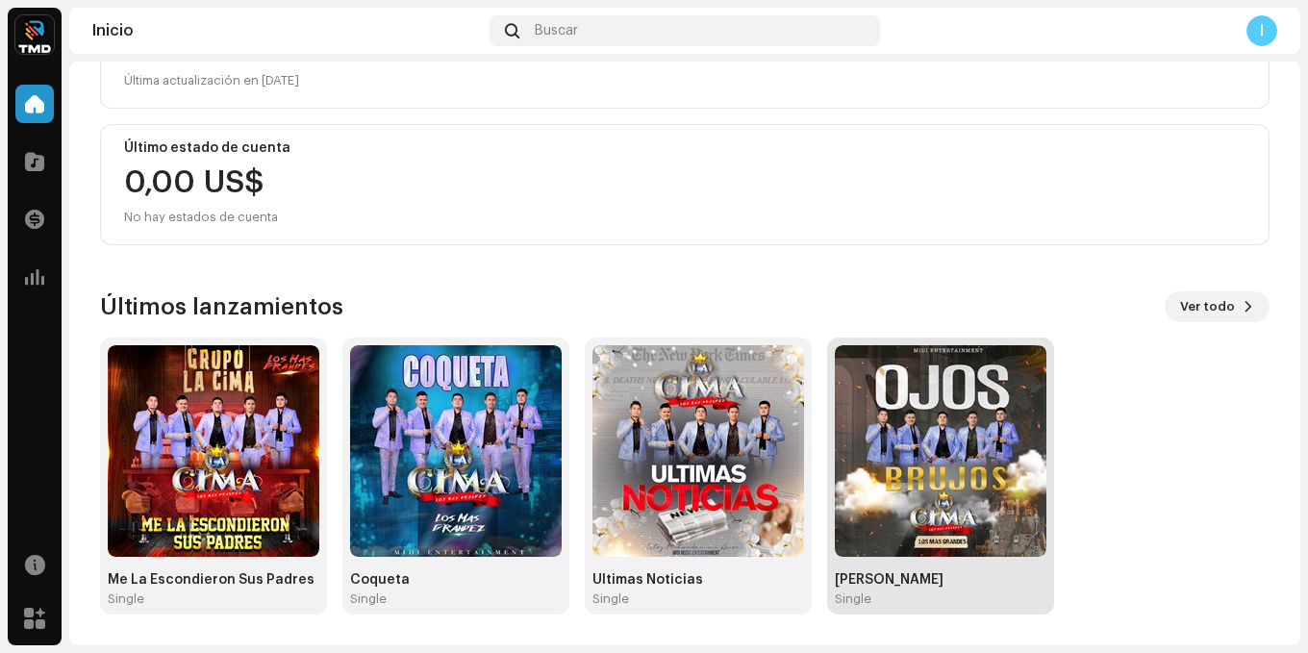
click at [927, 422] on img at bounding box center [941, 451] width 212 height 212
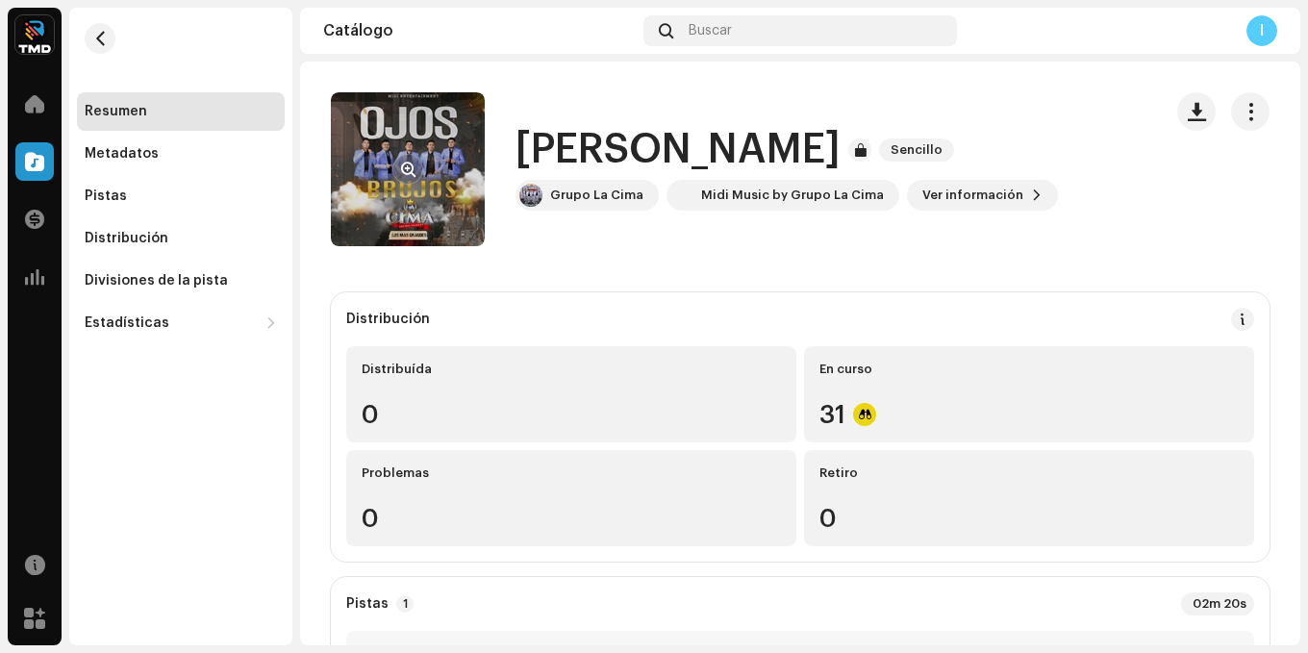
click at [392, 135] on re-a-cover at bounding box center [408, 169] width 154 height 154
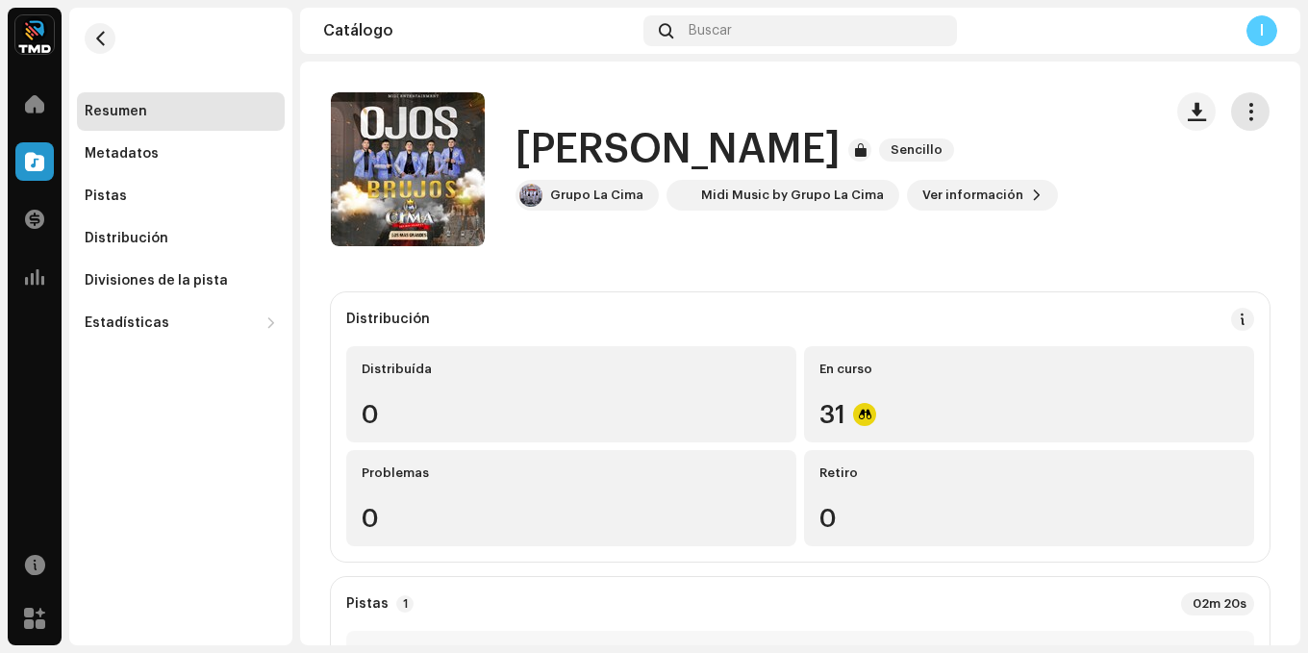
click at [1242, 106] on span "button" at bounding box center [1251, 111] width 18 height 15
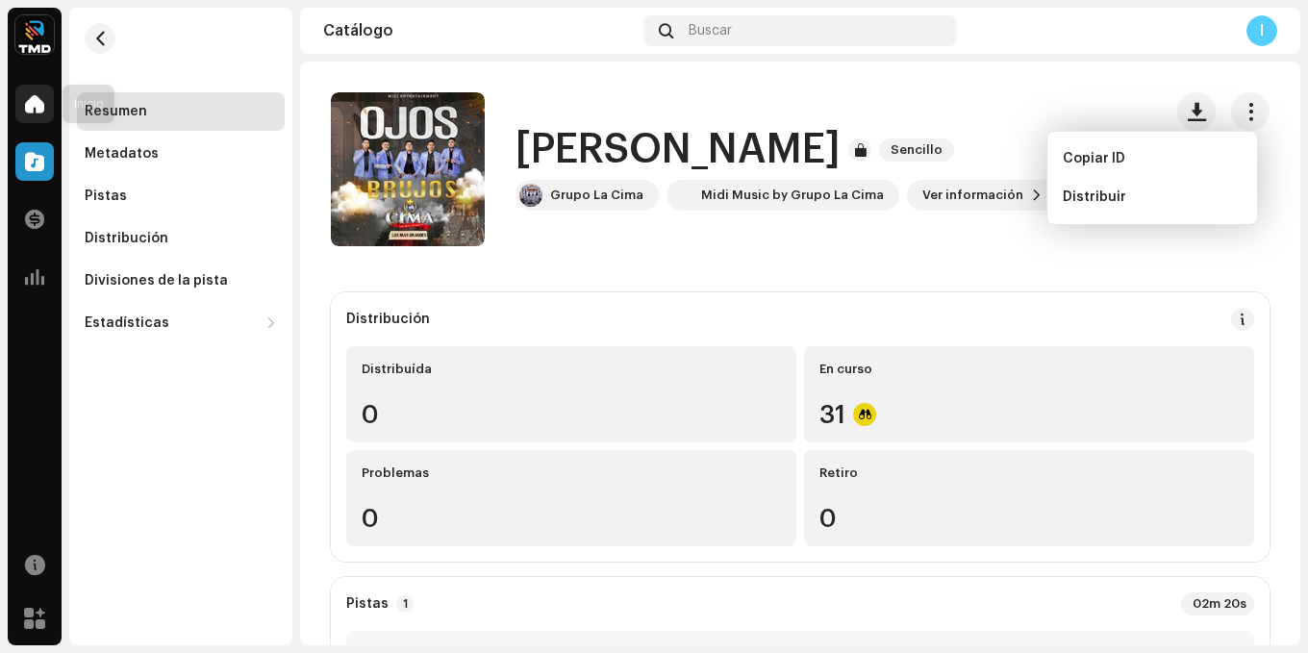
click at [35, 114] on div at bounding box center [34, 104] width 38 height 38
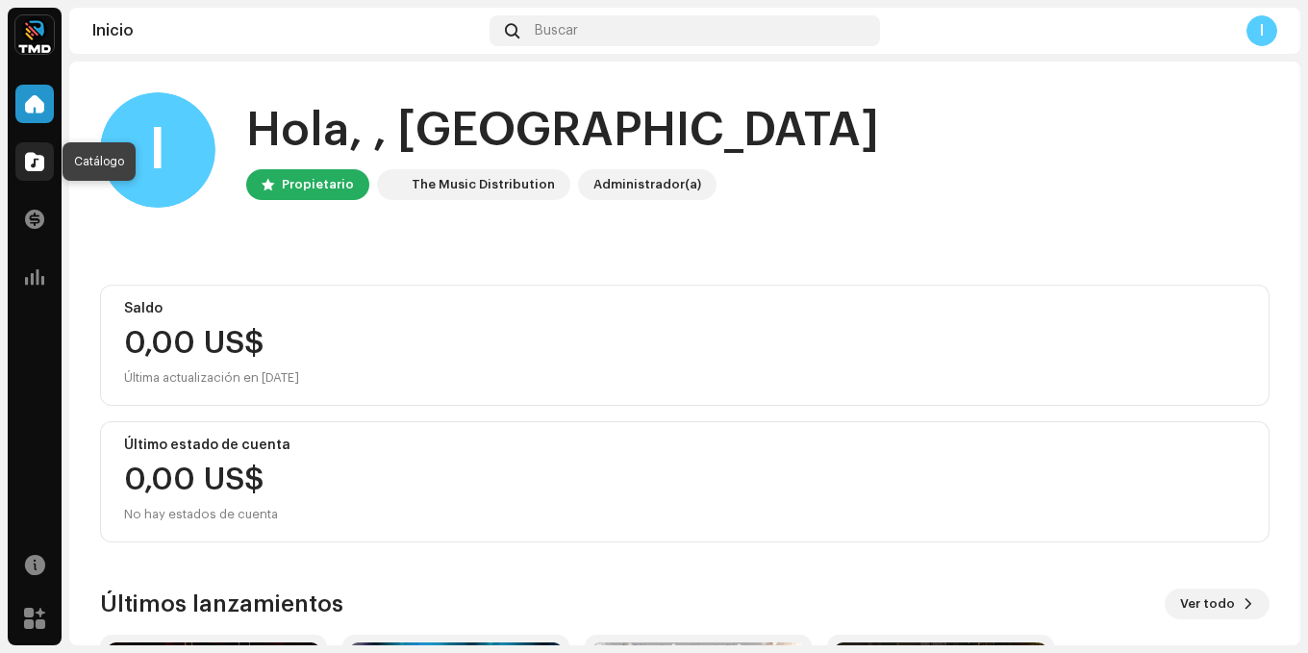
click at [38, 168] on span at bounding box center [34, 161] width 19 height 15
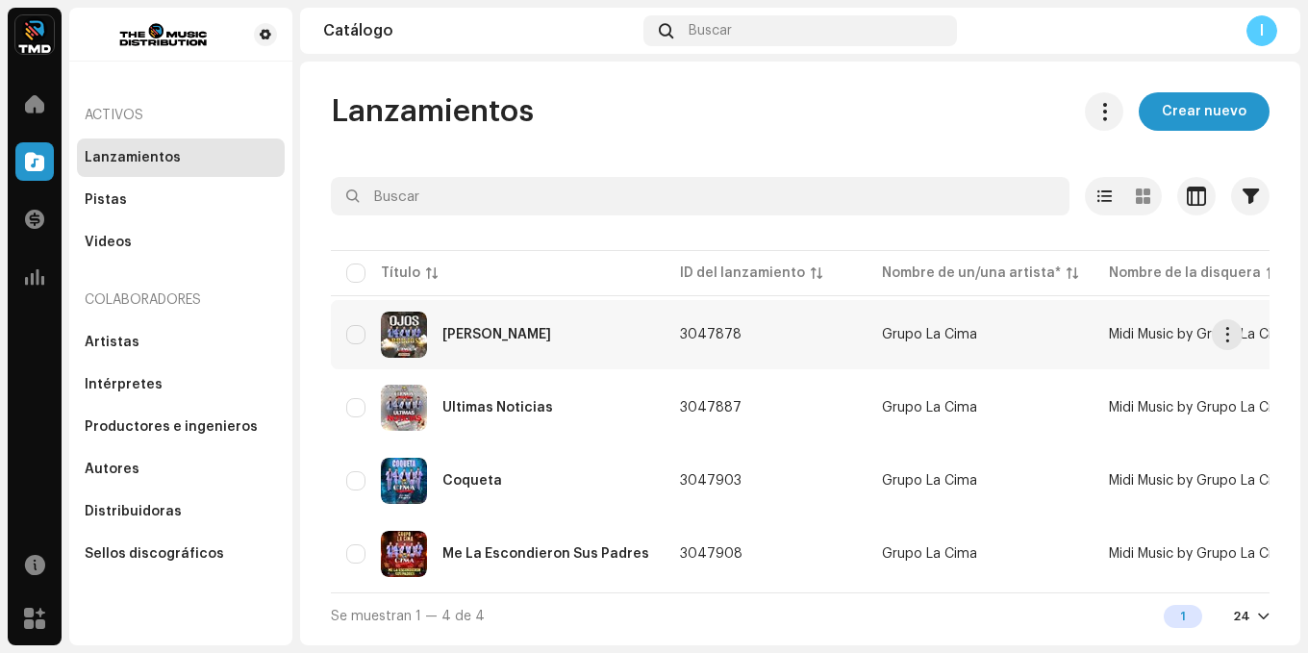
scroll to position [1, 0]
click at [38, 206] on div at bounding box center [34, 219] width 38 height 38
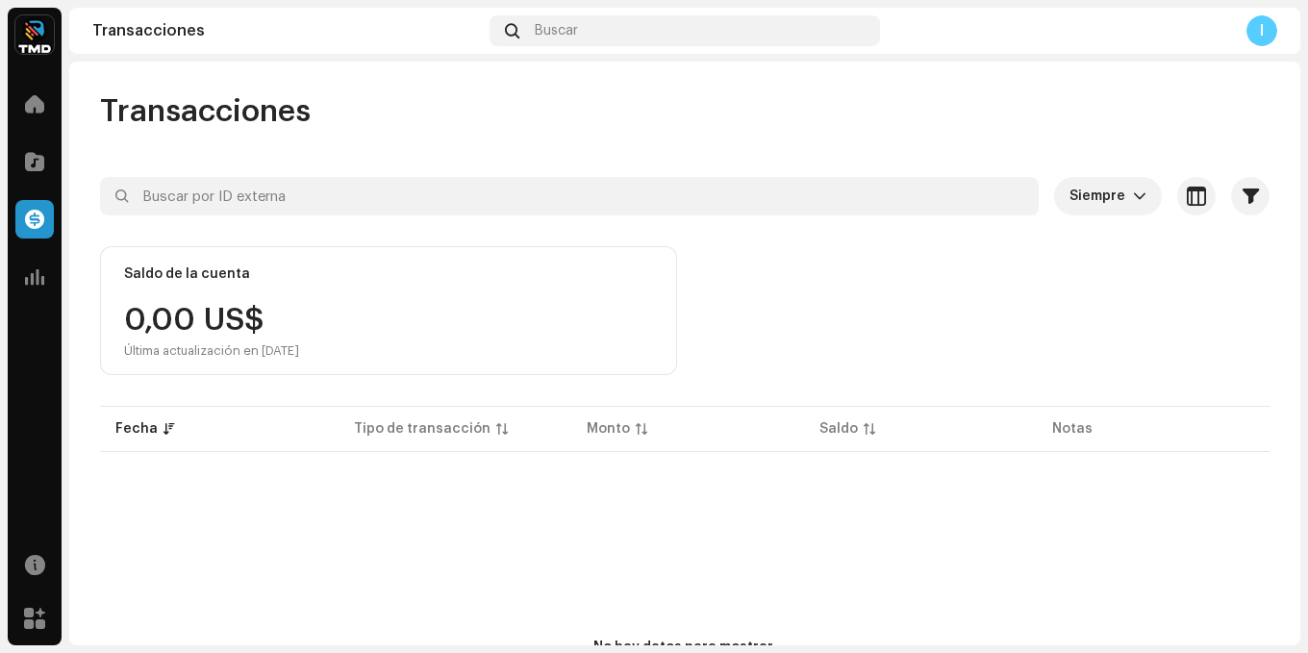
drag, startPoint x: 542, startPoint y: 299, endPoint x: 344, endPoint y: 316, distance: 197.9
click at [538, 300] on div "Saldo de la cuenta 0,00 US$ Última actualización en 8 oct 2025" at bounding box center [388, 310] width 577 height 129
click at [299, 311] on div "0,00 US$ Última actualización en [DATE]" at bounding box center [211, 332] width 175 height 54
click at [1105, 202] on span "Siempre" at bounding box center [1101, 196] width 63 height 38
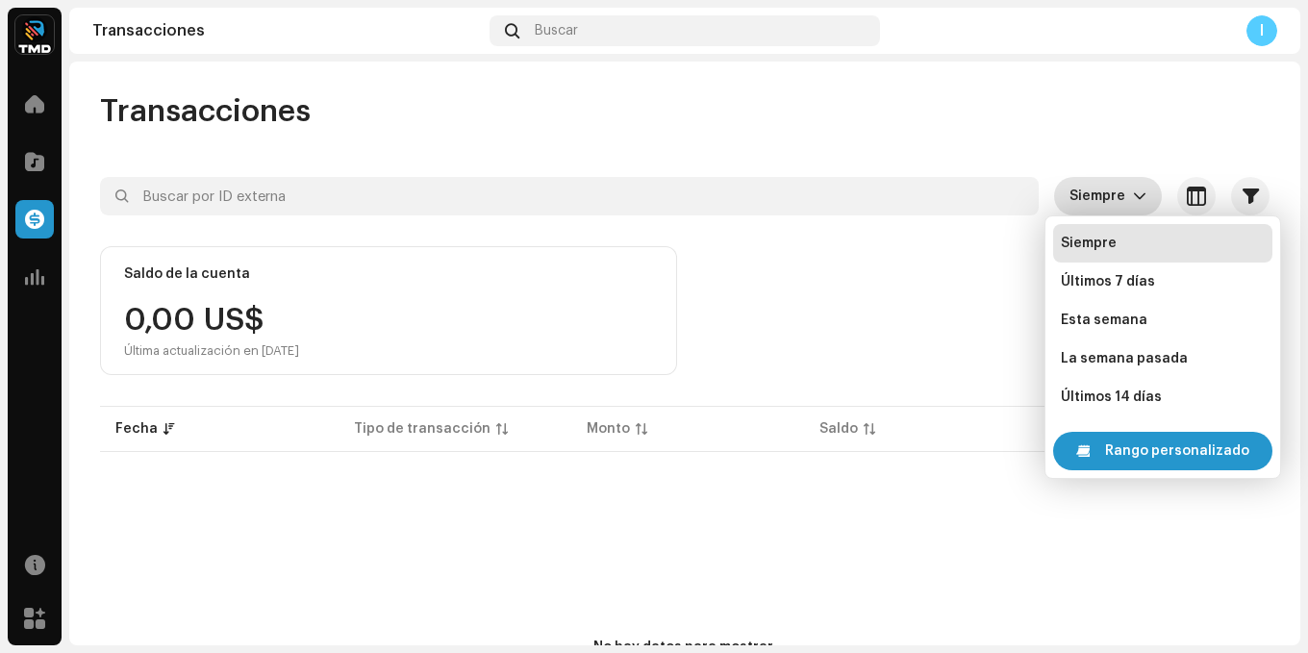
scroll to position [31, 0]
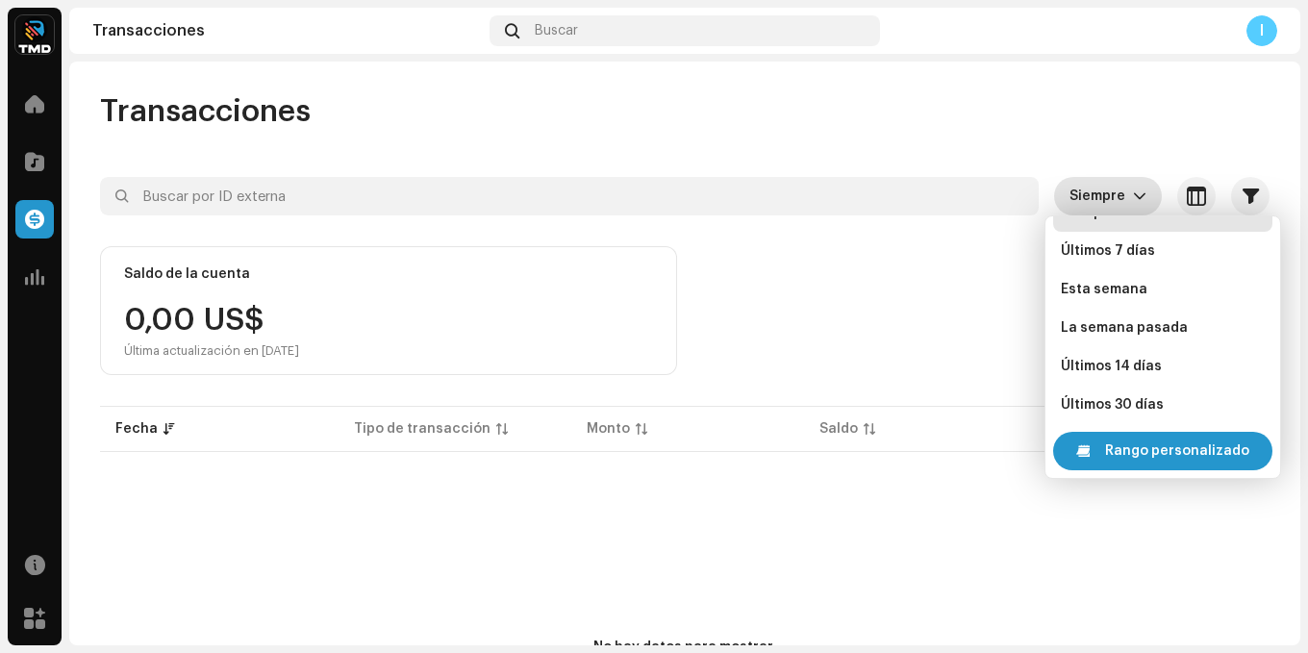
click at [922, 331] on div "Saldo de la cuenta 0,00 US$ Última actualización en 8 oct 2025" at bounding box center [685, 310] width 1170 height 129
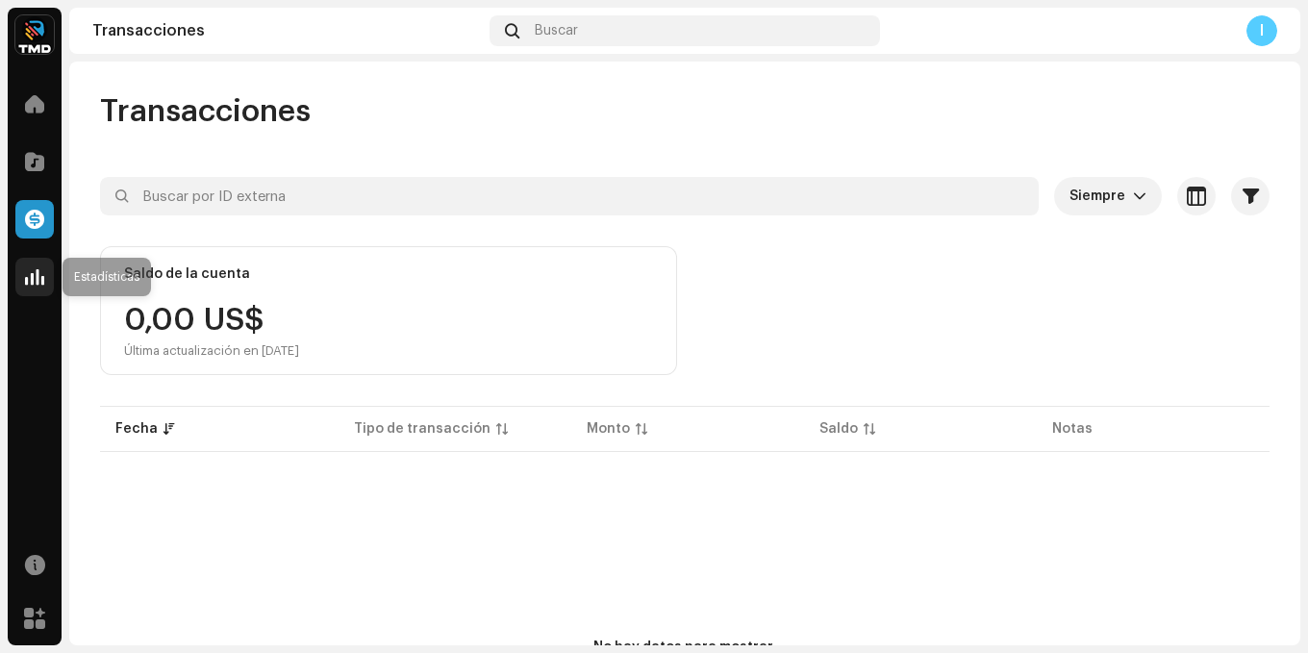
click at [42, 277] on span at bounding box center [34, 276] width 19 height 15
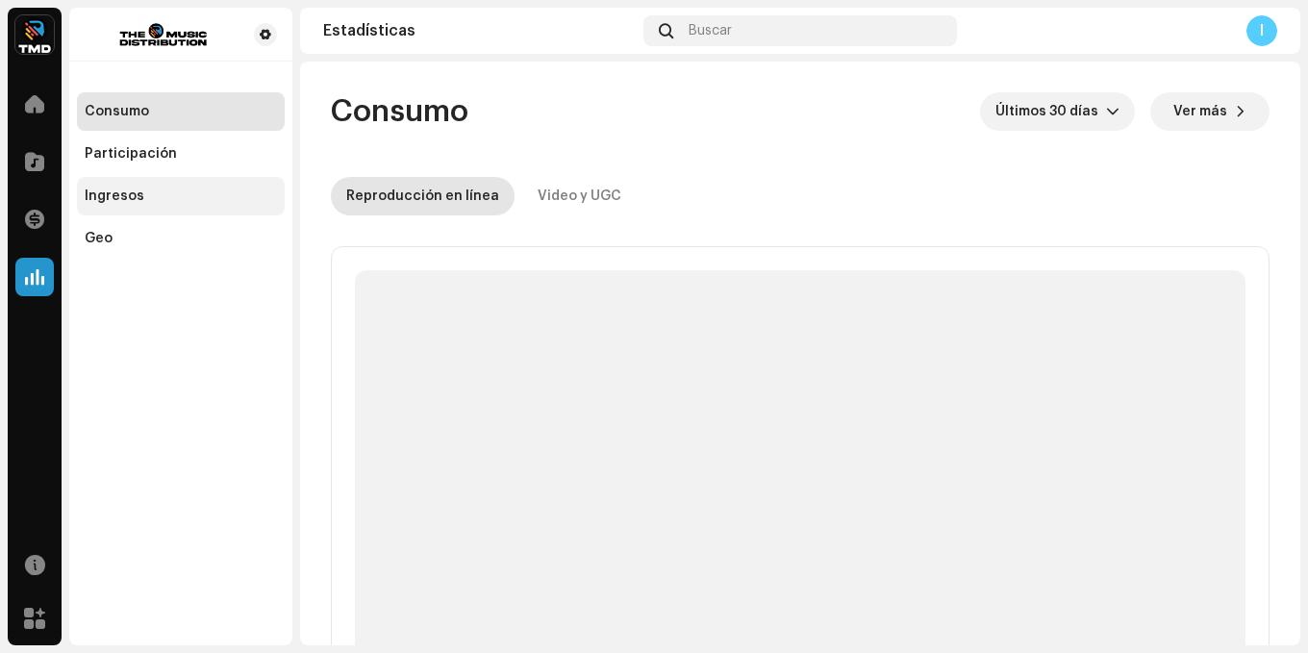
click at [142, 193] on div "Ingresos" at bounding box center [181, 196] width 192 height 15
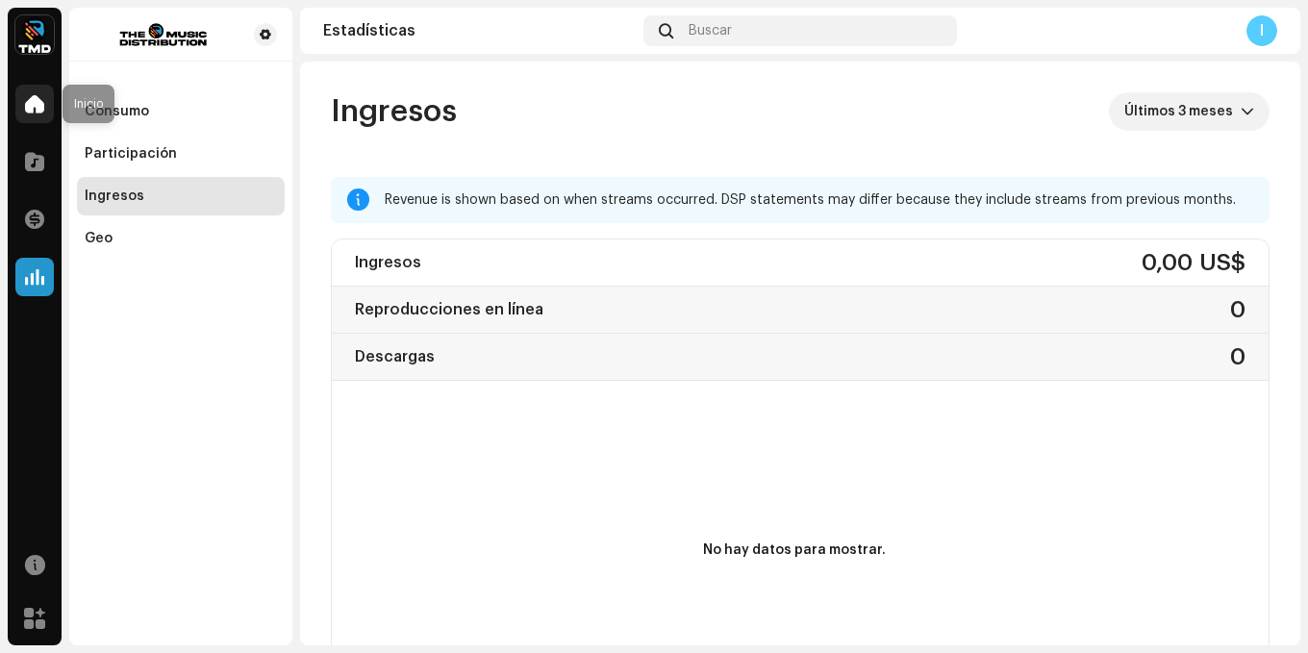
click at [28, 112] on span at bounding box center [34, 103] width 19 height 15
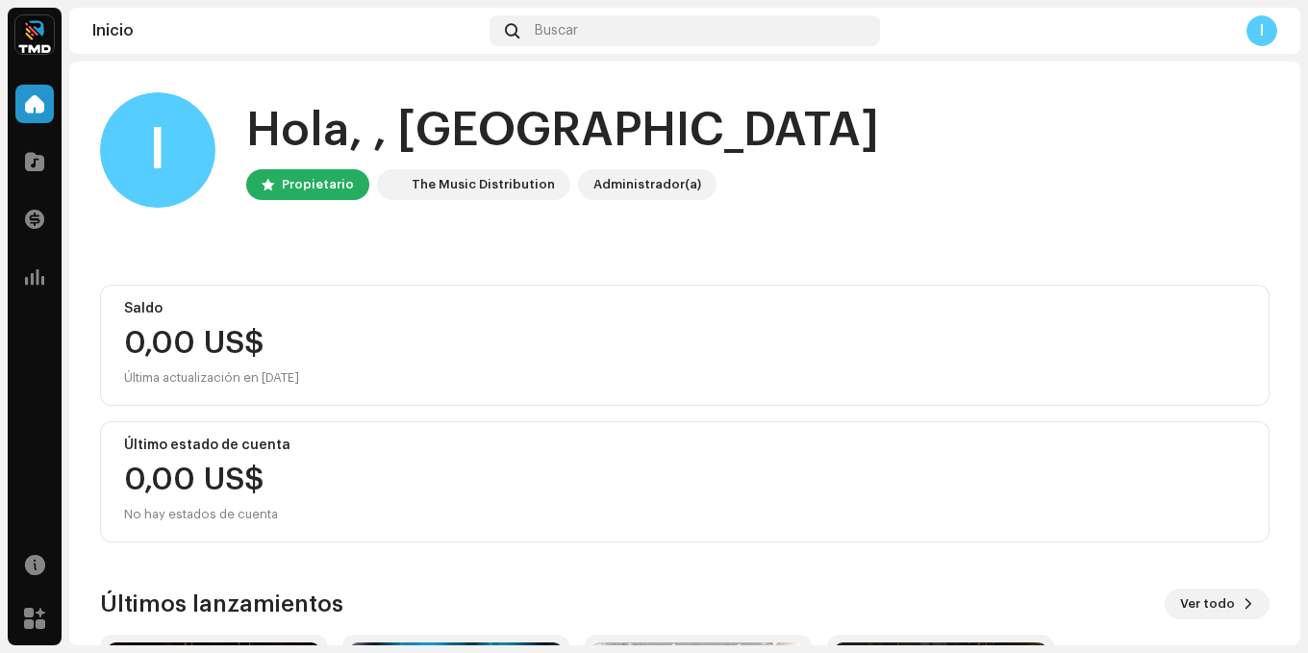
click at [246, 467] on div "0,00 US$ No hay estados de cuenta" at bounding box center [201, 496] width 154 height 62
click at [240, 495] on div "0,00 US$ No hay estados de cuenta" at bounding box center [201, 496] width 154 height 62
click at [238, 513] on div "No hay estados de cuenta" at bounding box center [201, 514] width 154 height 23
click at [40, 624] on span at bounding box center [34, 618] width 21 height 15
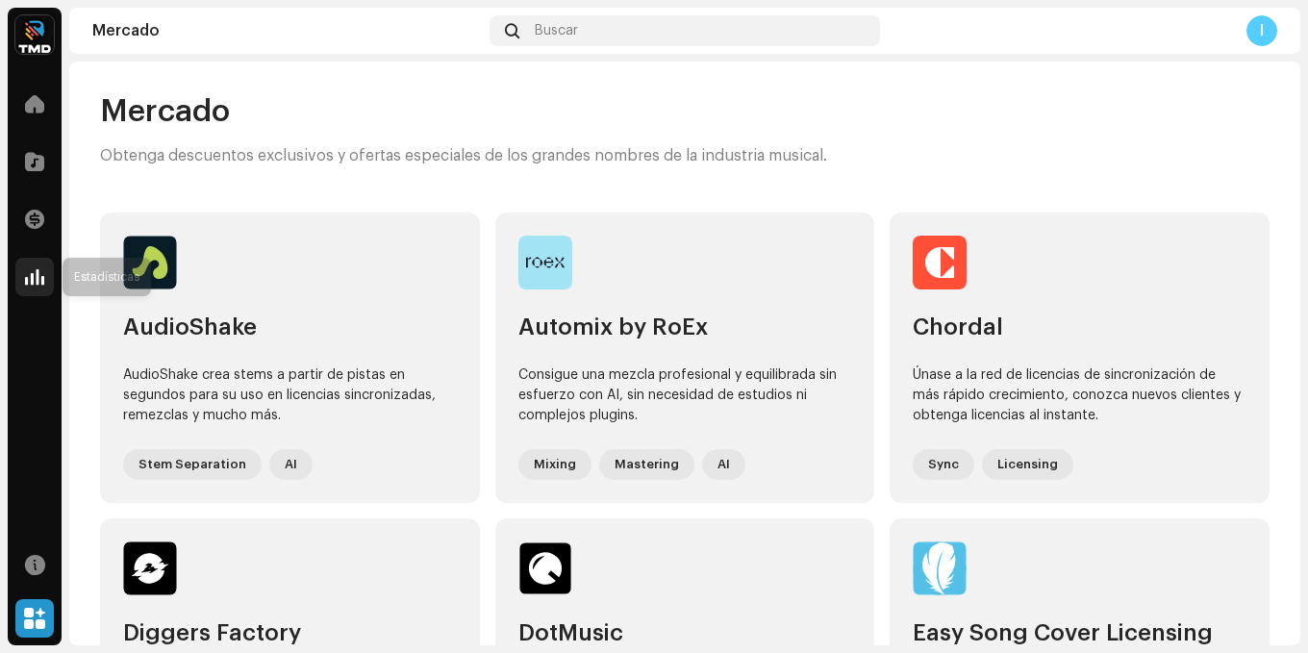
click at [44, 281] on div at bounding box center [34, 277] width 38 height 38
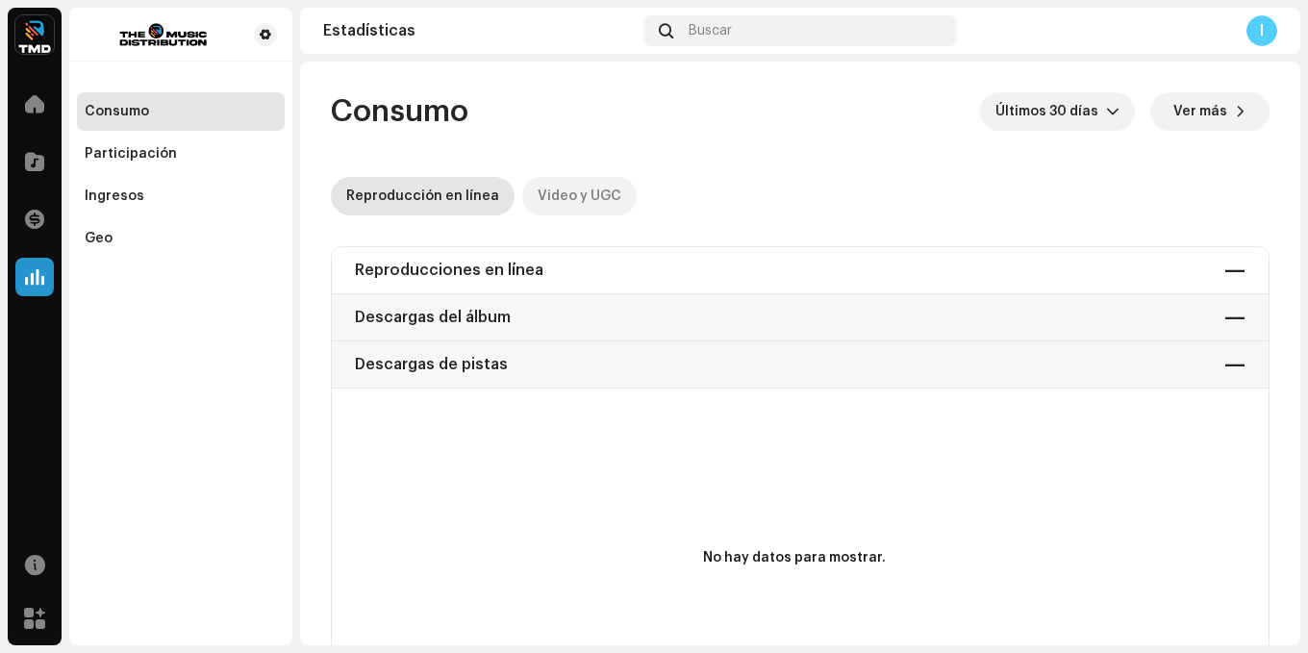
click at [538, 195] on div "Video y UGC" at bounding box center [580, 196] width 84 height 38
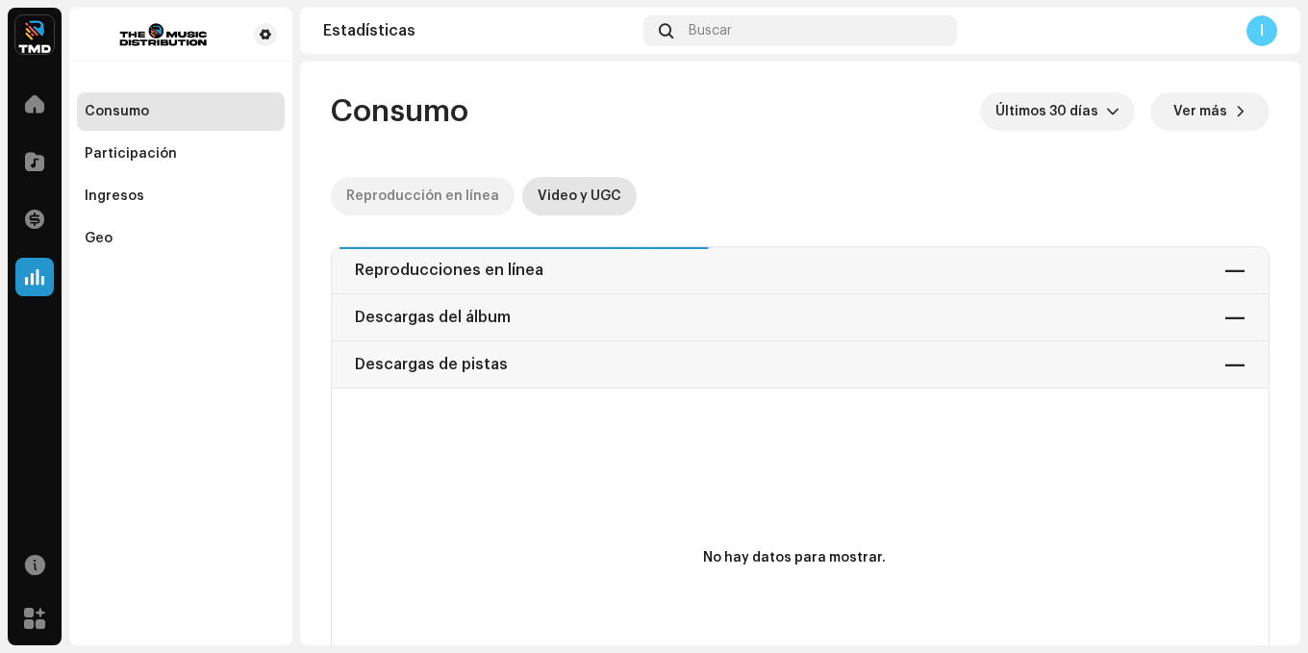
click at [412, 203] on div "Reproducción en línea" at bounding box center [422, 196] width 153 height 38
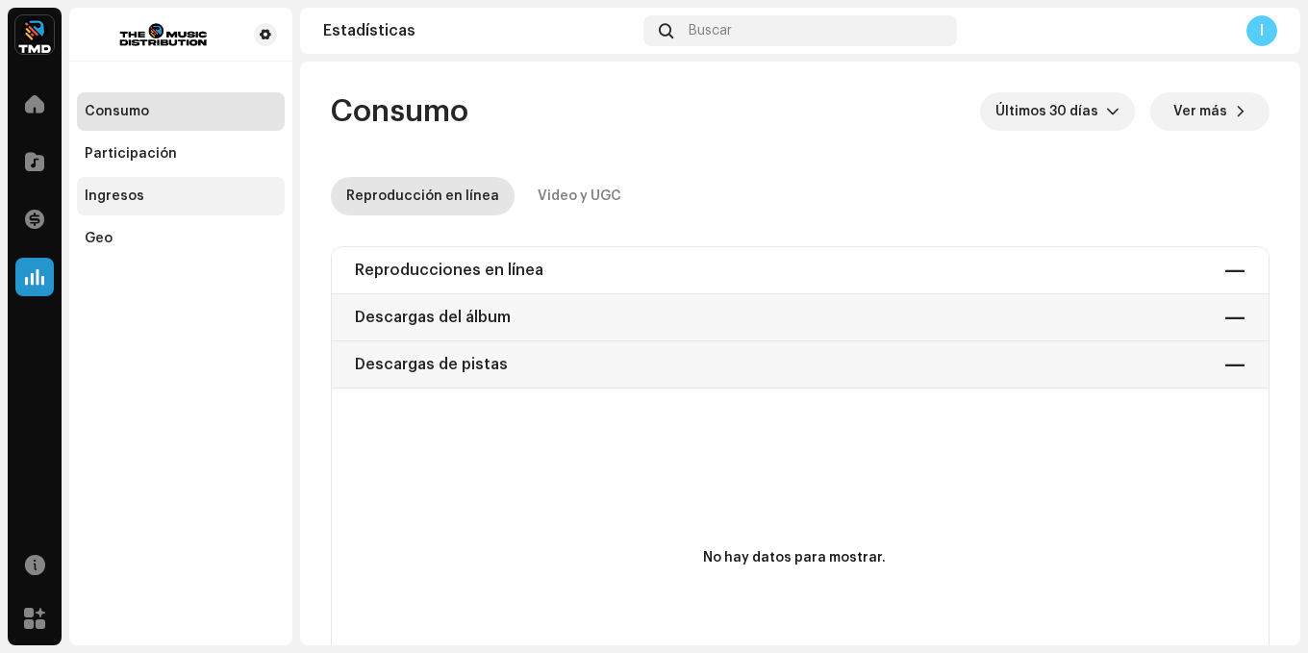
click at [106, 194] on div "Ingresos" at bounding box center [115, 196] width 60 height 15
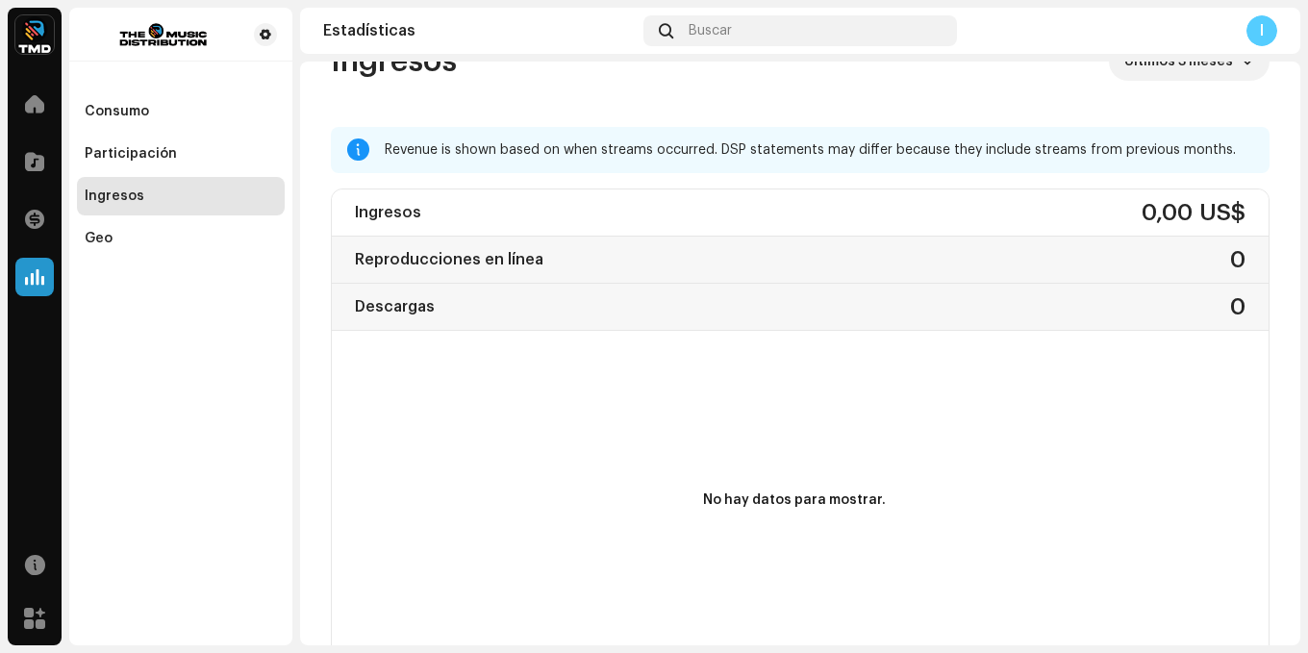
scroll to position [96, 0]
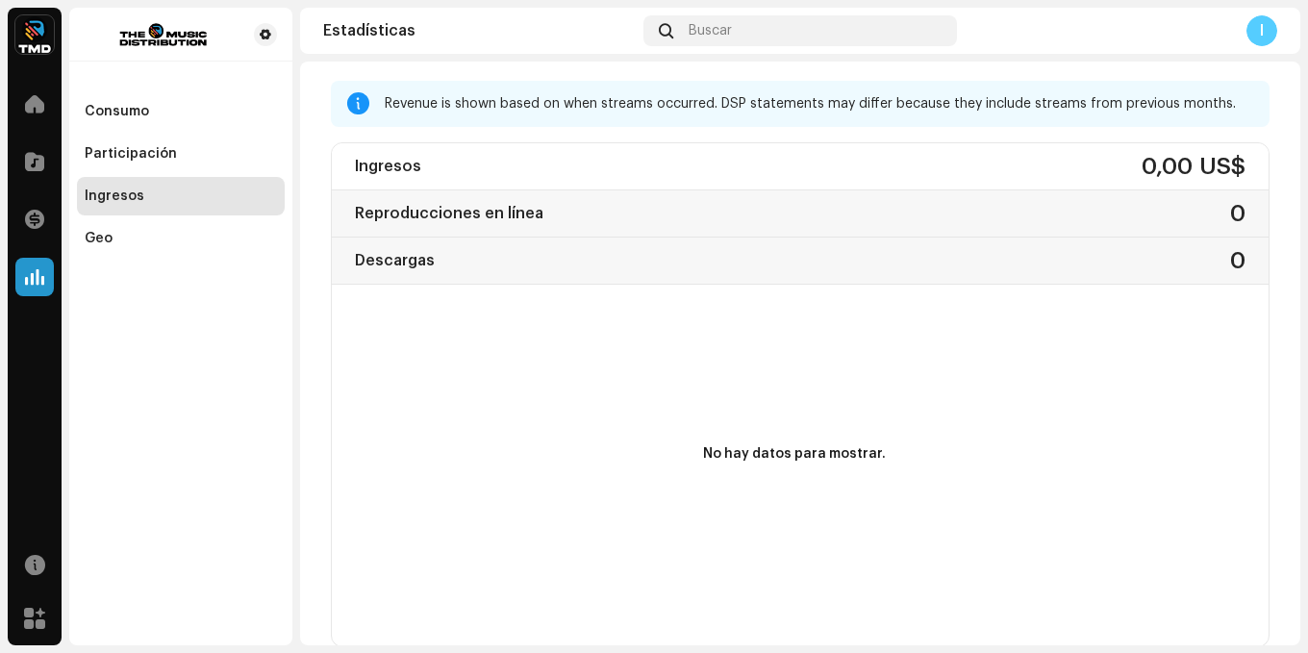
click at [496, 274] on div "Ingresos 0,00 US$ Reproducciones en línea 0 Descargas 0" at bounding box center [800, 213] width 937 height 141
click at [443, 204] on div "Ingresos 0,00 US$ Reproducciones en línea 0 Descargas 0" at bounding box center [800, 213] width 937 height 141
click at [114, 152] on div "Participación" at bounding box center [131, 153] width 92 height 15
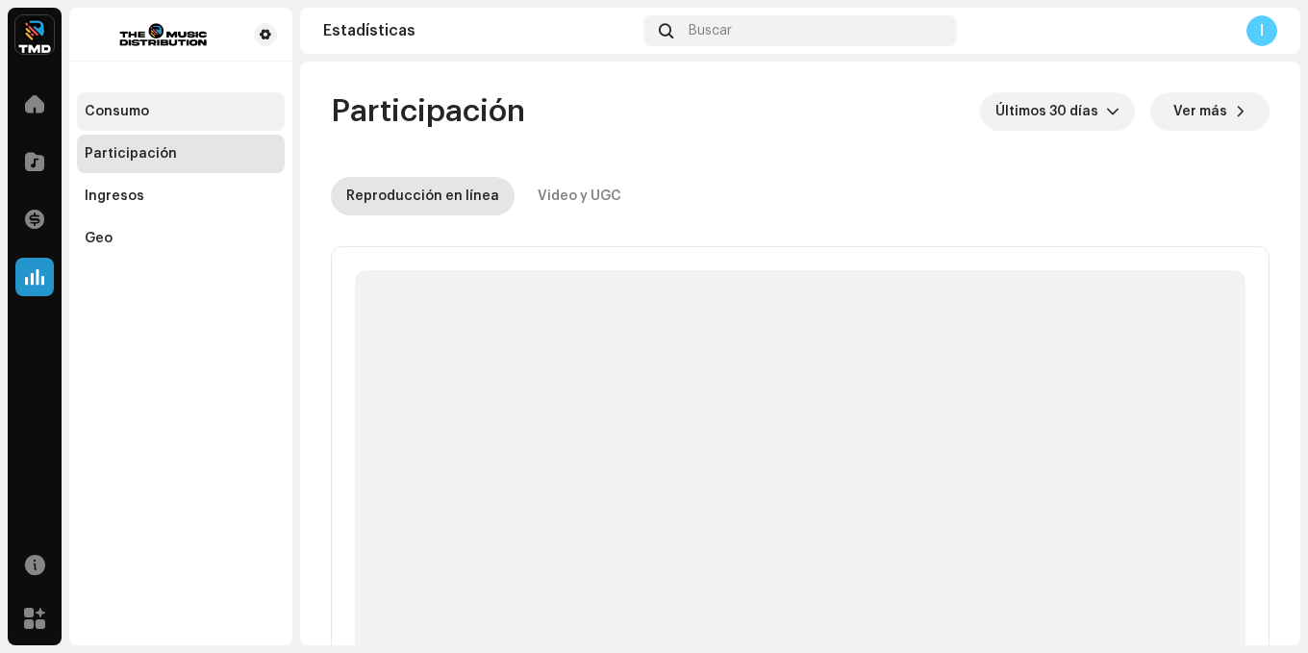
click at [107, 124] on div "Consumo Participación Ingresos Geo" at bounding box center [181, 174] width 208 height 165
click at [106, 121] on div "Consumo" at bounding box center [181, 111] width 208 height 38
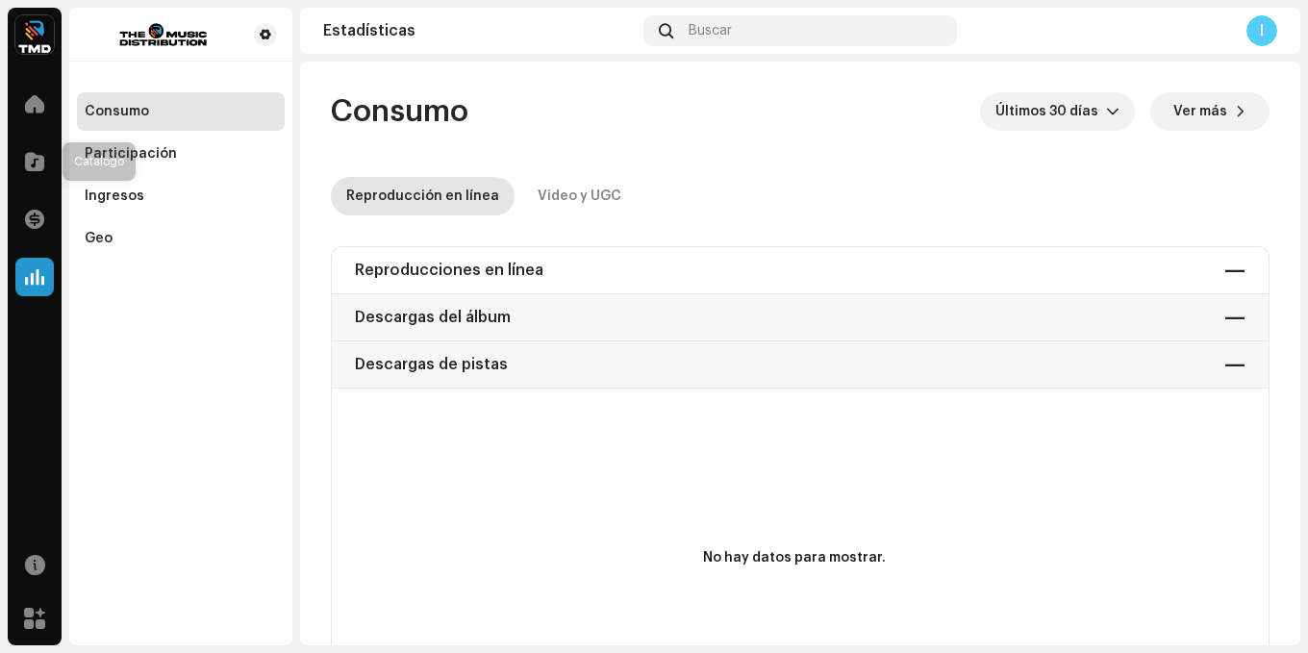
click at [28, 162] on span at bounding box center [34, 161] width 19 height 15
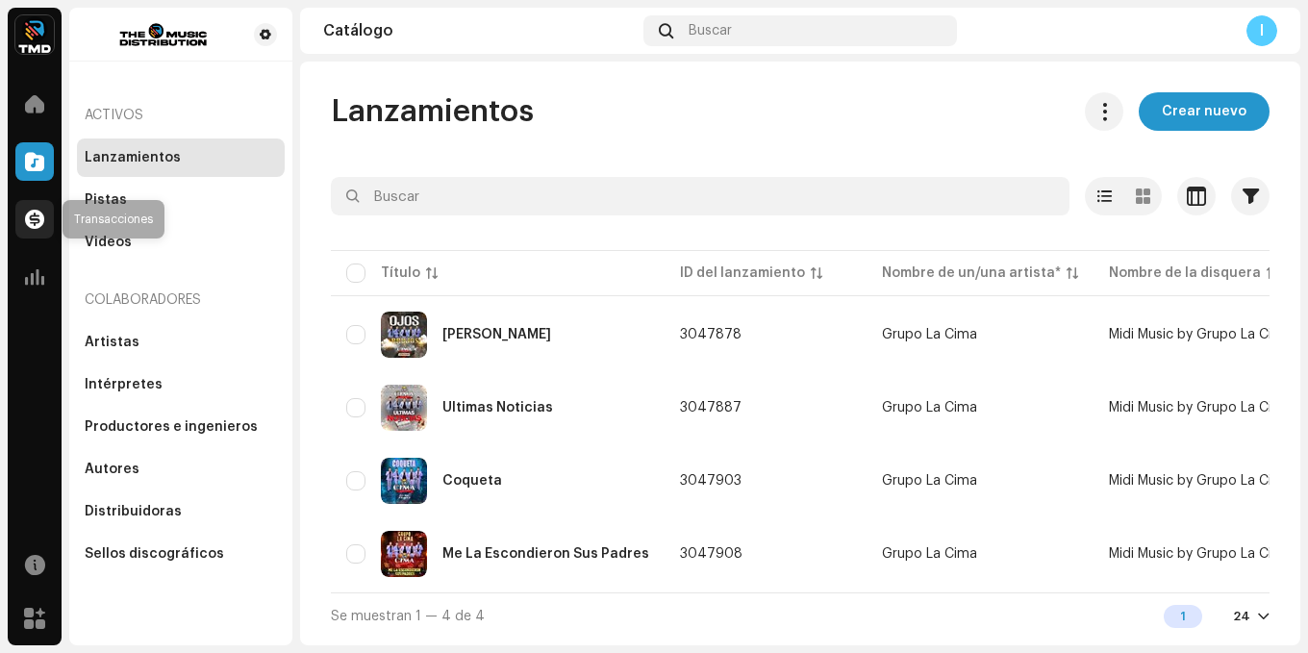
click at [29, 215] on span at bounding box center [34, 219] width 19 height 15
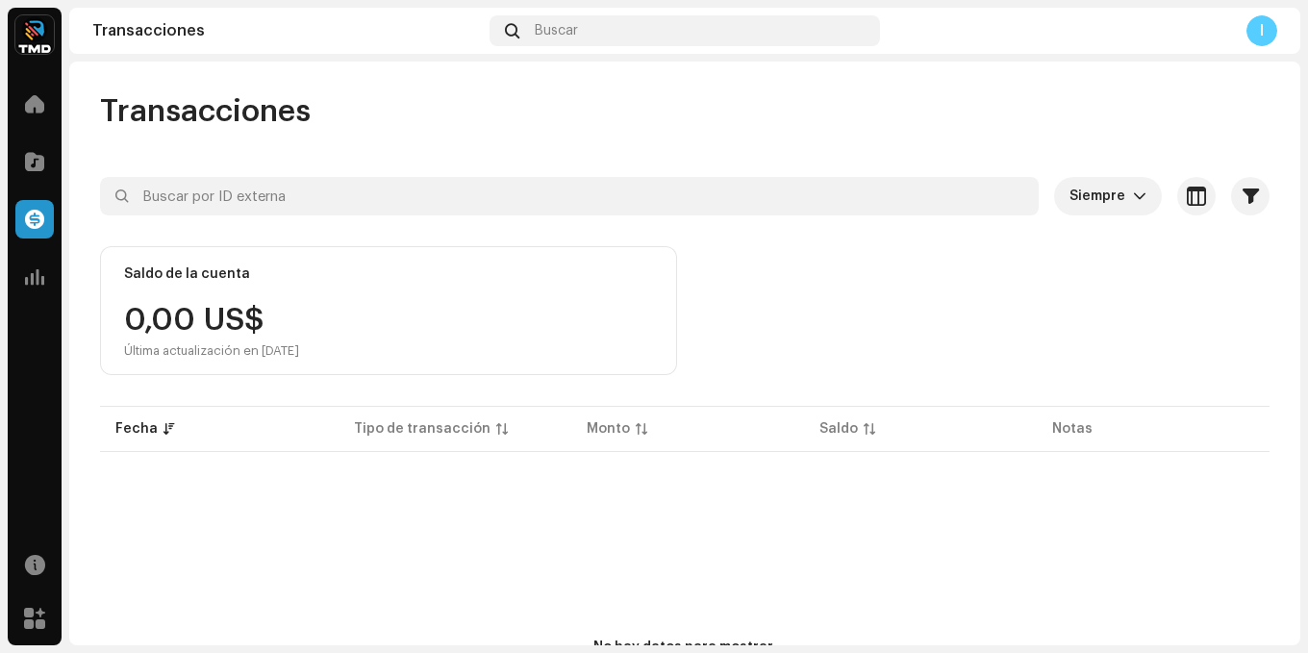
click at [336, 335] on div "0,00 US$ Última actualización en [DATE]" at bounding box center [388, 332] width 529 height 54
drag, startPoint x: 336, startPoint y: 335, endPoint x: 125, endPoint y: 321, distance: 211.1
click at [126, 333] on div "0,00 US$ Última actualización en [DATE]" at bounding box center [388, 332] width 529 height 54
drag, startPoint x: 300, startPoint y: 305, endPoint x: 319, endPoint y: 304, distance: 19.3
click at [299, 305] on div "0,00 US$ Última actualización en [DATE]" at bounding box center [211, 332] width 175 height 54
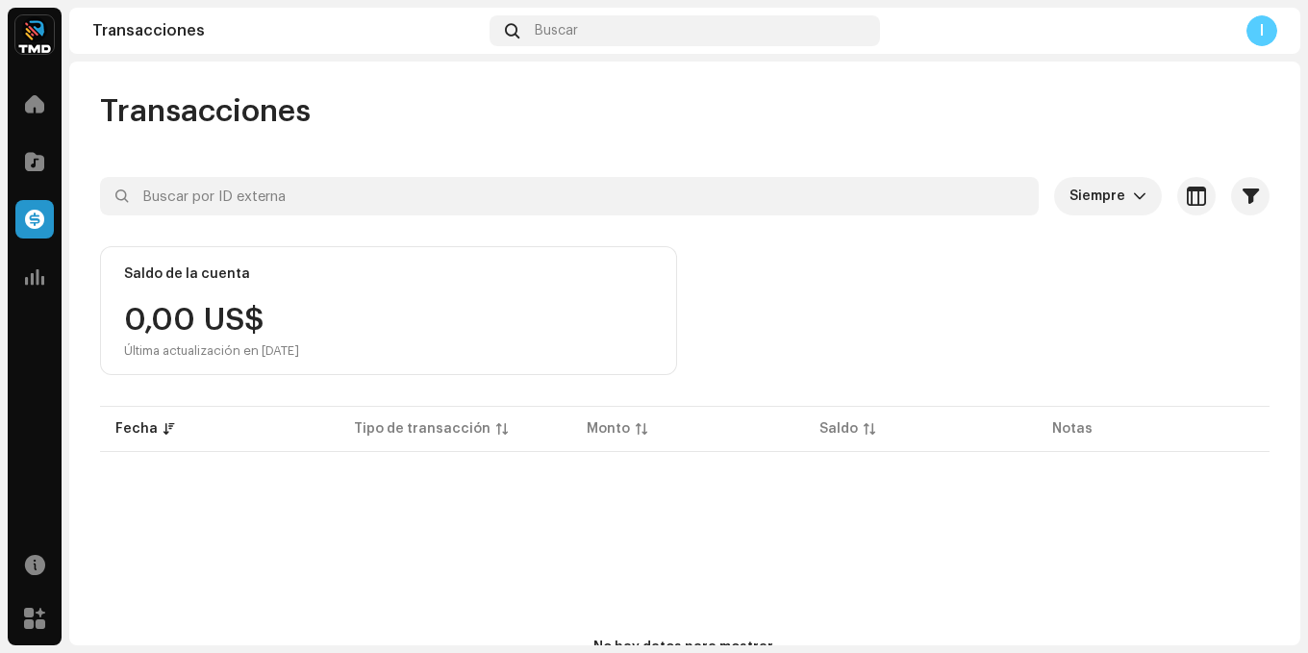
click at [234, 378] on div "Siempre Seleccionado 0 Seleccionar todo Opciones Filtros Tipos Estados de cuent…" at bounding box center [685, 509] width 1170 height 664
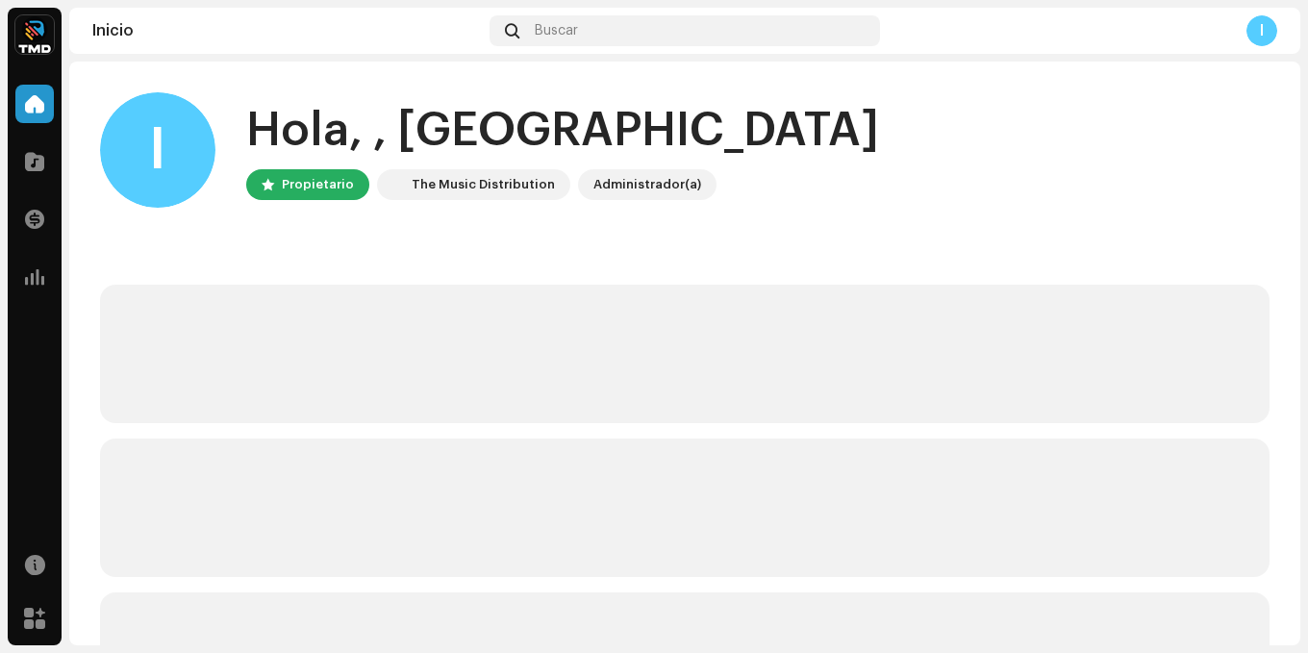
click at [1257, 33] on div "I" at bounding box center [1262, 30] width 31 height 31
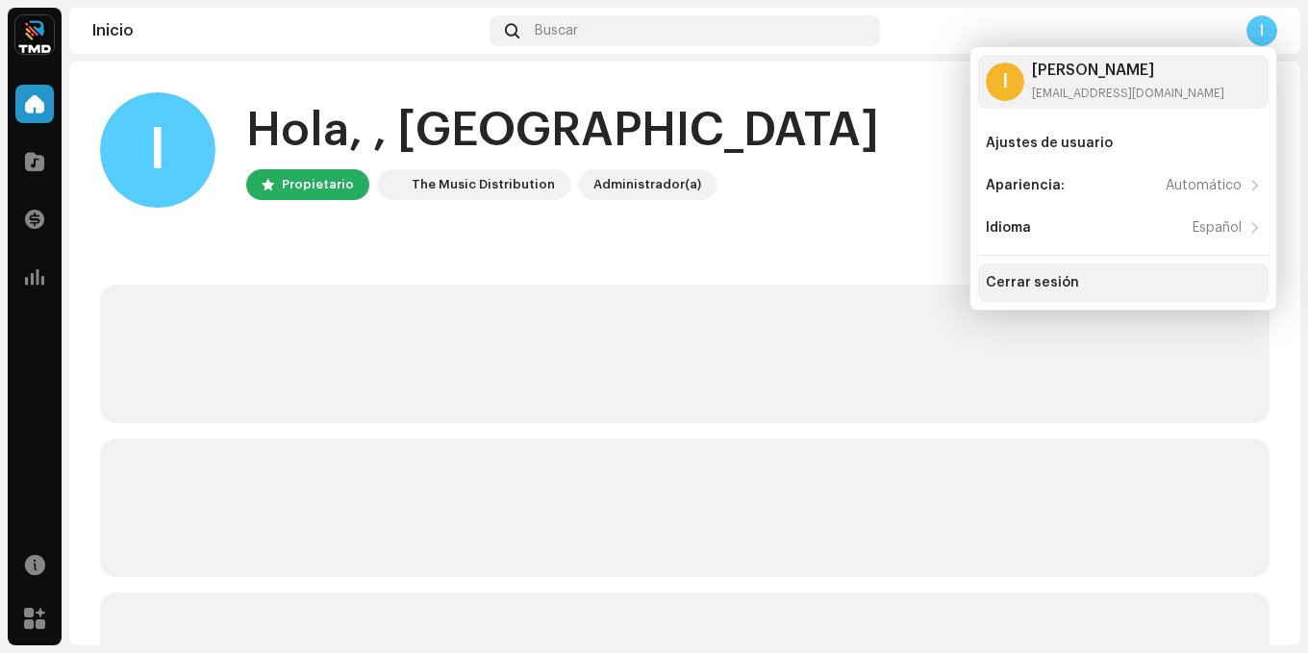
click at [1098, 274] on div "Cerrar sesión" at bounding box center [1123, 283] width 291 height 38
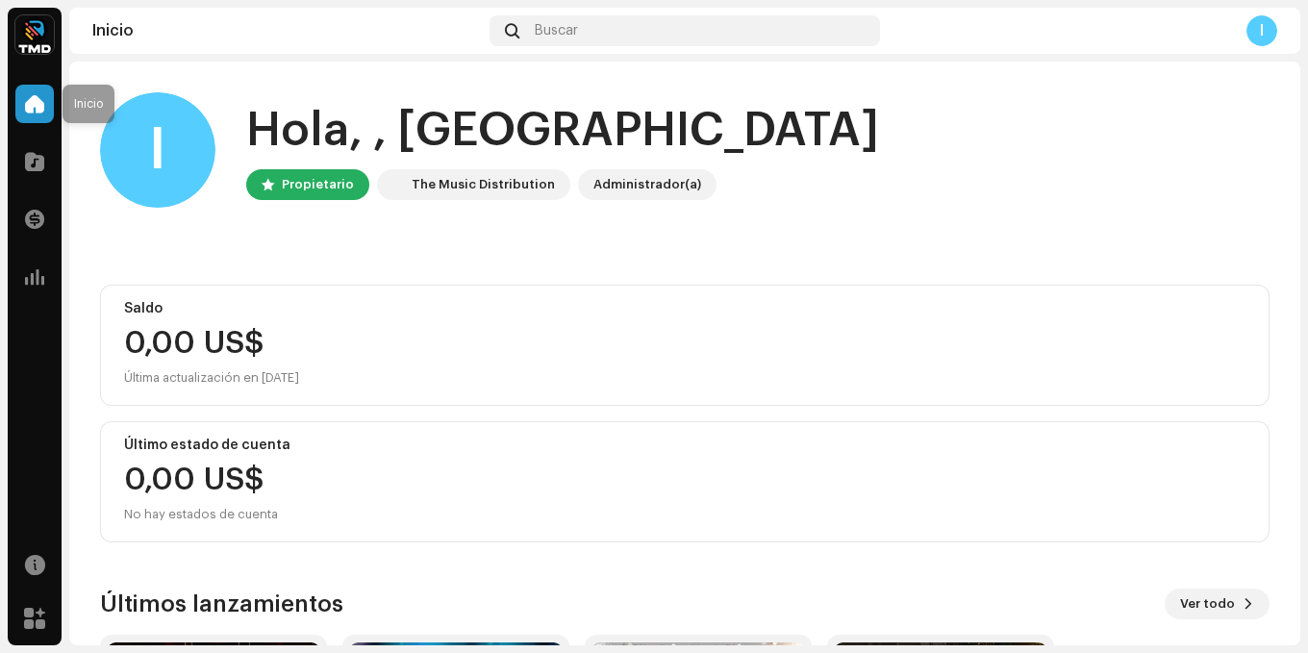
click at [37, 119] on div at bounding box center [34, 104] width 38 height 38
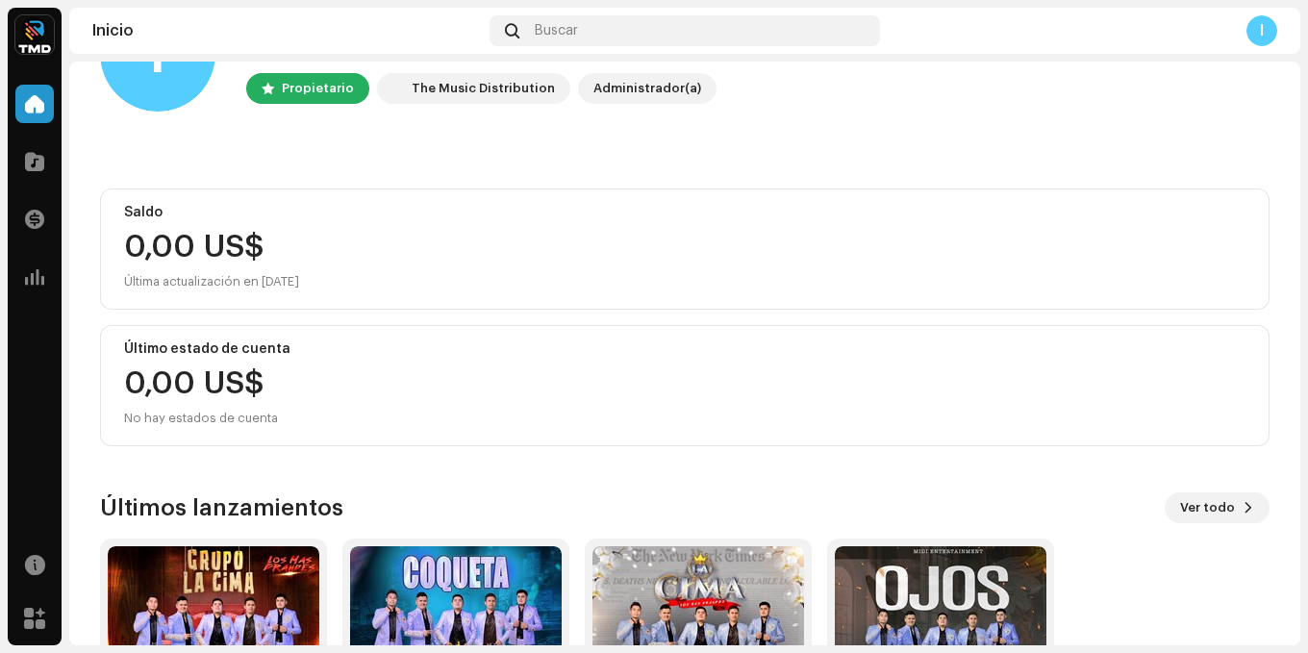
click at [257, 289] on div "Última actualización en [DATE]" at bounding box center [685, 281] width 1122 height 23
click at [249, 268] on div "0,00 US$ Última actualización en [DATE]" at bounding box center [685, 263] width 1122 height 62
drag, startPoint x: 212, startPoint y: 240, endPoint x: 231, endPoint y: 238, distance: 19.5
click at [223, 240] on div "0,00 US$" at bounding box center [685, 247] width 1122 height 31
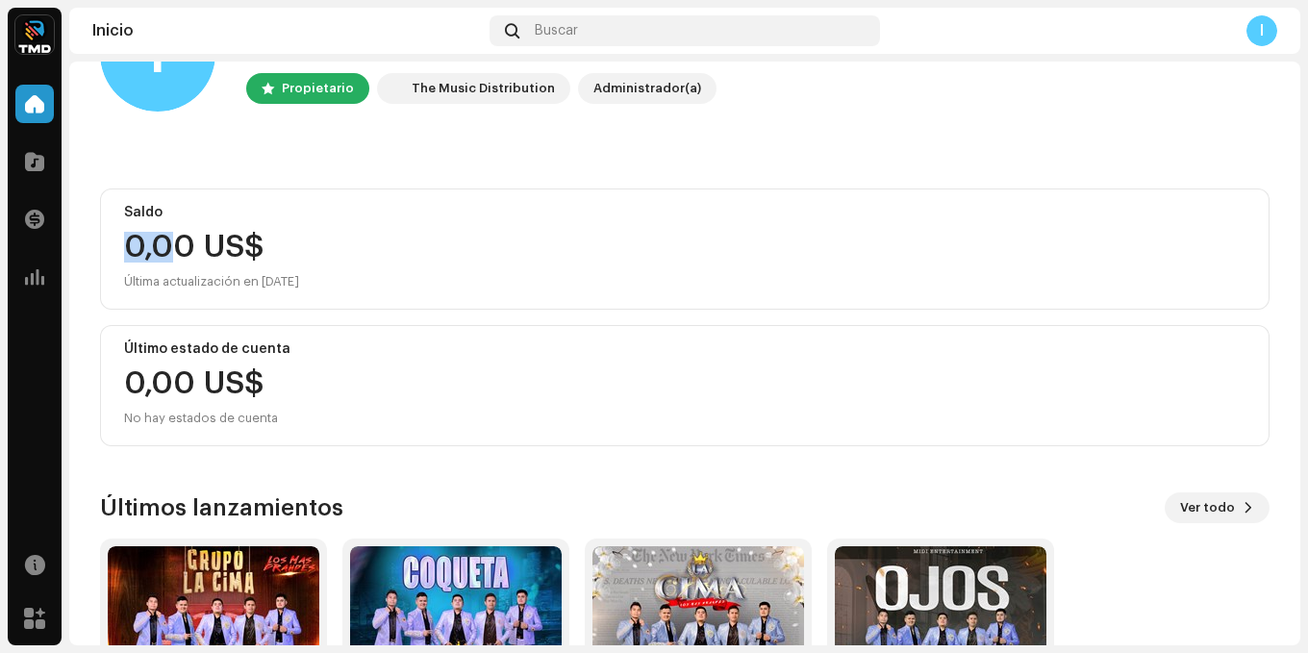
drag, startPoint x: 132, startPoint y: 246, endPoint x: 174, endPoint y: 232, distance: 44.7
click at [174, 238] on div "0,00 US$" at bounding box center [685, 247] width 1122 height 31
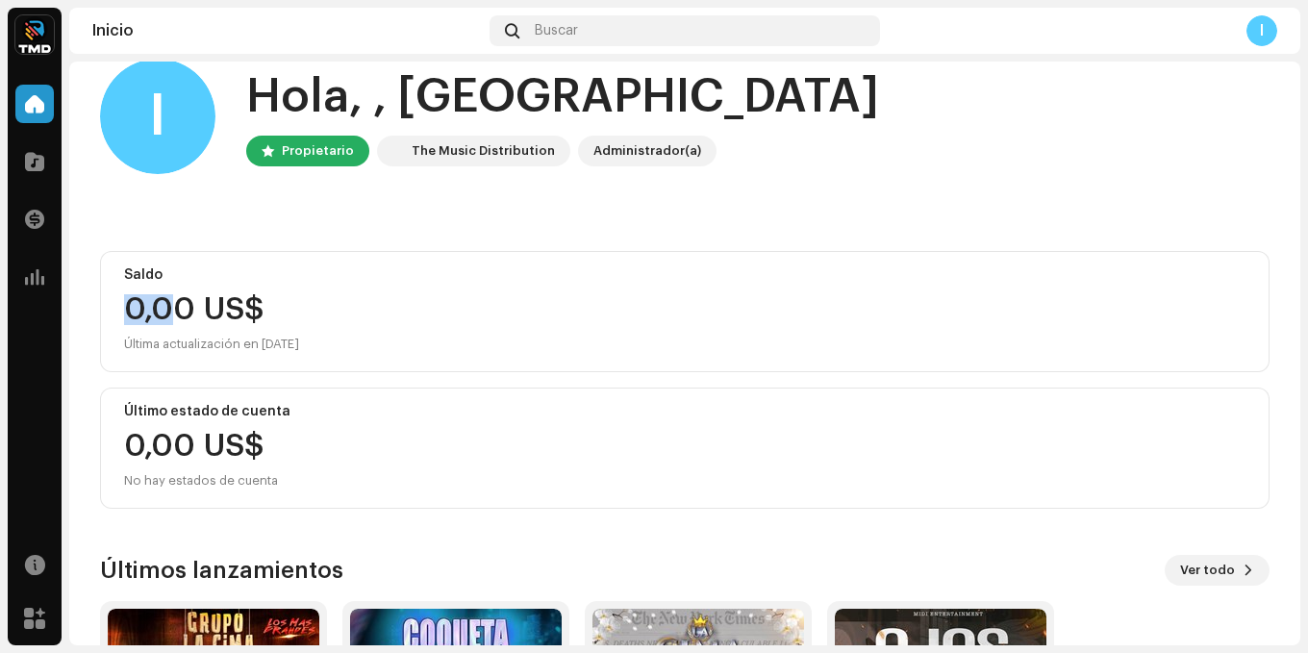
scroll to position [0, 0]
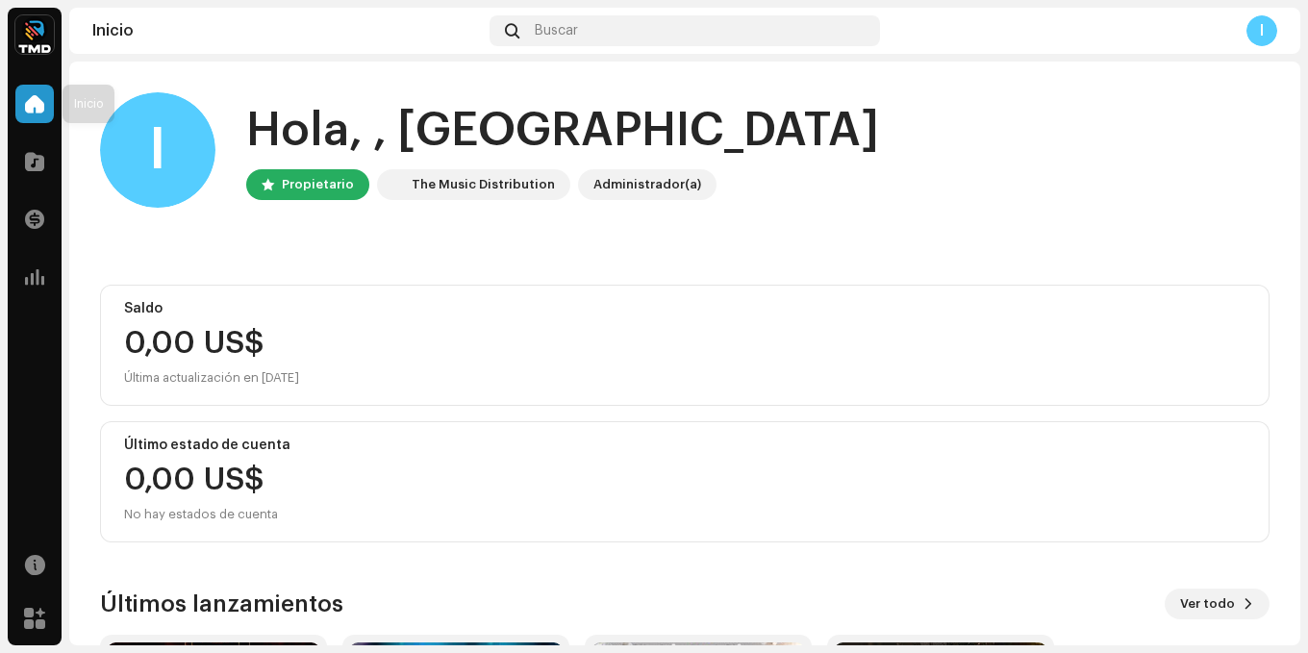
click at [42, 99] on span at bounding box center [34, 103] width 19 height 15
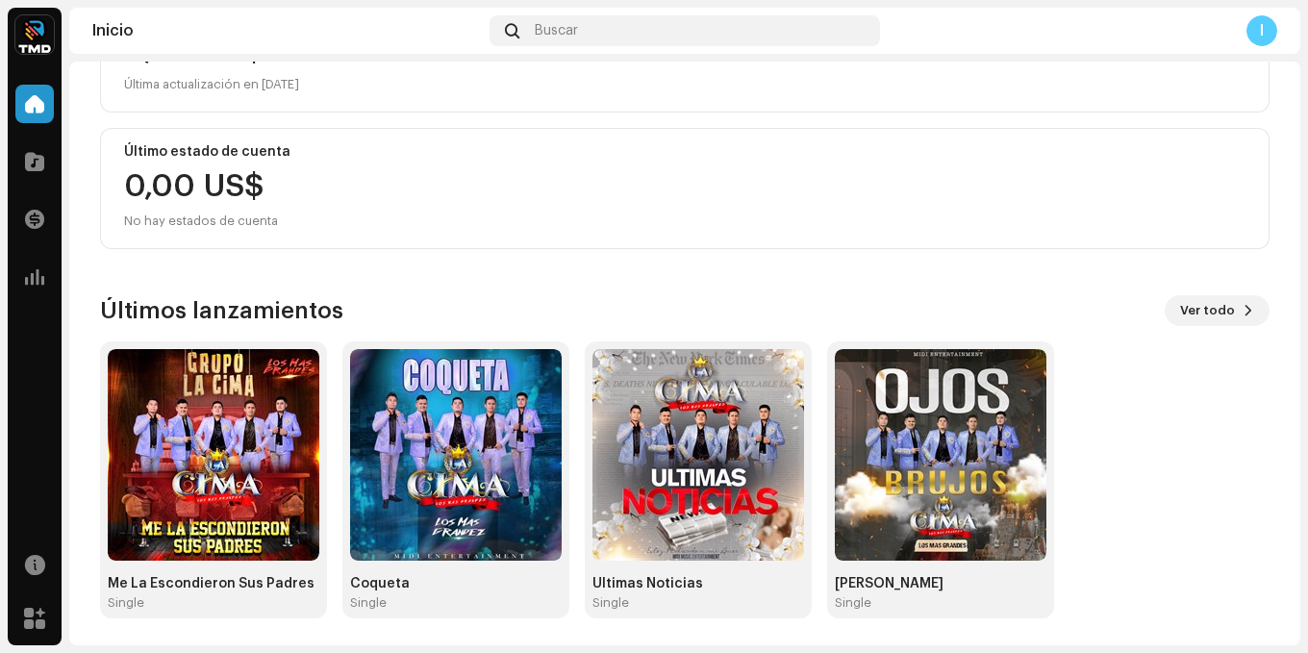
scroll to position [297, 0]
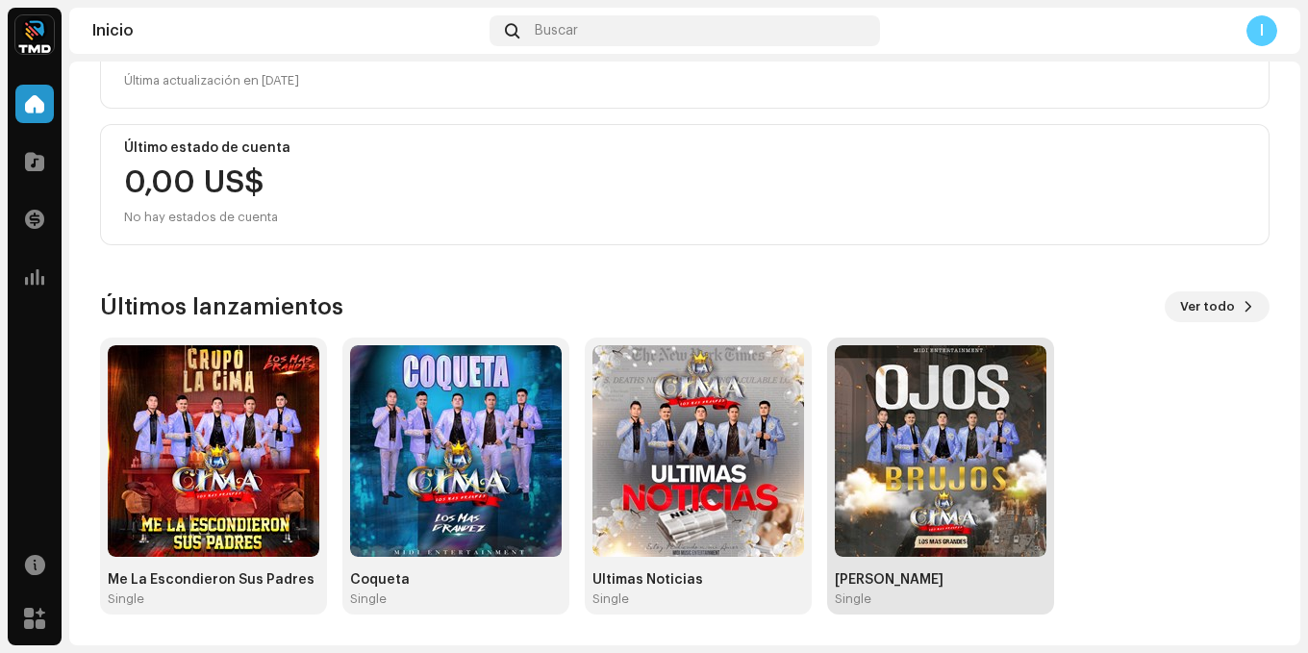
click at [929, 462] on img at bounding box center [941, 451] width 212 height 212
click at [914, 432] on img at bounding box center [941, 451] width 212 height 212
click at [935, 471] on img at bounding box center [941, 451] width 212 height 212
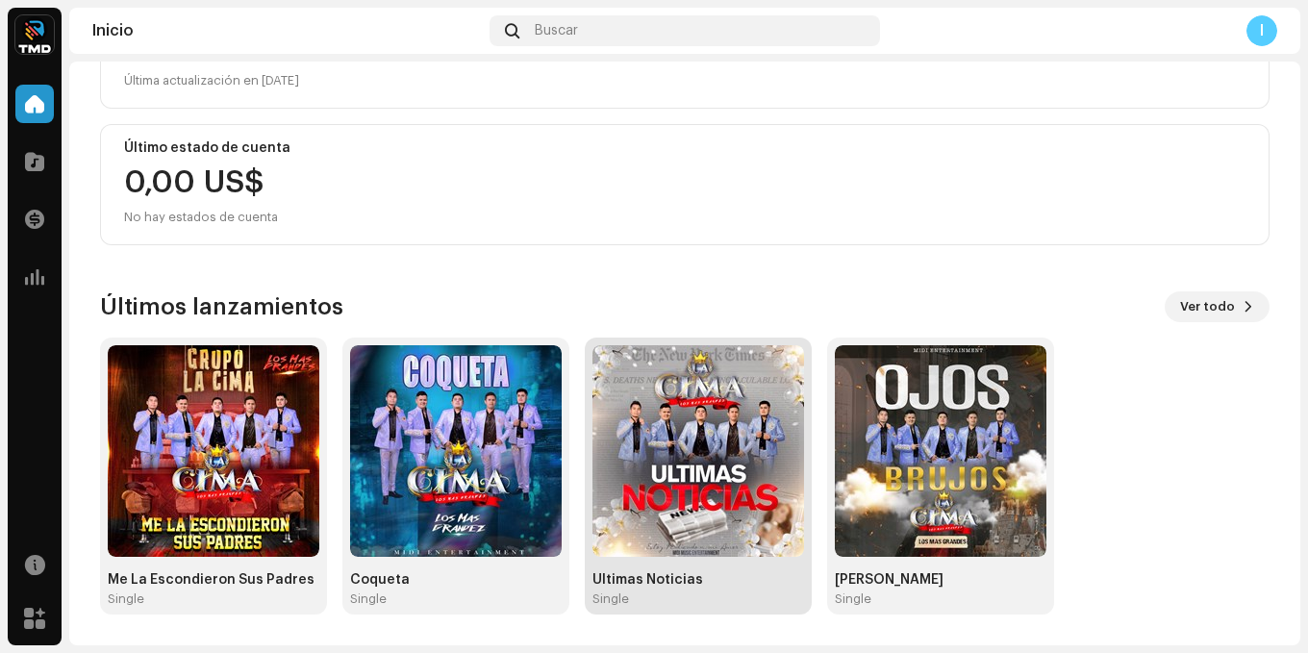
click at [748, 468] on img at bounding box center [699, 451] width 212 height 212
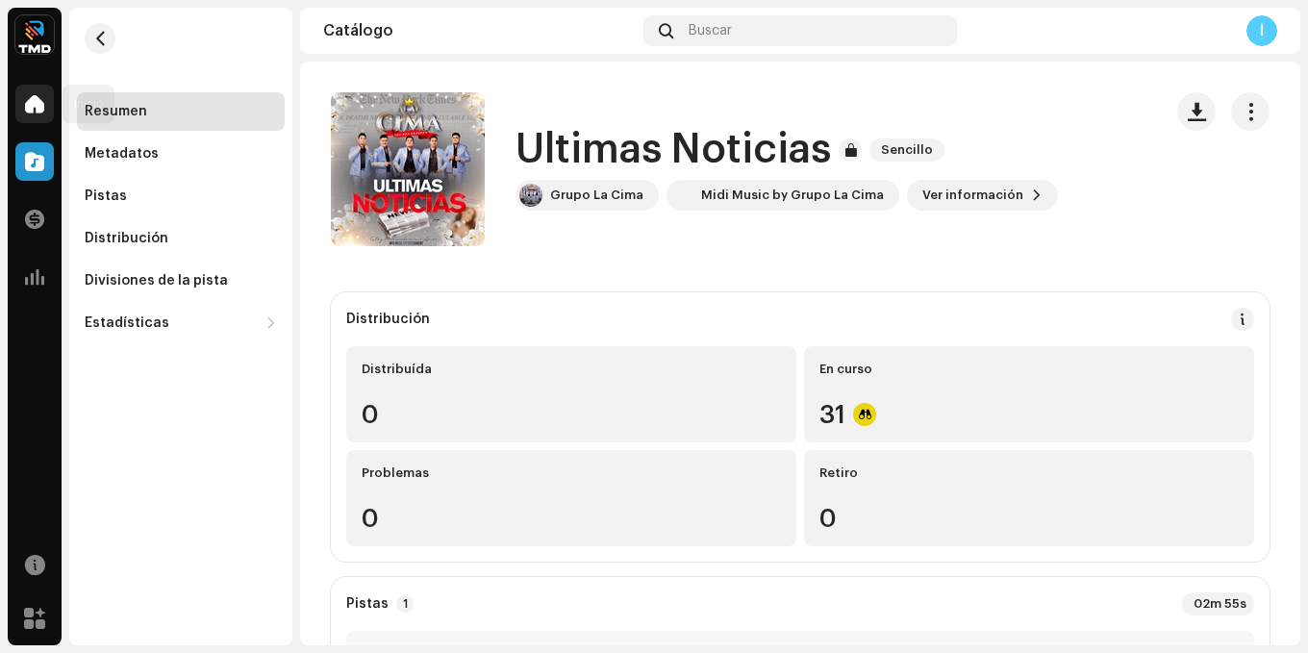
click at [33, 107] on span at bounding box center [34, 103] width 19 height 15
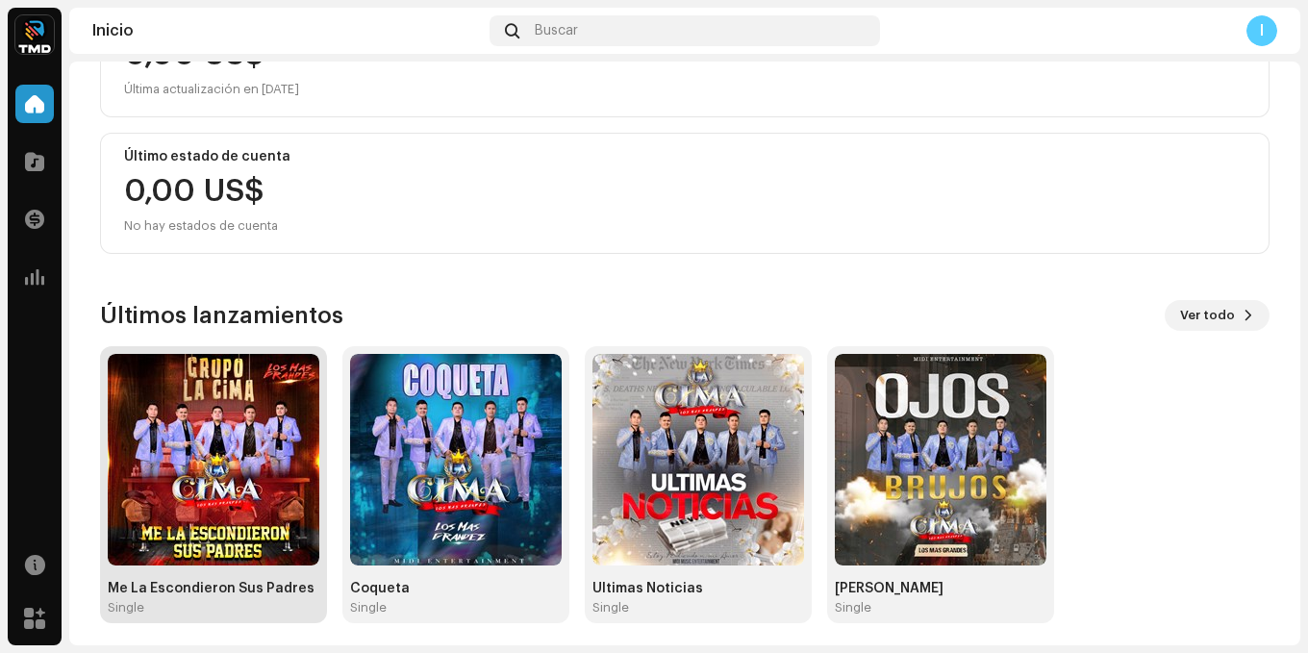
click at [206, 461] on img at bounding box center [214, 460] width 212 height 212
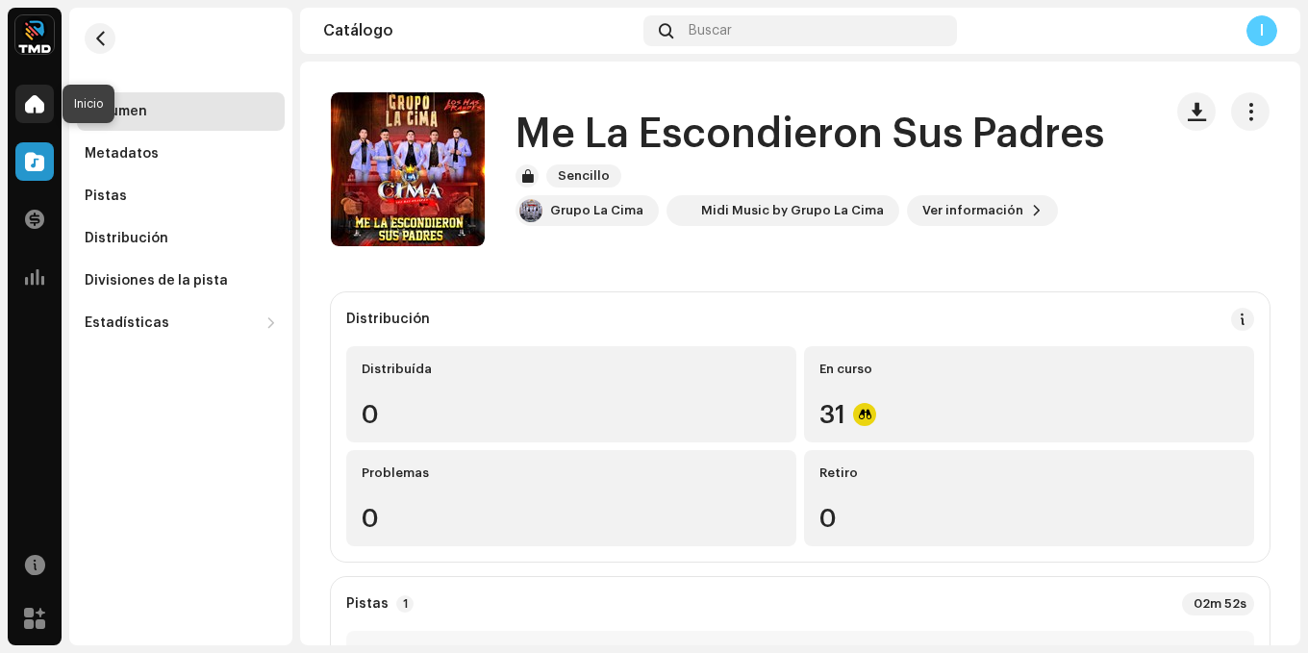
click at [27, 112] on span at bounding box center [34, 103] width 19 height 15
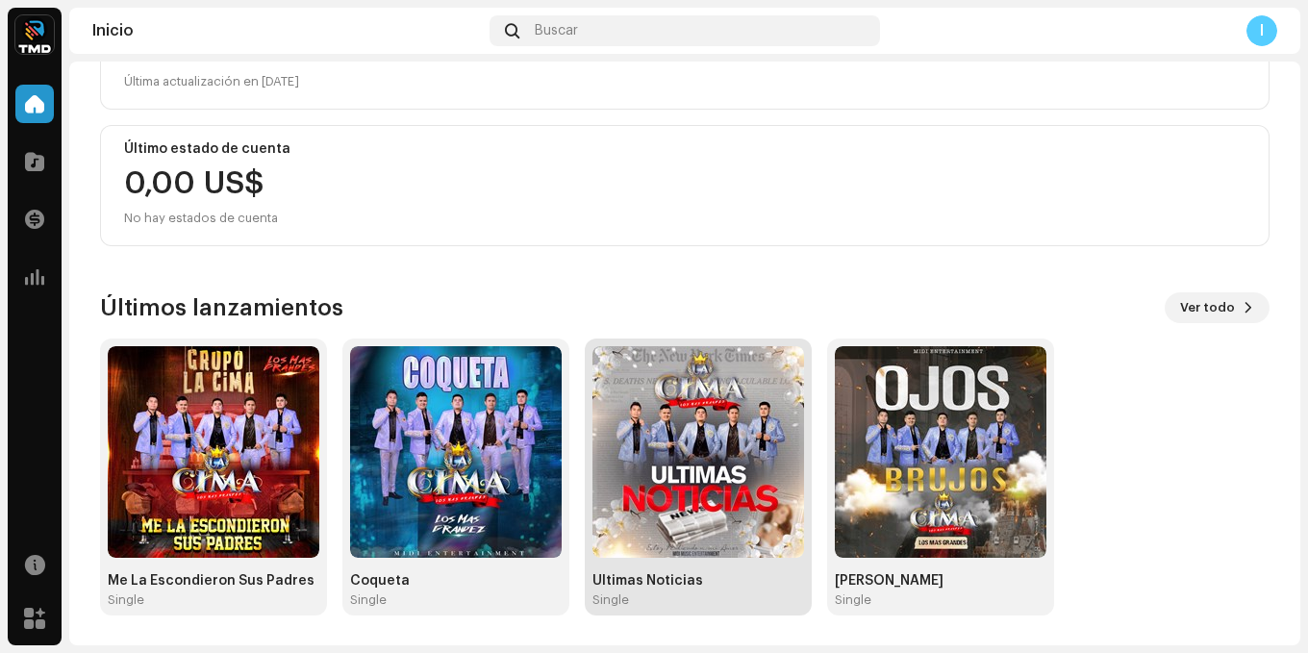
scroll to position [297, 0]
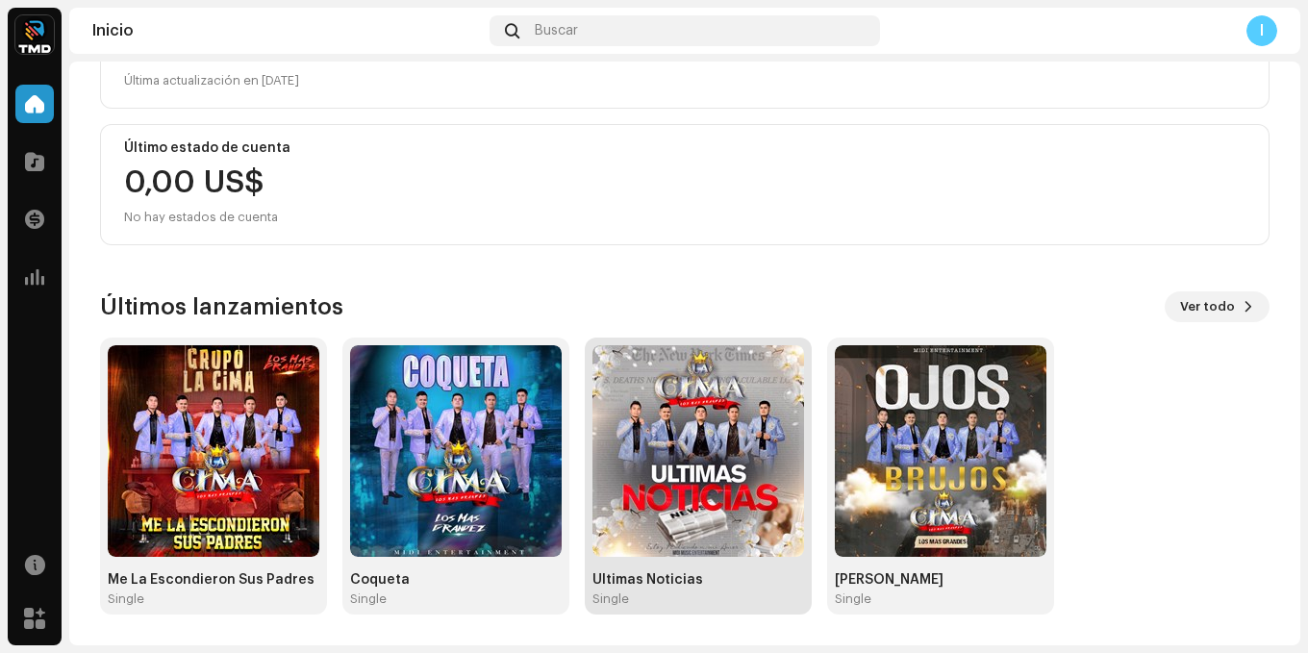
click at [691, 489] on img at bounding box center [699, 451] width 212 height 212
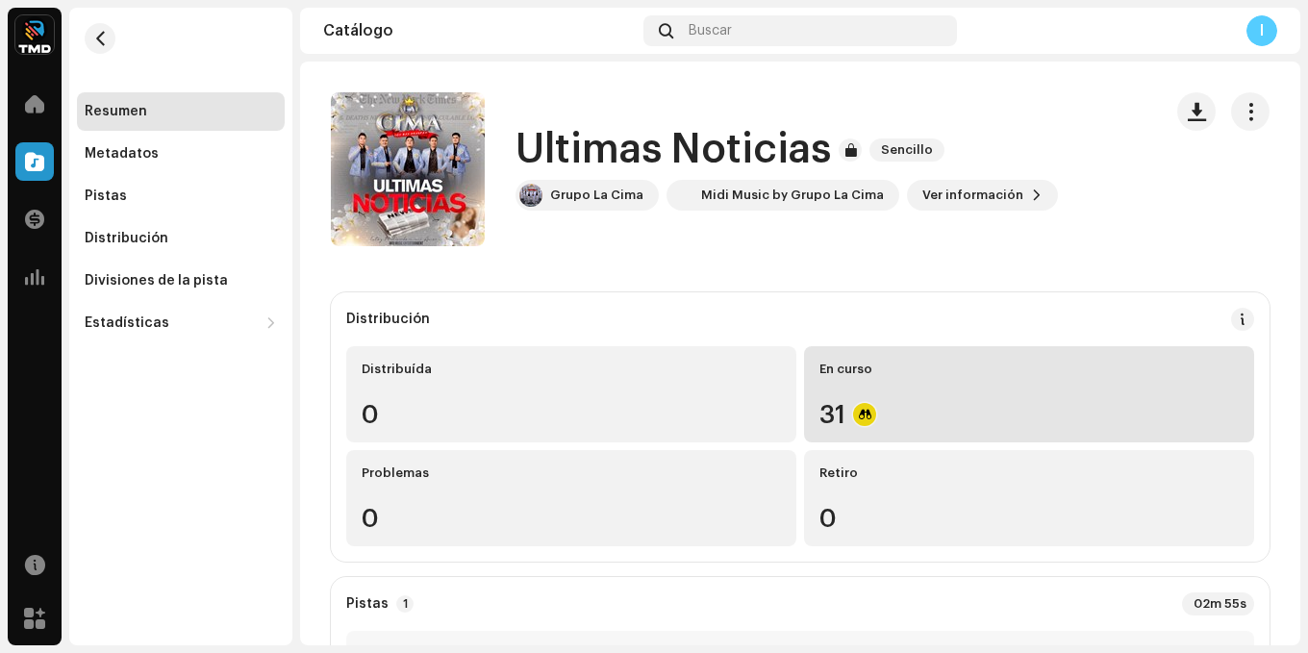
click at [852, 399] on div "En curso 31" at bounding box center [1029, 394] width 450 height 96
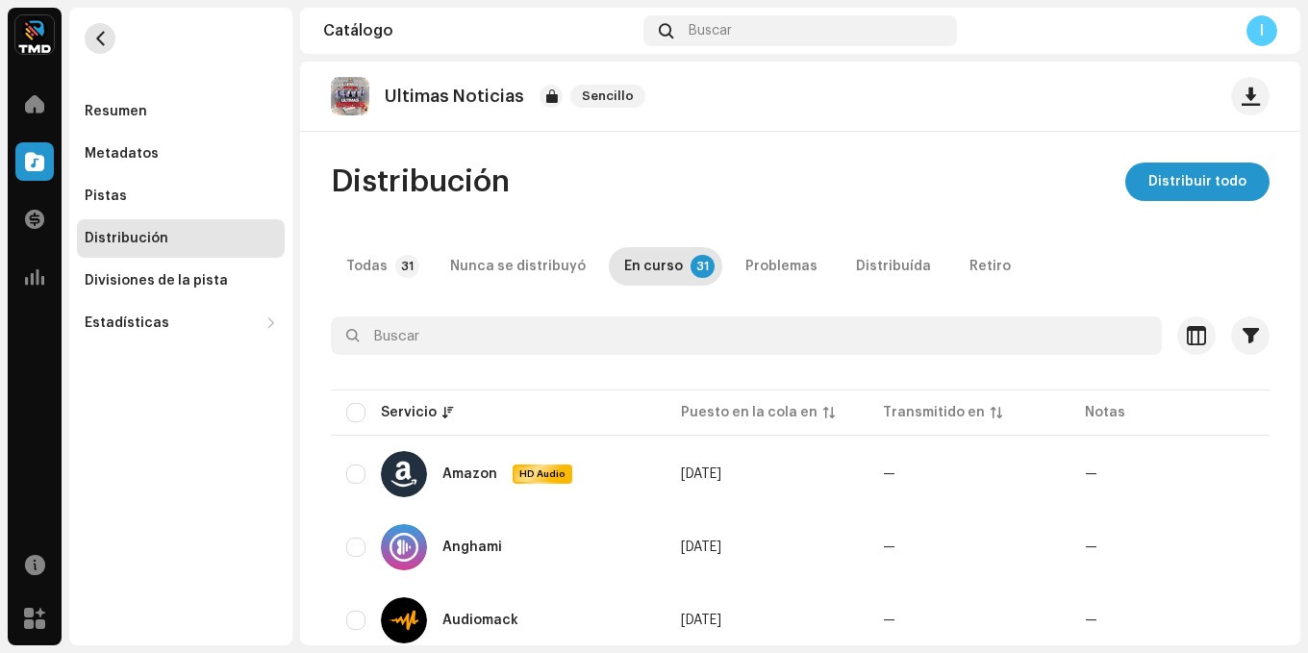
click at [102, 43] on span "button" at bounding box center [100, 38] width 14 height 15
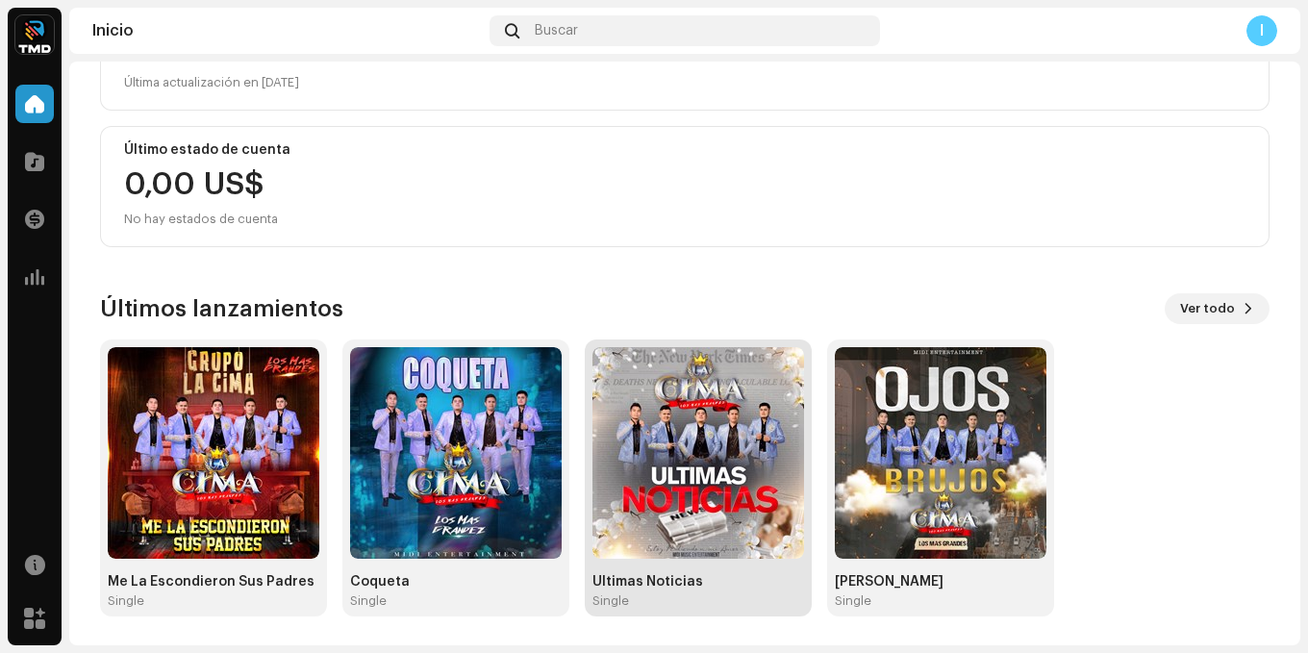
scroll to position [297, 0]
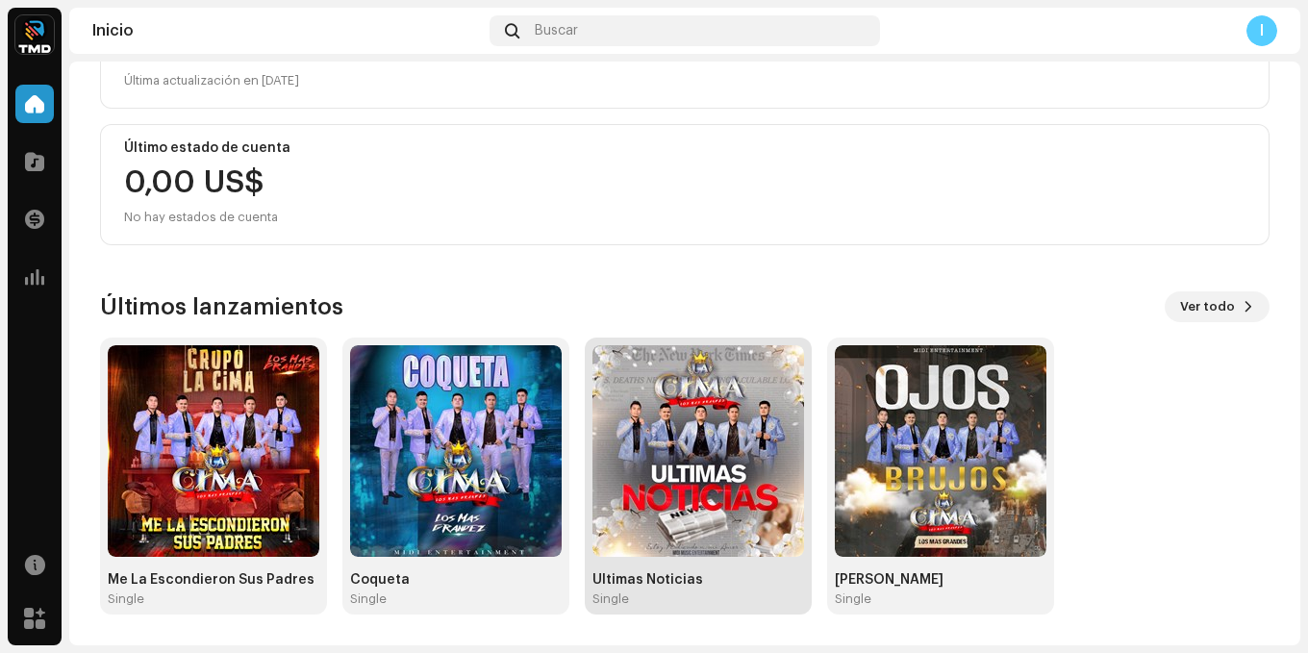
click at [670, 447] on img at bounding box center [699, 451] width 212 height 212
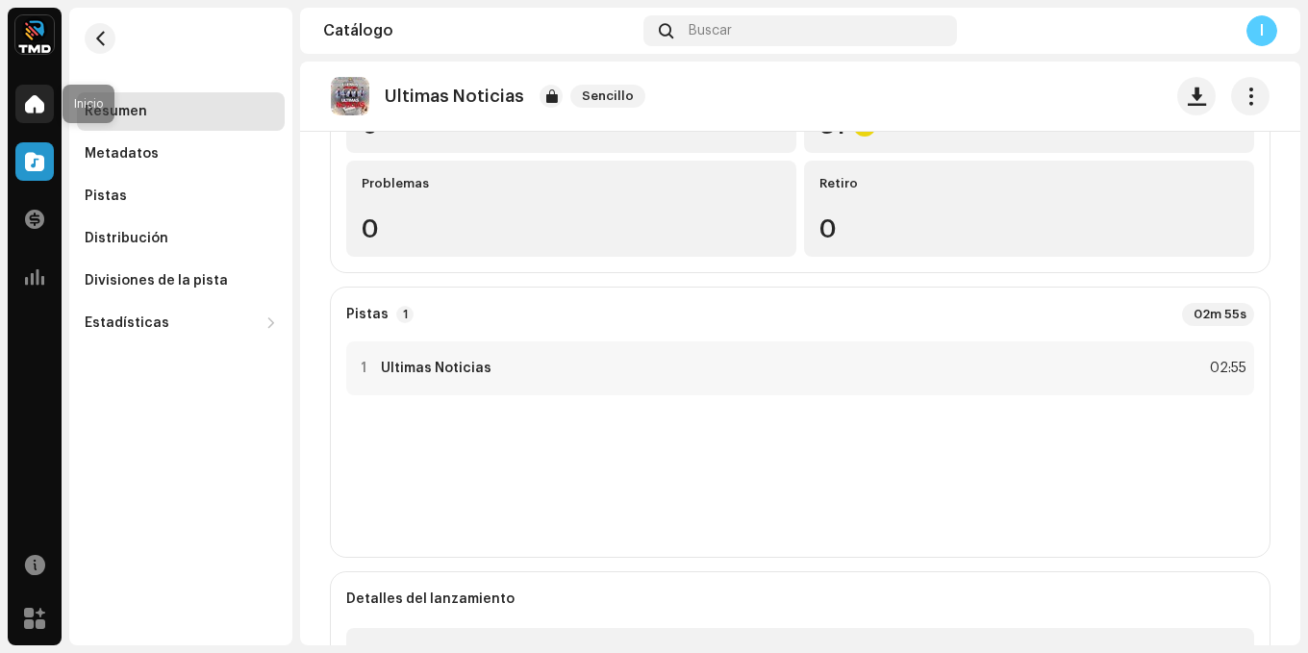
click at [33, 96] on span at bounding box center [34, 103] width 19 height 15
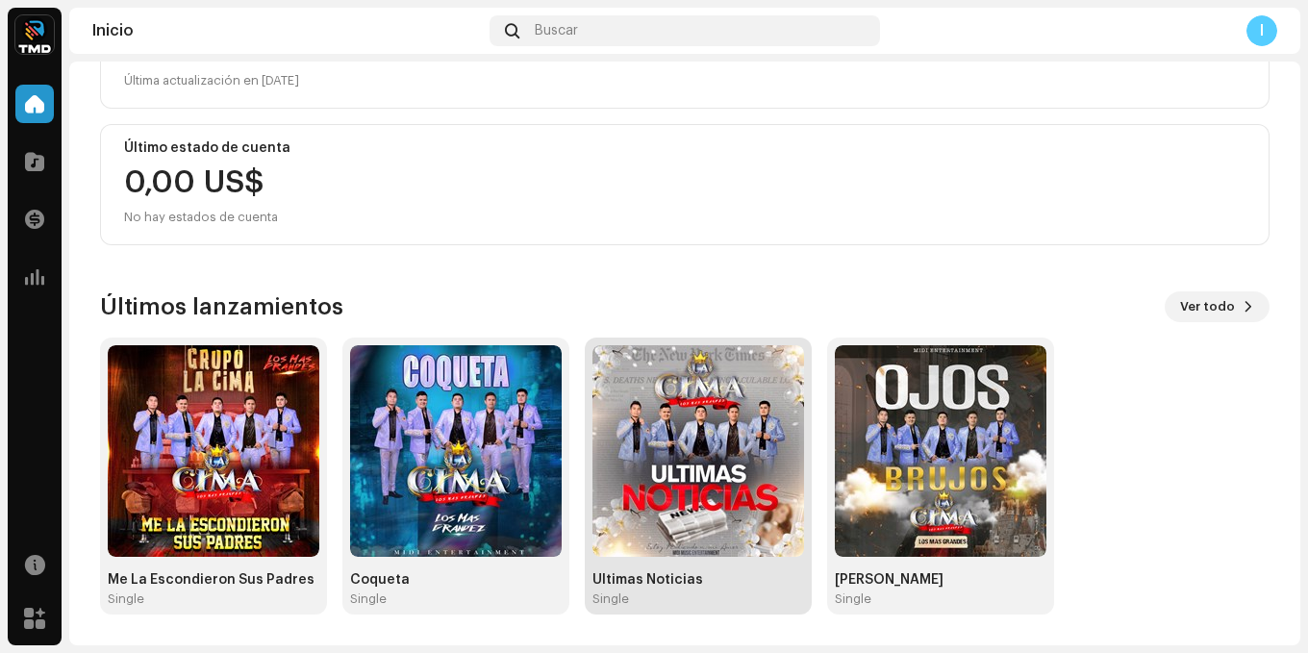
click at [694, 436] on img at bounding box center [699, 451] width 212 height 212
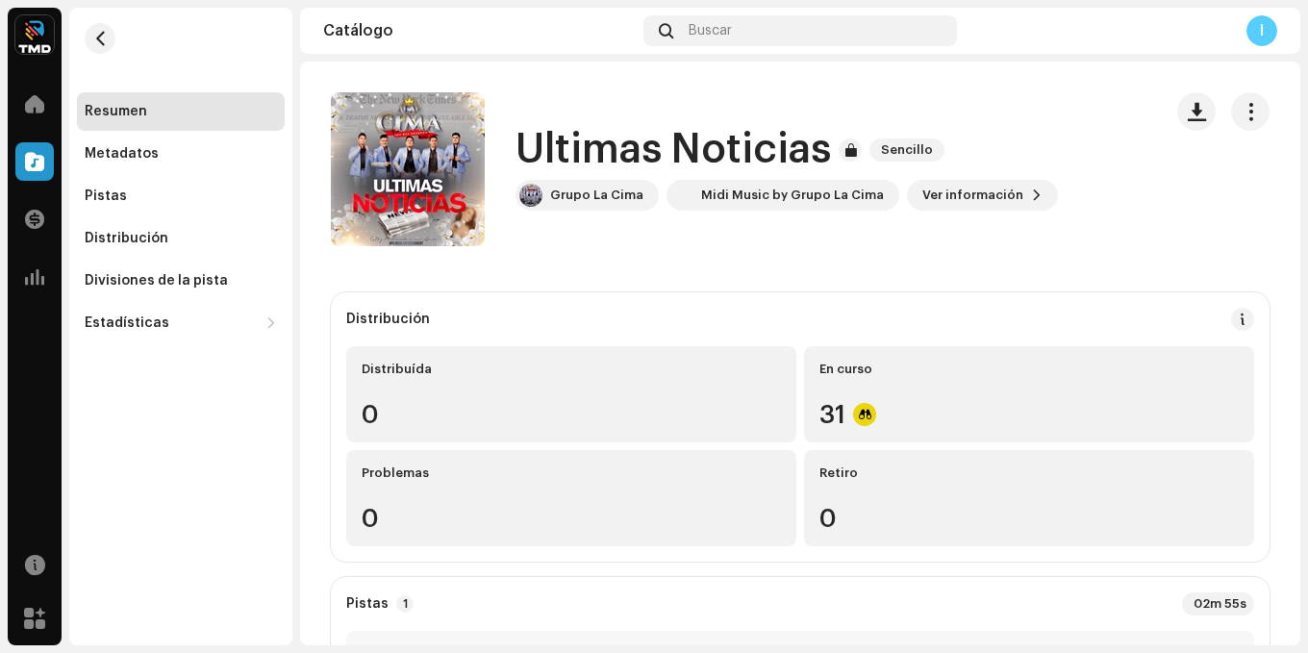
click at [727, 170] on h1 "Ultimas Noticias" at bounding box center [674, 150] width 316 height 44
click at [732, 184] on div "Midi Music by Grupo La Cima" at bounding box center [783, 195] width 233 height 31
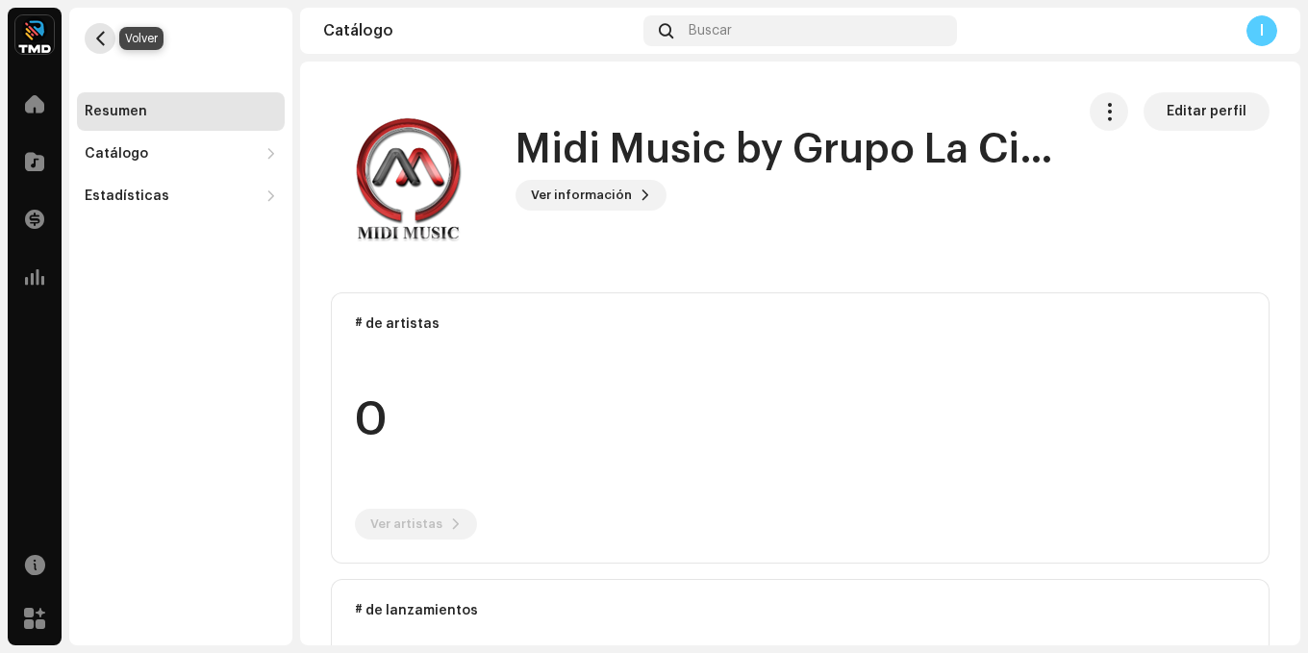
click at [108, 38] on button "button" at bounding box center [100, 38] width 31 height 31
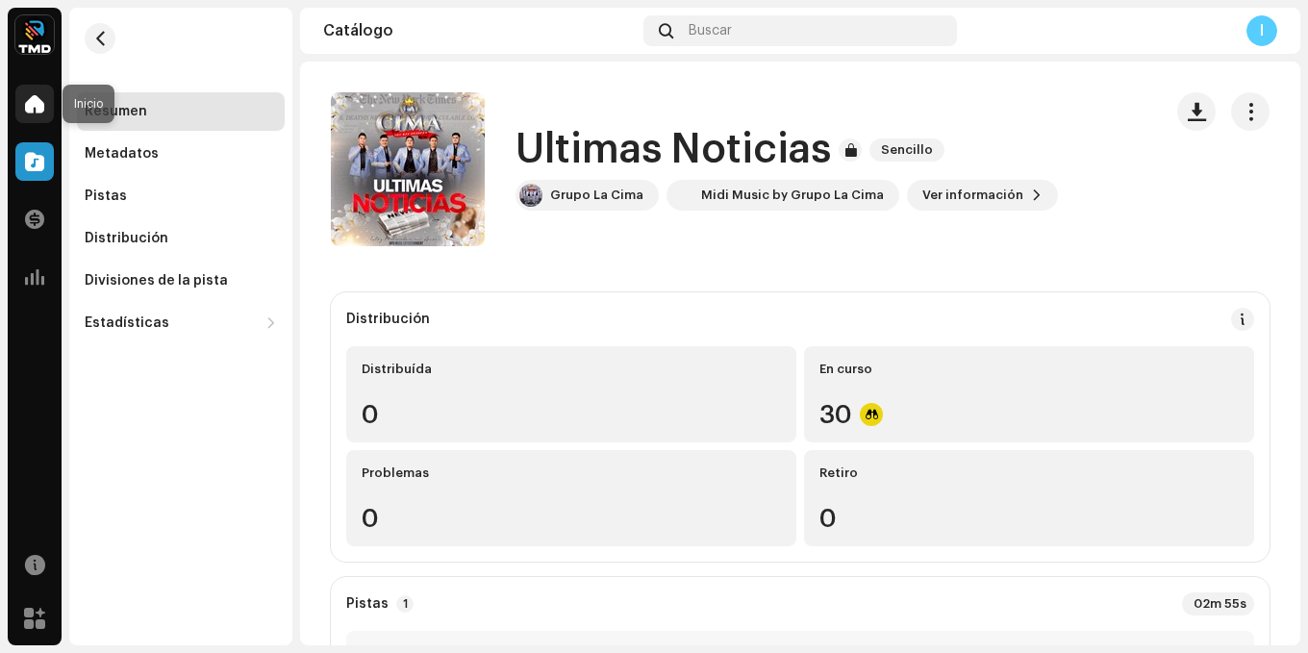
click at [42, 98] on span at bounding box center [34, 103] width 19 height 15
